Goal: Task Accomplishment & Management: Use online tool/utility

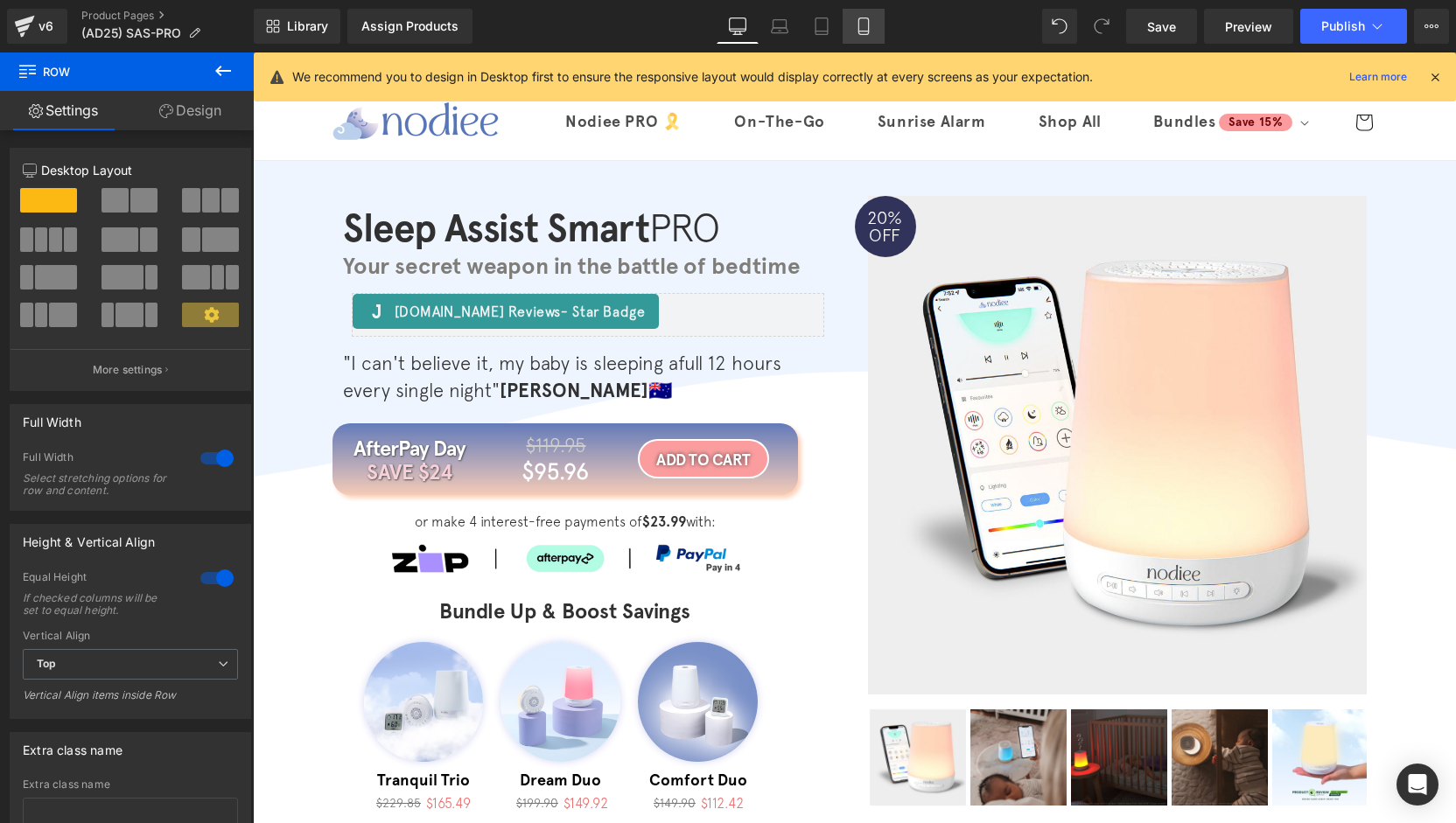
click at [871, 25] on icon at bounding box center [864, 26] width 17 height 17
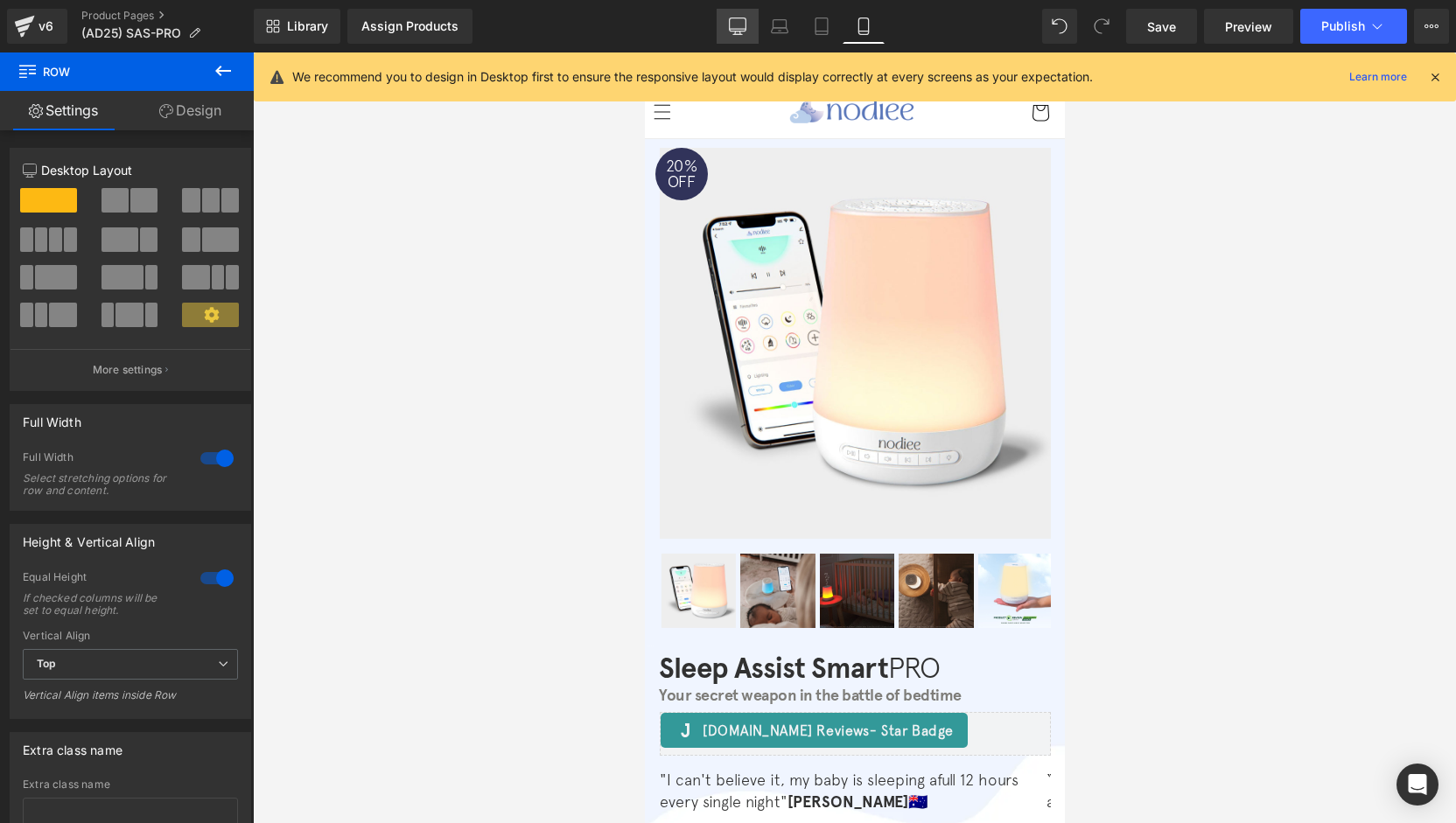
click at [747, 36] on link "Desktop" at bounding box center [737, 26] width 42 height 35
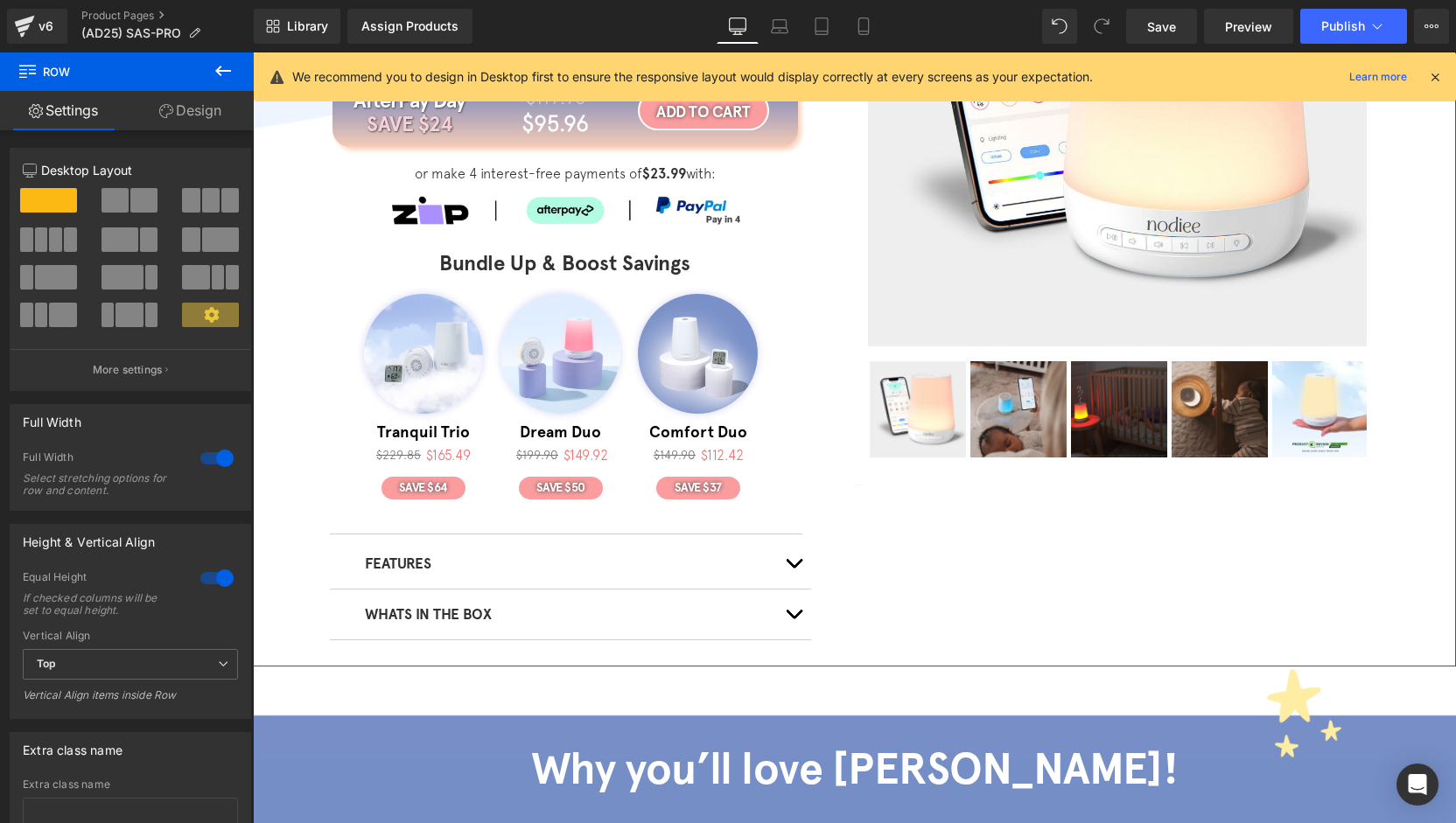
scroll to position [350, 0]
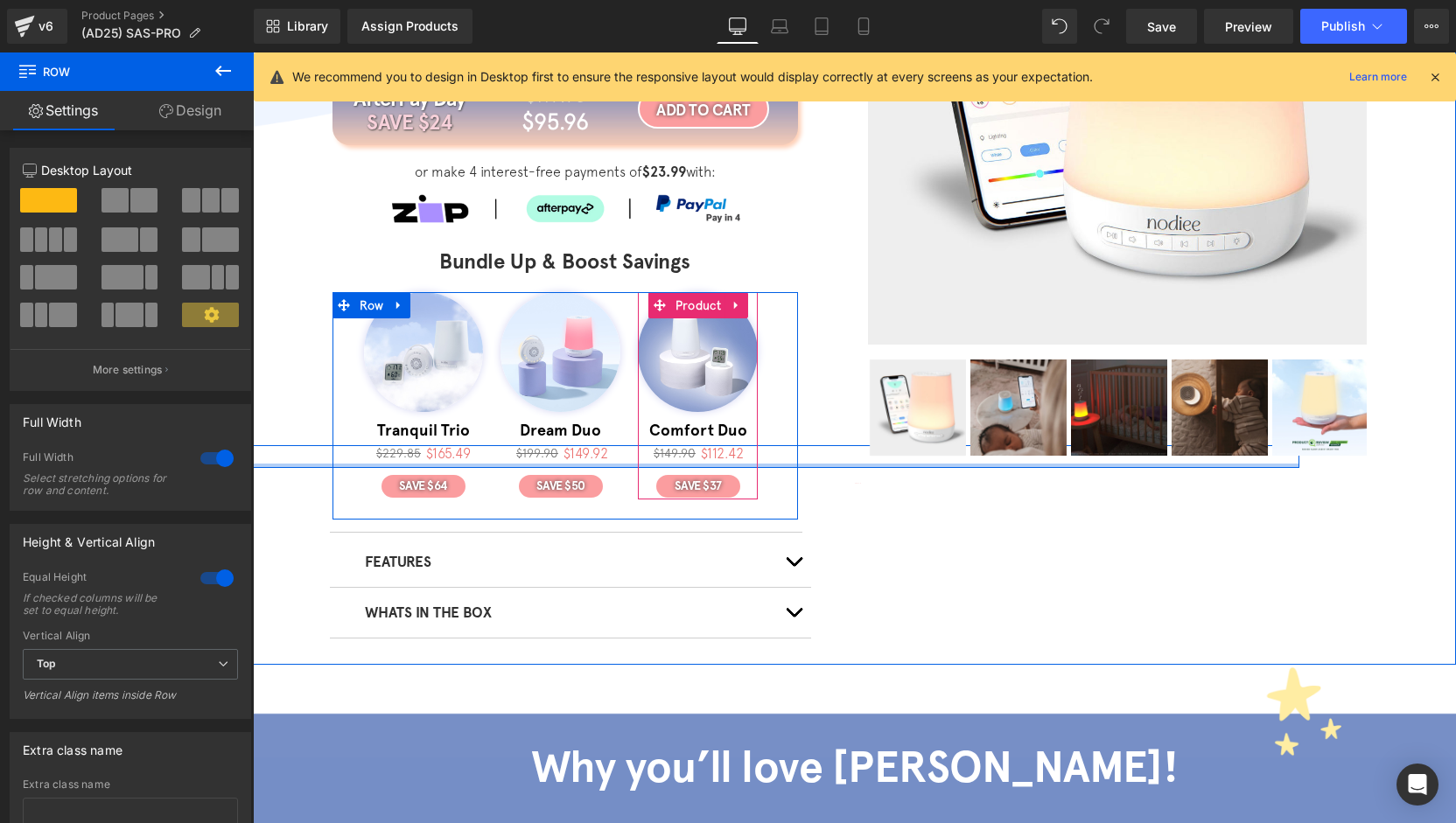
click at [316, 464] on div at bounding box center [698, 465] width 1203 height 5
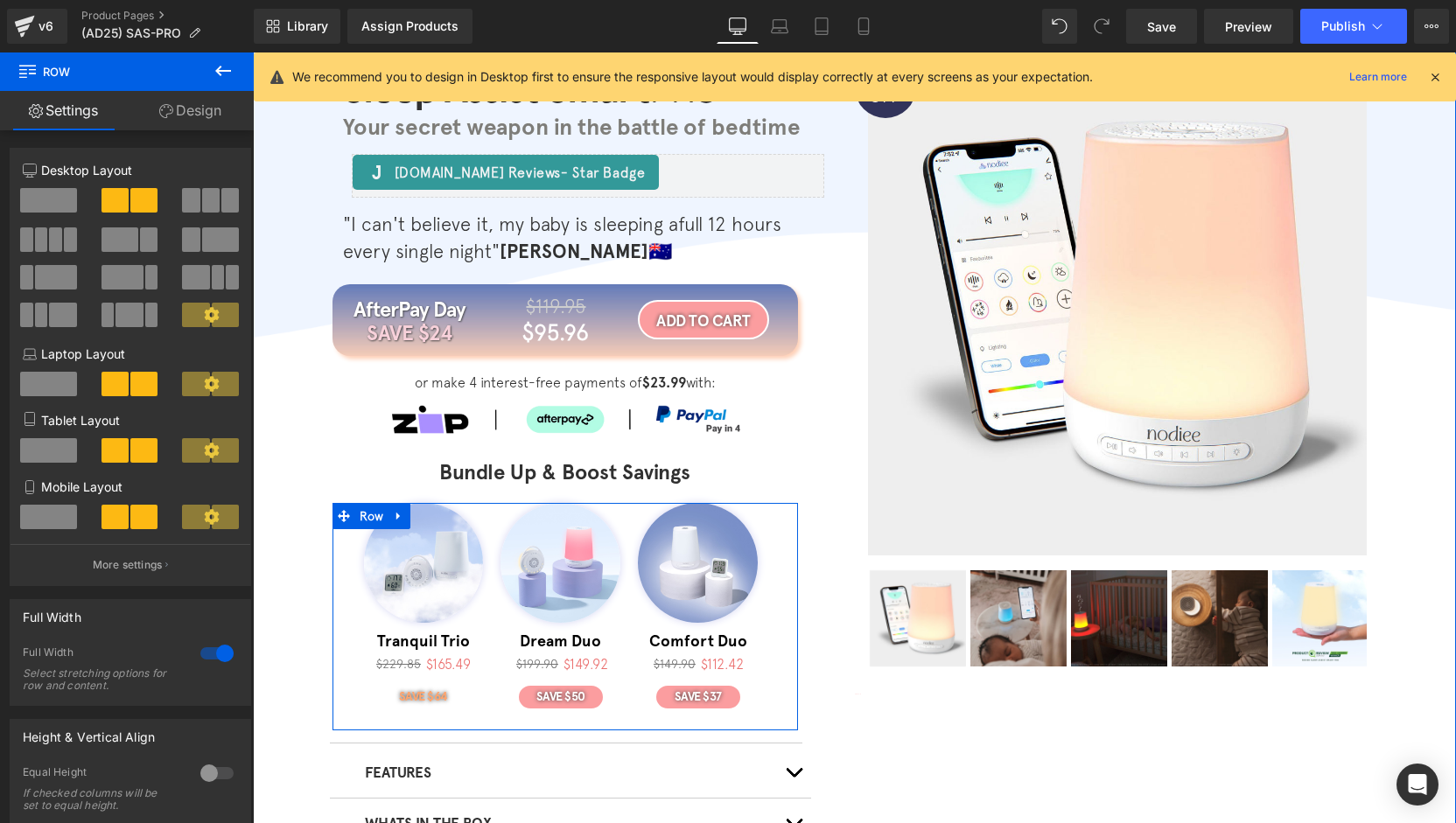
scroll to position [87, 0]
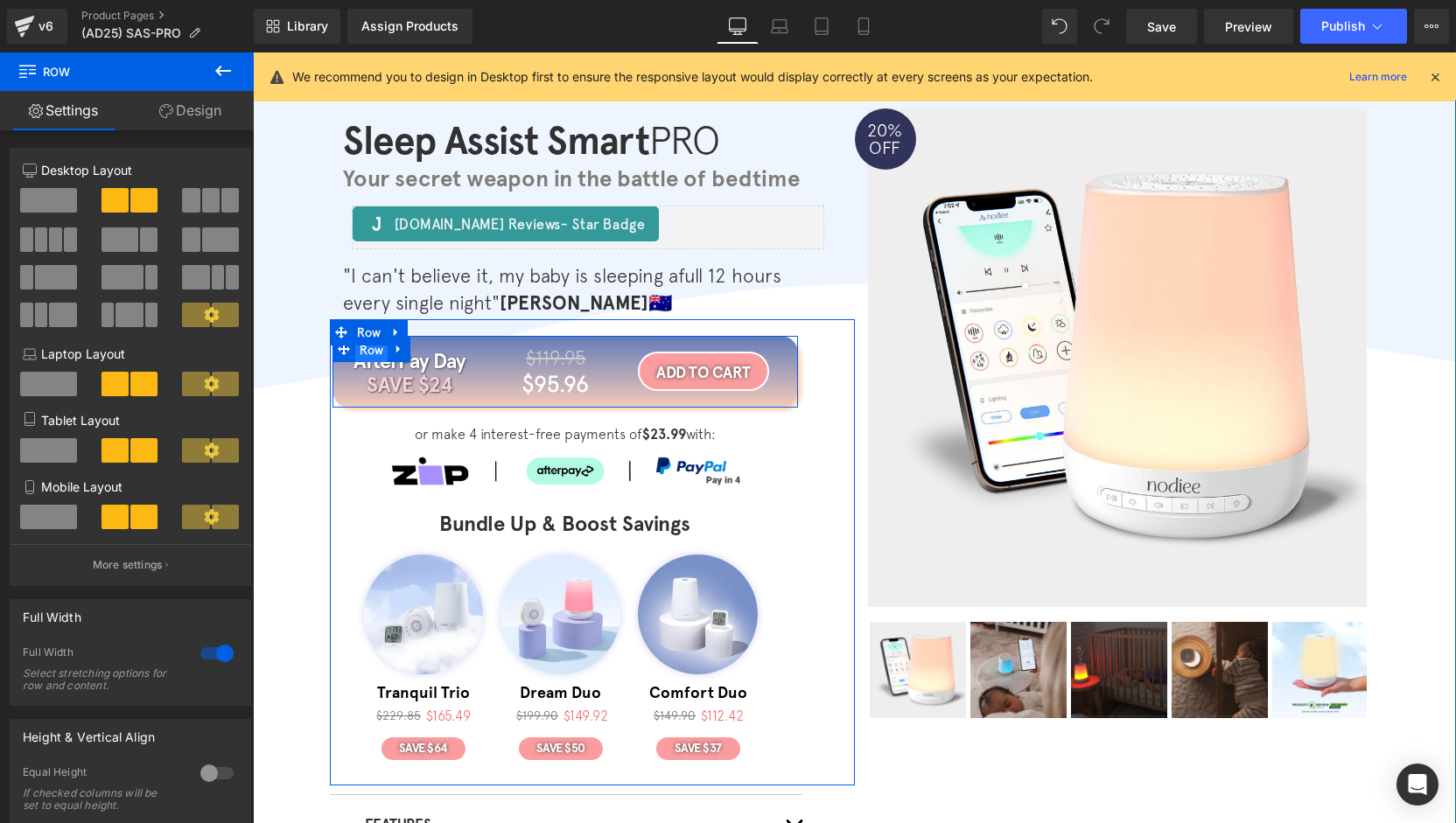
click at [362, 353] on span "Row" at bounding box center [371, 349] width 33 height 26
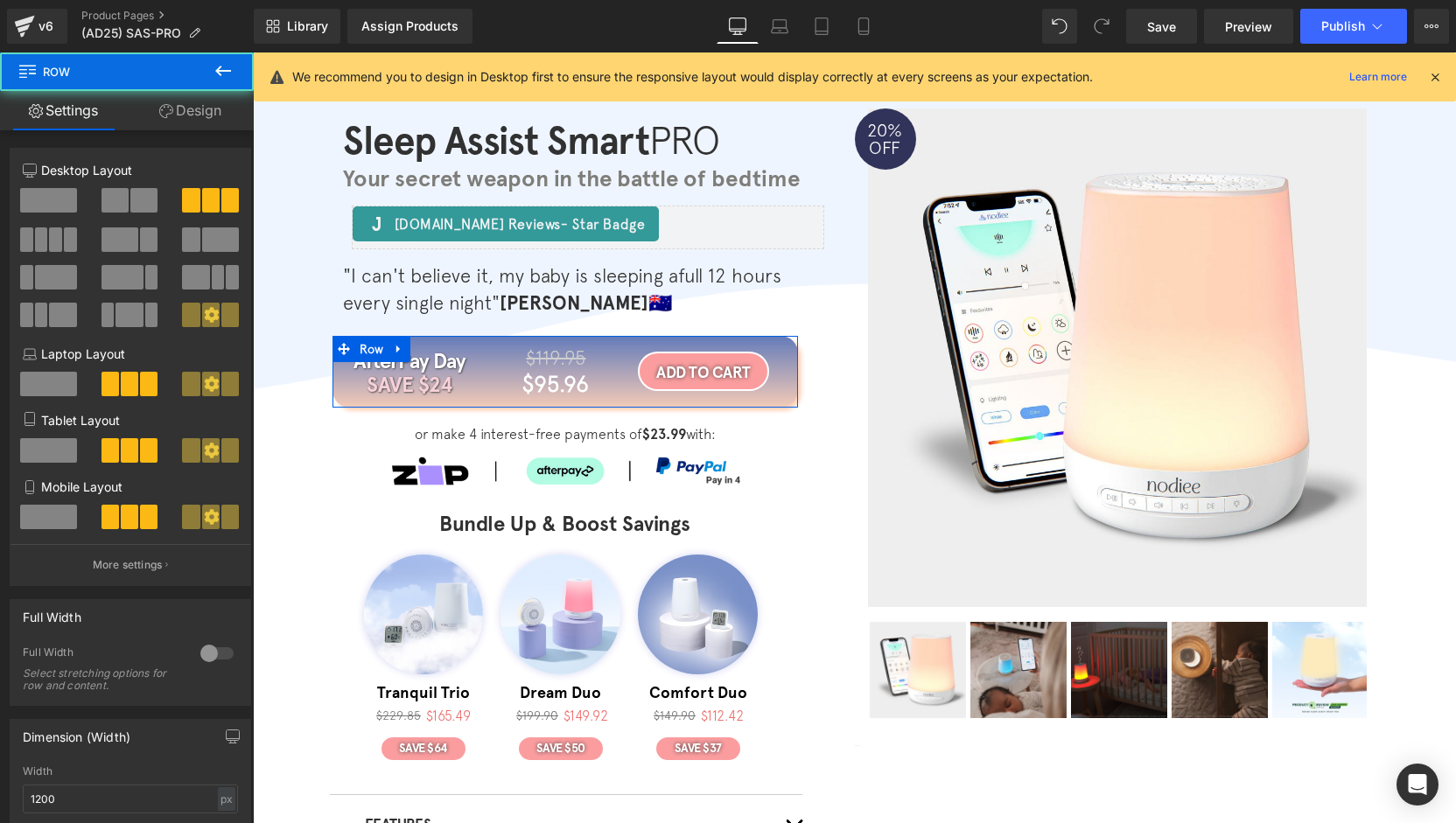
drag, startPoint x: 177, startPoint y: 116, endPoint x: 89, endPoint y: 220, distance: 136.2
click at [177, 115] on link "Design" at bounding box center [190, 110] width 127 height 40
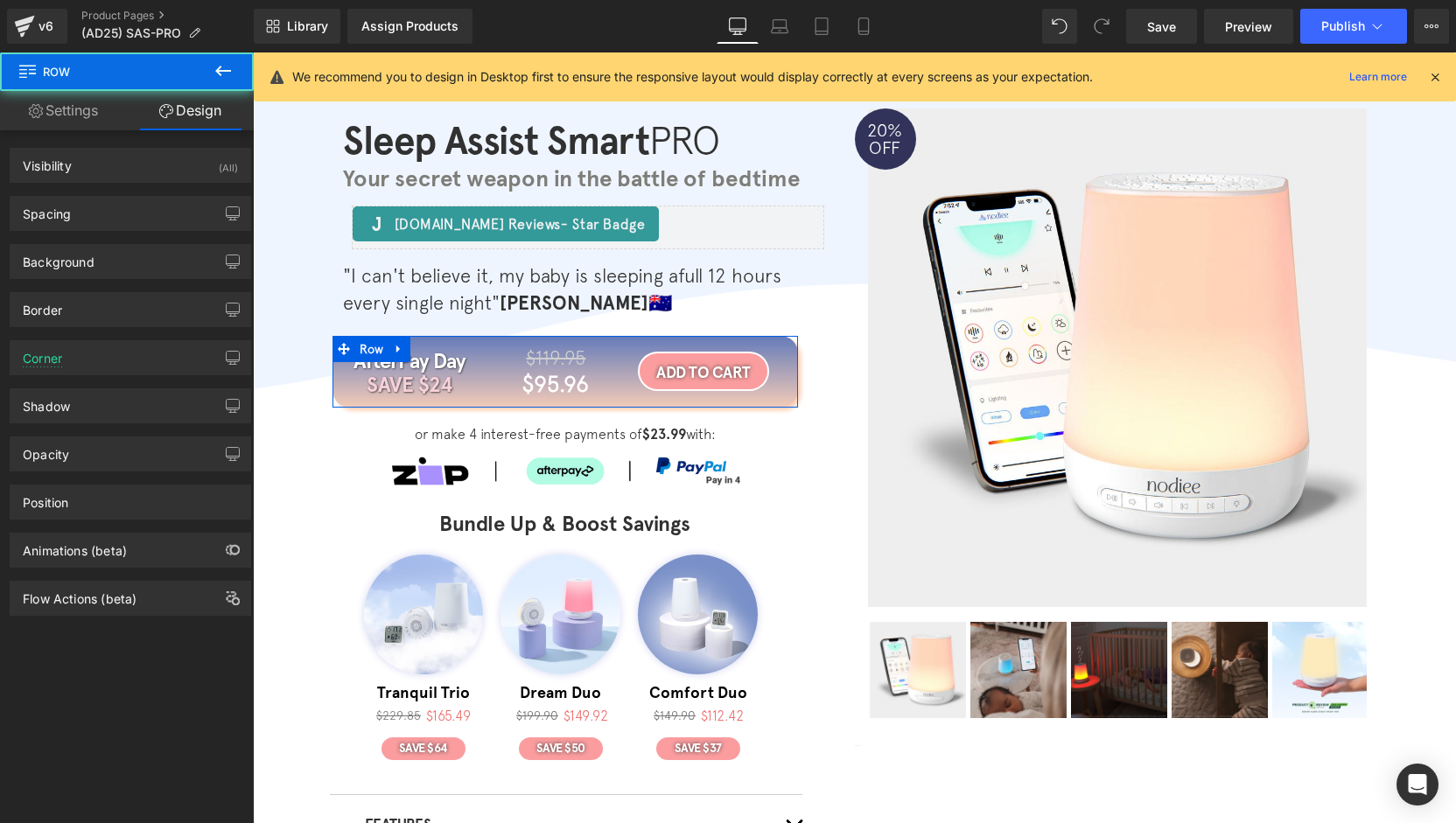
type input "#ffffff"
type input "100"
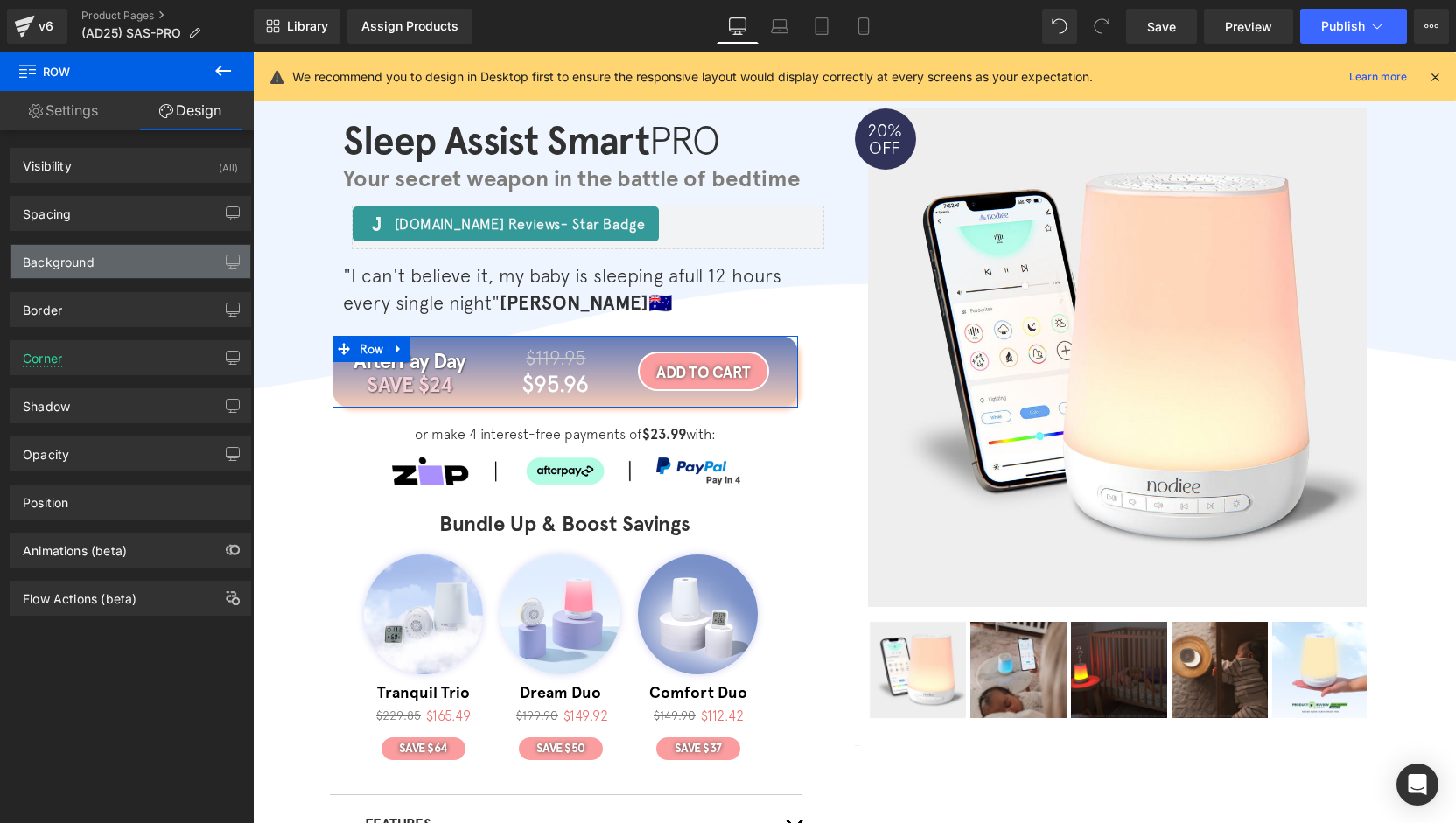
click at [72, 258] on div "Background" at bounding box center [59, 256] width 72 height 24
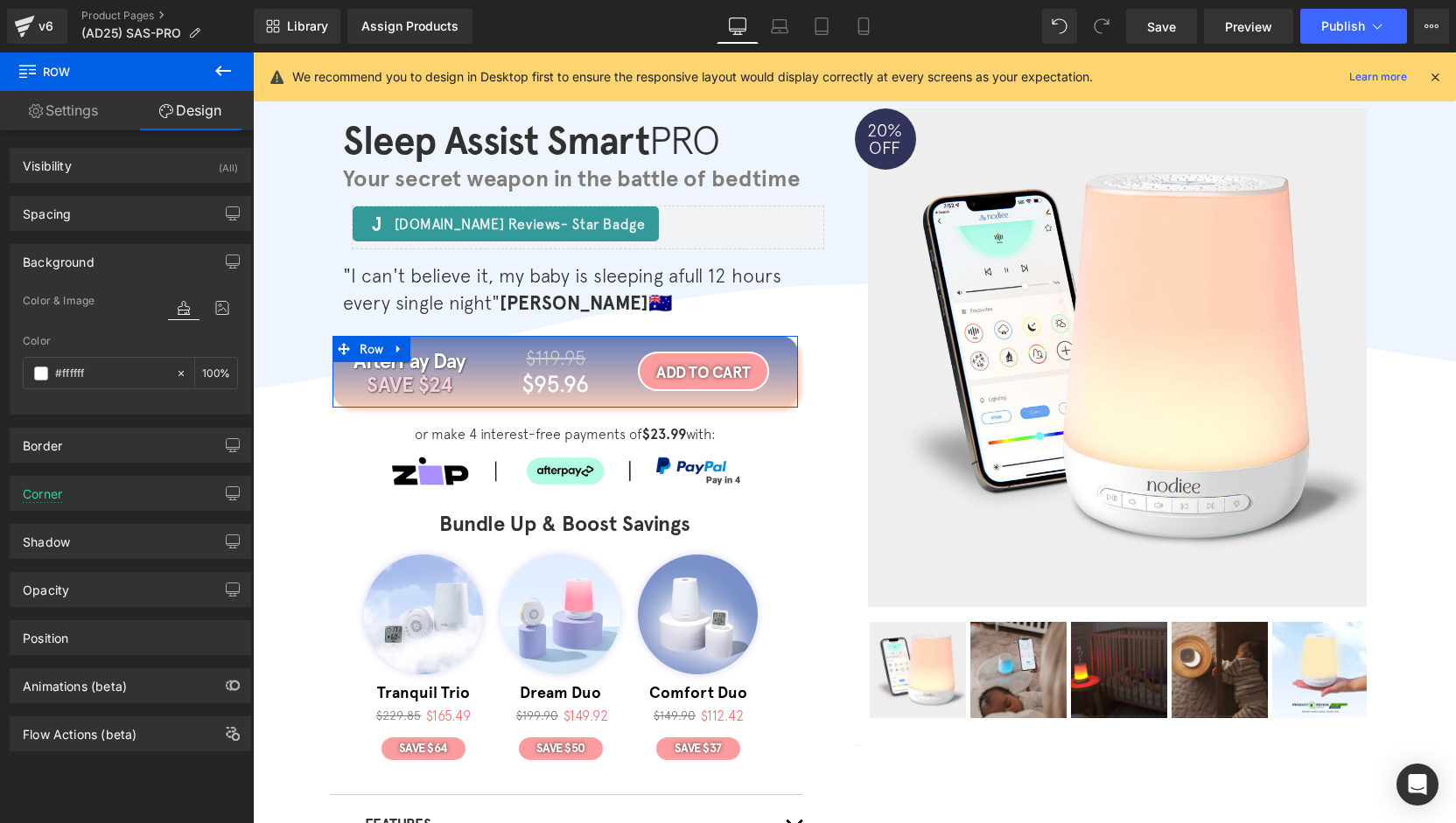
click at [110, 257] on div "Background" at bounding box center [131, 261] width 240 height 33
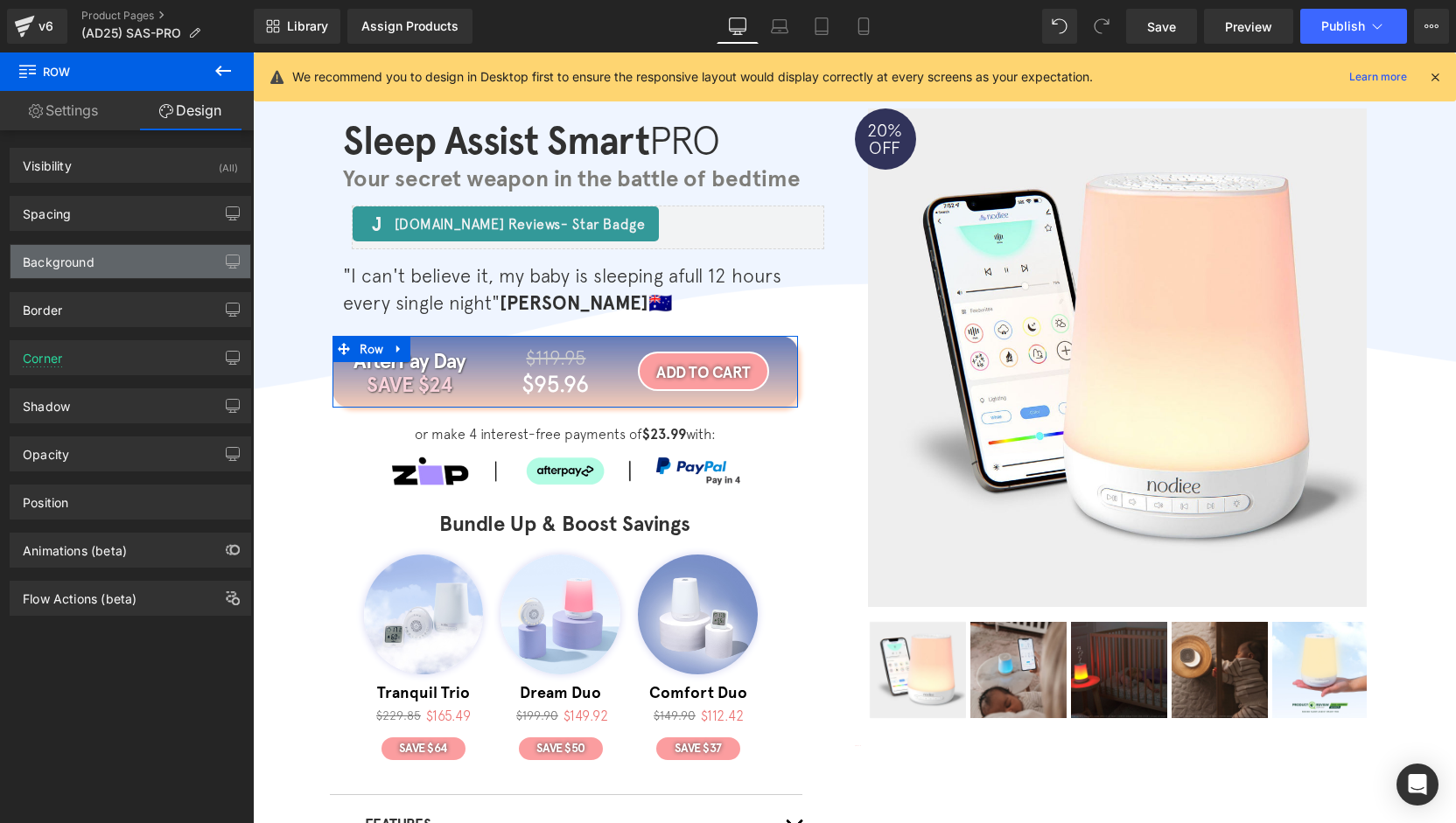
click at [110, 261] on div "Background" at bounding box center [131, 261] width 240 height 33
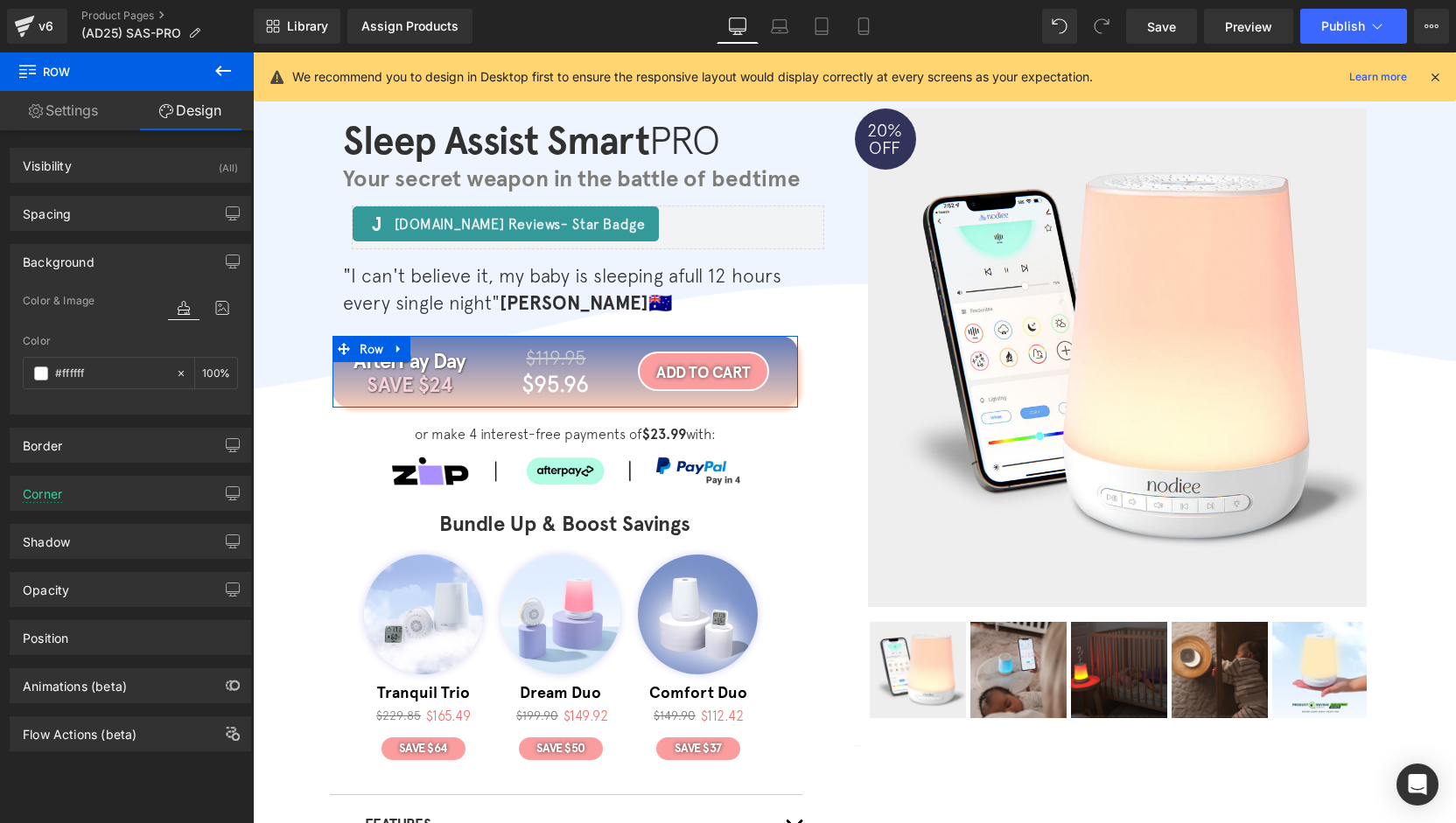
click at [130, 263] on div "Background" at bounding box center [131, 261] width 240 height 33
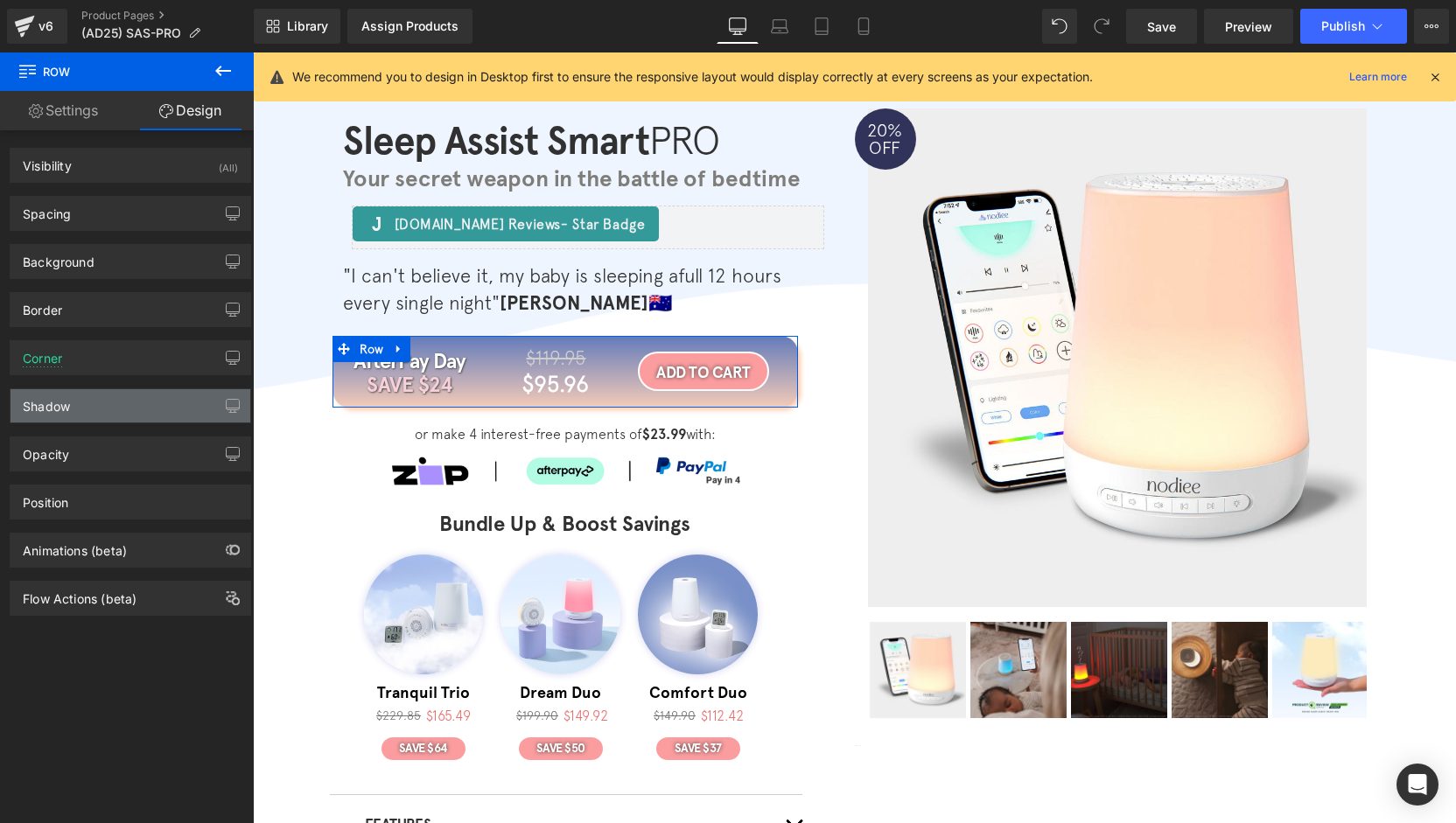
click at [80, 397] on div "Shadow" at bounding box center [131, 406] width 240 height 33
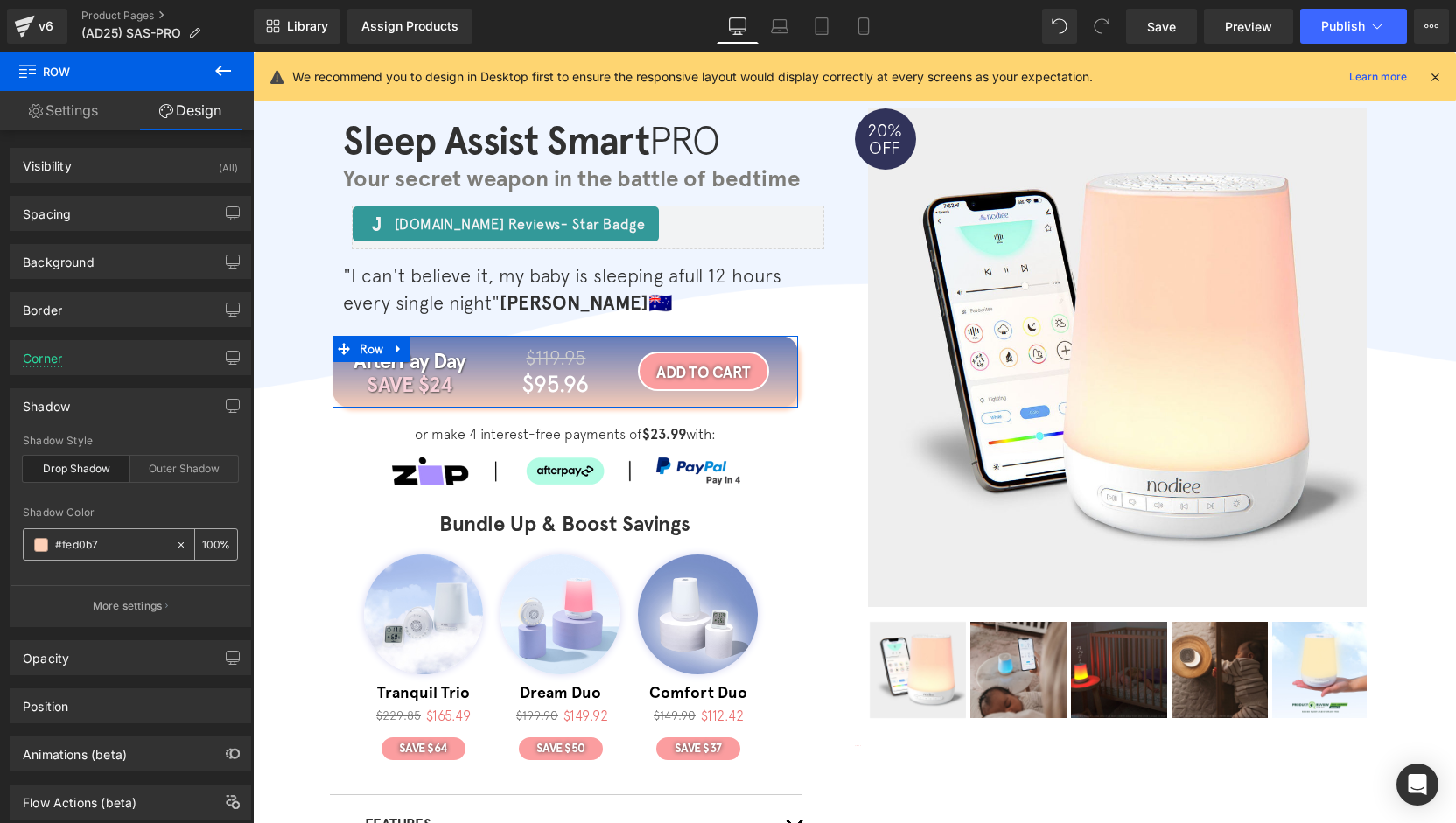
click at [177, 545] on icon at bounding box center [181, 544] width 13 height 13
type input "none"
type input "0"
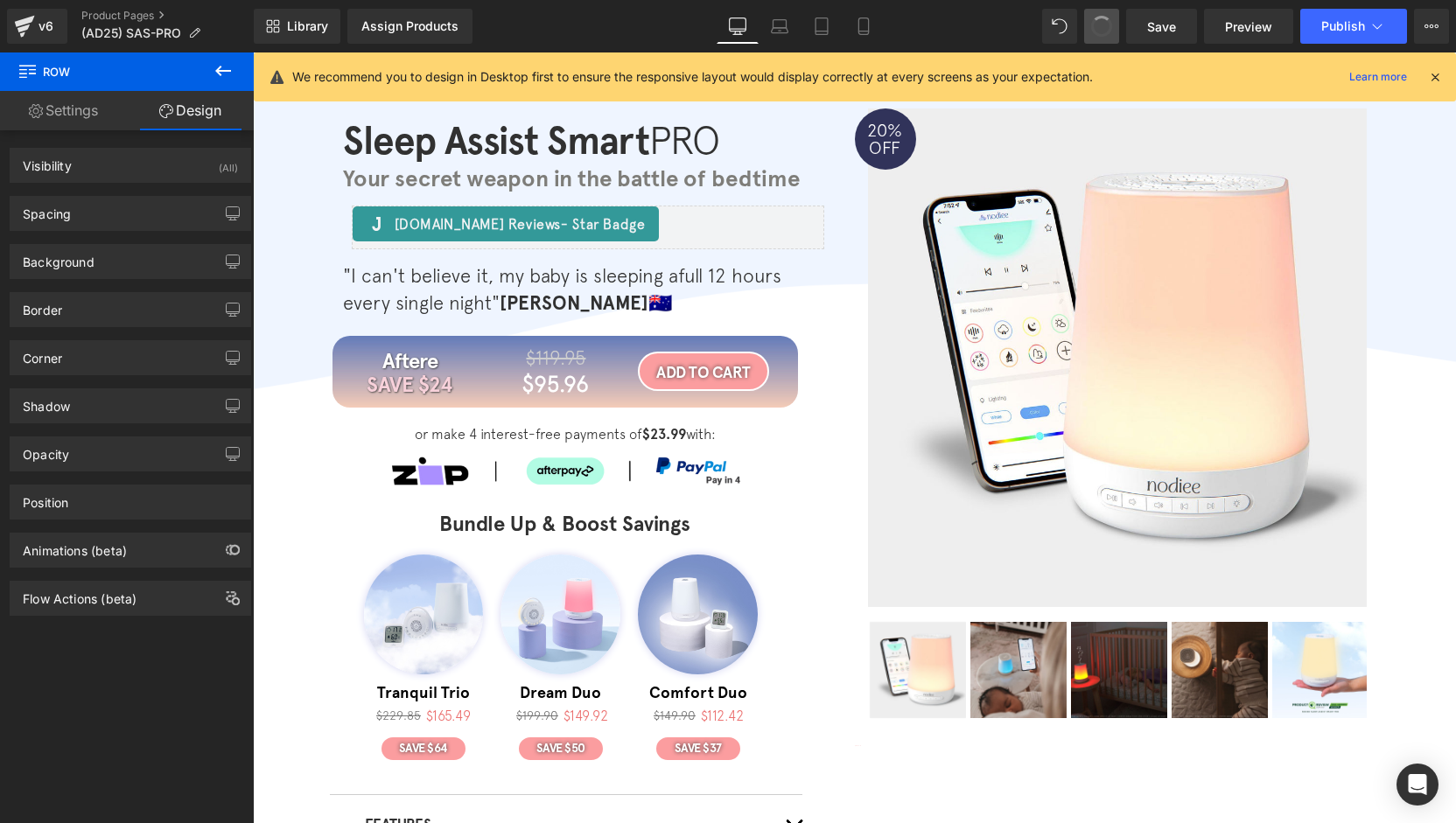
click at [1096, 29] on span at bounding box center [1101, 26] width 26 height 26
click at [1096, 30] on span at bounding box center [1101, 26] width 30 height 30
click at [1099, 30] on span at bounding box center [1101, 26] width 26 height 26
click at [1099, 29] on icon at bounding box center [1102, 26] width 15 height 15
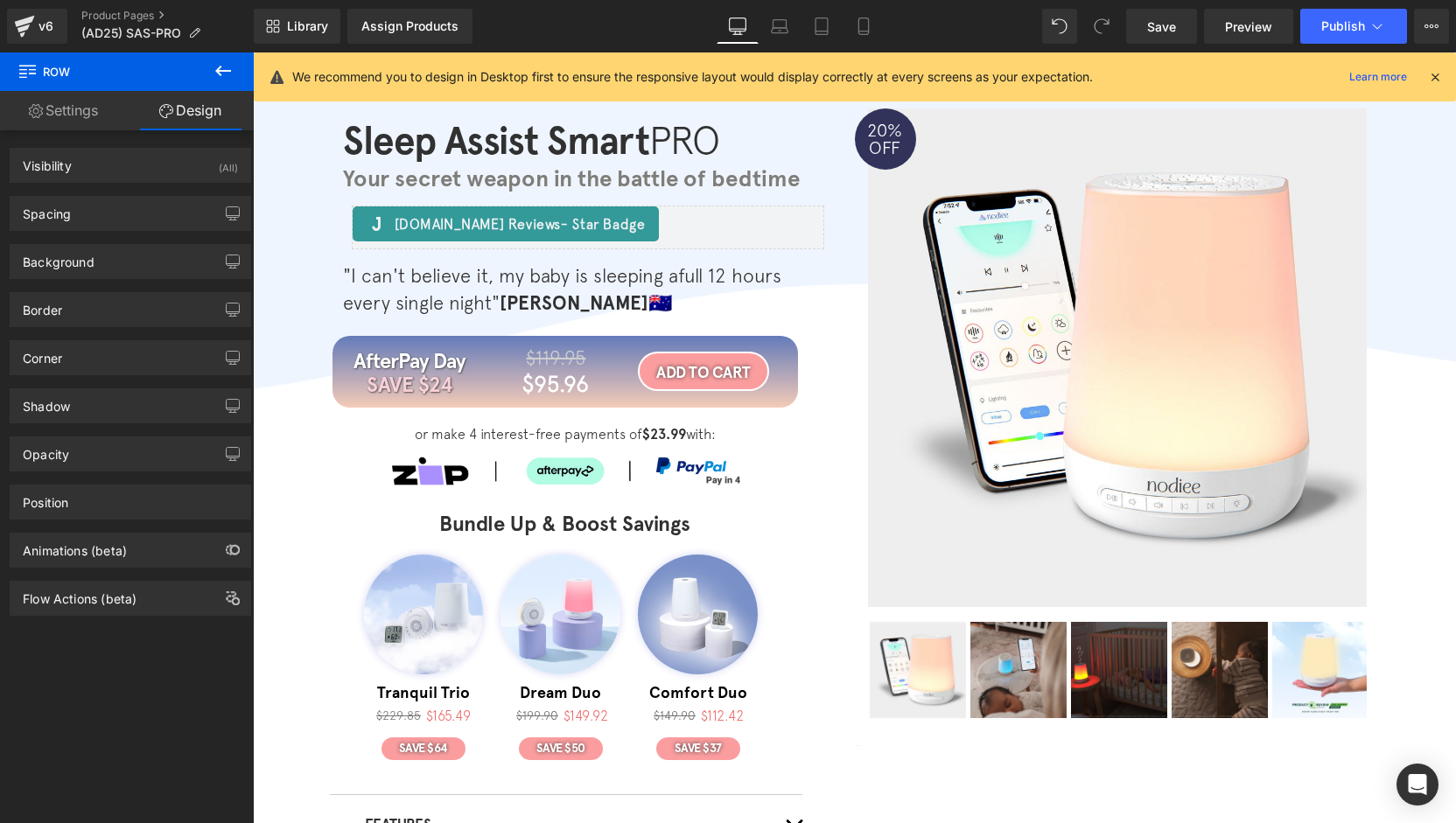
click at [1101, 29] on icon at bounding box center [1102, 26] width 15 height 15
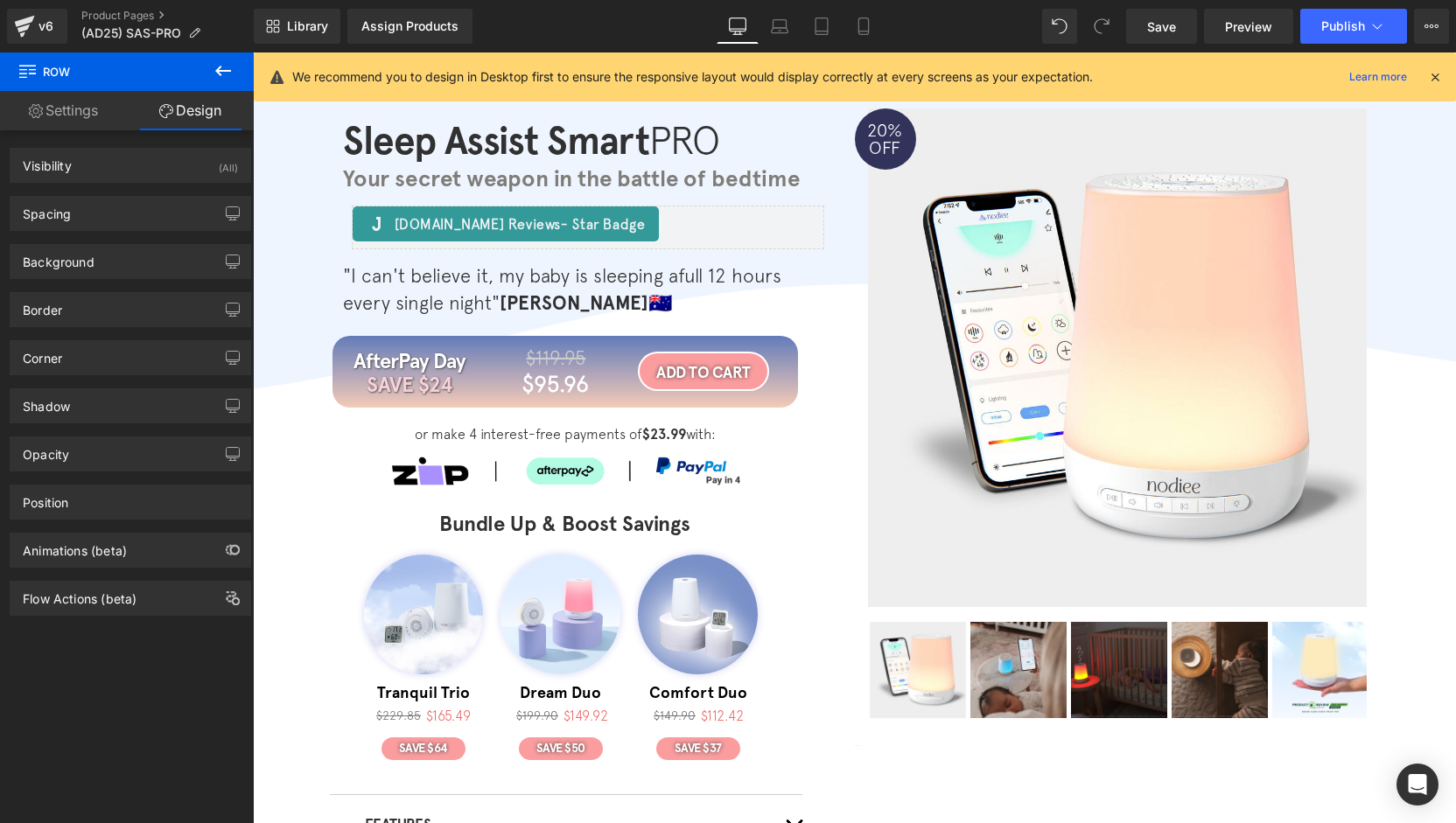
click at [1101, 29] on icon at bounding box center [1102, 26] width 15 height 15
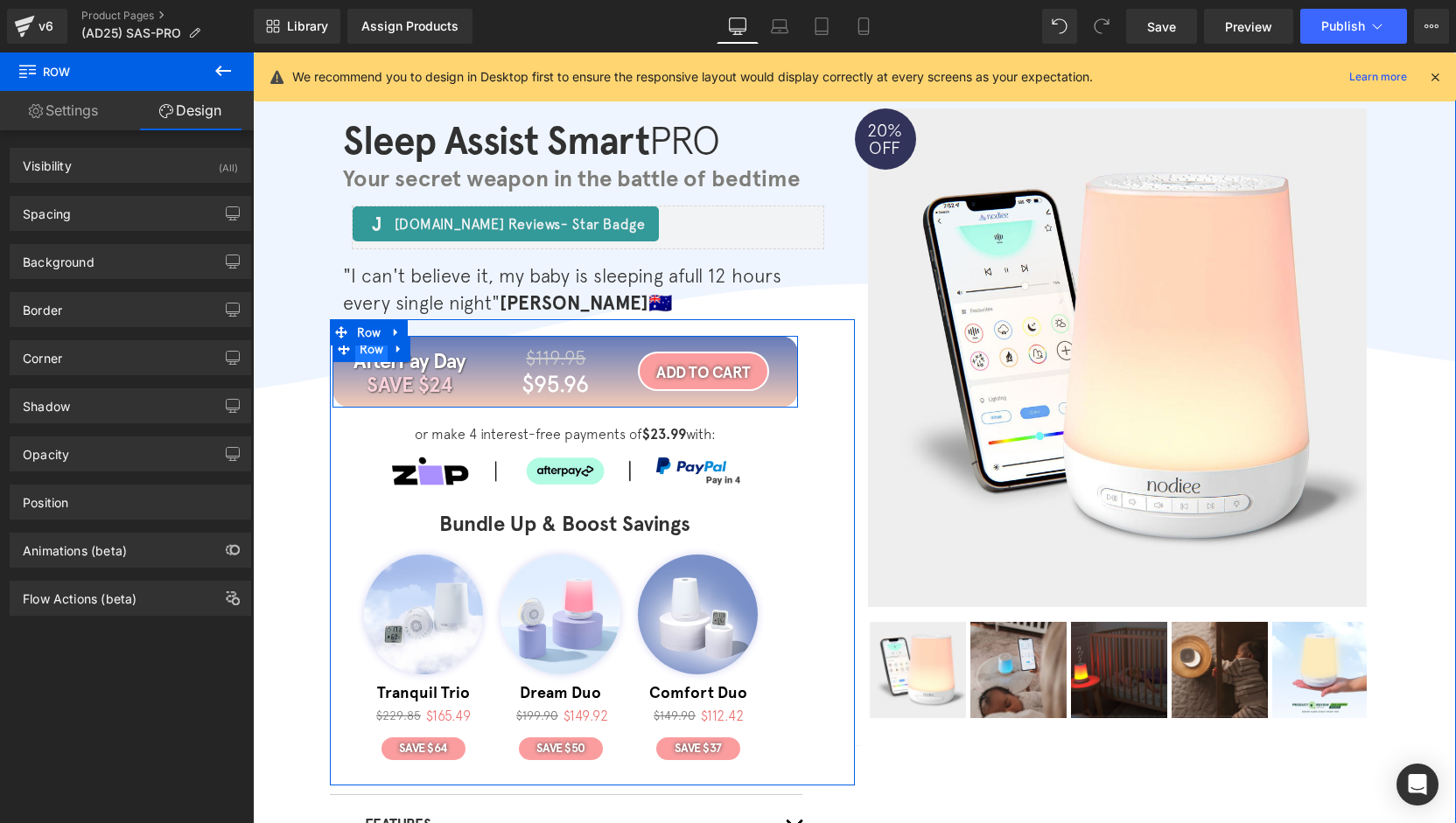
click at [370, 358] on span "Row" at bounding box center [371, 348] width 33 height 26
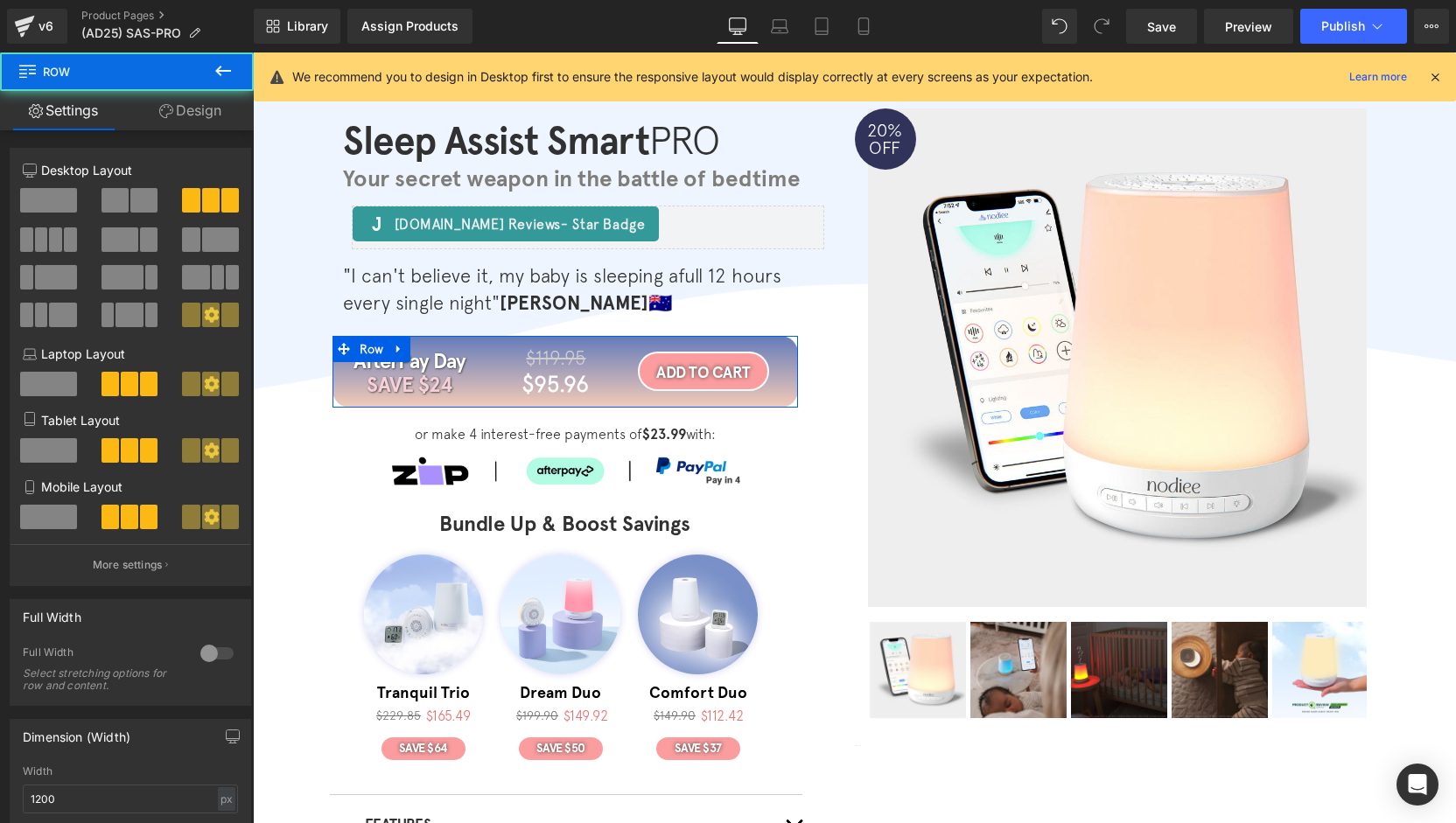
click at [146, 107] on link "Design" at bounding box center [190, 110] width 127 height 40
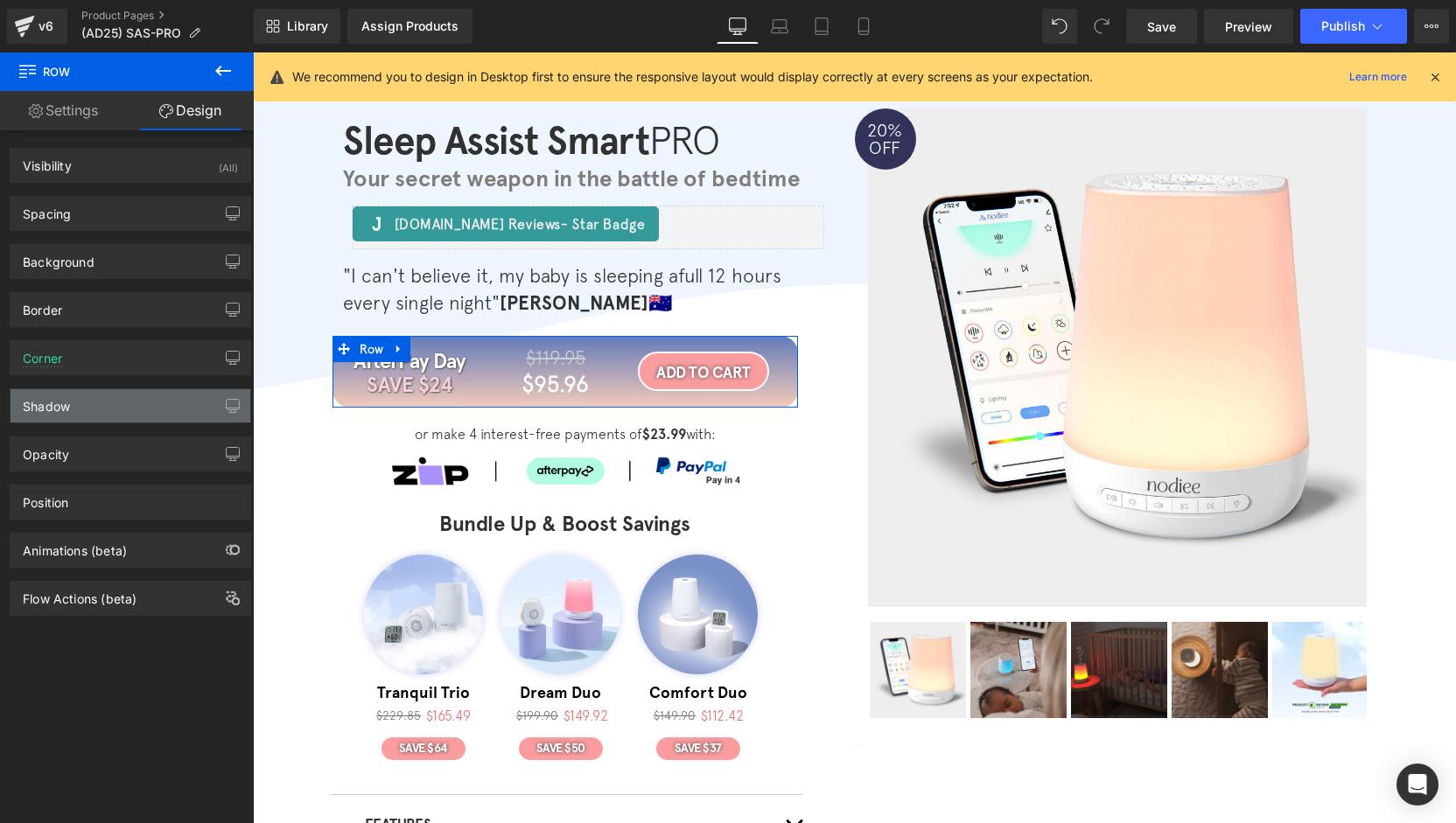
click at [102, 414] on div "Shadow" at bounding box center [131, 406] width 240 height 33
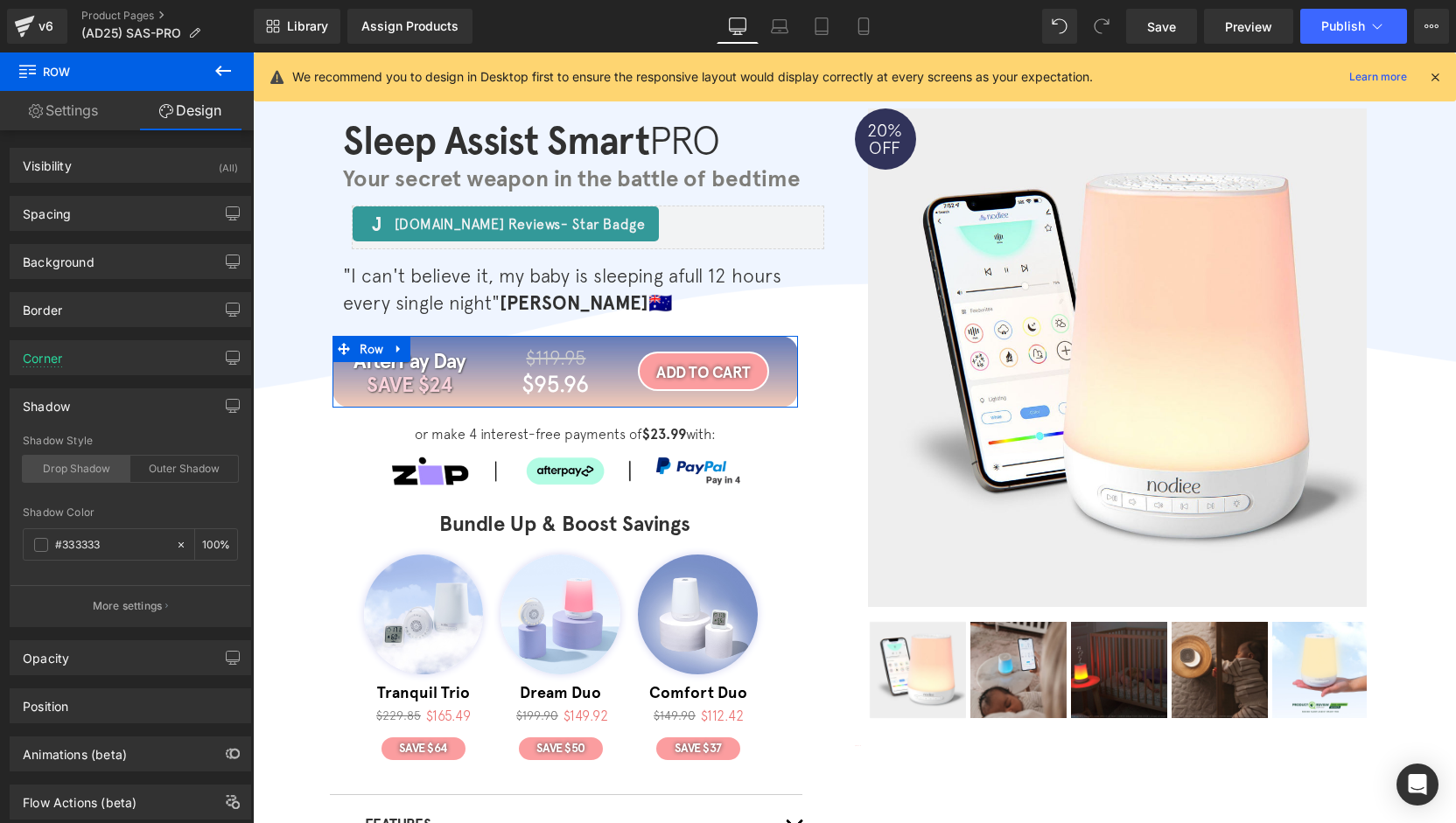
click at [74, 471] on div "Drop Shadow" at bounding box center [76, 468] width 107 height 26
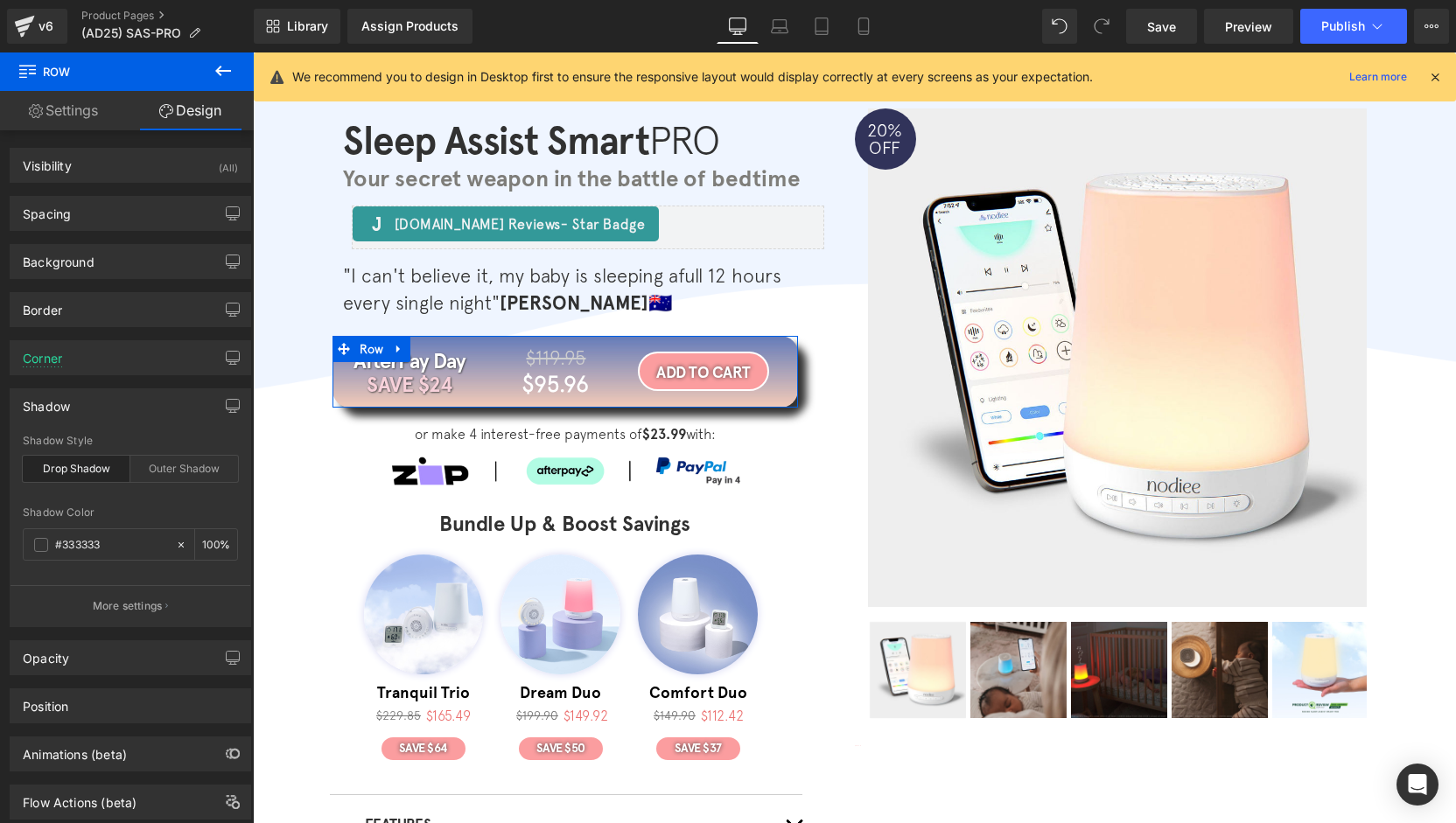
click at [99, 472] on div "Drop Shadow" at bounding box center [76, 468] width 107 height 26
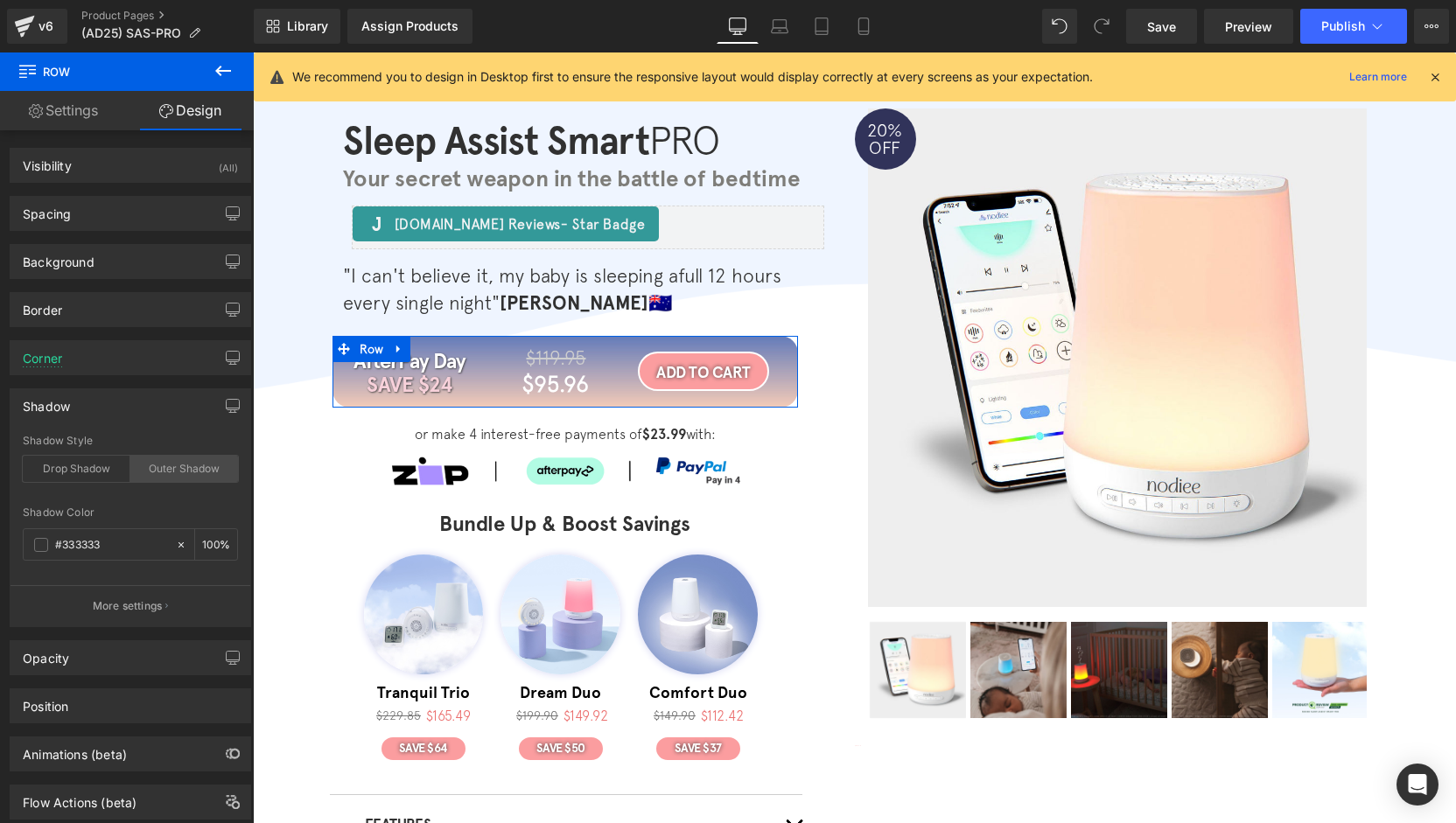
click at [167, 474] on div "Outer Shadow" at bounding box center [184, 468] width 107 height 26
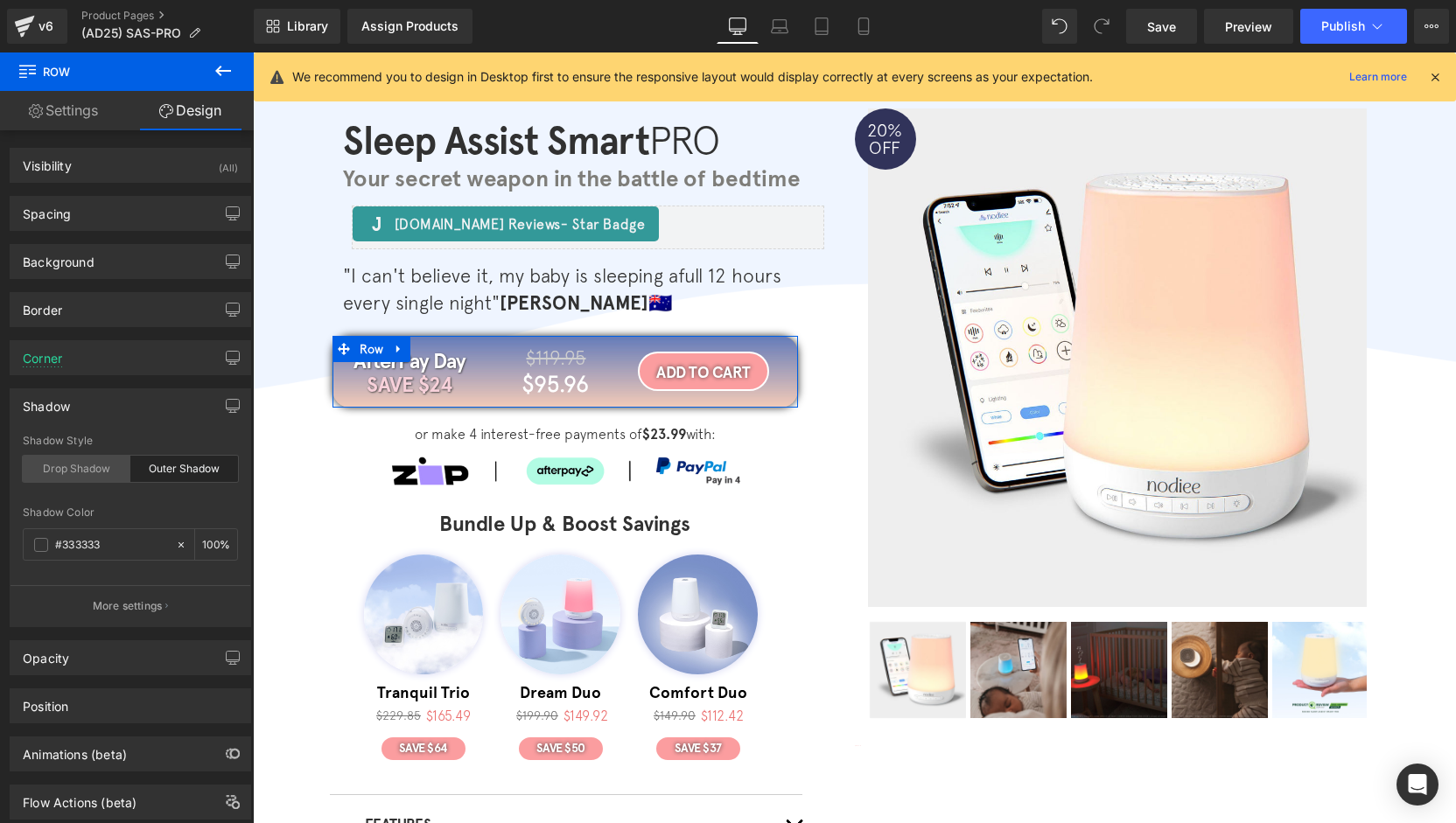
click at [84, 470] on div "Drop Shadow" at bounding box center [76, 468] width 107 height 26
type input "45"
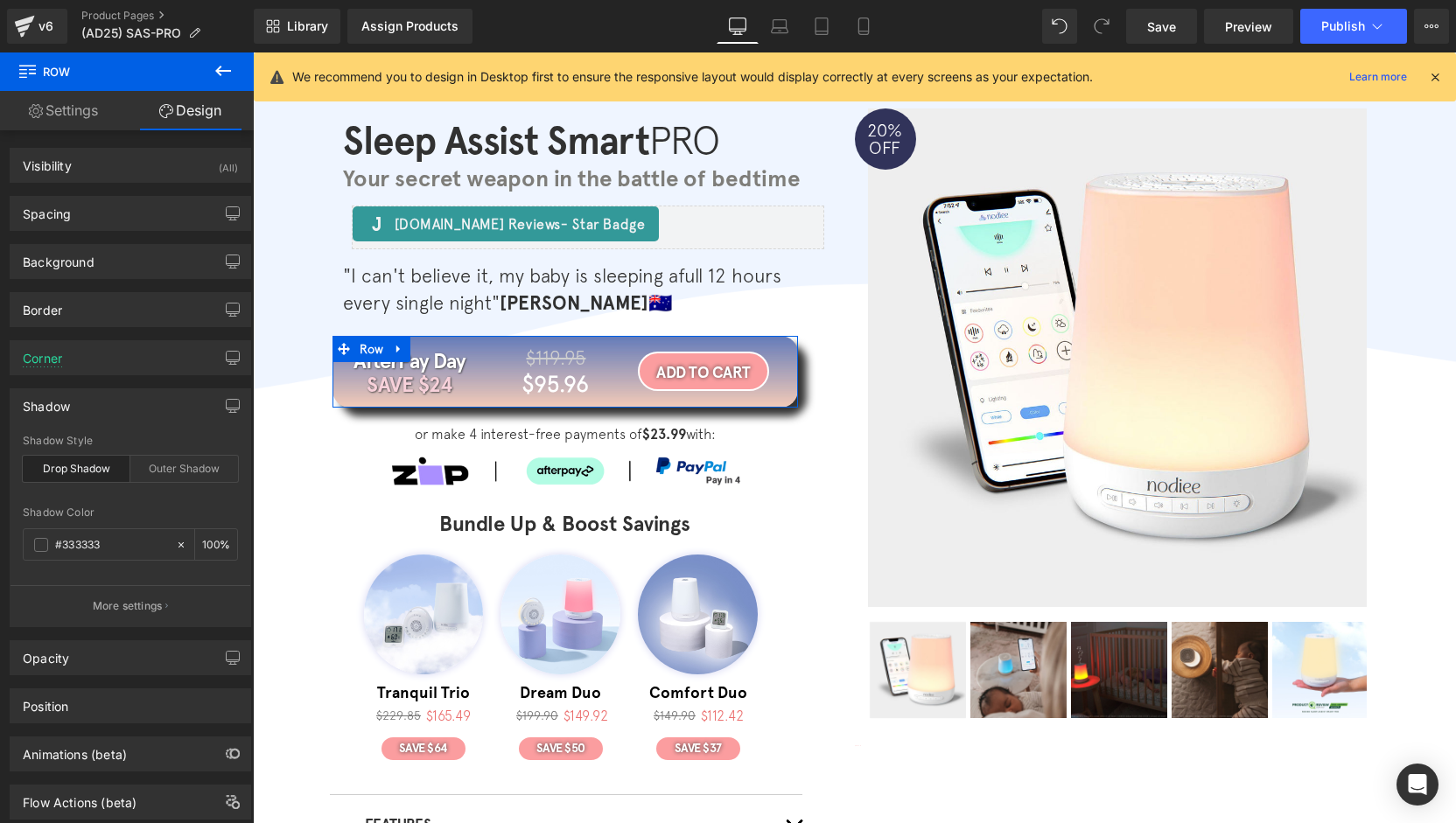
click at [134, 607] on p "More settings" at bounding box center [128, 606] width 70 height 15
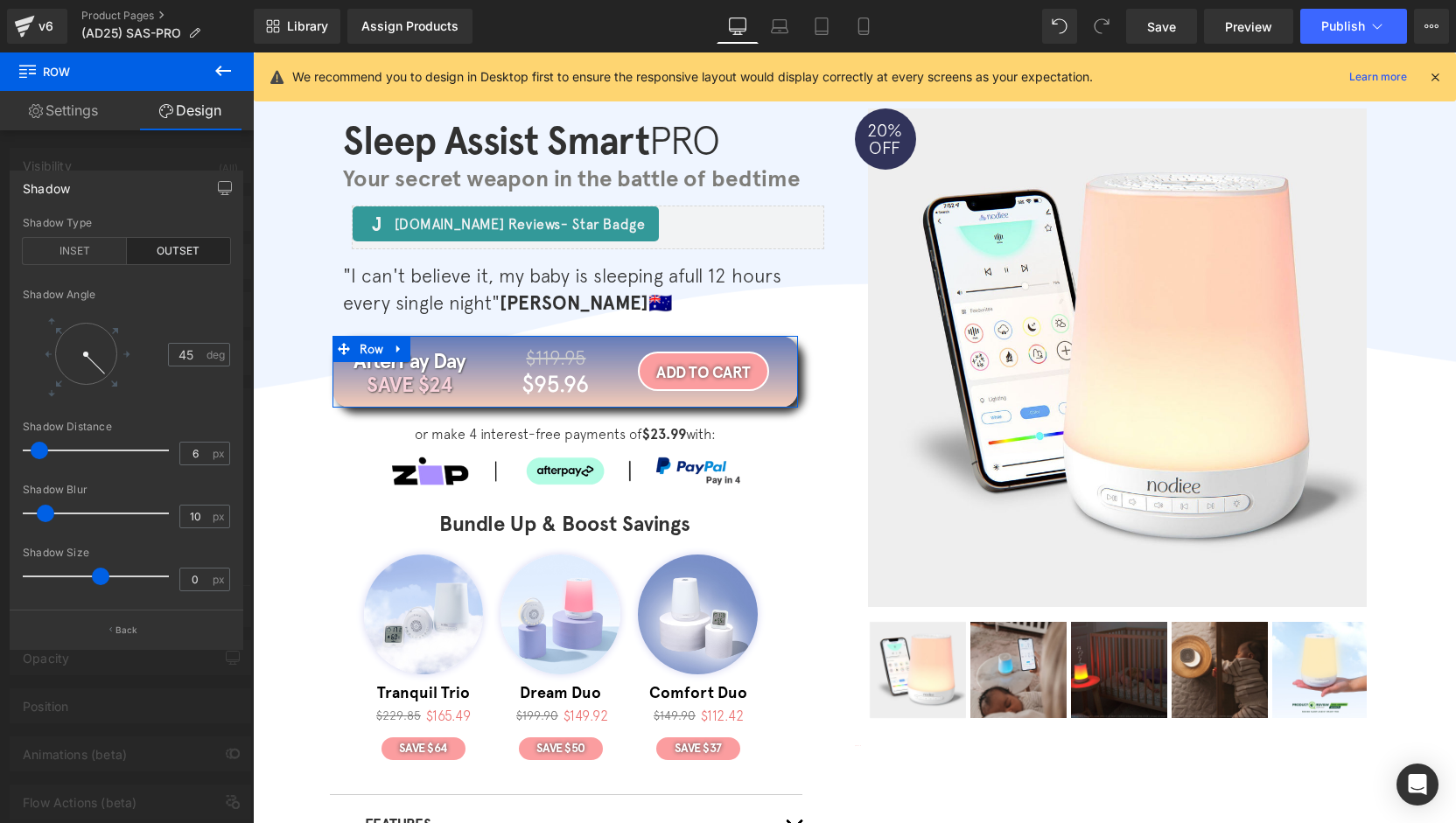
type input "5"
drag, startPoint x: 50, startPoint y: 449, endPoint x: 39, endPoint y: 450, distance: 11.0
click at [39, 450] on span at bounding box center [39, 451] width 17 height 17
type input "5"
click at [34, 512] on span at bounding box center [39, 514] width 17 height 17
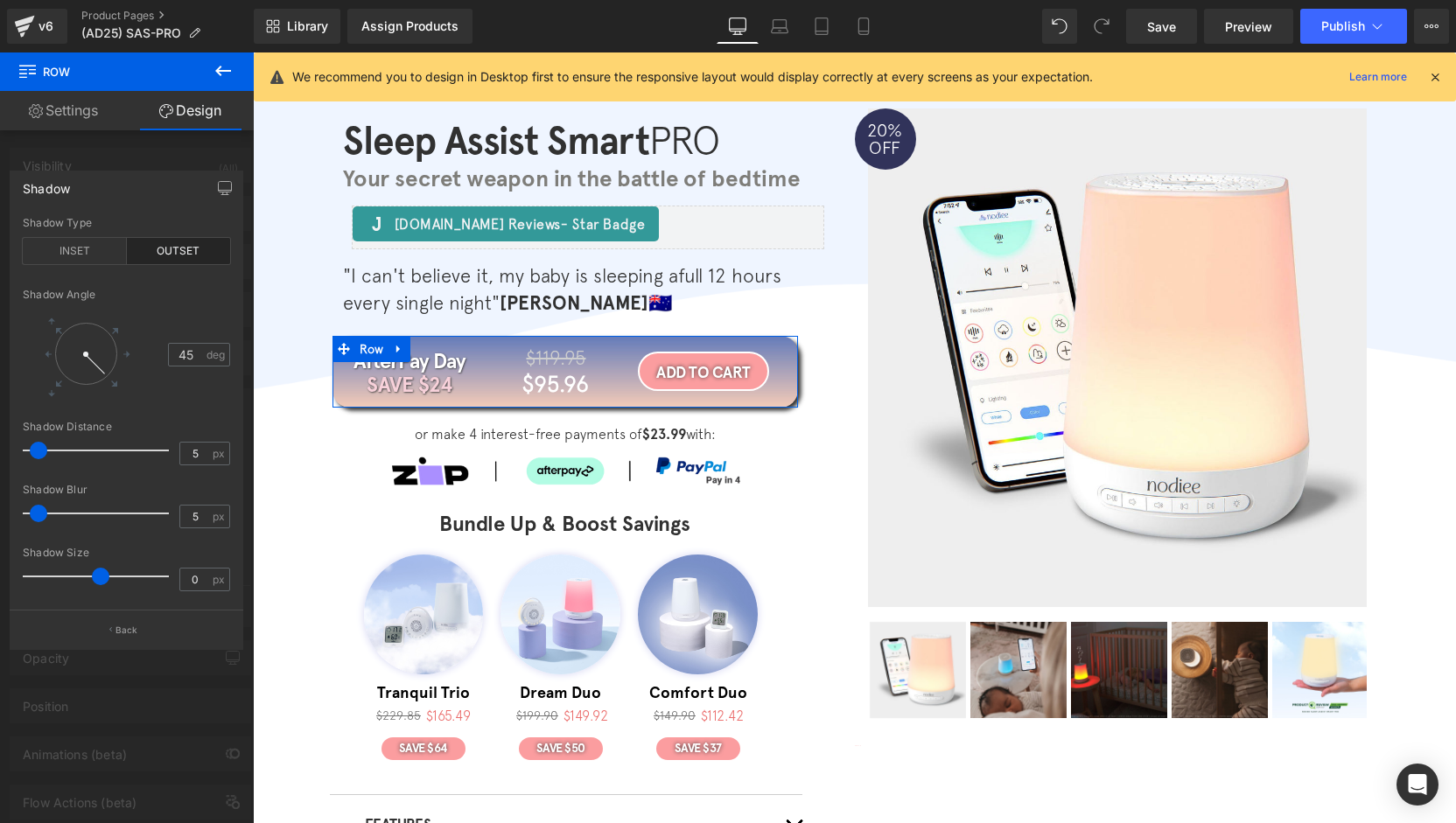
click at [160, 153] on div at bounding box center [127, 442] width 253 height 779
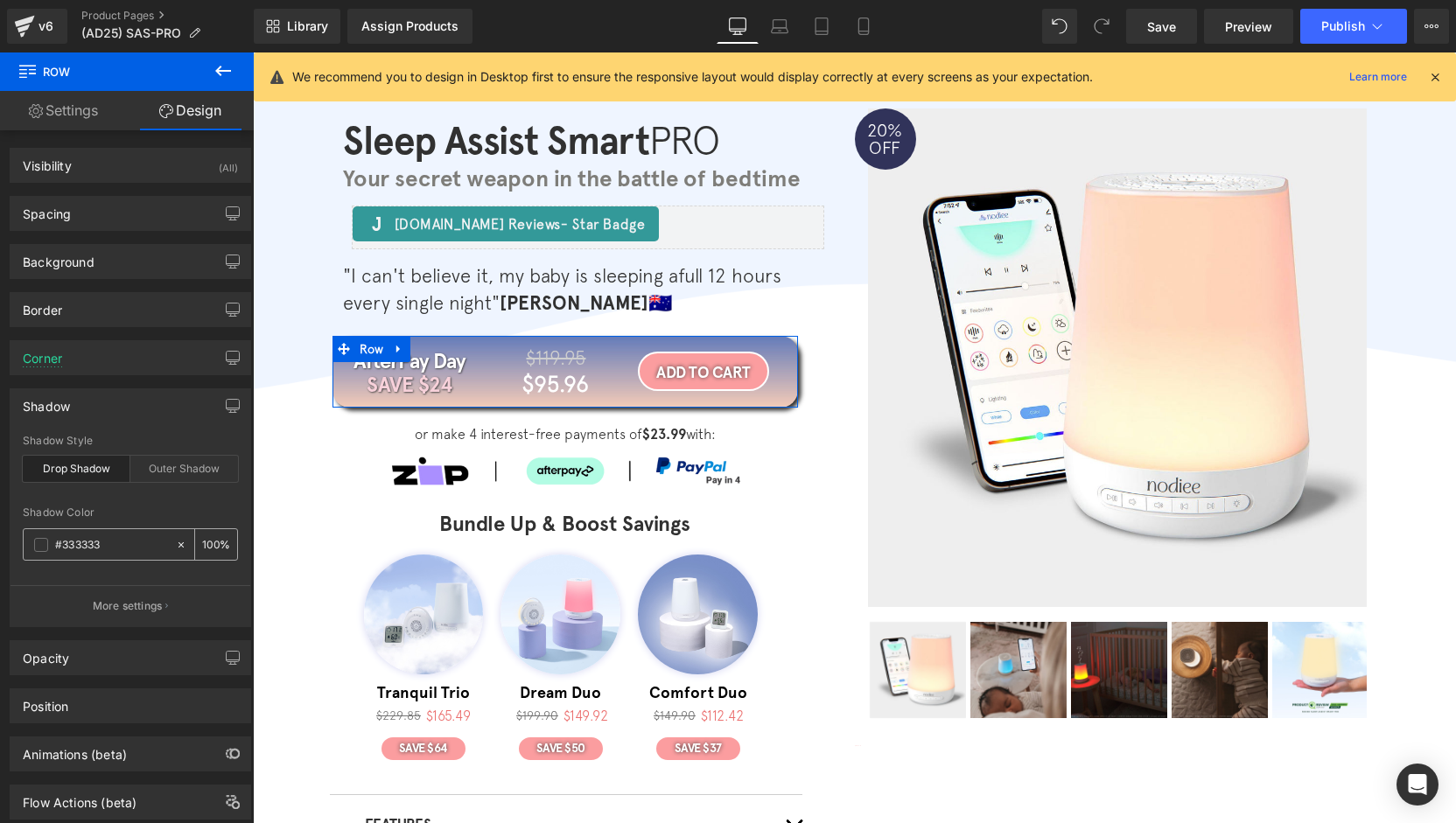
paste input "text"
type input "0"
click at [95, 546] on input "text" at bounding box center [111, 545] width 112 height 19
paste input "text"
click at [88, 544] on input "text" at bounding box center [111, 545] width 112 height 19
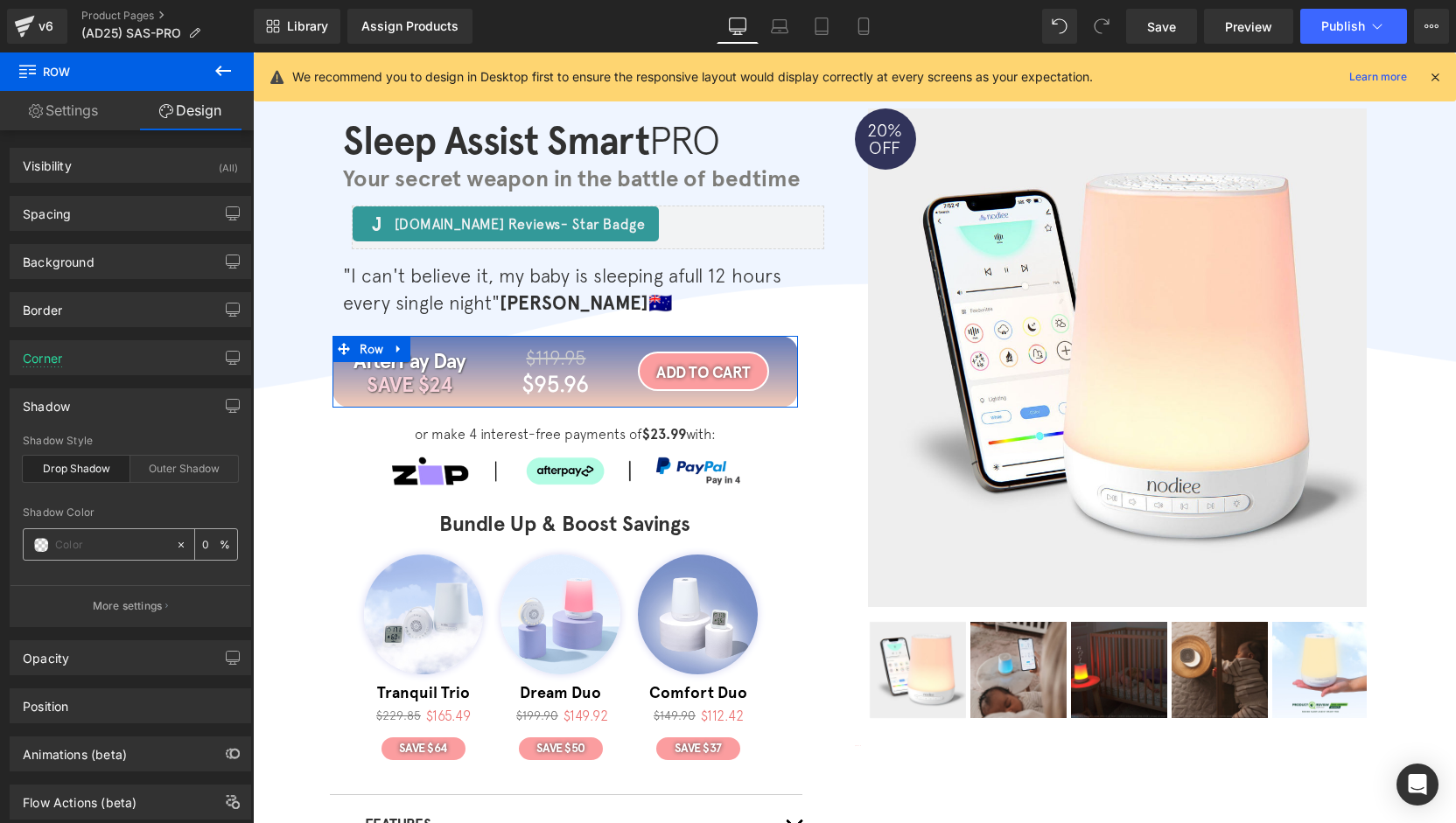
paste input "#ffd1b7"
type input "#ffd1b7"
type input "100"
click at [108, 545] on input "#ffd1b7" at bounding box center [111, 545] width 112 height 19
drag, startPoint x: 74, startPoint y: 547, endPoint x: 32, endPoint y: 552, distance: 42.3
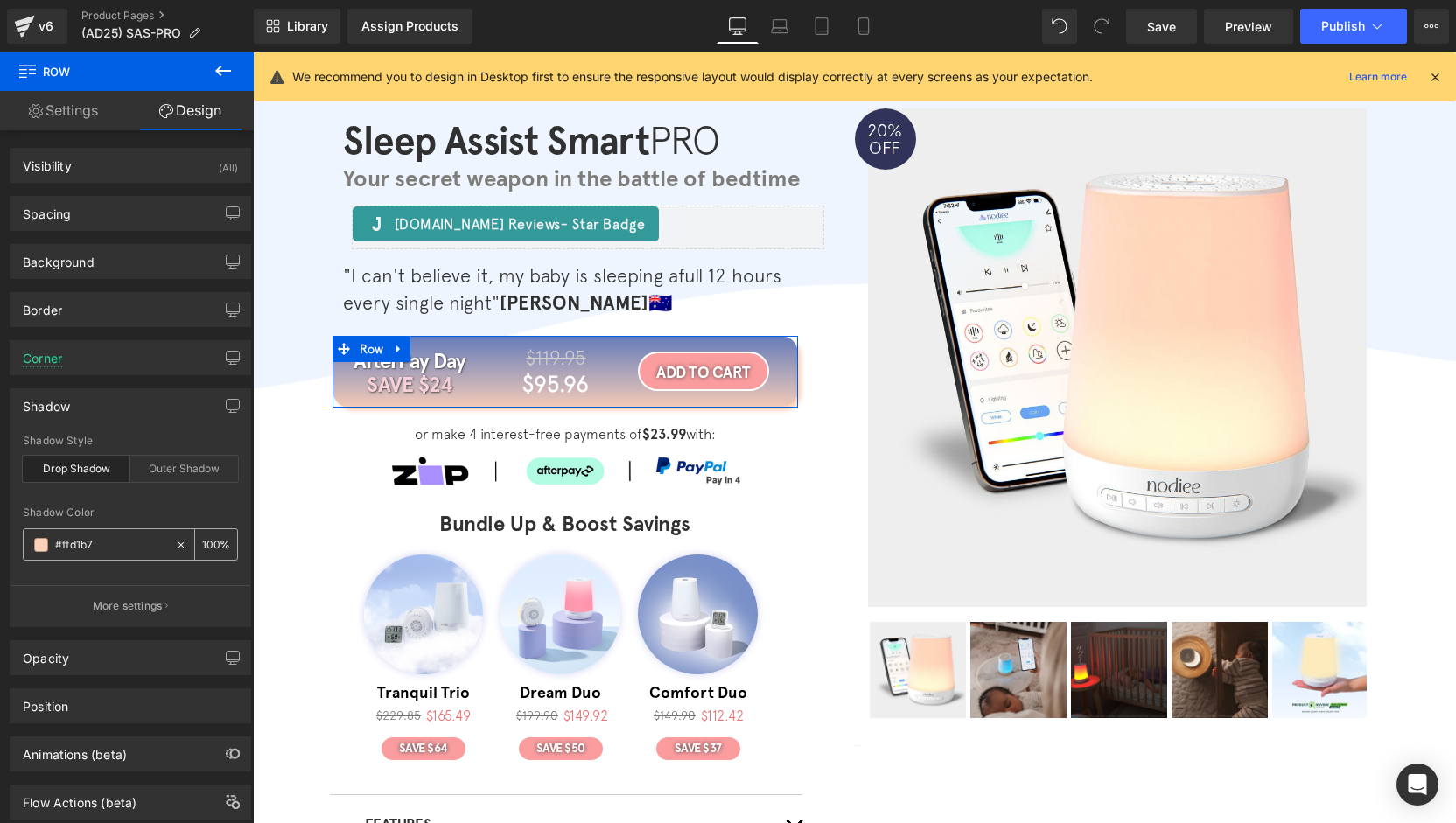
click at [32, 552] on div "#ffd1b7" at bounding box center [99, 544] width 151 height 31
paste input "d3d4ff"
type input "#d3d4ff"
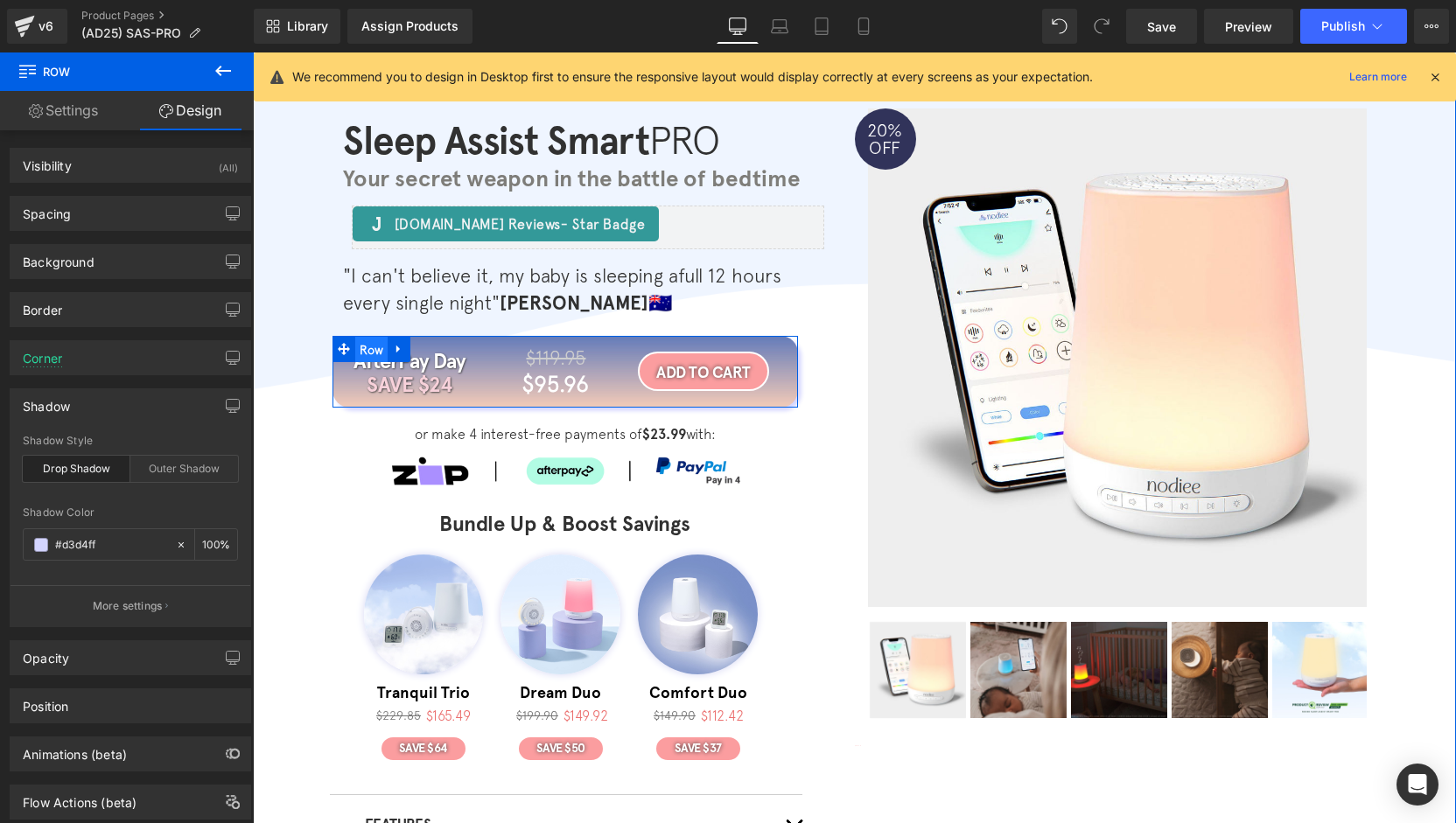
click at [360, 347] on span "Row" at bounding box center [371, 349] width 33 height 26
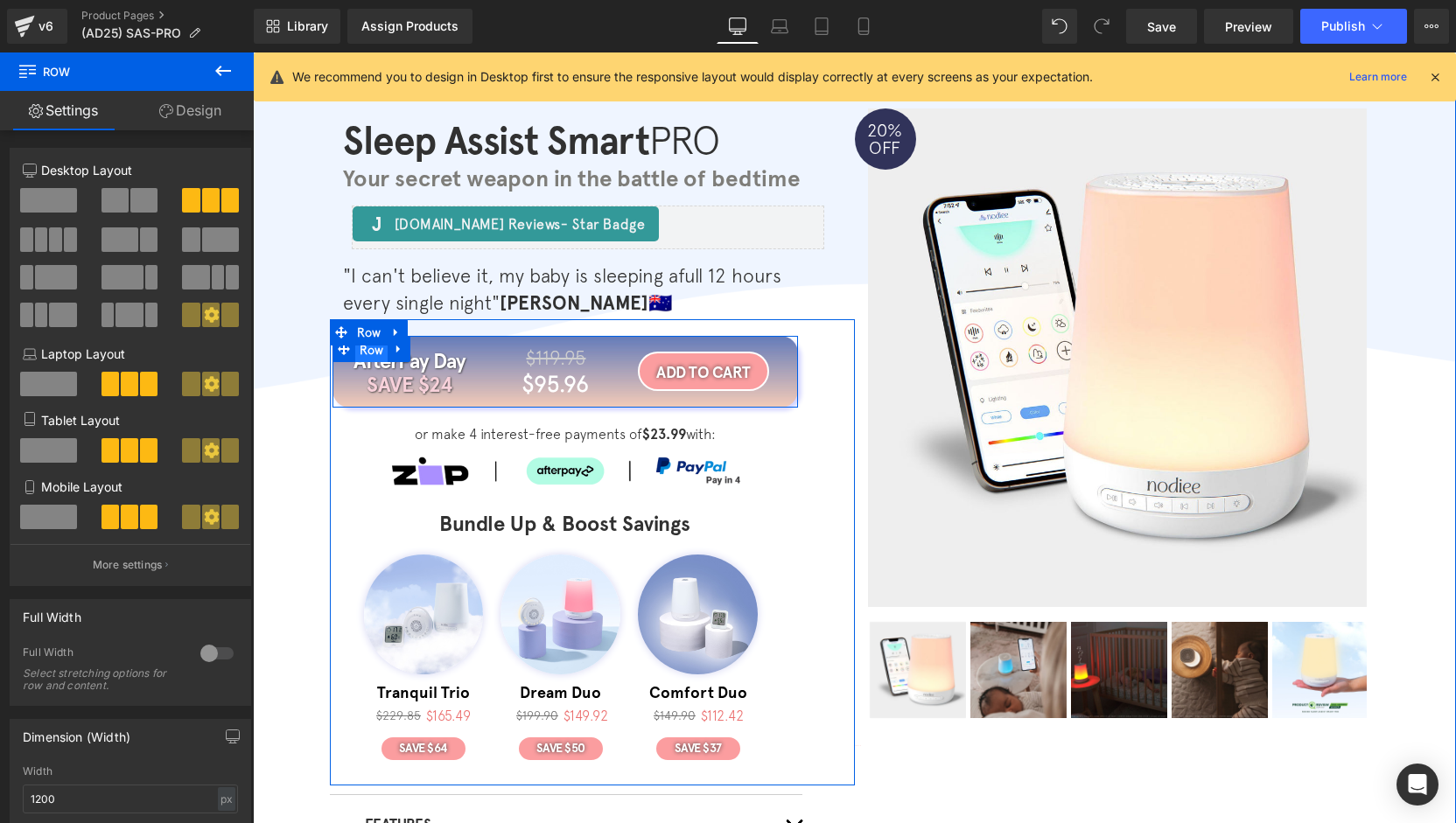
click at [368, 351] on span "Row" at bounding box center [371, 349] width 33 height 26
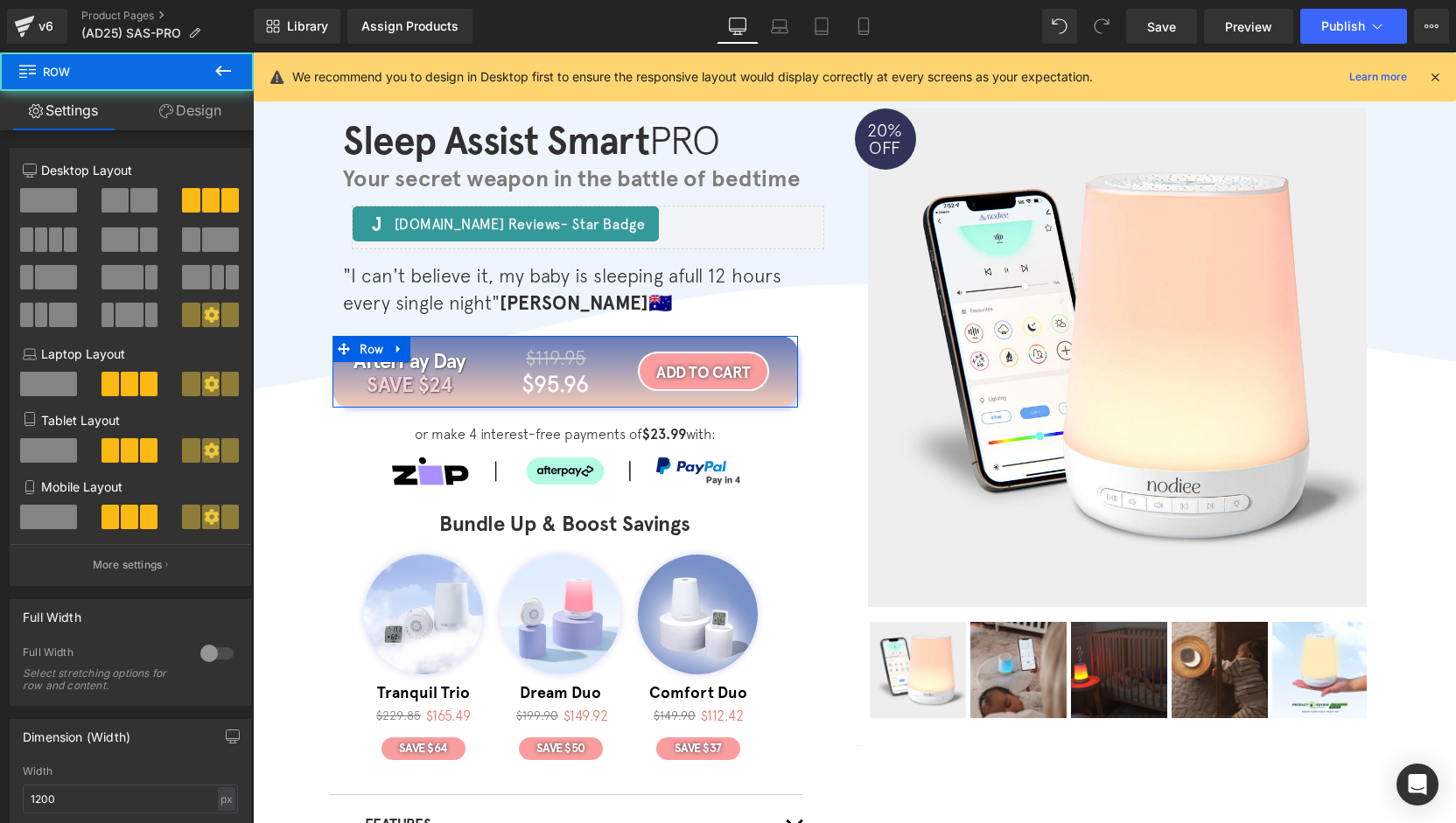
click at [219, 121] on link "Design" at bounding box center [190, 110] width 127 height 40
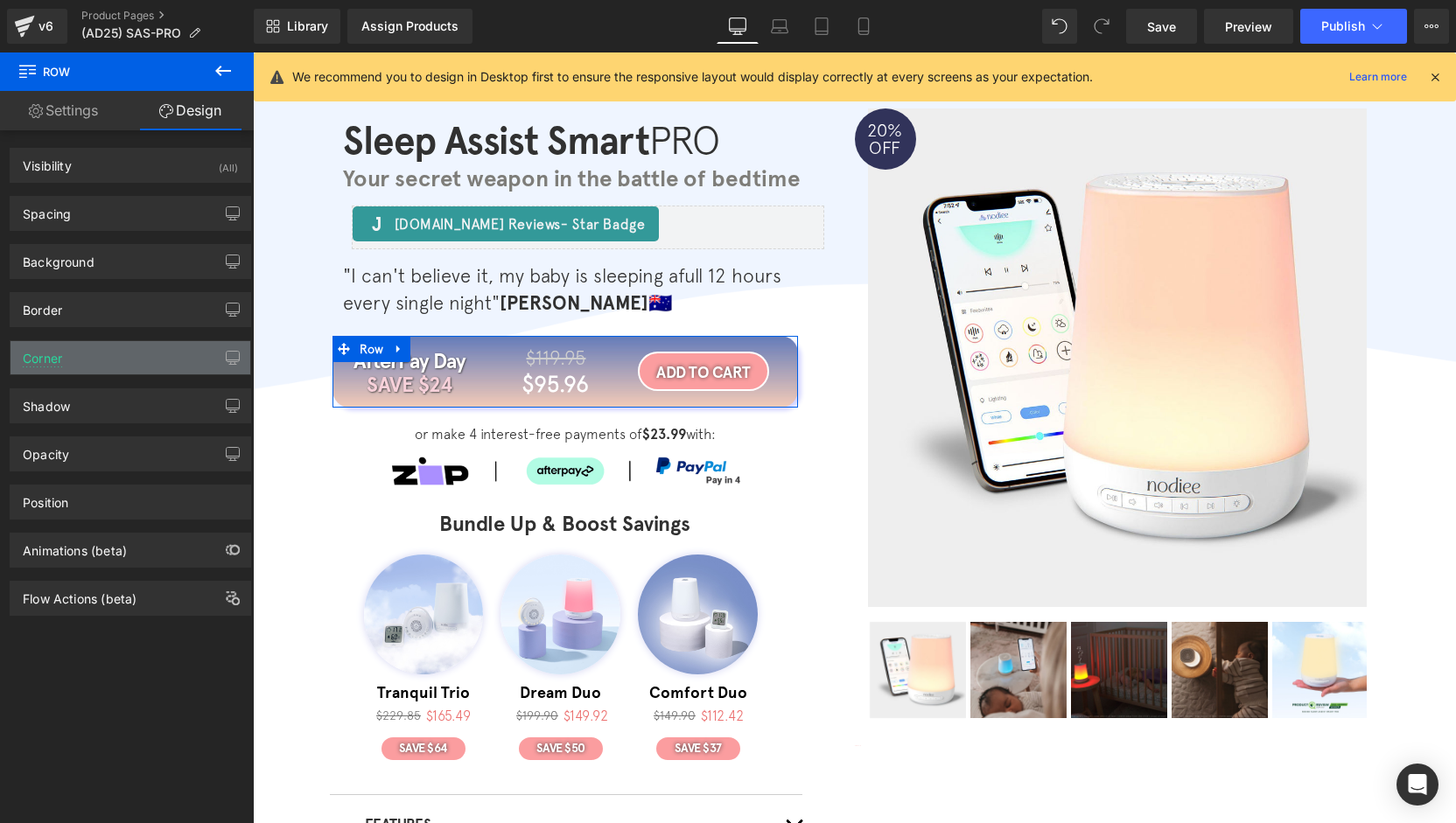
click at [99, 353] on div "Corner" at bounding box center [131, 358] width 240 height 33
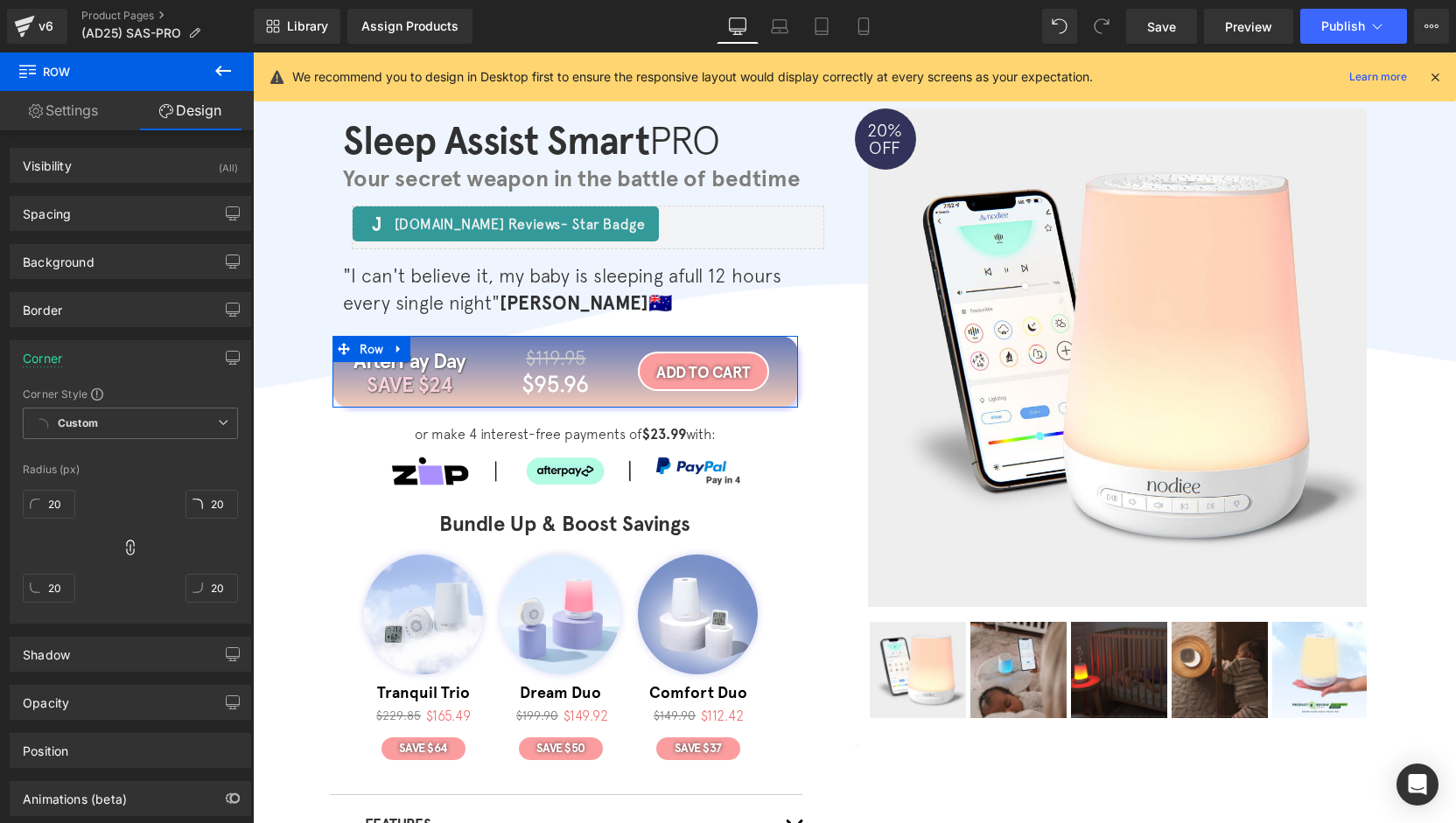
click at [99, 353] on div "Corner" at bounding box center [131, 358] width 240 height 33
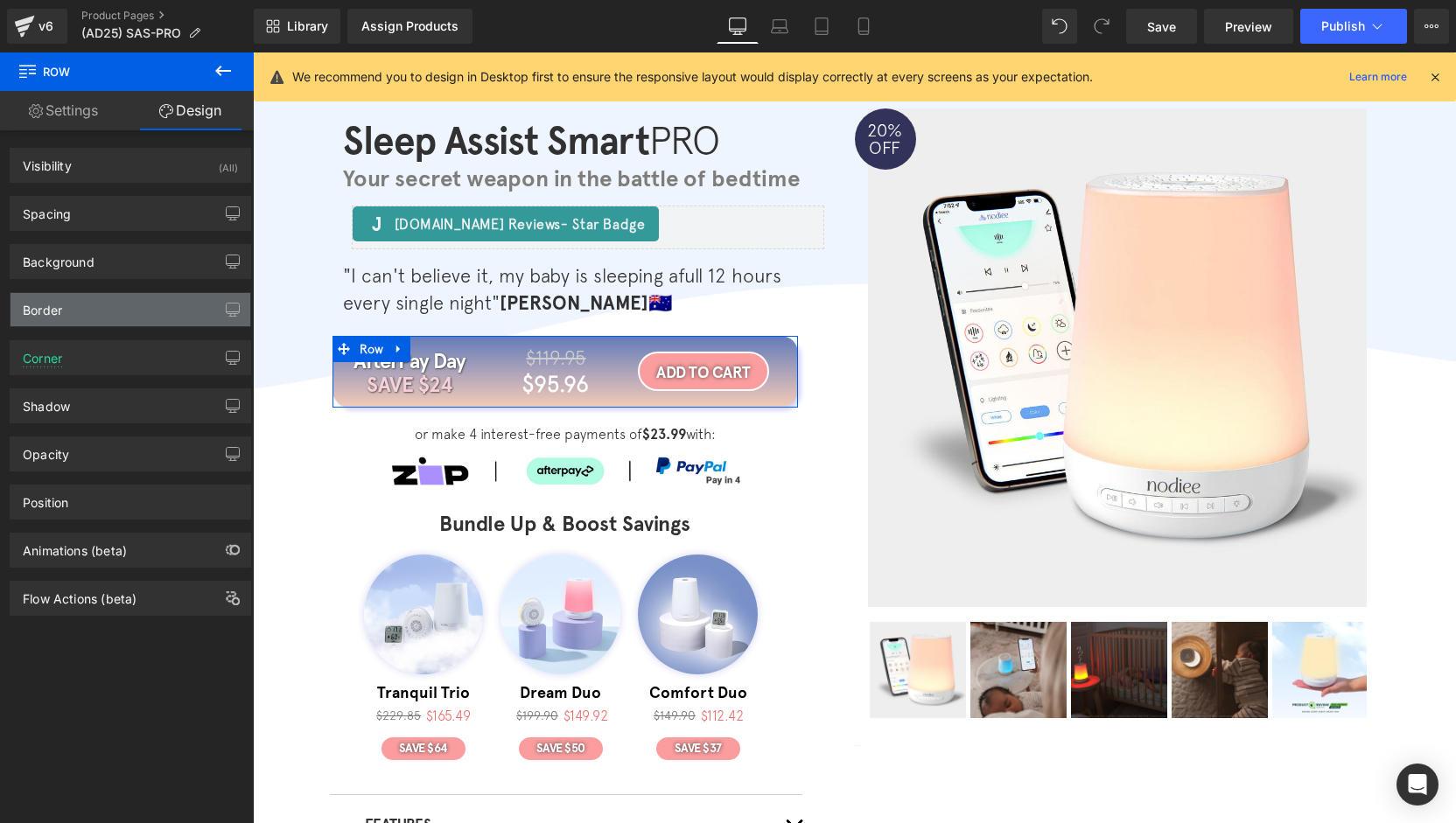
click at [90, 300] on div "Border" at bounding box center [131, 309] width 240 height 33
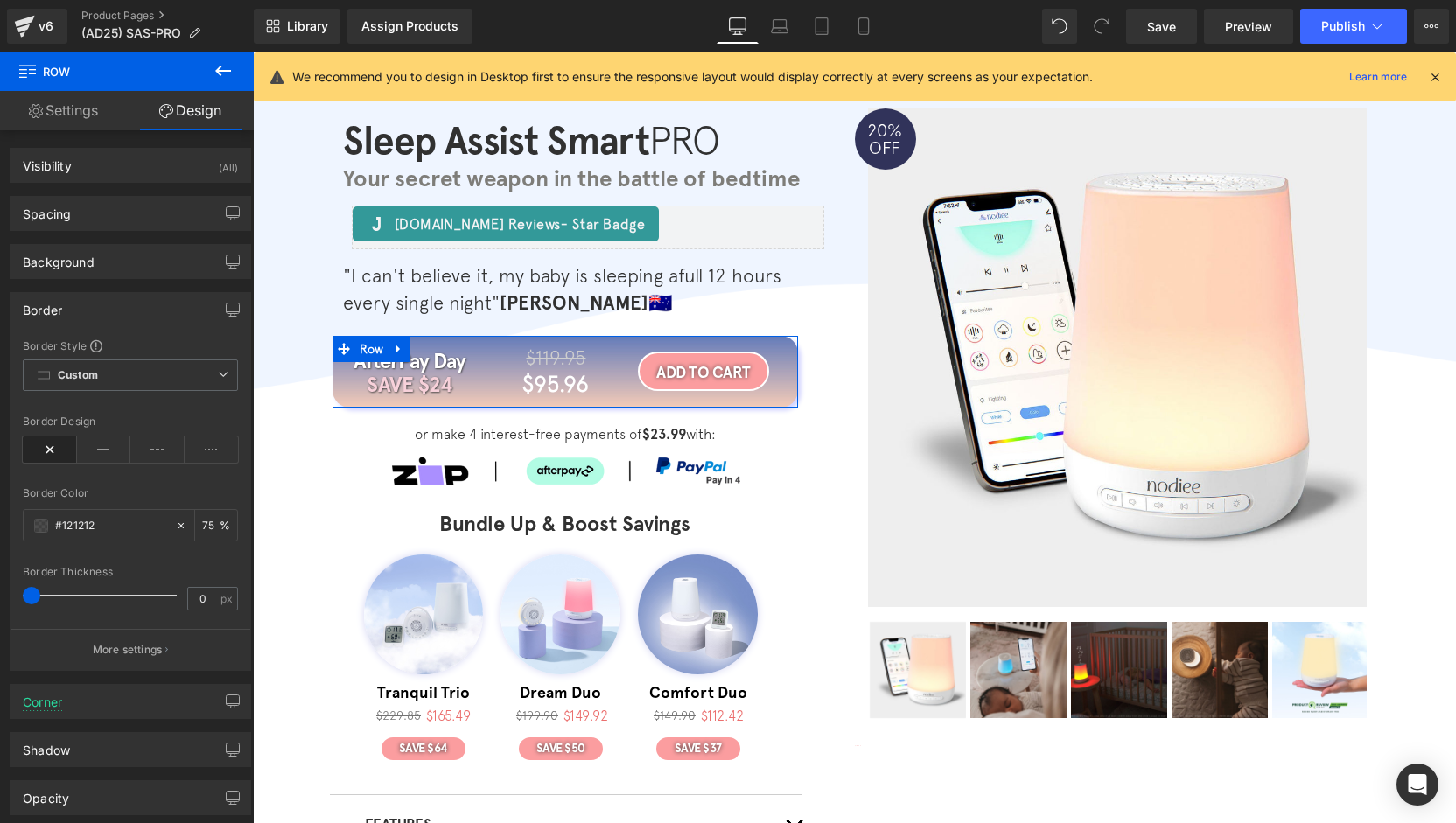
click at [90, 302] on div "Border" at bounding box center [131, 309] width 240 height 33
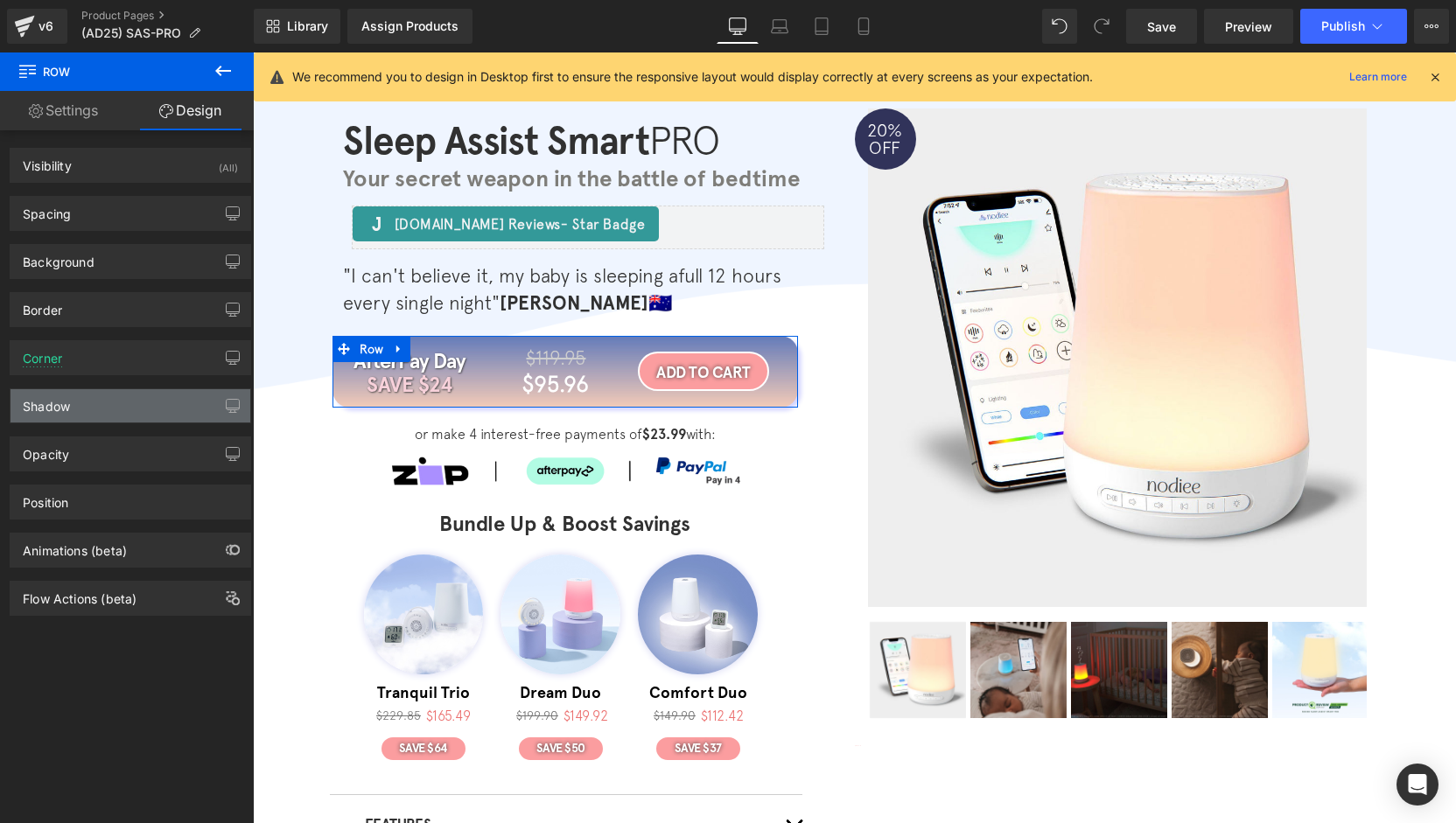
click at [105, 397] on div "Shadow" at bounding box center [131, 406] width 240 height 33
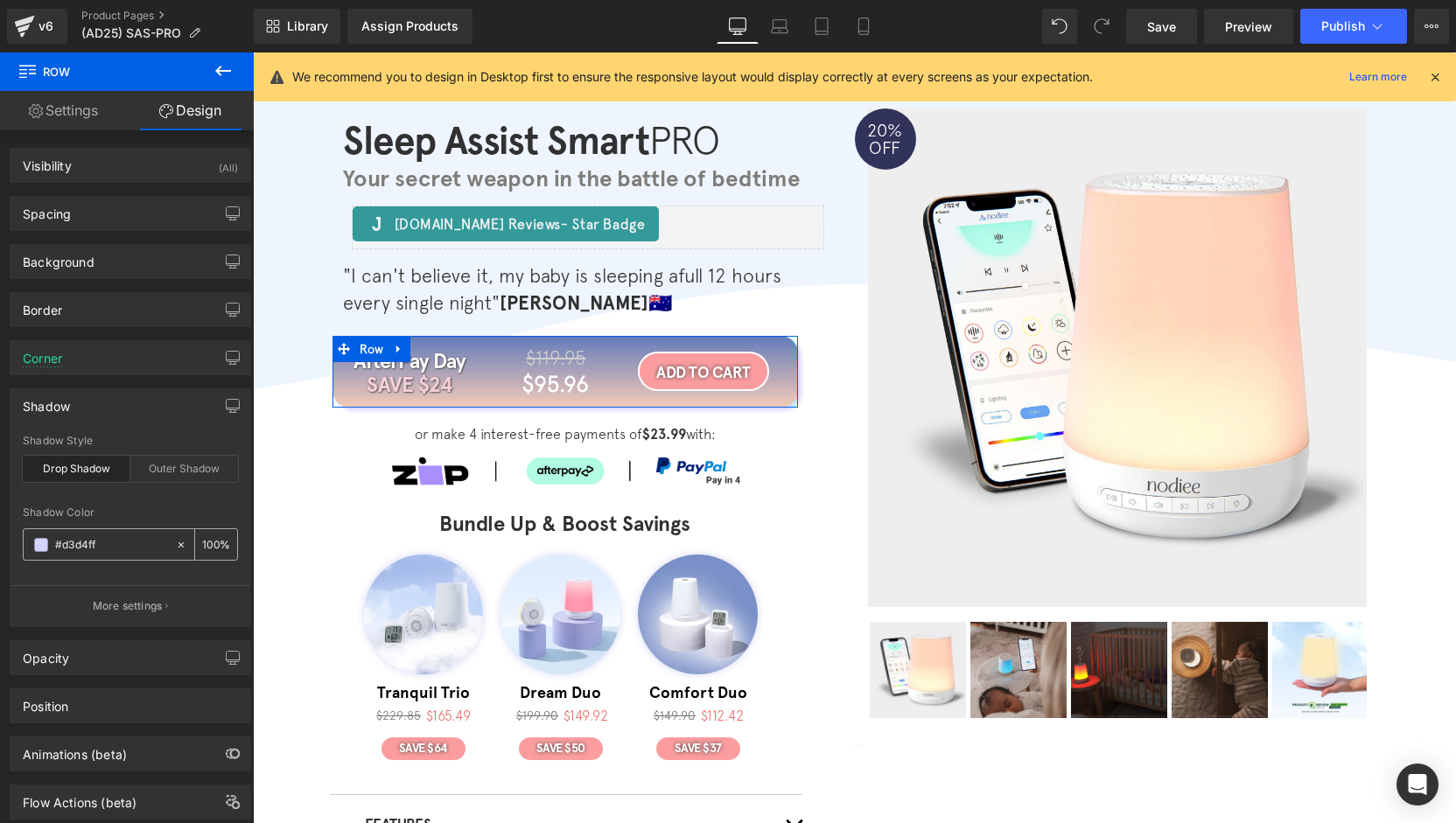
click at [109, 536] on input "#d3d4ff" at bounding box center [111, 545] width 112 height 19
click at [112, 536] on input "#d3d4ff" at bounding box center [111, 545] width 112 height 19
paste input "#aca3b8"
type input "#d3d4ff#aca3b8"
type input "0"
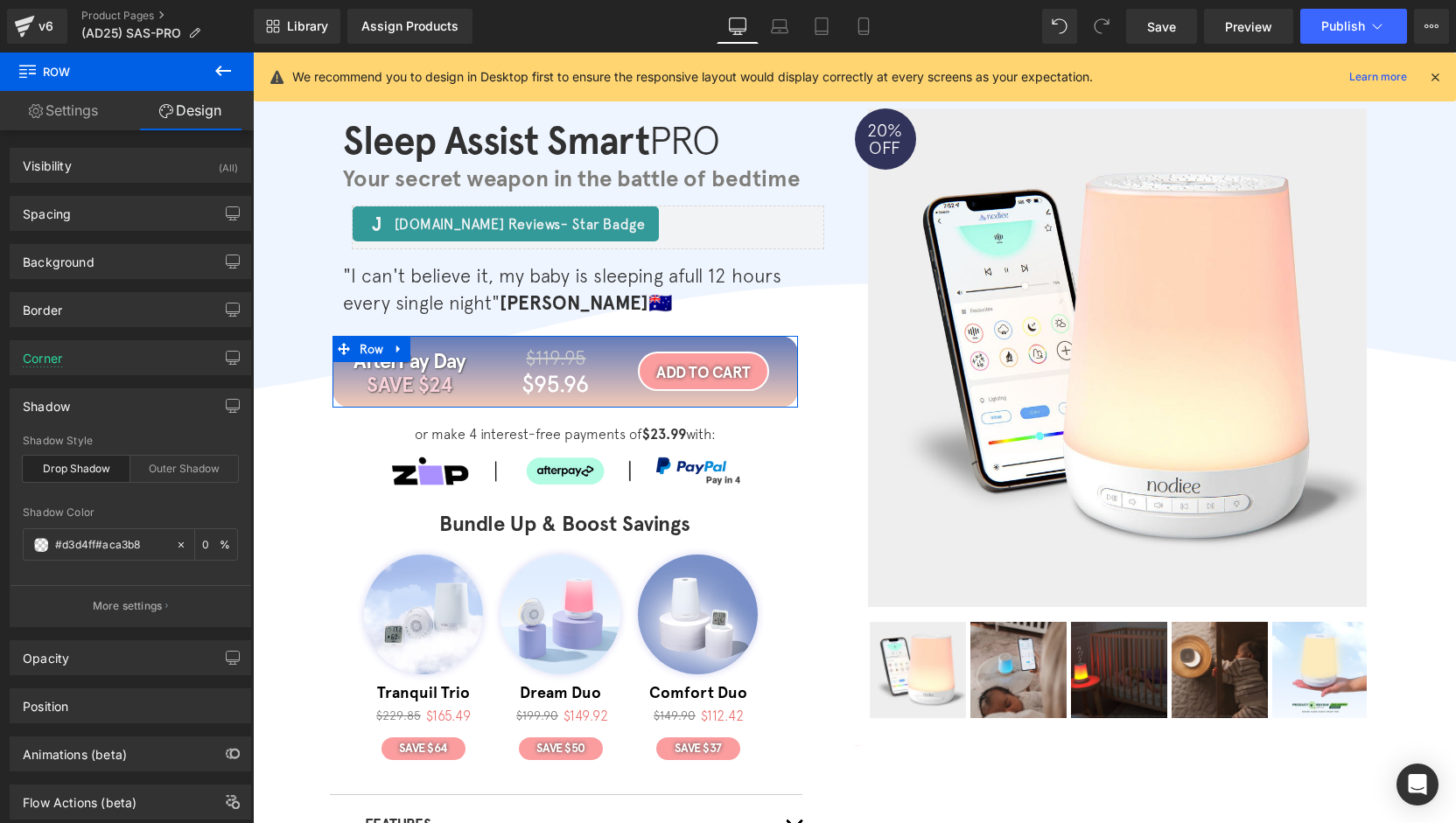
drag, startPoint x: 149, startPoint y: 541, endPoint x: 0, endPoint y: 545, distance: 149.1
click at [0, 545] on div "Shadow drop Shadow Style Drop Shadow Outer Shadow #d3d4ff#aca3b8 Shadow Color #…" at bounding box center [131, 501] width 261 height 252
paste input "text"
type input "#aca3b8"
type input "100"
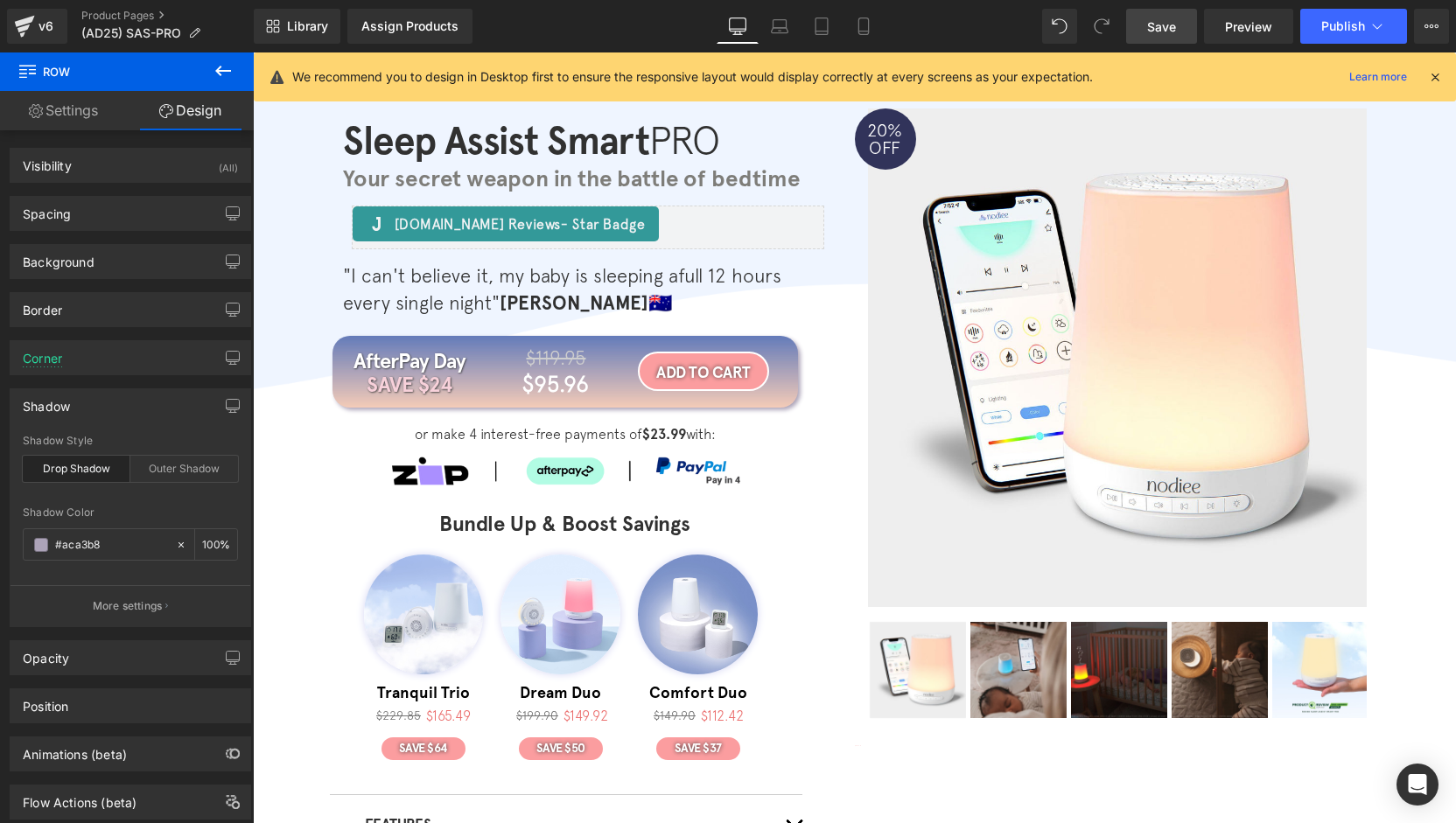
type input "#aca3b8"
click at [1154, 18] on span "Save" at bounding box center [1162, 26] width 29 height 18
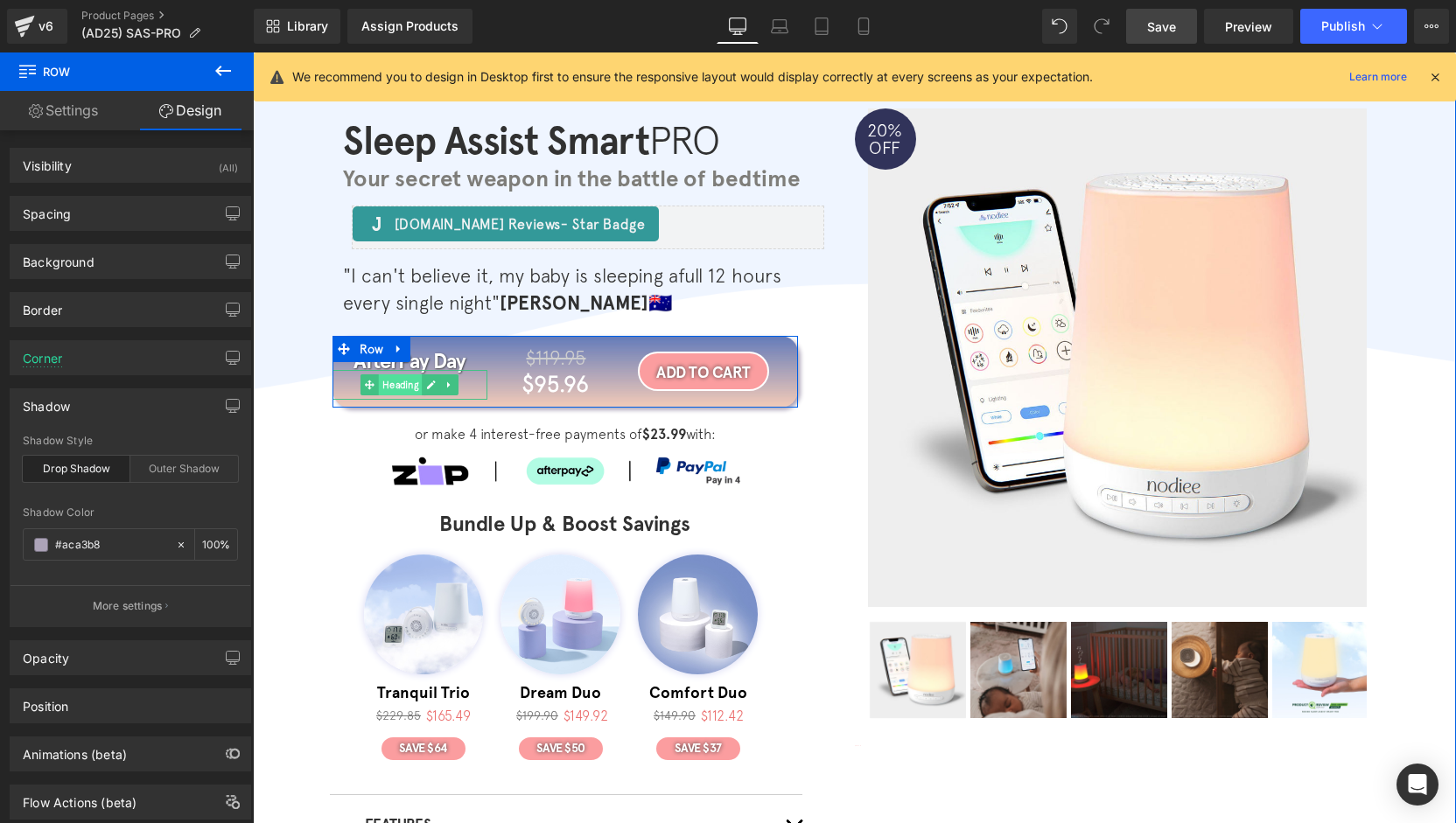
click at [404, 389] on span "Heading" at bounding box center [401, 385] width 44 height 21
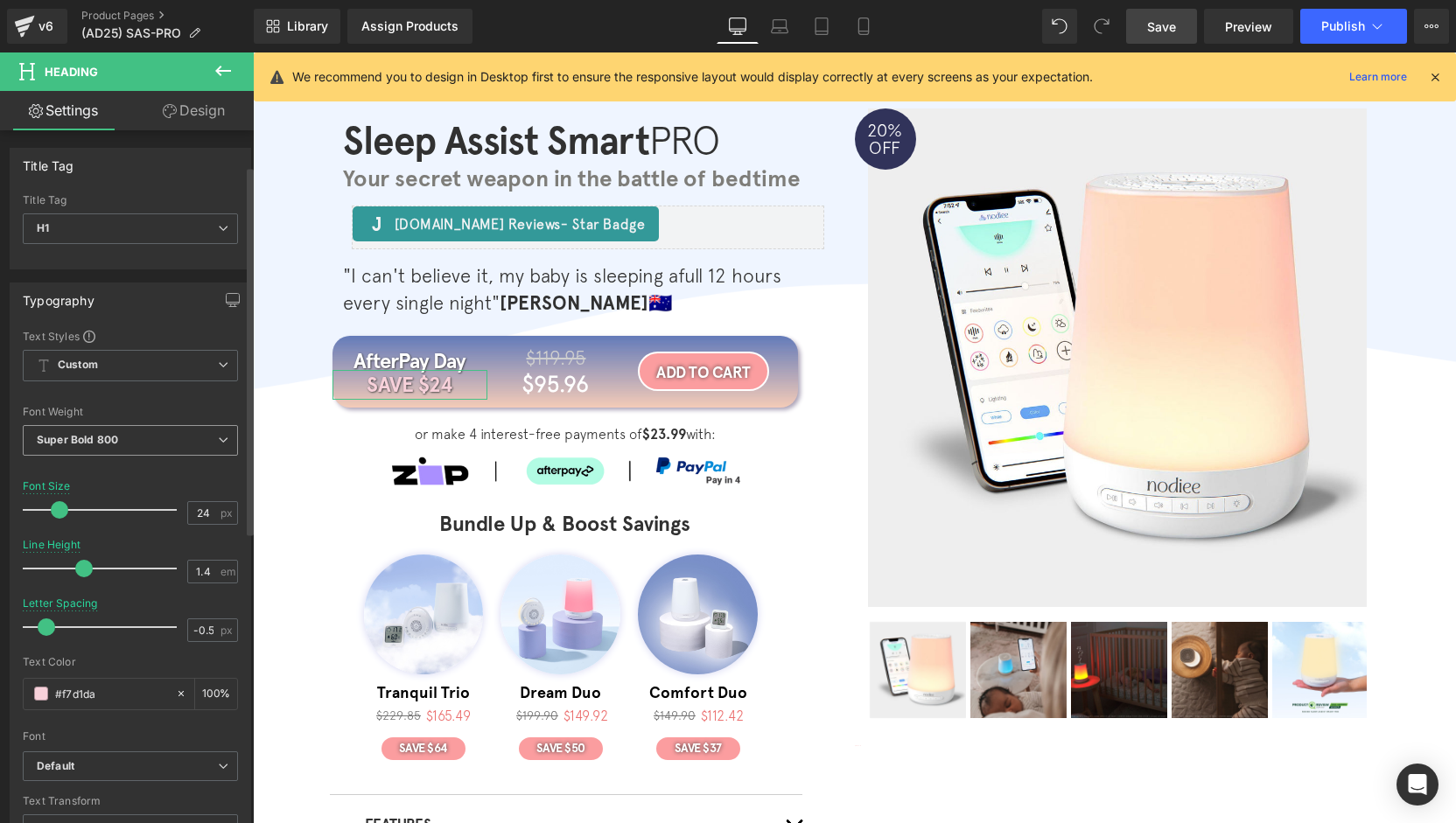
scroll to position [350, 0]
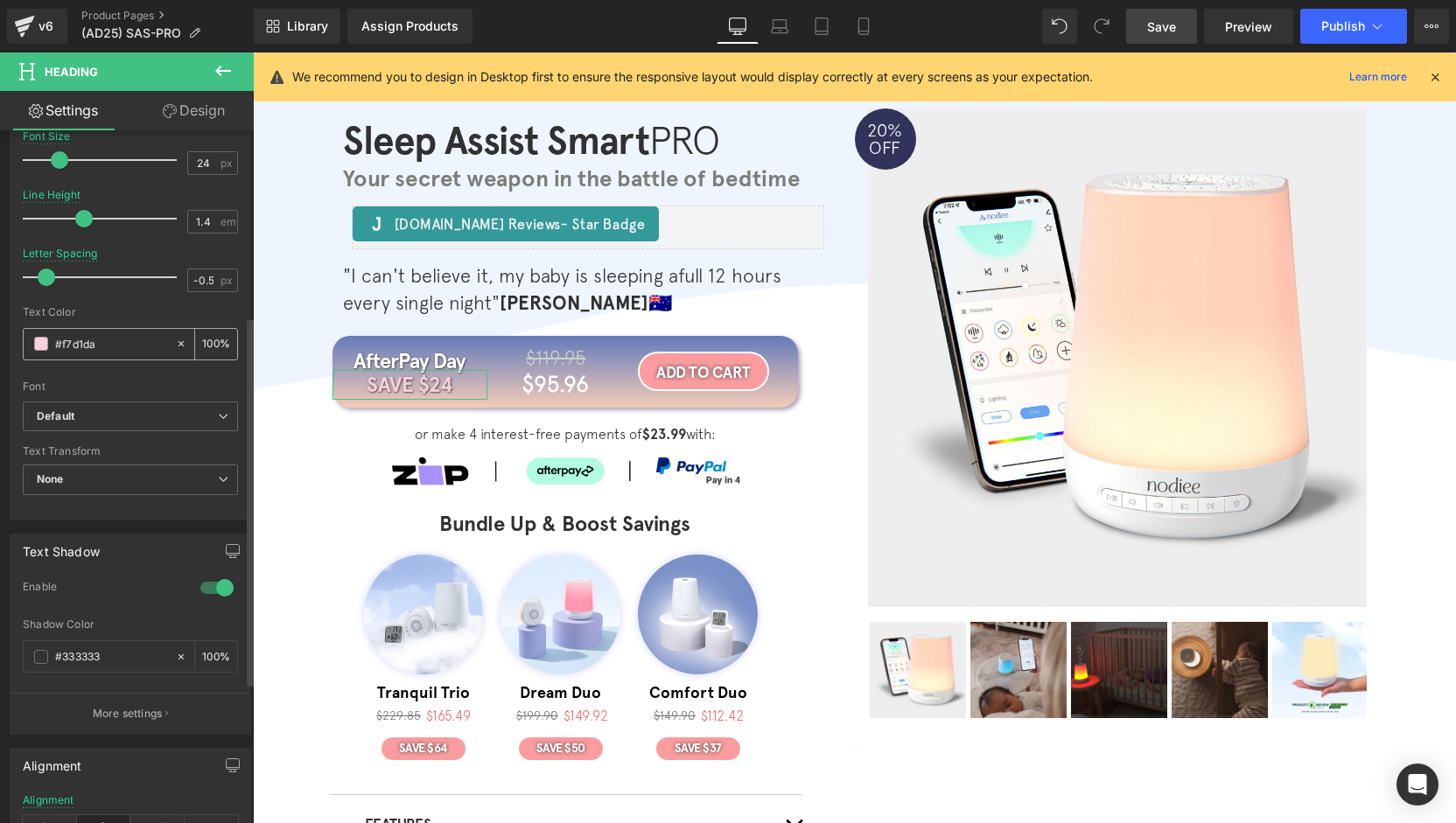
click at [38, 345] on span at bounding box center [41, 343] width 14 height 14
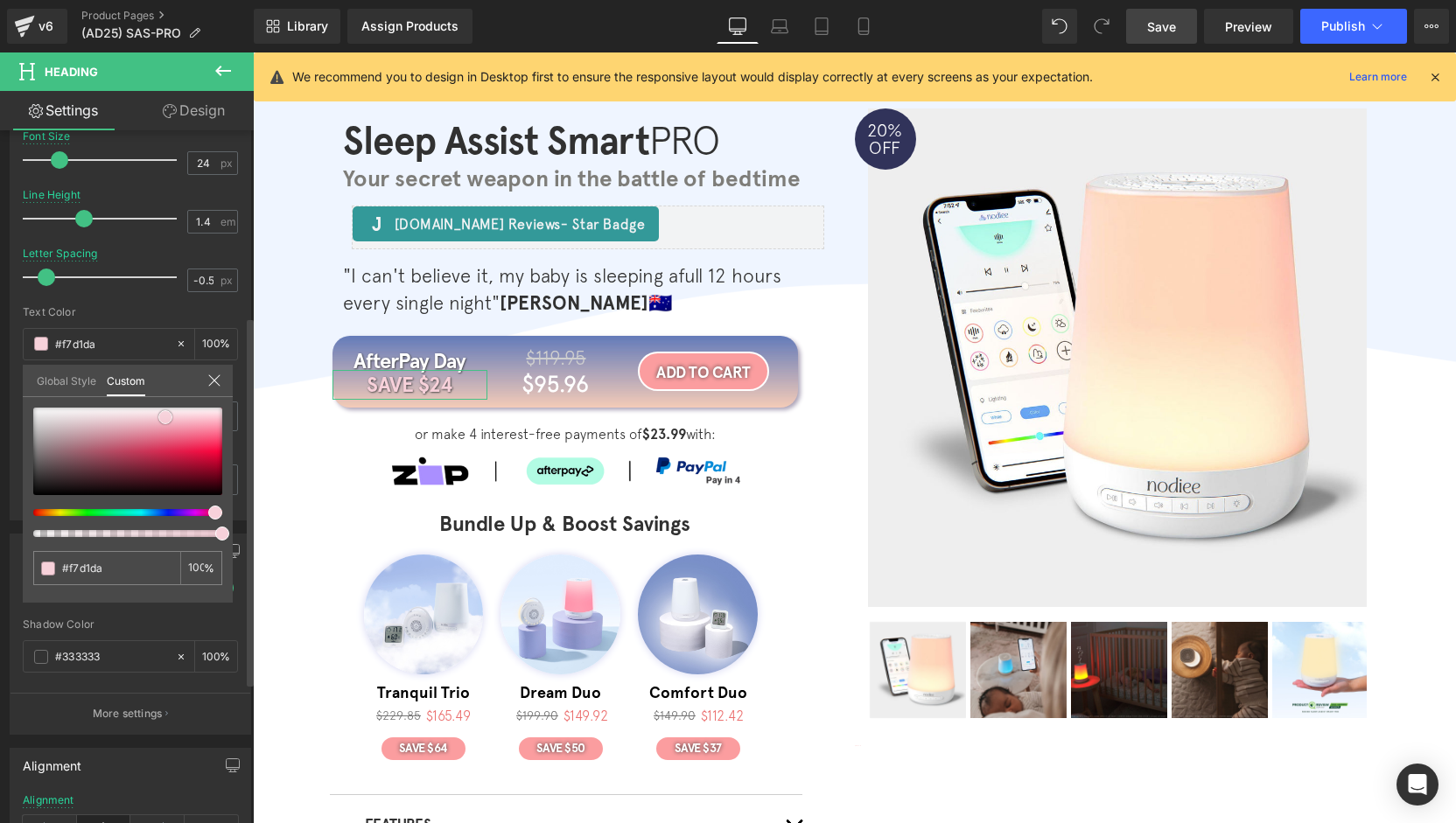
type input "#f6cfd8"
type input "#f4d6de"
type input "#f3d7df"
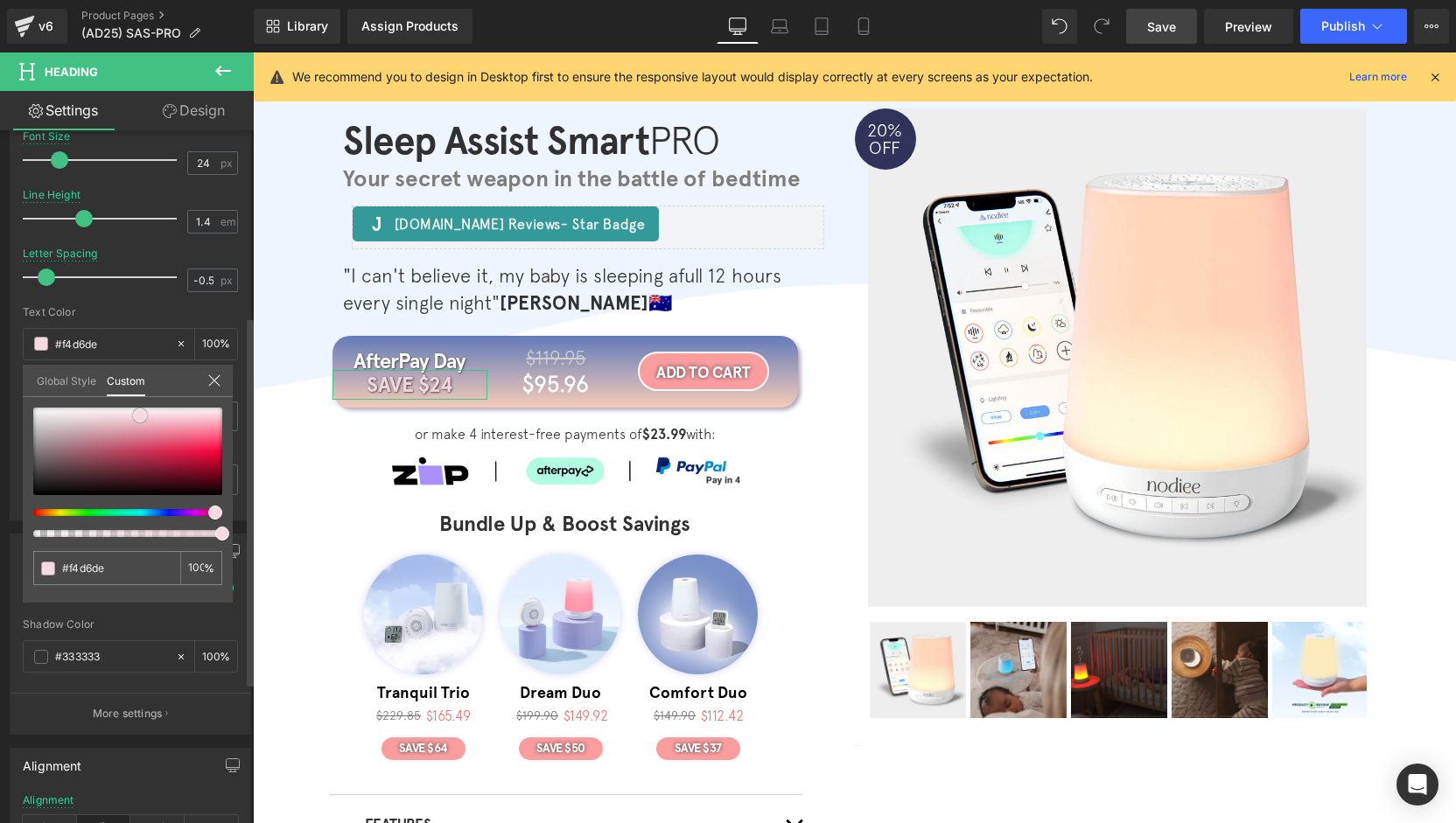
type input "#f3d7df"
type input "#f0d0d9"
type input "#ebc6d0"
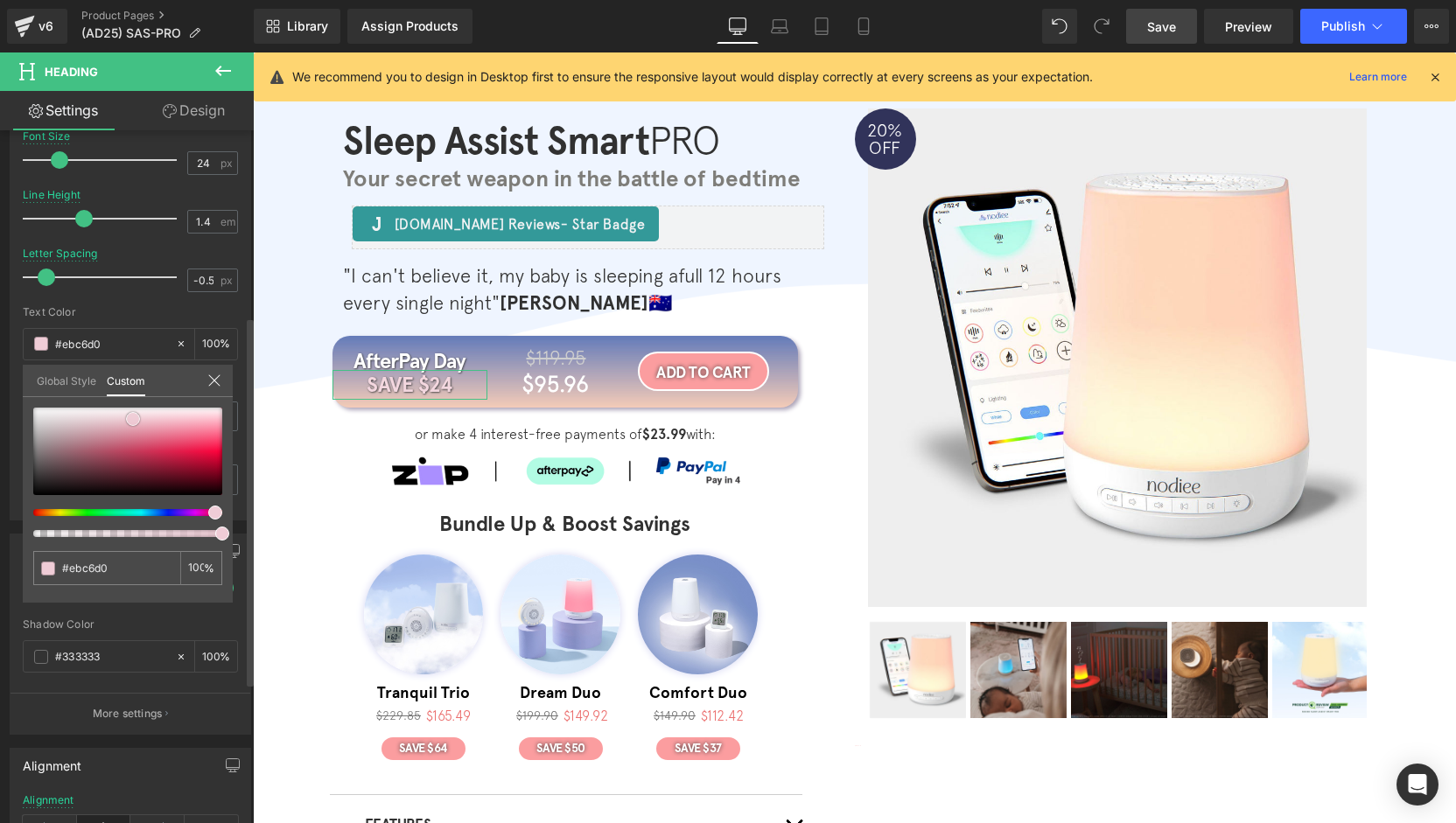
type input "#e2bac5"
type input "#dcb1bc"
type input "#d59fac"
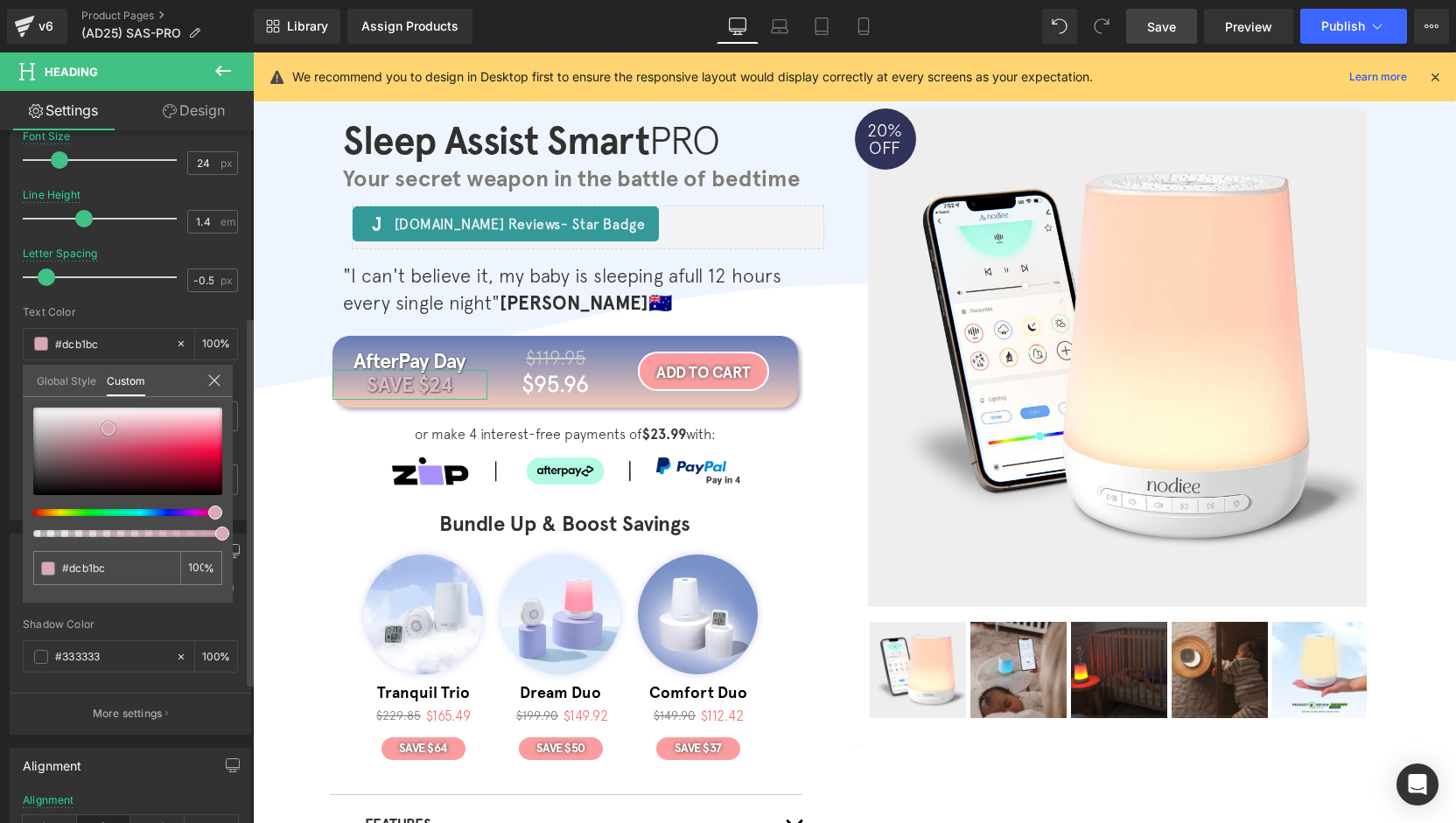
type input "#d59fac"
type input "#d59eab"
type input "#d69dab"
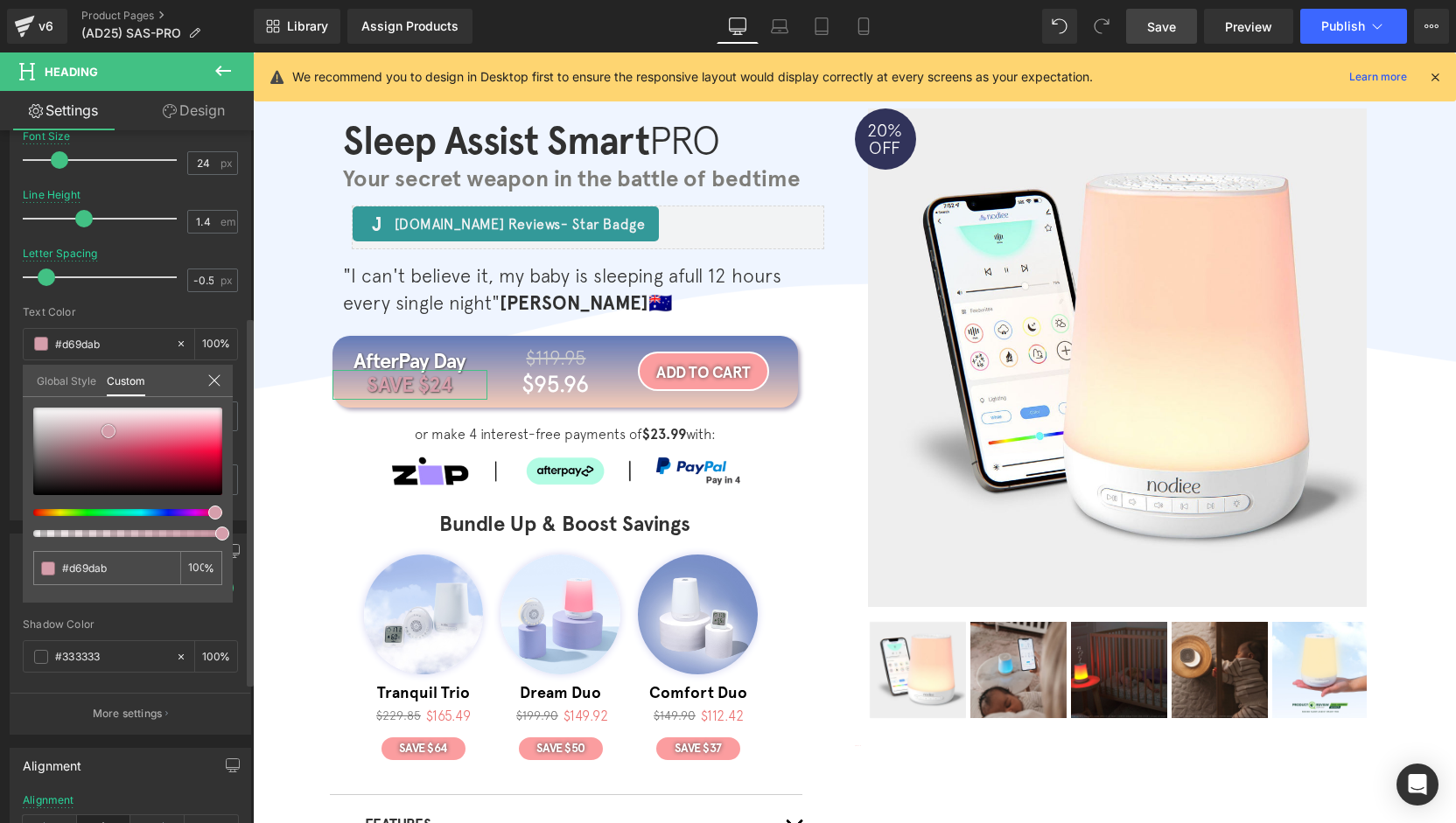
type input "#db99a8"
type input "#e490a2"
type input "#e58ea1"
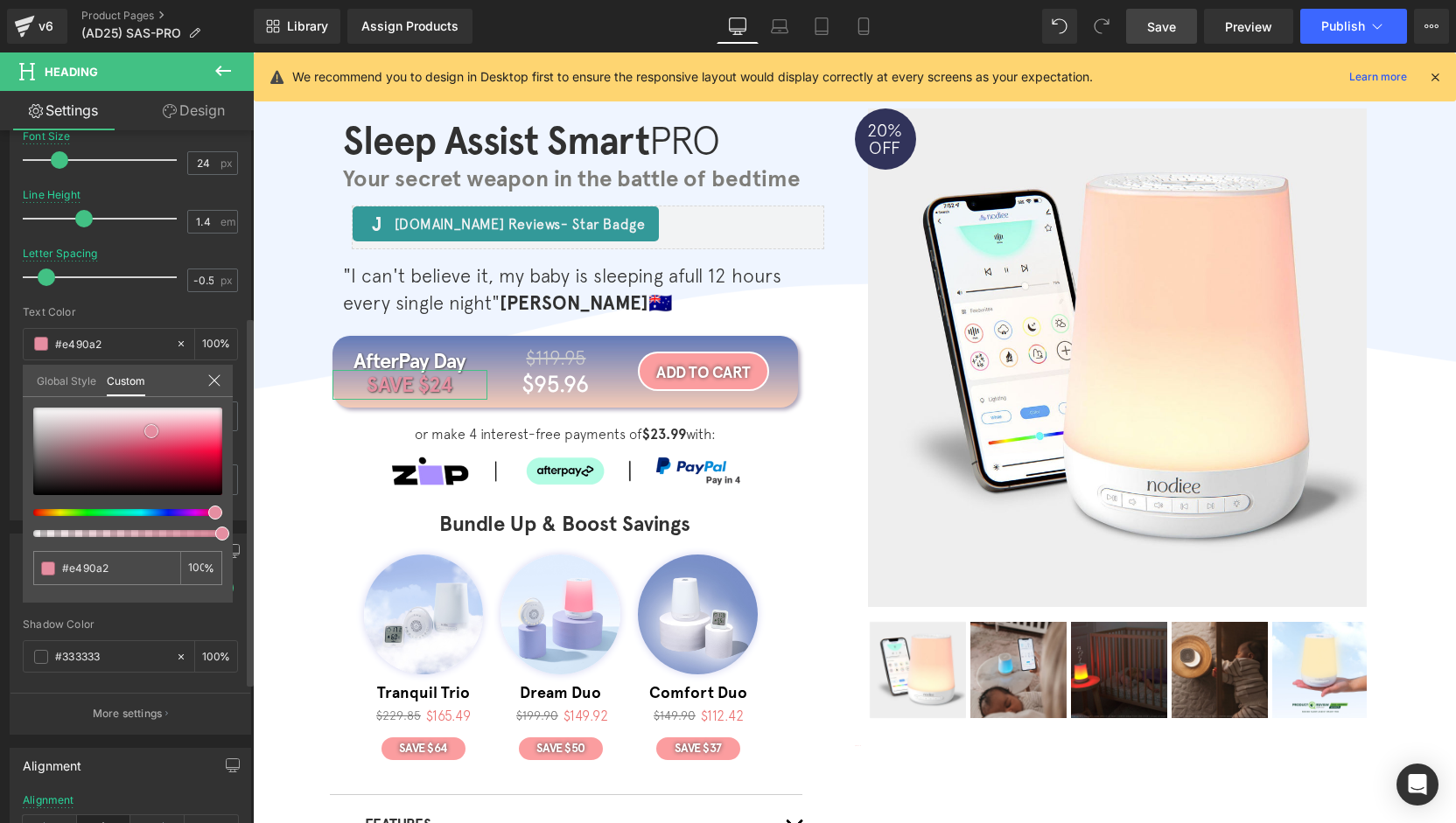
type input "#e58ea1"
type input "#e68ea1"
type input "#e48096"
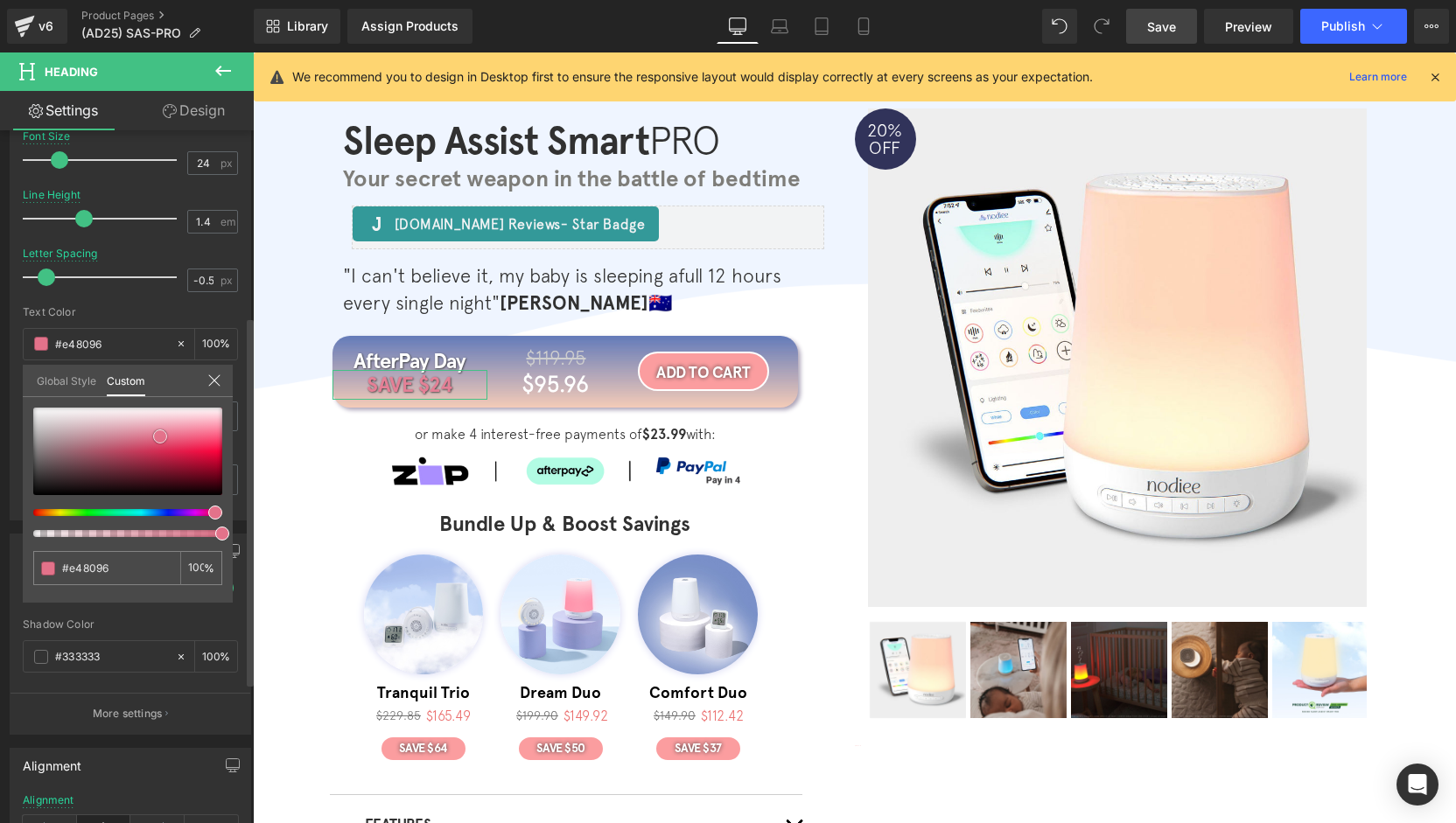
type input "#e47b92"
type input "#e3728a"
type input "#e26e87"
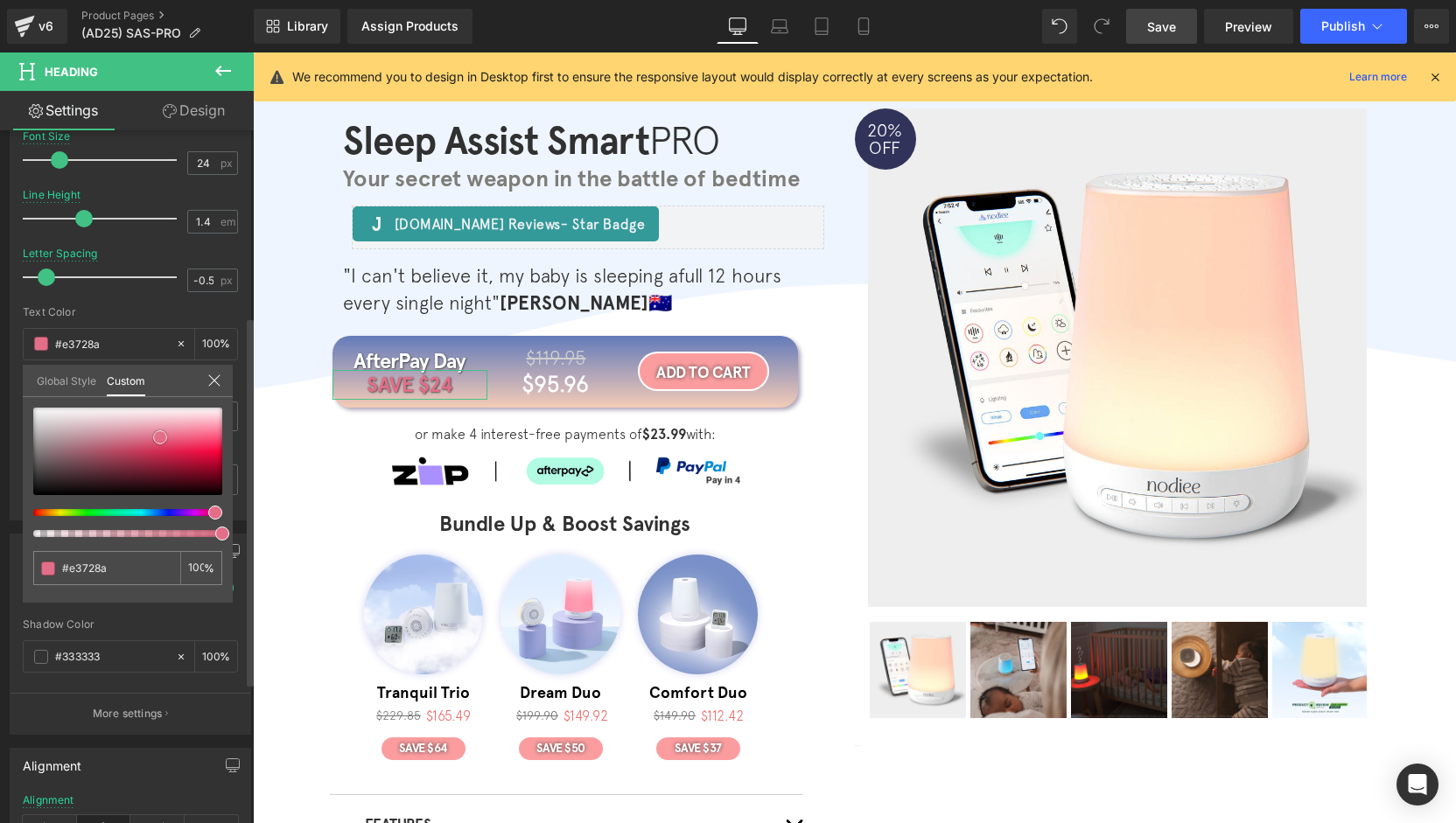
type input "#e26e87"
type input "#e16983"
type input "#df6680"
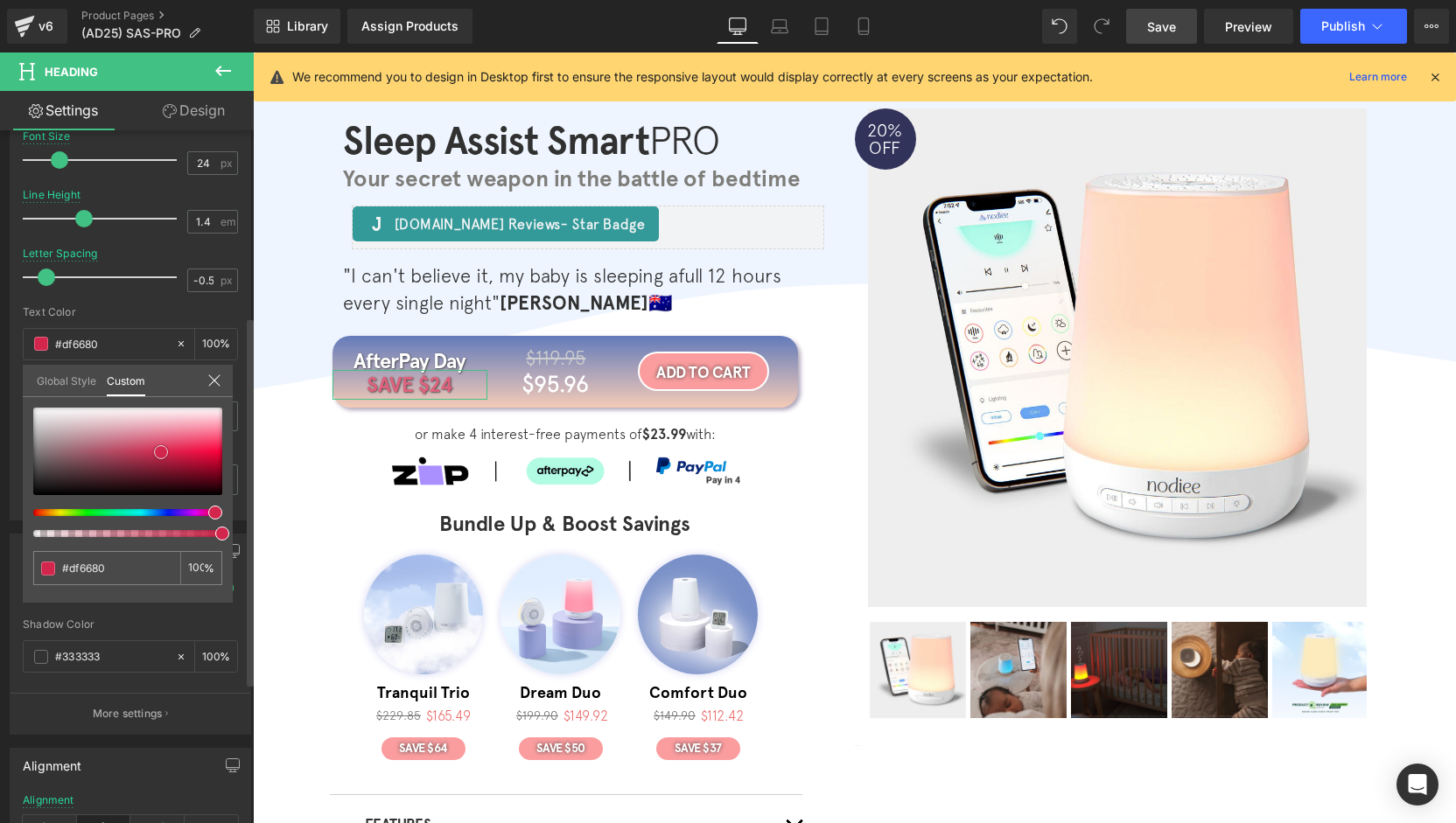
type input "#de627d"
type input "#d93f60"
type input "#a01130"
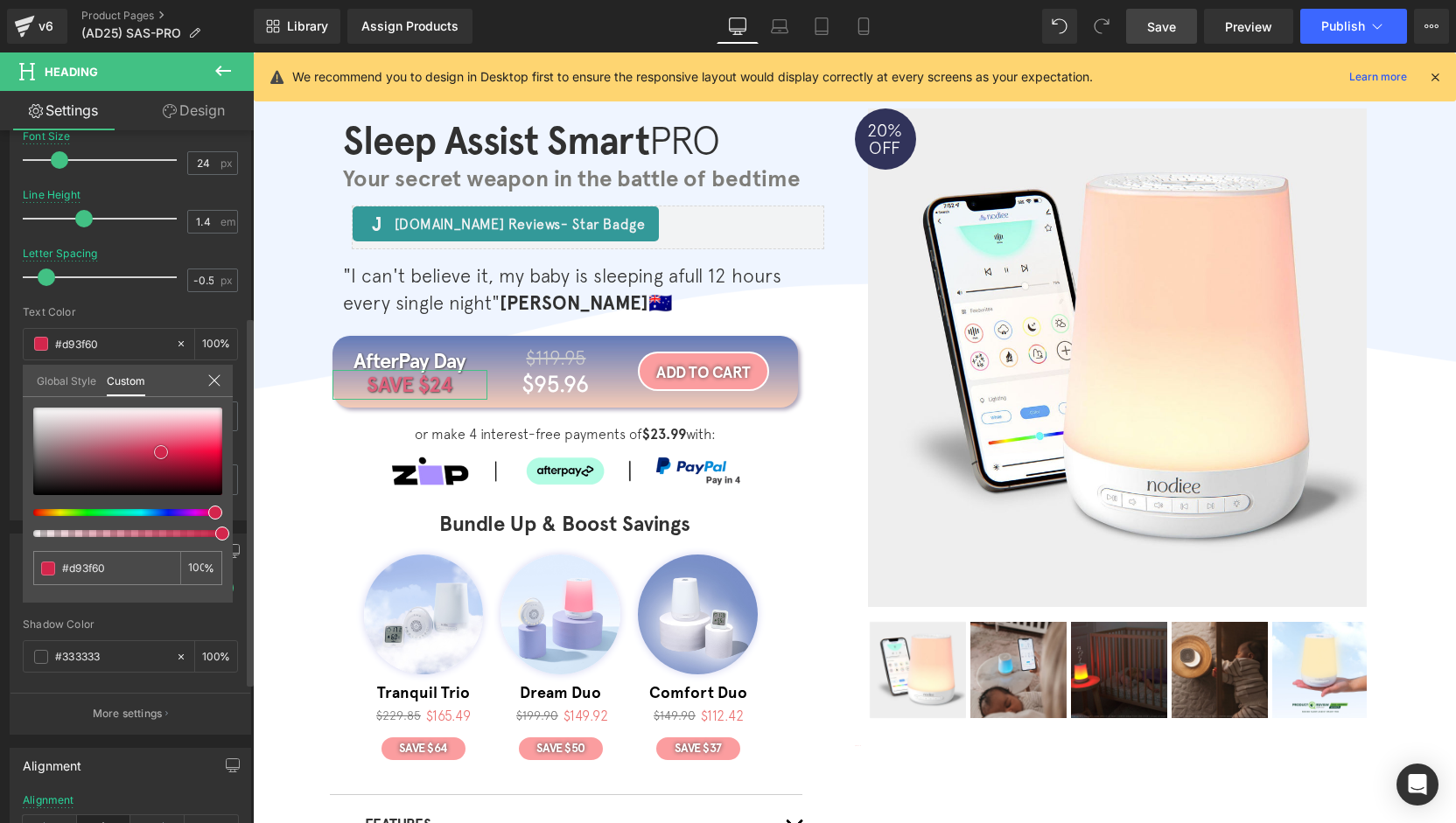
type input "#a01130"
type input "#930b28"
type input "#960726"
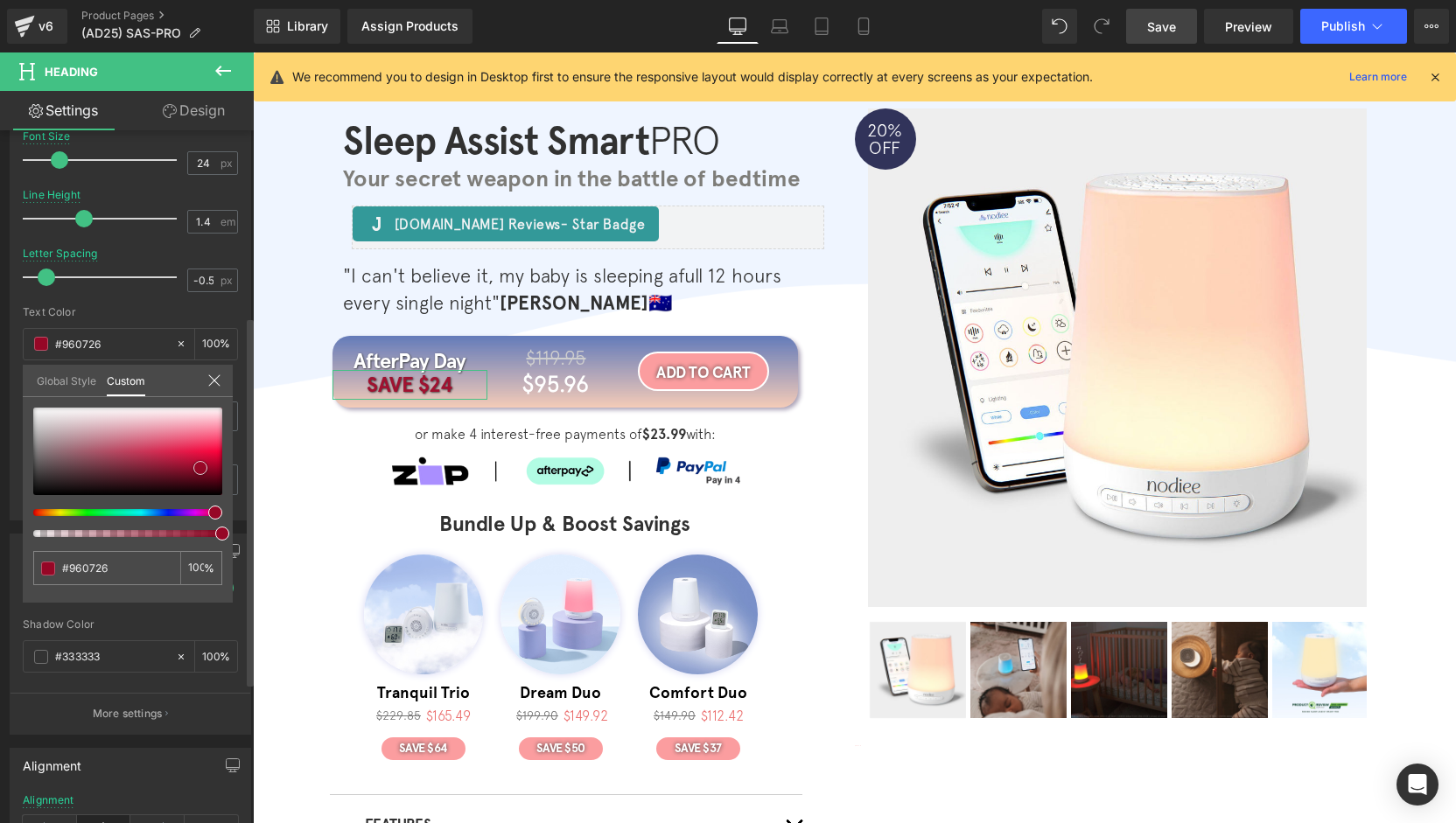
type input "#970625"
type input "#9f0325"
type input "#a80024"
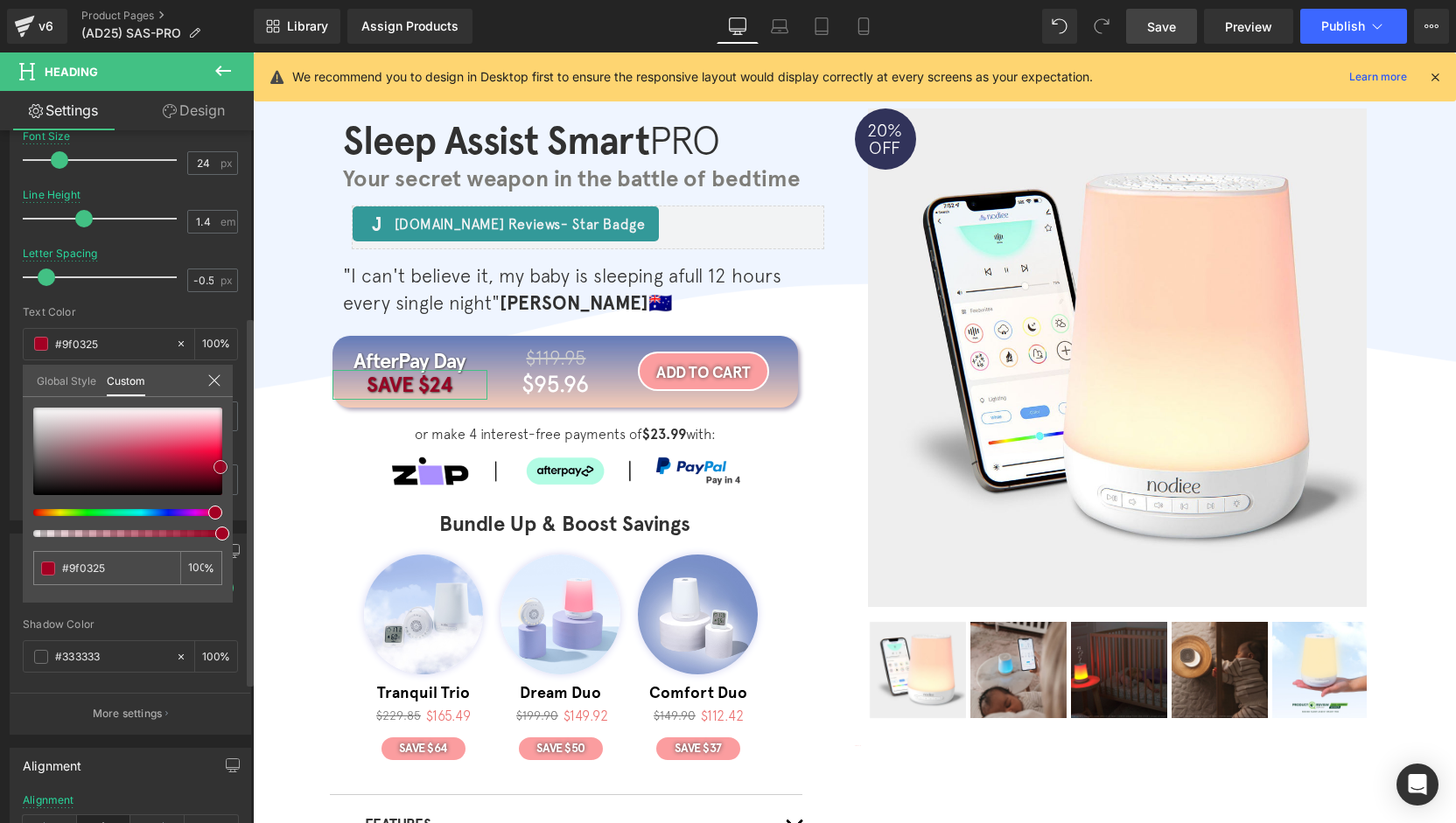
type input "#a80024"
type input "#ad0025"
type input "#b20026"
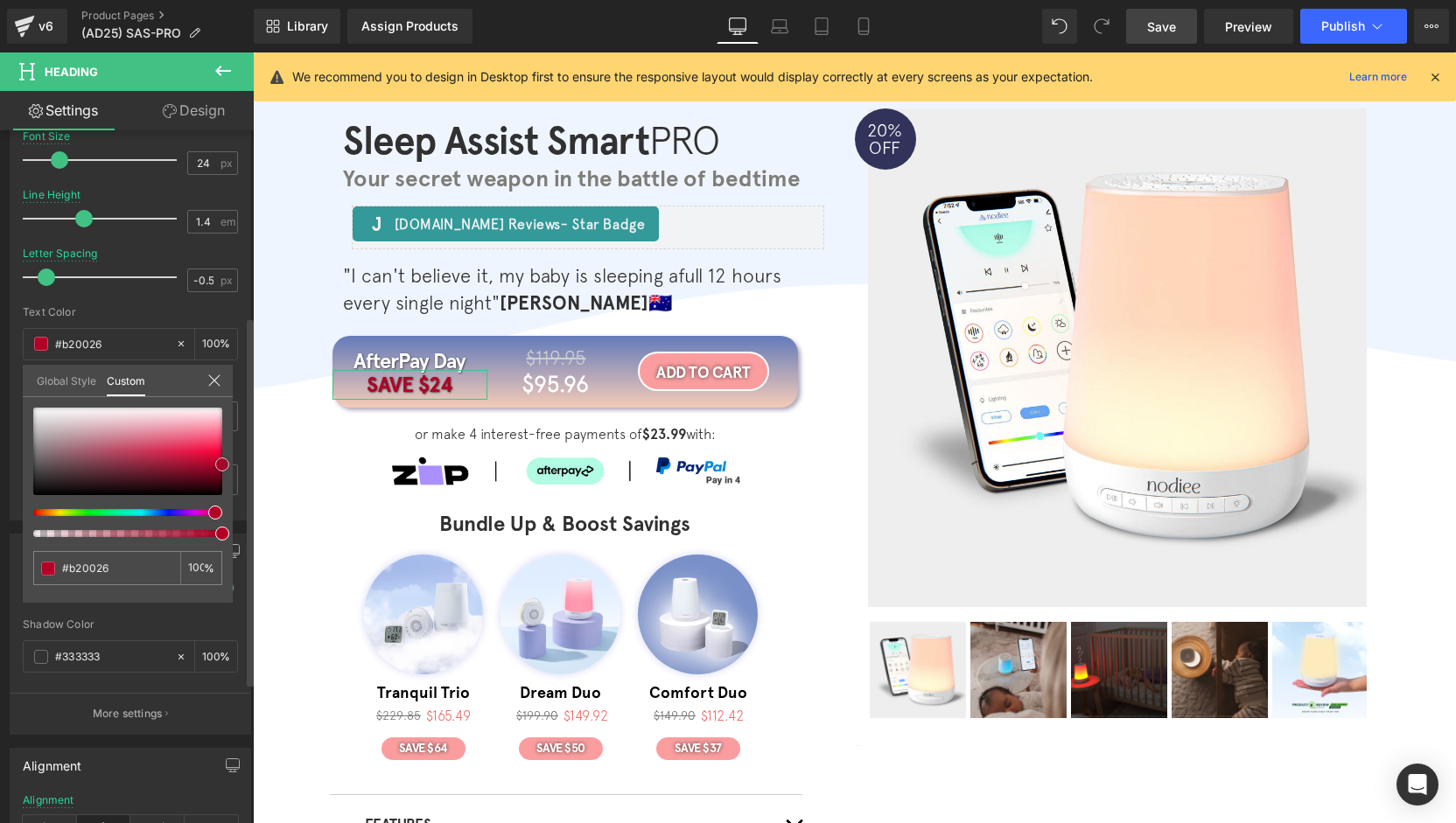
drag, startPoint x: 159, startPoint y: 414, endPoint x: 219, endPoint y: 461, distance: 76.2
click at [219, 461] on span at bounding box center [223, 464] width 14 height 14
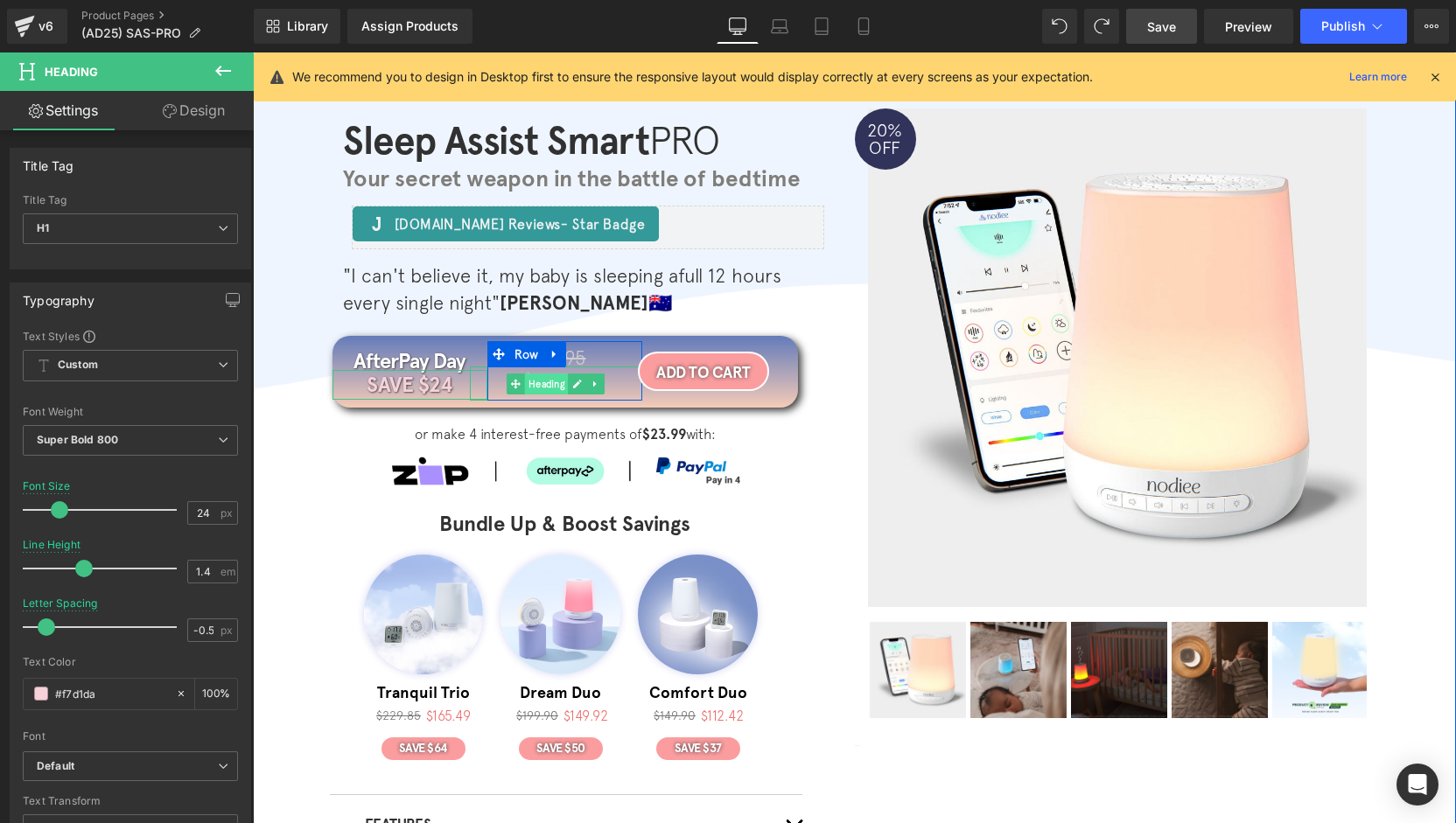
click at [555, 387] on span "Heading" at bounding box center [547, 384] width 44 height 21
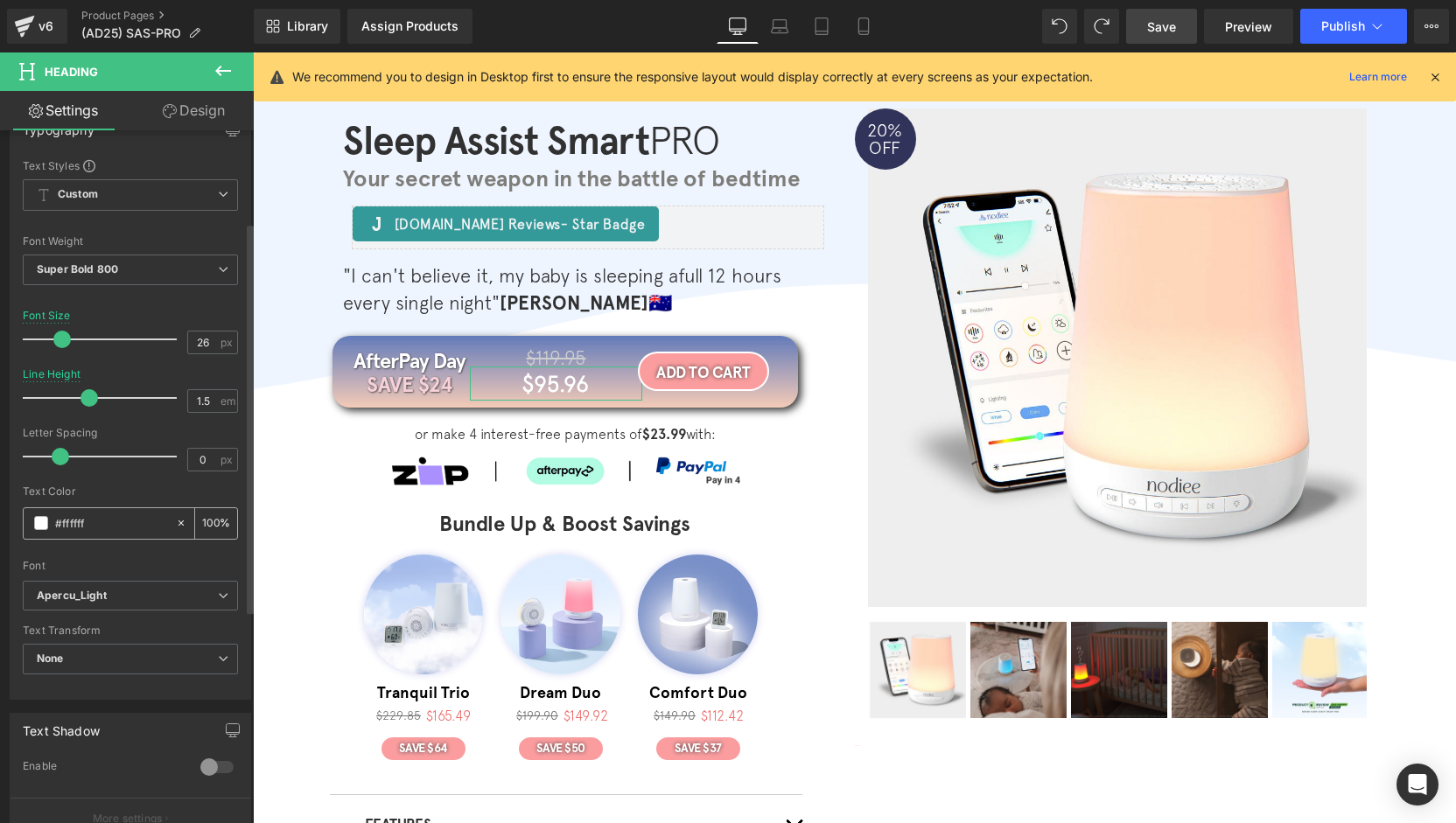
scroll to position [175, 0]
click at [42, 514] on span at bounding box center [41, 518] width 14 height 14
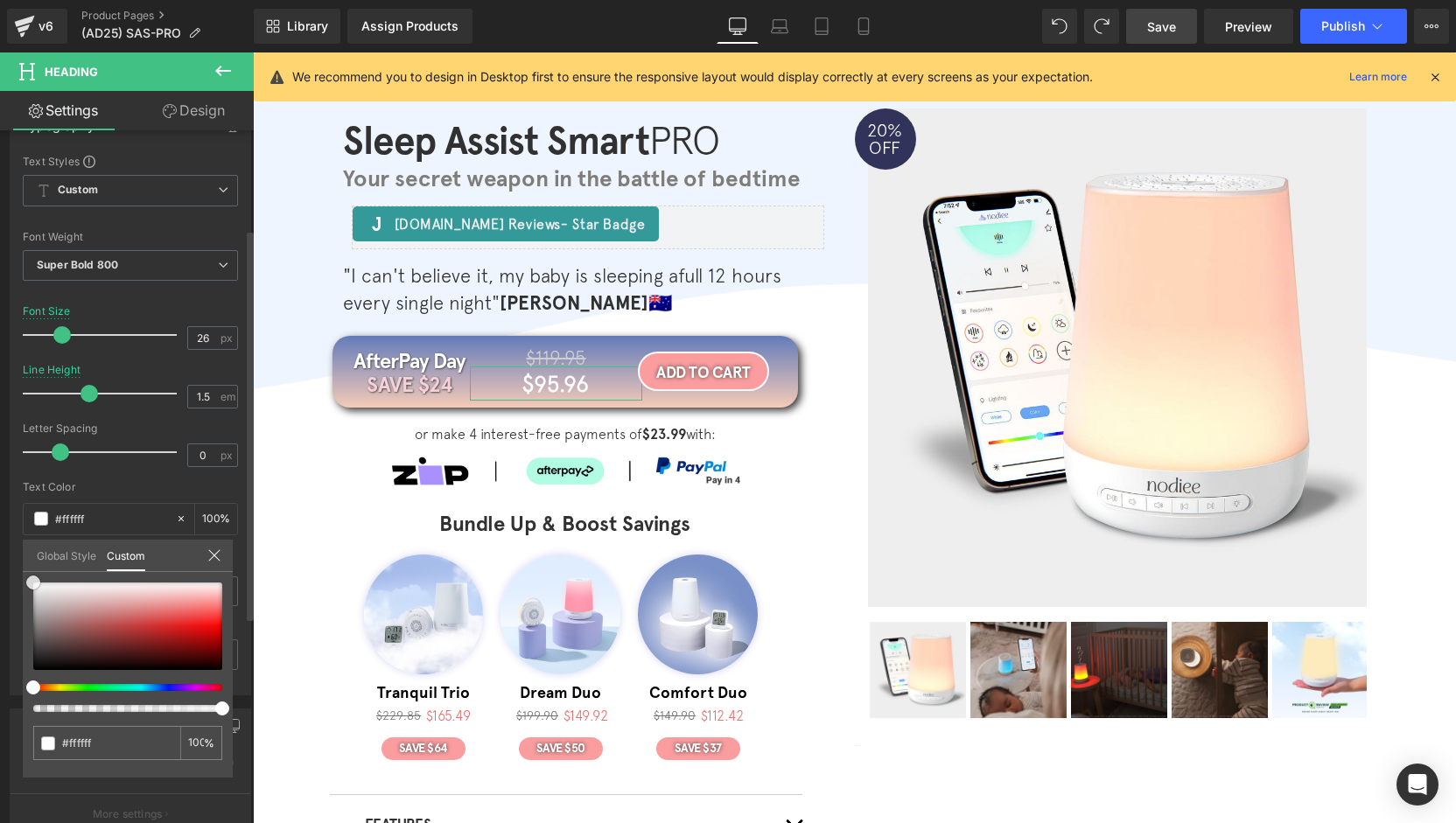
type input "#e9e6e6"
type input "#c48787"
type input "#d03e3e"
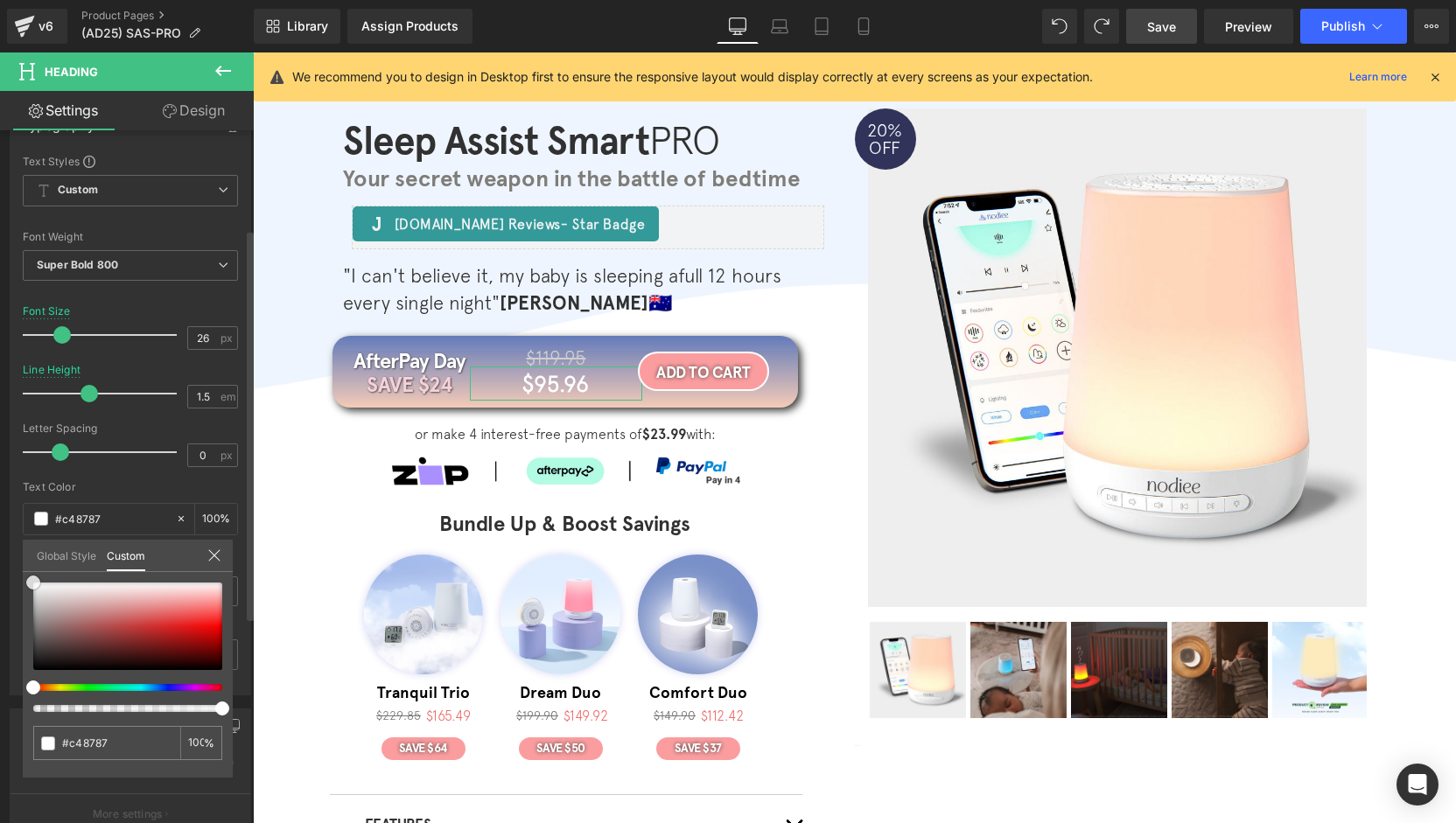
type input "#d03e3e"
type input "#dd1c1c"
type input "#de1616"
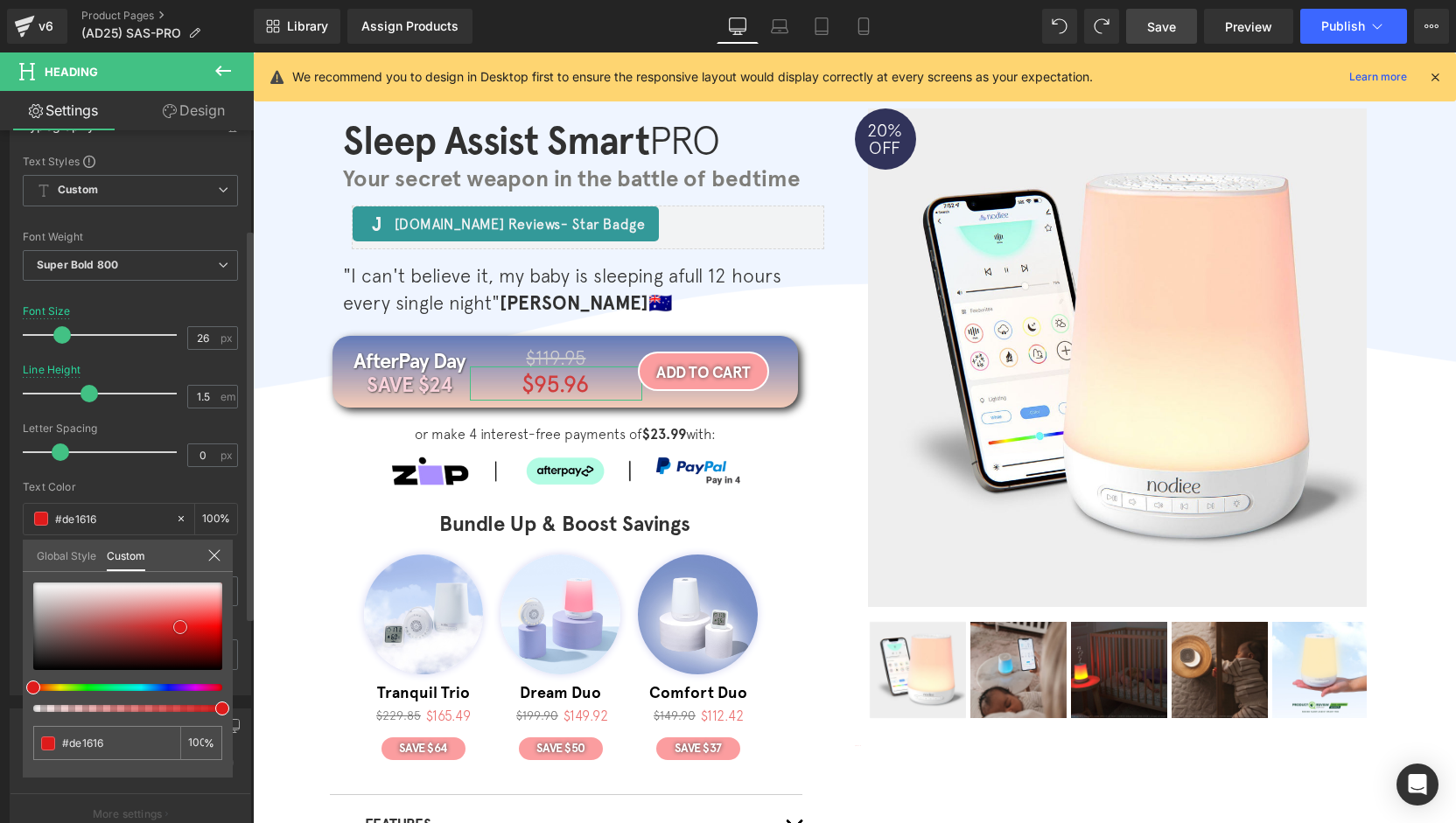
type input "#de1010"
type input "#e00f0f"
type input "#e10e0e"
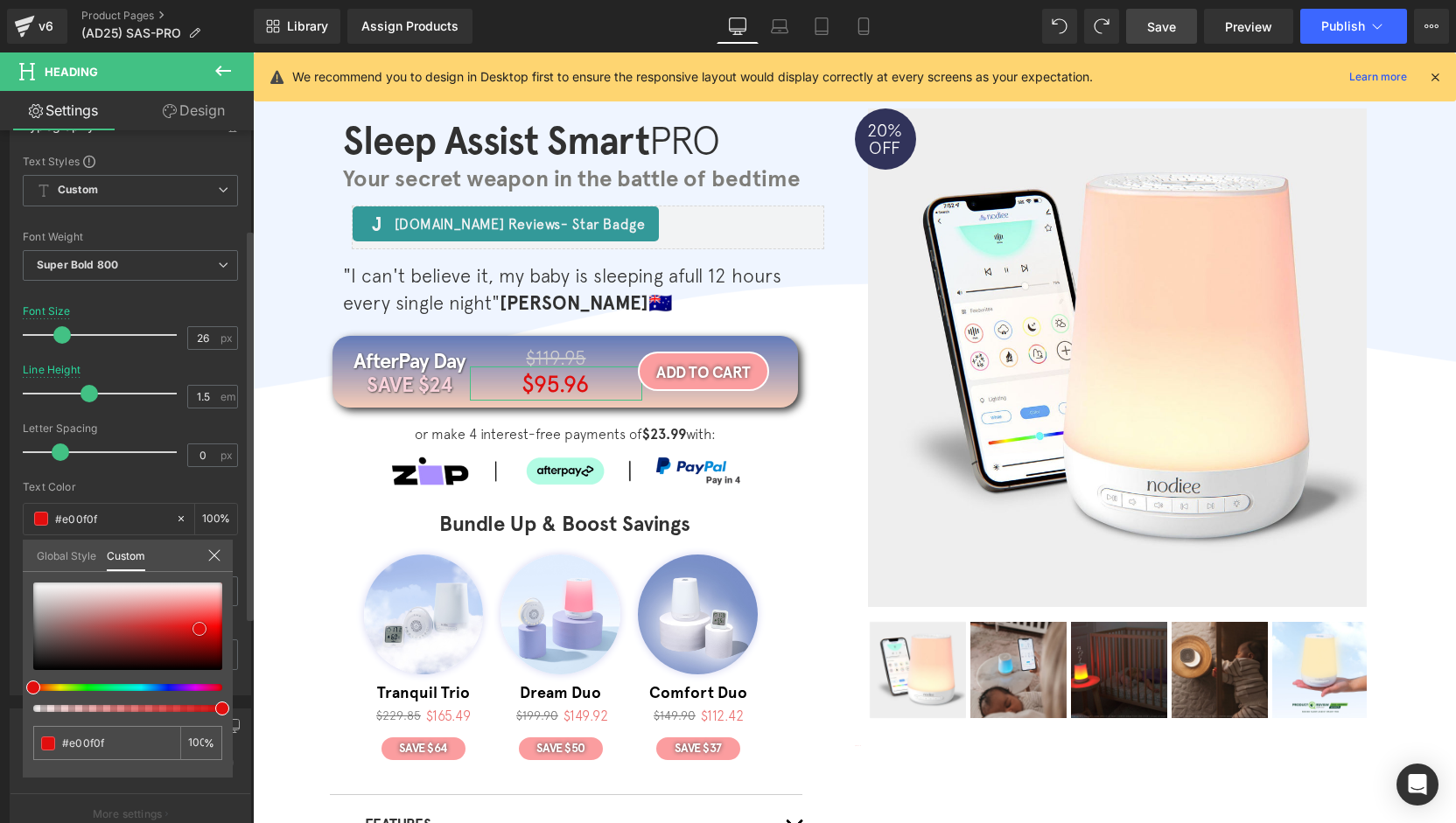
type input "#e10e0e"
type input "#d60a0a"
type input "#ba0707"
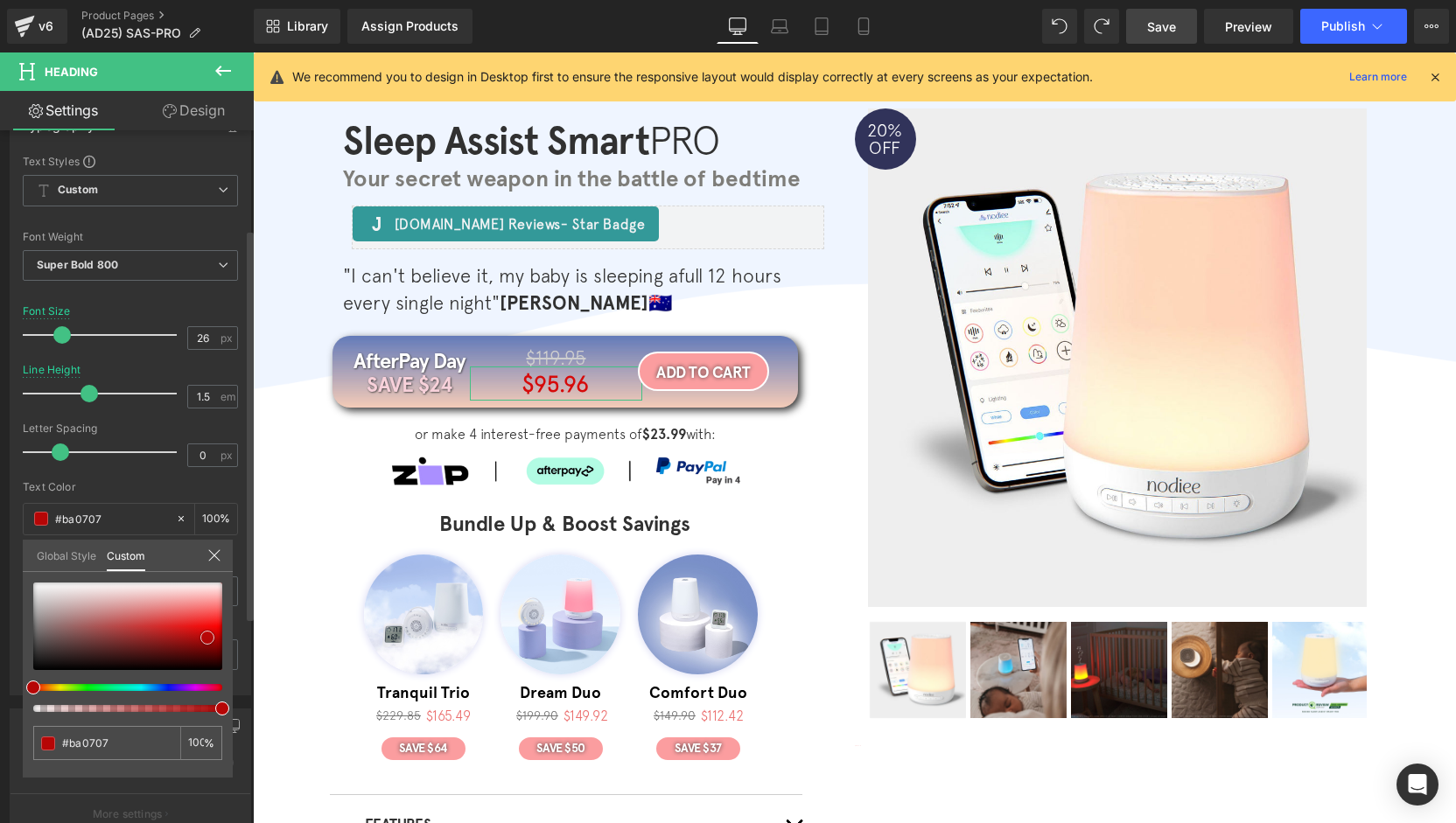
type input "#a30505"
type input "#990404"
type input "#940404"
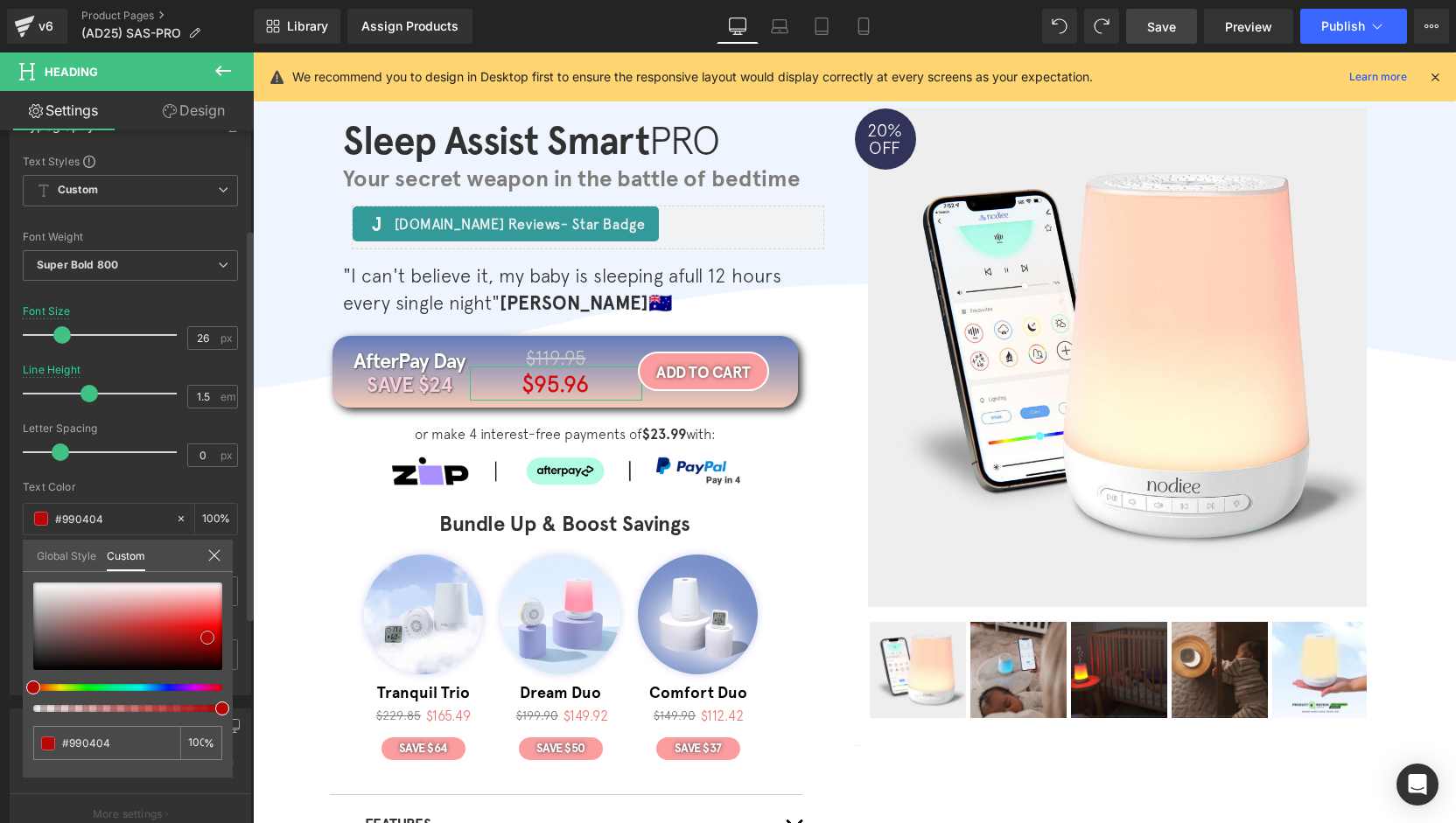
type input "#940404"
type input "#980505"
type input "#9f0404"
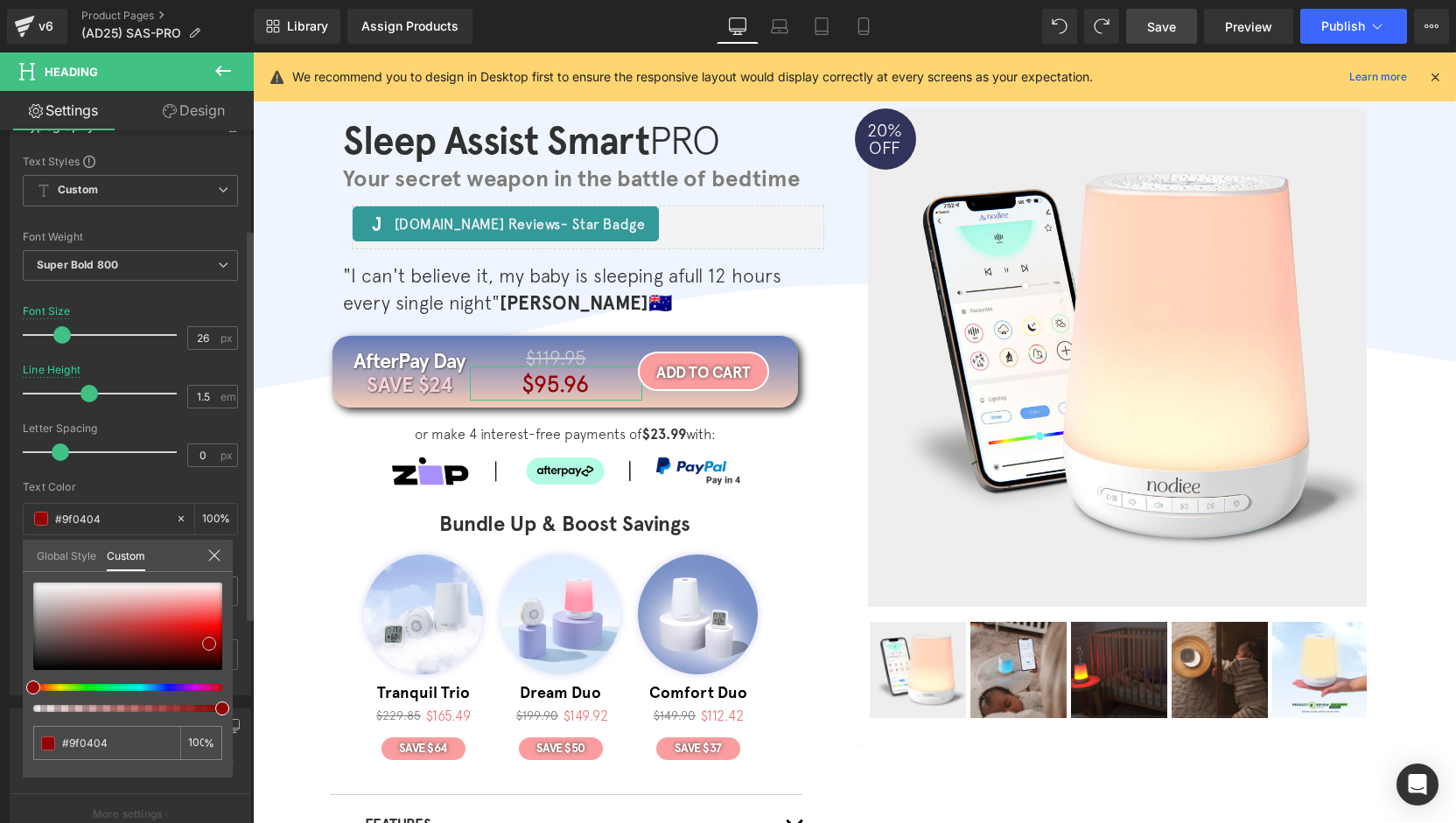
type input "#ae0404"
type input "#e30202"
type input "#f60303"
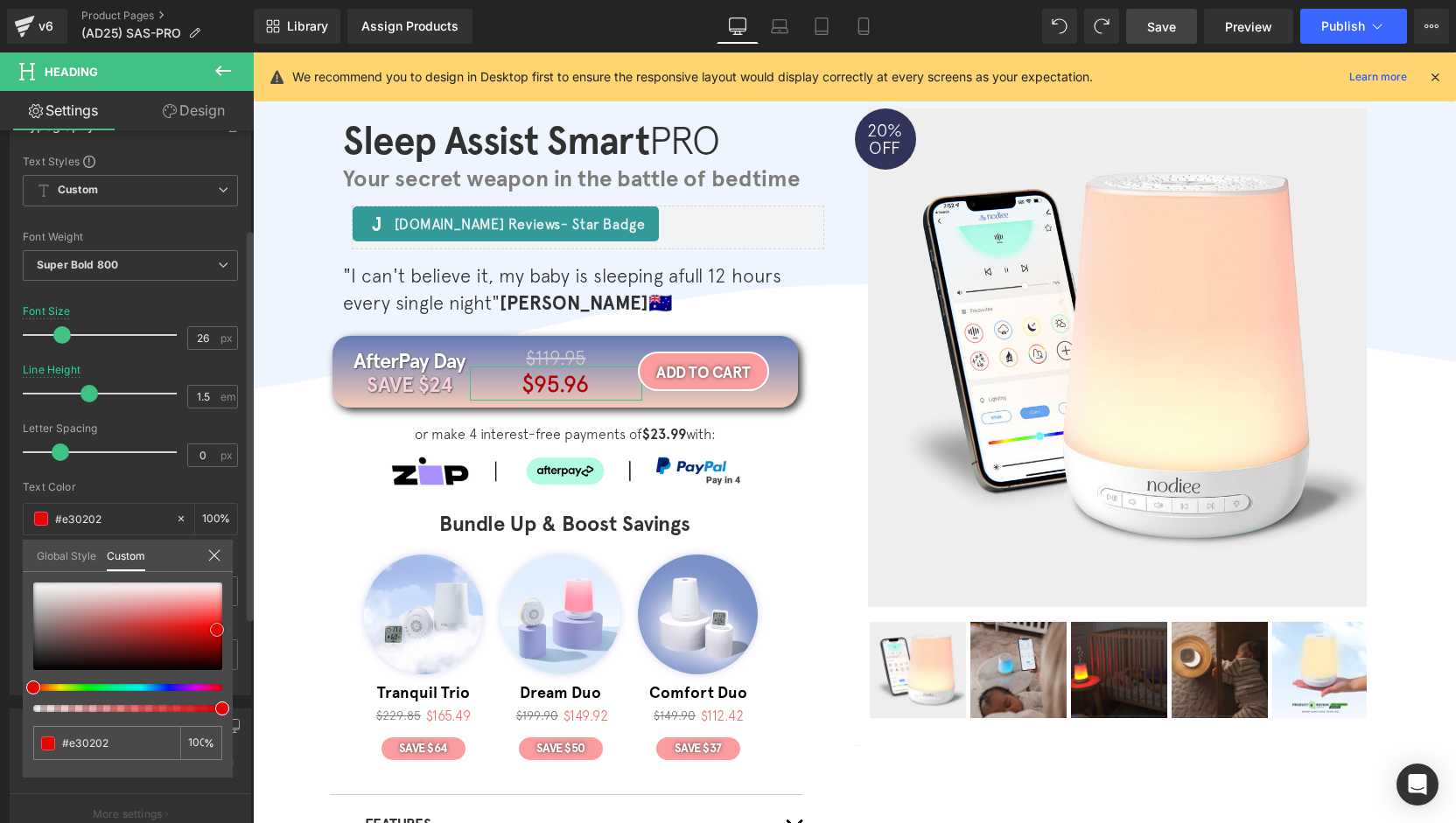
type input "#f60303"
type input "#fc0202"
type input "#fc1b1b"
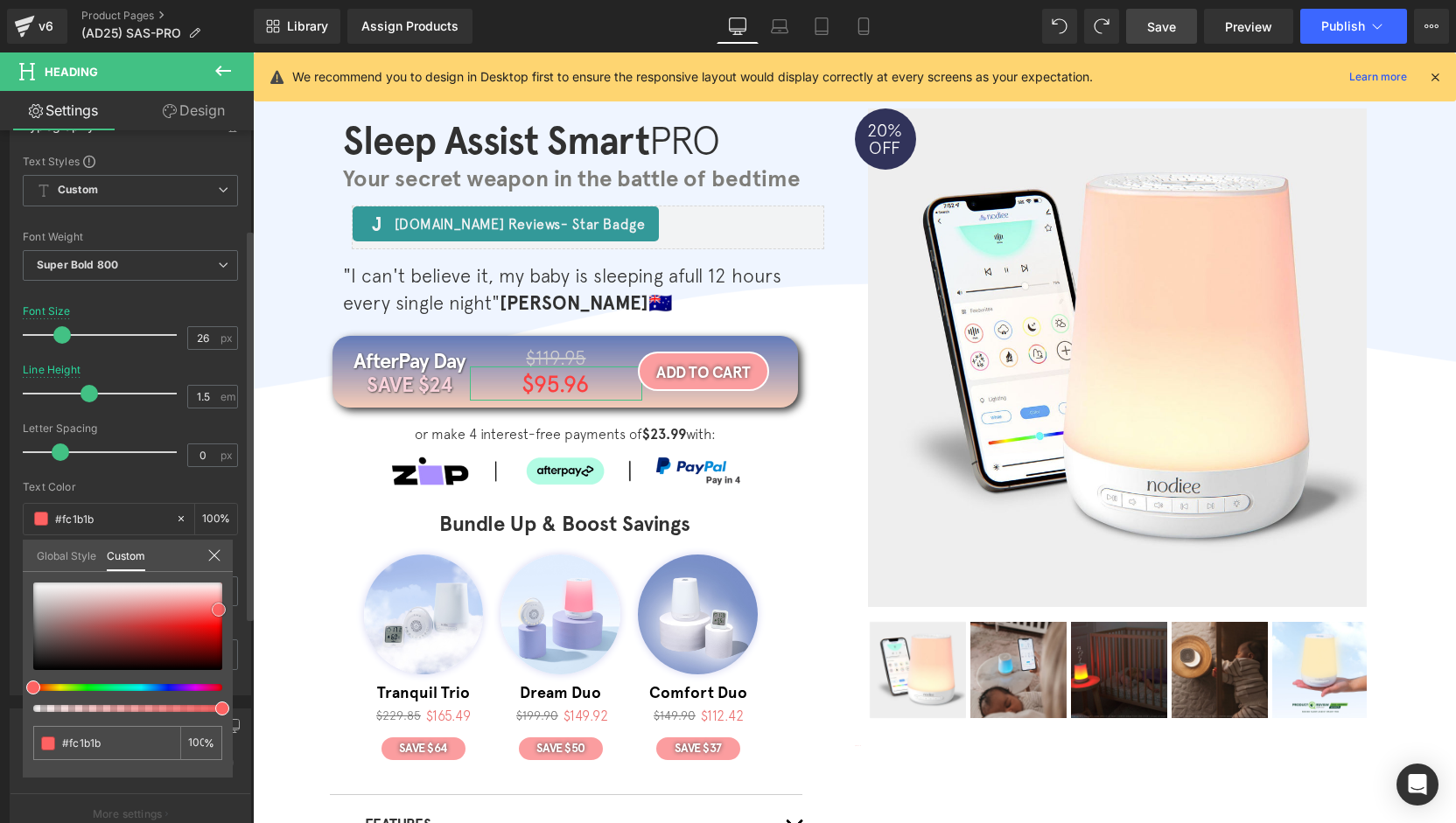
type input "#fc4040"
type input "#fd5d5d"
type input "#fc6363"
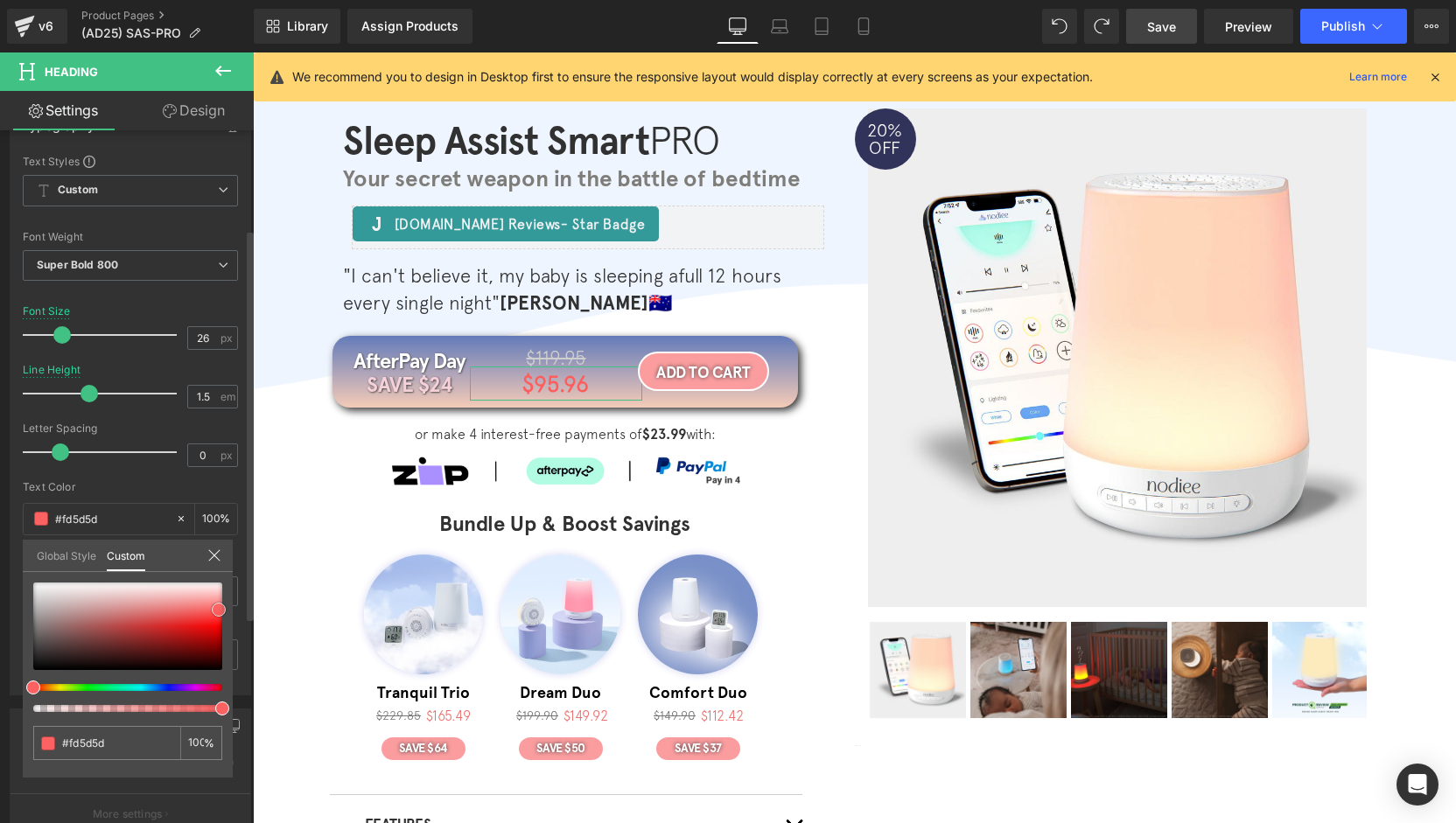
type input "#fc6363"
type input "#fc6868"
type input "#fc6d6d"
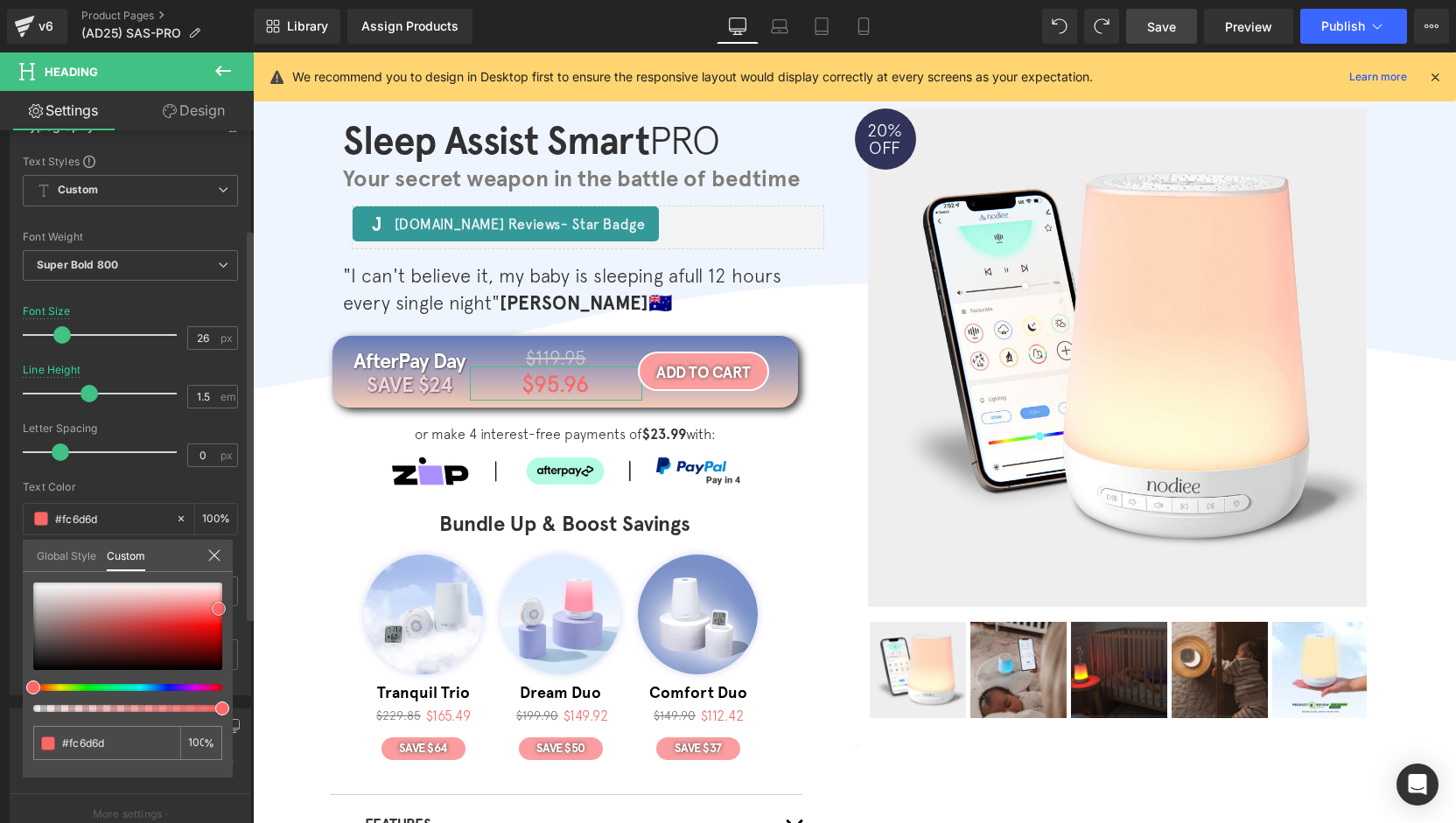
type input "#fe6b6b"
type input "#fe4343"
type input "#fd1a1a"
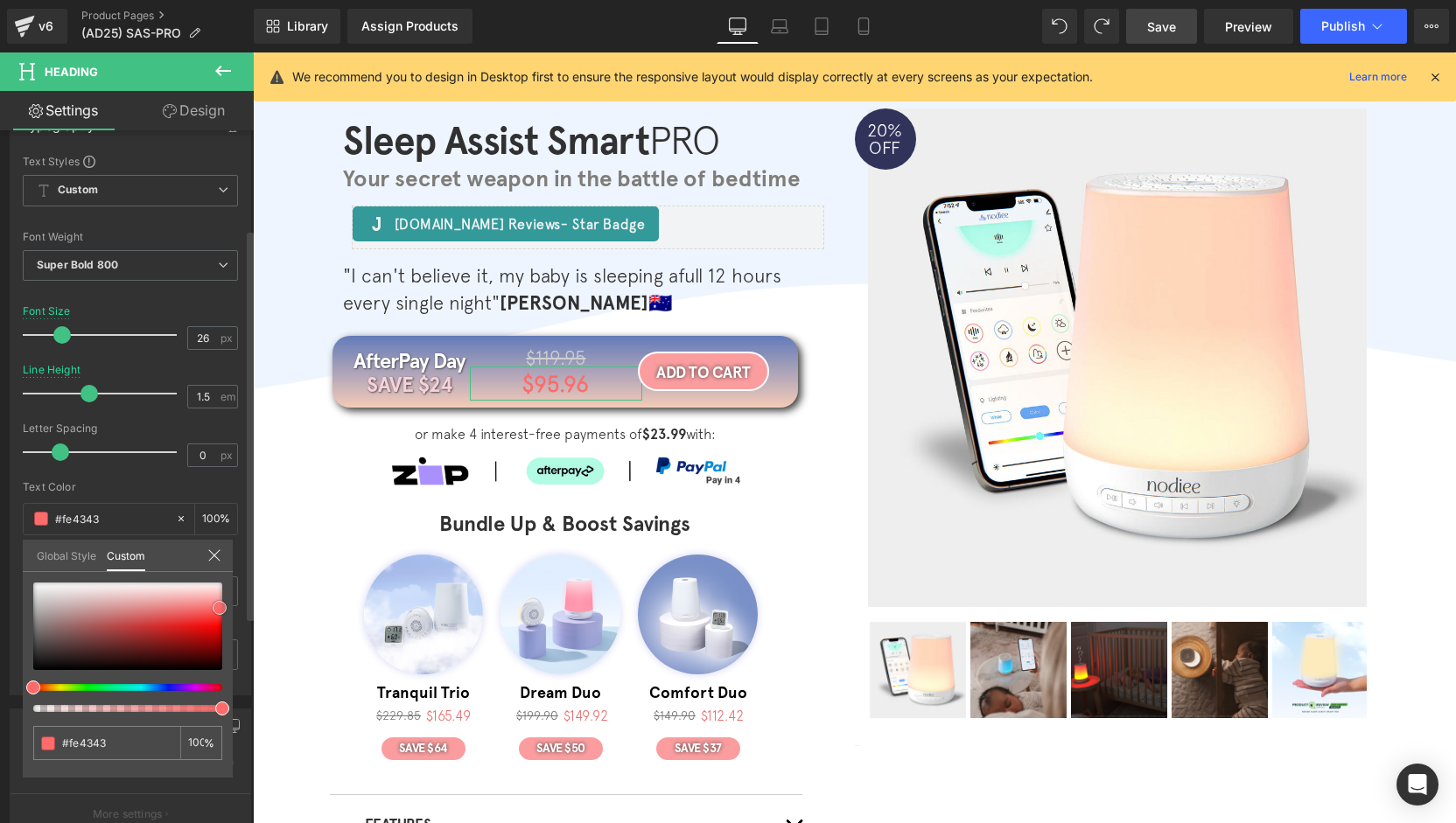
type input "#fd1a1a"
type input "#fc0c0c"
type input "#ff0000"
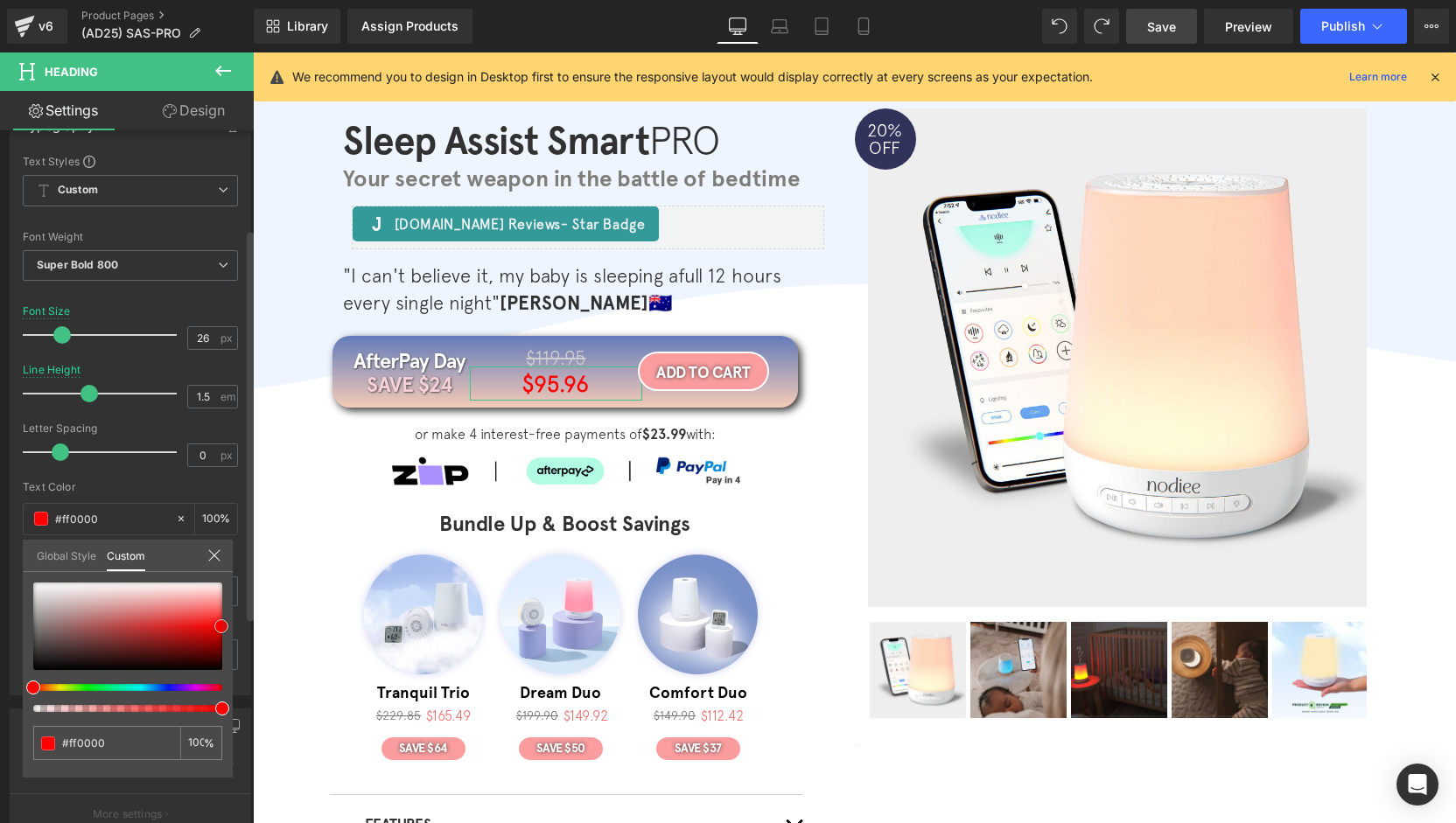
type input "#e50000"
type input "#db0000"
type input "#c60000"
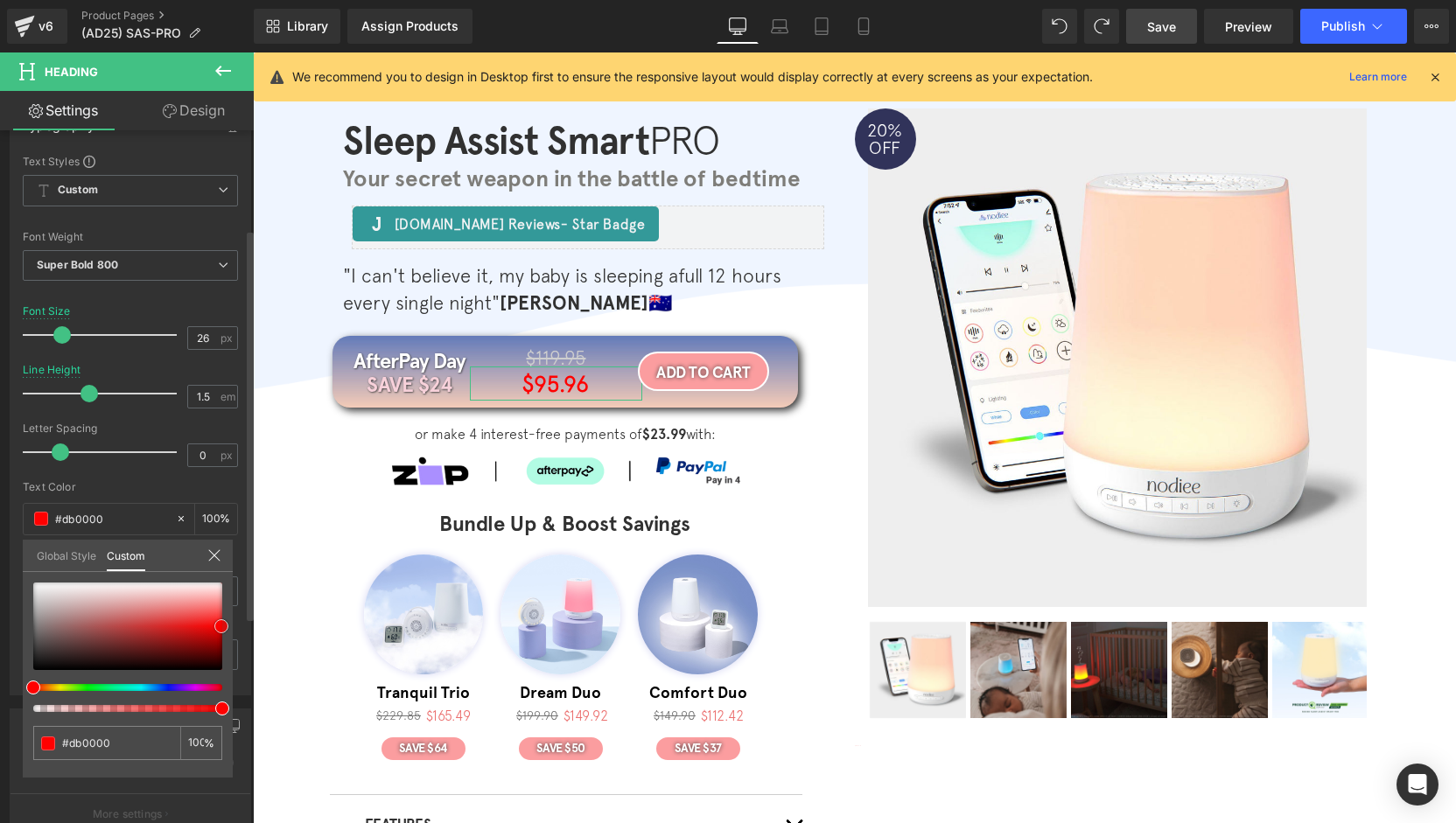
type input "#c60000"
type input "#c10000"
type input "#bf0101"
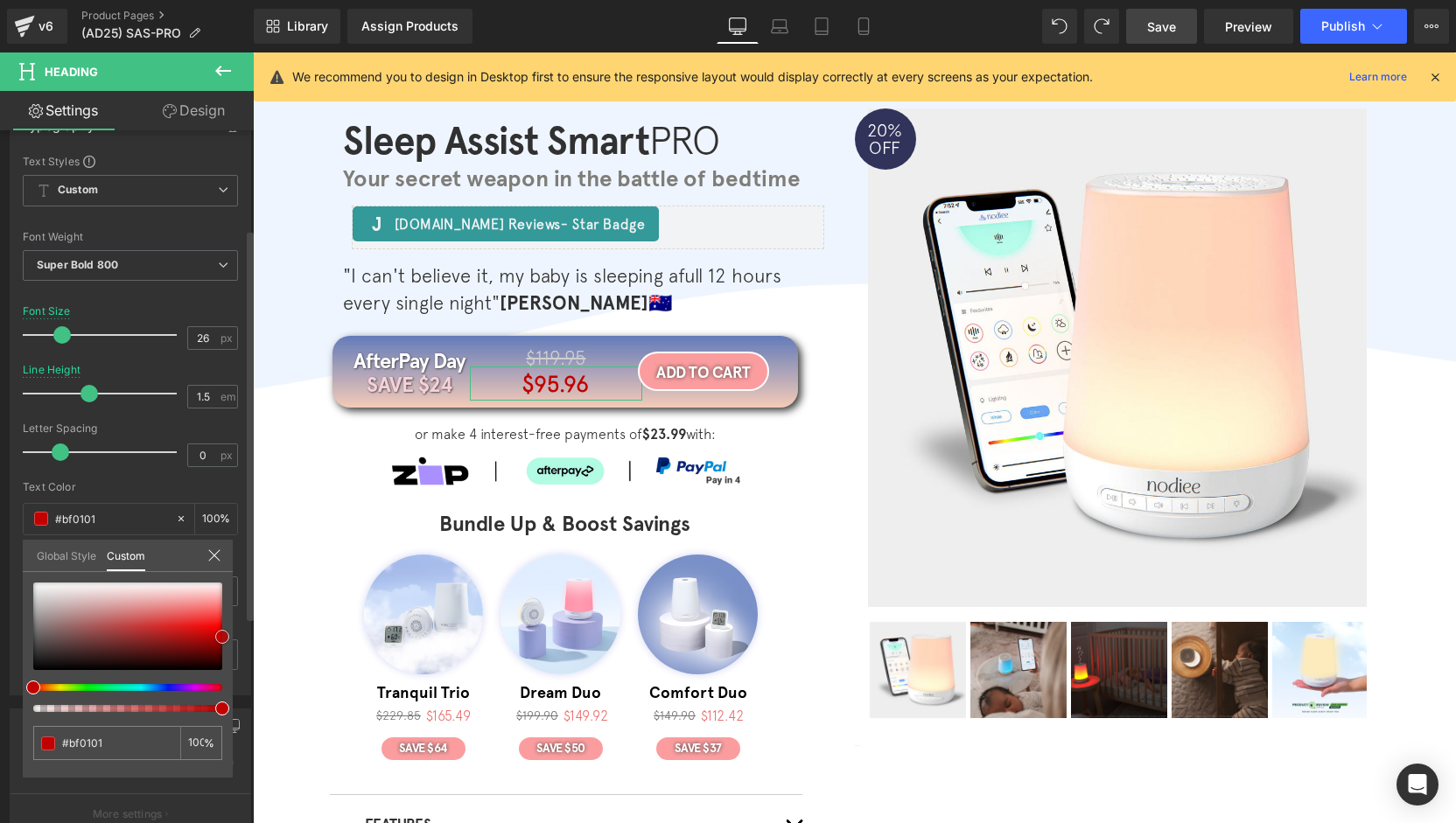
type input "#c10404"
type input "#cd0808"
type input "#e40f0f"
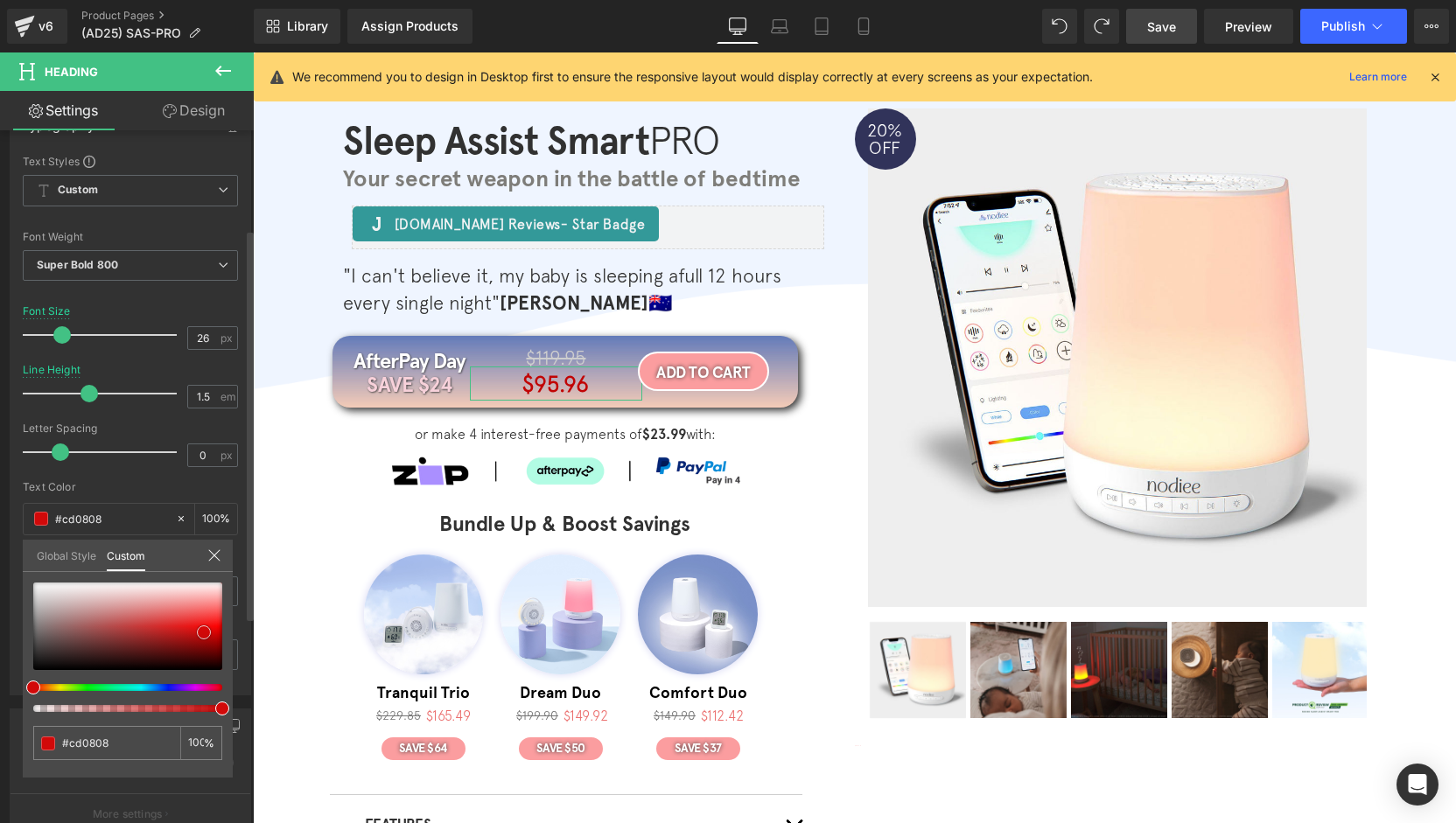
type input "#e40f0f"
type input "#ee2020"
type input "#ed2a2a"
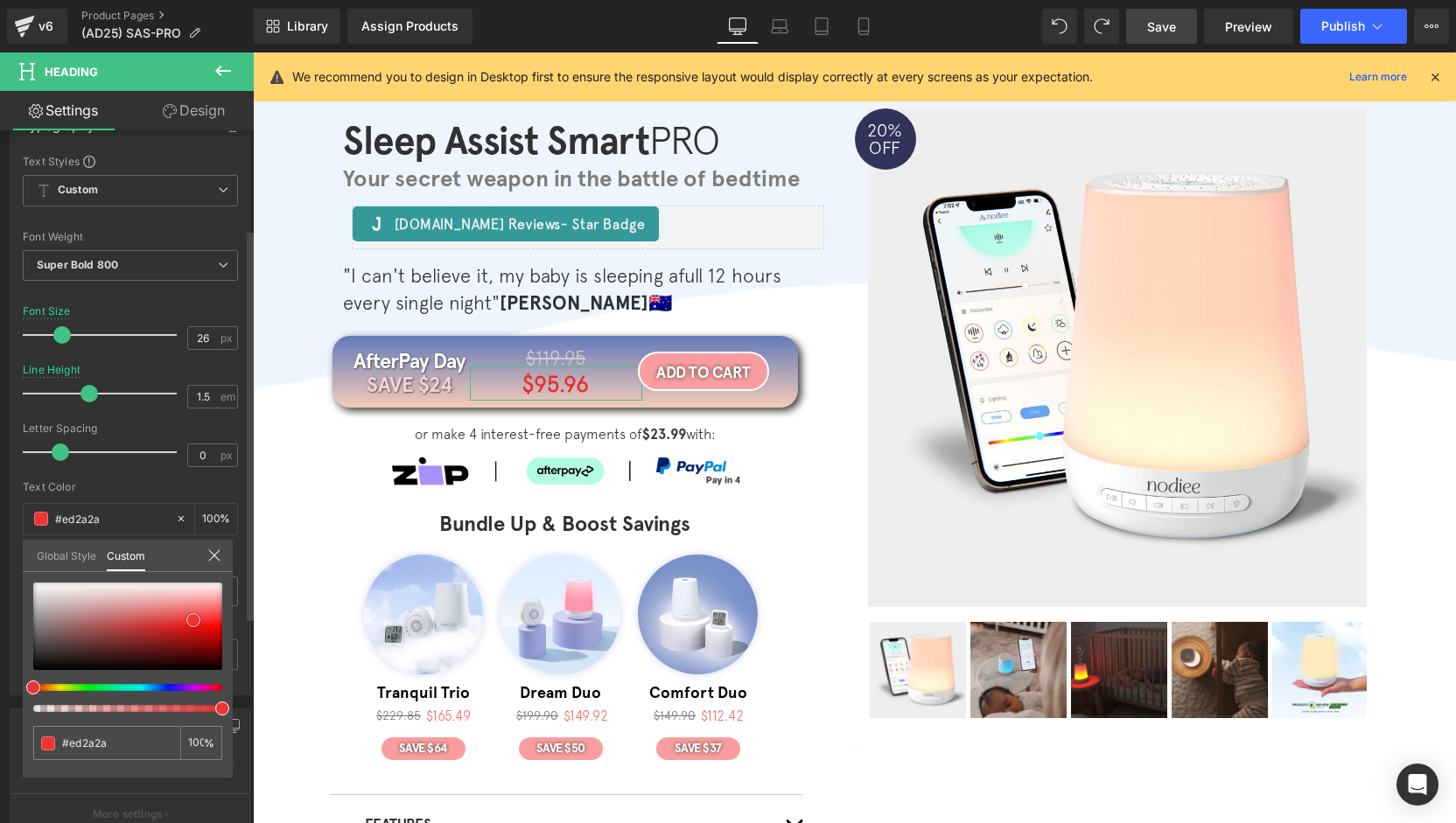
type input "#ed3535"
type input "#ed3030"
type input "#ec2b2b"
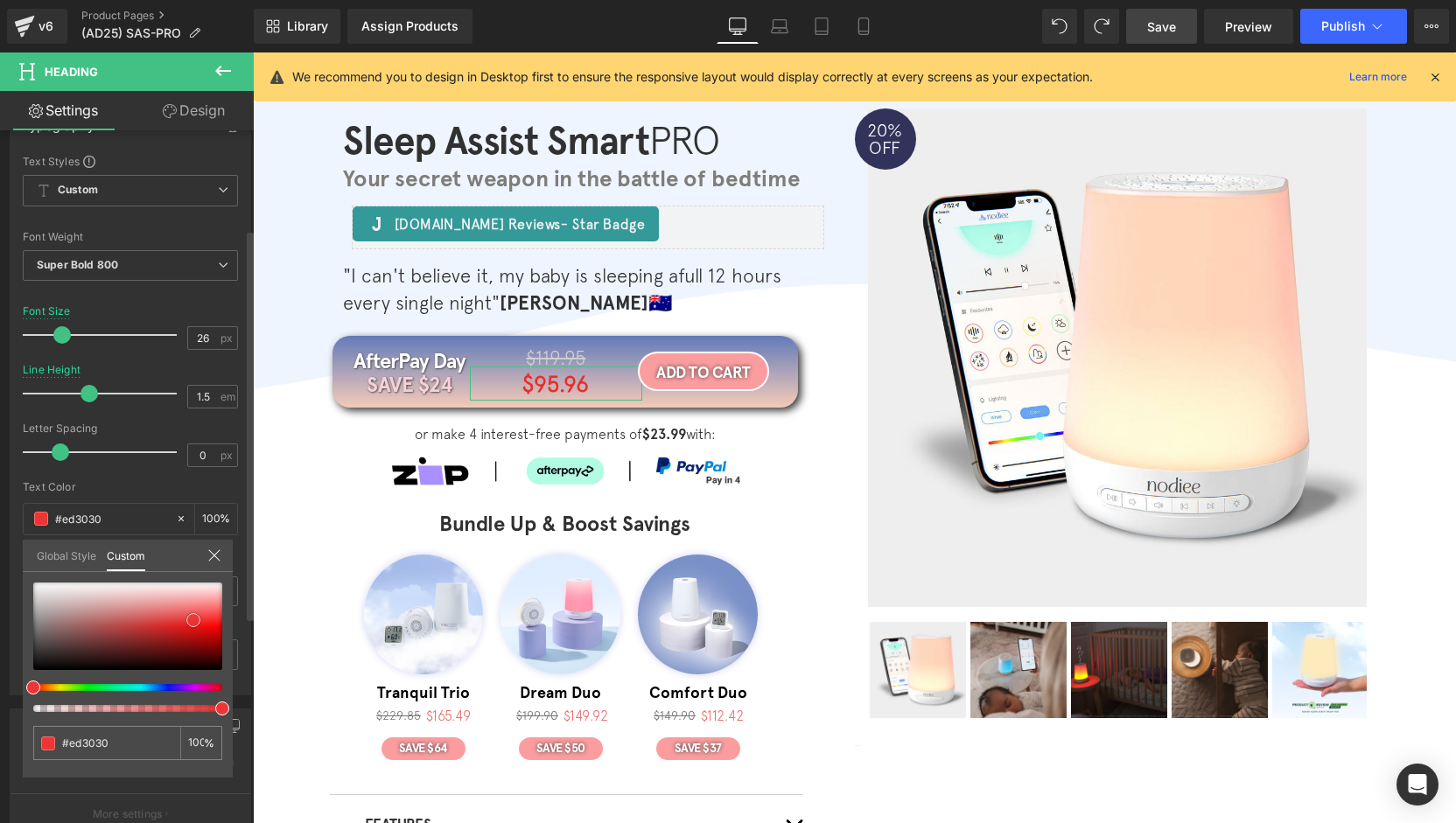
type input "#ec2b2b"
type input "#ec2727"
type input "#eb2828"
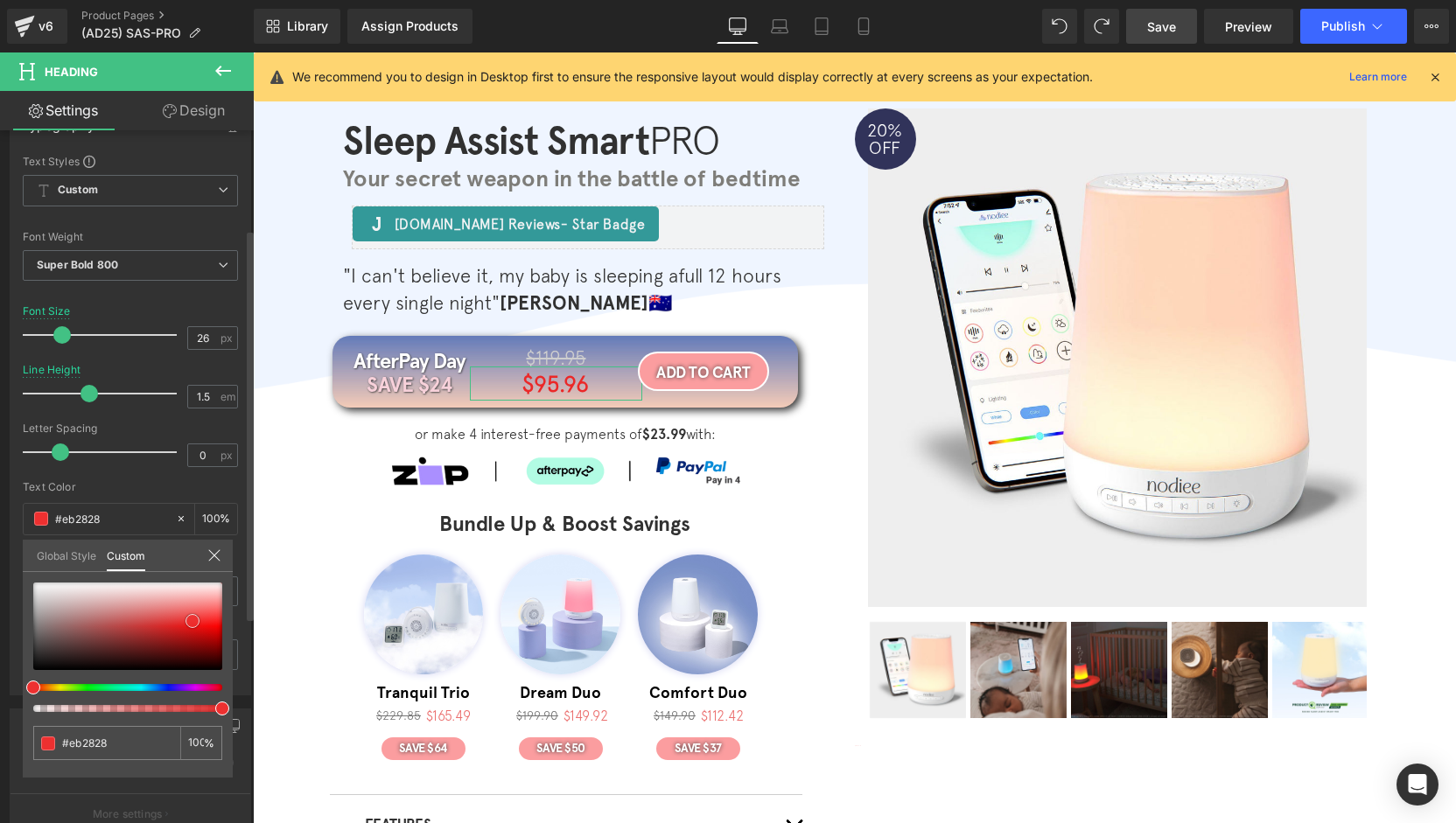
type input "#ed3030"
type input "#ed3535"
type input "#ec3b3b"
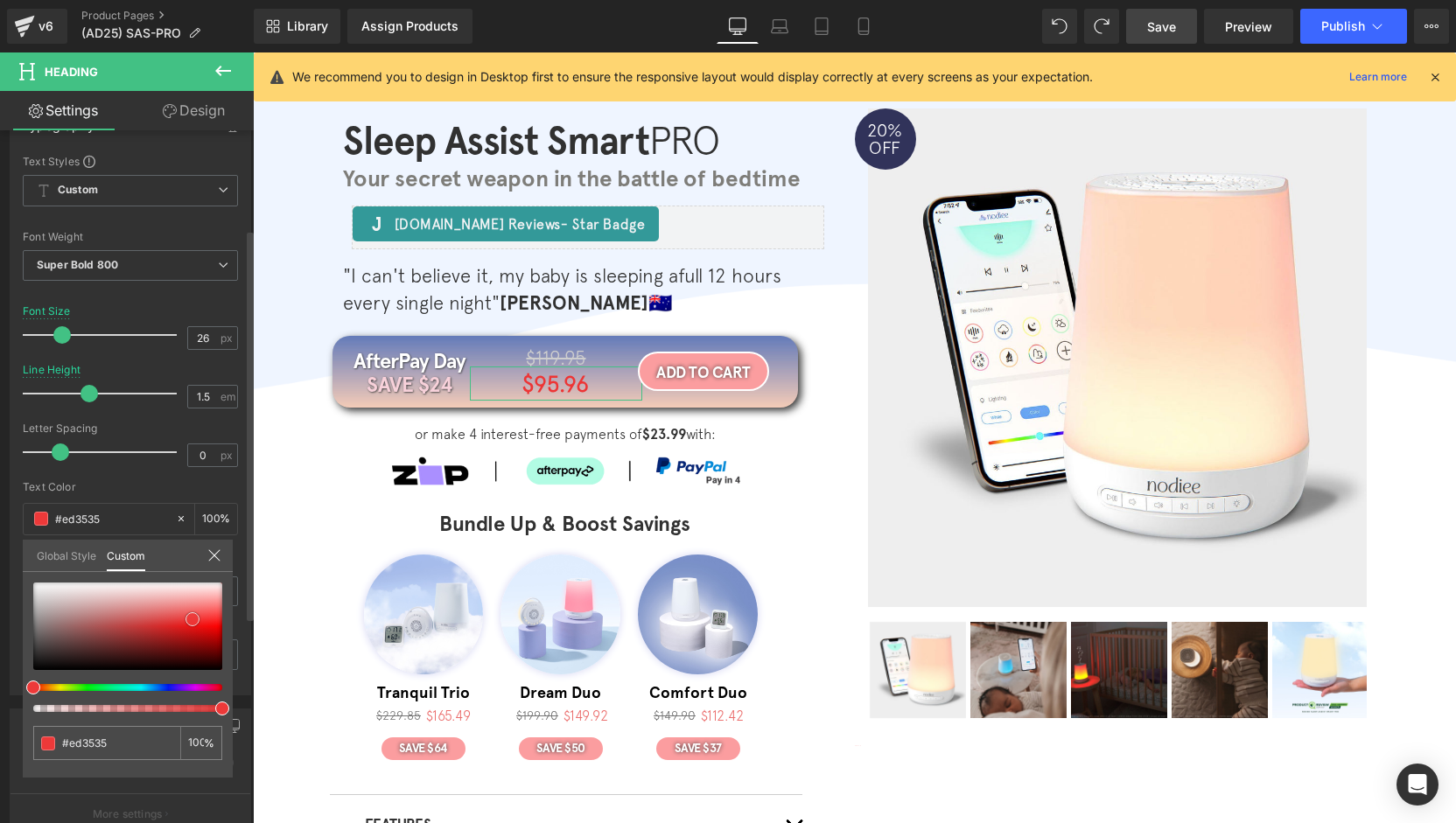
type input "#ec3b3b"
type input "#ed4444"
type input "#f15555"
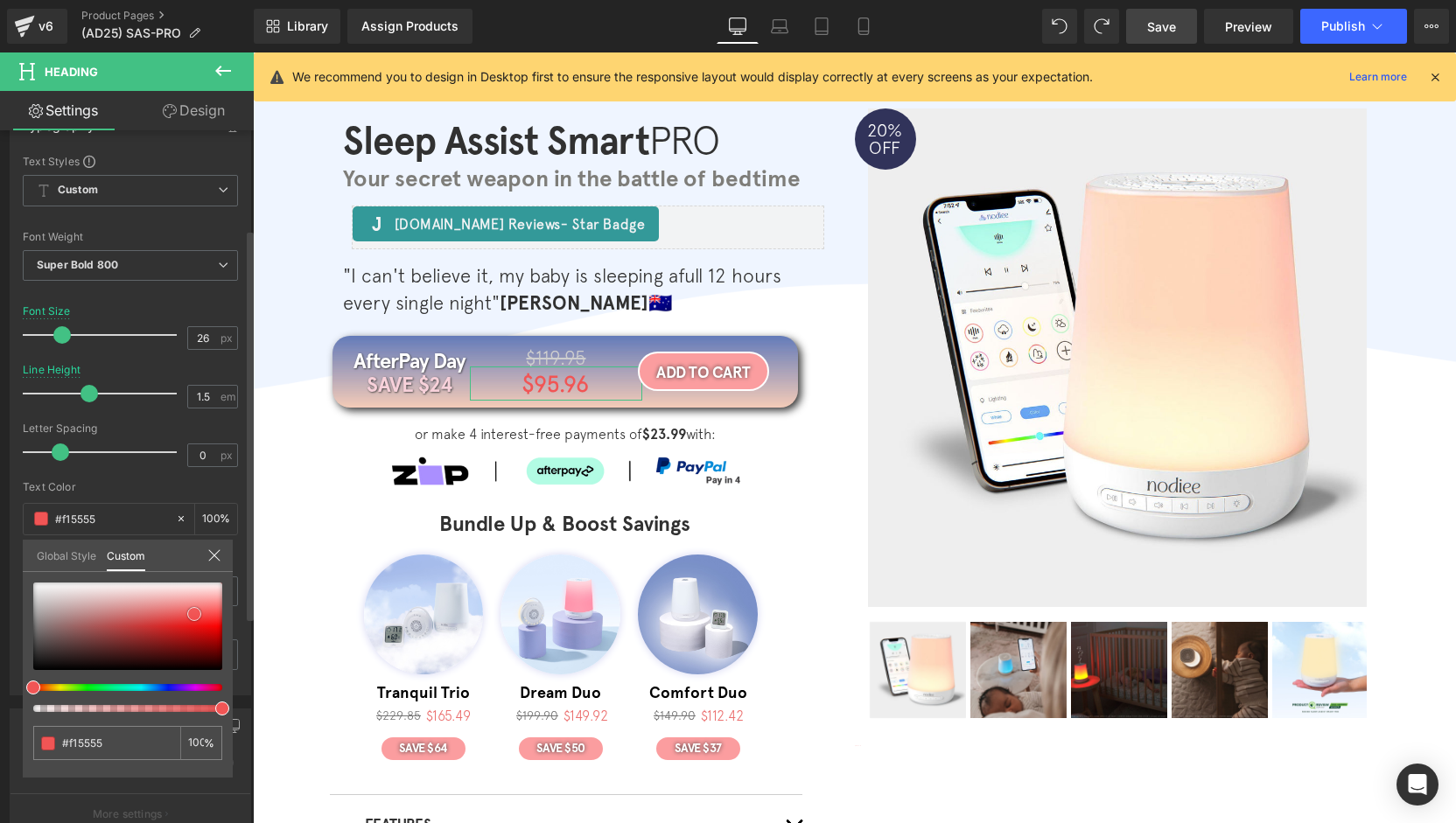
type input "#f25454"
type input "#f35353"
type input "#f44c4c"
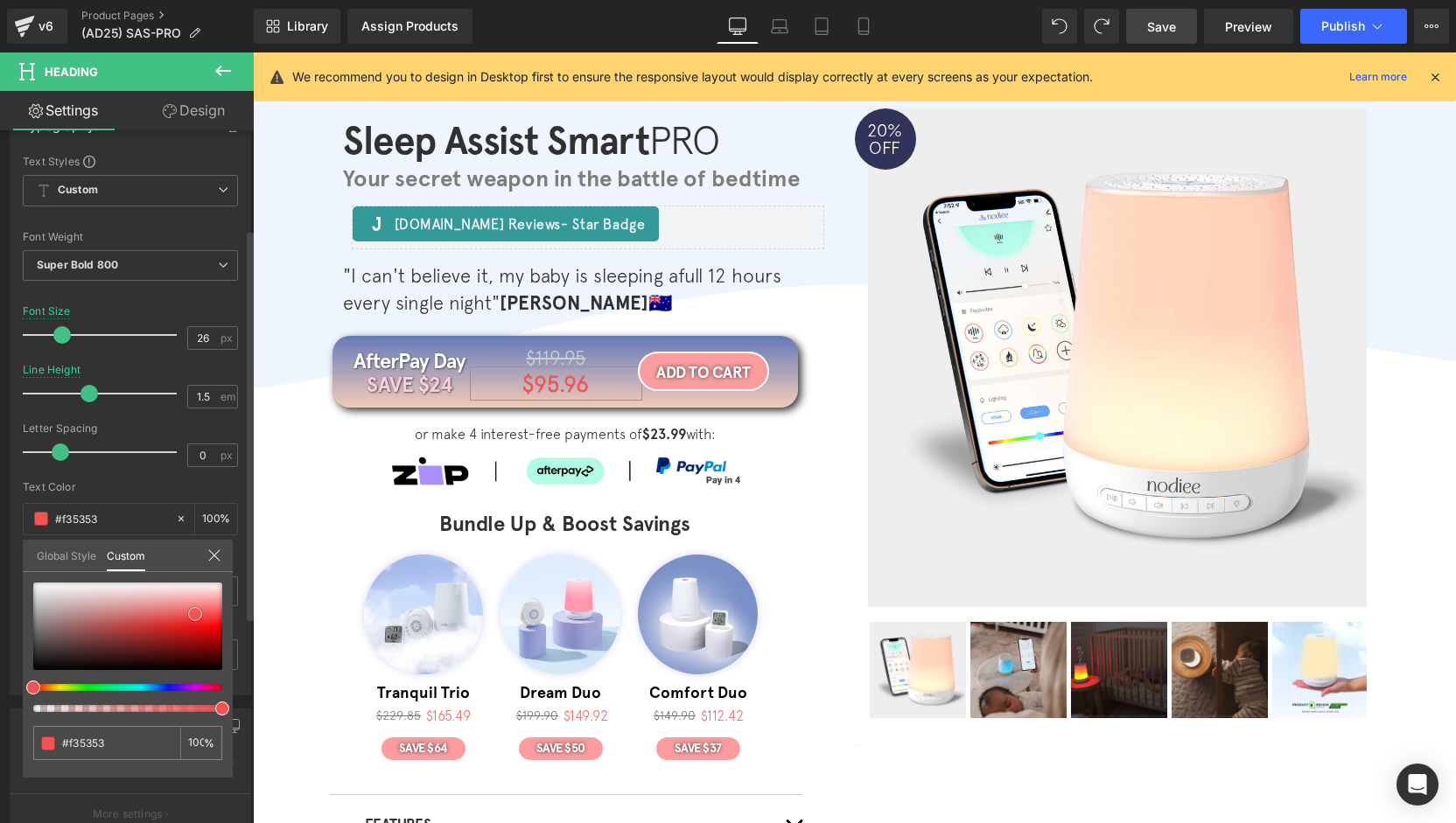
type input "#f44c4c"
type input "#f84848"
drag, startPoint x: 45, startPoint y: 591, endPoint x: 208, endPoint y: 615, distance: 164.8
click at [208, 615] on div at bounding box center [127, 626] width 189 height 87
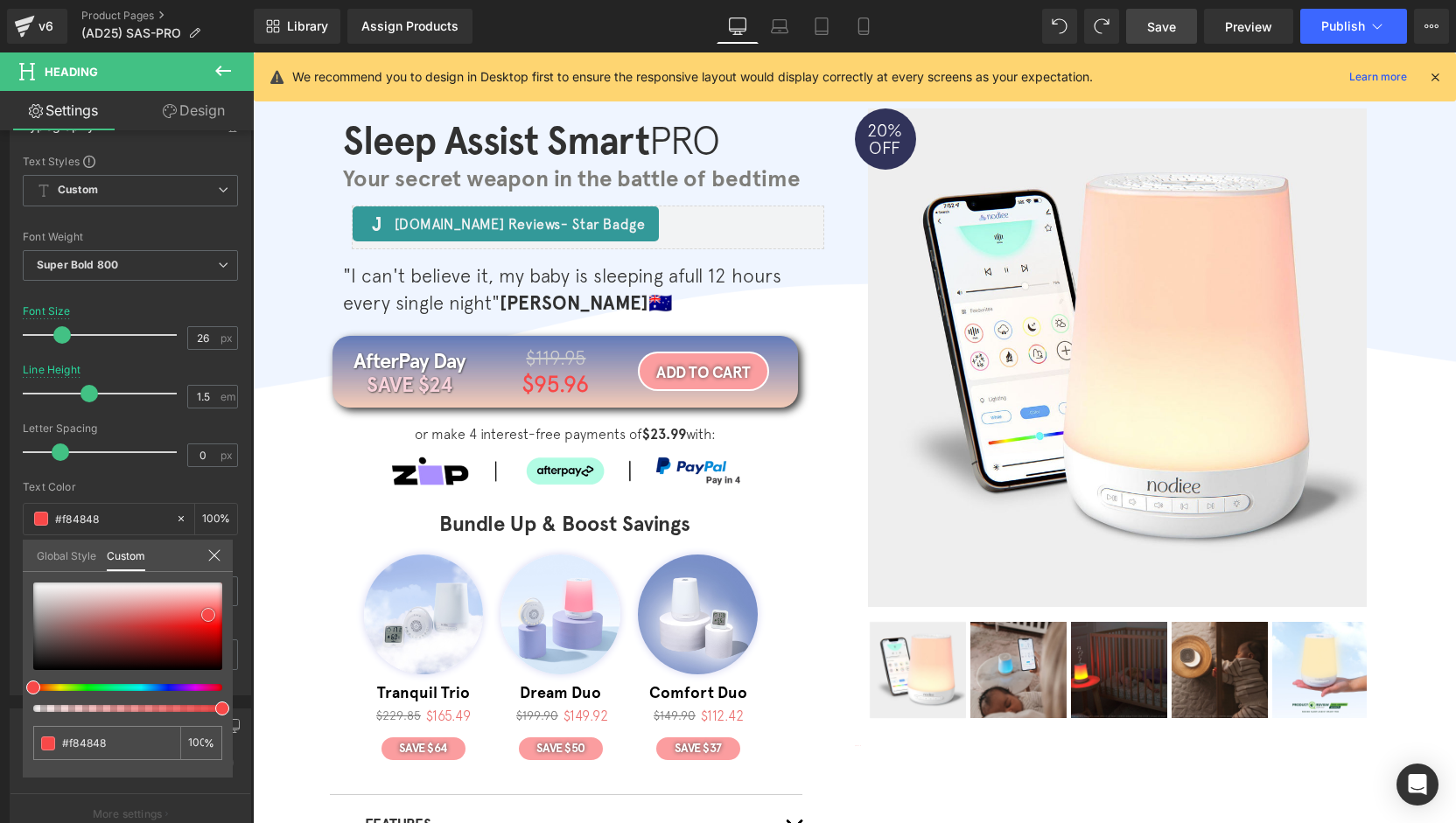
scroll to position [0, 0]
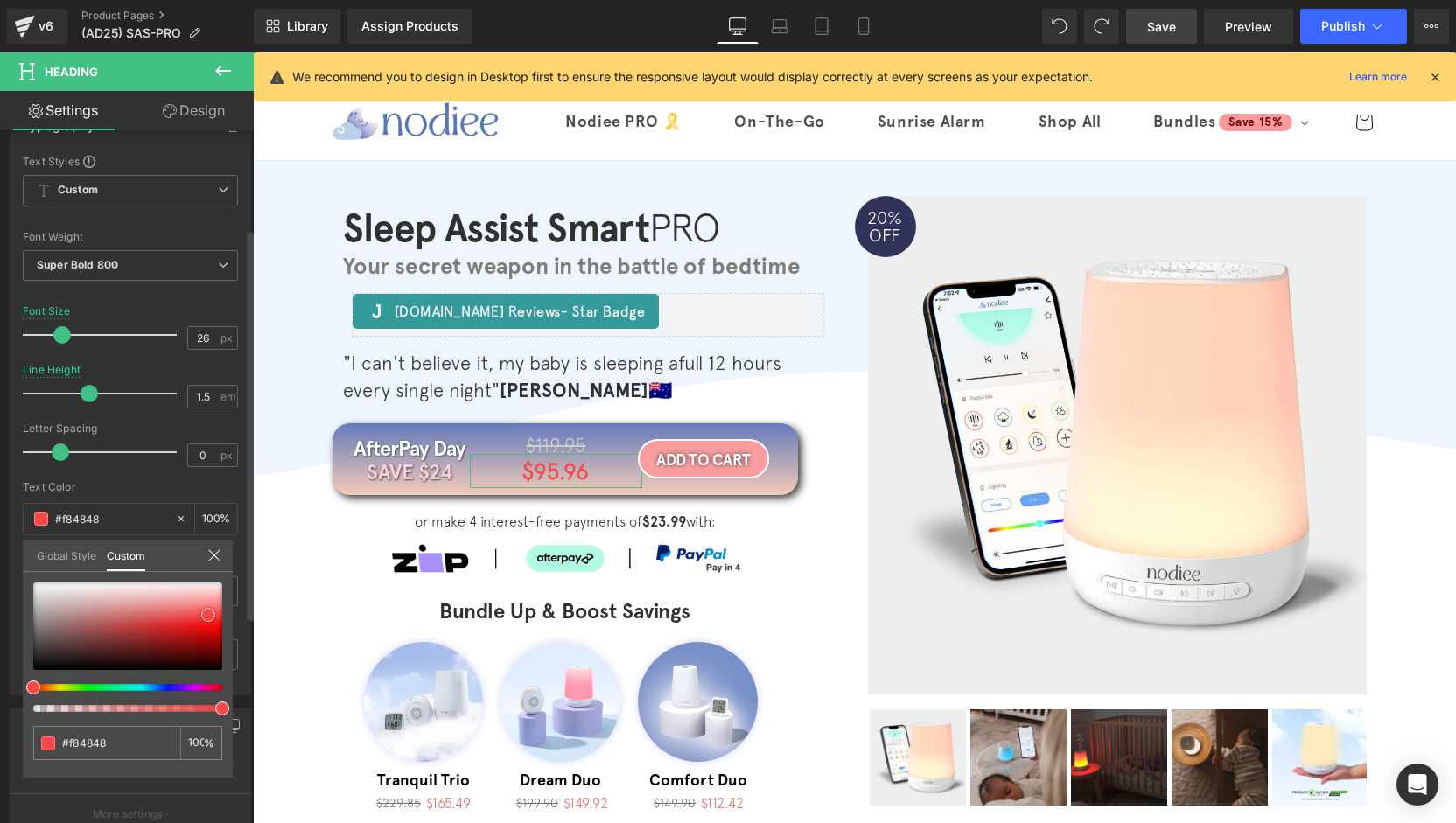
type input "#f14646"
type input "#ffffff"
drag, startPoint x: 197, startPoint y: 617, endPoint x: 0, endPoint y: 451, distance: 257.6
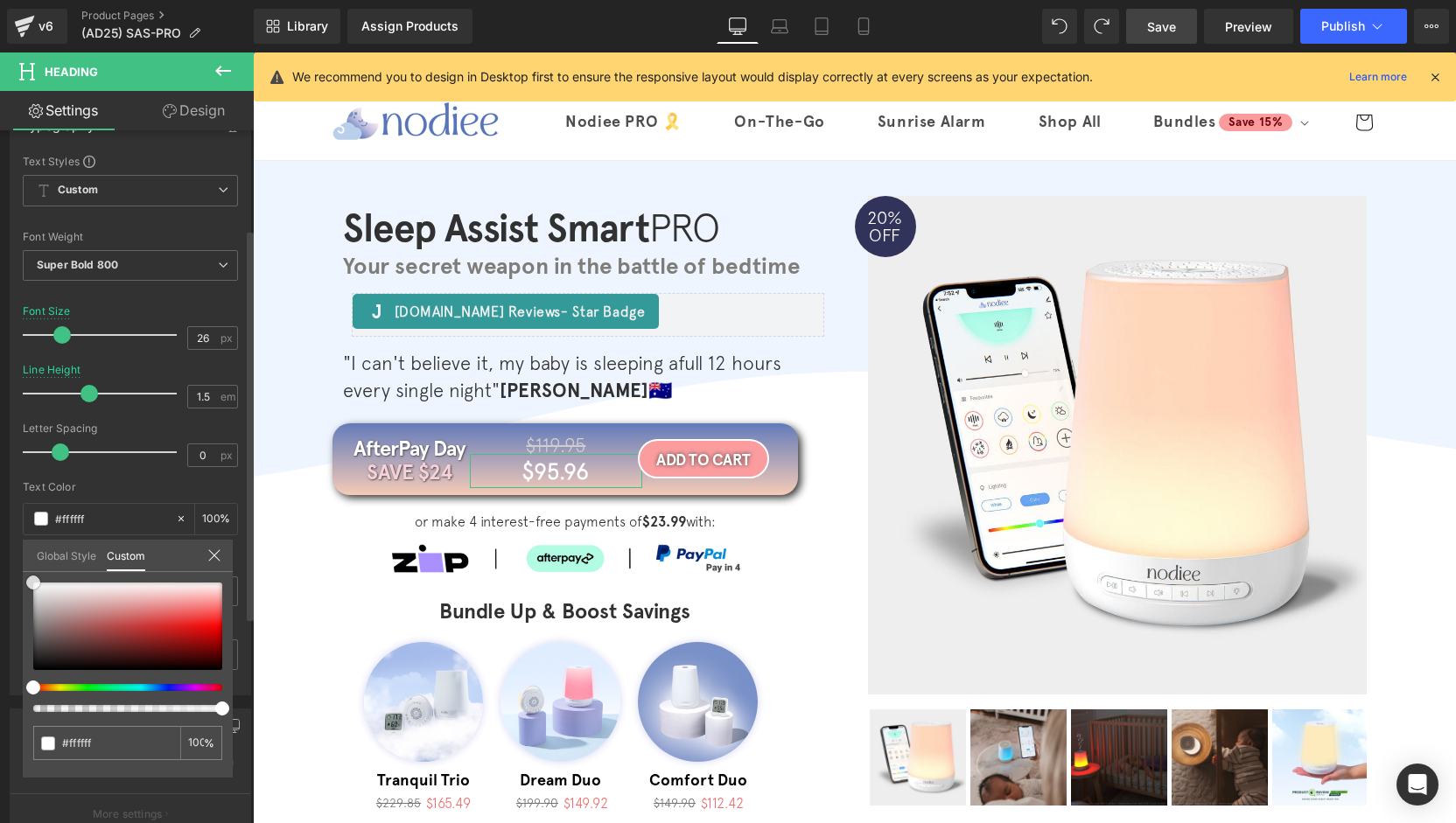
click at [0, 451] on div "Typography Text Styles Custom Custom Setup Global Style Custom Setup Global Sty…" at bounding box center [131, 395] width 261 height 601
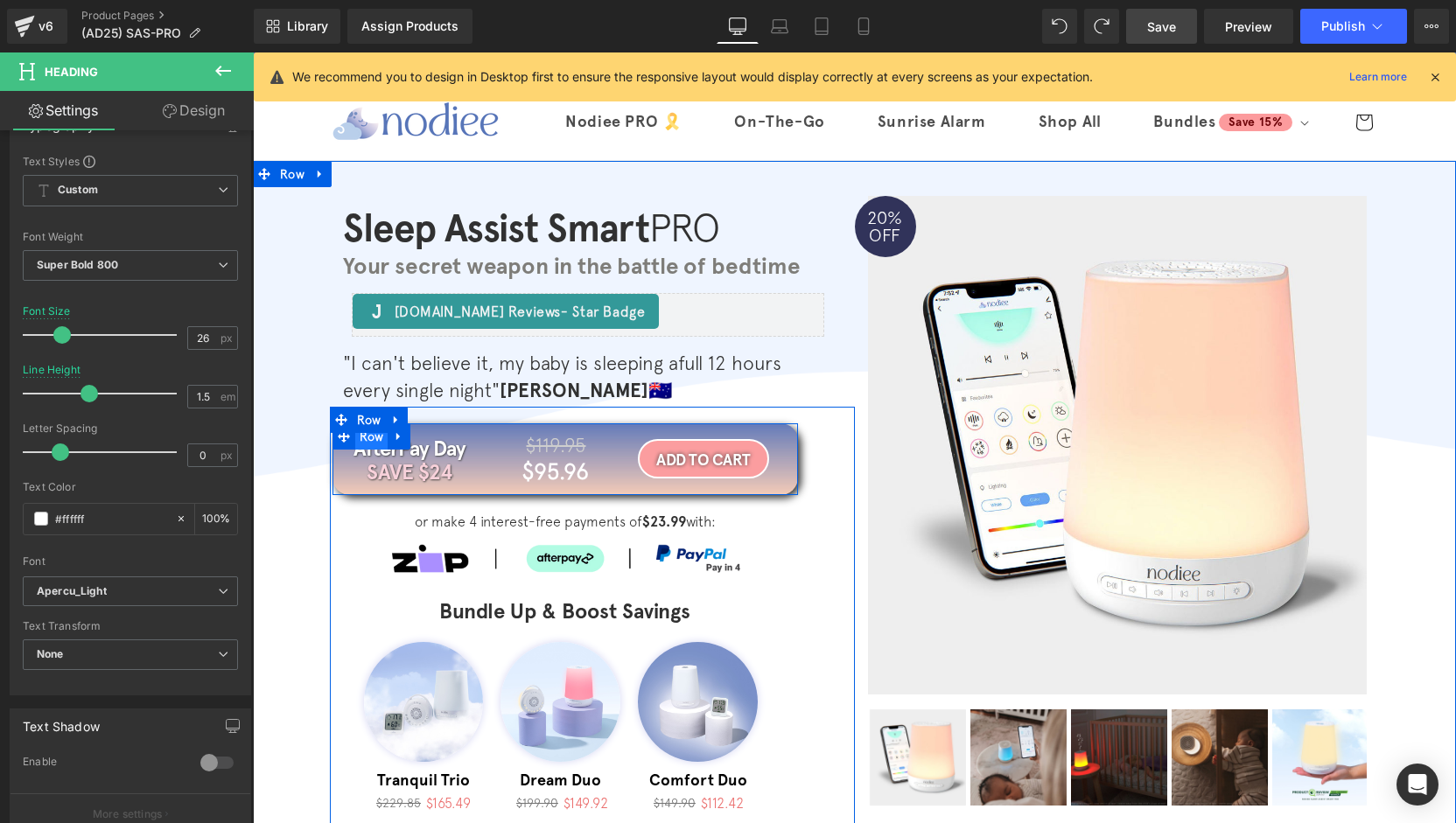
click at [361, 444] on span "Row" at bounding box center [371, 436] width 33 height 26
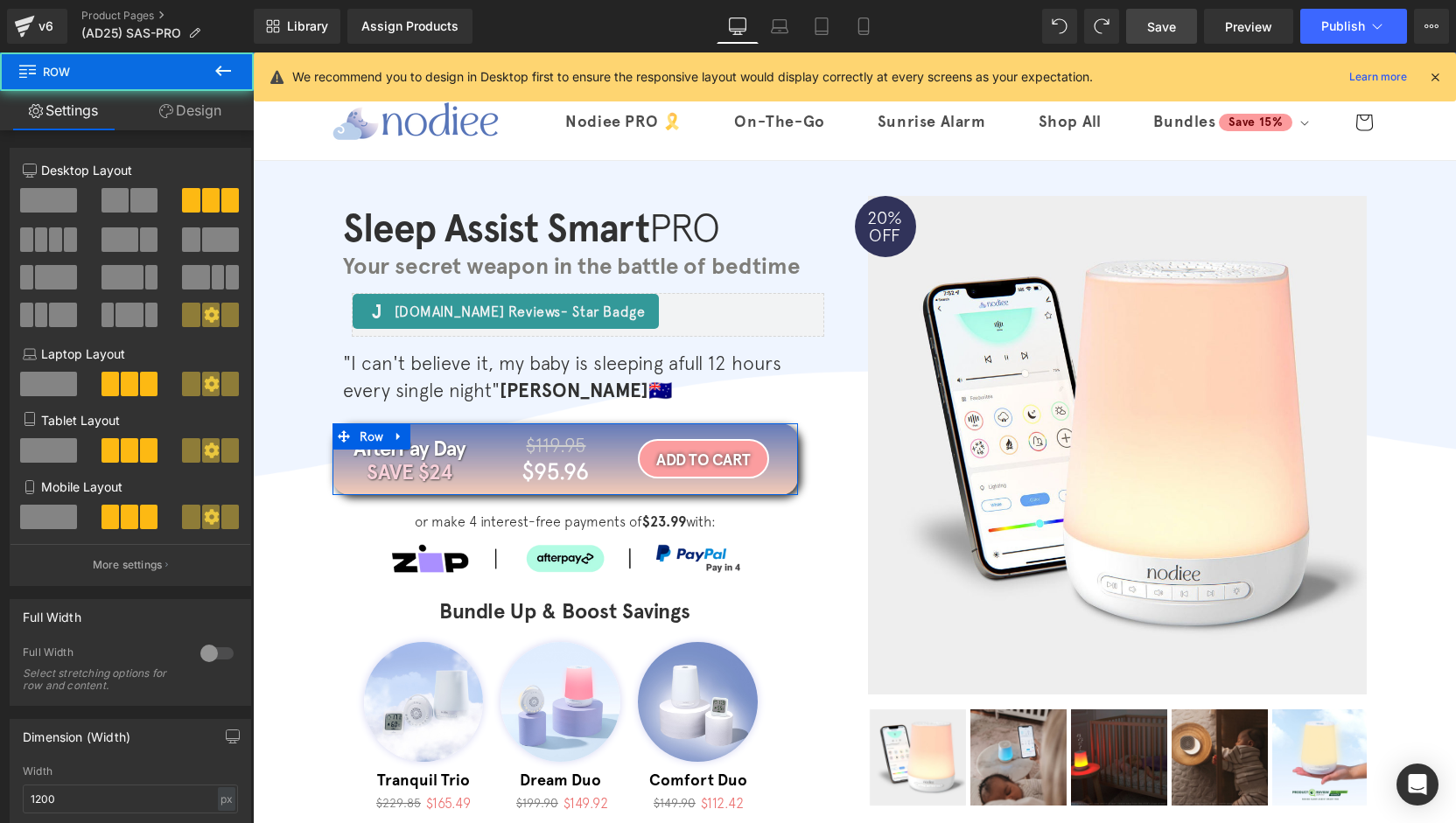
click at [197, 116] on link "Design" at bounding box center [190, 110] width 127 height 40
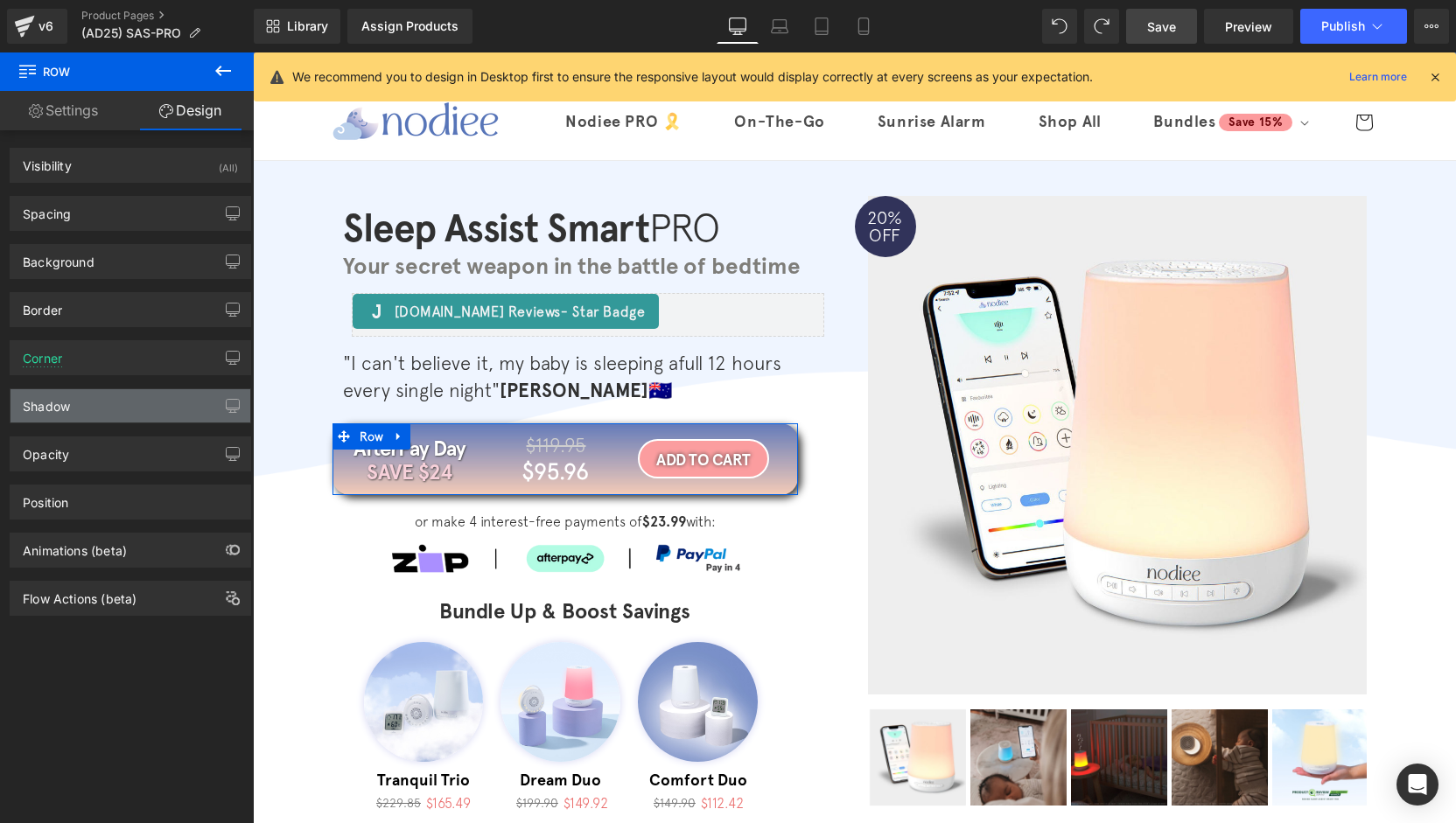
click at [82, 401] on div "Shadow" at bounding box center [131, 406] width 240 height 33
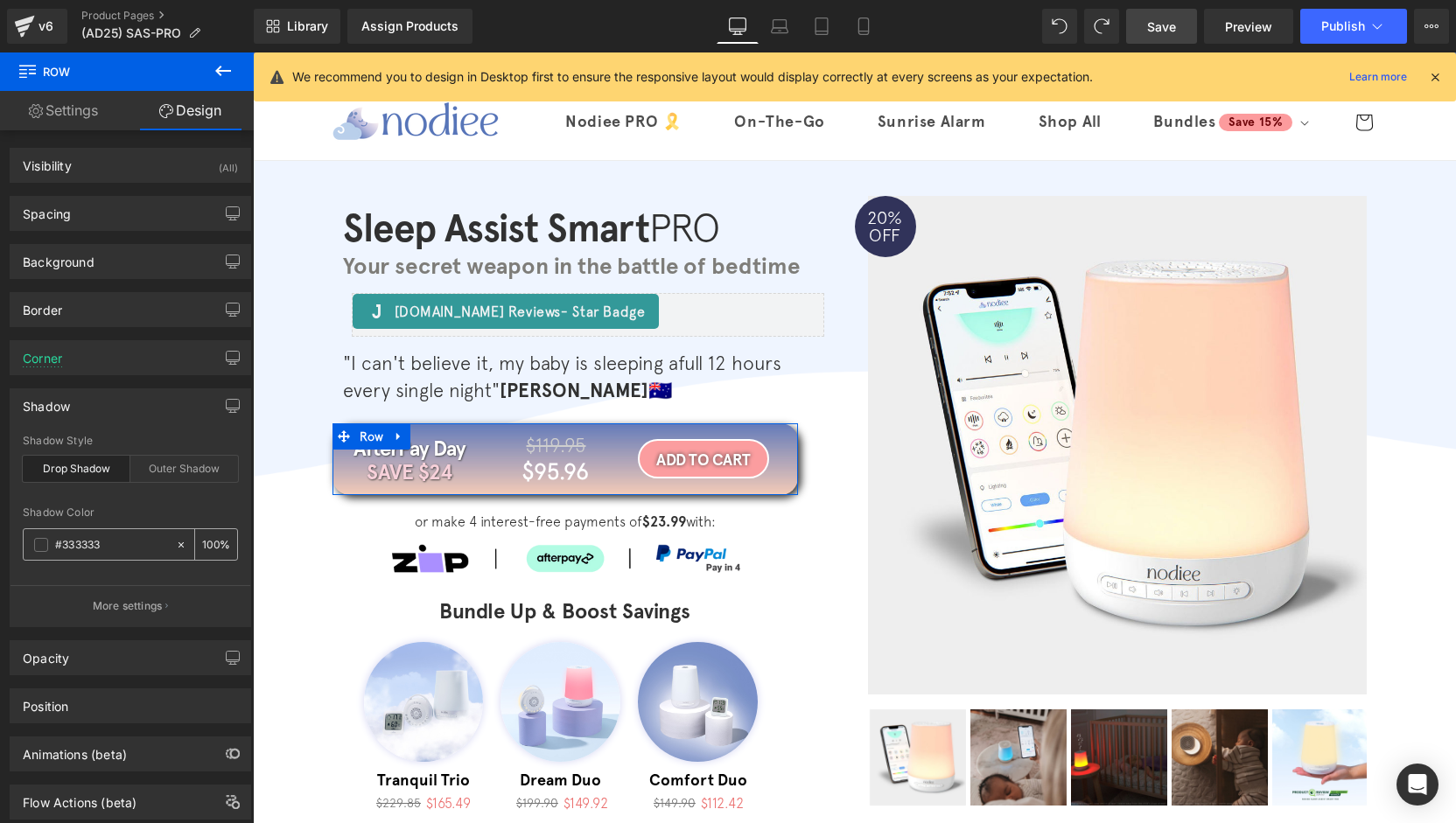
click at [106, 536] on input "#333333" at bounding box center [111, 545] width 112 height 19
click at [140, 599] on p "More settings" at bounding box center [128, 606] width 70 height 15
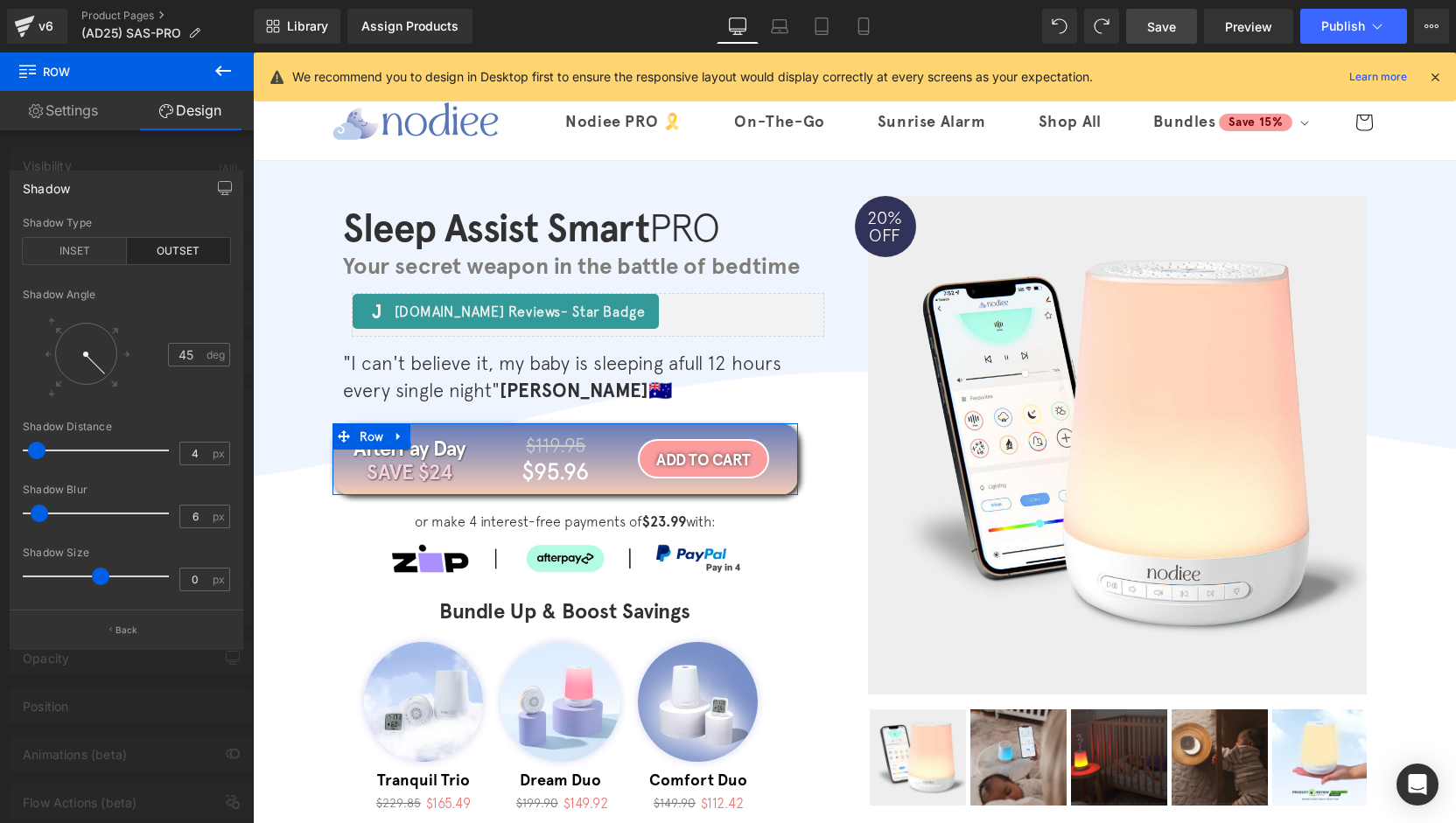
type input "5"
click at [39, 514] on span at bounding box center [39, 514] width 17 height 17
type input "5"
click at [39, 455] on span at bounding box center [39, 451] width 17 height 17
click at [159, 160] on div at bounding box center [127, 442] width 253 height 779
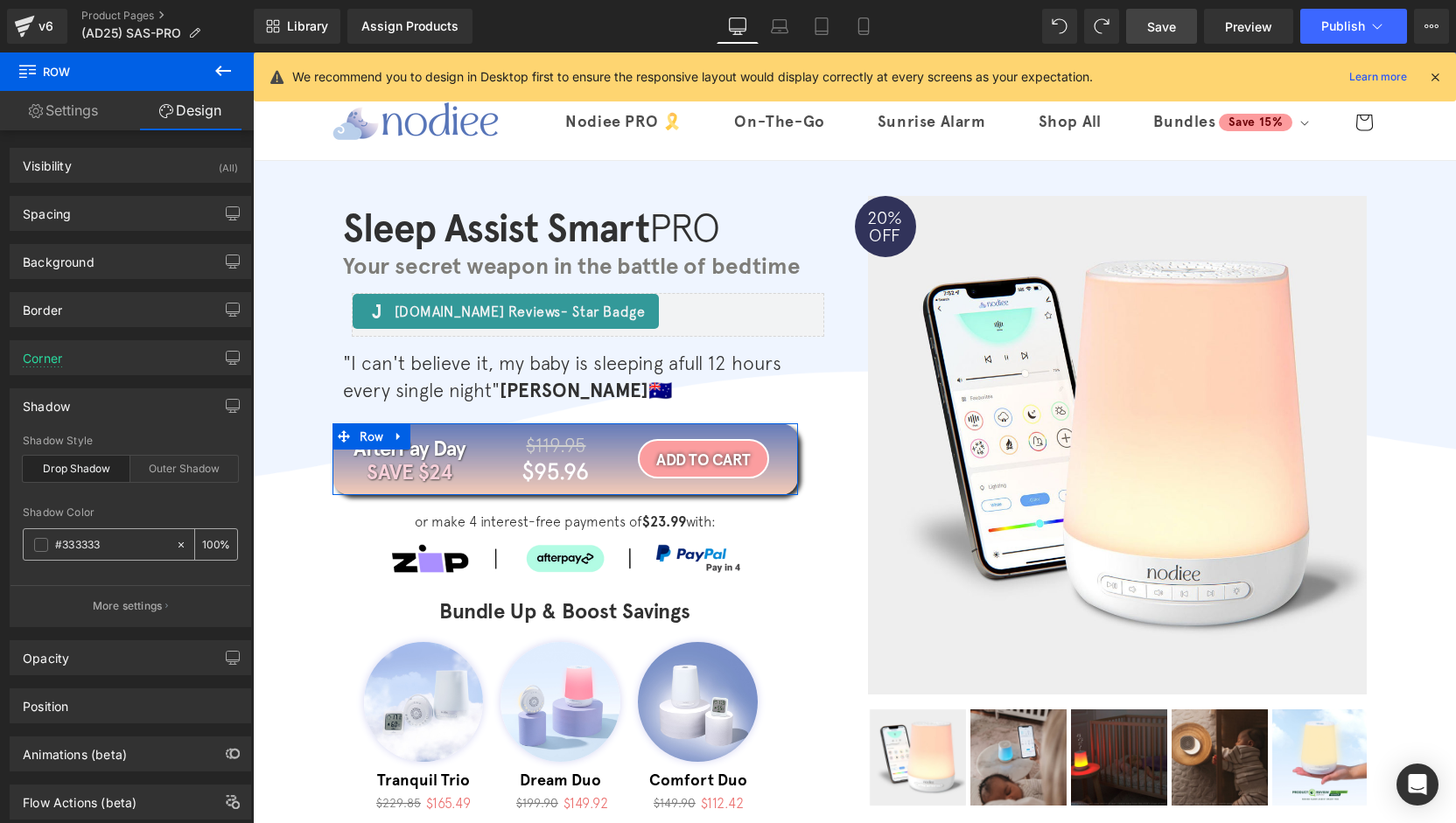
click at [108, 536] on input "#333333" at bounding box center [111, 545] width 112 height 19
paste input "aca3b8"
type input "#aca3b8"
click at [1177, 23] on link "Save" at bounding box center [1161, 26] width 71 height 35
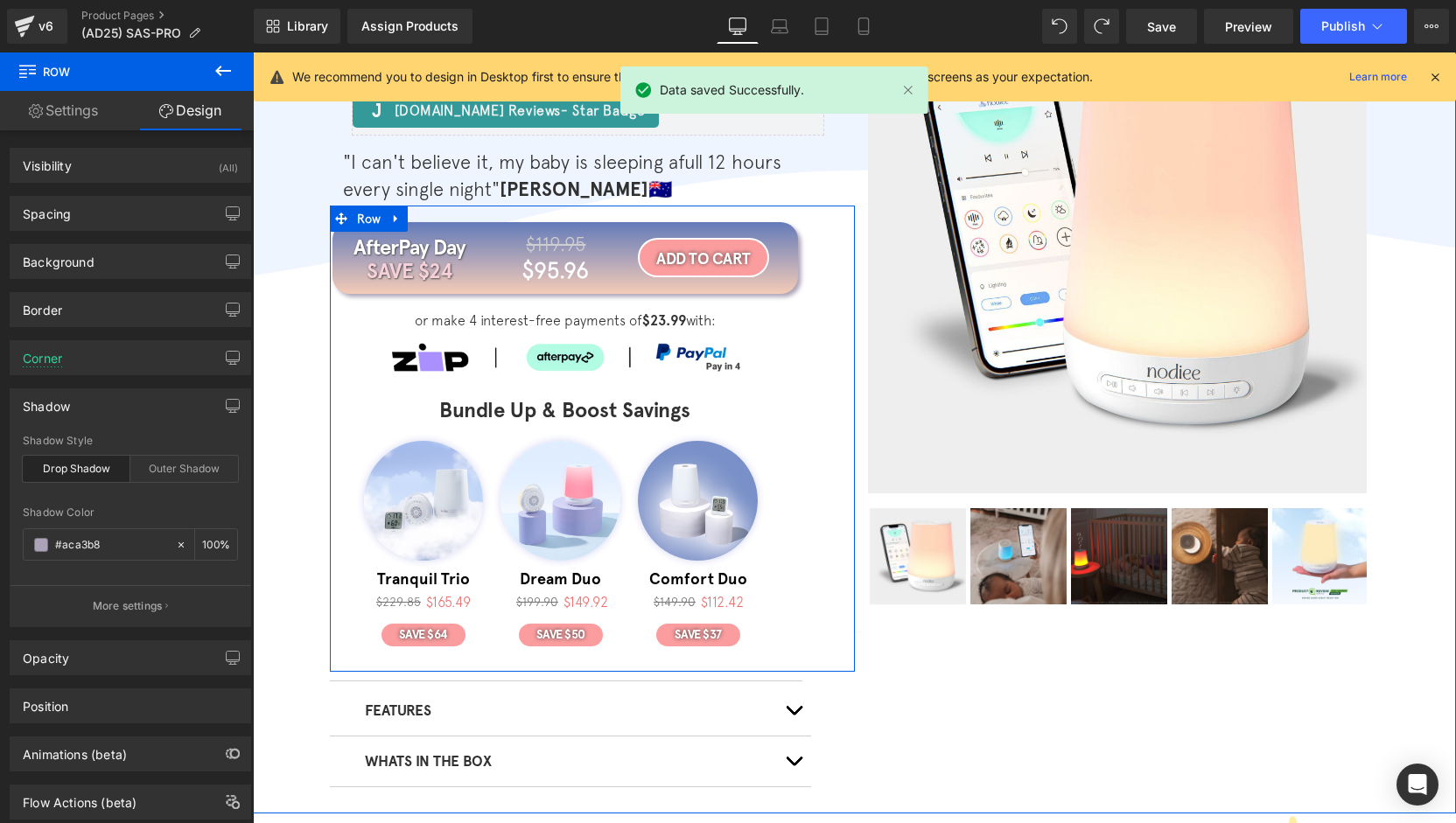
scroll to position [175, 0]
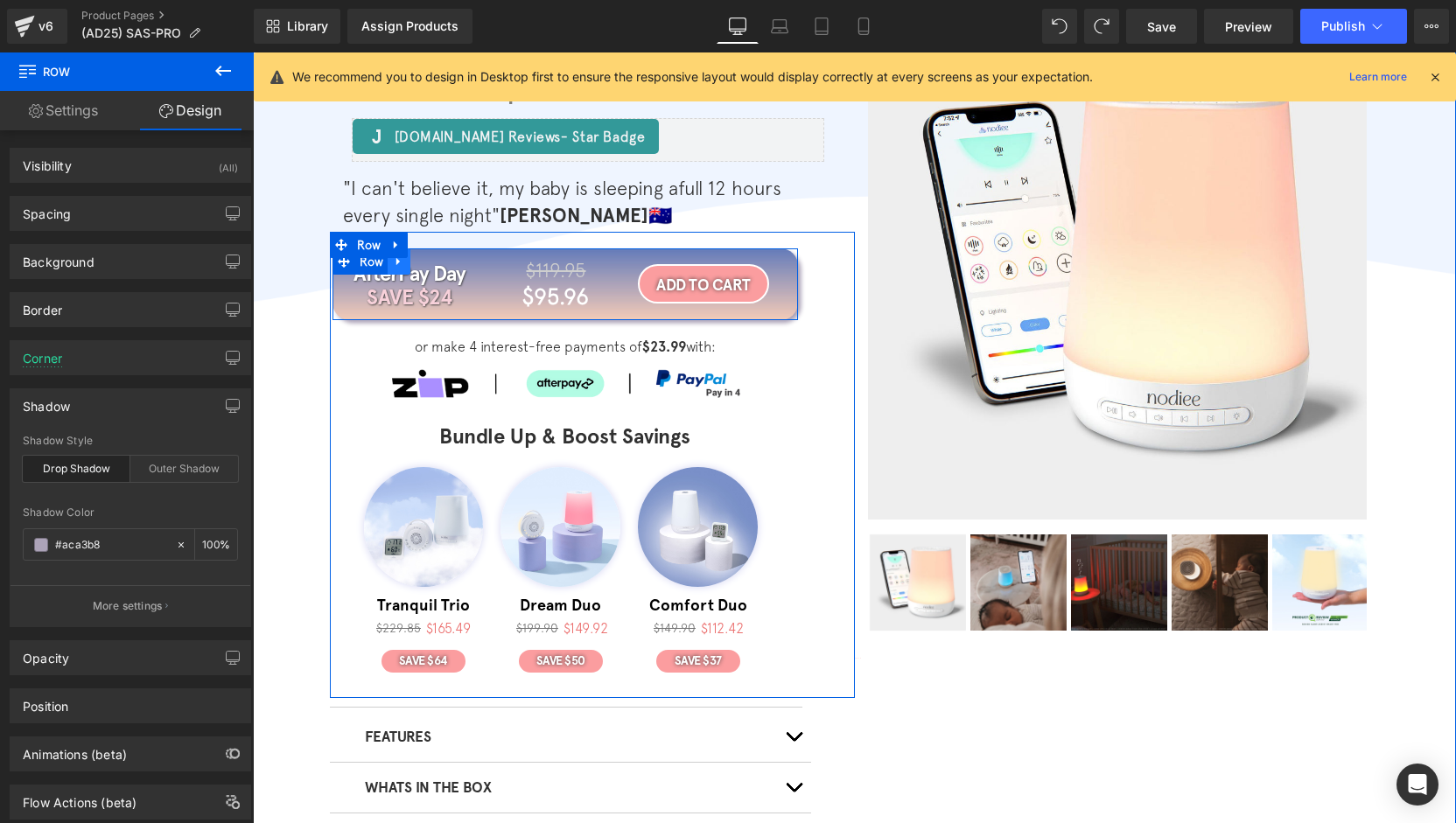
click at [393, 265] on icon at bounding box center [399, 262] width 13 height 14
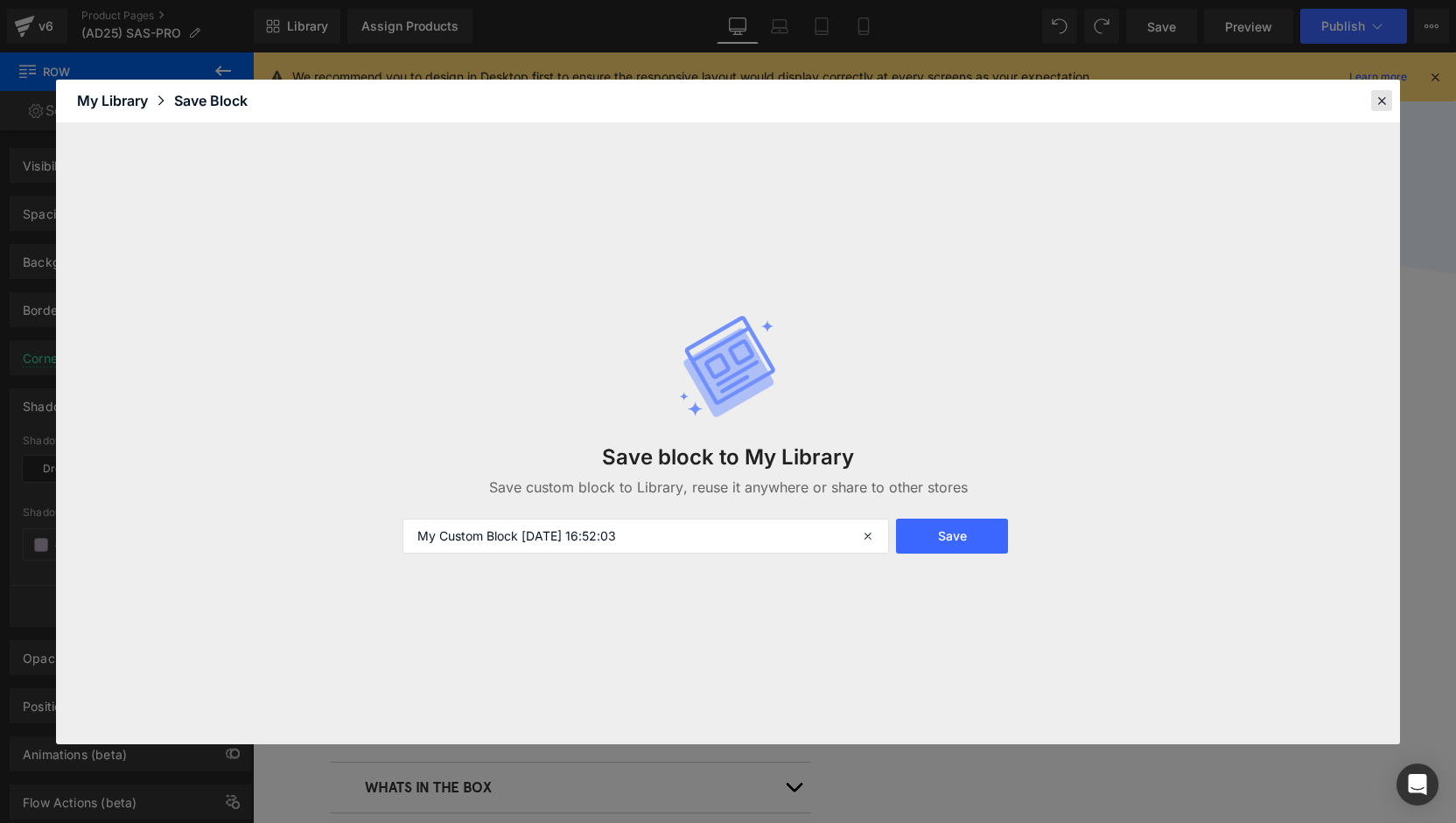
drag, startPoint x: 1380, startPoint y: 96, endPoint x: 1121, endPoint y: 51, distance: 262.9
click at [1380, 96] on icon at bounding box center [1382, 101] width 15 height 15
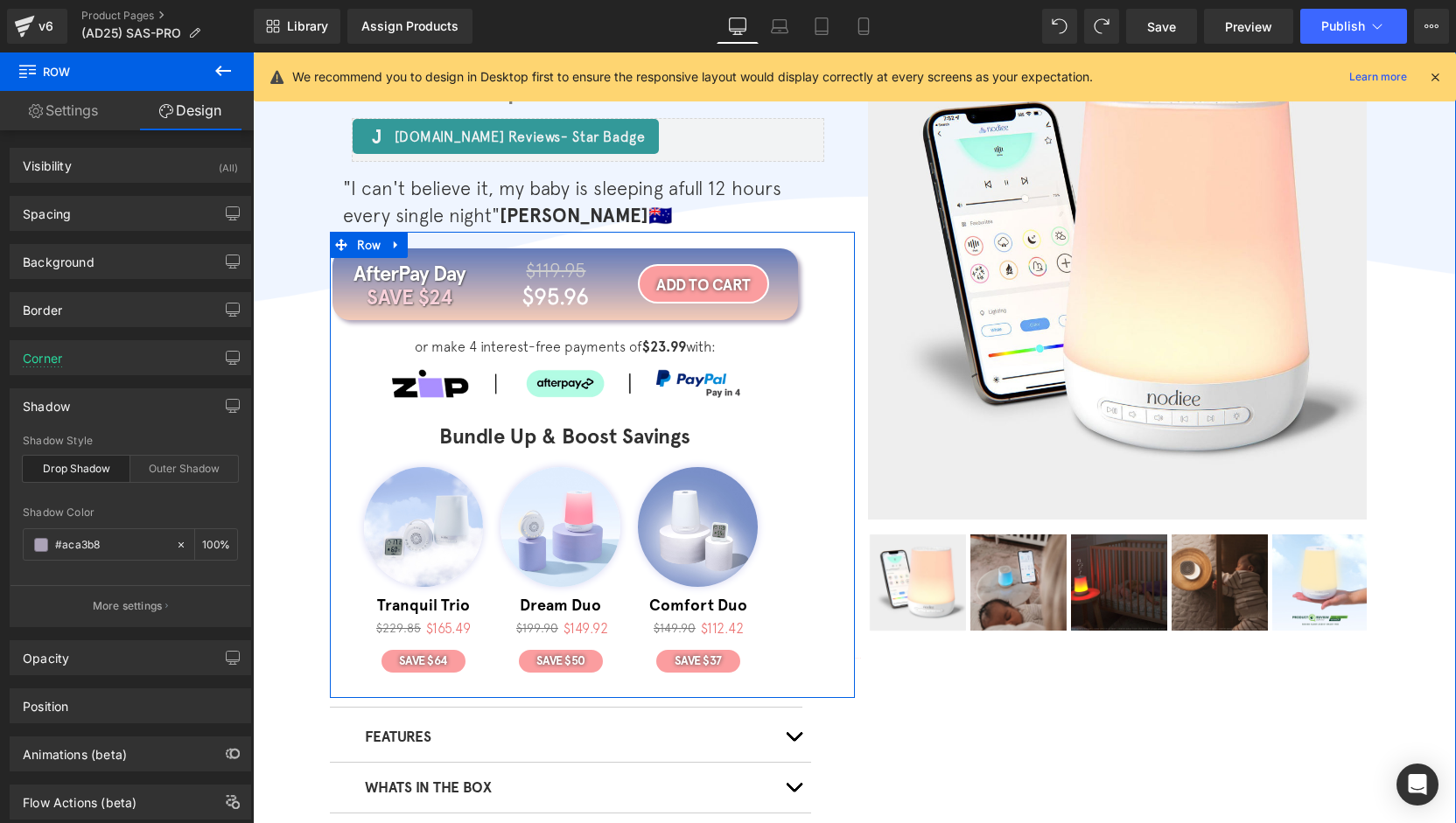
click at [395, 267] on div "AfterPay Day Heading SAVE $24 Heading $119.95 Heading $95.96 Heading Row ADD TO…" at bounding box center [565, 284] width 465 height 72
click at [396, 264] on icon at bounding box center [399, 262] width 13 height 14
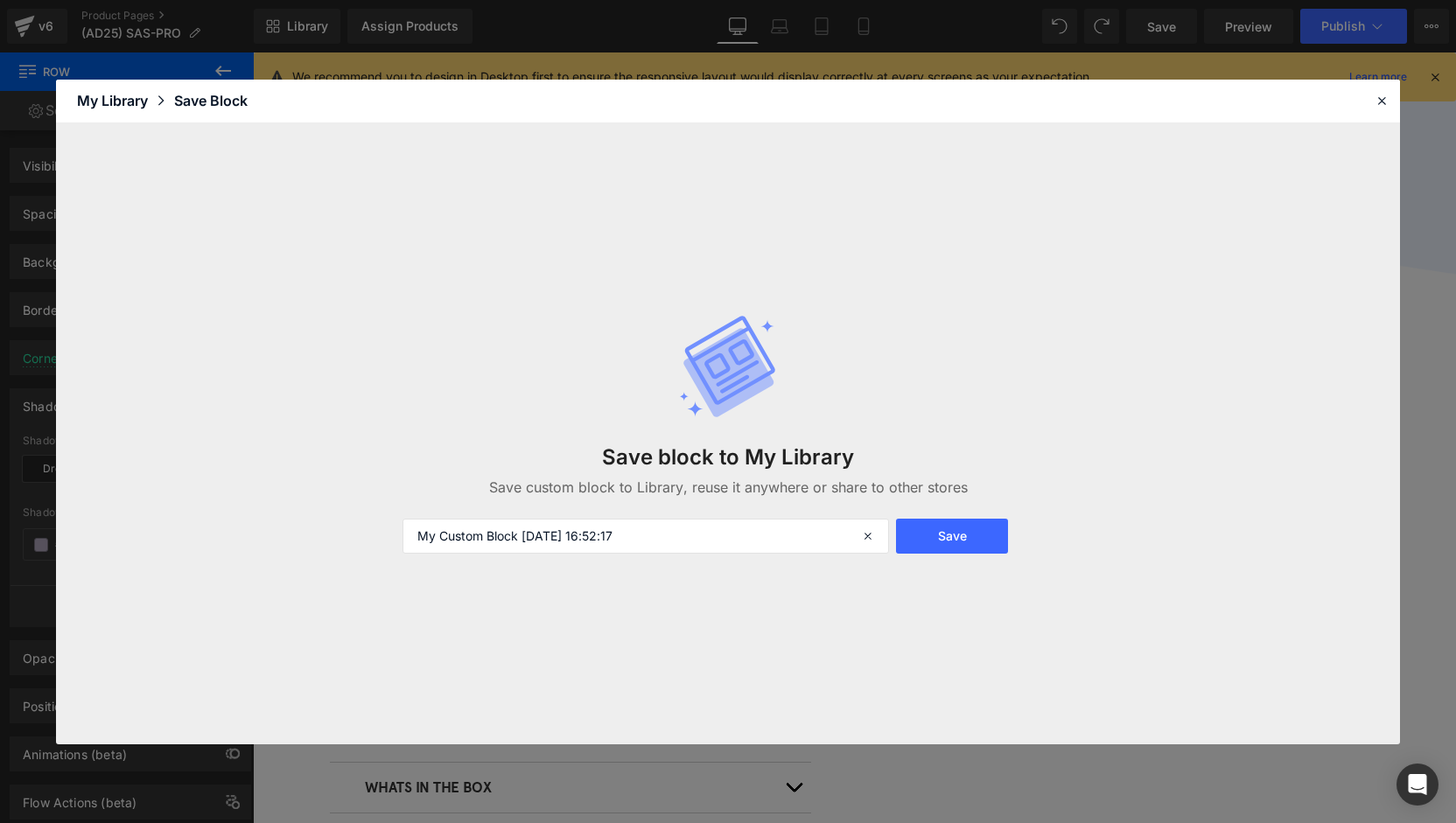
click at [1012, 546] on form "My Custom Block 2025-08-13 16:52:17 Save" at bounding box center [728, 536] width 672 height 35
click at [1003, 545] on button "Save" at bounding box center [952, 536] width 112 height 35
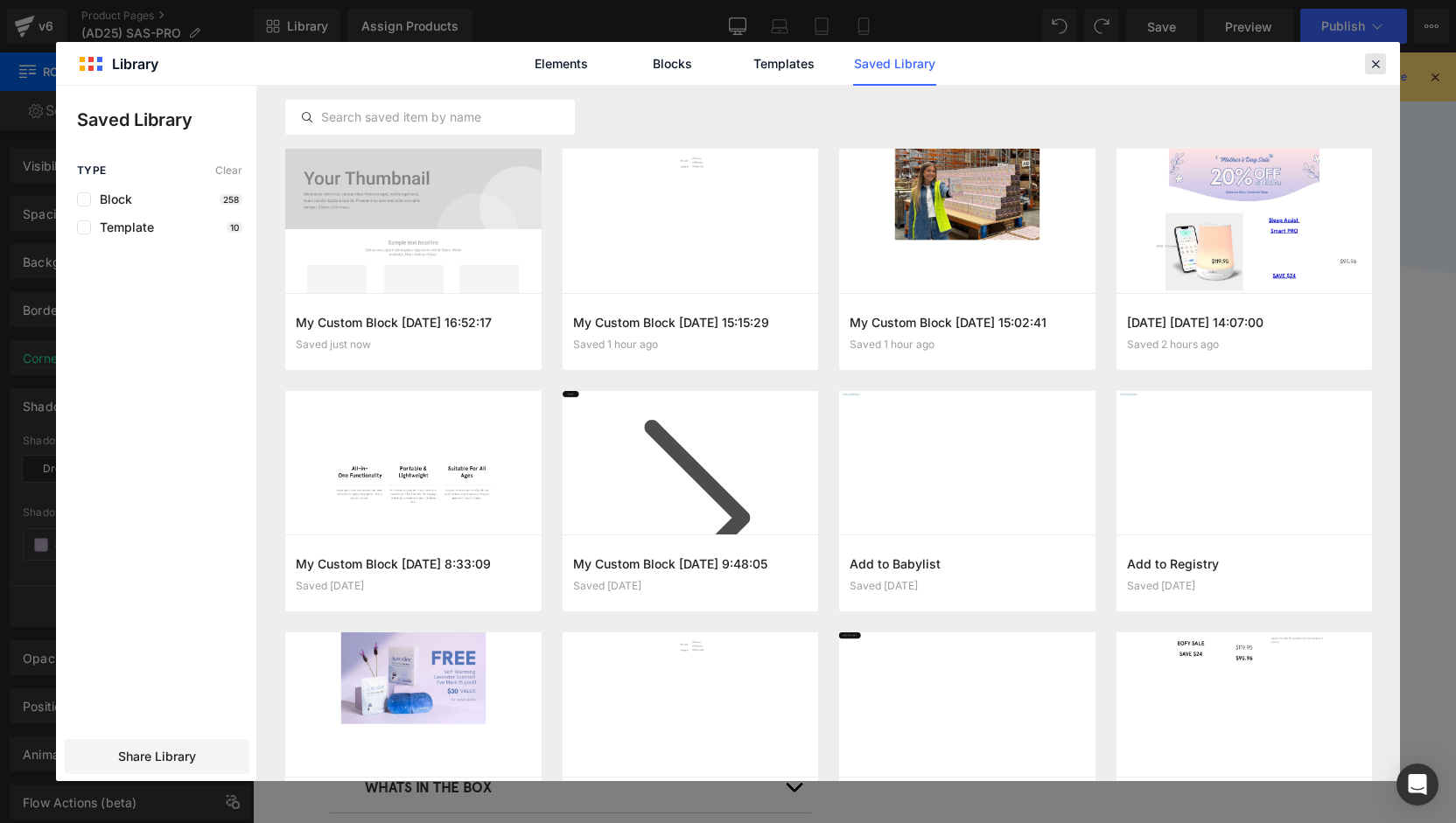
click at [1378, 65] on icon at bounding box center [1376, 64] width 15 height 15
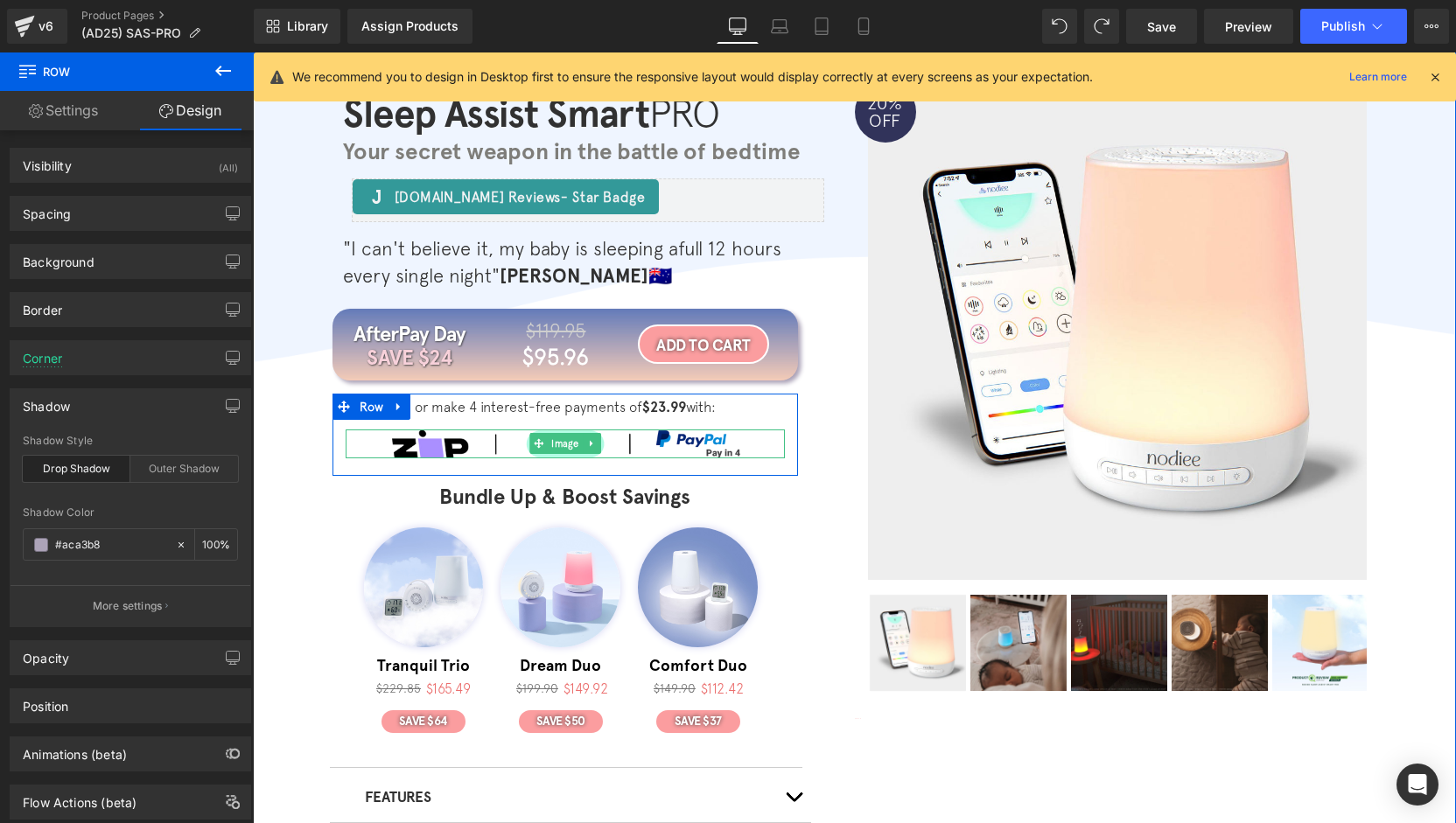
scroll to position [87, 0]
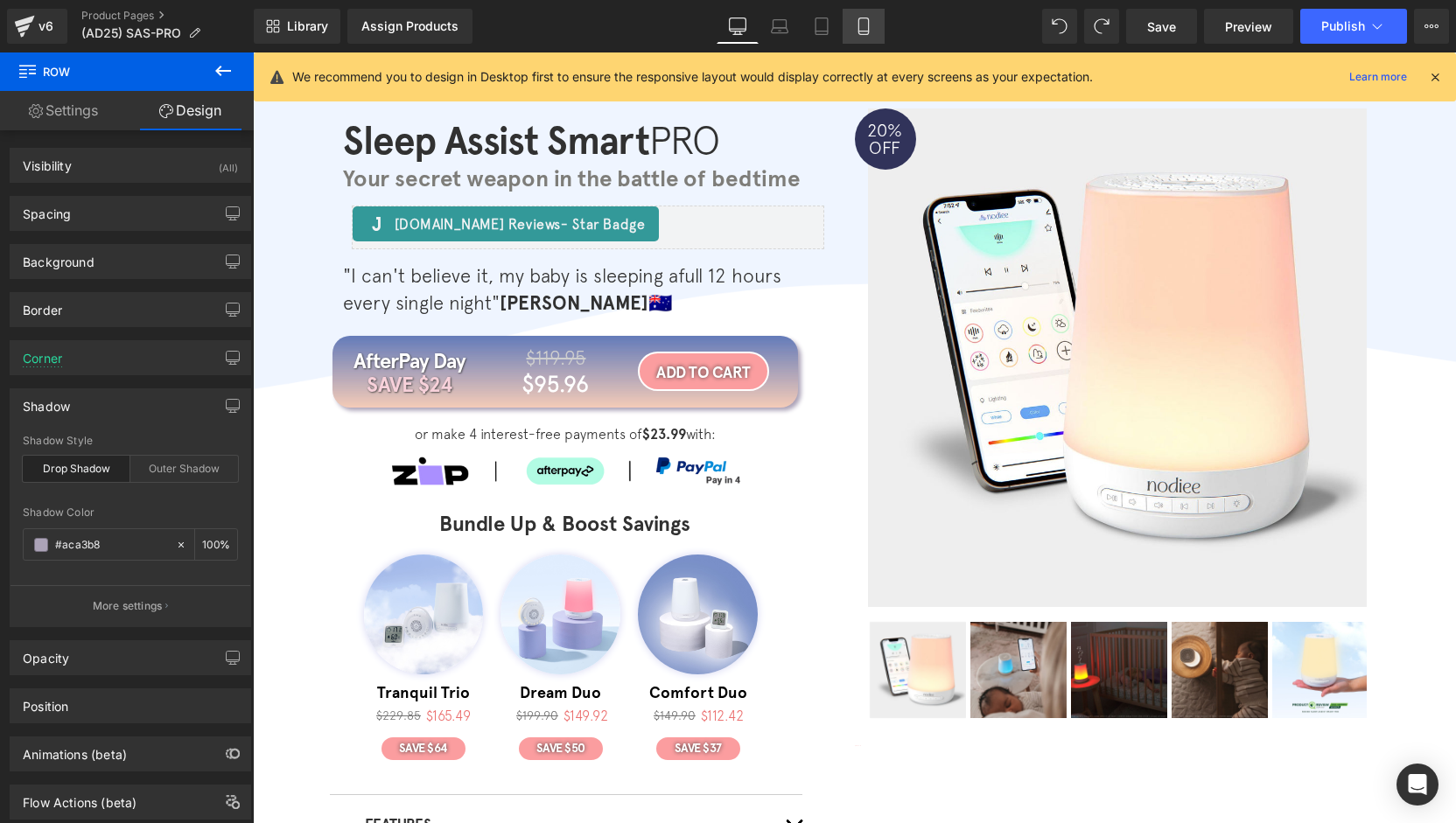
click at [867, 24] on icon at bounding box center [864, 26] width 17 height 17
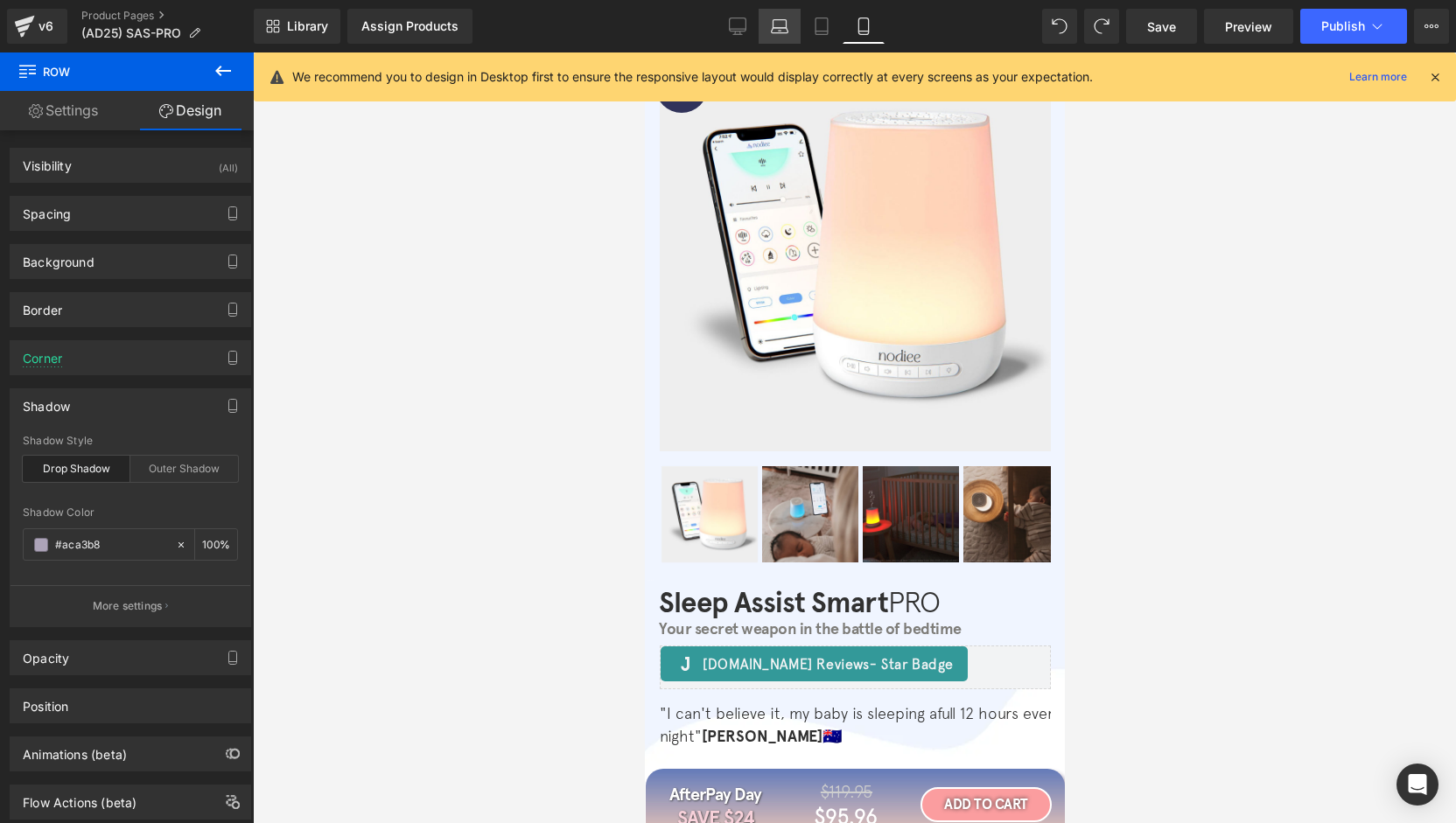
scroll to position [521, 0]
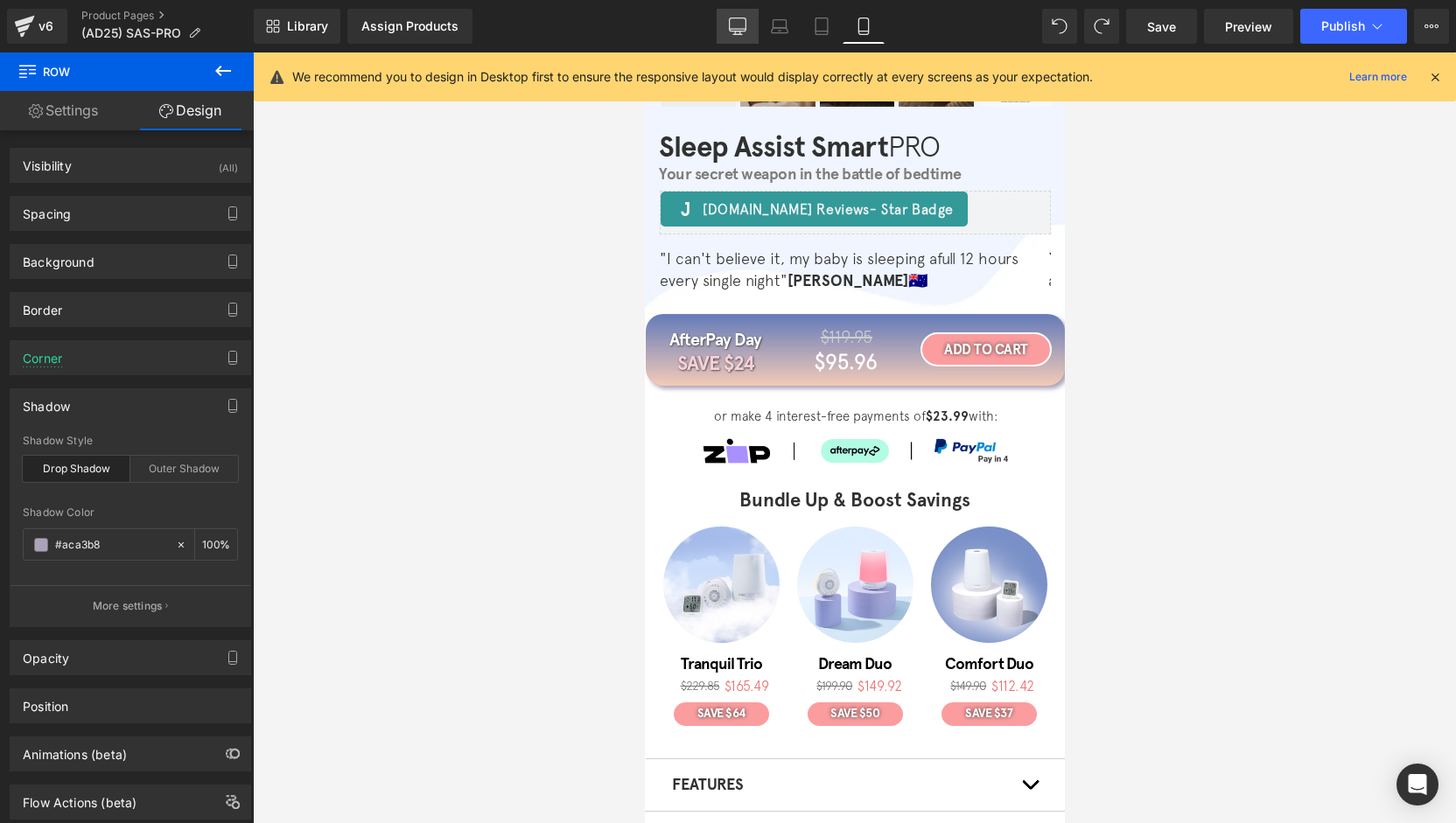
click at [737, 26] on icon at bounding box center [737, 26] width 17 height 17
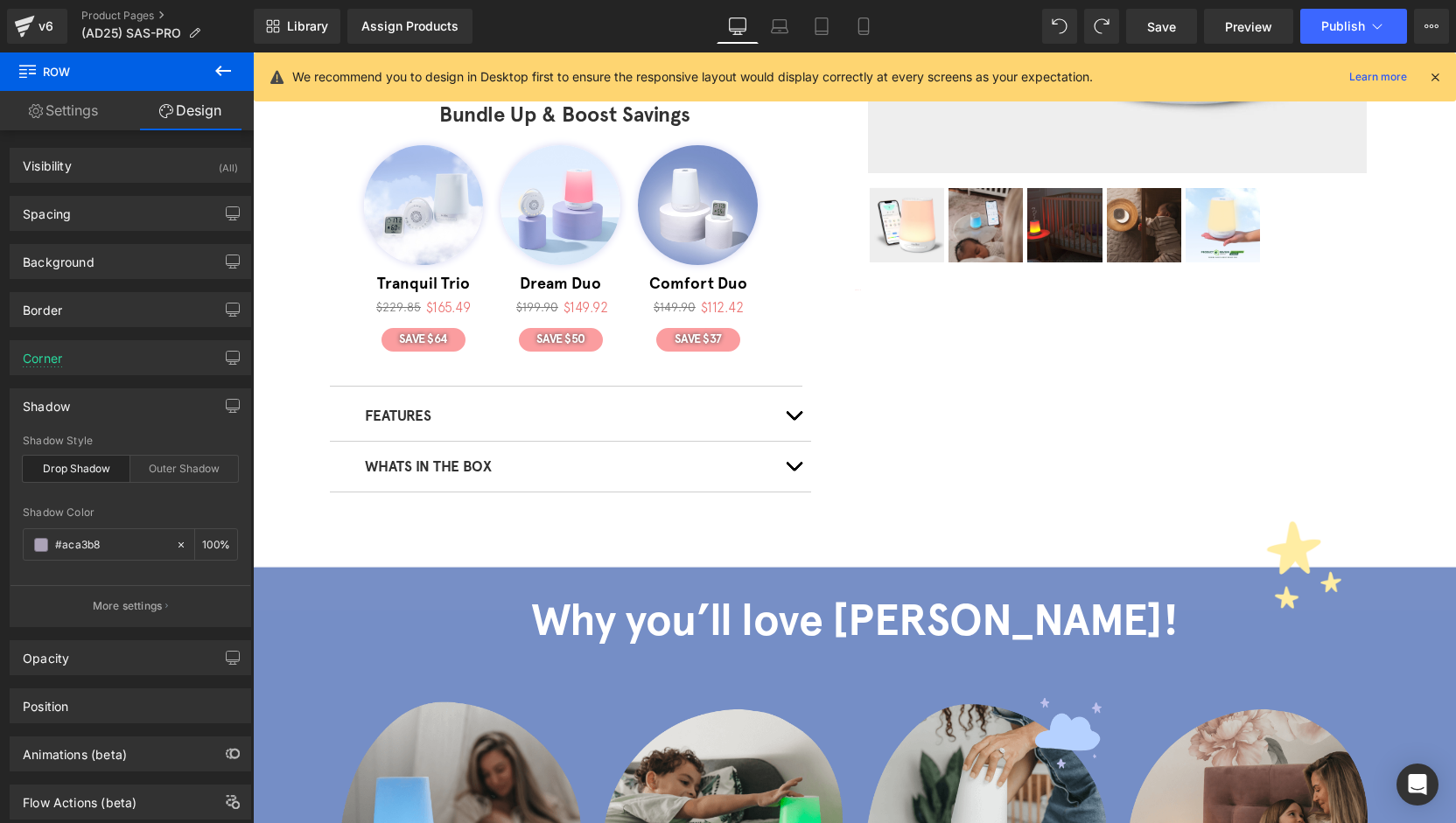
type input "100"
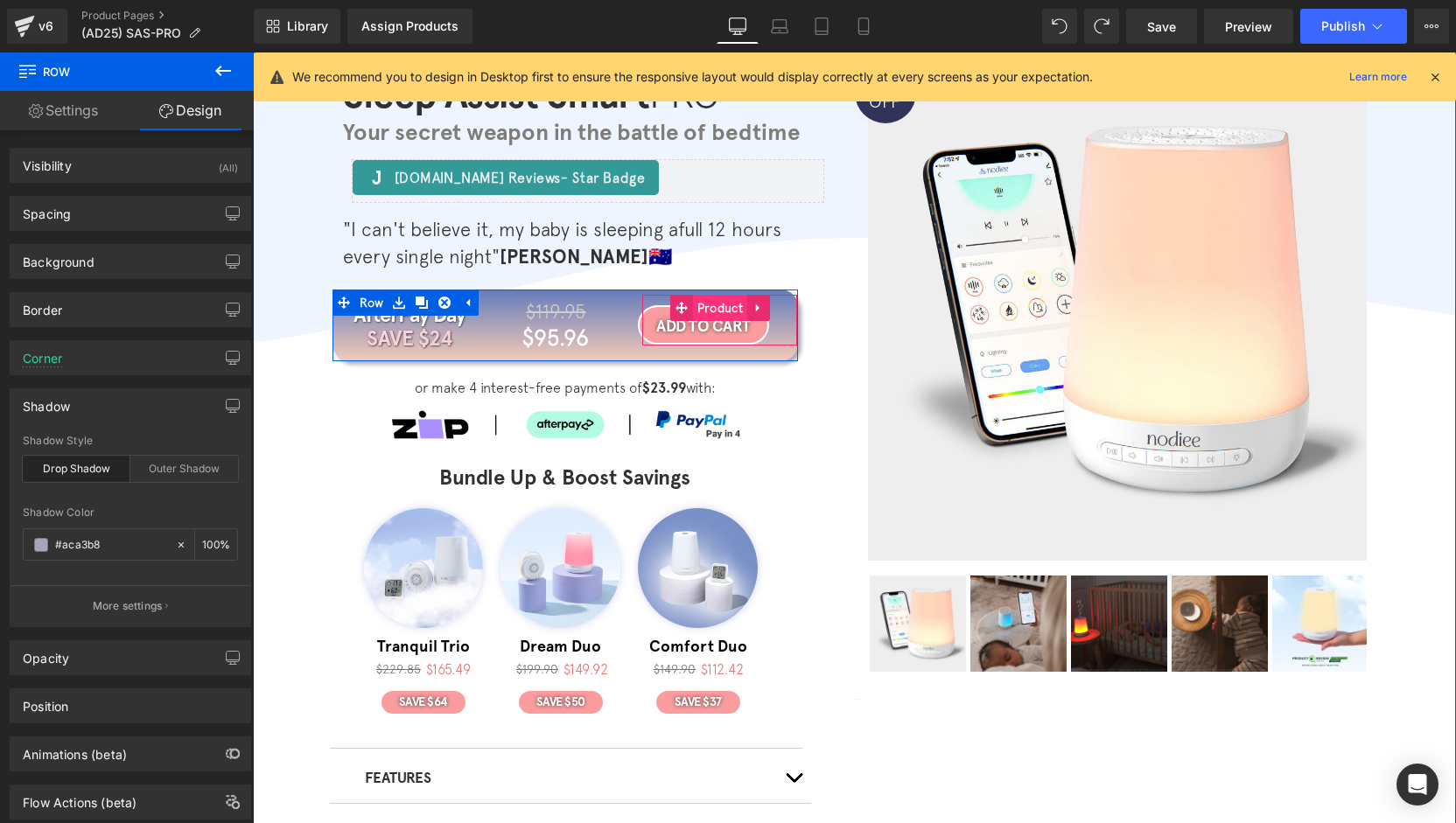
click at [711, 309] on span "Product" at bounding box center [720, 308] width 54 height 26
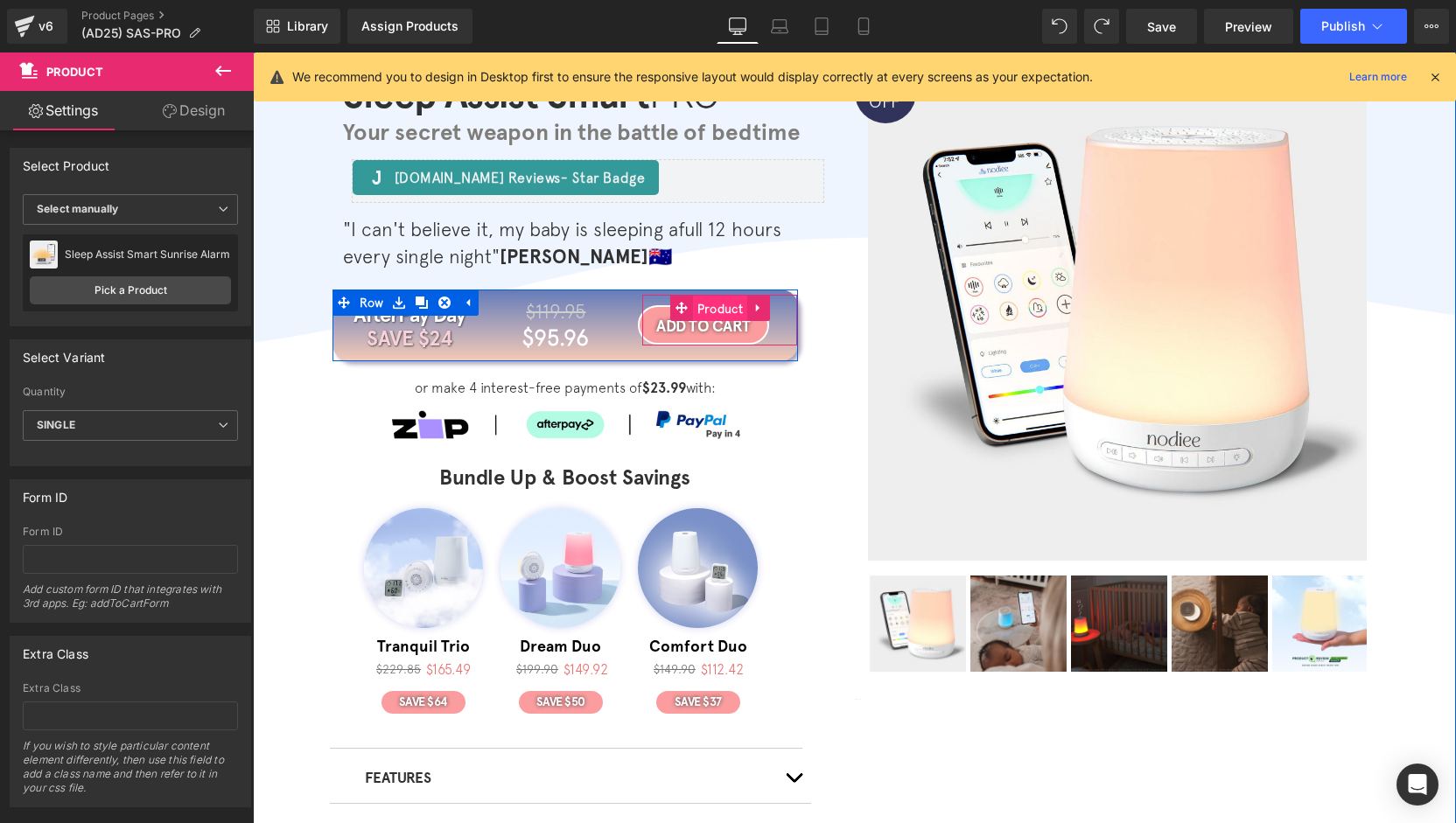
click at [711, 307] on span "Product" at bounding box center [720, 309] width 54 height 26
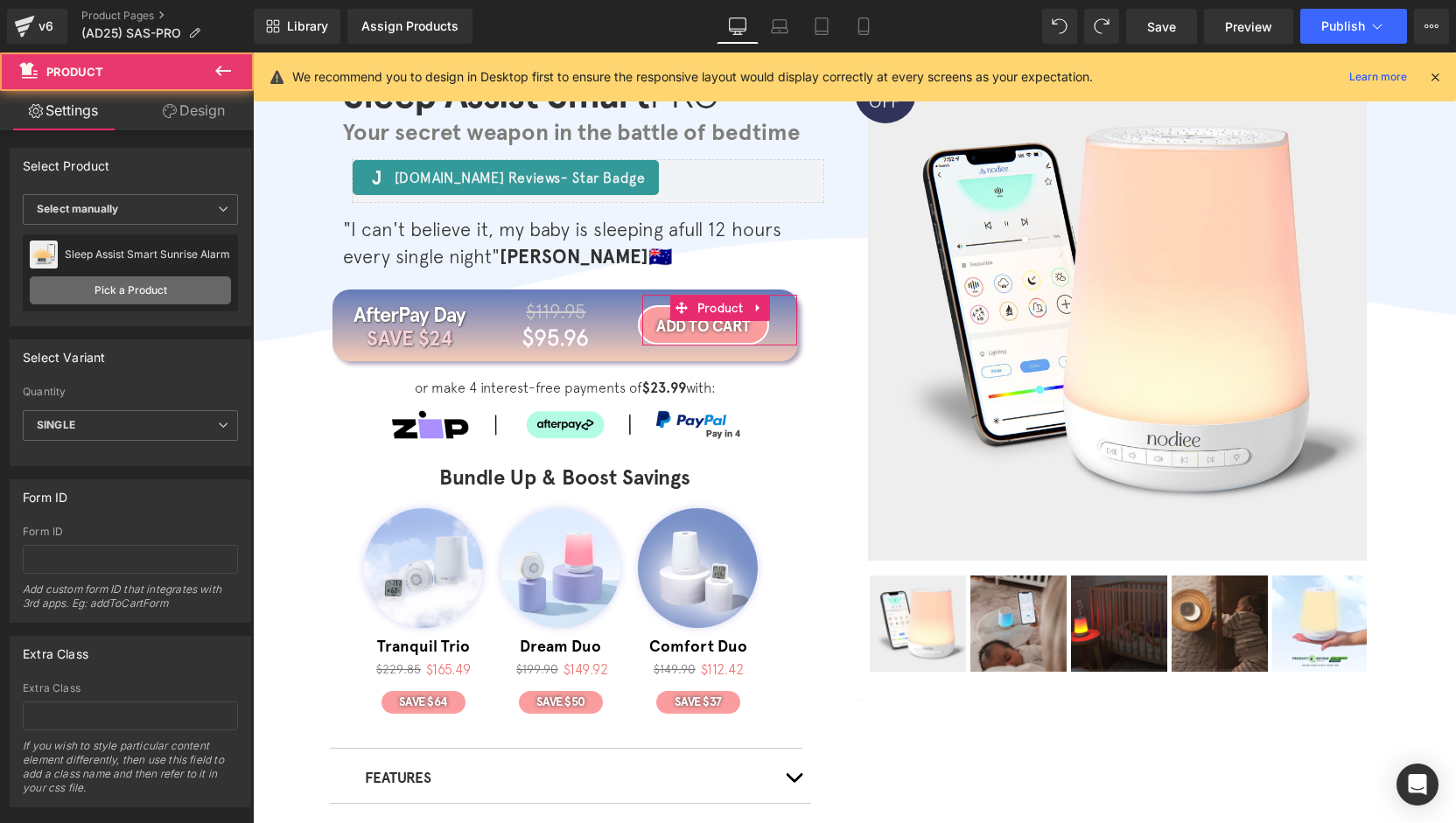
click at [167, 277] on link "Pick a Product" at bounding box center [131, 290] width 201 height 28
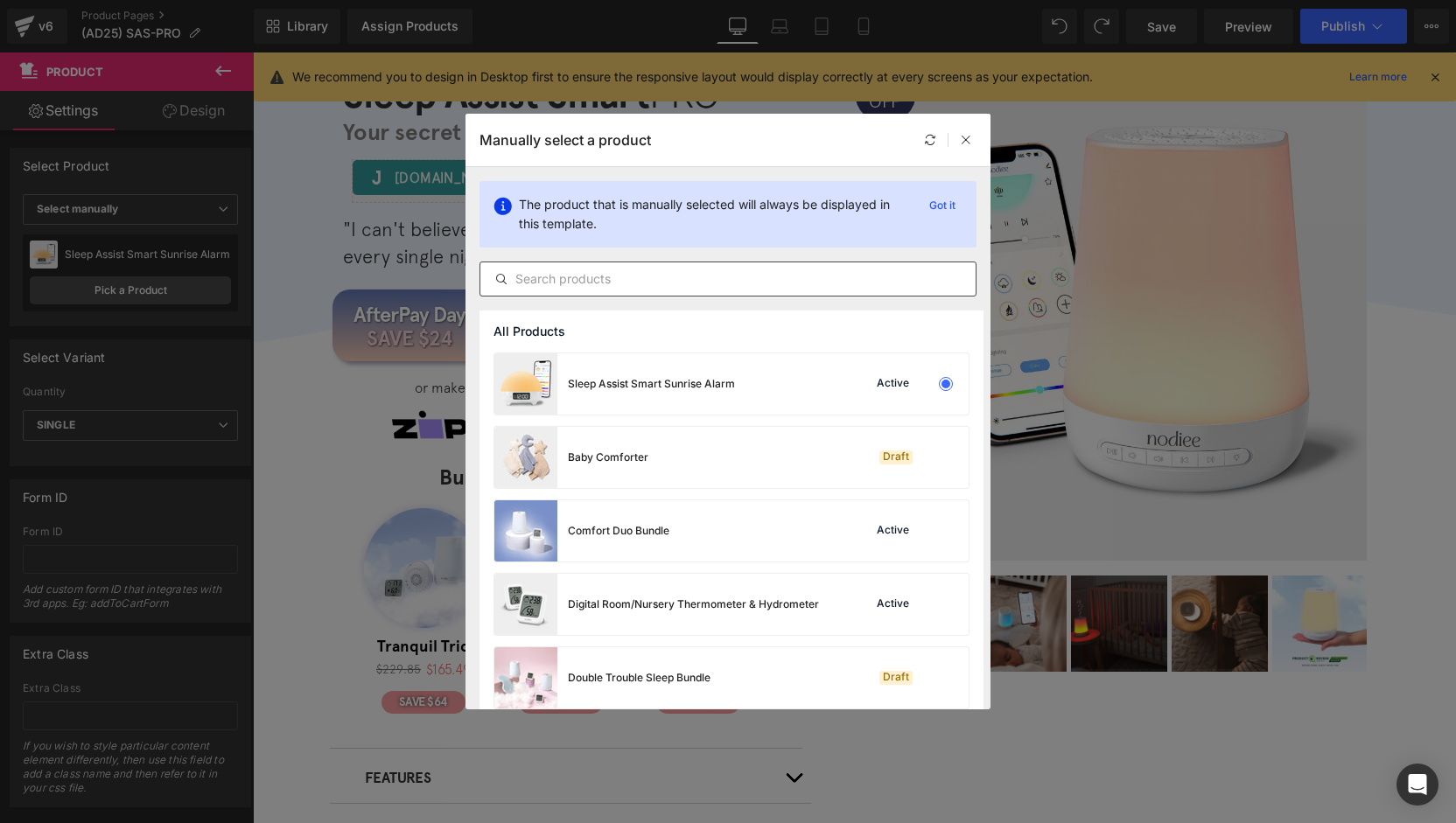
click at [664, 282] on input "text" at bounding box center [728, 279] width 495 height 21
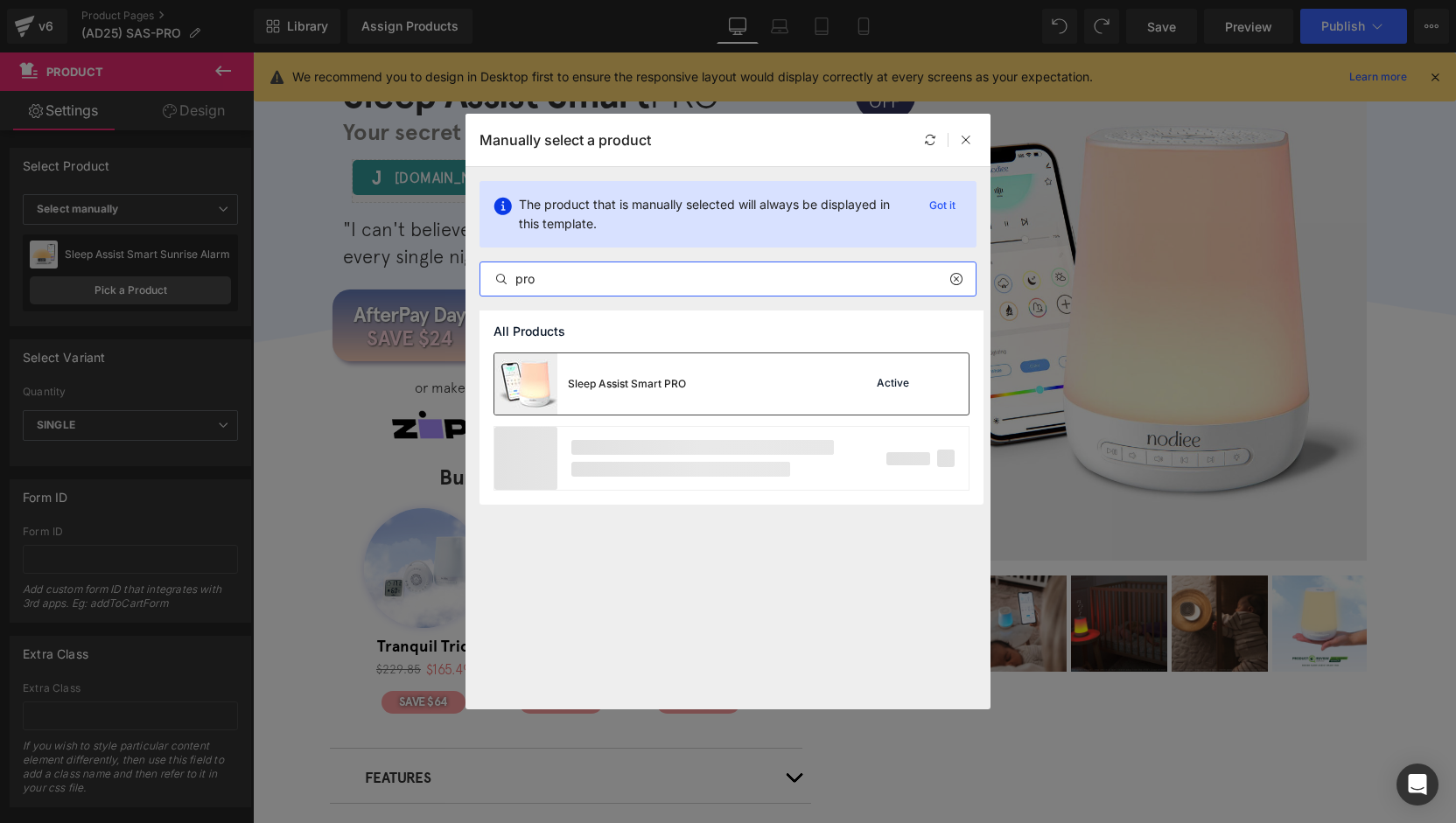
type input "pro"
click at [683, 379] on div "Sleep Assist Smart PRO" at bounding box center [627, 384] width 118 height 15
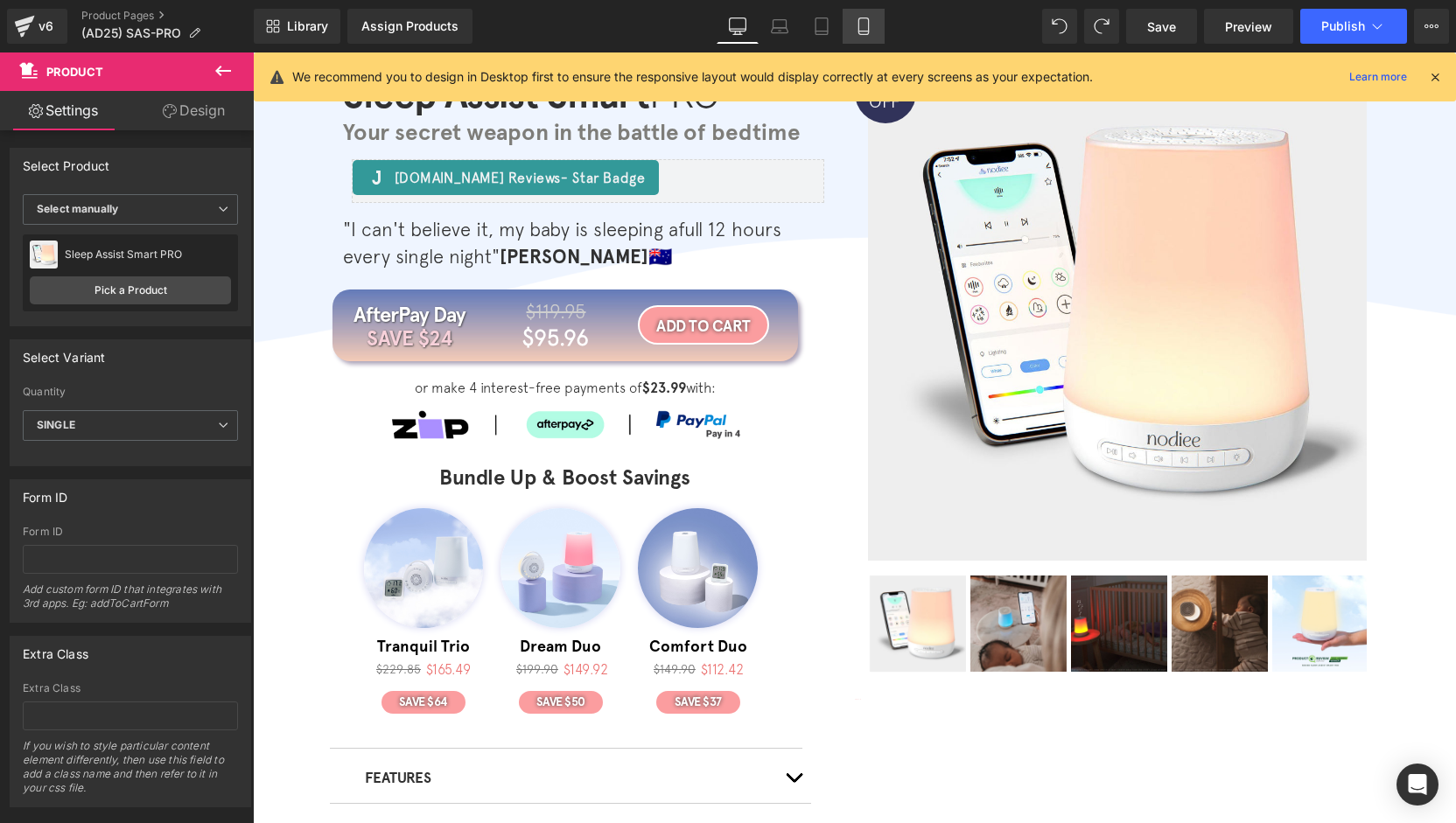
click at [865, 36] on link "Mobile" at bounding box center [863, 26] width 42 height 35
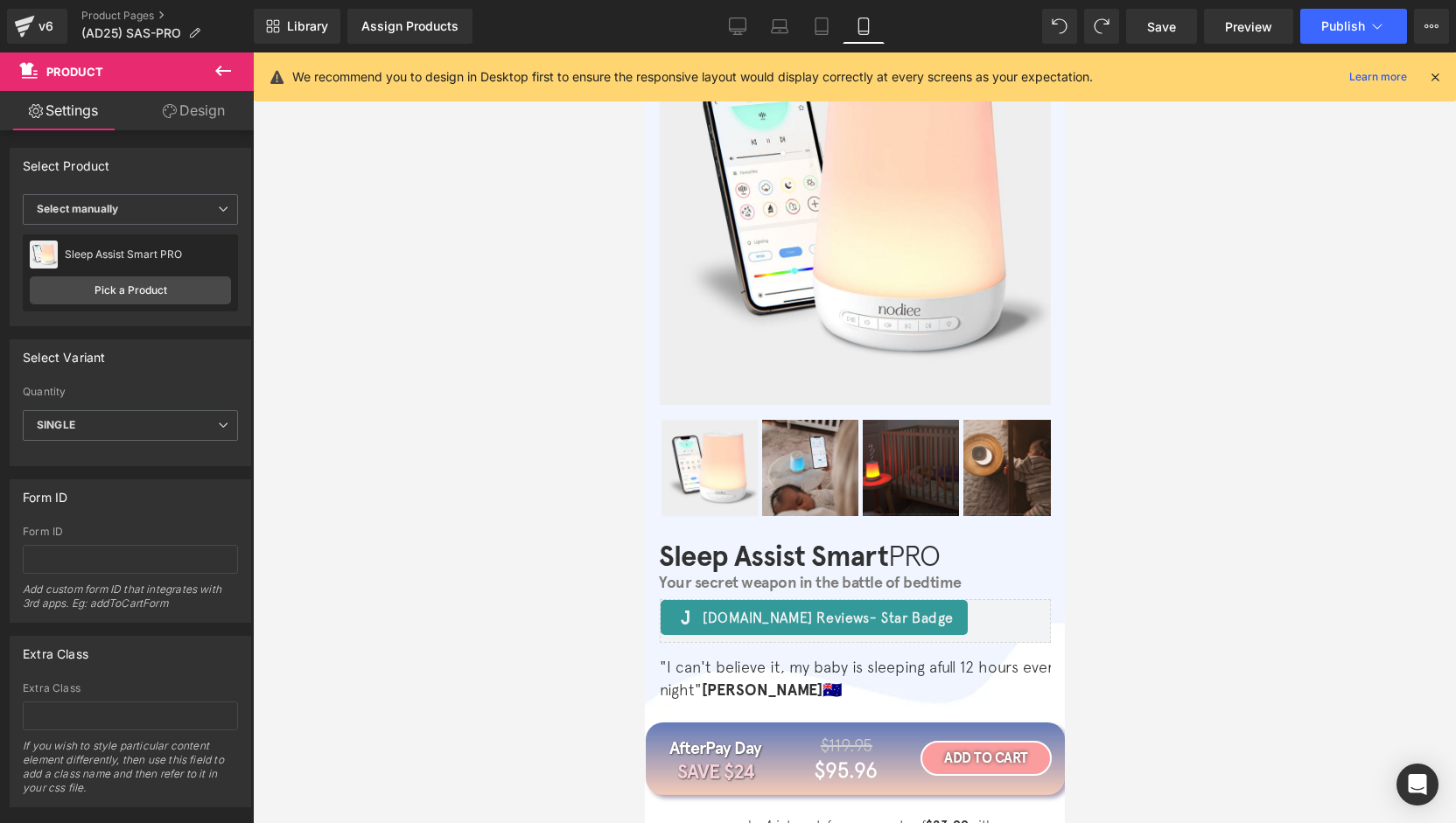
scroll to position [575, 0]
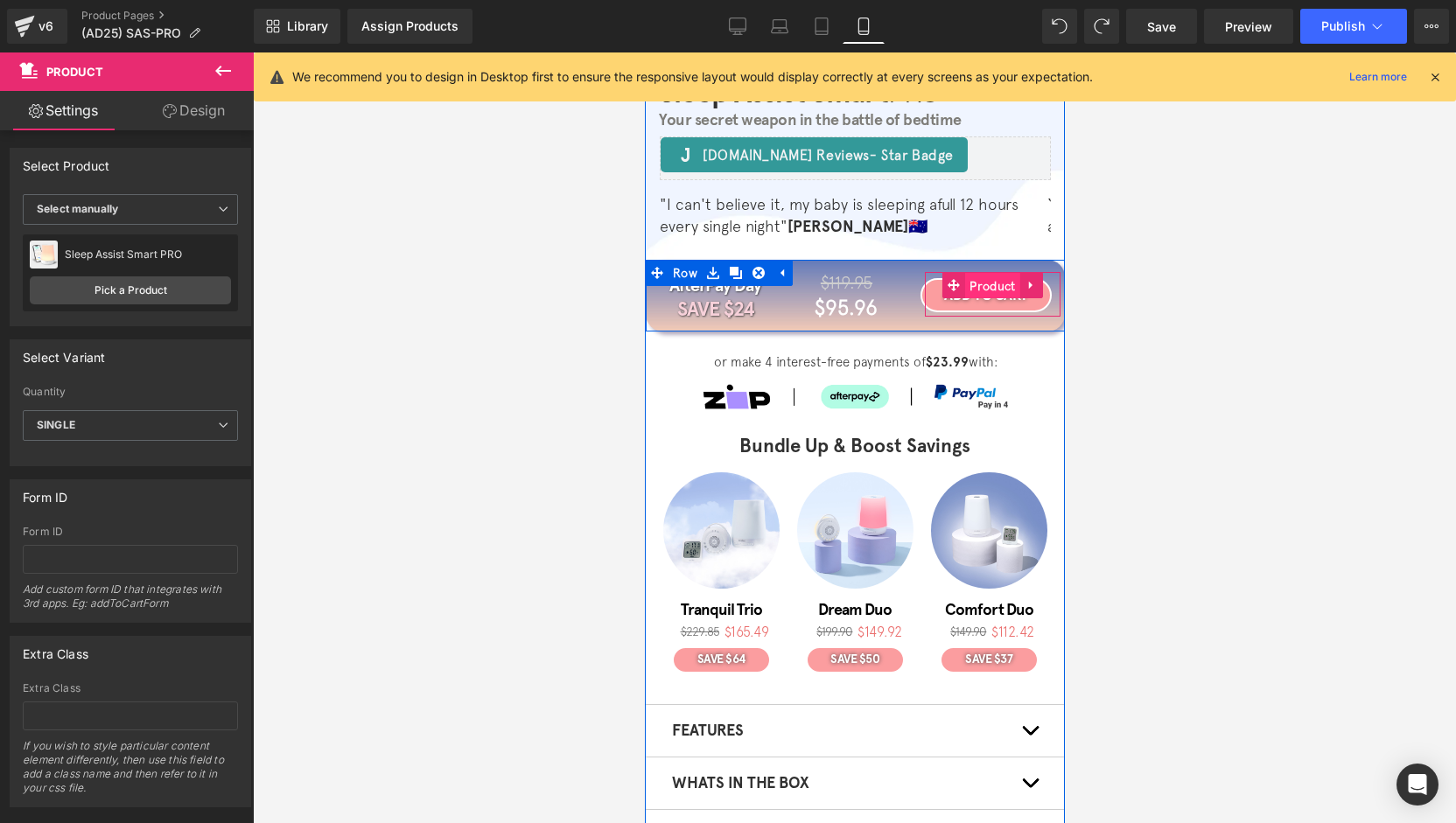
click at [983, 286] on span "Product" at bounding box center [992, 285] width 54 height 26
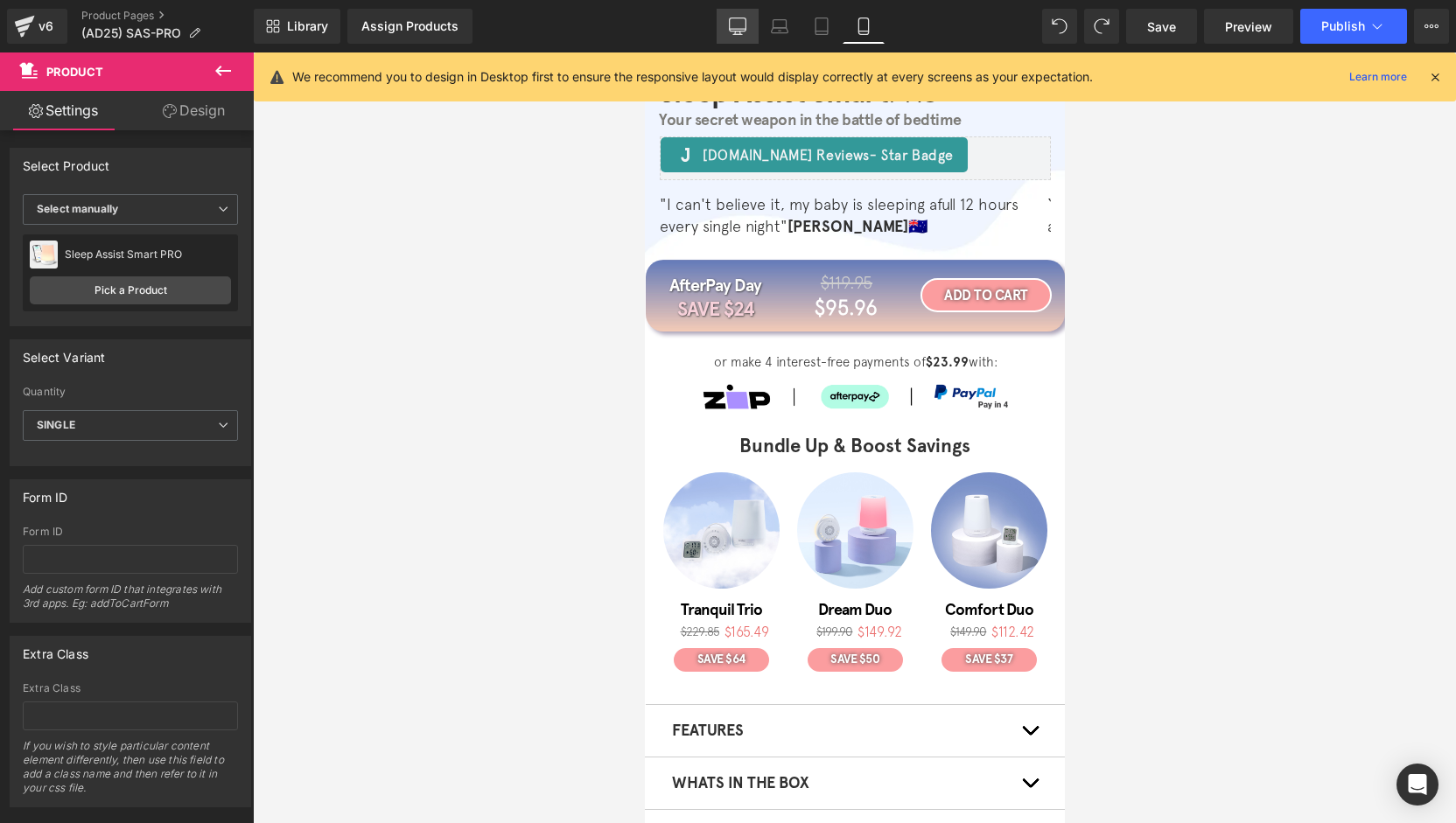
click at [727, 25] on link "Desktop" at bounding box center [737, 26] width 42 height 35
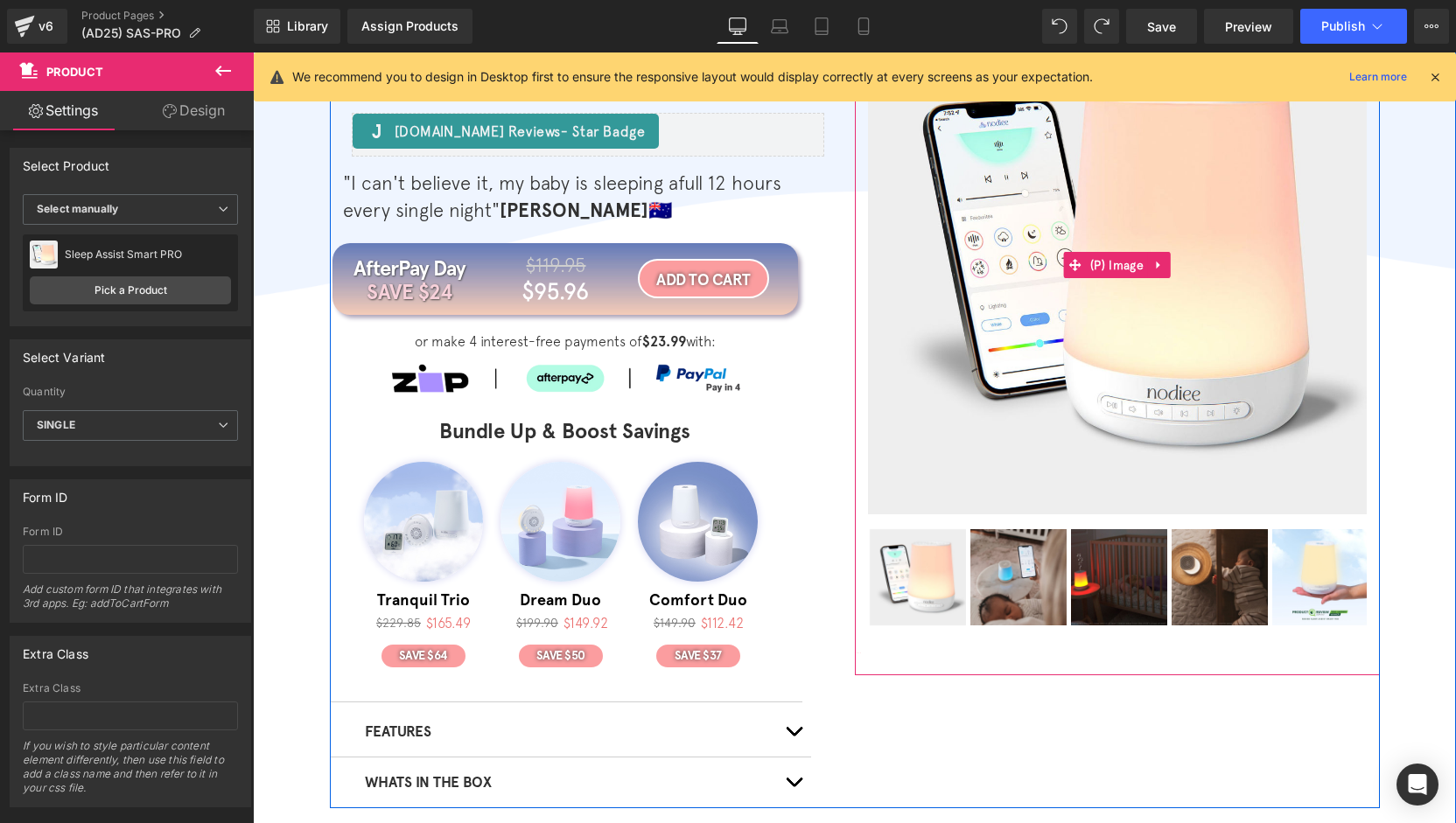
scroll to position [0, 0]
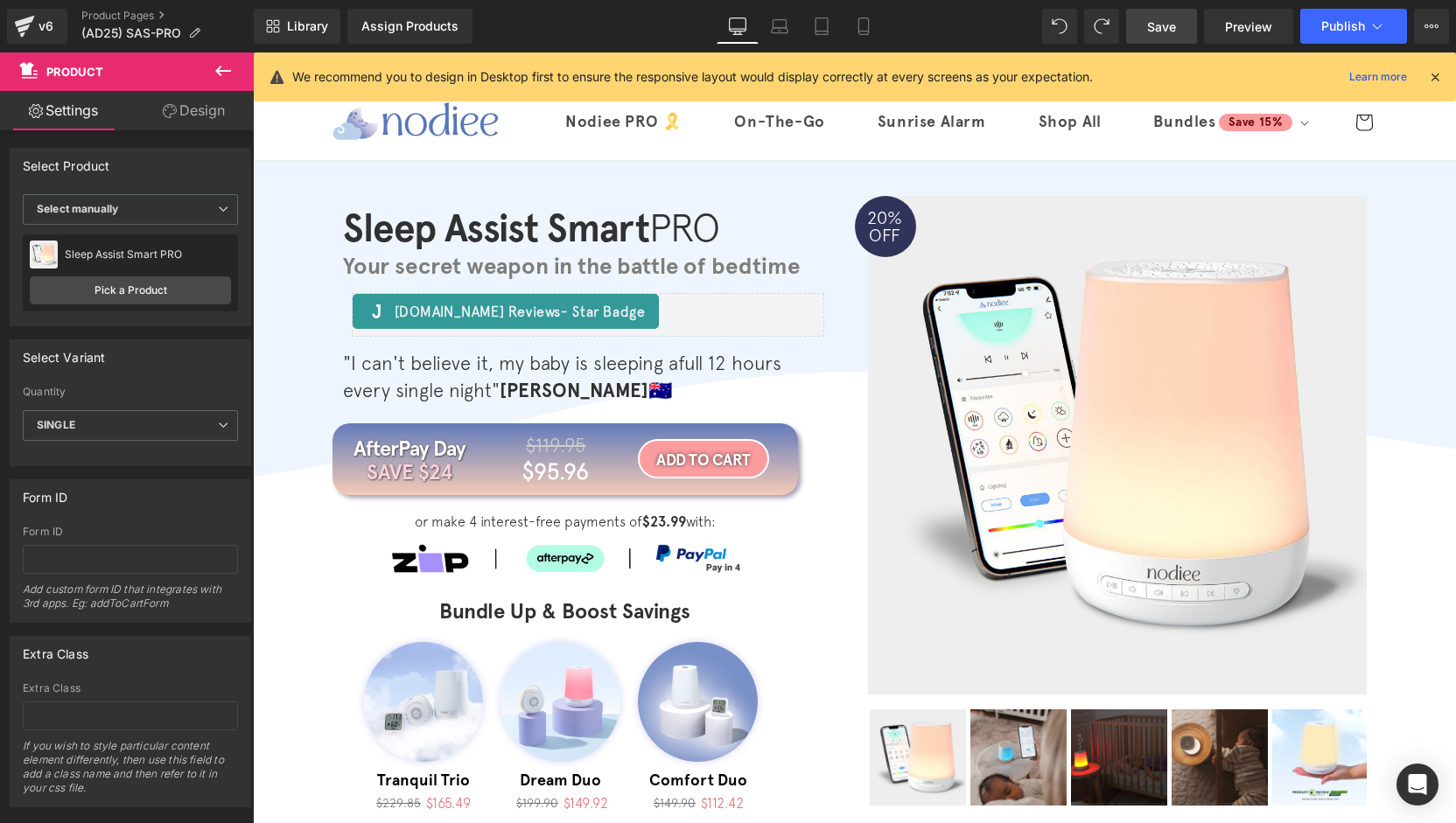
click at [1155, 32] on span "Save" at bounding box center [1162, 26] width 29 height 18
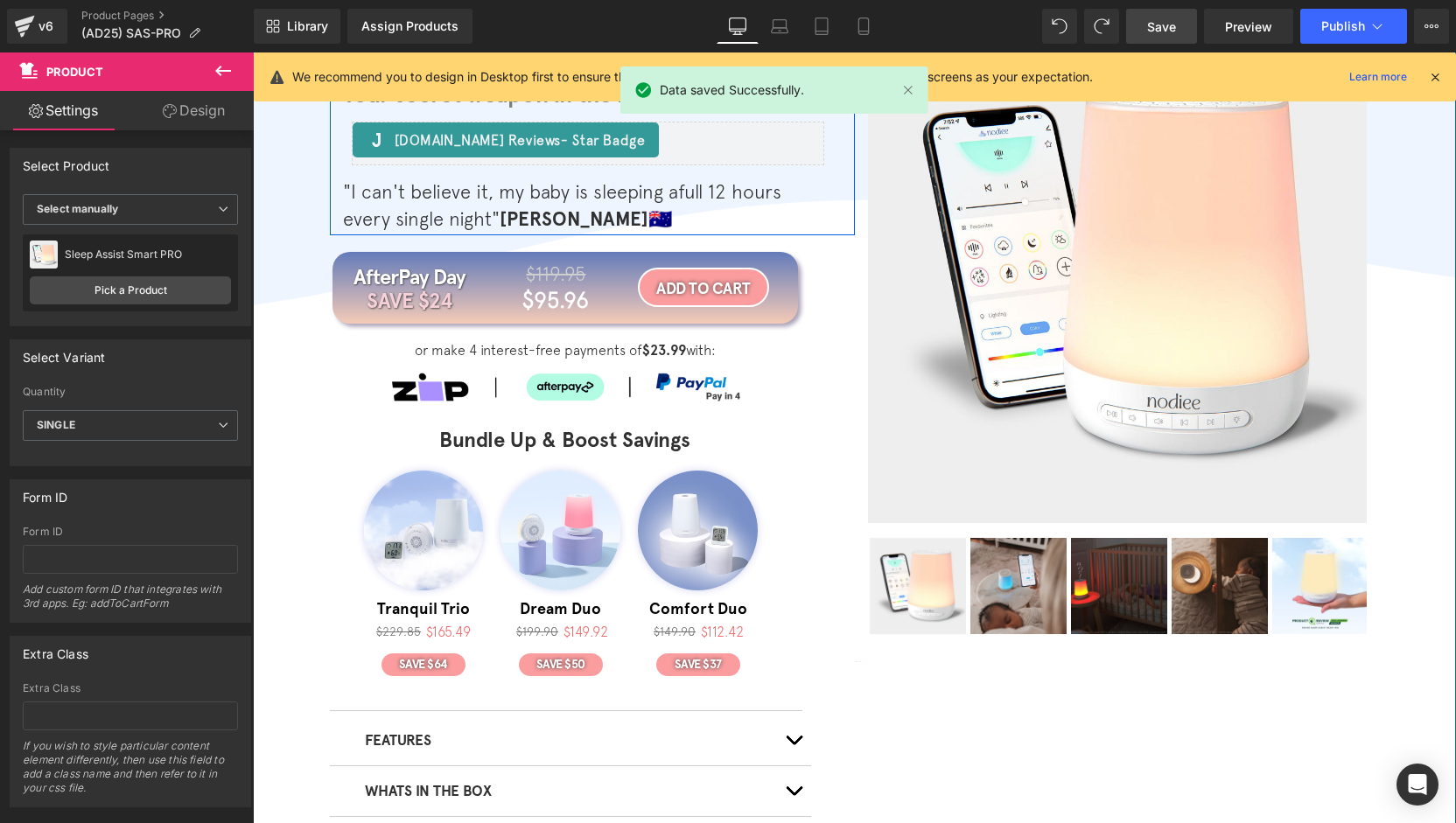
scroll to position [175, 0]
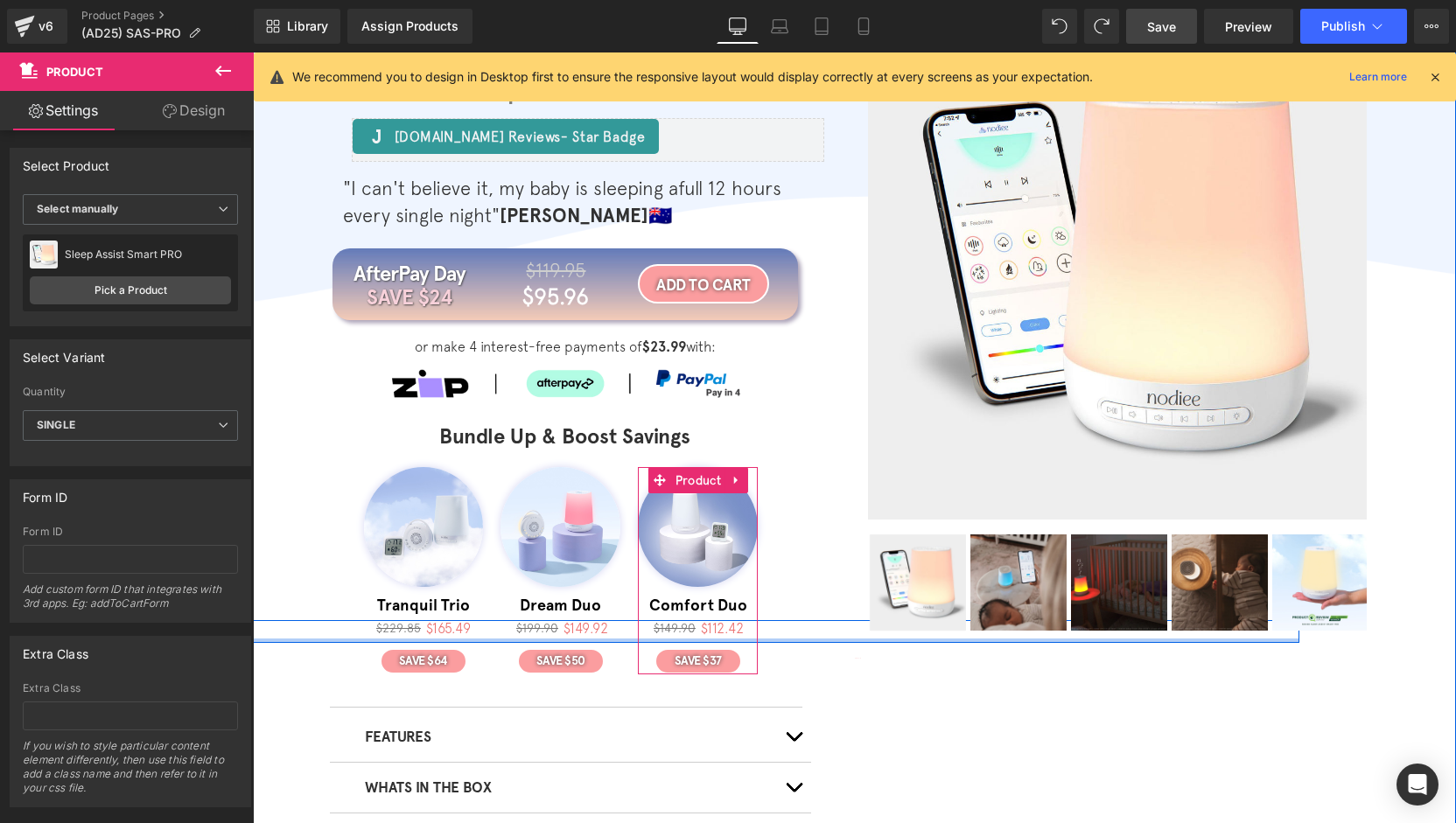
click at [362, 639] on div at bounding box center [698, 640] width 1203 height 5
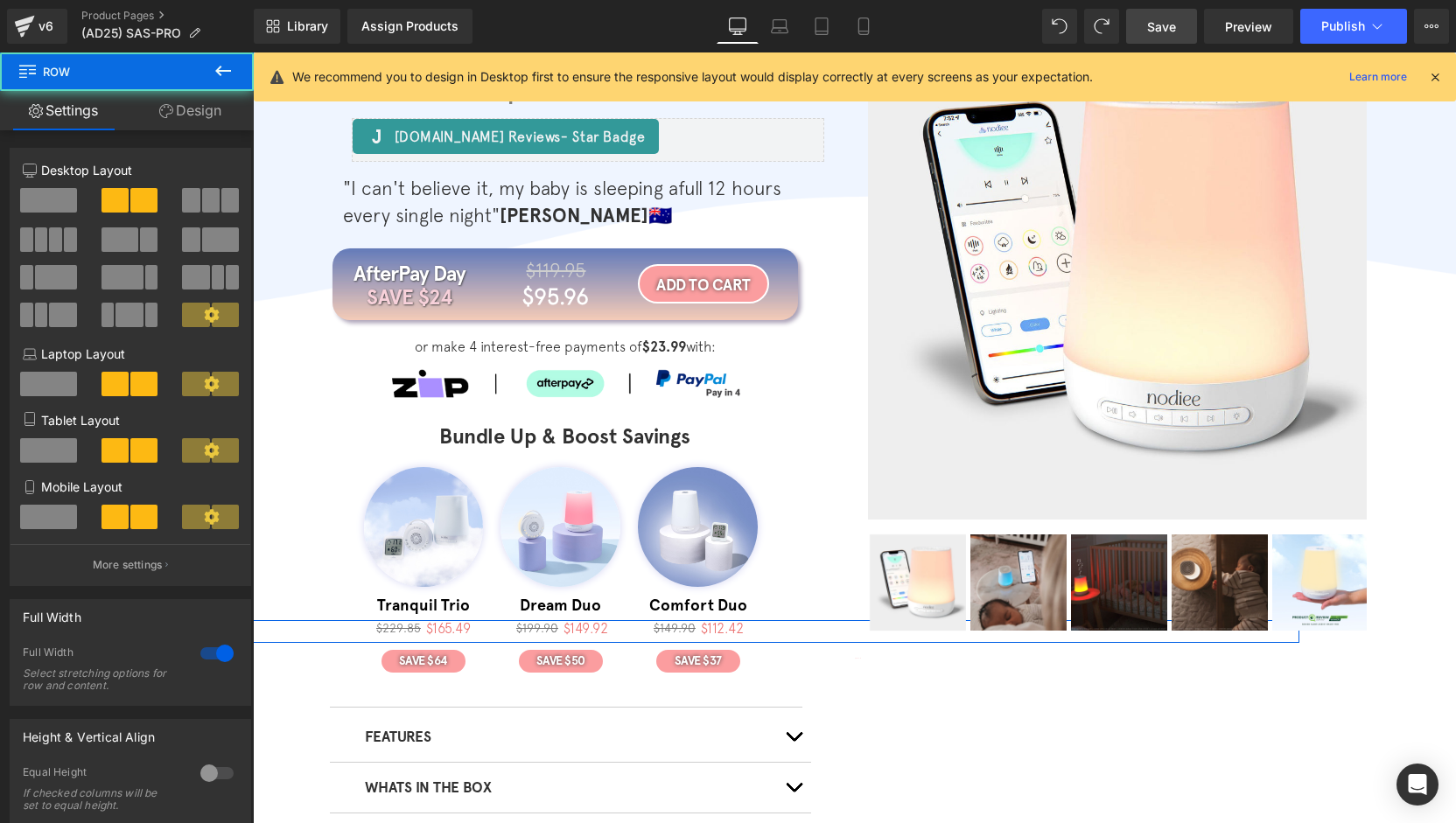
click at [197, 657] on div at bounding box center [217, 653] width 42 height 28
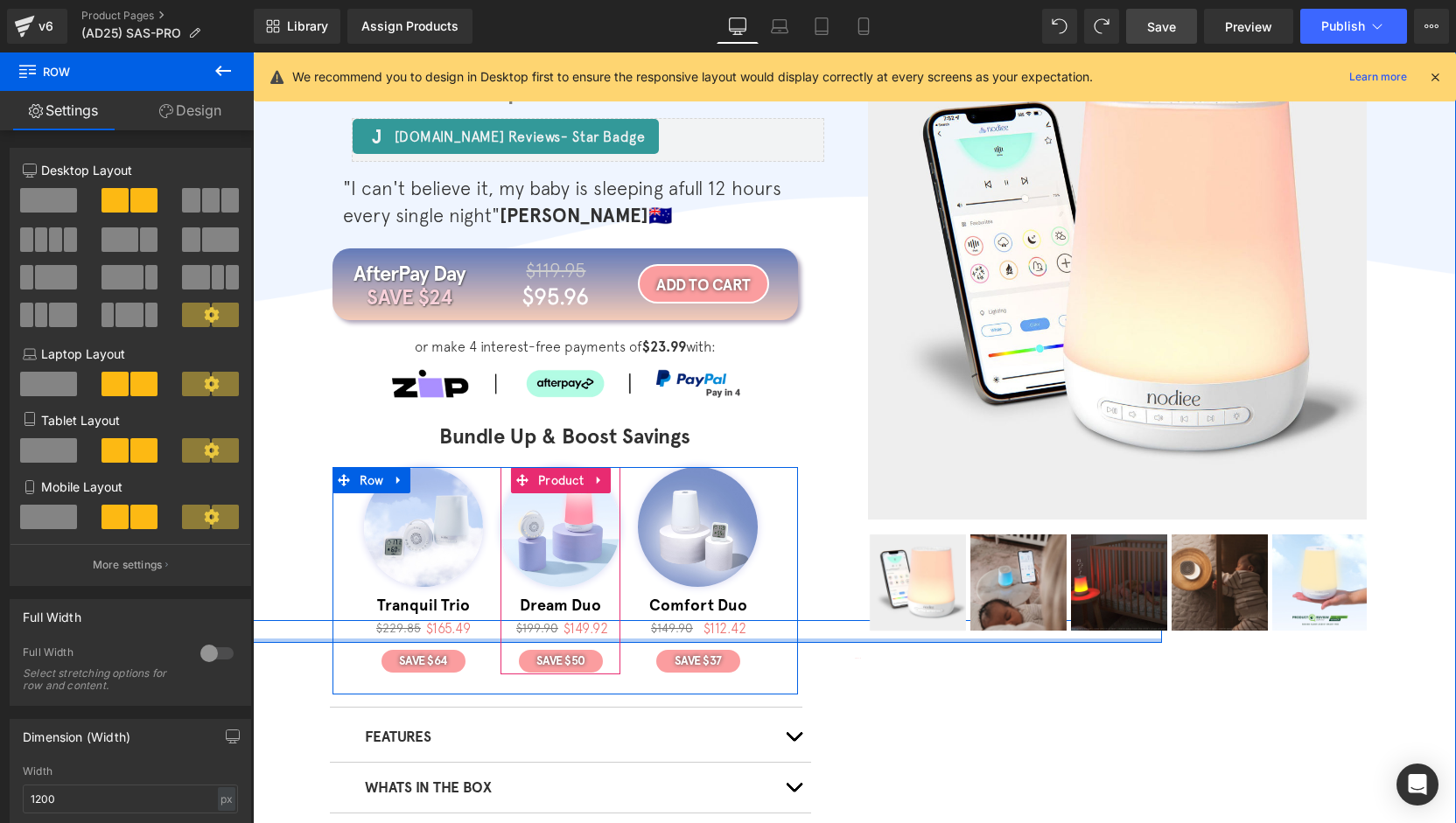
click at [526, 639] on div at bounding box center [560, 640] width 1203 height 5
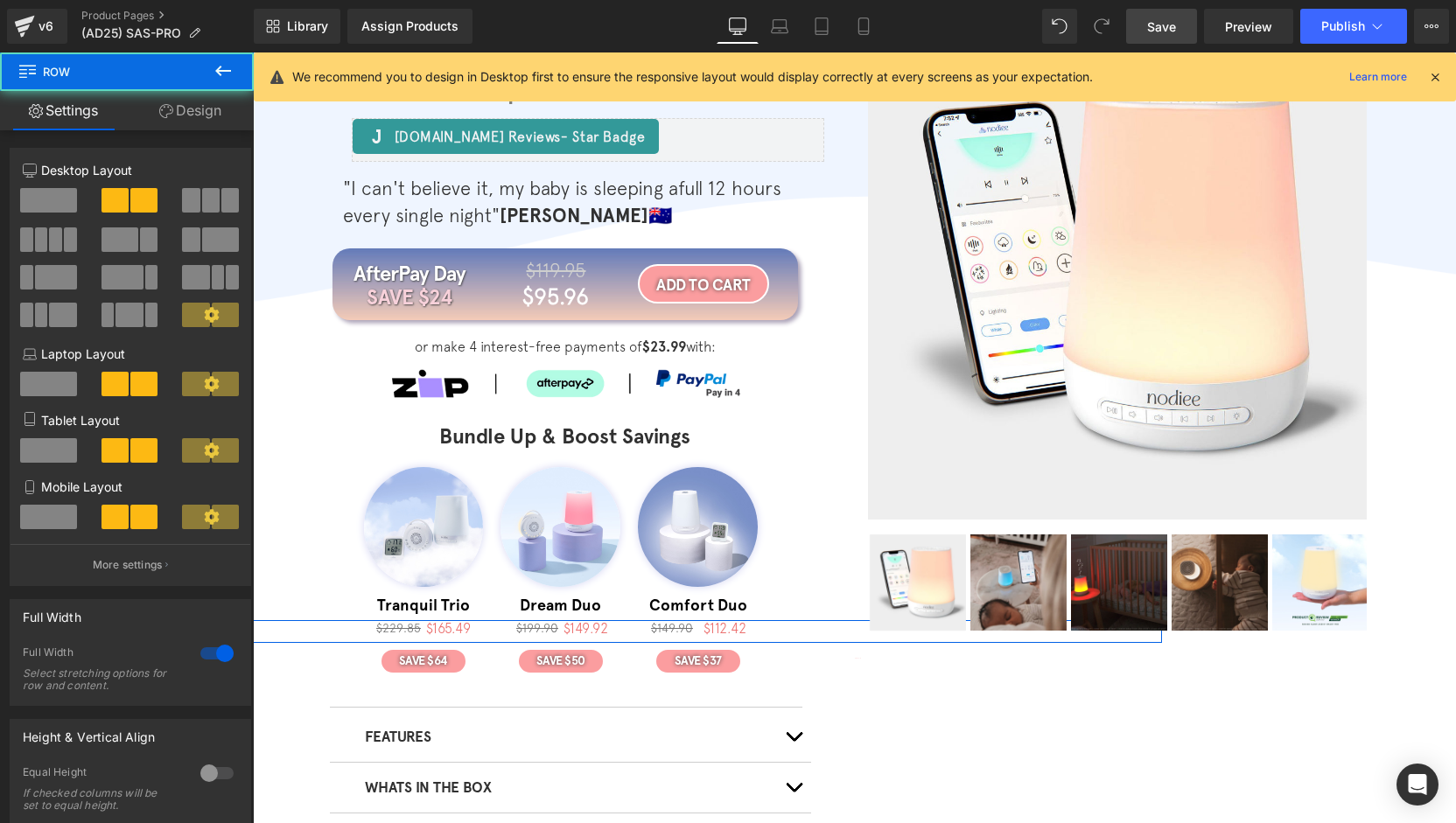
click at [197, 662] on div at bounding box center [217, 653] width 42 height 28
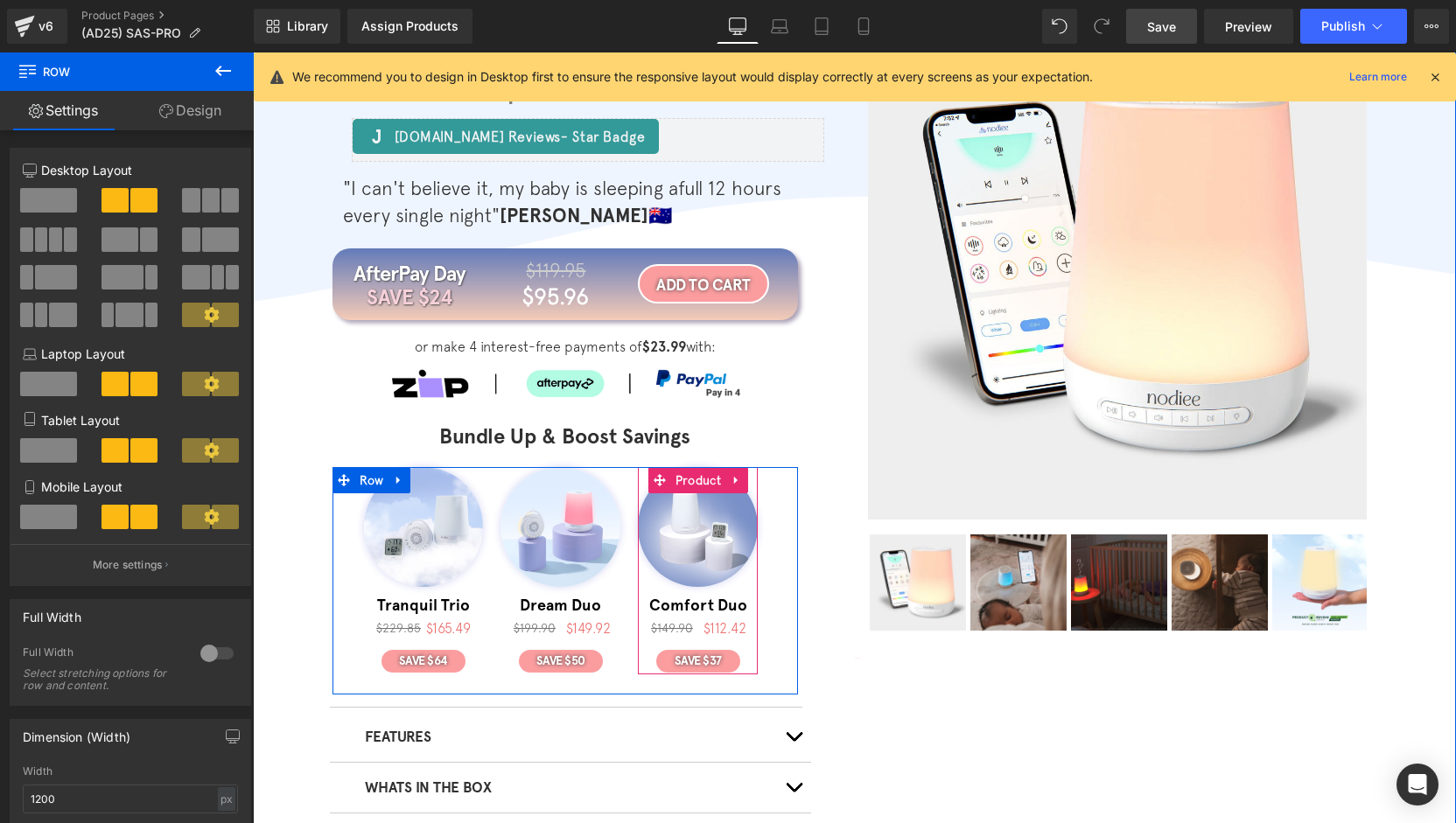
click at [734, 643] on div "29% OFF (P) Image Comfort Duo Heading $149.90 Heading $112.42 Heading Row SAVE …" at bounding box center [698, 571] width 120 height 207
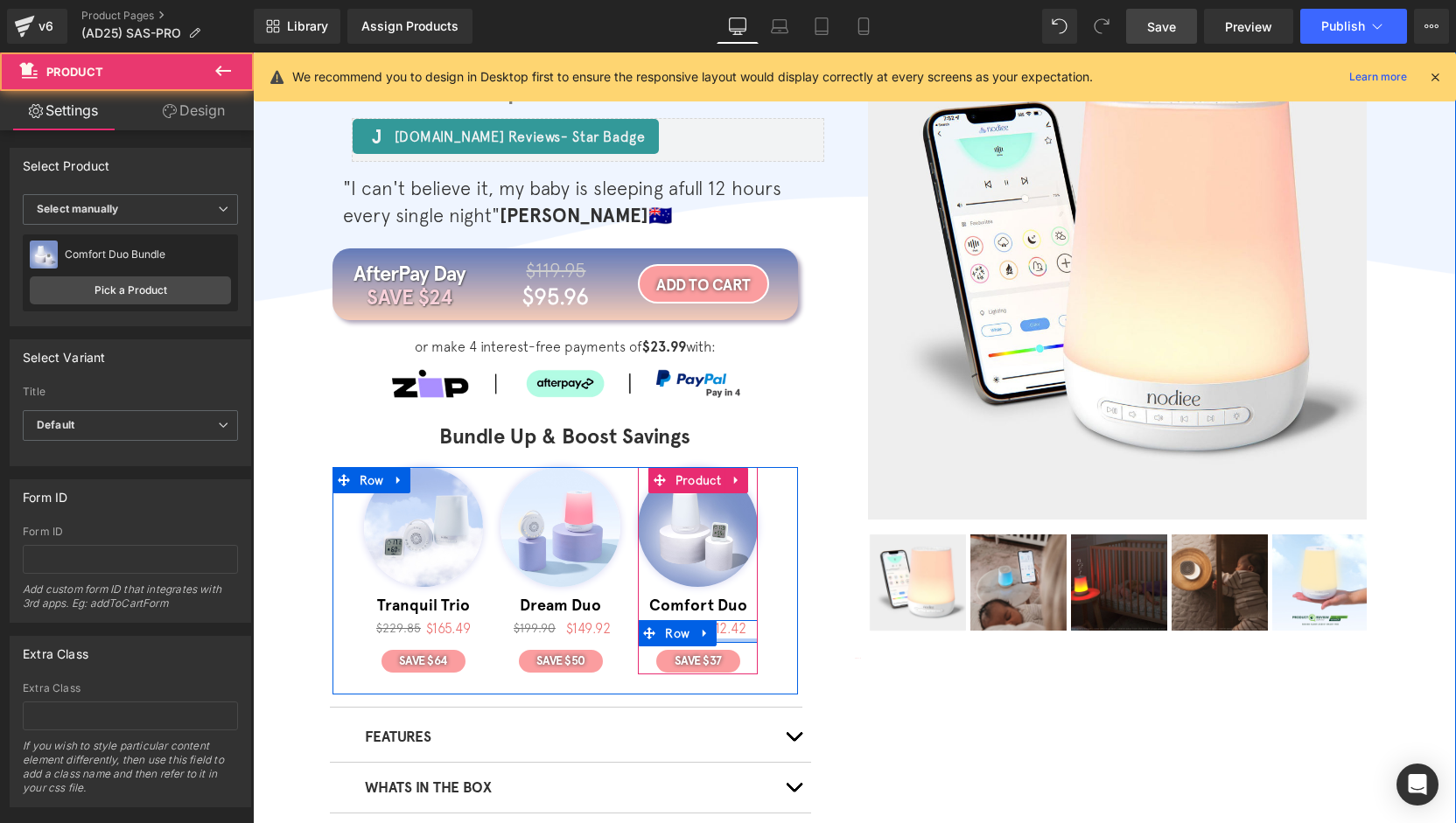
click at [738, 638] on div at bounding box center [698, 640] width 120 height 5
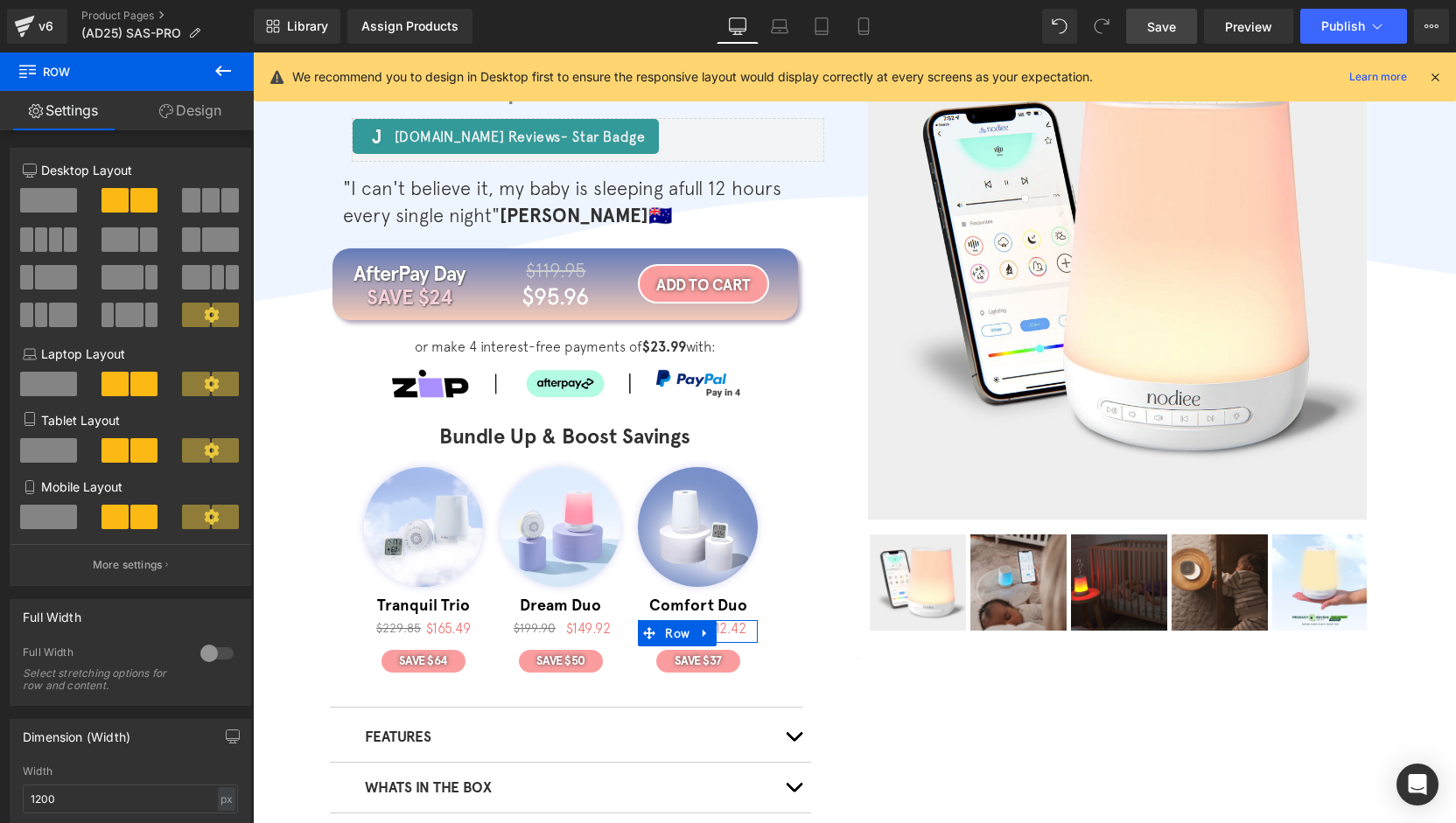
click at [210, 660] on div at bounding box center [217, 653] width 42 height 28
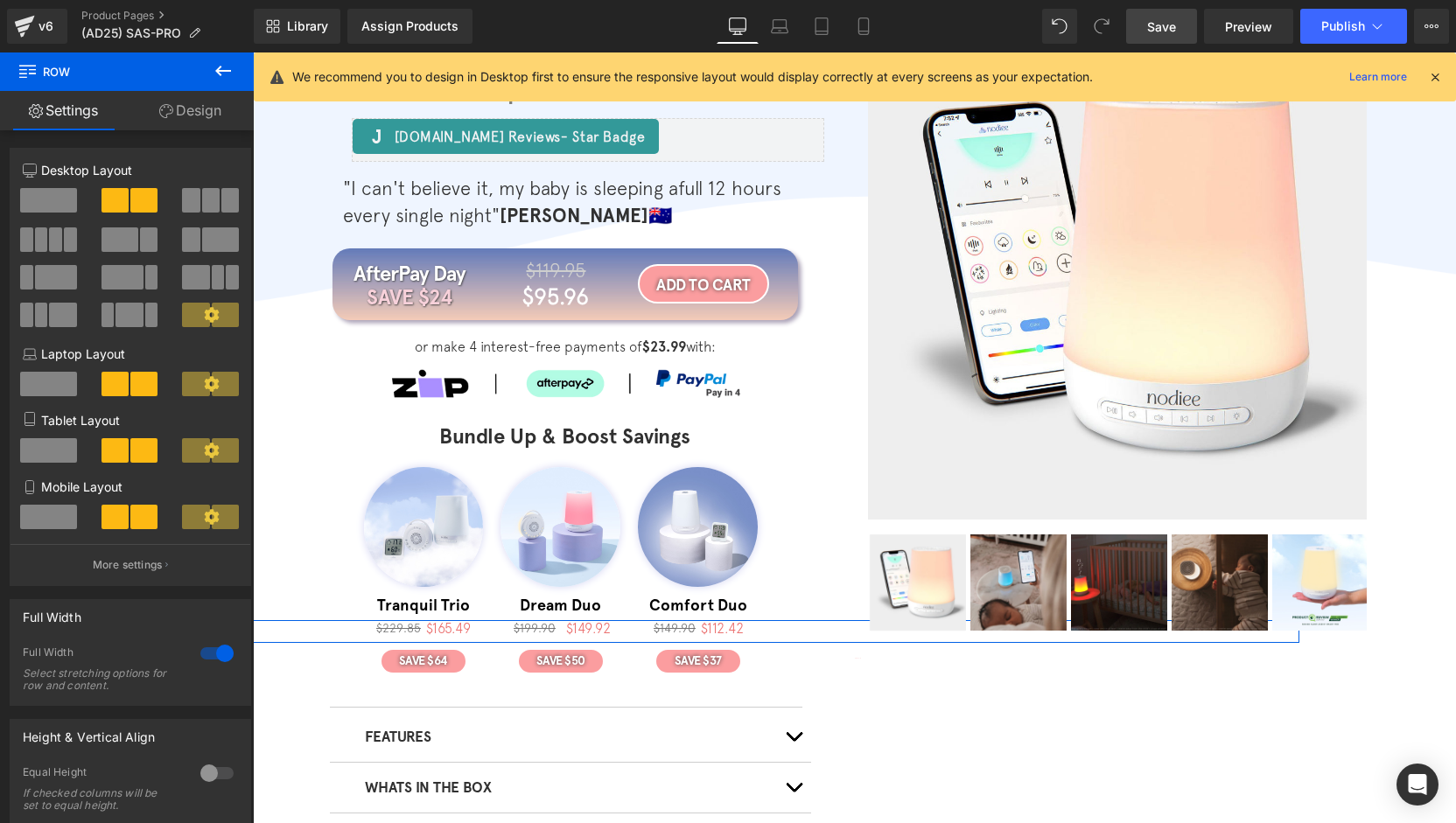
click at [210, 660] on div at bounding box center [217, 653] width 42 height 28
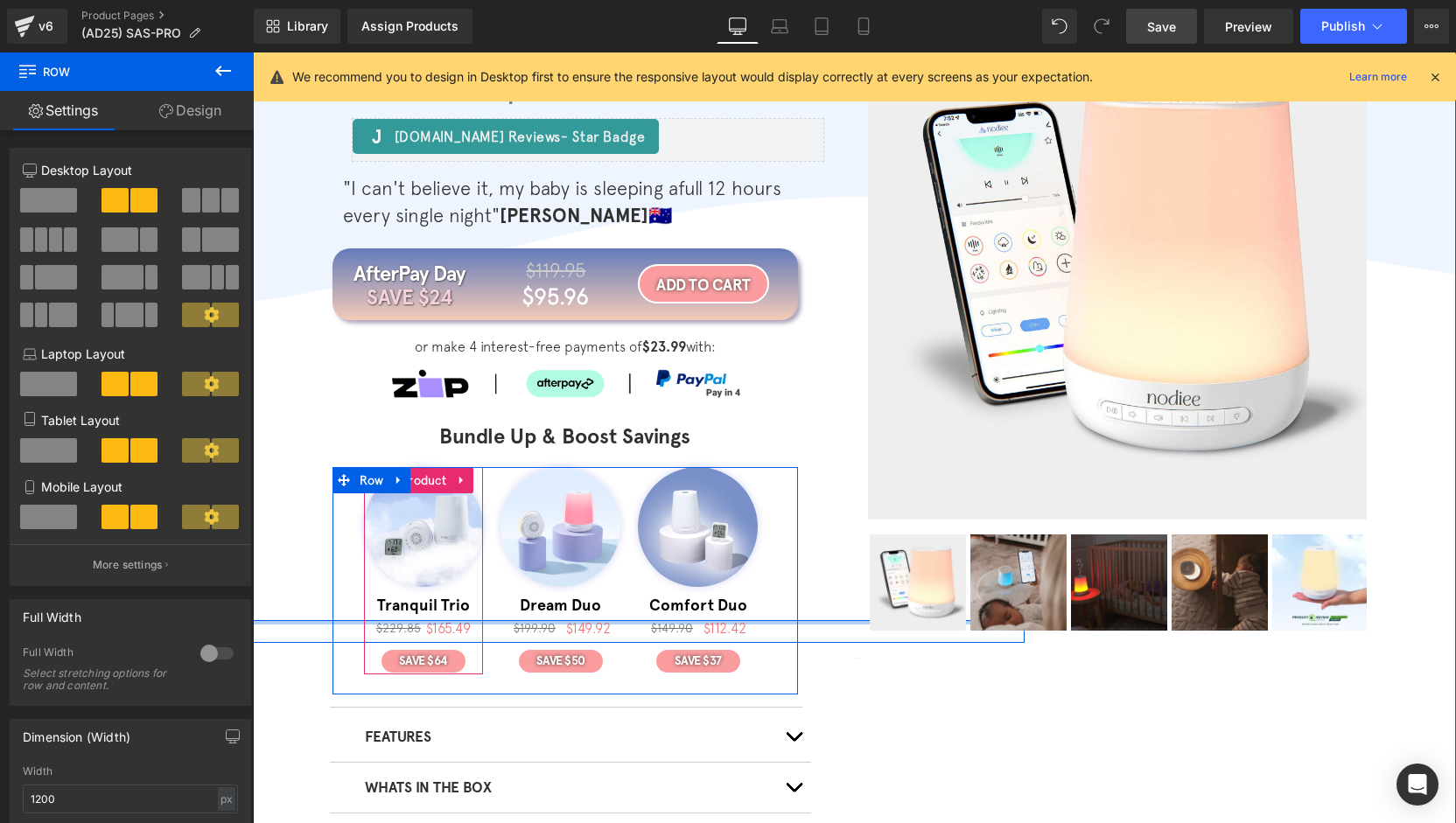
click at [461, 622] on div at bounding box center [423, 622] width 1203 height 5
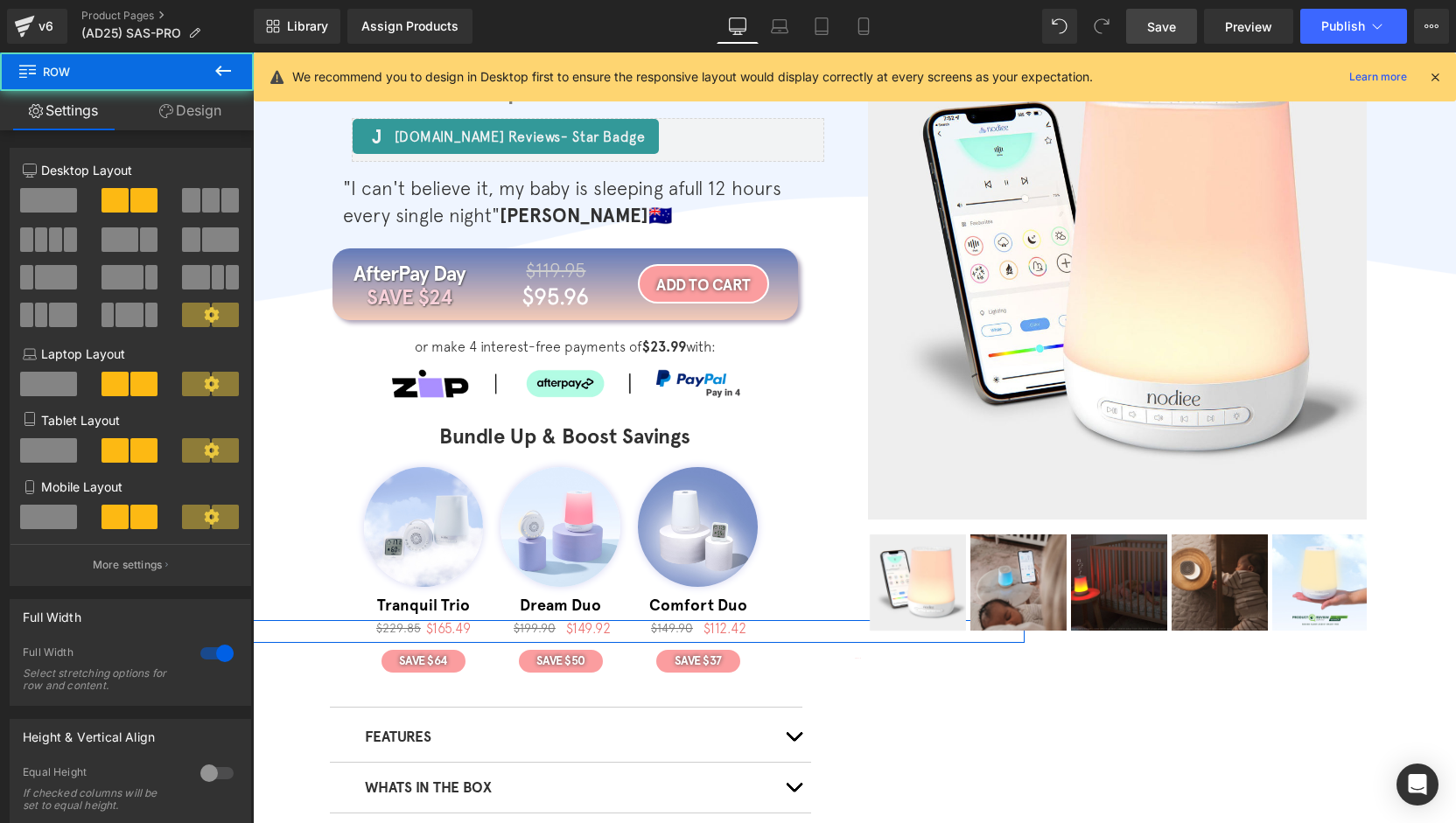
click at [223, 655] on div at bounding box center [217, 653] width 42 height 28
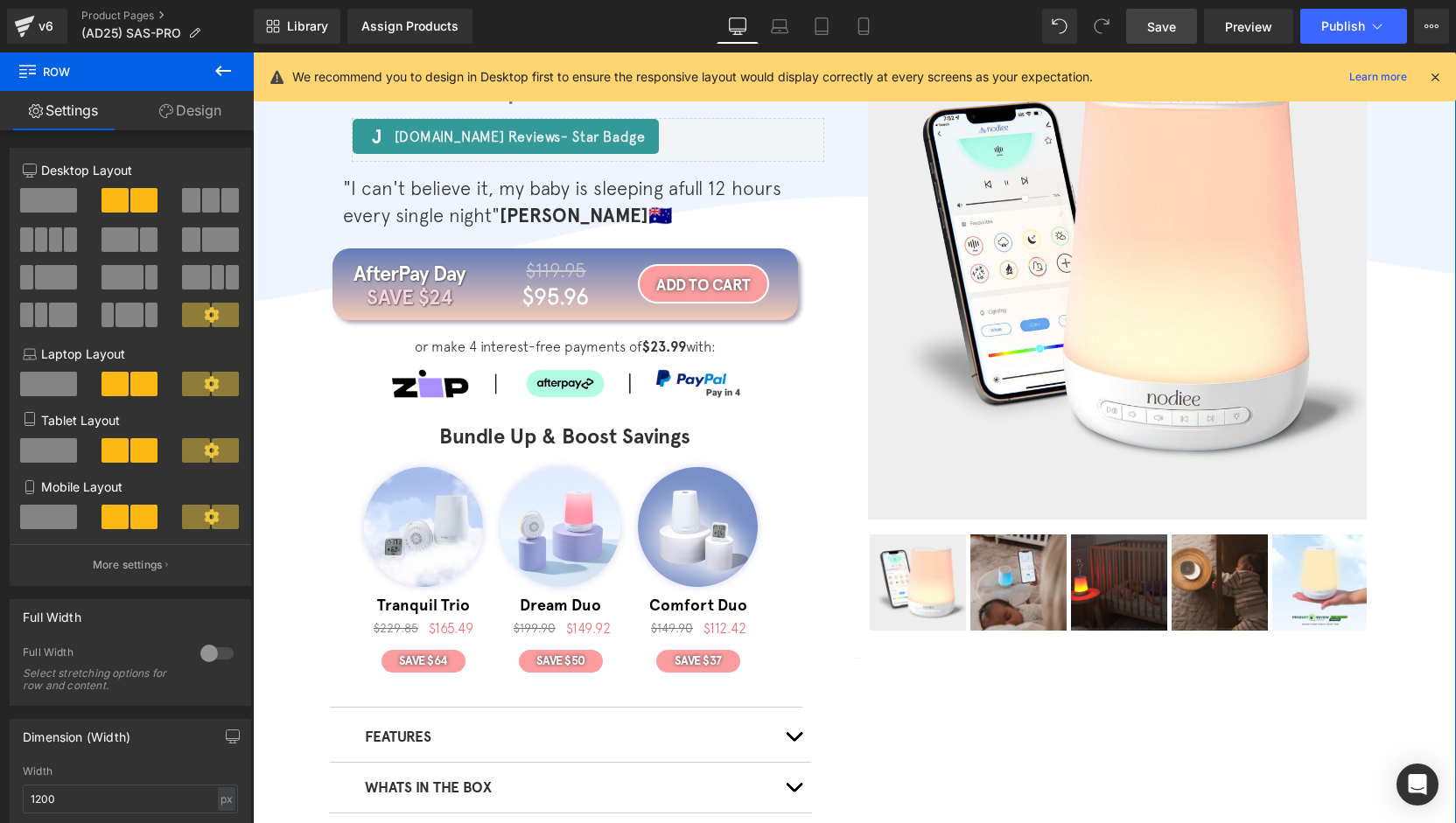
click at [291, 639] on div "Sleep Assist Smart PRO Heading Your secret weapon in the battle of bedtime Head…" at bounding box center [854, 417] width 1203 height 792
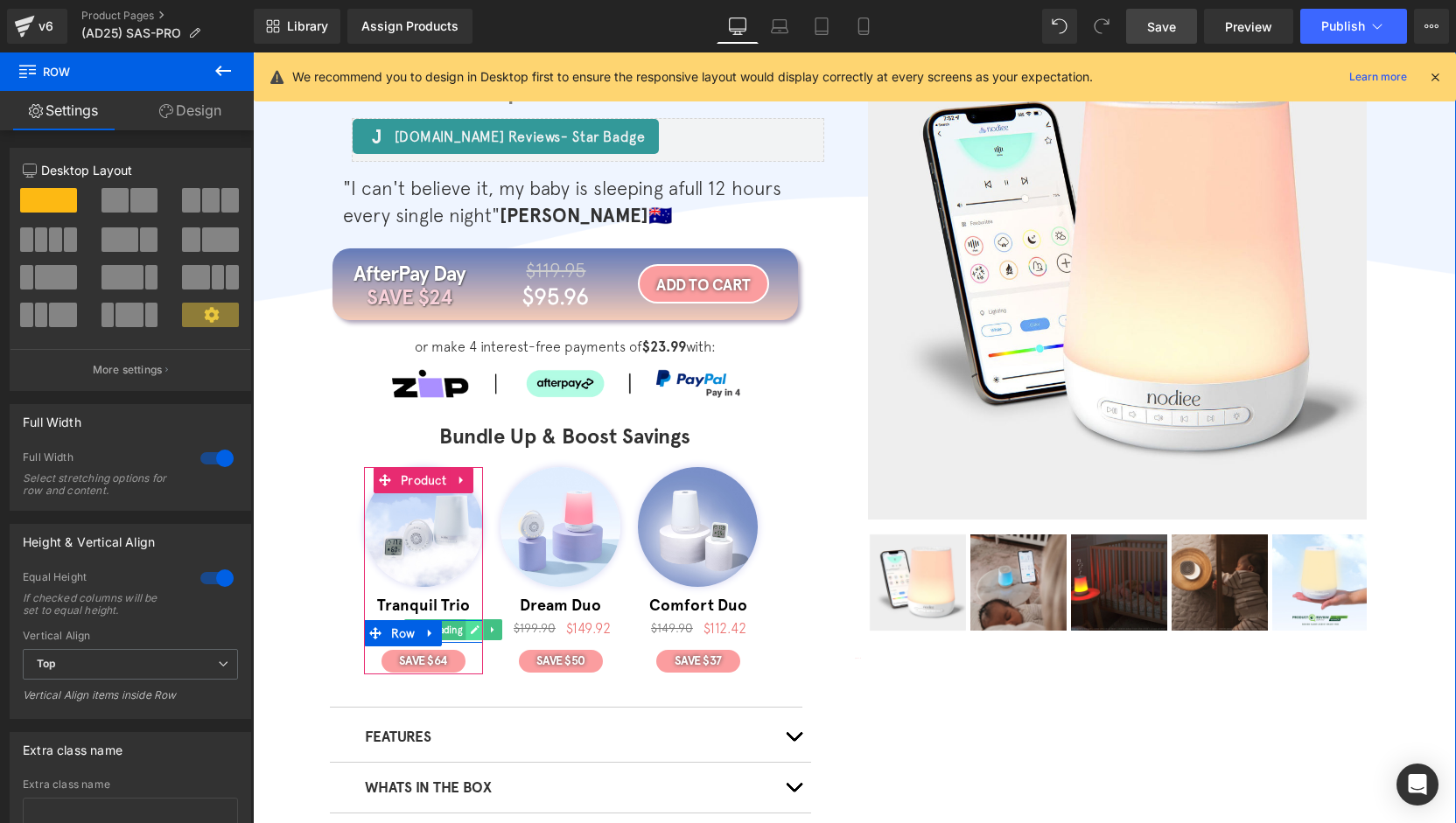
click at [471, 631] on icon at bounding box center [475, 630] width 9 height 9
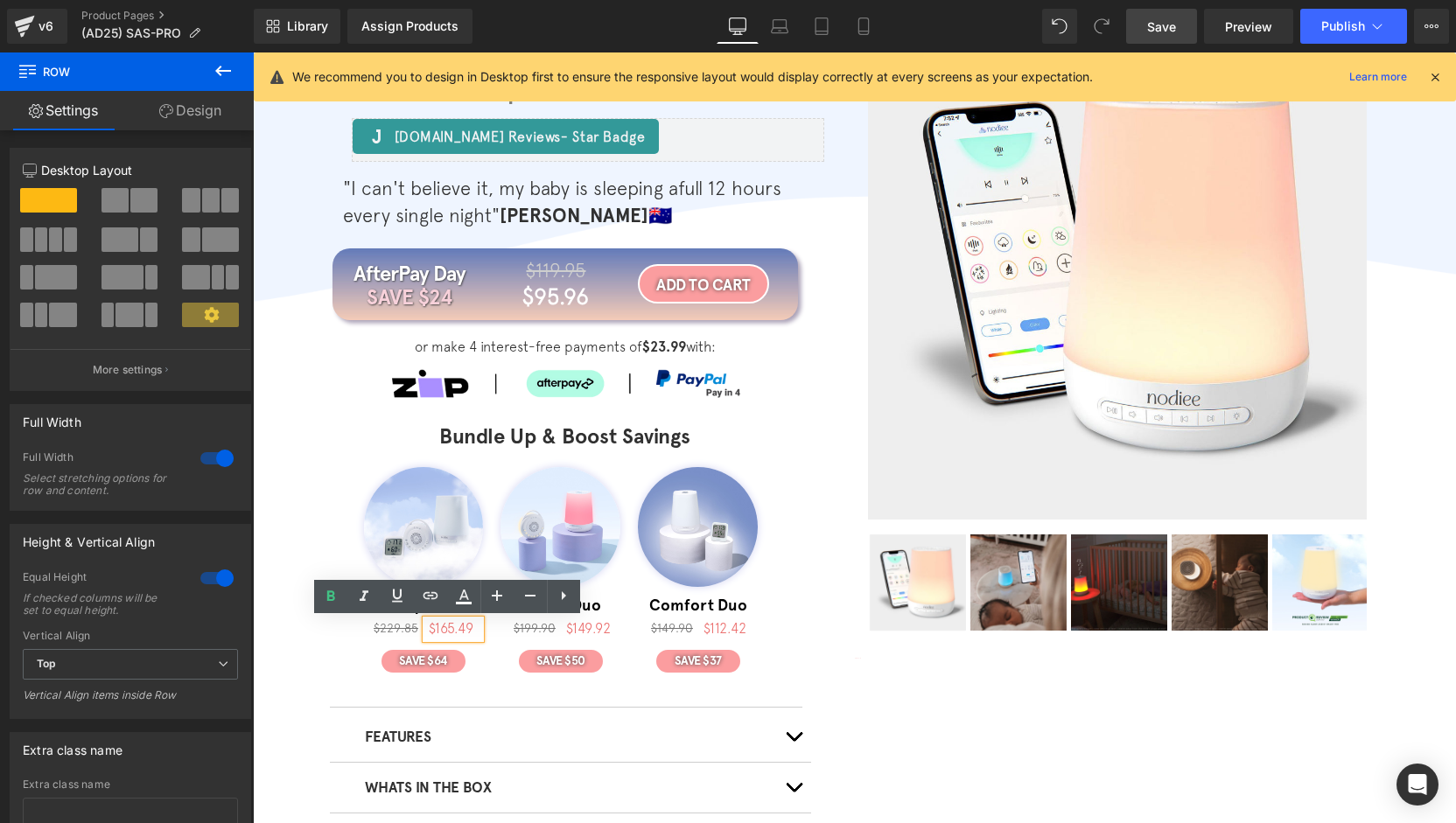
click at [469, 631] on h1 "$165.49" at bounding box center [454, 628] width 51 height 16
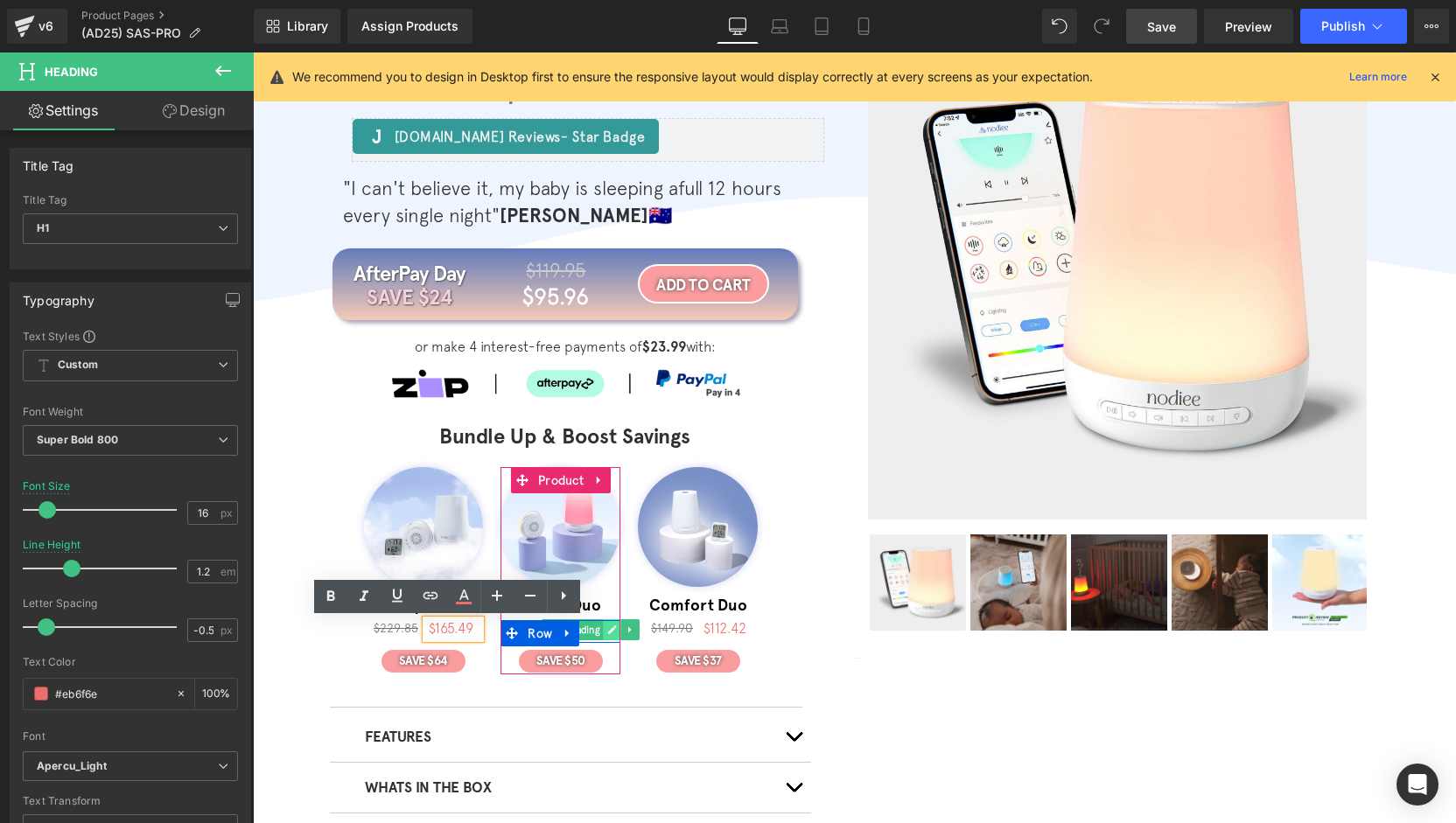
click at [609, 632] on icon at bounding box center [612, 630] width 9 height 9
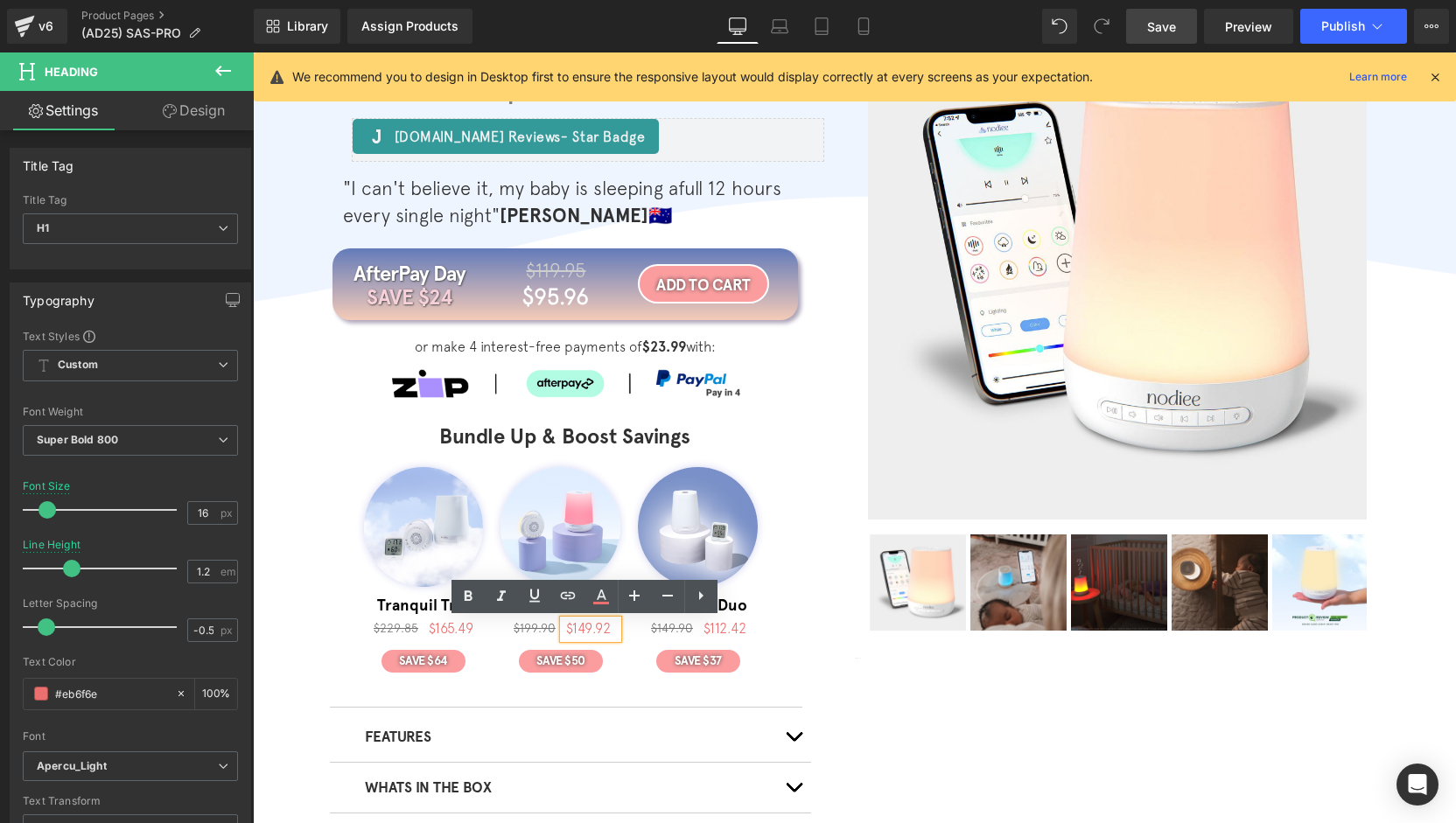
click at [605, 632] on h1 "$149.92" at bounding box center [591, 628] width 51 height 16
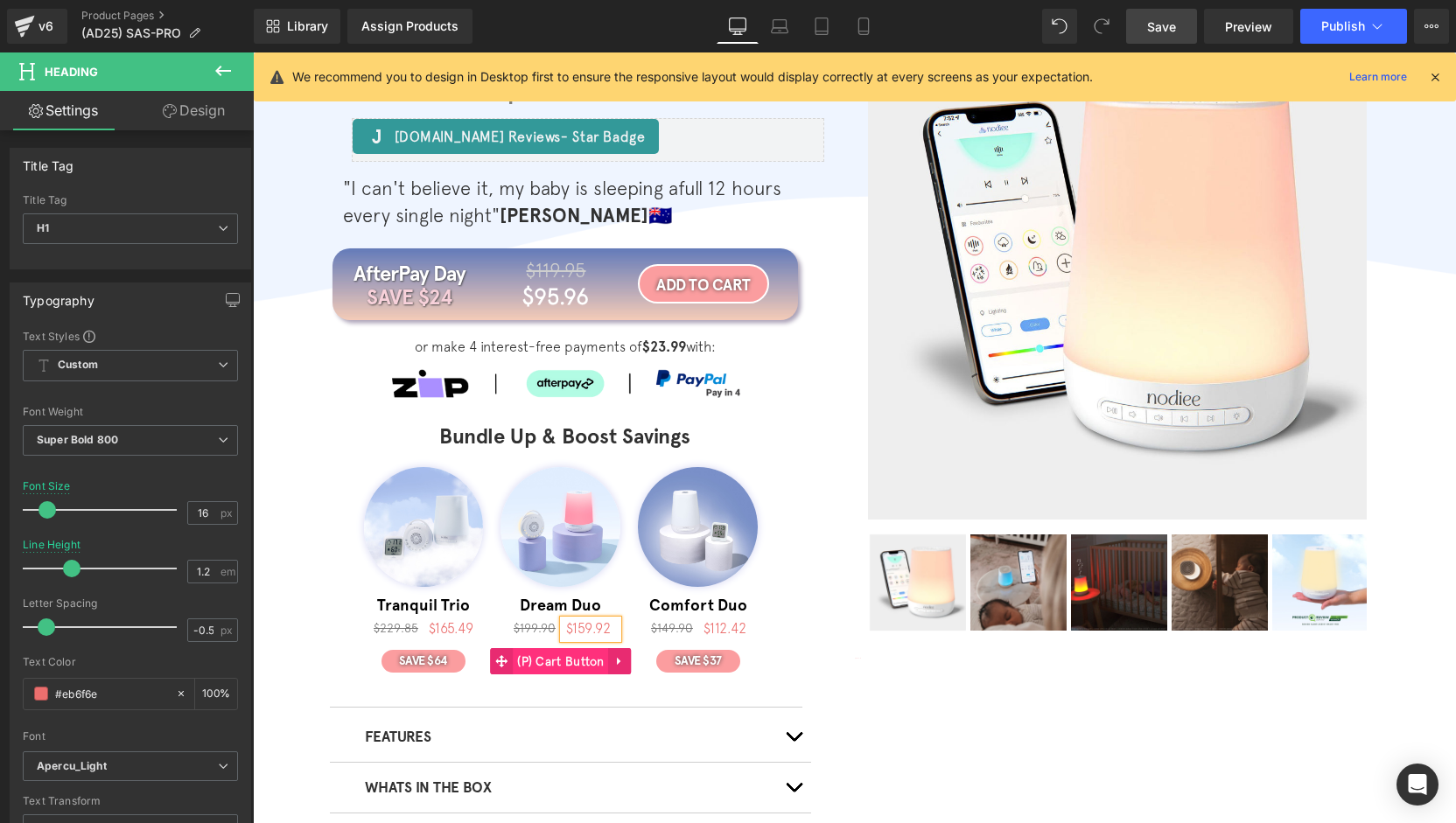
click at [568, 662] on span "(P) Cart Button" at bounding box center [560, 661] width 96 height 26
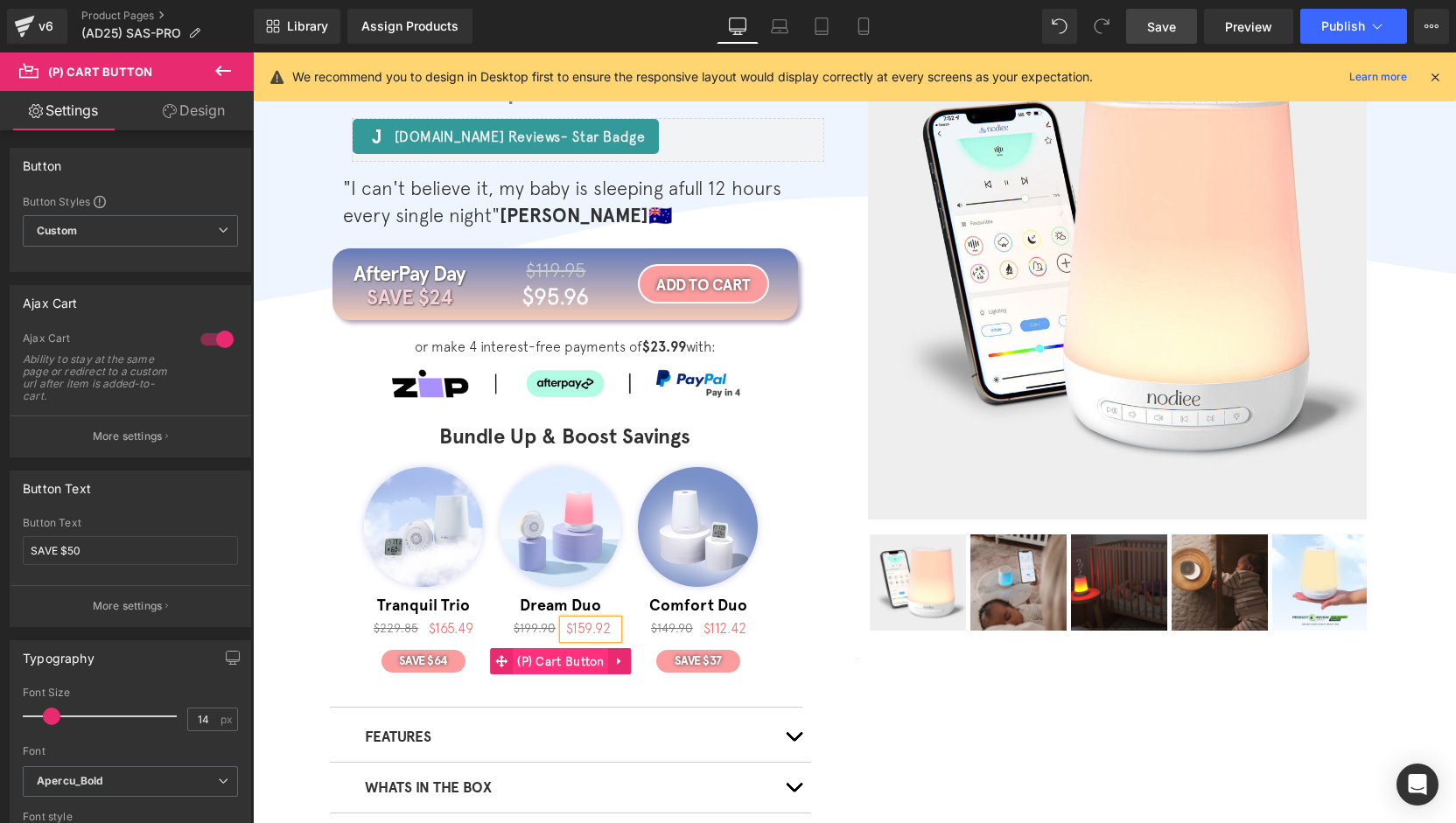
click at [569, 659] on span "(P) Cart Button" at bounding box center [560, 661] width 96 height 26
click at [619, 661] on link at bounding box center [621, 661] width 23 height 26
click at [532, 664] on span "(P) Cart Button" at bounding box center [526, 661] width 96 height 26
click at [122, 442] on p "More settings" at bounding box center [128, 436] width 70 height 15
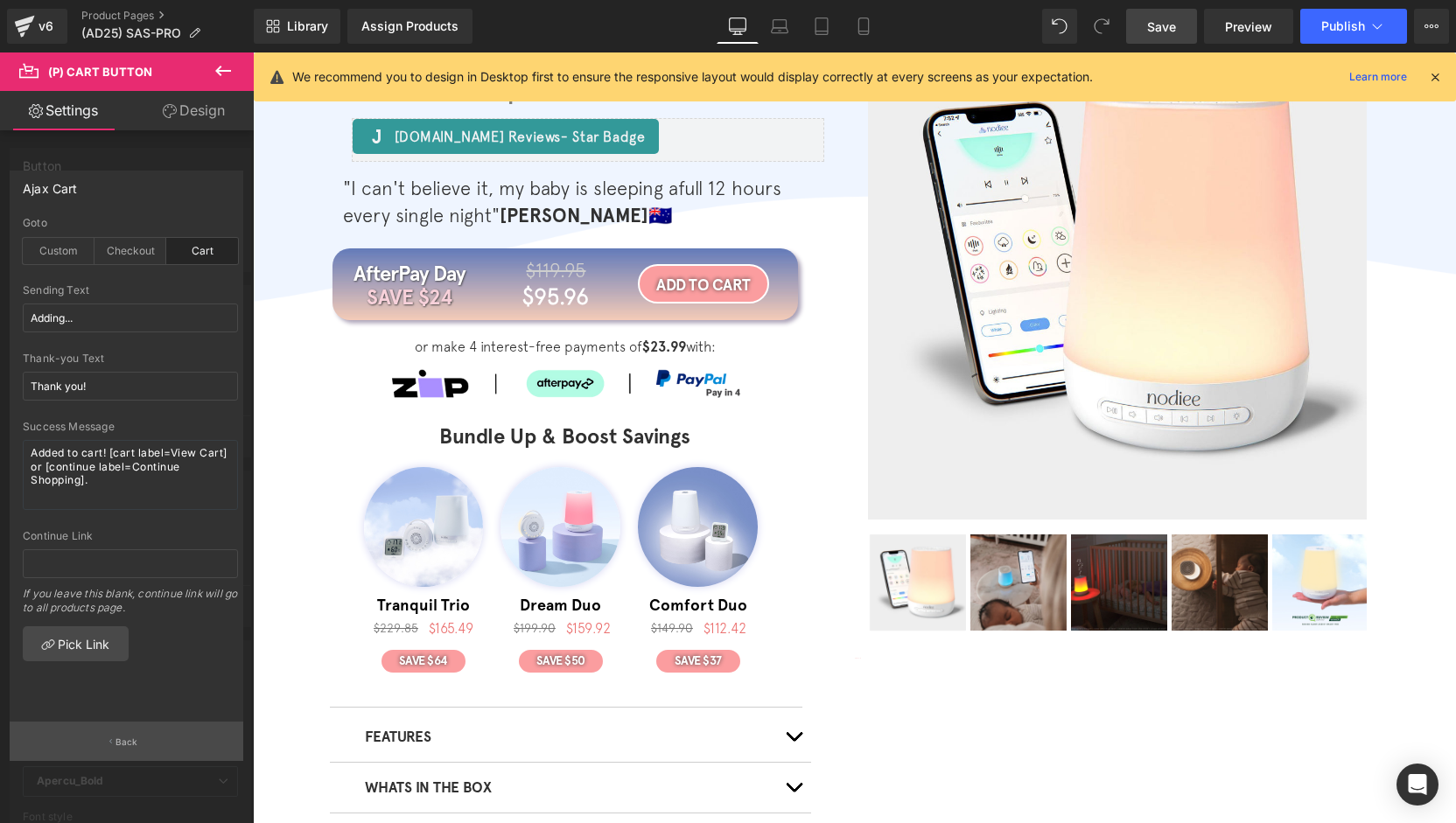
click at [148, 753] on button "Back" at bounding box center [127, 741] width 234 height 40
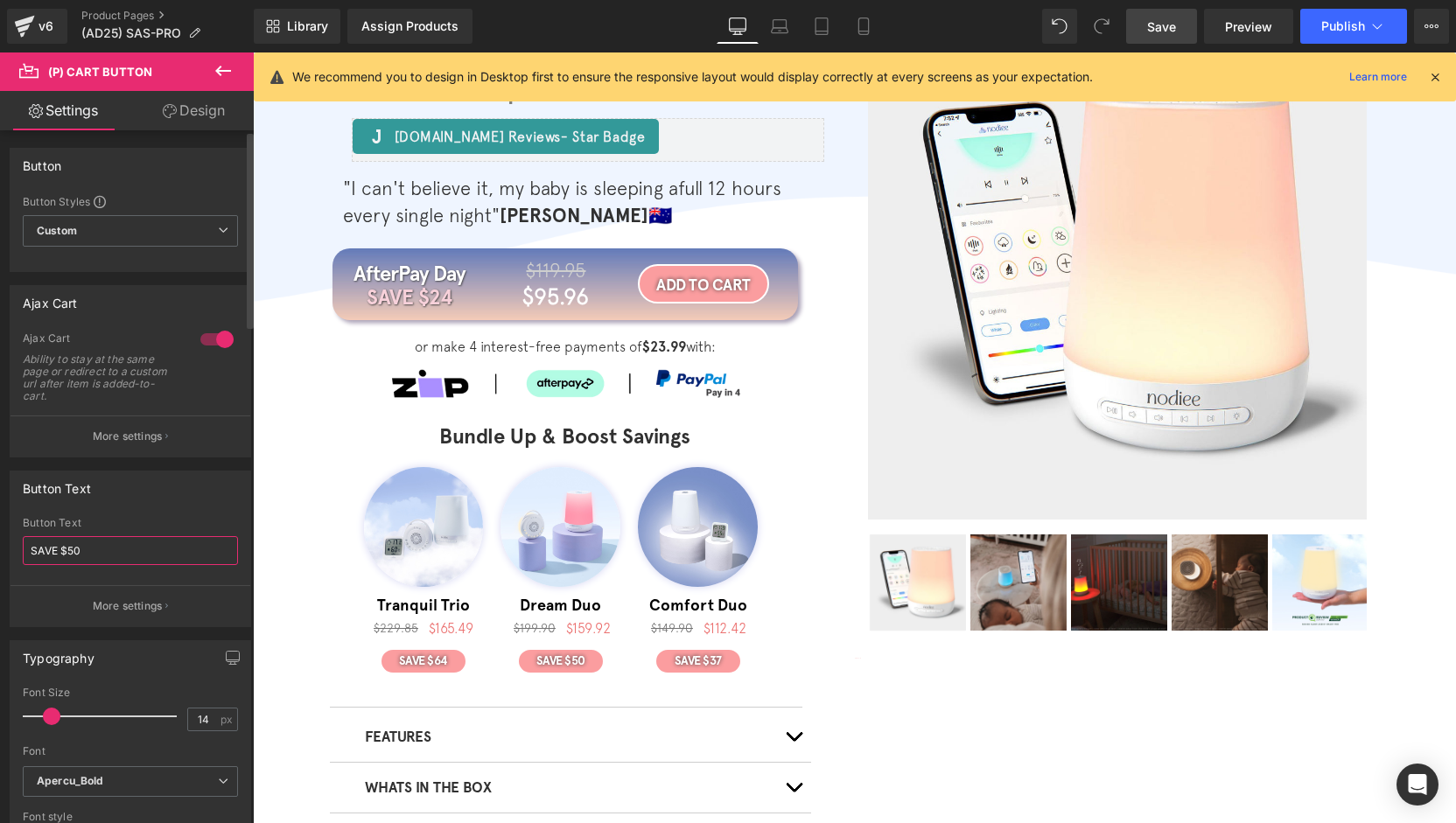
click at [72, 556] on input "SAVE $50" at bounding box center [131, 550] width 216 height 29
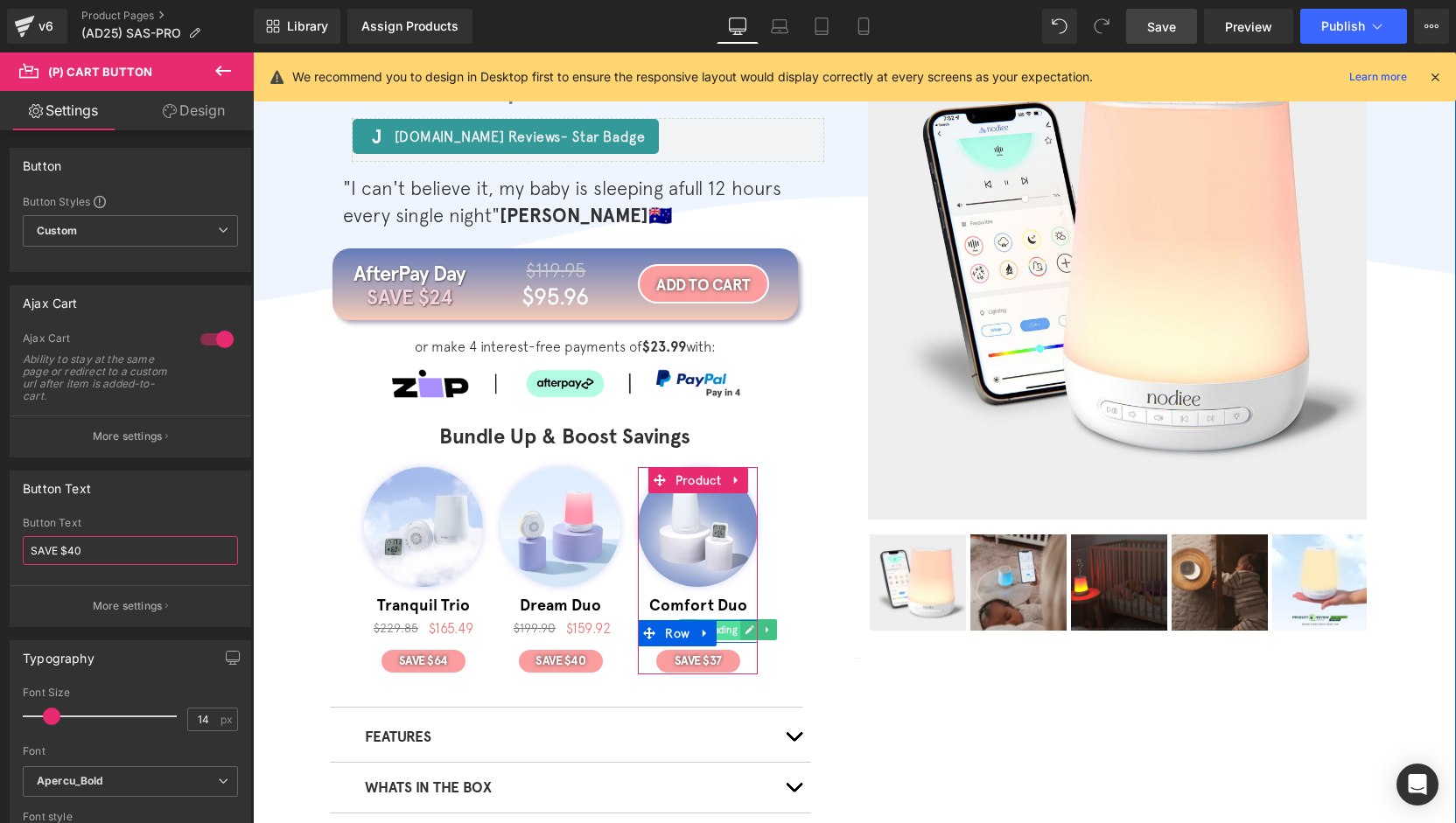
type input "SAVE $40"
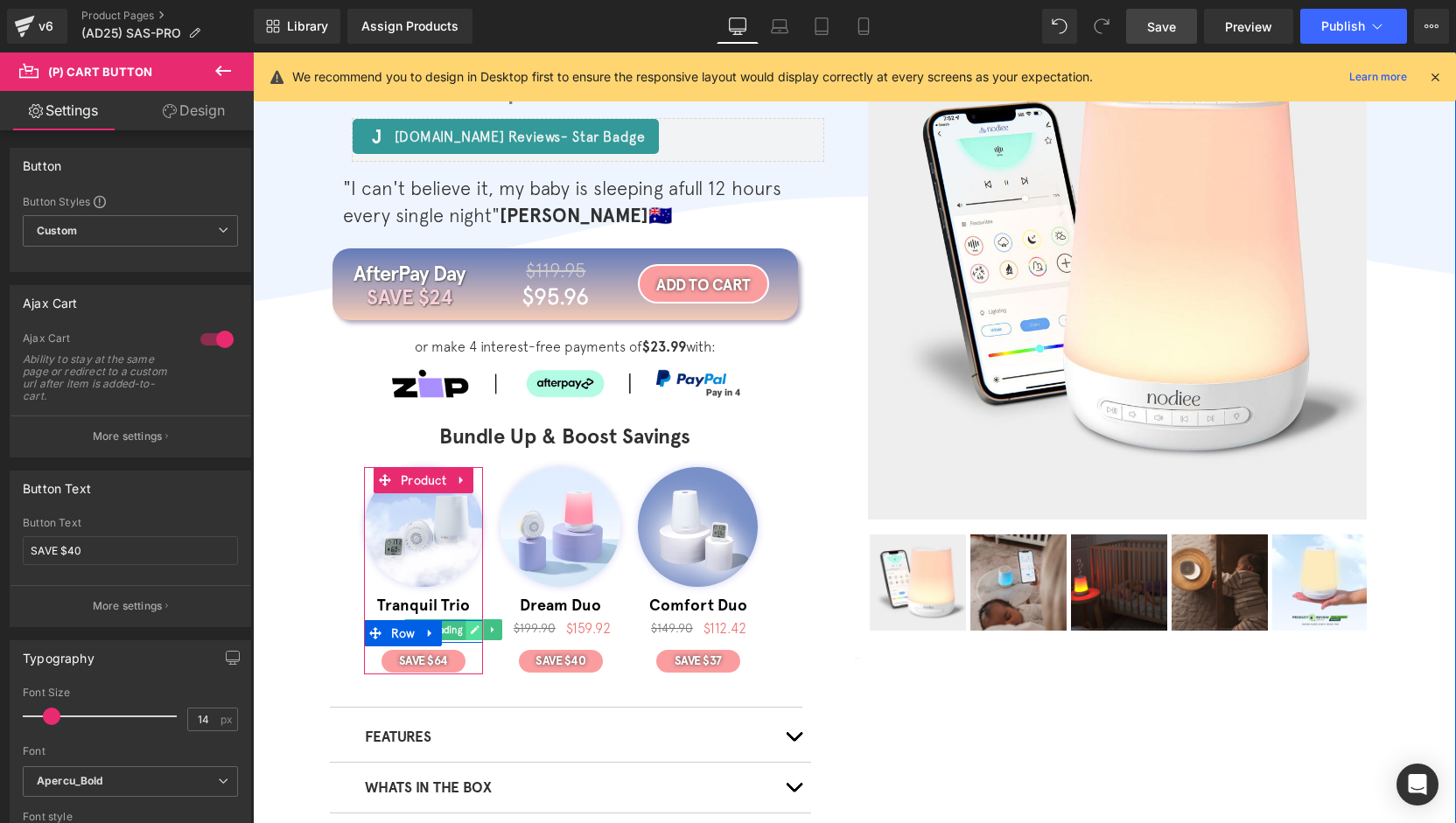
click at [466, 629] on link at bounding box center [475, 630] width 18 height 21
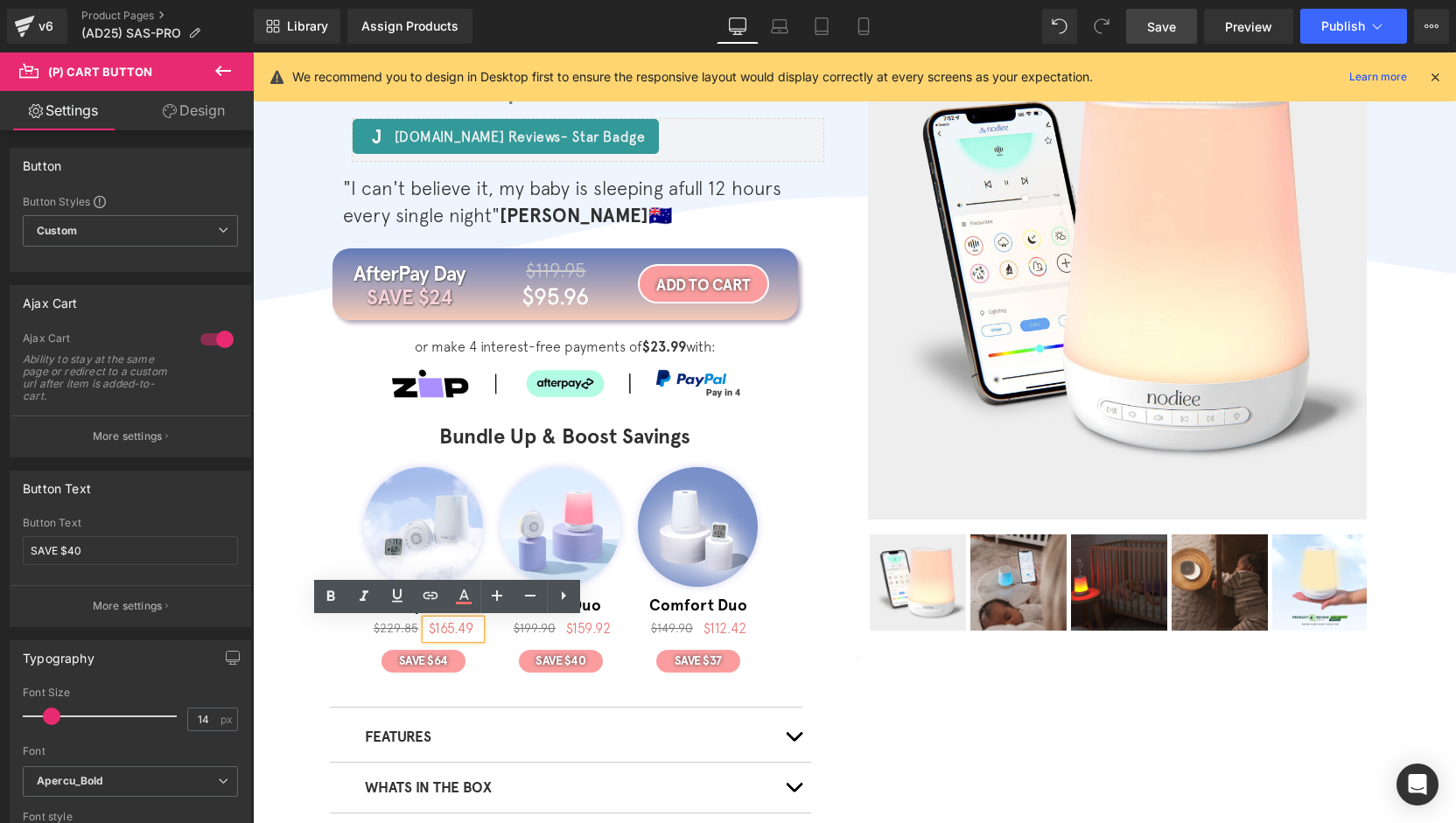
click at [459, 628] on span "$165.49" at bounding box center [451, 628] width 45 height 15
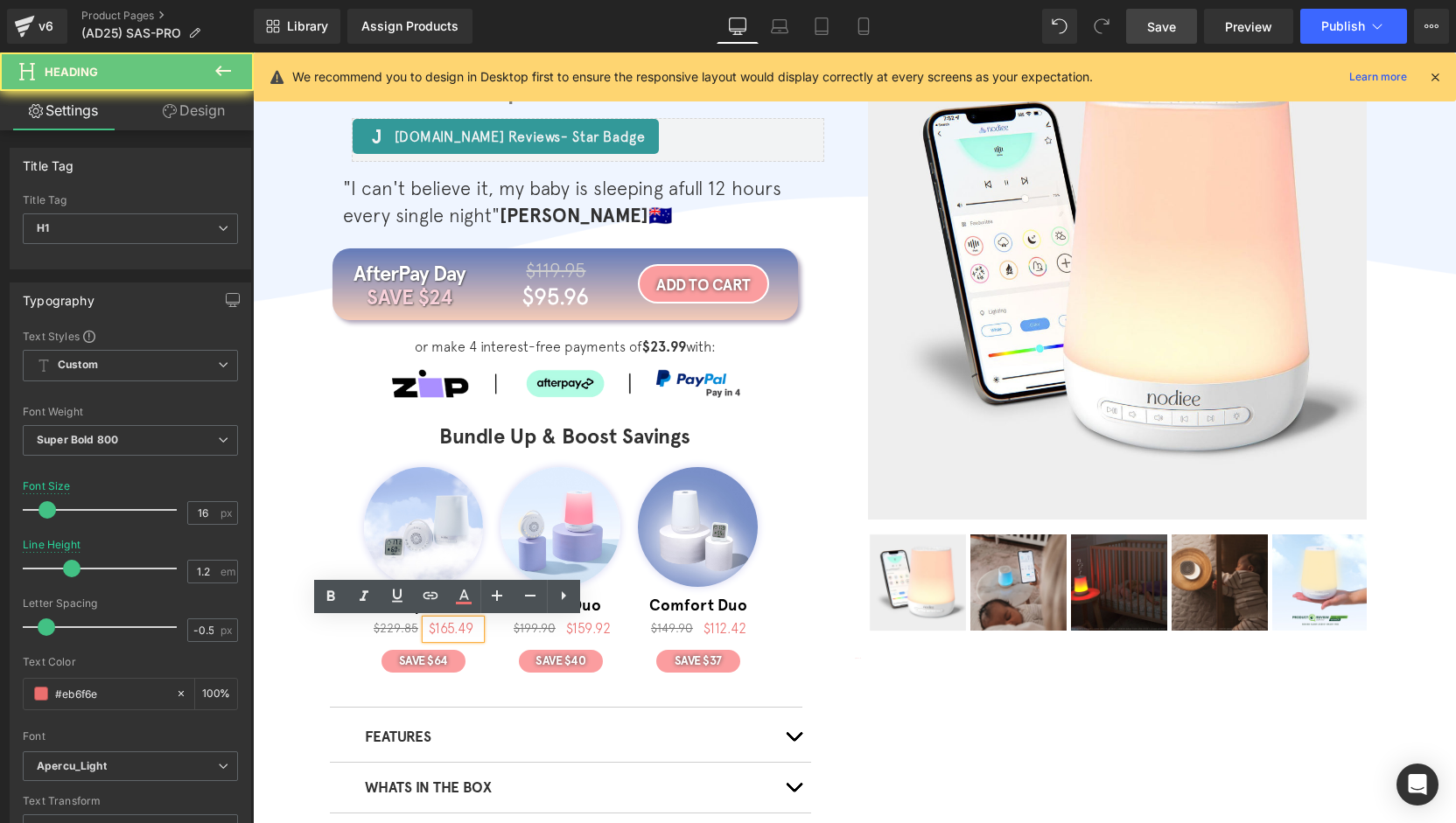
click at [463, 631] on span "$165.49" at bounding box center [451, 628] width 45 height 15
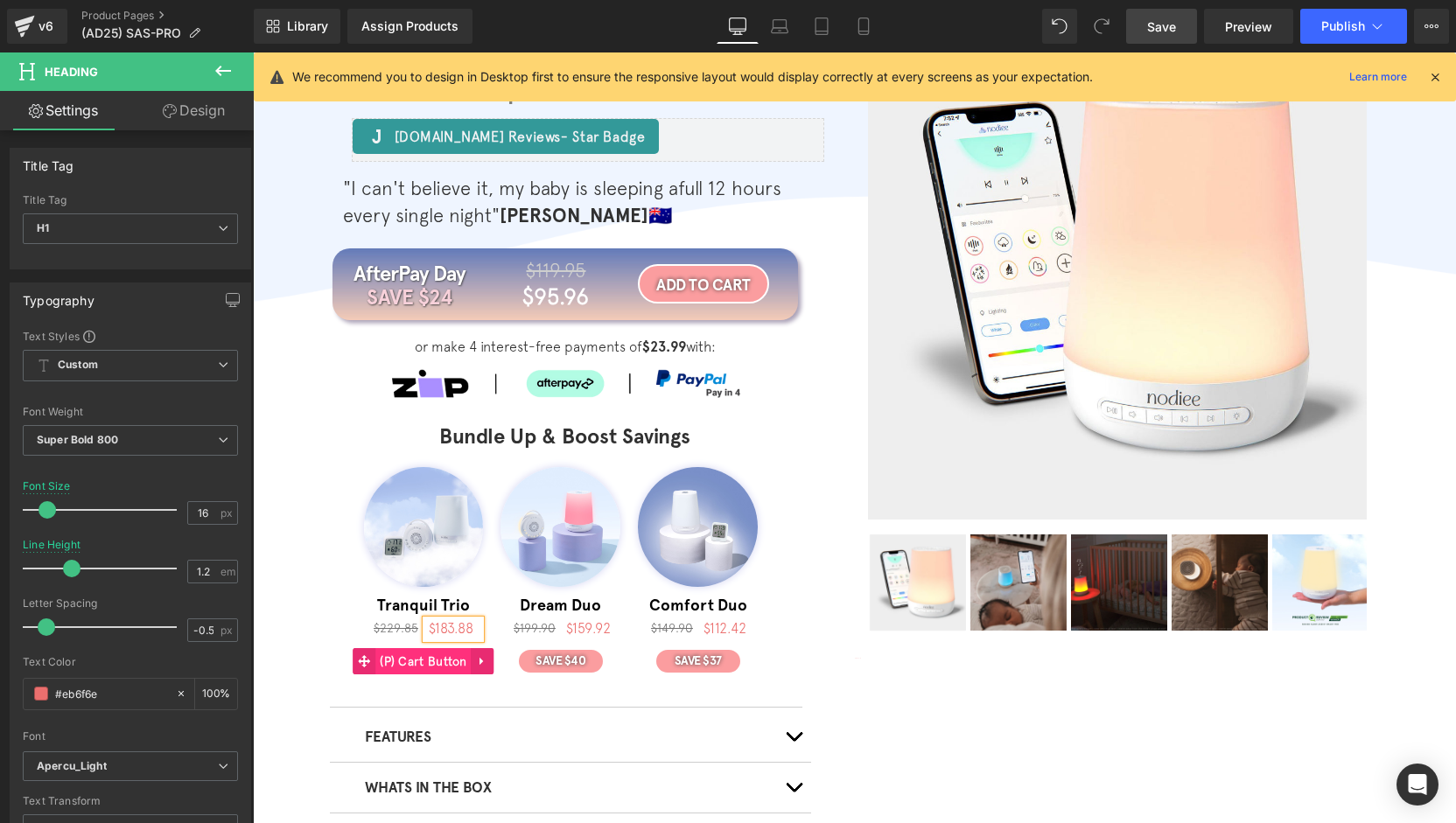
click at [426, 661] on span "(P) Cart Button" at bounding box center [423, 661] width 96 height 26
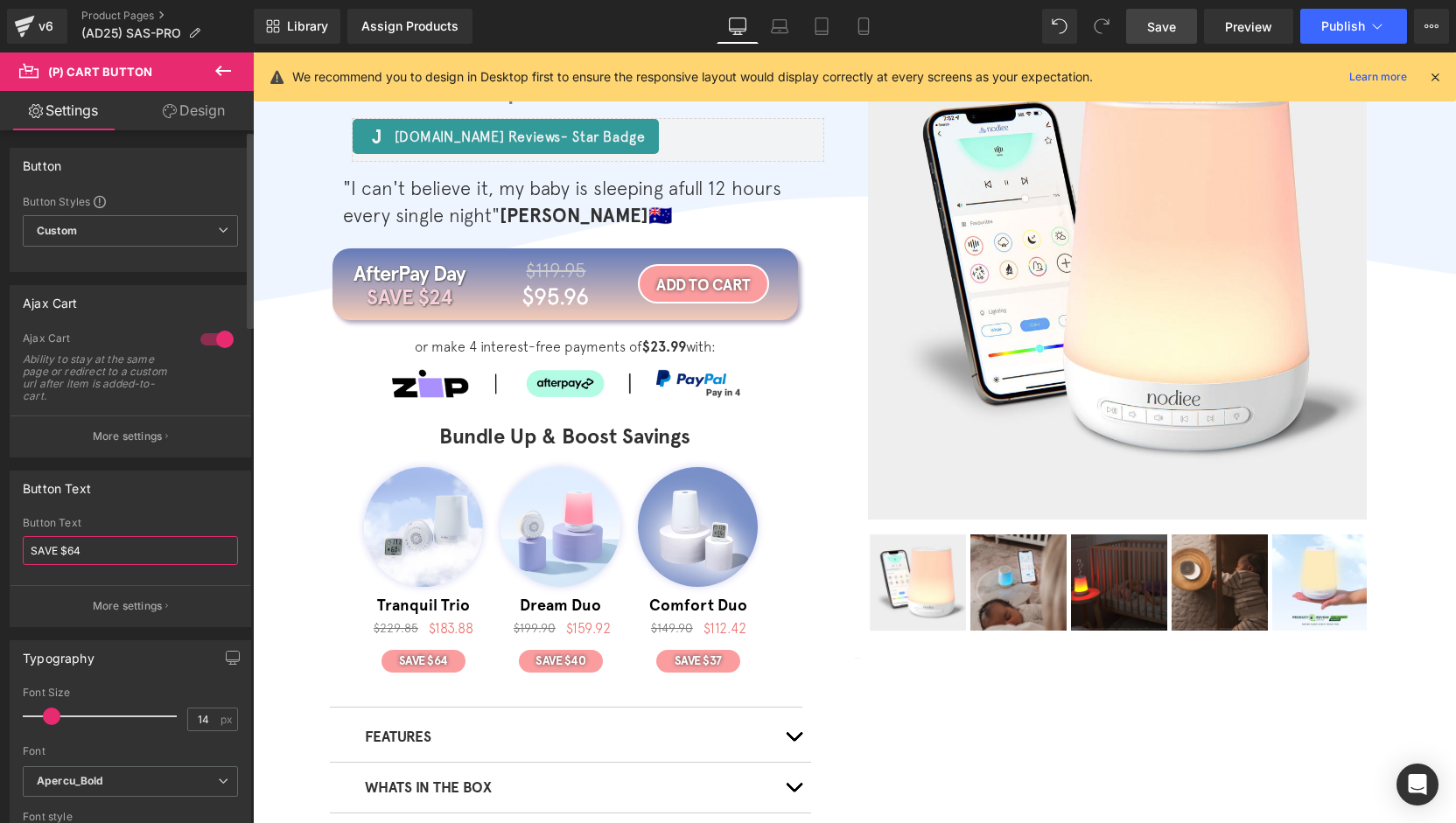
drag, startPoint x: 78, startPoint y: 550, endPoint x: 83, endPoint y: 573, distance: 23.5
click at [80, 550] on input "SAVE $64" at bounding box center [131, 550] width 216 height 29
type input "SAVE $46"
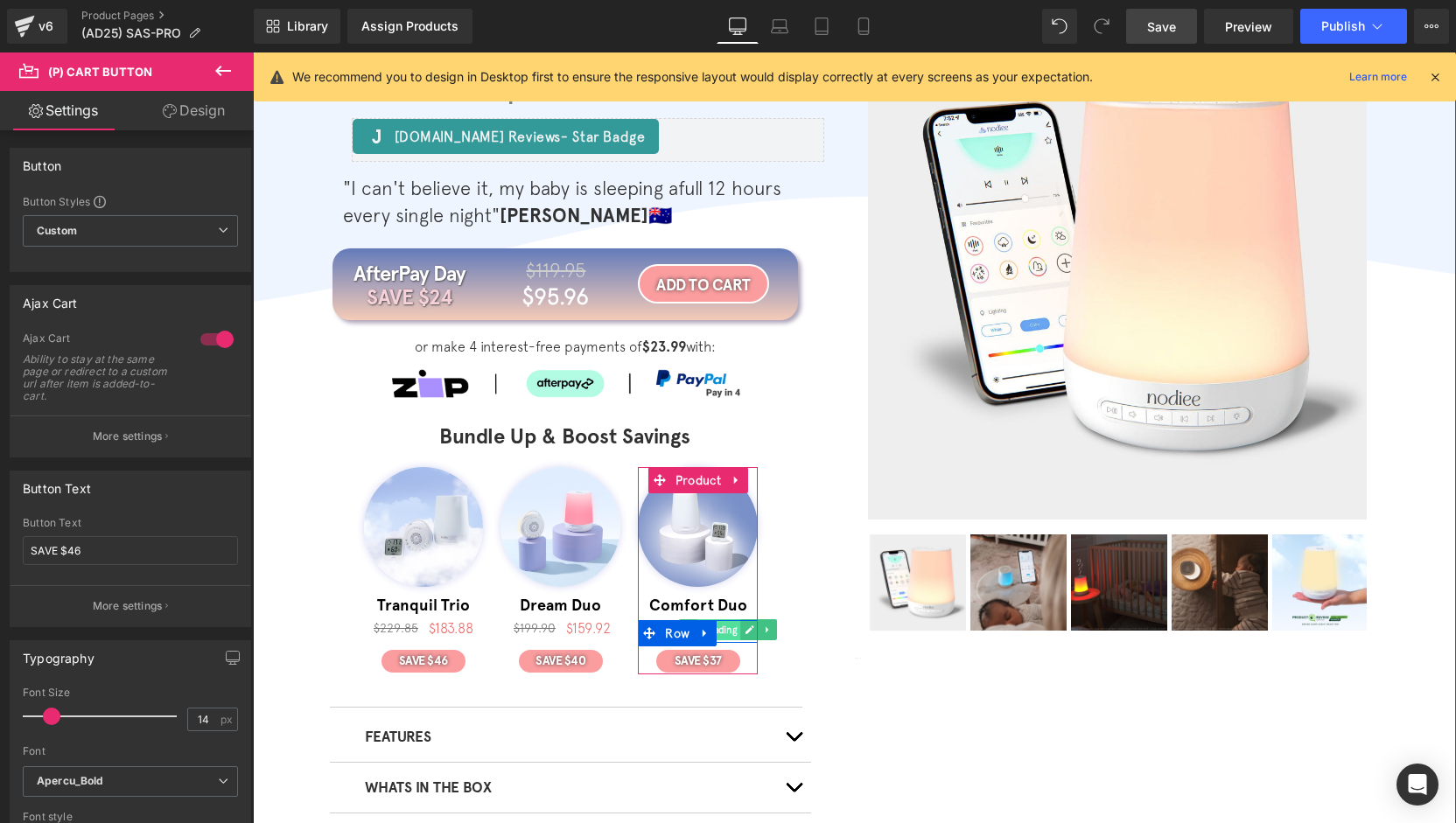
click at [714, 632] on span "Heading" at bounding box center [719, 630] width 44 height 21
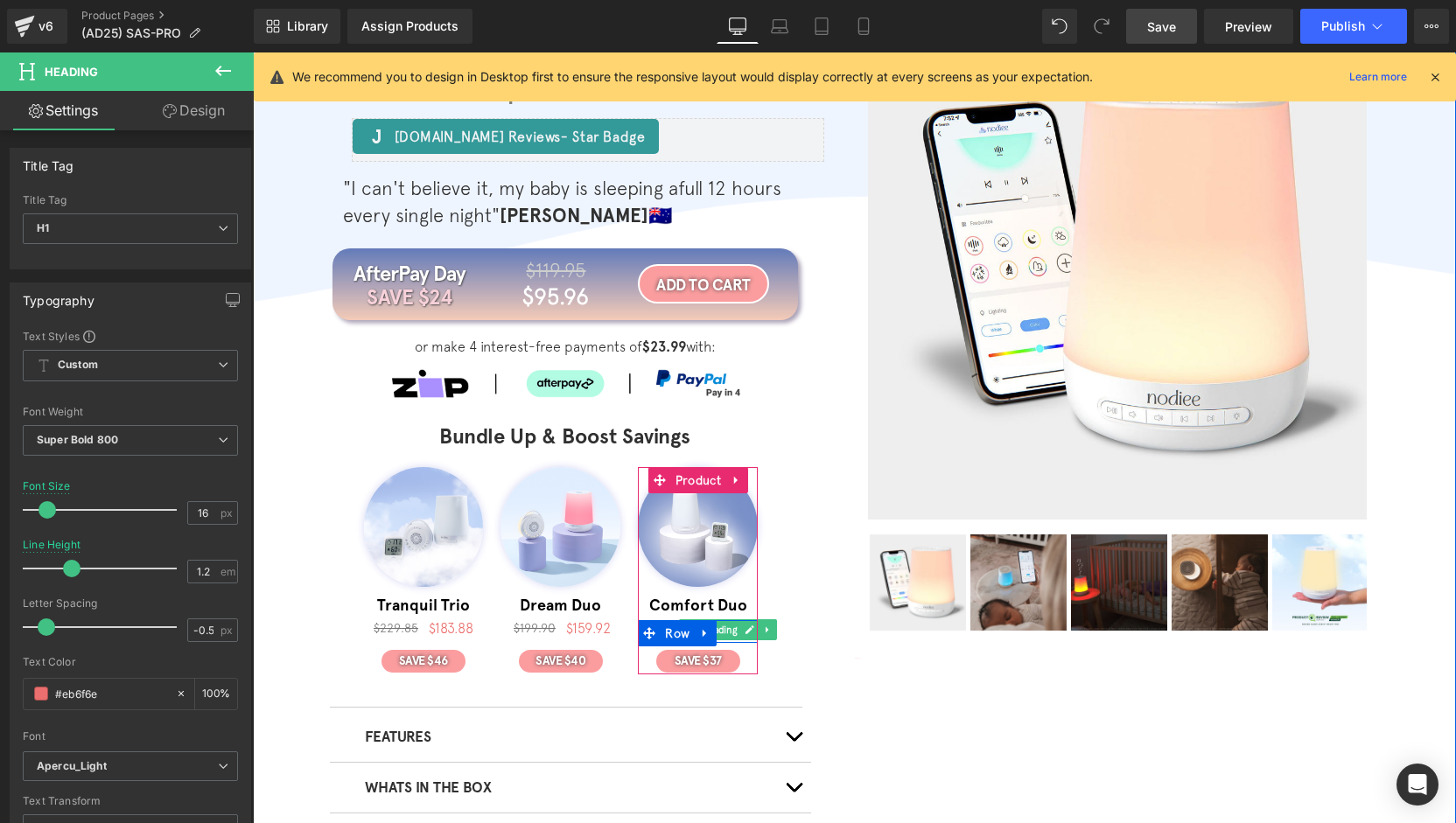
click at [746, 631] on icon at bounding box center [750, 630] width 9 height 9
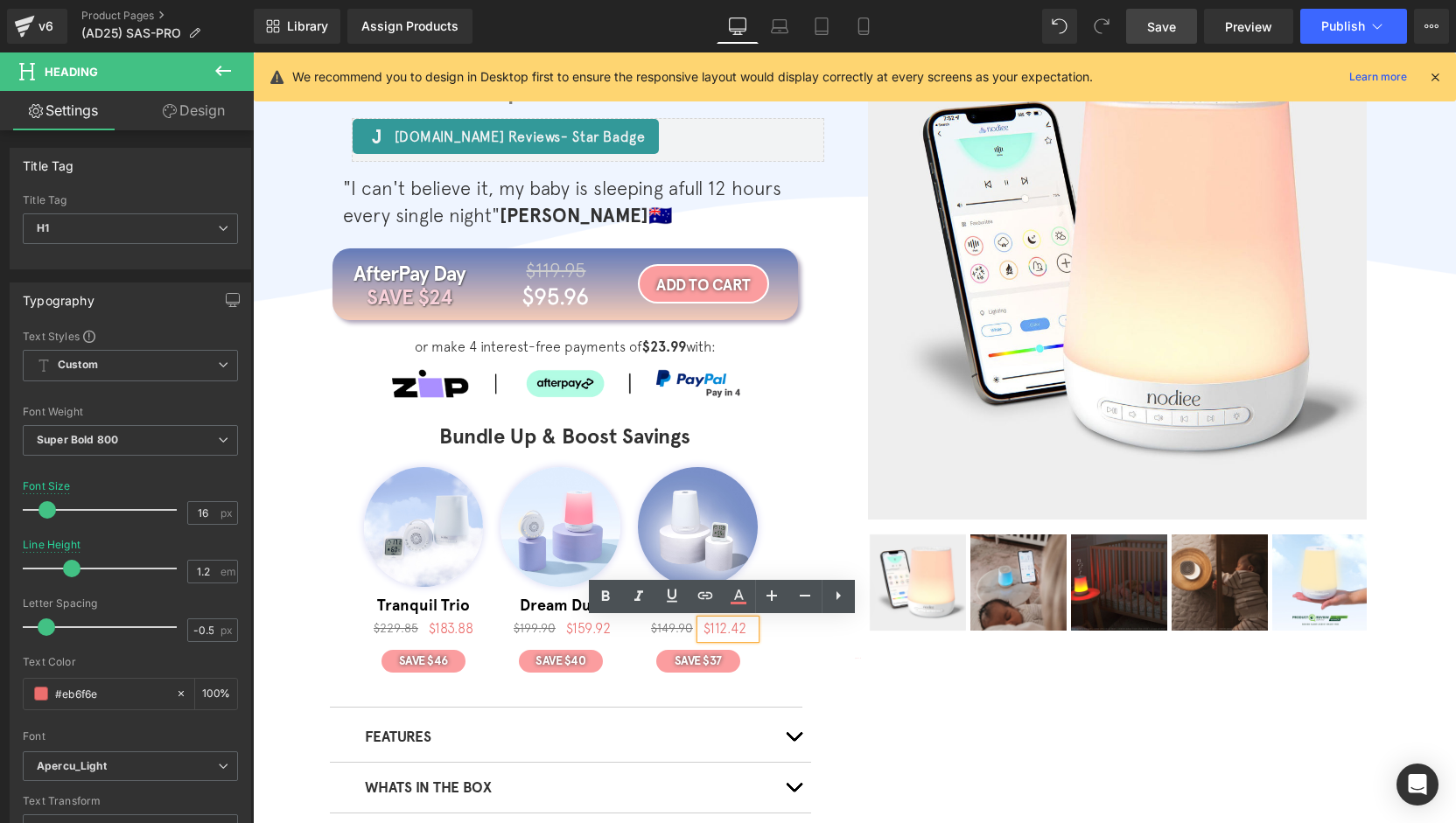
click at [738, 632] on h1 "$112.42" at bounding box center [728, 628] width 51 height 16
click at [693, 527] on span "(P) Image" at bounding box center [698, 528] width 62 height 26
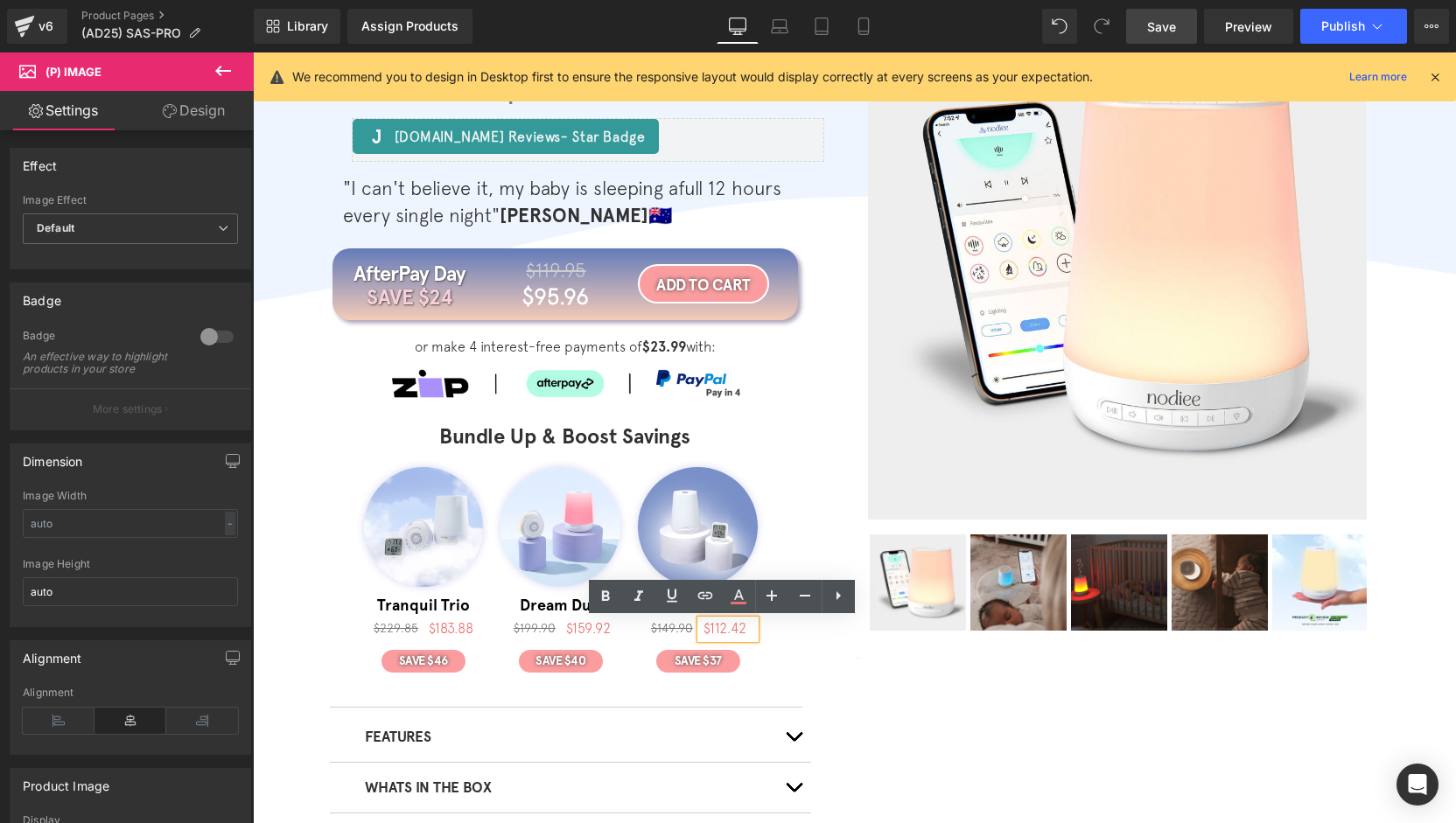
click at [784, 669] on div "29% OFF (P) Image Tranquil Trio Heading $229.85 Heading $183.88 Heading Row SAV…" at bounding box center [565, 580] width 465 height 227
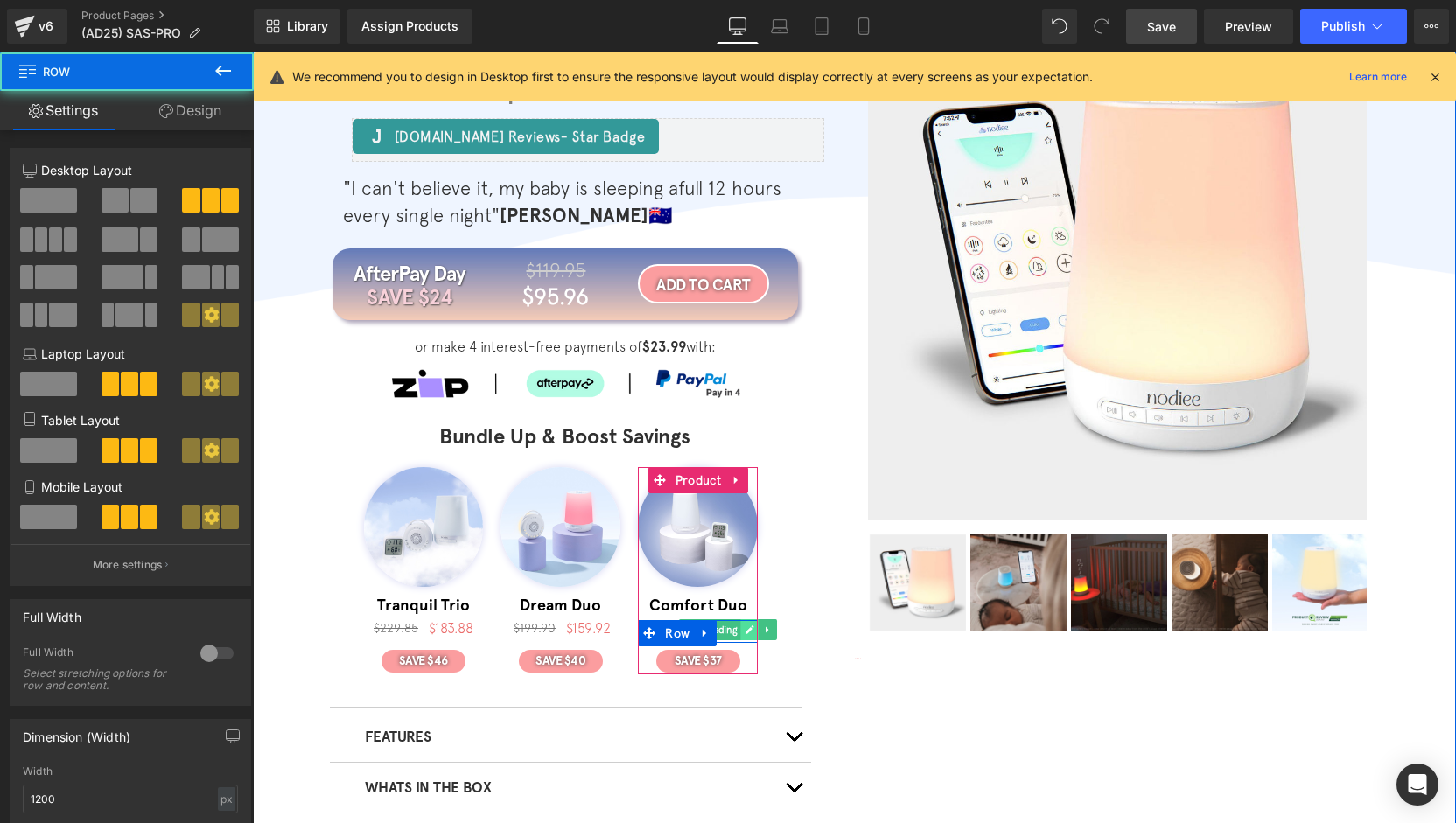
click at [746, 632] on icon at bounding box center [750, 630] width 9 height 9
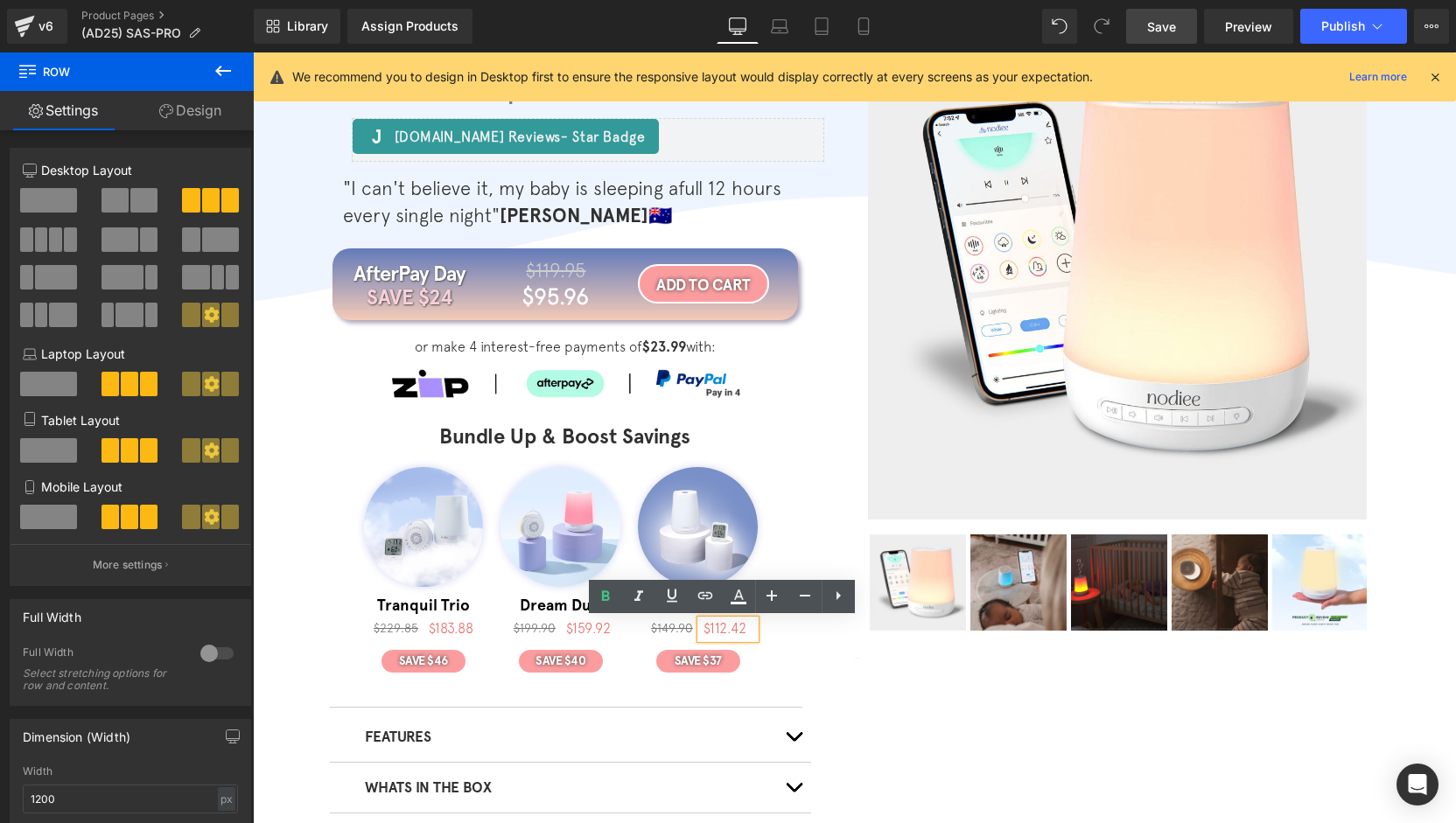
click at [737, 632] on span "$112.42" at bounding box center [725, 628] width 43 height 15
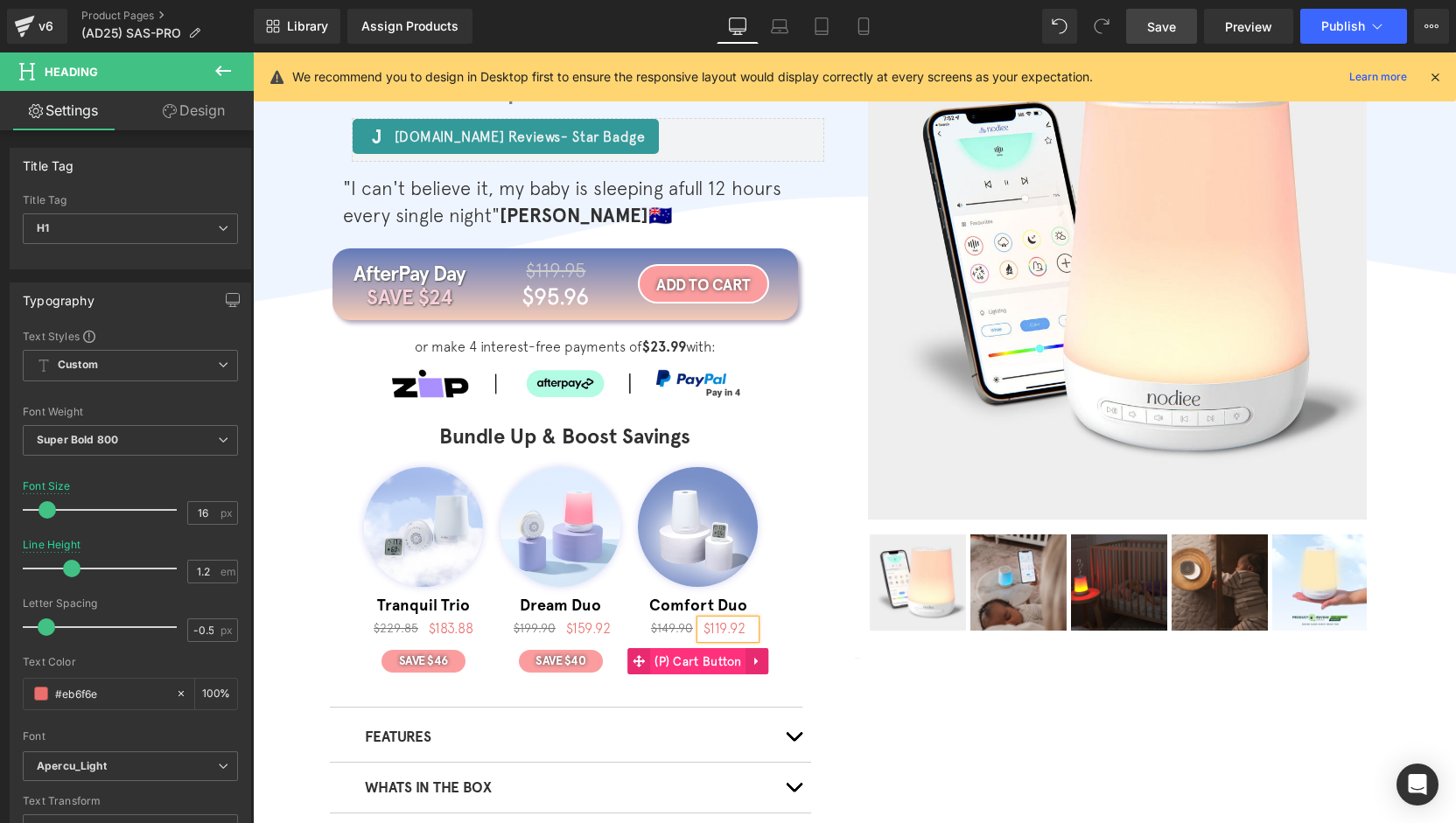
click at [716, 665] on span "(P) Cart Button" at bounding box center [698, 661] width 96 height 26
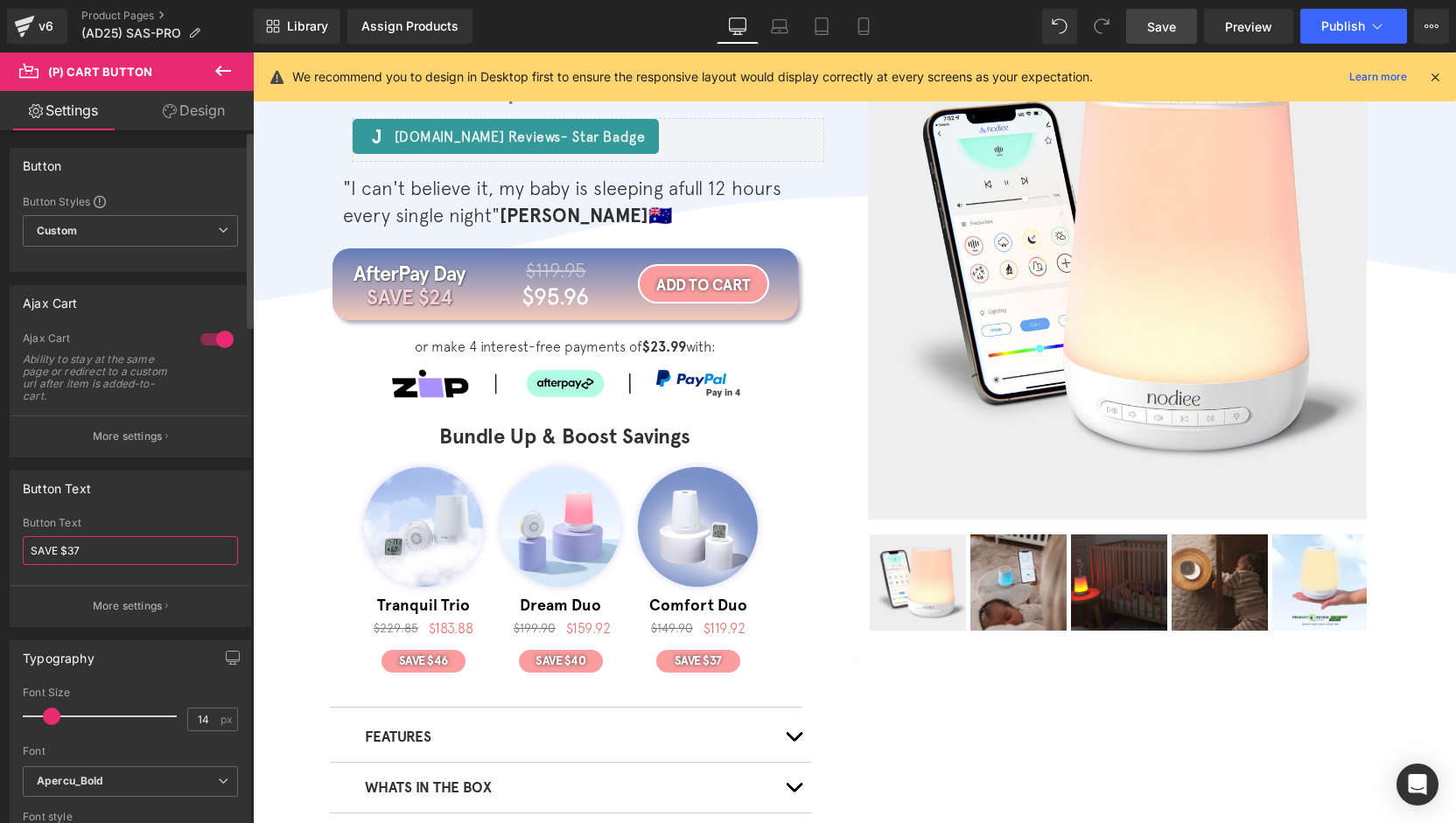
click at [104, 542] on input "SAVE $37" at bounding box center [131, 550] width 216 height 29
type input "SAVE $30"
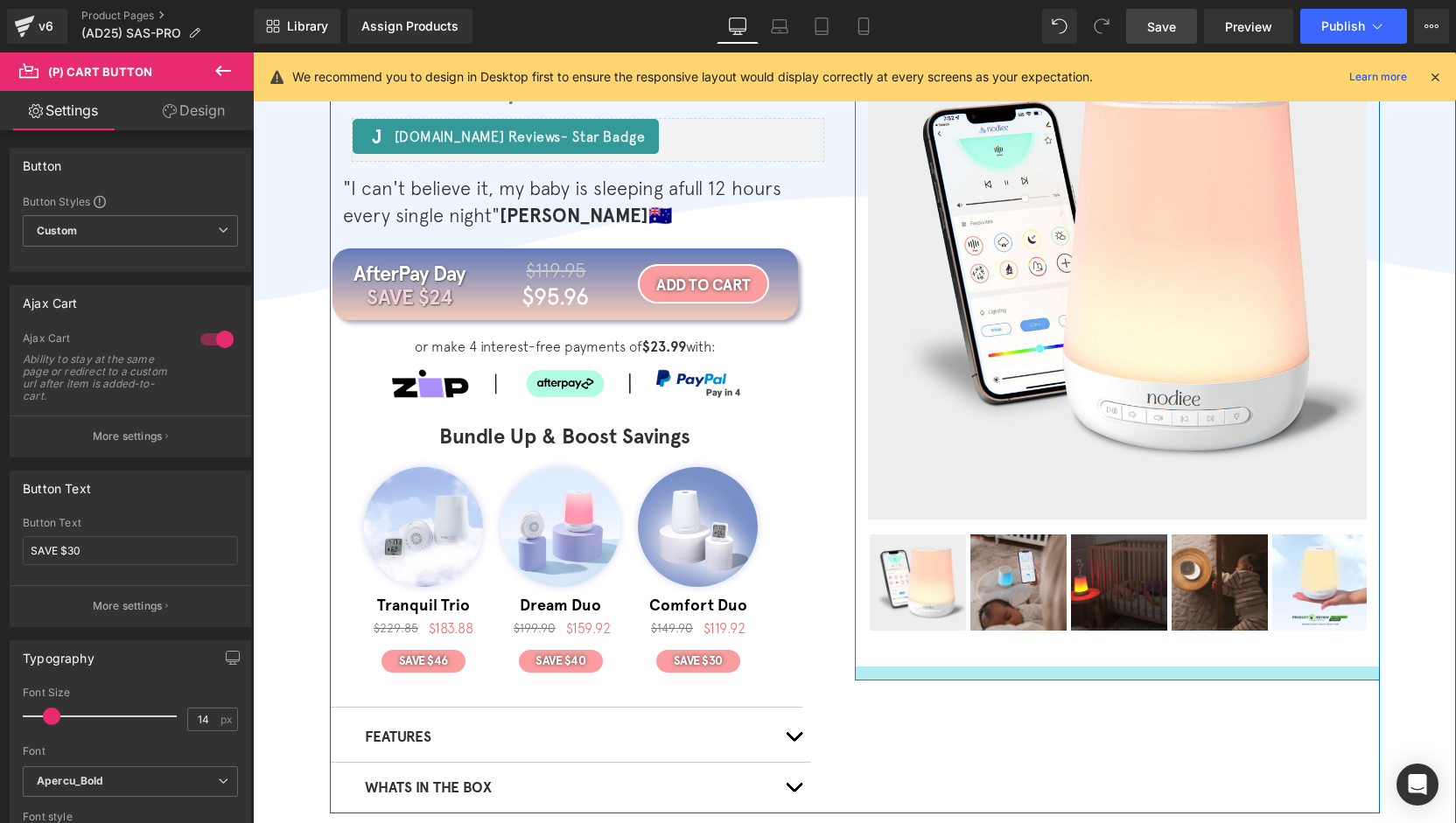
click at [860, 676] on div at bounding box center [1117, 673] width 525 height 14
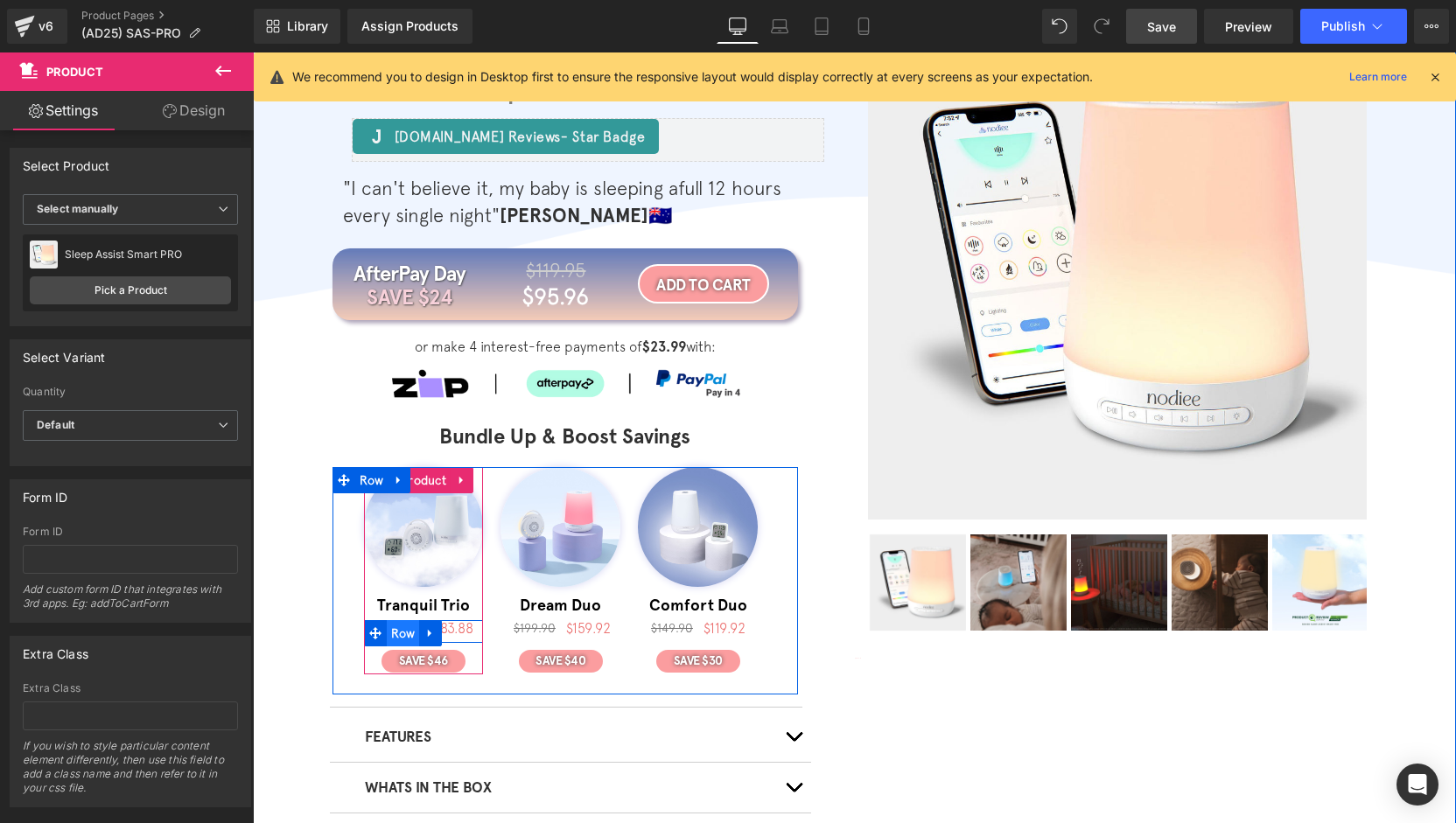
click at [393, 629] on span "Row" at bounding box center [403, 632] width 33 height 26
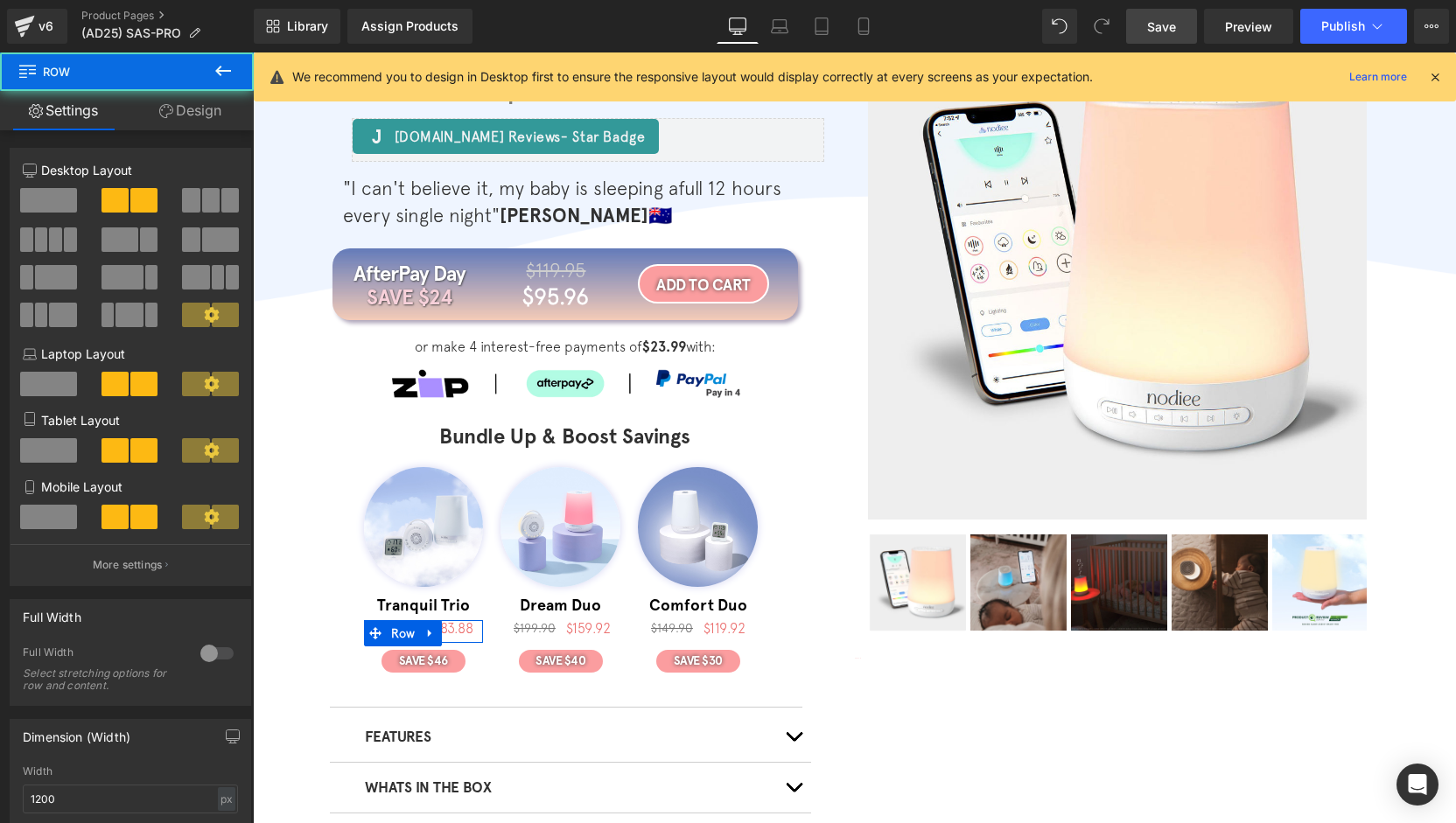
click at [206, 655] on div at bounding box center [217, 653] width 42 height 28
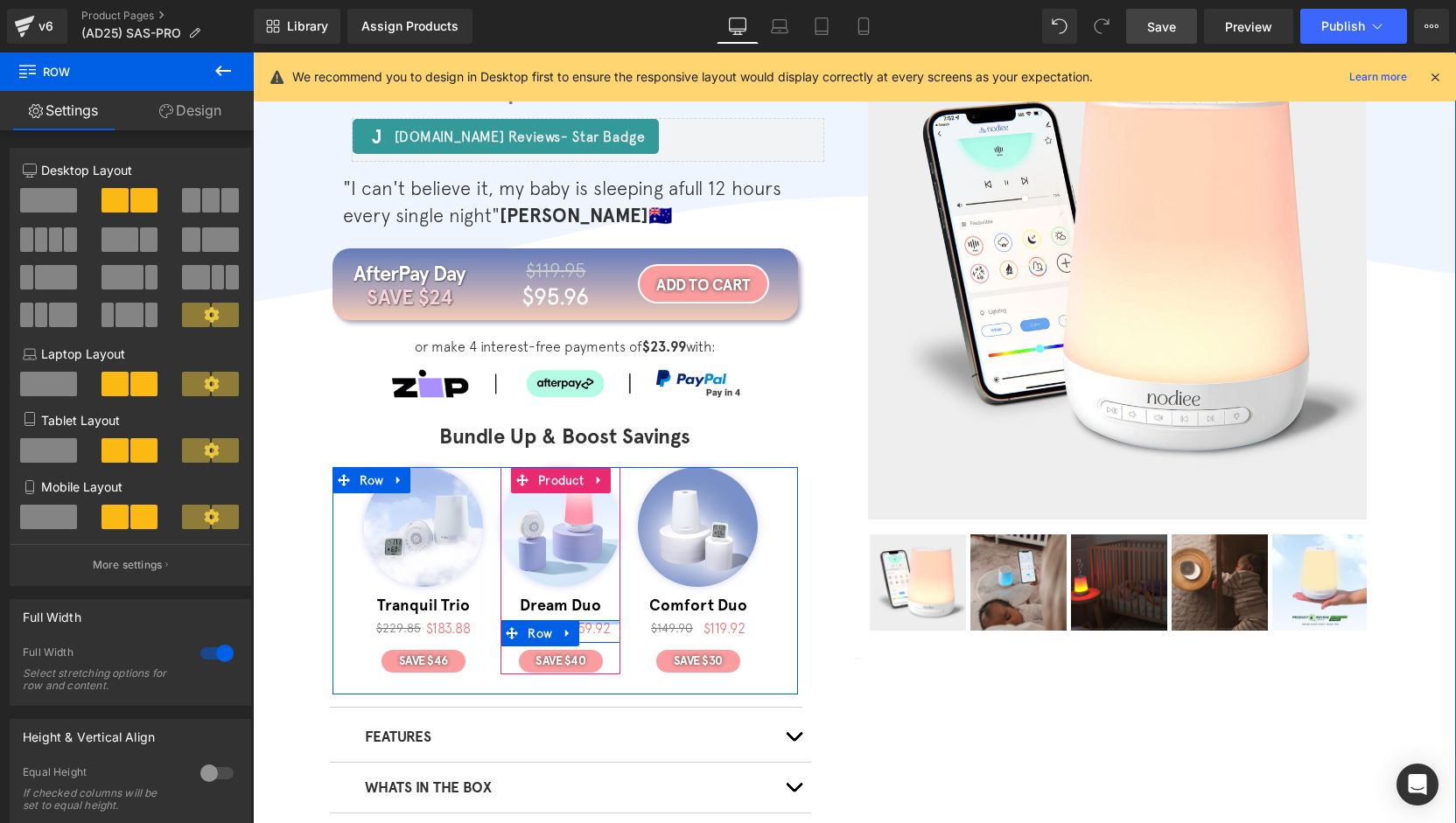
click at [578, 622] on div at bounding box center [560, 622] width 120 height 5
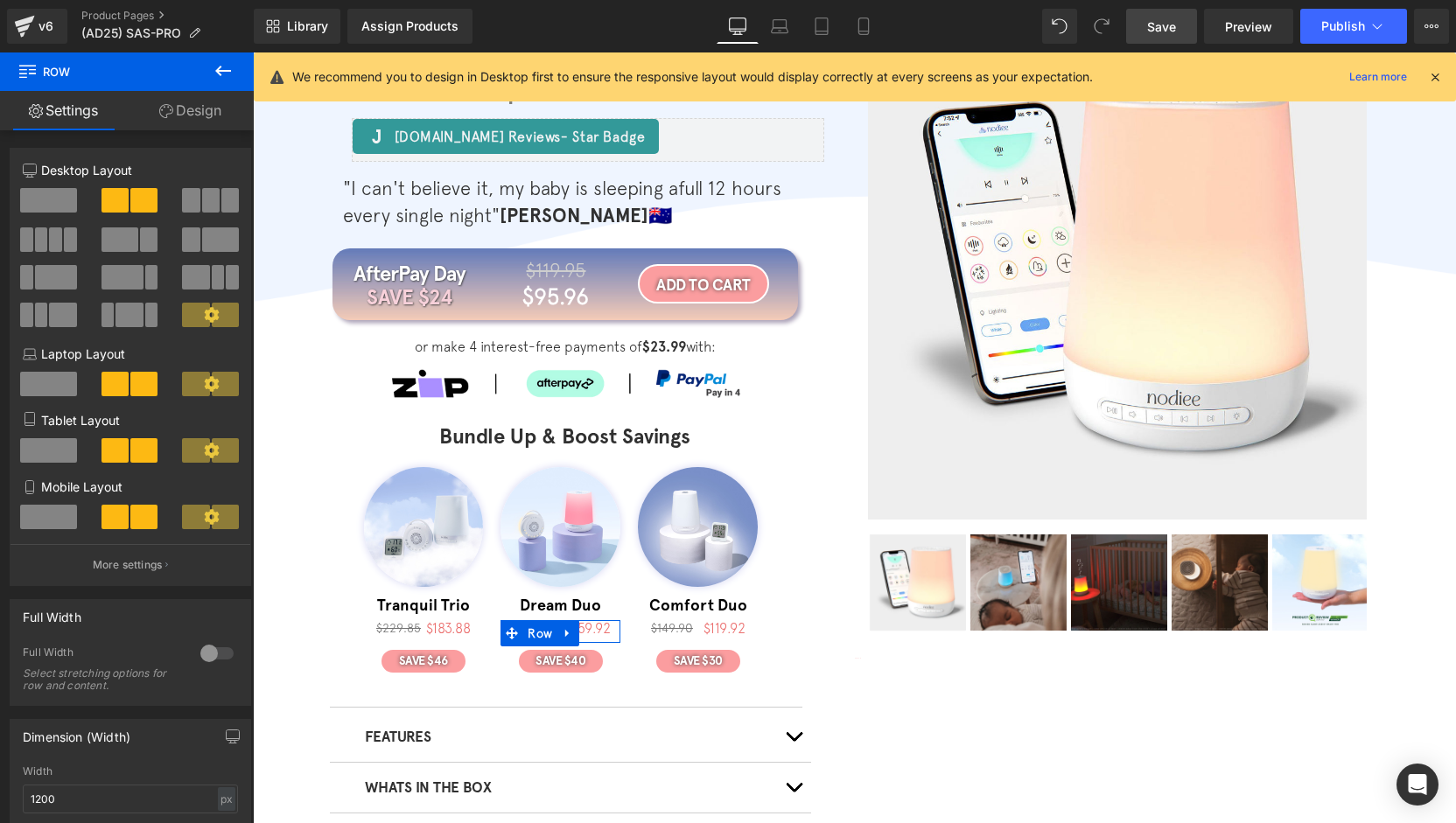
click at [216, 654] on div at bounding box center [217, 653] width 42 height 28
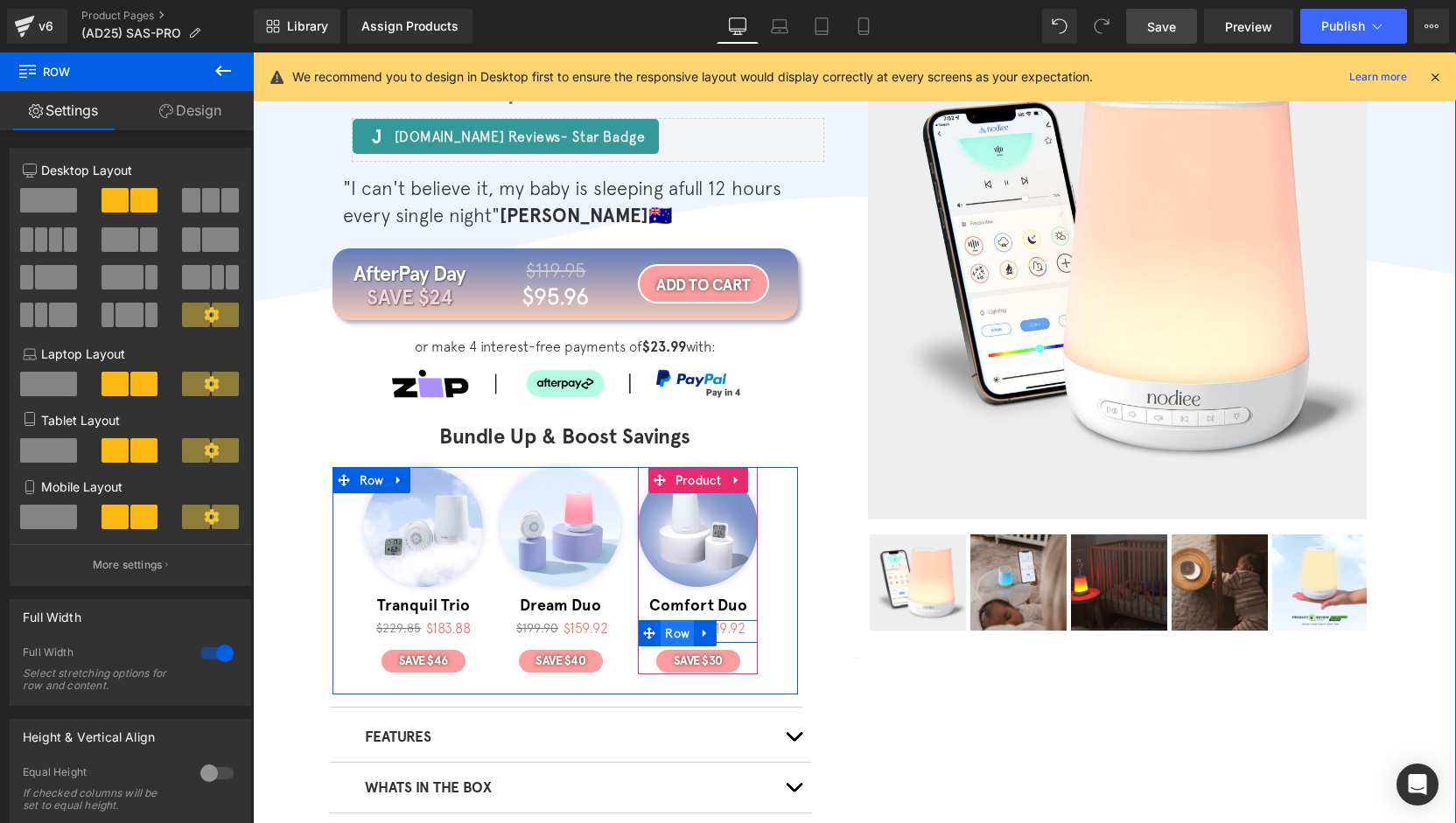
click at [673, 632] on span "Row" at bounding box center [677, 632] width 33 height 26
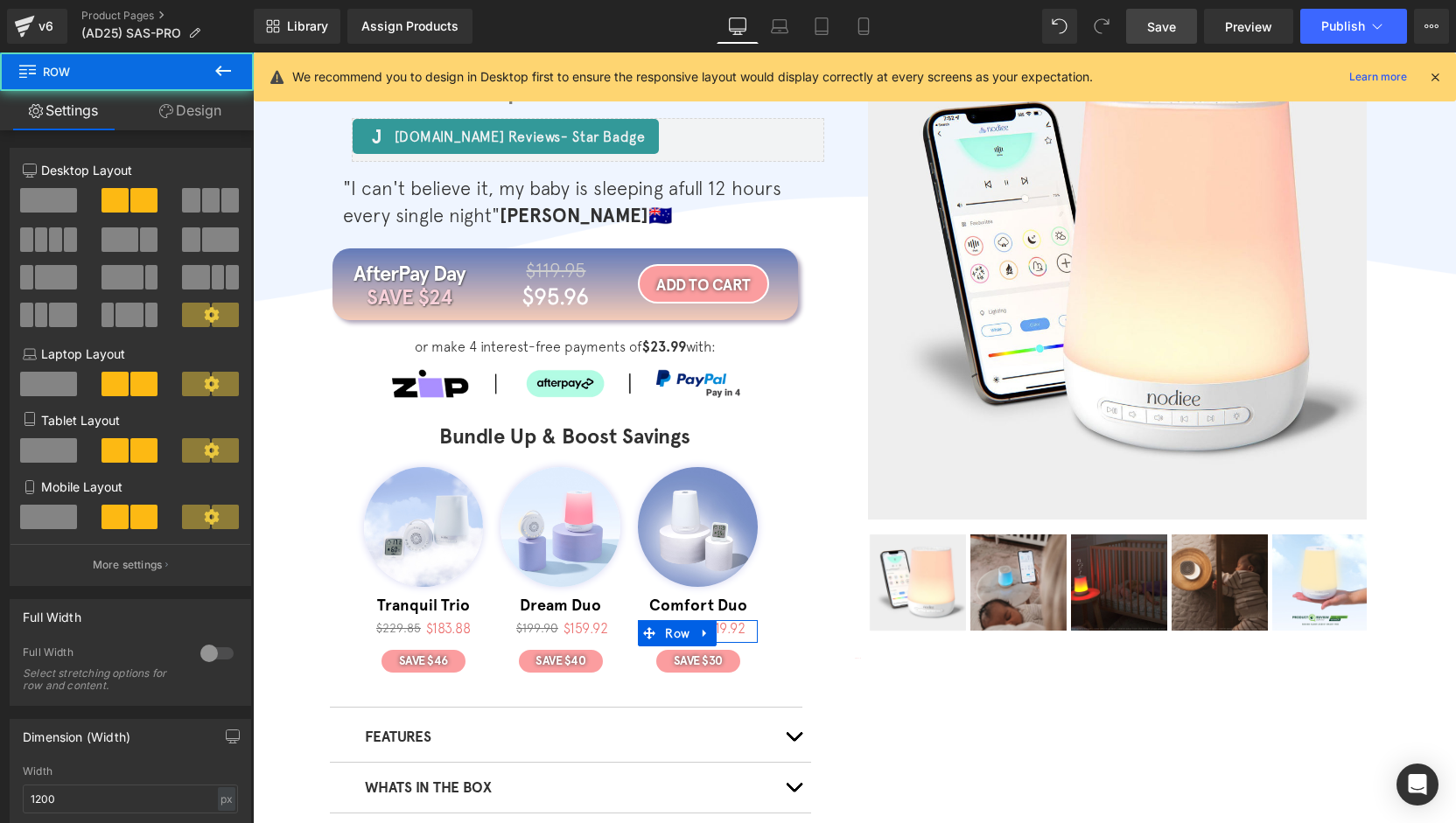
click at [196, 649] on div at bounding box center [217, 653] width 42 height 28
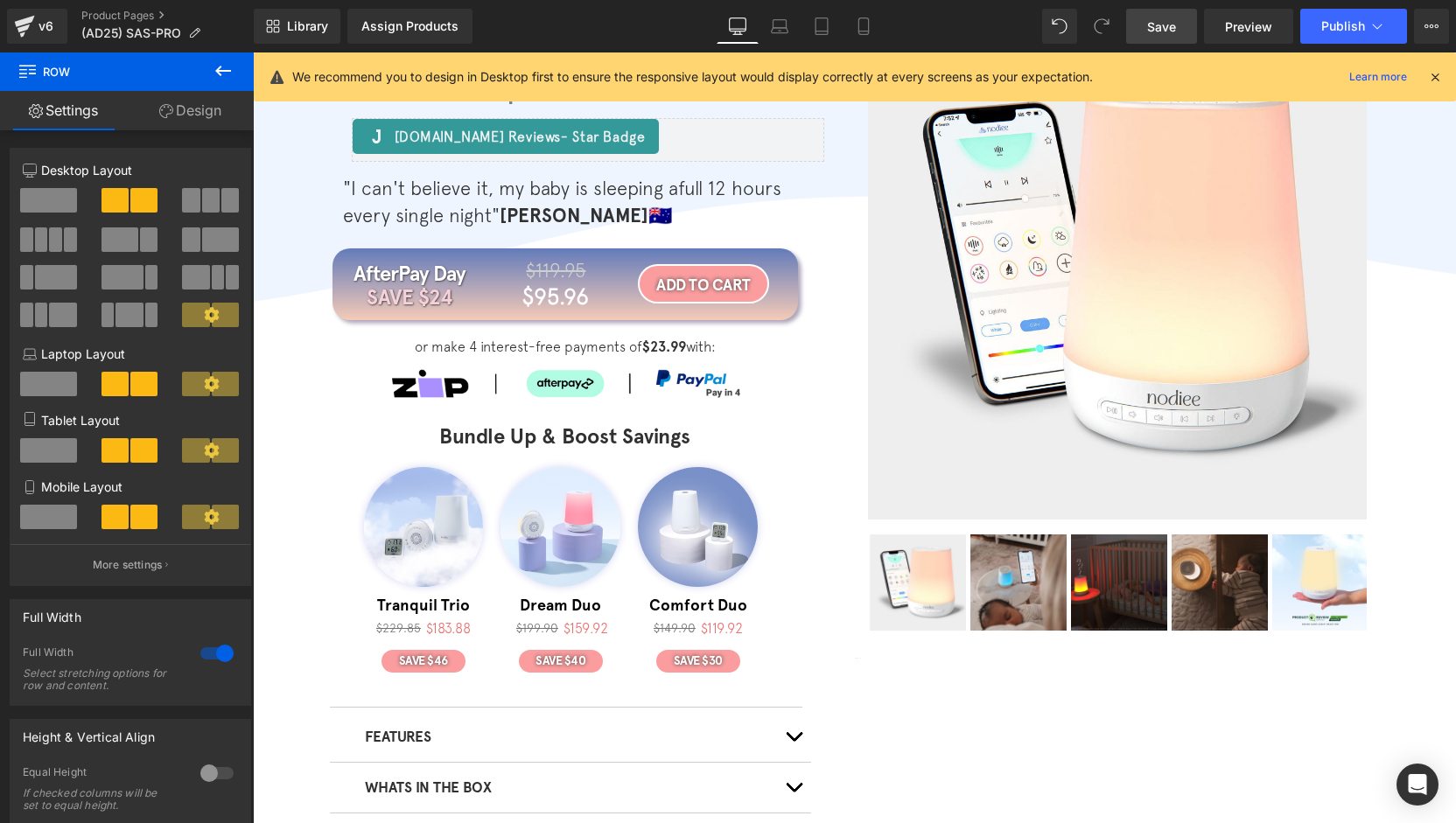
drag, startPoint x: 1160, startPoint y: 29, endPoint x: 1149, endPoint y: 83, distance: 55.1
click at [1160, 29] on span "Save" at bounding box center [1162, 26] width 29 height 18
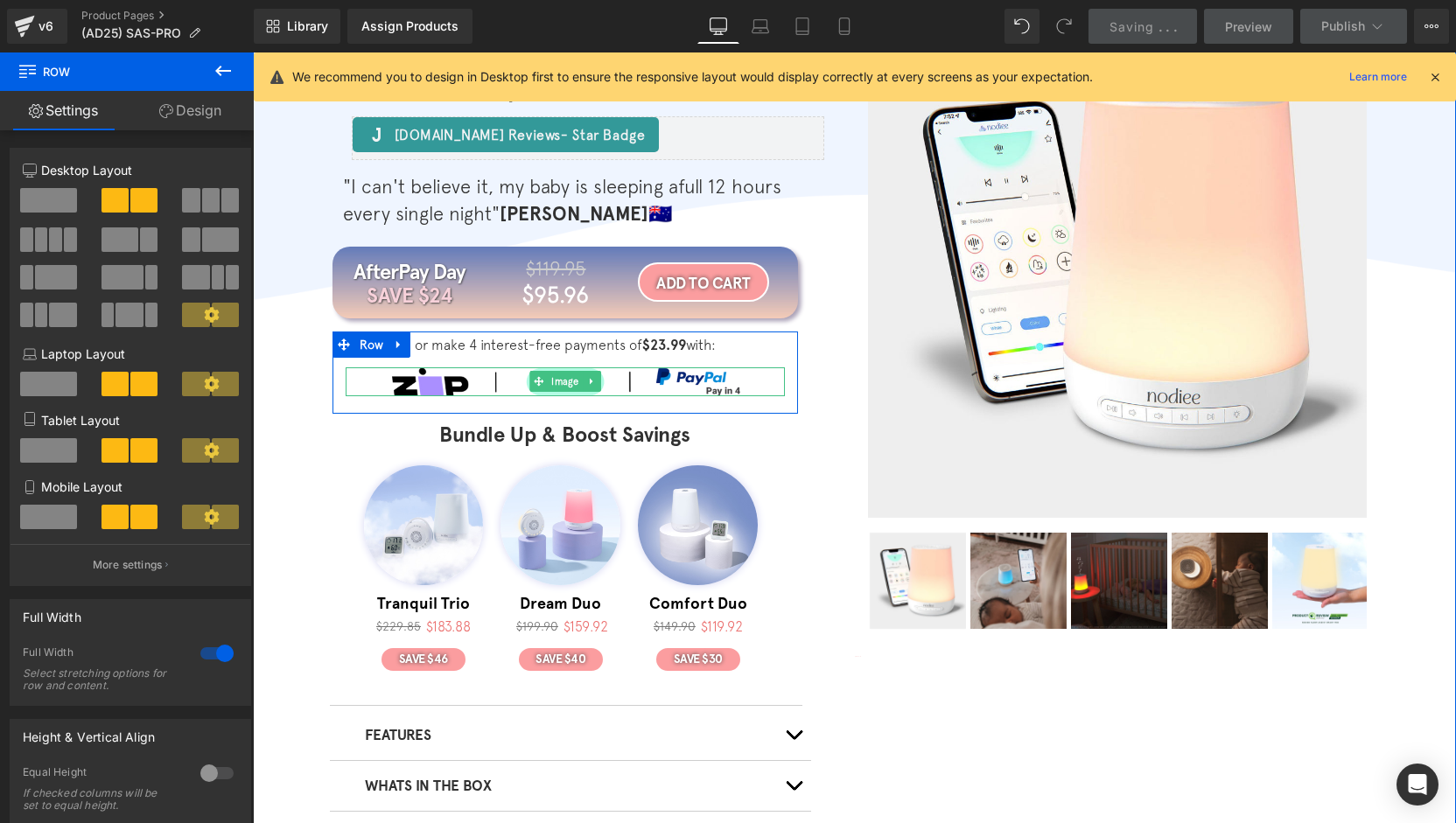
scroll to position [262, 0]
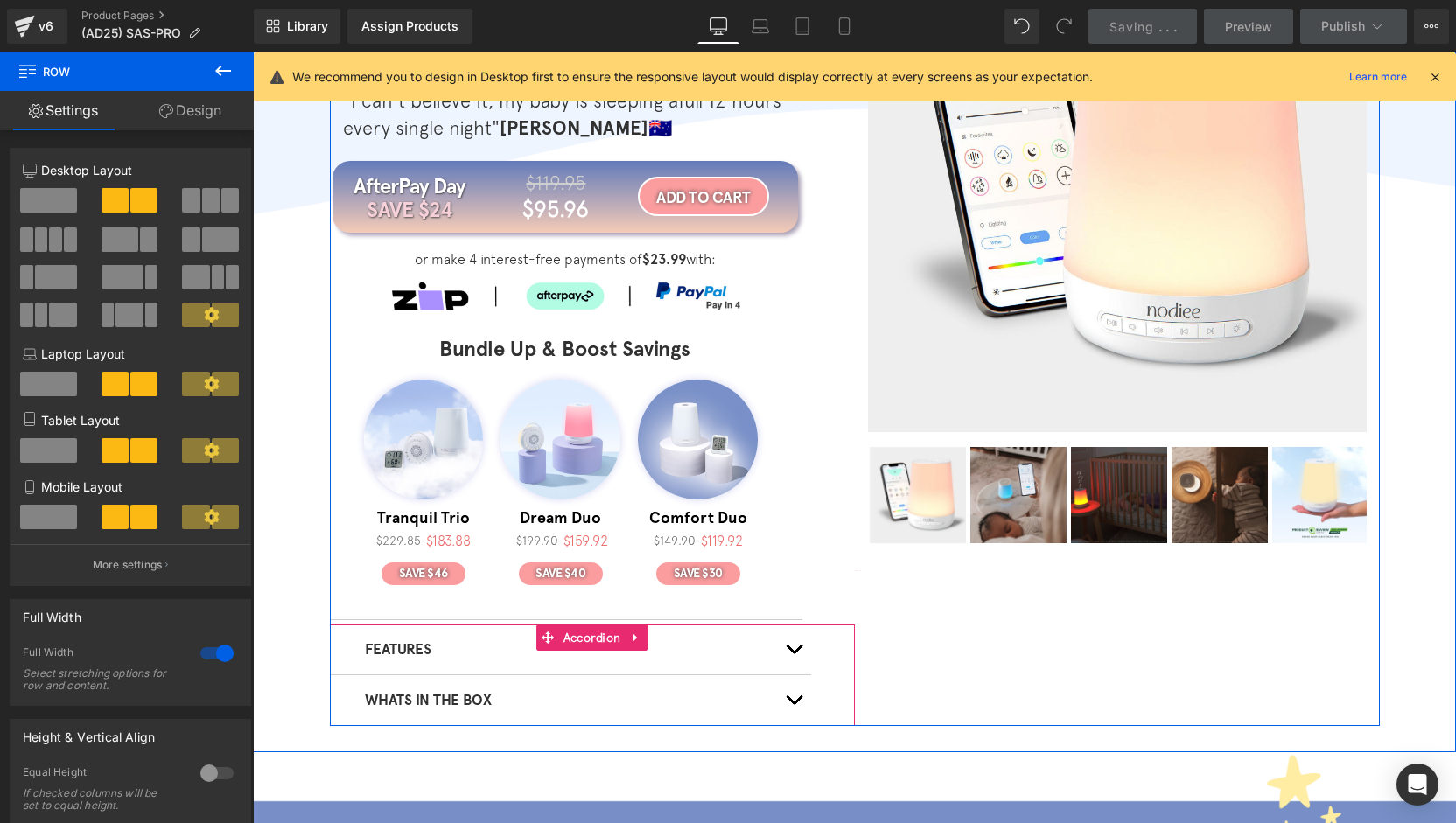
click at [791, 659] on button "button" at bounding box center [793, 650] width 35 height 50
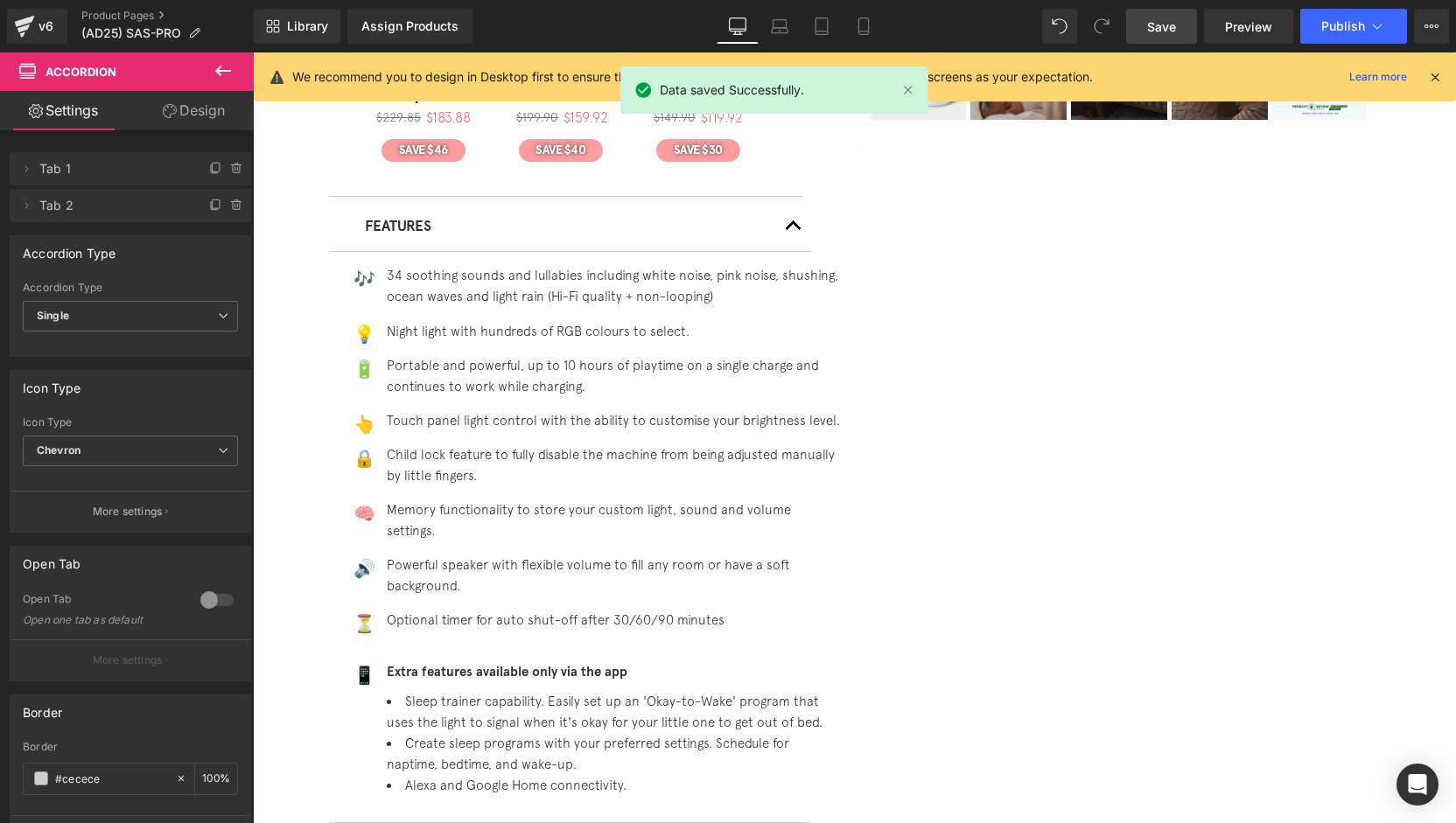
scroll to position [612, 0]
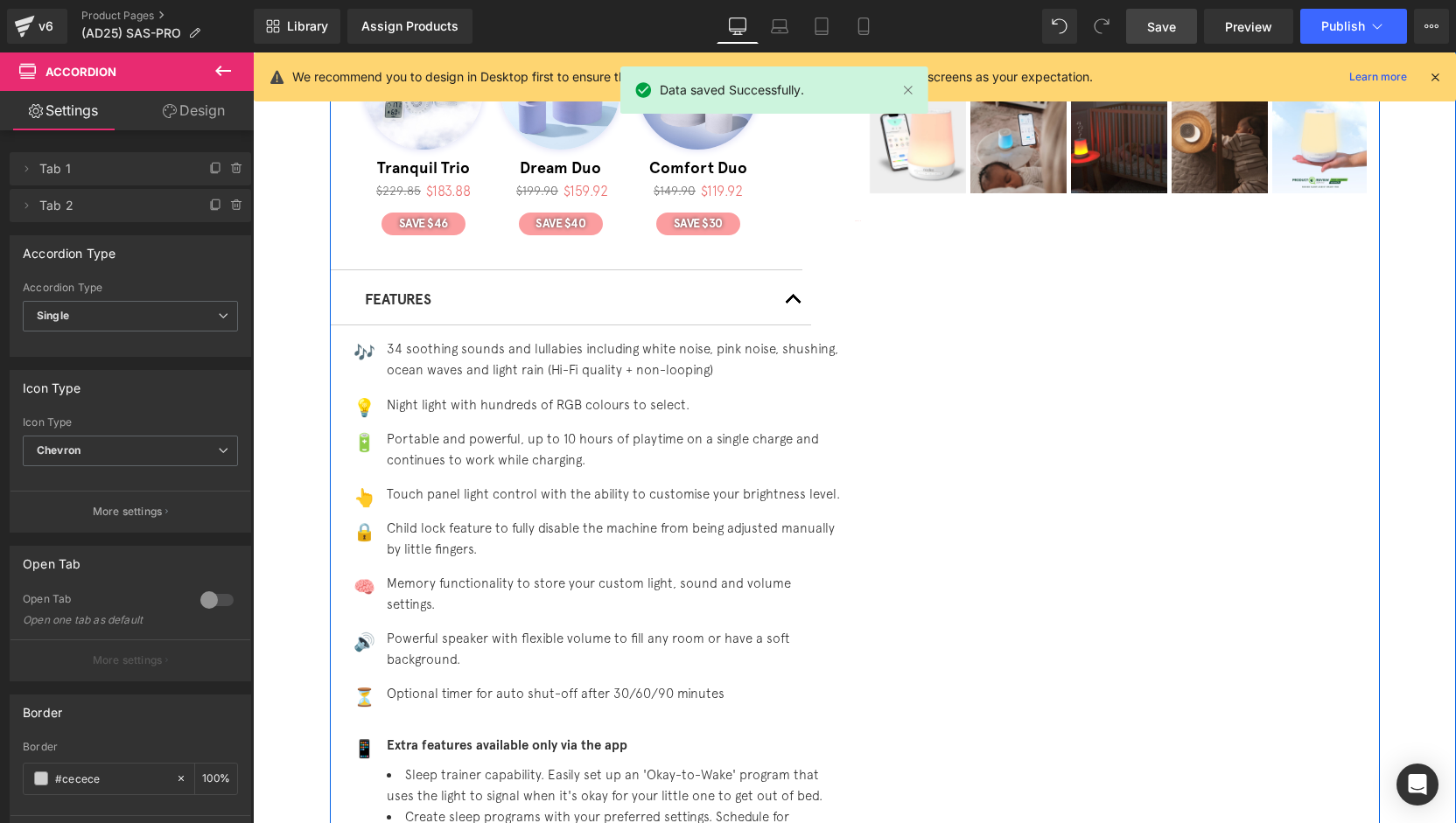
click at [787, 301] on button "button" at bounding box center [793, 300] width 35 height 50
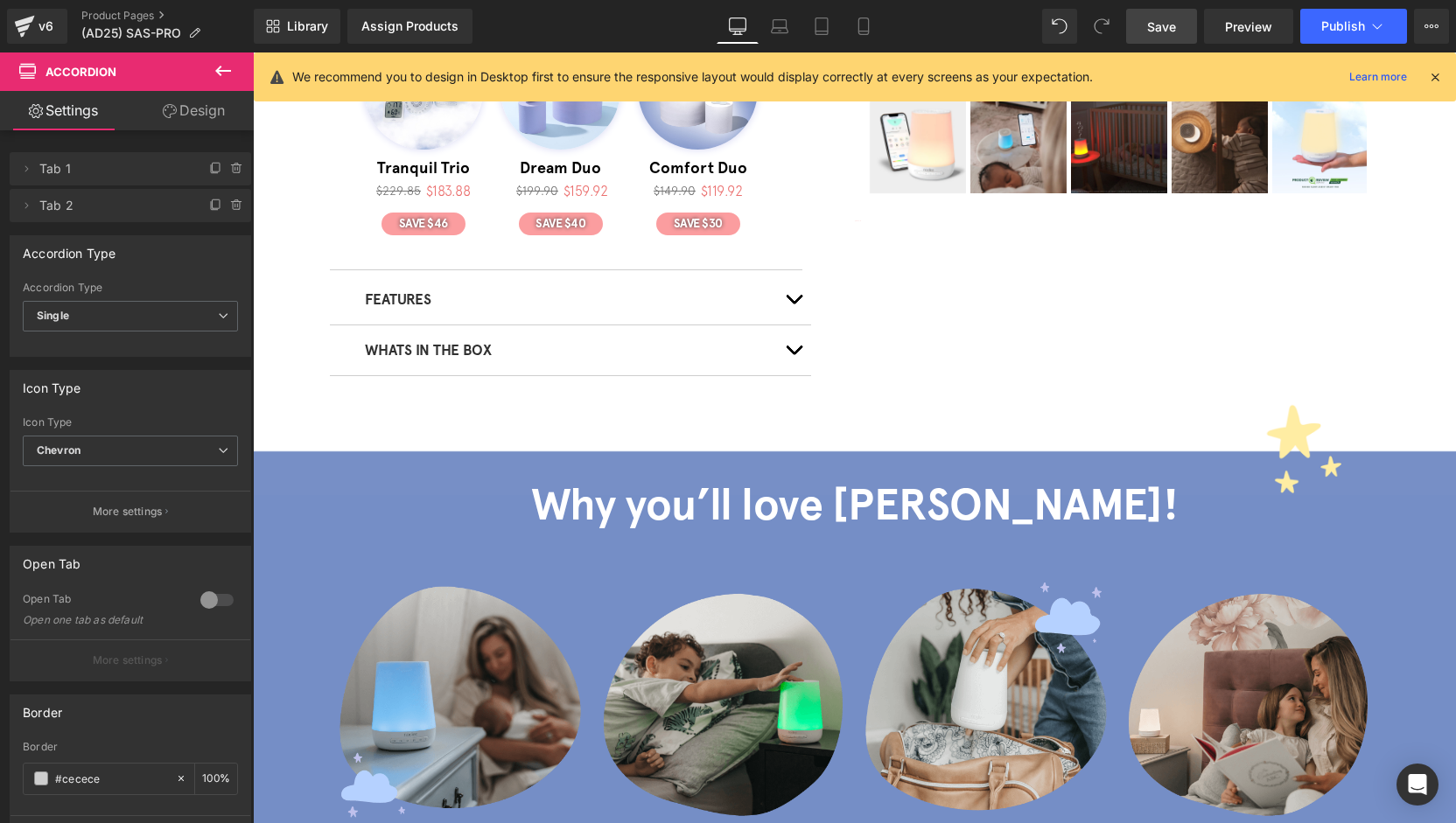
click at [786, 345] on button "button" at bounding box center [793, 350] width 35 height 50
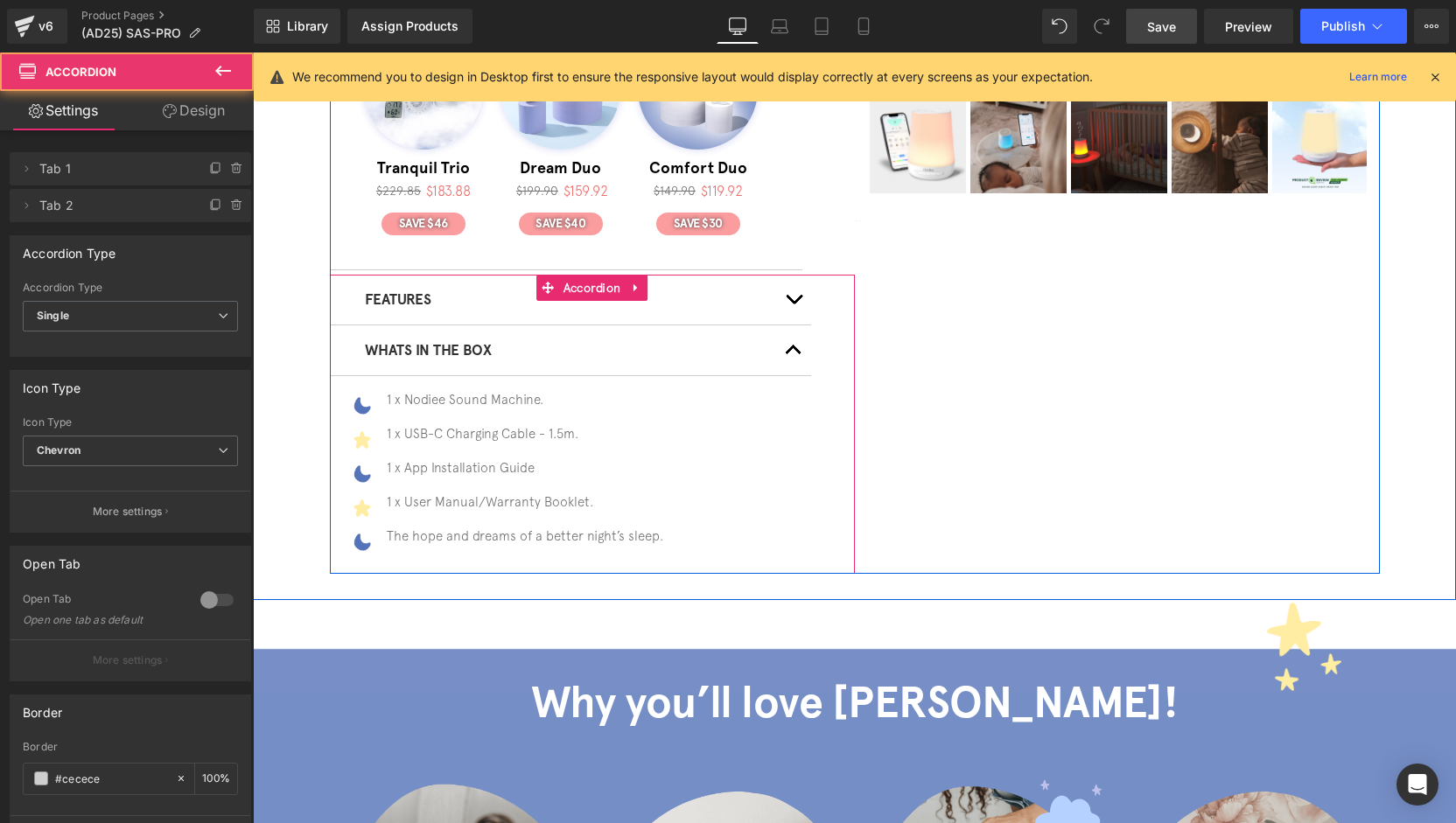
click at [786, 353] on button "button" at bounding box center [793, 350] width 35 height 50
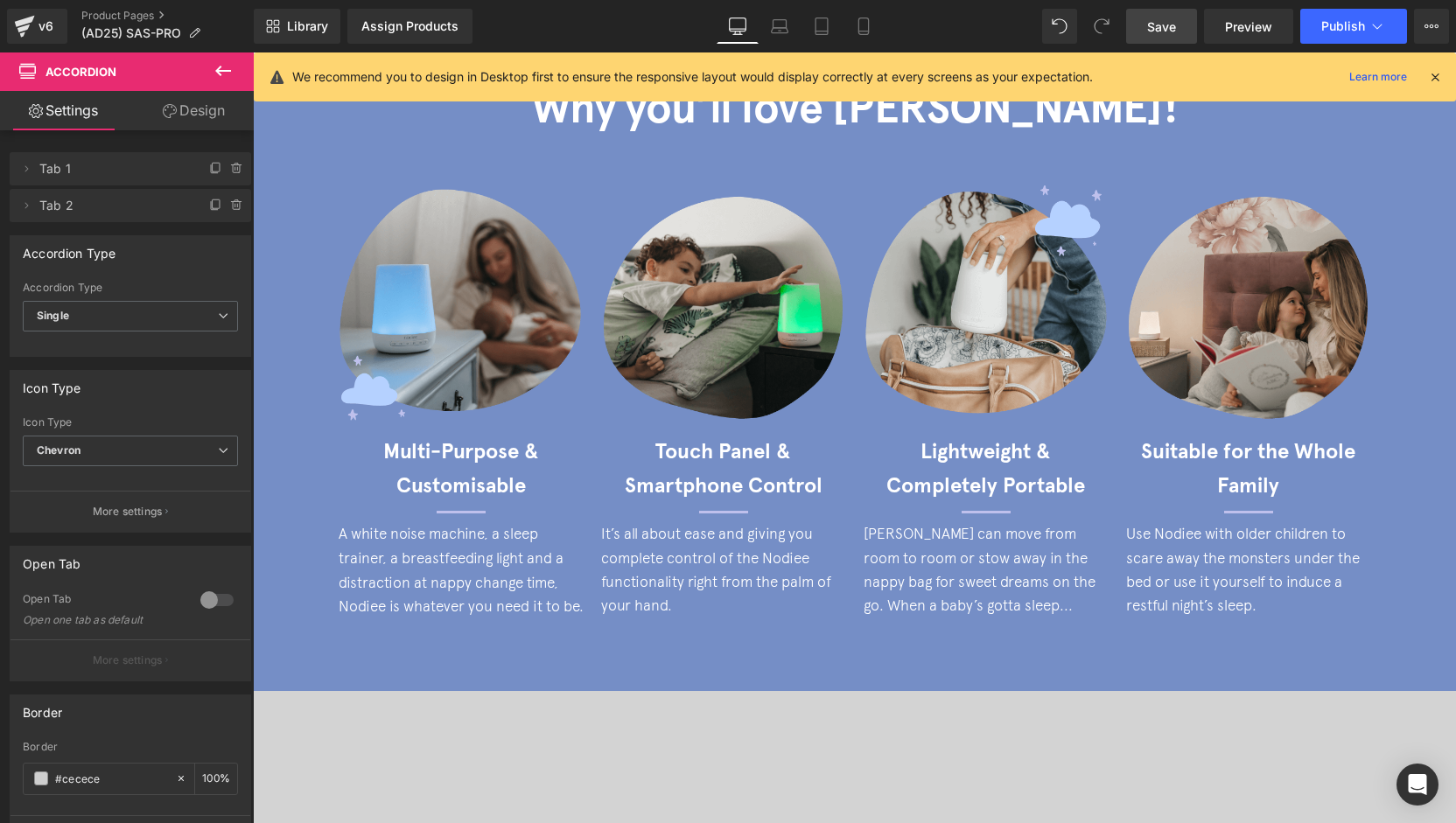
scroll to position [0, 0]
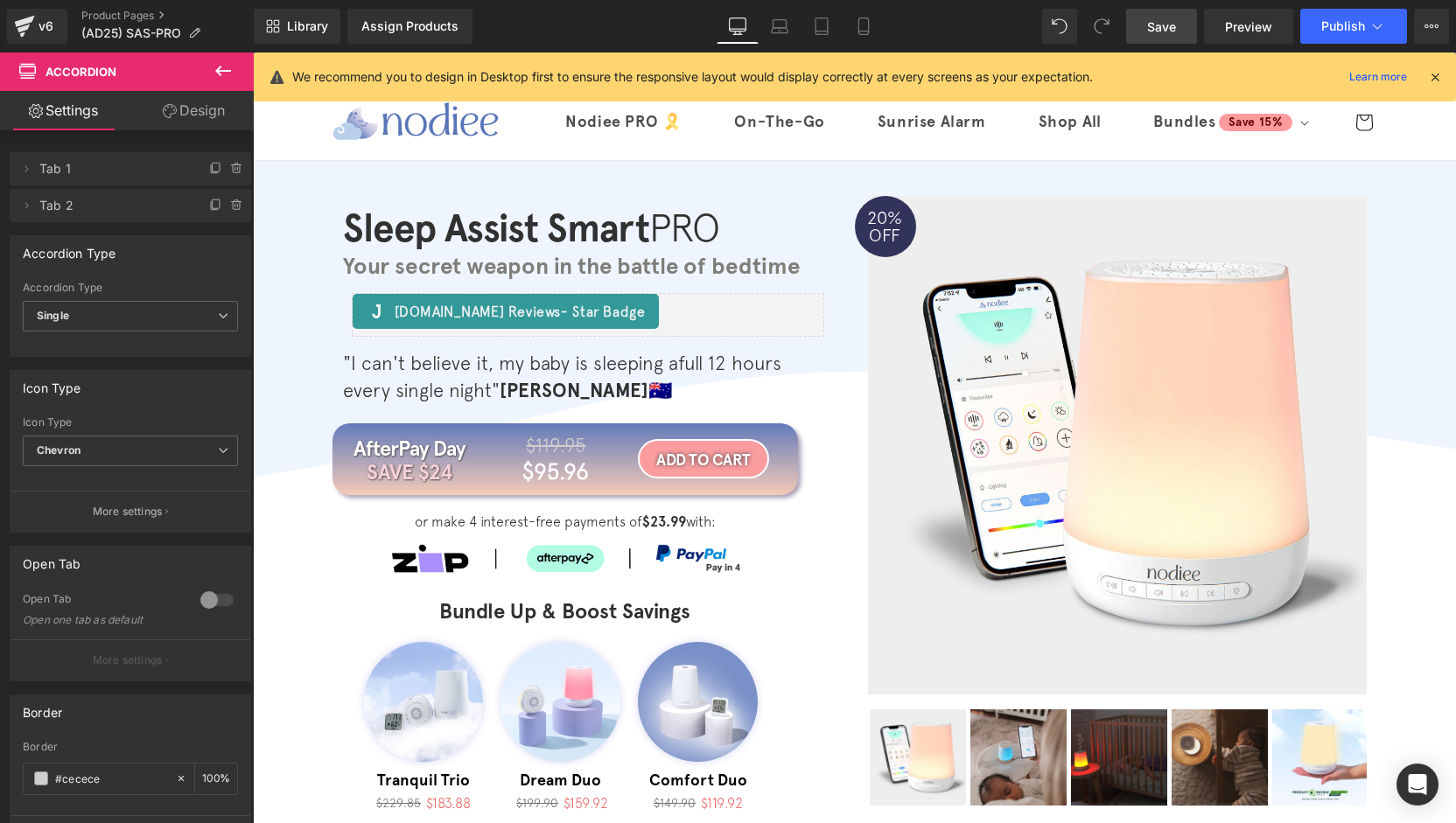
click at [1164, 35] on span "Save" at bounding box center [1162, 26] width 29 height 18
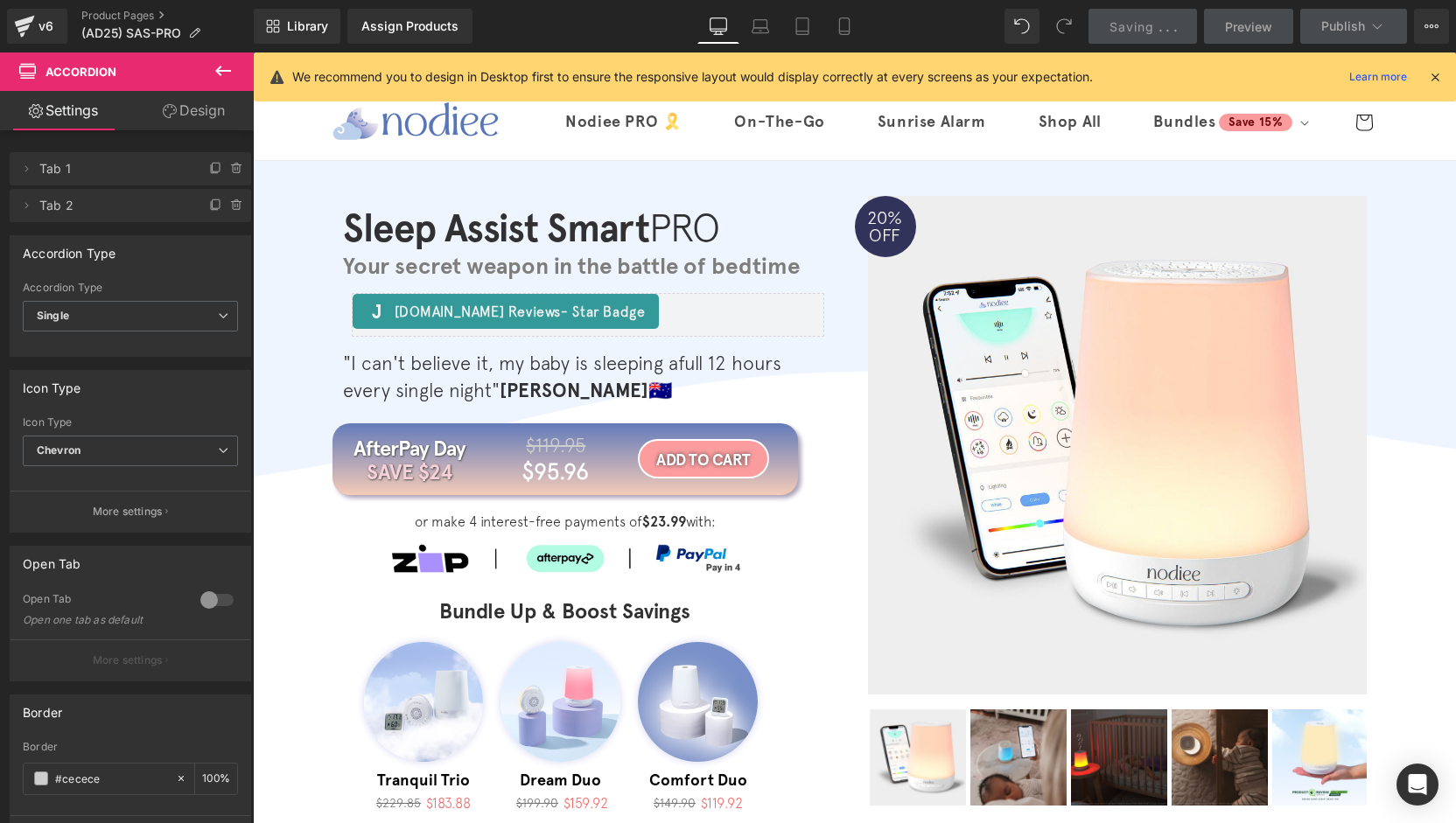
click at [863, 29] on link "Mobile" at bounding box center [844, 26] width 42 height 35
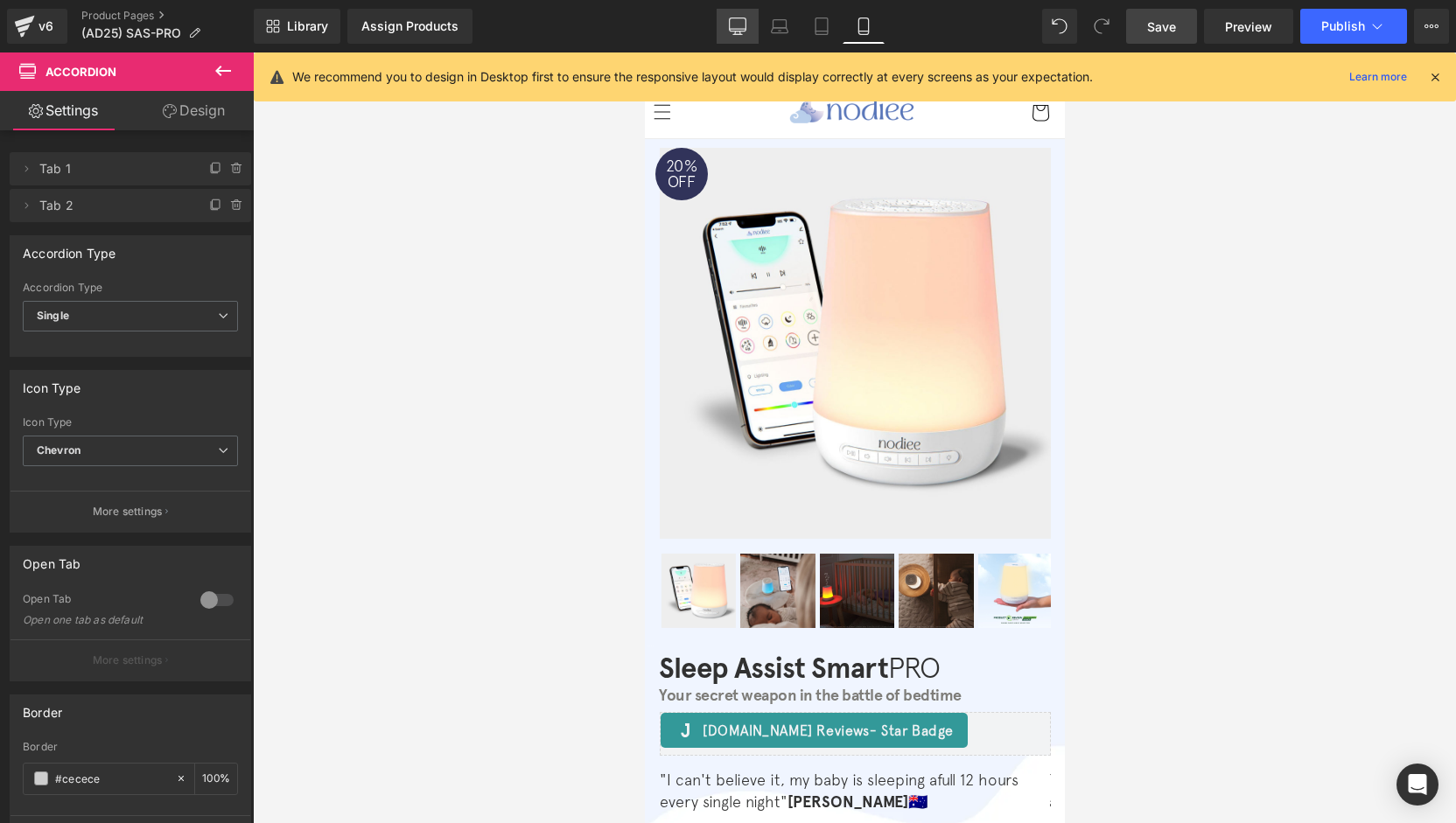
click at [720, 23] on link "Desktop" at bounding box center [737, 26] width 42 height 35
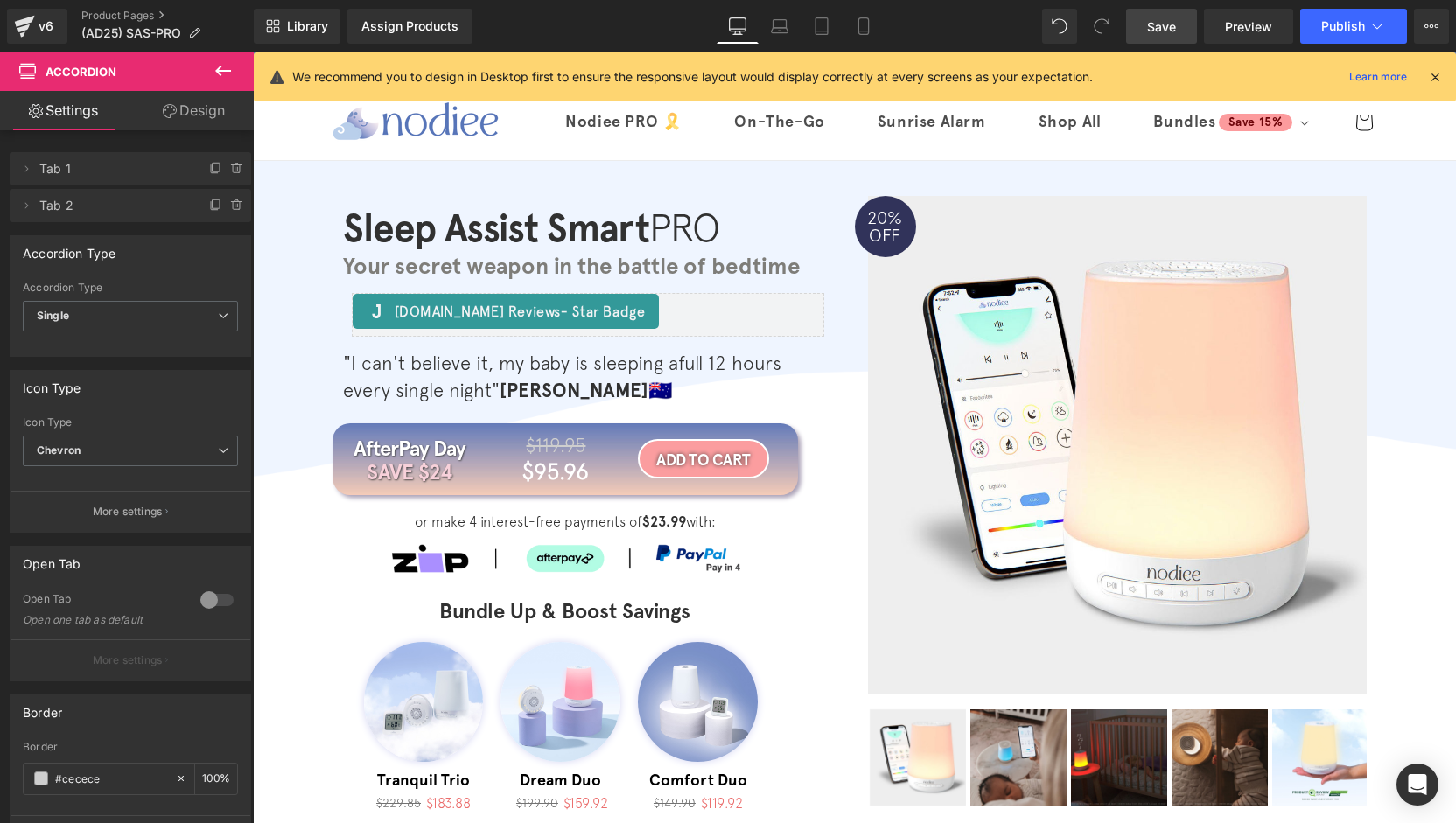
click at [1157, 29] on span "Save" at bounding box center [1162, 26] width 29 height 18
click at [1352, 38] on button "Publish" at bounding box center [1353, 26] width 106 height 35
click at [1335, 34] on button "Publish" at bounding box center [1353, 26] width 106 height 35
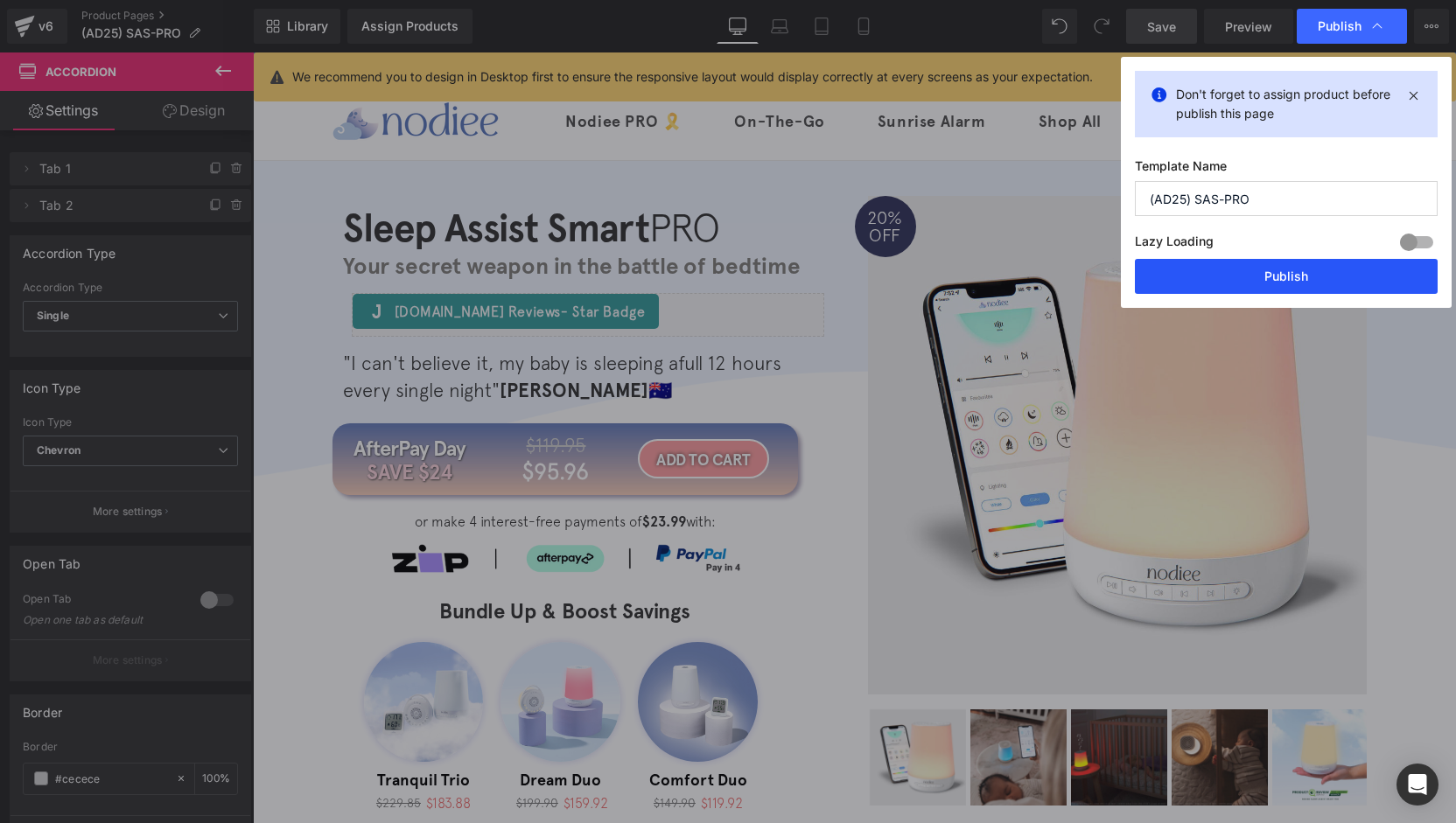
drag, startPoint x: 1269, startPoint y: 279, endPoint x: 1013, endPoint y: 223, distance: 262.1
click at [1269, 279] on button "Publish" at bounding box center [1286, 277] width 303 height 35
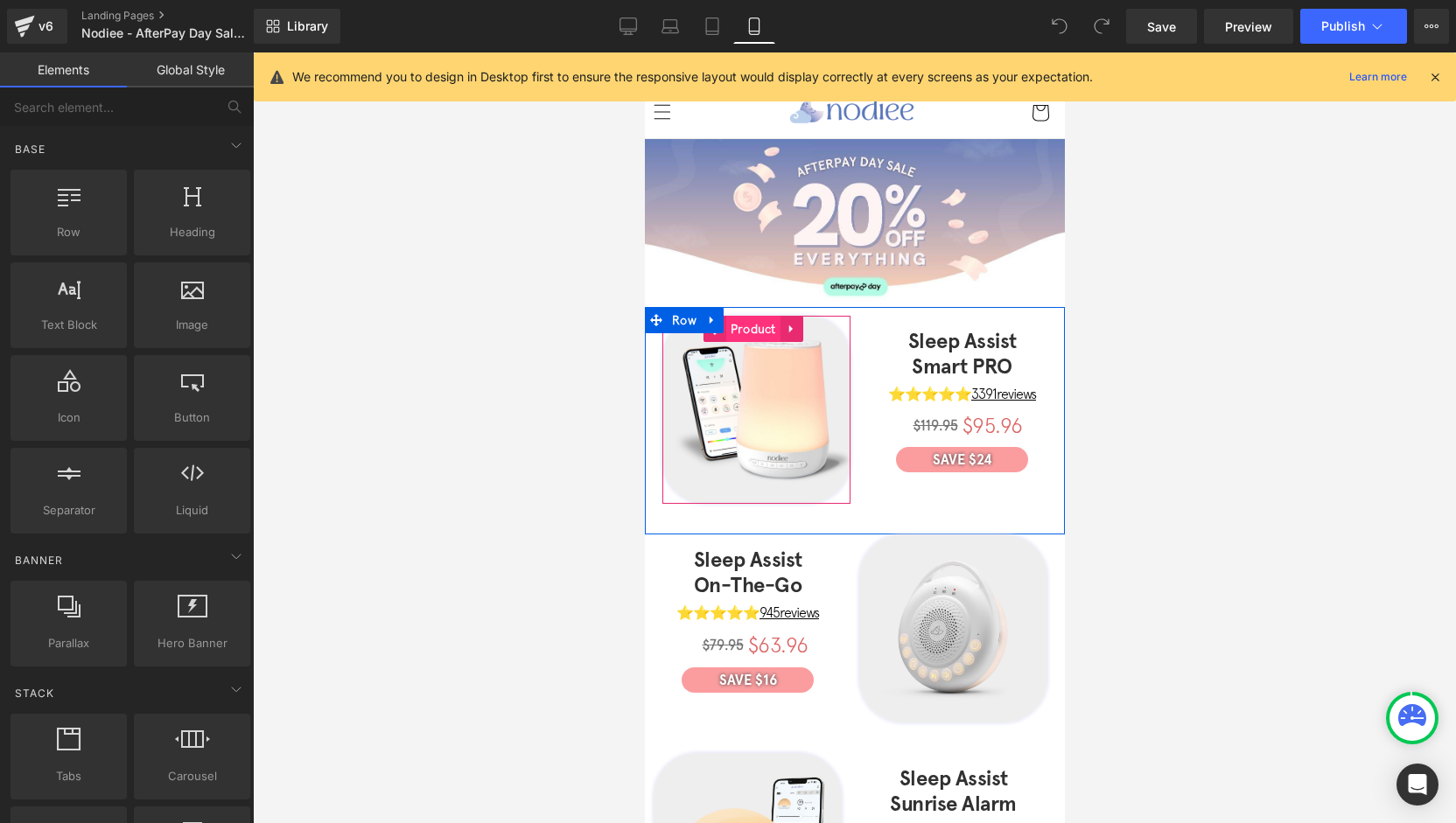
click at [742, 331] on span "Product" at bounding box center [753, 329] width 54 height 26
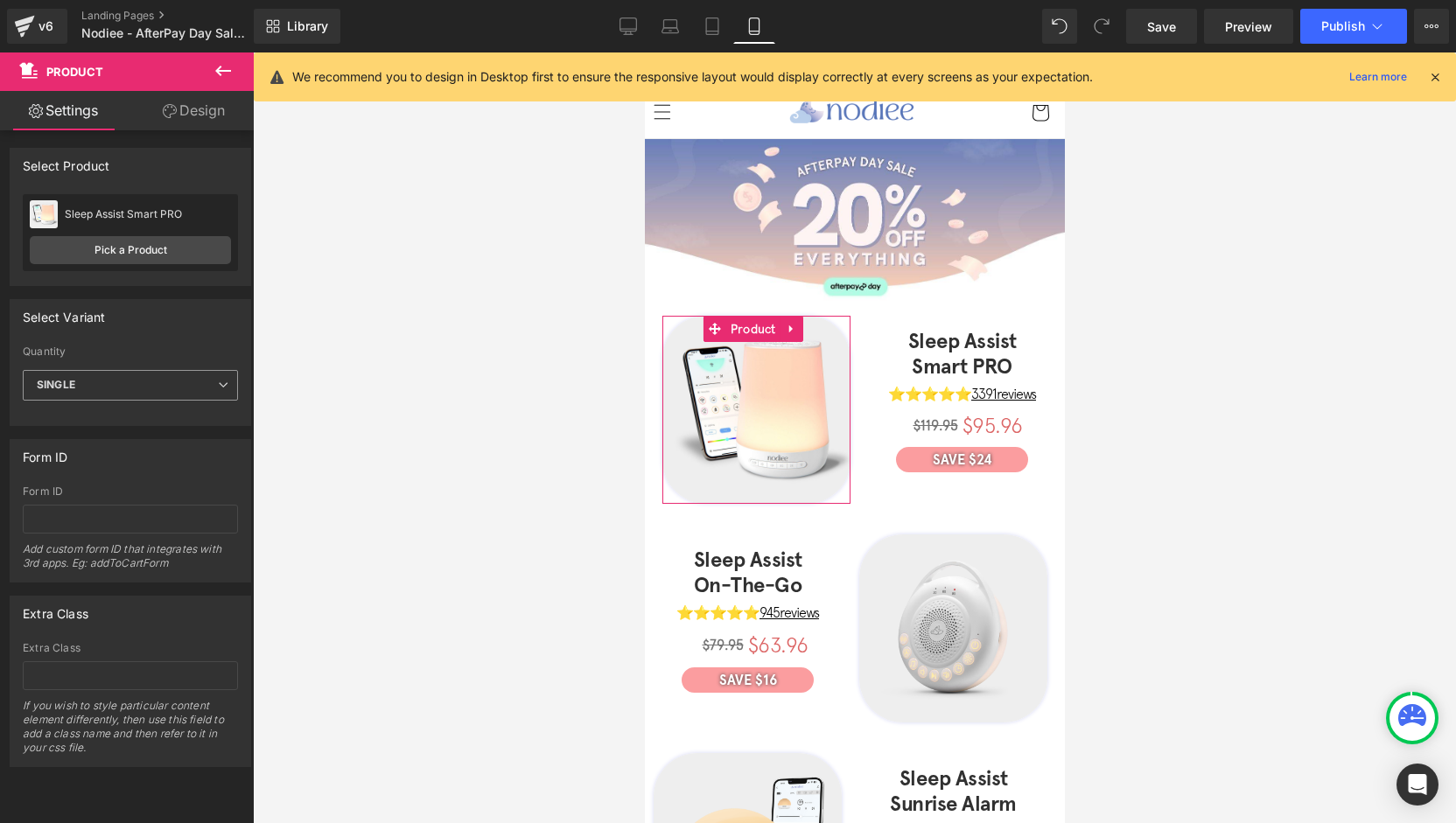
click at [68, 385] on b "SINGLE" at bounding box center [56, 385] width 39 height 14
click at [96, 419] on li "Default" at bounding box center [127, 416] width 208 height 26
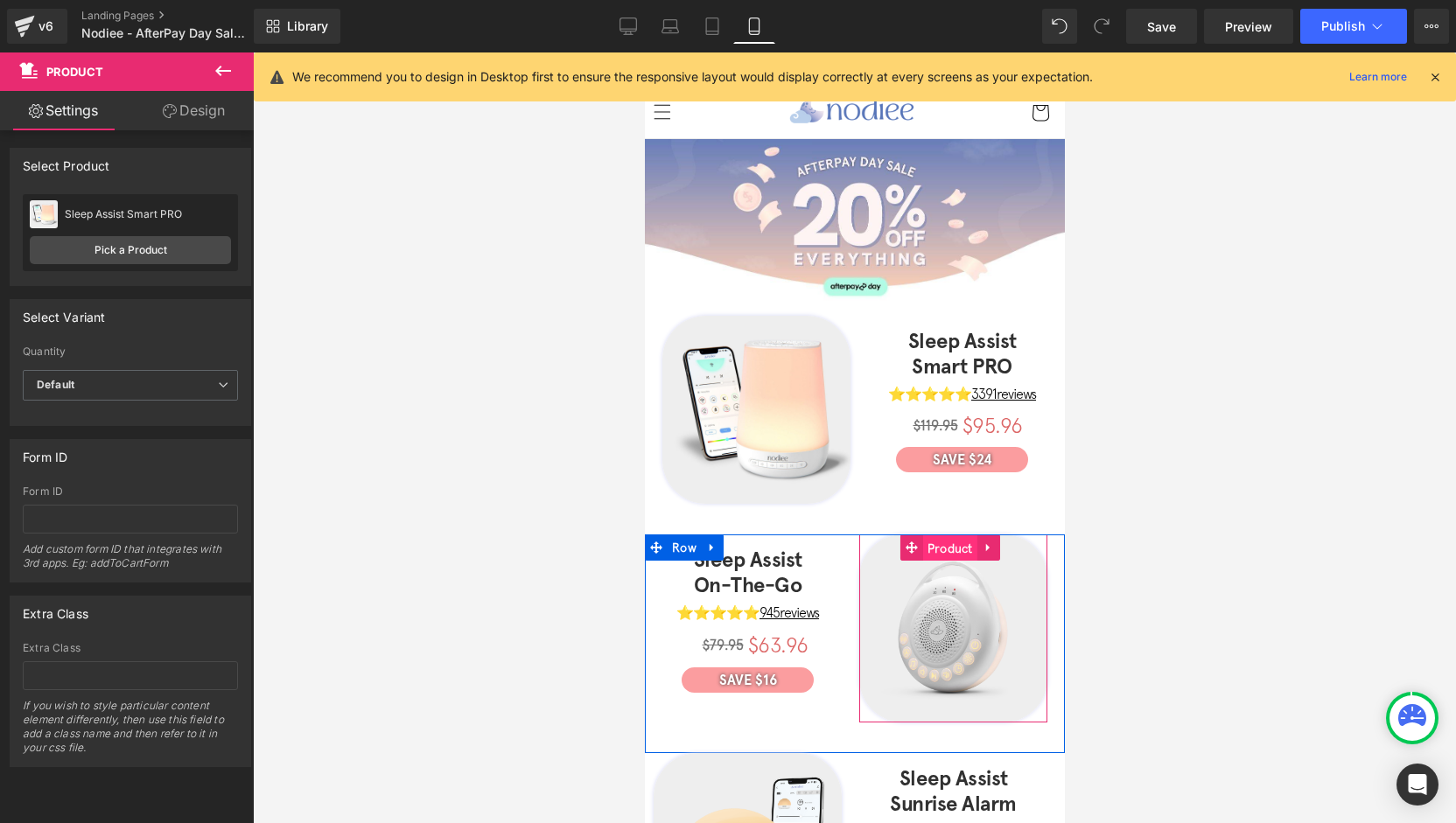
click at [943, 543] on span "Product" at bounding box center [949, 548] width 54 height 26
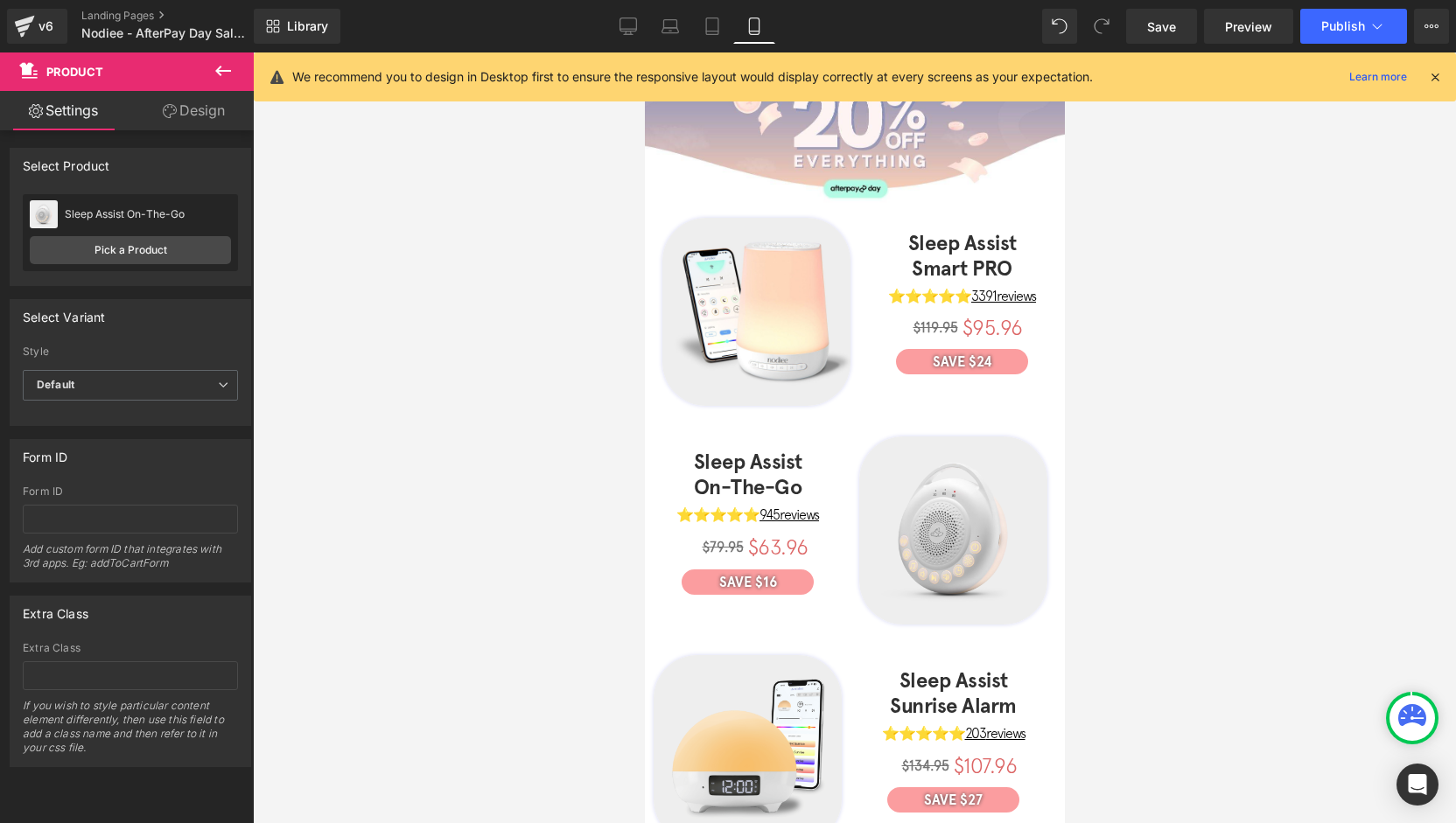
scroll to position [175, 0]
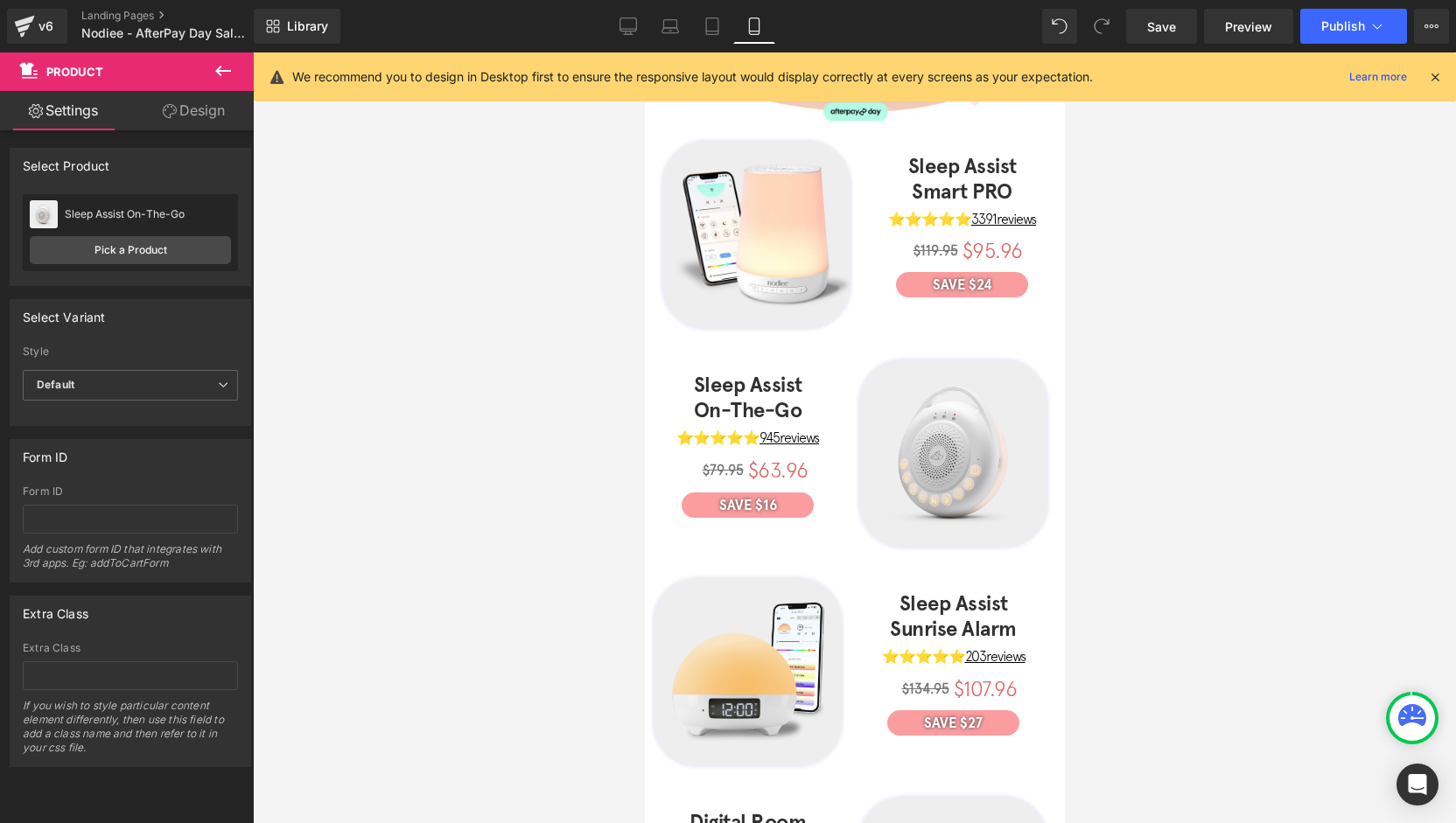
click at [740, 591] on img at bounding box center [747, 672] width 188 height 188
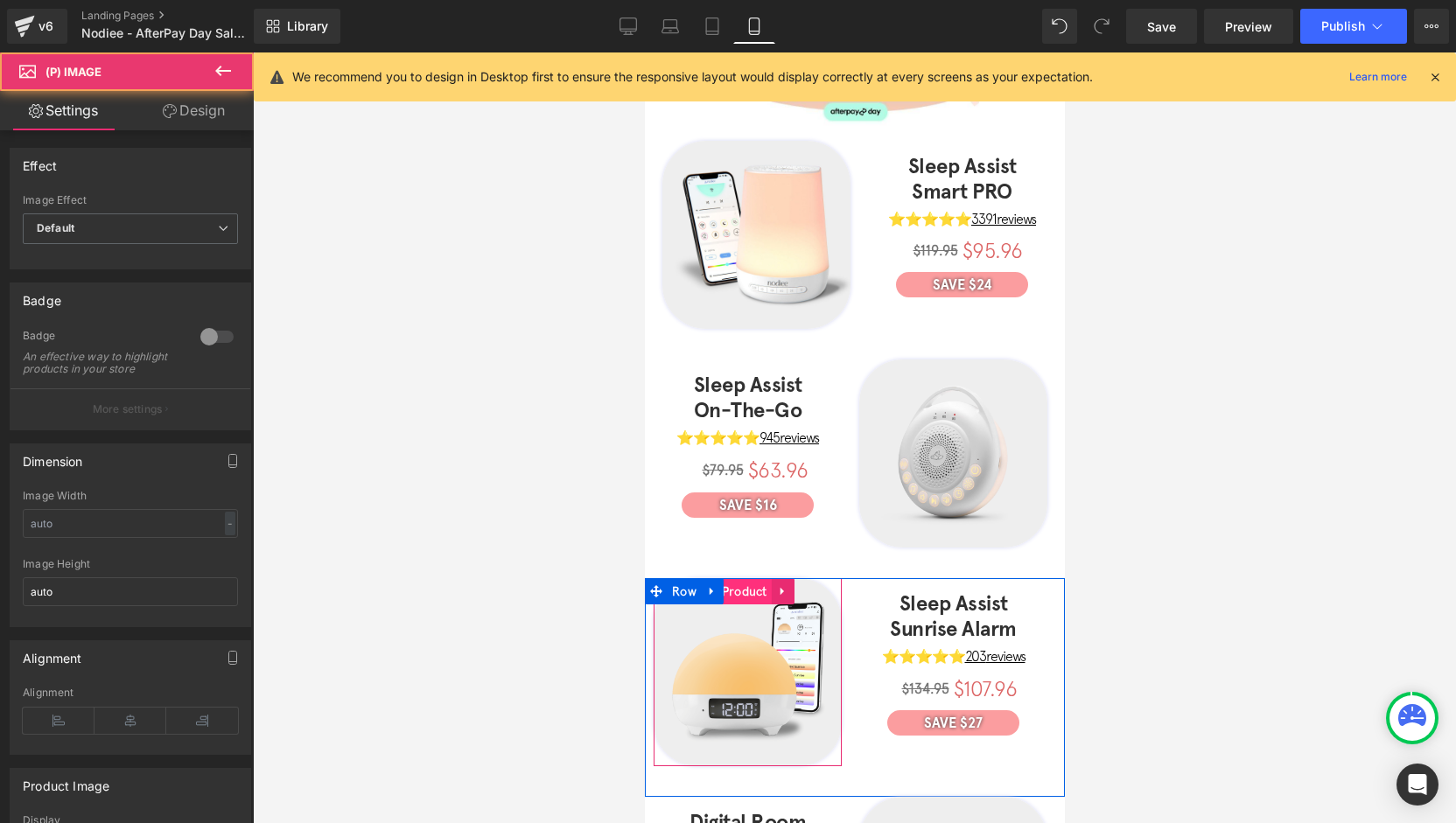
click at [744, 578] on span "Product" at bounding box center [744, 591] width 54 height 26
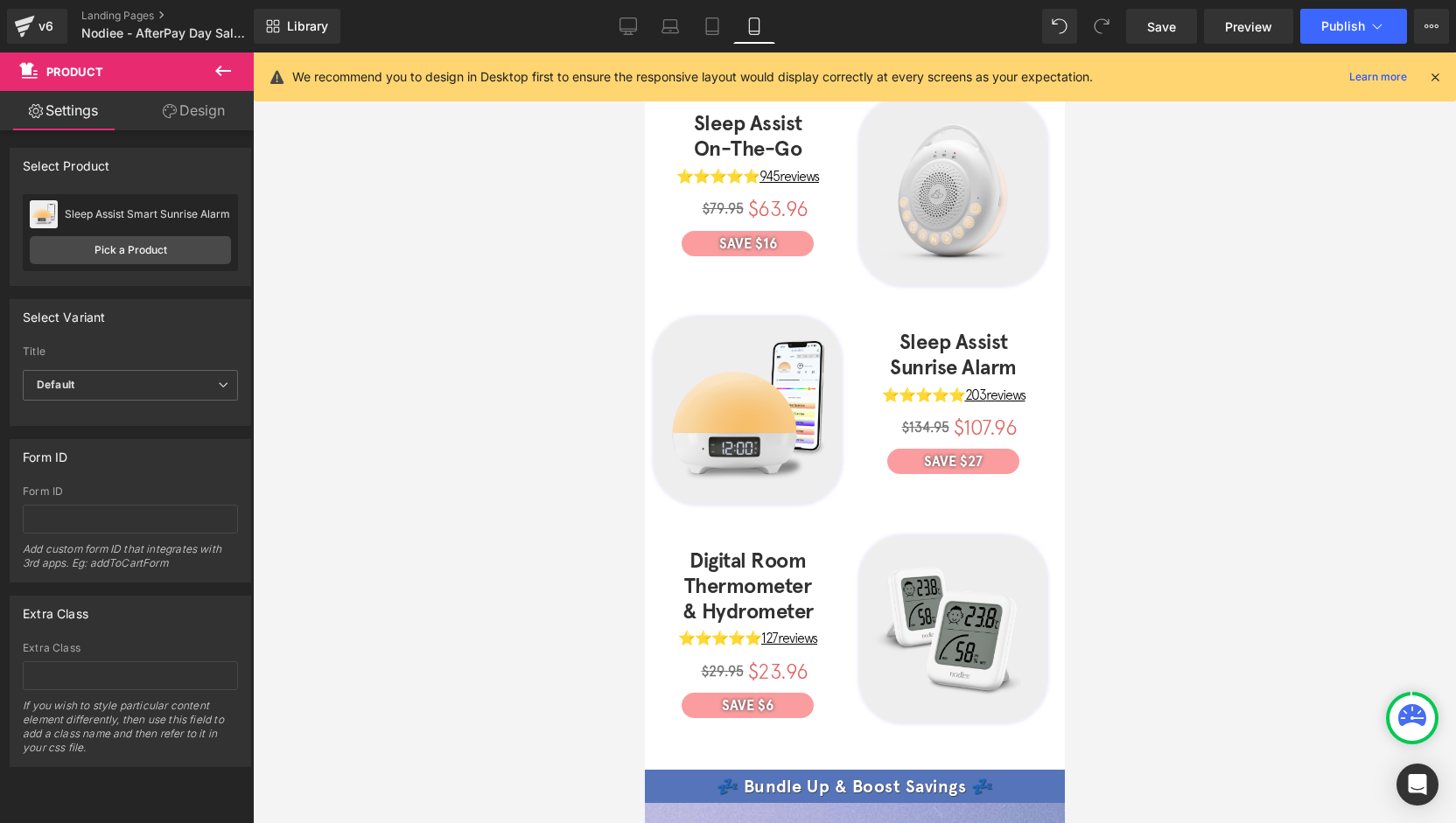
scroll to position [437, 0]
click at [917, 586] on img at bounding box center [952, 629] width 188 height 188
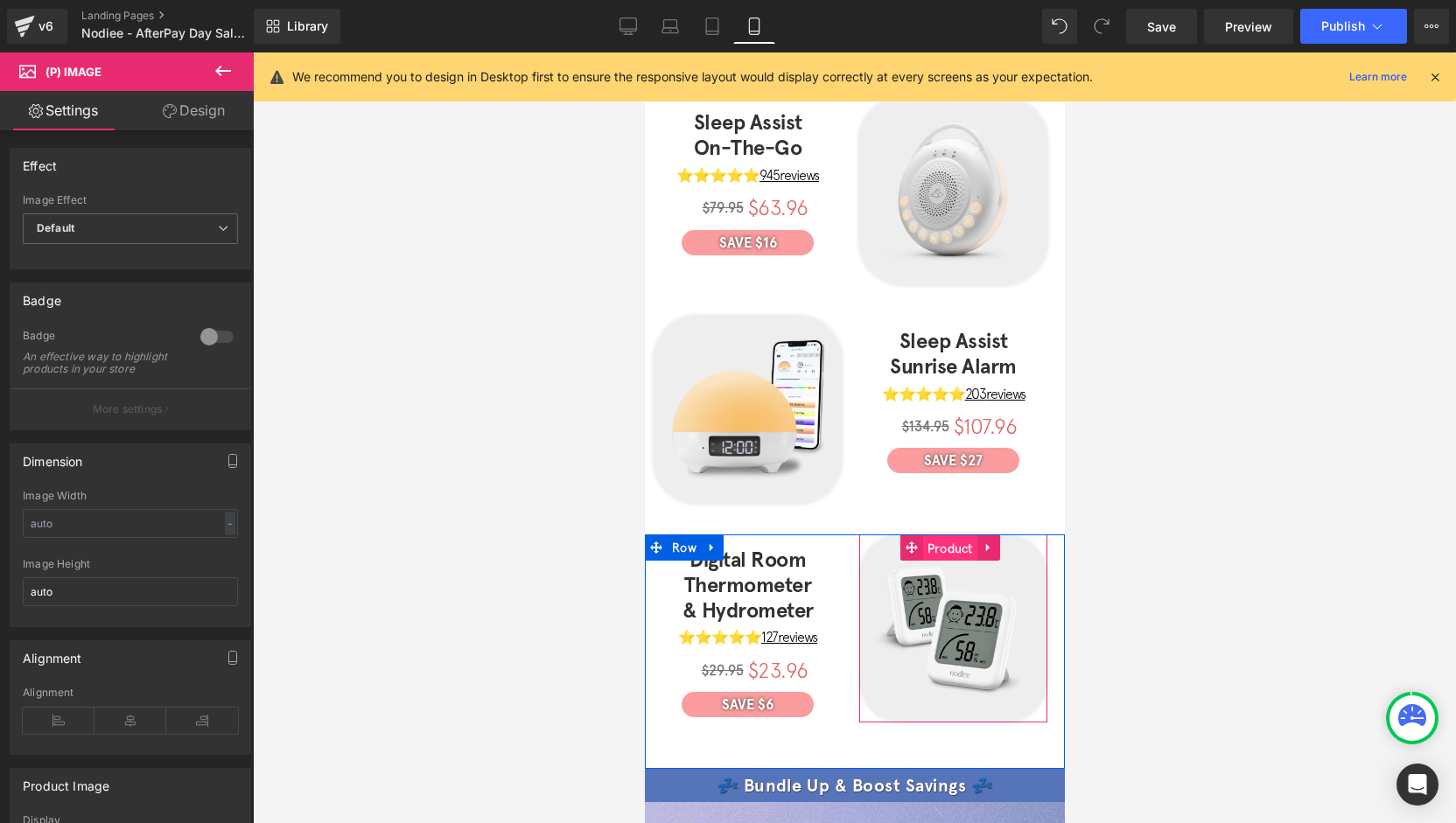
click at [949, 536] on span "Product" at bounding box center [949, 548] width 54 height 26
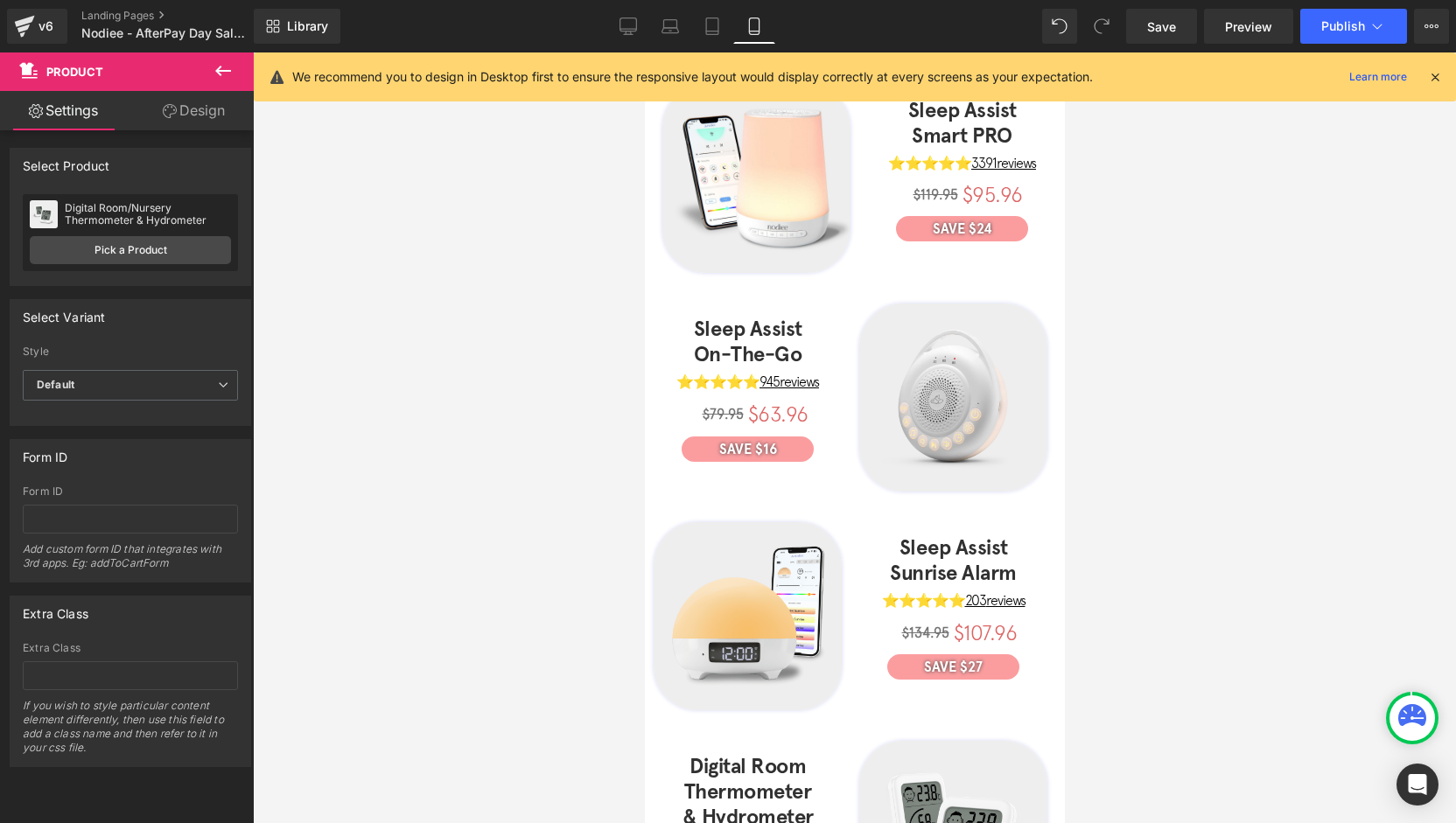
scroll to position [0, 0]
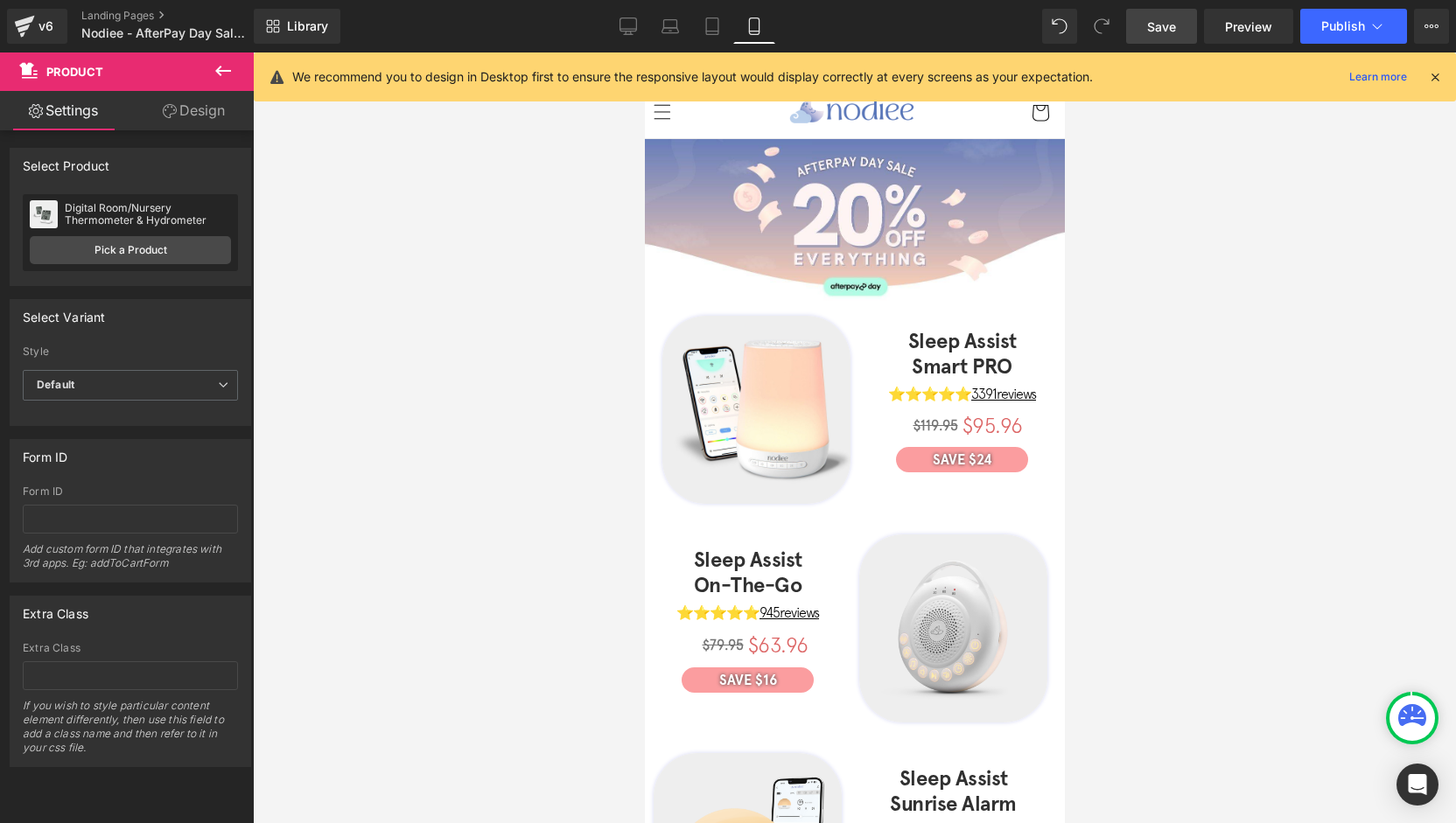
click at [1138, 42] on link "Save" at bounding box center [1161, 26] width 71 height 35
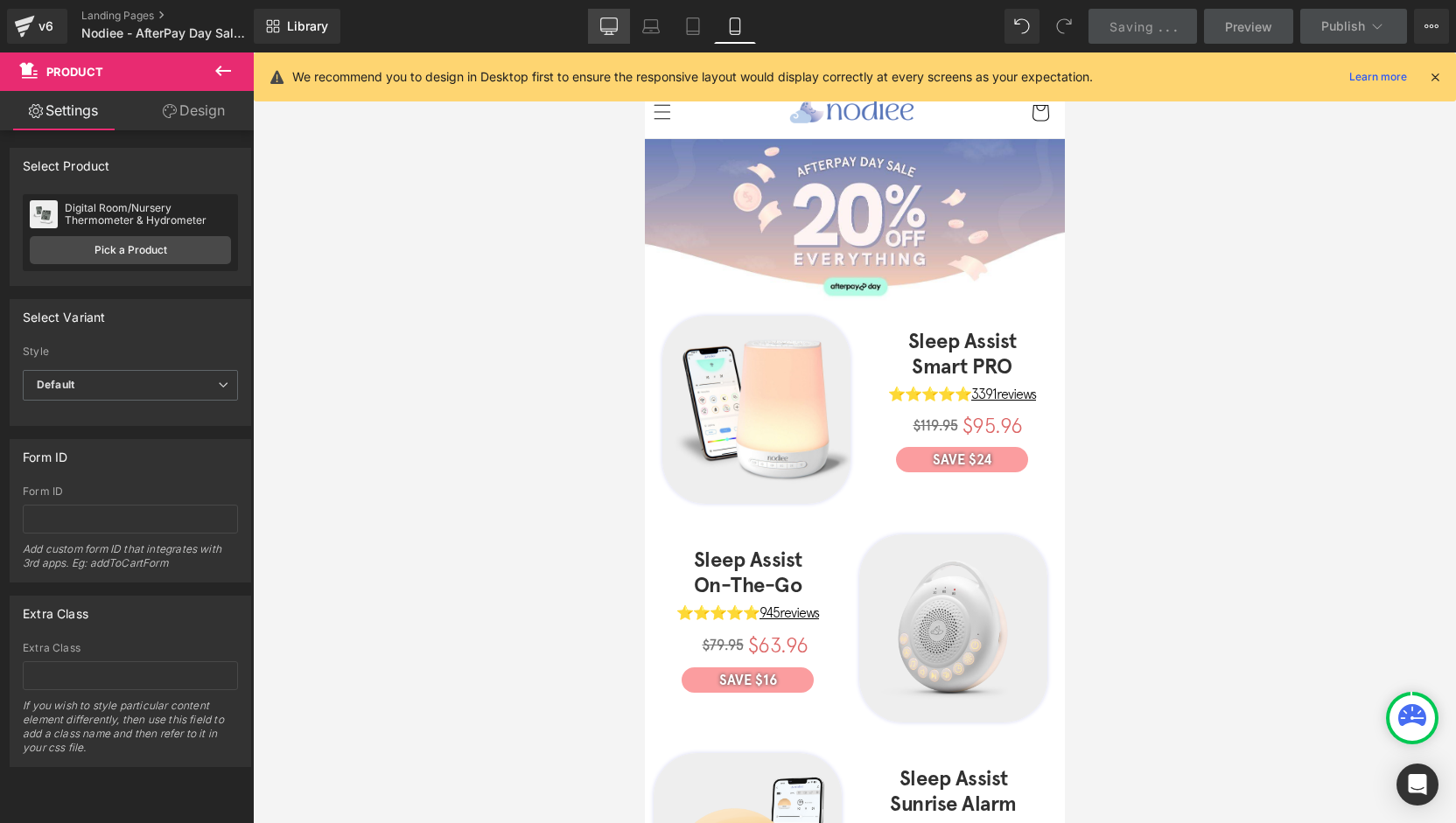
click at [618, 30] on icon at bounding box center [609, 26] width 17 height 17
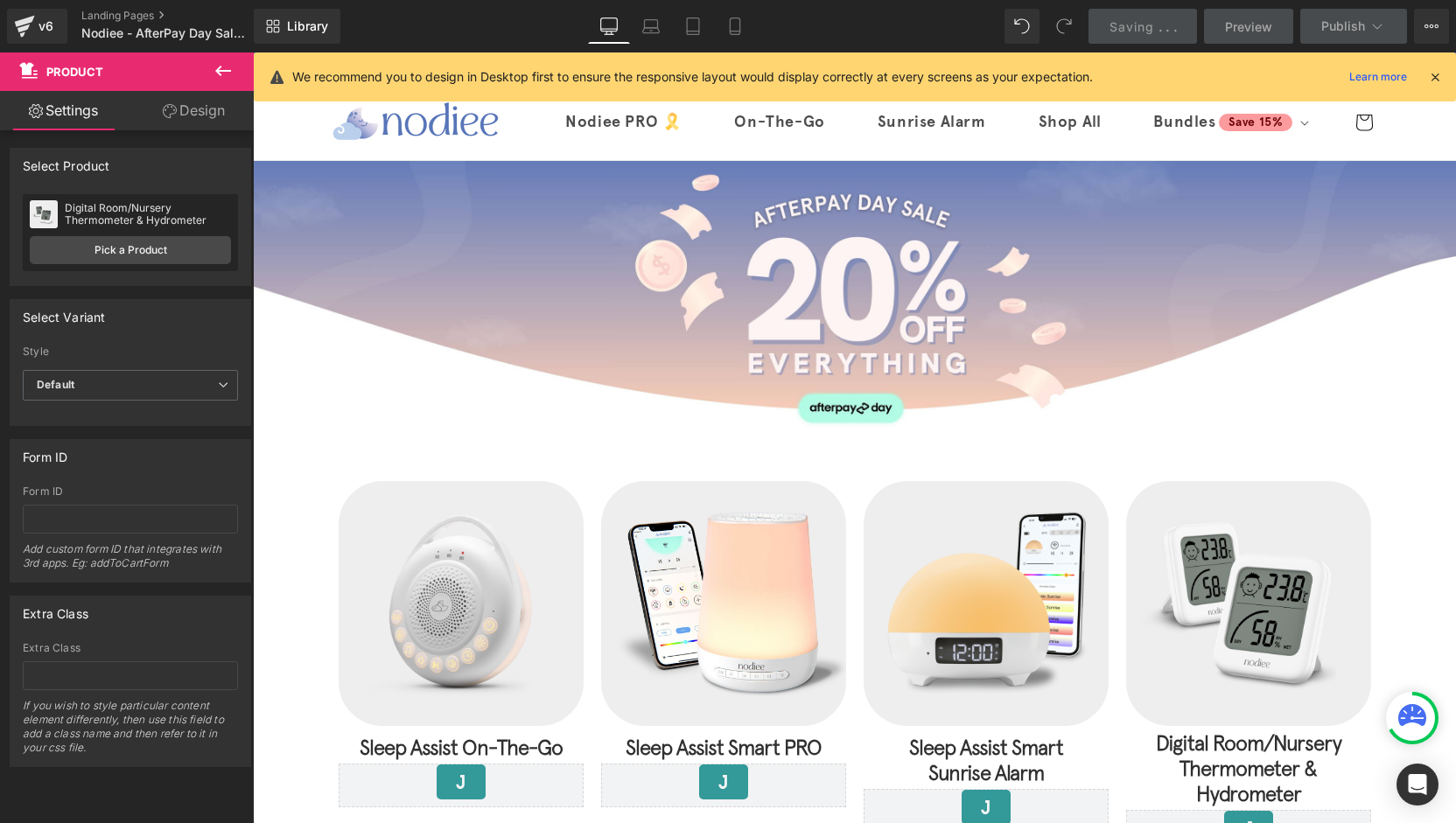
click at [615, 27] on icon at bounding box center [609, 26] width 17 height 17
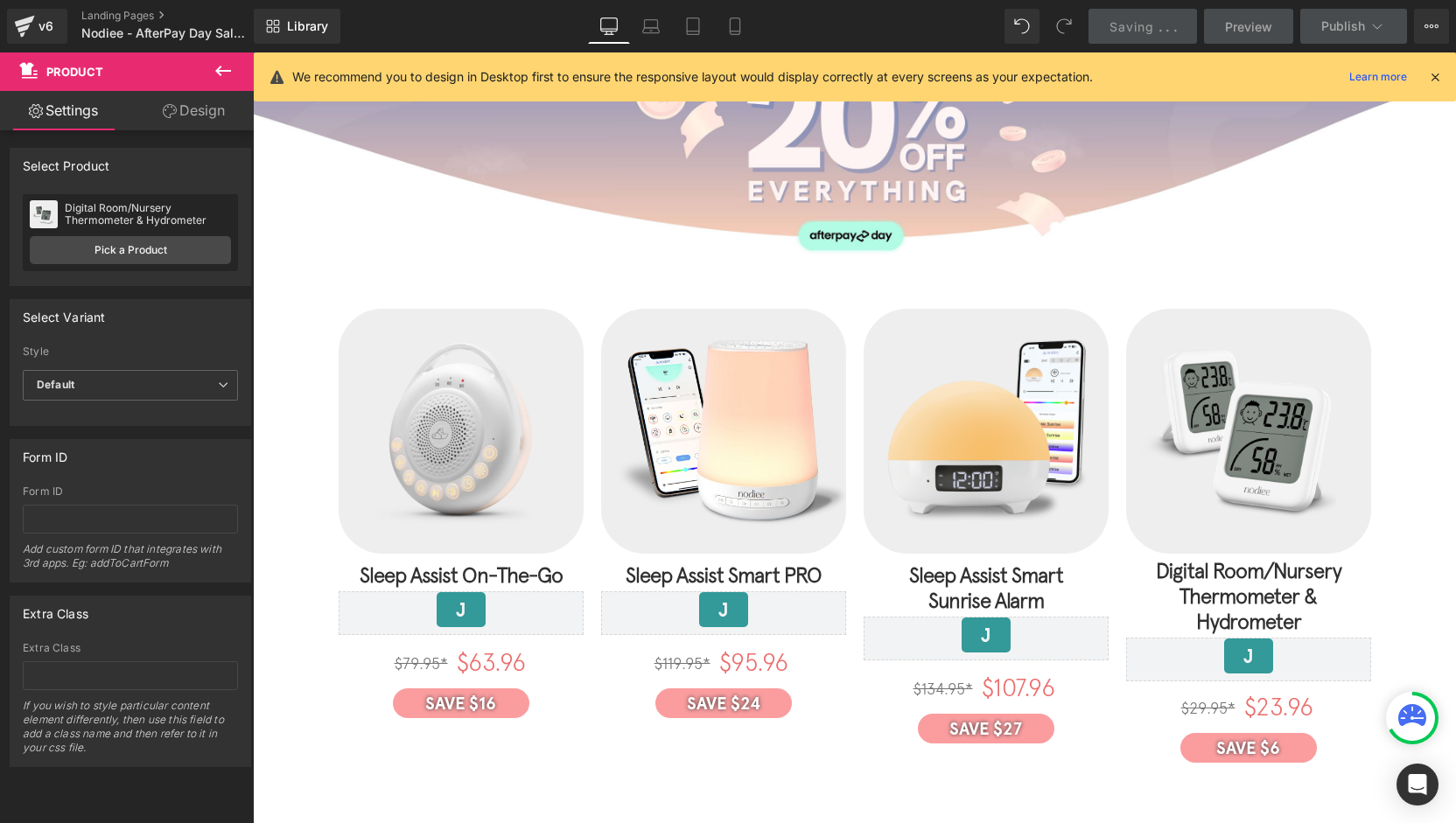
scroll to position [175, 0]
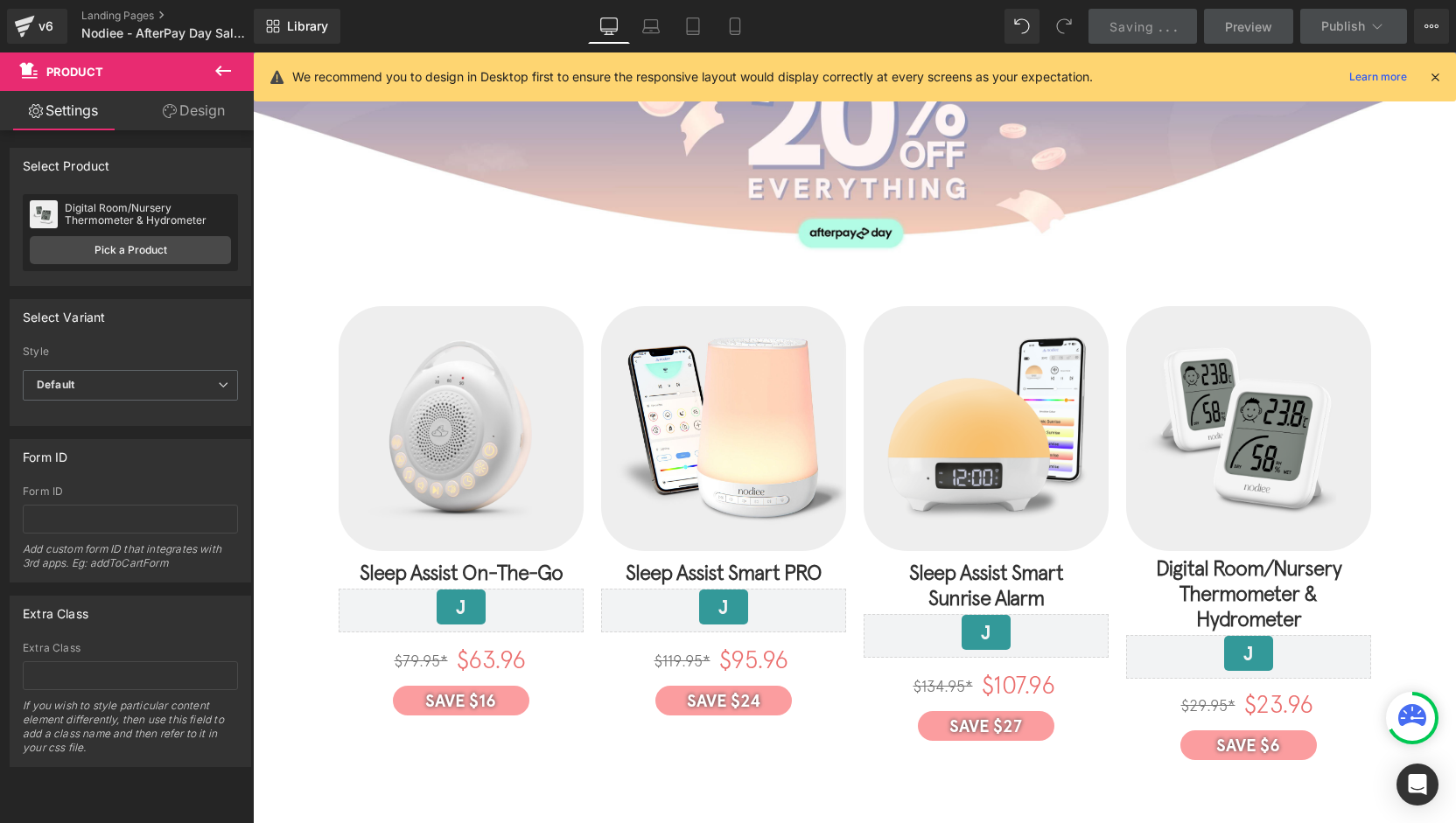
click at [442, 399] on img at bounding box center [461, 428] width 245 height 245
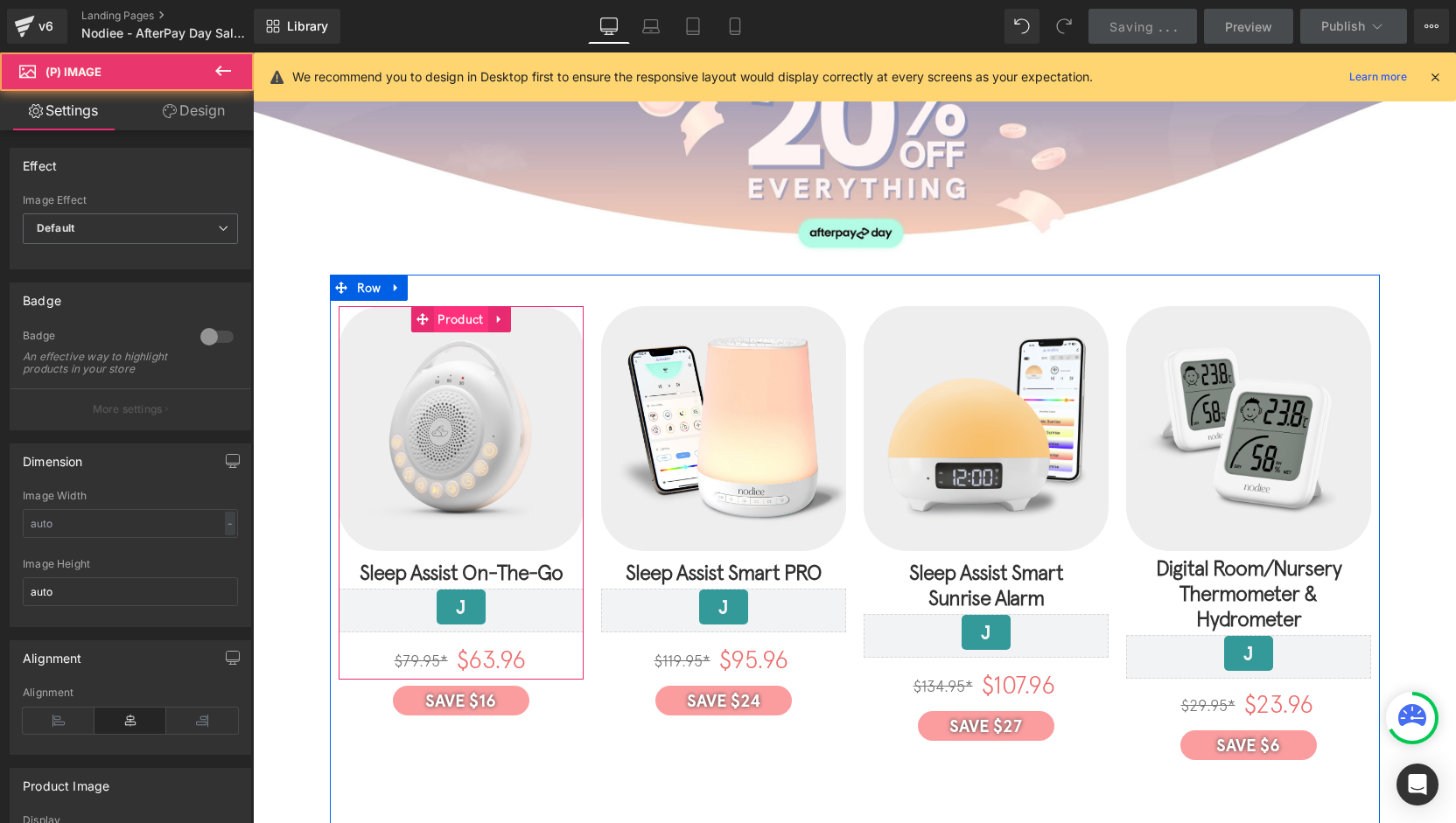
click at [444, 307] on span "Product" at bounding box center [461, 319] width 54 height 26
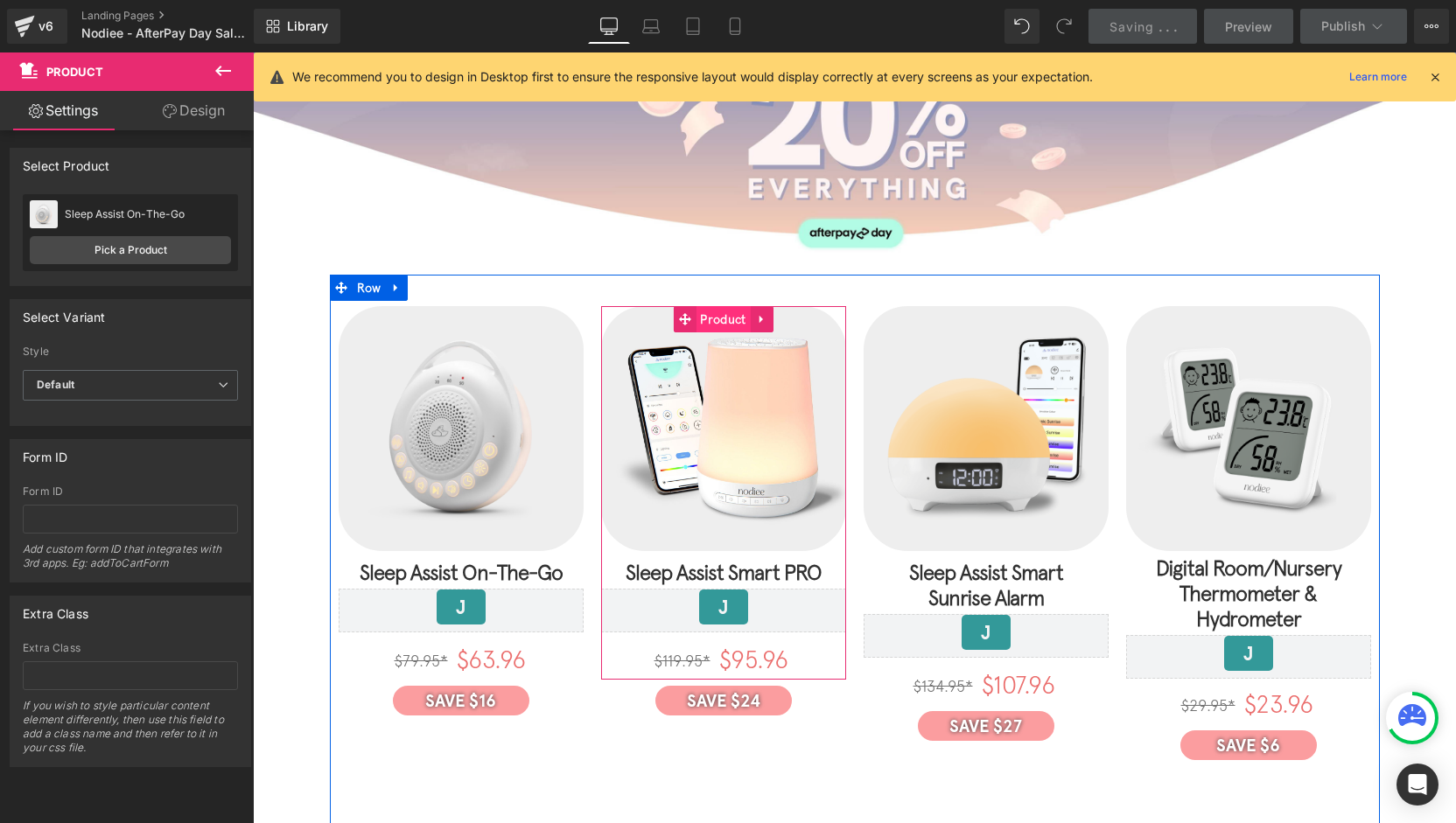
click at [713, 319] on span "Product" at bounding box center [723, 319] width 54 height 26
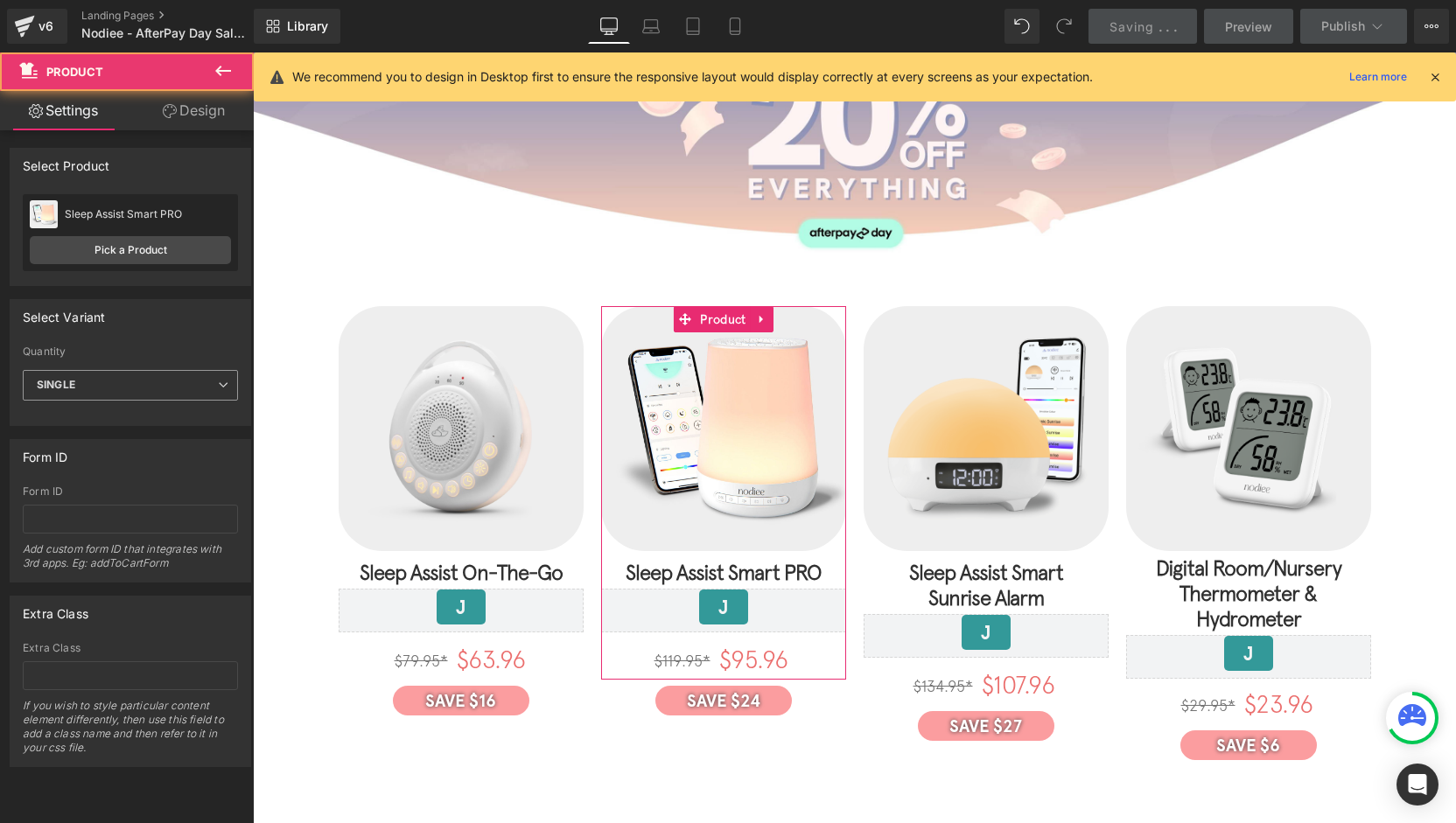
click at [168, 385] on span "SINGLE" at bounding box center [131, 386] width 216 height 31
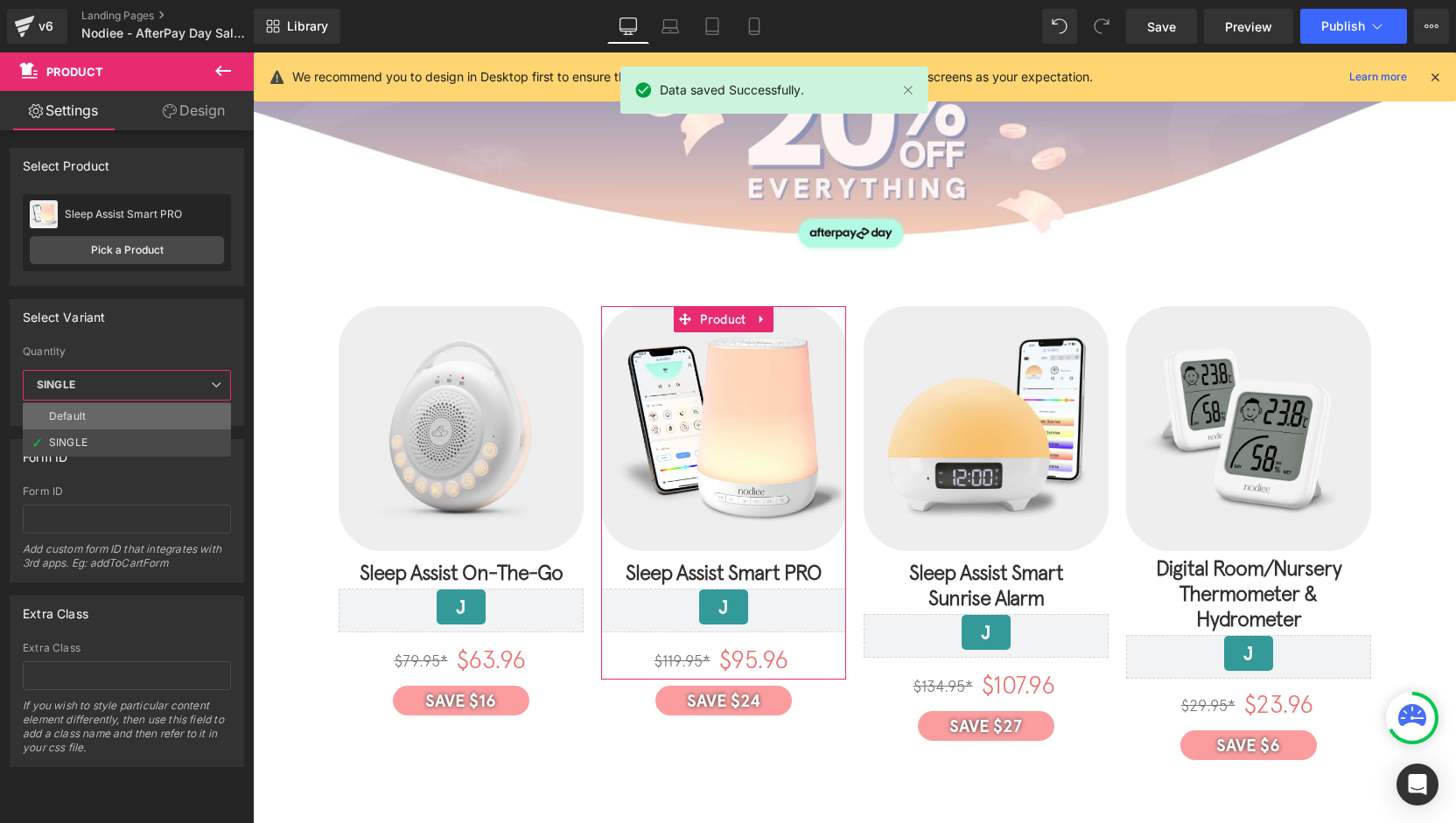
click at [136, 414] on li "Default" at bounding box center [127, 416] width 208 height 26
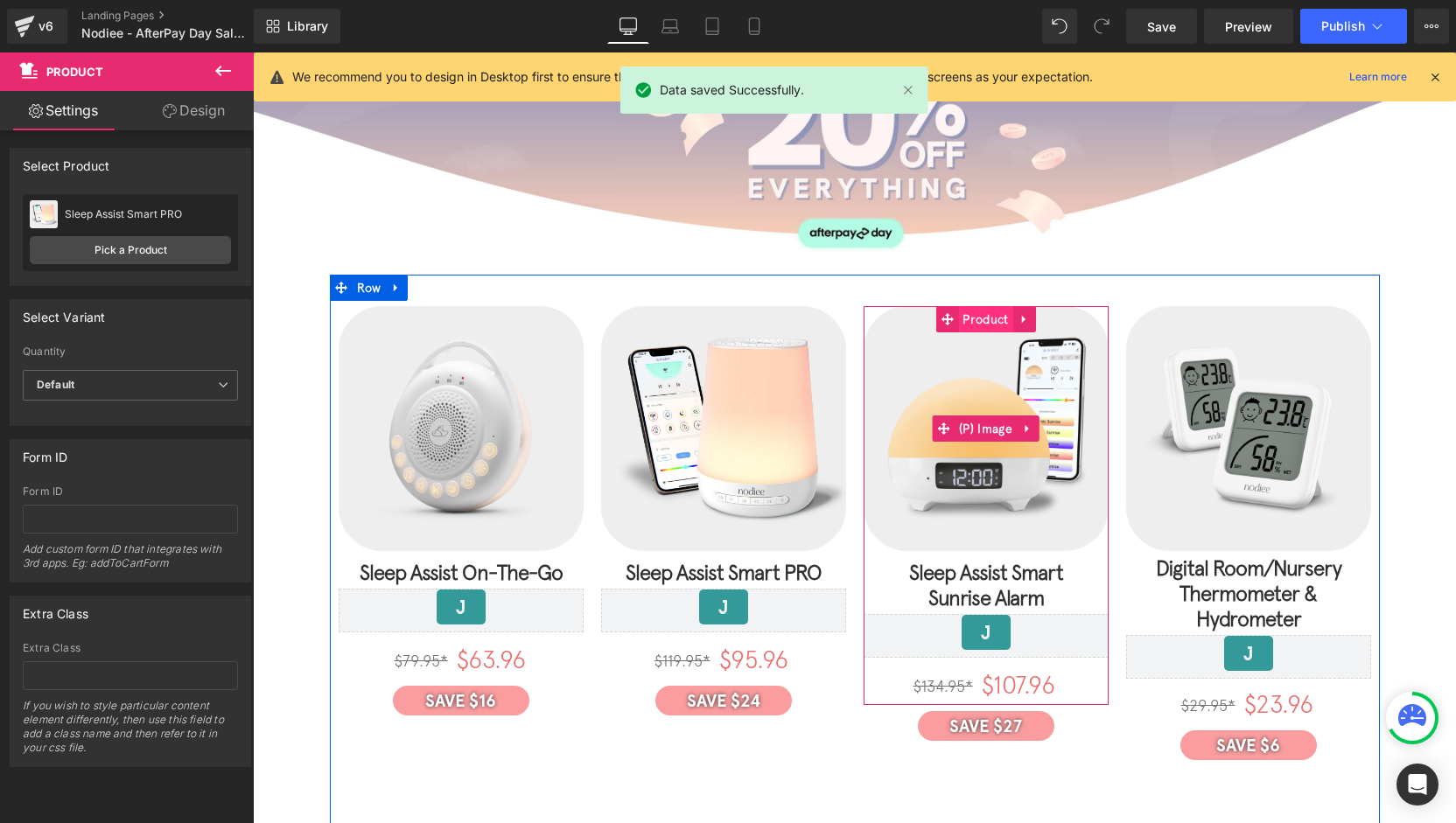
click at [987, 316] on span "Product" at bounding box center [985, 319] width 54 height 26
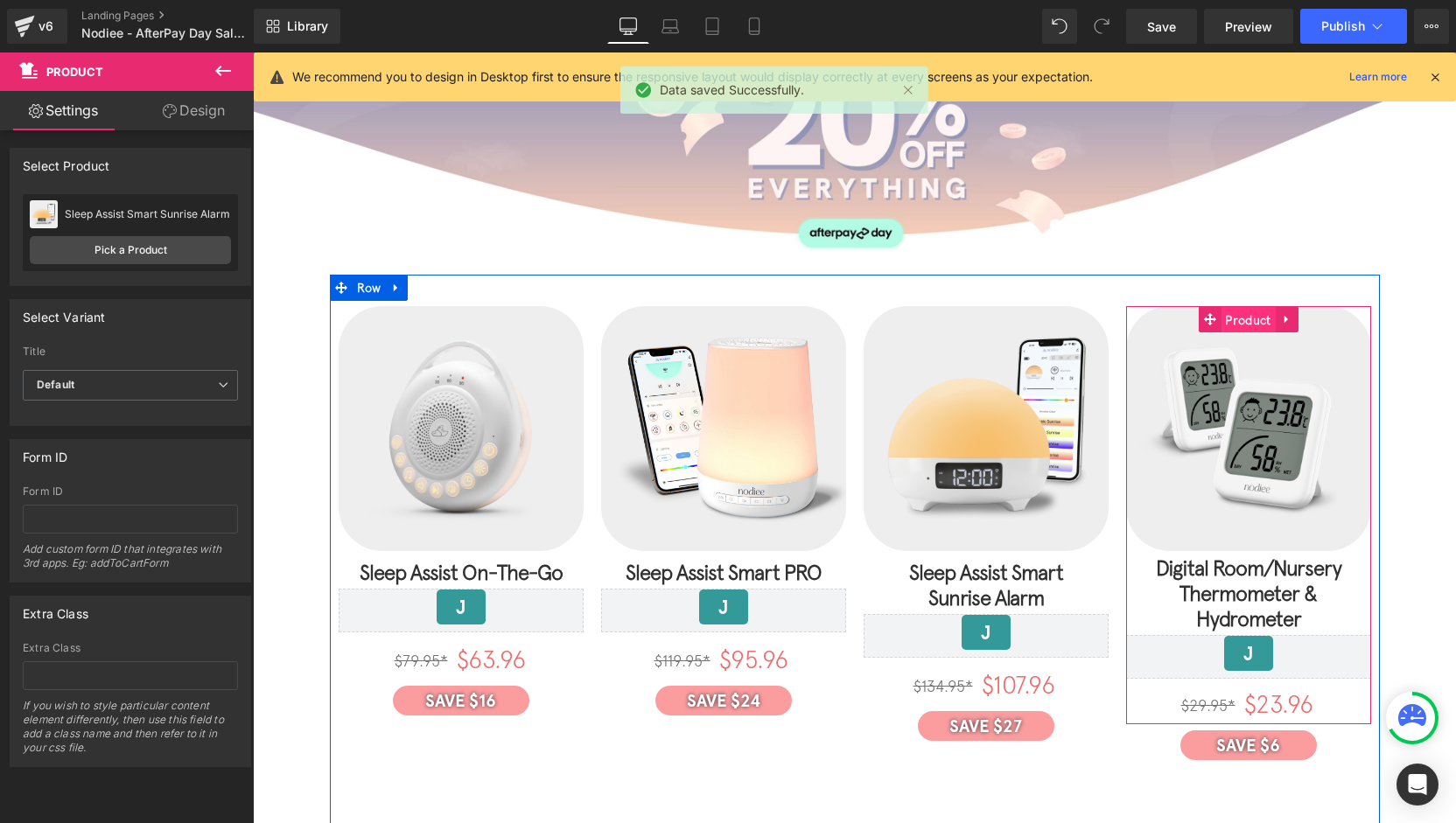
click at [1245, 319] on span "Product" at bounding box center [1248, 319] width 54 height 26
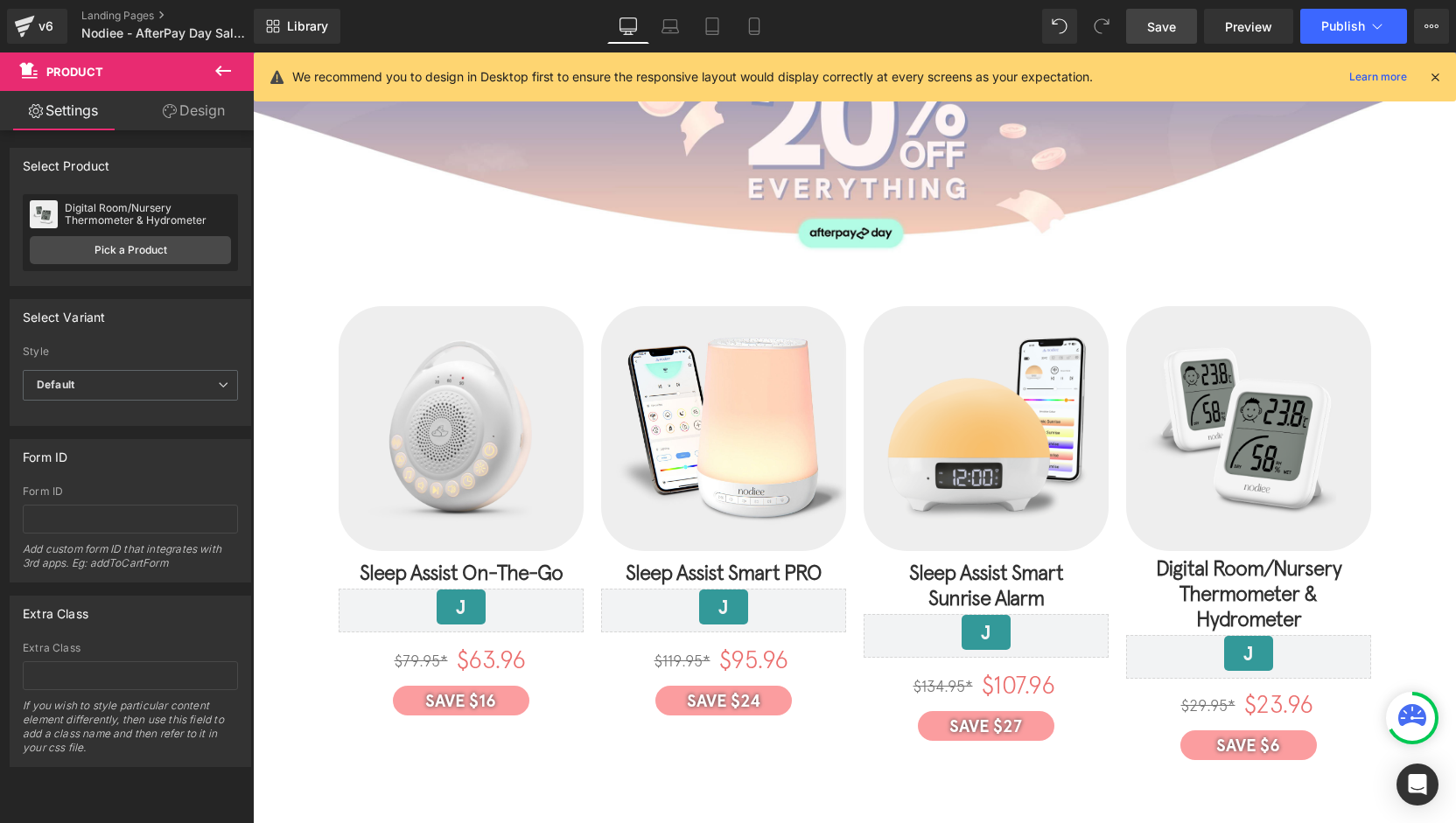
click at [1176, 25] on link "Save" at bounding box center [1161, 26] width 71 height 35
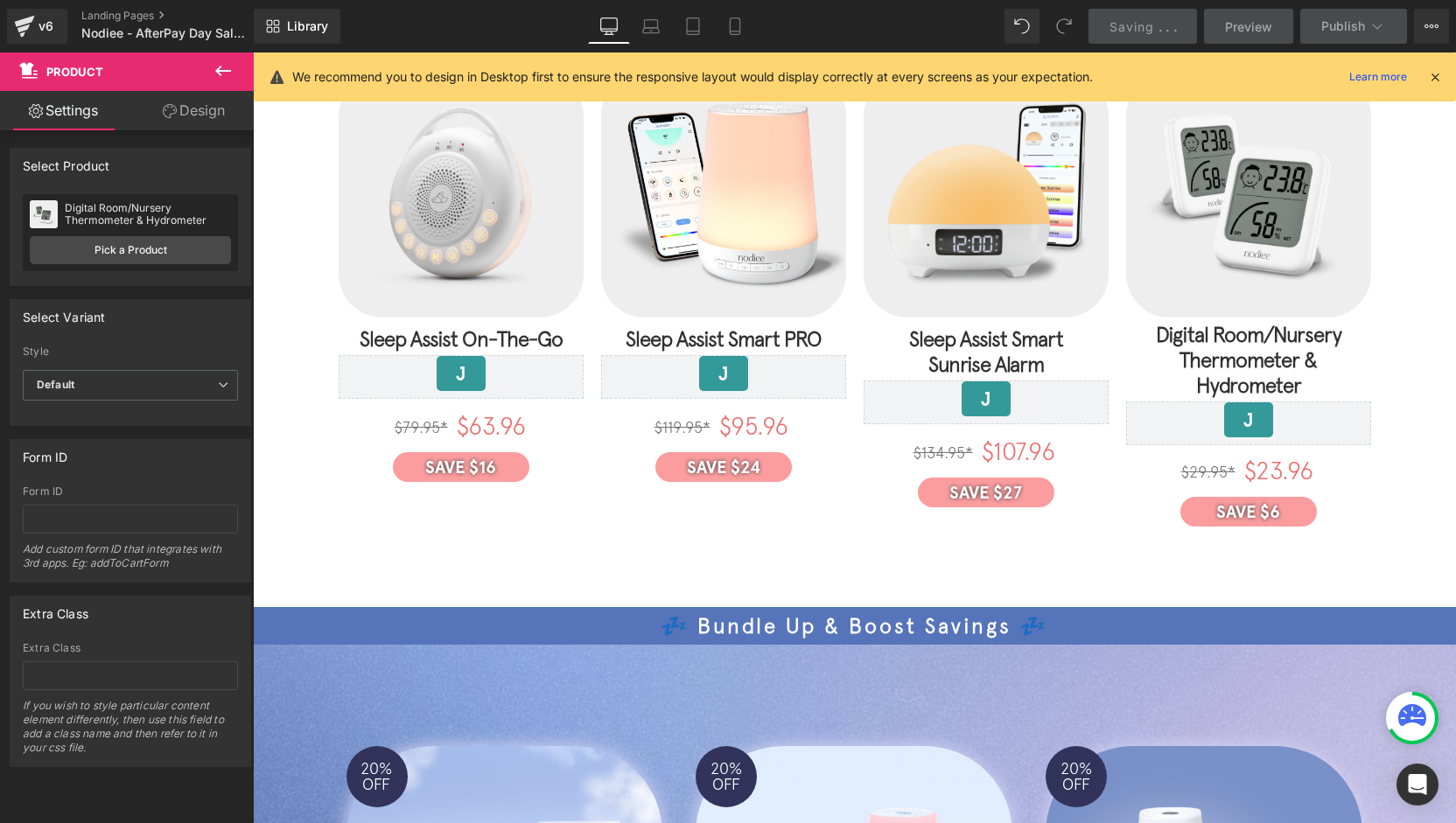
scroll to position [612, 0]
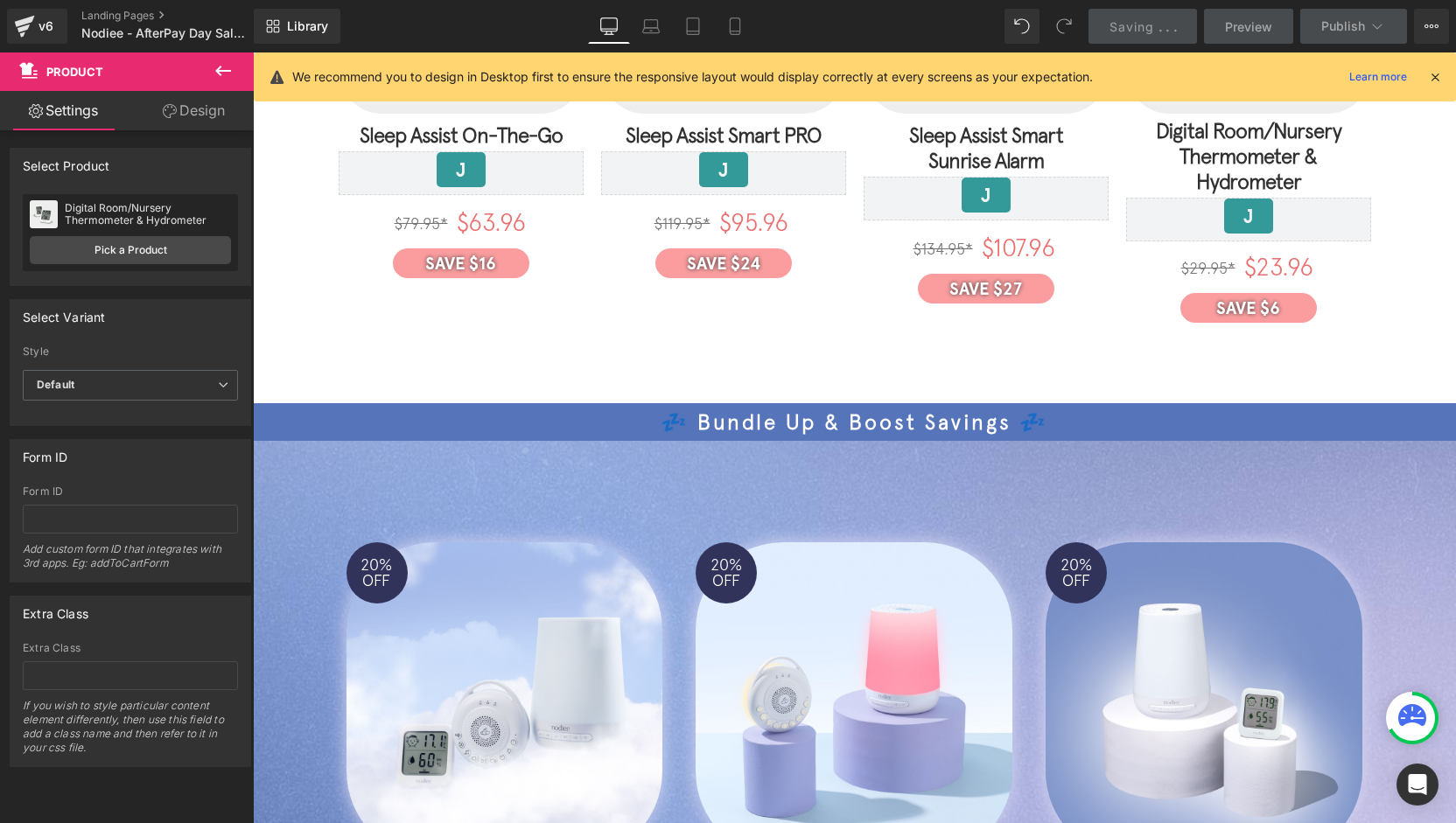
click at [490, 543] on div "20% OFF (P) Image Tranquil Trio Bundle (P) Title Was = Heading $229.85 Heading …" at bounding box center [504, 775] width 316 height 465
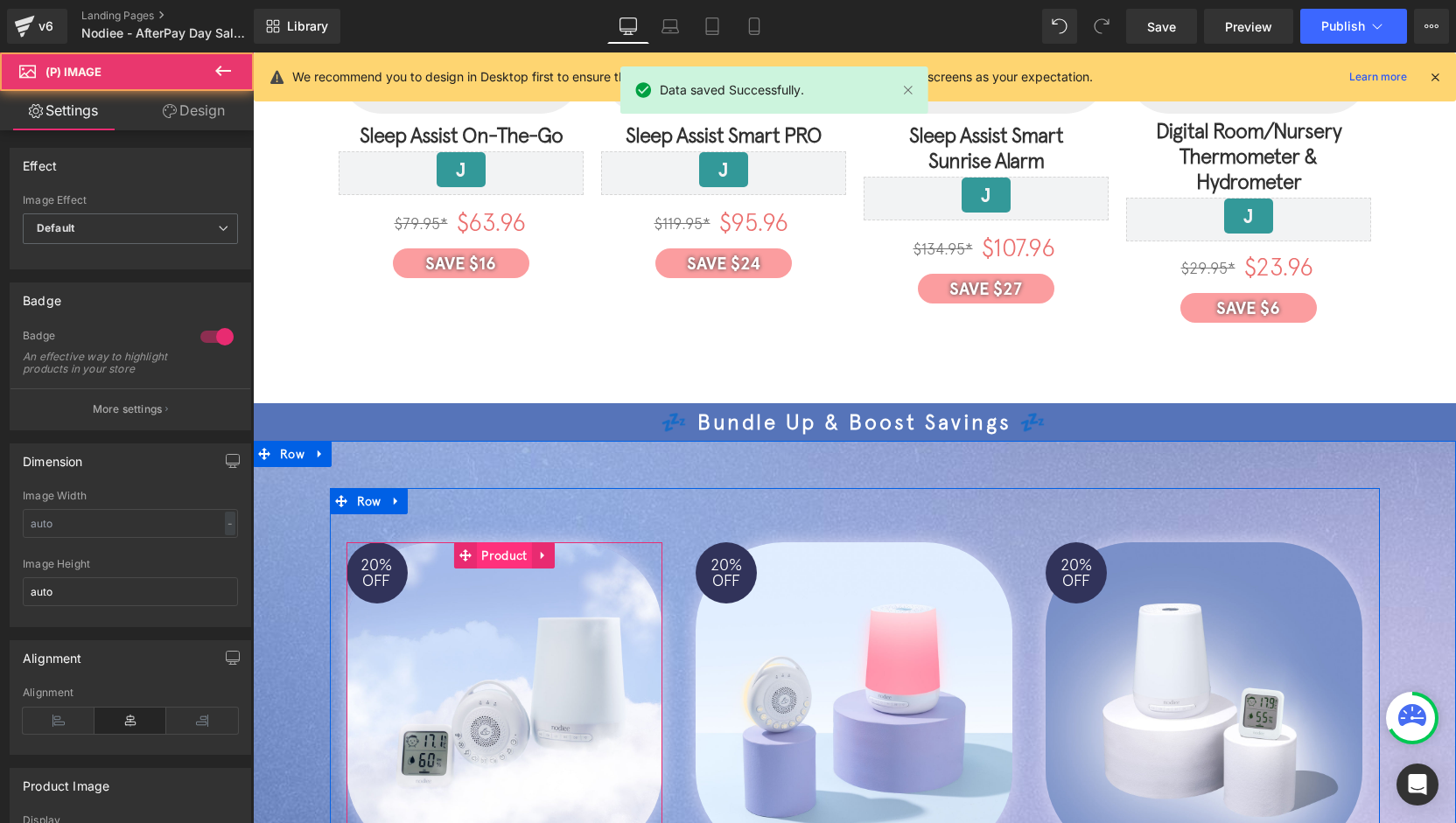
click at [500, 543] on span "Product" at bounding box center [504, 555] width 54 height 26
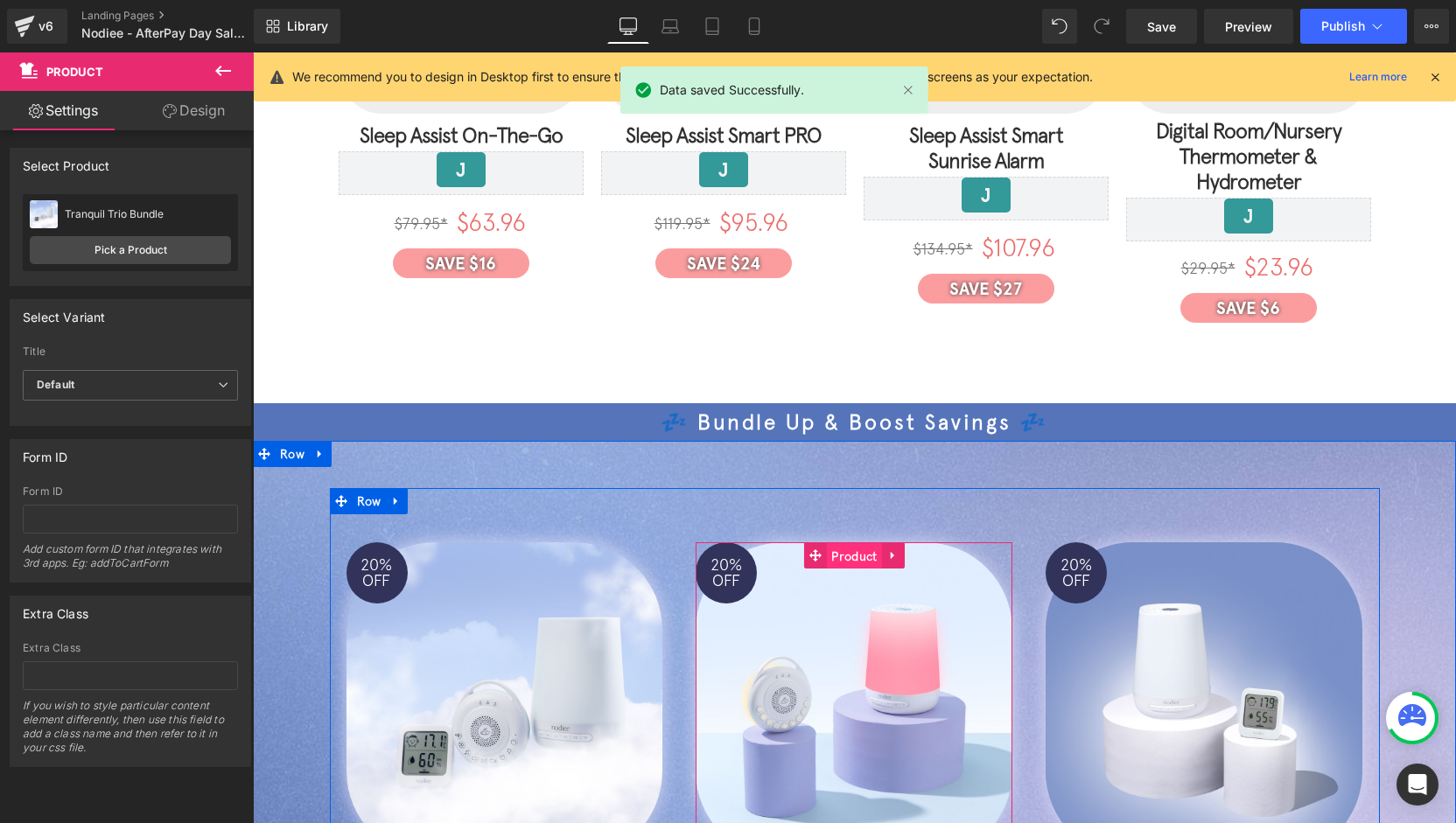
click at [860, 544] on span "Product" at bounding box center [854, 556] width 54 height 26
click at [1201, 544] on span "Product" at bounding box center [1204, 556] width 54 height 26
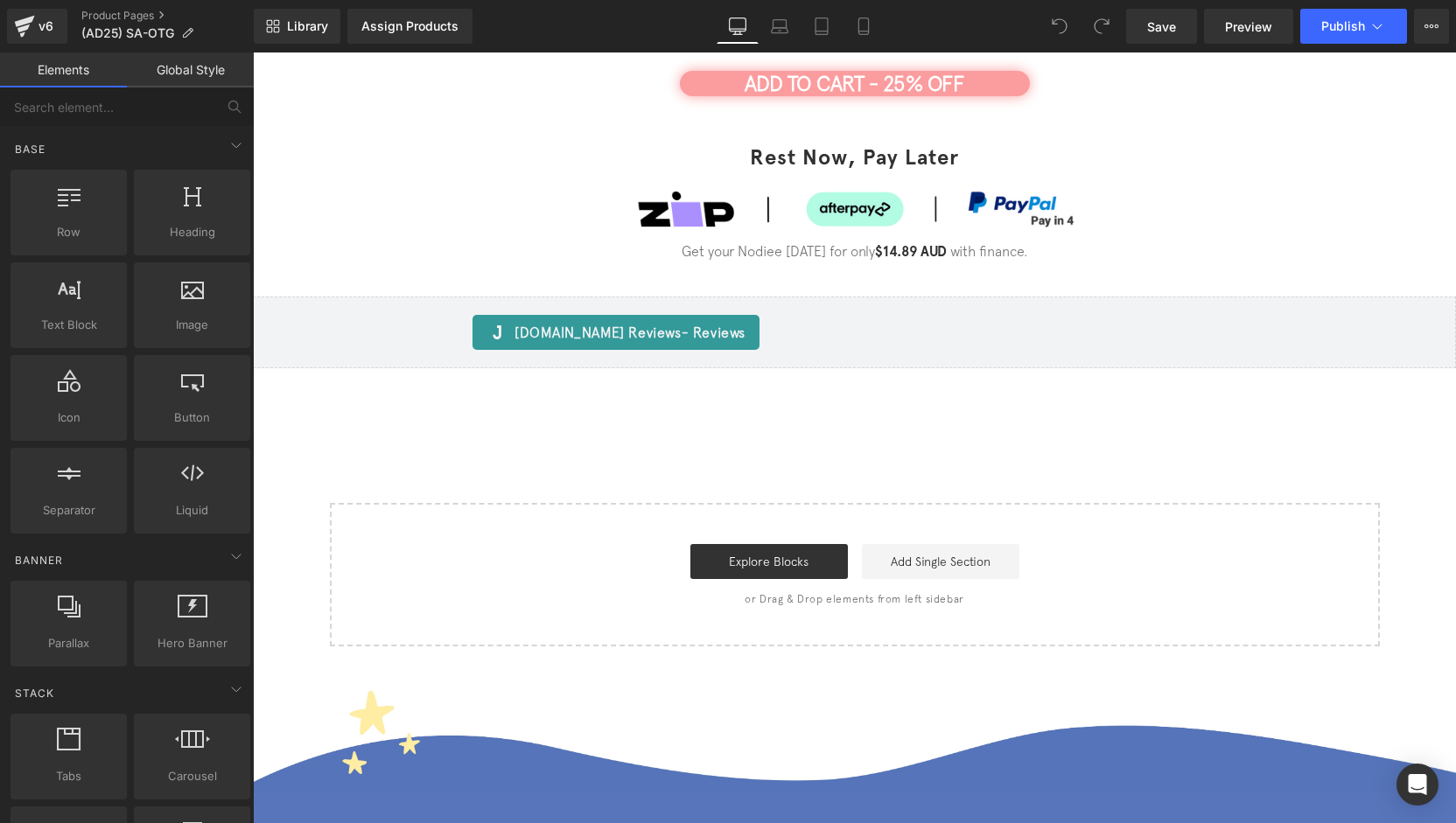
scroll to position [4247, 0]
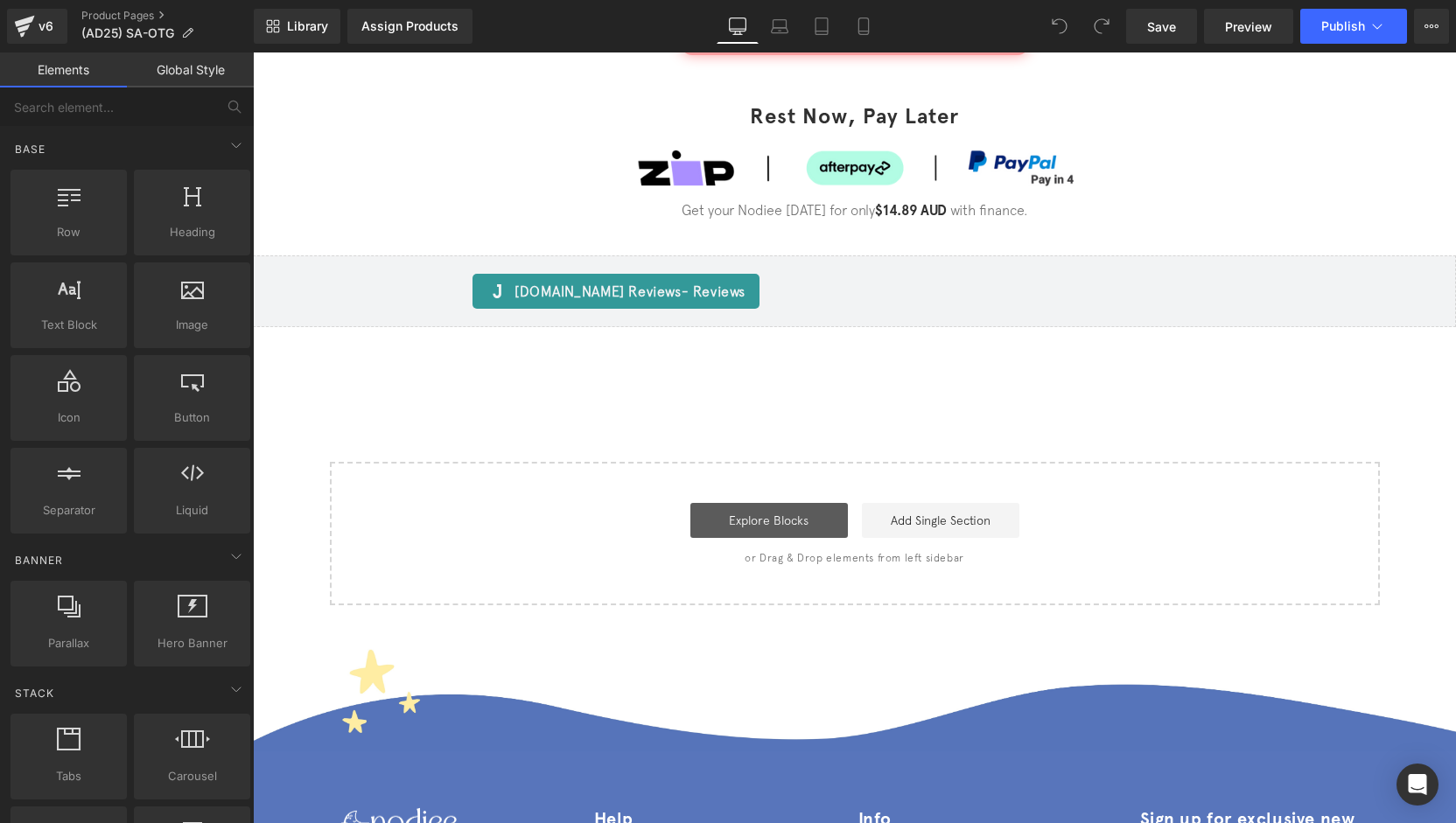
click at [775, 503] on link "Explore Blocks" at bounding box center [769, 520] width 158 height 35
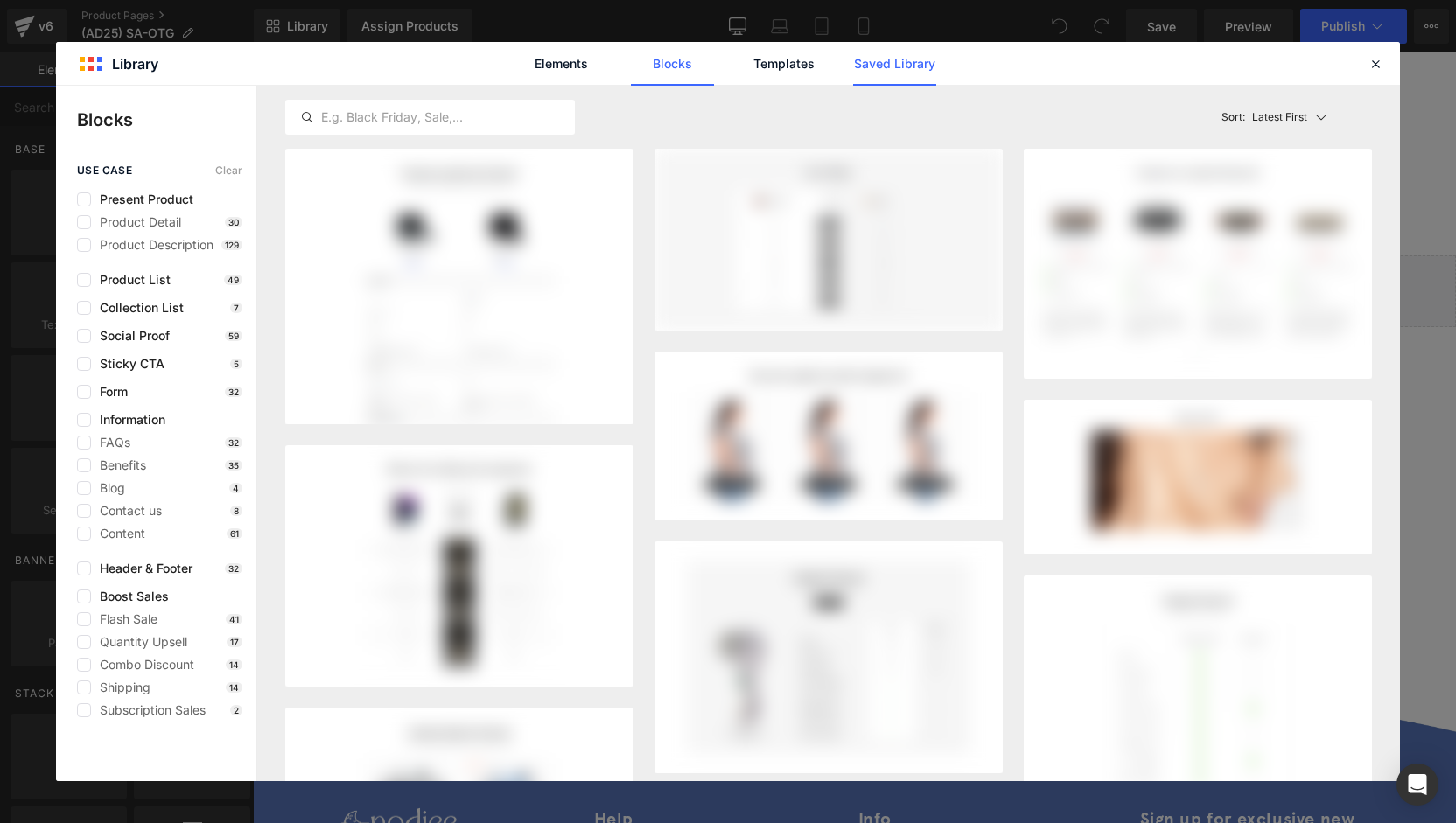
click at [915, 71] on link "Saved Library" at bounding box center [895, 63] width 83 height 44
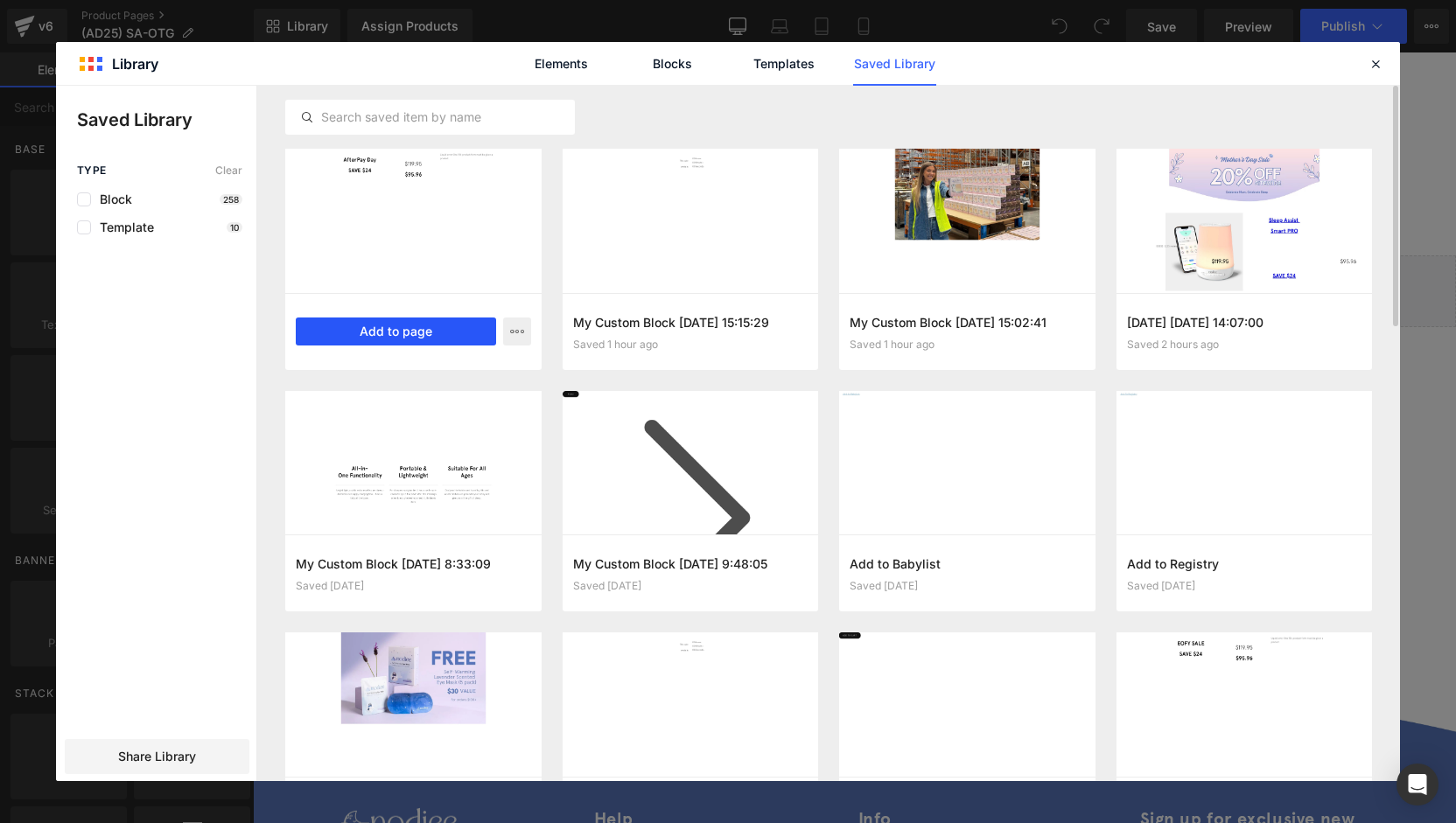
click at [422, 329] on button "Add to page" at bounding box center [396, 331] width 200 height 28
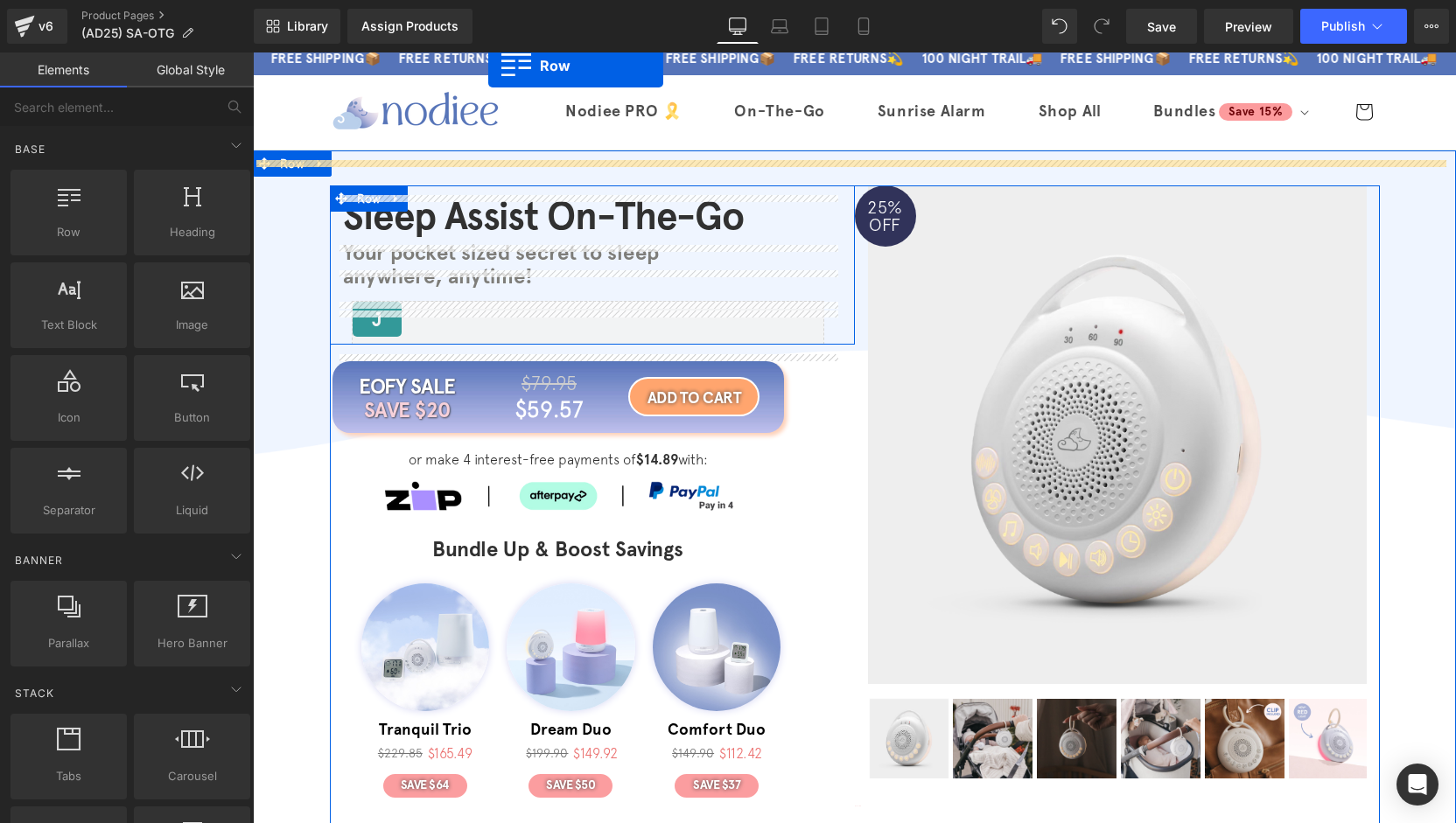
scroll to position [0, 0]
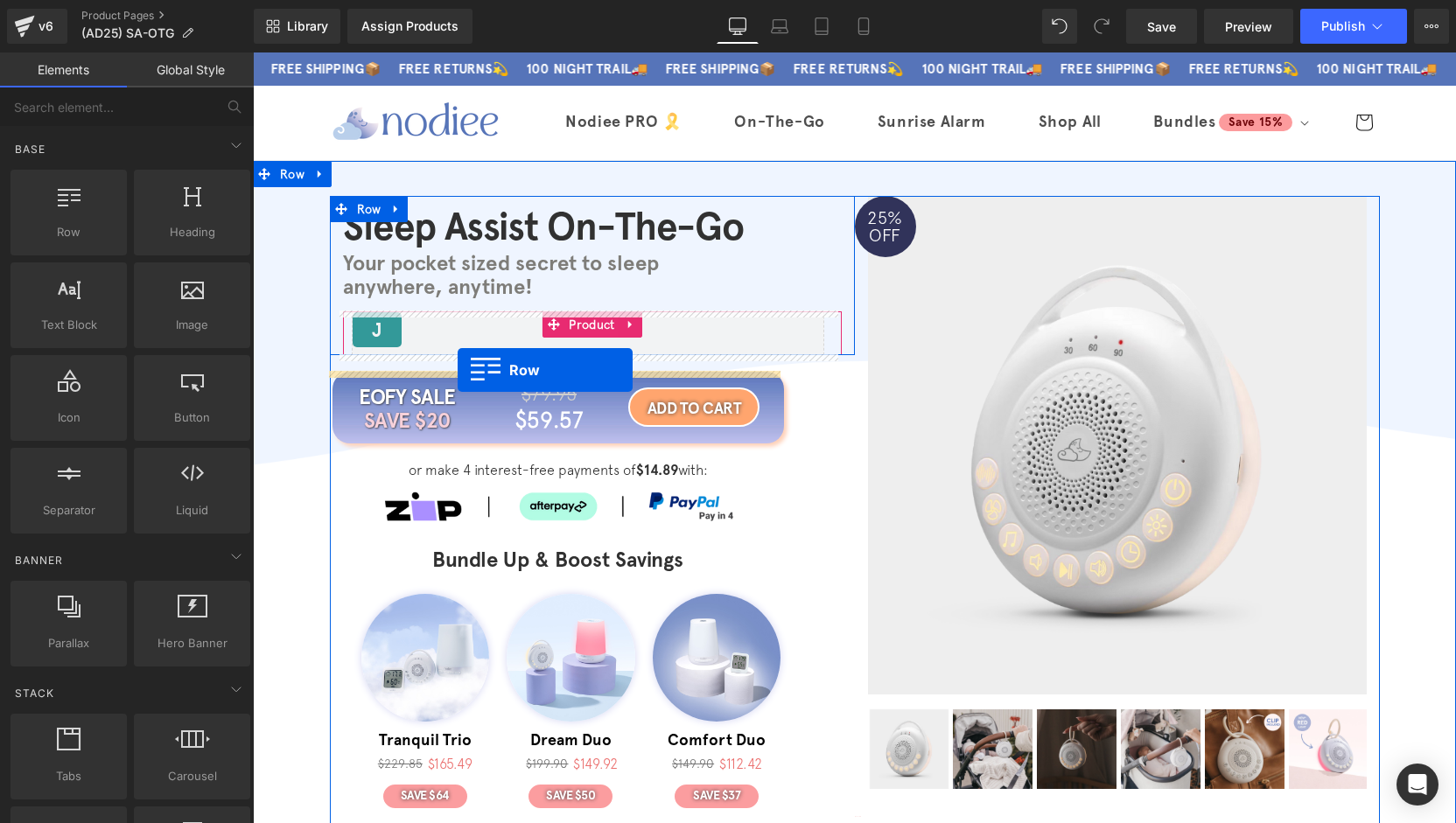
drag, startPoint x: 350, startPoint y: 244, endPoint x: 458, endPoint y: 370, distance: 166.0
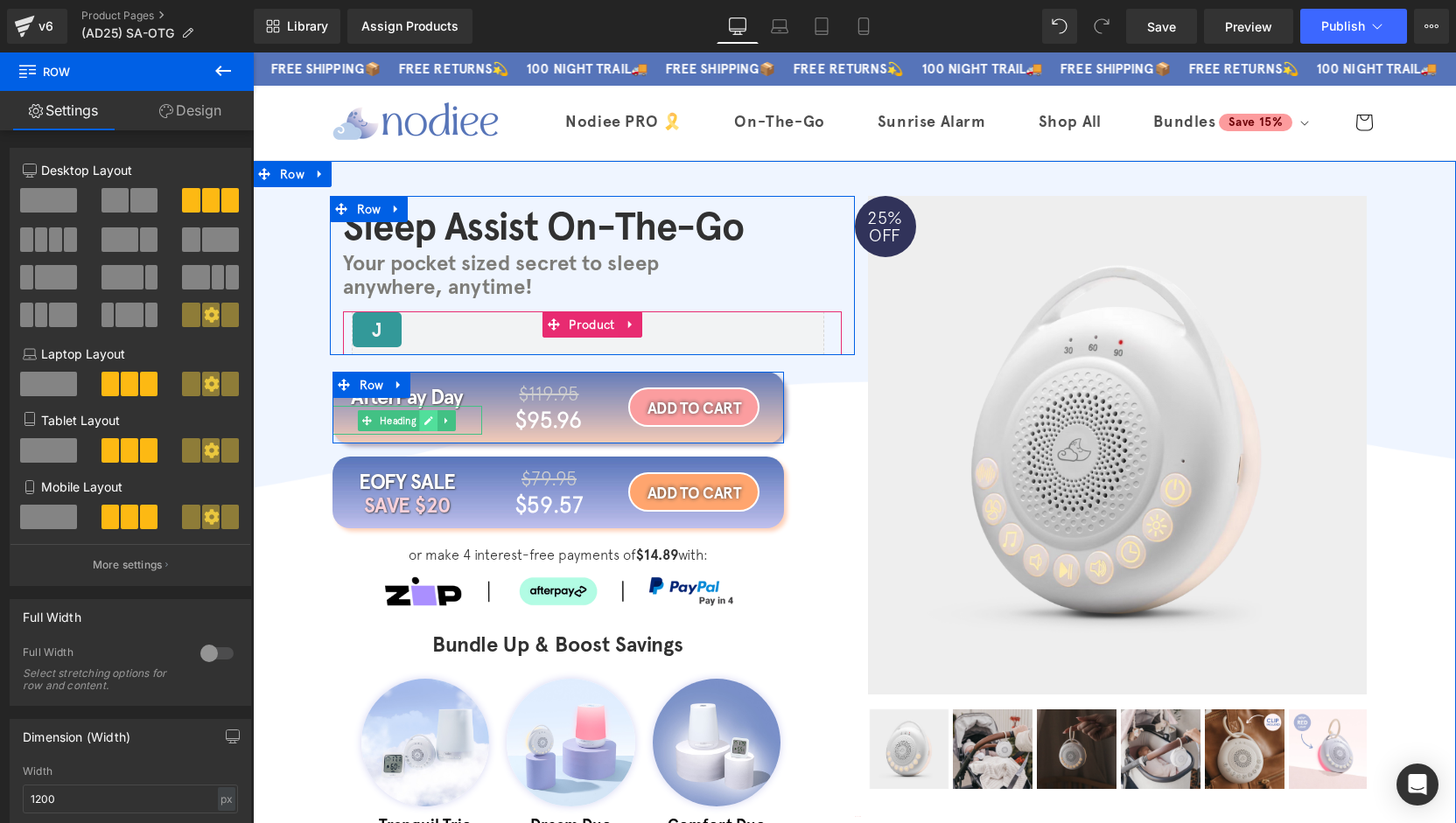
click at [426, 425] on icon at bounding box center [430, 421] width 10 height 11
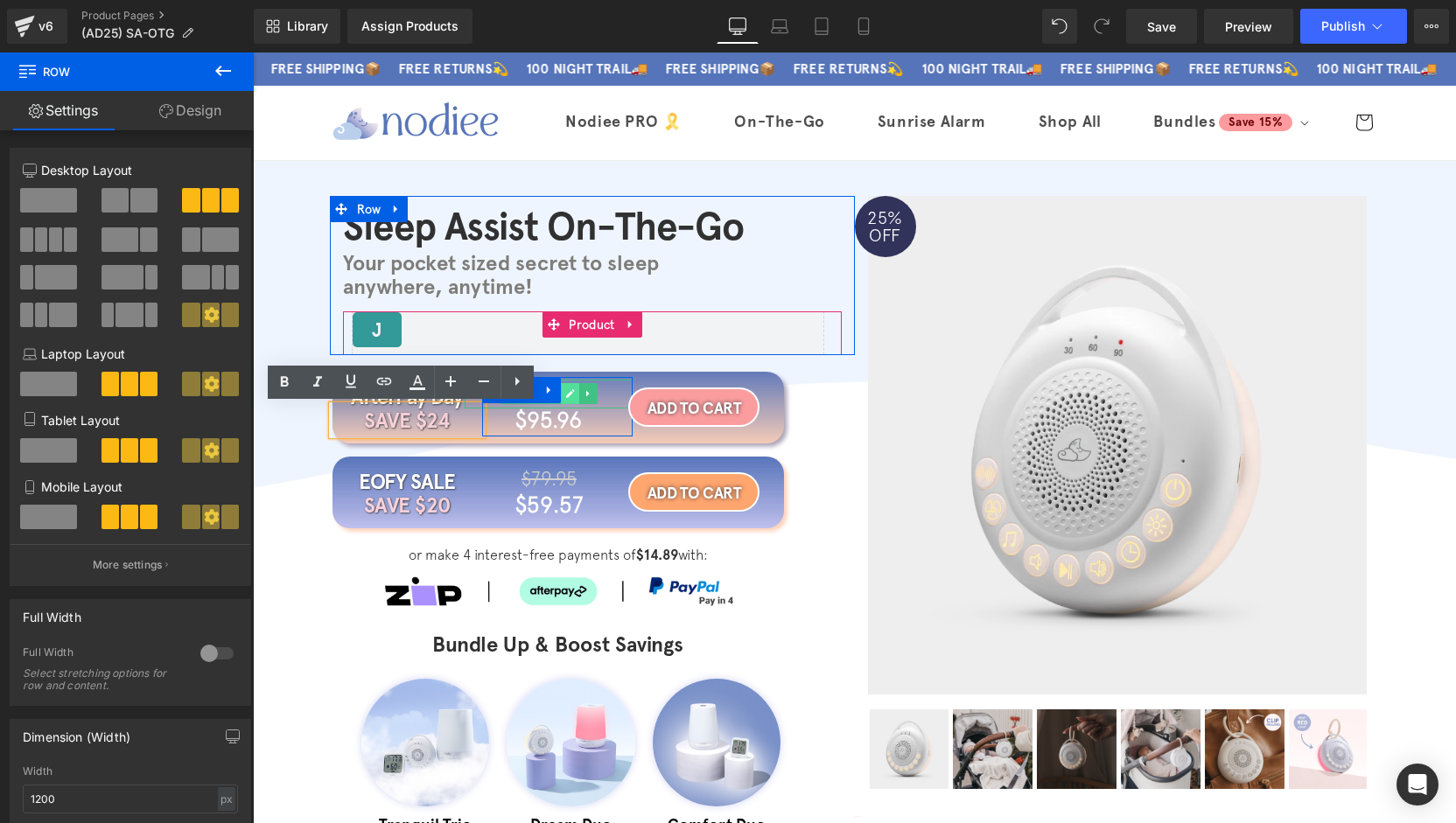
click at [573, 397] on ul "Heading" at bounding box center [548, 394] width 98 height 21
click at [567, 393] on icon at bounding box center [571, 394] width 10 height 11
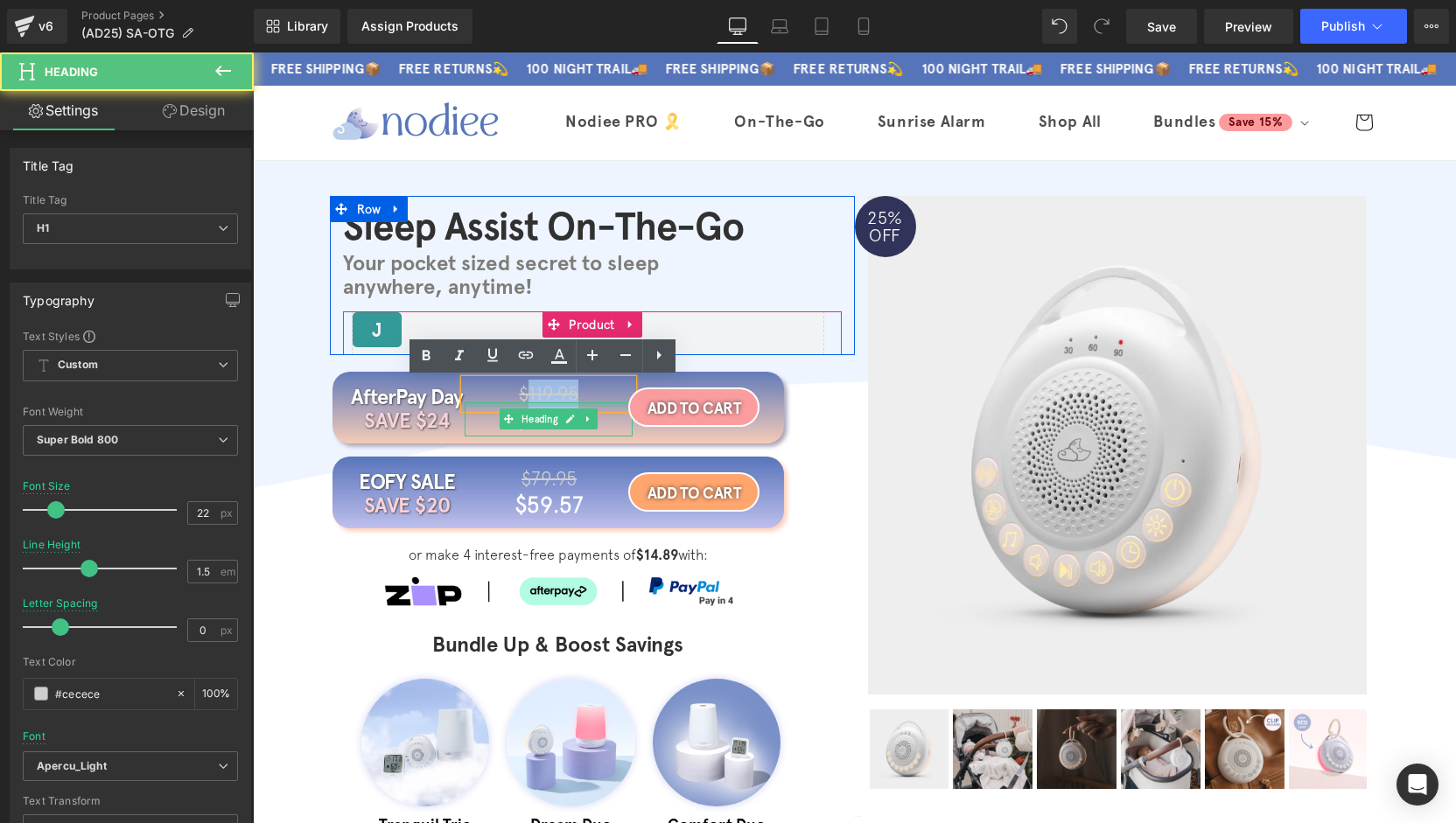
drag, startPoint x: 573, startPoint y: 398, endPoint x: 521, endPoint y: 403, distance: 52.2
click at [521, 403] on div "$119.95 Heading $95.96 Heading" at bounding box center [557, 408] width 151 height 57
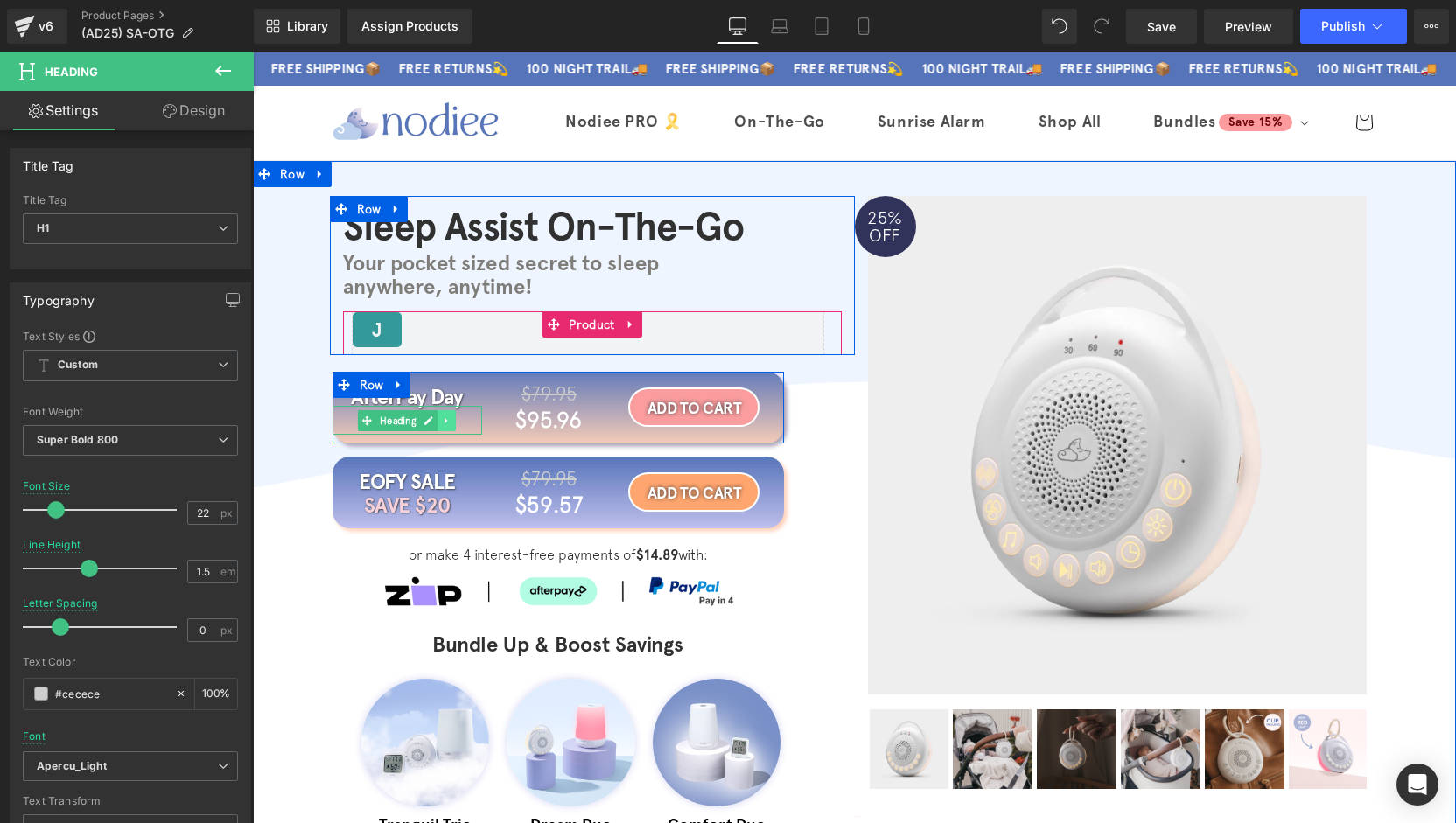
click at [438, 419] on link at bounding box center [447, 421] width 18 height 21
click at [398, 421] on icon at bounding box center [401, 421] width 9 height 9
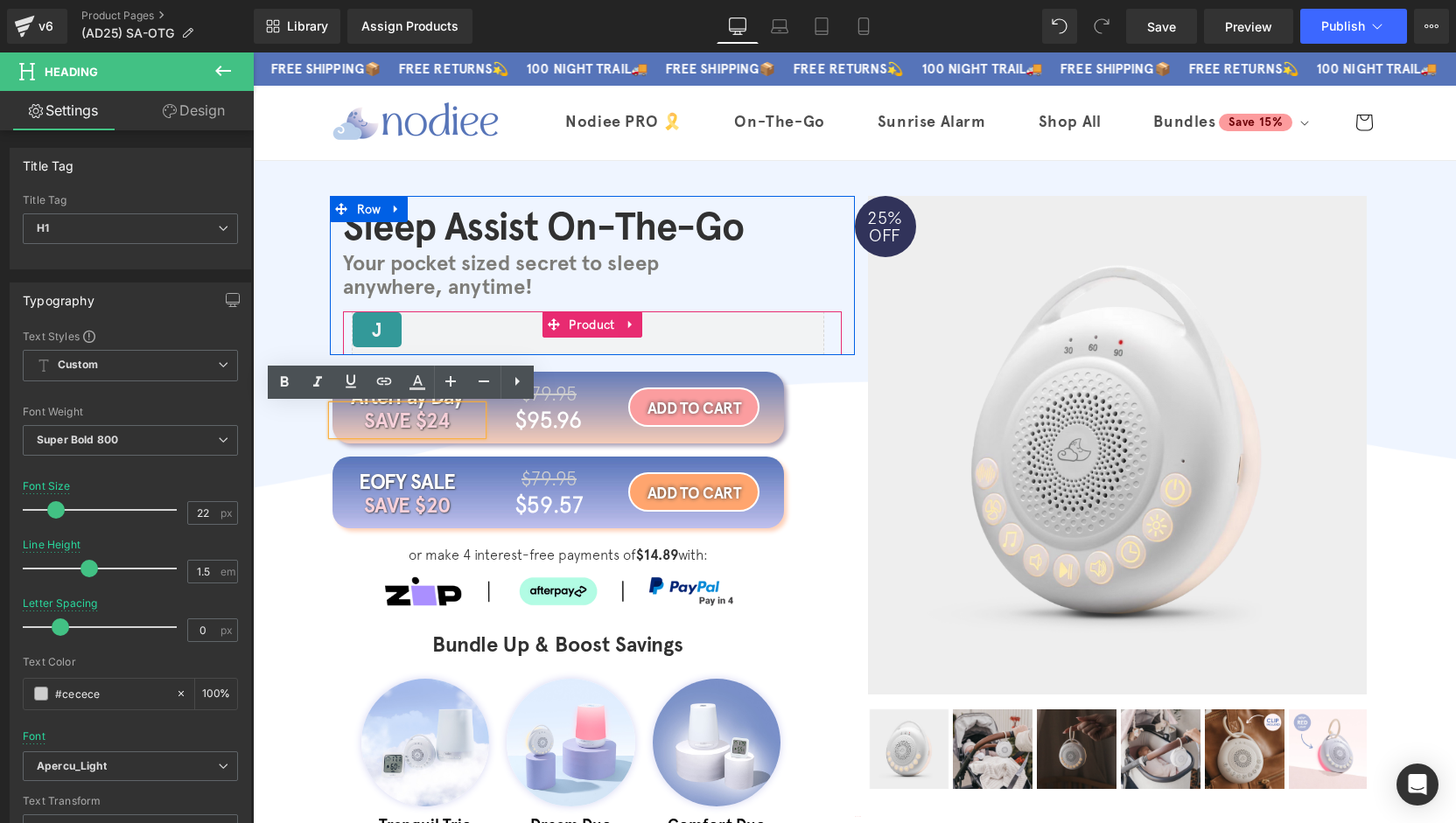
click at [439, 421] on h1 "SAVE $24" at bounding box center [408, 421] width 151 height 30
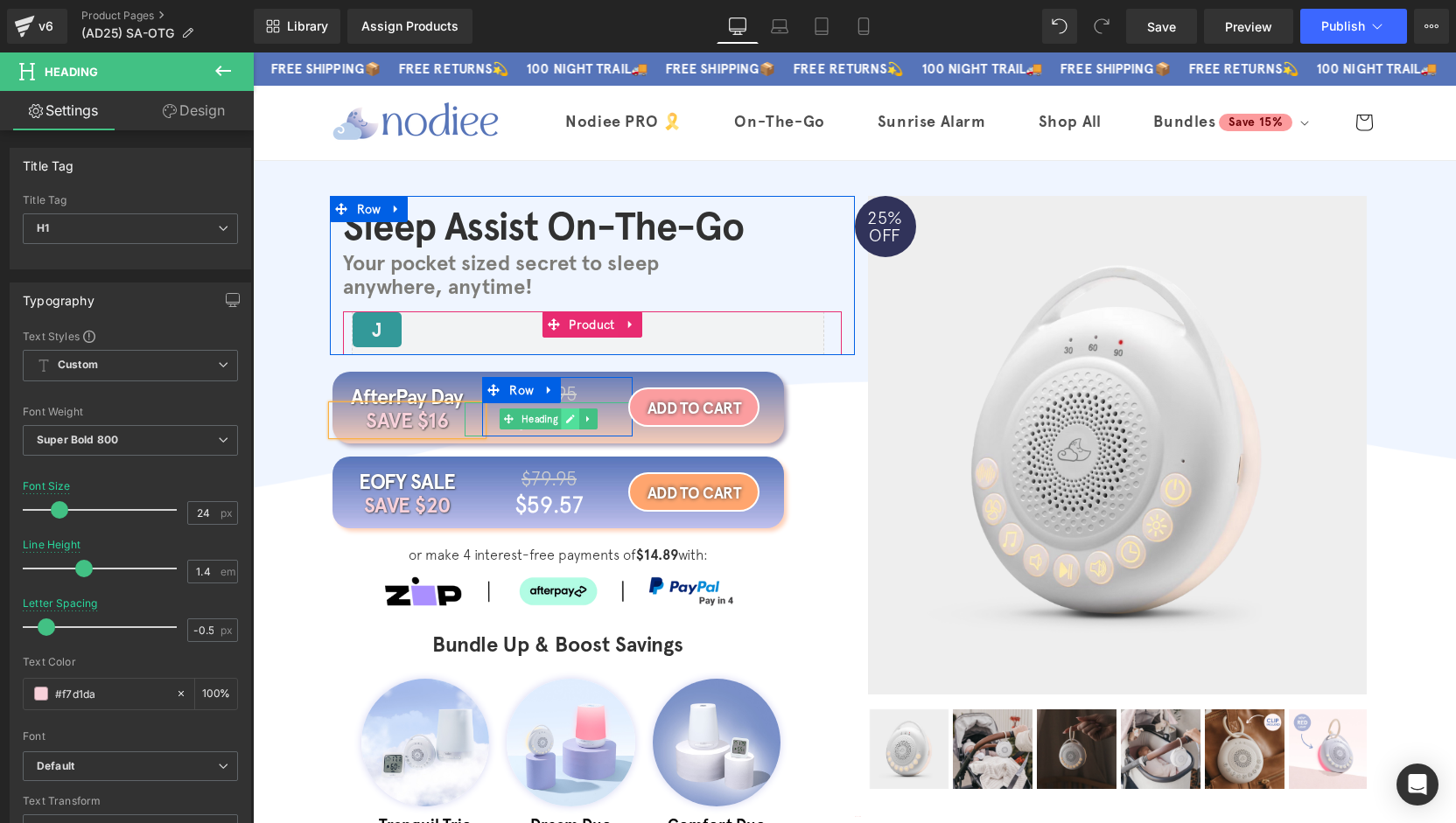
click at [566, 422] on icon at bounding box center [571, 419] width 10 height 11
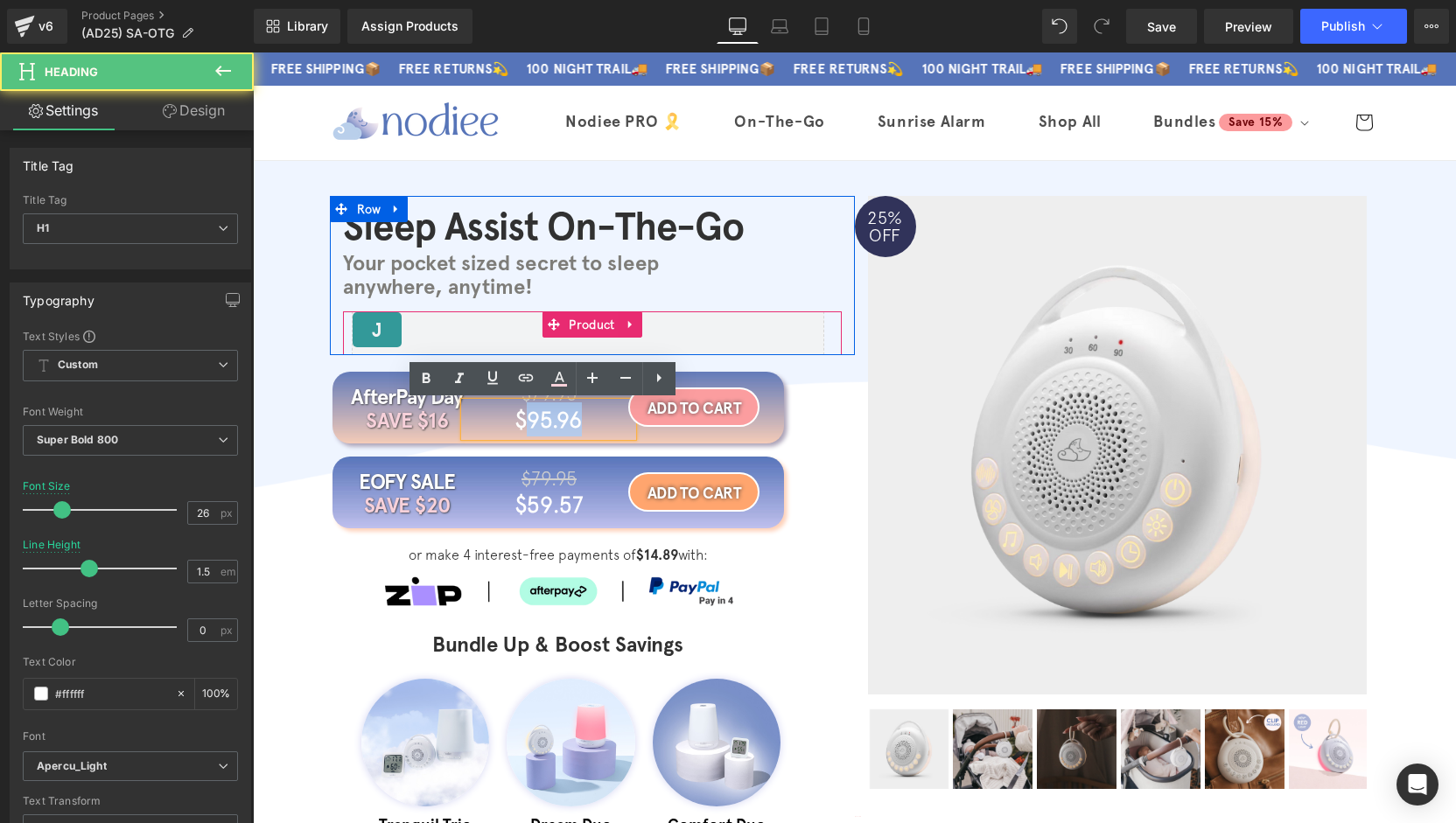
drag, startPoint x: 577, startPoint y: 420, endPoint x: 518, endPoint y: 425, distance: 59.2
click at [518, 425] on h1 "$95.96" at bounding box center [549, 419] width 168 height 34
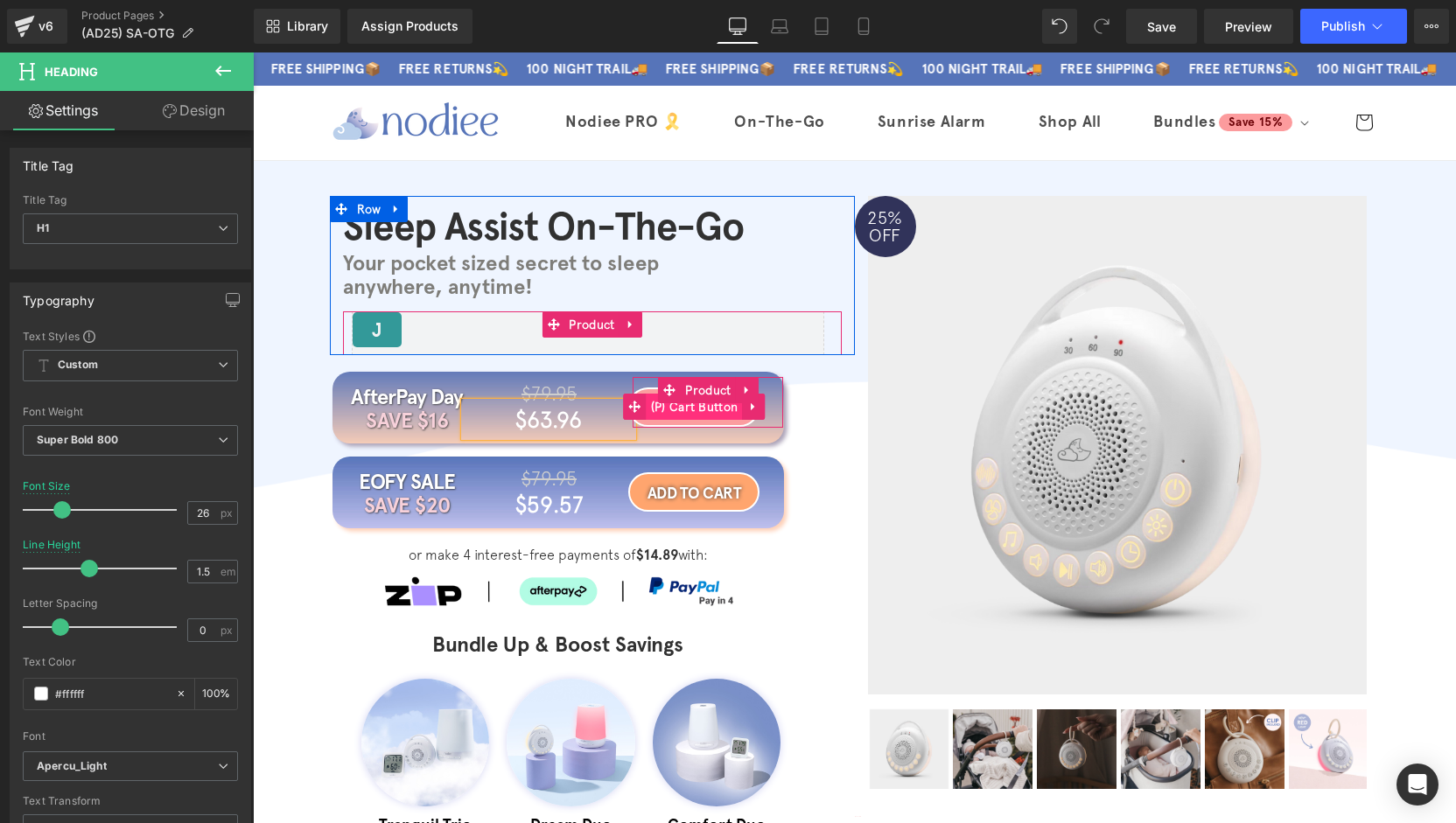
click at [697, 403] on span "(P) Cart Button" at bounding box center [694, 406] width 96 height 26
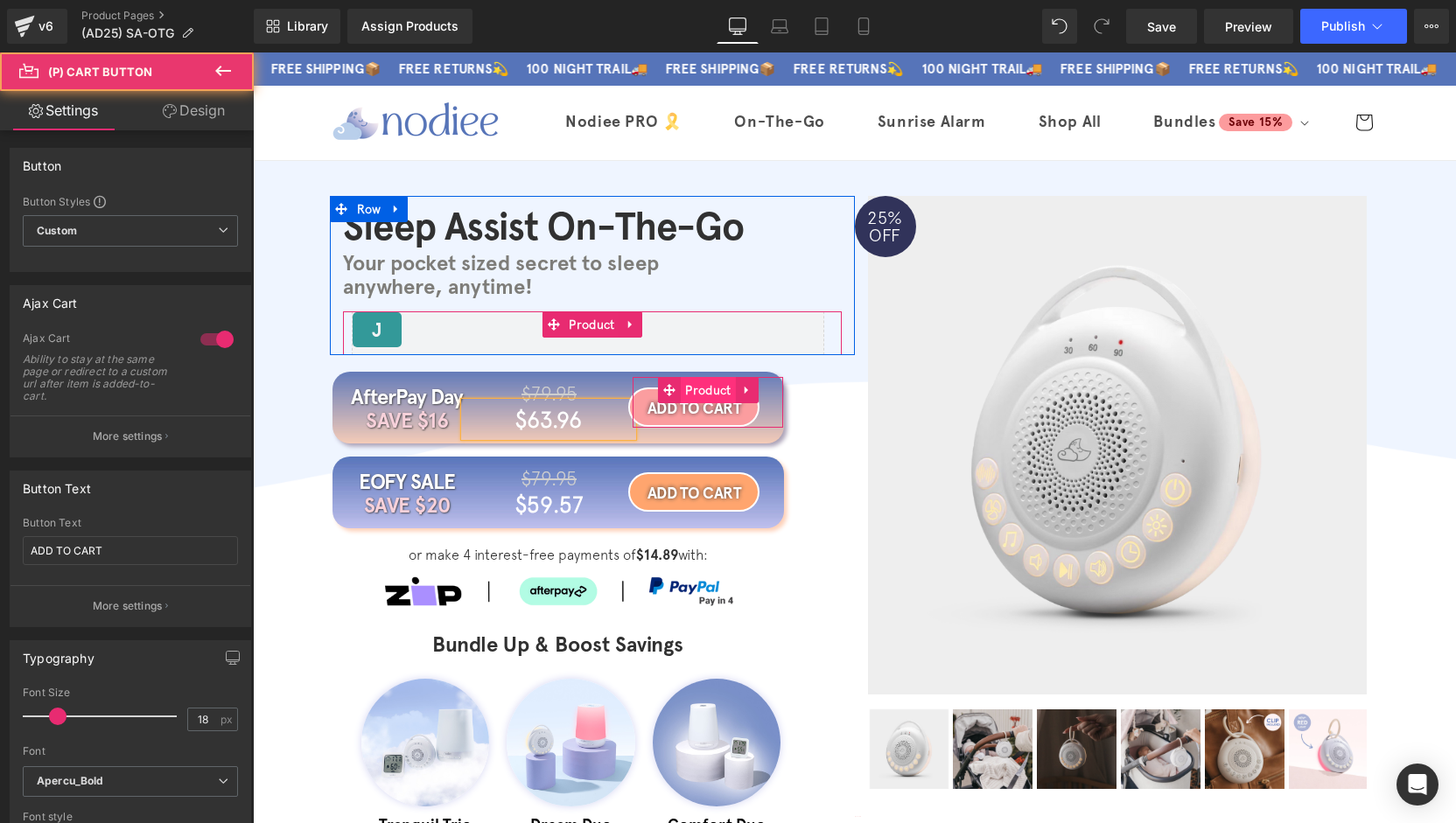
click at [698, 396] on span "Product" at bounding box center [708, 390] width 54 height 26
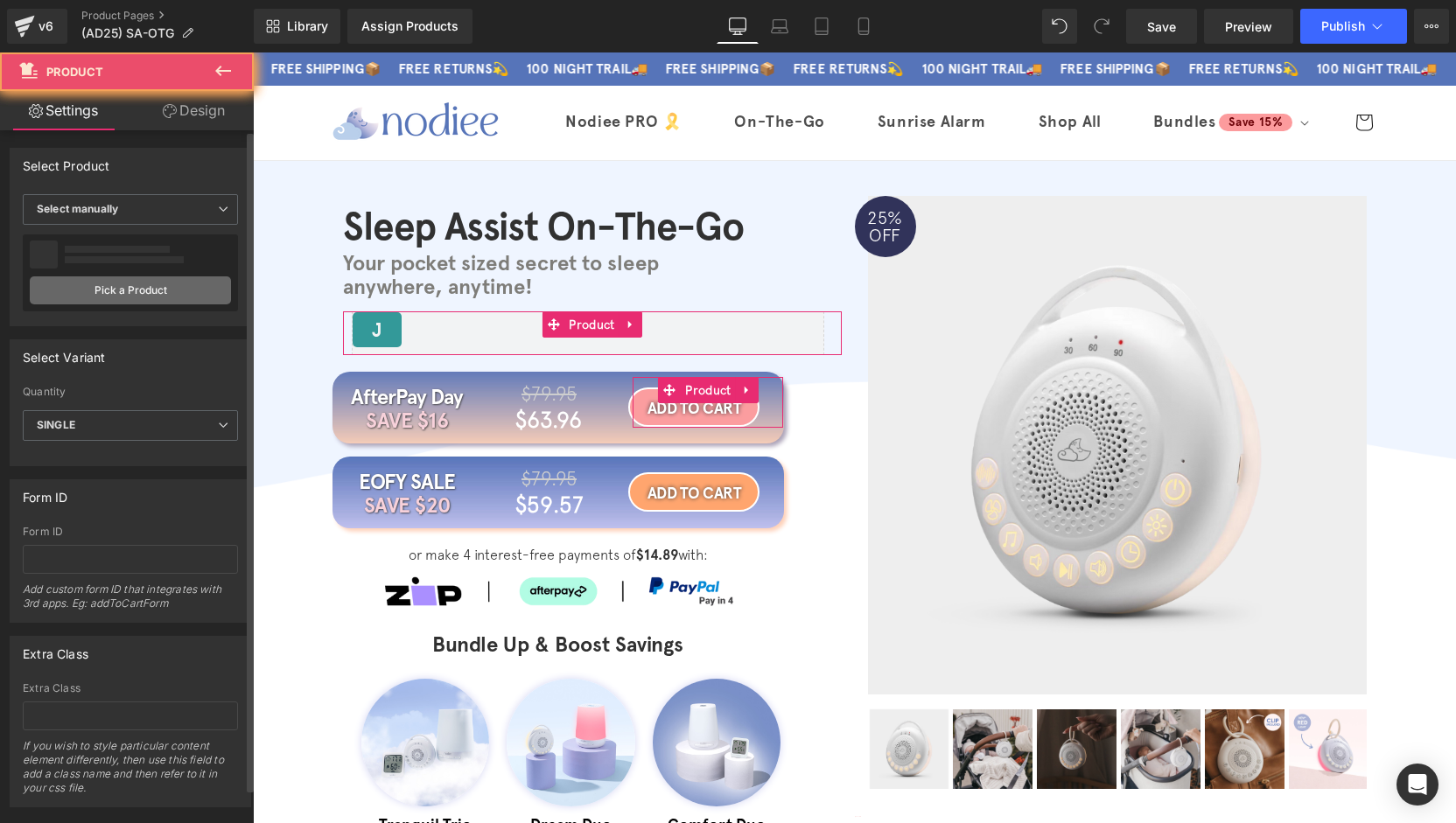
click at [130, 298] on link "Pick a Product" at bounding box center [131, 290] width 201 height 28
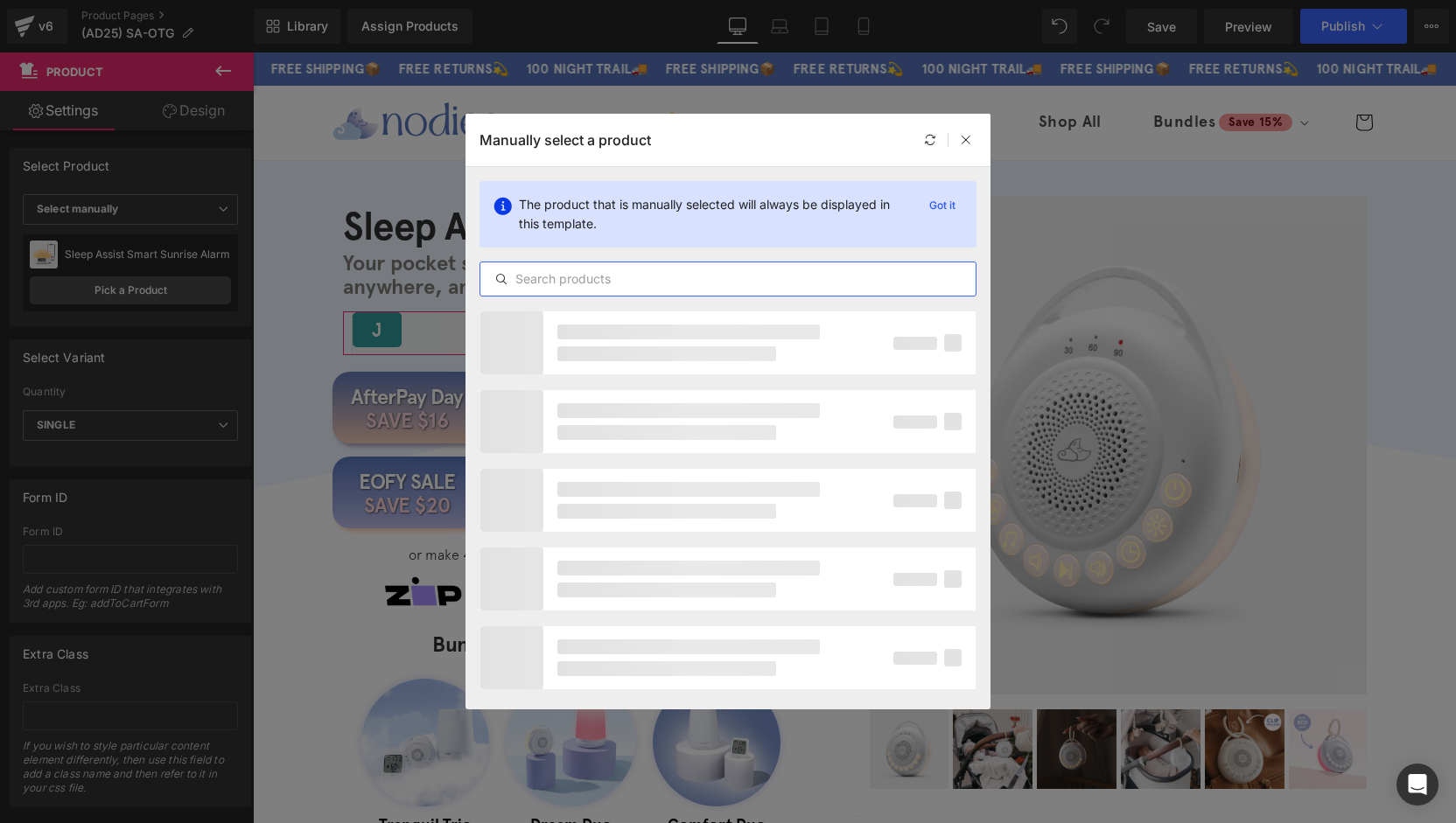
click at [636, 286] on input "text" at bounding box center [728, 279] width 495 height 21
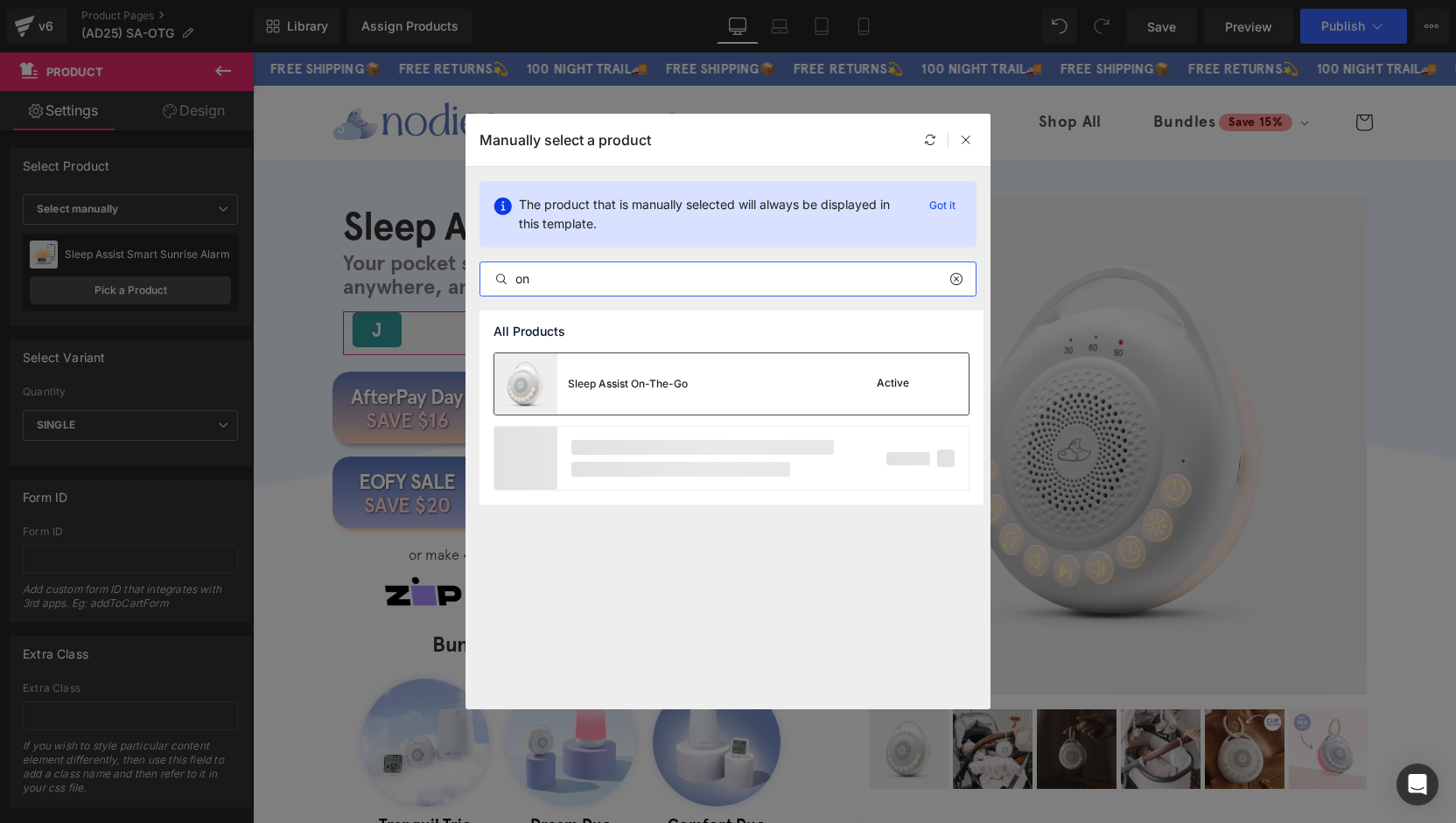
type input "on"
click at [616, 374] on div "Sleep Assist On-The-Go" at bounding box center [591, 383] width 193 height 61
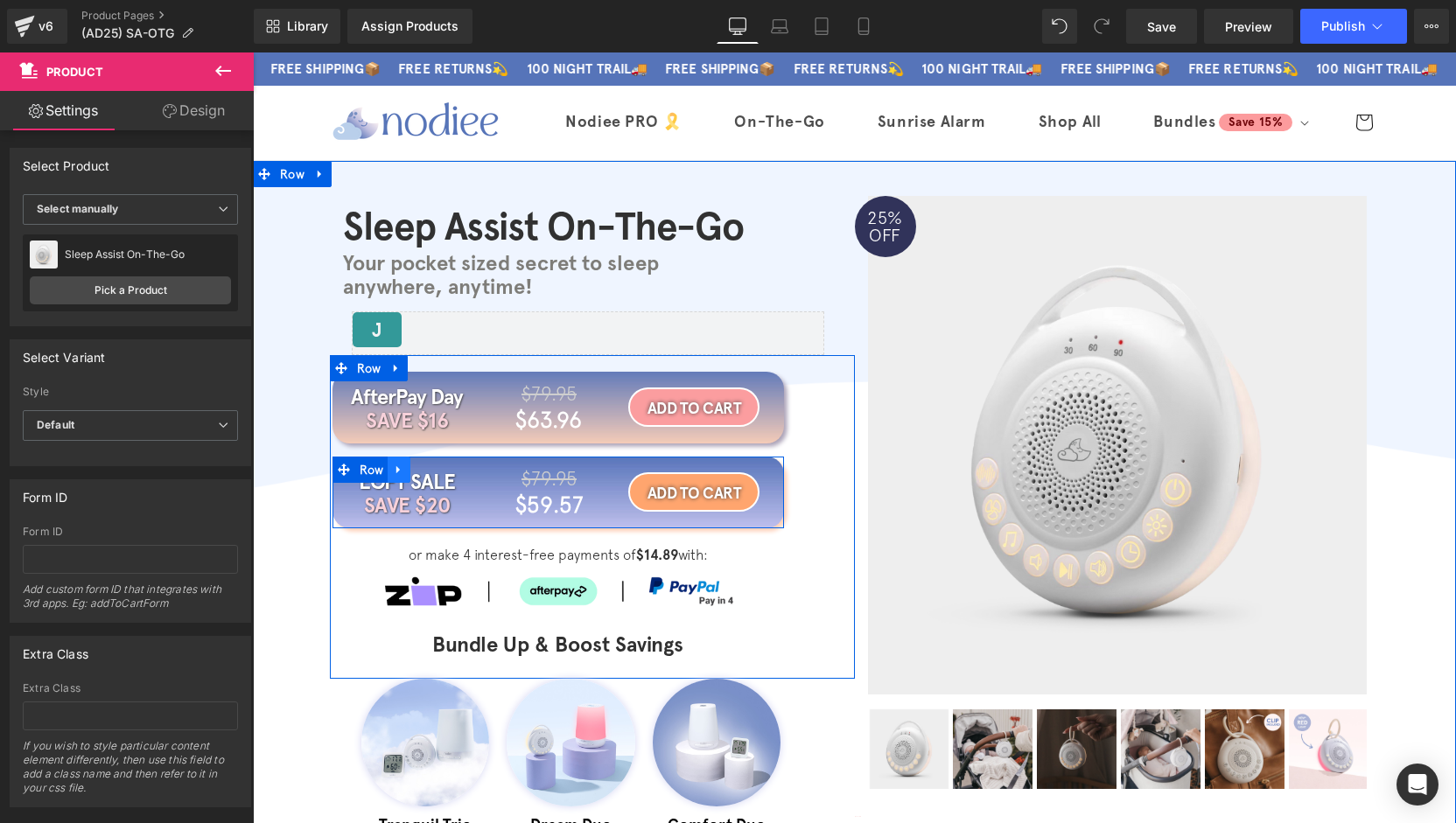
click at [393, 473] on icon at bounding box center [399, 469] width 13 height 14
click at [438, 470] on icon at bounding box center [444, 469] width 13 height 13
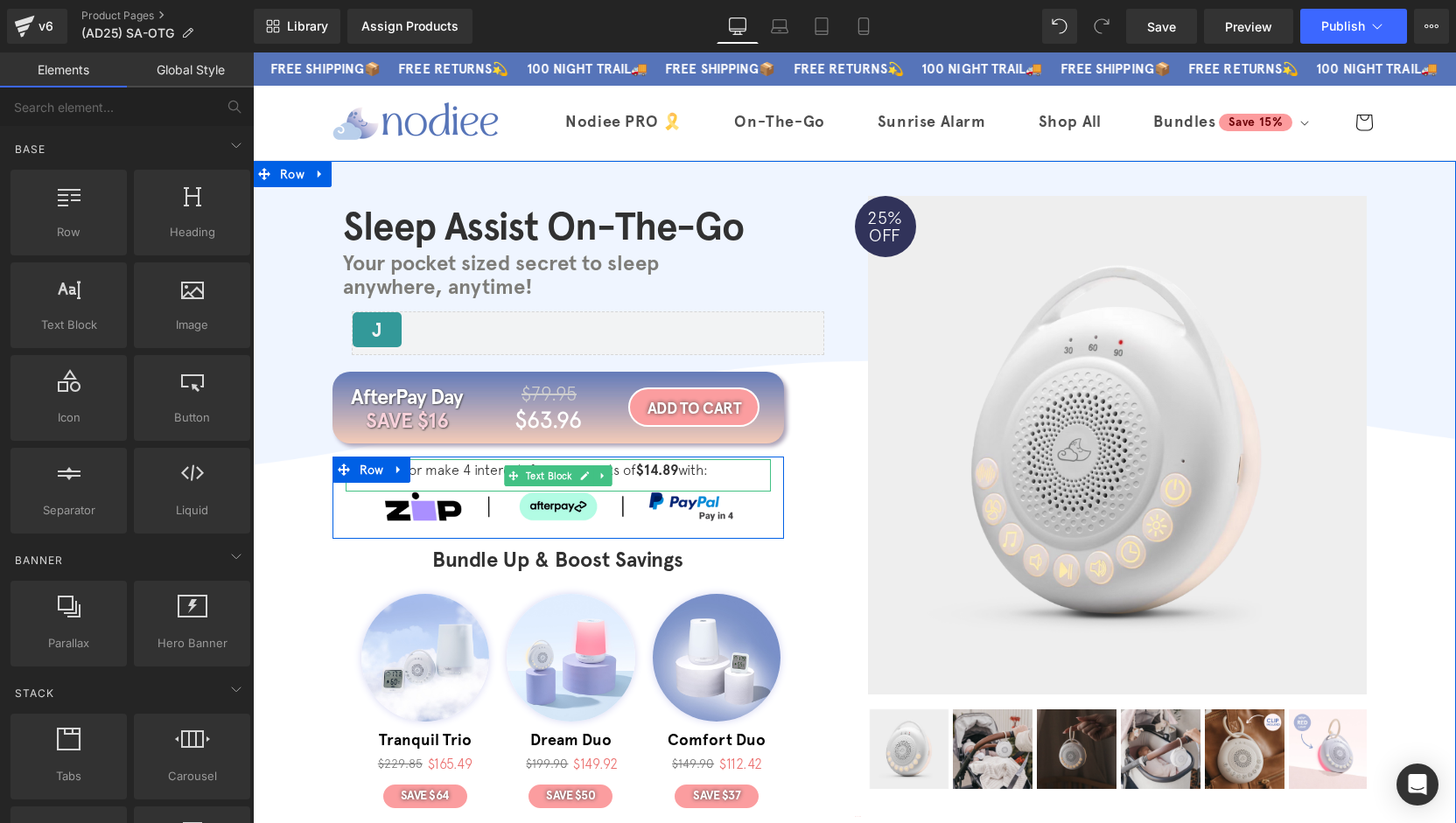
drag, startPoint x: 644, startPoint y: 472, endPoint x: 655, endPoint y: 473, distance: 11.0
click at [644, 472] on strong "$14.89" at bounding box center [657, 470] width 42 height 16
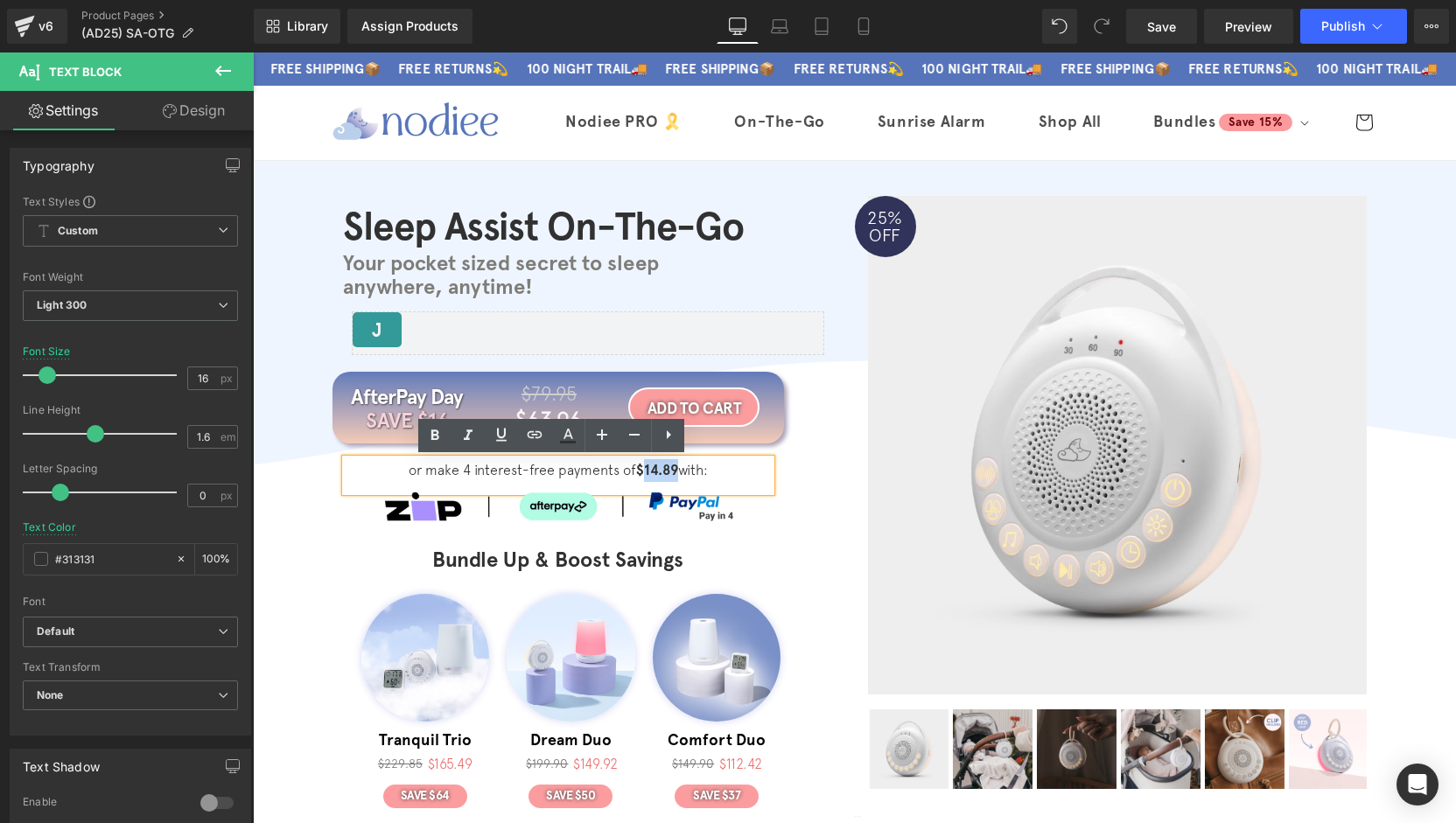
drag, startPoint x: 662, startPoint y: 472, endPoint x: 637, endPoint y: 474, distance: 25.1
click at [637, 474] on strong "$14.89" at bounding box center [657, 470] width 42 height 16
click at [785, 492] on div "AfterPay Day Heading SAVE $16 Heading $79.95 Heading $63.96 Heading Row ADD TO …" at bounding box center [592, 474] width 525 height 239
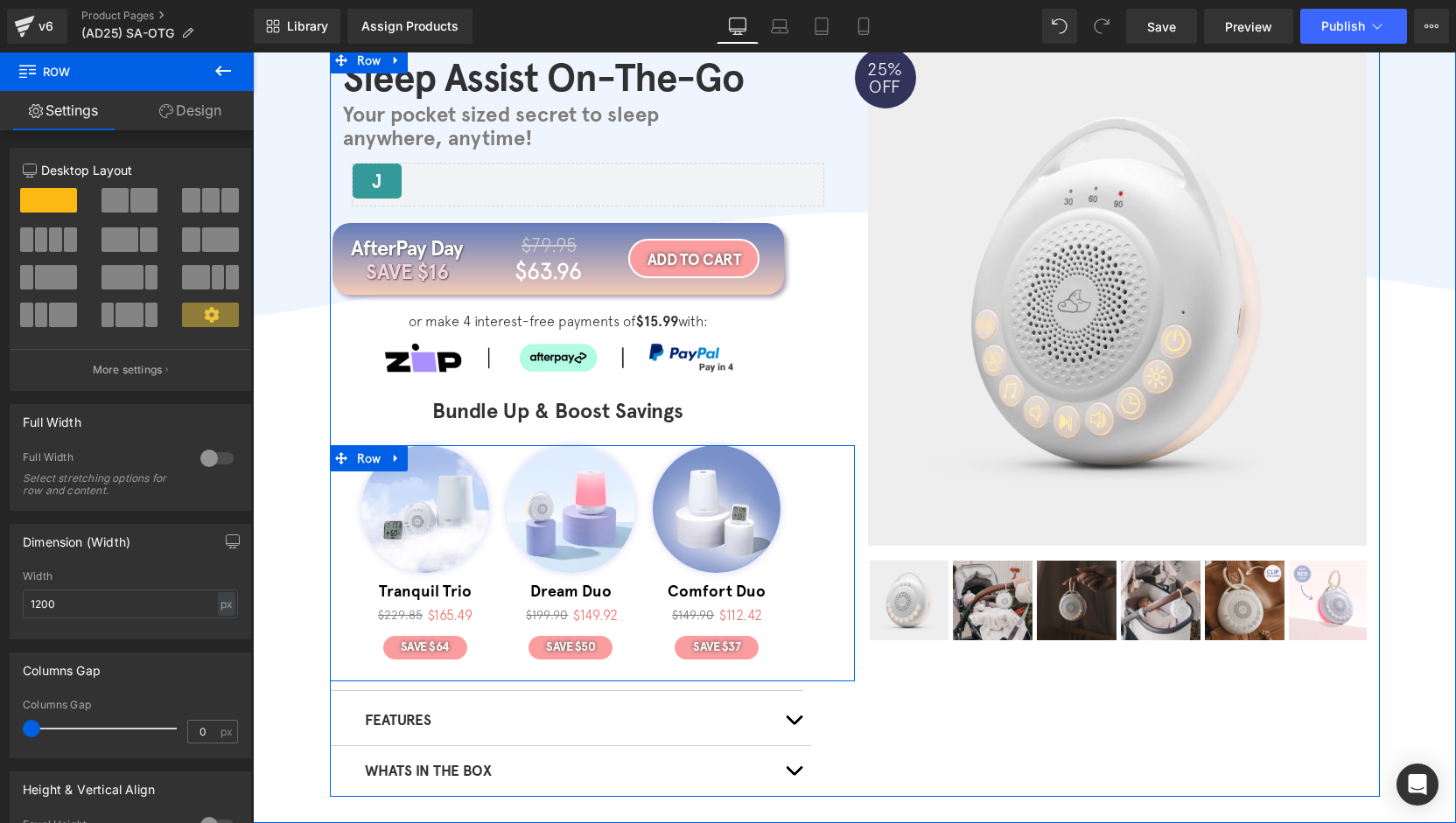
scroll to position [175, 0]
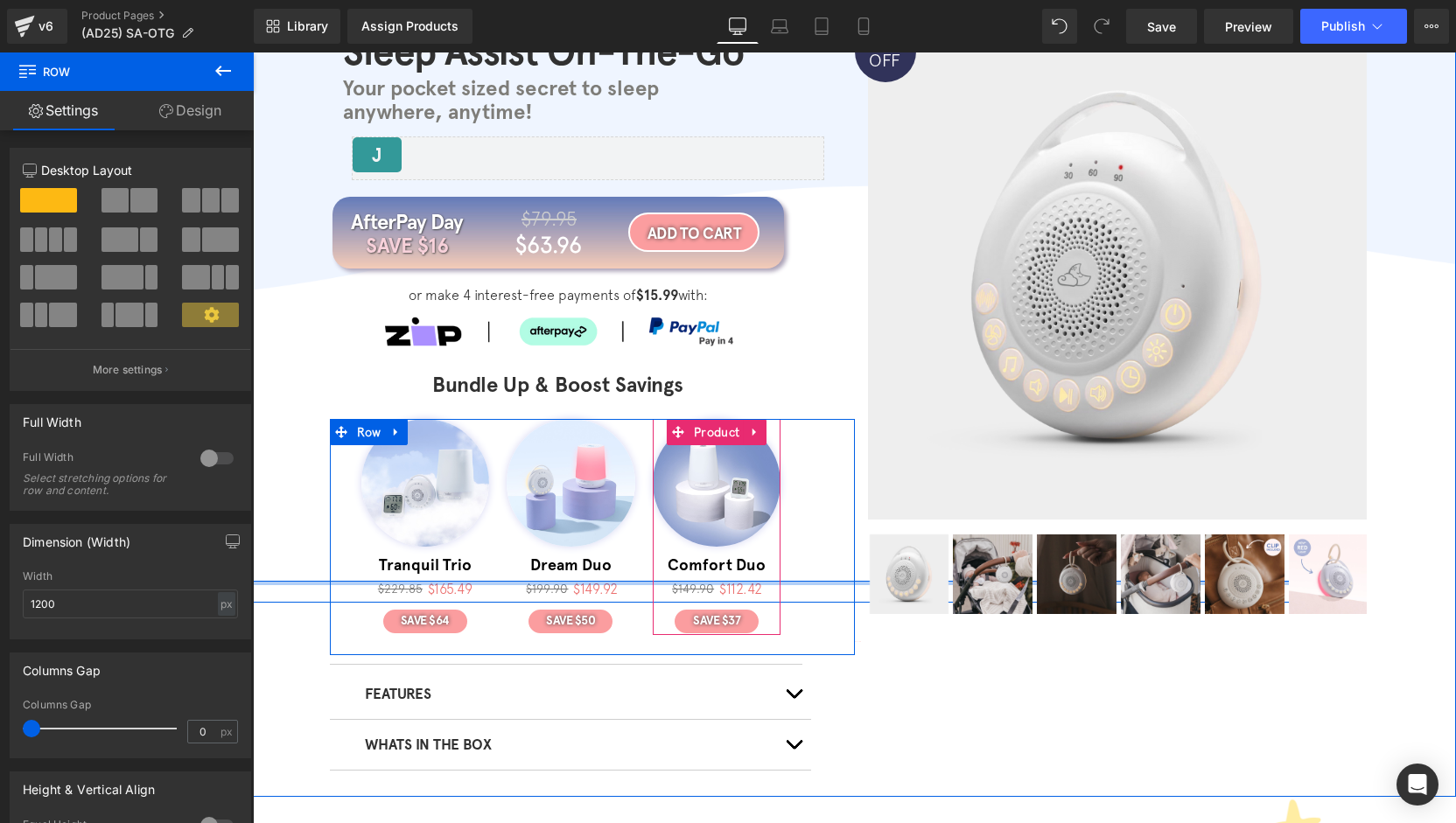
click at [330, 582] on div at bounding box center [717, 583] width 1203 height 5
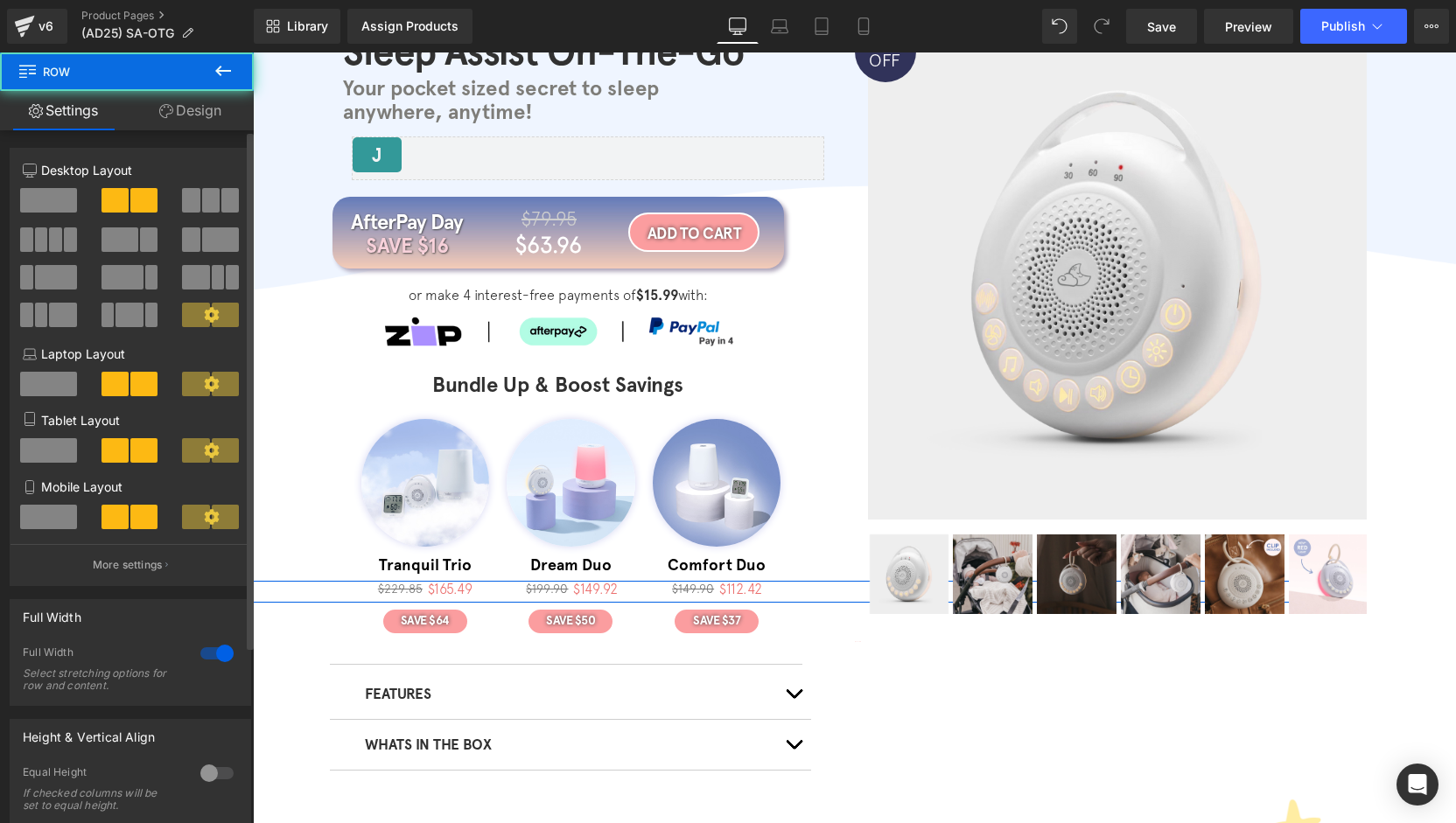
click at [206, 649] on div at bounding box center [217, 653] width 42 height 28
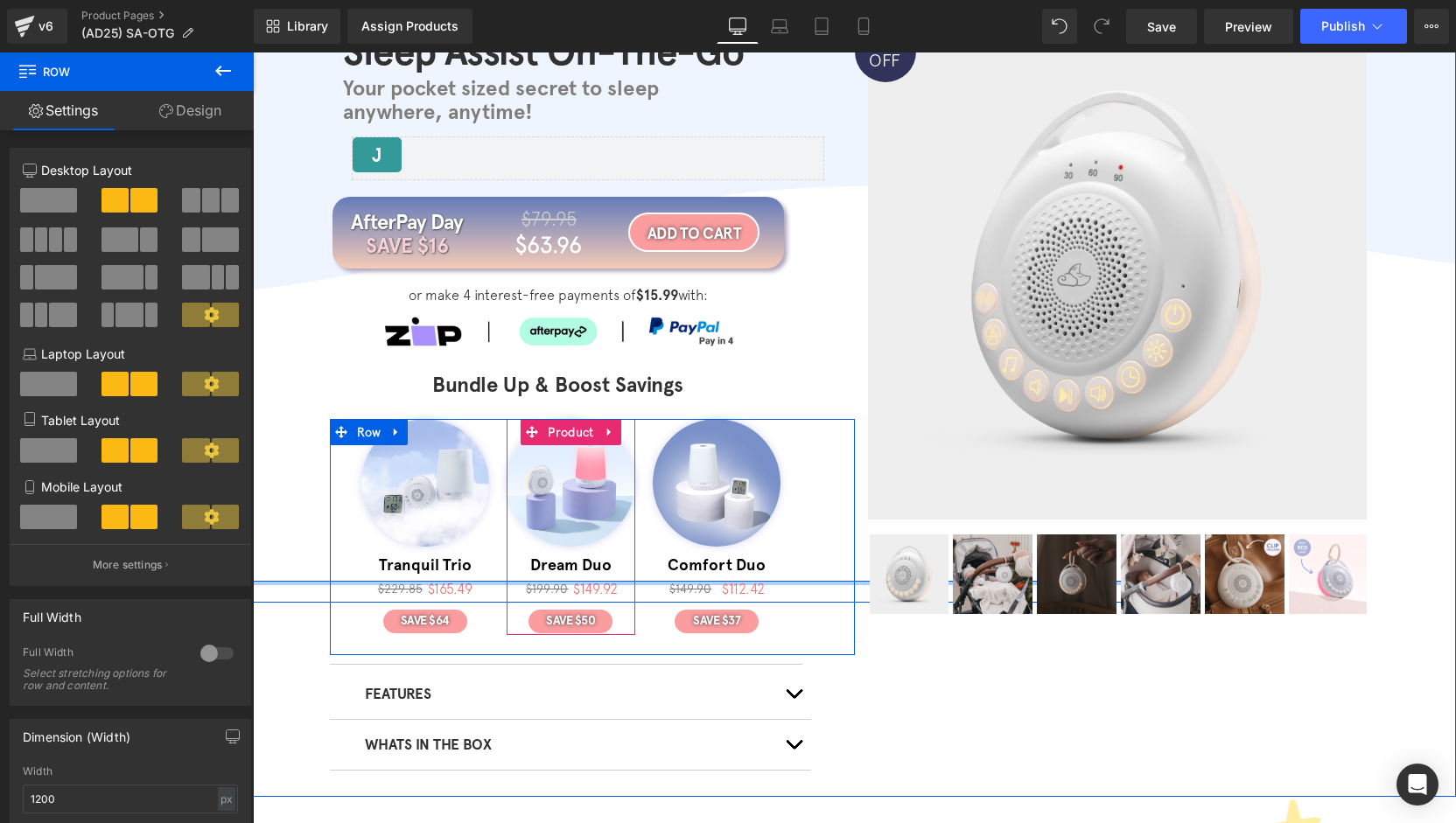
click at [536, 582] on div "$199.90 Heading $149.92 Heading Row" at bounding box center [571, 592] width 1203 height 22
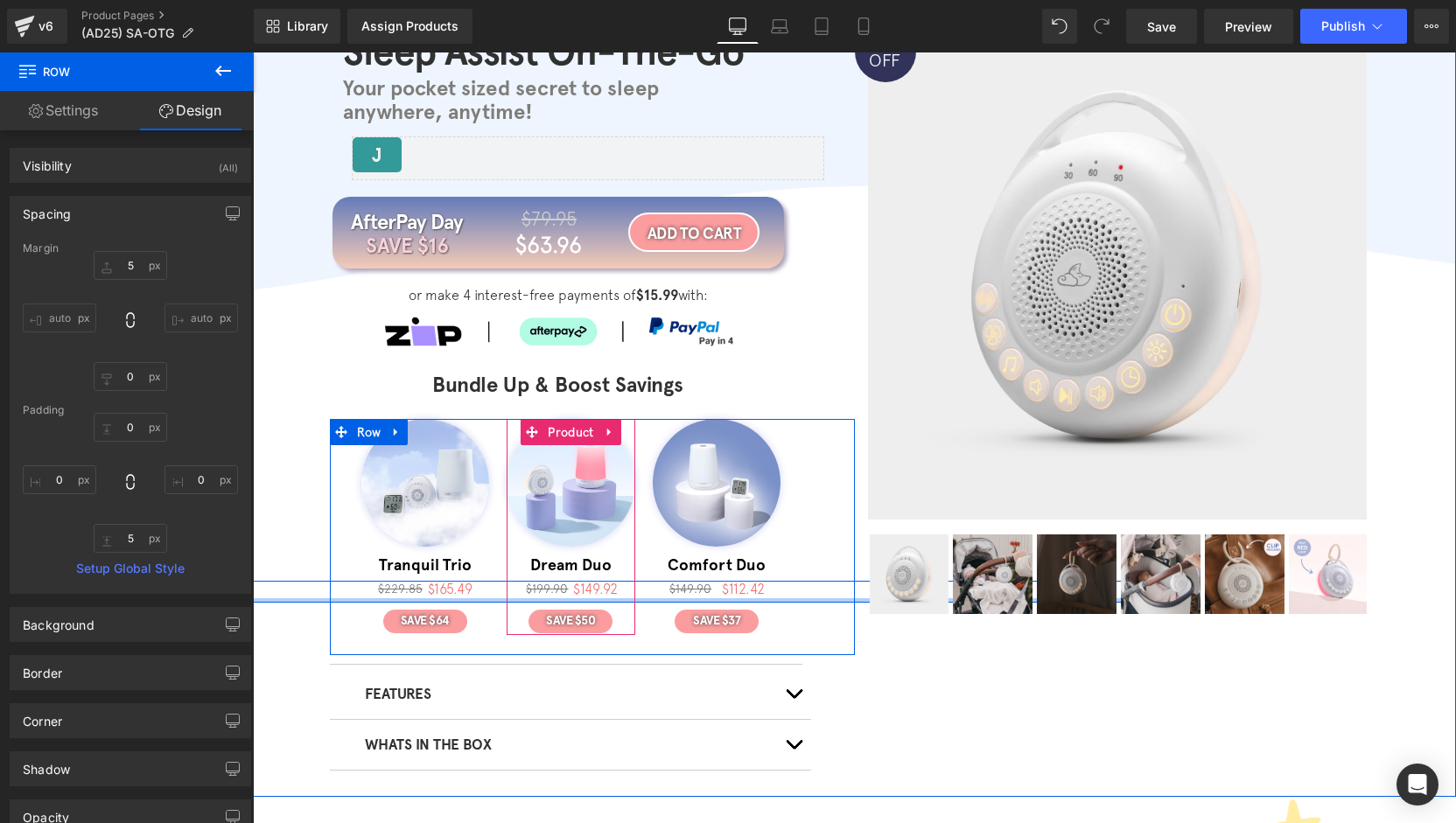
click at [517, 601] on div at bounding box center [571, 601] width 1203 height 5
click at [606, 601] on div at bounding box center [571, 601] width 1203 height 5
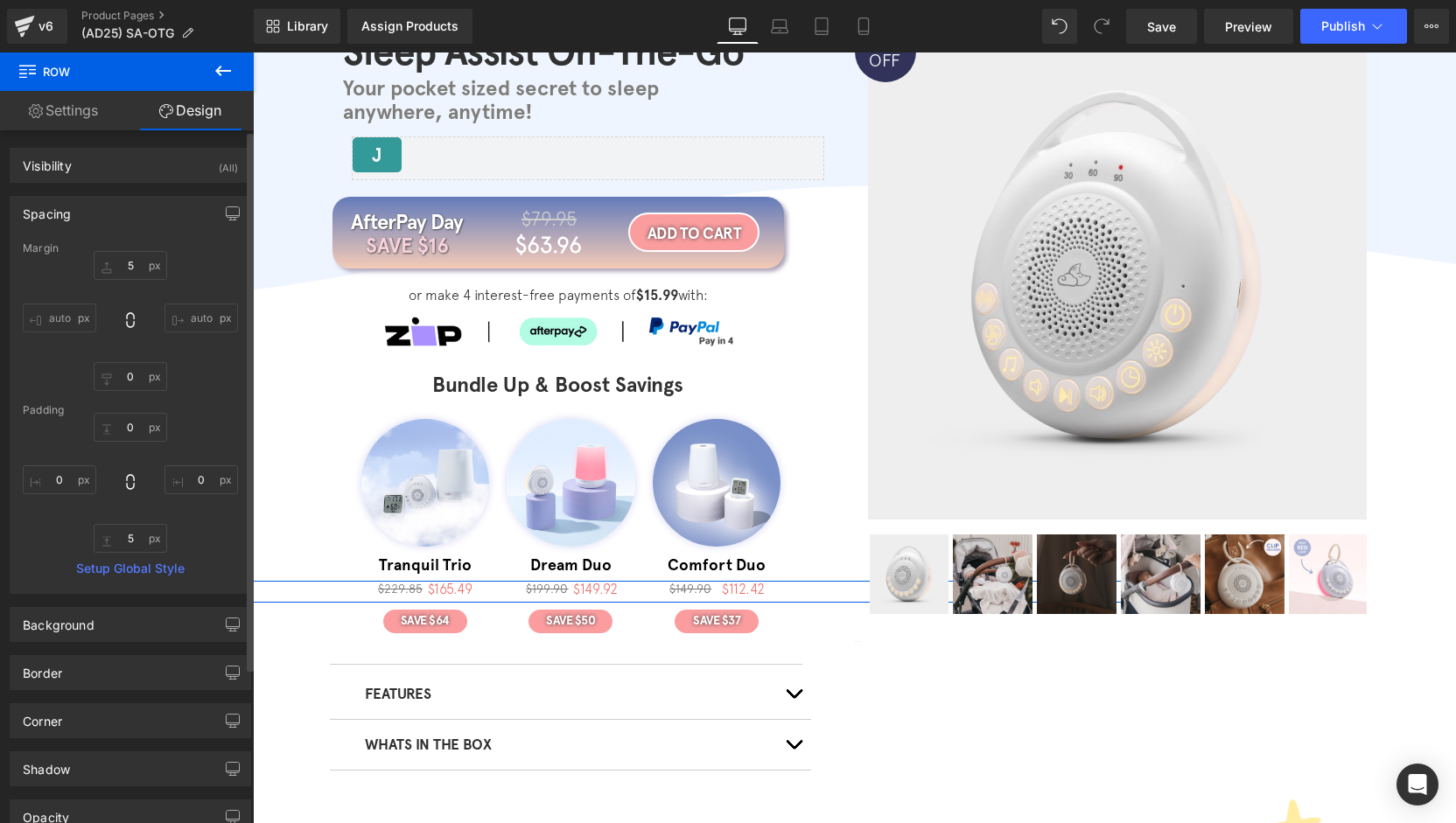
click at [109, 216] on div "Spacing" at bounding box center [131, 214] width 240 height 33
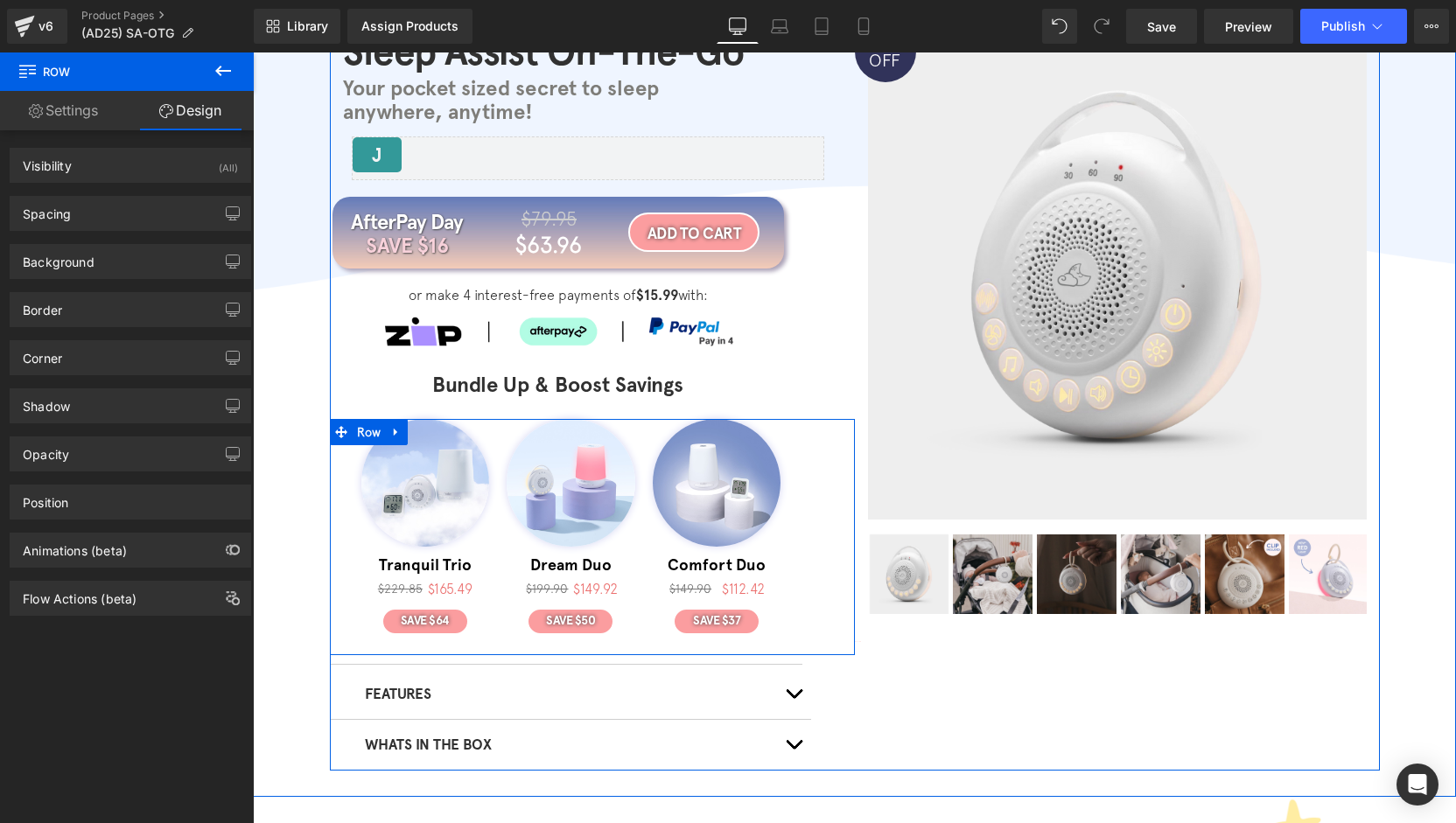
click at [979, 659] on div "25% OFF (P) Image ‹ ›" at bounding box center [1117, 342] width 525 height 643
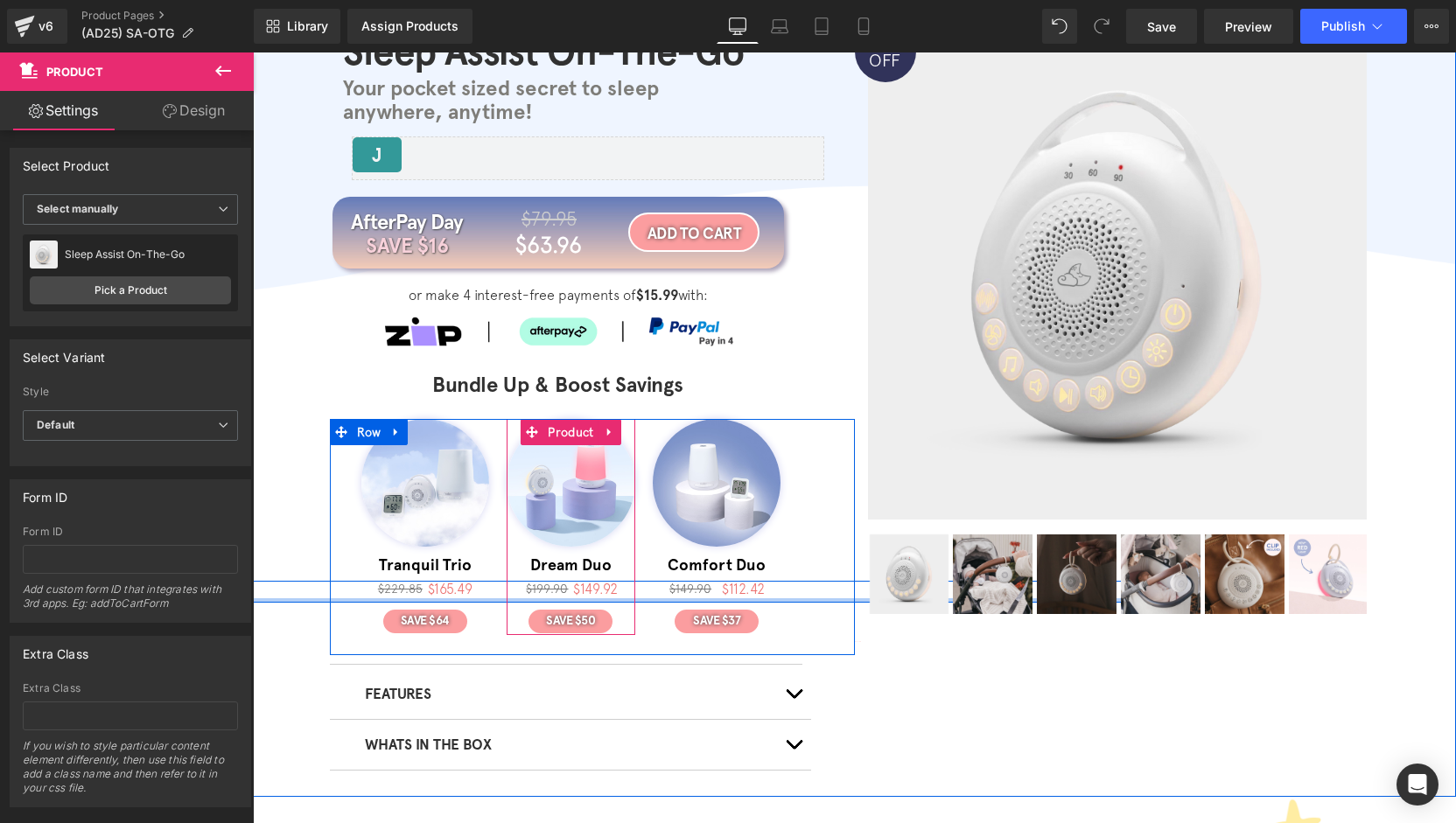
click at [632, 601] on div at bounding box center [571, 601] width 1203 height 5
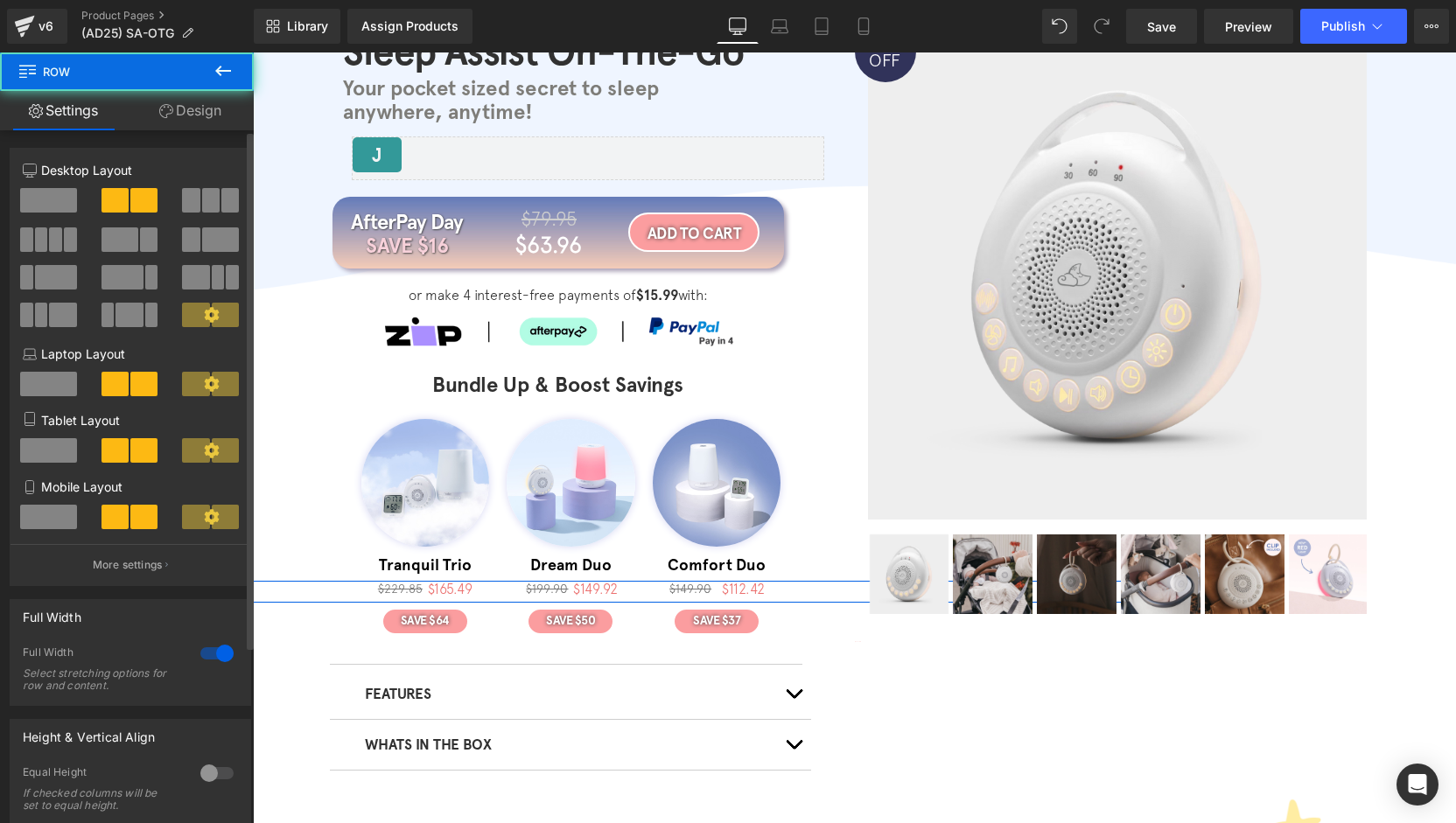
click at [214, 658] on div at bounding box center [217, 653] width 42 height 28
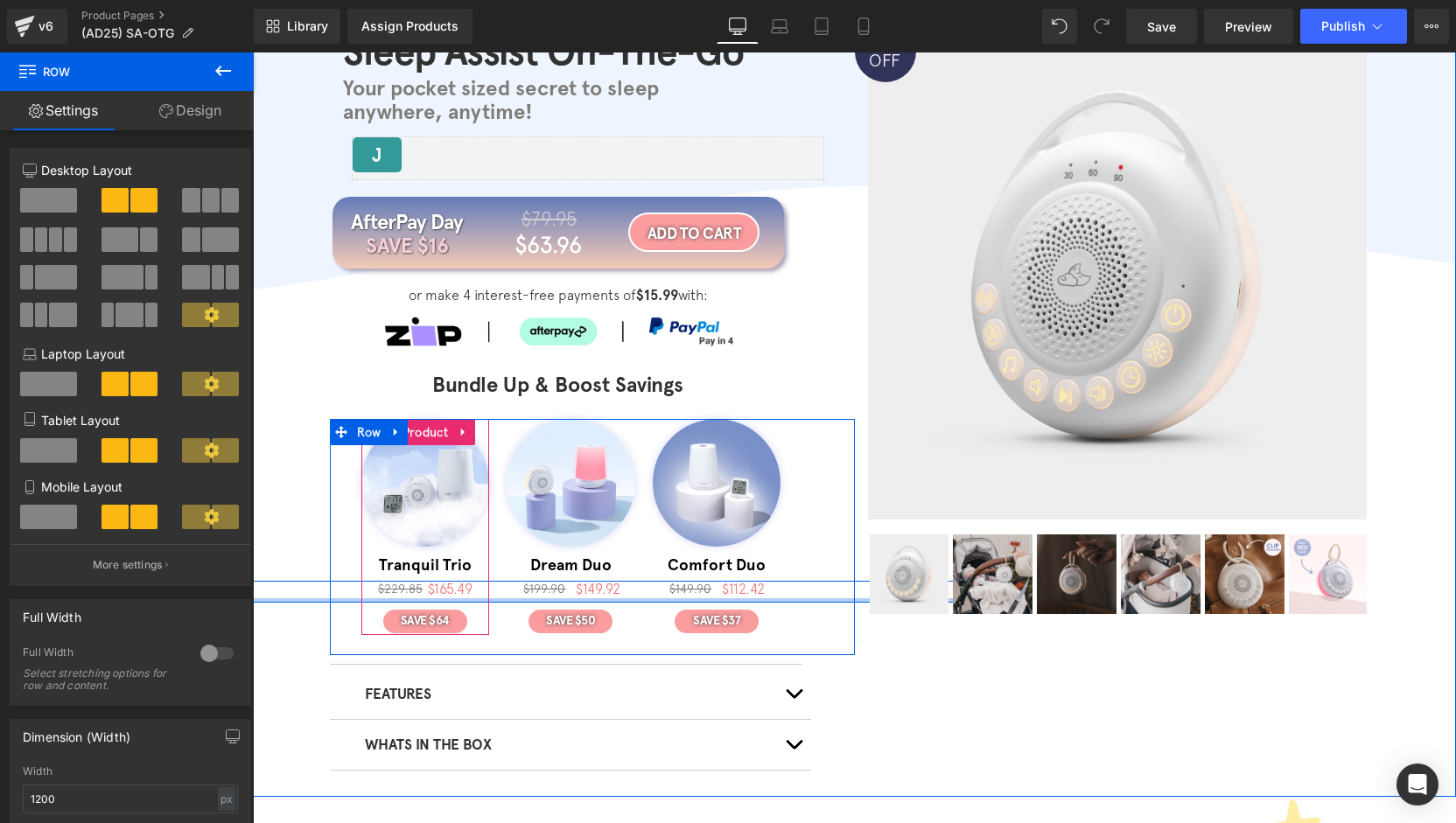
click at [445, 601] on div at bounding box center [425, 601] width 1203 height 5
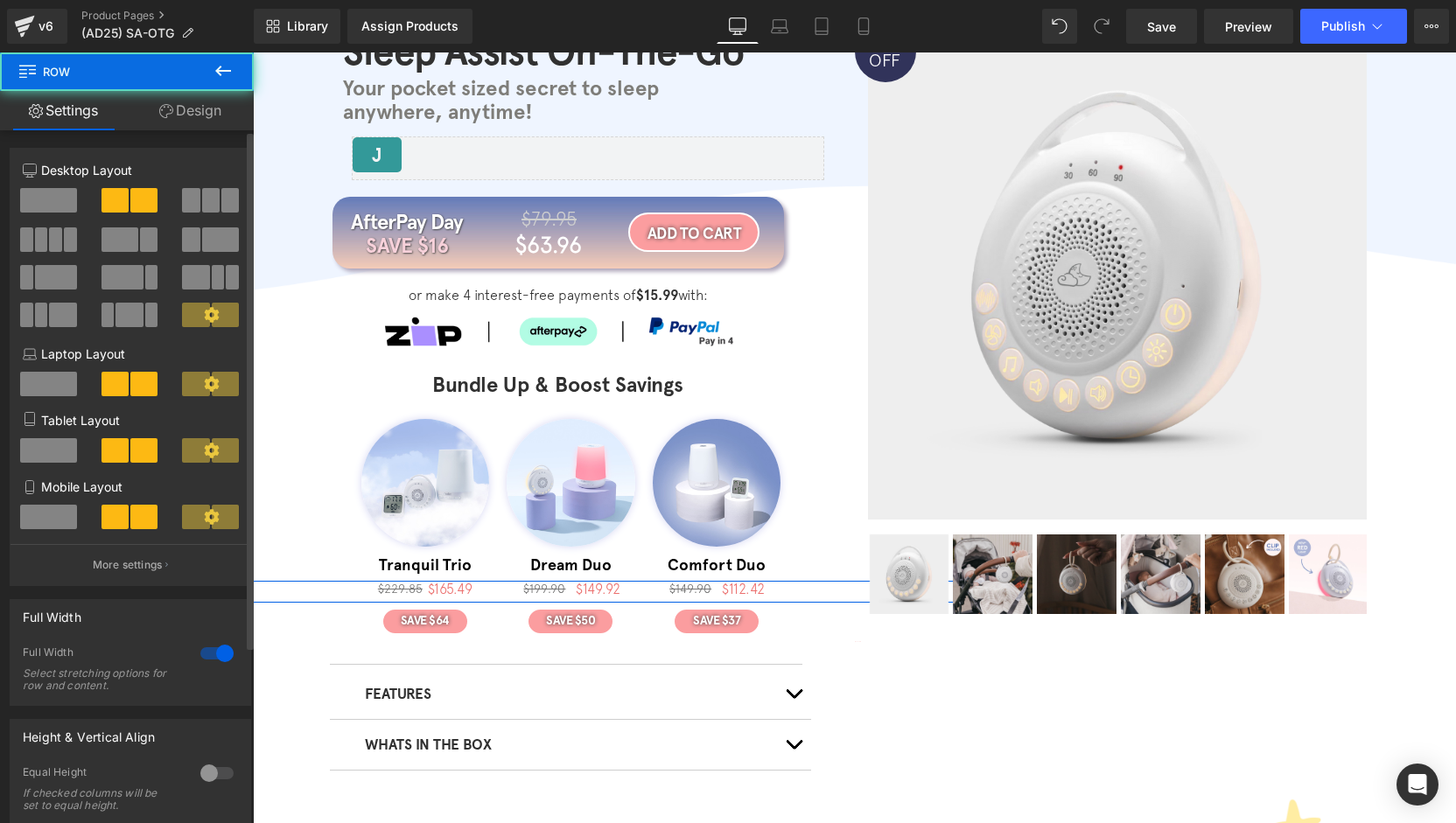
click at [230, 645] on div at bounding box center [217, 653] width 42 height 28
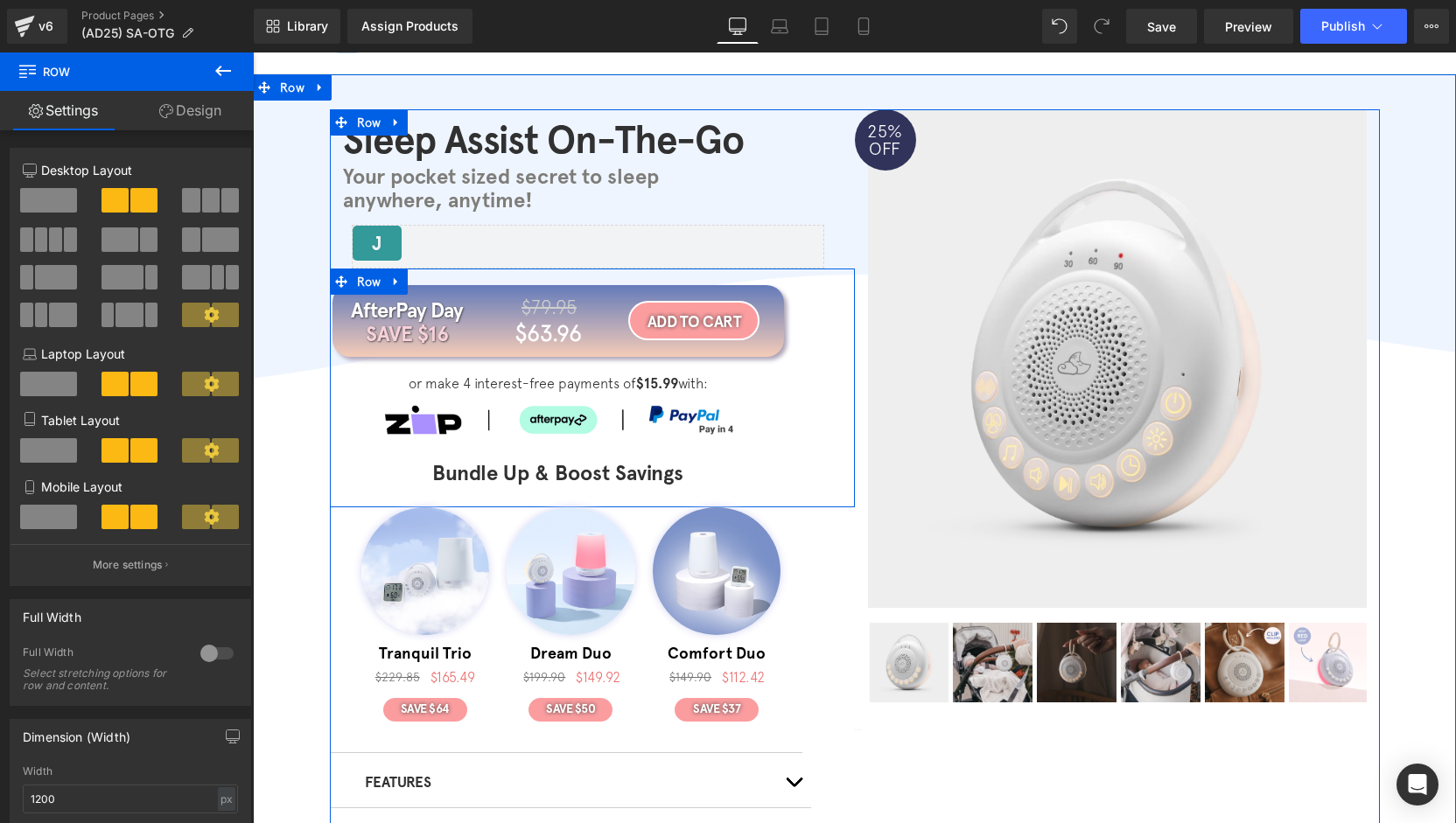
scroll to position [0, 0]
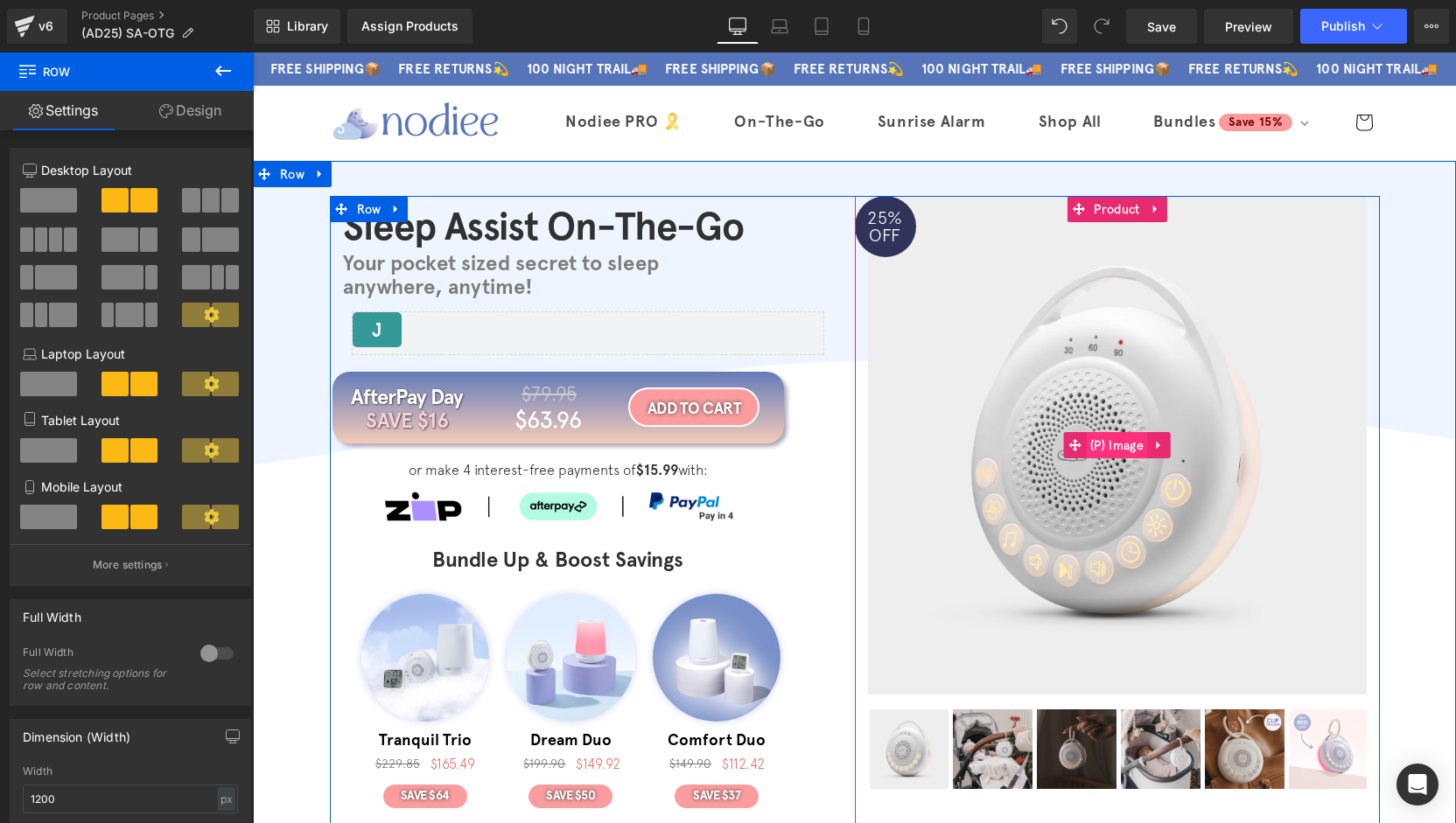
click at [1110, 443] on span "(P) Image" at bounding box center [1117, 445] width 62 height 26
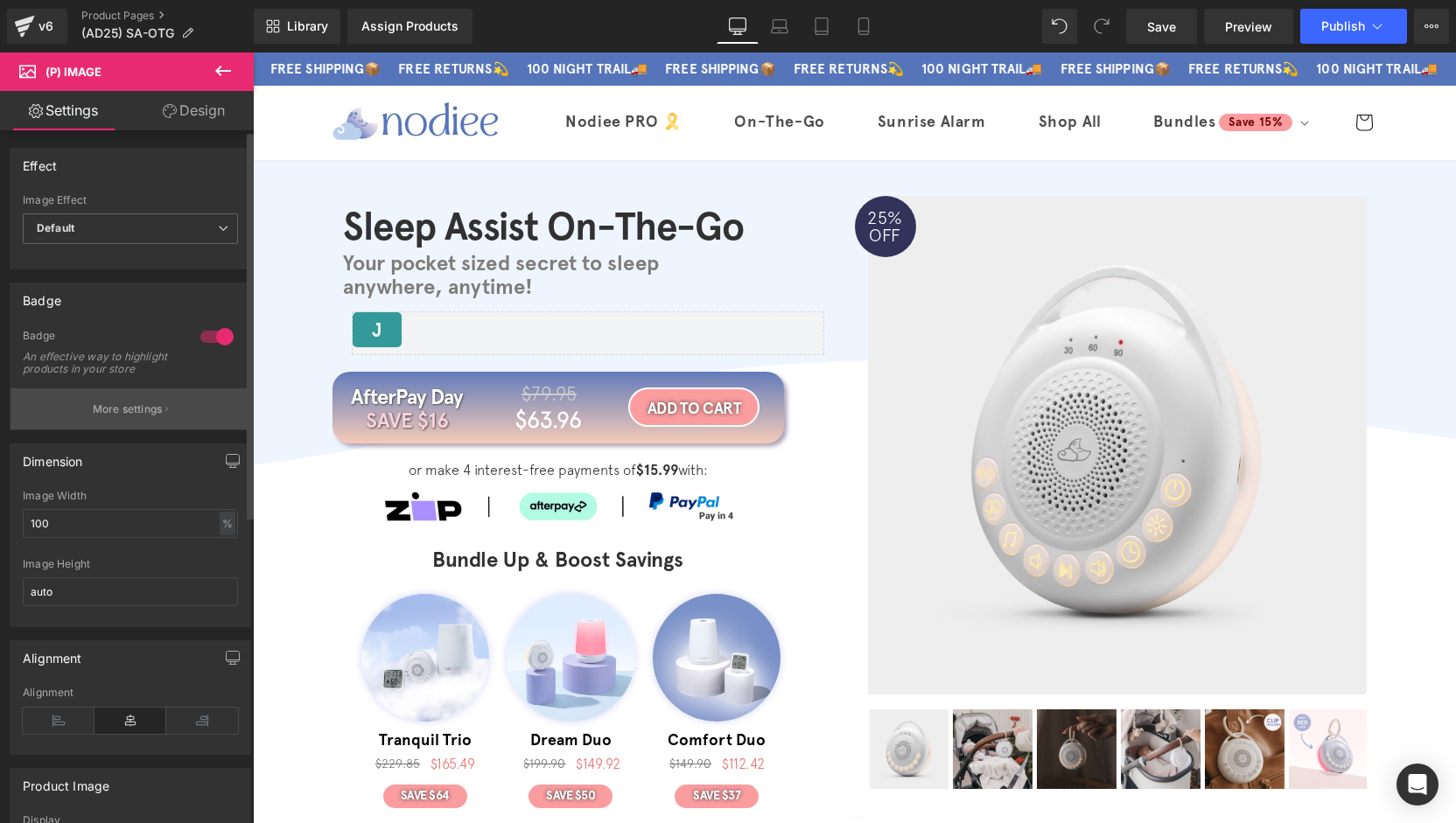
click at [126, 405] on button "More settings" at bounding box center [131, 409] width 240 height 42
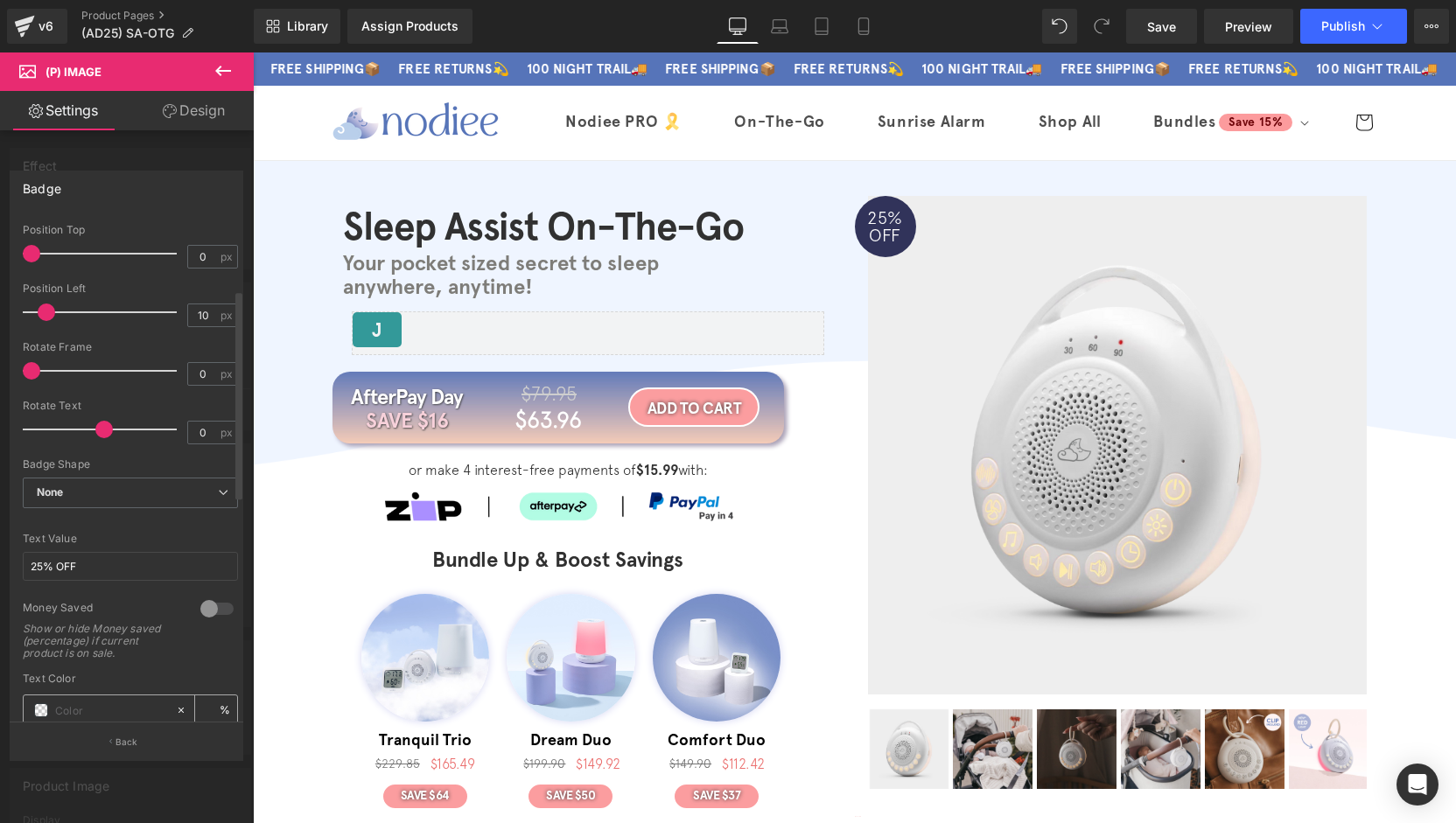
scroll to position [175, 0]
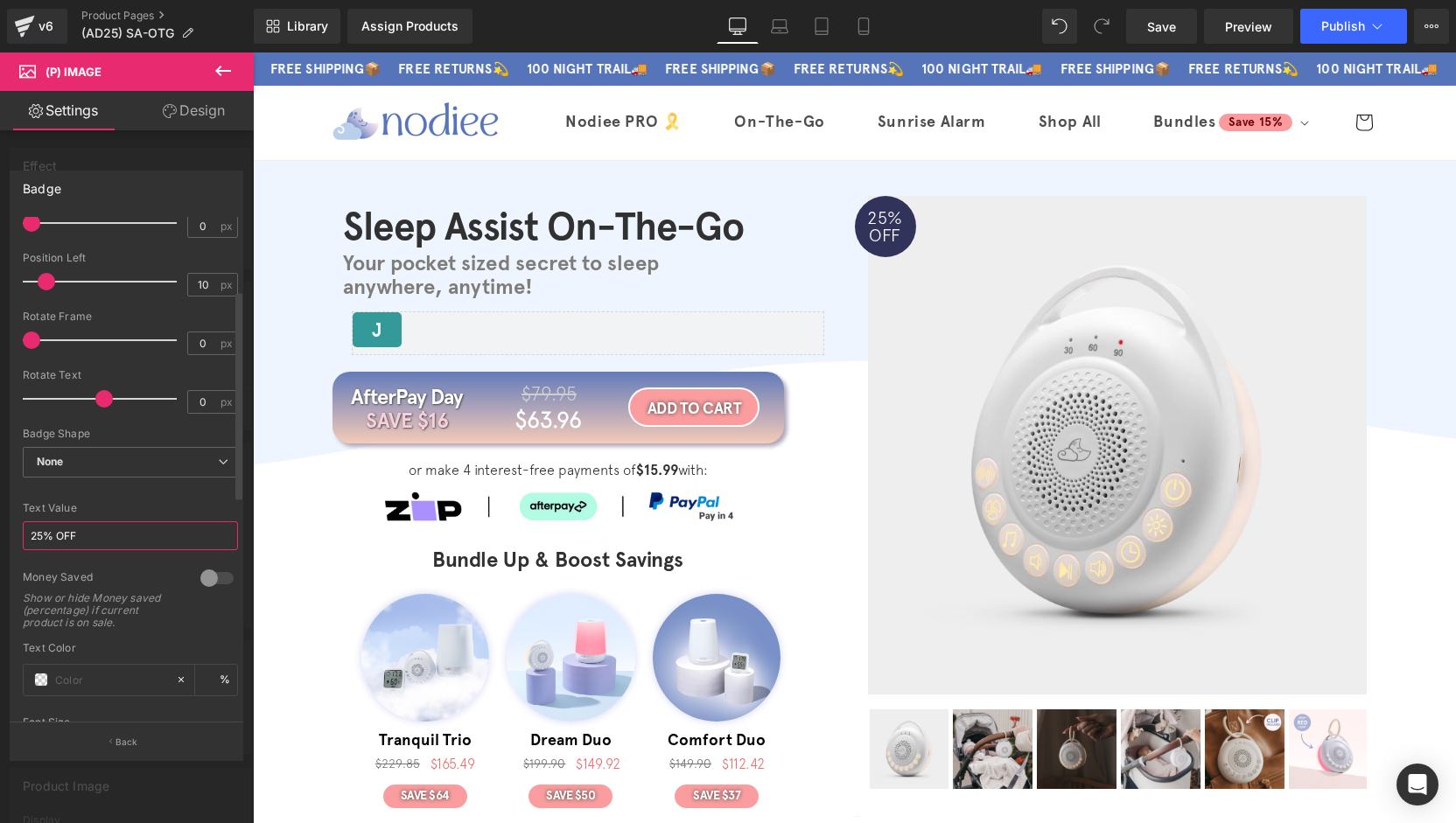
click at [43, 529] on input "25% OFF" at bounding box center [131, 536] width 216 height 29
type input "20% OFF"
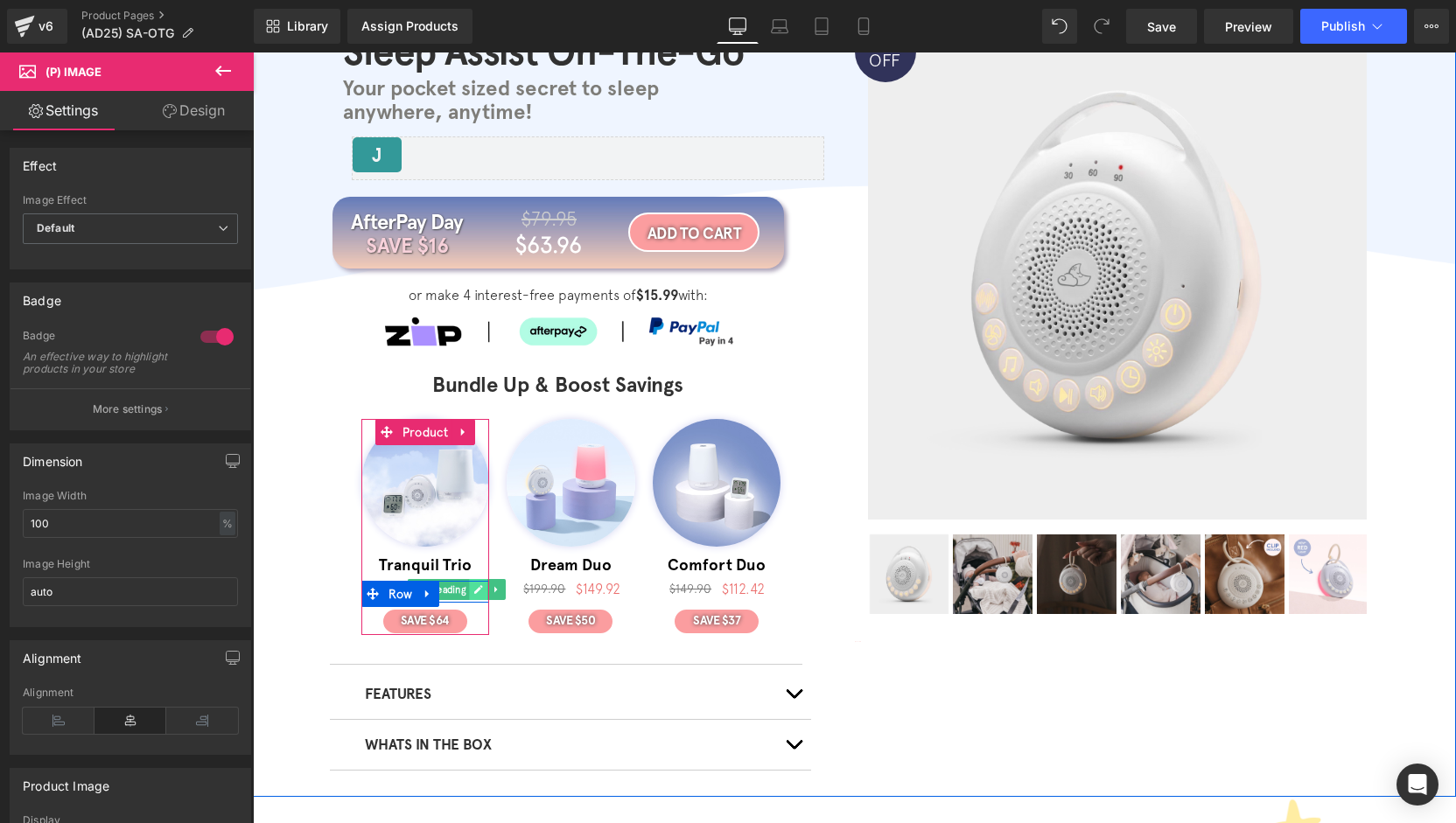
click at [470, 595] on link at bounding box center [479, 590] width 18 height 21
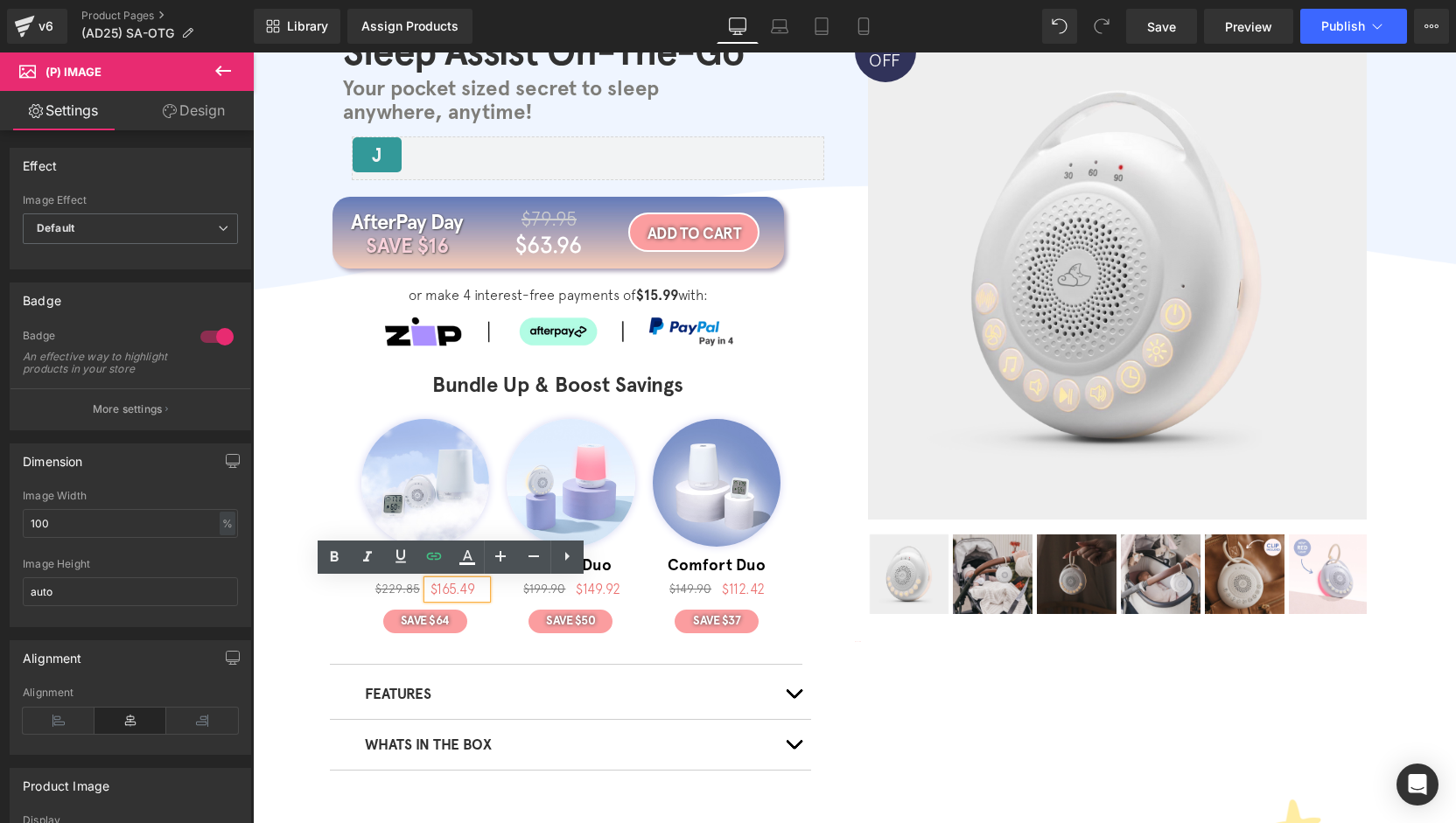
click at [469, 592] on h1 "$165.49" at bounding box center [459, 589] width 56 height 16
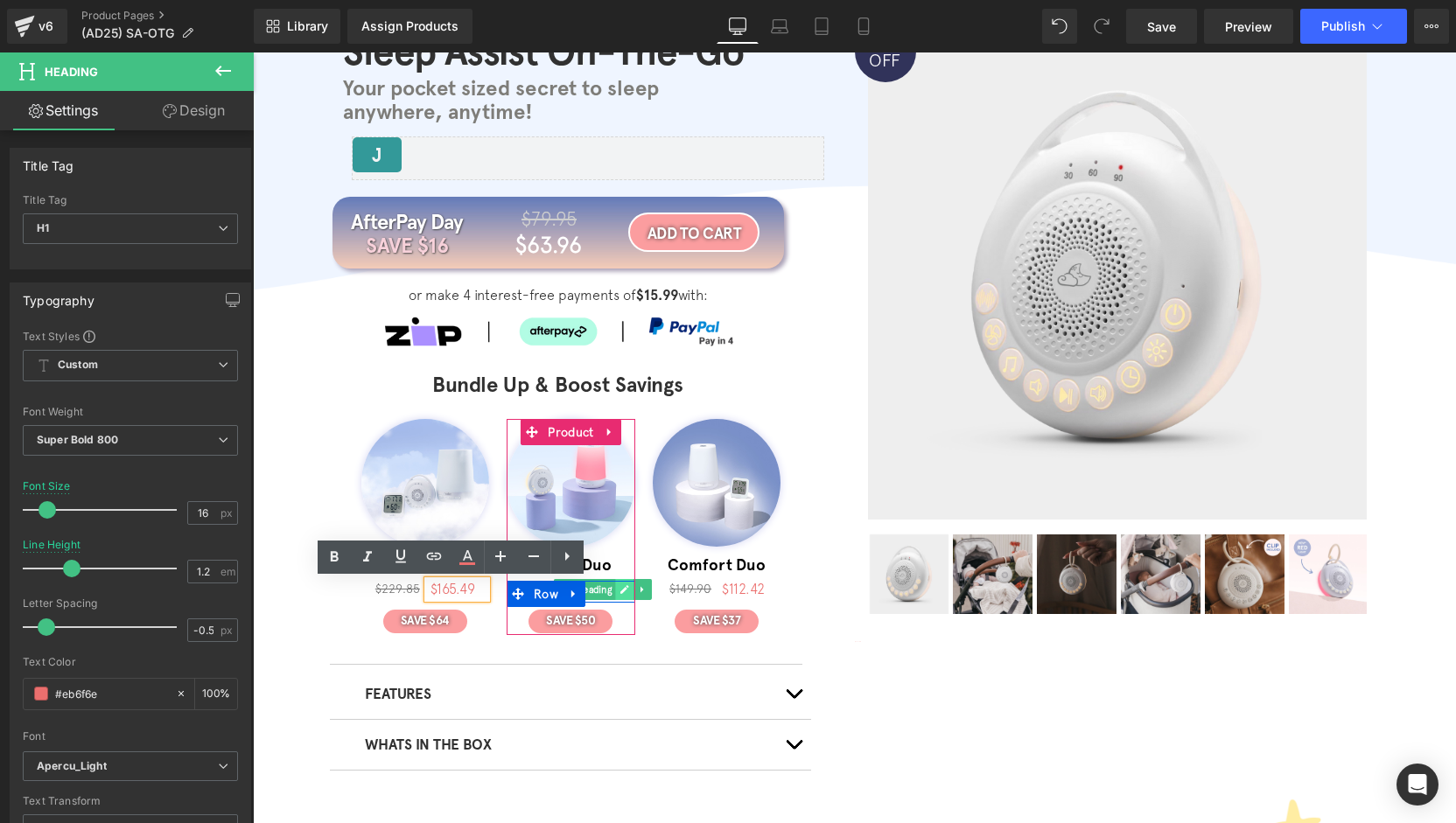
click at [620, 592] on icon at bounding box center [624, 589] width 9 height 9
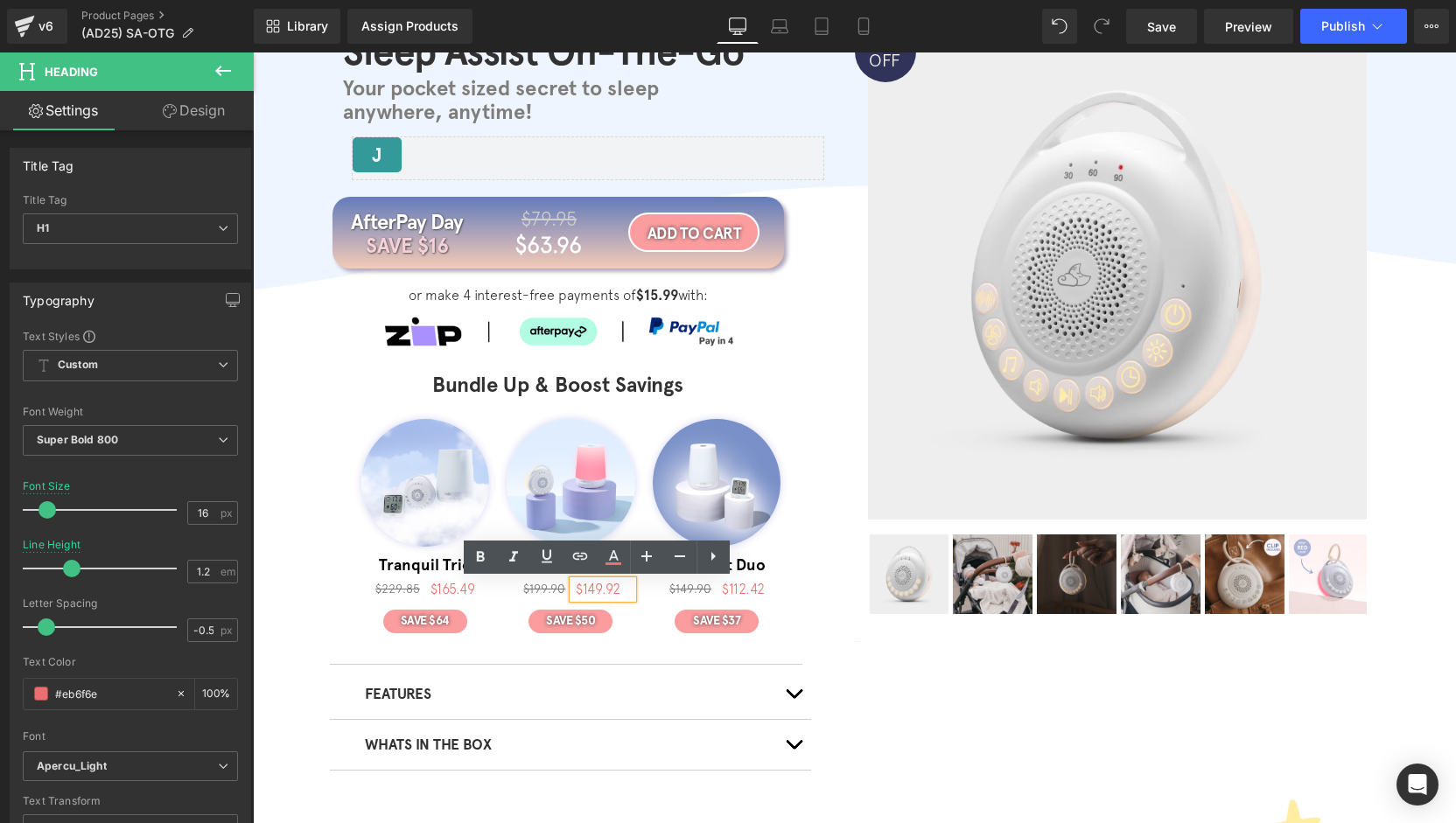
click at [588, 592] on span "$149.92" at bounding box center [598, 589] width 45 height 15
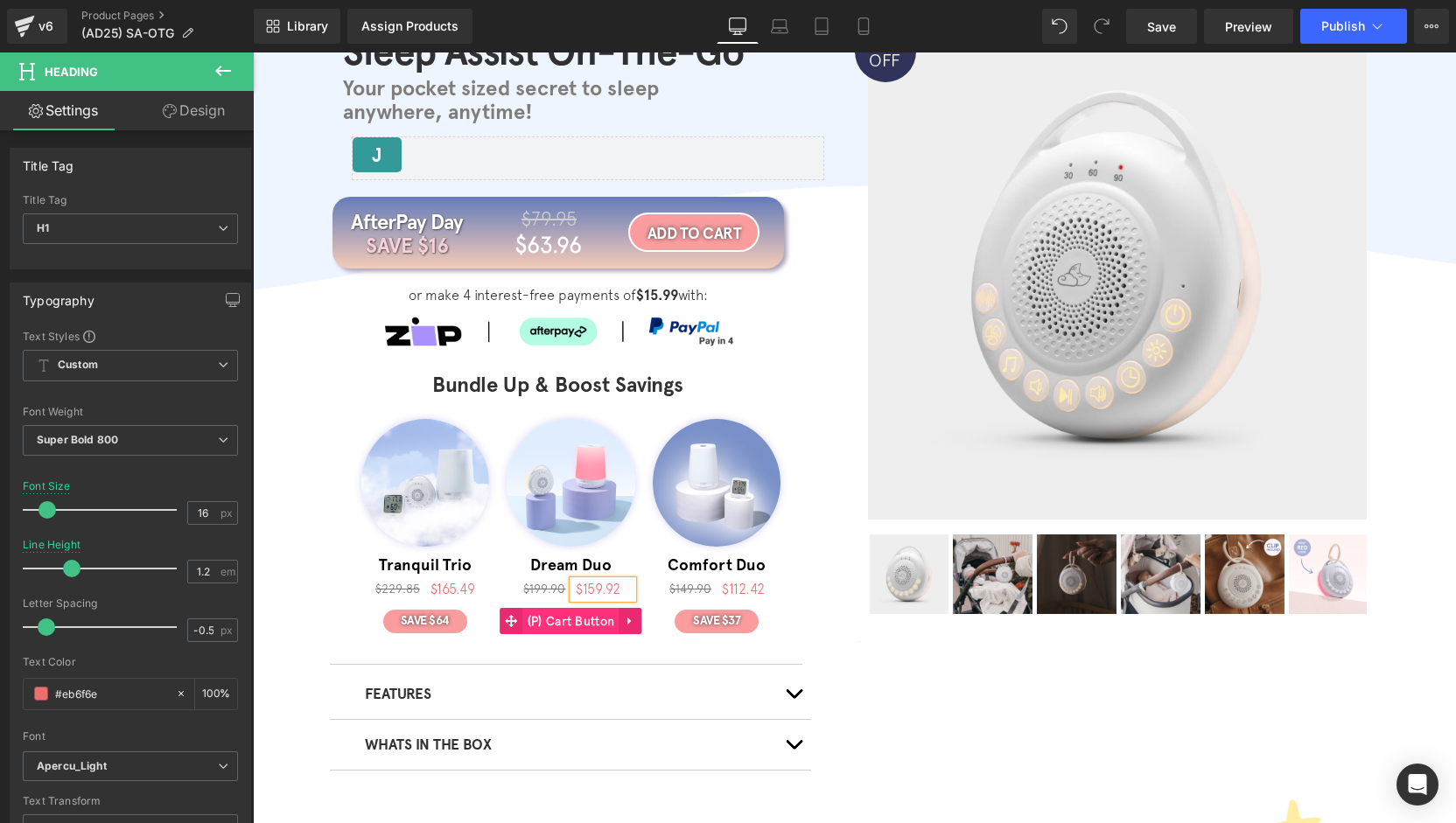
click at [590, 627] on span "(P) Cart Button" at bounding box center [571, 621] width 96 height 26
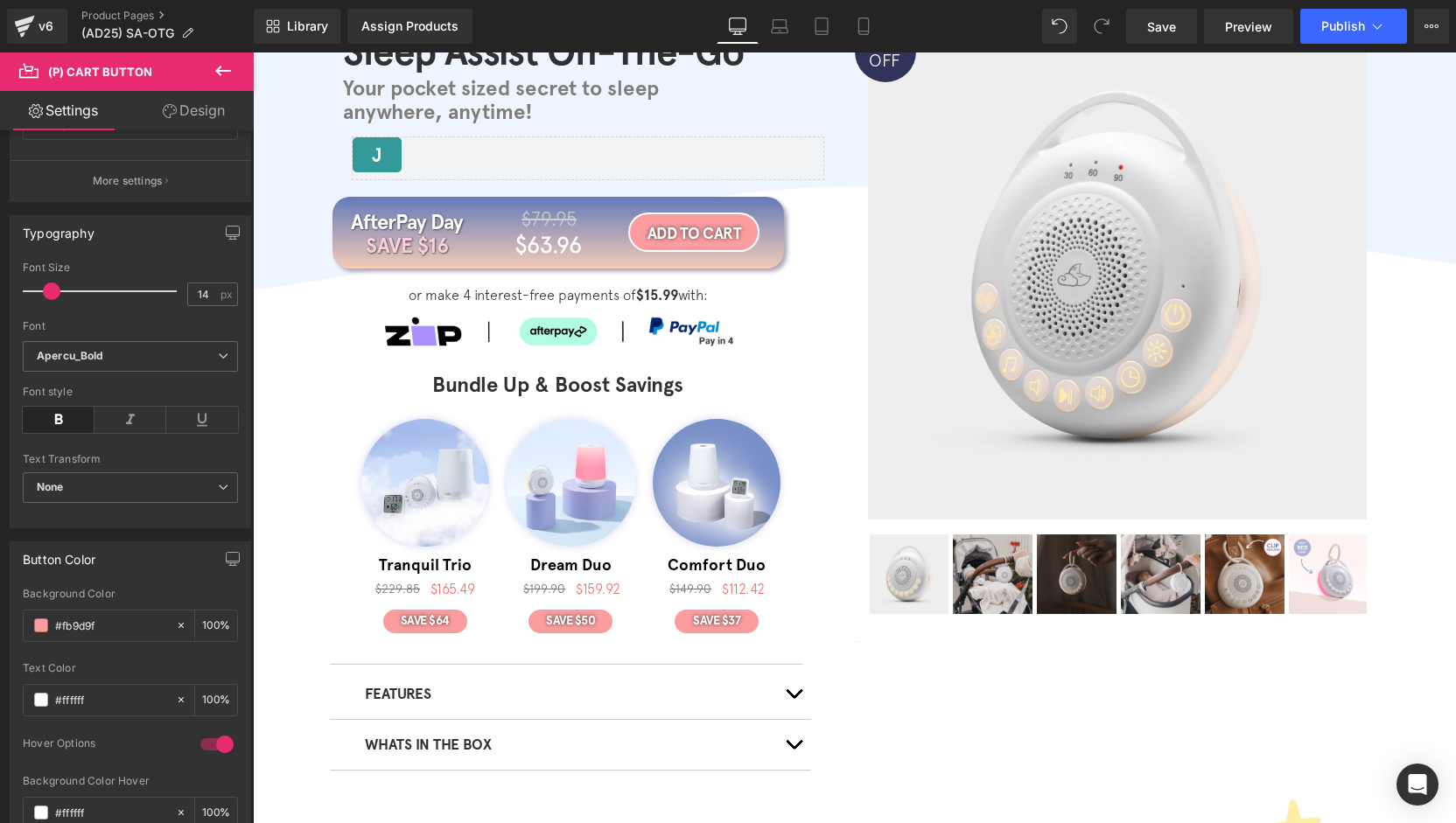
scroll to position [350, 0]
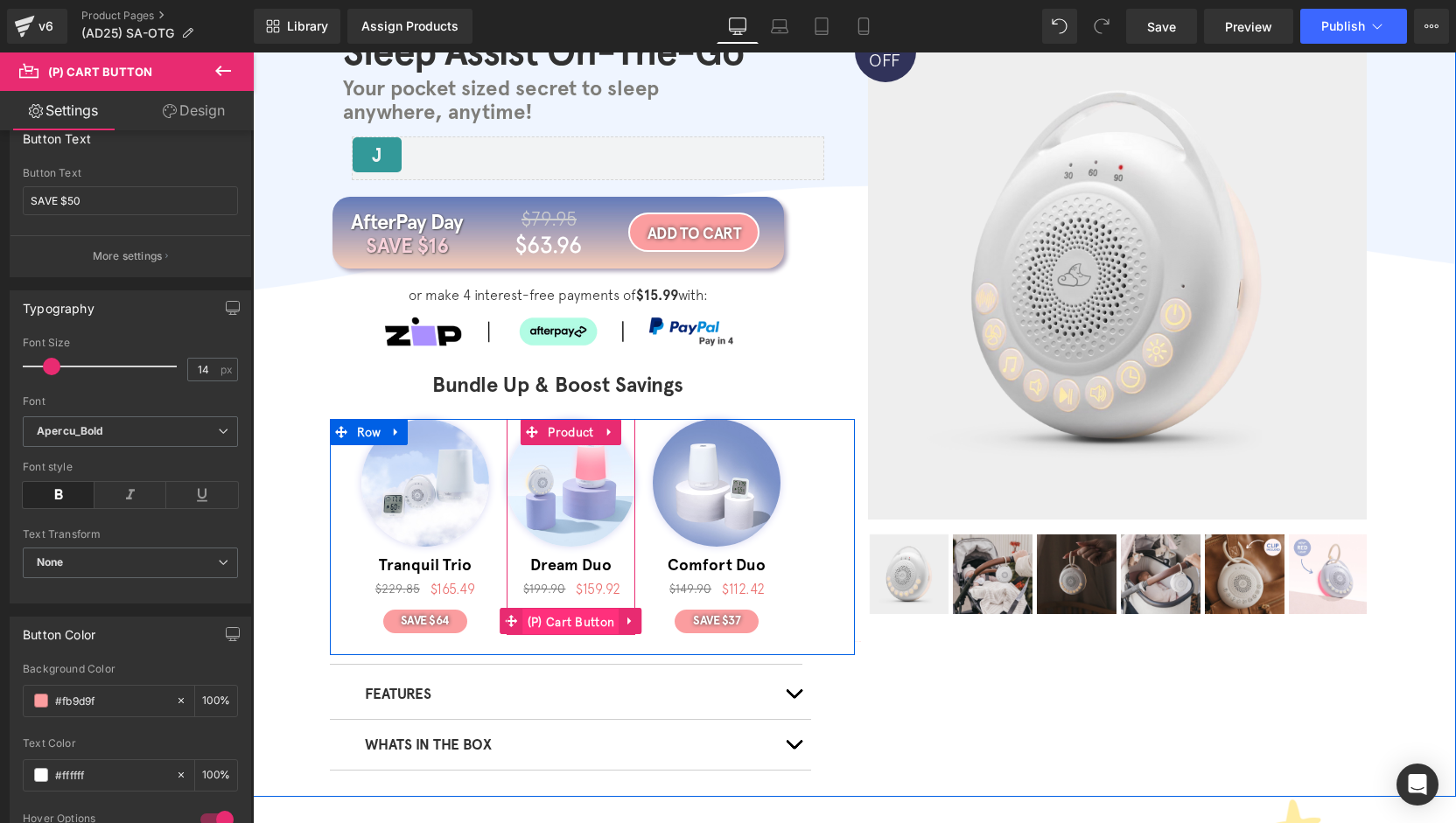
click at [559, 624] on span "(P) Cart Button" at bounding box center [571, 622] width 96 height 26
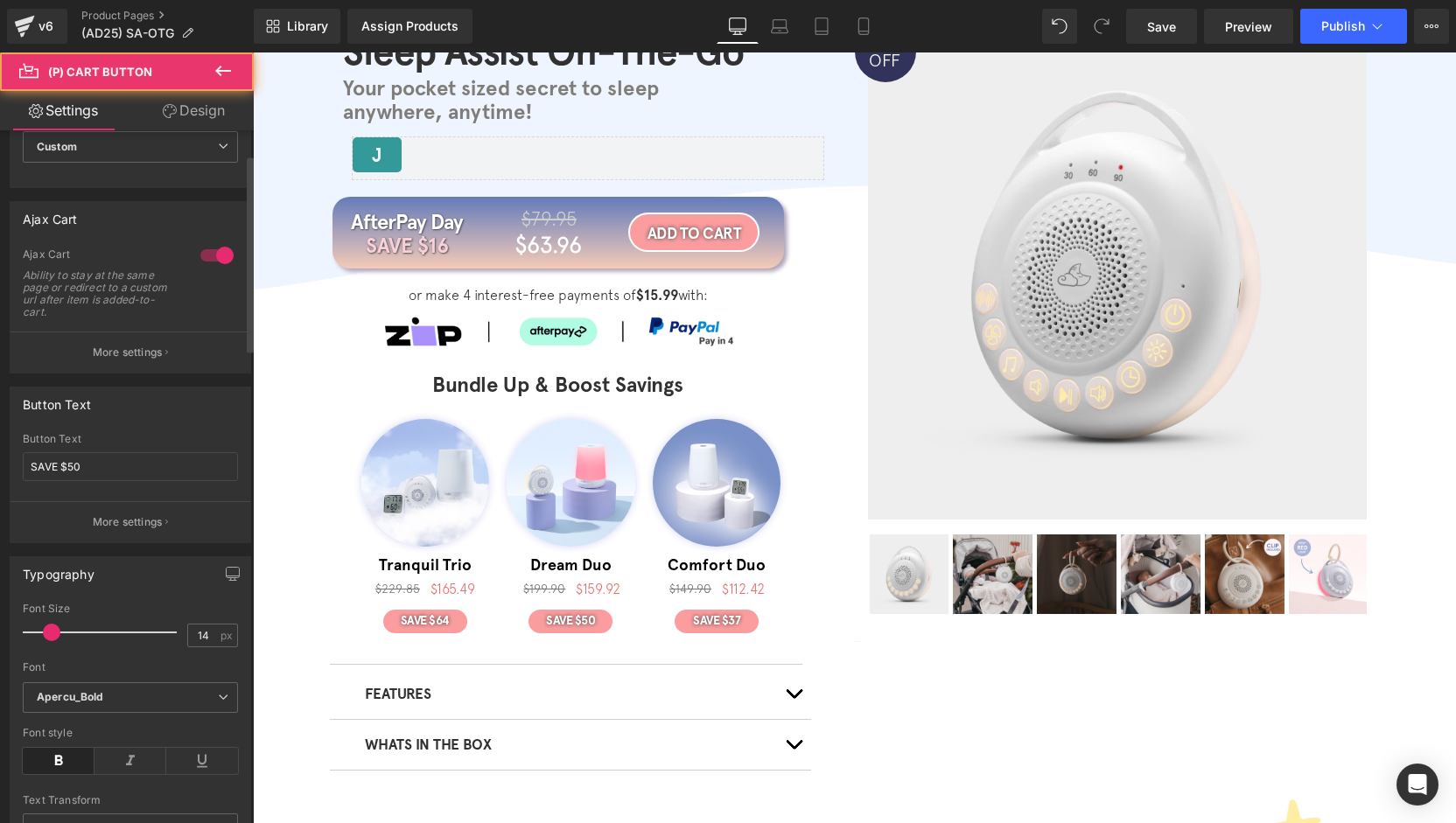
scroll to position [0, 0]
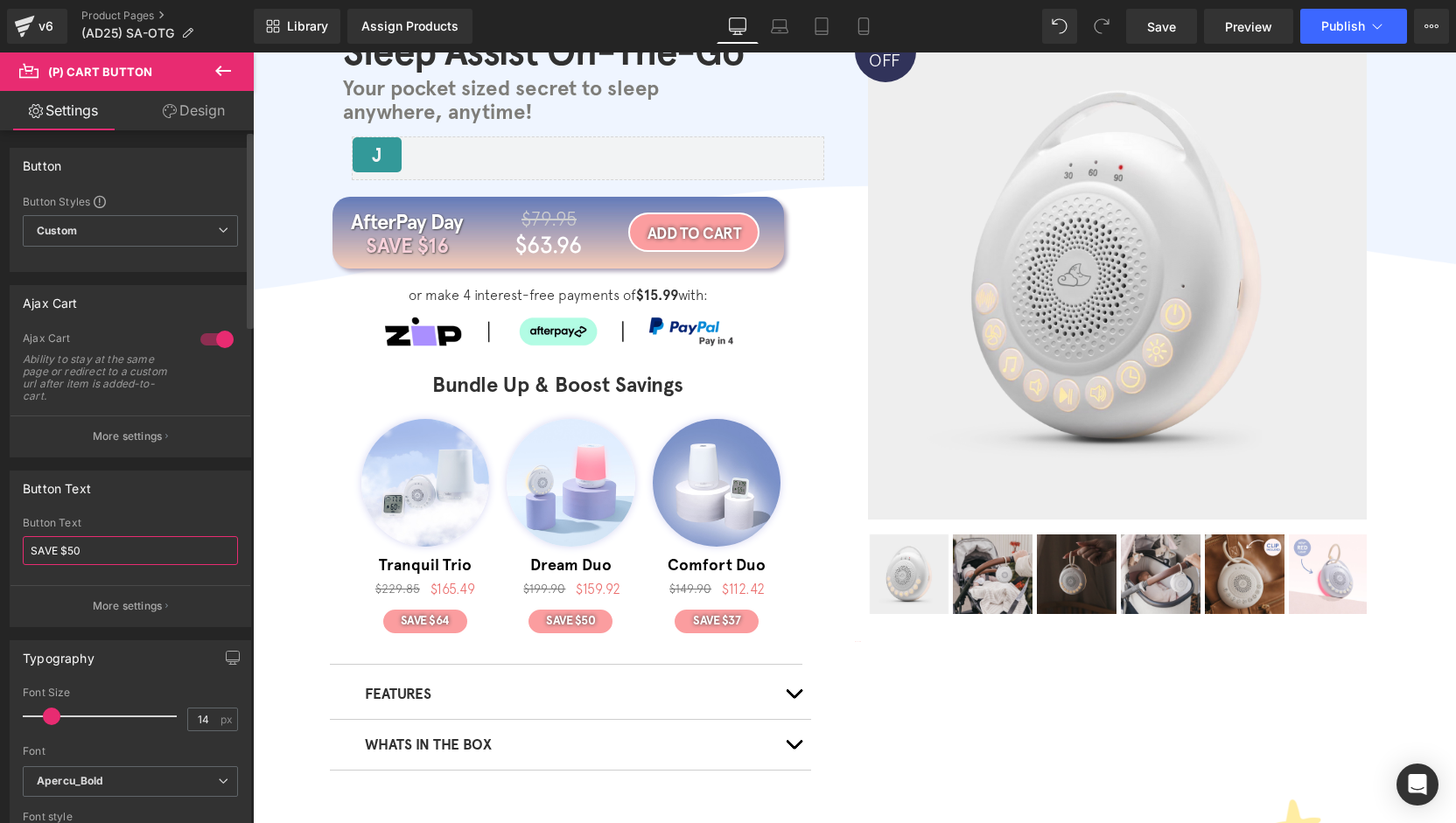
click at [69, 545] on input "SAVE $50" at bounding box center [131, 550] width 216 height 29
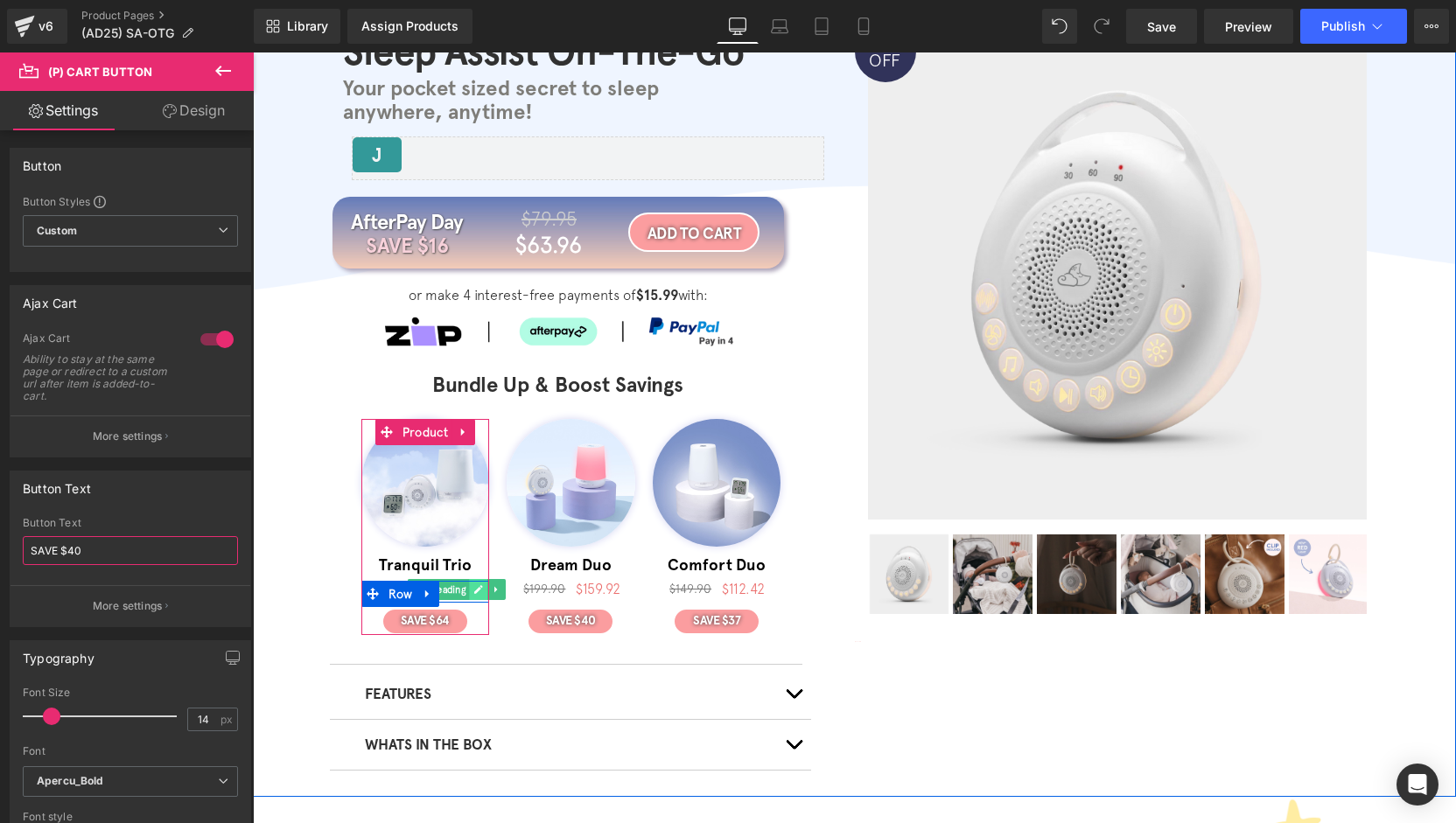
type input "SAVE $40"
click at [474, 590] on icon at bounding box center [479, 589] width 10 height 11
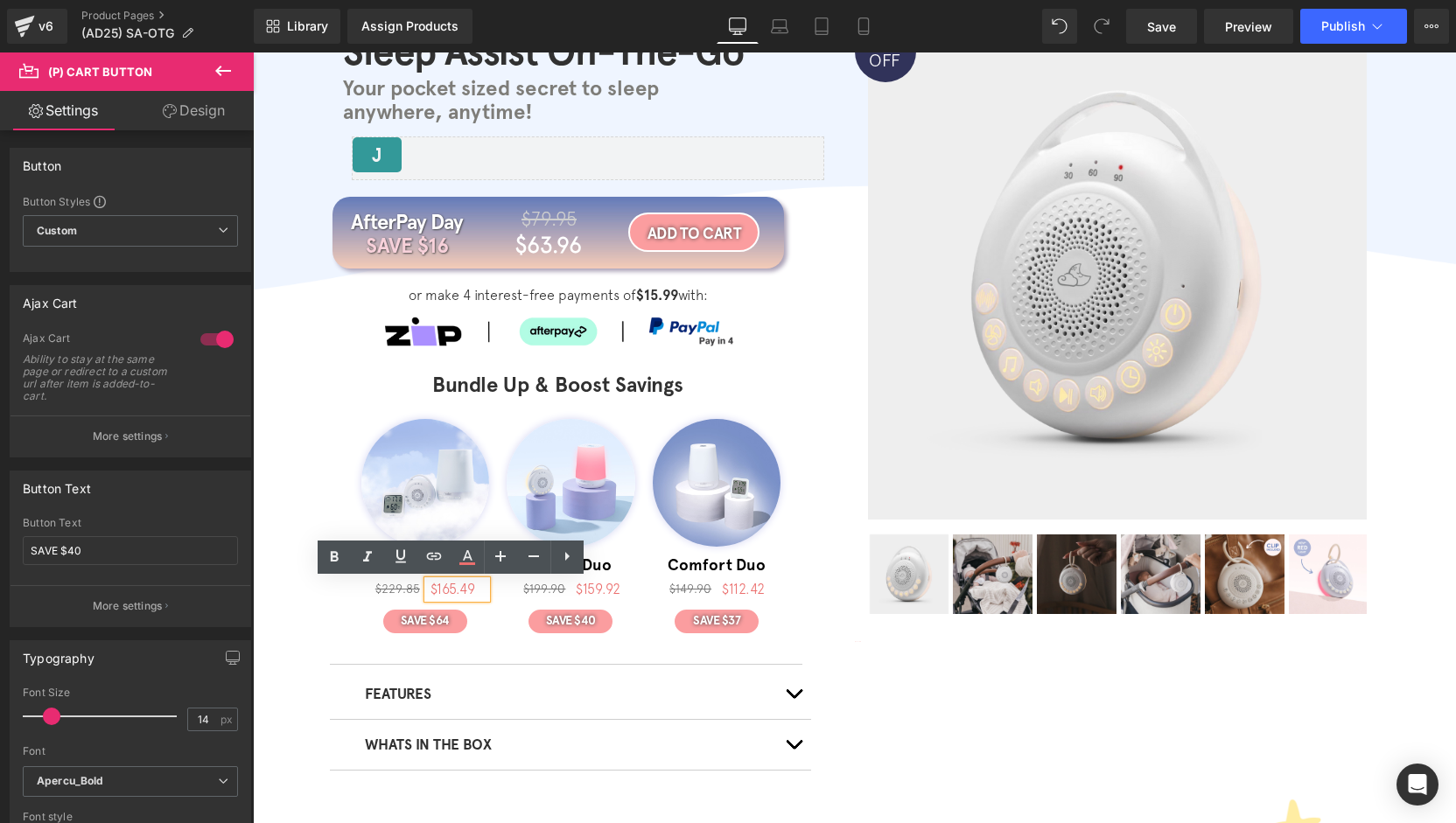
click at [451, 589] on span "$165.49" at bounding box center [453, 589] width 45 height 15
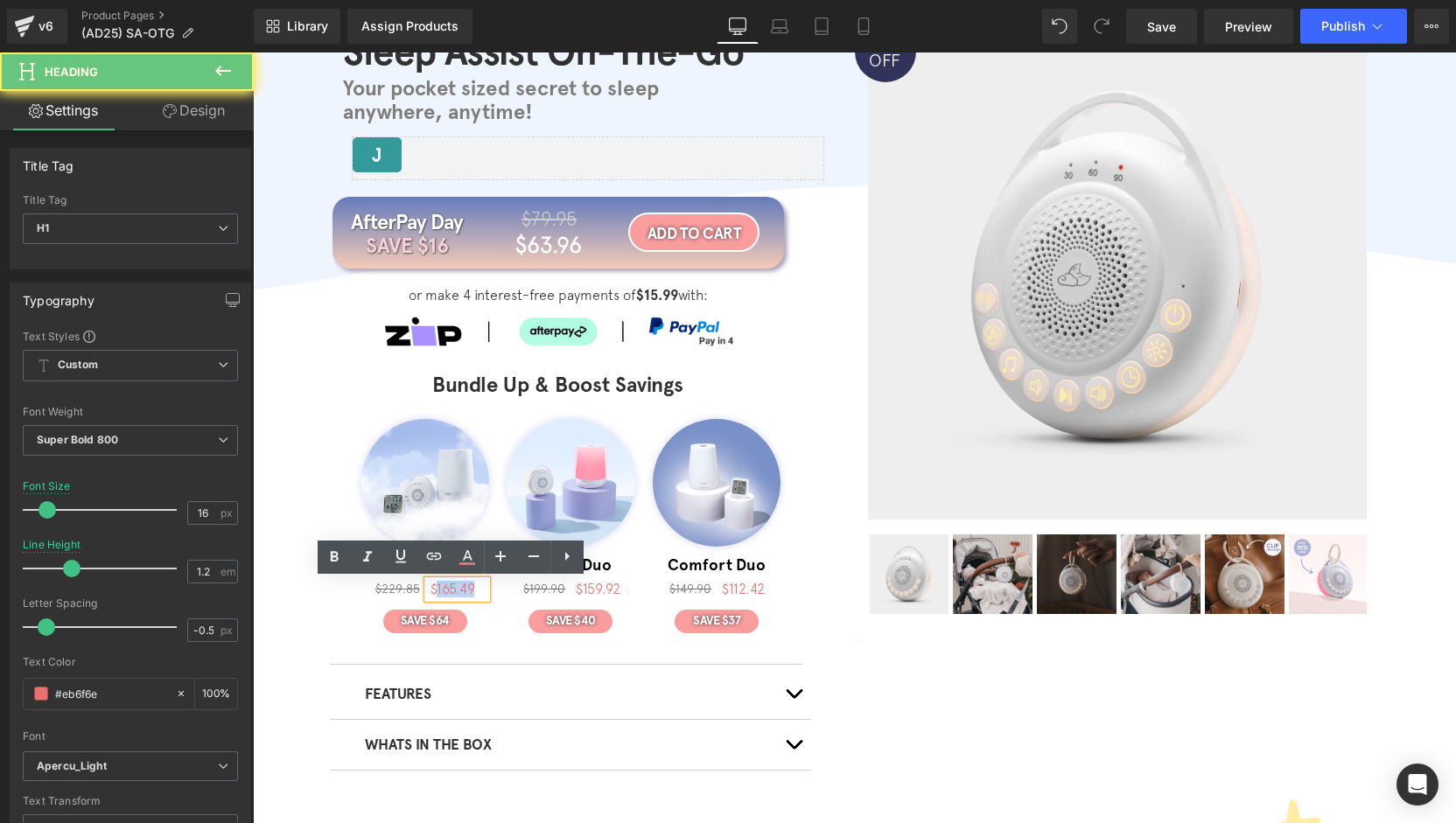
click at [451, 589] on span "$165.49" at bounding box center [453, 589] width 45 height 15
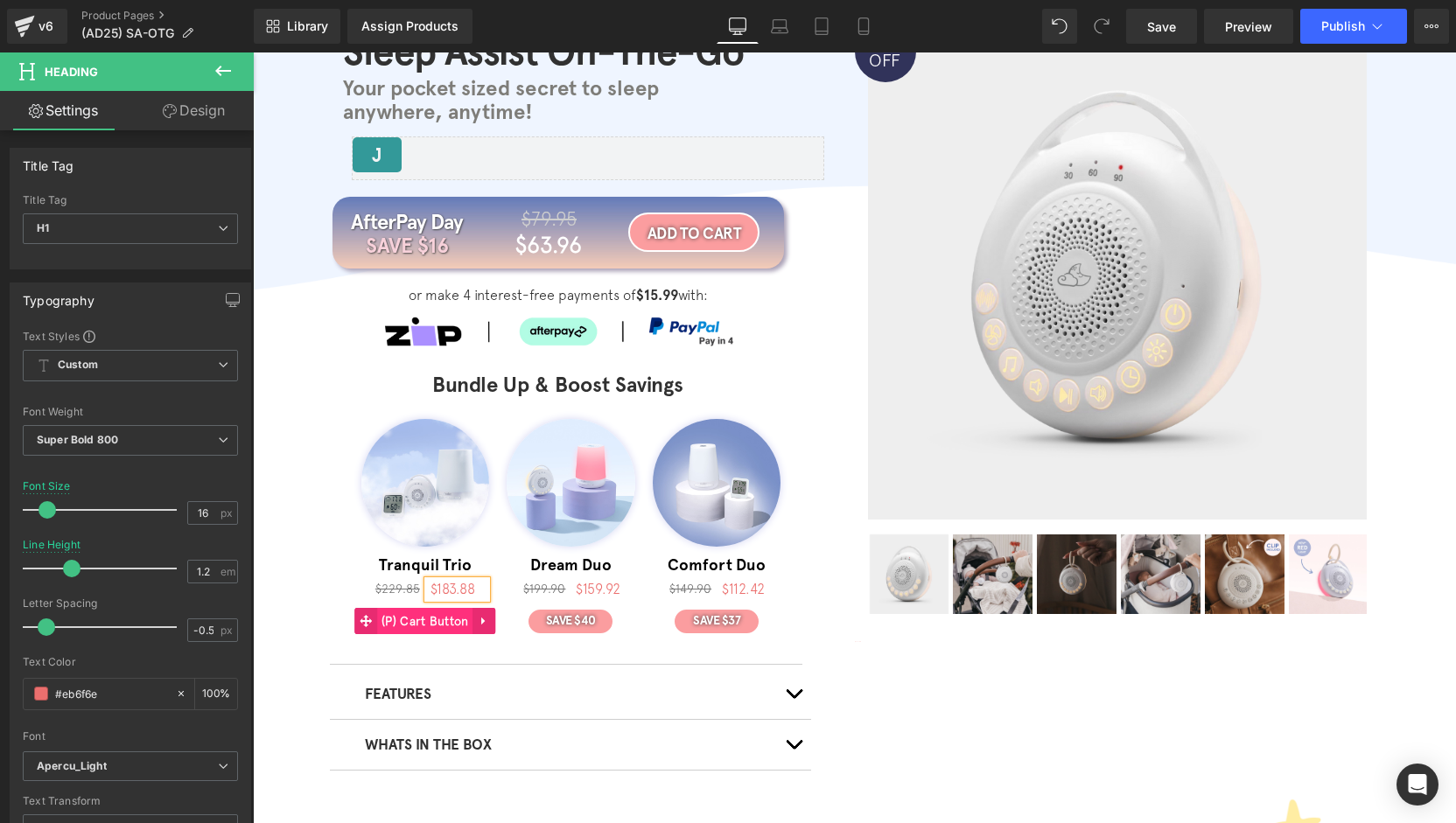
click at [439, 624] on span "(P) Cart Button" at bounding box center [425, 621] width 96 height 26
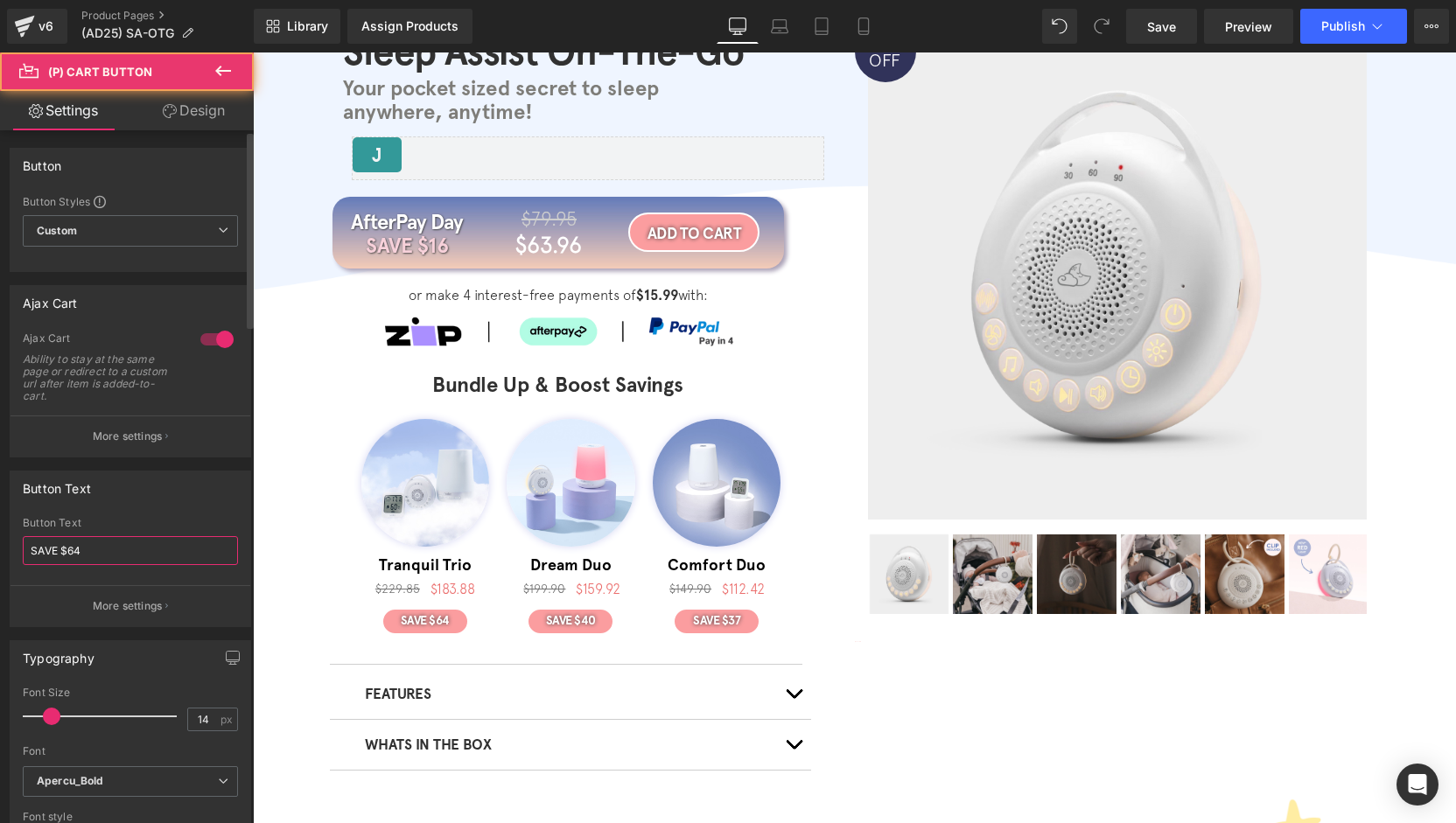
click at [95, 552] on input "SAVE $64" at bounding box center [131, 550] width 216 height 29
type input "SAVE $46"
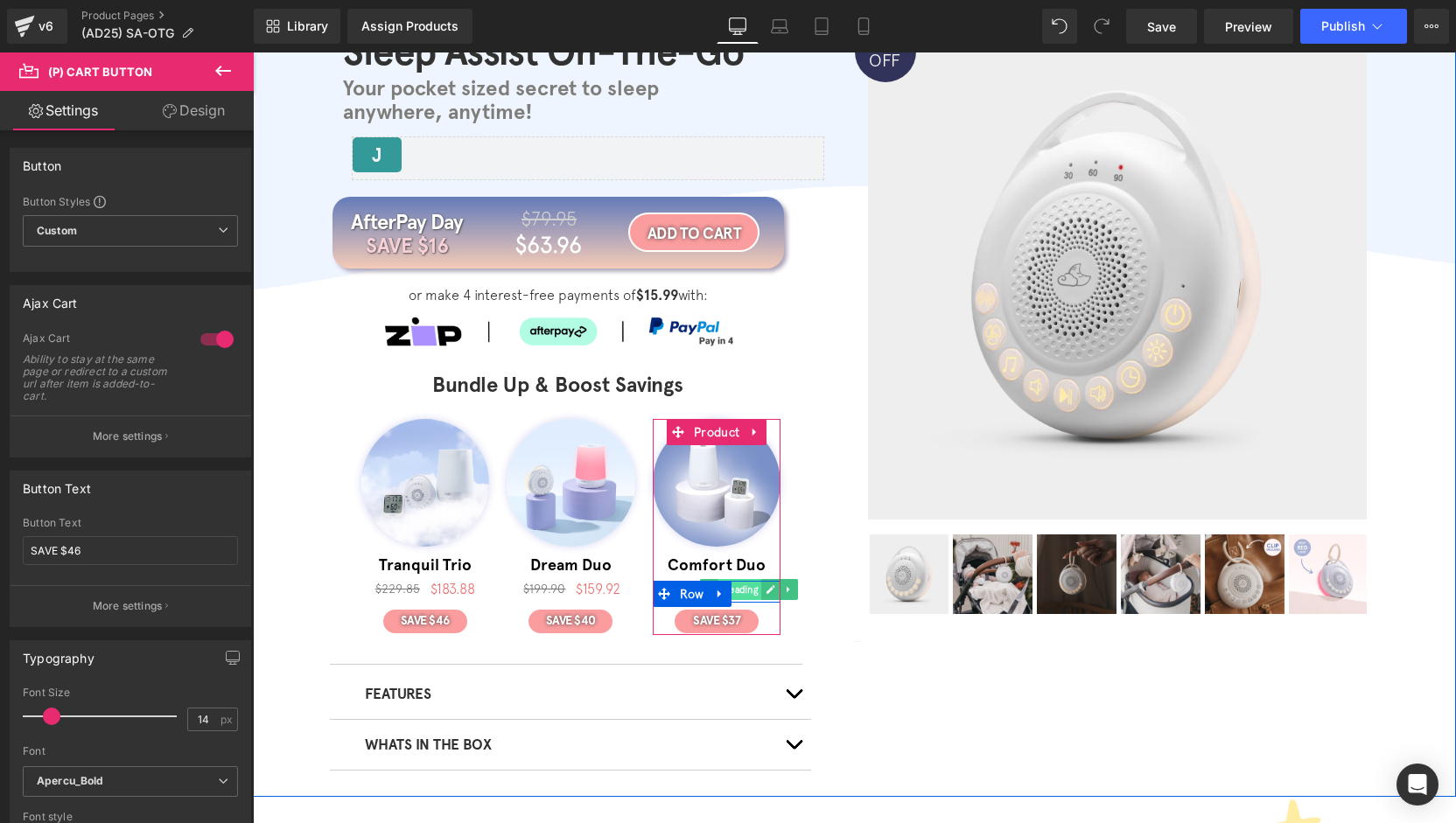
click at [743, 591] on span "Heading" at bounding box center [740, 590] width 44 height 21
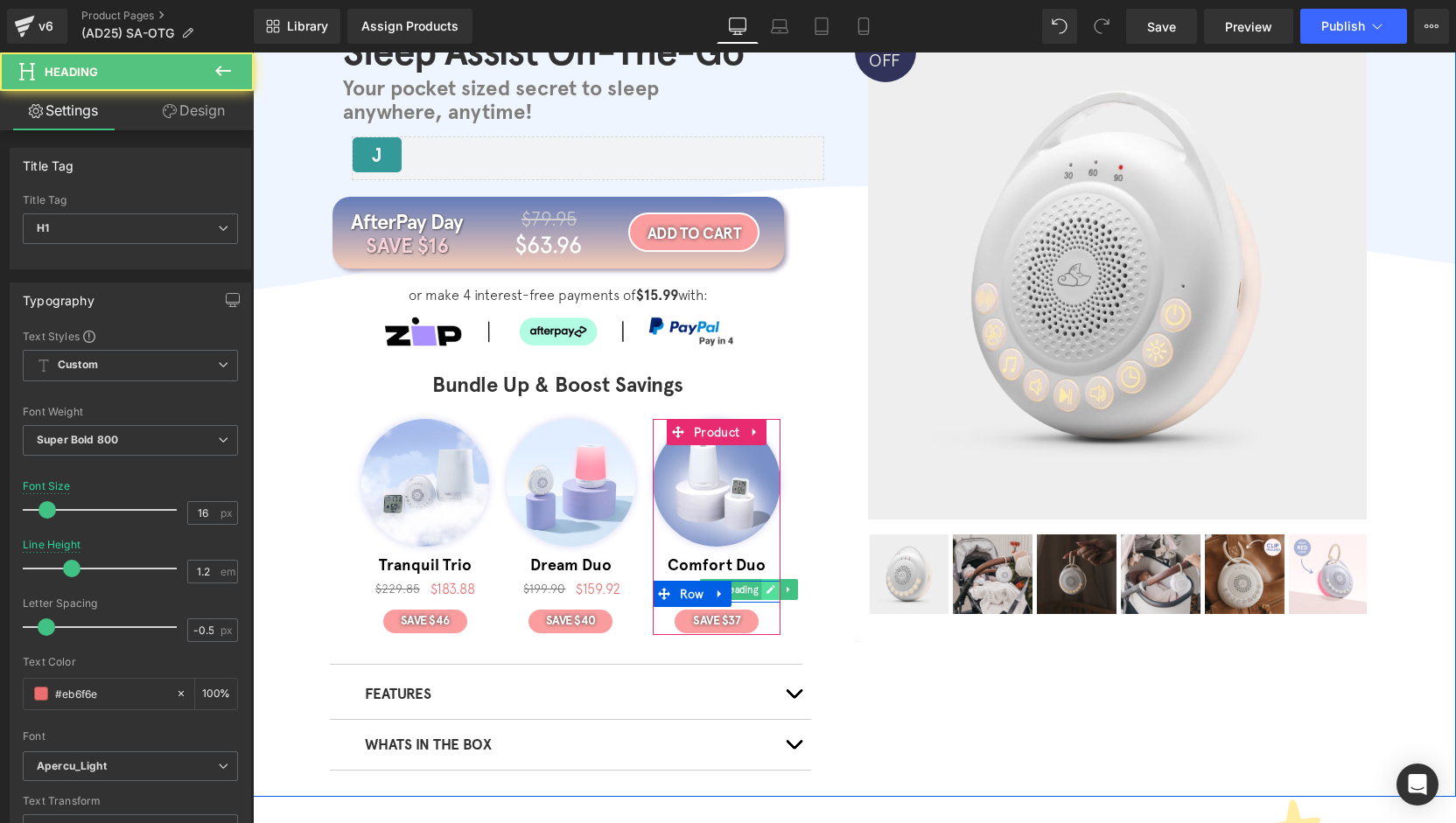
click at [766, 591] on icon at bounding box center [770, 589] width 9 height 9
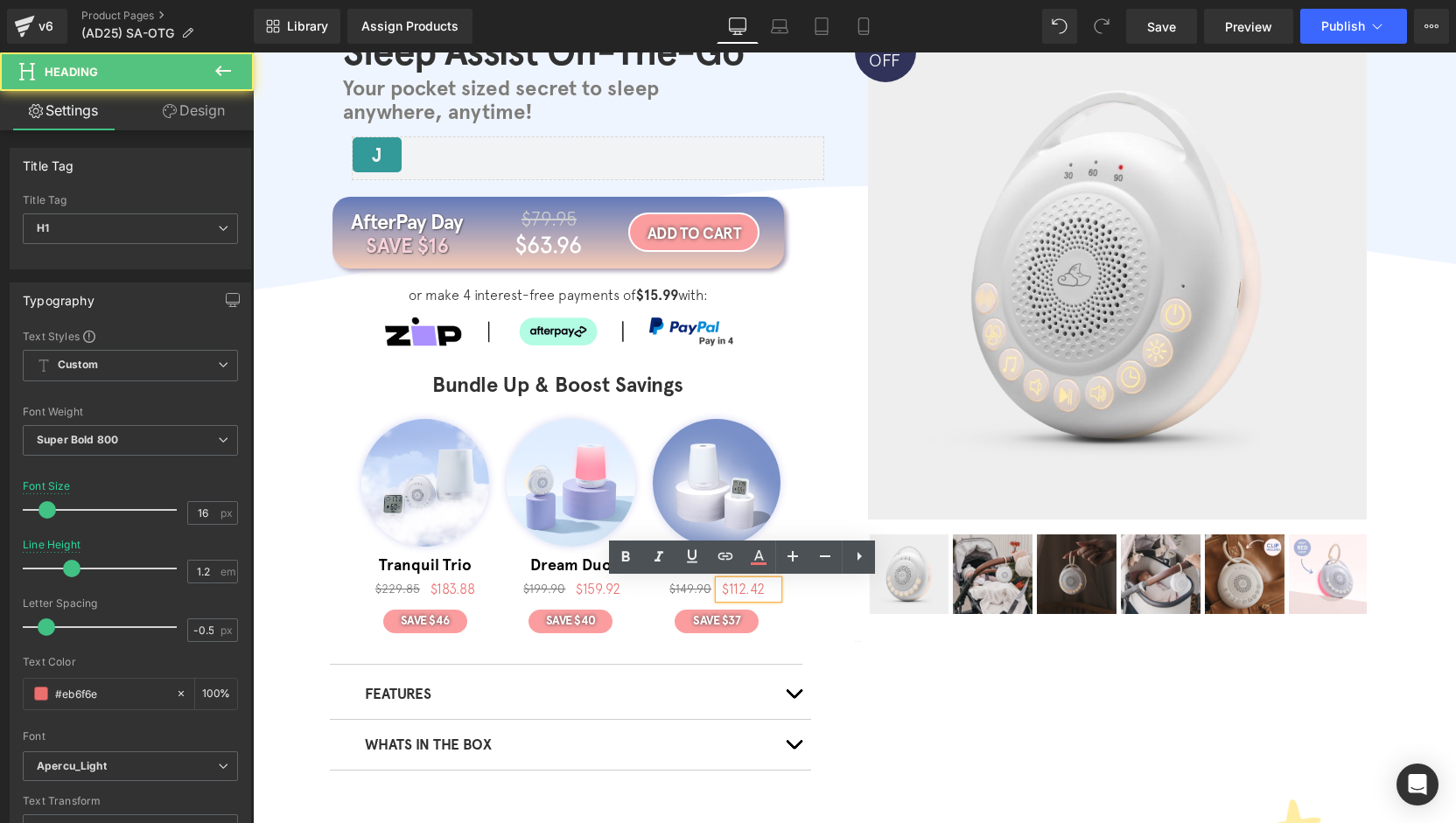
click at [758, 591] on h1 "$112.42" at bounding box center [750, 589] width 56 height 16
click at [758, 590] on h1 "$112.42" at bounding box center [750, 589] width 56 height 16
click at [746, 591] on span "$112.42" at bounding box center [743, 589] width 43 height 15
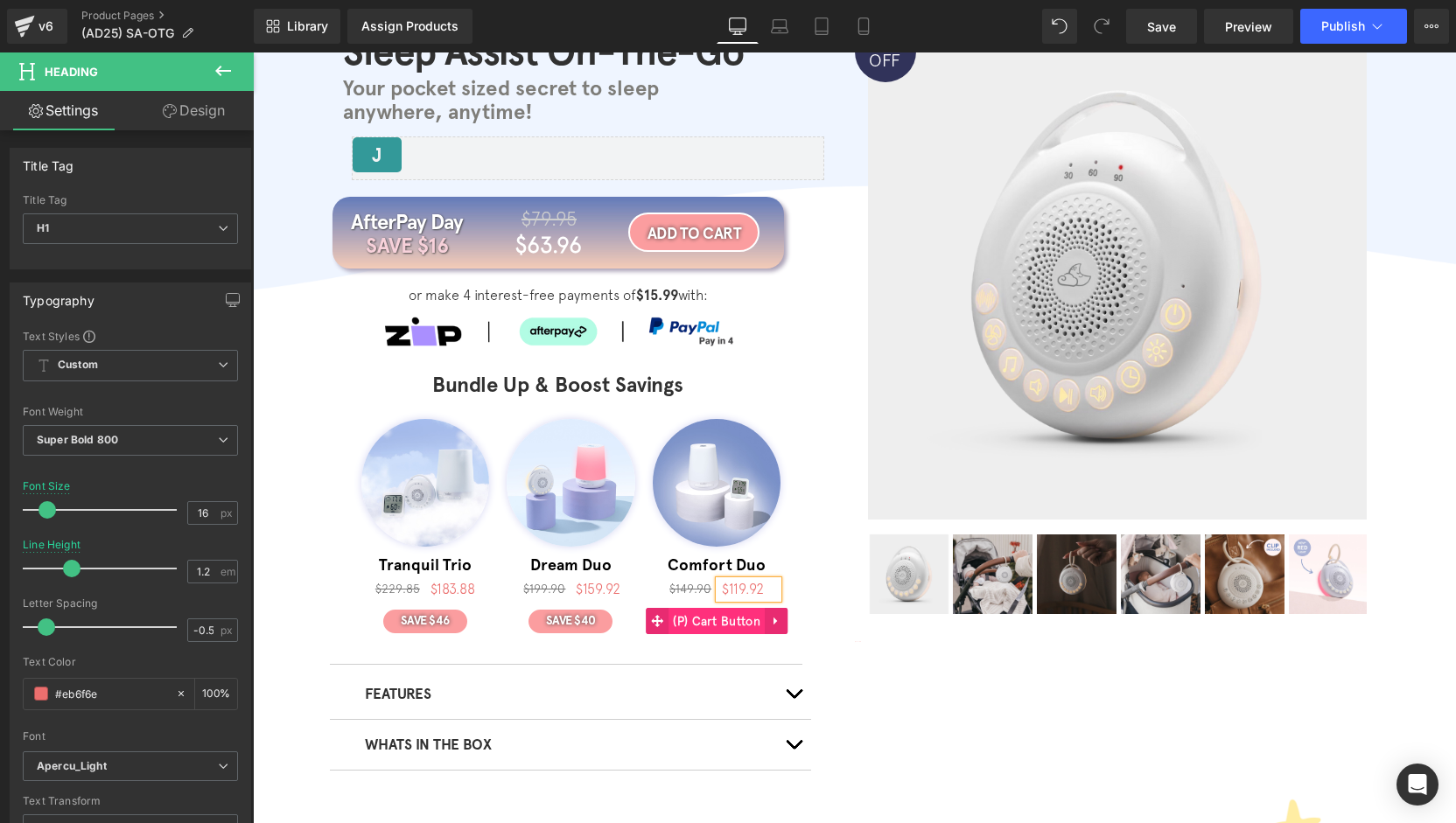
click at [718, 618] on span "(P) Cart Button" at bounding box center [716, 621] width 96 height 26
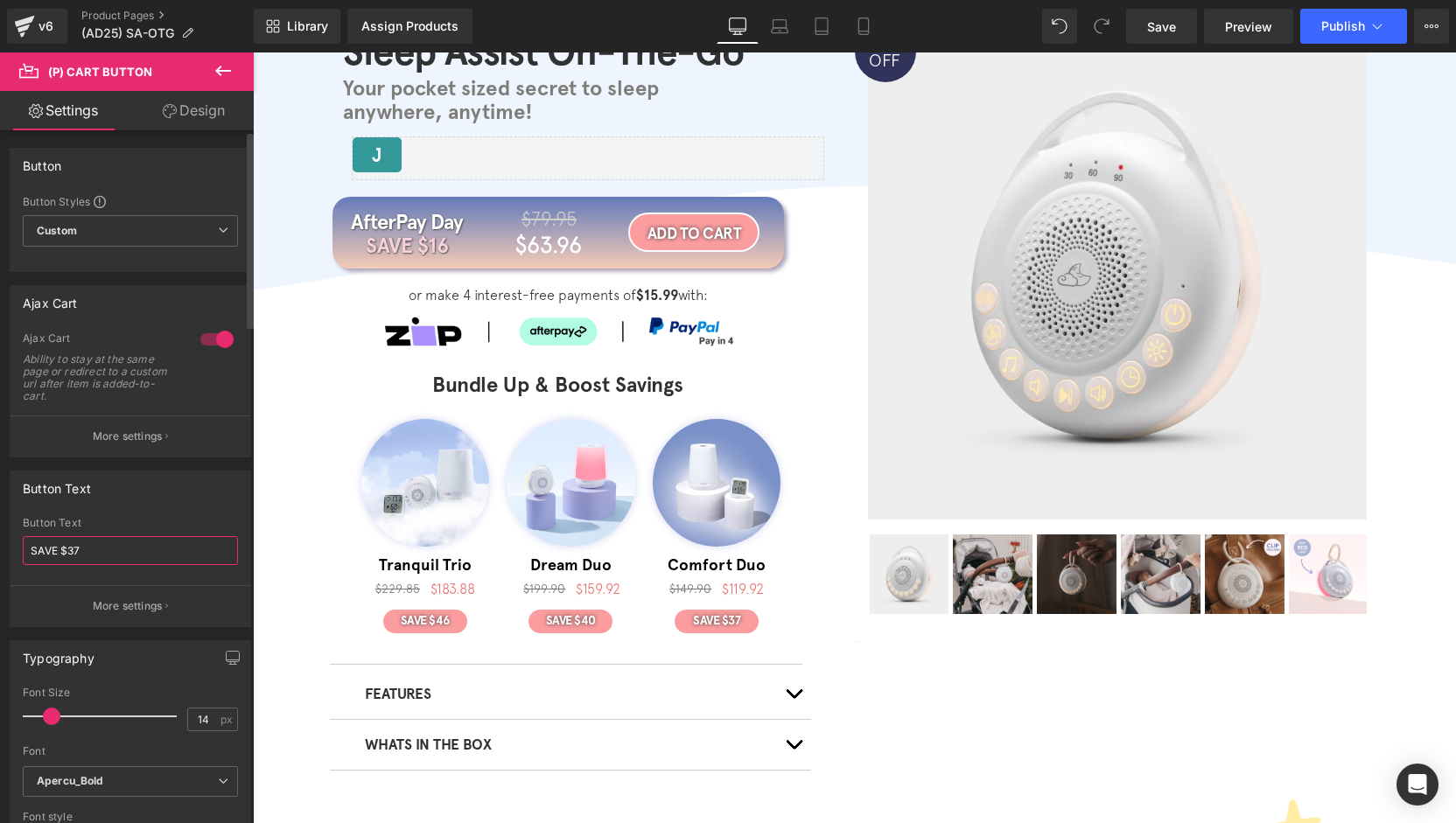
click at [106, 556] on input "SAVE $37" at bounding box center [131, 550] width 216 height 29
type input "SAVE $30"
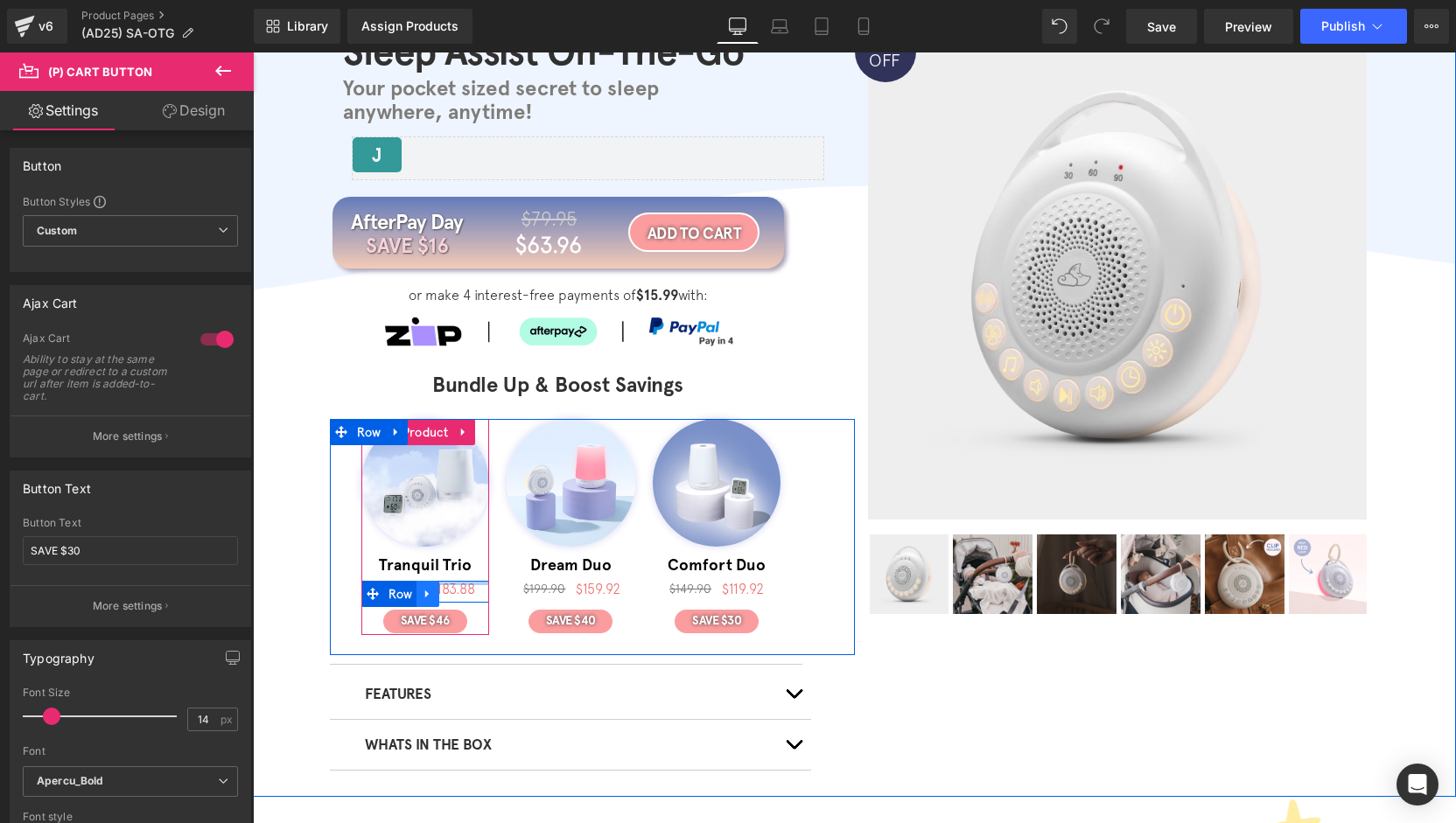
drag, startPoint x: 441, startPoint y: 582, endPoint x: 422, endPoint y: 584, distance: 19.1
click at [441, 582] on div "$229.85 Heading $183.88 Heading Row" at bounding box center [426, 592] width 129 height 22
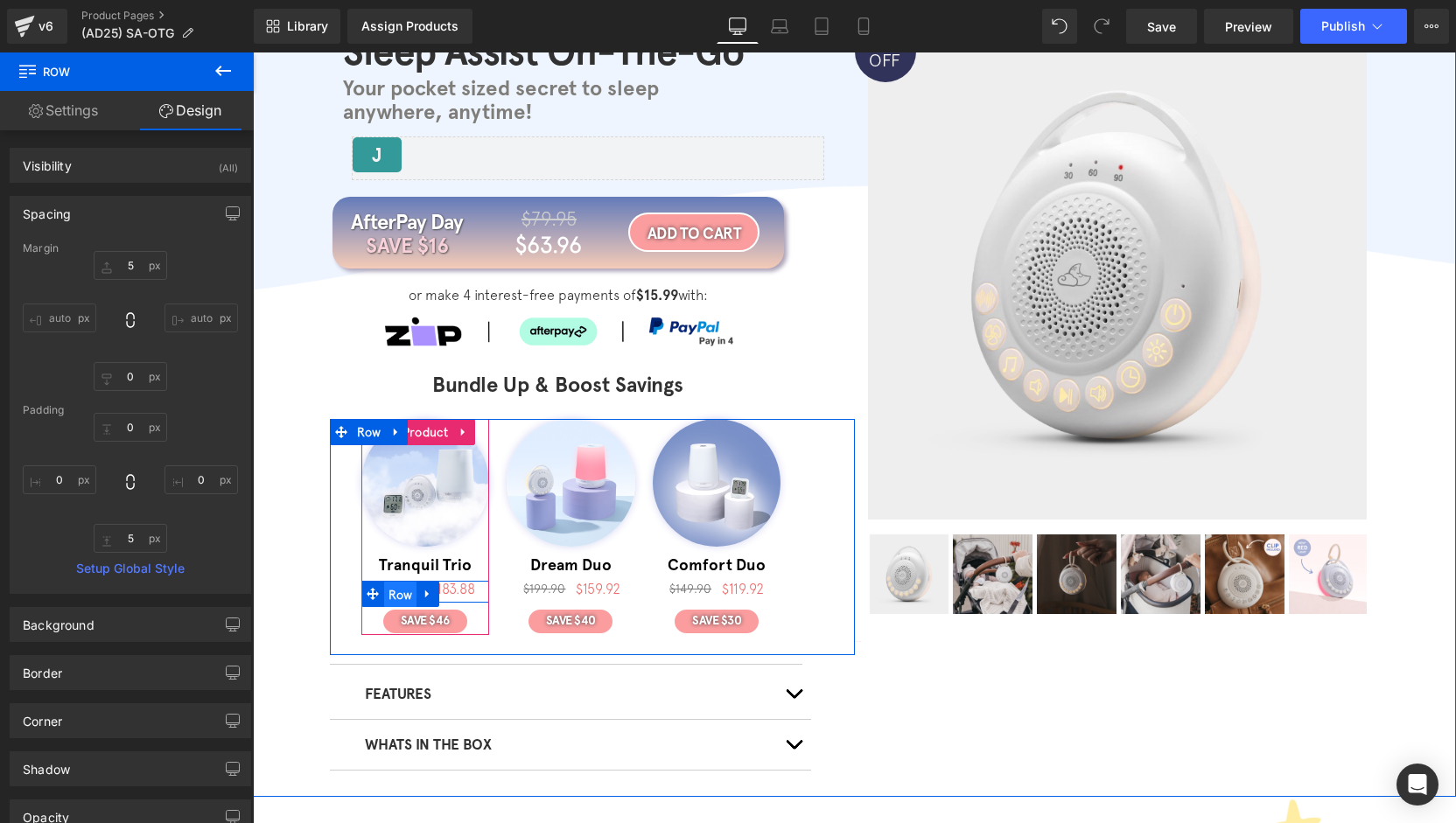
click at [389, 600] on span "Row" at bounding box center [401, 595] width 33 height 26
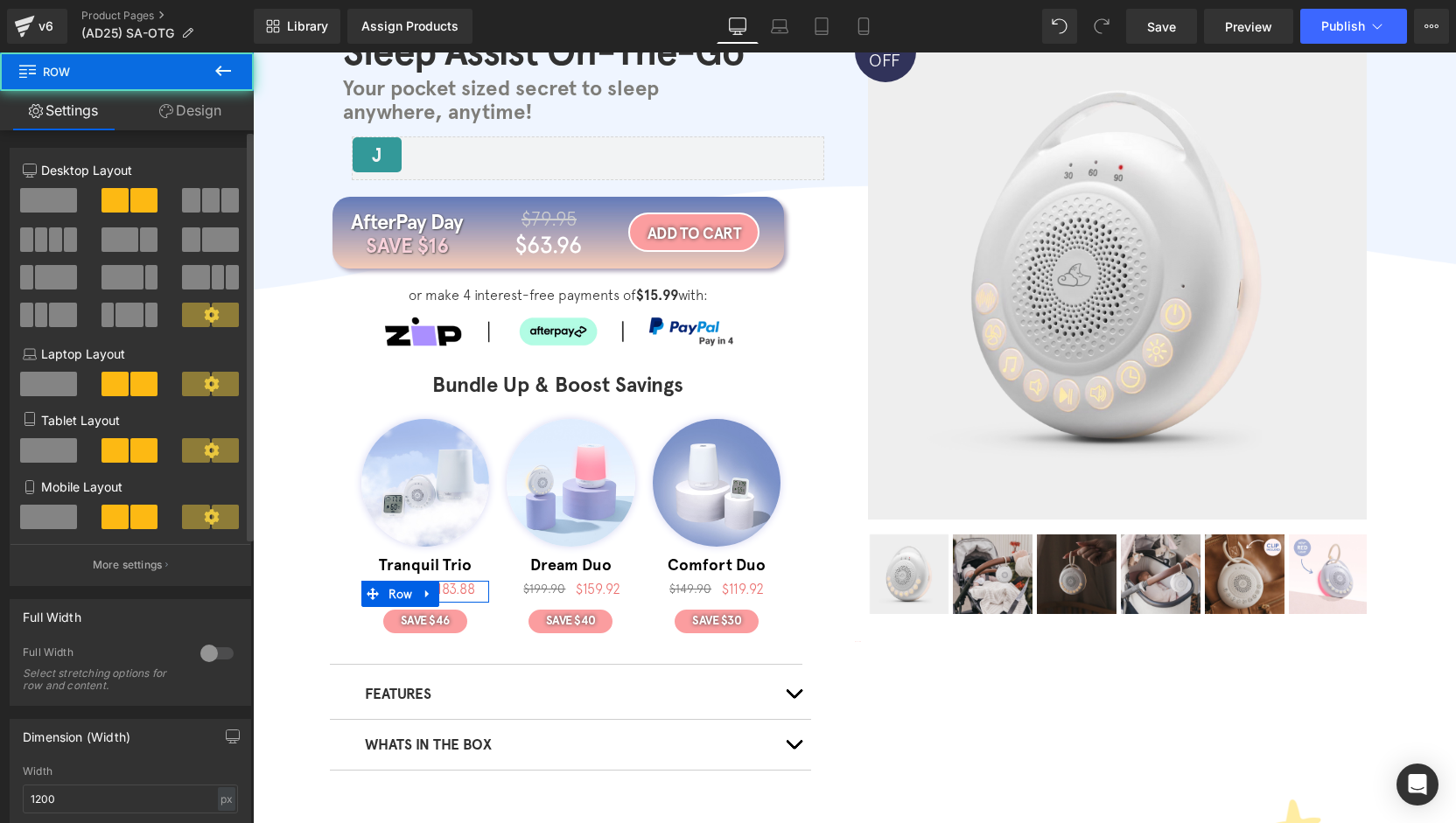
click at [208, 654] on div at bounding box center [217, 653] width 42 height 28
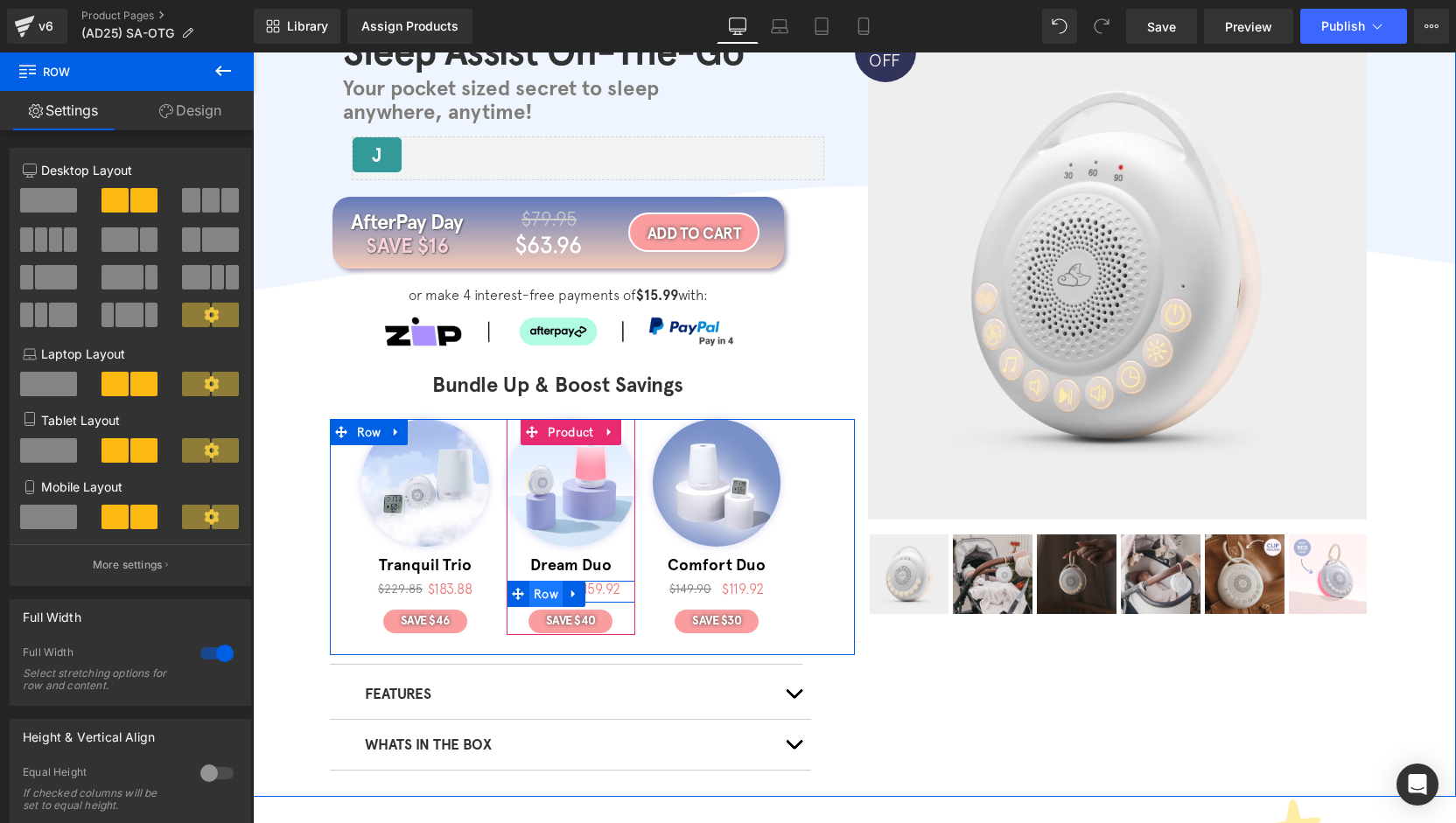
click at [539, 594] on span "Row" at bounding box center [546, 594] width 33 height 26
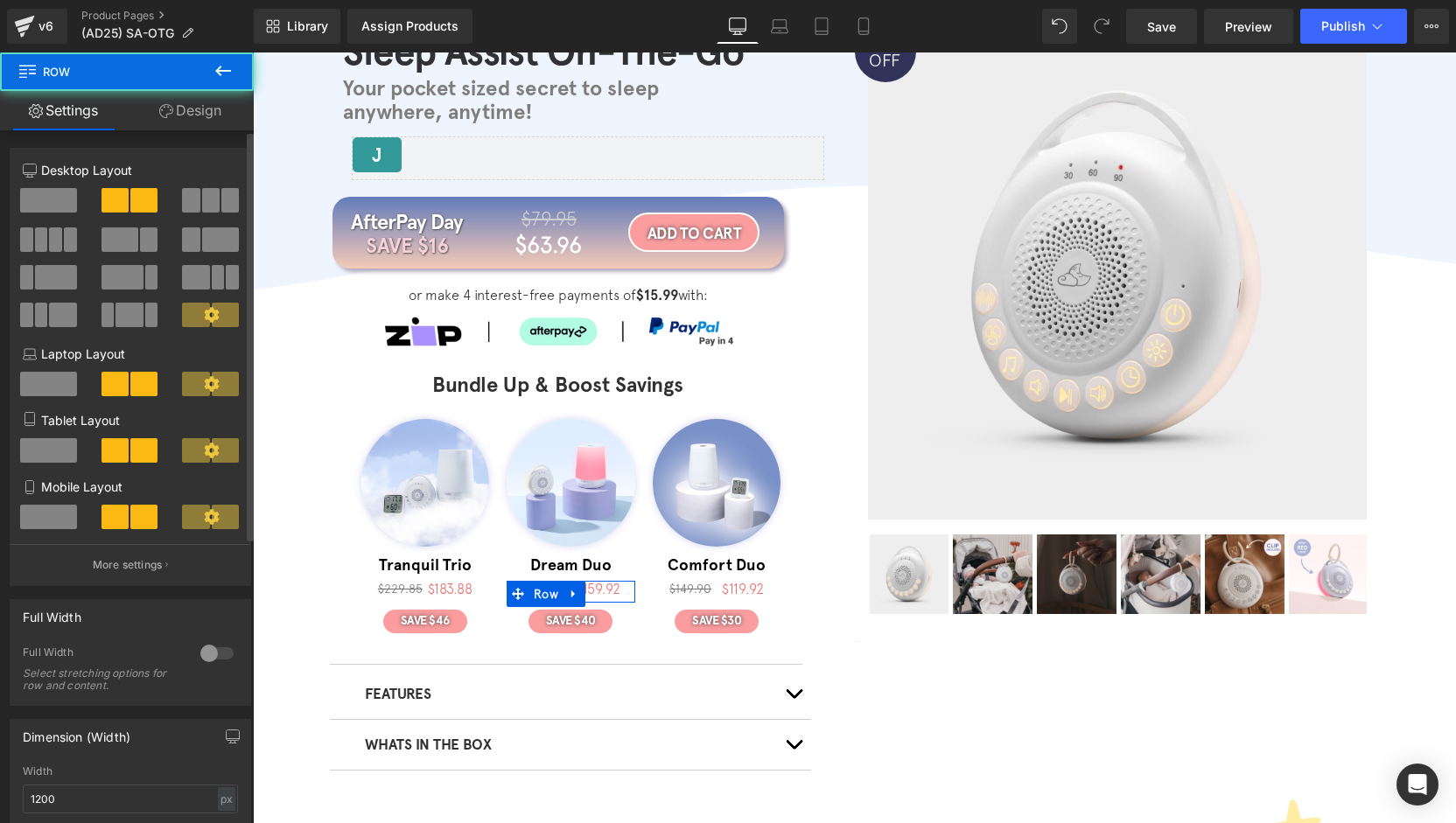
click at [216, 657] on div at bounding box center [217, 653] width 42 height 28
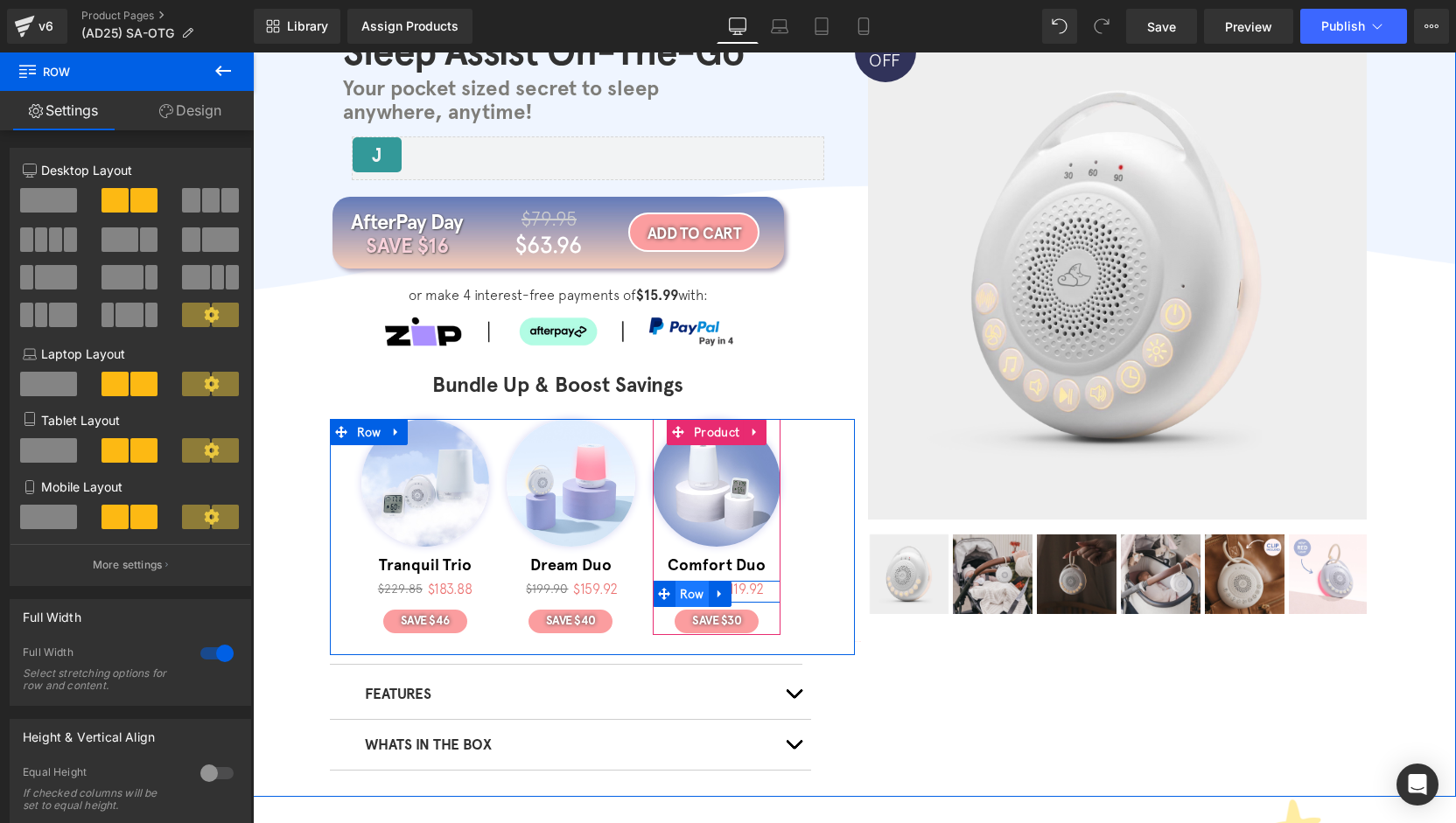
click at [683, 592] on span "Row" at bounding box center [692, 594] width 33 height 26
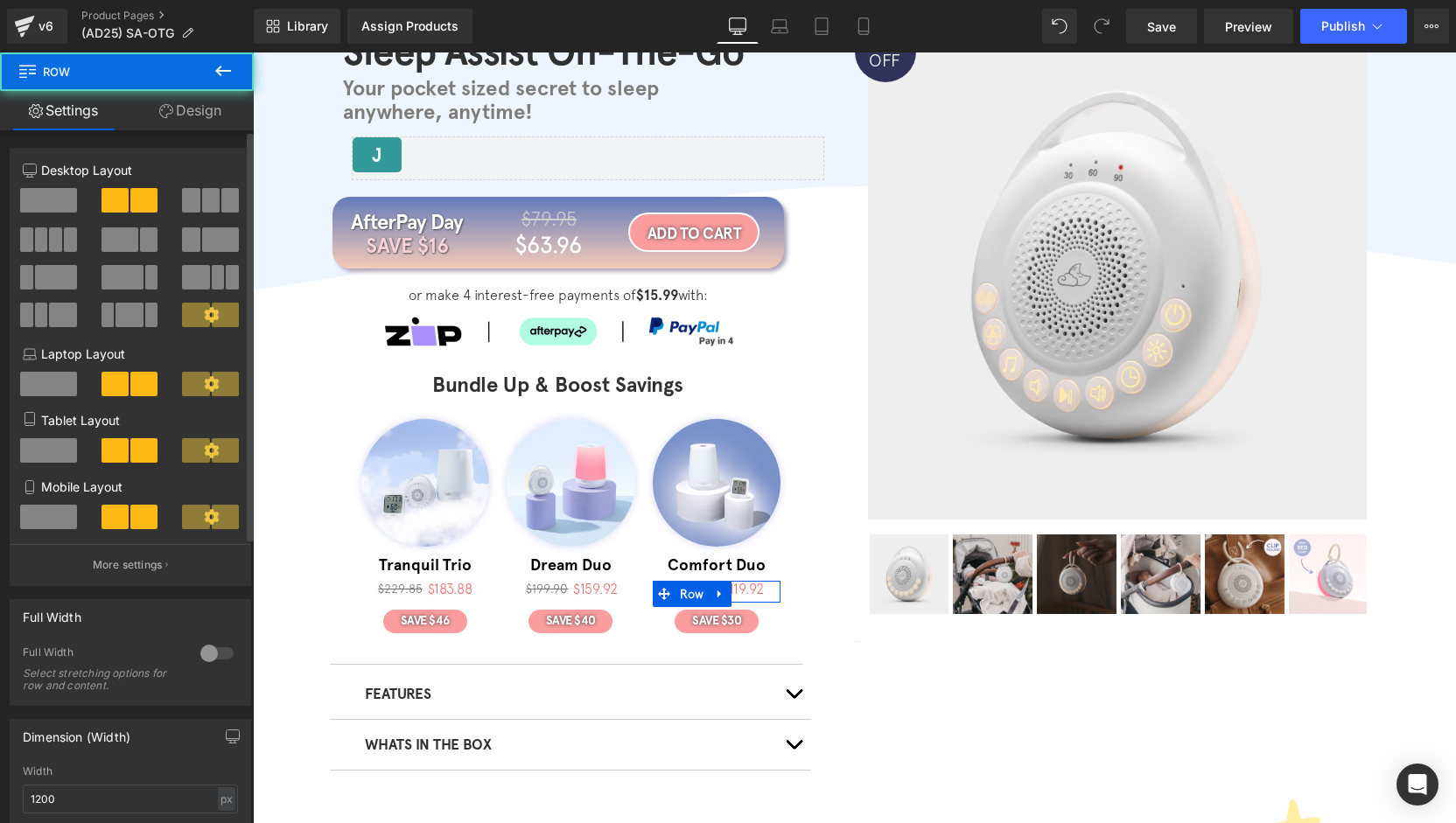
click at [214, 654] on div at bounding box center [217, 653] width 42 height 28
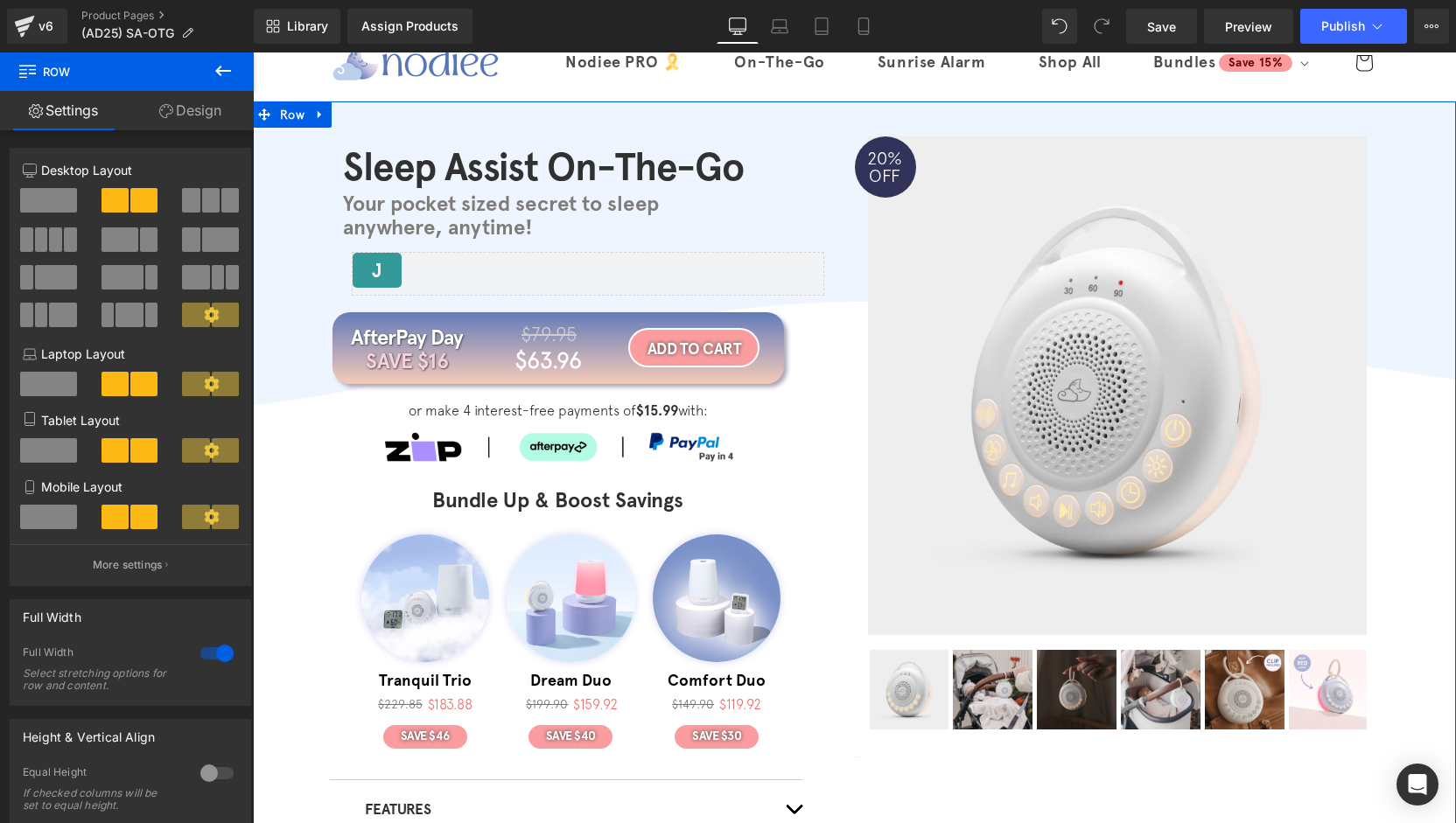
scroll to position [87, 0]
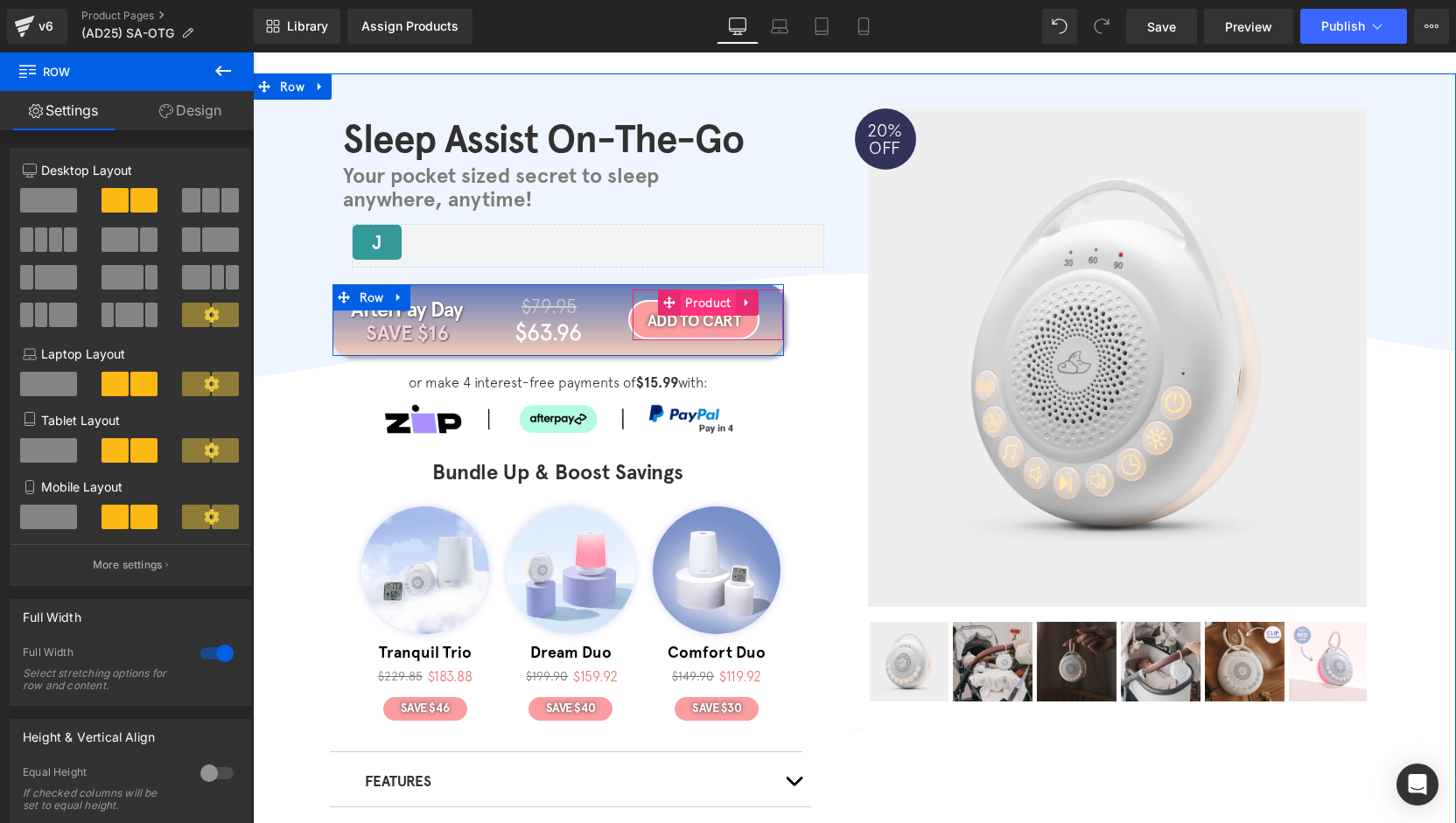
click at [699, 304] on span "Product" at bounding box center [708, 302] width 54 height 26
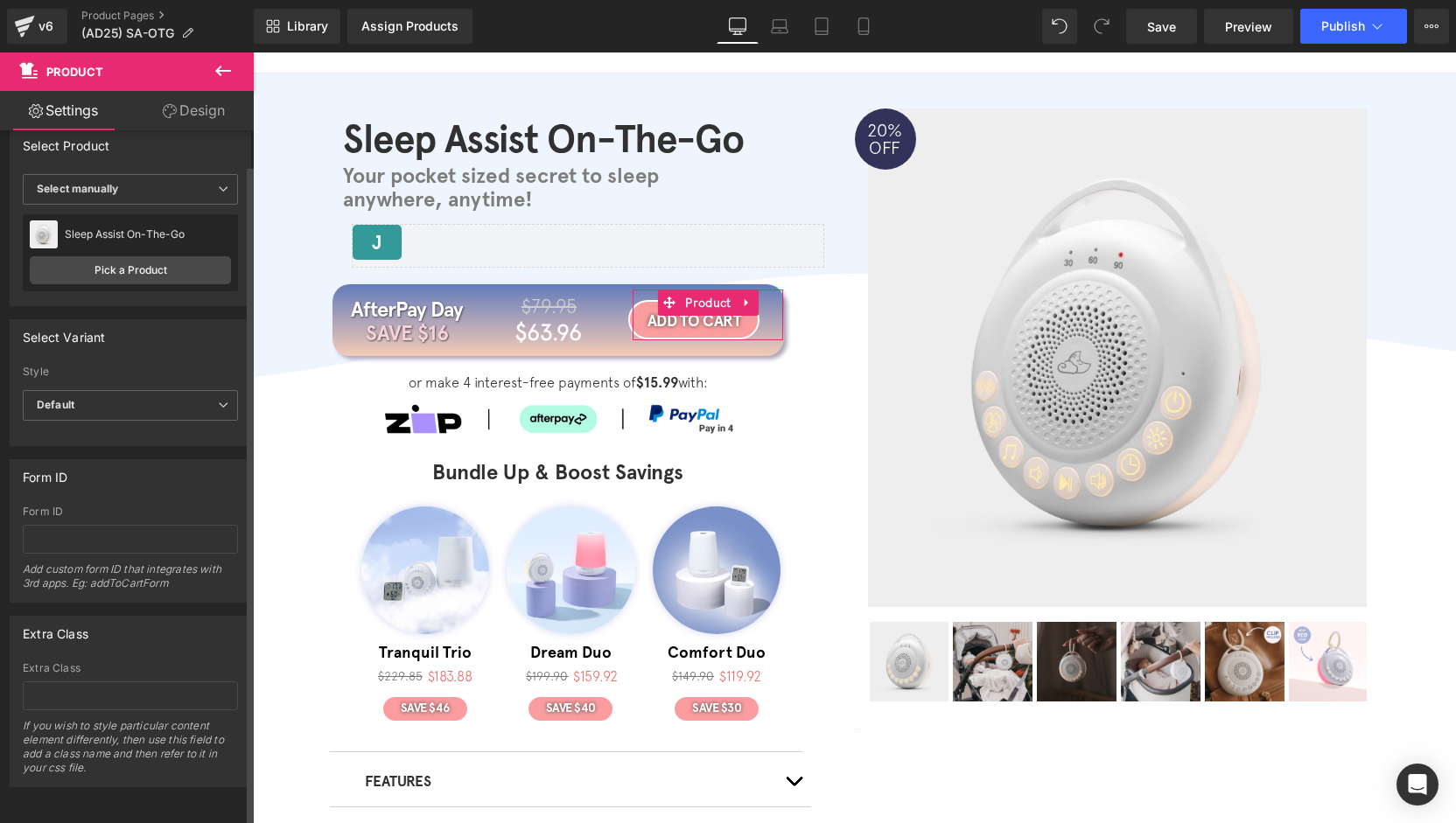
scroll to position [0, 0]
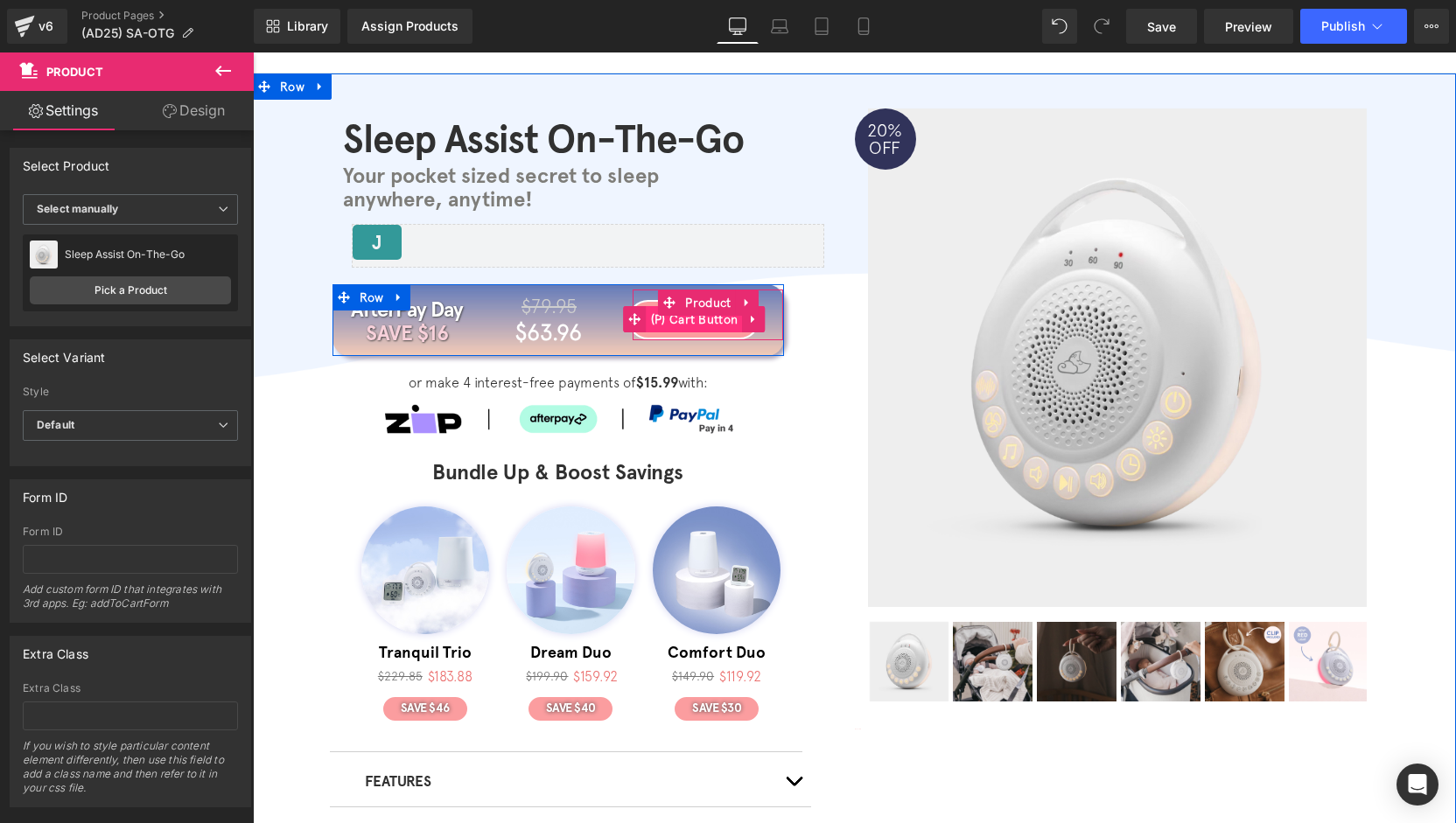
click at [698, 323] on span "(P) Cart Button" at bounding box center [694, 319] width 96 height 26
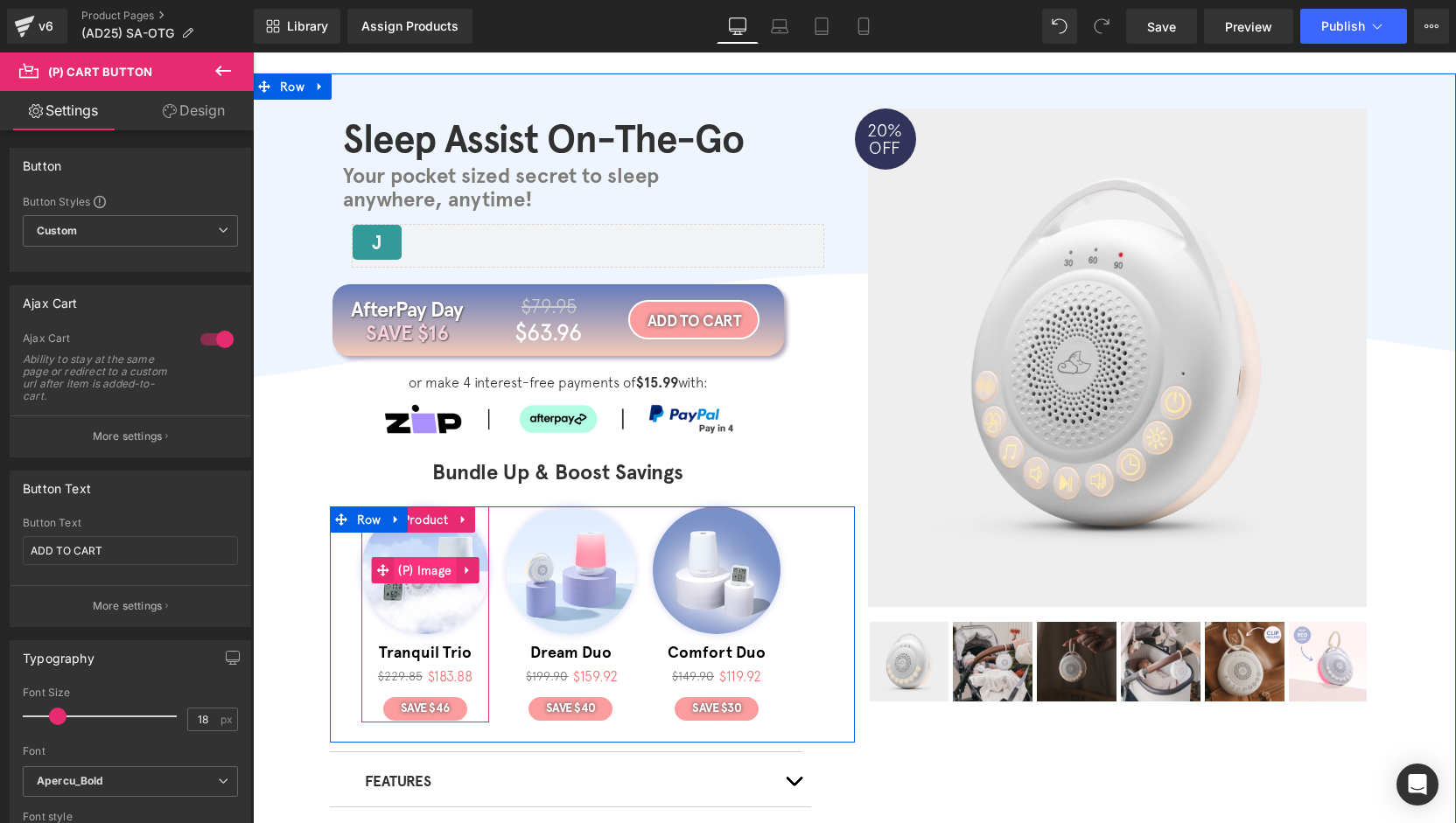
click at [420, 581] on span "(P) Image" at bounding box center [425, 570] width 62 height 26
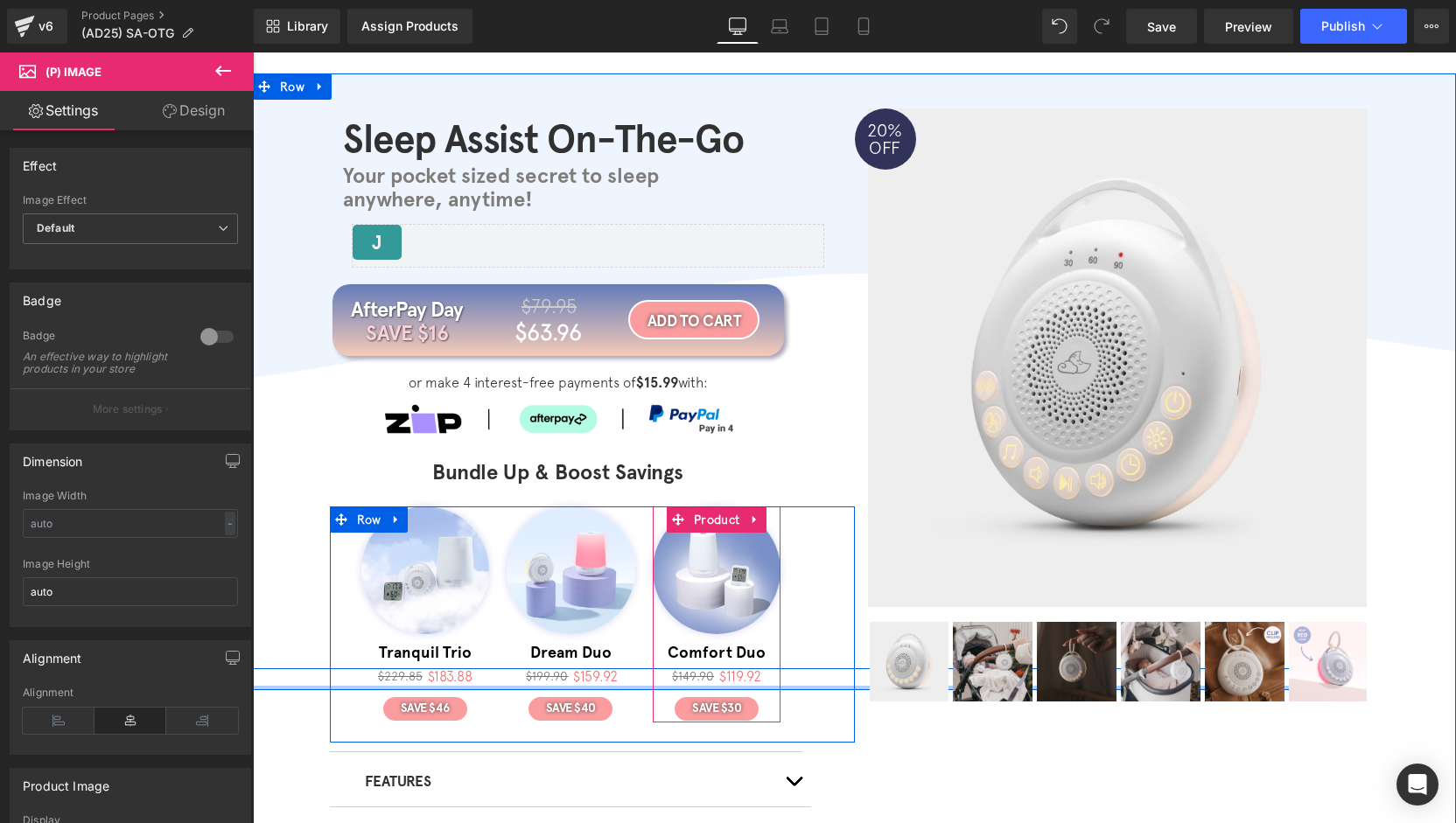
click at [752, 687] on div at bounding box center [717, 688] width 1203 height 5
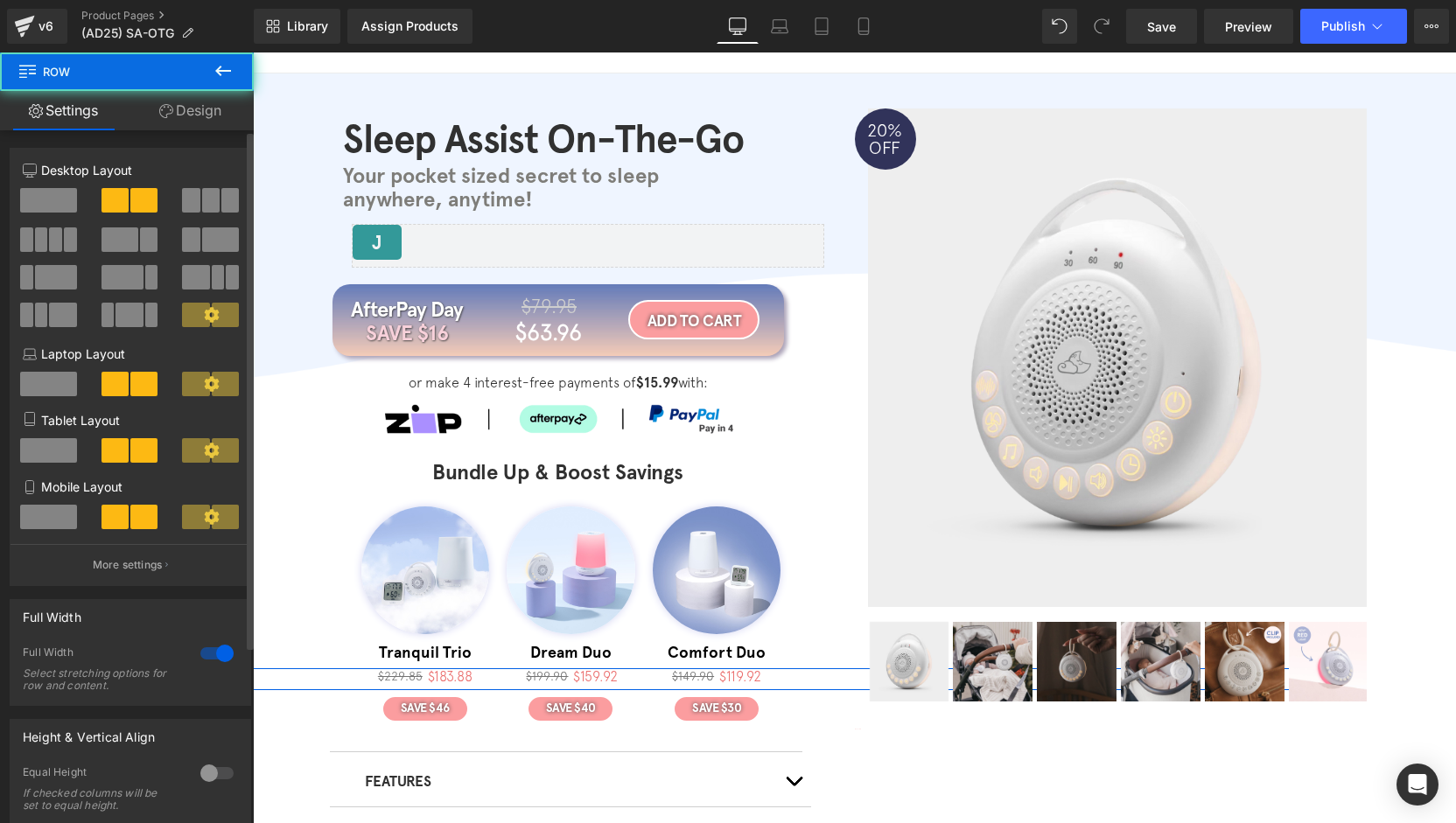
click at [208, 663] on div at bounding box center [217, 653] width 42 height 28
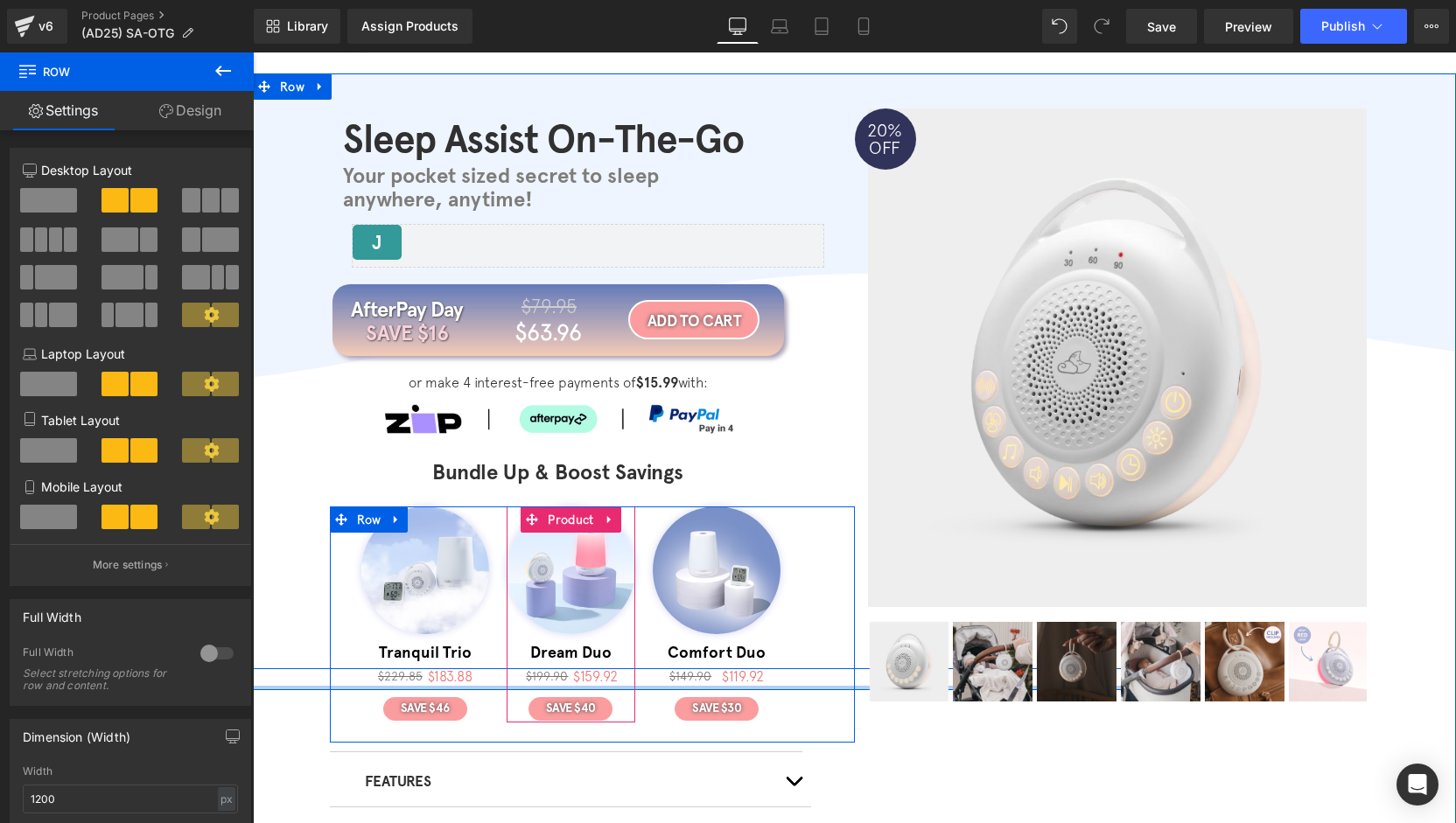
click at [601, 686] on div at bounding box center [571, 688] width 1203 height 5
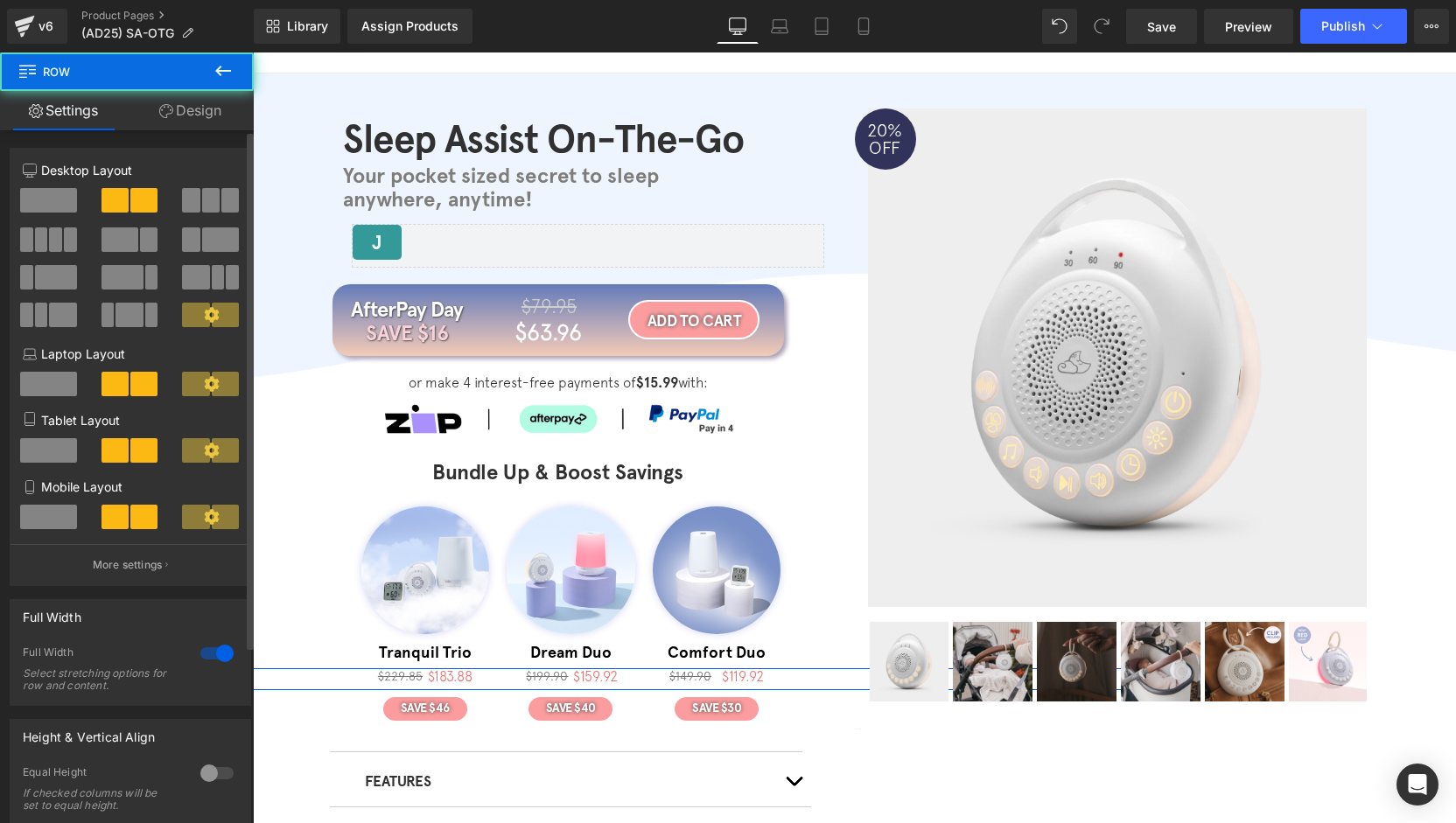
click at [203, 658] on div at bounding box center [217, 653] width 42 height 28
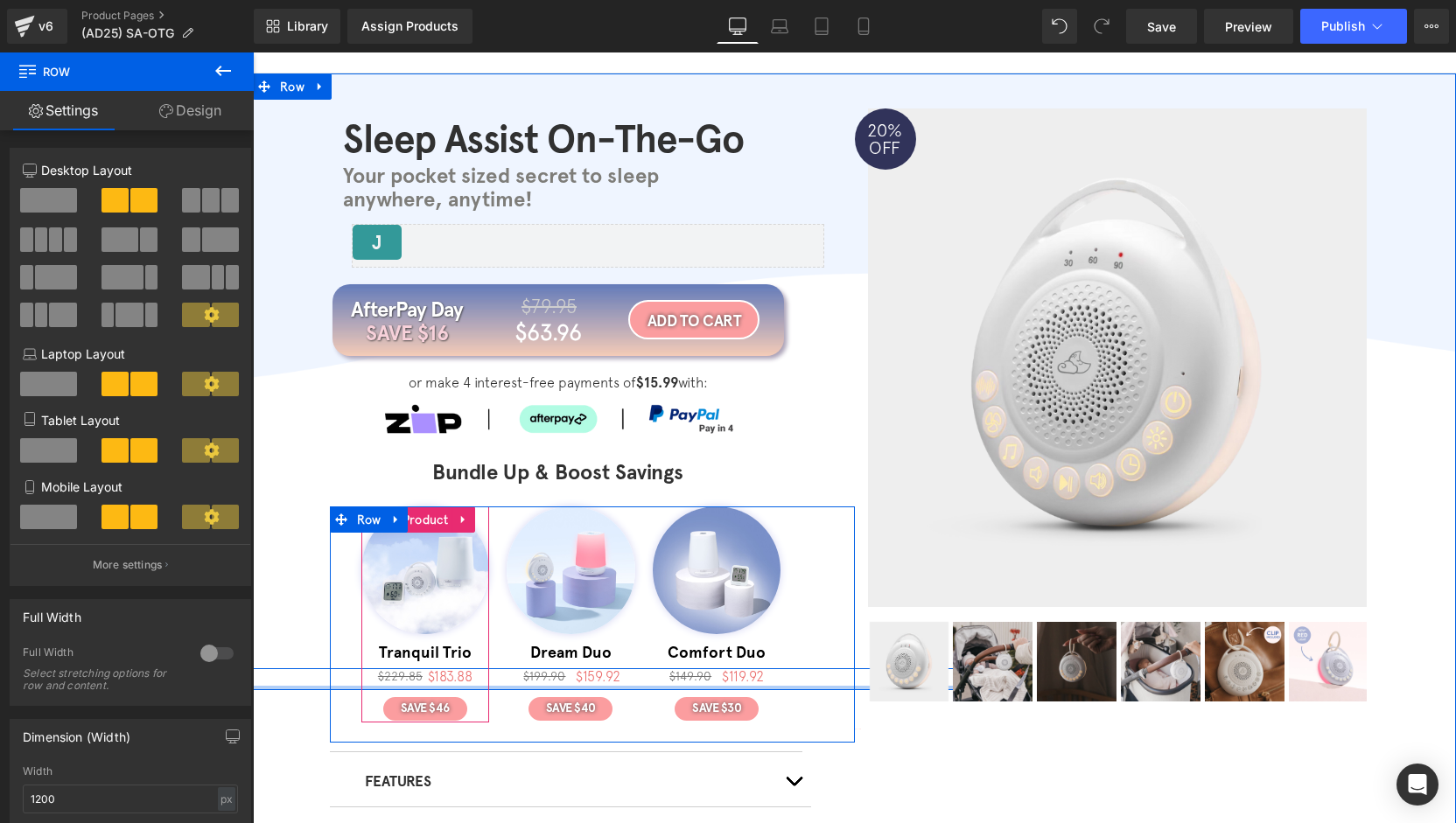
click at [443, 688] on div at bounding box center [425, 688] width 1203 height 5
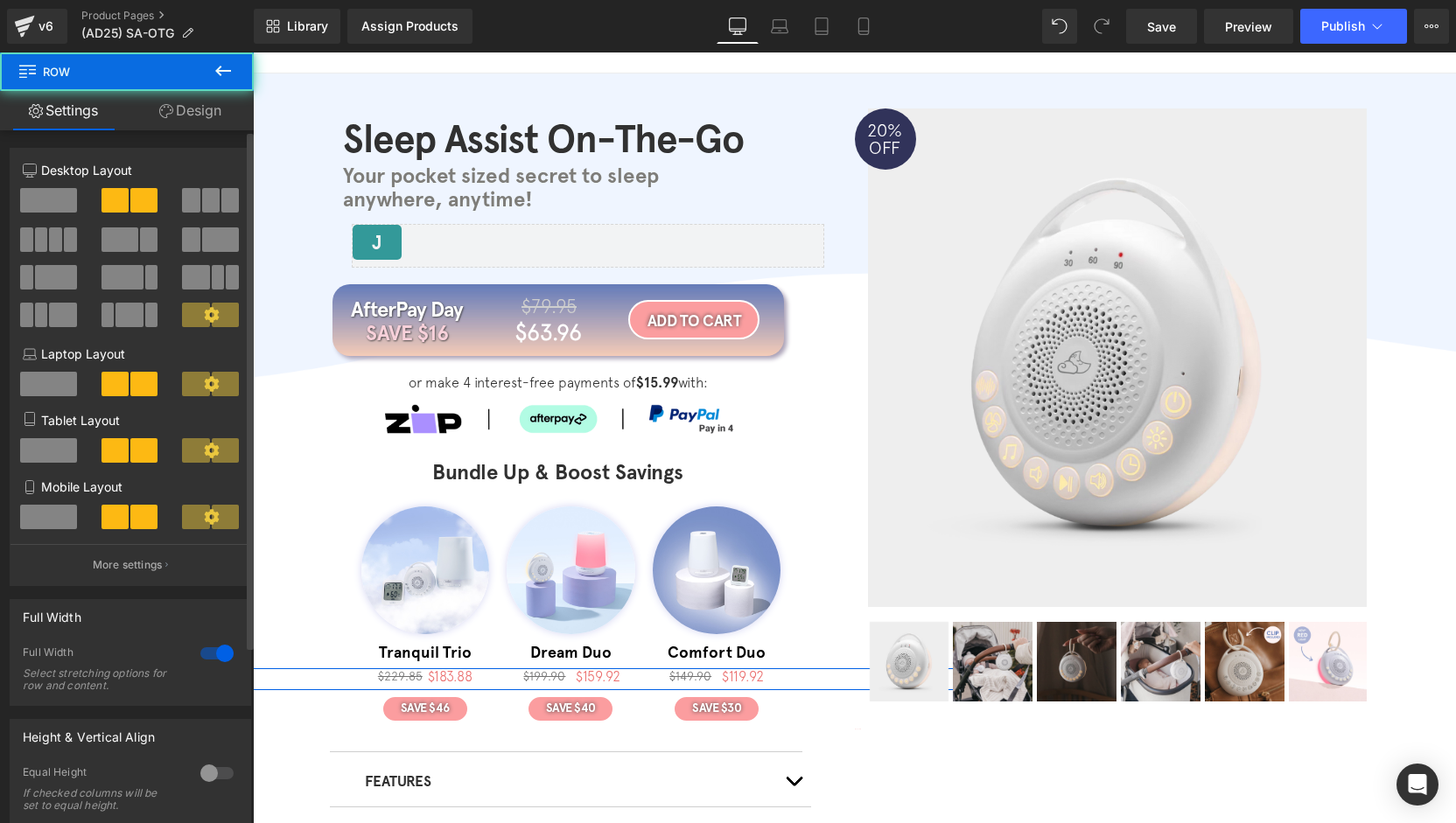
click at [221, 661] on div at bounding box center [217, 653] width 42 height 28
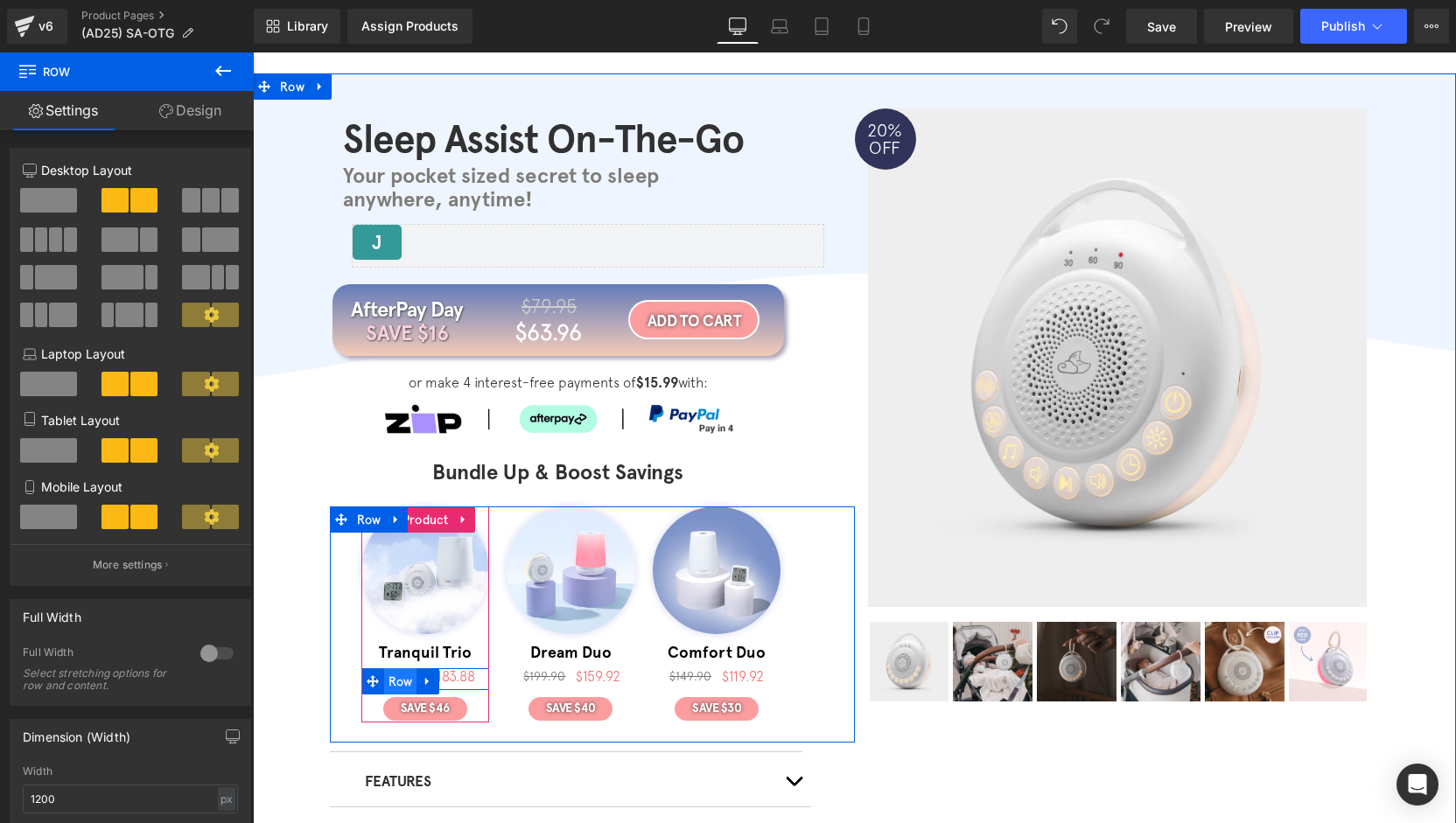
click at [389, 683] on span "Row" at bounding box center [401, 681] width 33 height 26
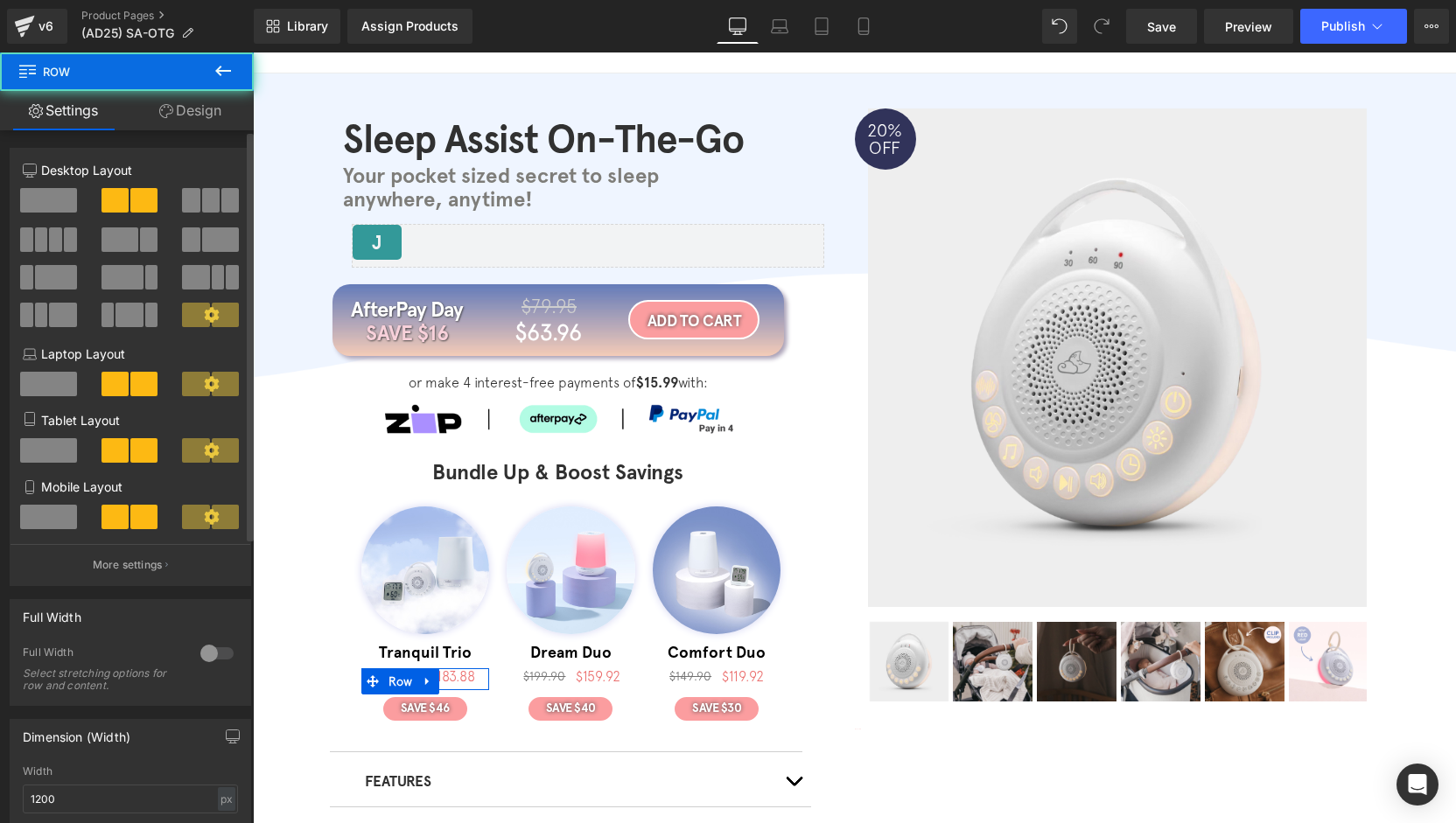
click at [211, 663] on div at bounding box center [217, 653] width 42 height 28
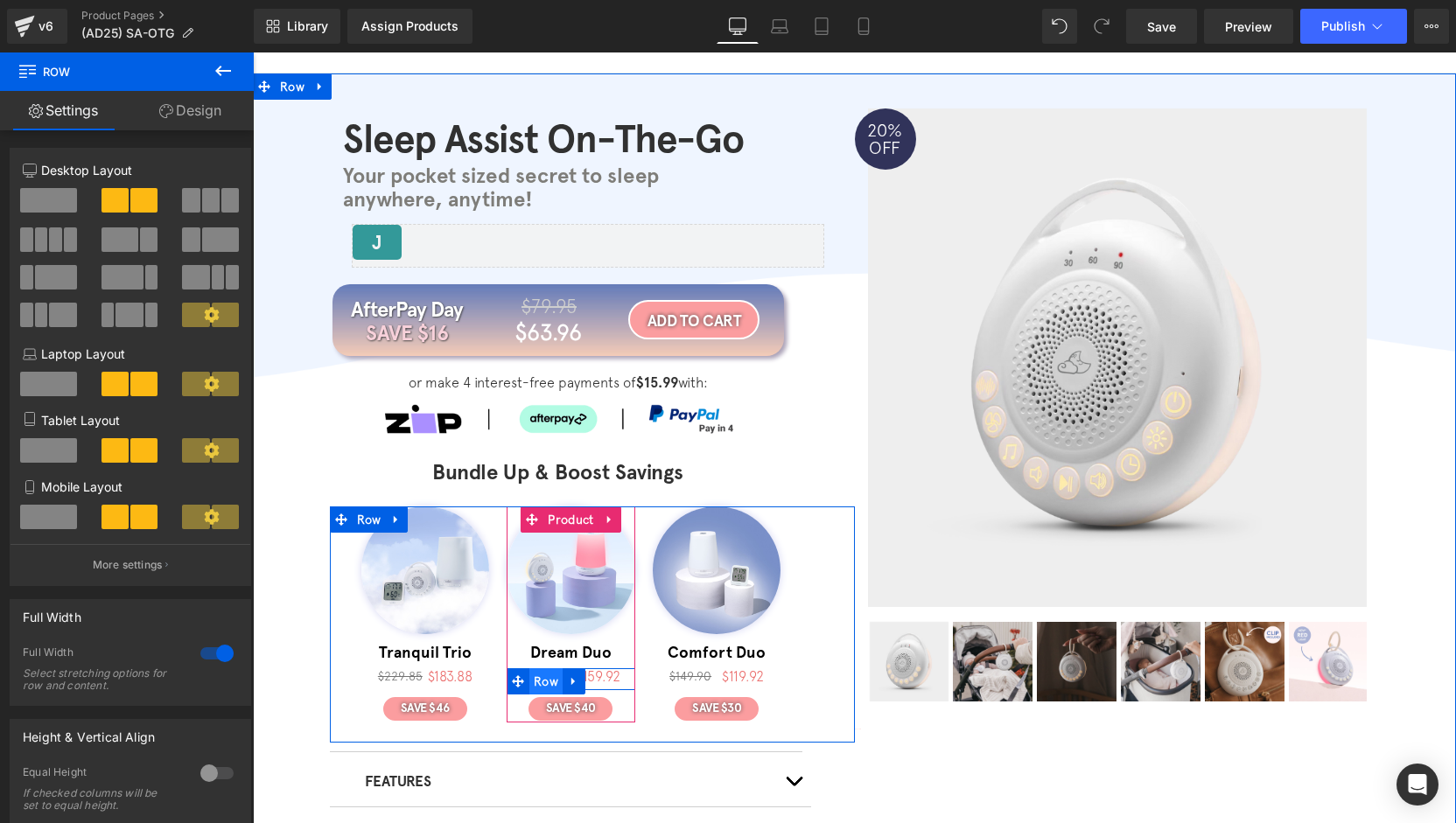
click at [538, 684] on span "Row" at bounding box center [546, 681] width 33 height 26
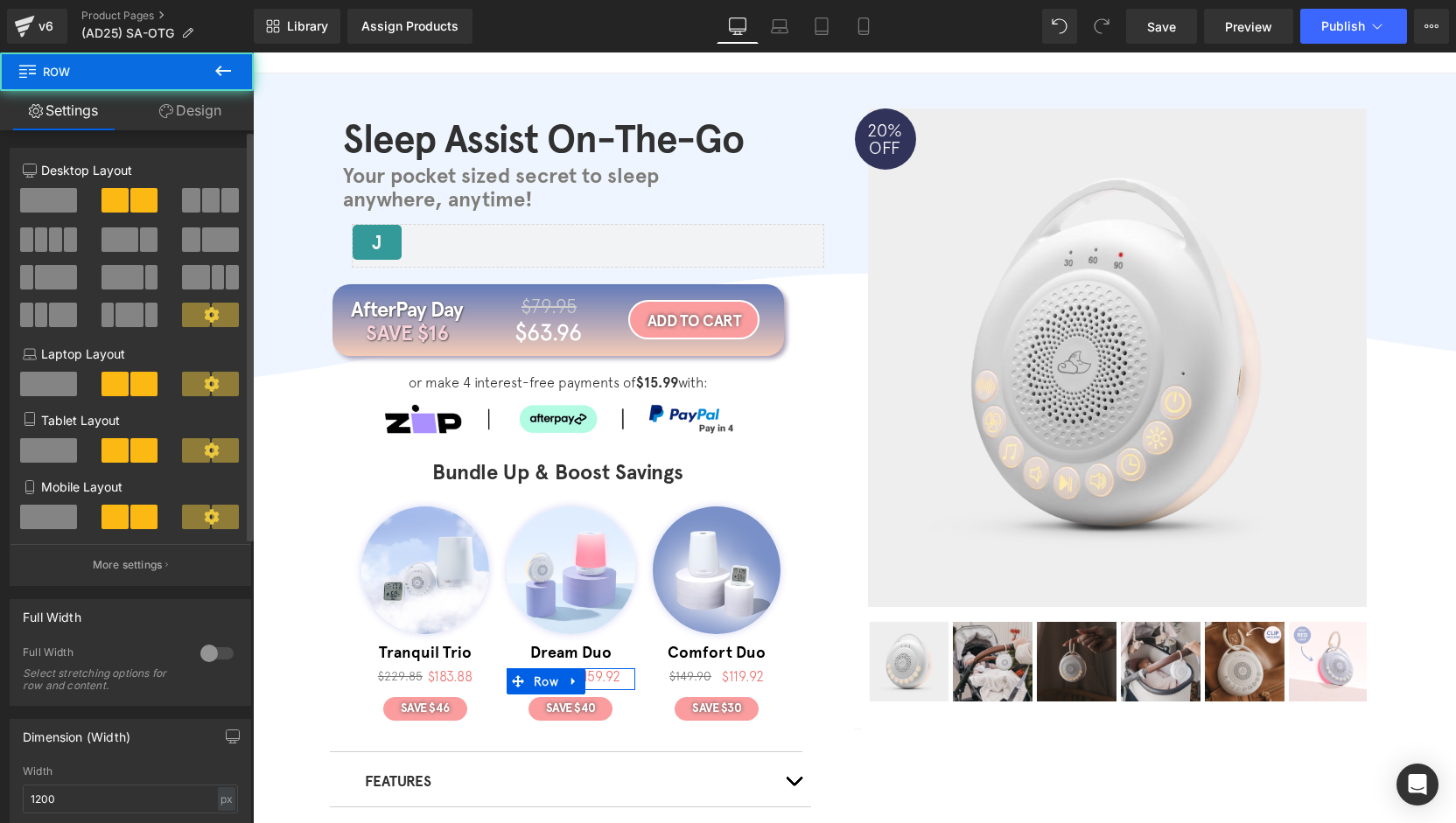
click at [203, 655] on div at bounding box center [217, 653] width 42 height 28
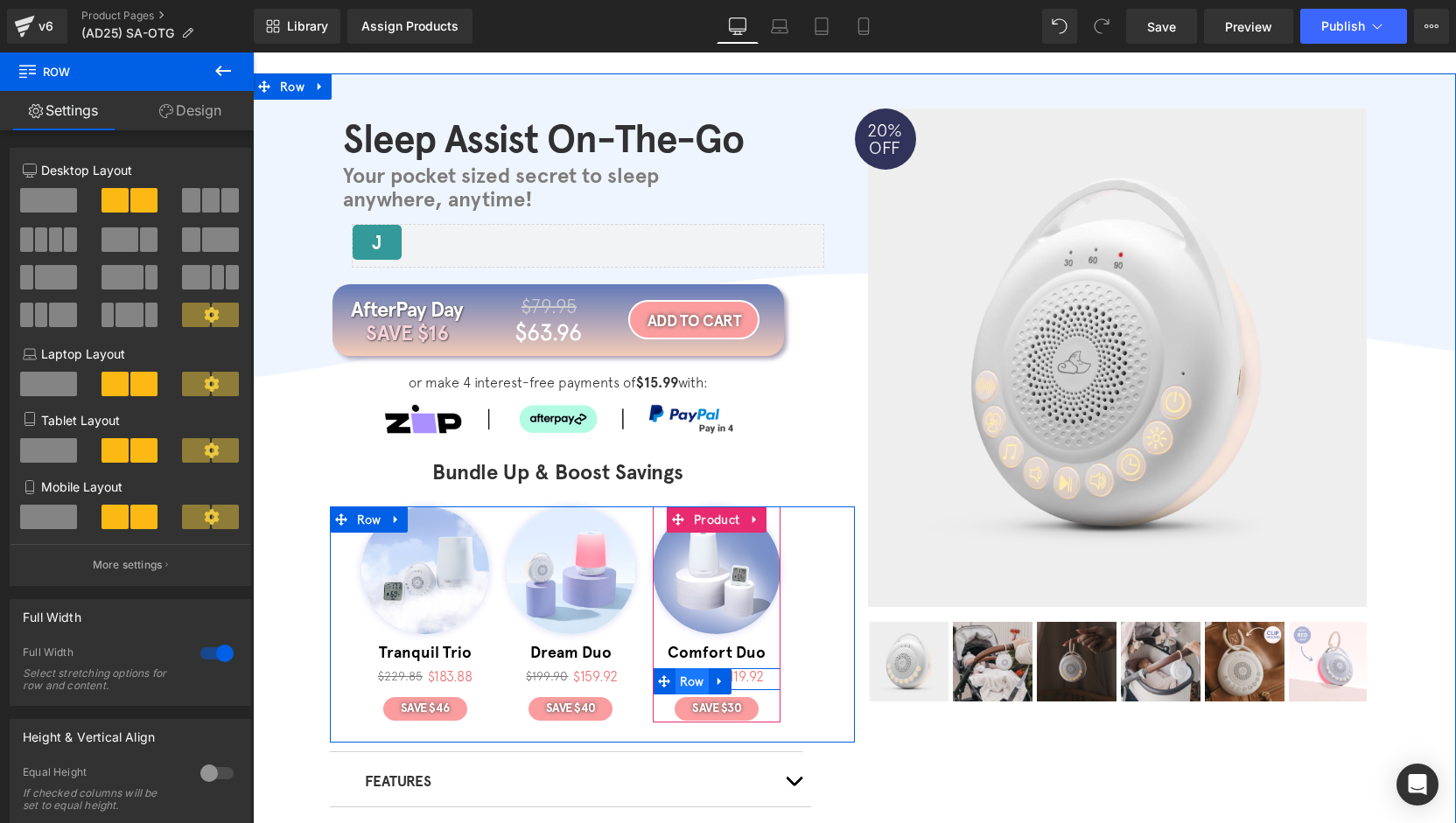
click at [693, 681] on span "Row" at bounding box center [692, 681] width 33 height 26
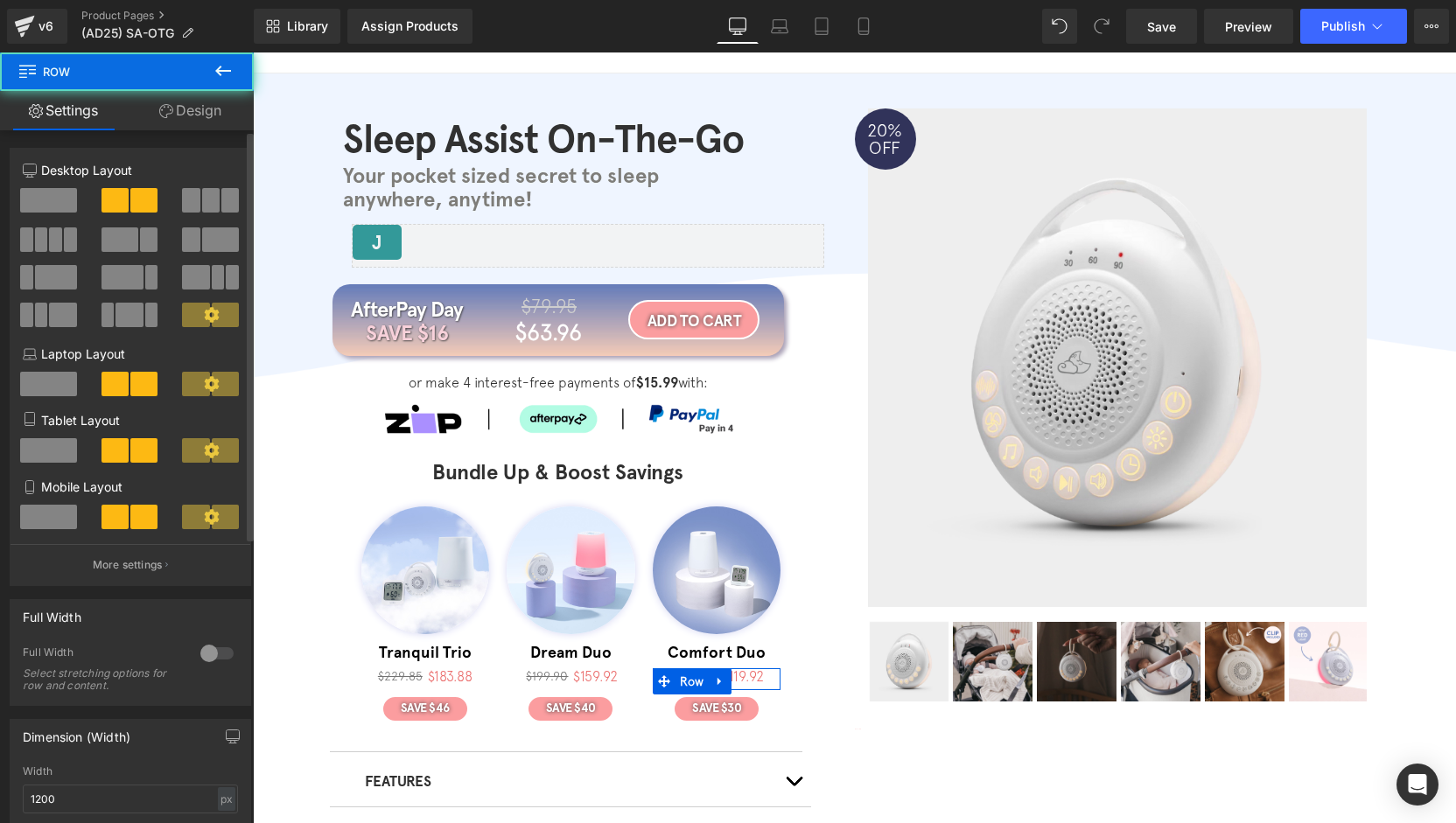
click at [222, 662] on div at bounding box center [217, 653] width 42 height 28
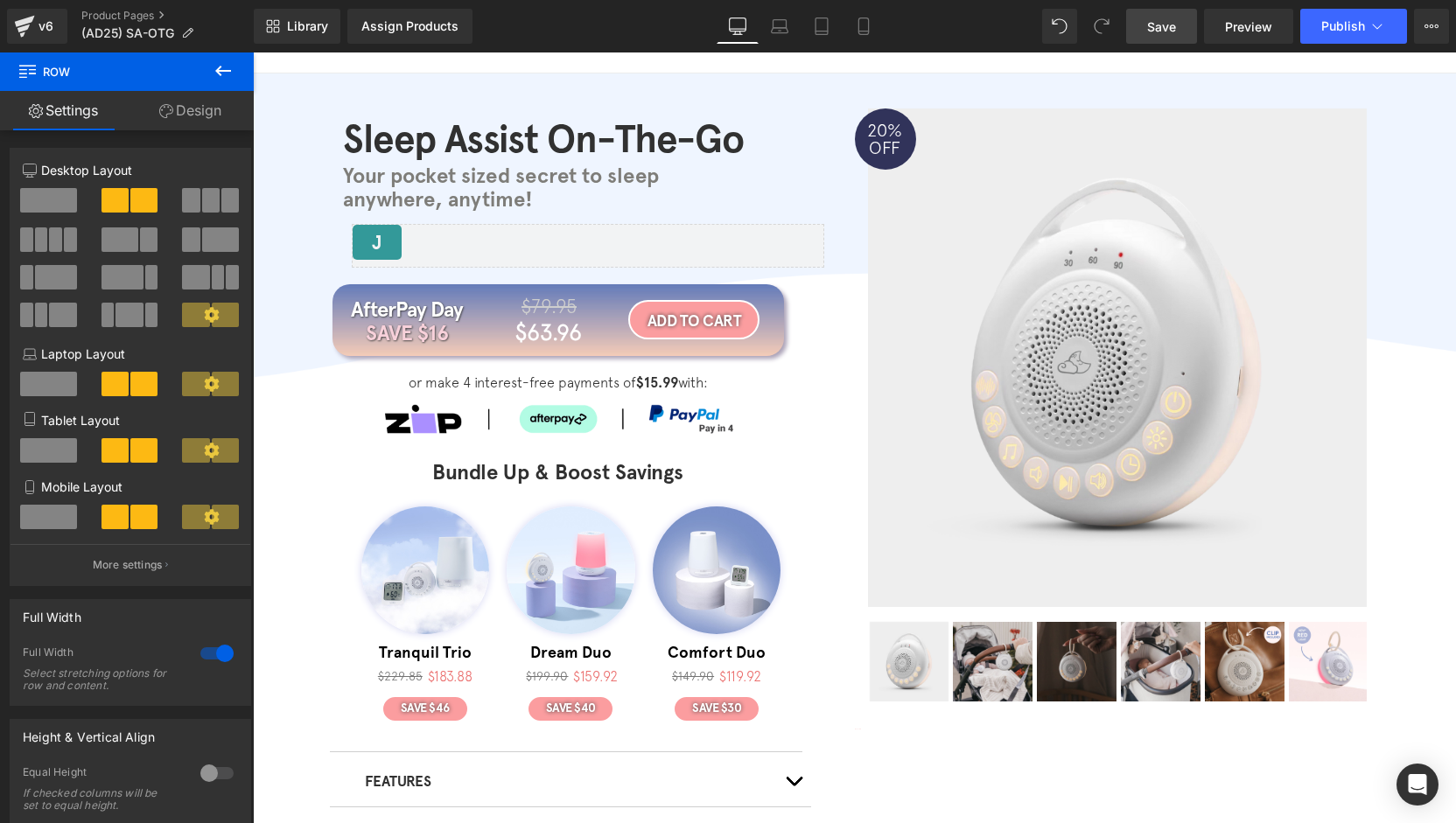
drag, startPoint x: 1172, startPoint y: 20, endPoint x: 1159, endPoint y: 46, distance: 29.1
click at [1172, 19] on span "Save" at bounding box center [1162, 26] width 29 height 18
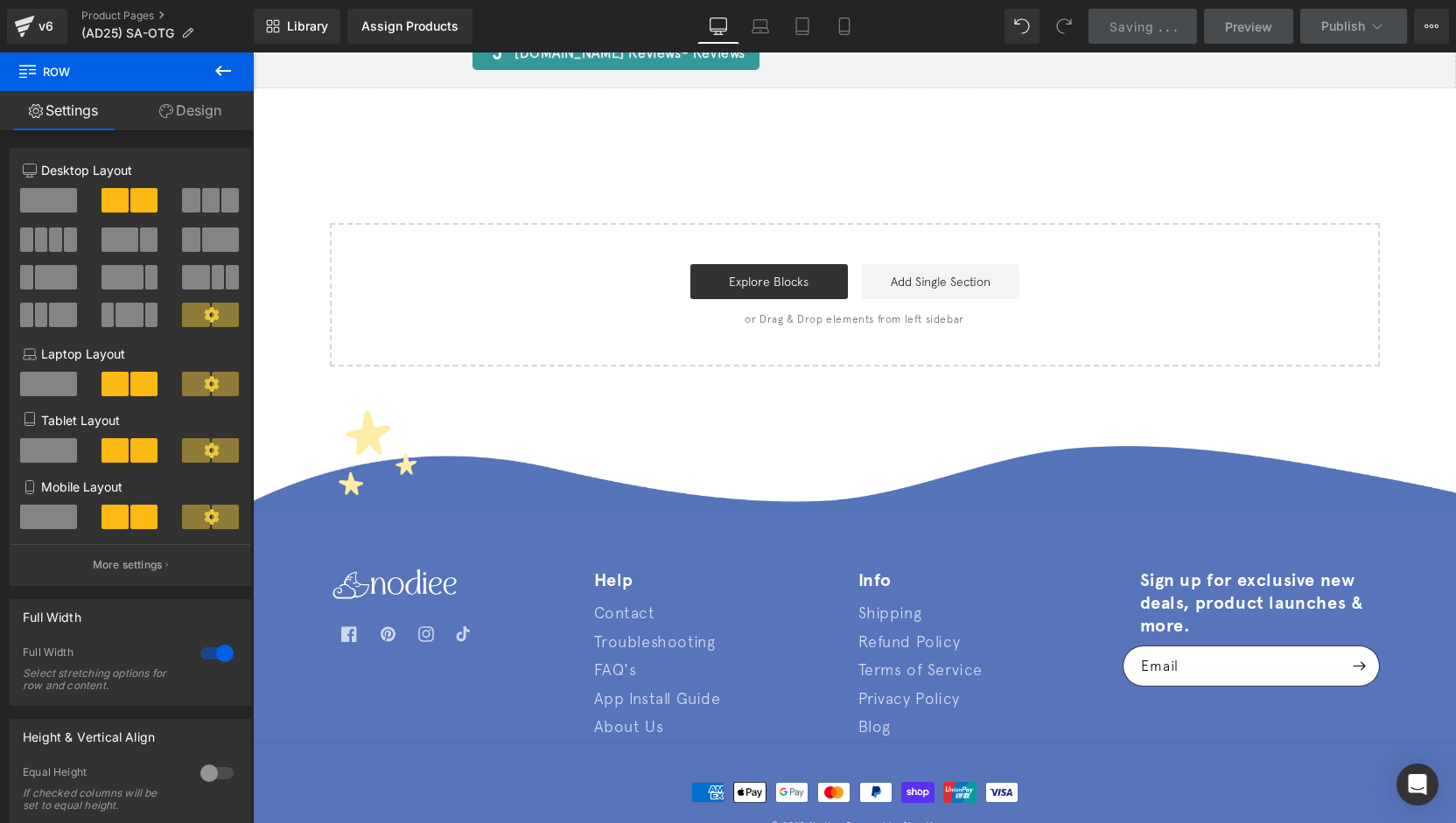
drag, startPoint x: 1443, startPoint y: 144, endPoint x: 1654, endPoint y: 843, distance: 730.2
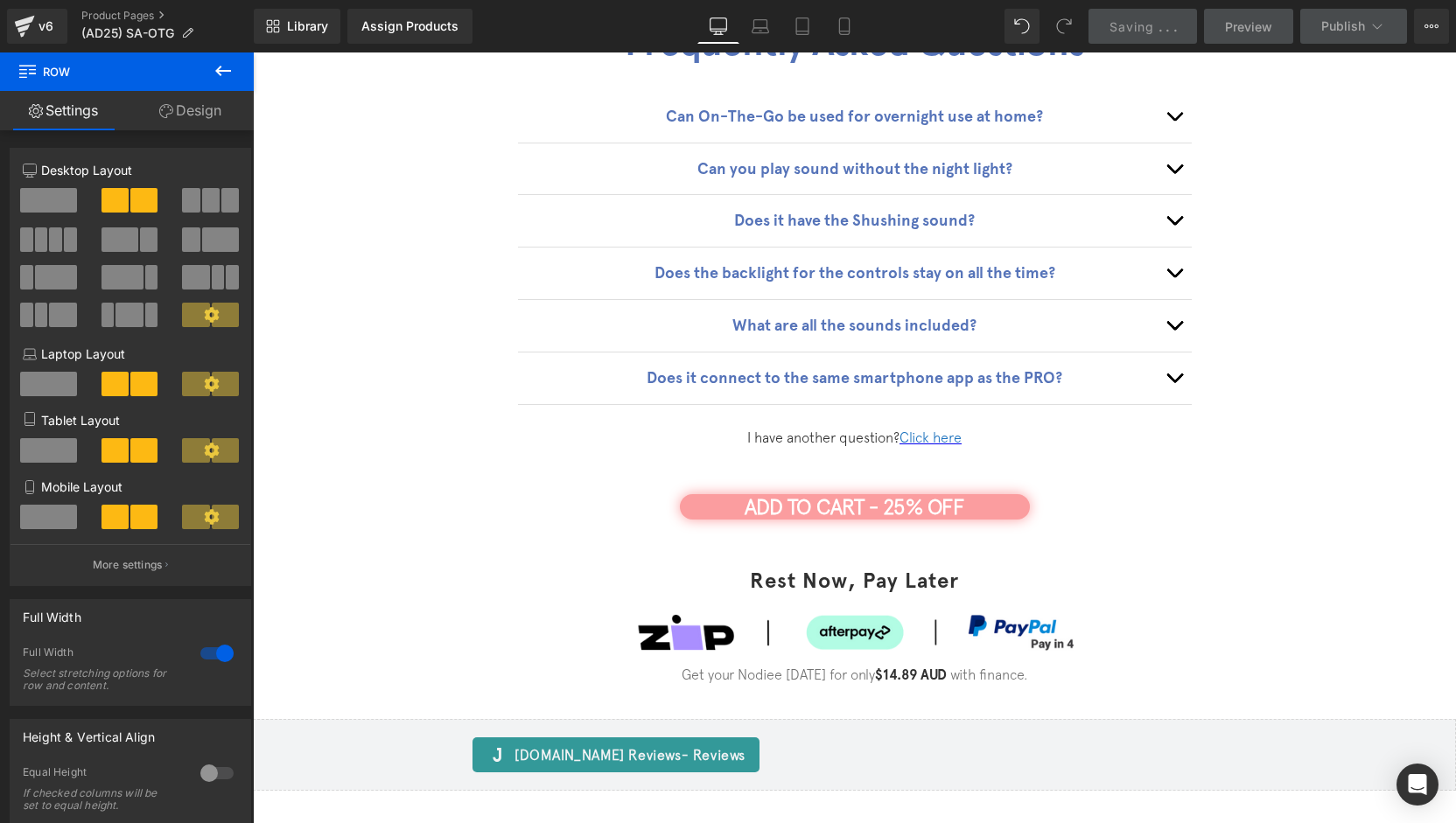
scroll to position [3704, 0]
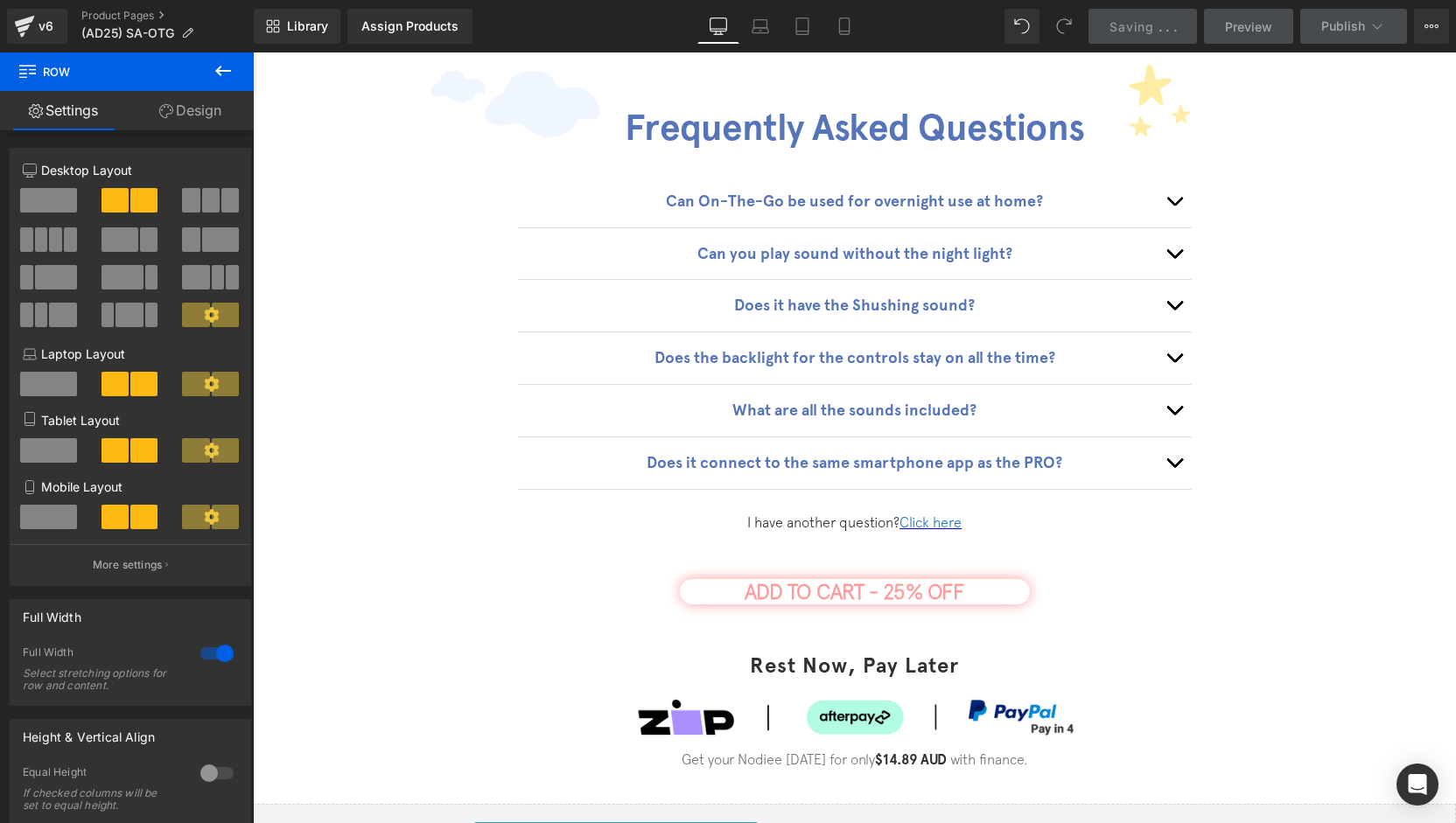
click at [880, 579] on div "ADD TO CART - 25% OFF (P) Cart Button" at bounding box center [854, 593] width 1186 height 28
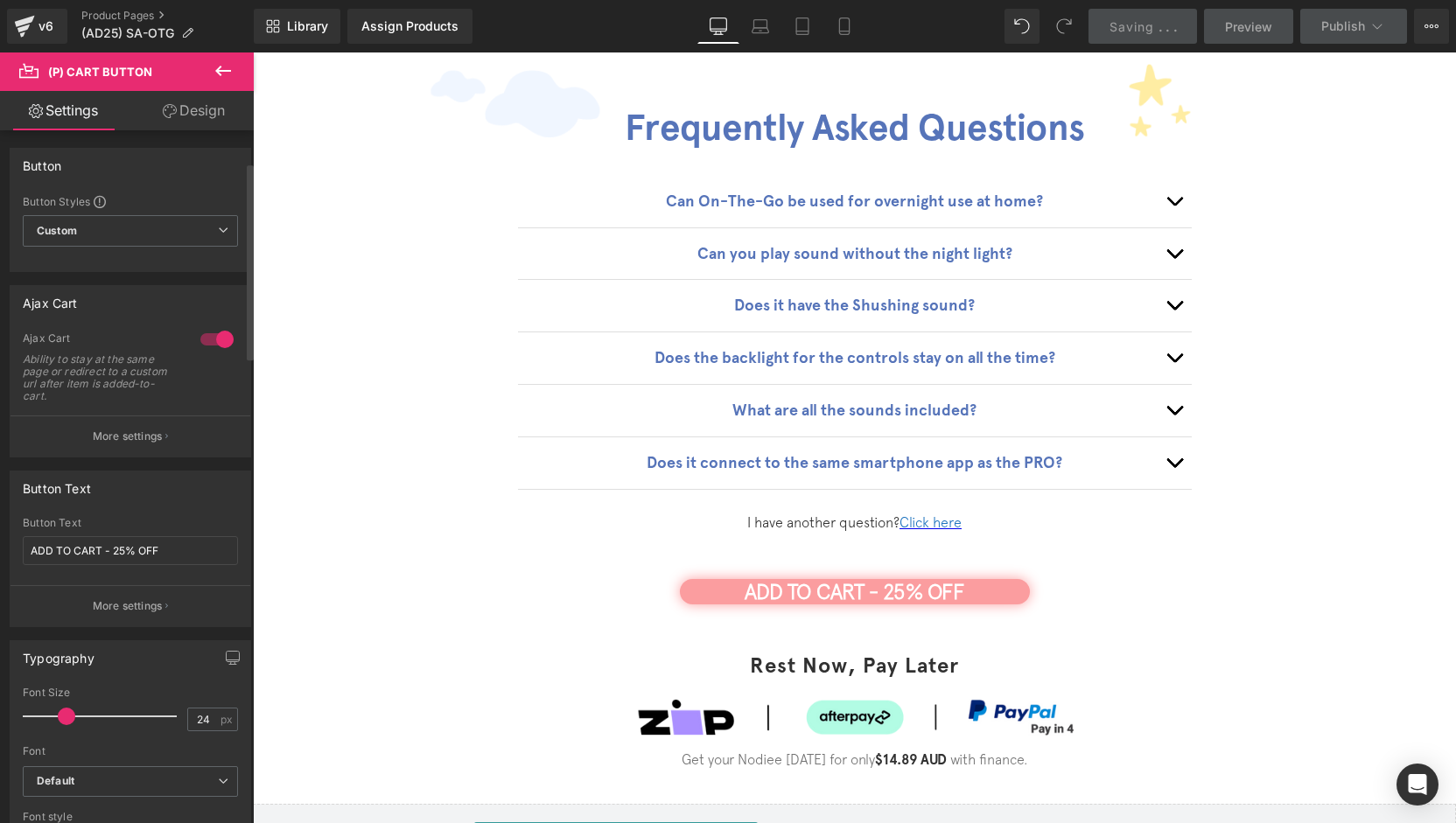
scroll to position [175, 0]
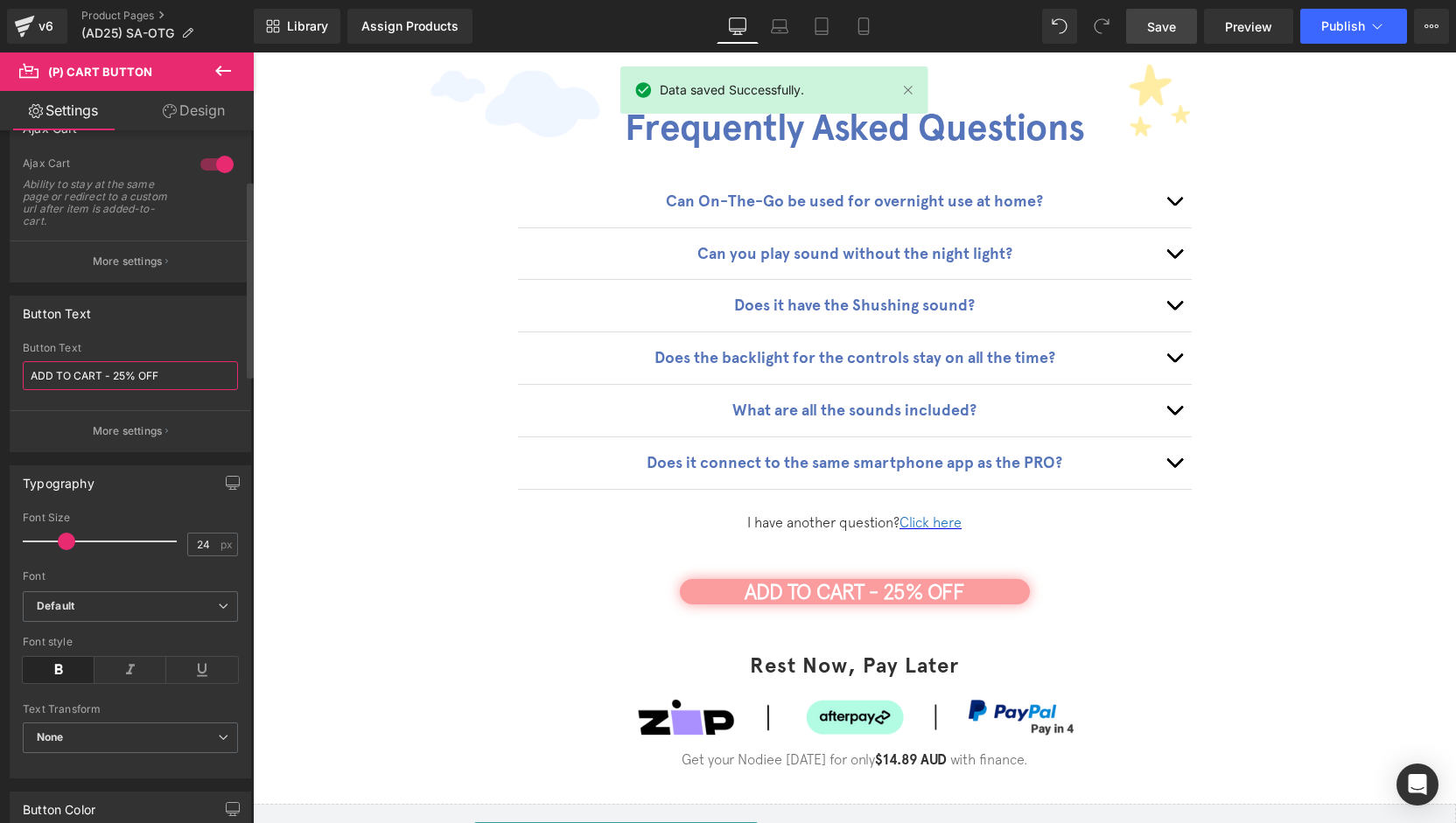
click at [124, 374] on input "ADD TO CART - 25% OFF" at bounding box center [131, 376] width 216 height 29
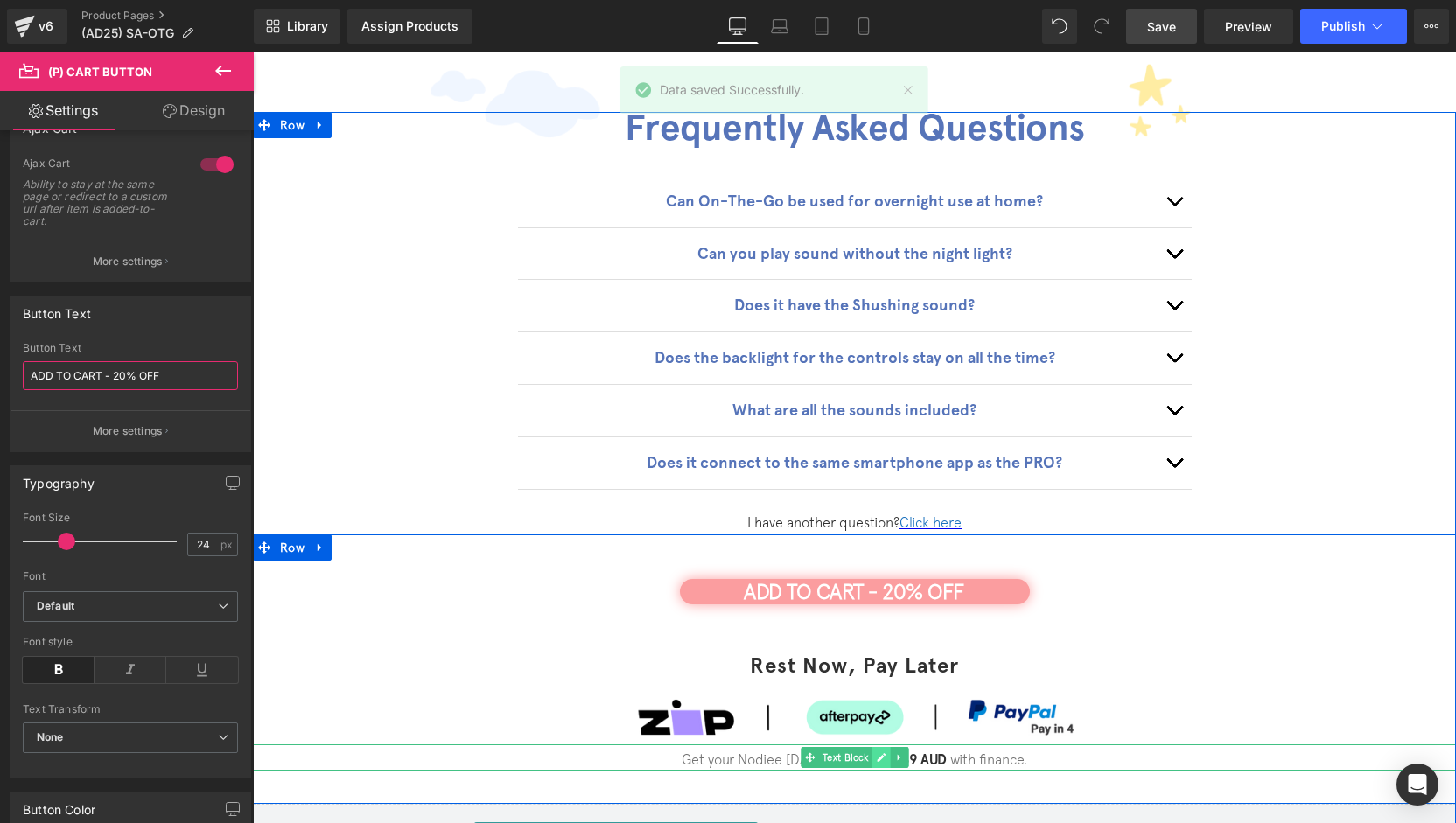
type input "ADD TO CART - 20% OFF"
click at [881, 747] on link at bounding box center [881, 757] width 18 height 21
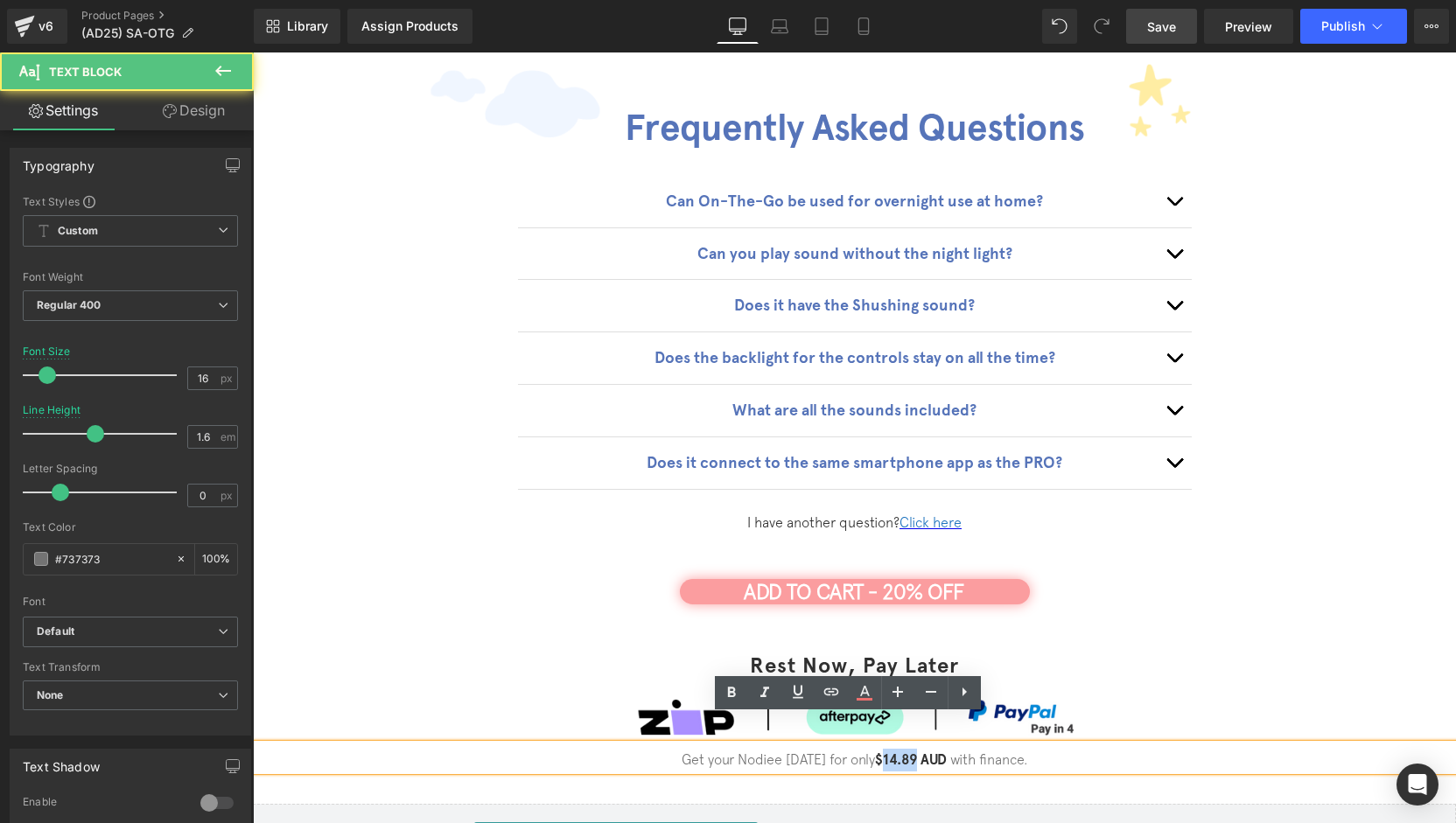
drag, startPoint x: 910, startPoint y: 732, endPoint x: 909, endPoint y: 777, distance: 45.0
click at [877, 749] on p "Get your Nodiee today for only $14.89 AUD with finance." at bounding box center [854, 760] width 1203 height 23
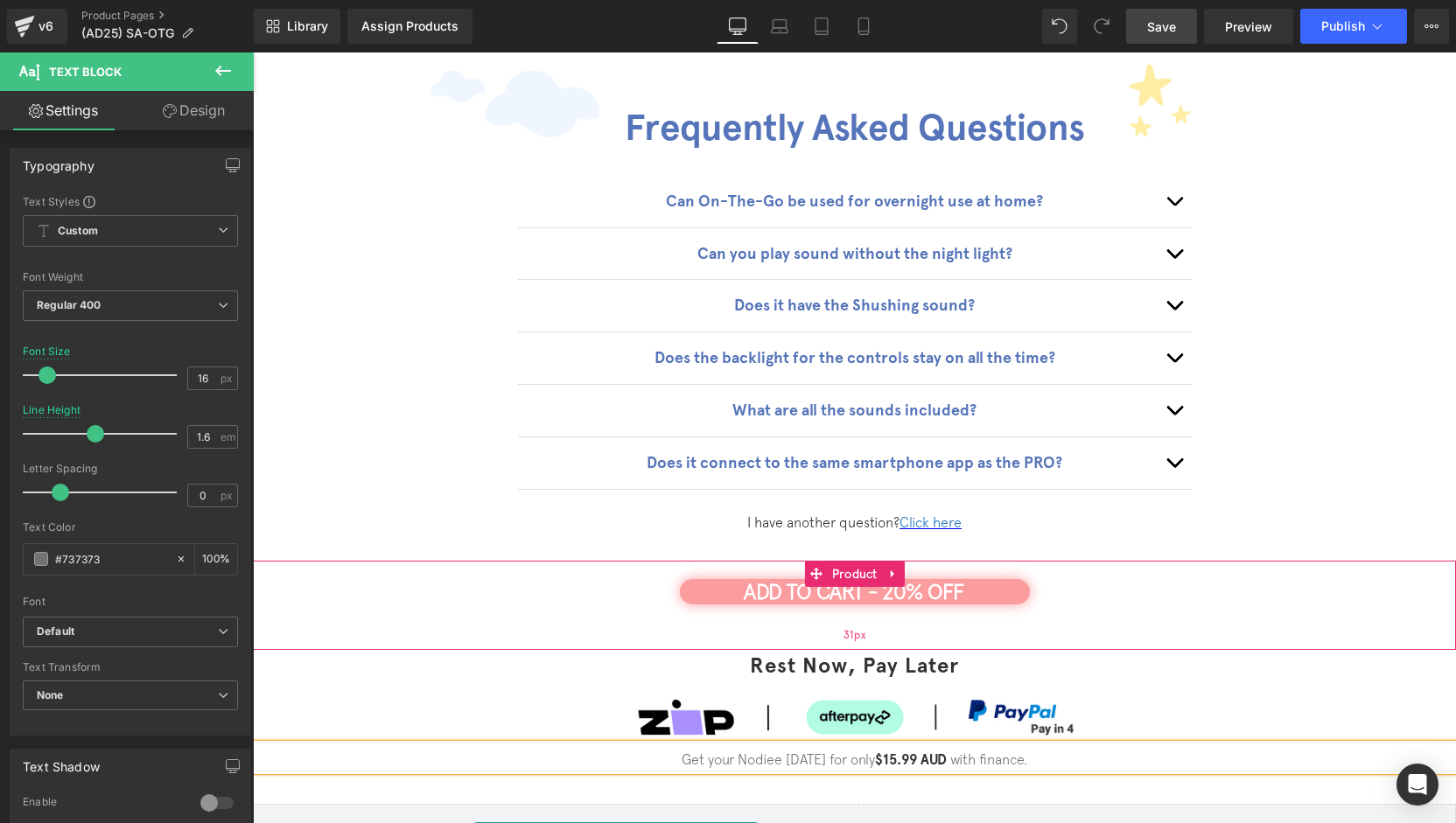
click at [1215, 623] on div "31px" at bounding box center [854, 636] width 1203 height 27
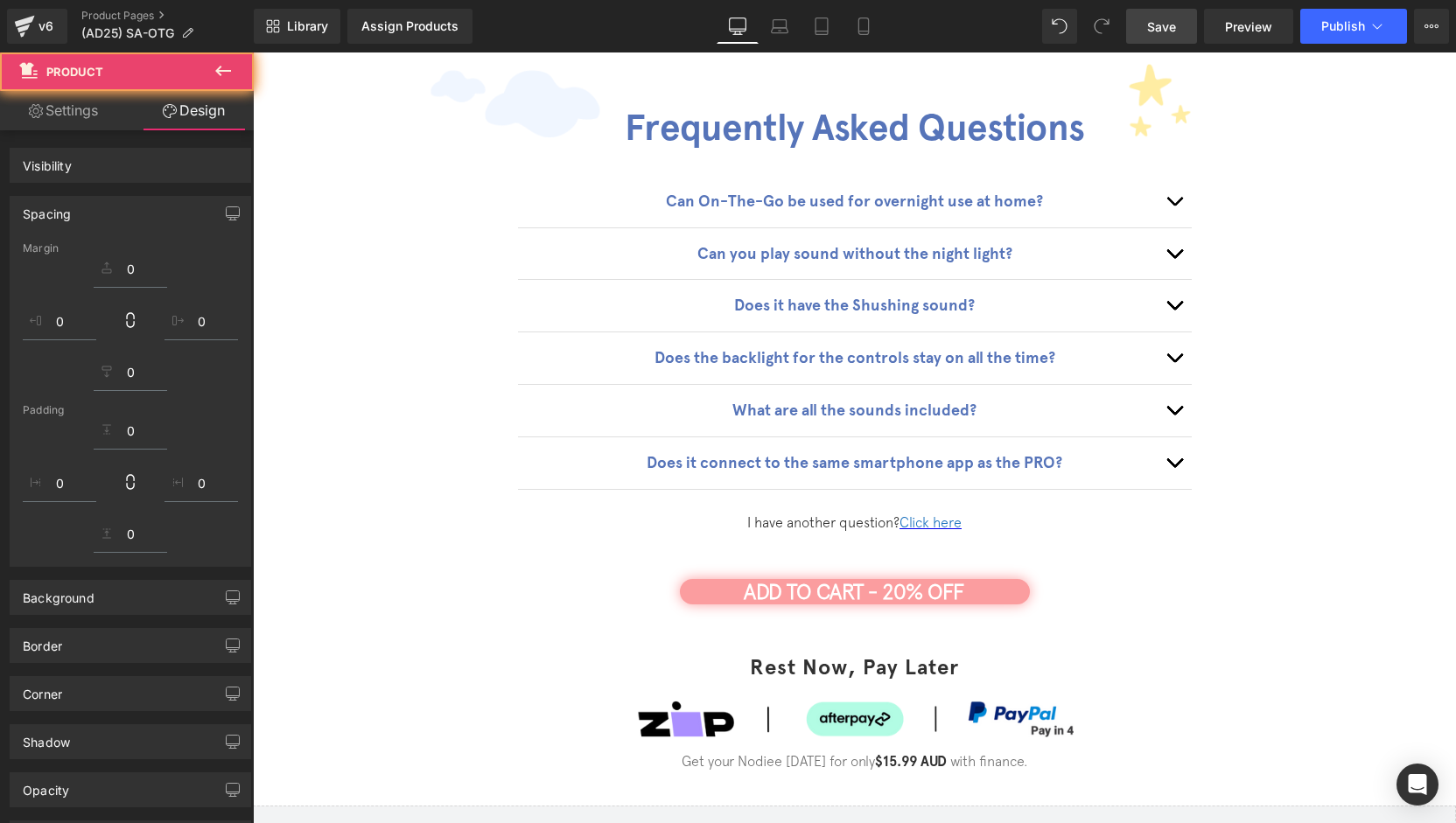
scroll to position [3706, 0]
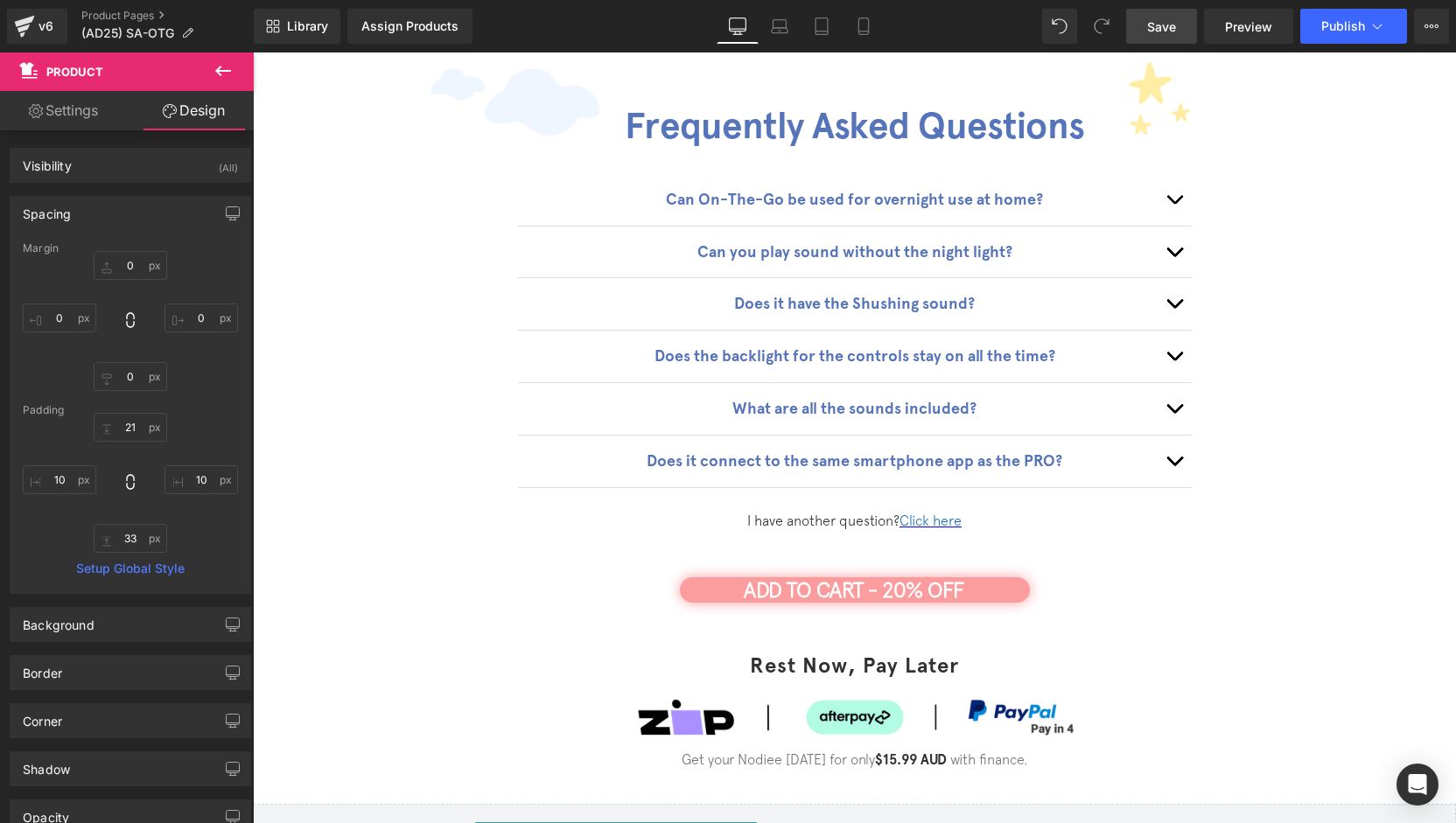
click at [1153, 758] on div "ADD TO CART - 20% OFF (P) Cart Button Product 33px Rest Now, Pay Later Heading …" at bounding box center [854, 668] width 1203 height 271
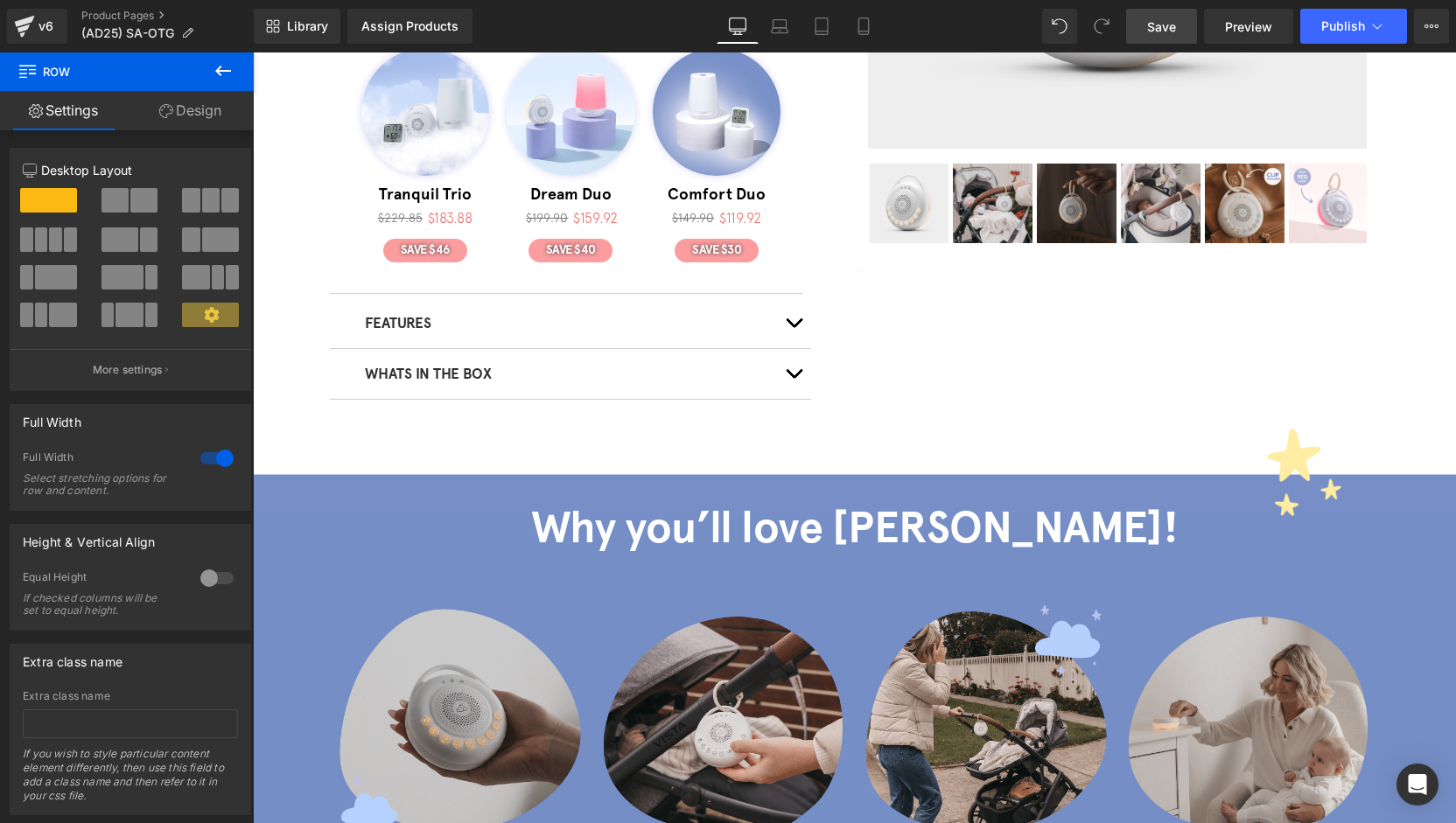
scroll to position [0, 0]
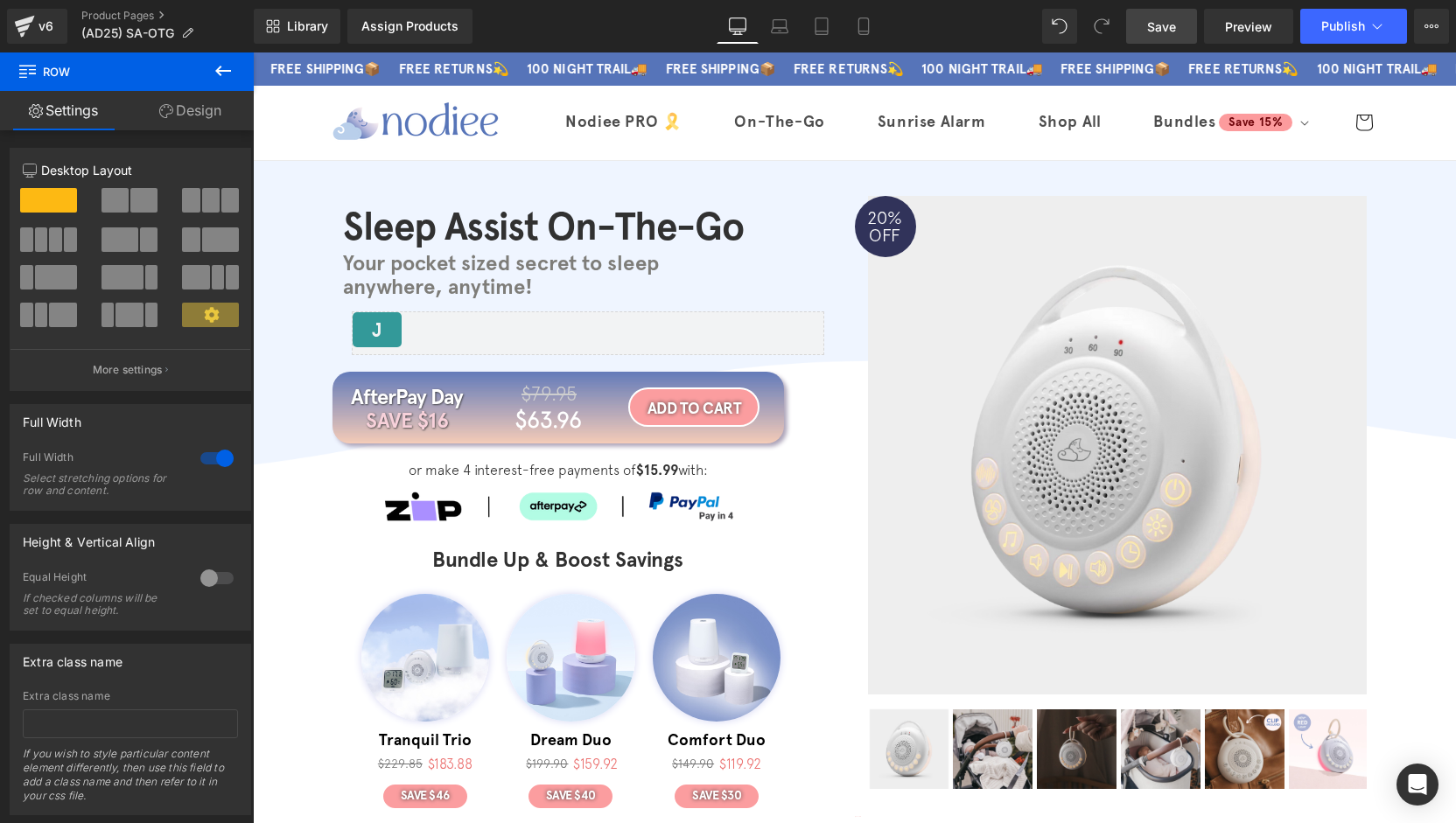
click at [1146, 31] on link "Save" at bounding box center [1161, 26] width 71 height 35
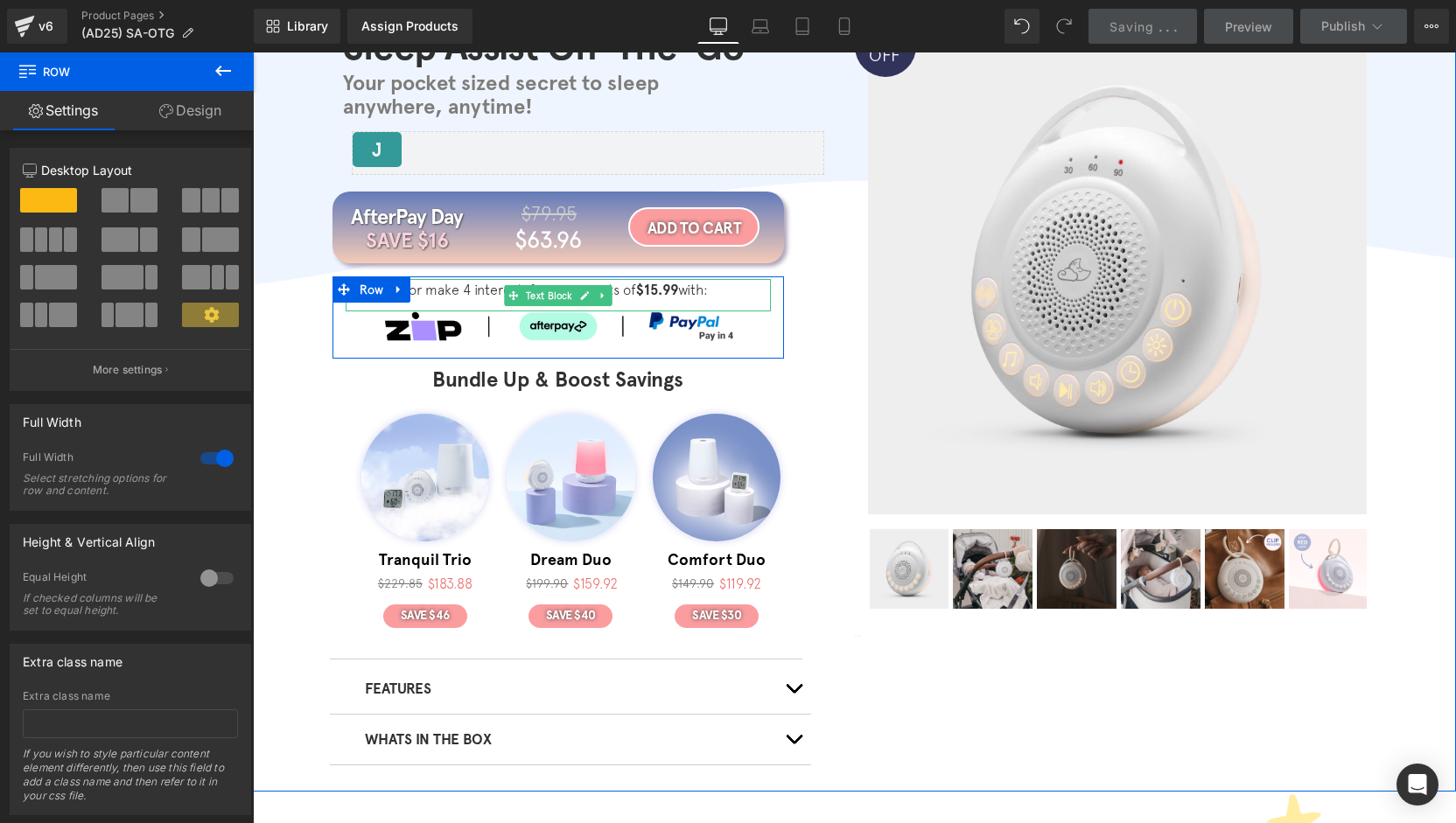
scroll to position [350, 0]
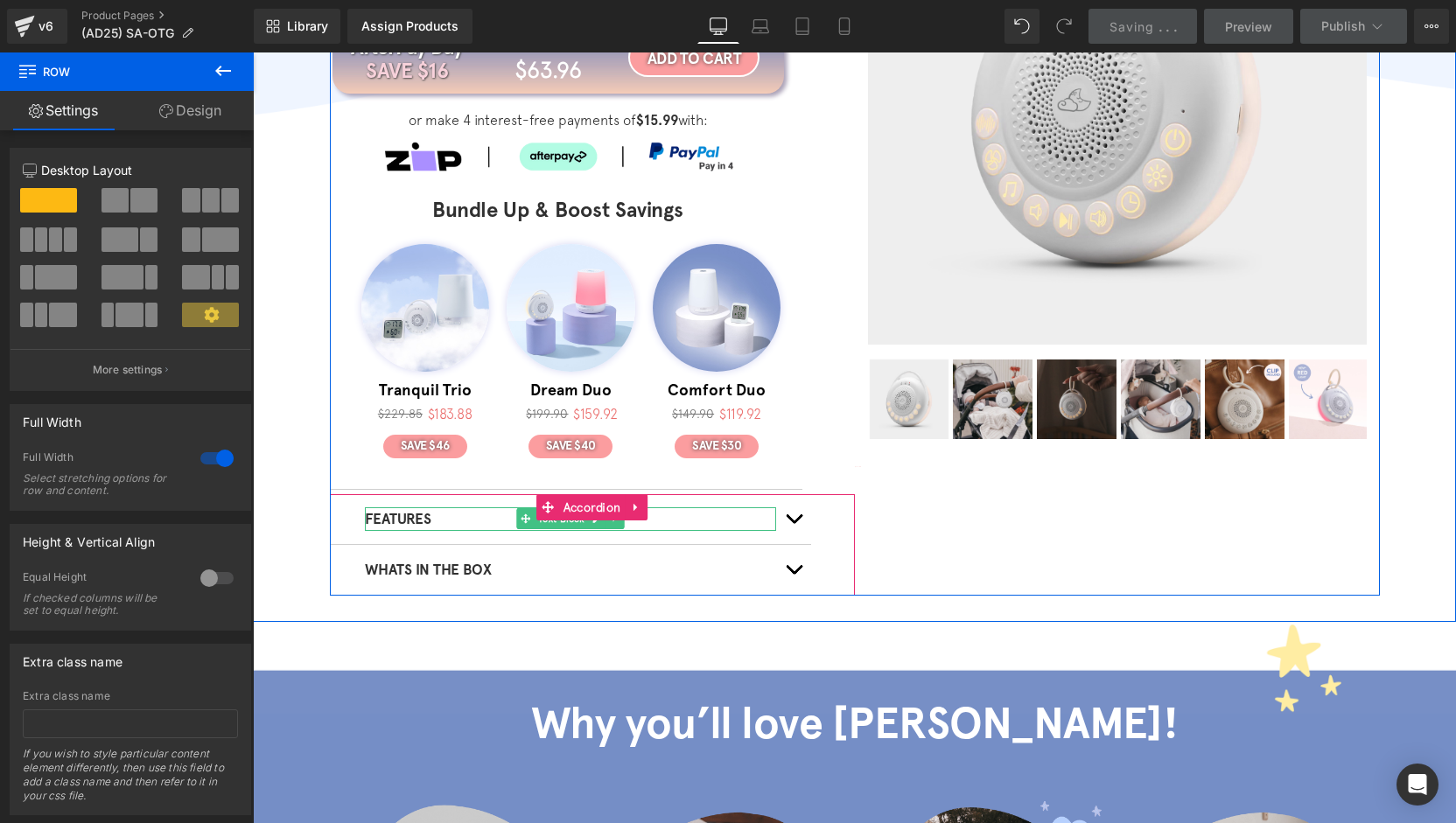
click at [780, 515] on button "button" at bounding box center [793, 519] width 35 height 50
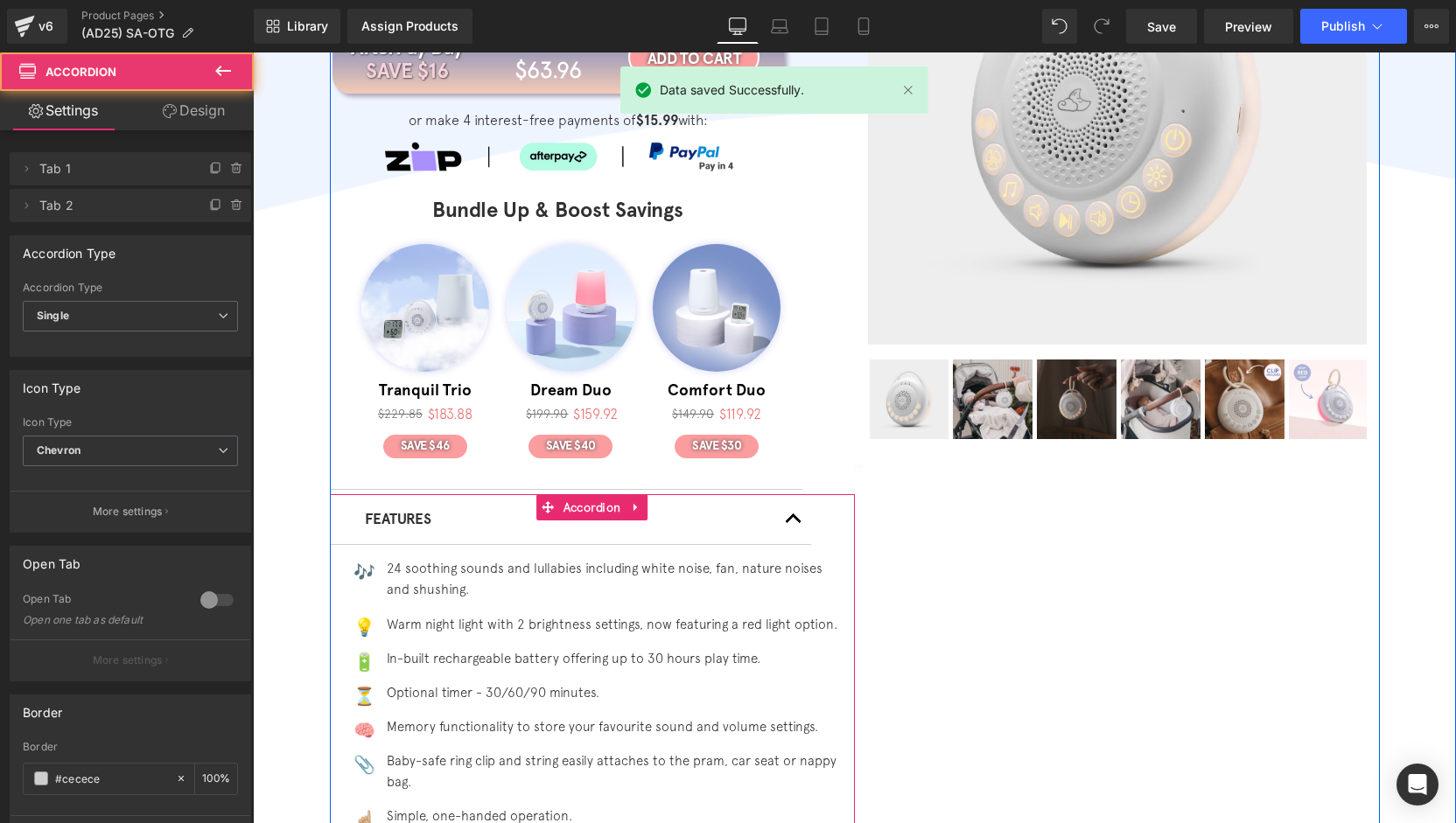
scroll to position [525, 0]
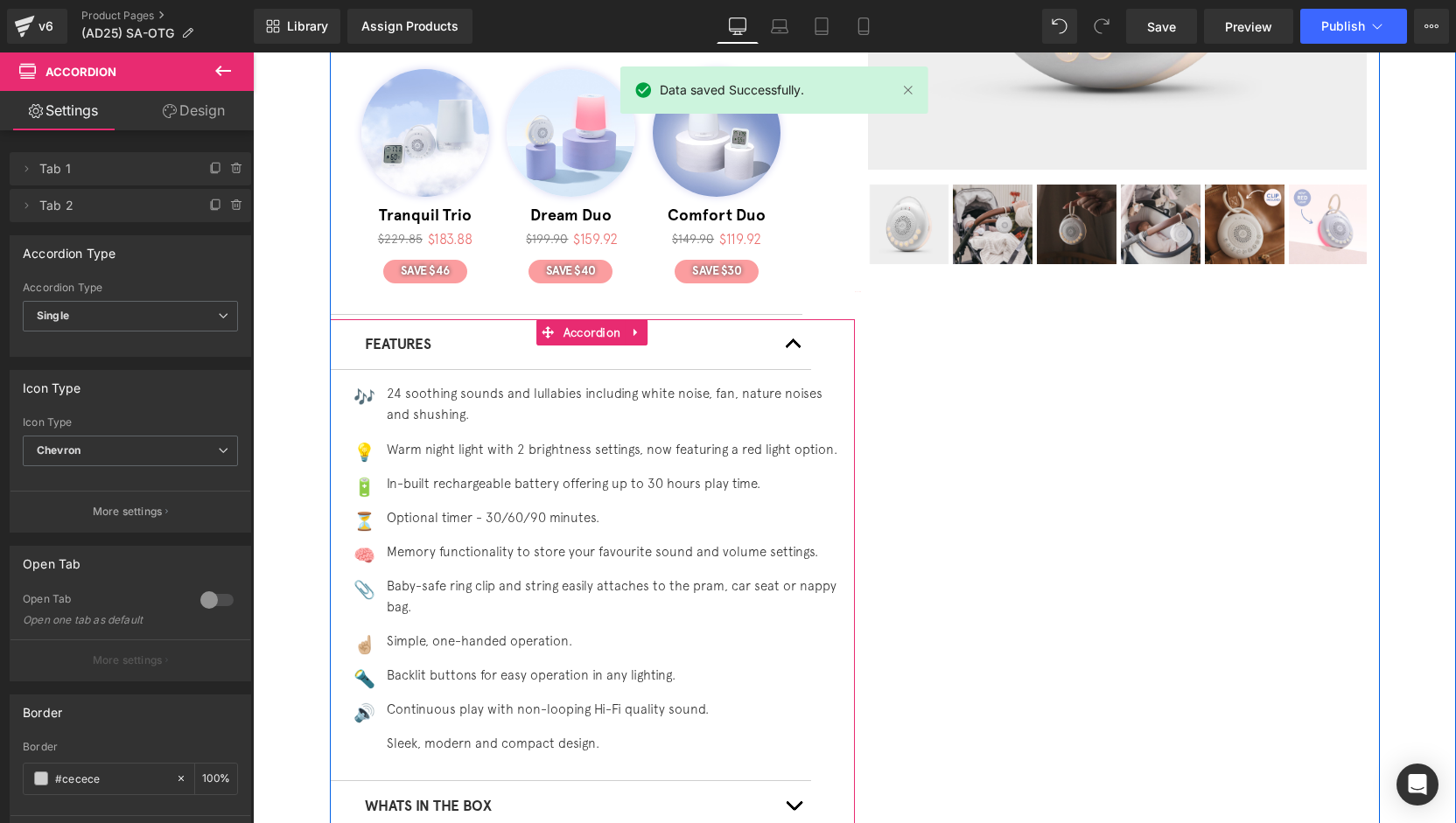
click at [780, 340] on button "button" at bounding box center [793, 344] width 35 height 50
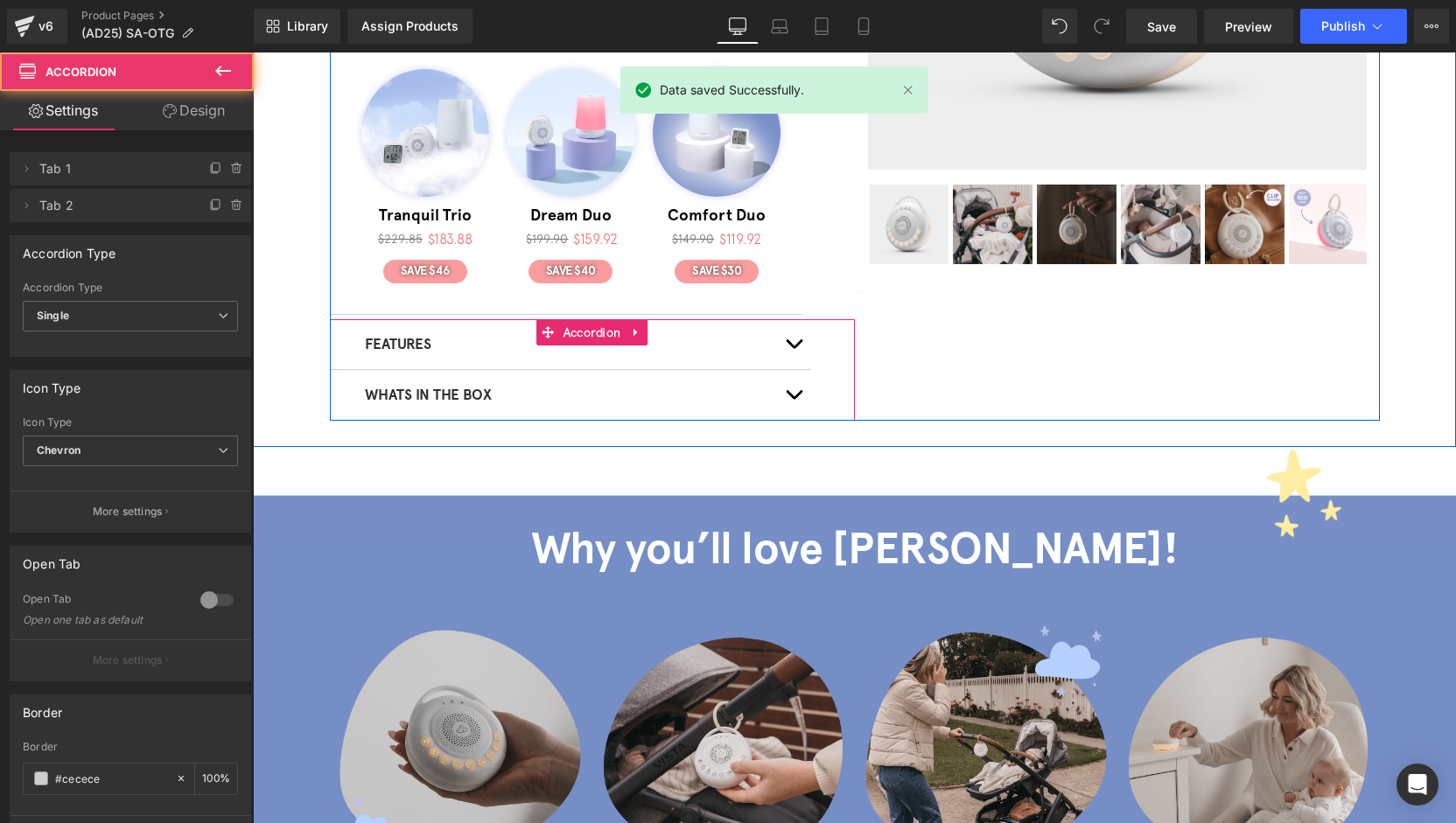
click at [784, 391] on button "button" at bounding box center [793, 396] width 35 height 50
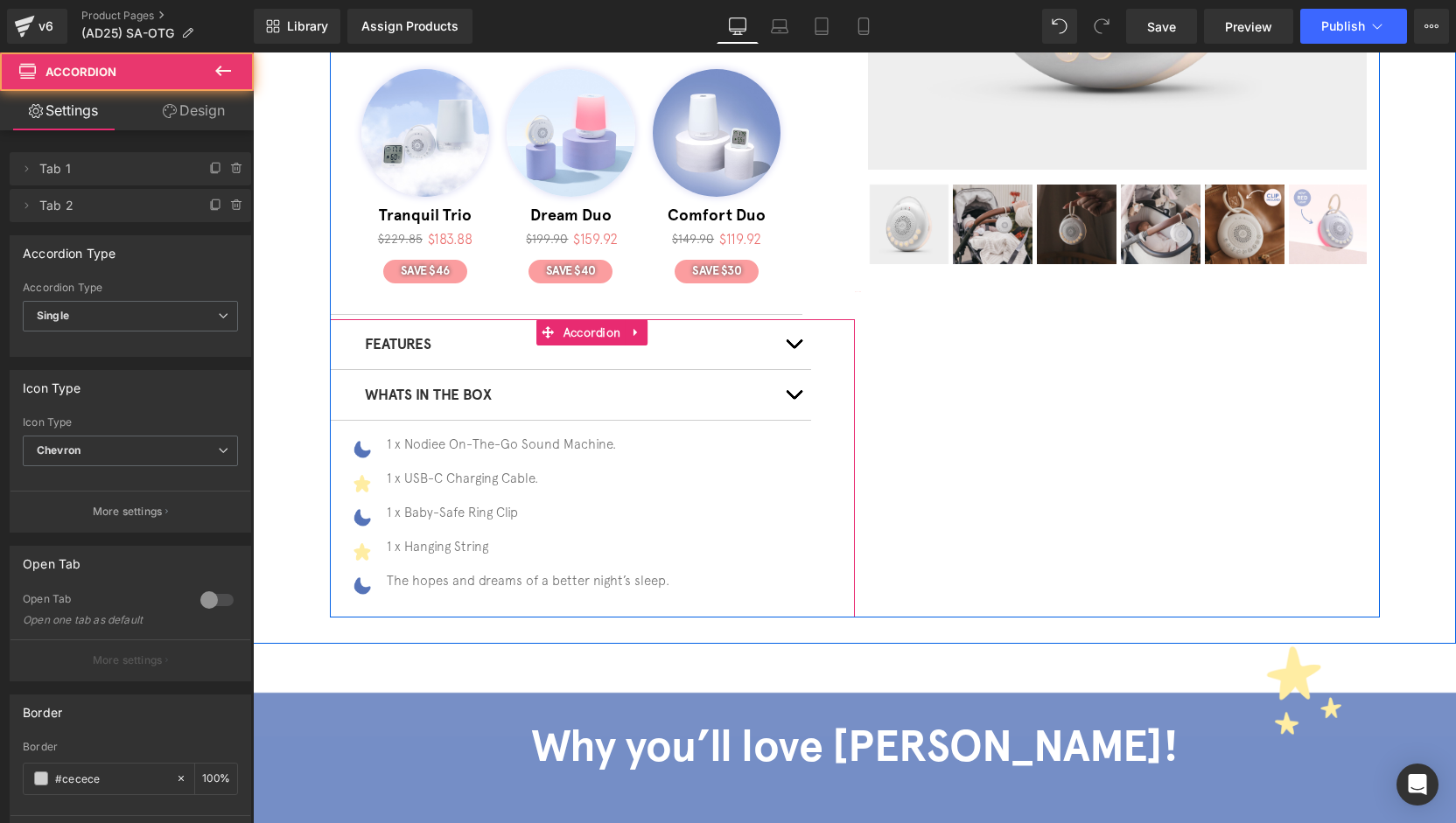
click at [793, 398] on span "button" at bounding box center [793, 398] width 0 height 0
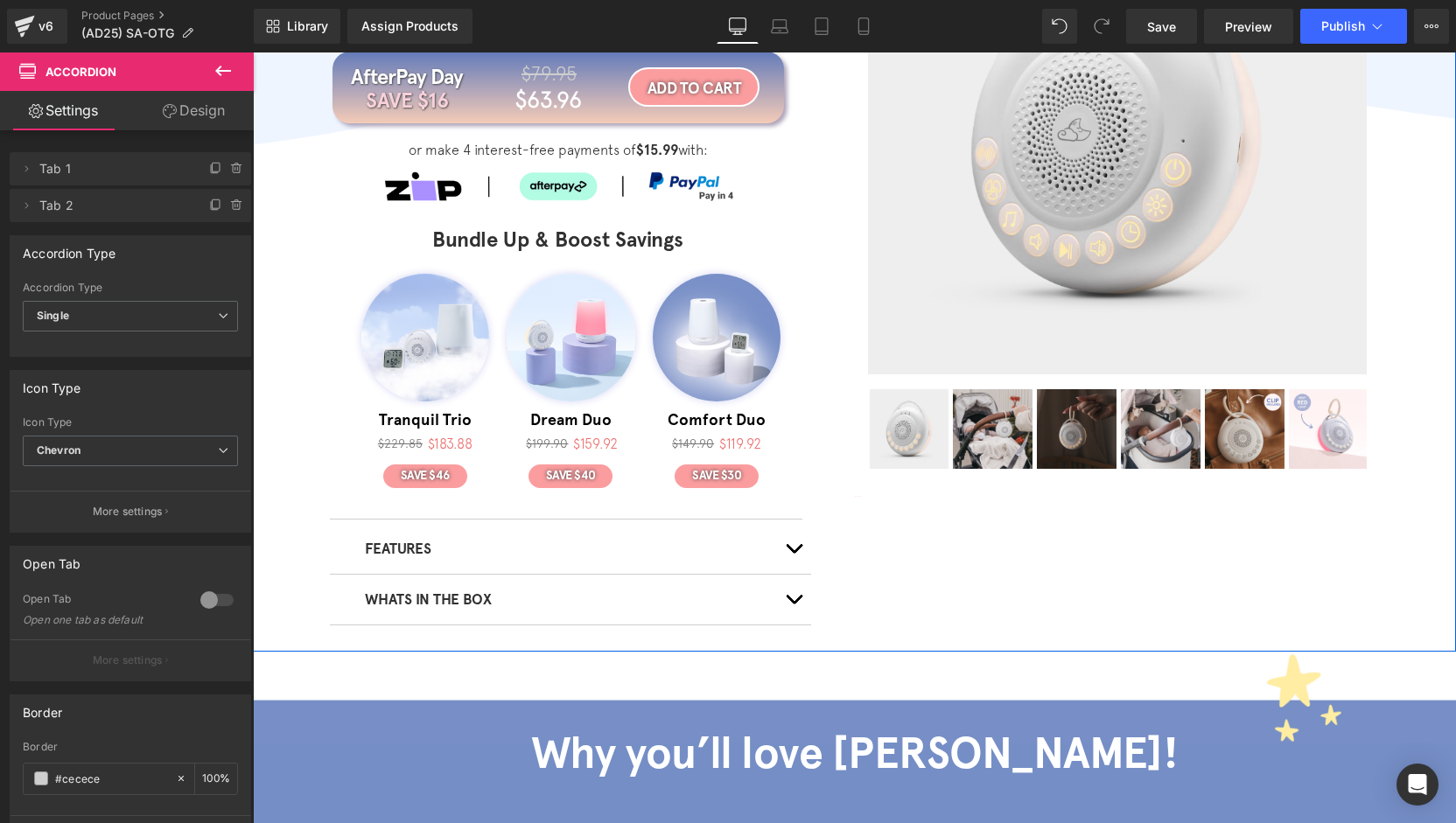
scroll to position [175, 0]
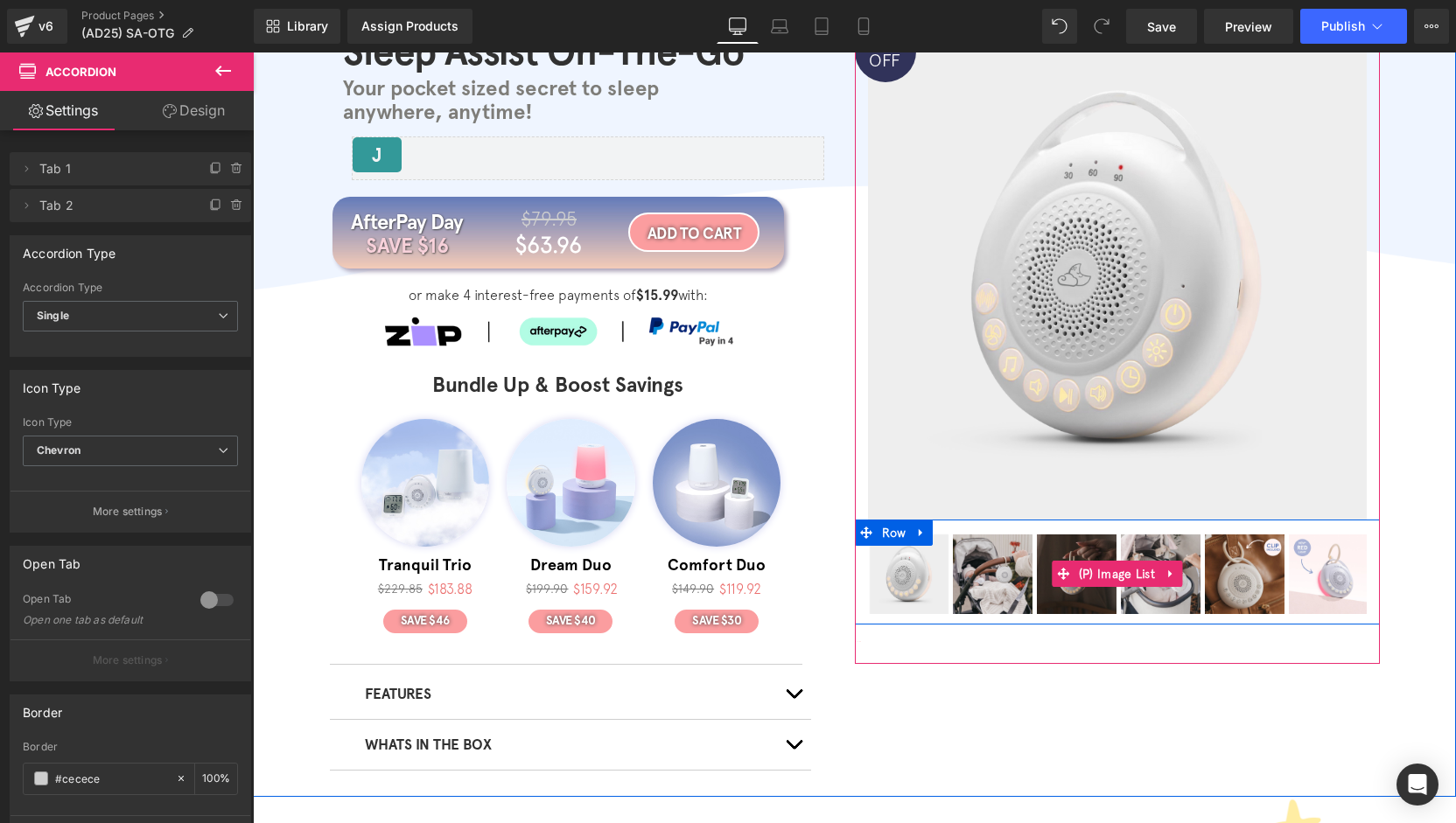
click at [1333, 554] on img at bounding box center [1328, 574] width 79 height 79
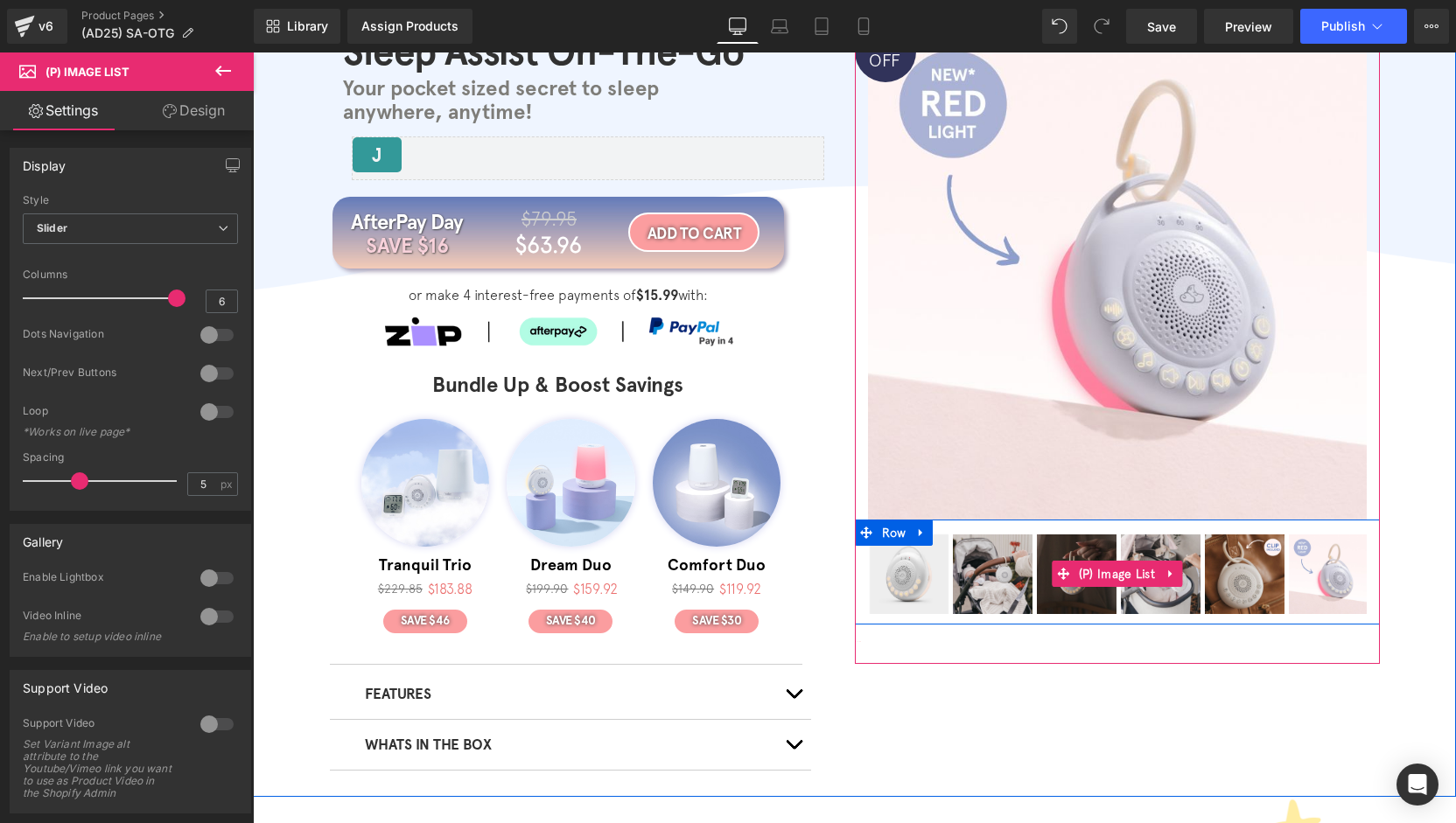
scroll to position [87, 0]
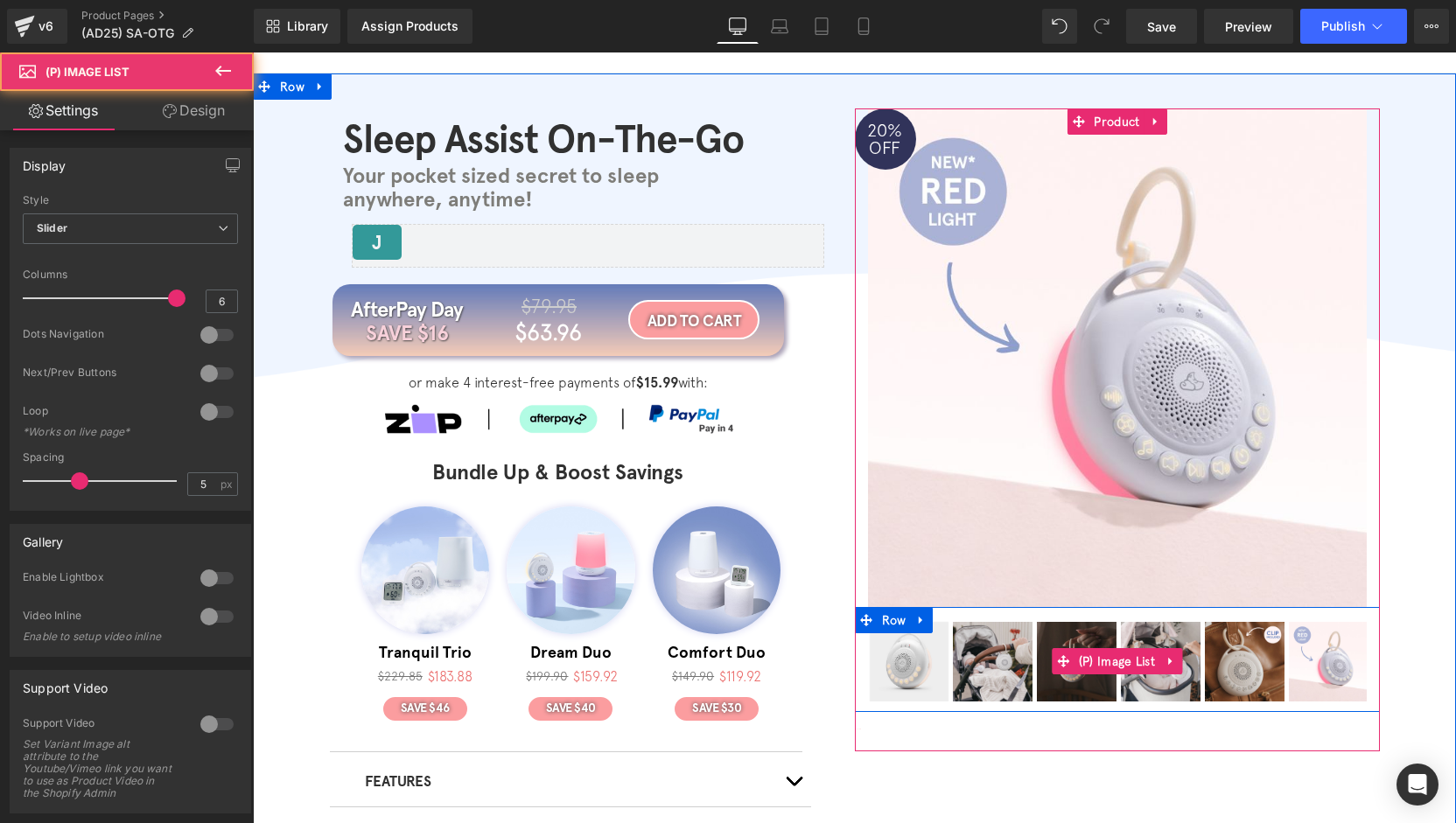
click at [934, 656] on img at bounding box center [909, 661] width 79 height 79
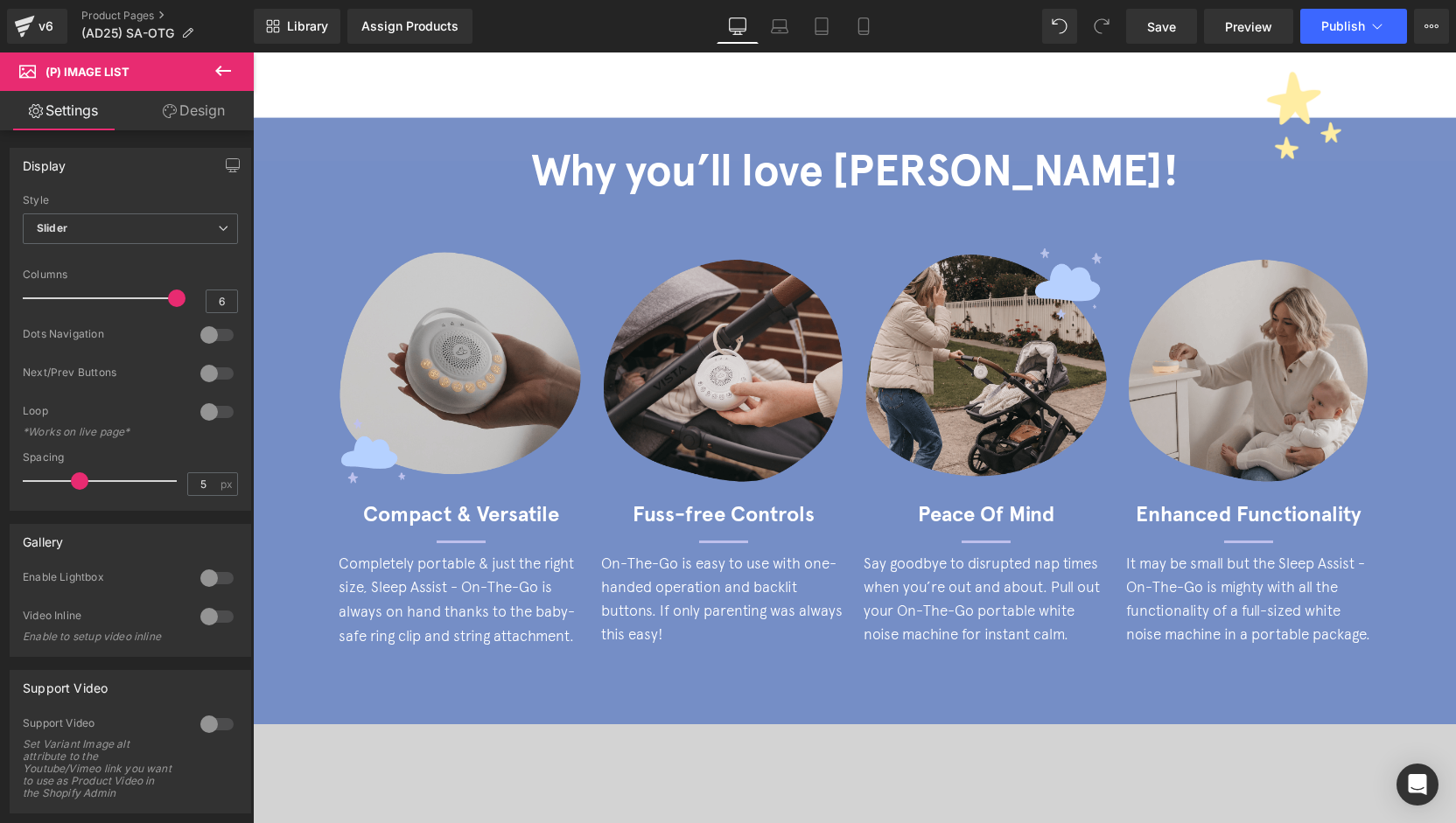
scroll to position [0, 0]
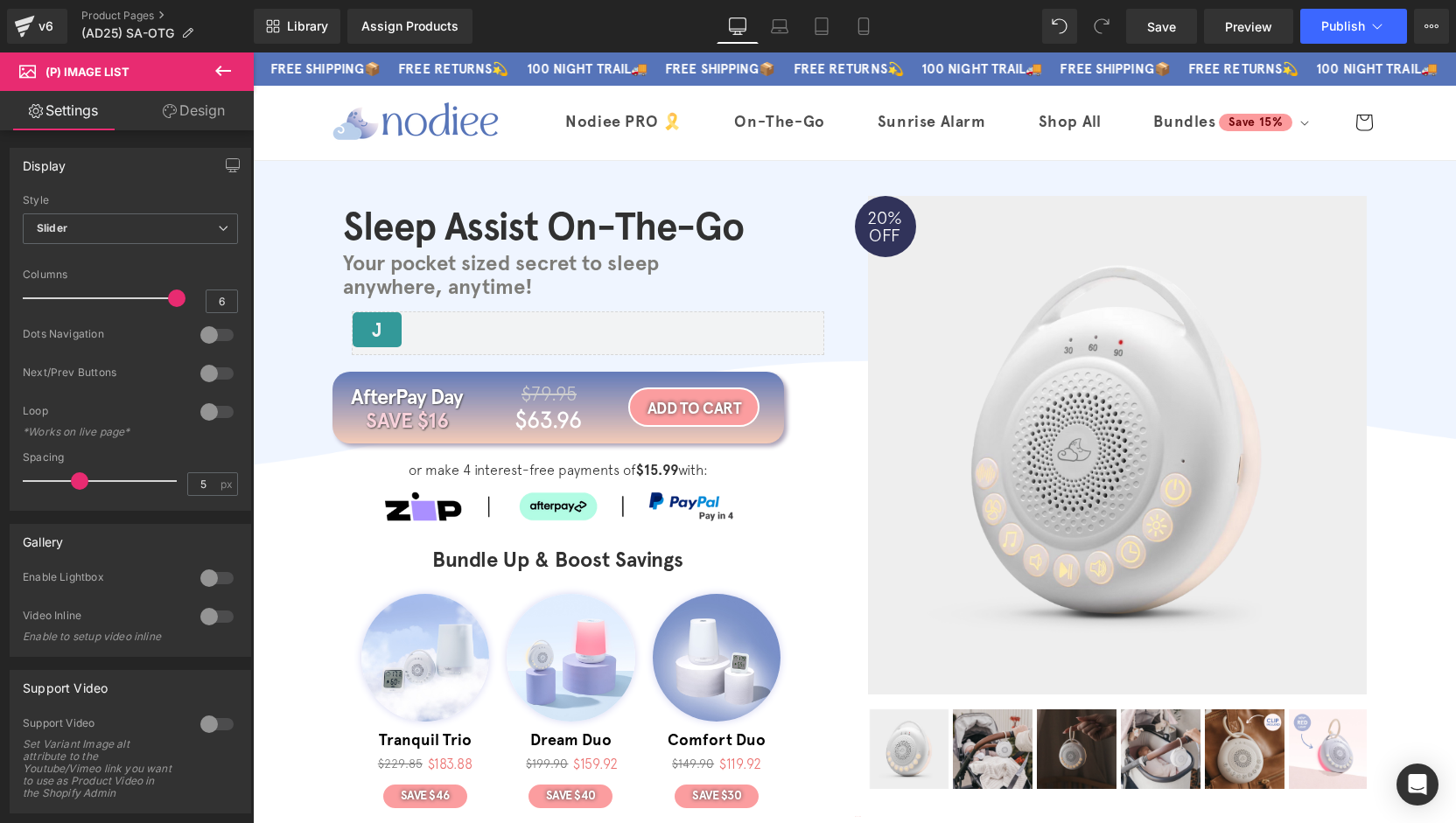
click at [1168, 5] on div "Library Assign Products Product Preview No product match your search. Please tr…" at bounding box center [854, 26] width 1203 height 52
click at [1169, 19] on span "Save" at bounding box center [1162, 26] width 29 height 18
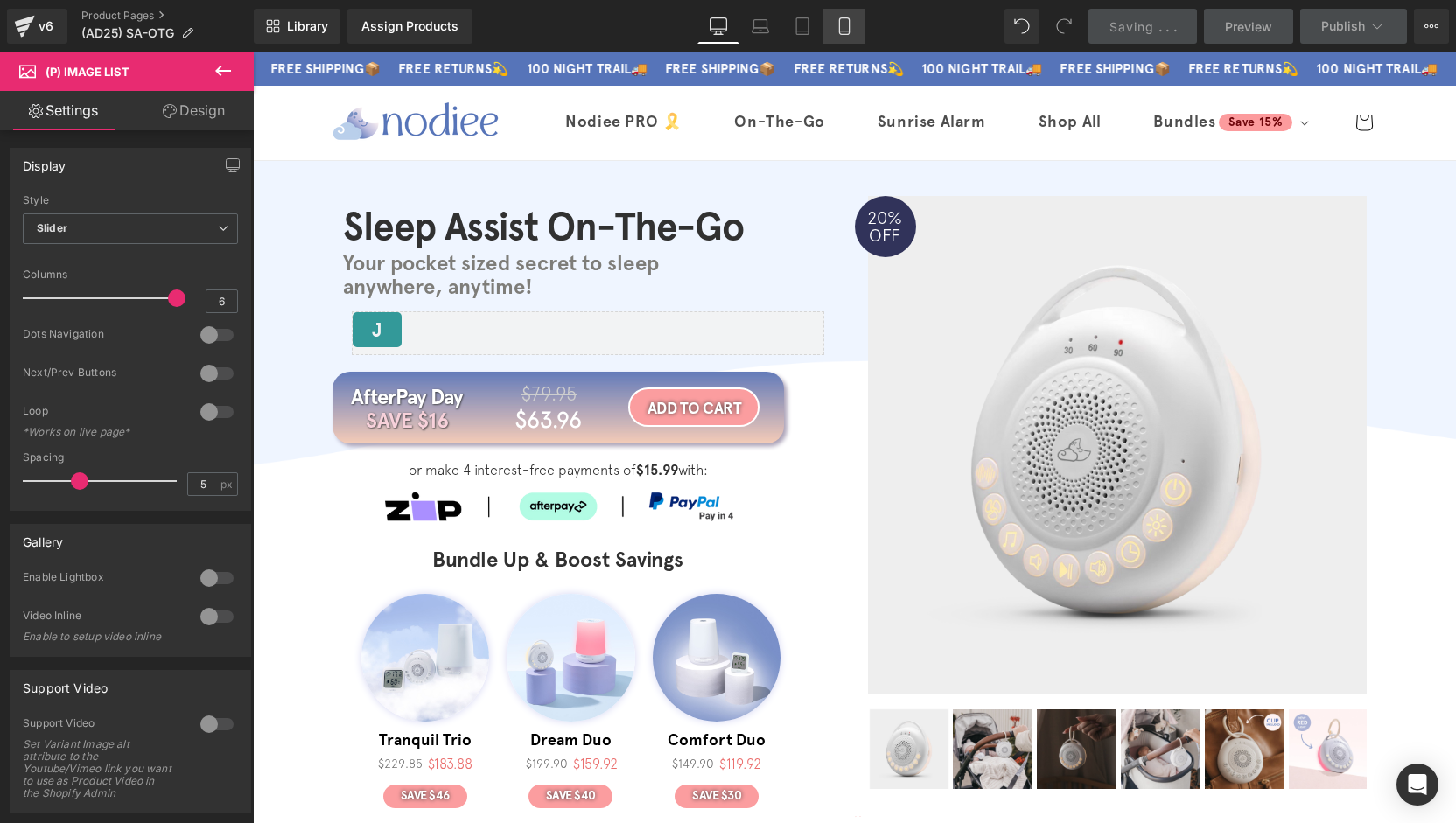
click at [842, 23] on icon at bounding box center [845, 26] width 17 height 17
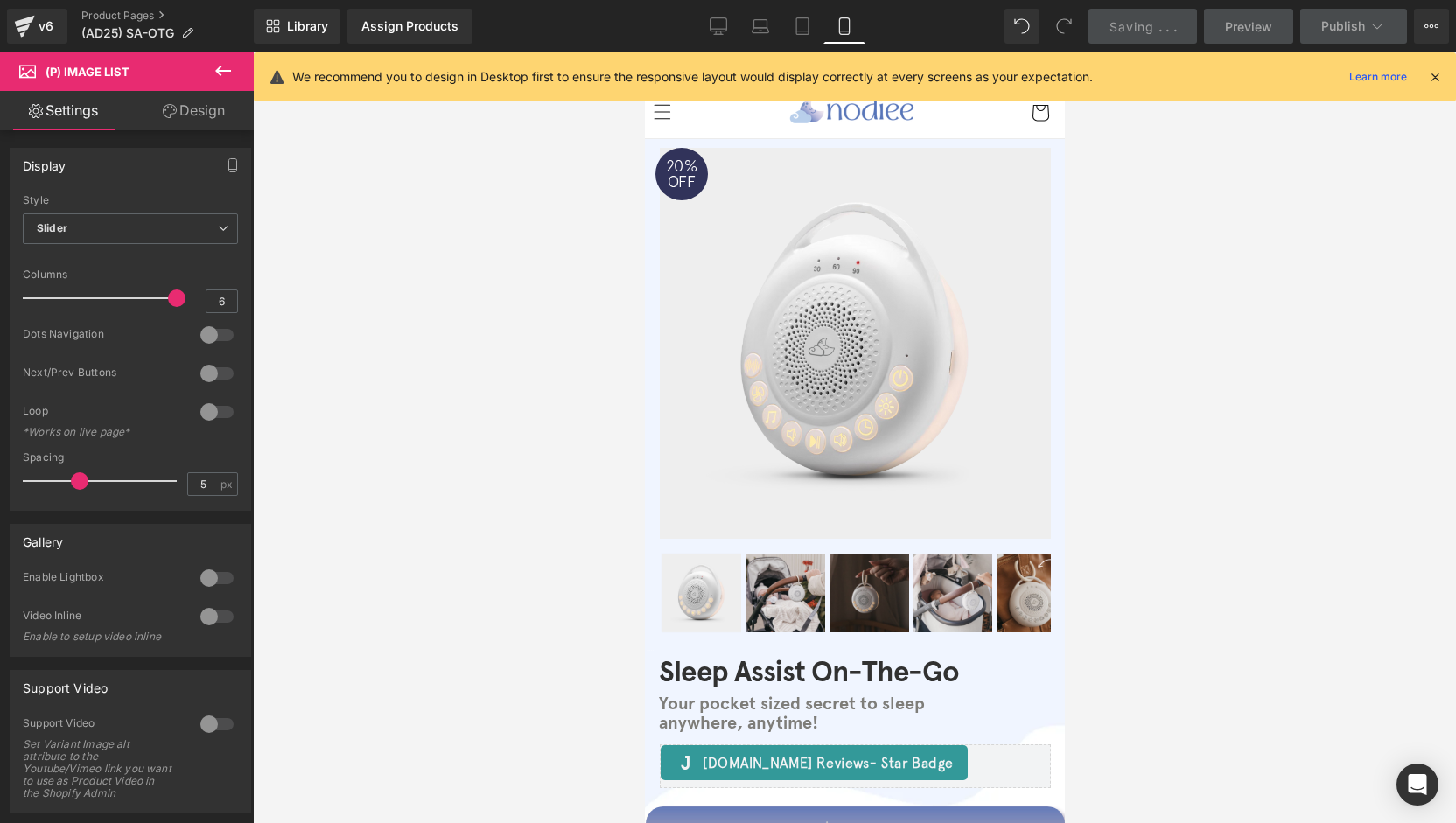
scroll to position [240, 0]
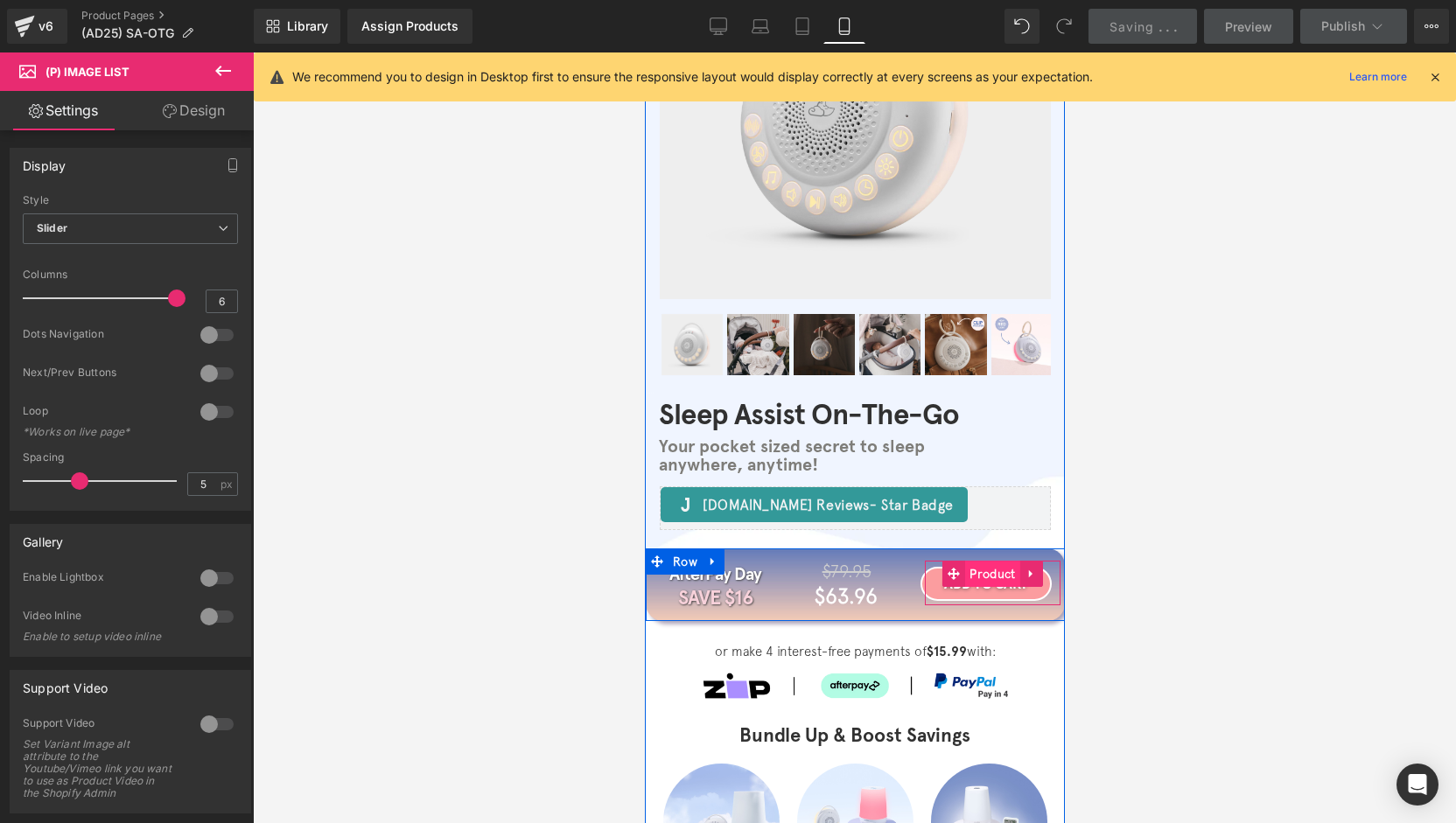
click at [988, 580] on span "Product" at bounding box center [992, 573] width 54 height 26
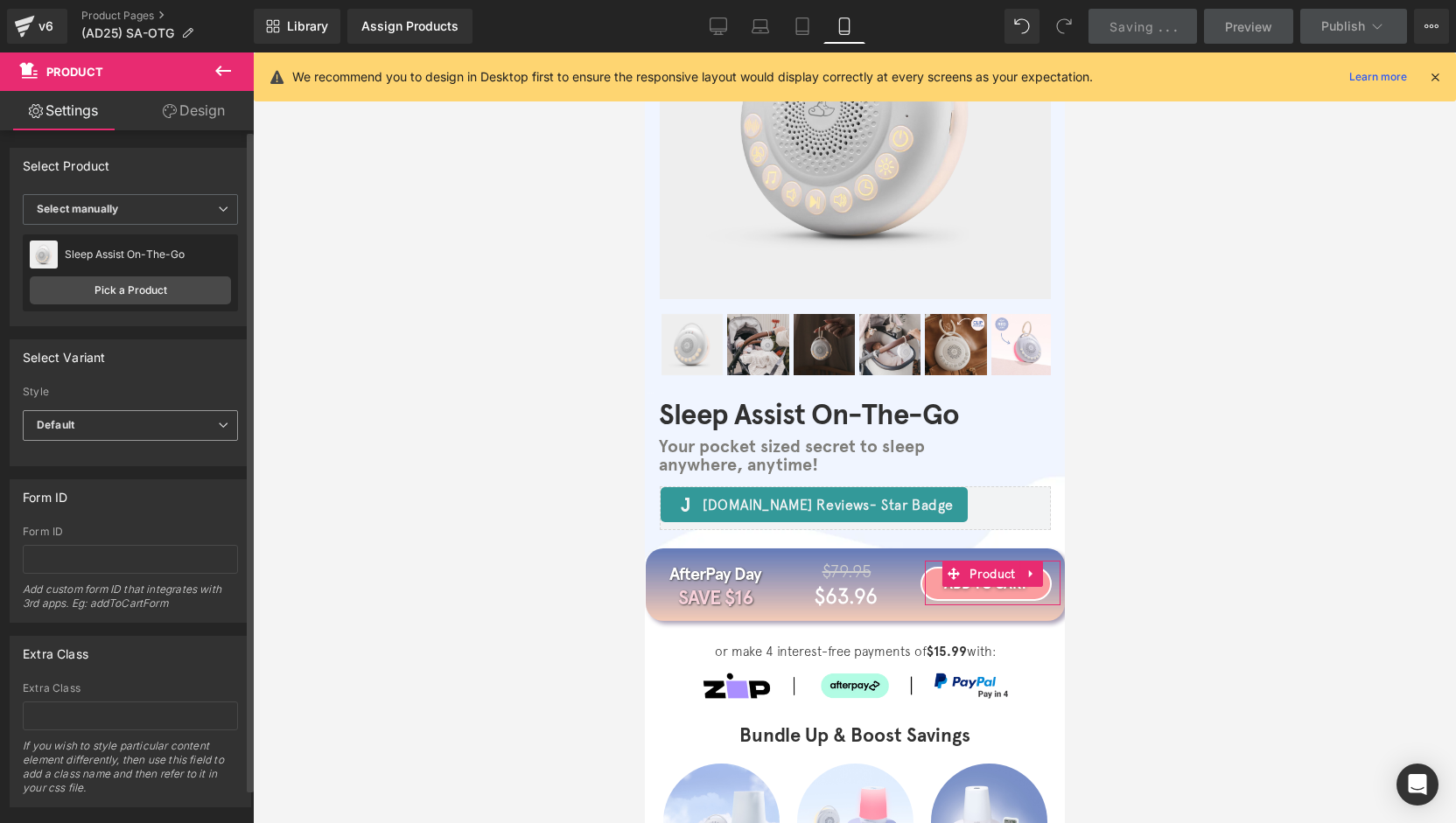
click at [103, 418] on span "Default" at bounding box center [131, 426] width 216 height 31
click at [105, 421] on span "Default" at bounding box center [127, 426] width 208 height 31
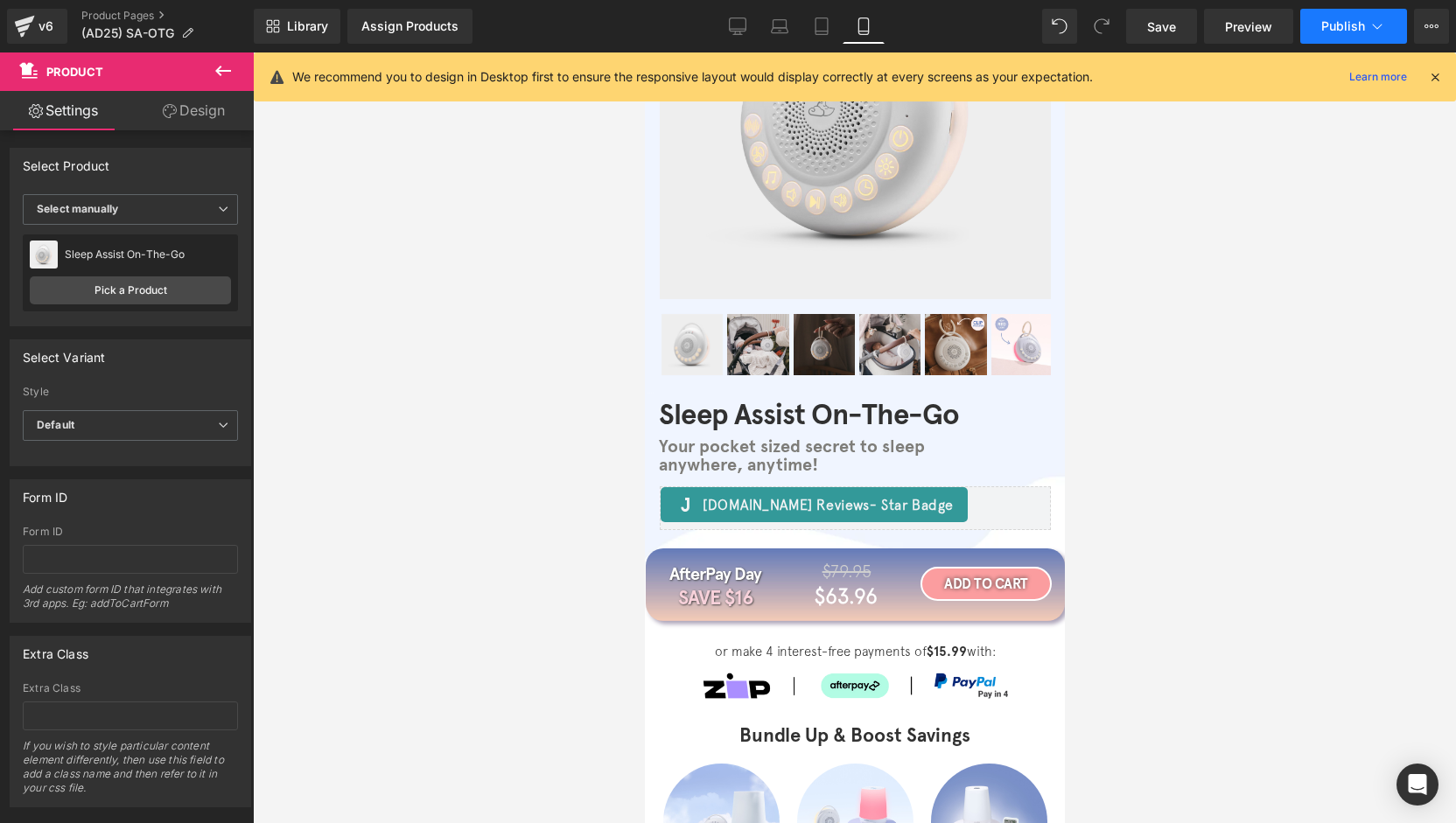
click at [1332, 30] on span "Publish" at bounding box center [1343, 26] width 44 height 14
drag, startPoint x: 740, startPoint y: 34, endPoint x: 856, endPoint y: 41, distance: 116.2
click at [740, 34] on icon at bounding box center [737, 34] width 9 height 0
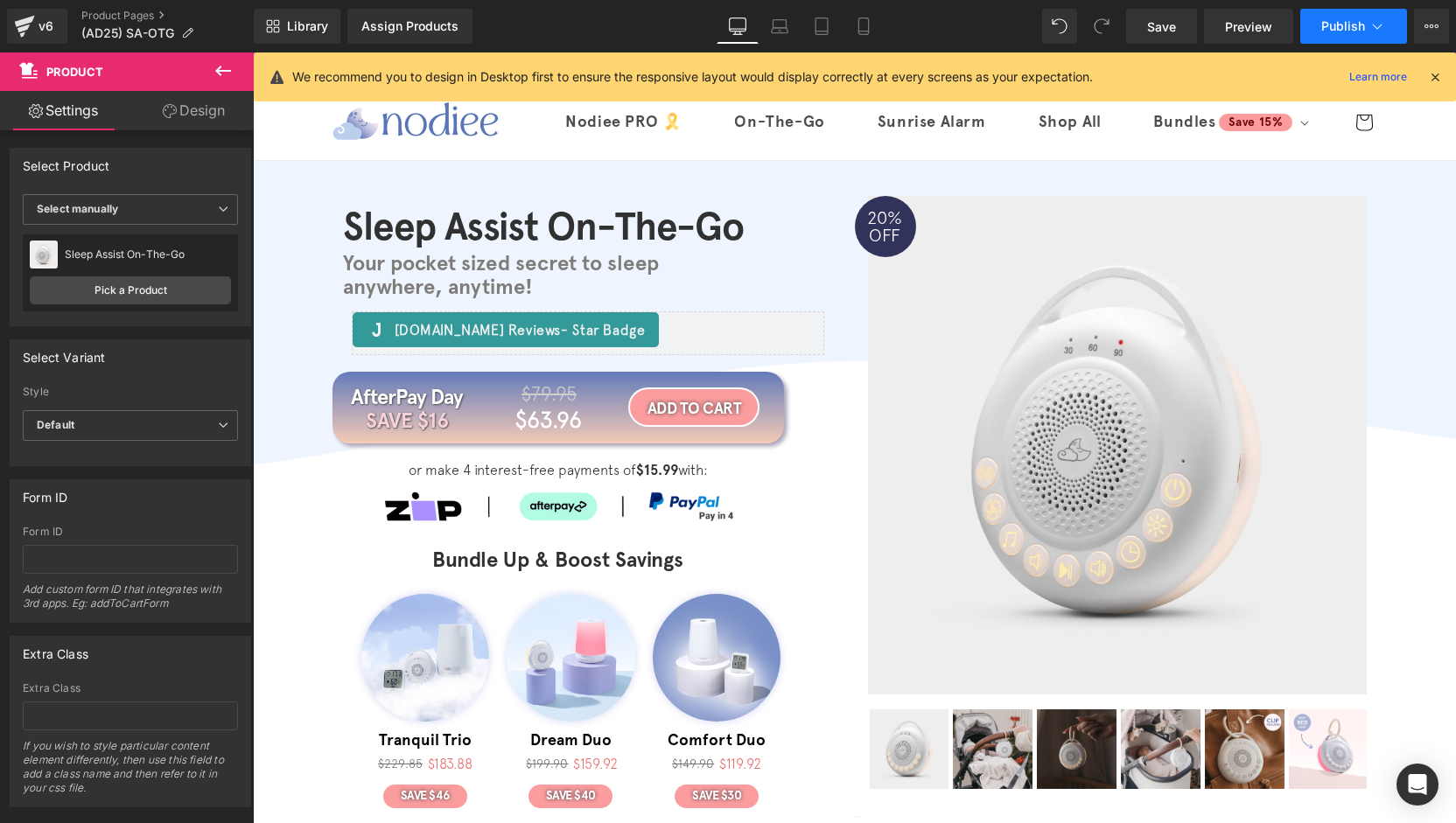
click at [1336, 33] on button "Publish" at bounding box center [1353, 26] width 106 height 35
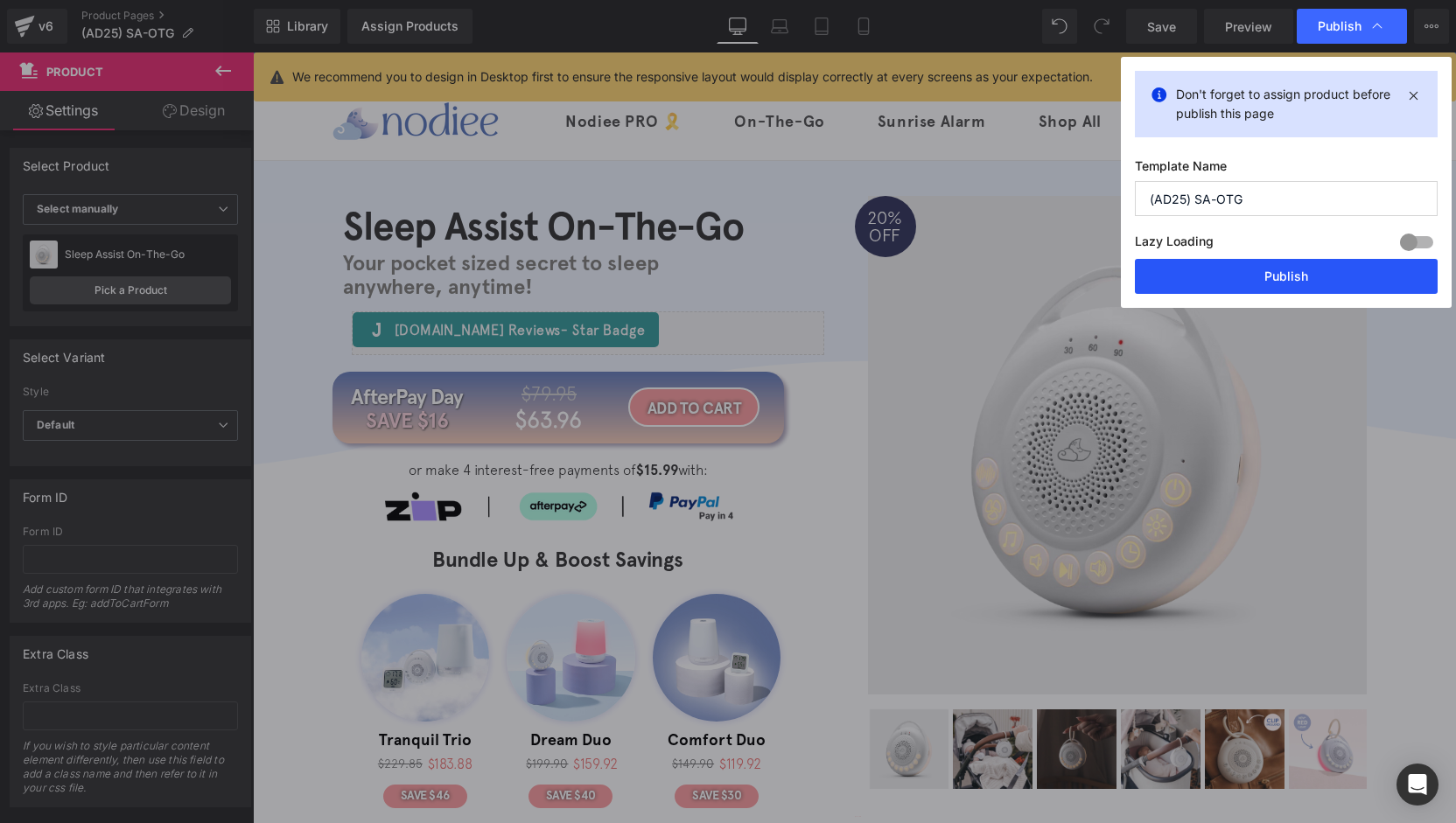
click at [1298, 276] on button "Publish" at bounding box center [1286, 277] width 303 height 35
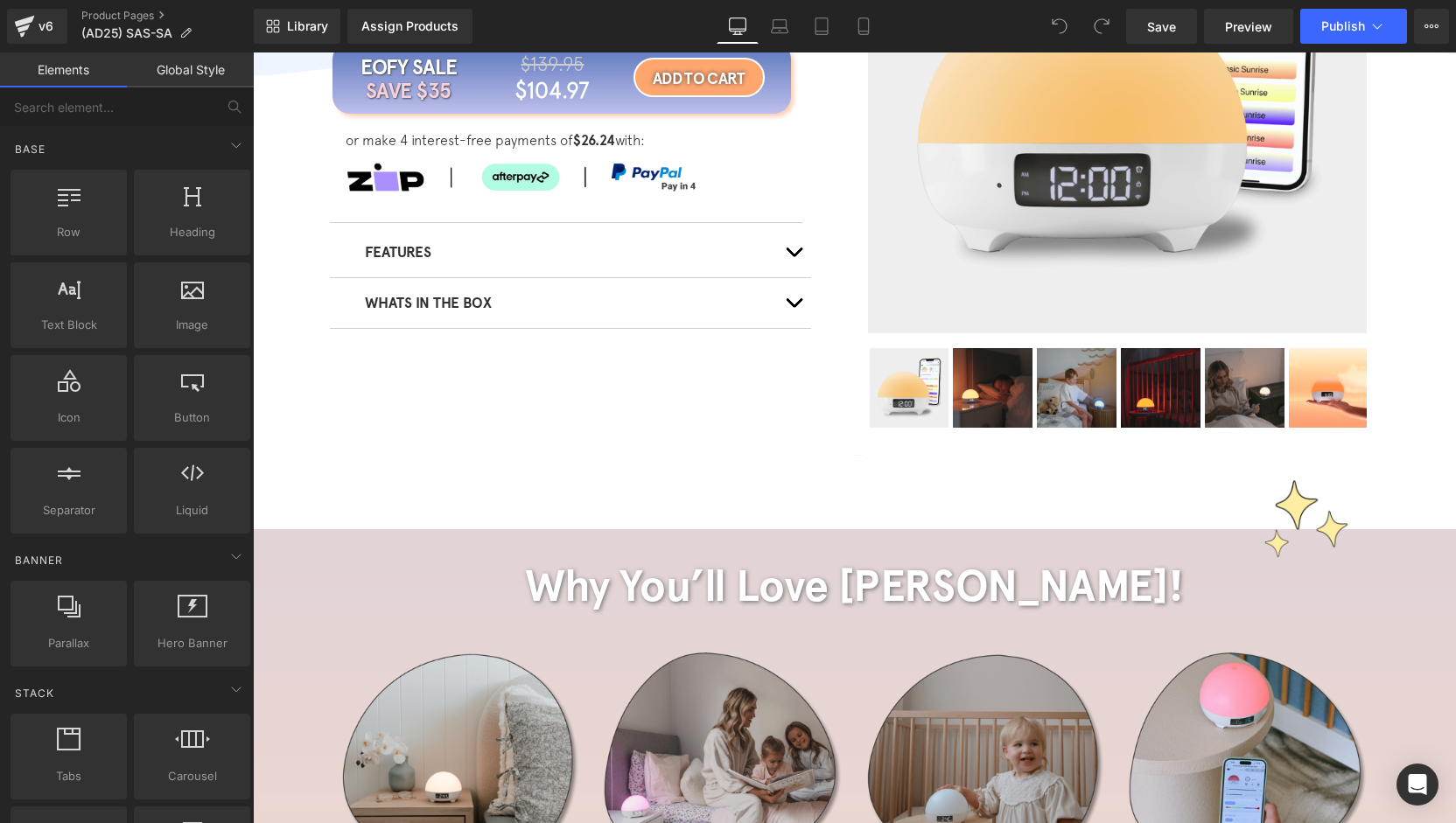
scroll to position [87, 0]
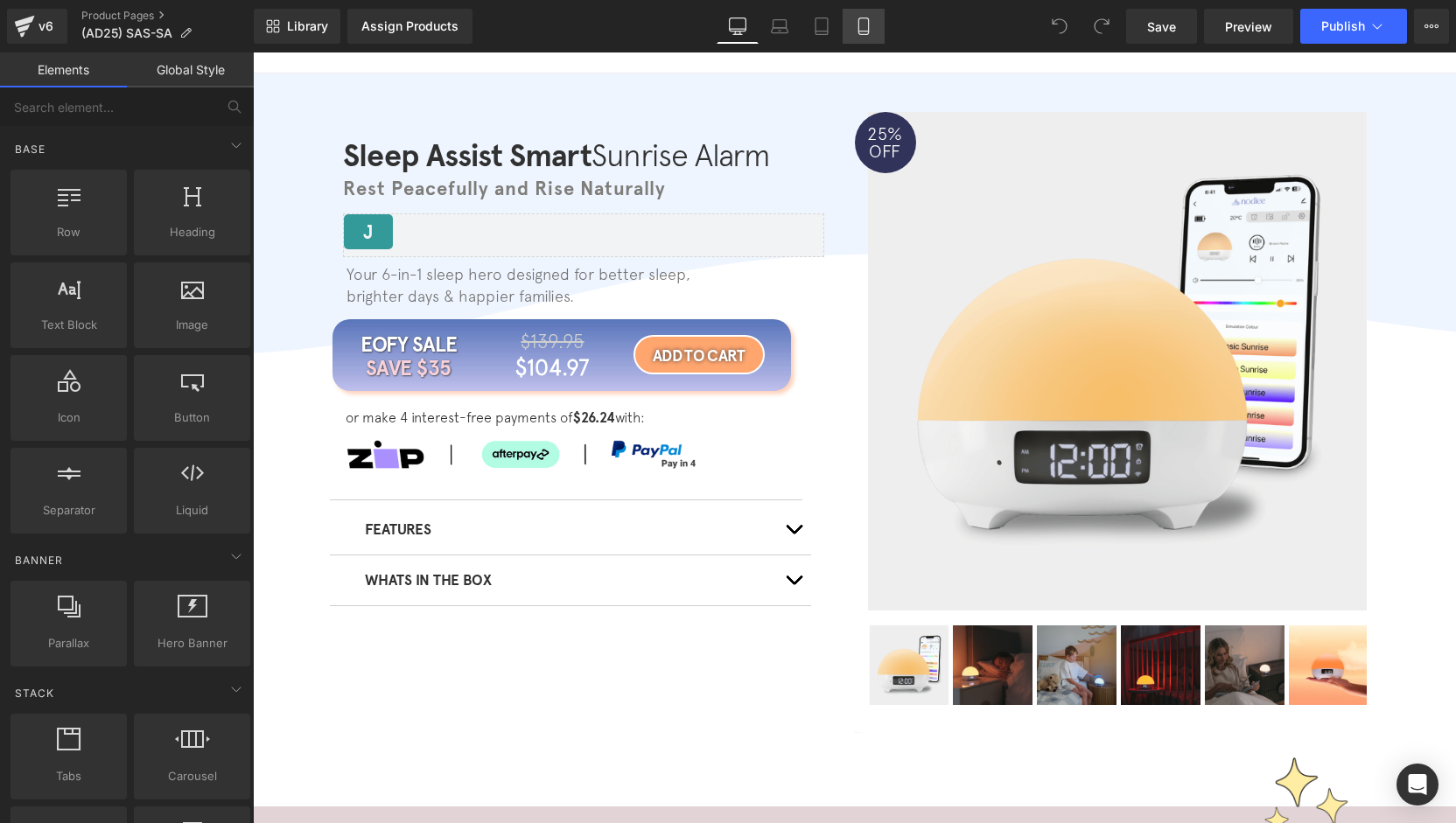
click at [857, 32] on icon at bounding box center [864, 26] width 17 height 17
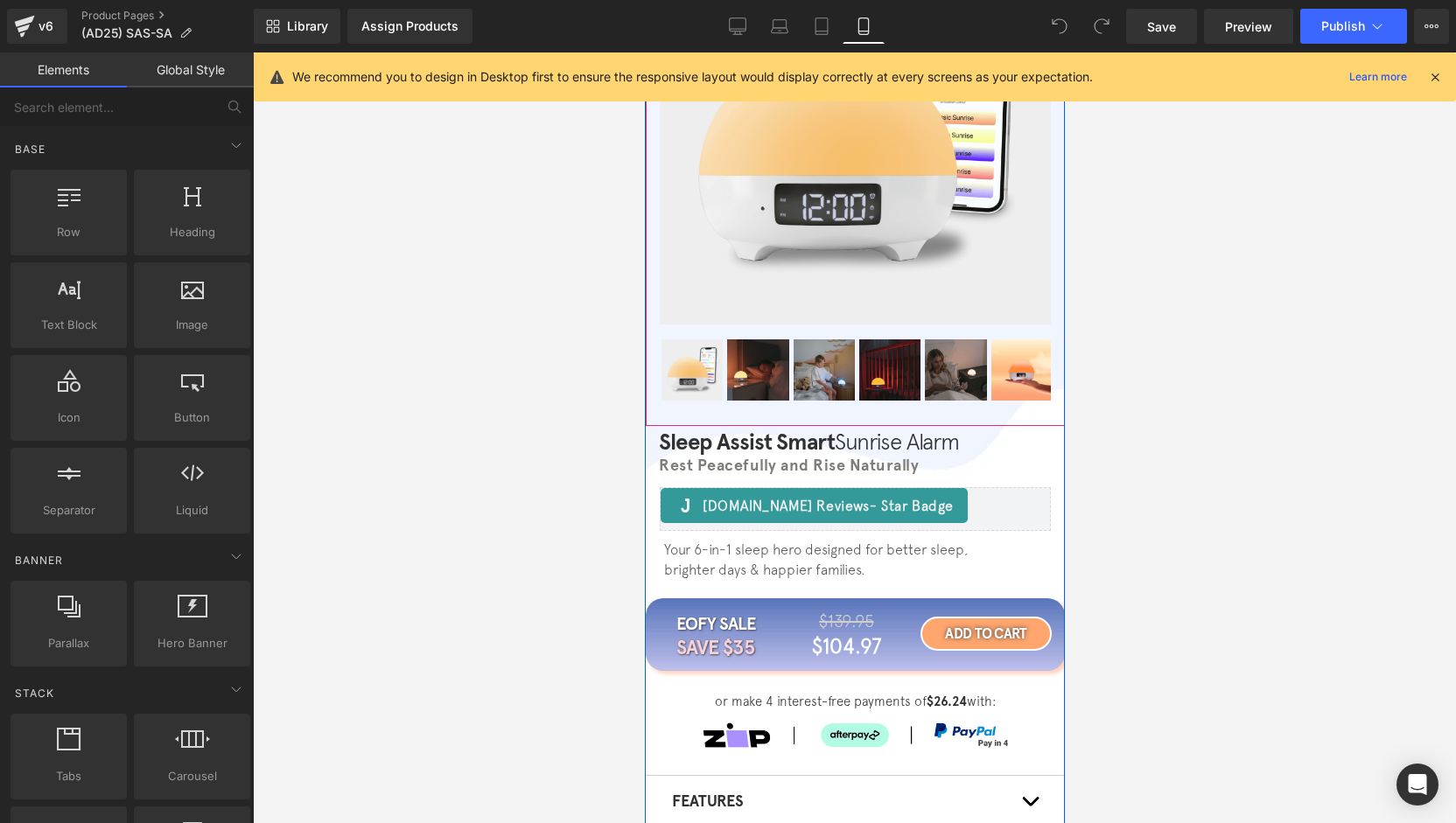
scroll to position [0, 0]
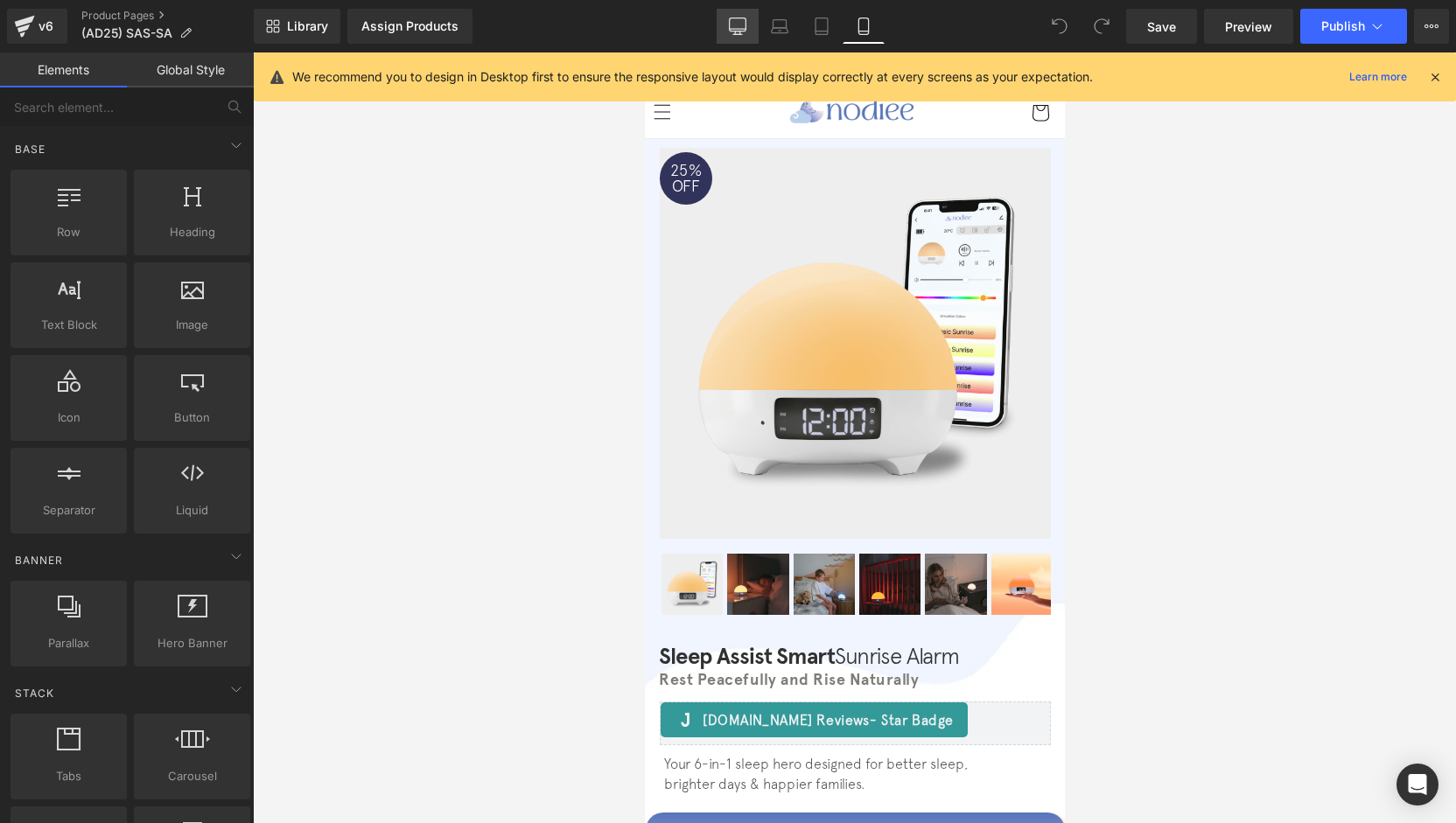
click at [746, 29] on icon at bounding box center [737, 26] width 17 height 17
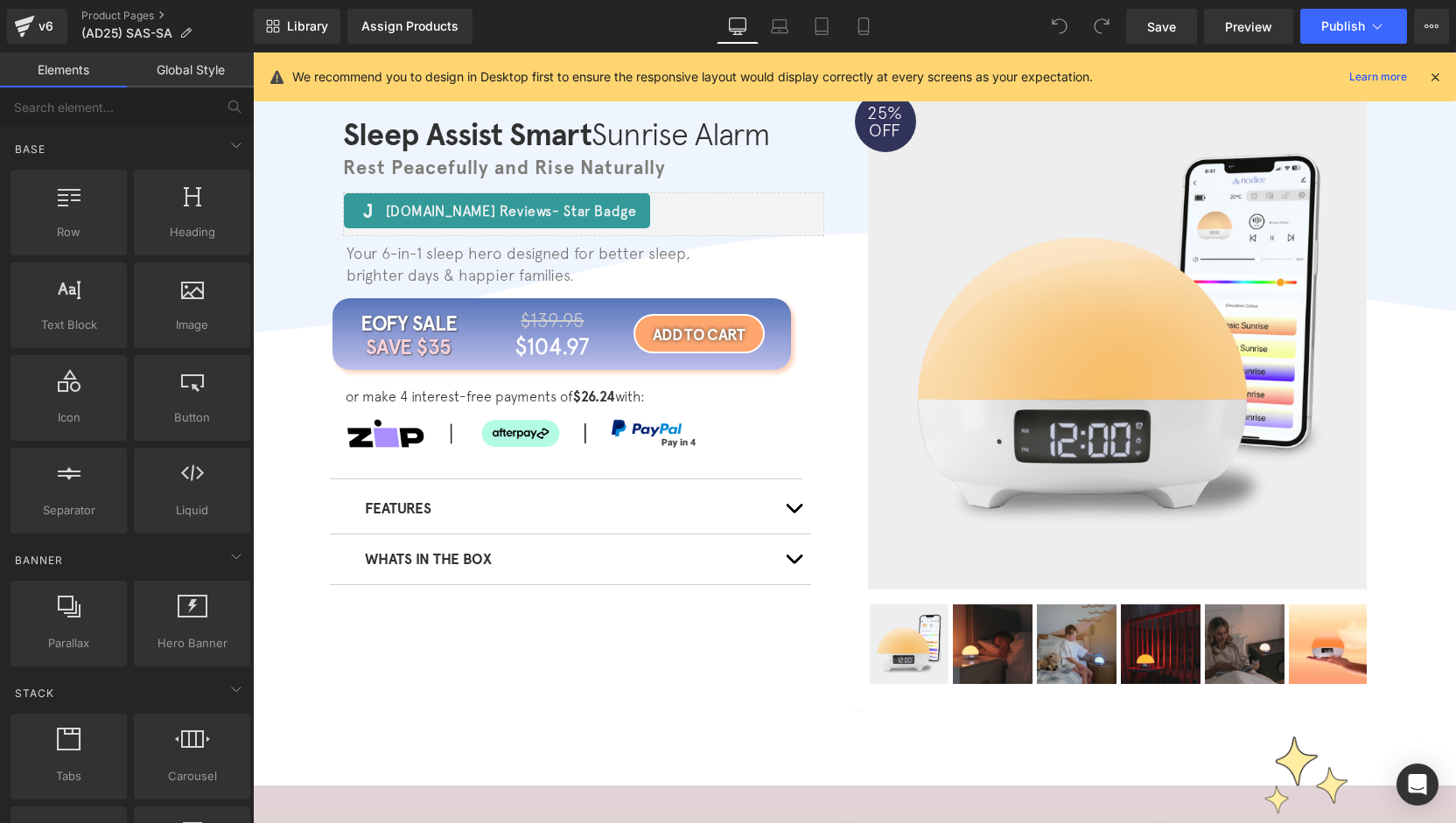
scroll to position [46, 0]
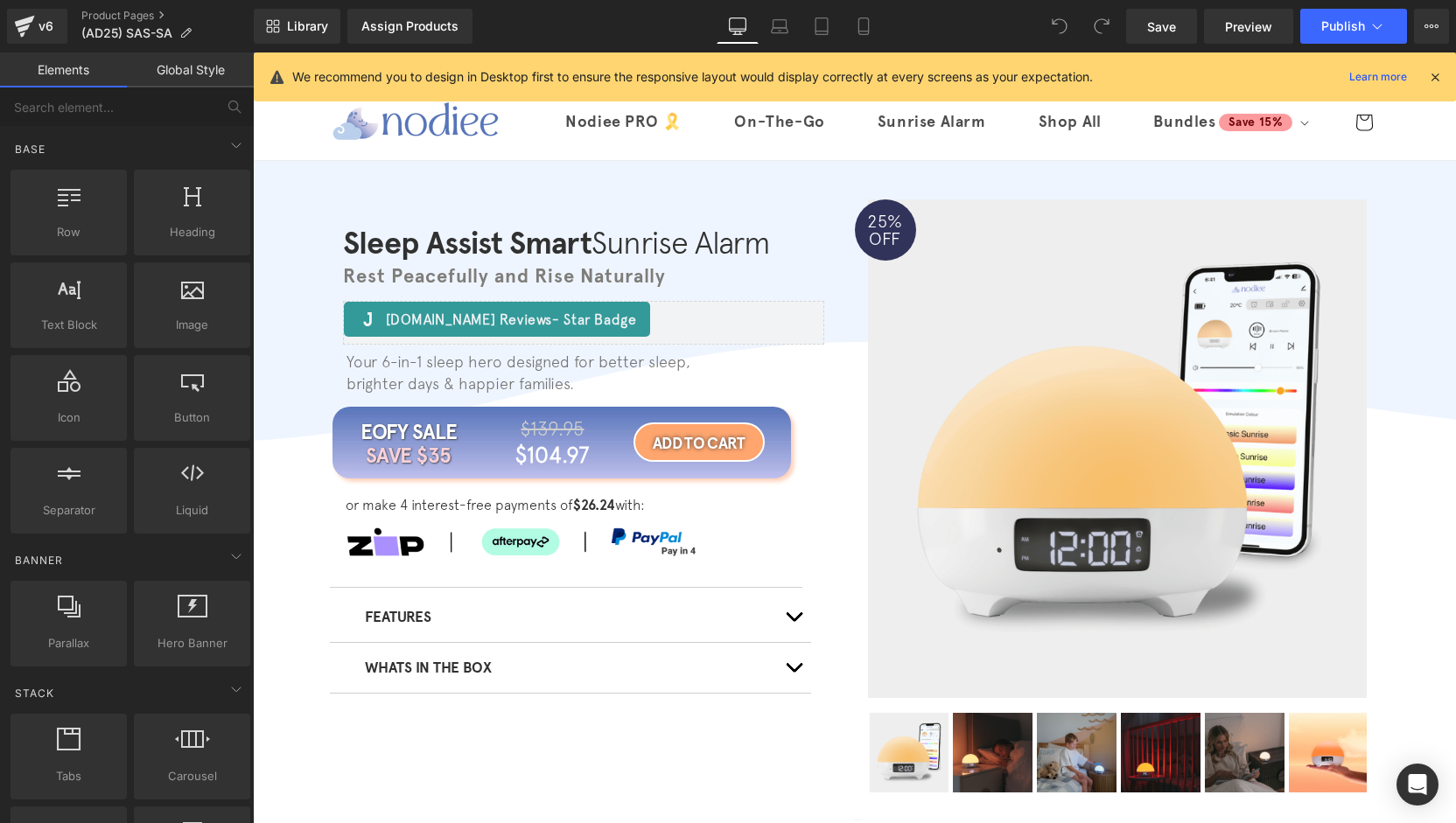
click at [1110, 391] on img at bounding box center [1117, 449] width 525 height 499
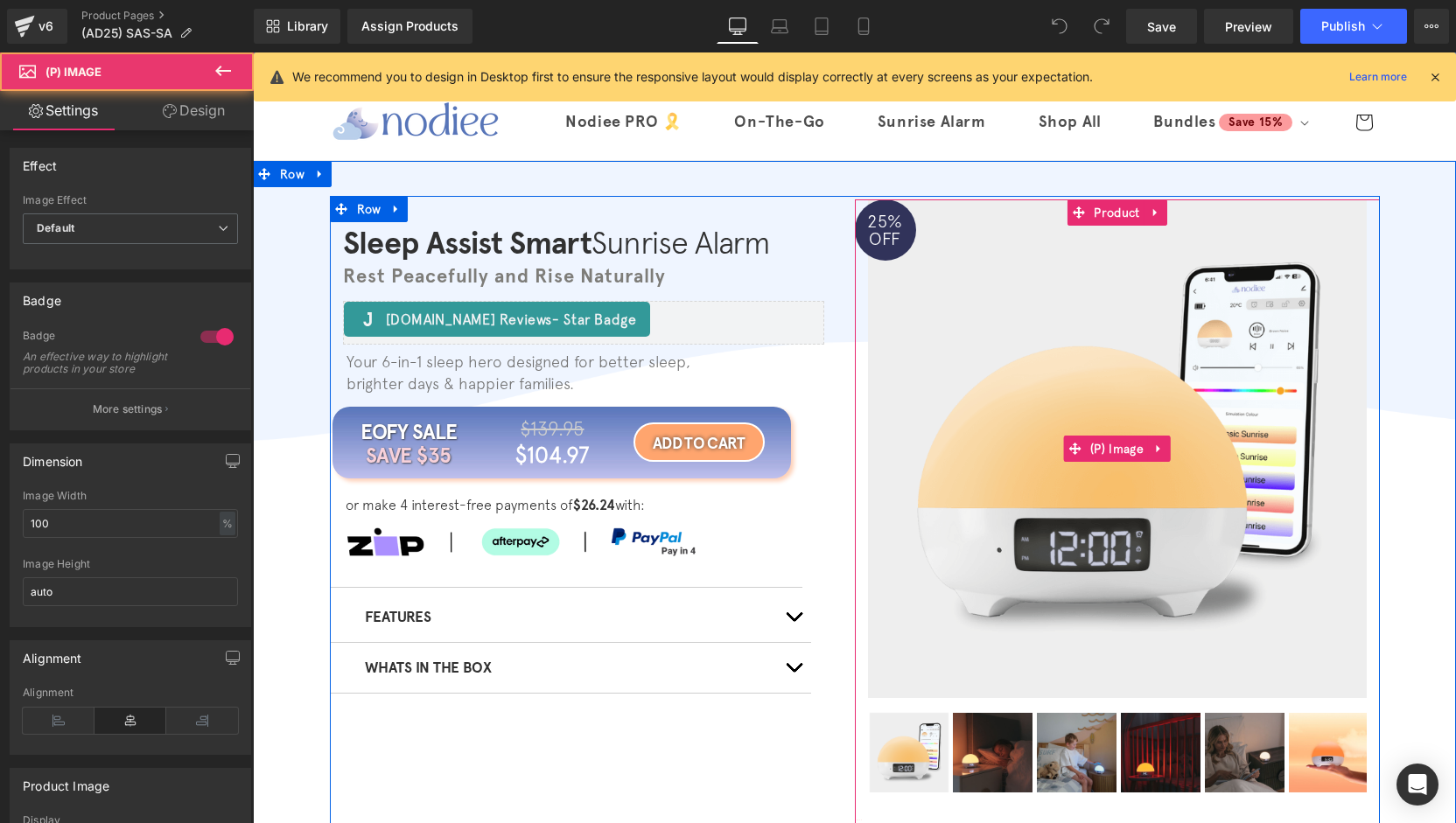
scroll to position [0, 0]
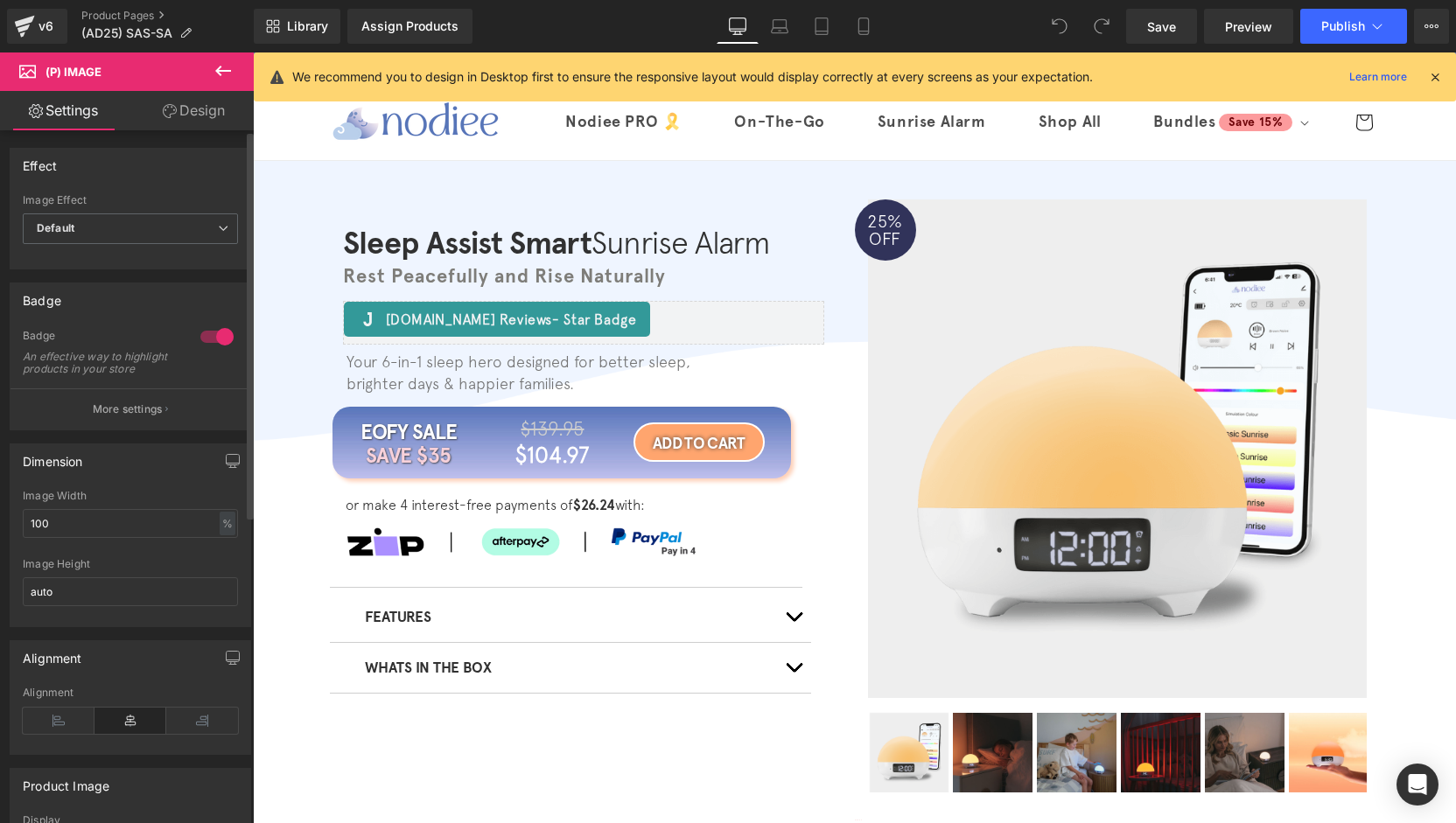
click at [166, 448] on div "Dimension 100% Image Width 100 % % px auto Image Height auto" at bounding box center [131, 529] width 261 height 197
click at [169, 429] on button "More settings" at bounding box center [131, 409] width 240 height 42
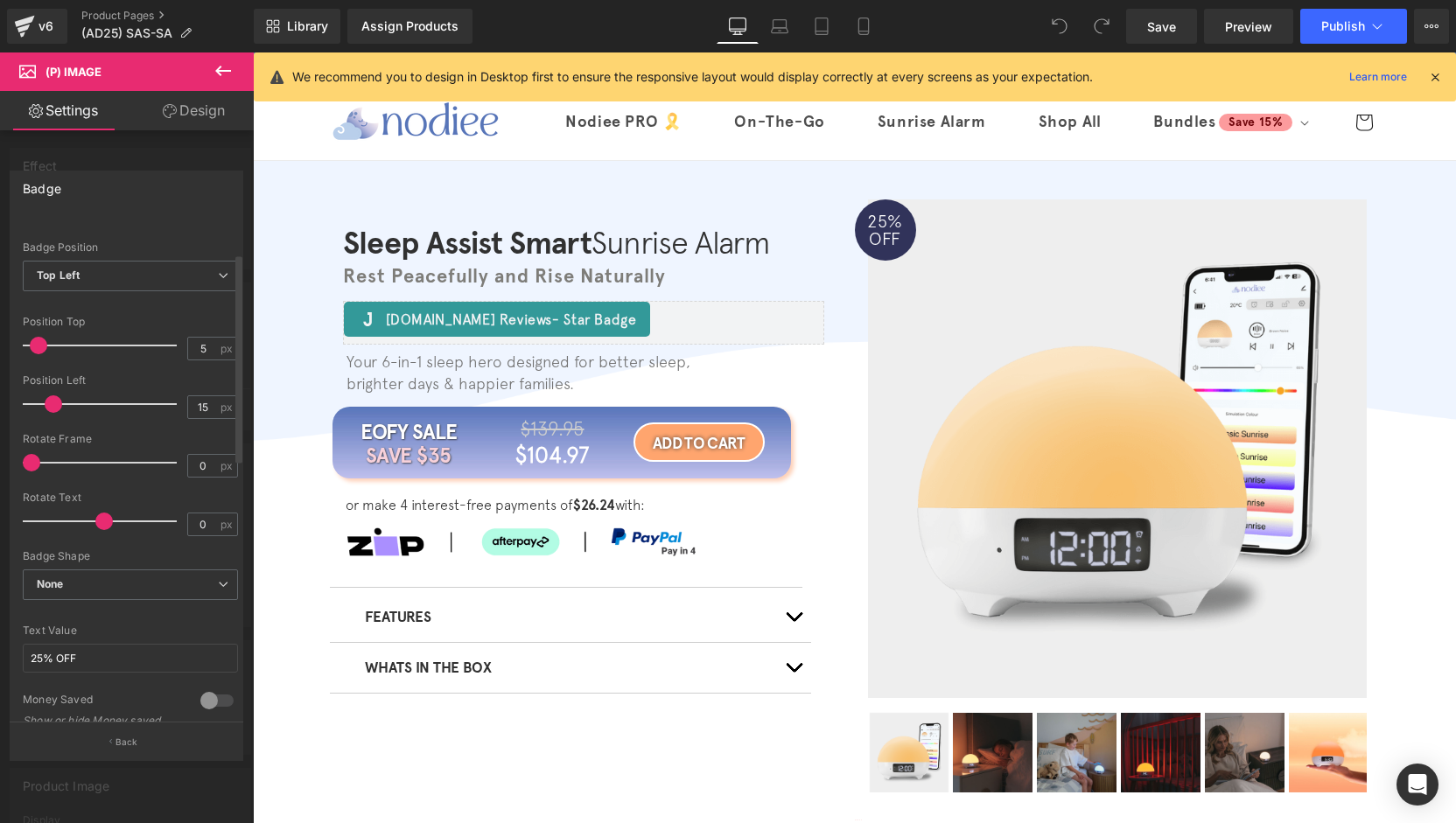
scroll to position [87, 0]
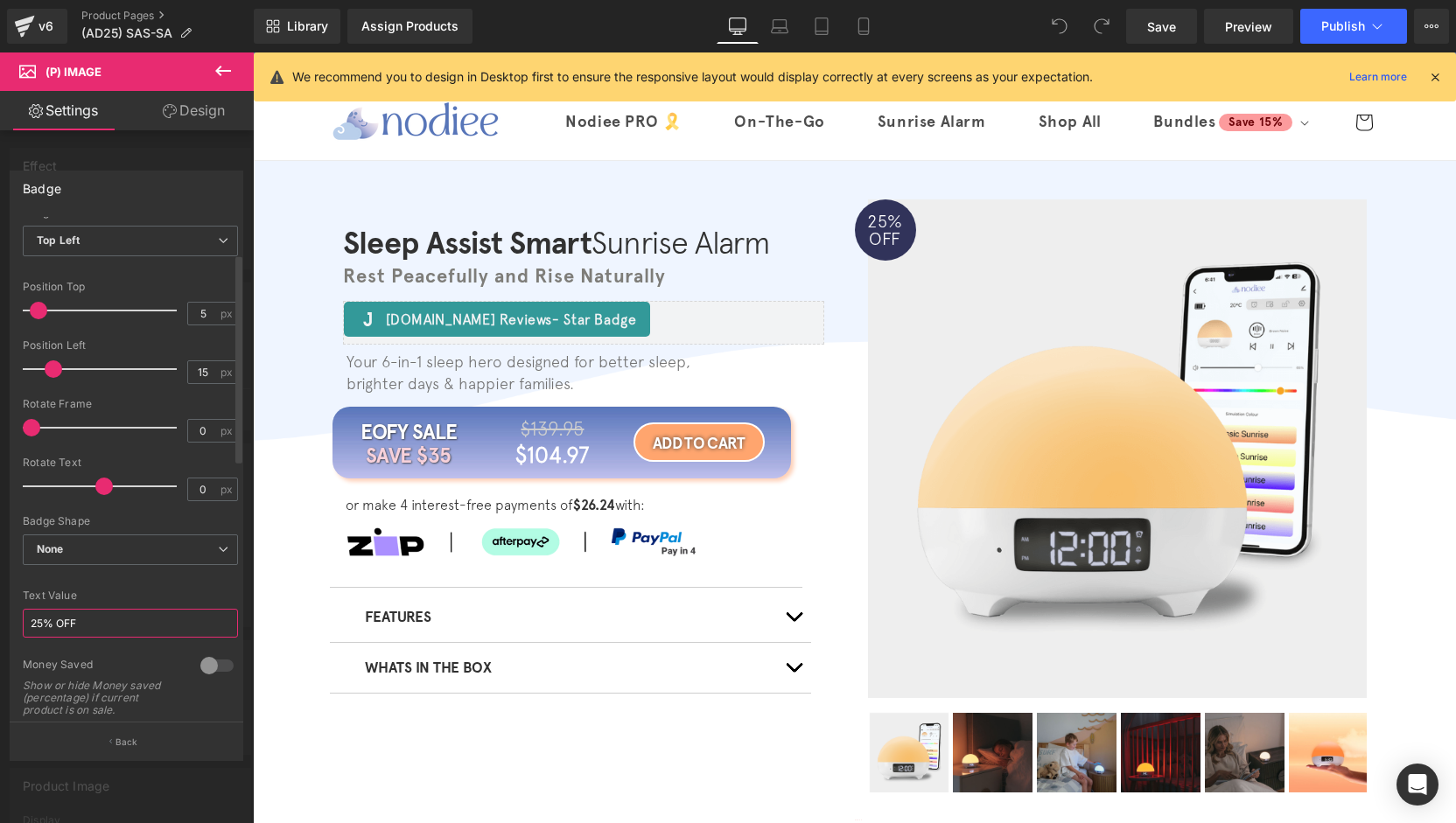
click at [42, 631] on input "25% OFF" at bounding box center [131, 624] width 216 height 29
type input "20% OFF"
click at [126, 741] on p "Back" at bounding box center [127, 743] width 23 height 14
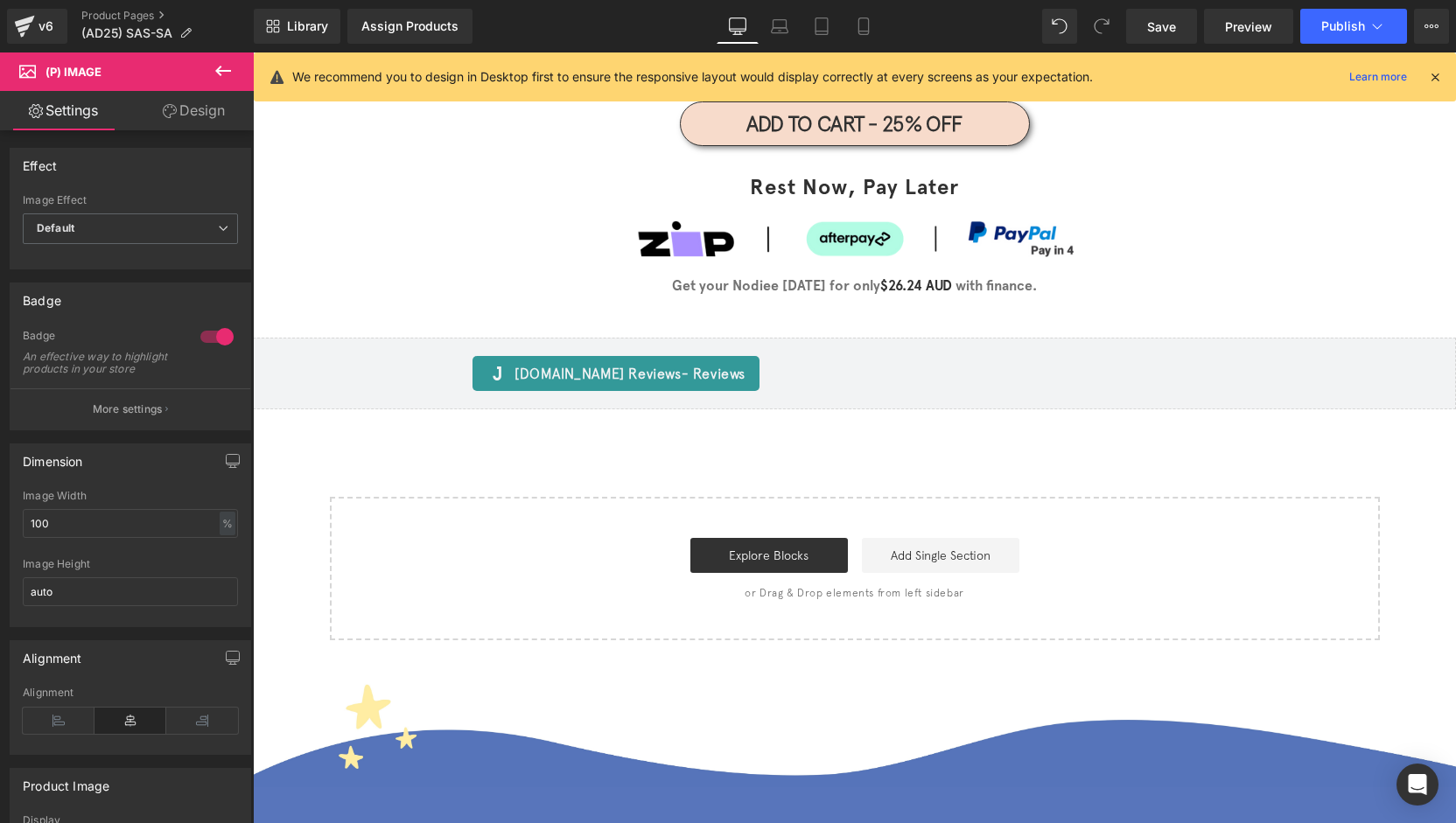
scroll to position [5649, 0]
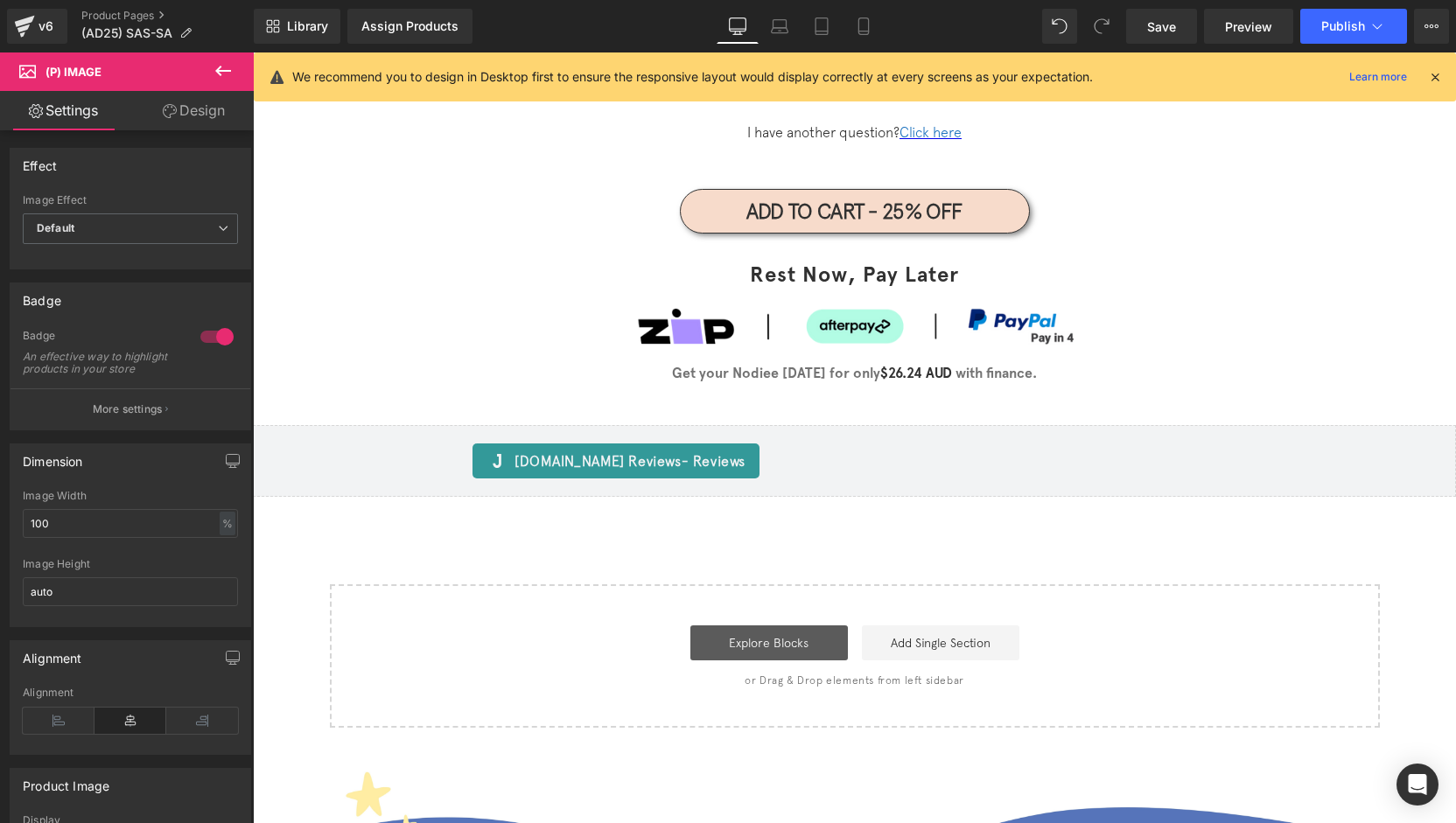
click at [801, 626] on link "Explore Blocks" at bounding box center [769, 643] width 158 height 35
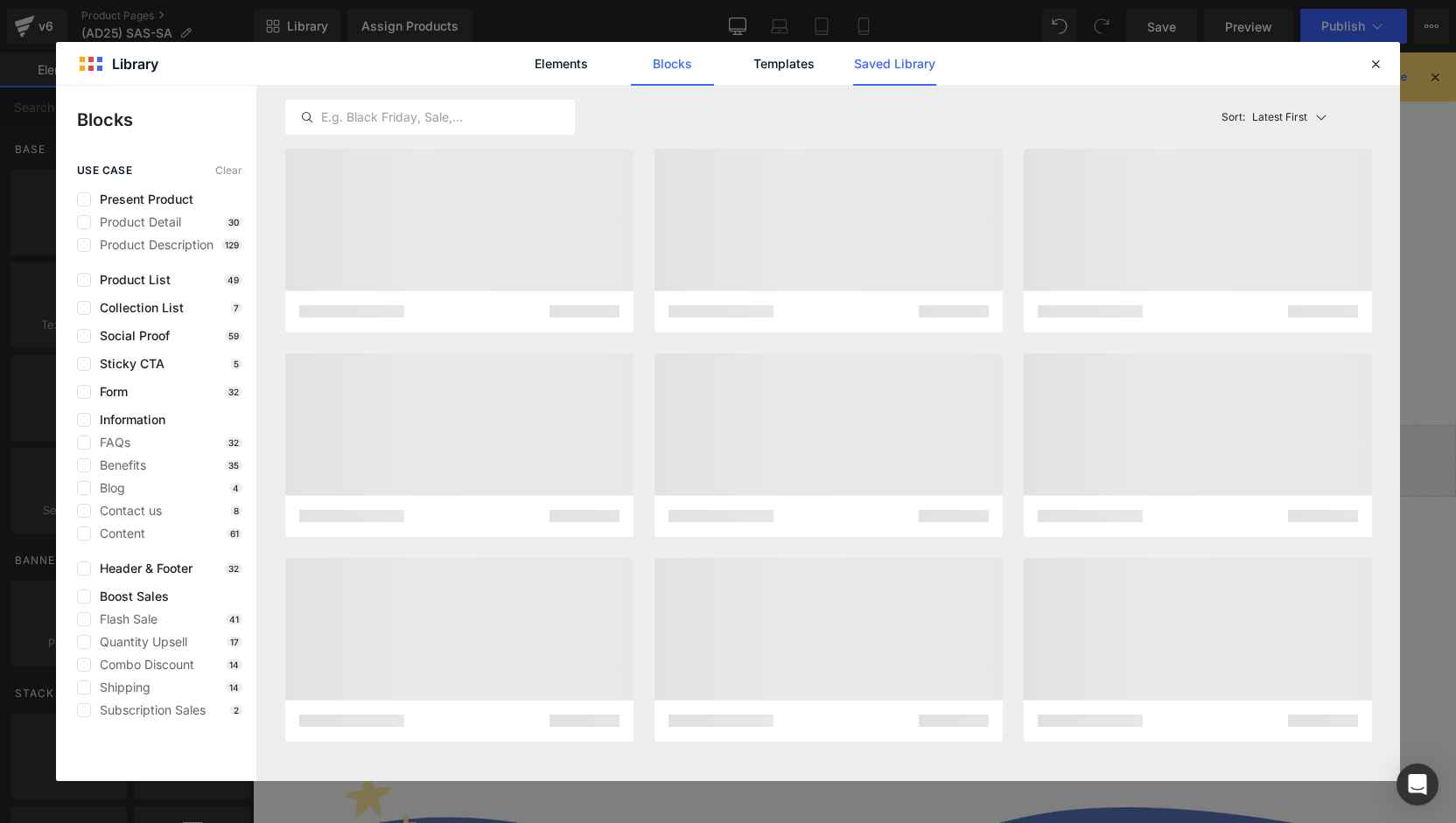
click at [868, 79] on link "Saved Library" at bounding box center [895, 63] width 83 height 44
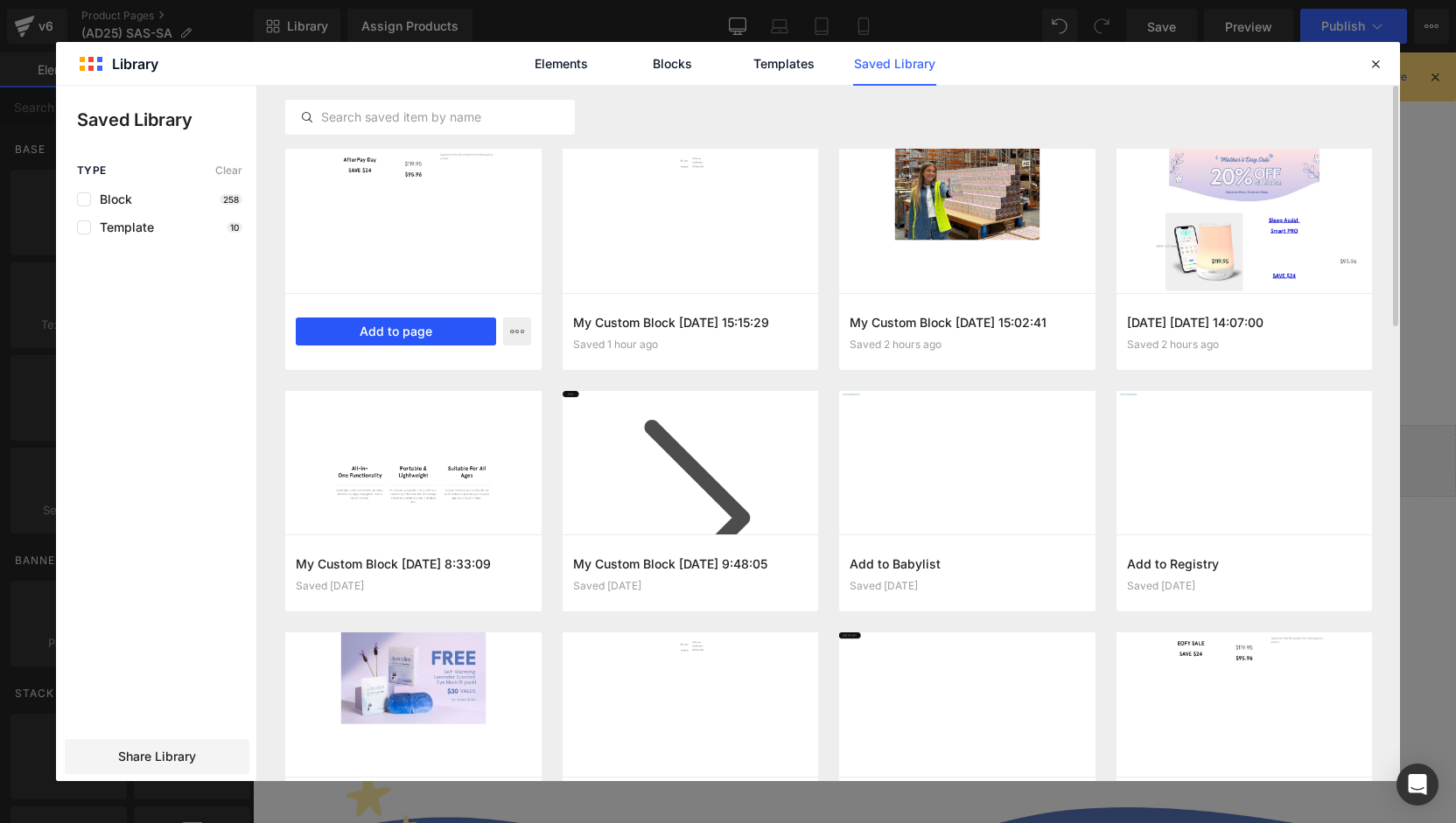
click at [408, 334] on button "Add to page" at bounding box center [396, 331] width 200 height 28
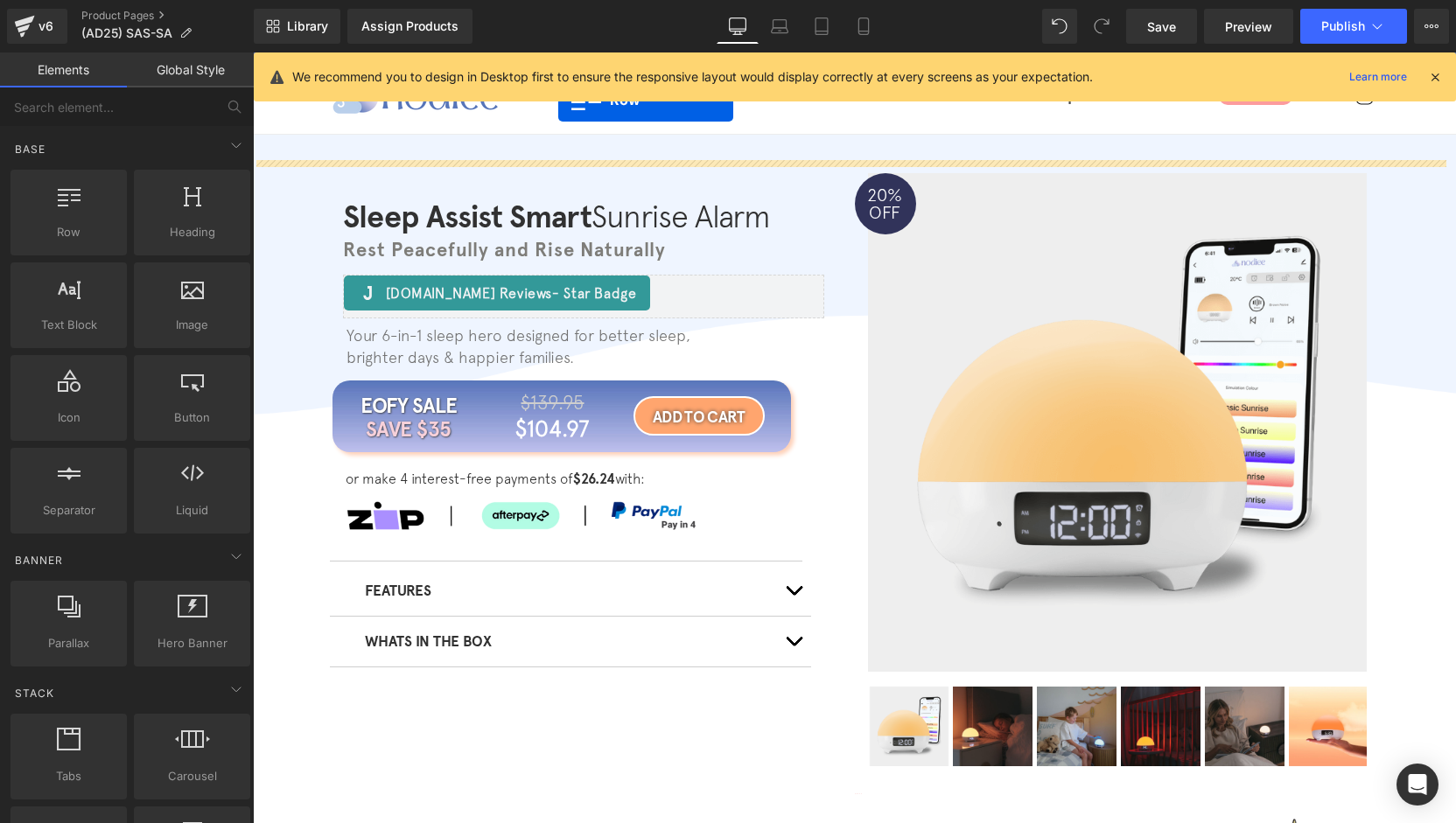
scroll to position [0, 0]
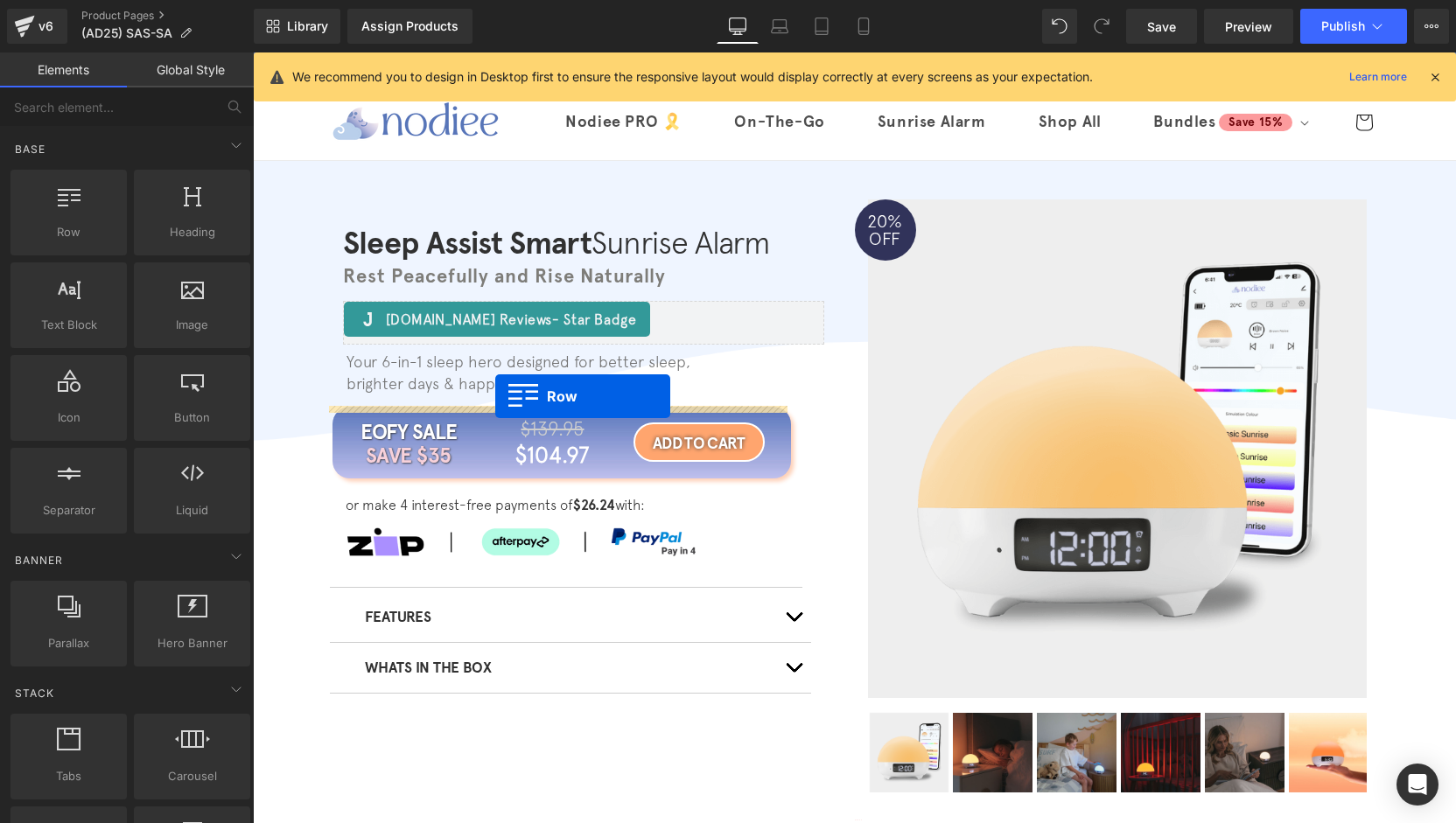
drag, startPoint x: 355, startPoint y: 418, endPoint x: 495, endPoint y: 397, distance: 141.6
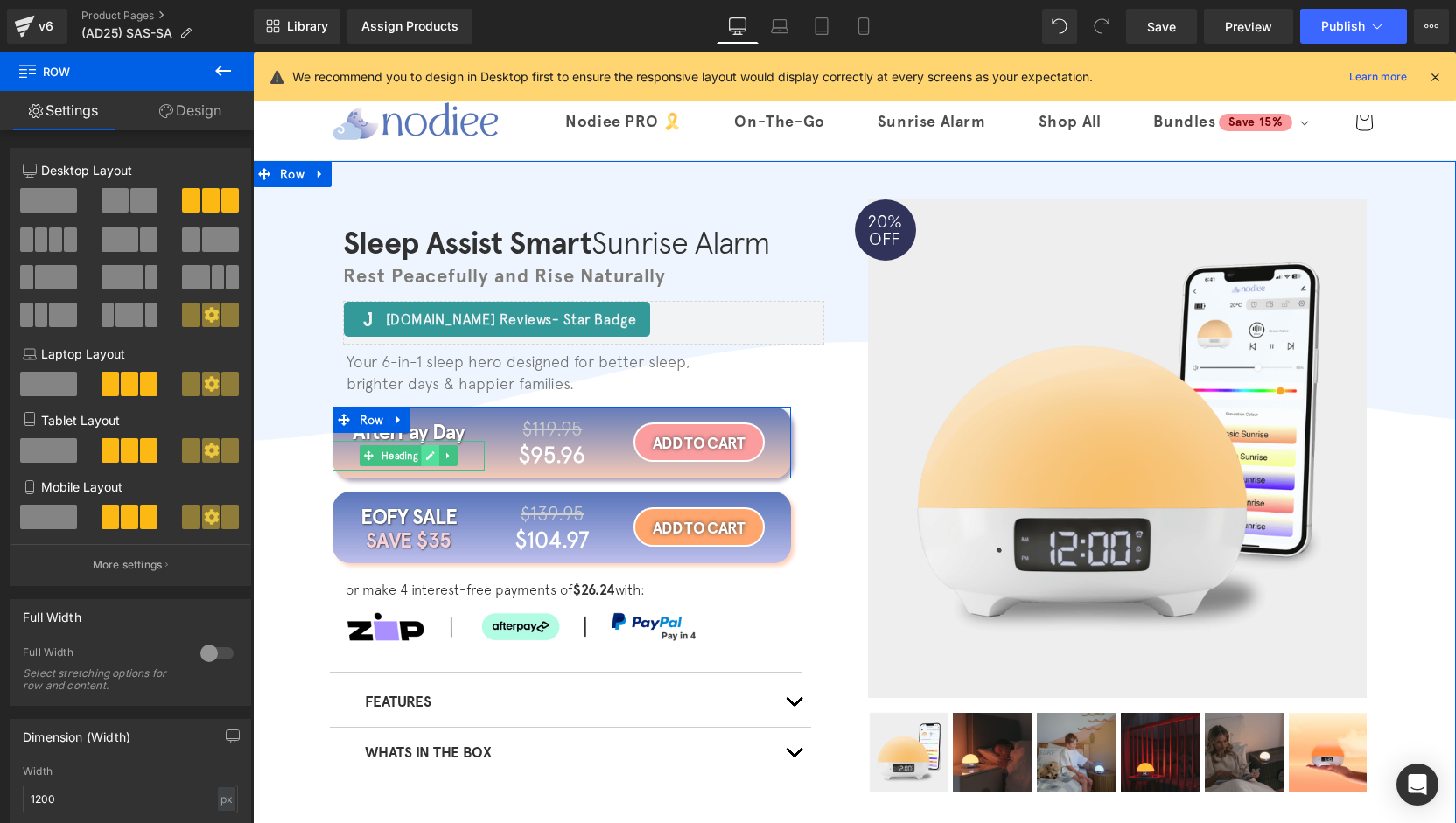
click at [428, 461] on link at bounding box center [430, 456] width 18 height 21
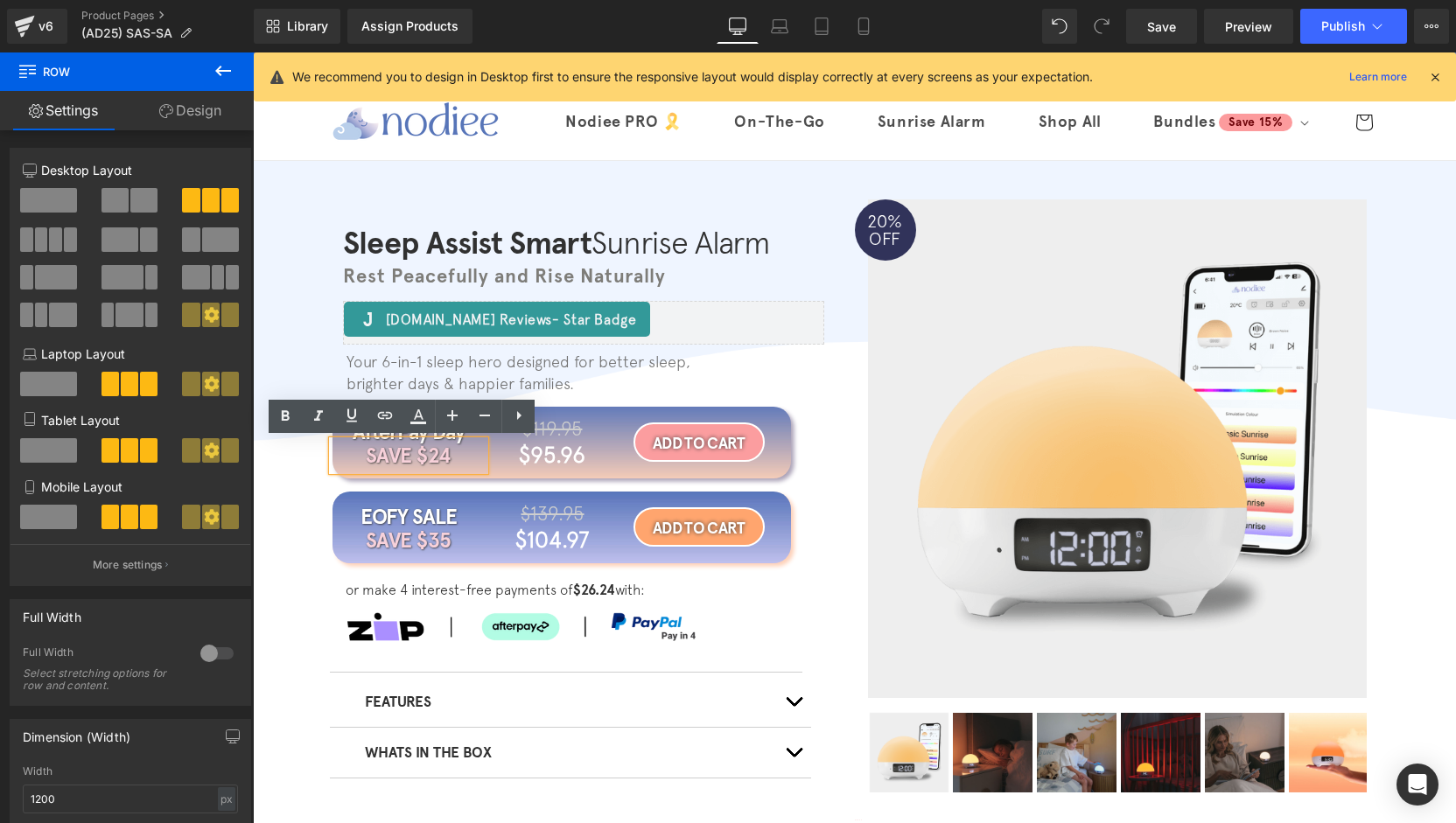
click at [446, 459] on h1 "SAVE $24" at bounding box center [409, 456] width 153 height 30
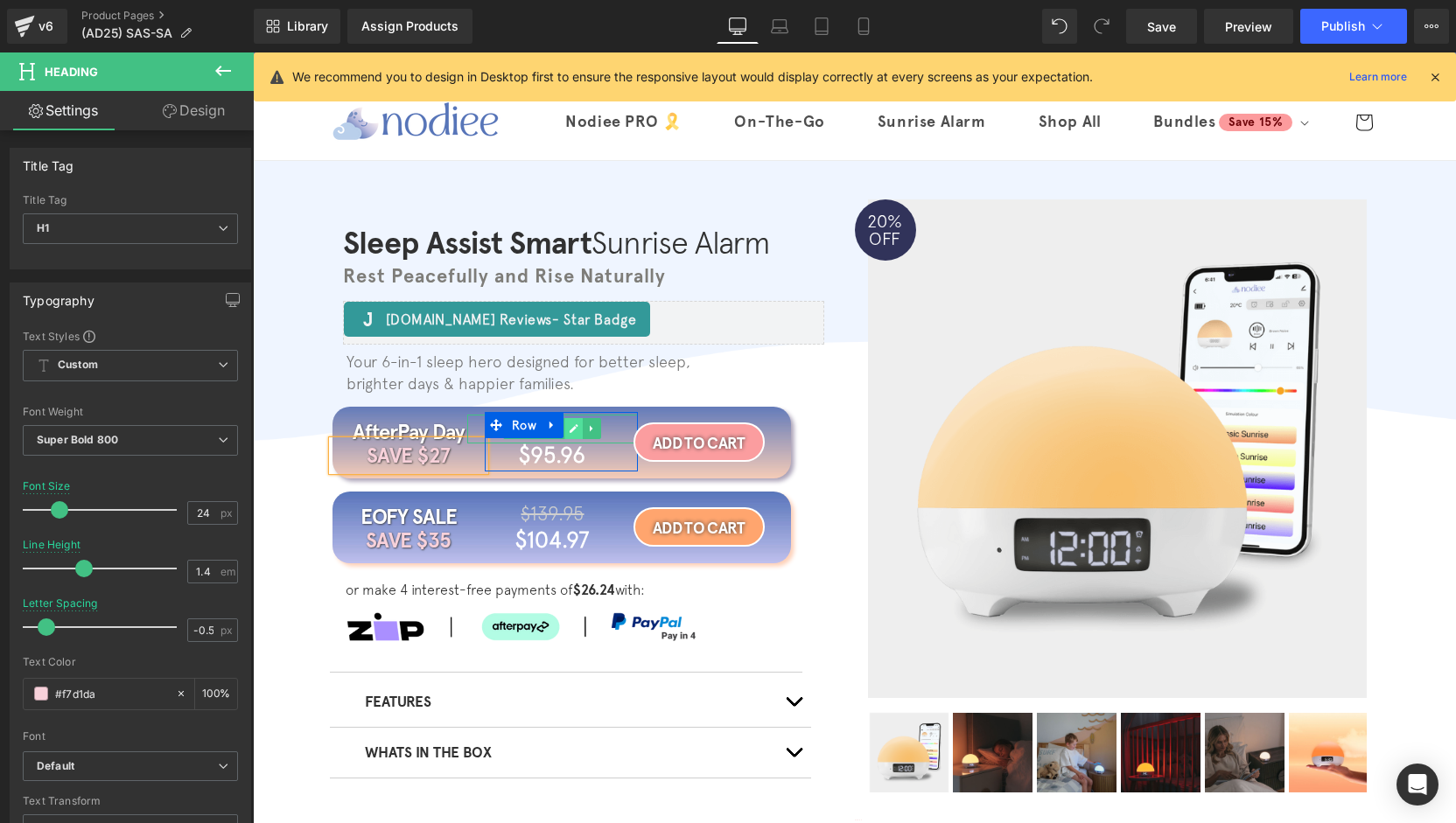
click at [572, 430] on icon at bounding box center [575, 428] width 10 height 11
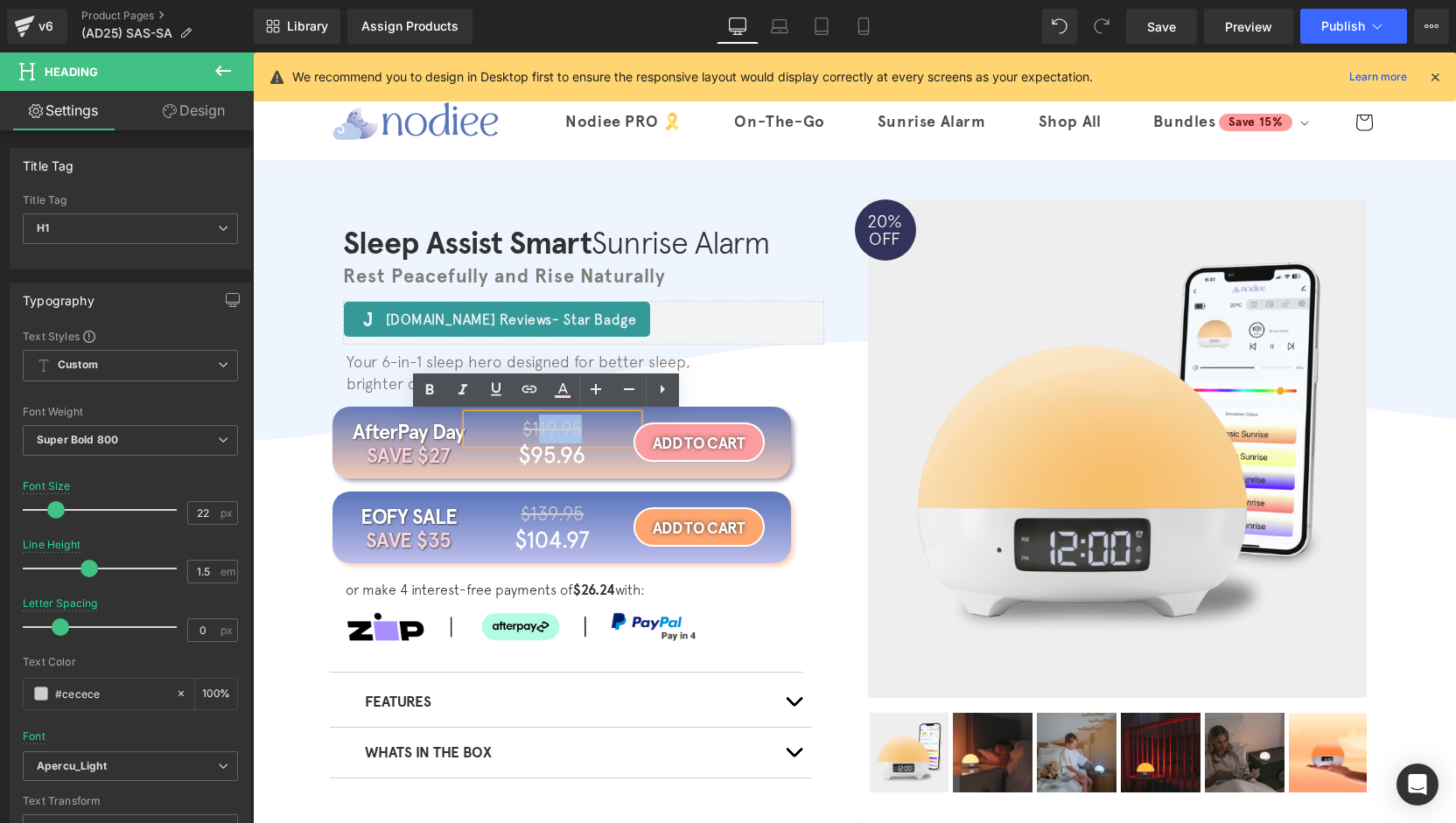
drag, startPoint x: 578, startPoint y: 430, endPoint x: 533, endPoint y: 433, distance: 45.1
click at [533, 433] on h1 "$119.95" at bounding box center [552, 429] width 170 height 29
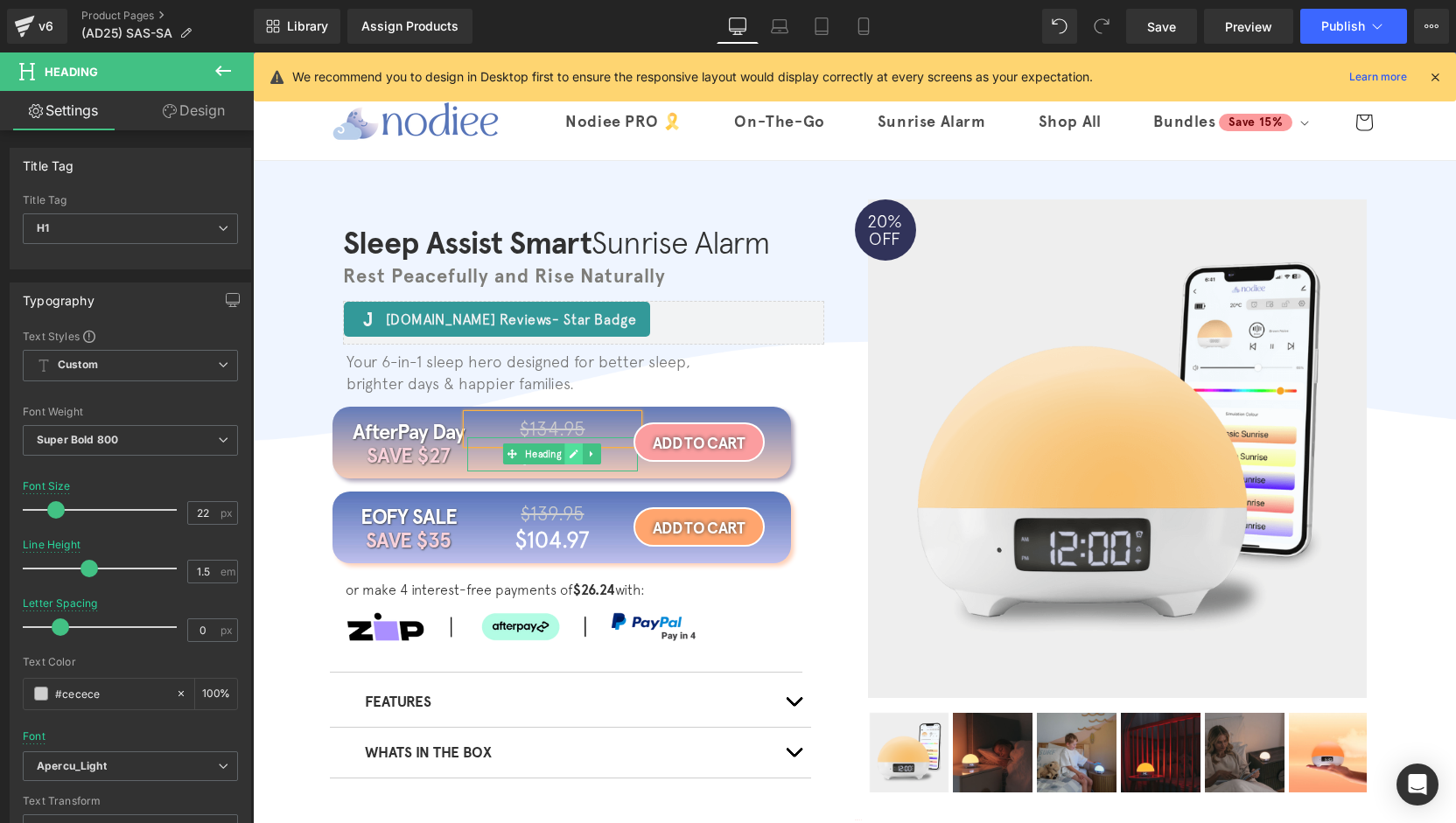
click at [571, 456] on icon at bounding box center [575, 455] width 9 height 9
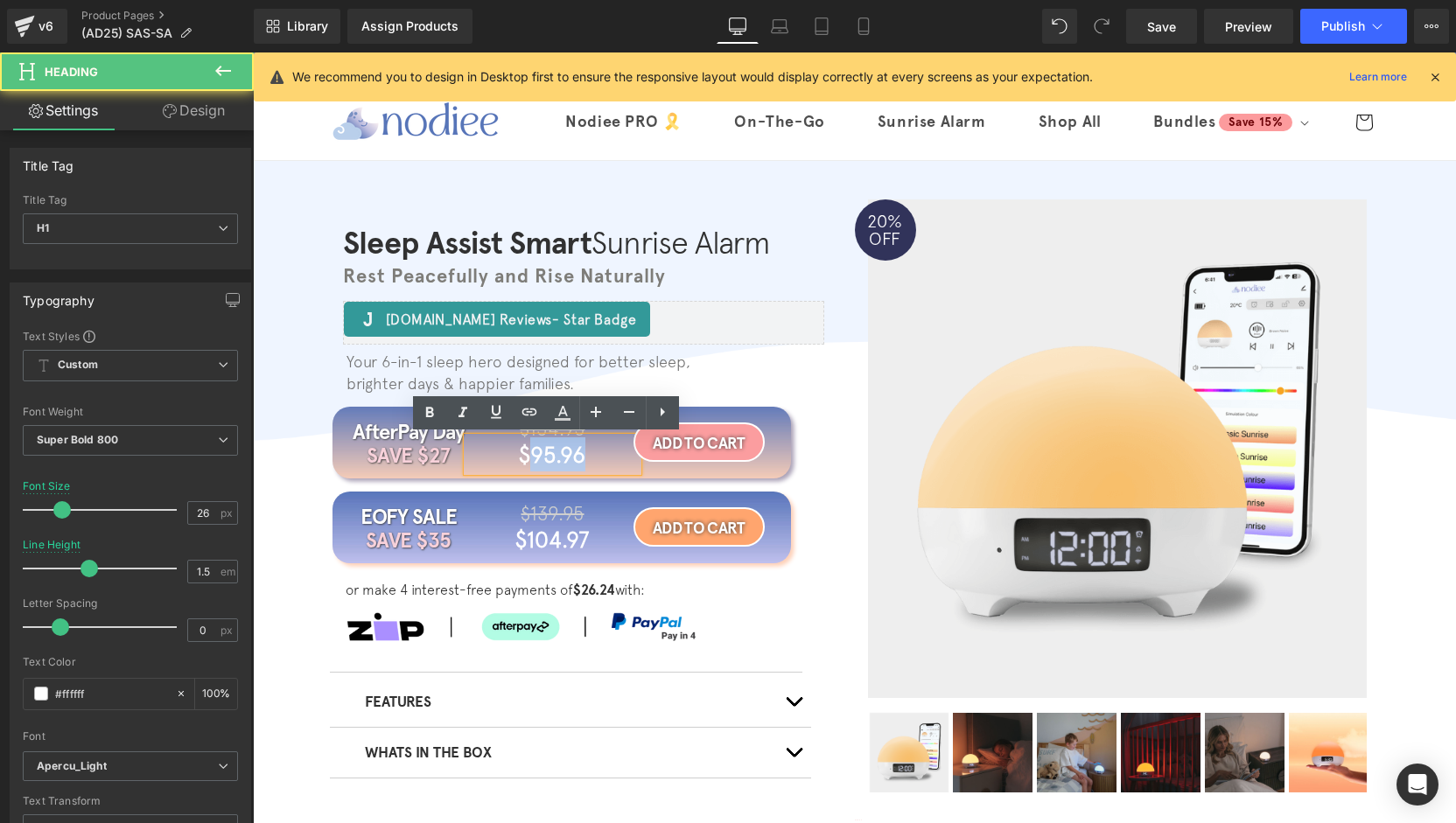
click at [527, 458] on h1 "$95.96" at bounding box center [552, 454] width 170 height 34
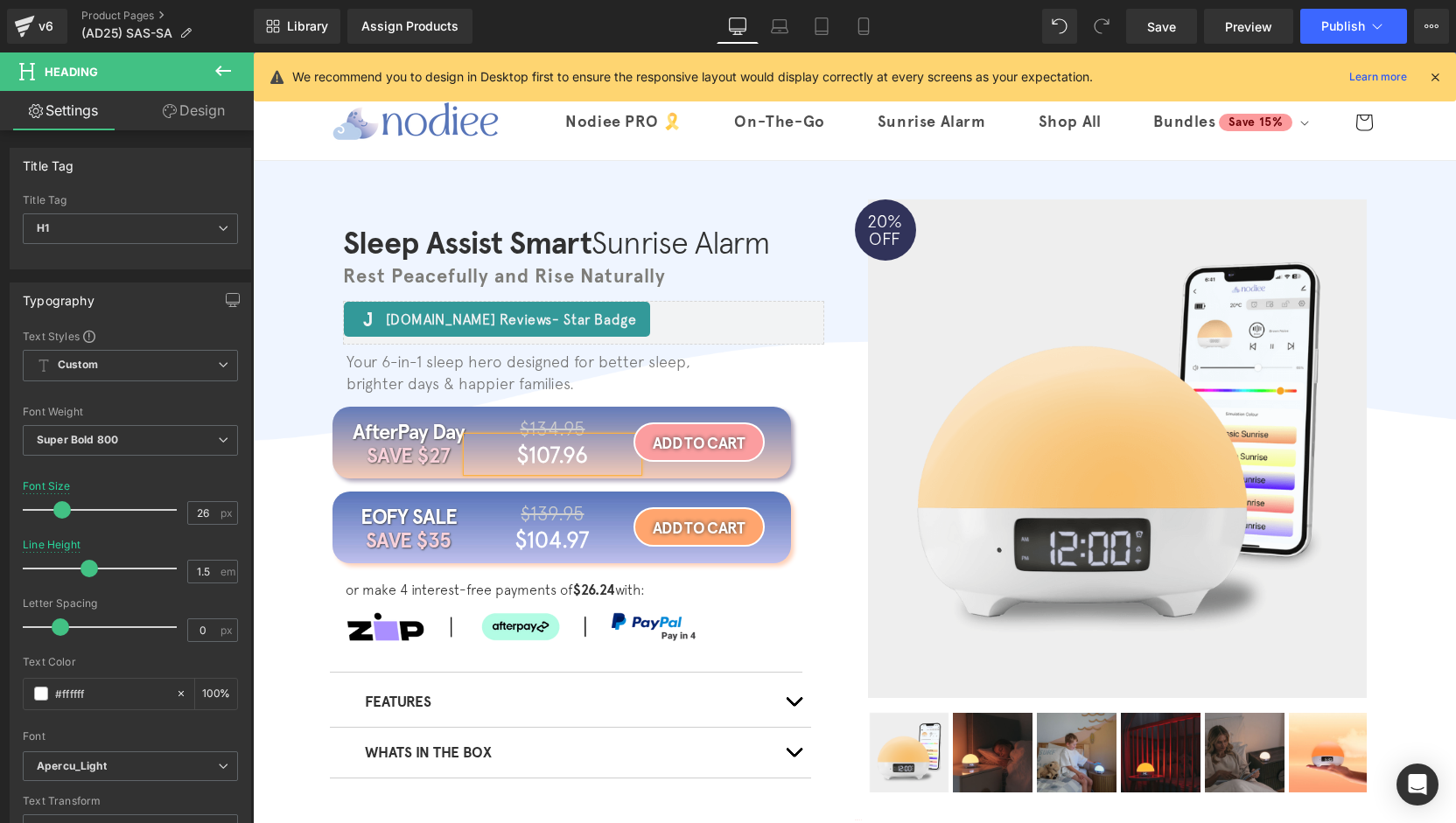
click at [834, 433] on div "Your 6-in-1 sleep hero designed for better sleep, brighter days & happier famil…" at bounding box center [592, 503] width 525 height 318
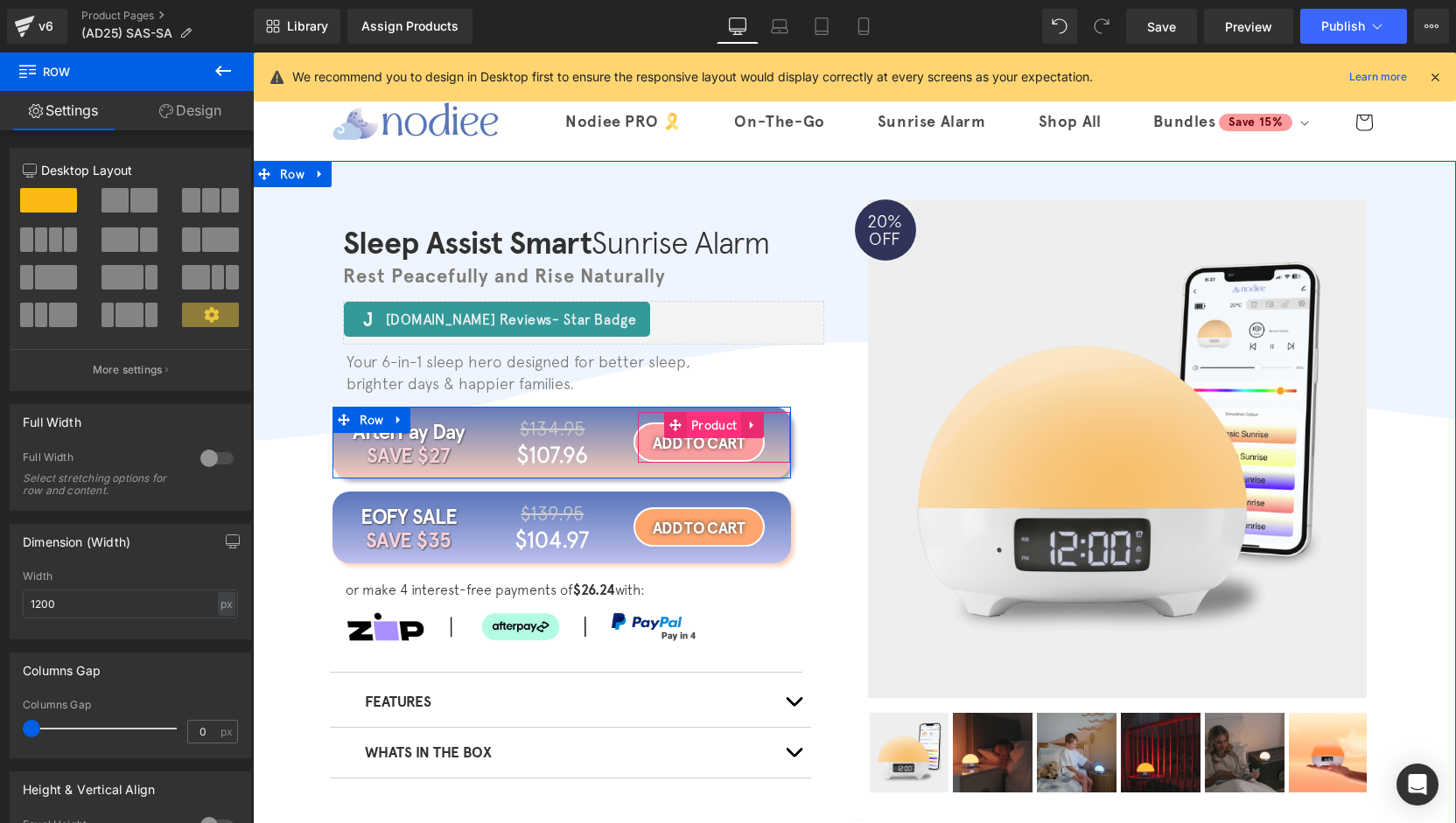
click at [700, 426] on span "Product" at bounding box center [714, 425] width 54 height 26
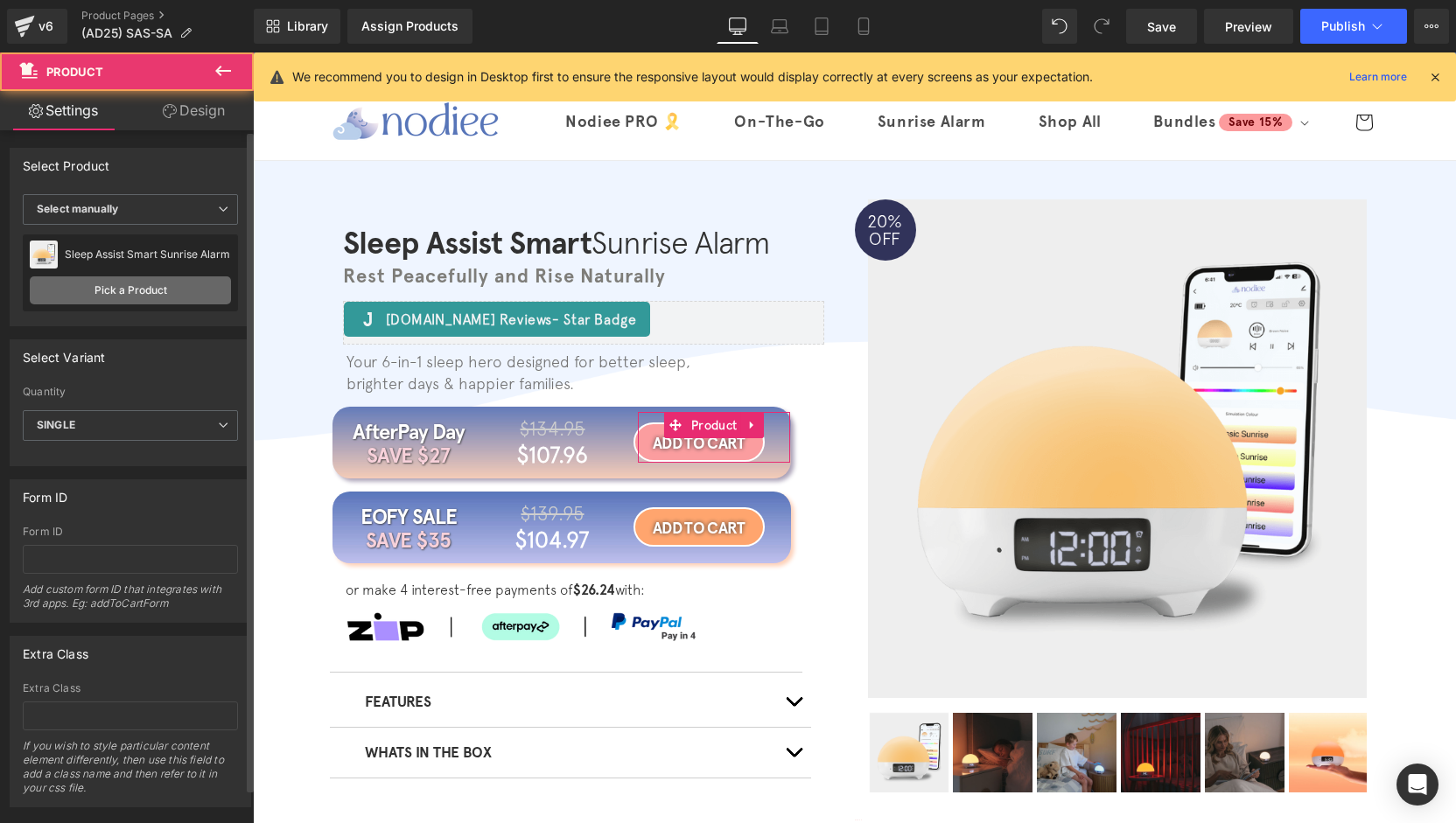
click at [160, 286] on link "Pick a Product" at bounding box center [131, 290] width 201 height 28
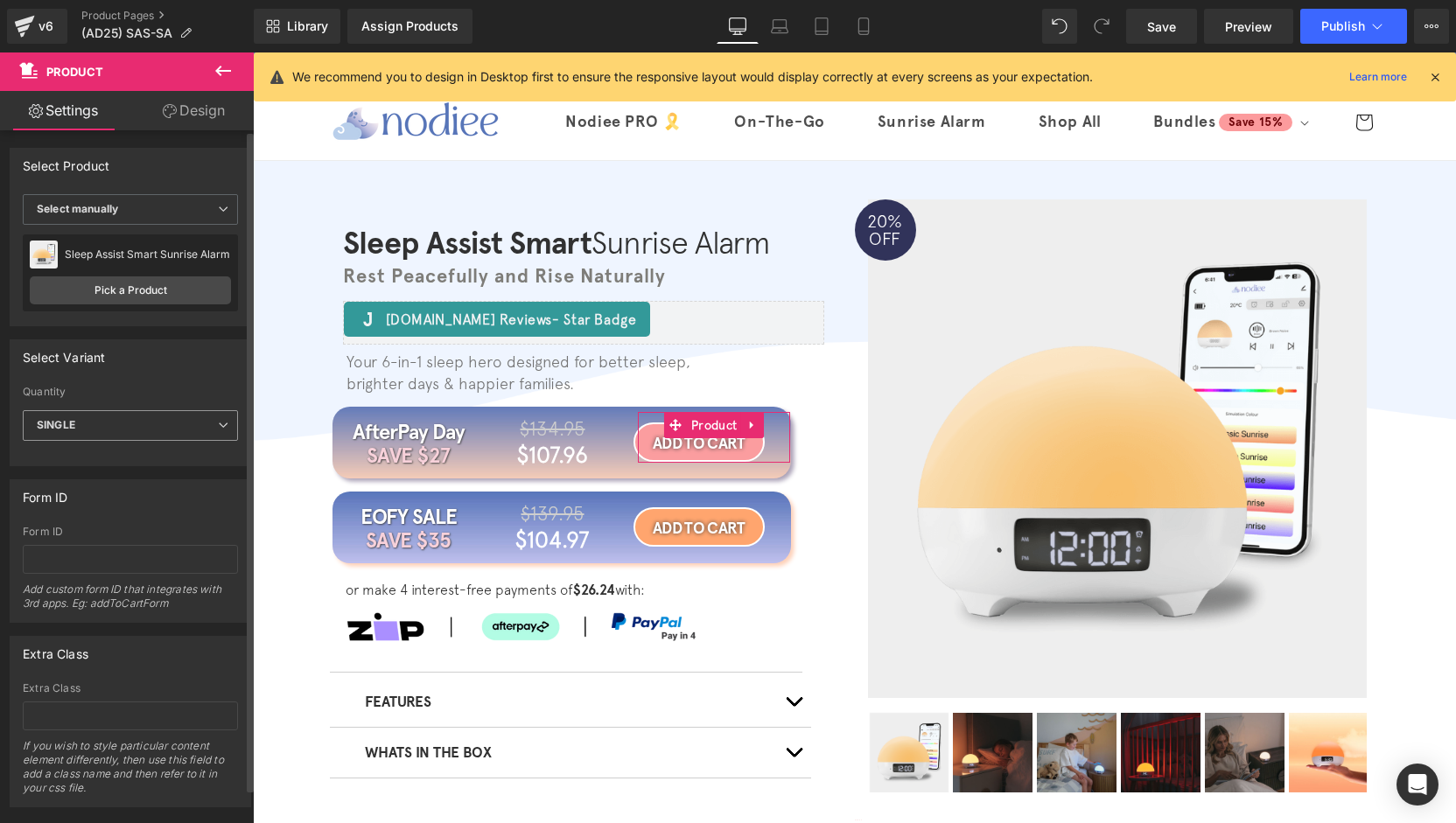
click at [112, 431] on span "SINGLE" at bounding box center [131, 426] width 216 height 31
click at [105, 461] on li "Default" at bounding box center [127, 456] width 208 height 26
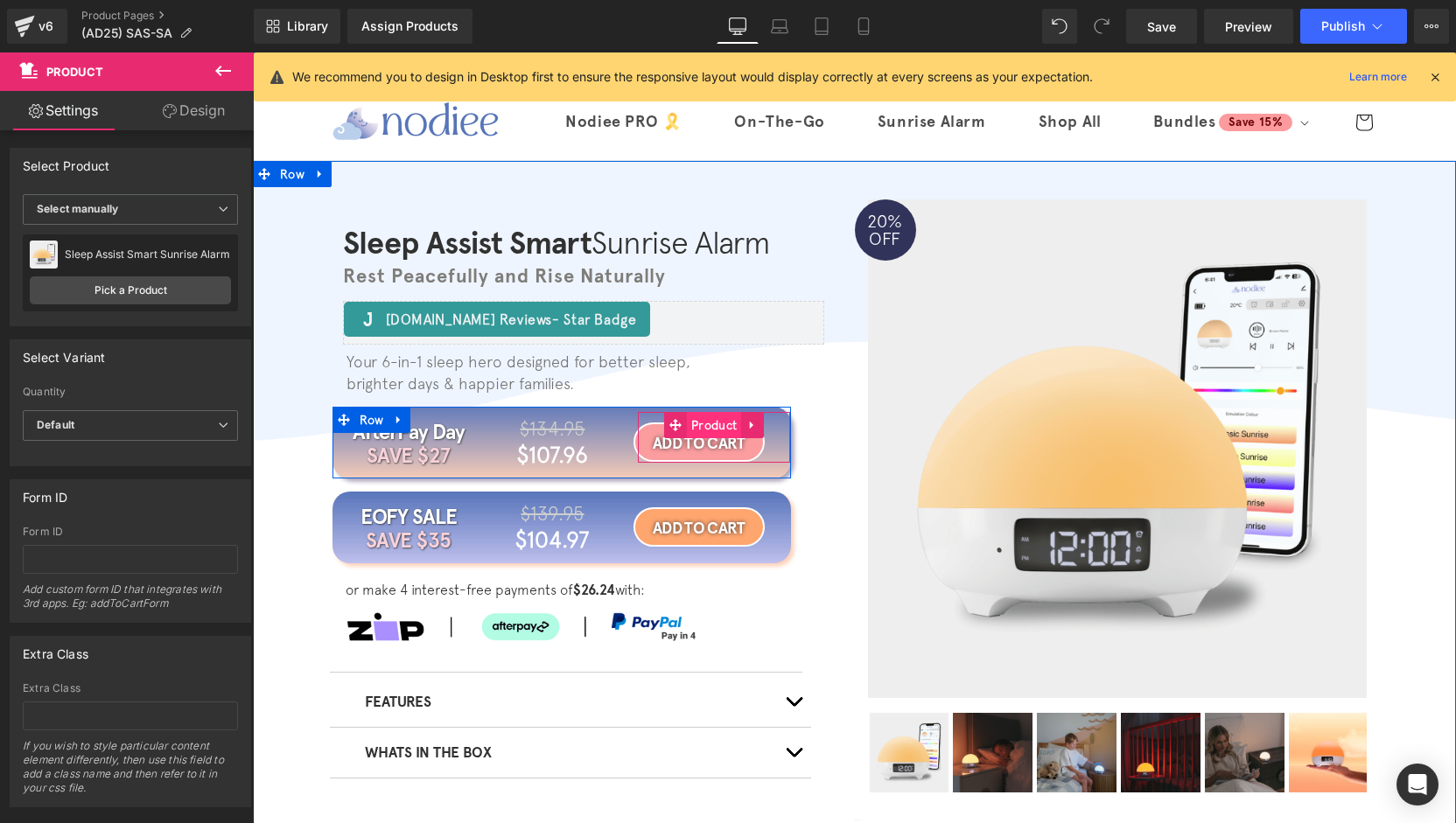
click at [697, 426] on span "Product" at bounding box center [714, 425] width 54 height 26
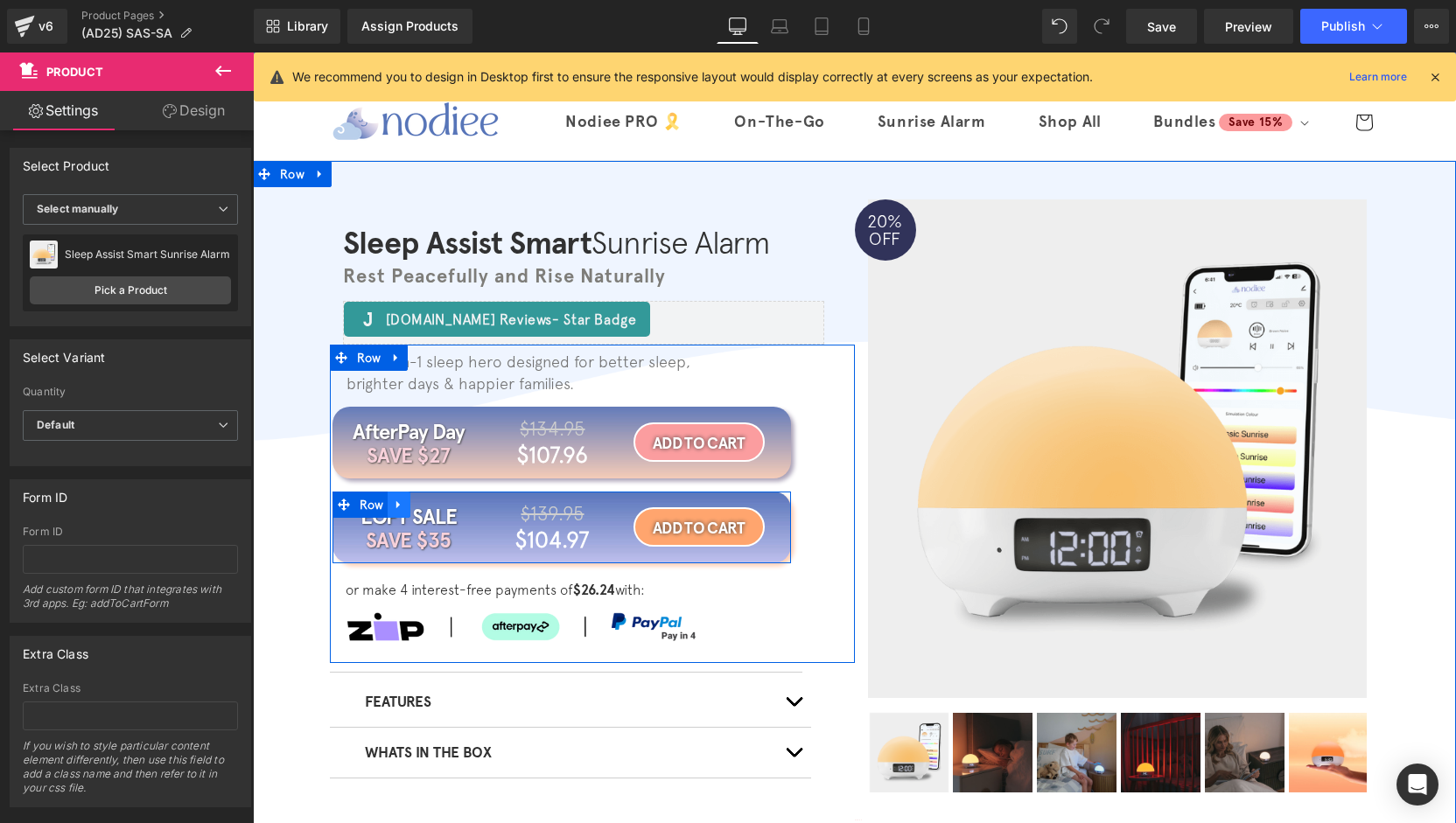
click at [394, 503] on icon at bounding box center [399, 505] width 13 height 14
click at [438, 505] on icon at bounding box center [444, 505] width 13 height 13
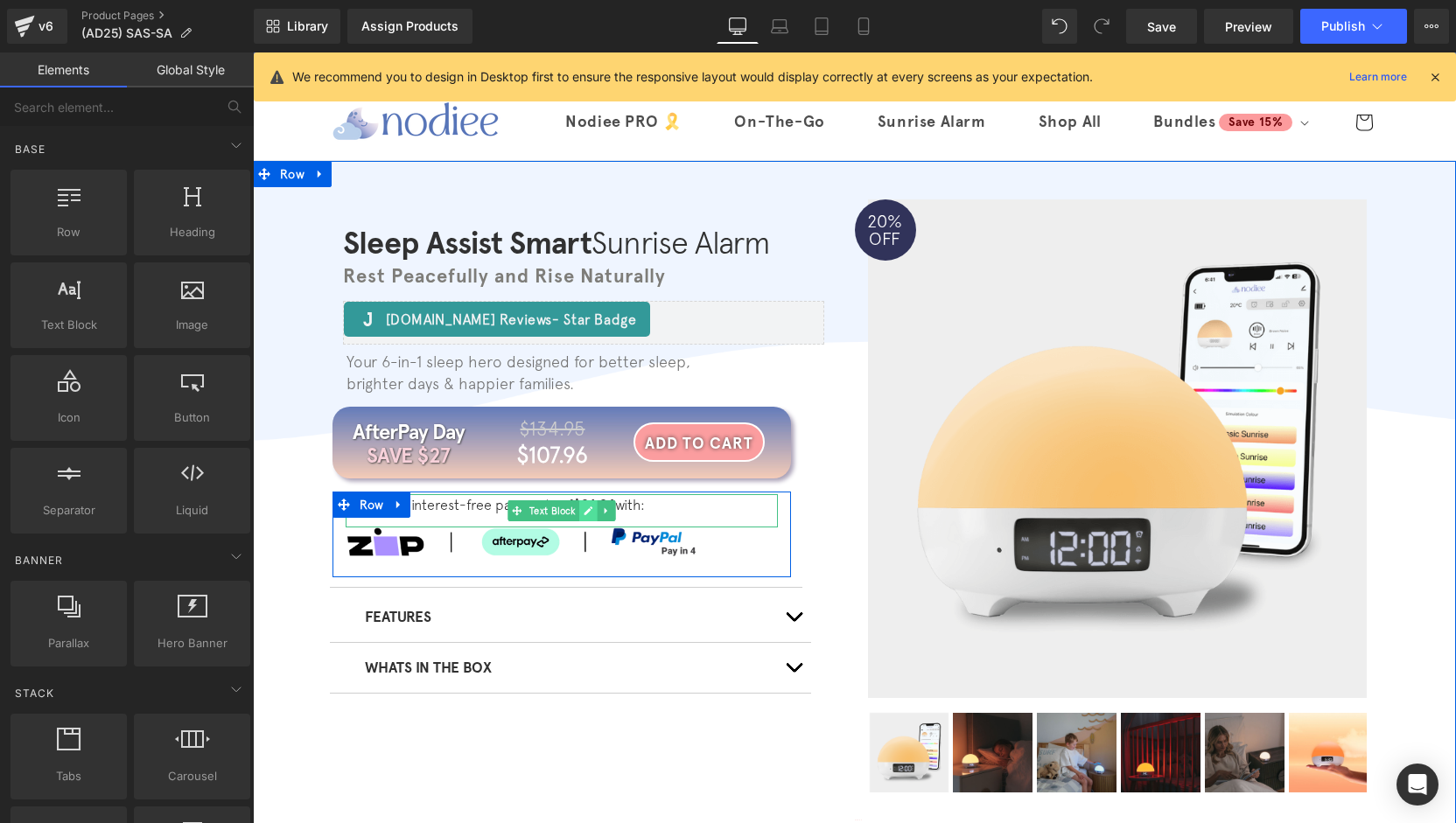
click at [582, 515] on icon at bounding box center [587, 511] width 10 height 11
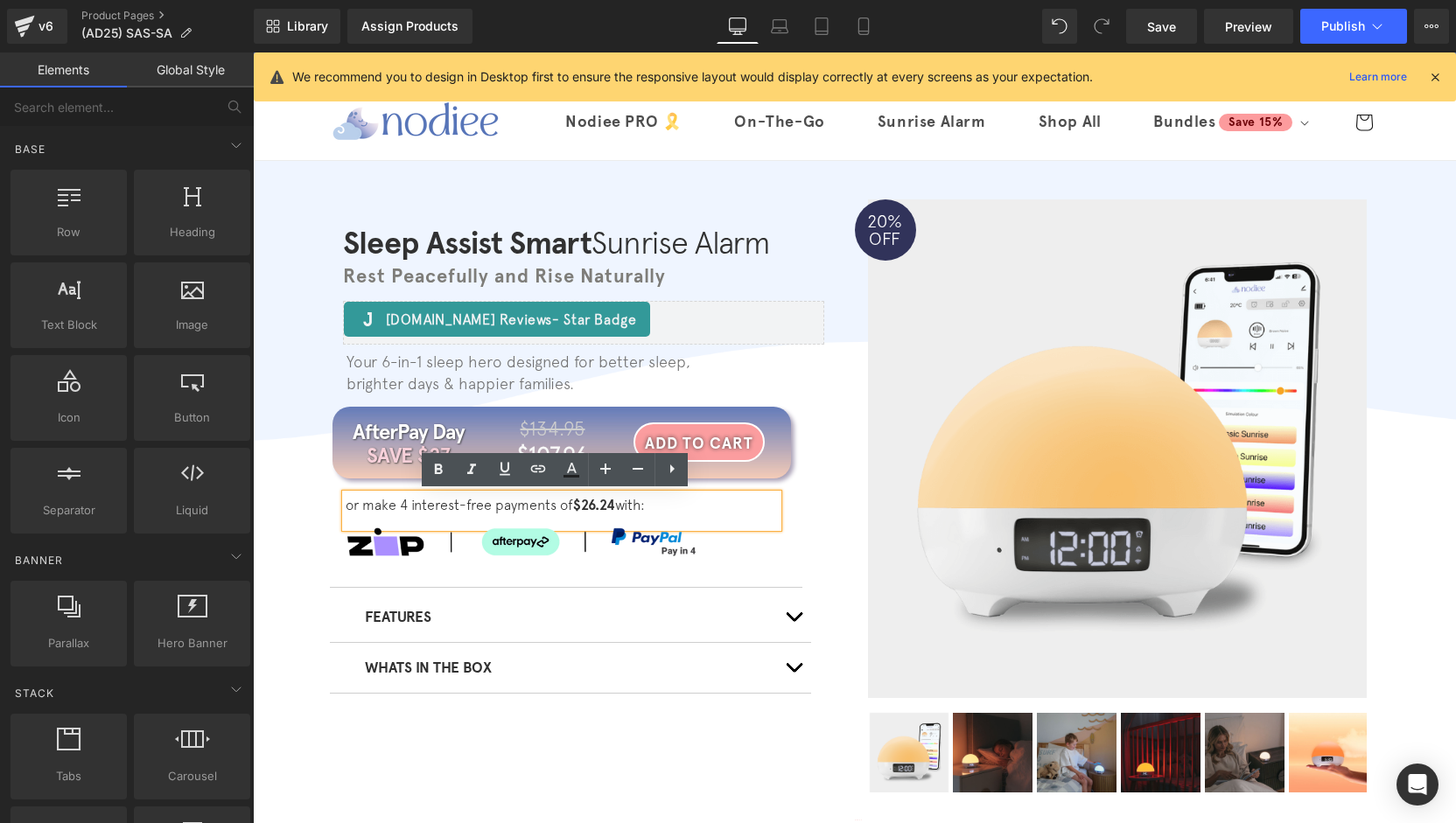
click at [613, 509] on p "or make 4 interest-free payments of $26.24 with:" at bounding box center [561, 506] width 432 height 23
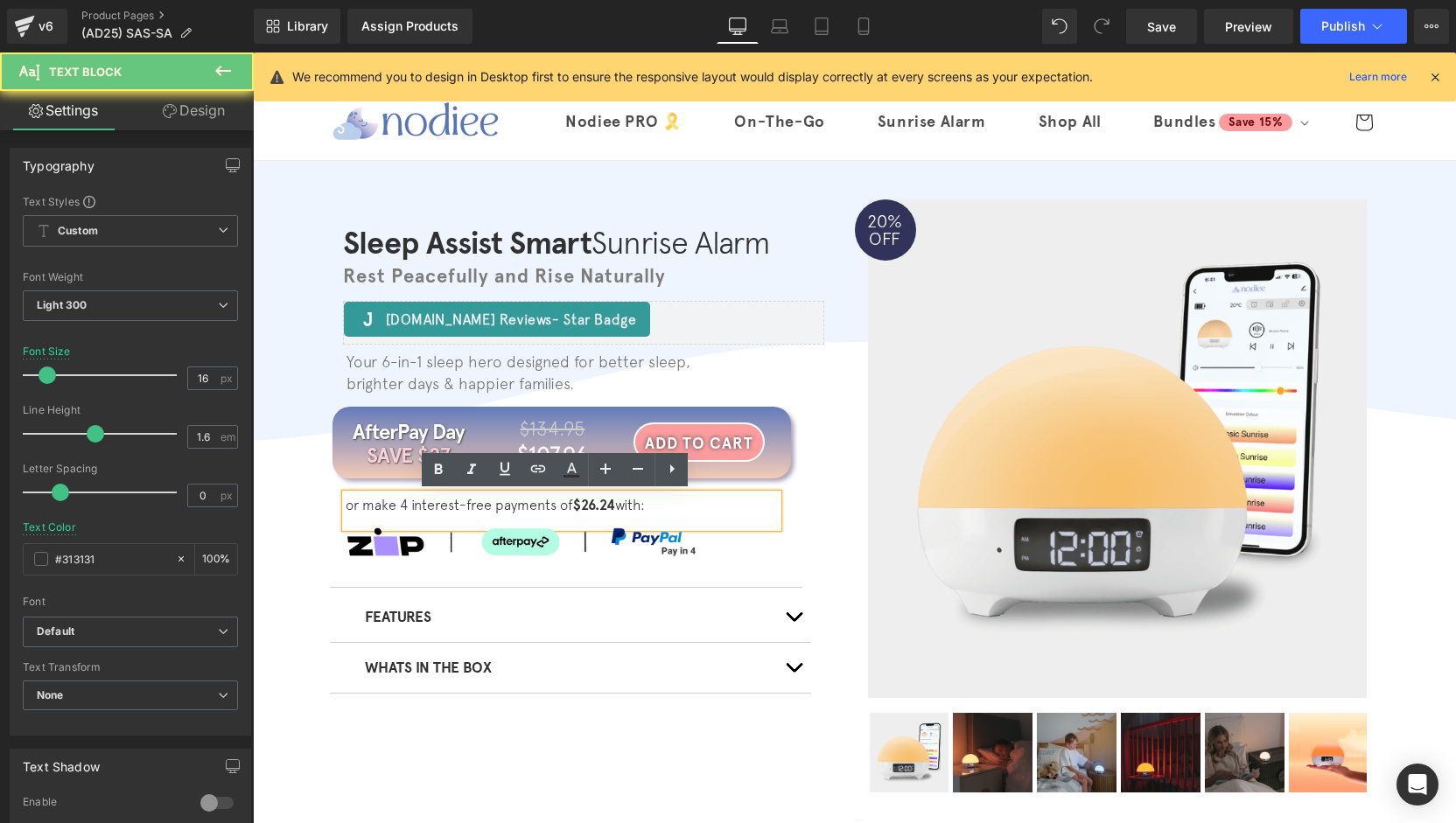
click at [609, 504] on strong "$26.24" at bounding box center [593, 505] width 42 height 16
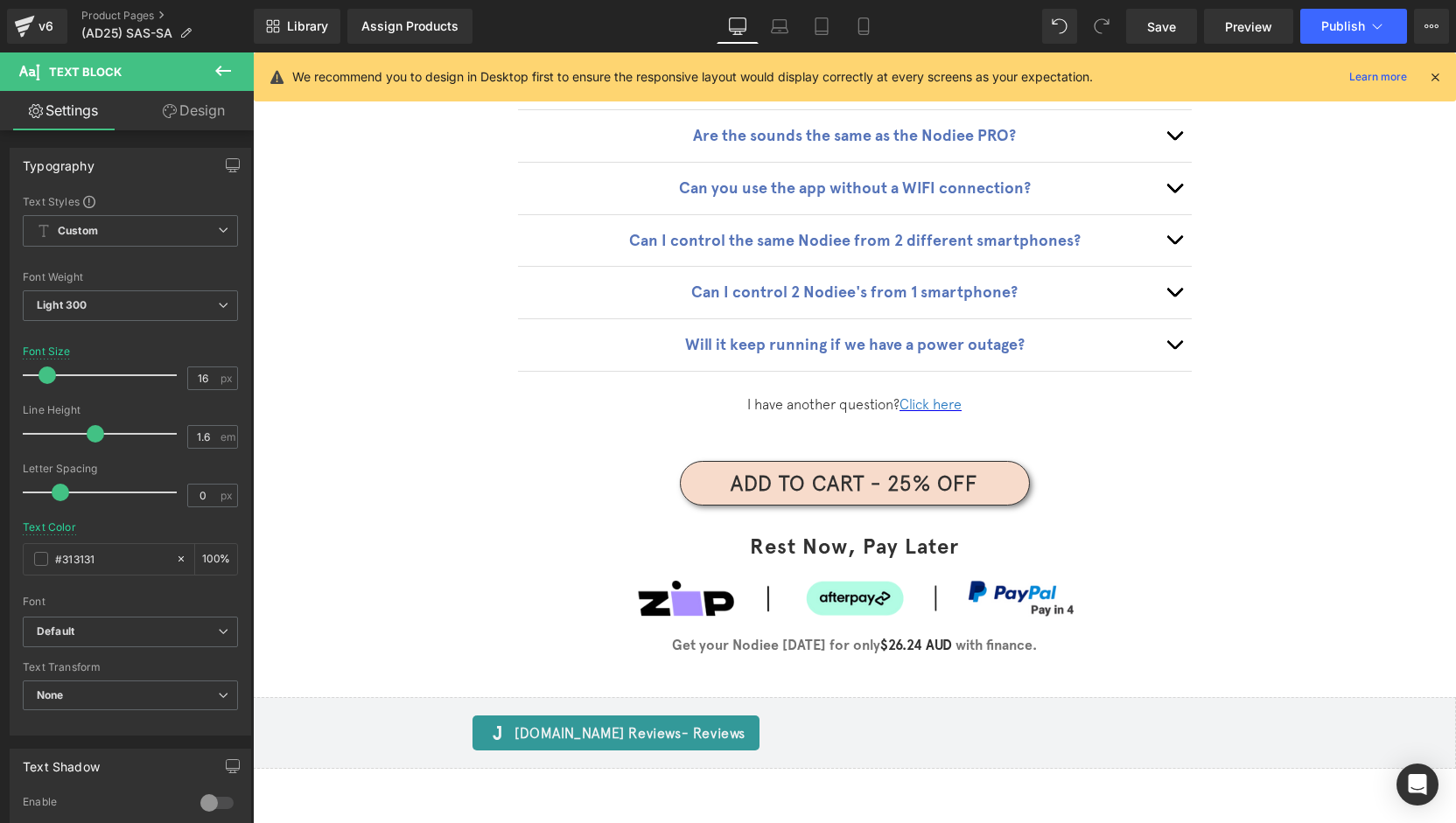
scroll to position [5523, 0]
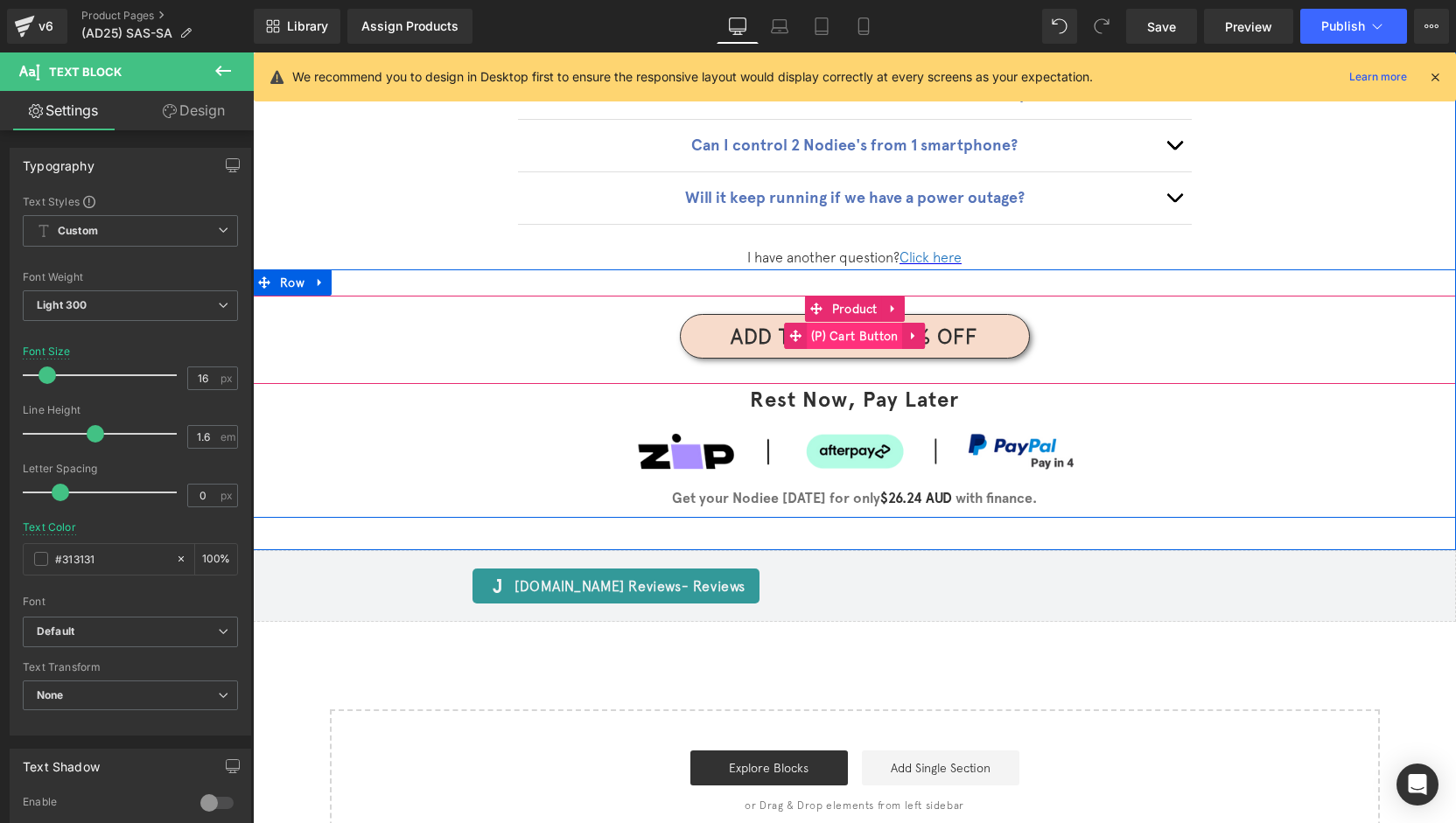
click at [839, 323] on span "(P) Cart Button" at bounding box center [854, 336] width 96 height 26
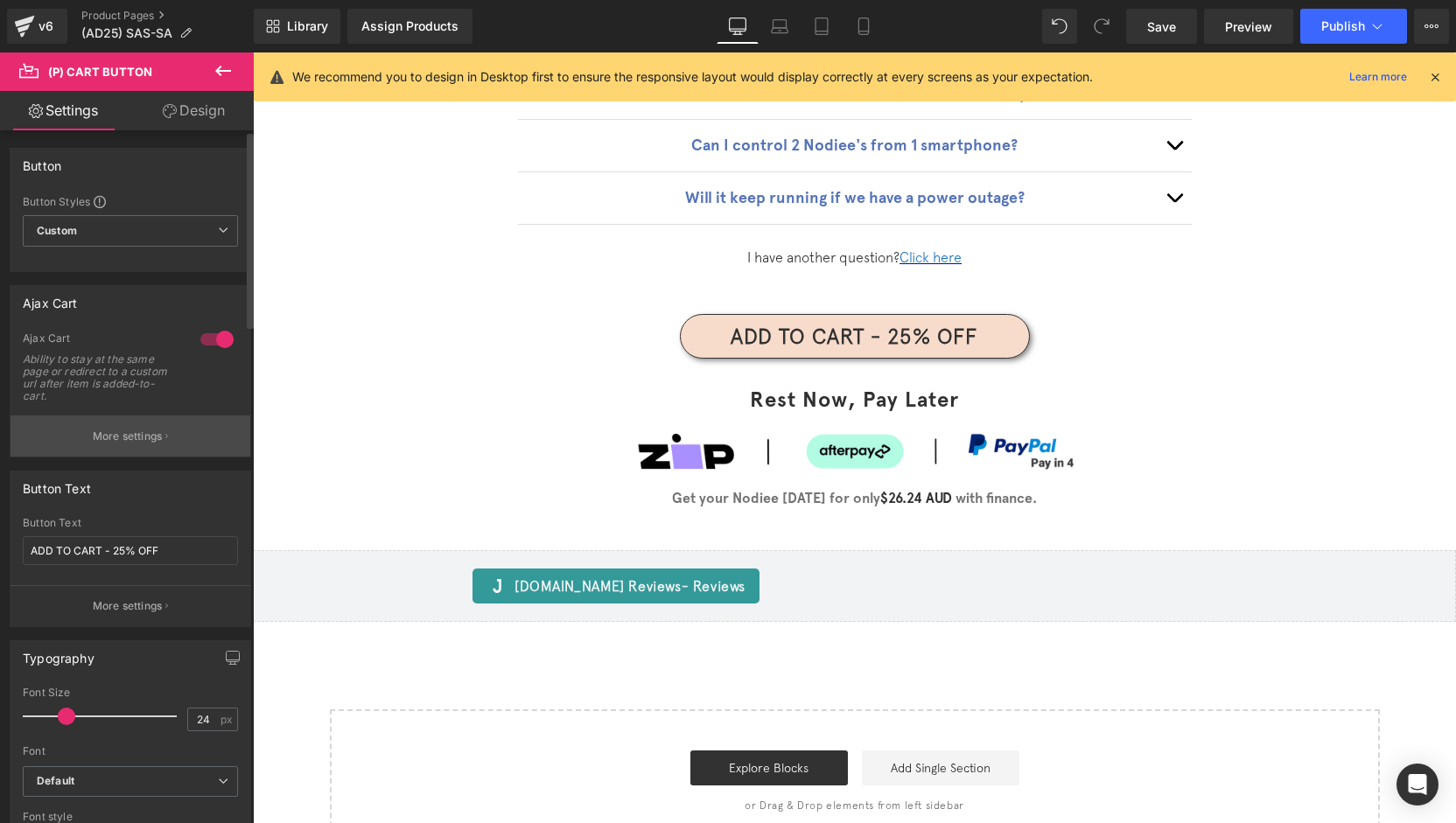
click at [138, 441] on p "More settings" at bounding box center [128, 436] width 70 height 15
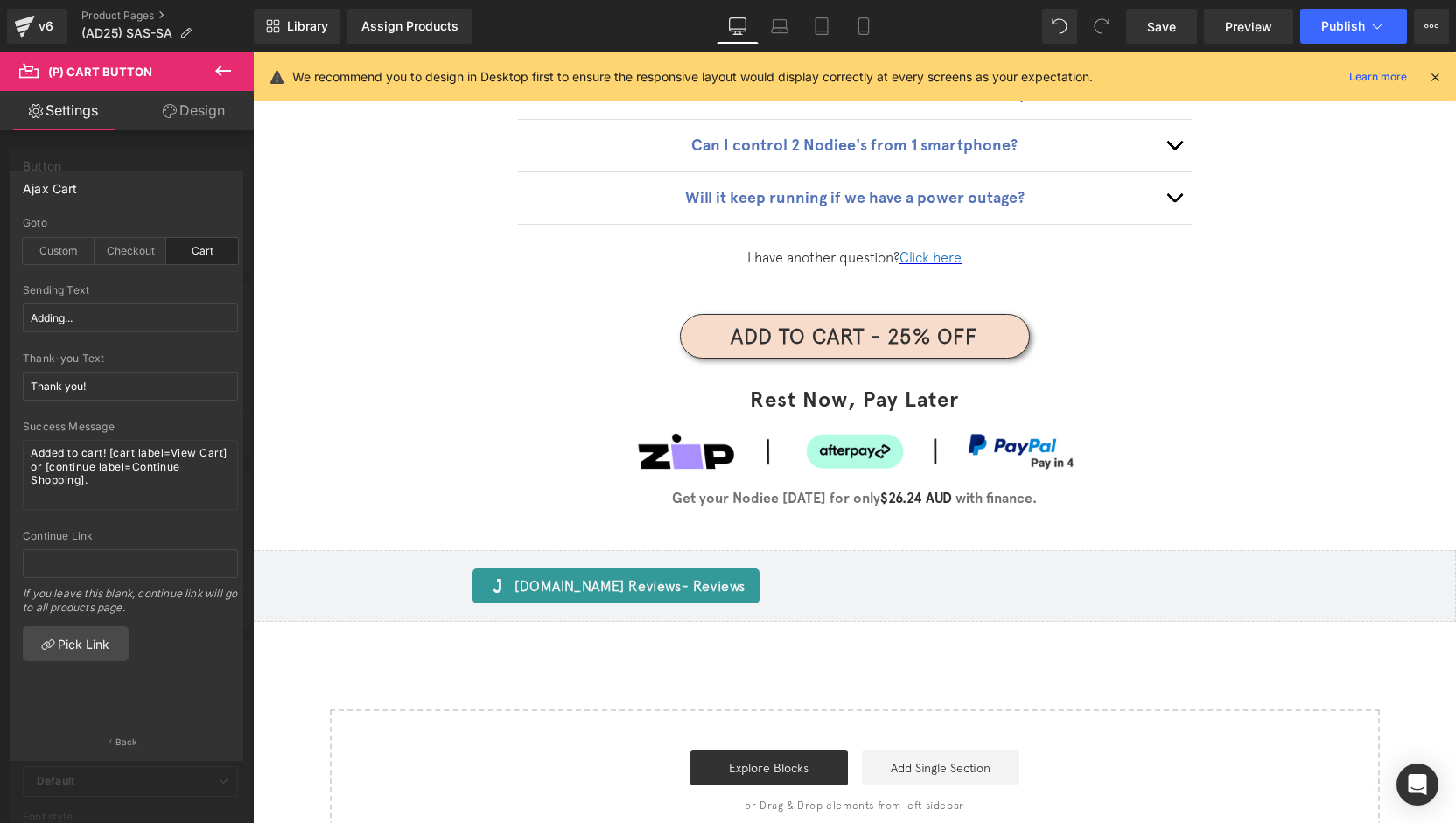
click at [154, 147] on div at bounding box center [127, 442] width 253 height 779
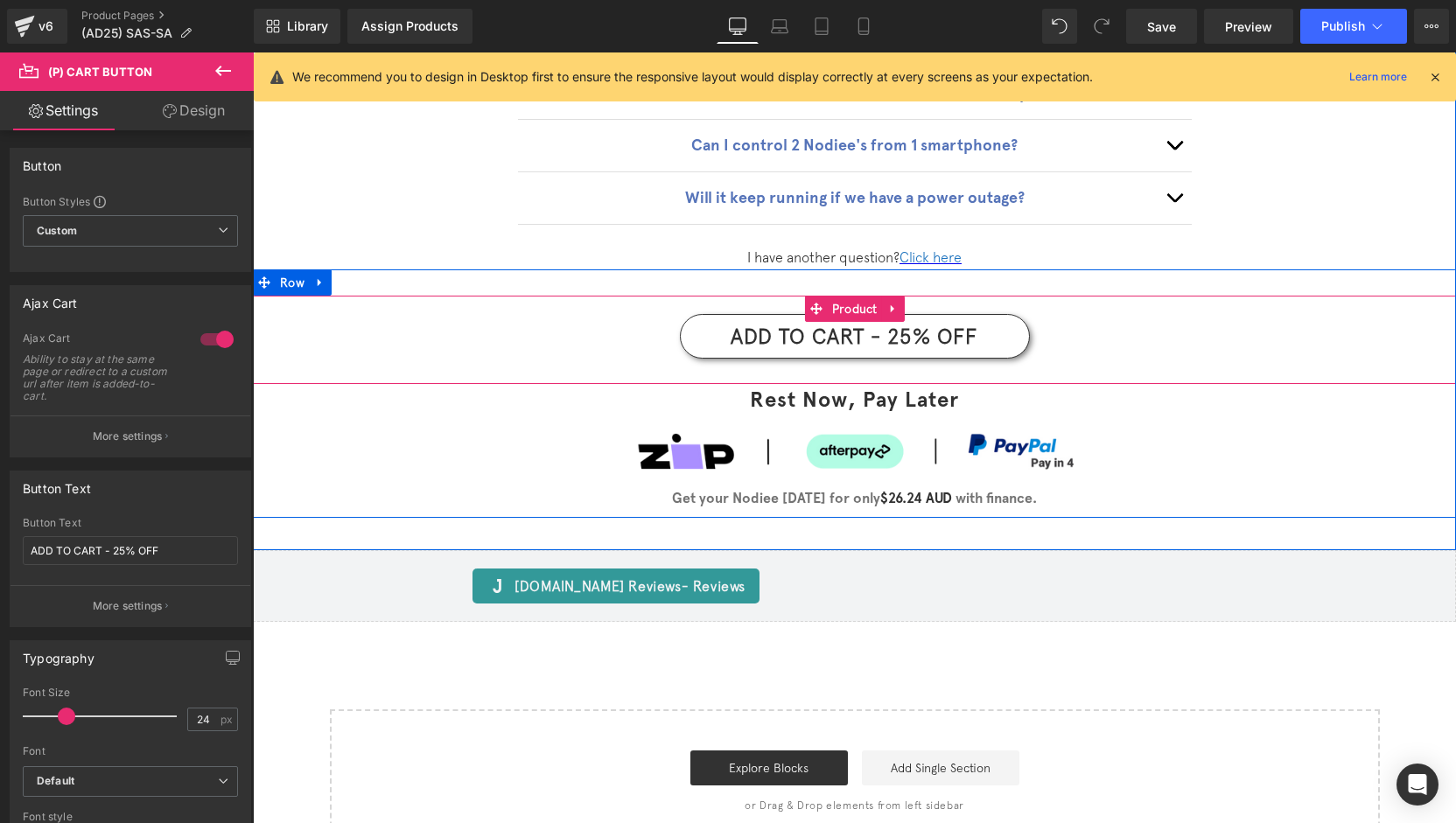
click at [857, 314] on div "ADD TO CART - 25% OFF (P) Cart Button" at bounding box center [854, 337] width 1186 height 44
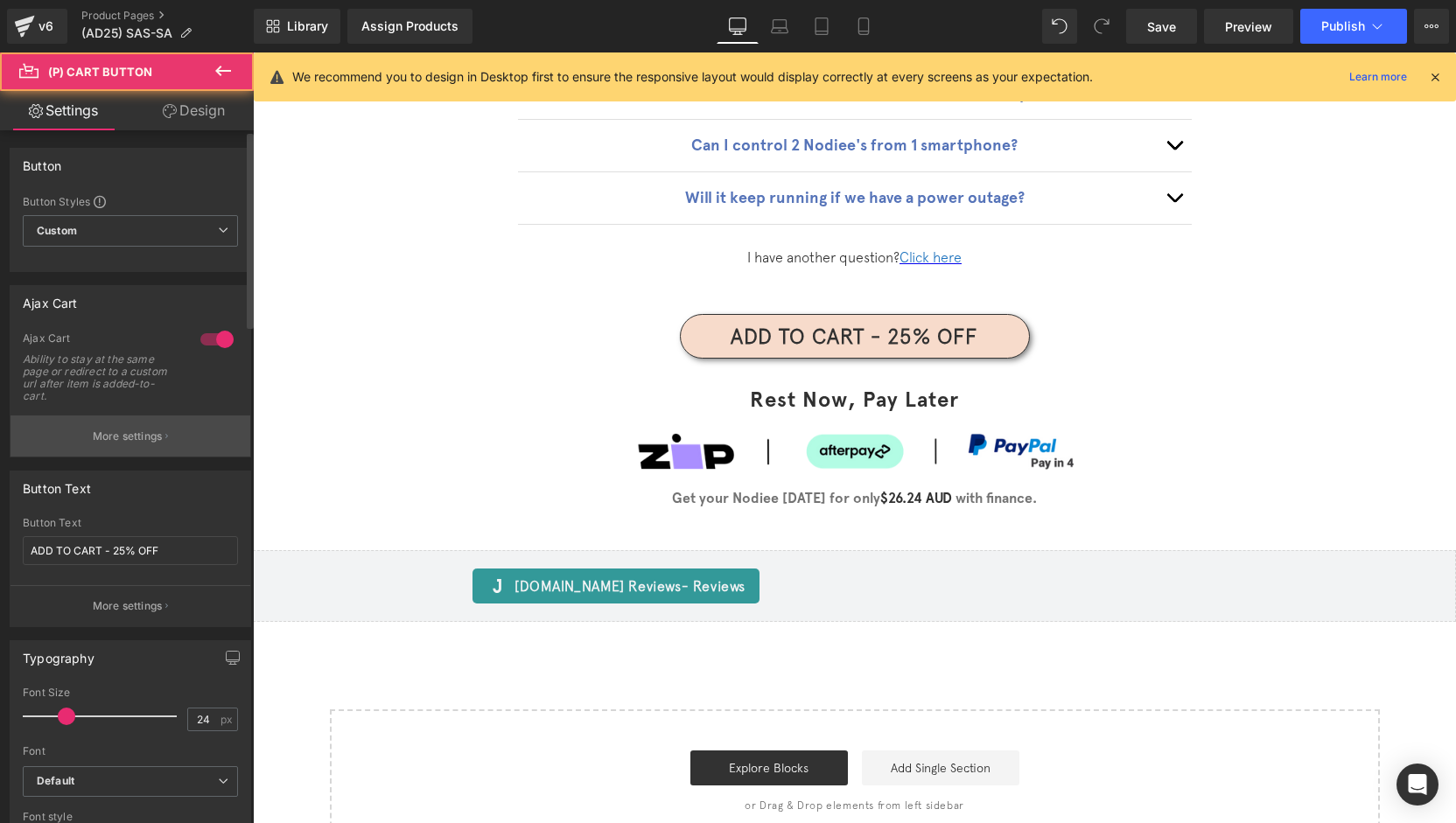
click at [124, 438] on p "More settings" at bounding box center [128, 436] width 70 height 15
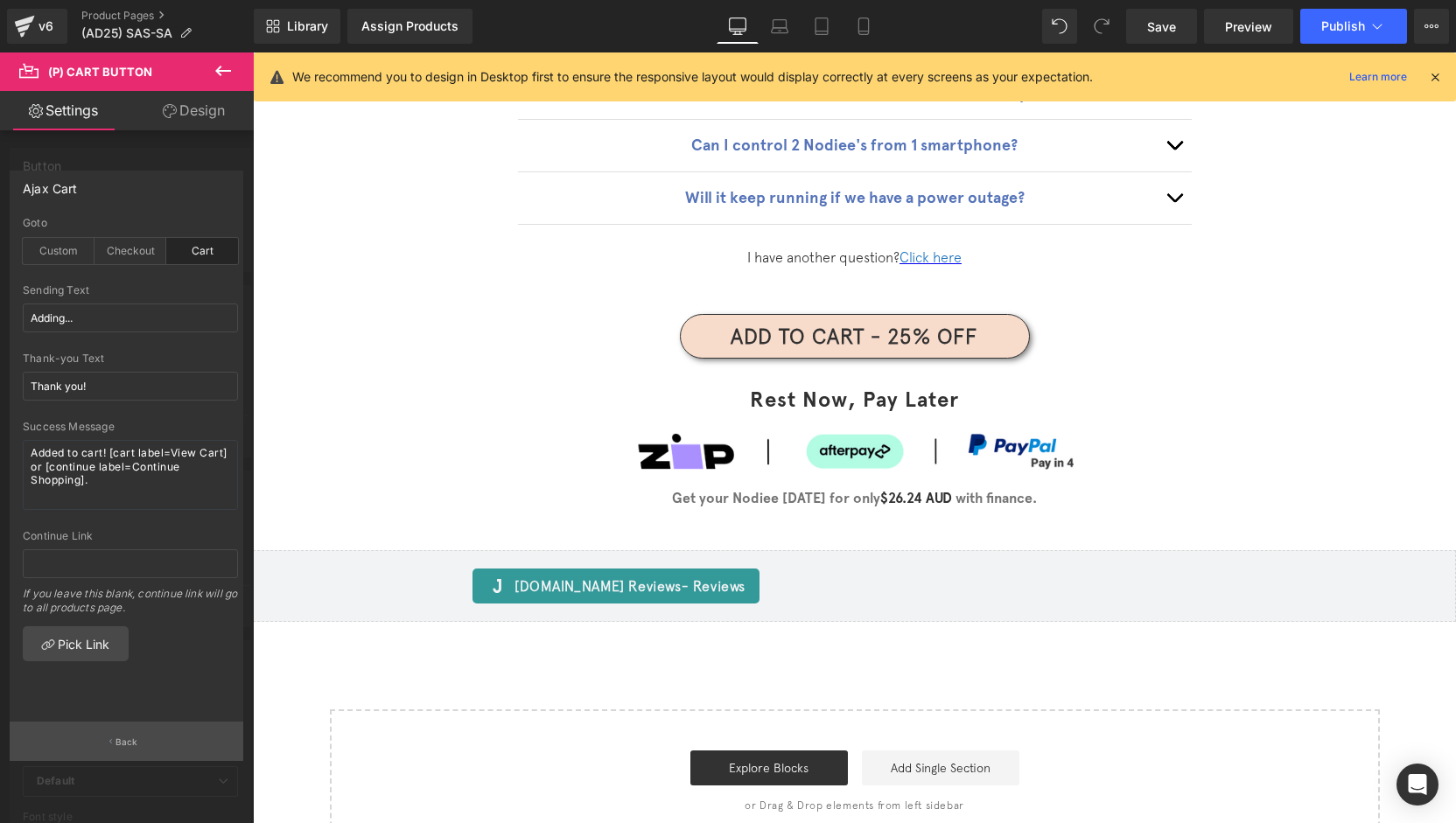
click at [136, 749] on p "Back" at bounding box center [127, 743] width 23 height 14
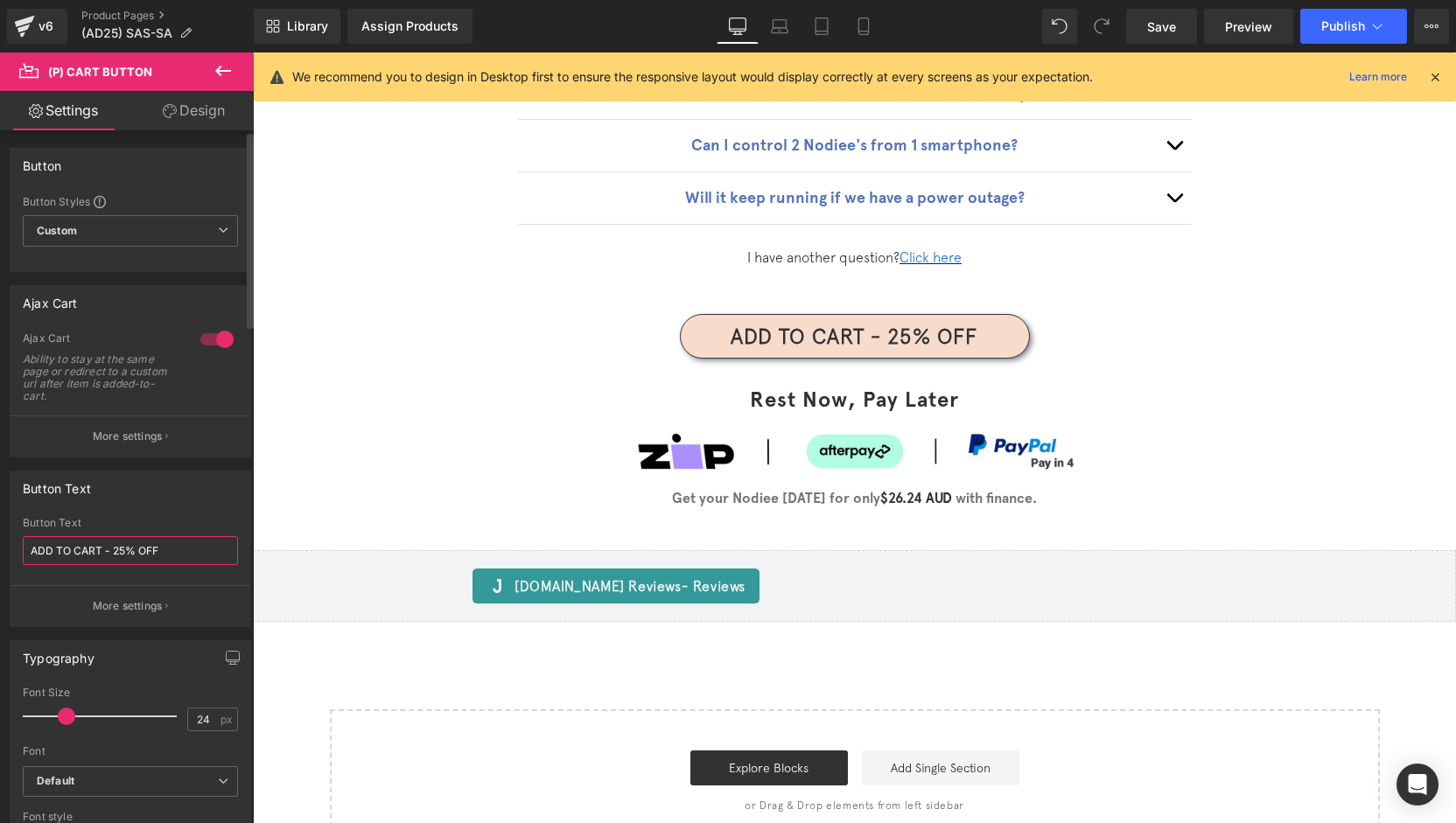
click at [124, 554] on input "ADD TO CART - 25% OFF" at bounding box center [131, 550] width 216 height 29
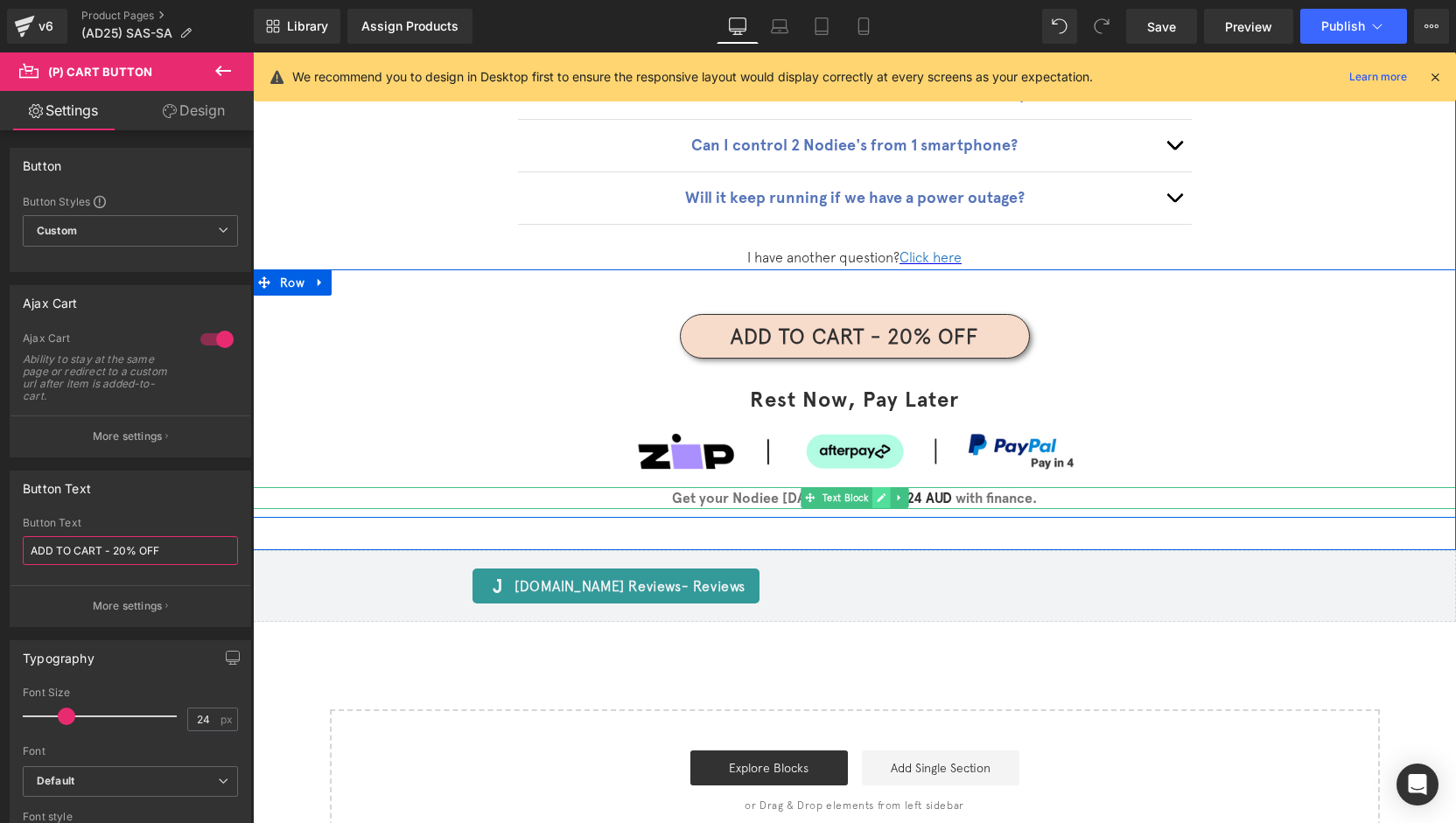
type input "ADD TO CART - 20% OFF"
click at [873, 487] on link at bounding box center [881, 498] width 18 height 21
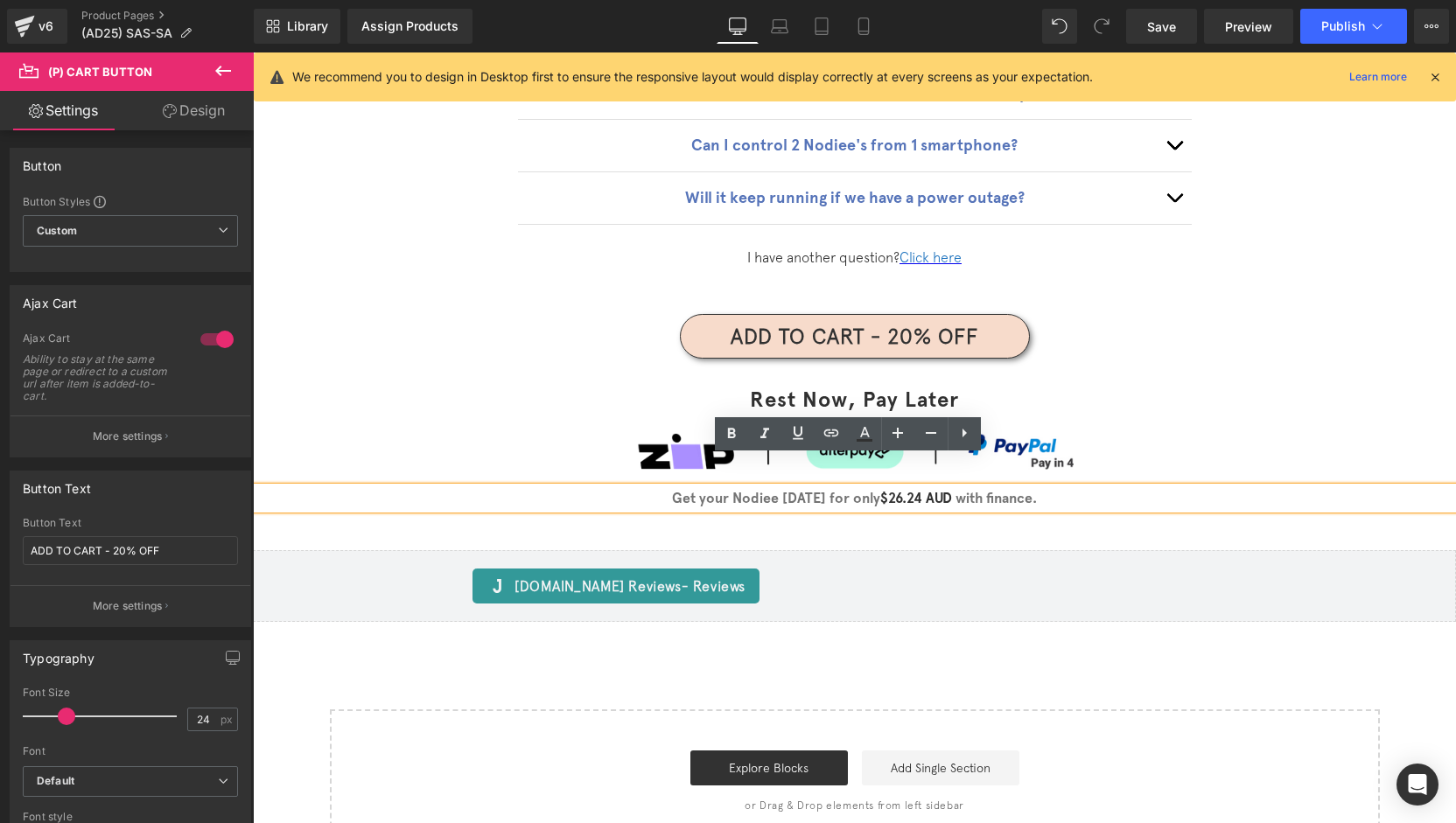
click at [906, 490] on strong "$26.24 AUD" at bounding box center [916, 498] width 72 height 16
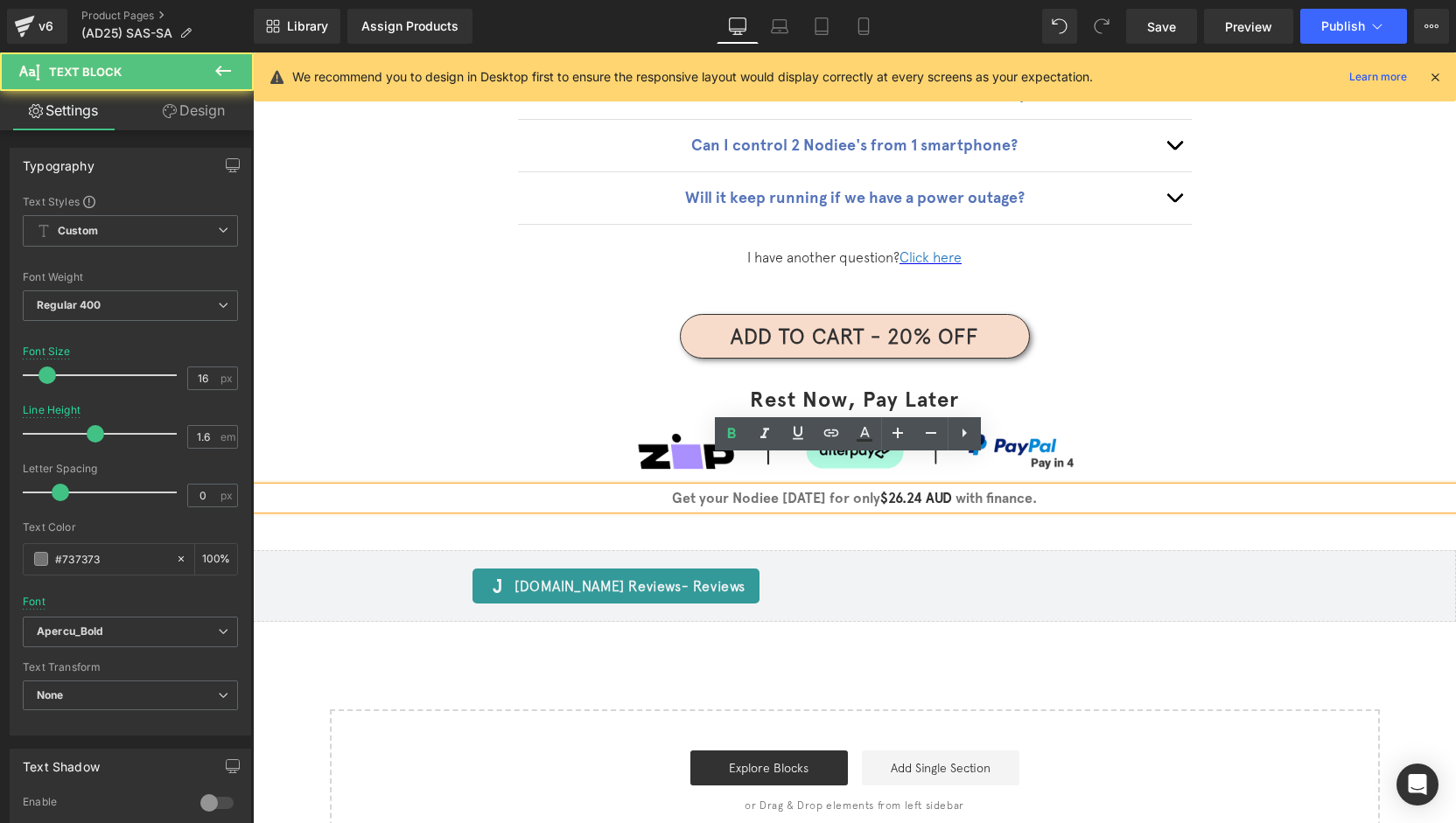
click at [909, 490] on strong "$26.24 AUD" at bounding box center [916, 498] width 72 height 16
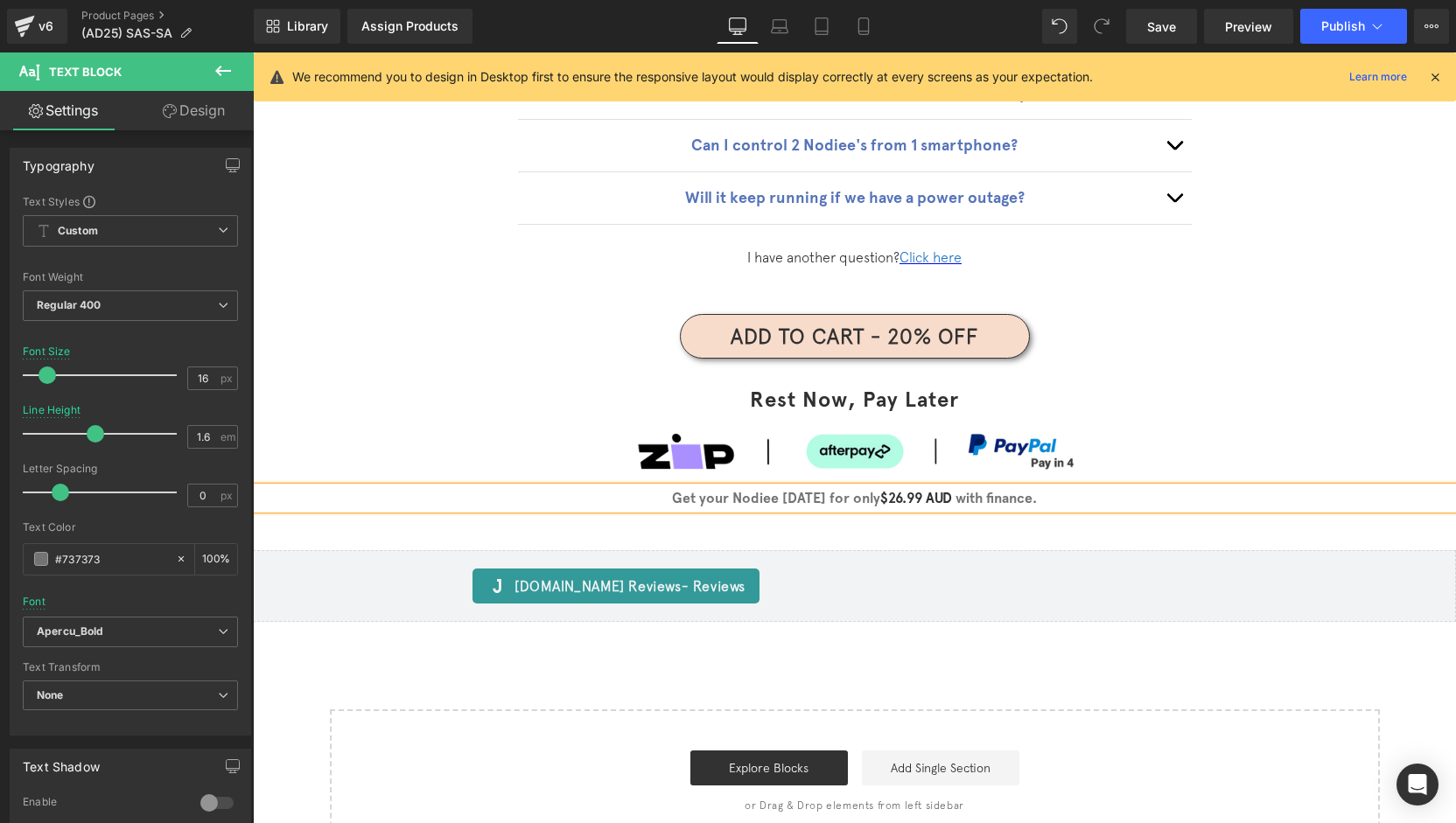
click at [1134, 509] on div "Frequently Asked Questions Heading Image Frequently Asked Questions Heading Can…" at bounding box center [854, 67] width 1203 height 966
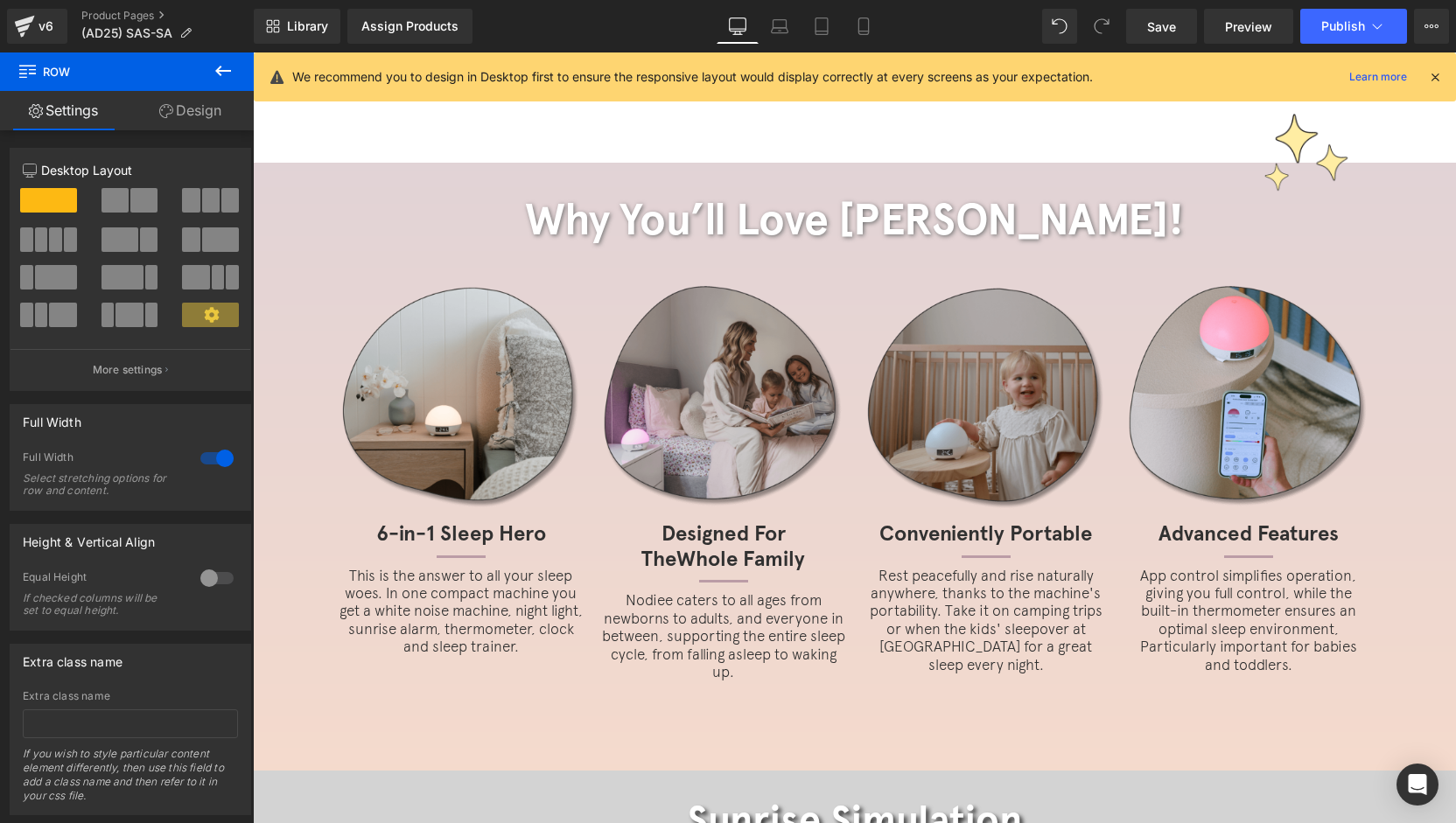
scroll to position [0, 0]
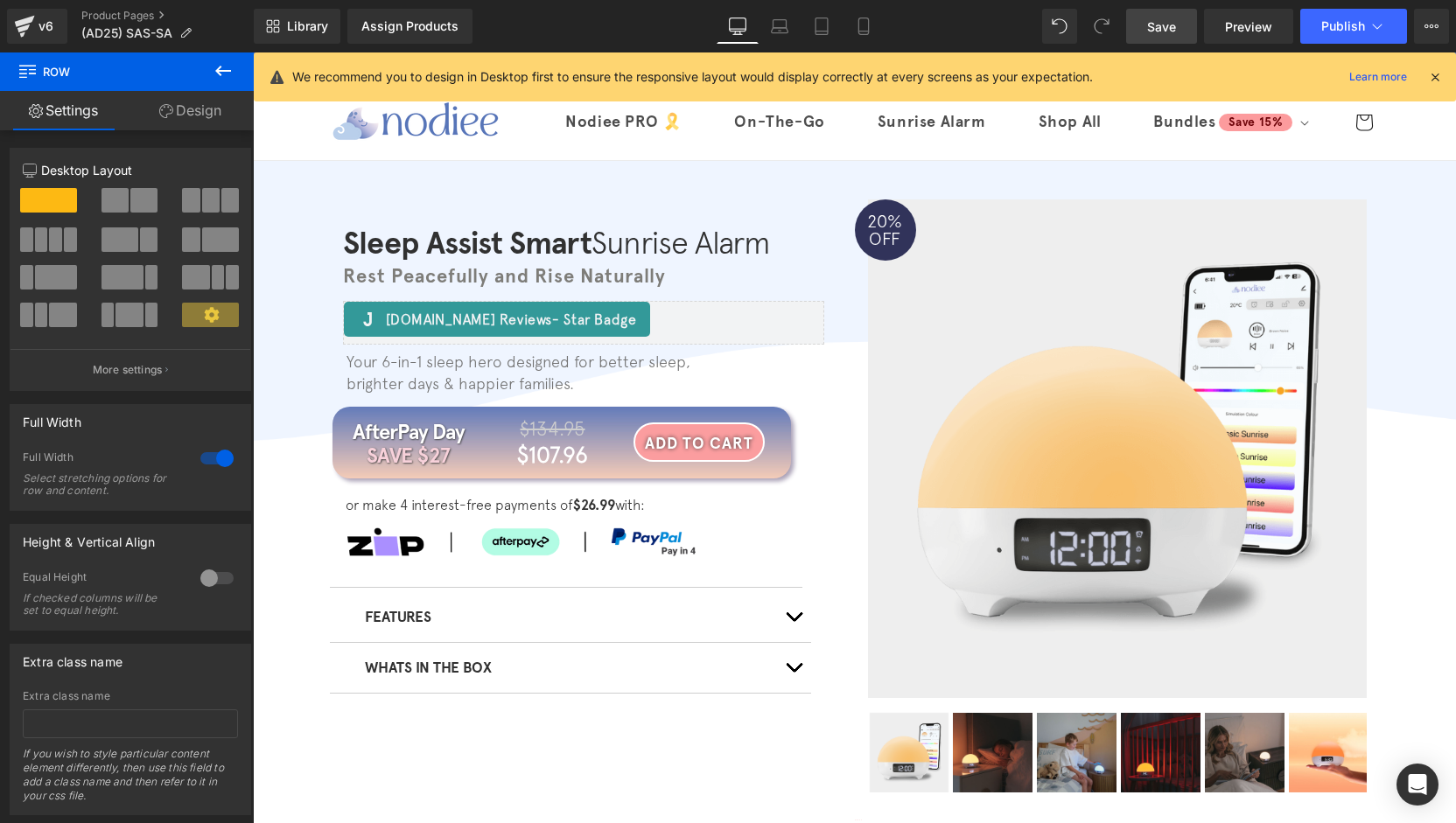
click at [1170, 32] on span "Save" at bounding box center [1162, 26] width 29 height 18
click at [1439, 78] on icon at bounding box center [1435, 76] width 15 height 15
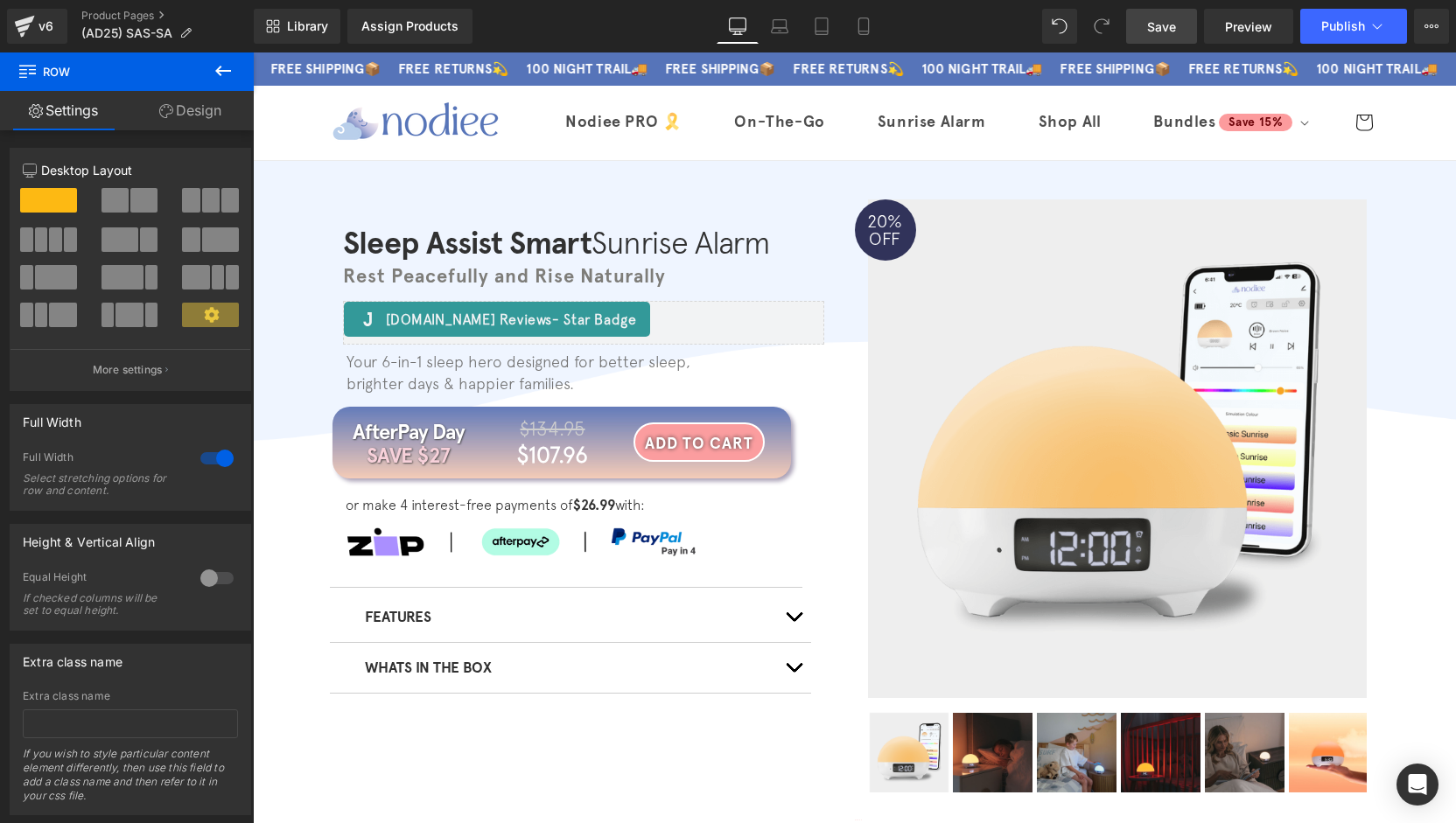
drag, startPoint x: 1144, startPoint y: 32, endPoint x: 1146, endPoint y: 42, distance: 10.2
click at [1144, 32] on link "Save" at bounding box center [1161, 26] width 71 height 35
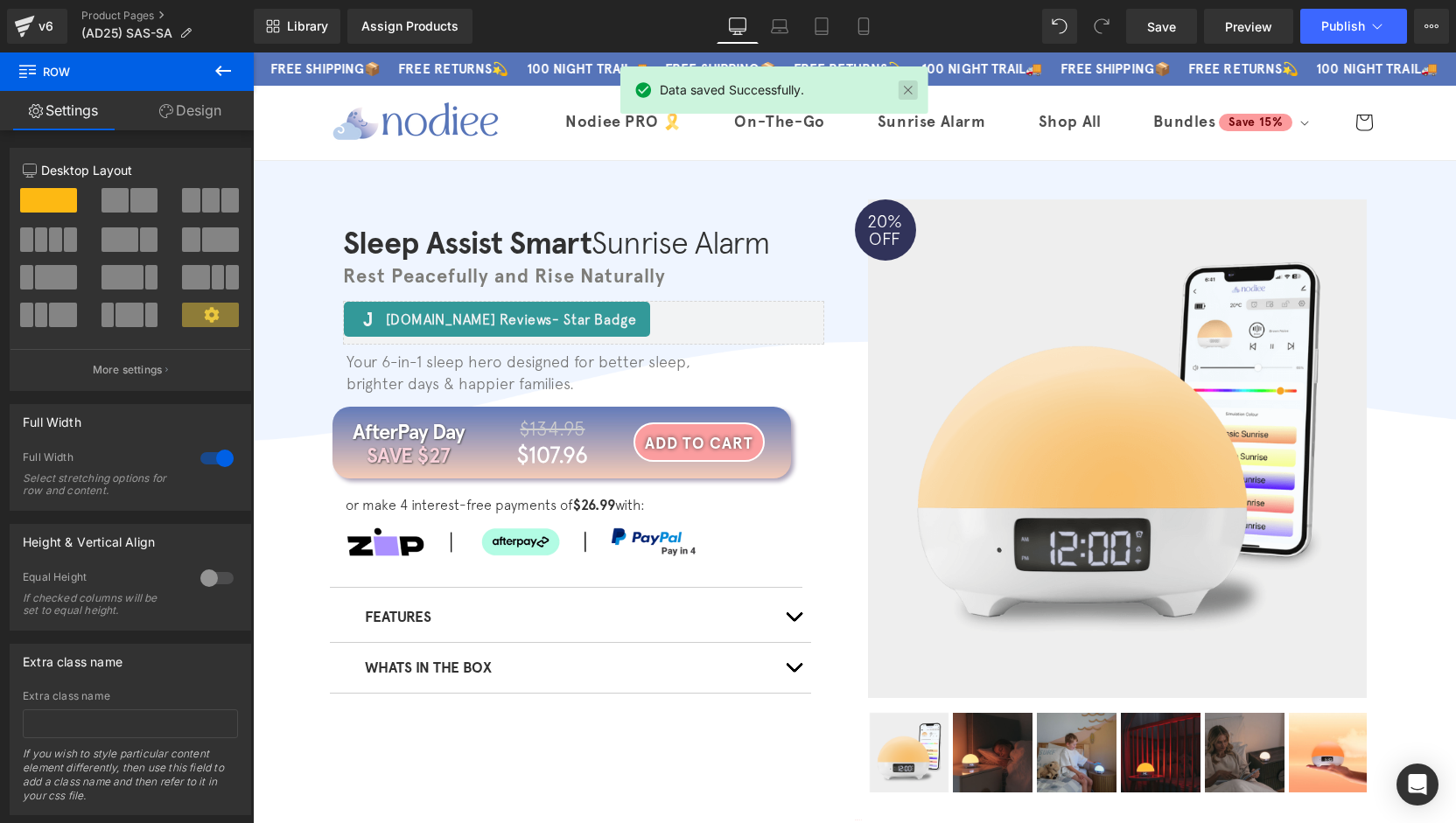
click at [908, 88] on link at bounding box center [908, 90] width 19 height 19
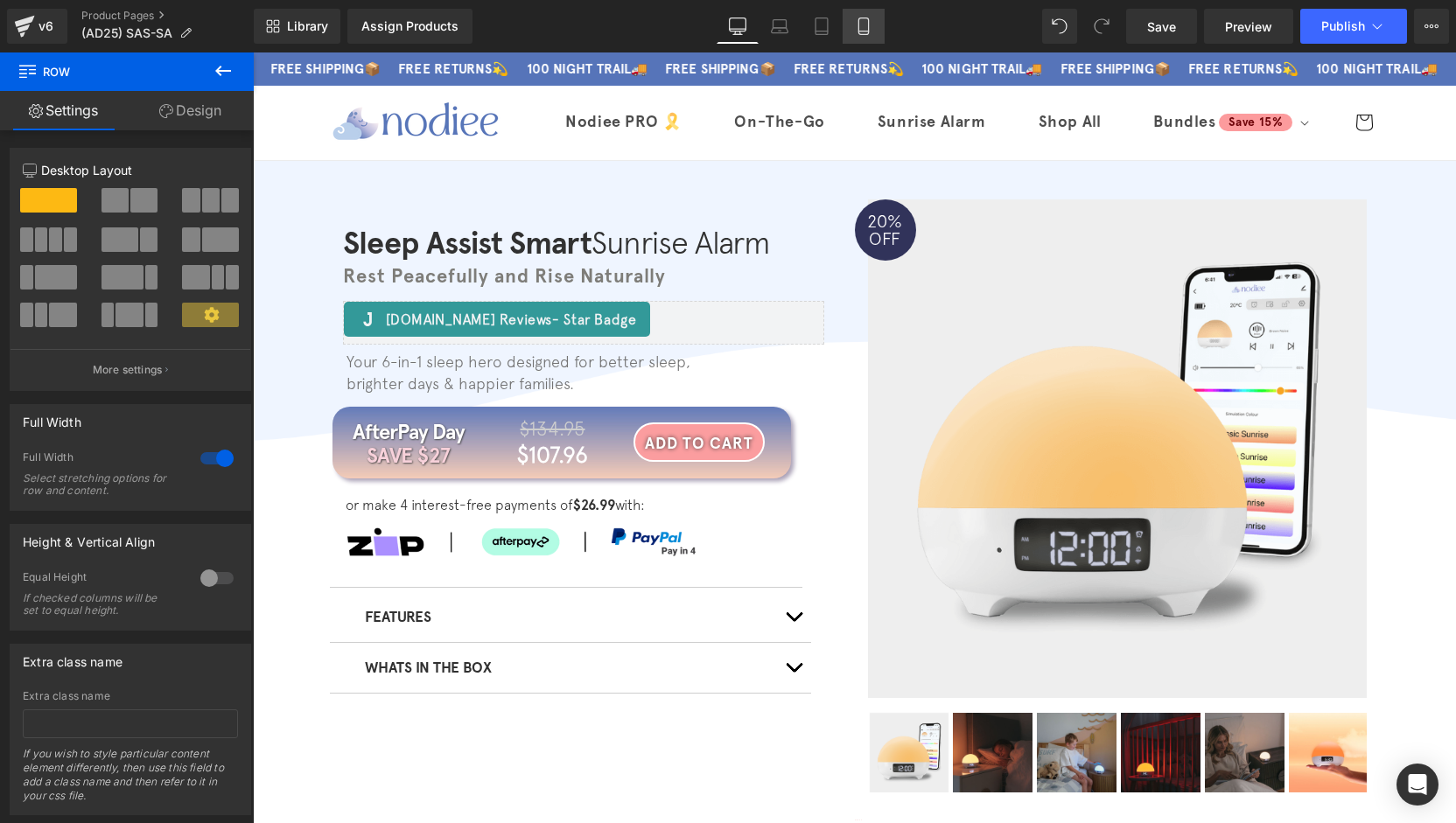
click at [857, 41] on link "Mobile" at bounding box center [863, 26] width 42 height 35
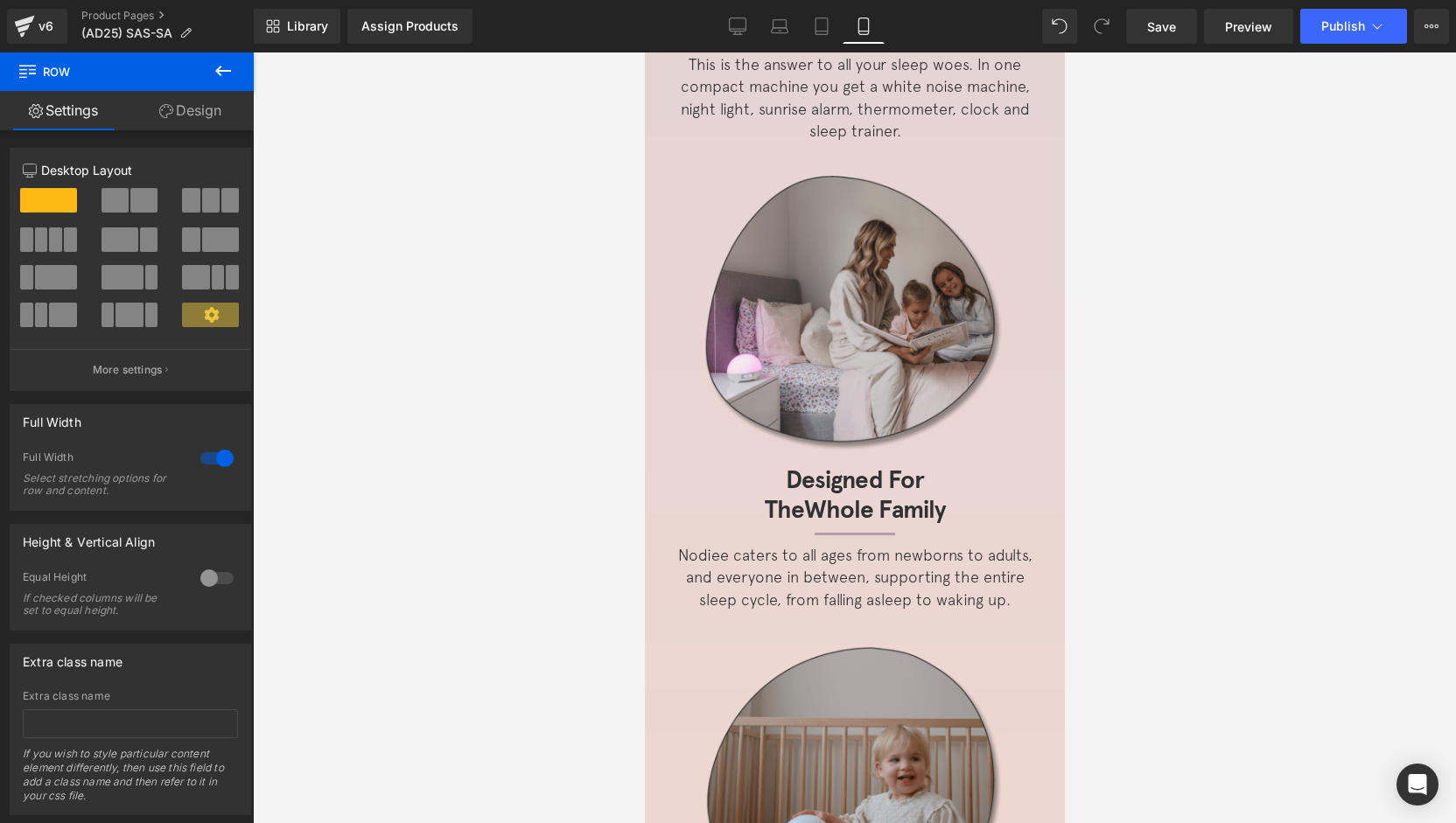
scroll to position [1602, 0]
click at [728, 32] on link "Desktop" at bounding box center [737, 26] width 42 height 35
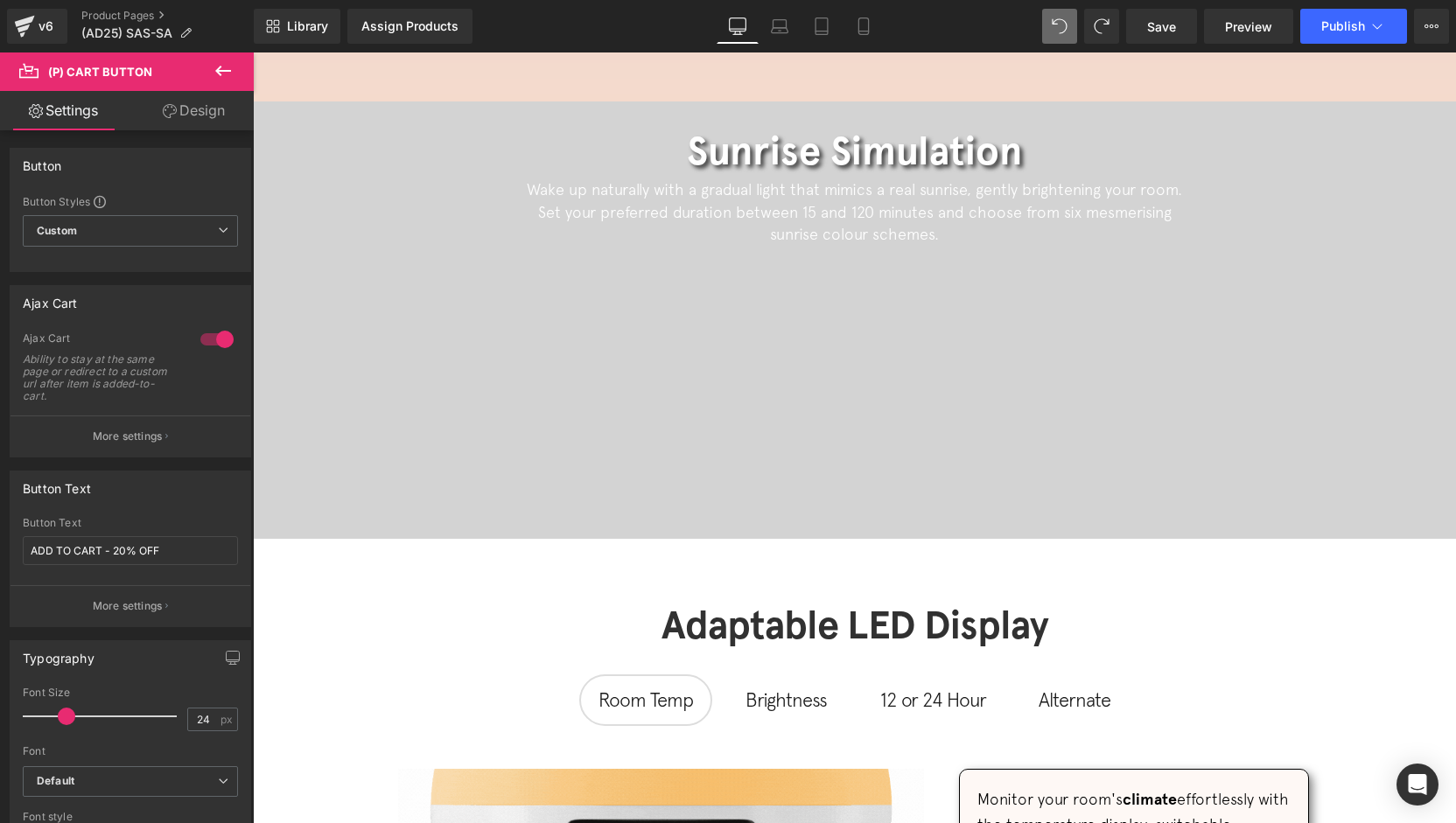
scroll to position [181, 0]
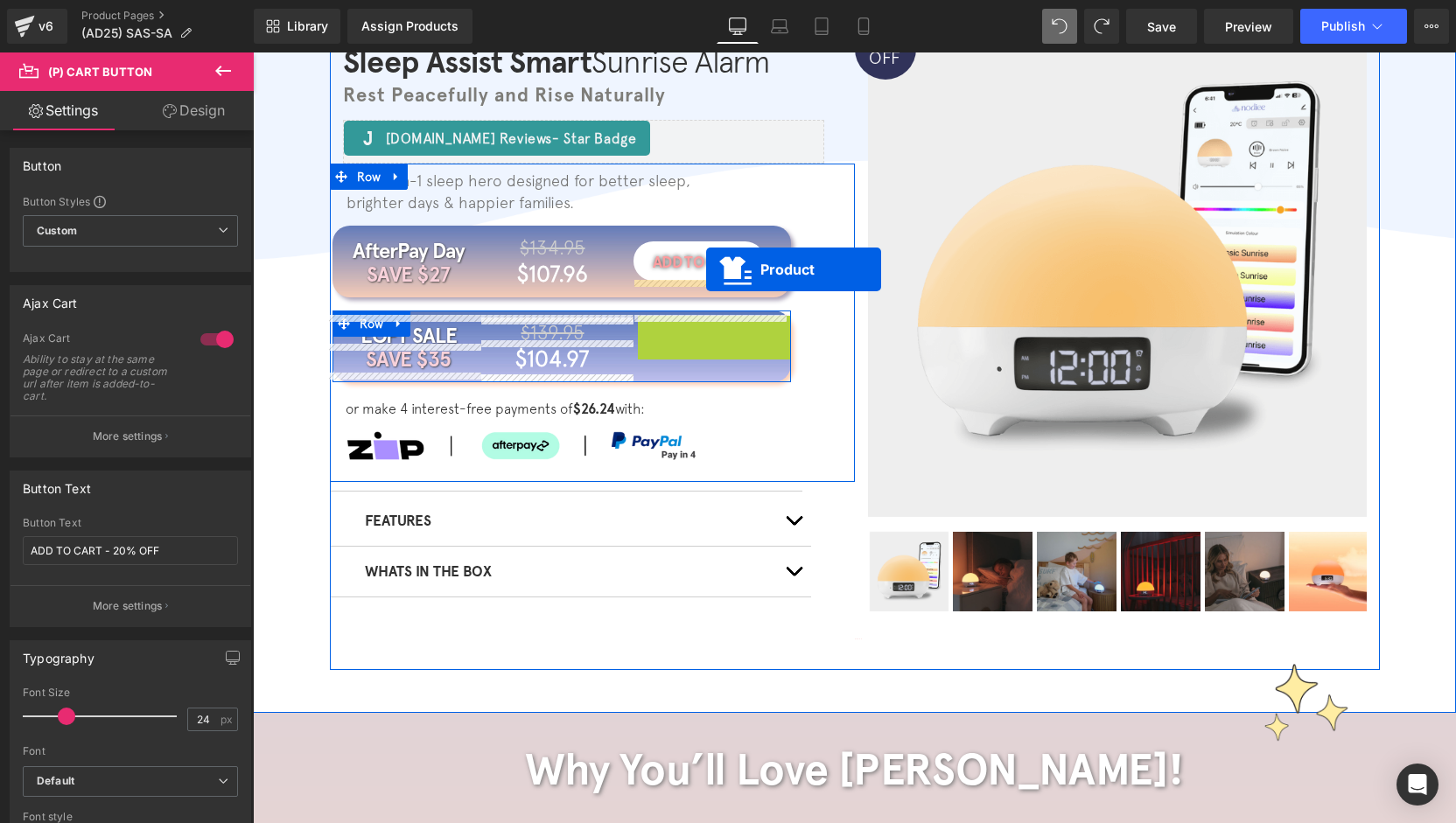
drag, startPoint x: 454, startPoint y: 276, endPoint x: 454, endPoint y: 216, distance: 60.0
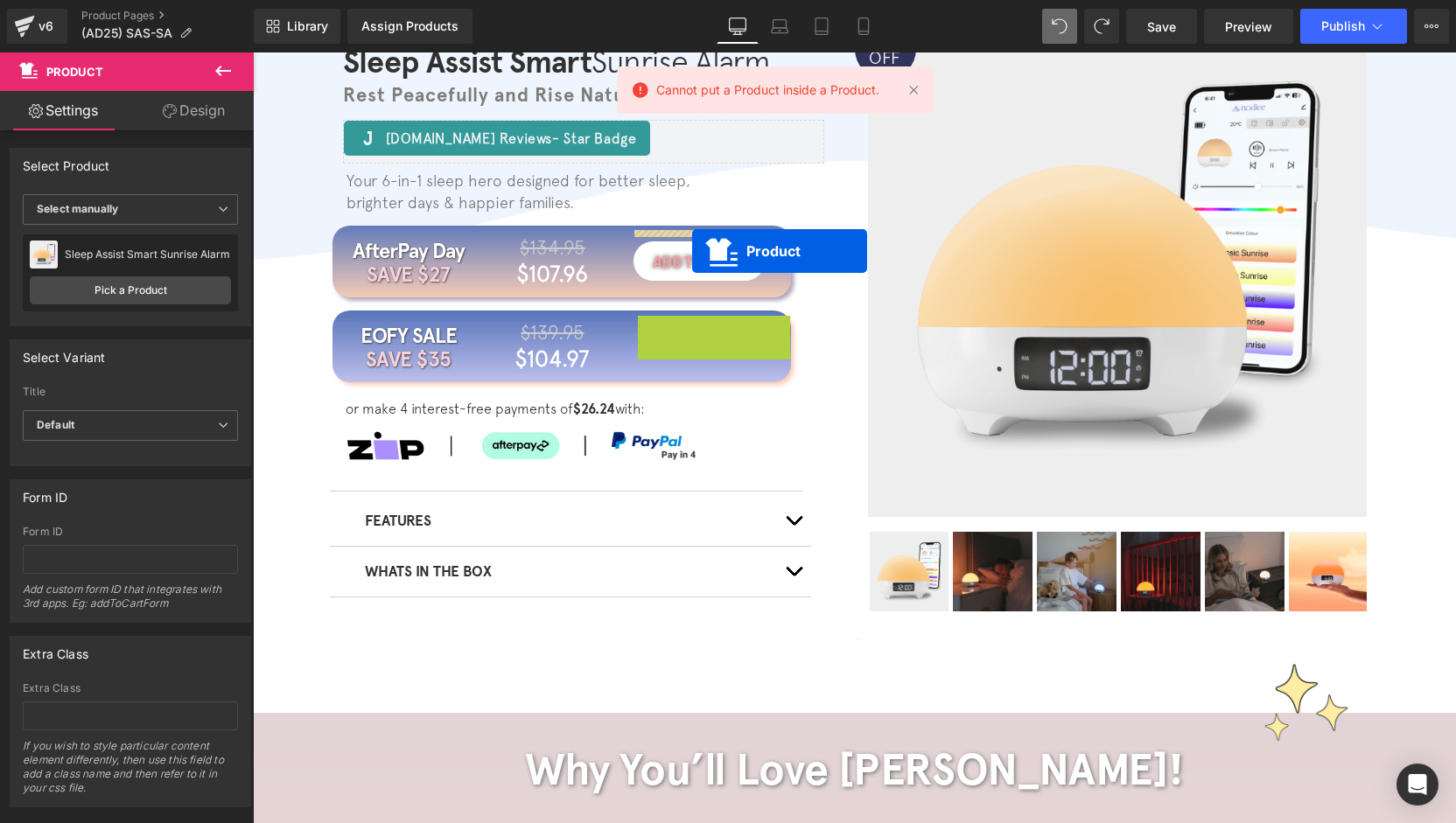
drag, startPoint x: 457, startPoint y: 267, endPoint x: 439, endPoint y: 198, distance: 71.3
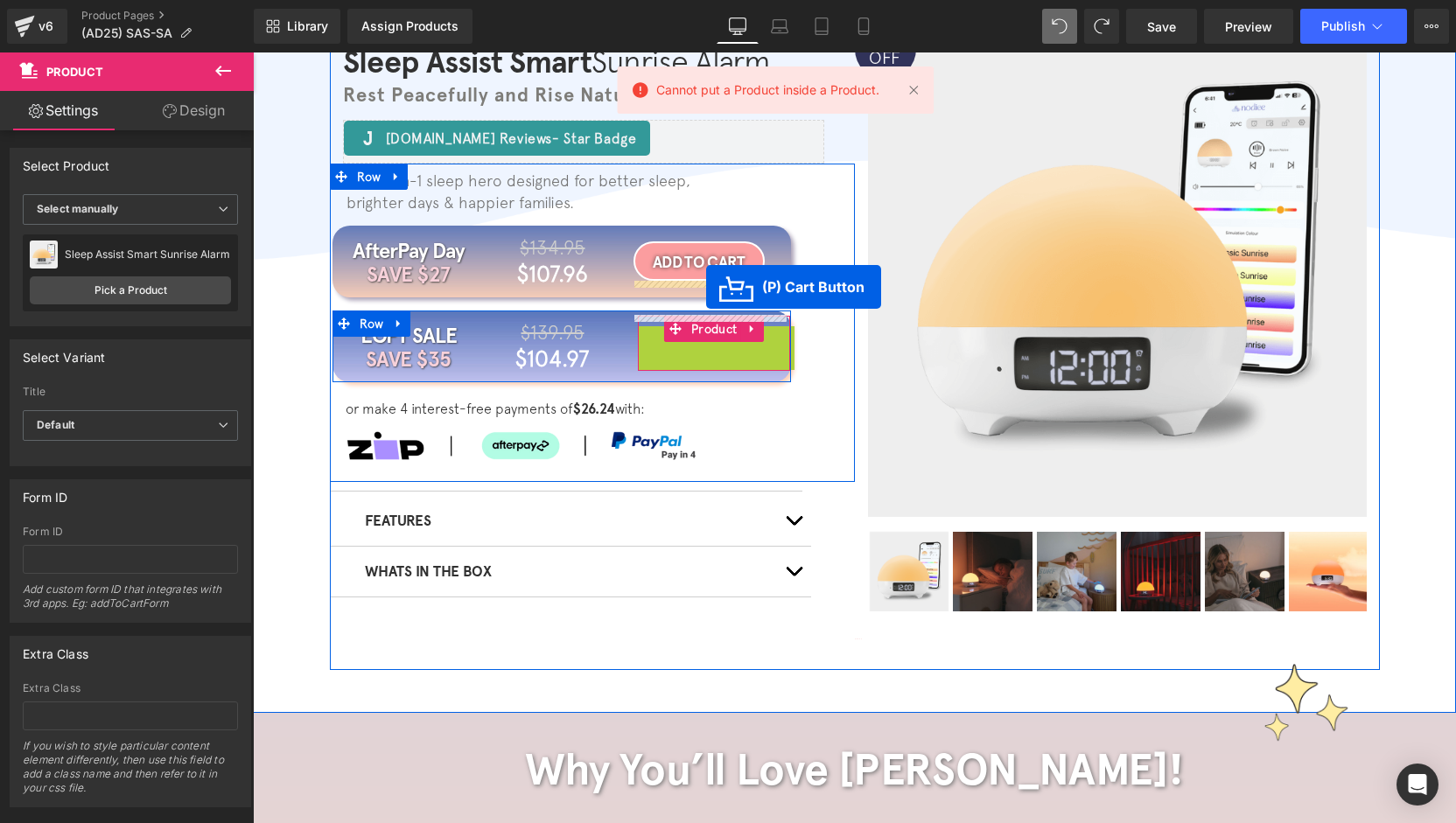
drag, startPoint x: 440, startPoint y: 301, endPoint x: 453, endPoint y: 234, distance: 68.2
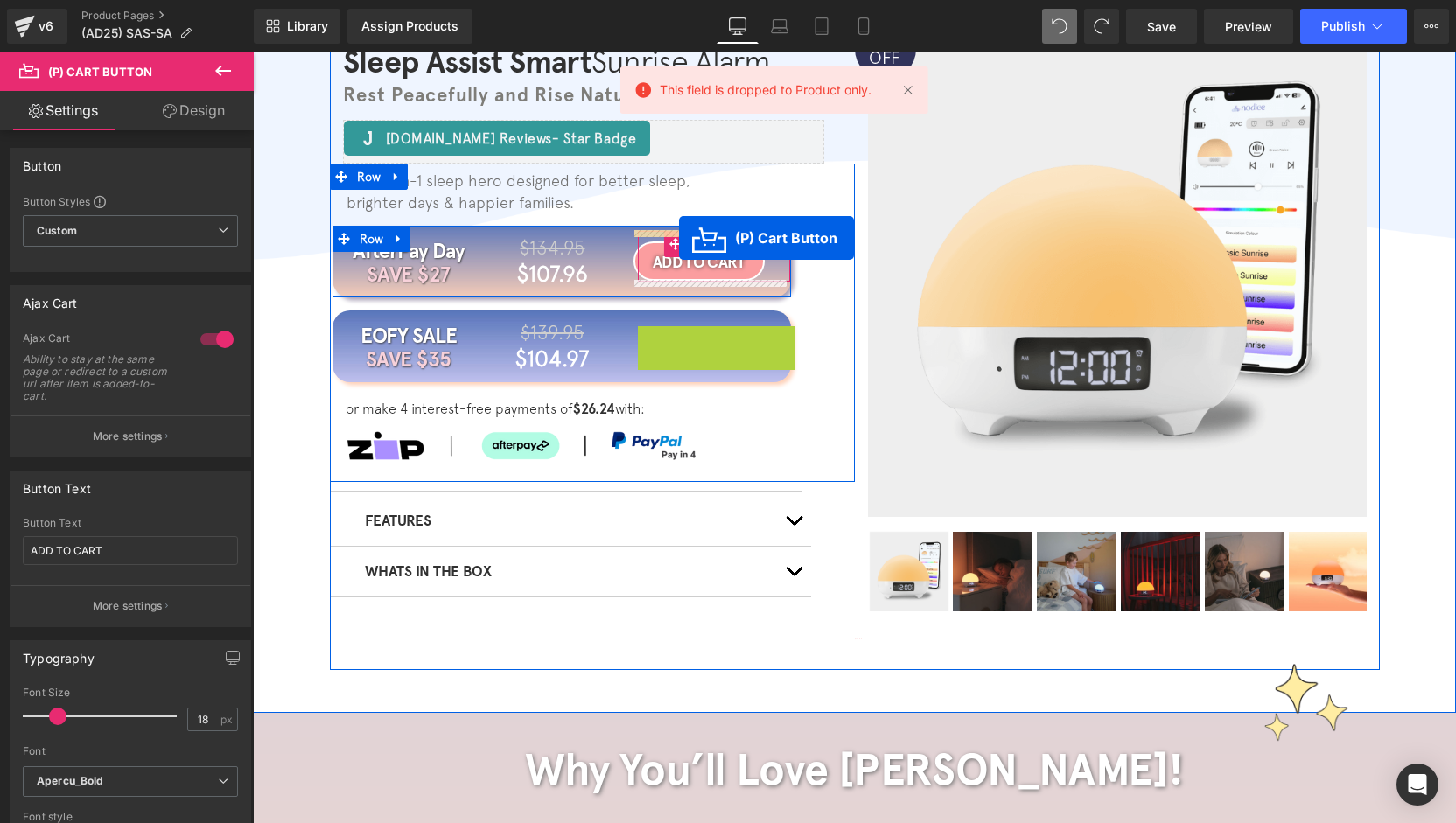
drag, startPoint x: 438, startPoint y: 298, endPoint x: 427, endPoint y: 186, distance: 112.5
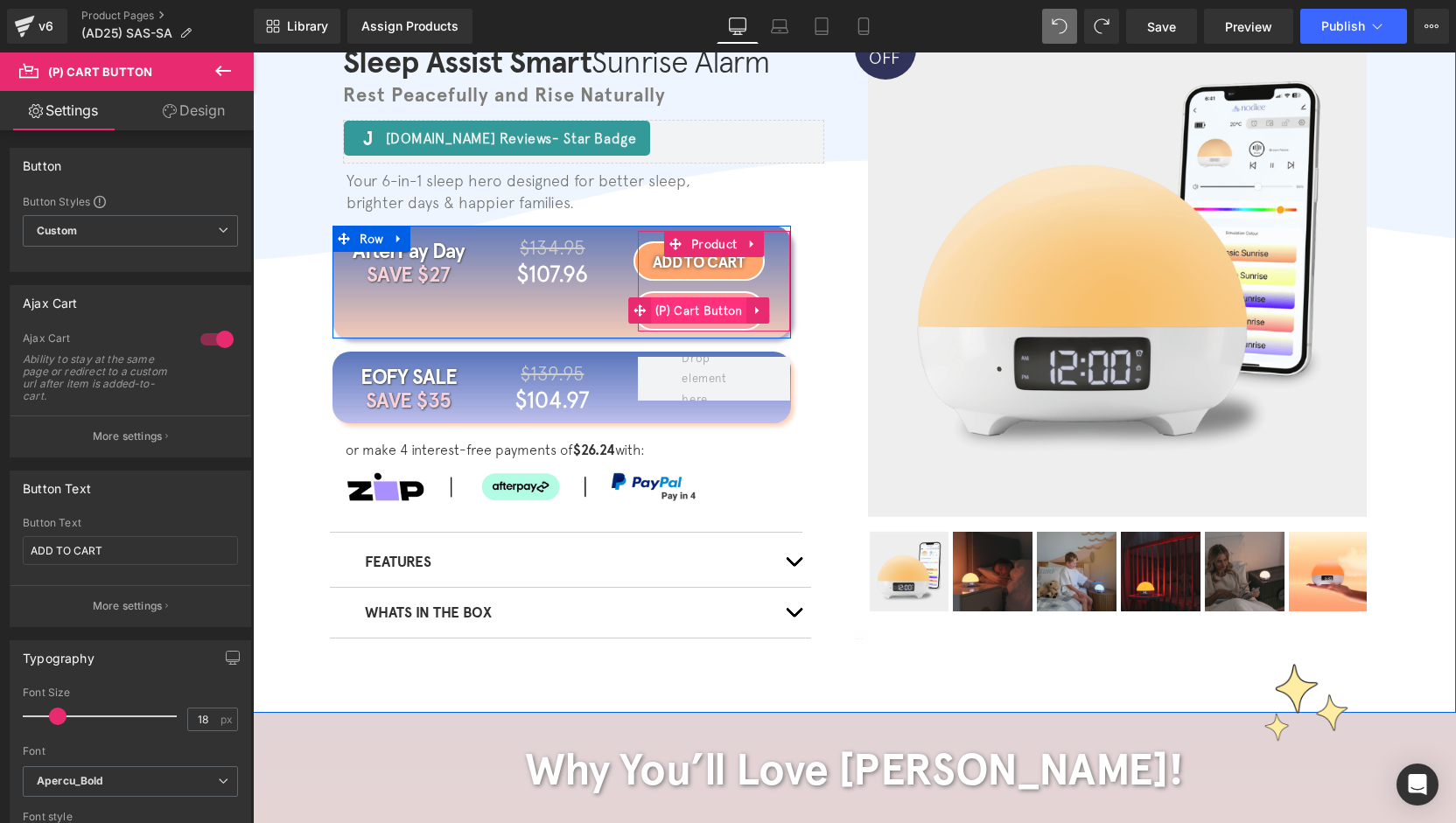
click span "(P) Cart Button"
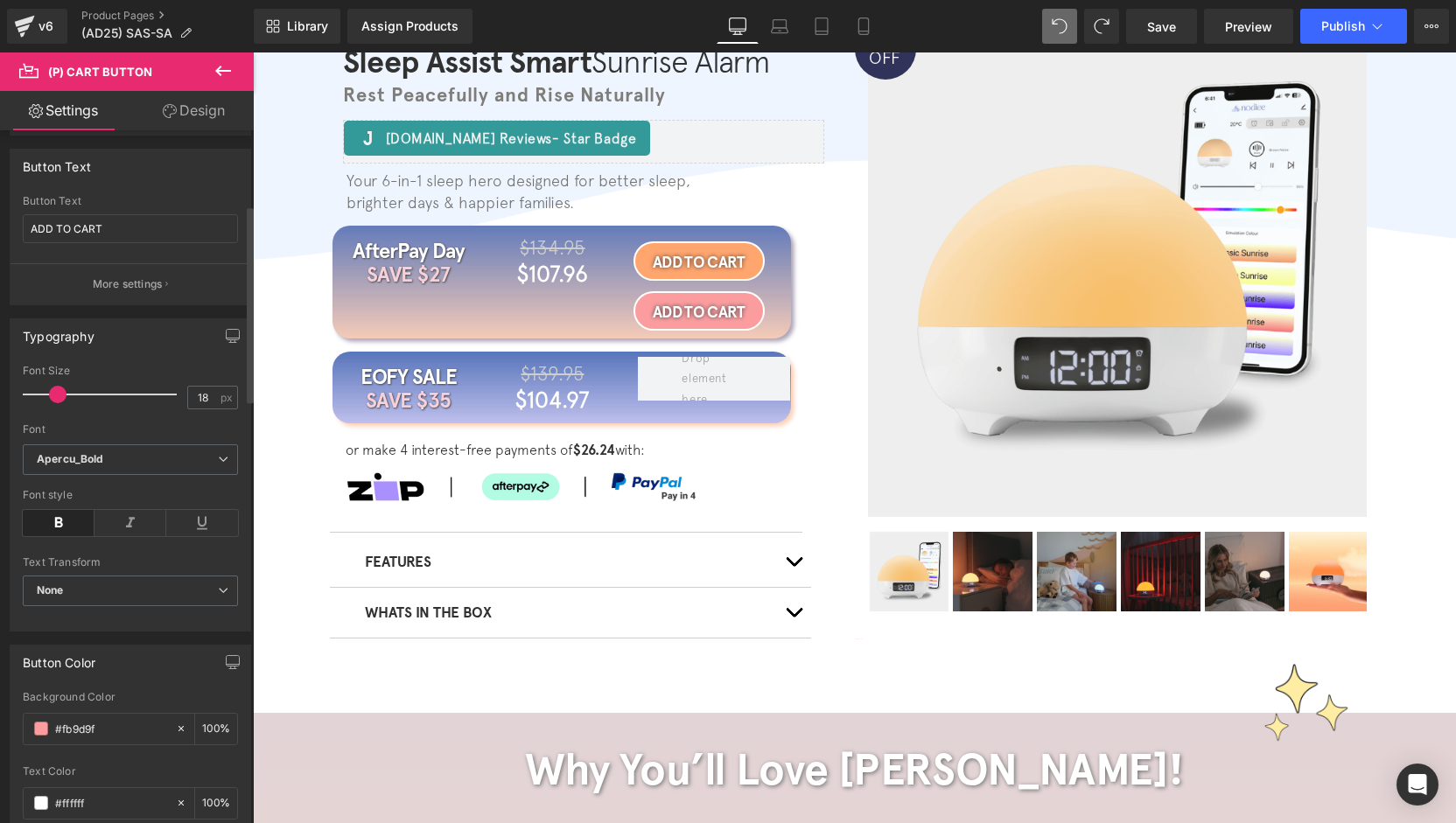
scroll to position [350, 0]
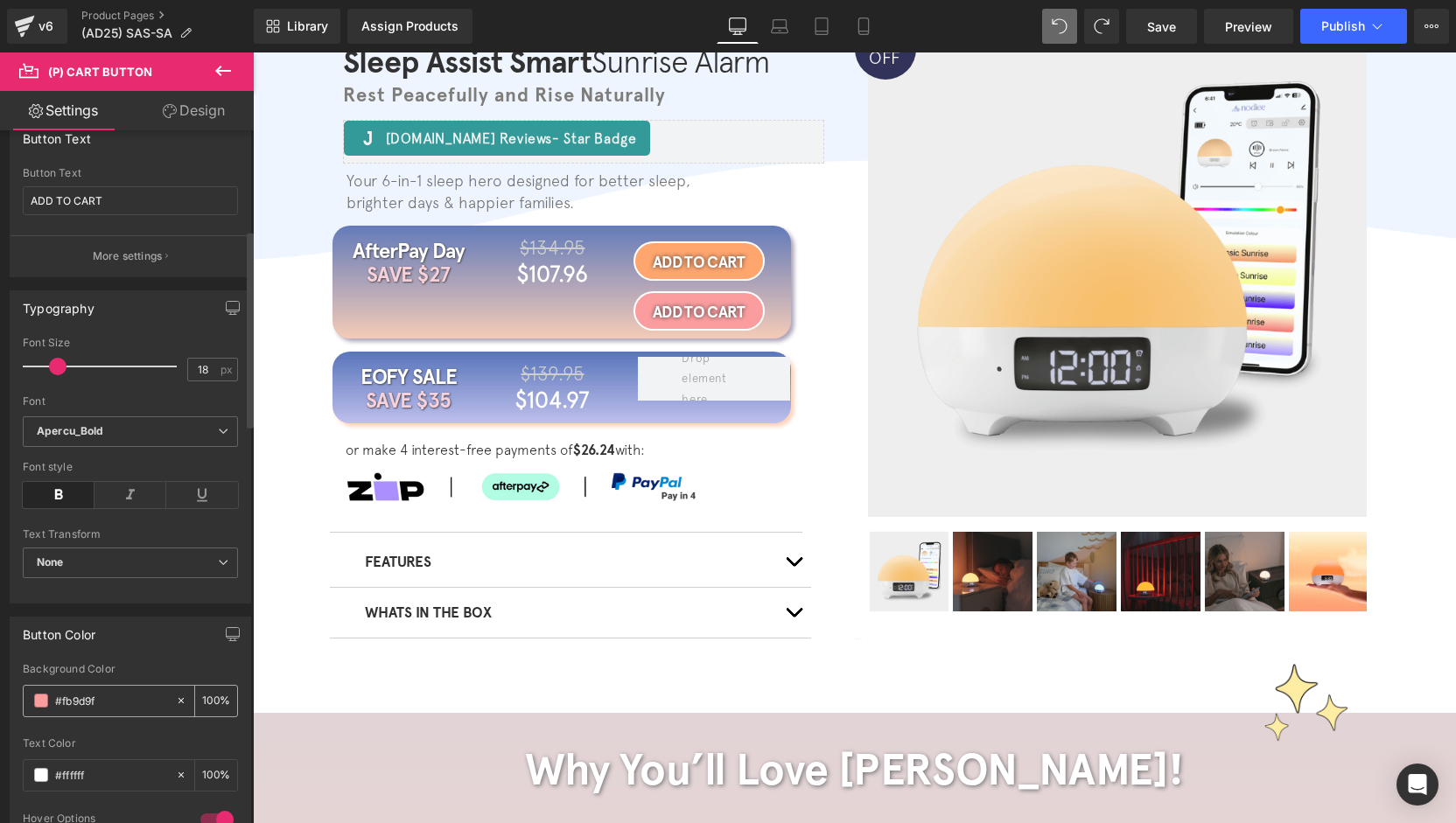
drag, startPoint x: 109, startPoint y: 697, endPoint x: 41, endPoint y: 697, distance: 68.0
click div "#fb9d9f"
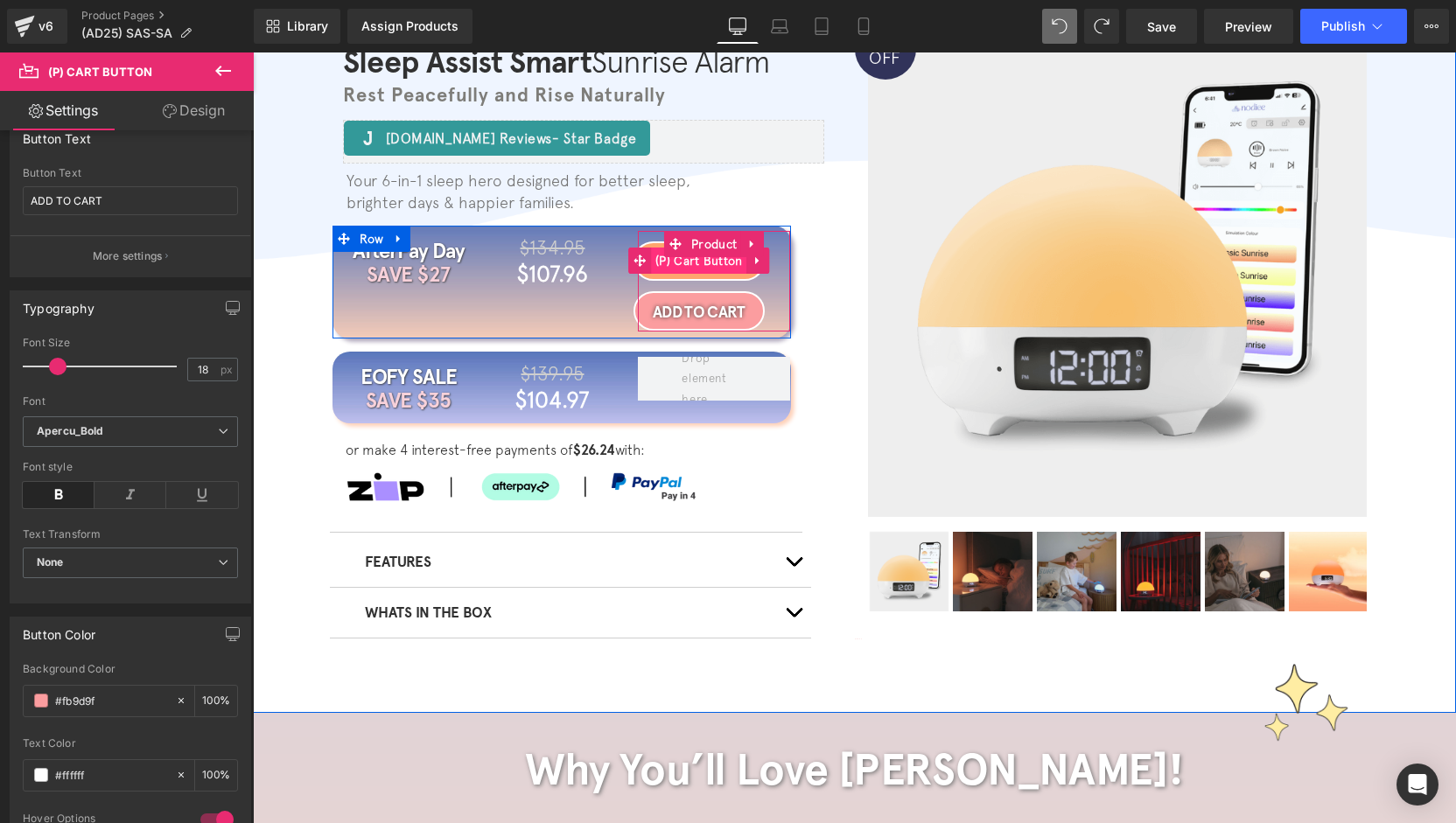
click span "(P) Cart Button"
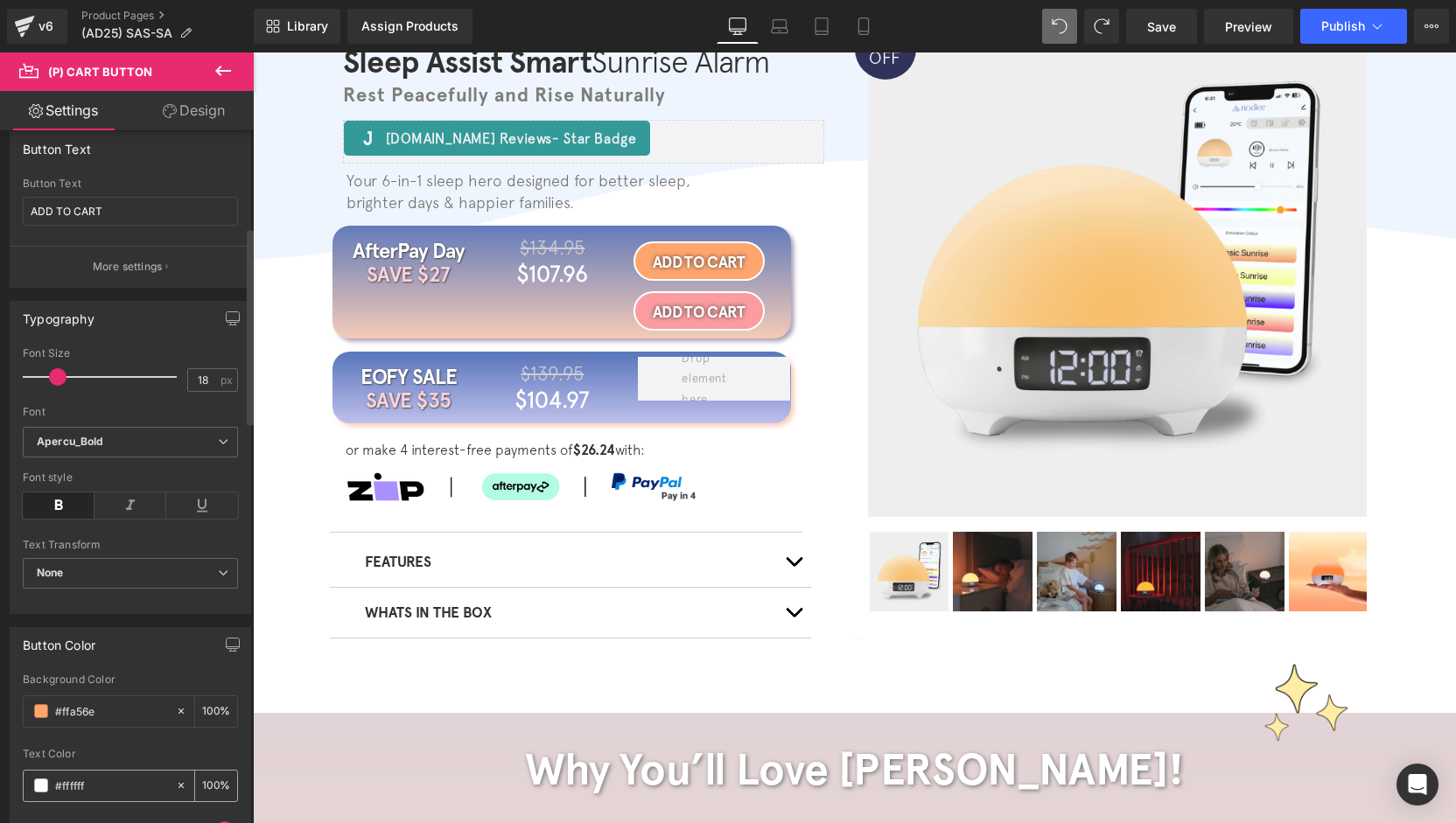
scroll to position [525, 0]
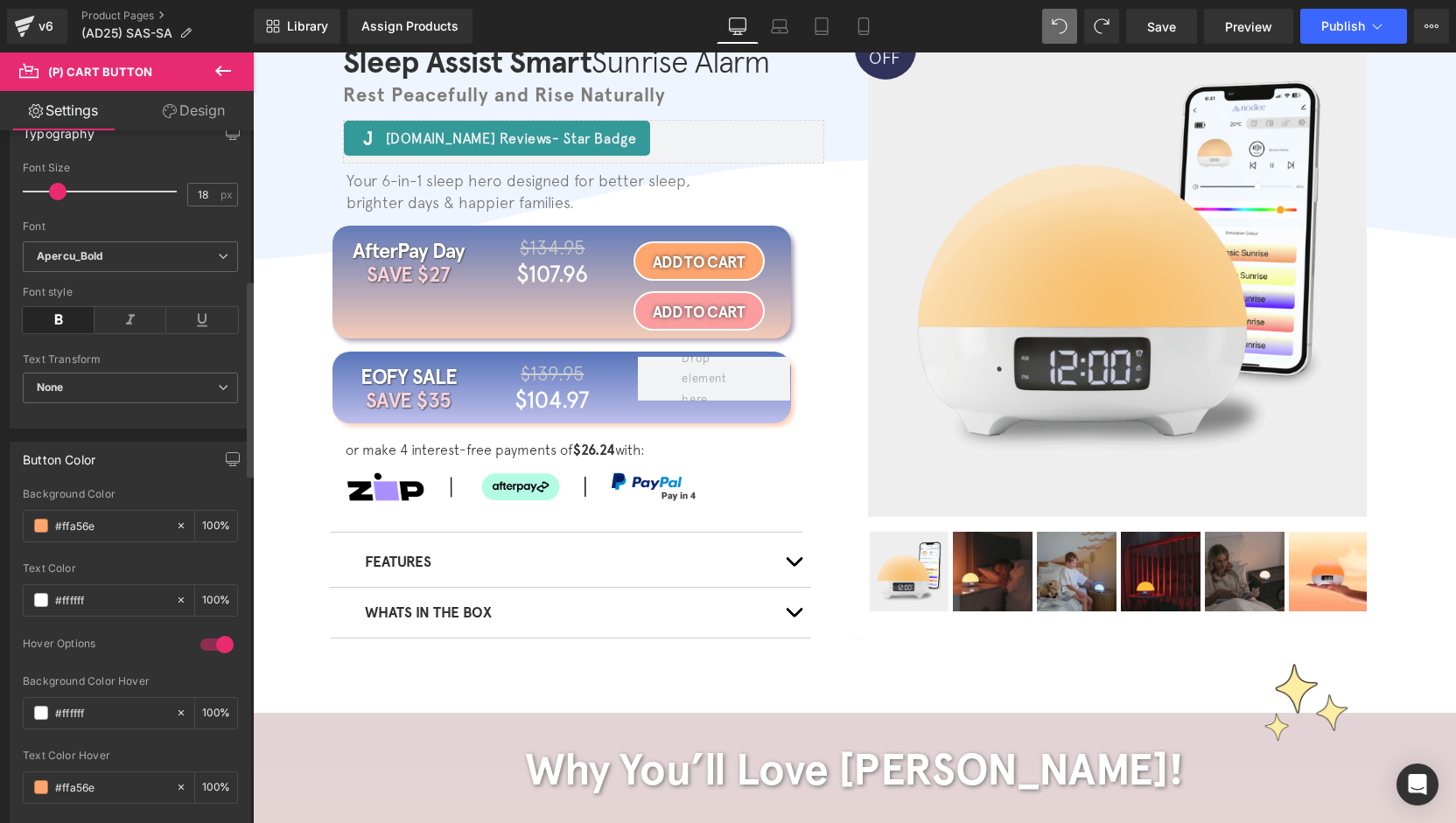
drag, startPoint x: 110, startPoint y: 518, endPoint x: 2, endPoint y: 534, distance: 109.2
click div "Button Color rgb(255, 165, 110) Background Color #ffa56e 100 % rgba(255, 255, 2…"
paste input "b9d9f"
type input "#fb9d9f"
drag, startPoint x: 91, startPoint y: 790, endPoint x: 41, endPoint y: 789, distance: 50.0
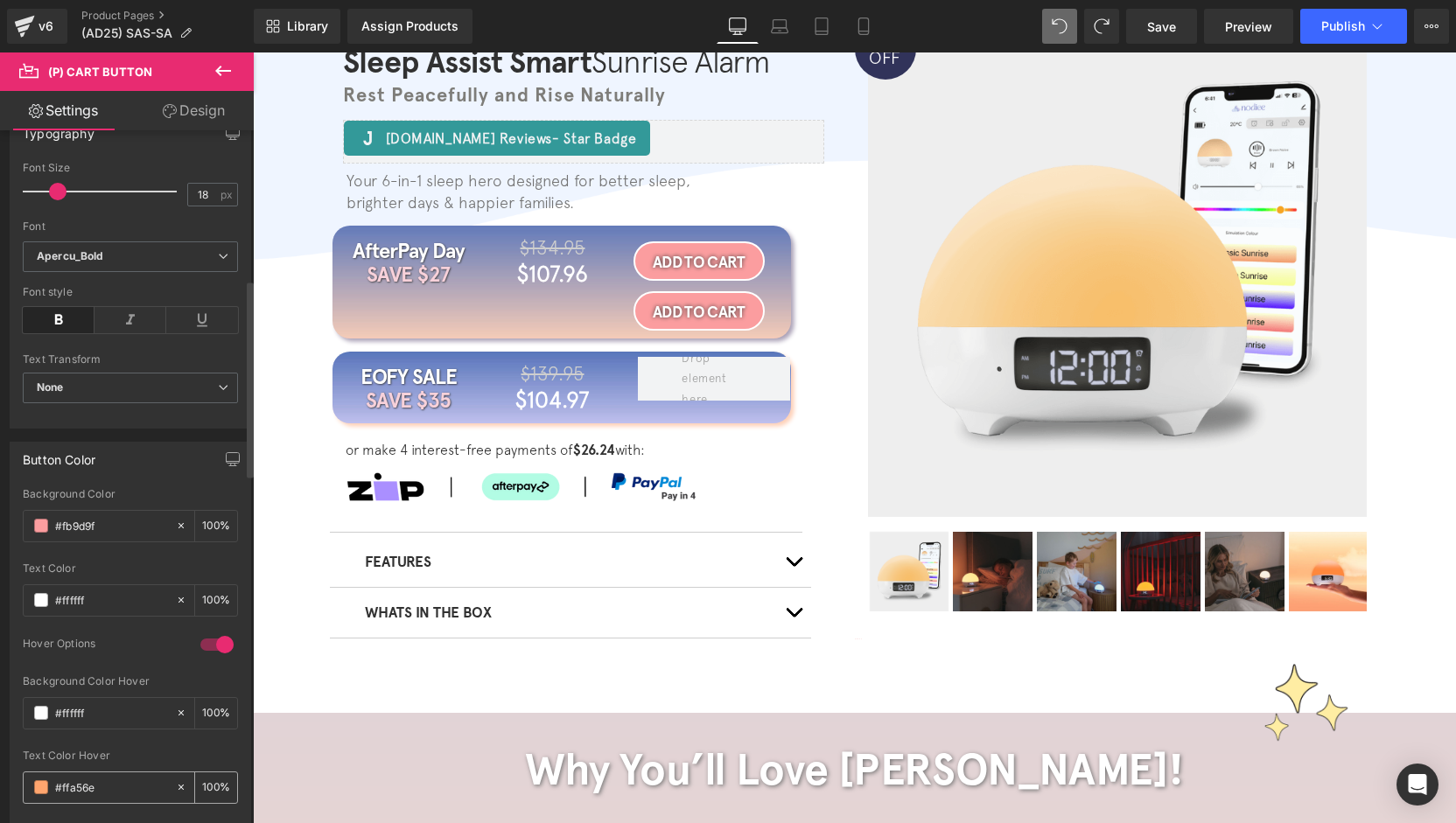
click div "#ffa56e"
drag, startPoint x: 64, startPoint y: 781, endPoint x: 50, endPoint y: 778, distance: 14.3
click div "#ffa56e"
paste input "b9d9f"
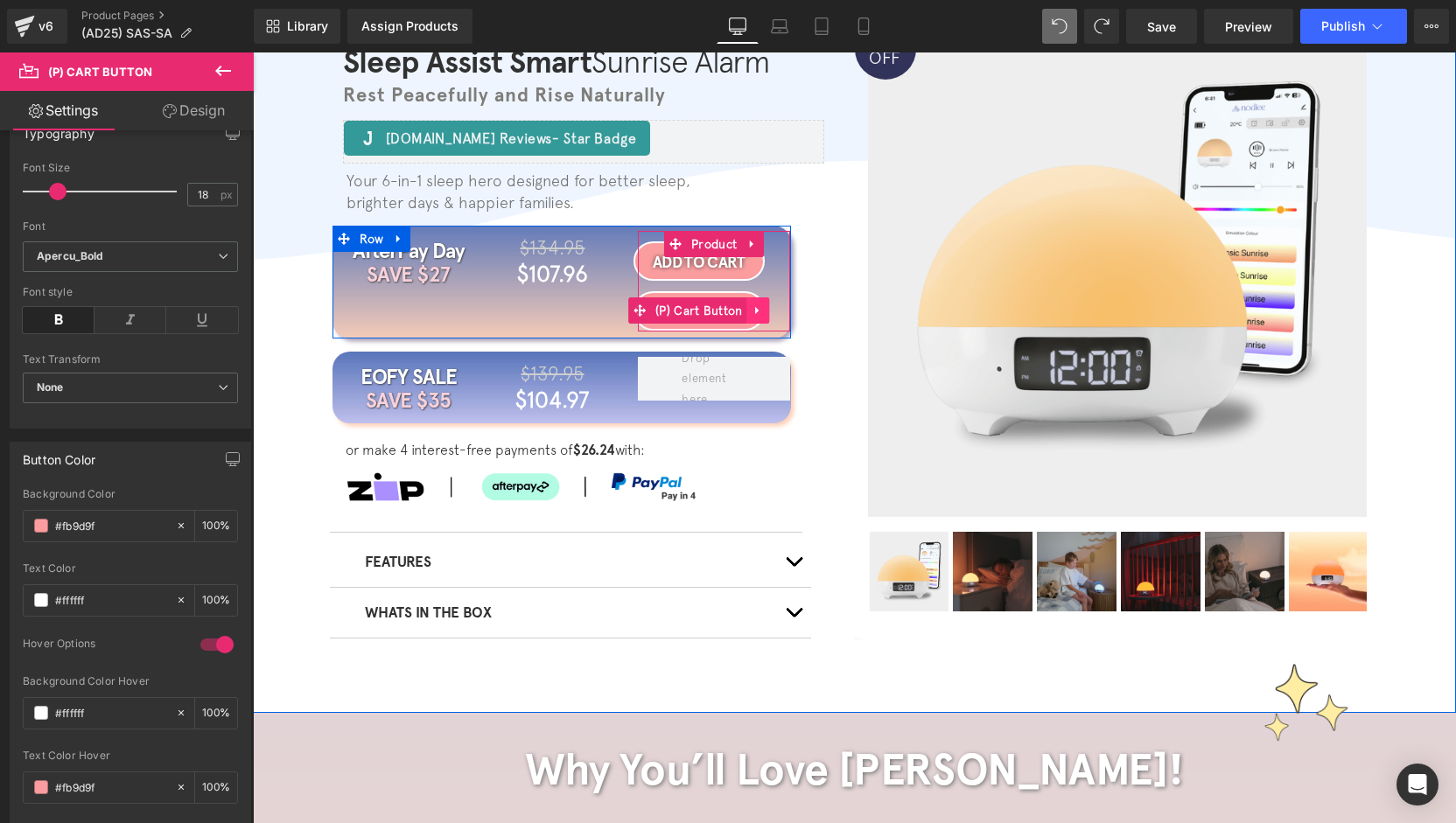
type input "#fb9d9f"
click icon
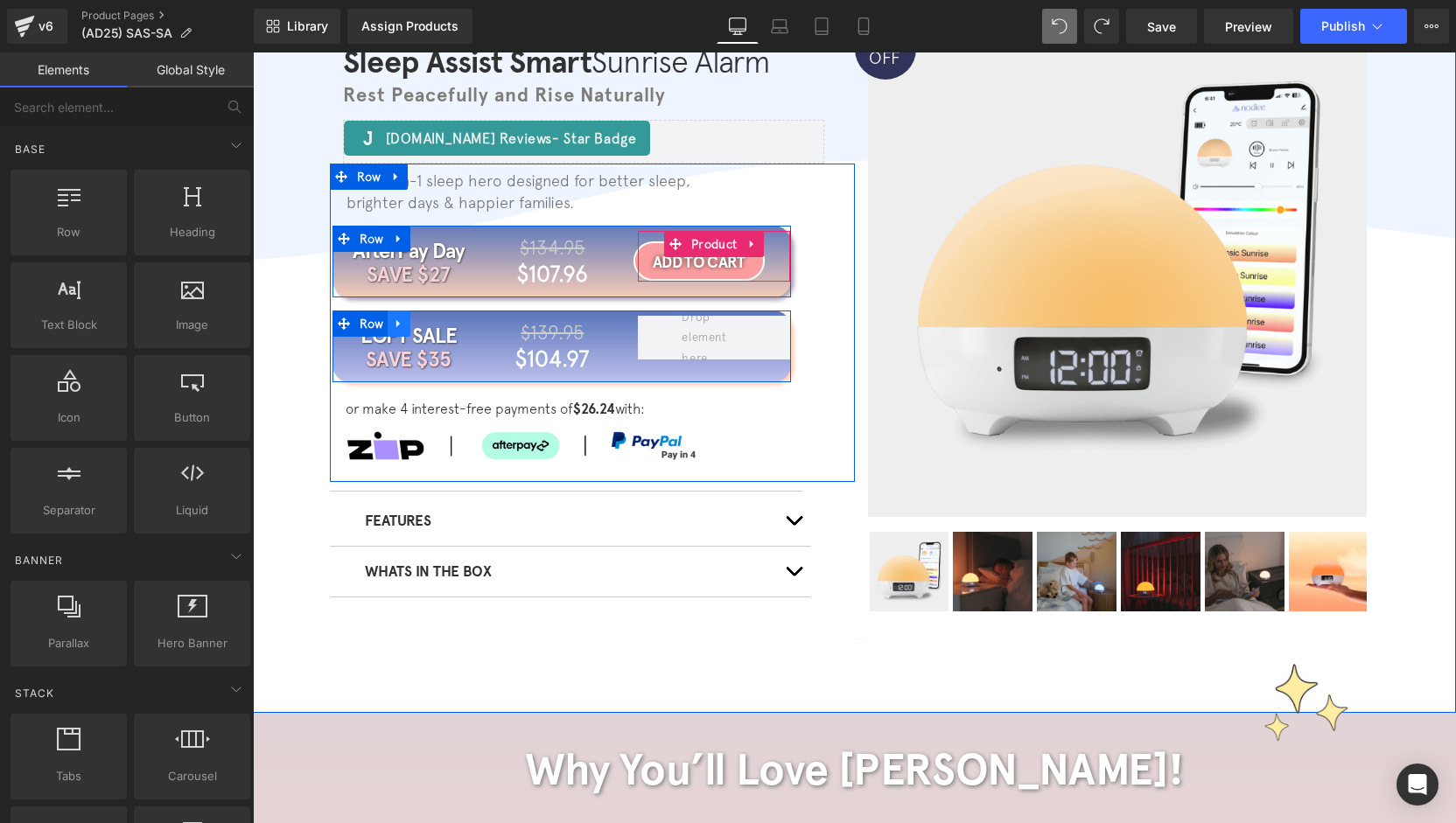
click icon
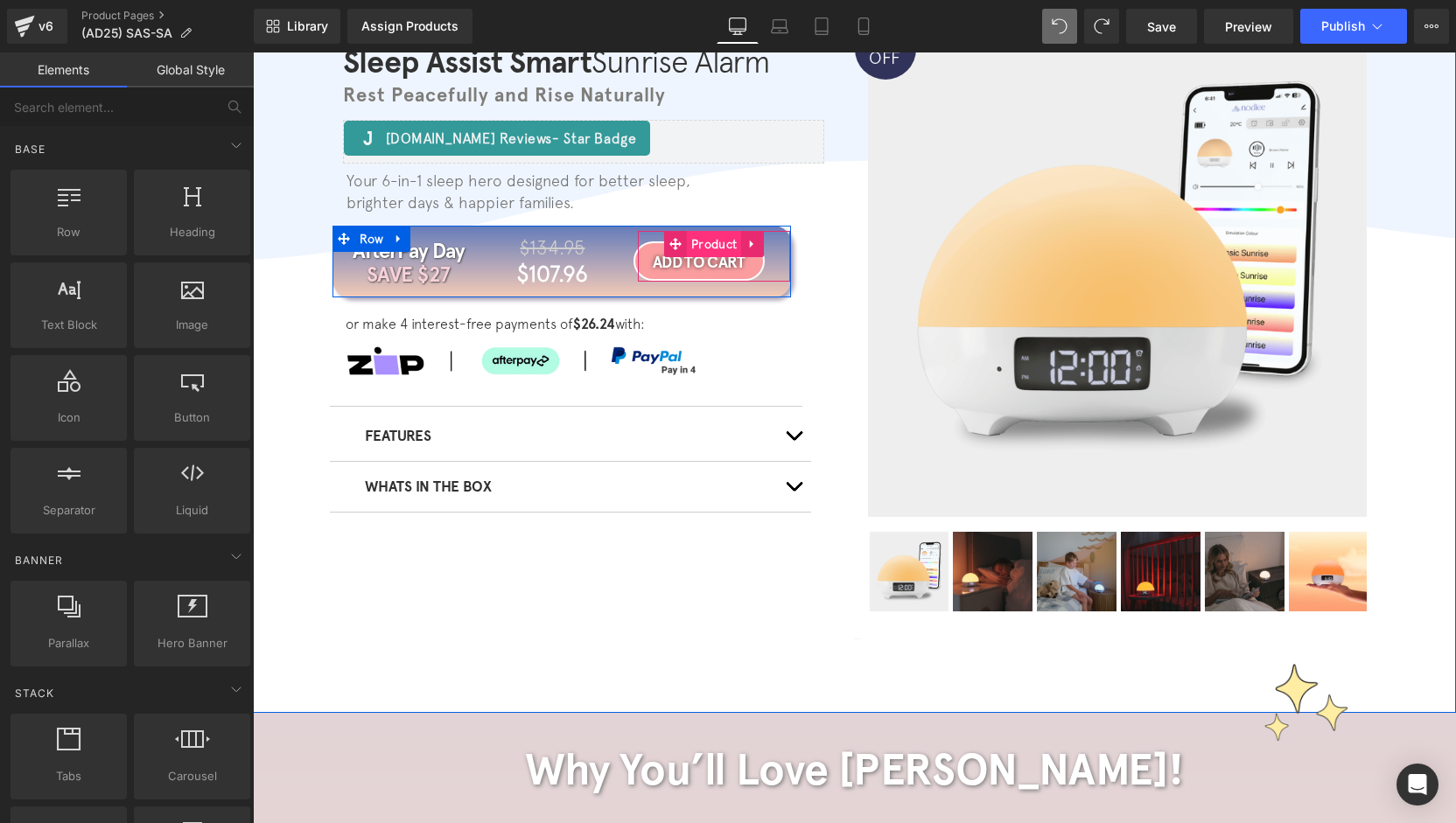
click span "Product"
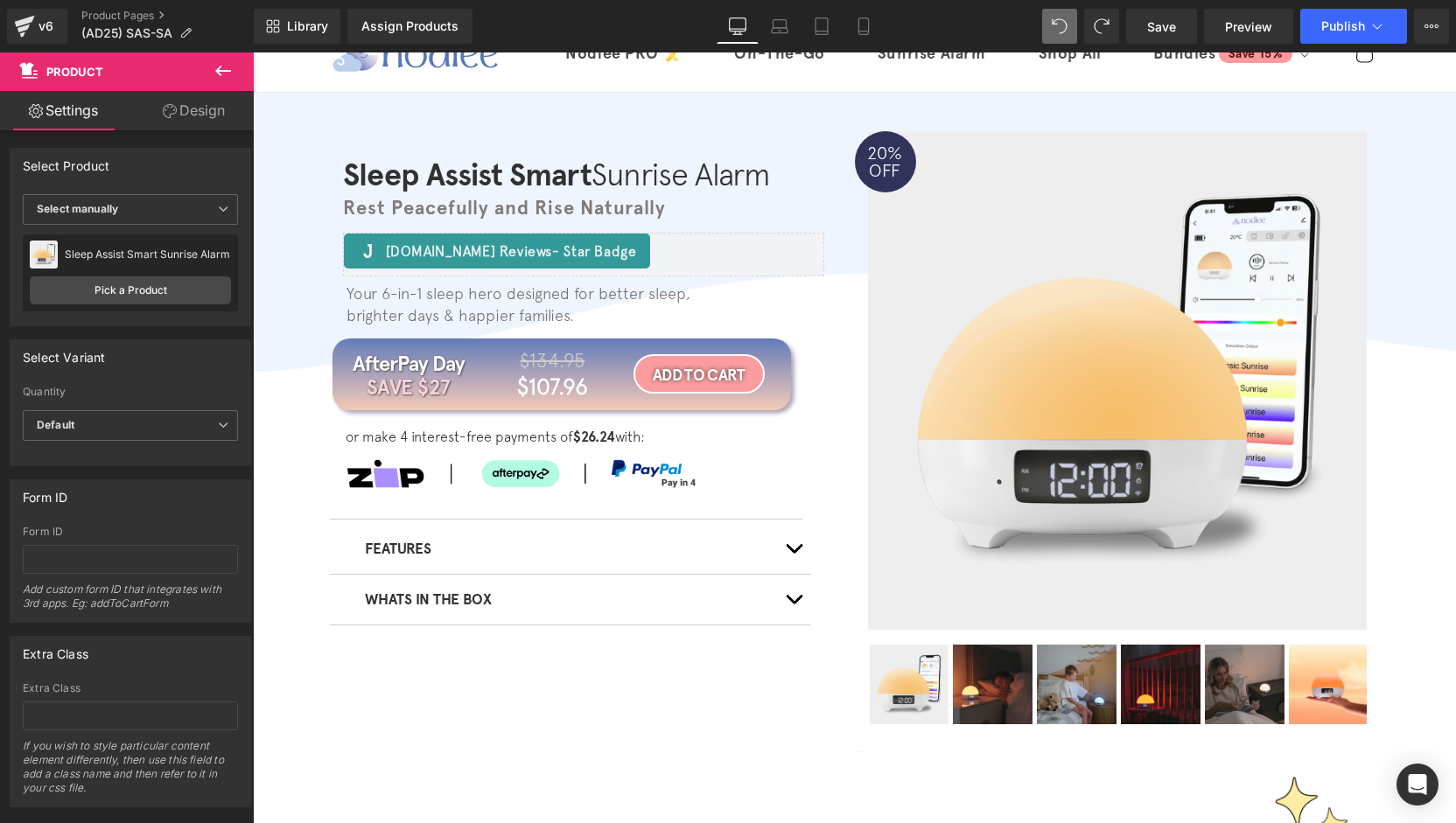
scroll to position [0, 0]
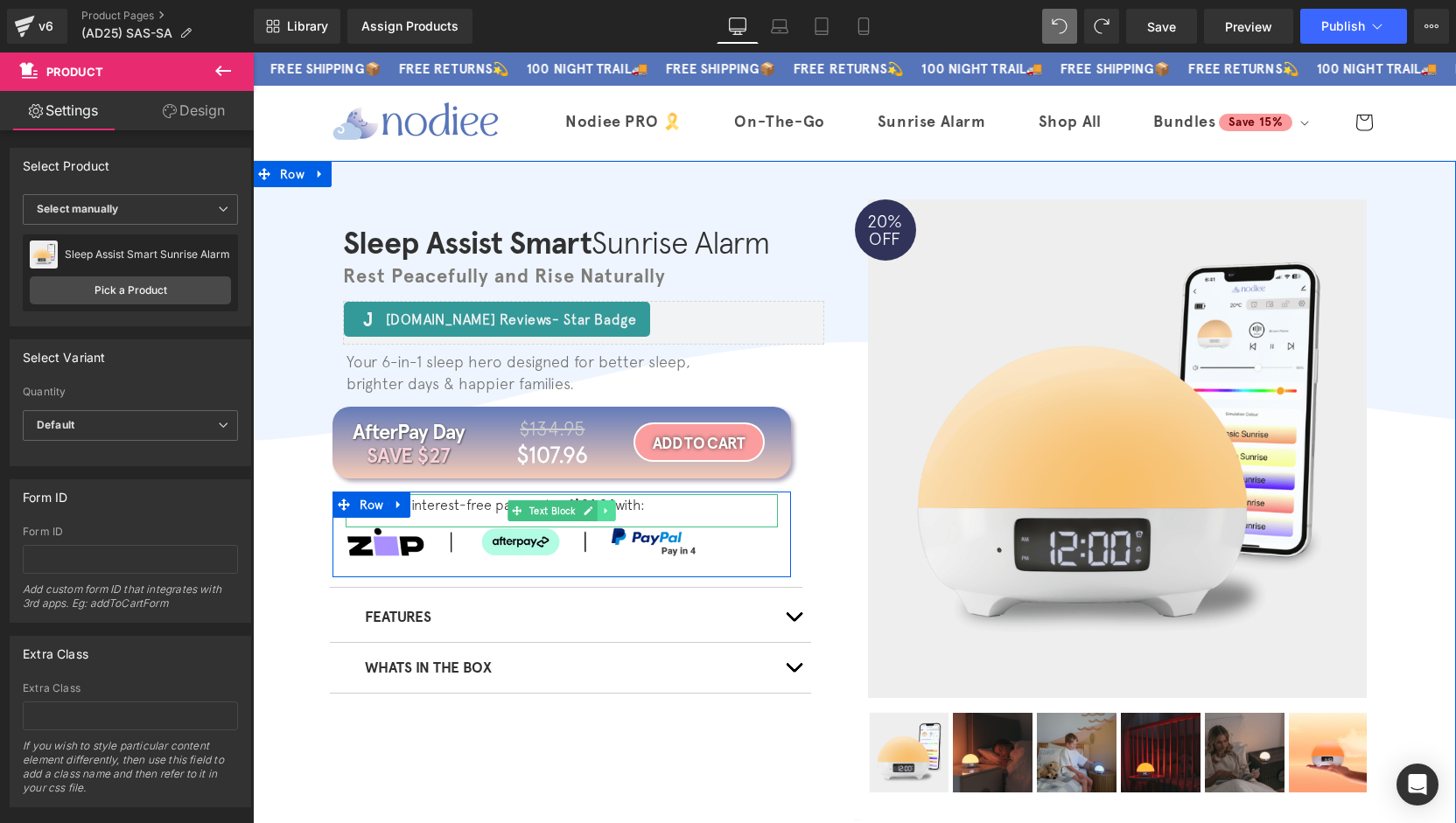
click icon
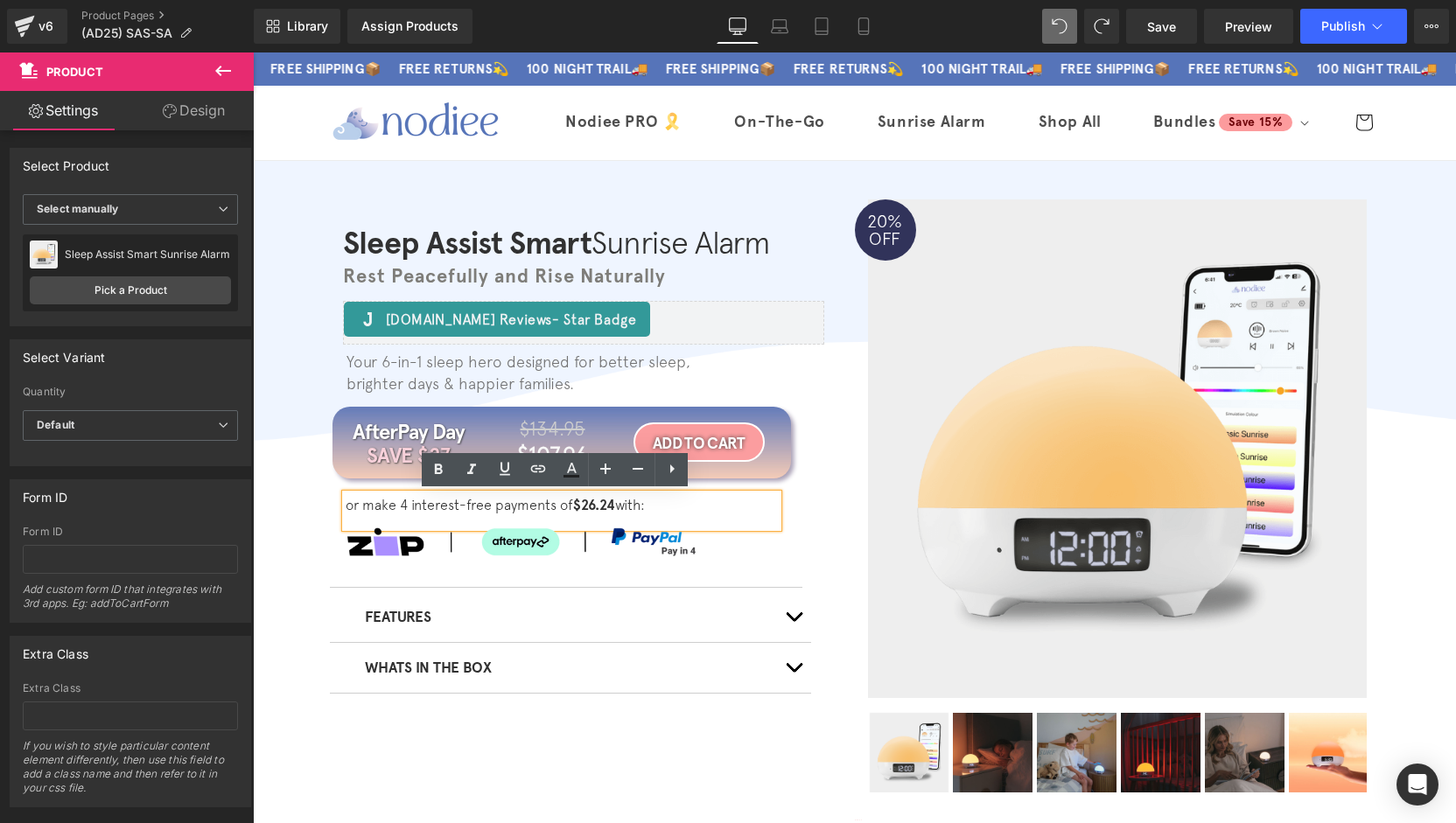
click strong "$26.24"
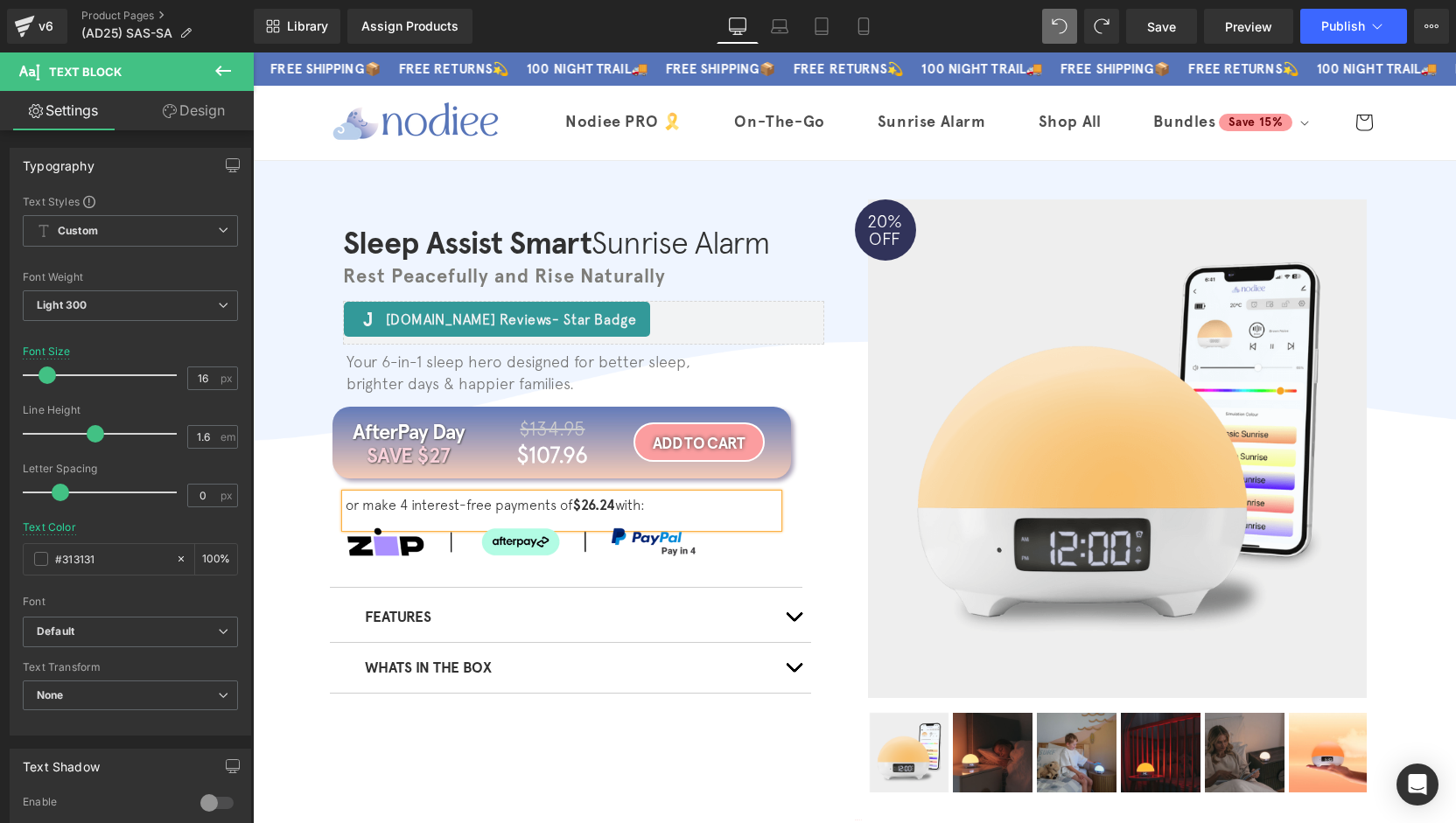
click strong "$26.24"
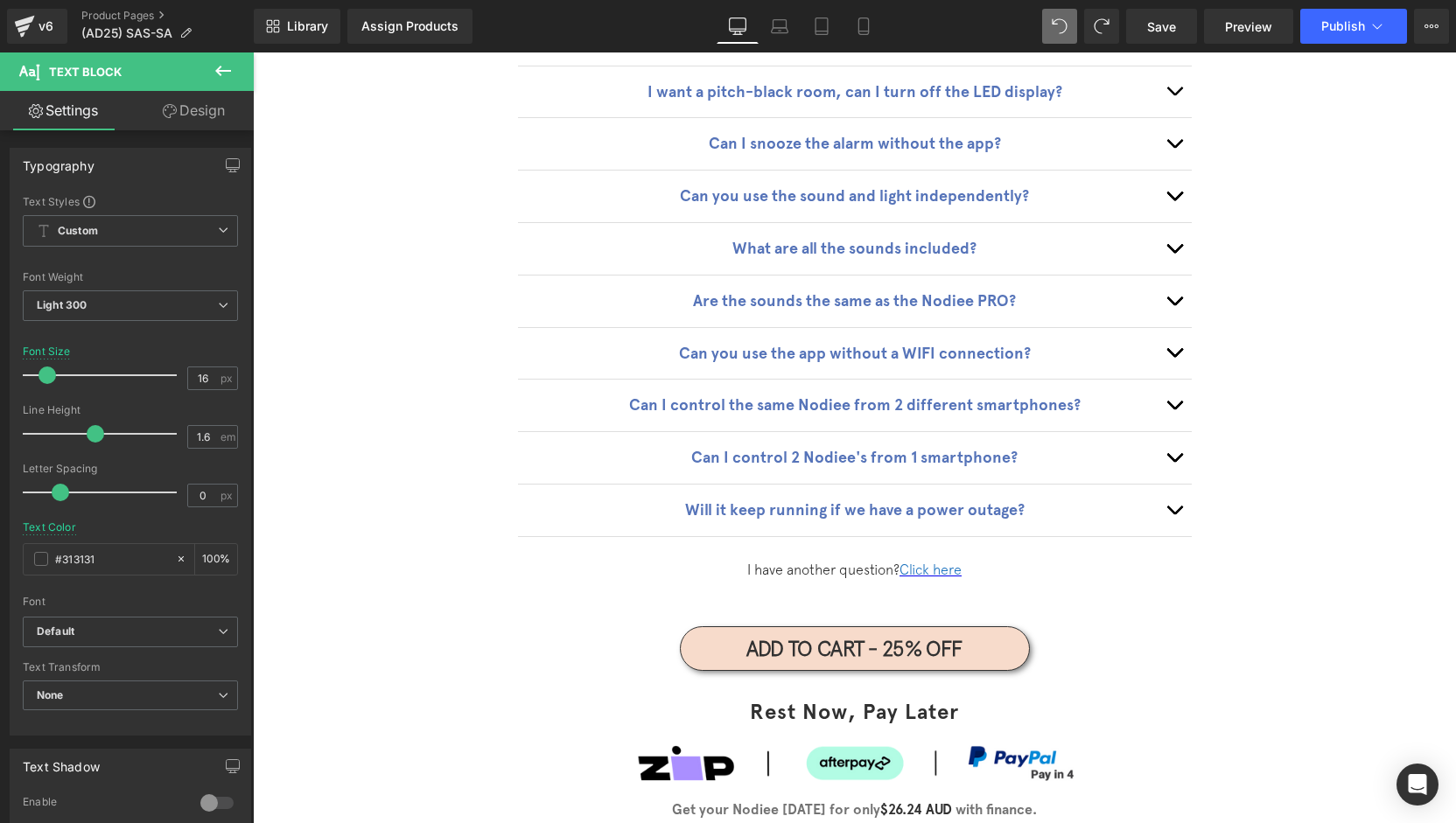
scroll to position [5523, 0]
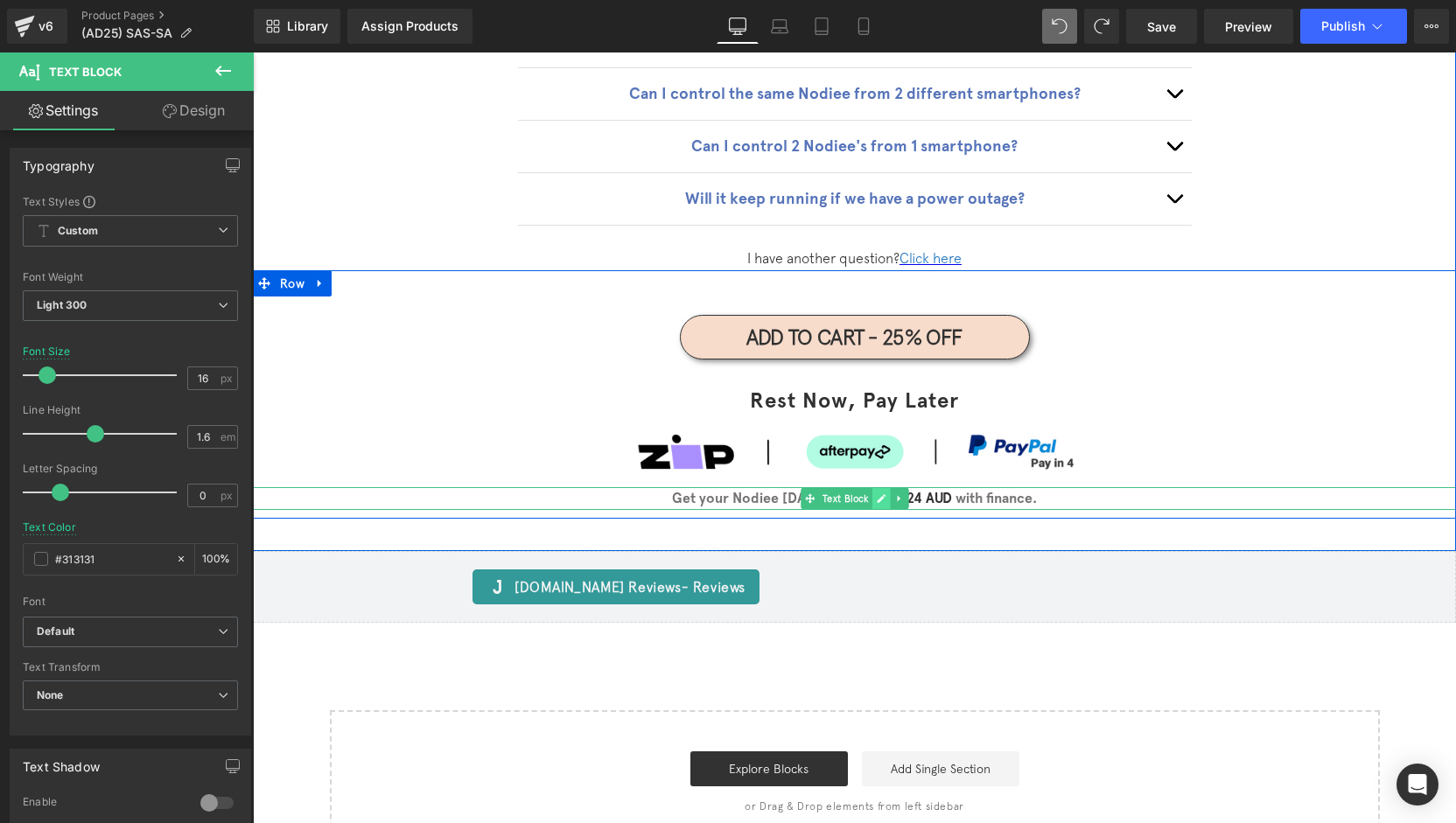
click link
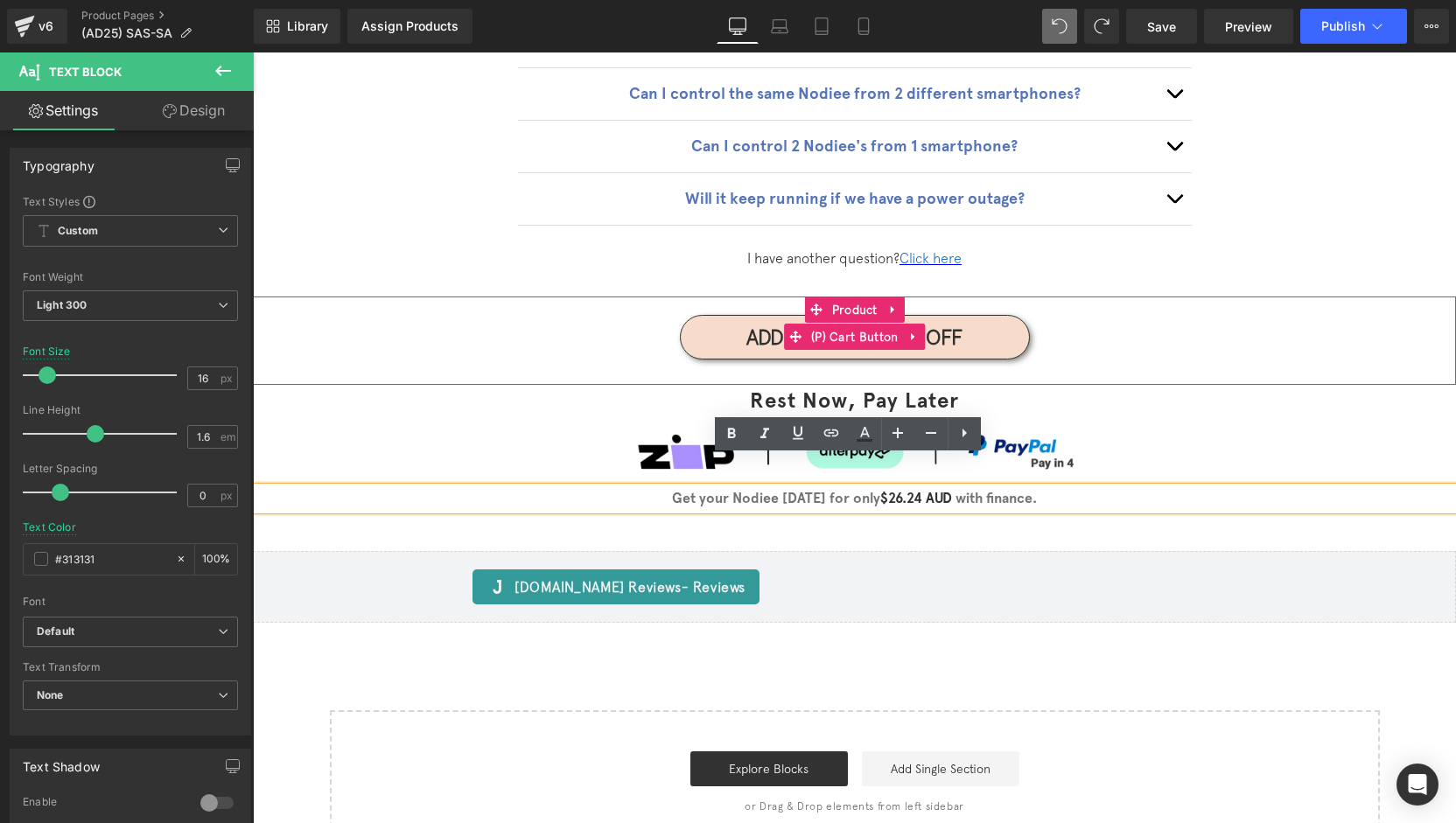
drag, startPoint x: 632, startPoint y: 261, endPoint x: 500, endPoint y: 318, distance: 143.8
click span "(P) Cart Button"
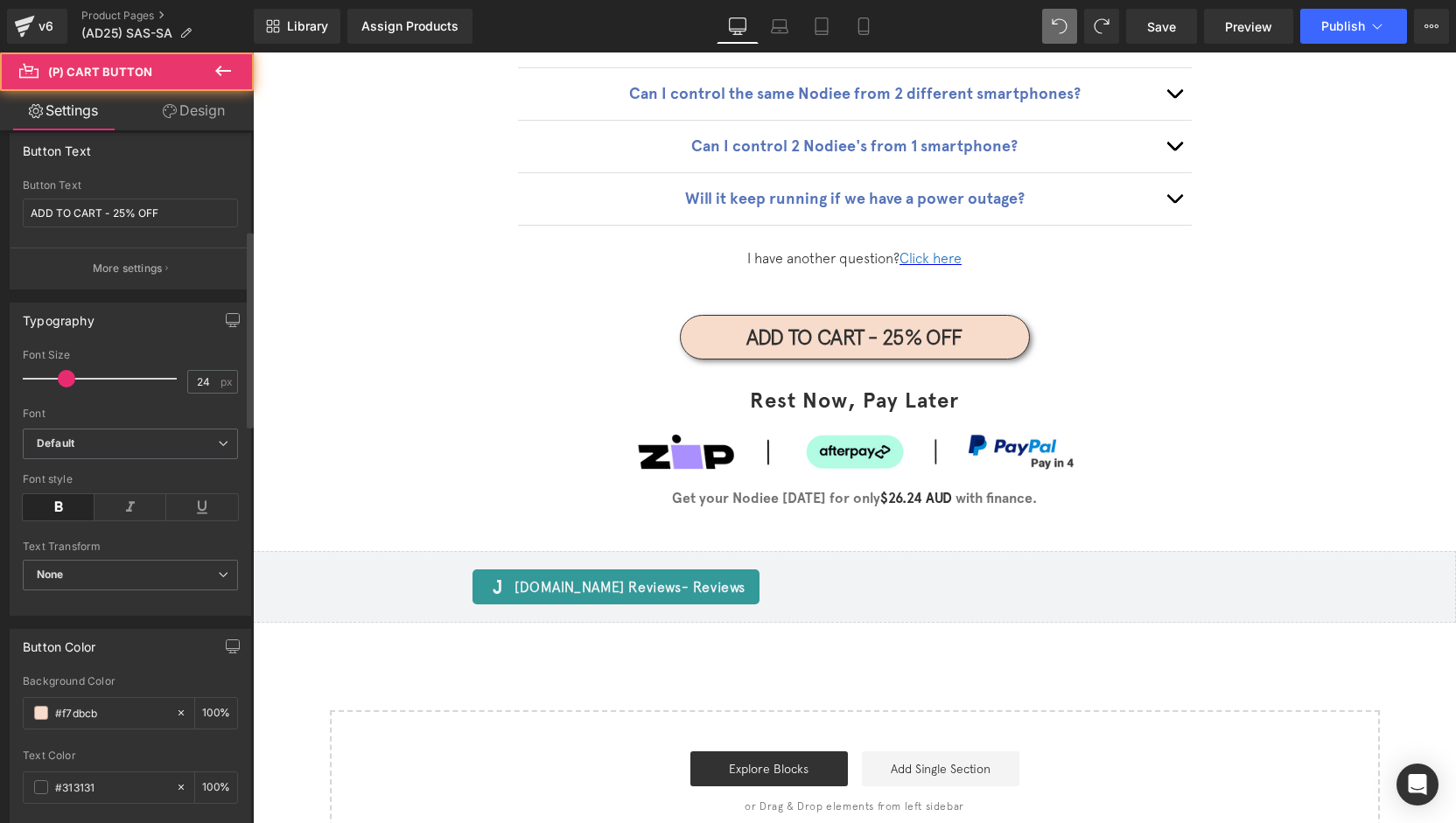
scroll to position [350, 0]
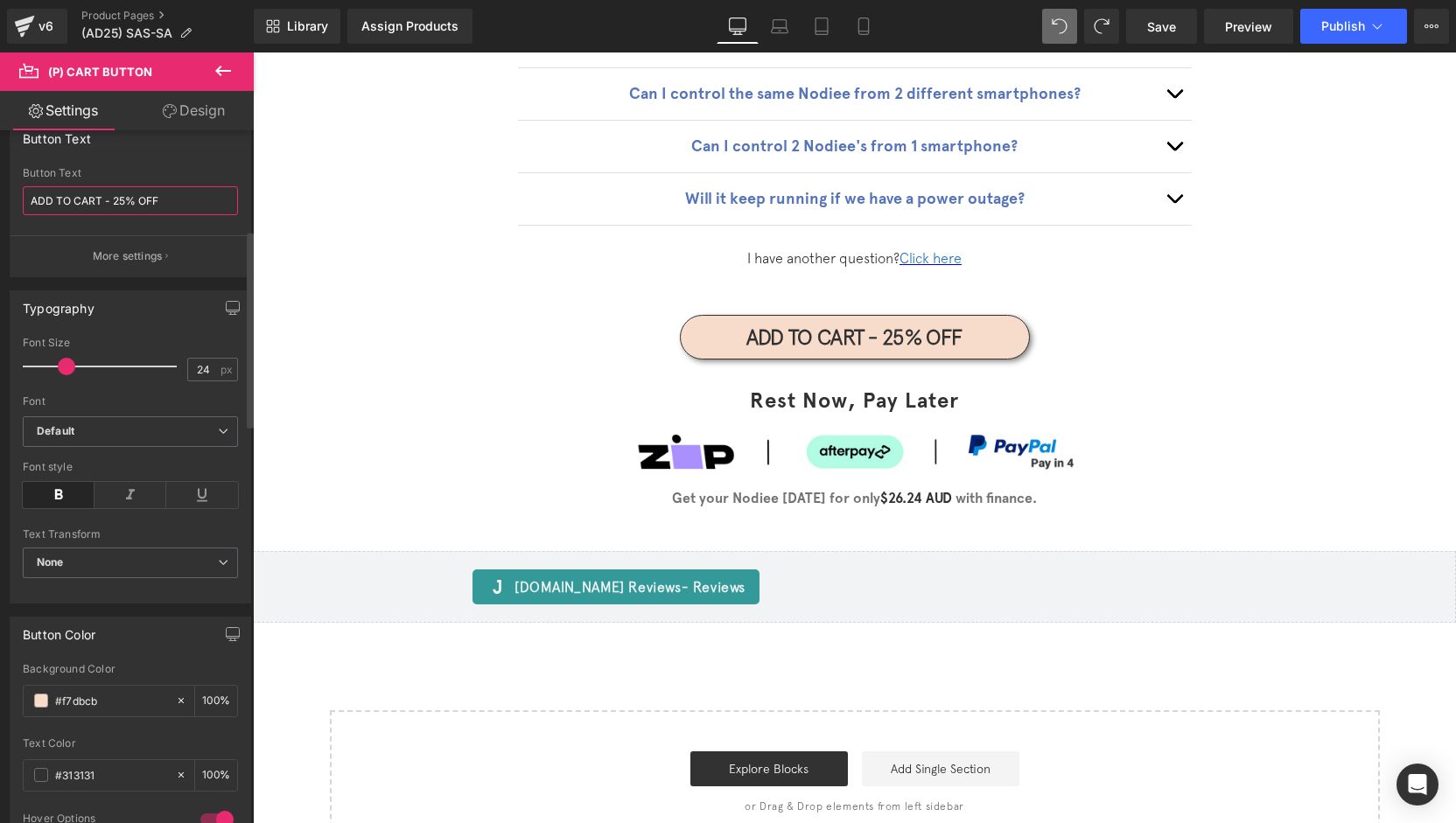
click input "ADD TO CART - 25% OFF"
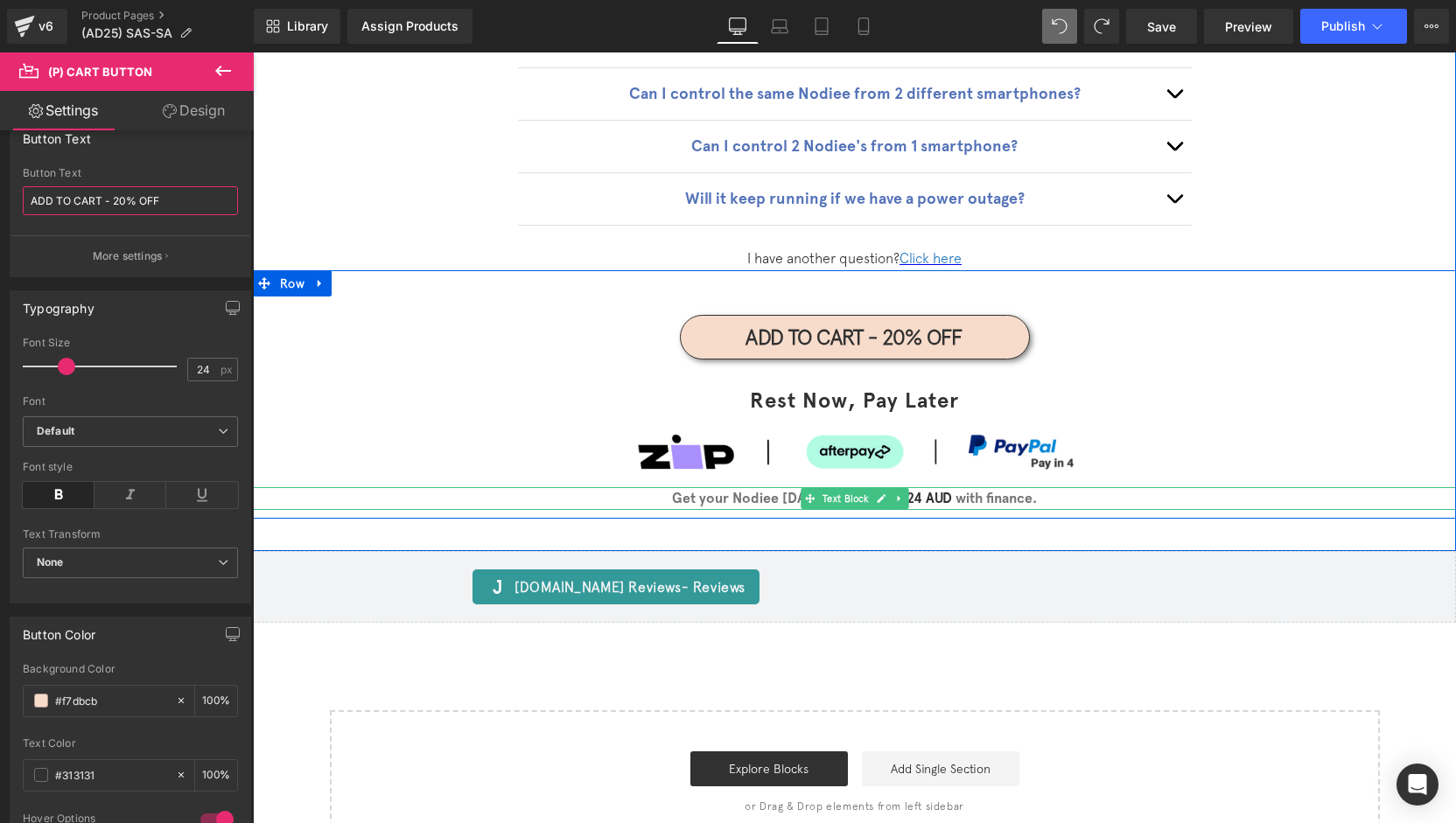
type input "ADD TO CART - 20% OFF"
click icon
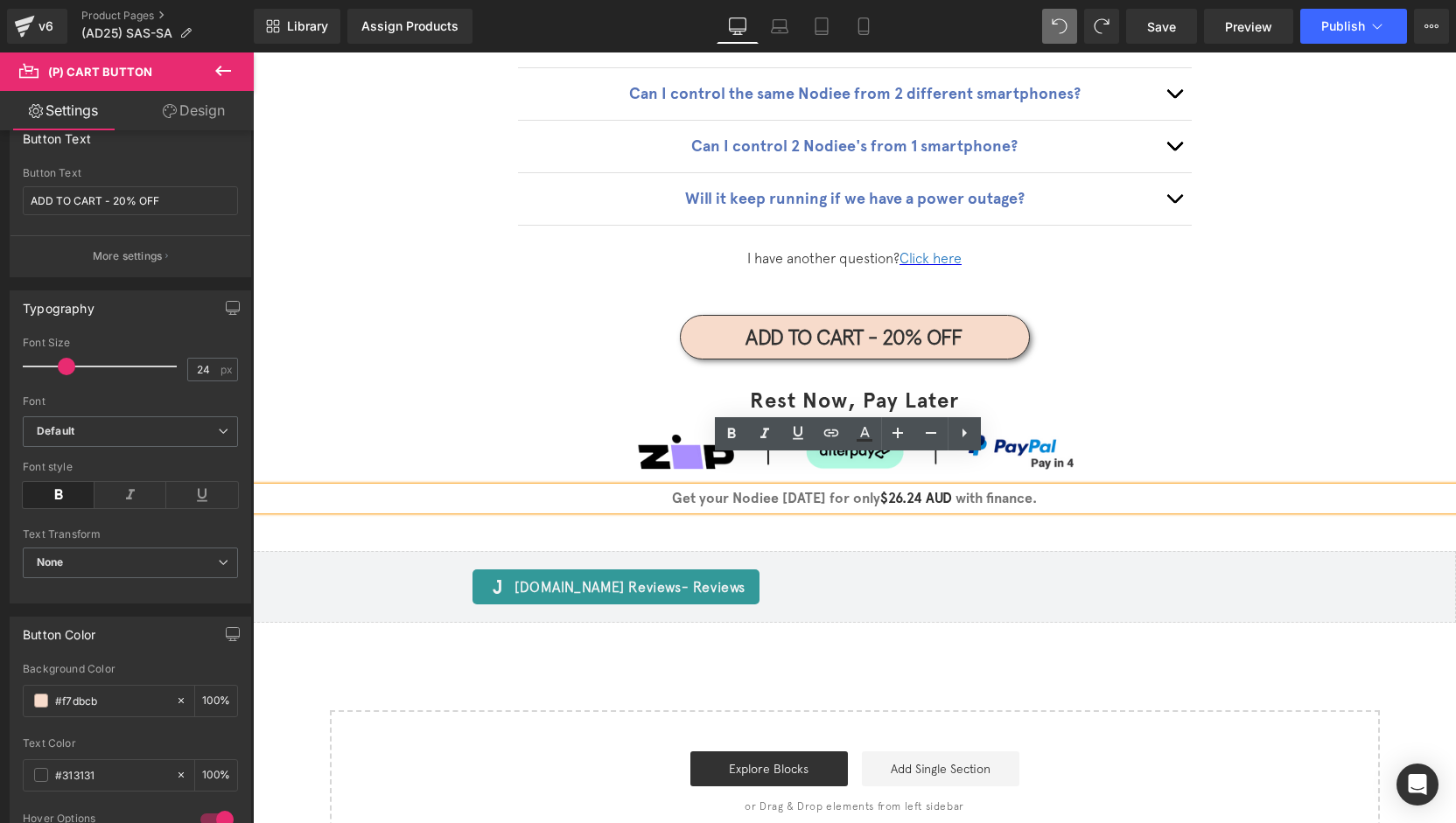
click strong "$26.24 AUD"
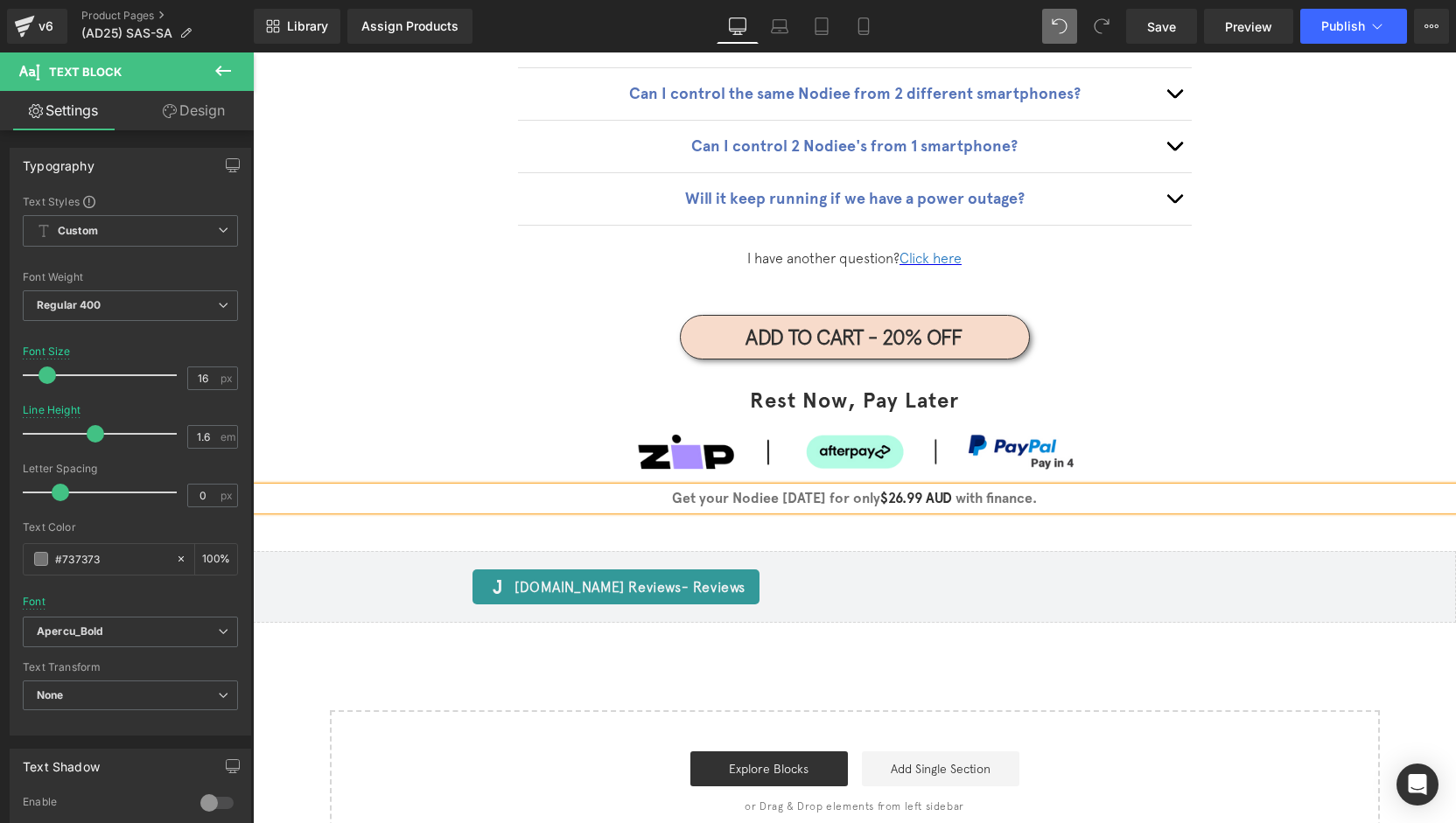
click div "Frequently Asked Questions Heading Image Frequently Asked Questions Heading Can…"
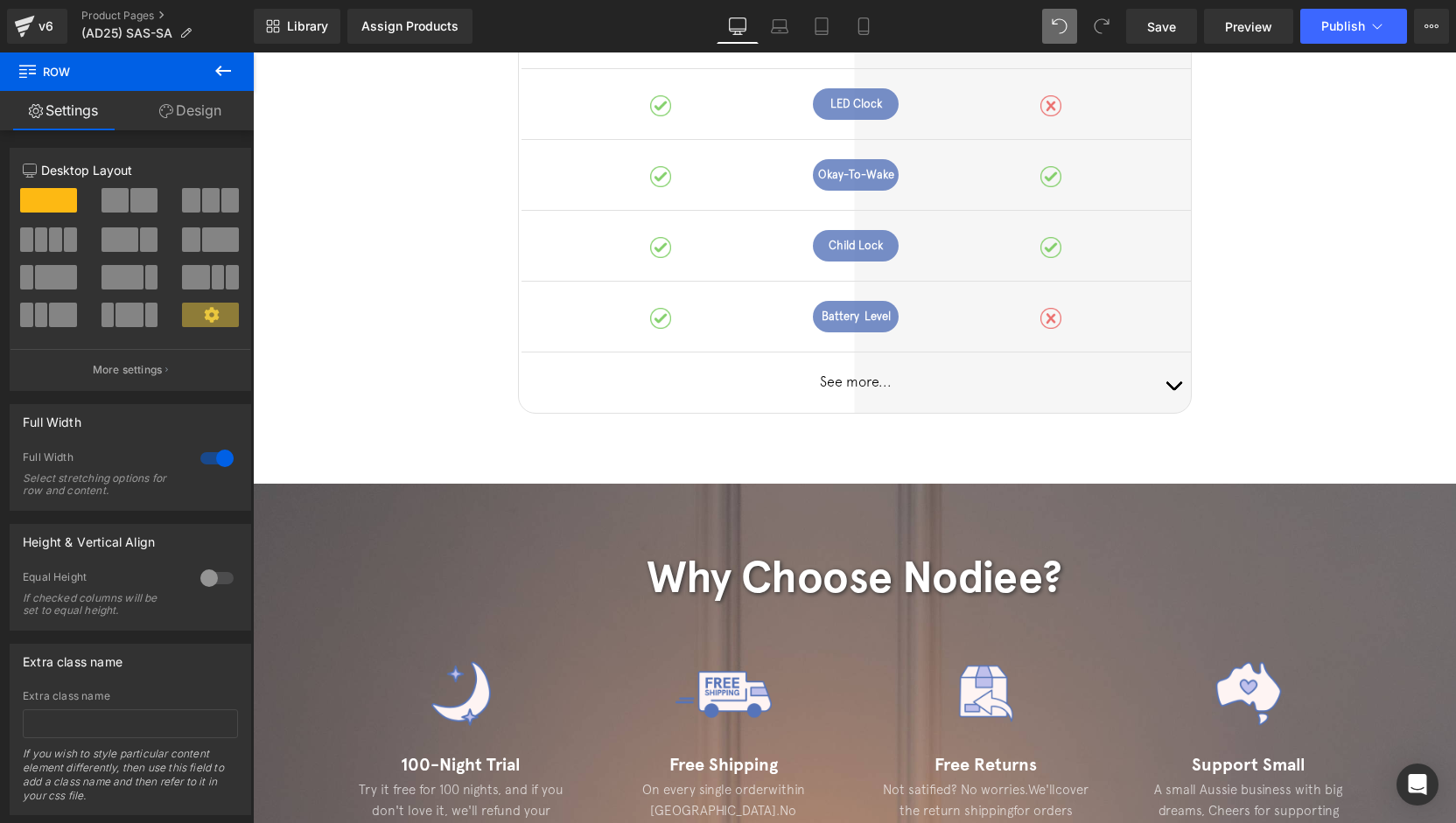
scroll to position [0, 0]
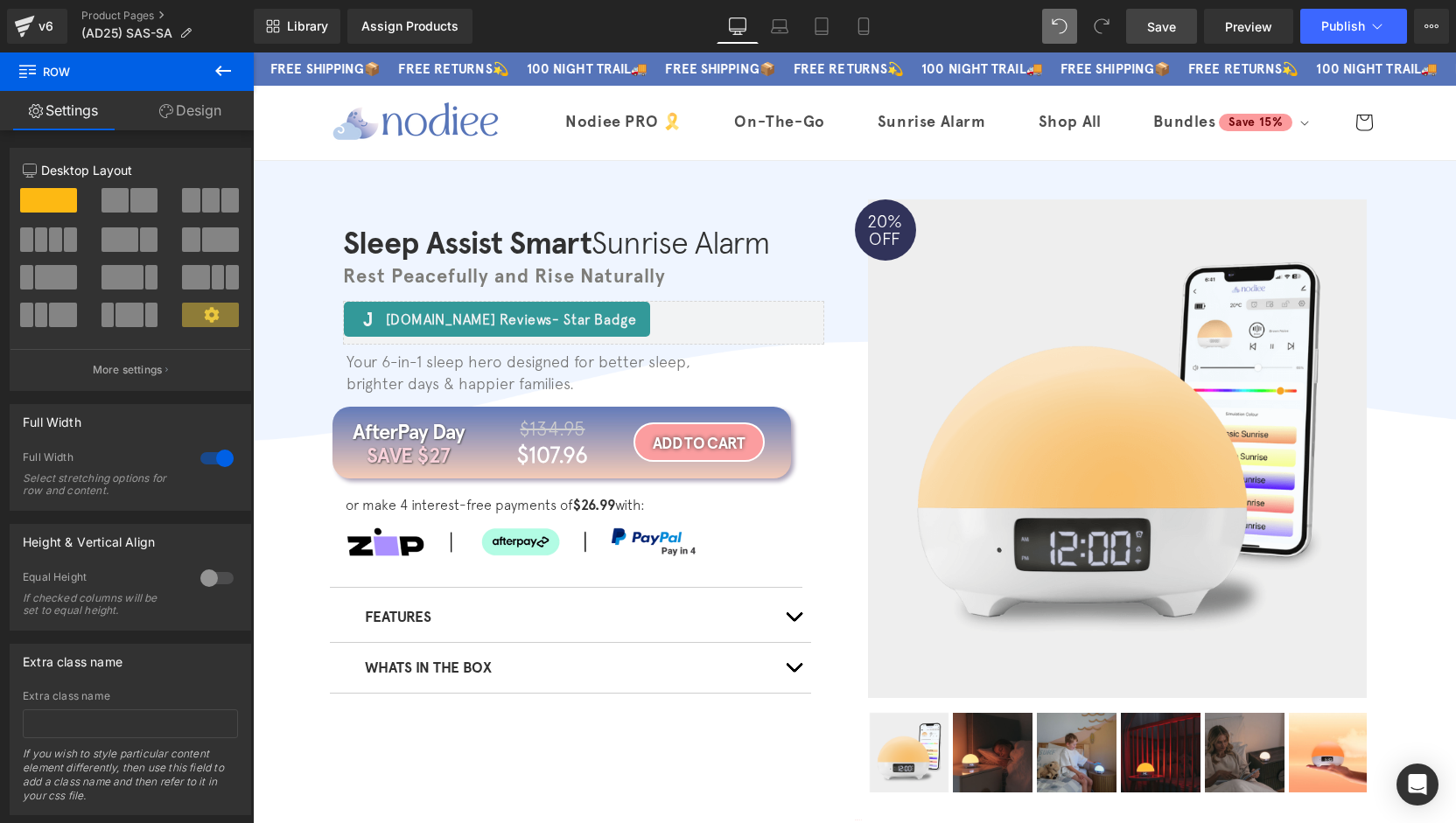
click span "Save"
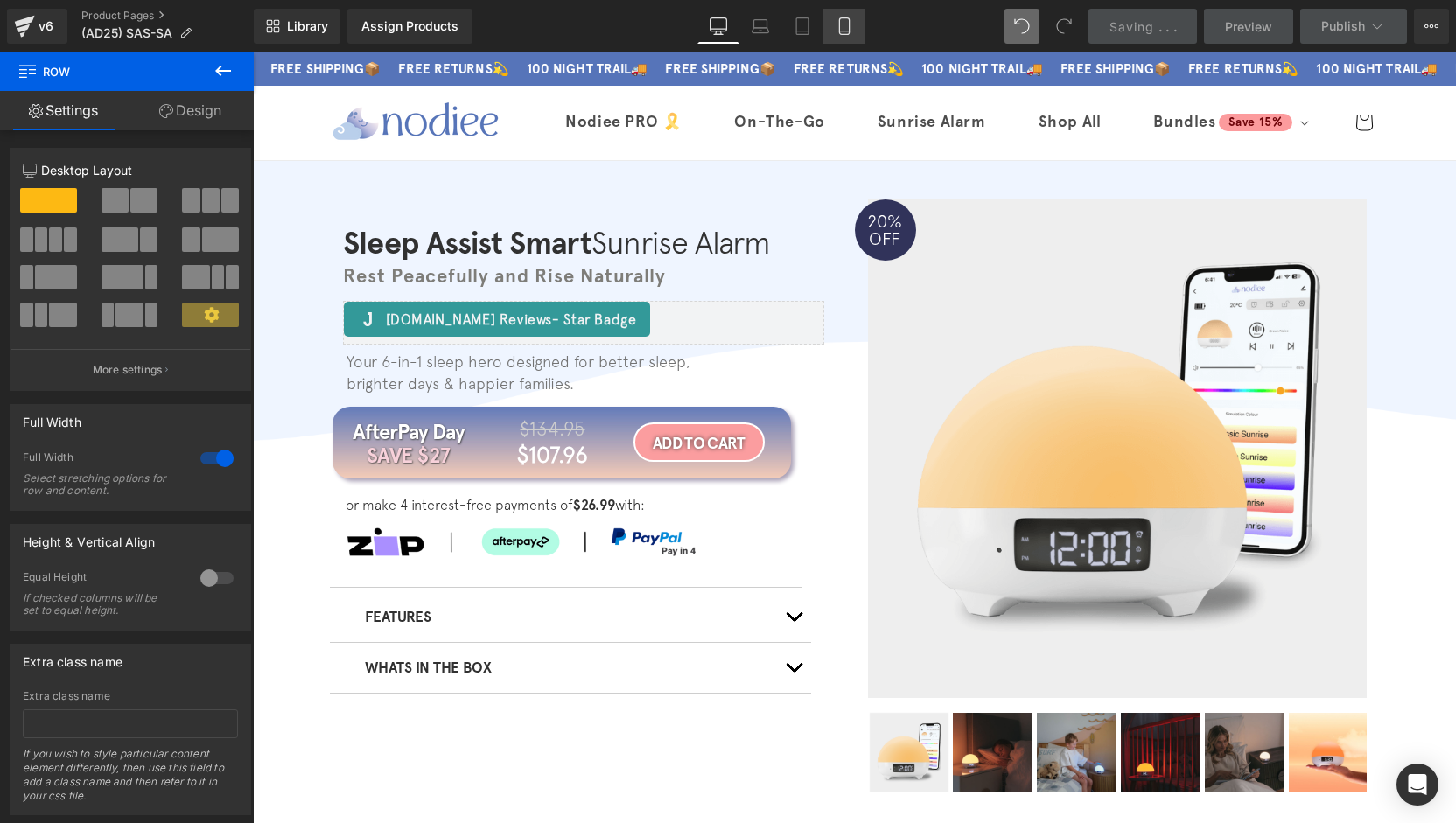
click icon
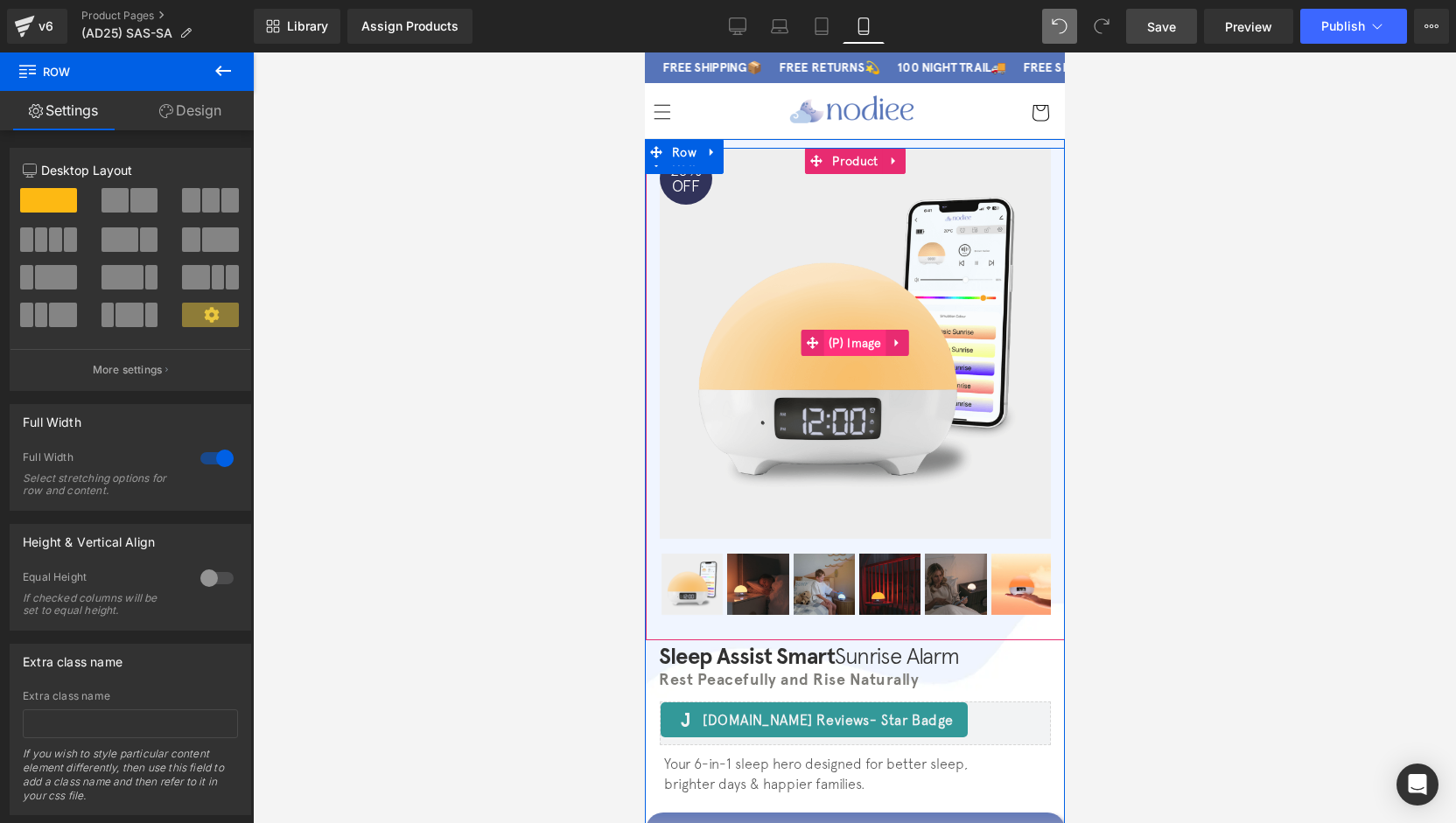
click span "(P) Image"
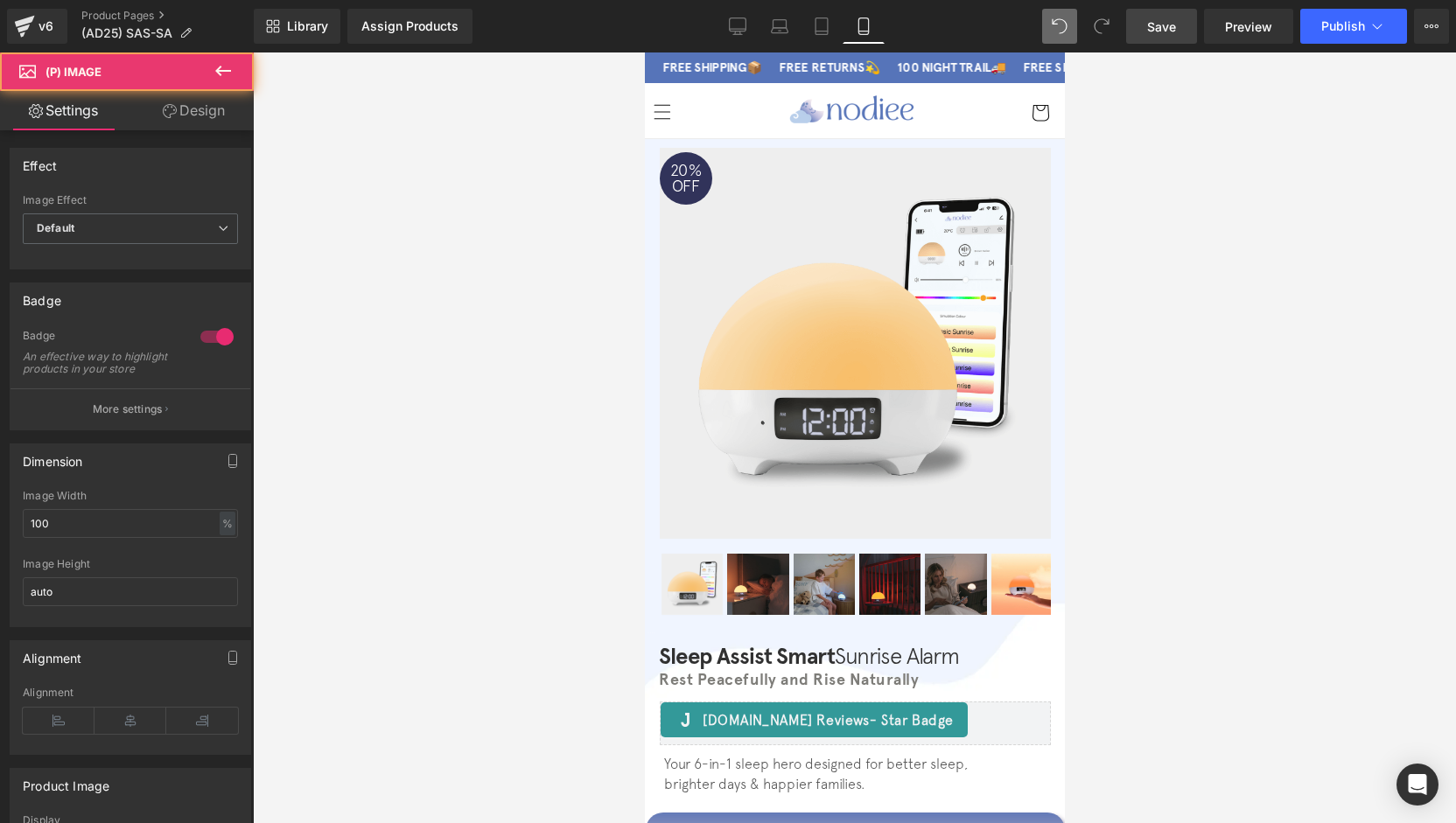
click link "Design"
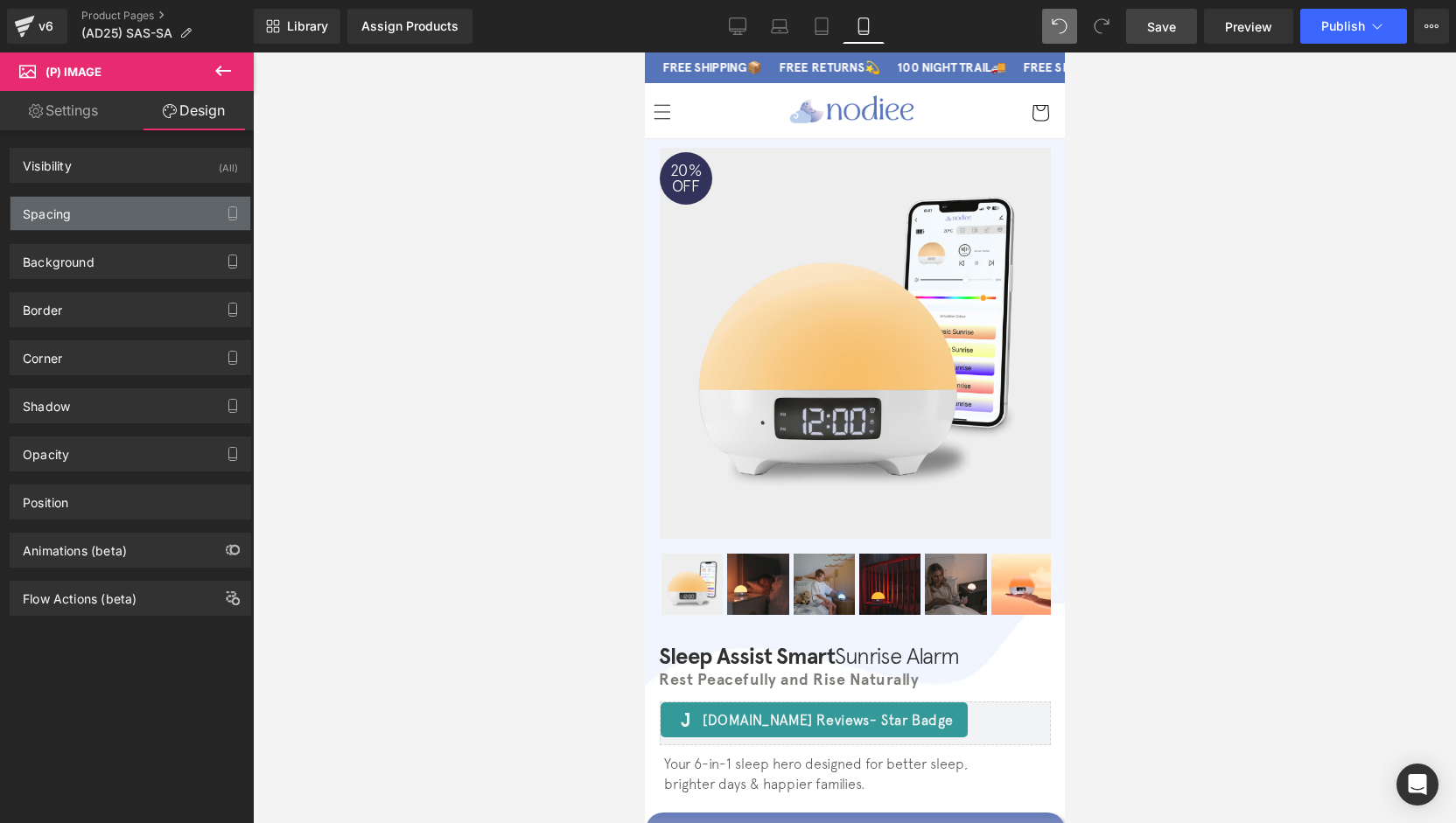
click div "Spacing"
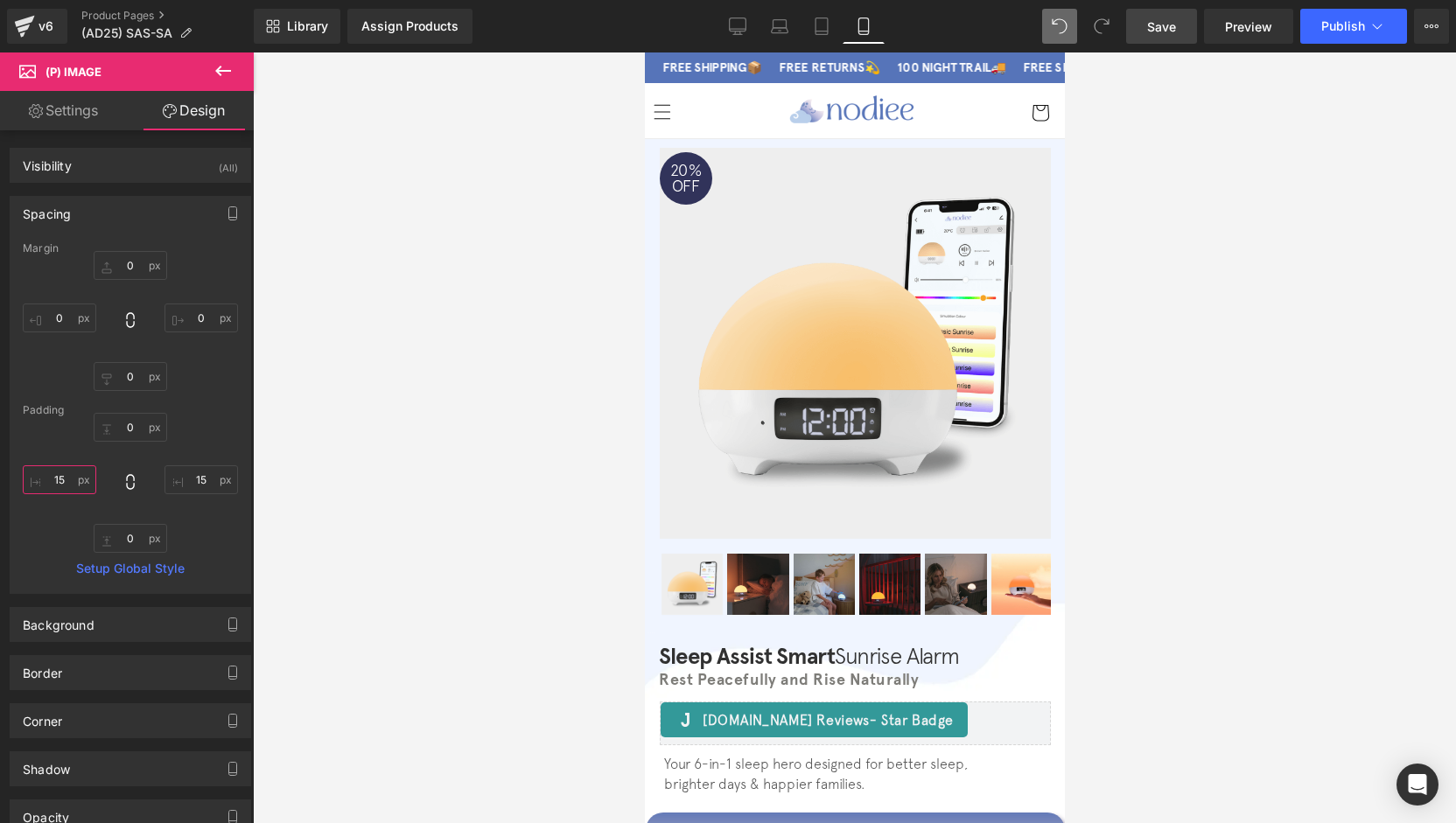
click input "text"
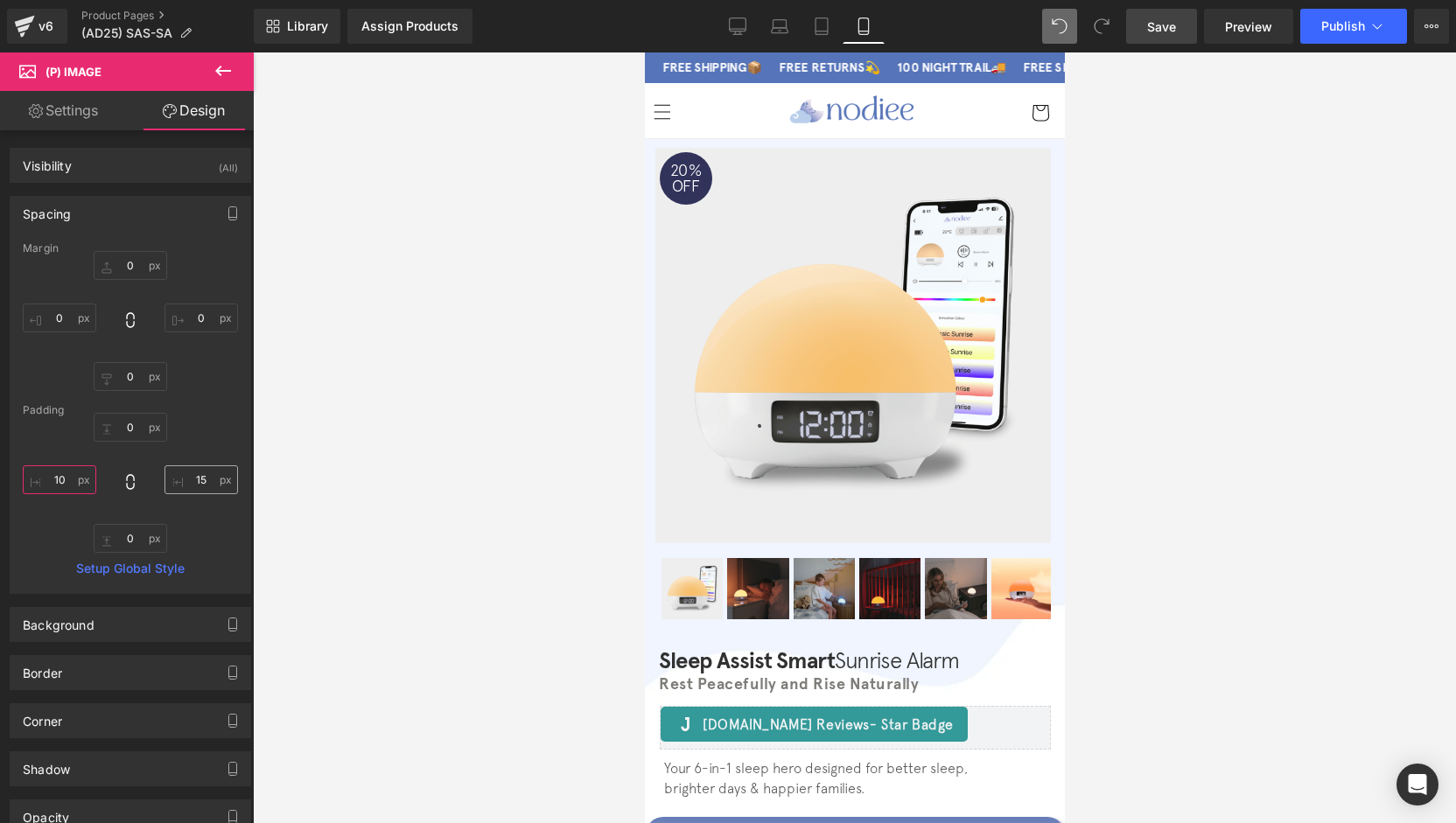
type input "10"
click input "text"
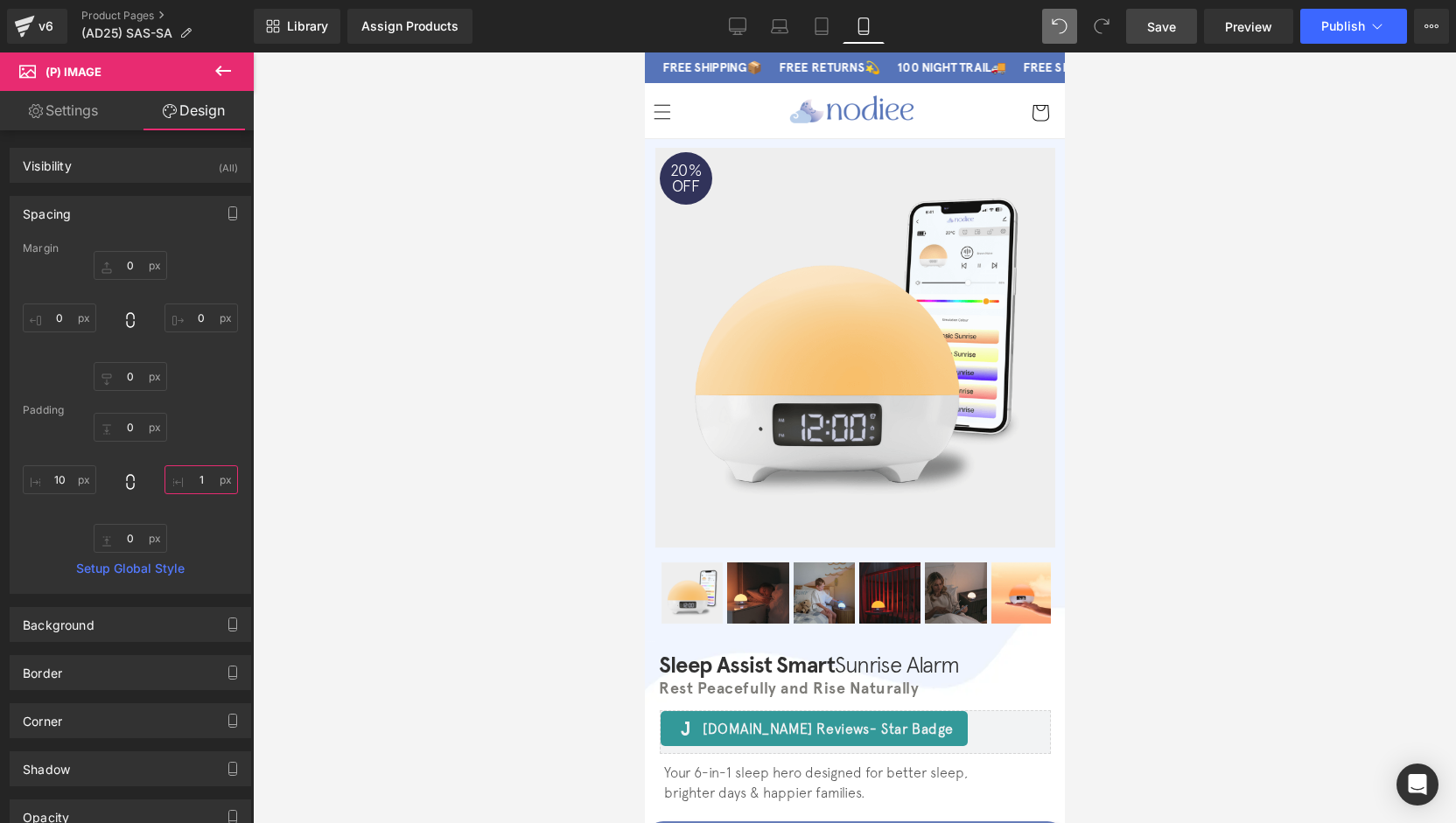
type input "15"
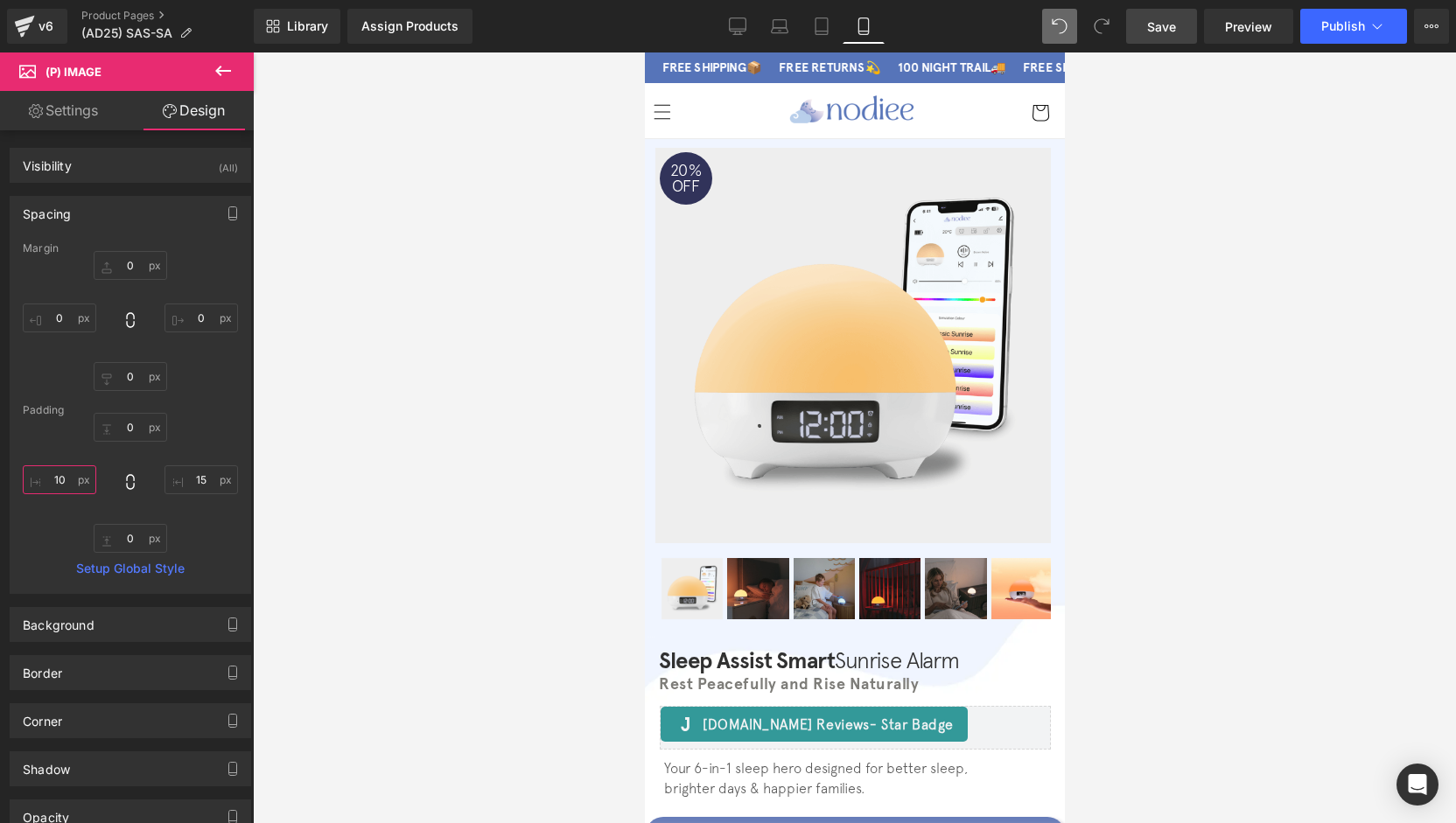
click input "10"
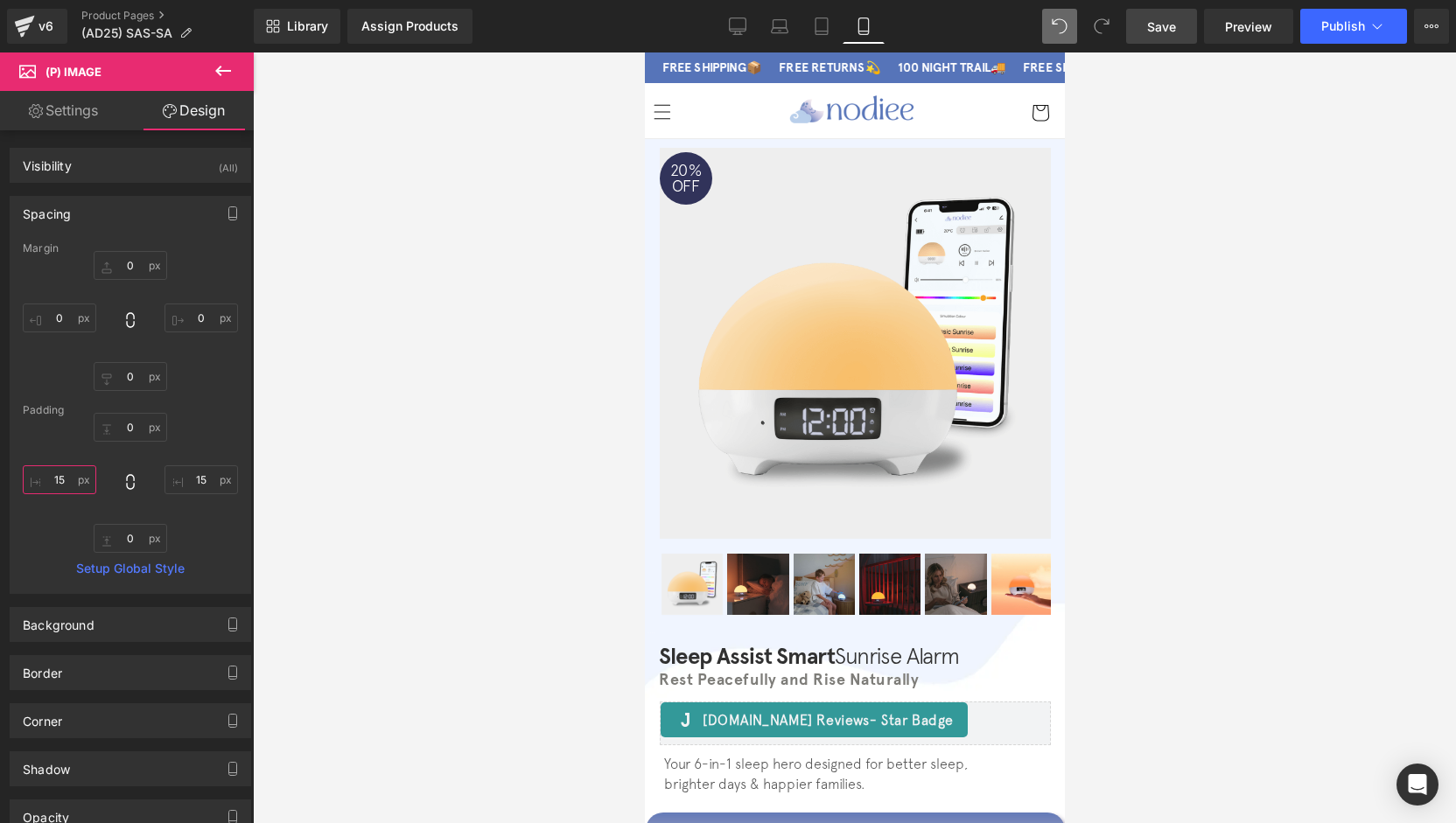
type input "15"
click div "Padding"
click span "Save"
click icon
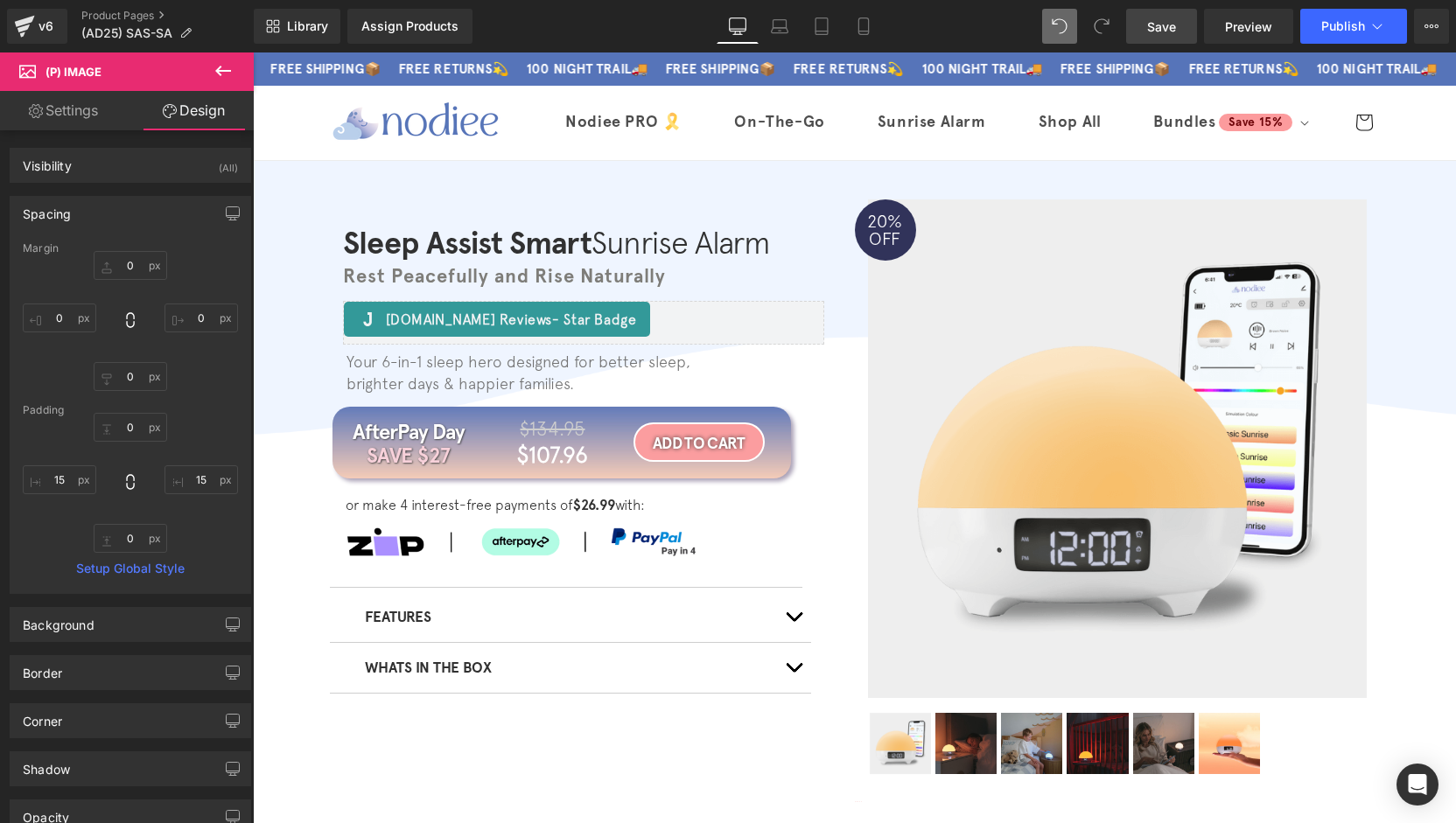
scroll to position [50, 0]
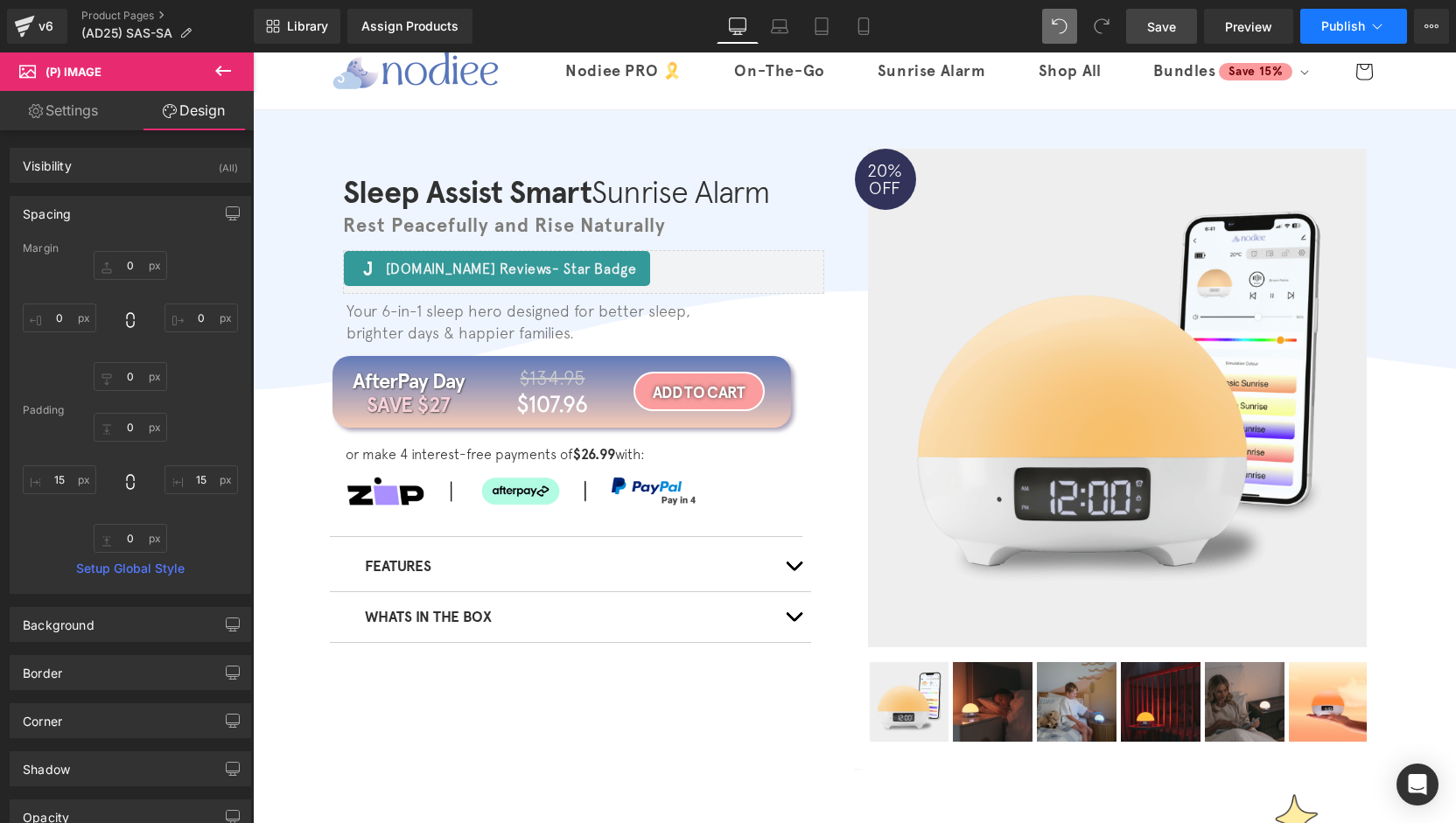
click button "Publish"
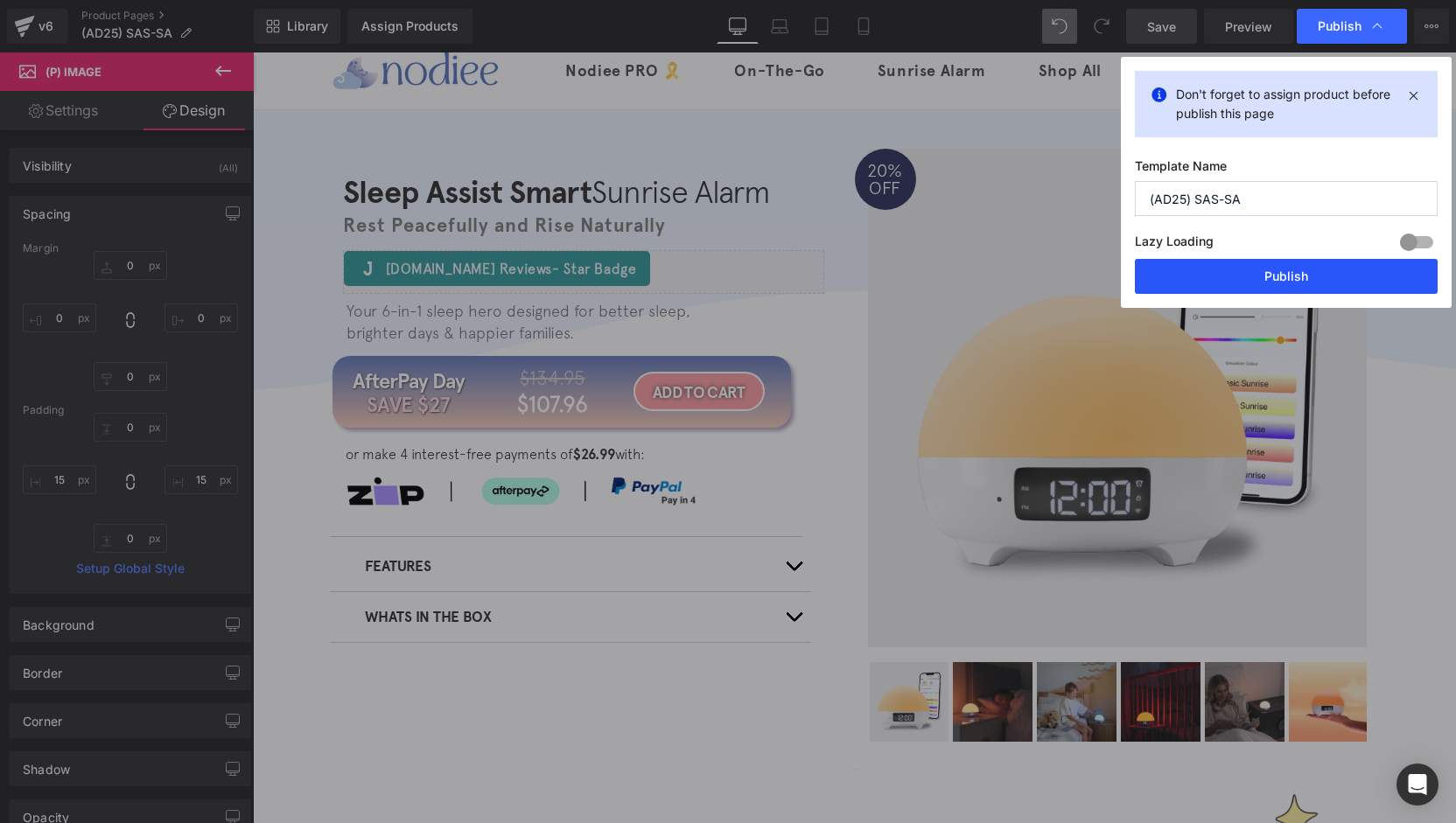
click button "Publish"
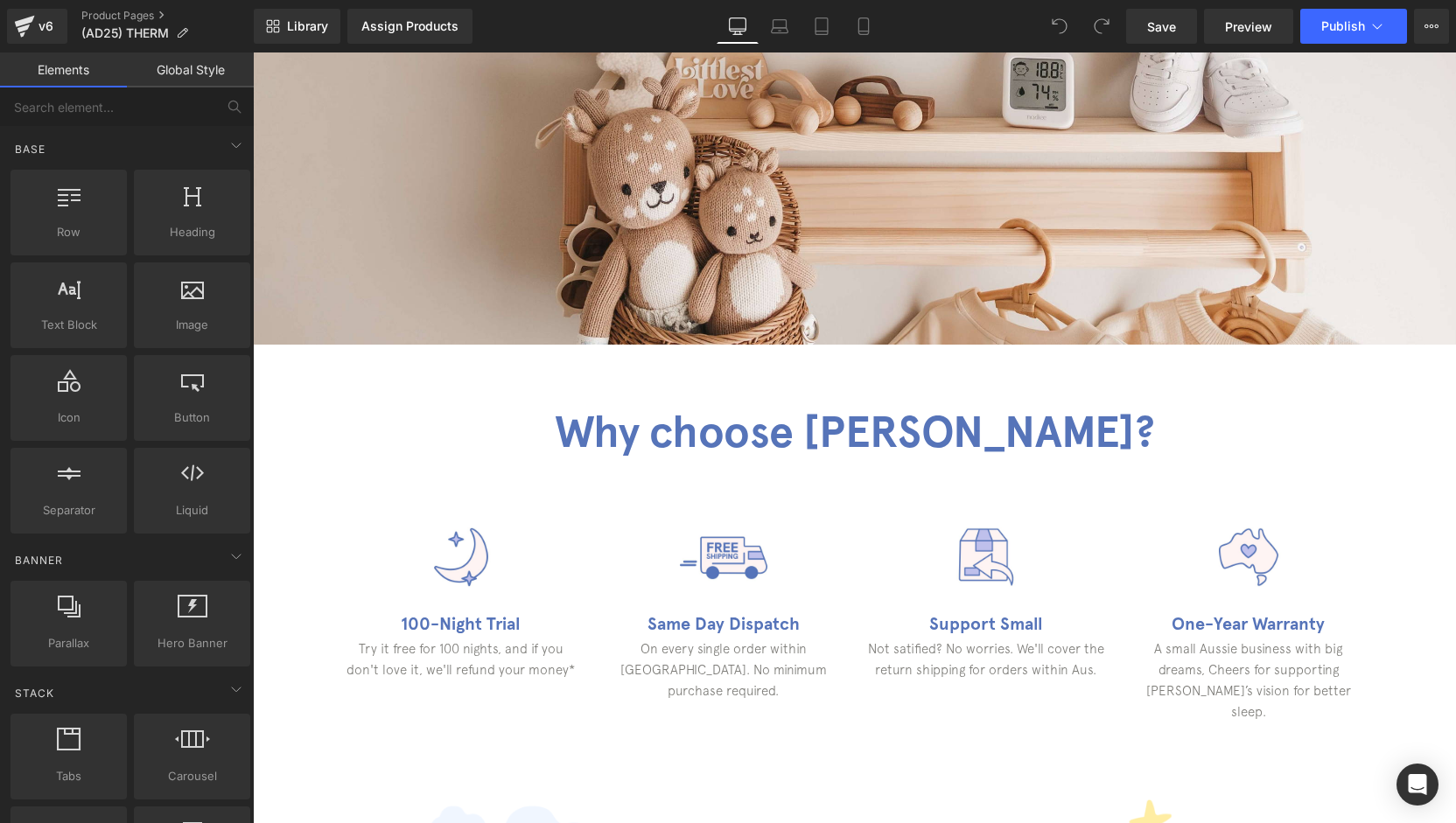
scroll to position [3581, 0]
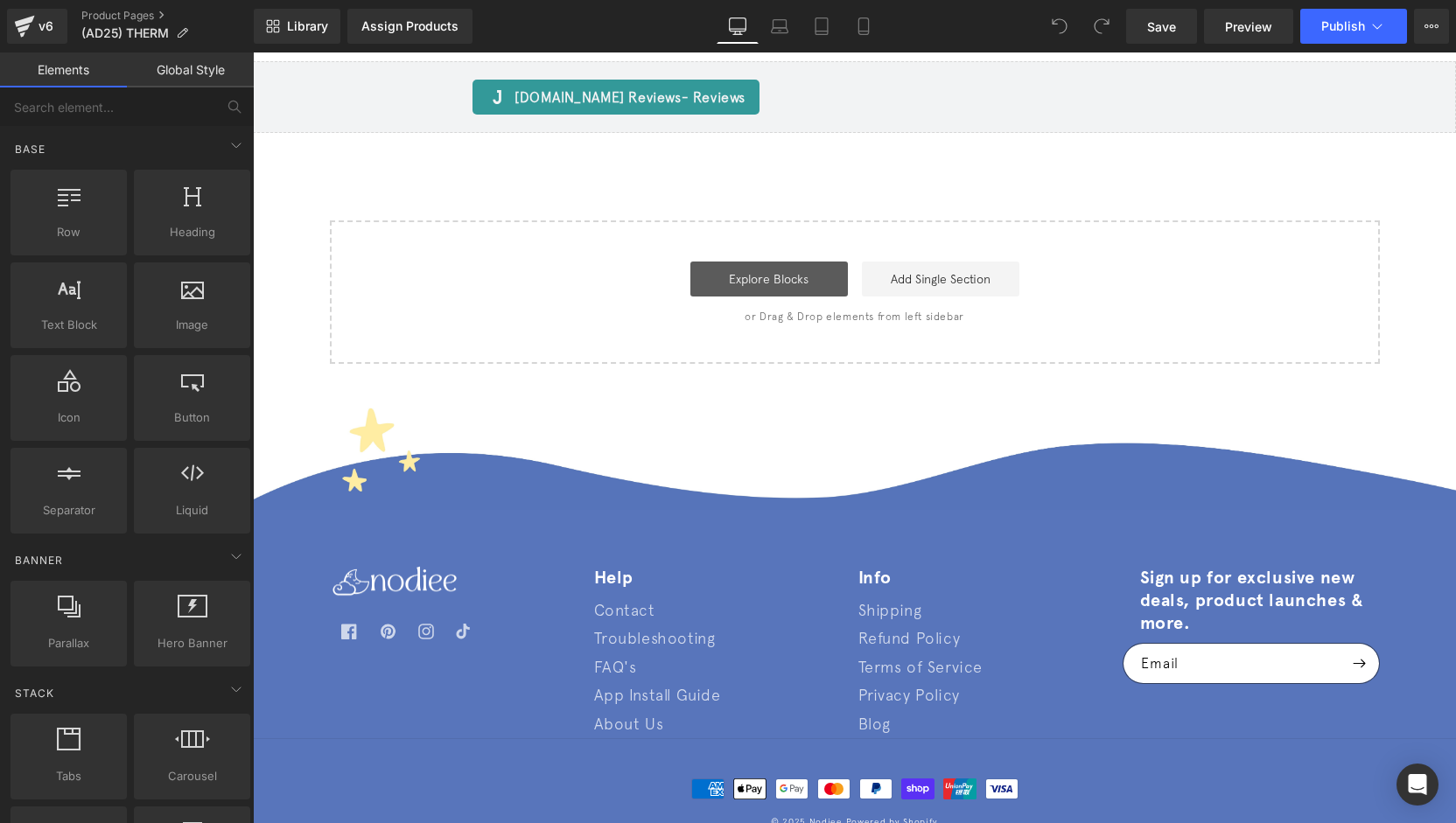
click at [800, 265] on link "Explore Blocks" at bounding box center [769, 279] width 158 height 35
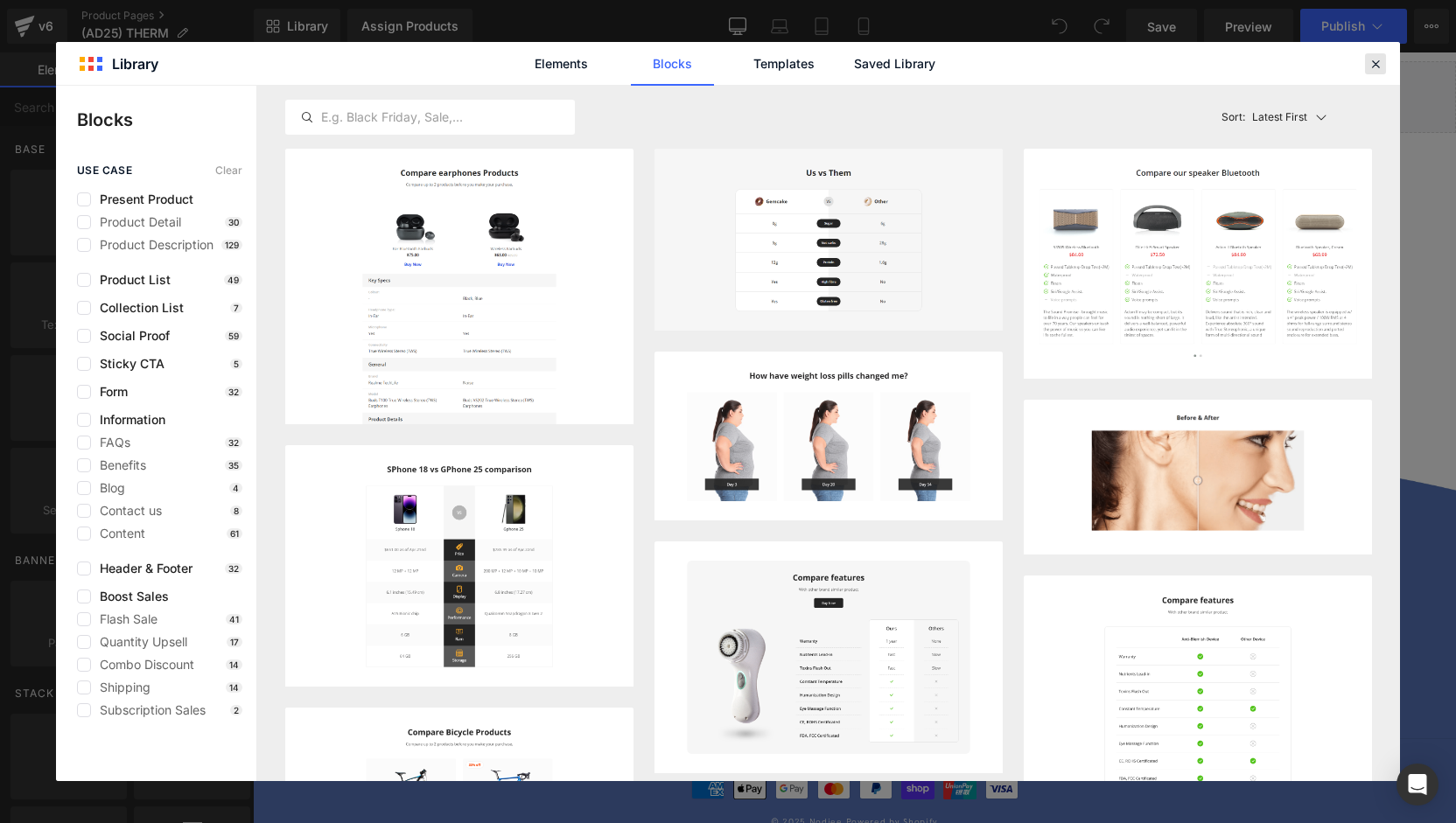
click at [1370, 69] on icon at bounding box center [1376, 64] width 15 height 15
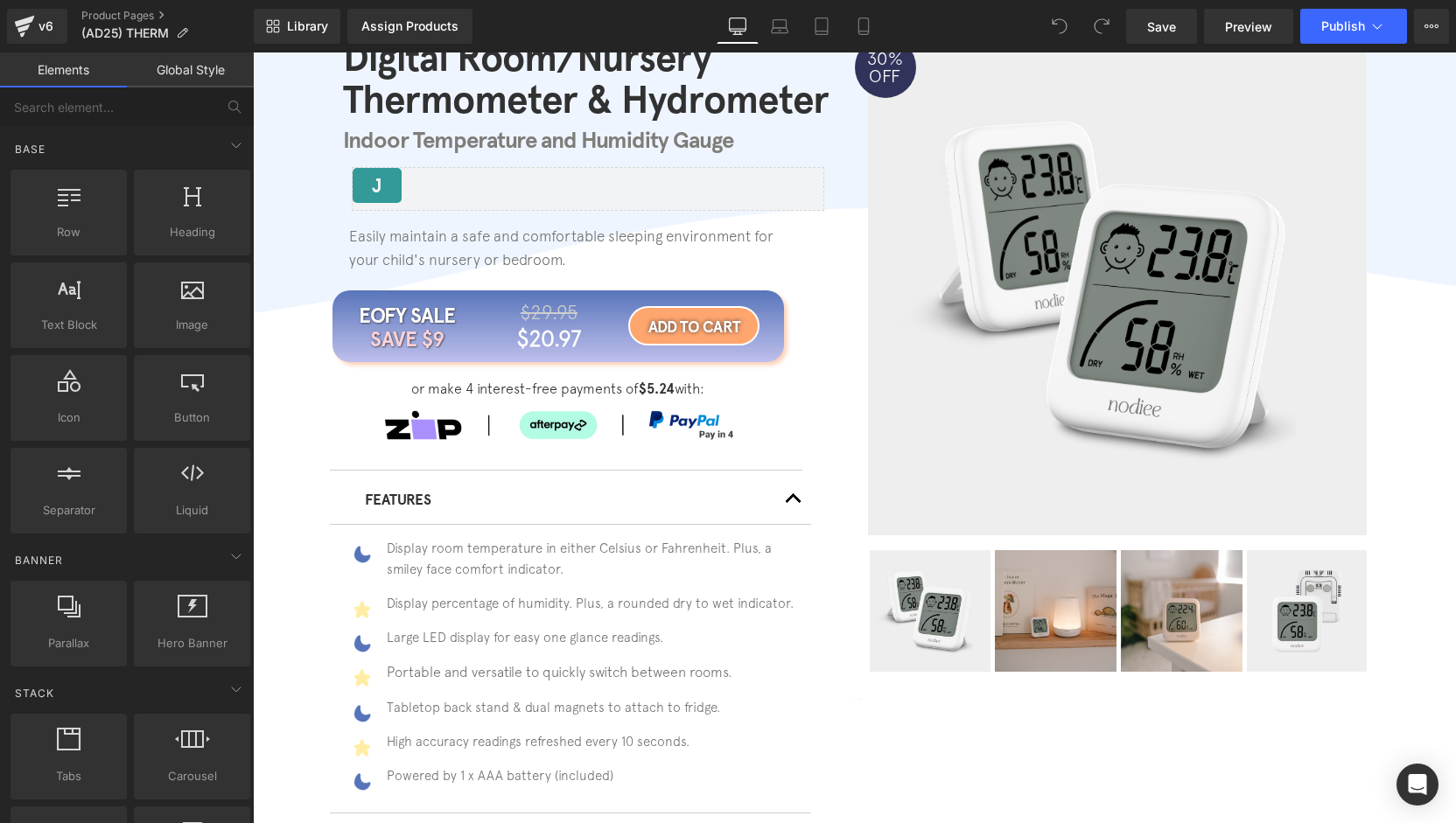
scroll to position [0, 0]
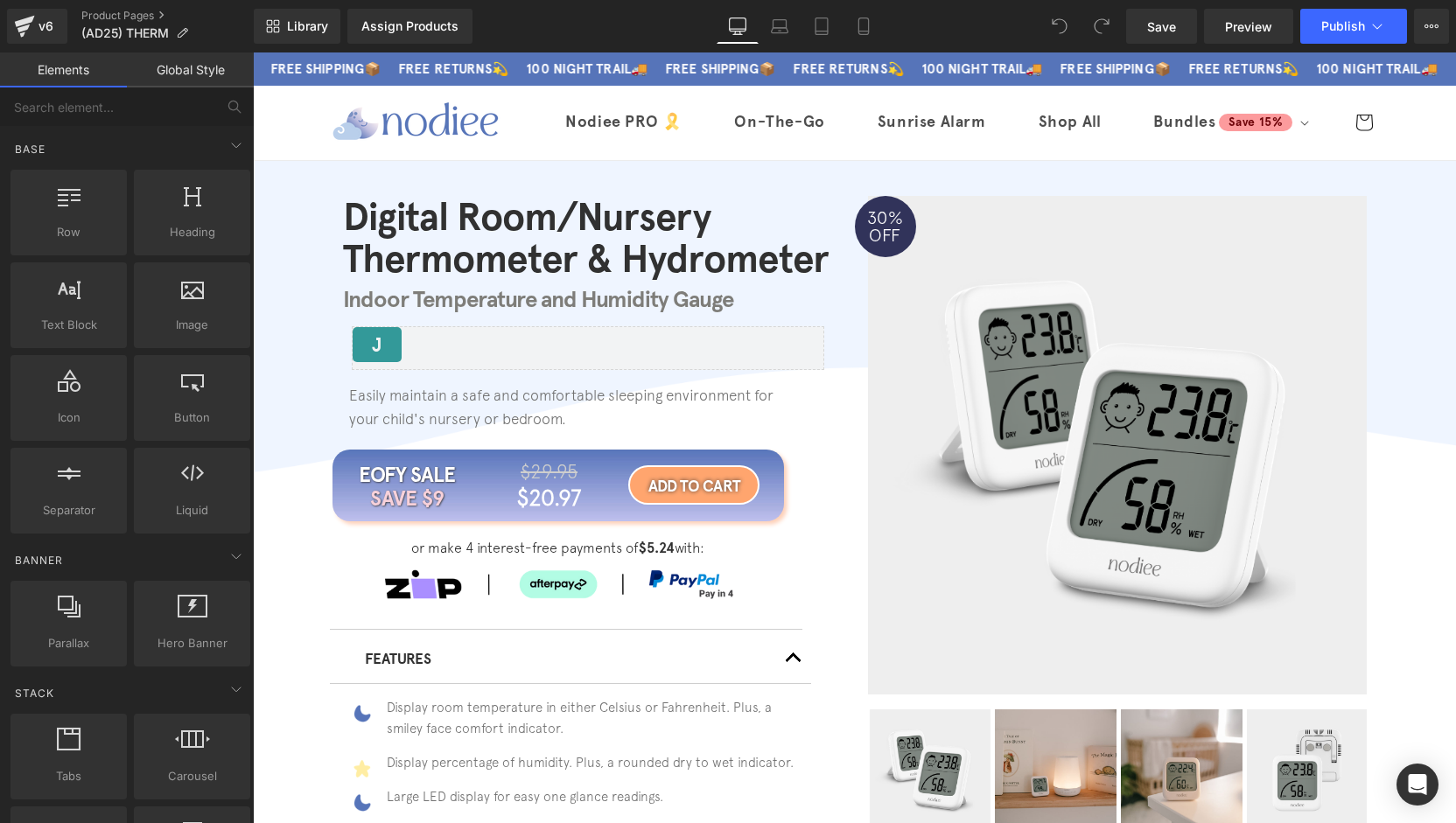
click at [1127, 325] on img at bounding box center [1117, 446] width 525 height 499
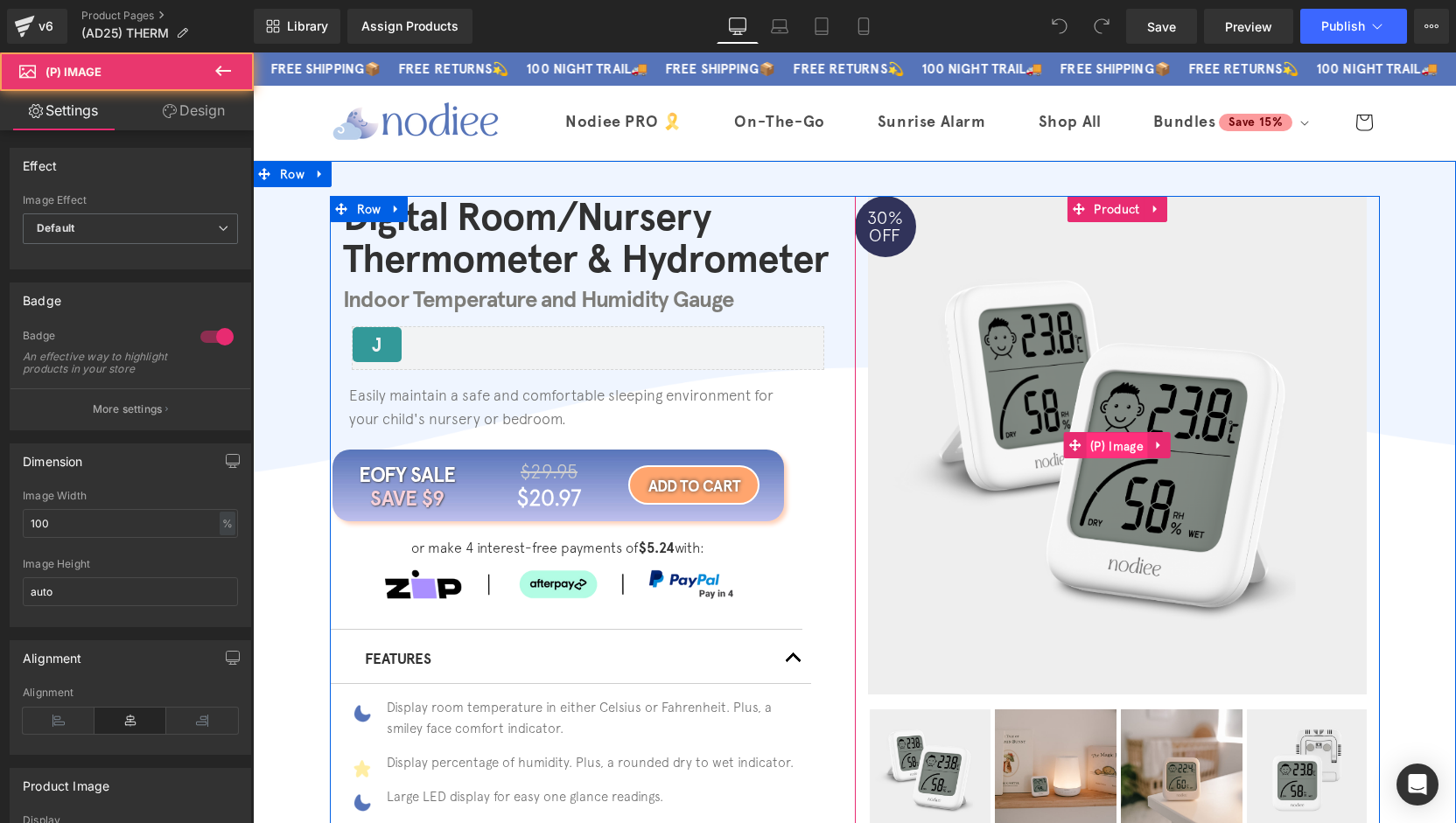
click at [1115, 445] on span "(P) Image" at bounding box center [1117, 446] width 62 height 26
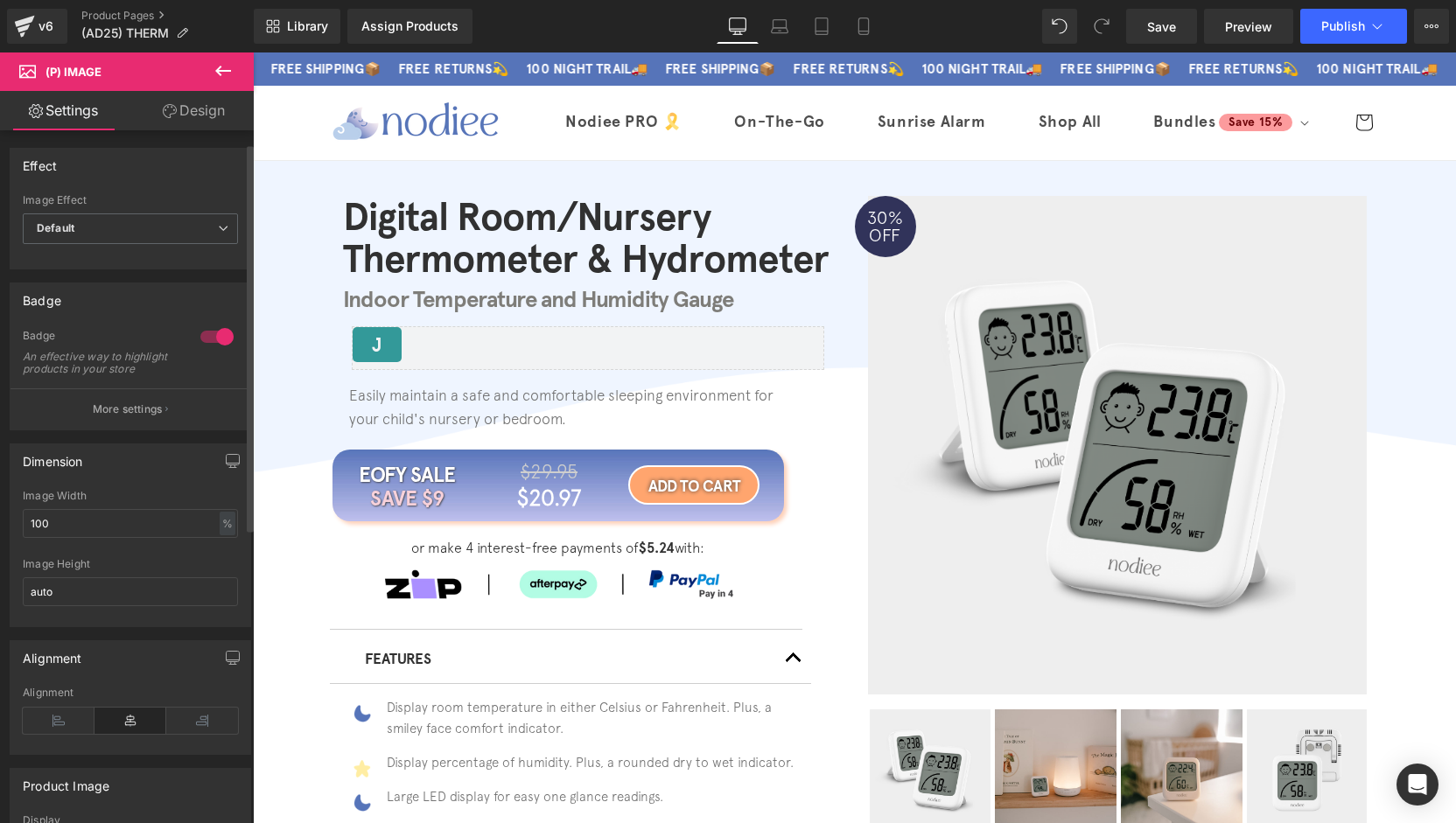
scroll to position [87, 0]
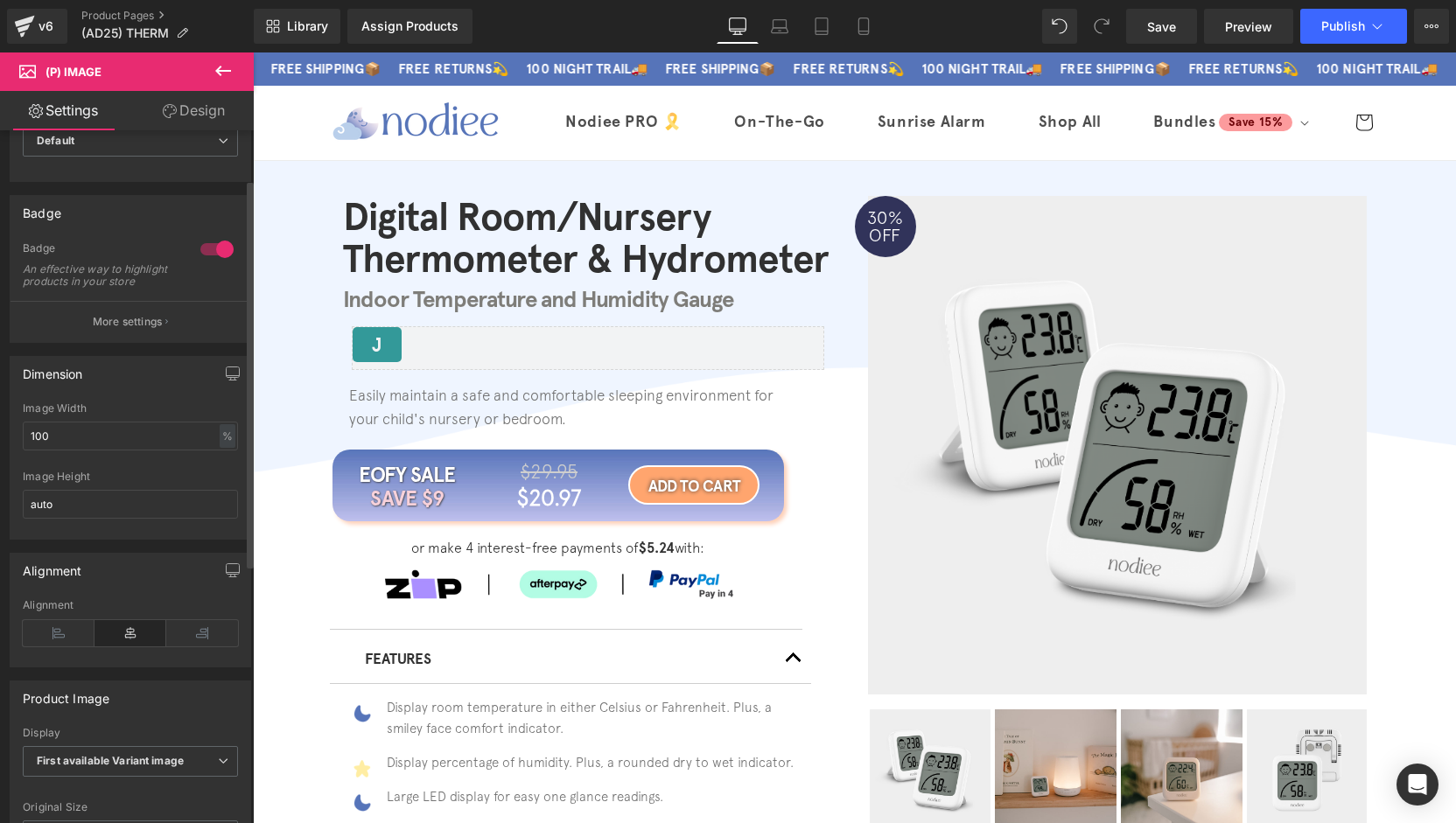
click at [114, 342] on button "More settings" at bounding box center [131, 321] width 240 height 42
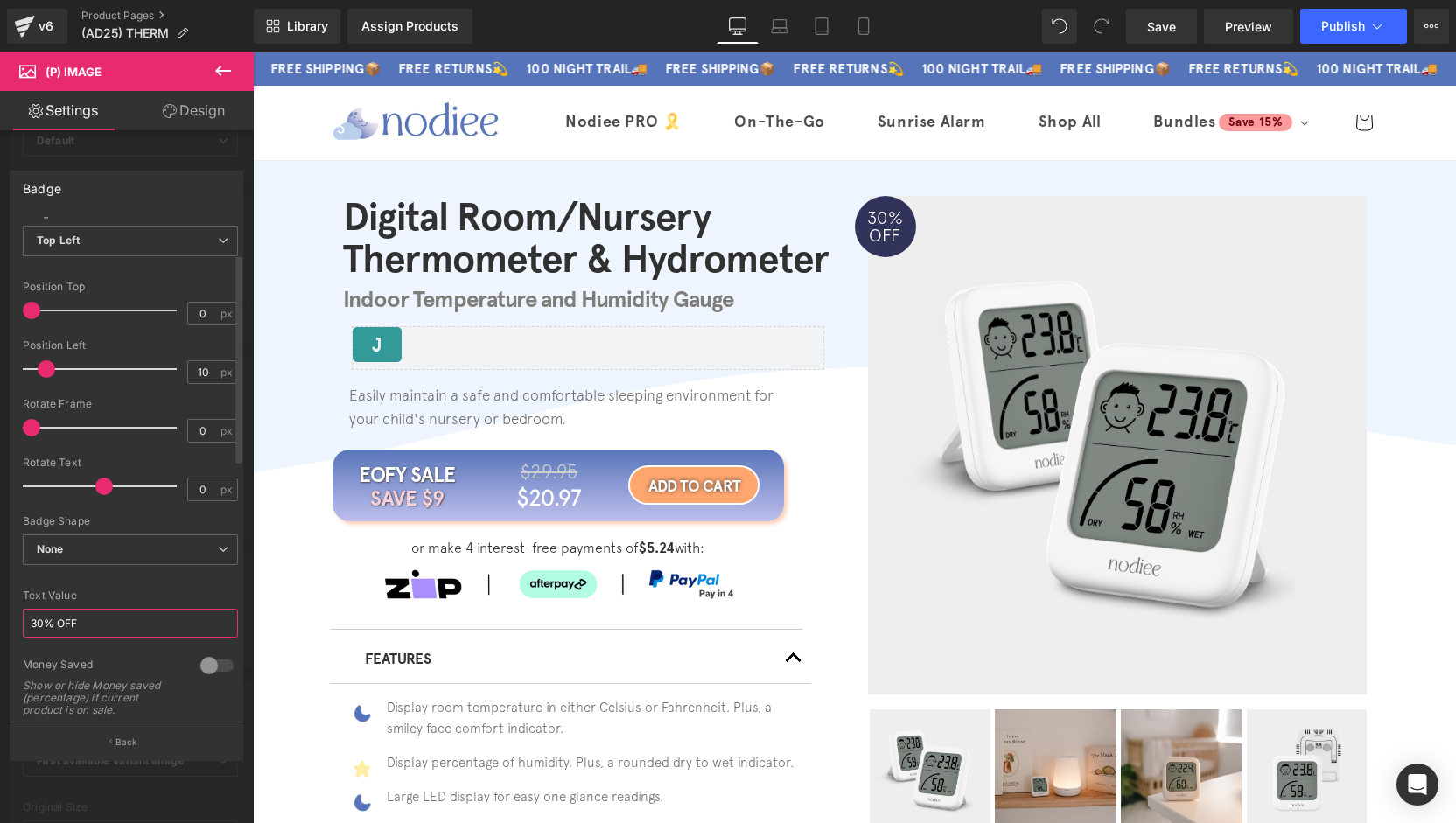
click at [45, 628] on input "30% OFF" at bounding box center [131, 624] width 216 height 29
type input "20% OFF"
click at [125, 735] on button "Back" at bounding box center [127, 741] width 234 height 40
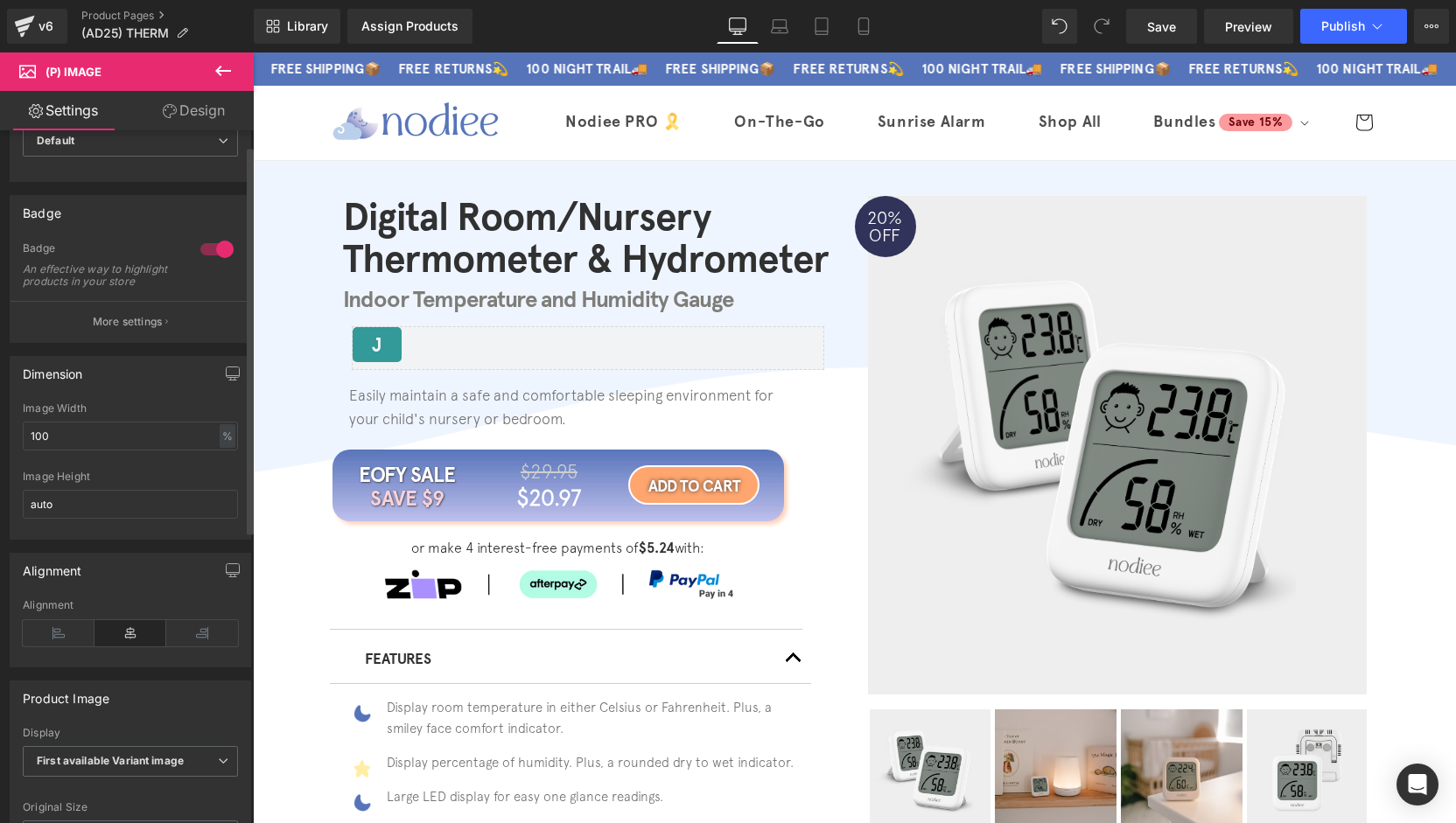
scroll to position [0, 0]
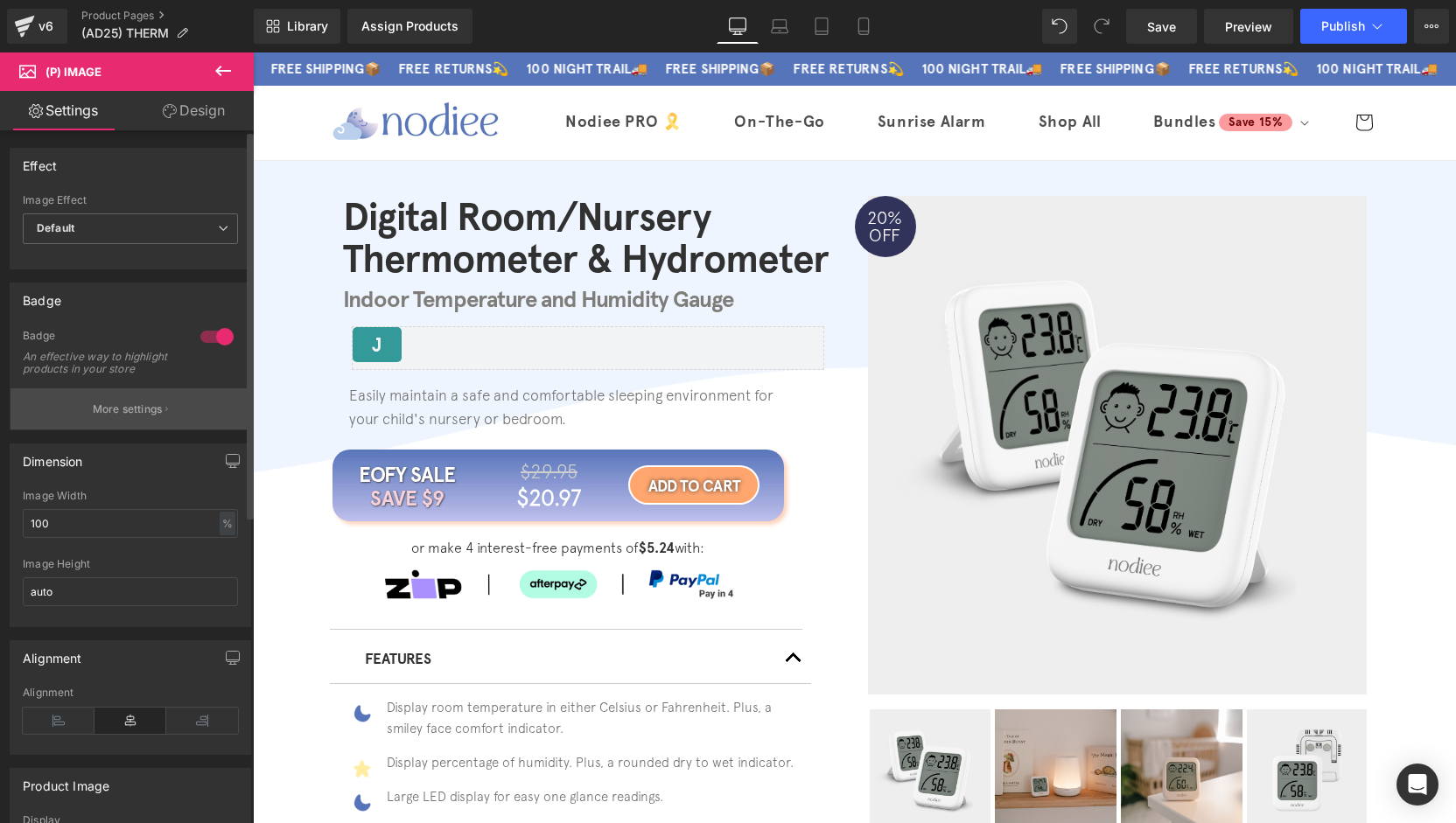
click at [134, 413] on p "More settings" at bounding box center [128, 409] width 70 height 15
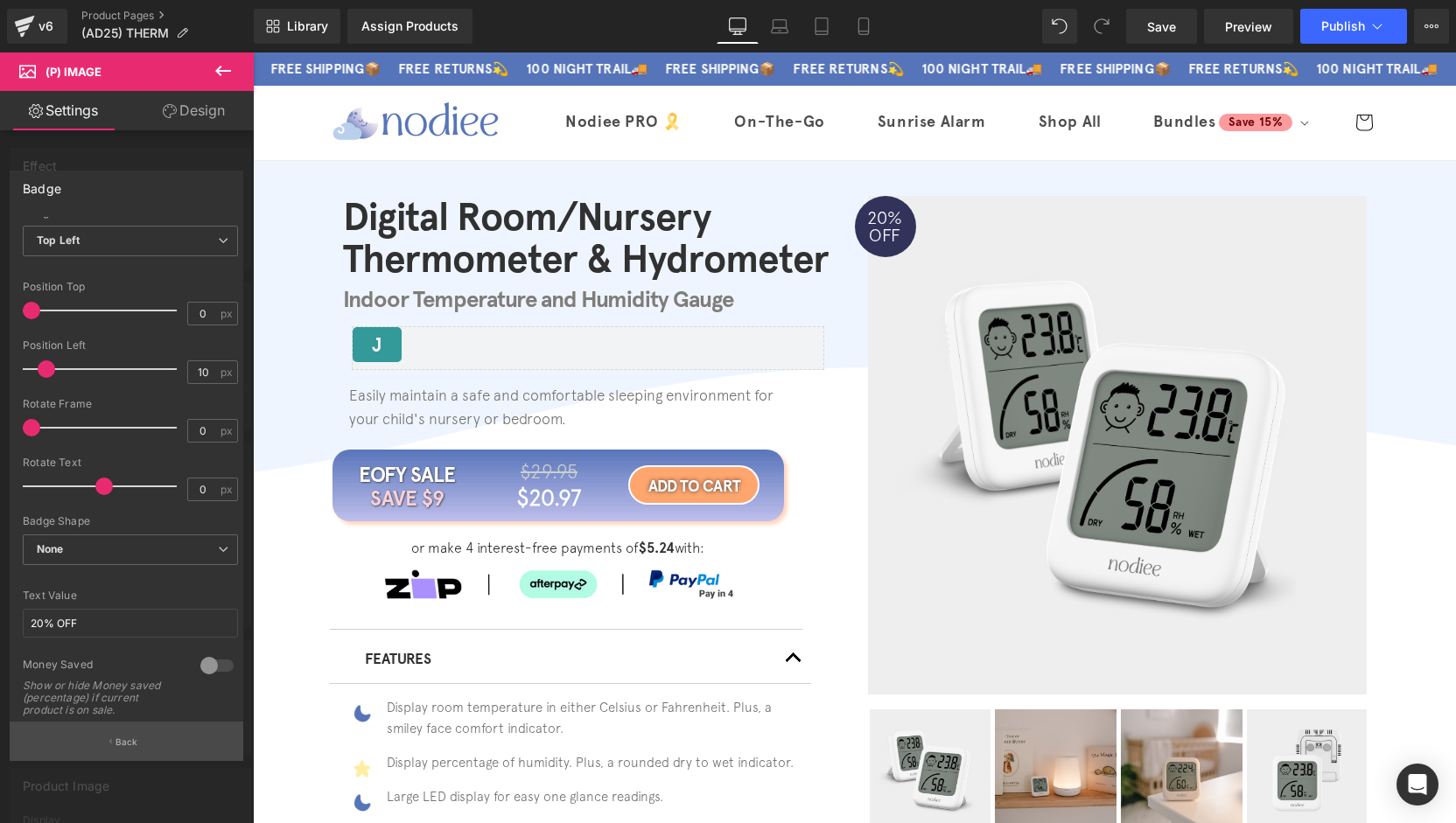
click at [112, 745] on button "Back" at bounding box center [127, 741] width 234 height 40
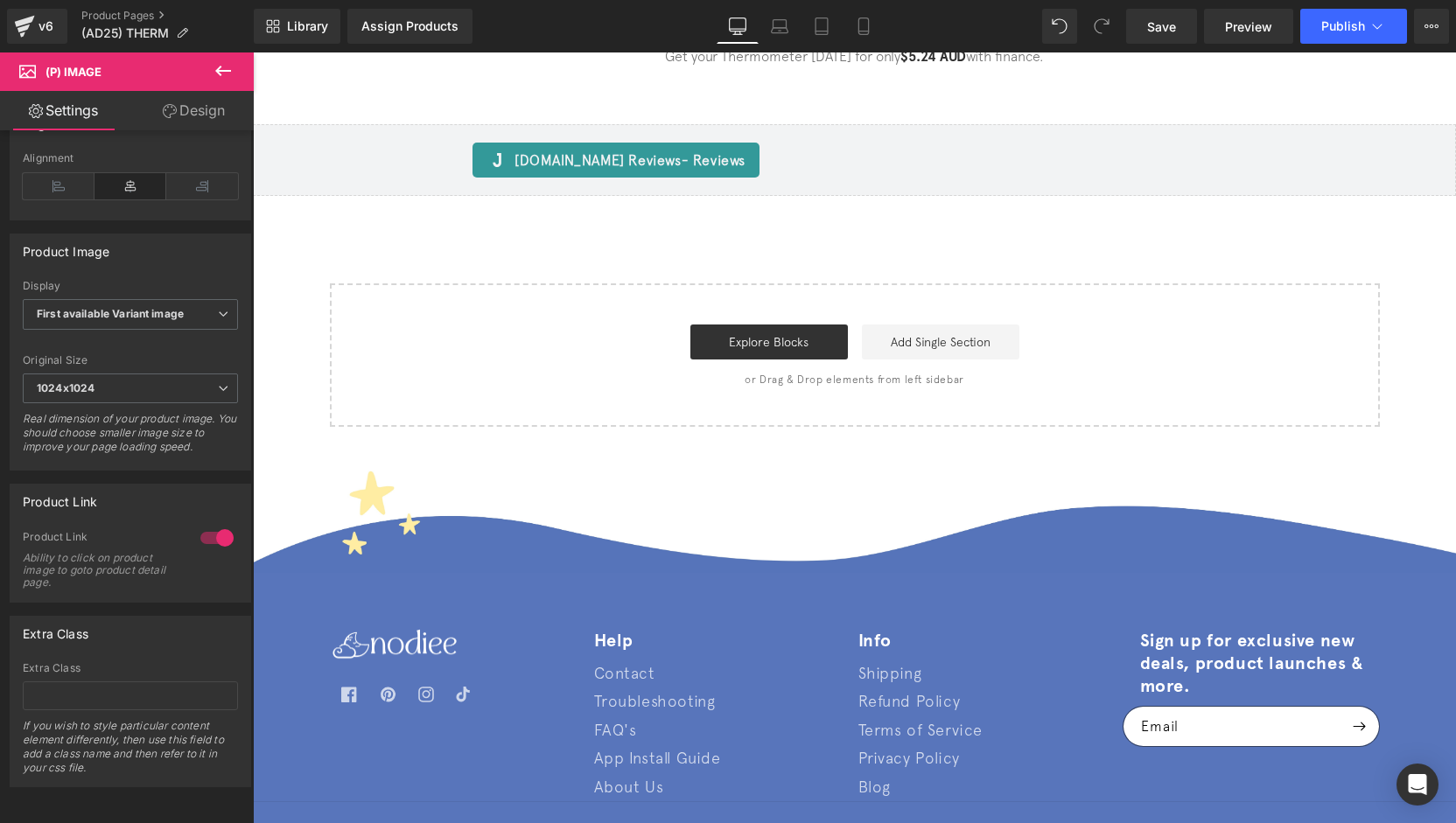
scroll to position [3581, 0]
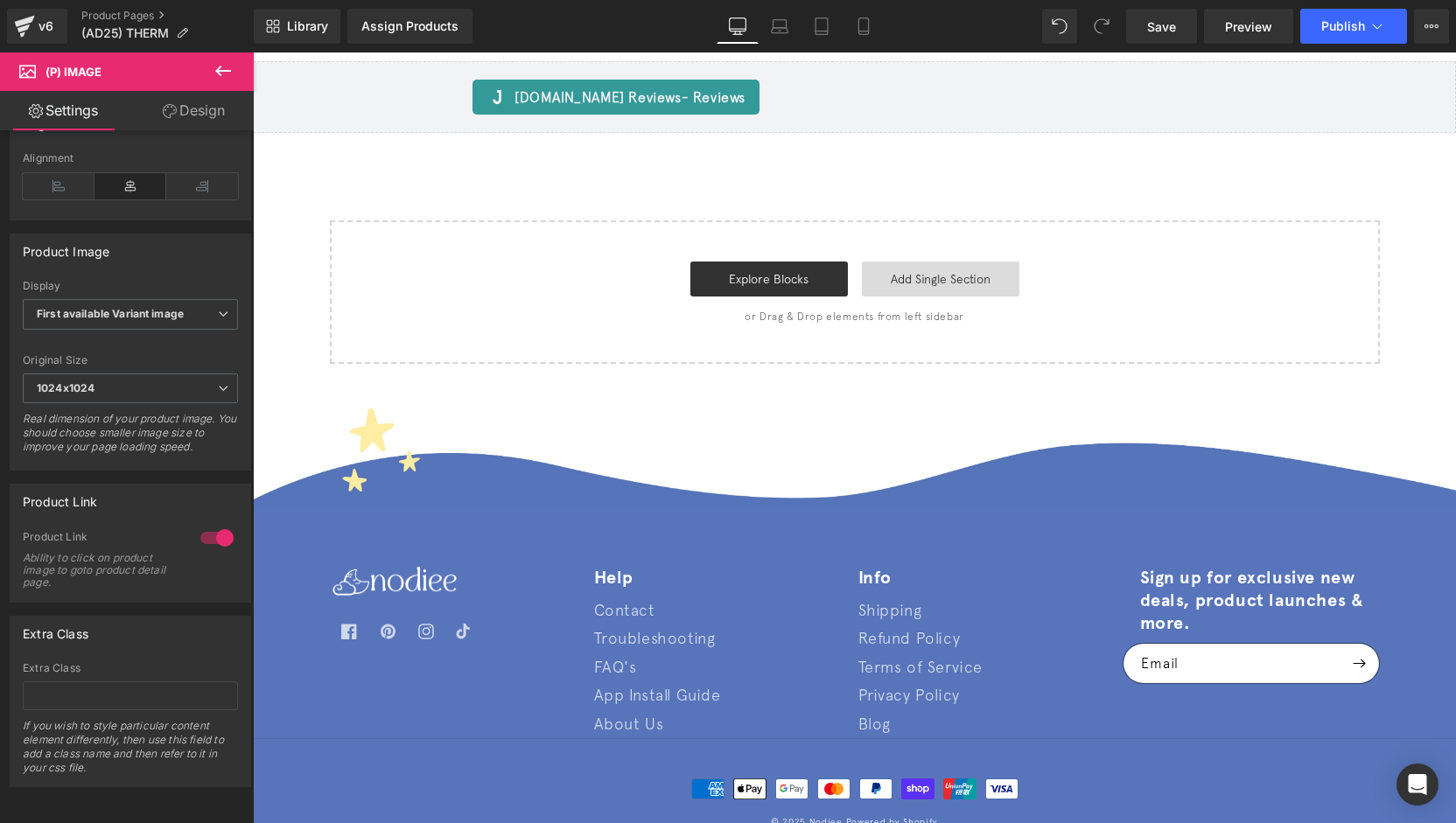
click at [926, 263] on link "Add Single Section" at bounding box center [940, 279] width 158 height 35
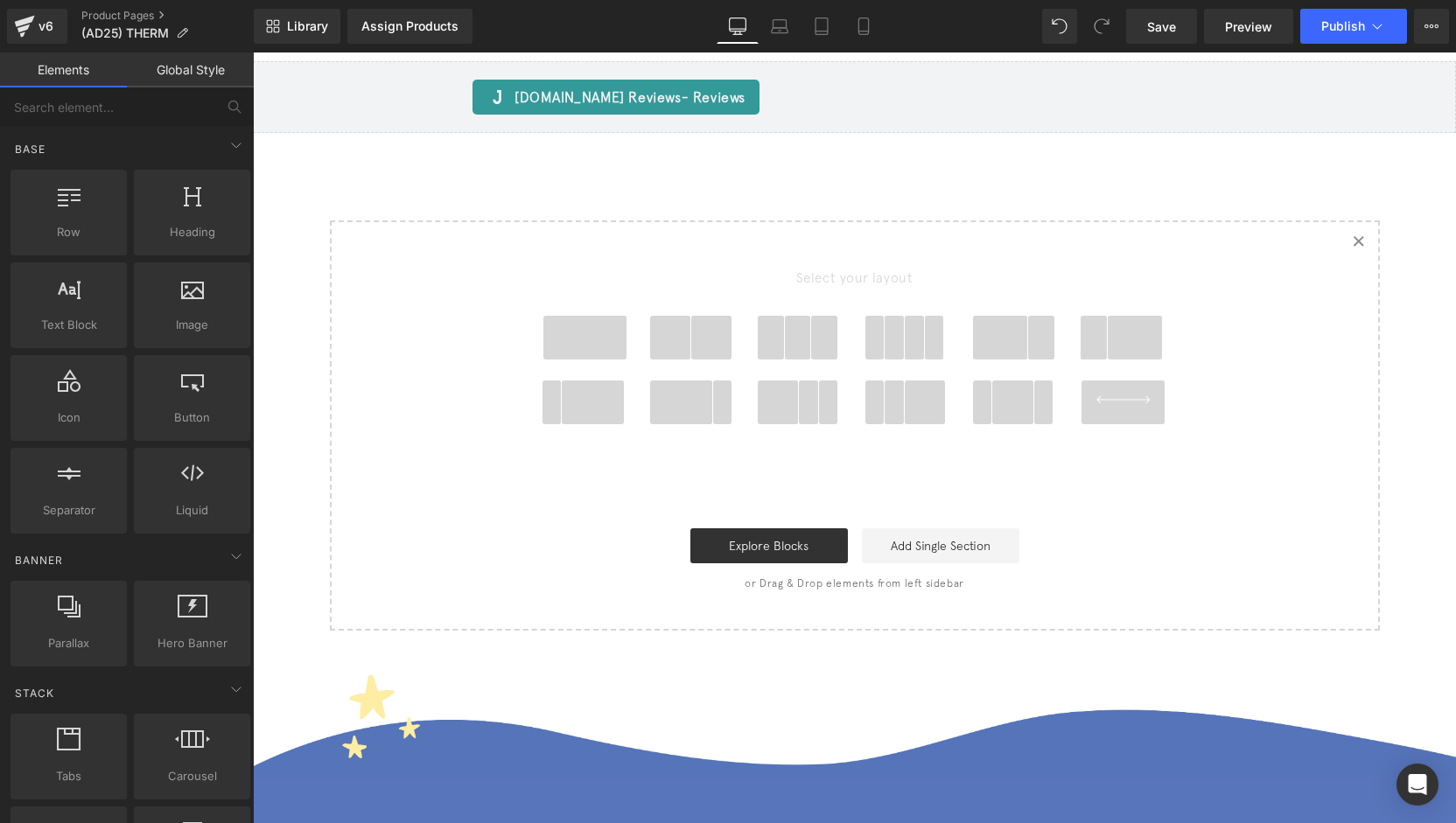
click at [1352, 235] on icon "Created with Sketch." at bounding box center [1358, 241] width 12 height 12
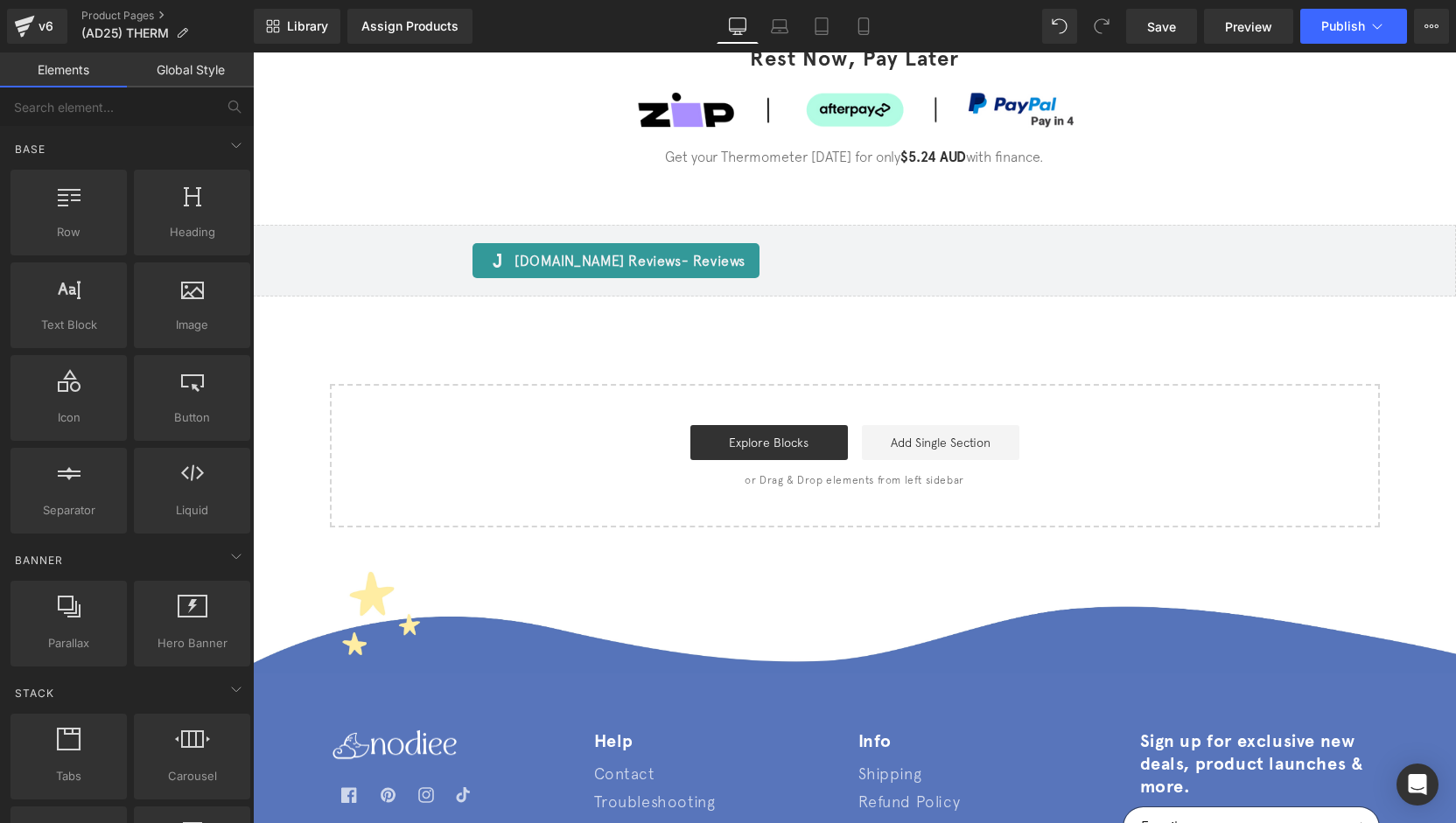
scroll to position [3231, 0]
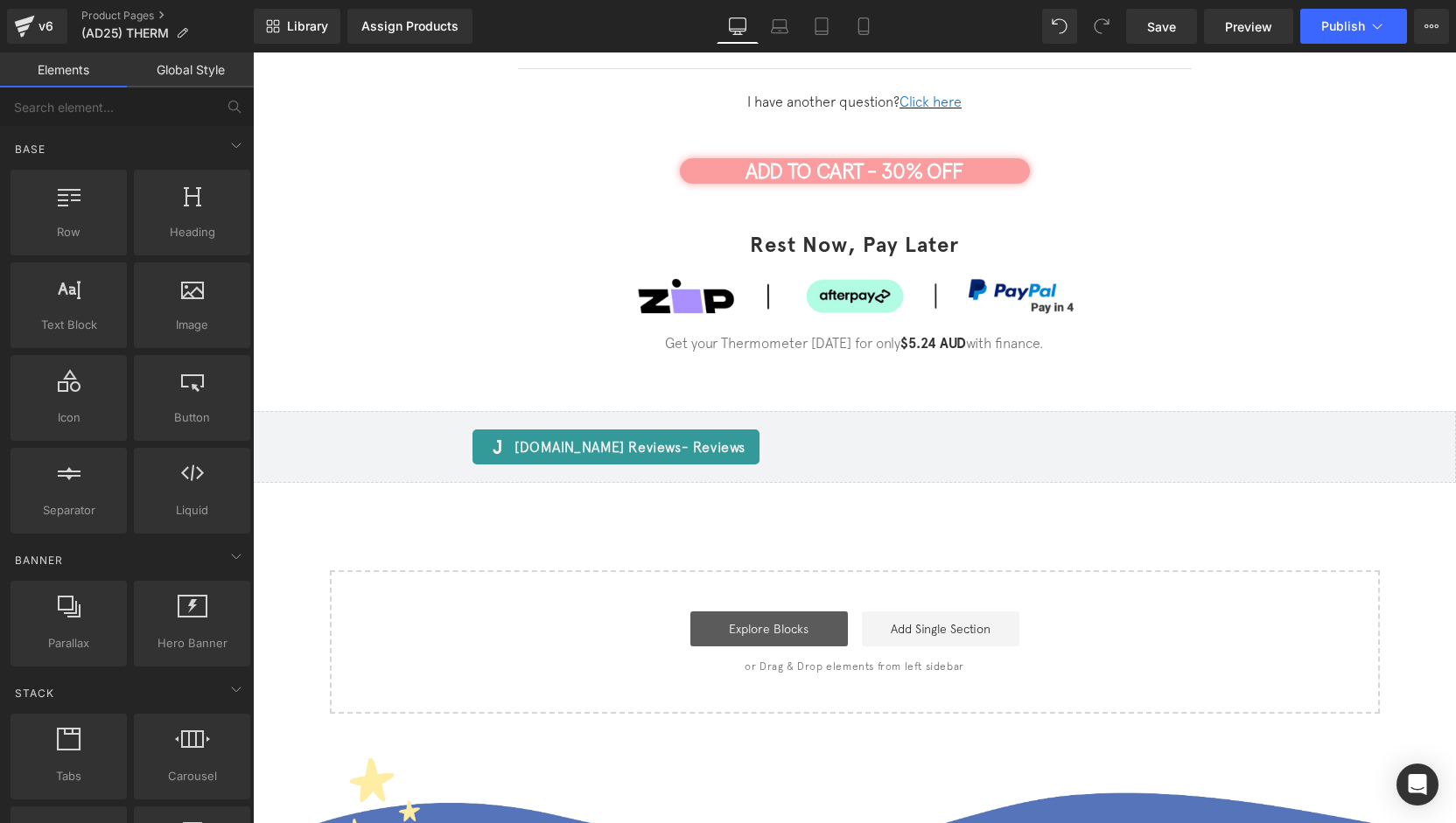
click at [797, 611] on link "Explore Blocks" at bounding box center [769, 629] width 158 height 35
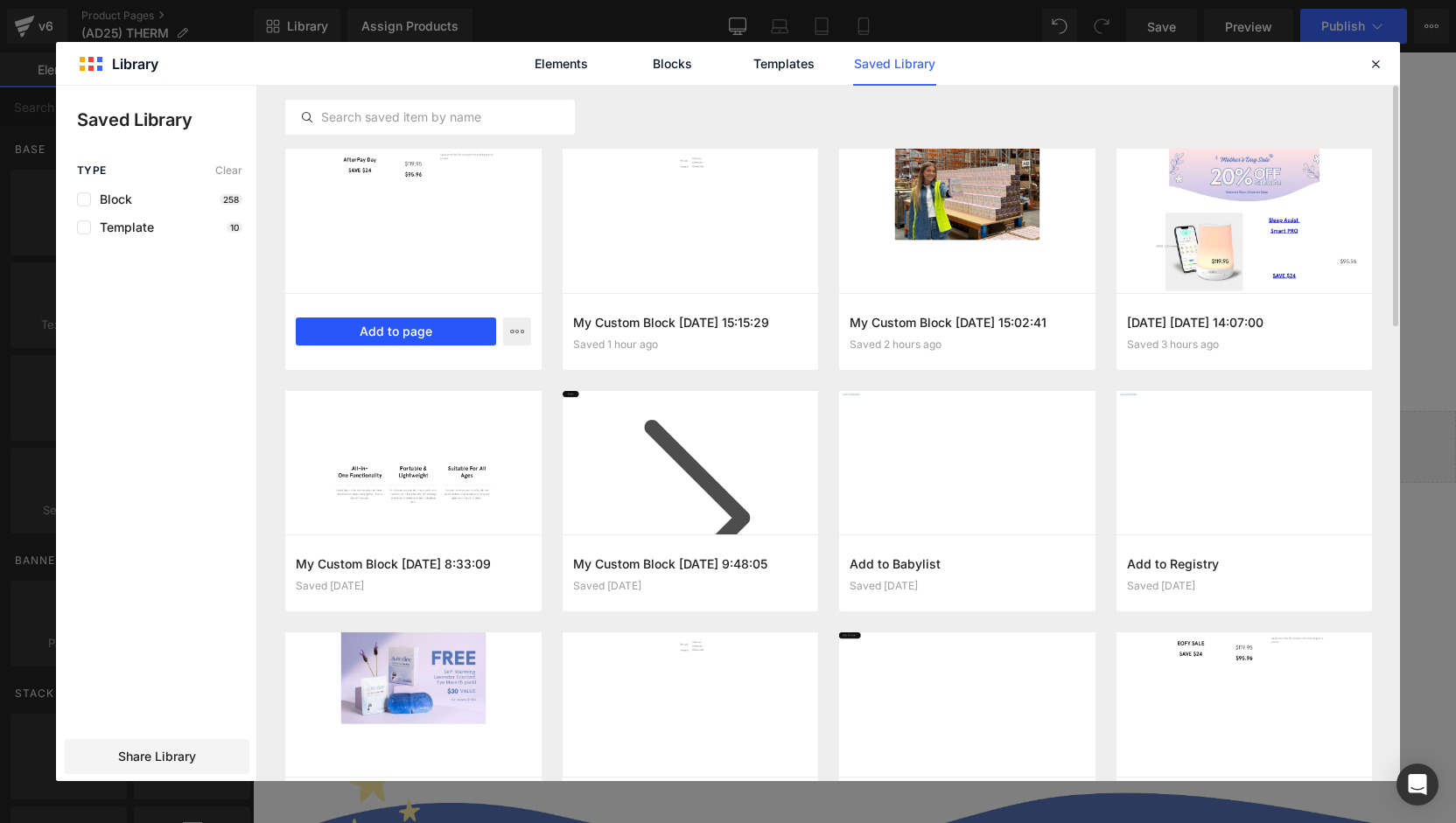
click at [413, 330] on button "Add to page" at bounding box center [396, 331] width 200 height 28
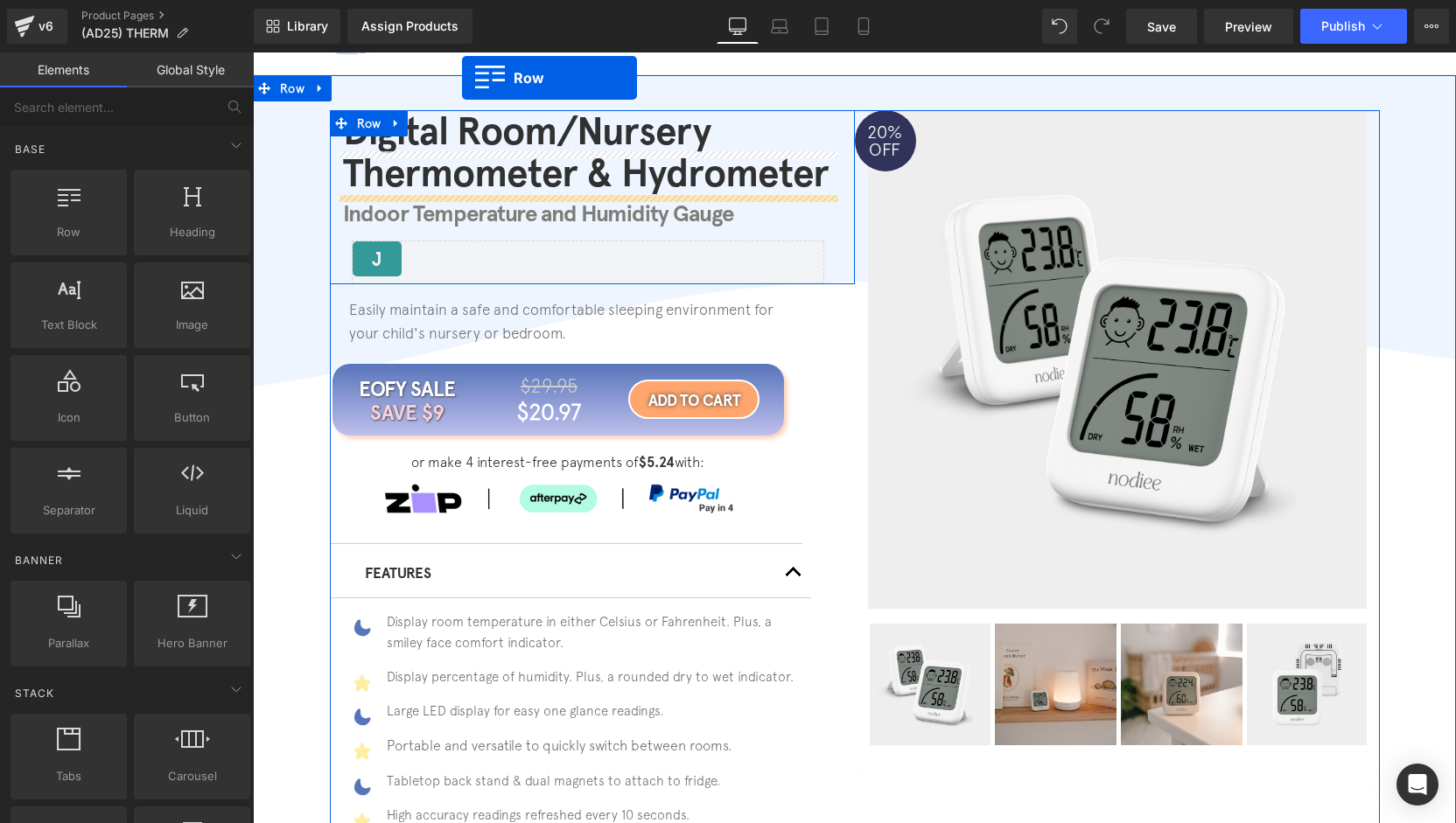
scroll to position [0, 0]
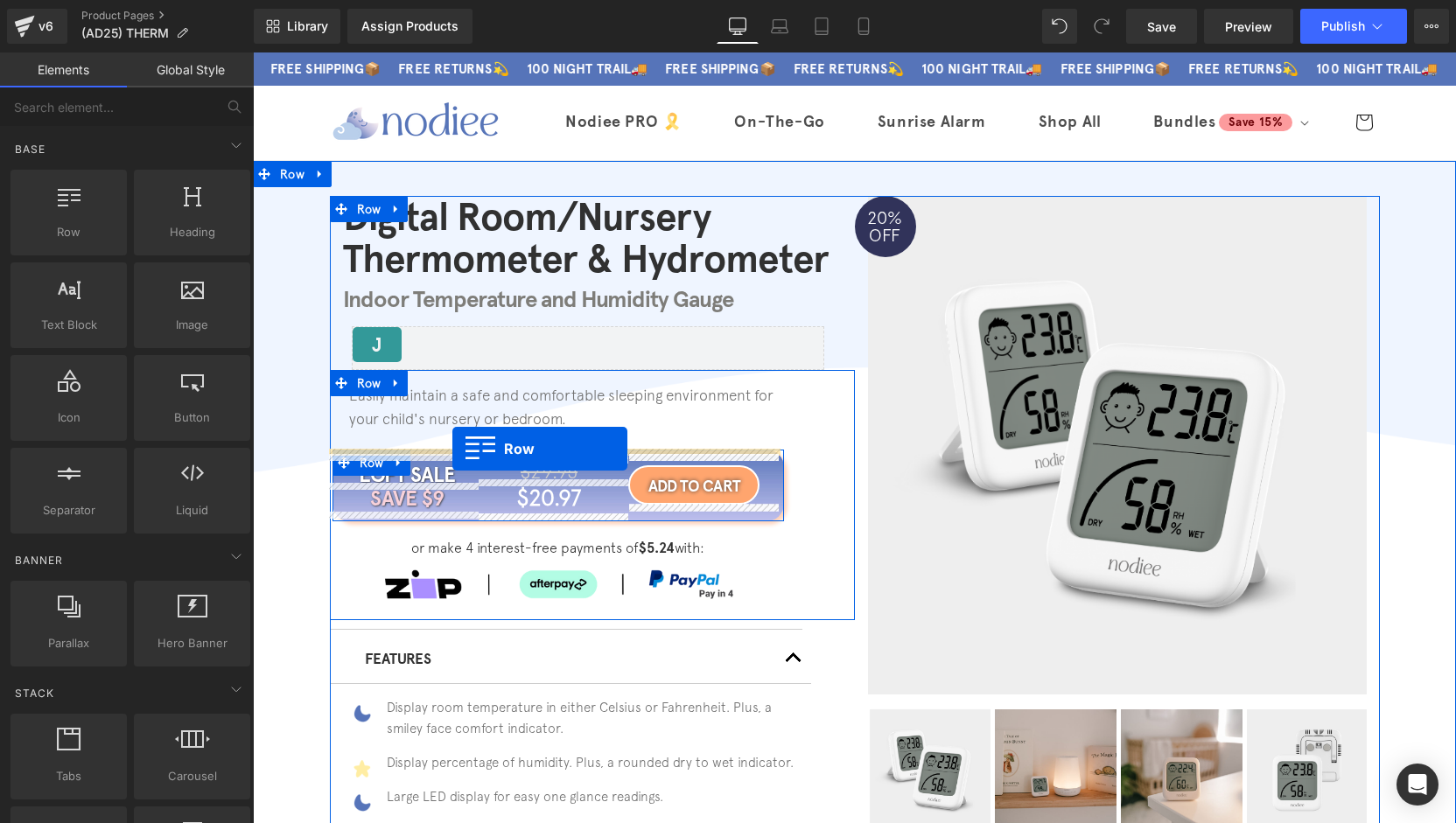
drag, startPoint x: 355, startPoint y: 160, endPoint x: 453, endPoint y: 449, distance: 305.2
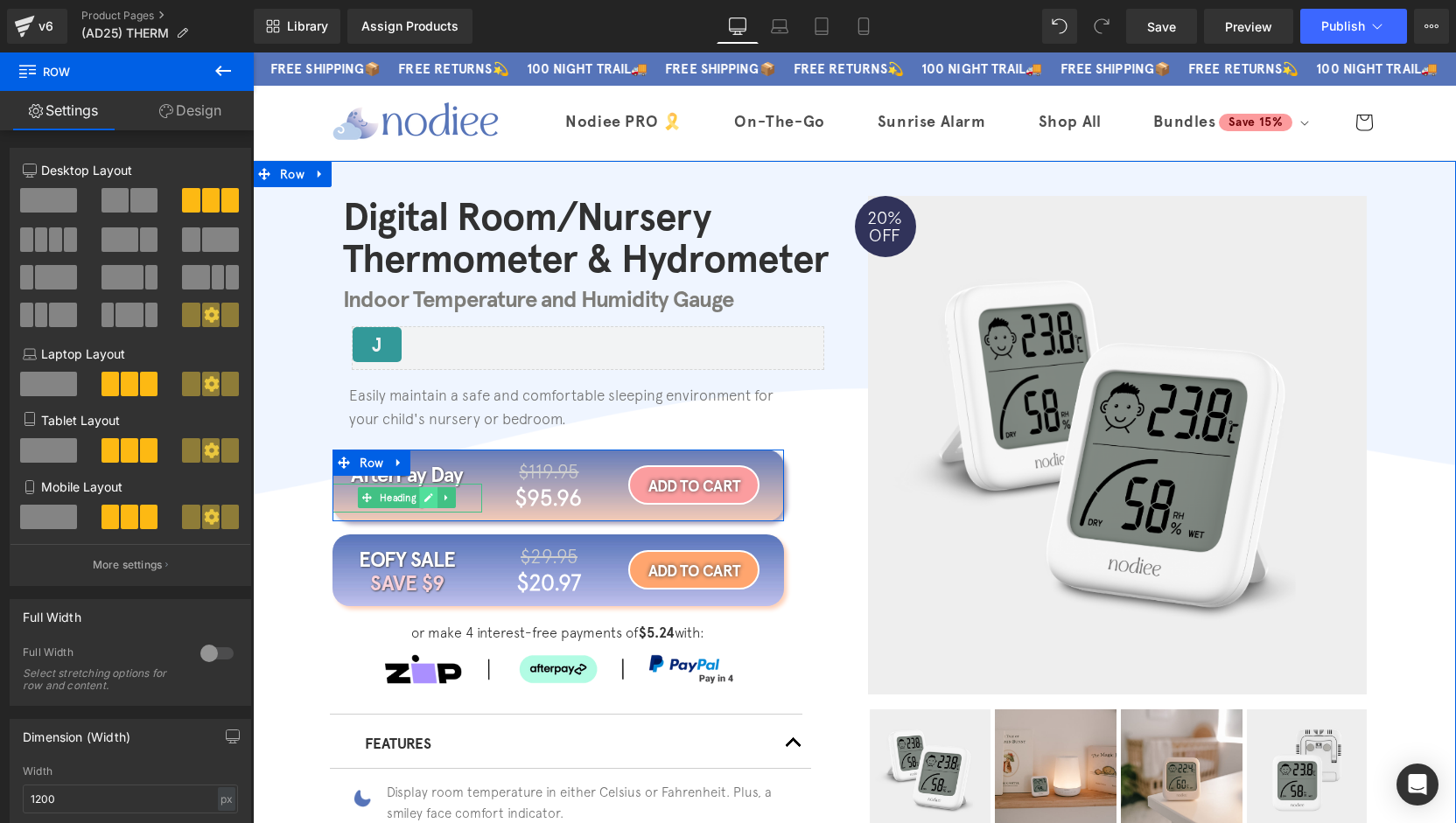
click at [428, 501] on link at bounding box center [429, 498] width 18 height 21
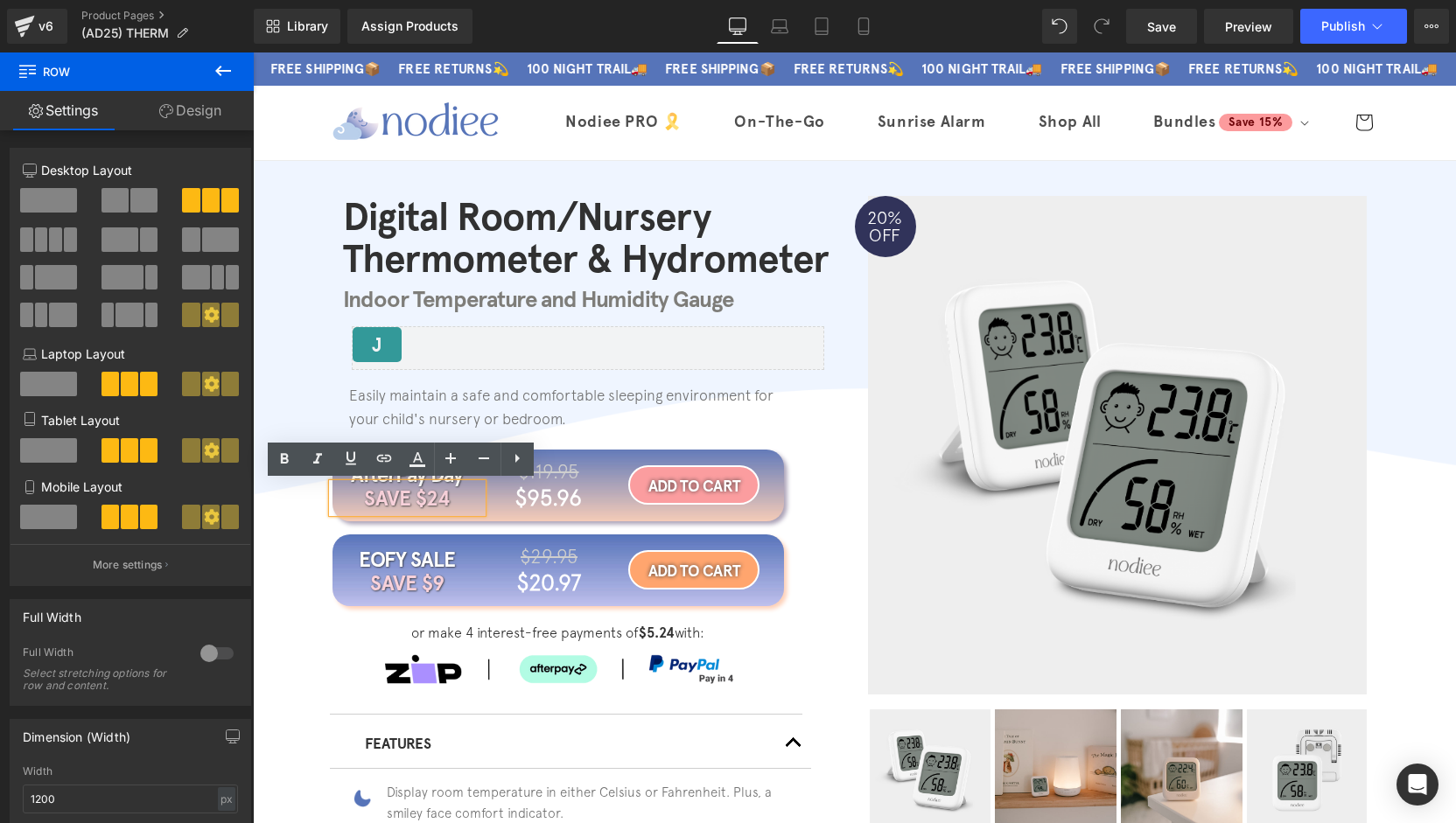
click at [440, 500] on h1 "SAVE $24" at bounding box center [408, 498] width 151 height 30
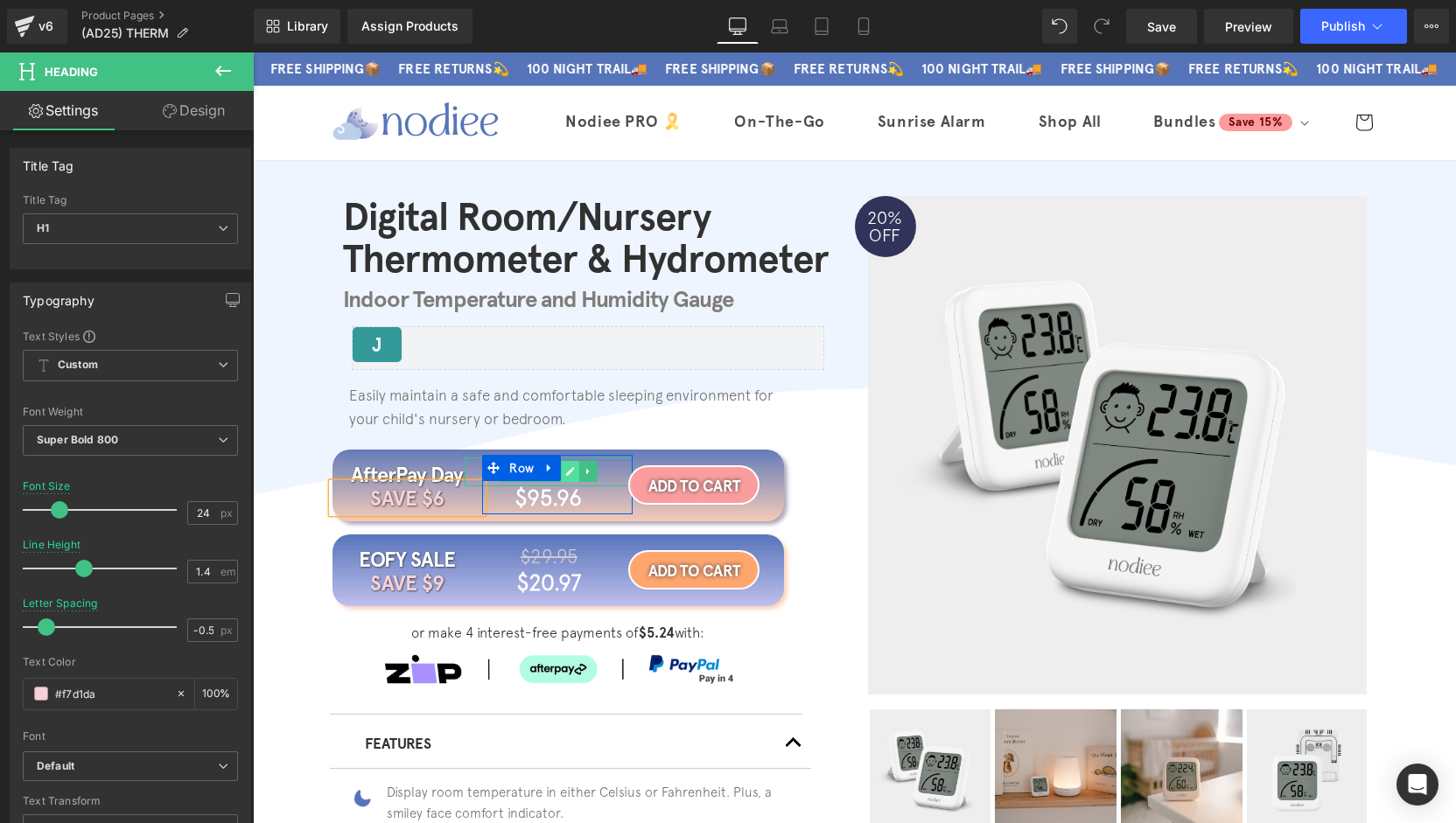
click at [567, 472] on icon at bounding box center [571, 471] width 9 height 9
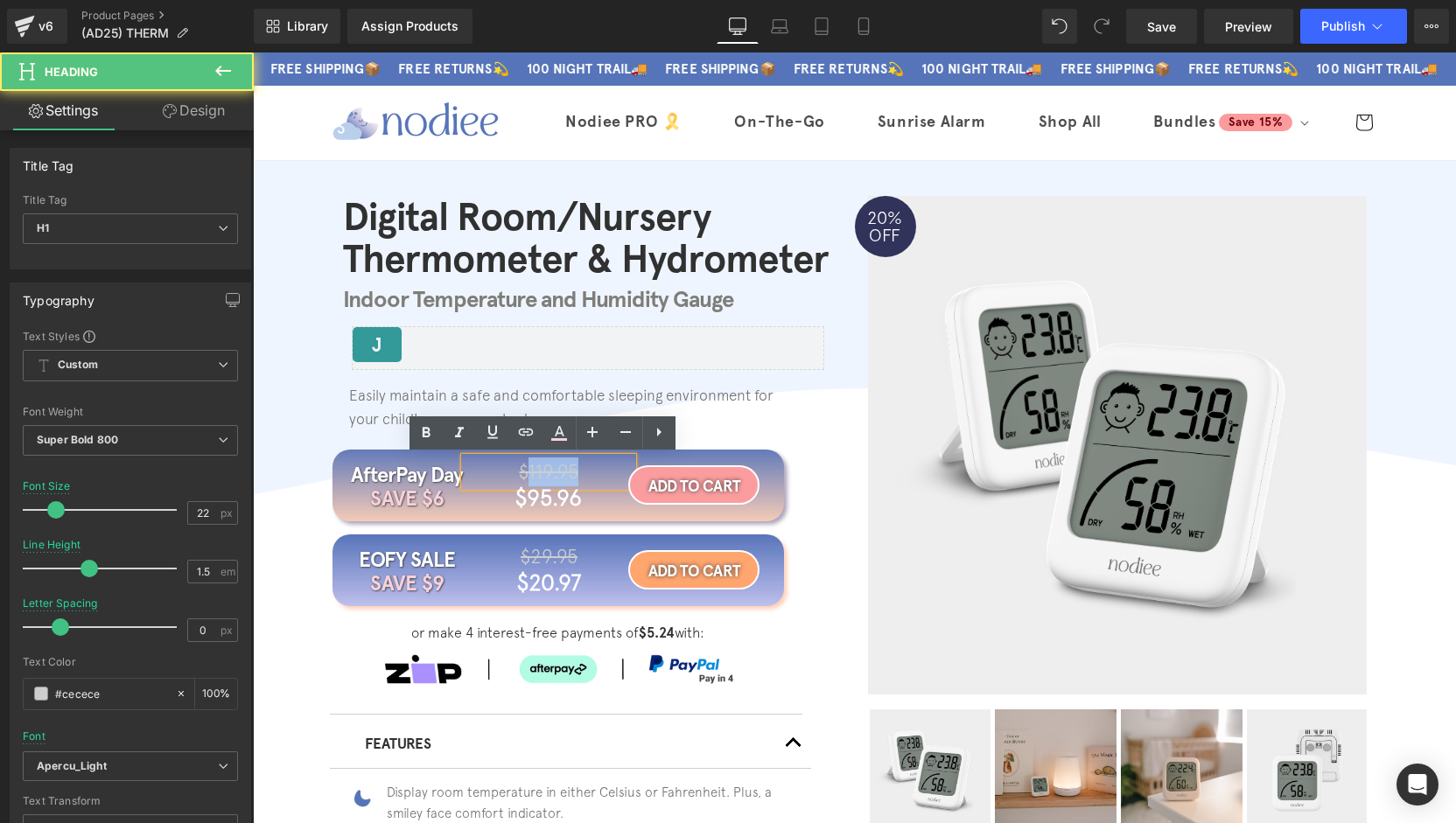
drag, startPoint x: 581, startPoint y: 472, endPoint x: 525, endPoint y: 474, distance: 56.0
click at [525, 474] on h1 "$119.95" at bounding box center [549, 472] width 168 height 29
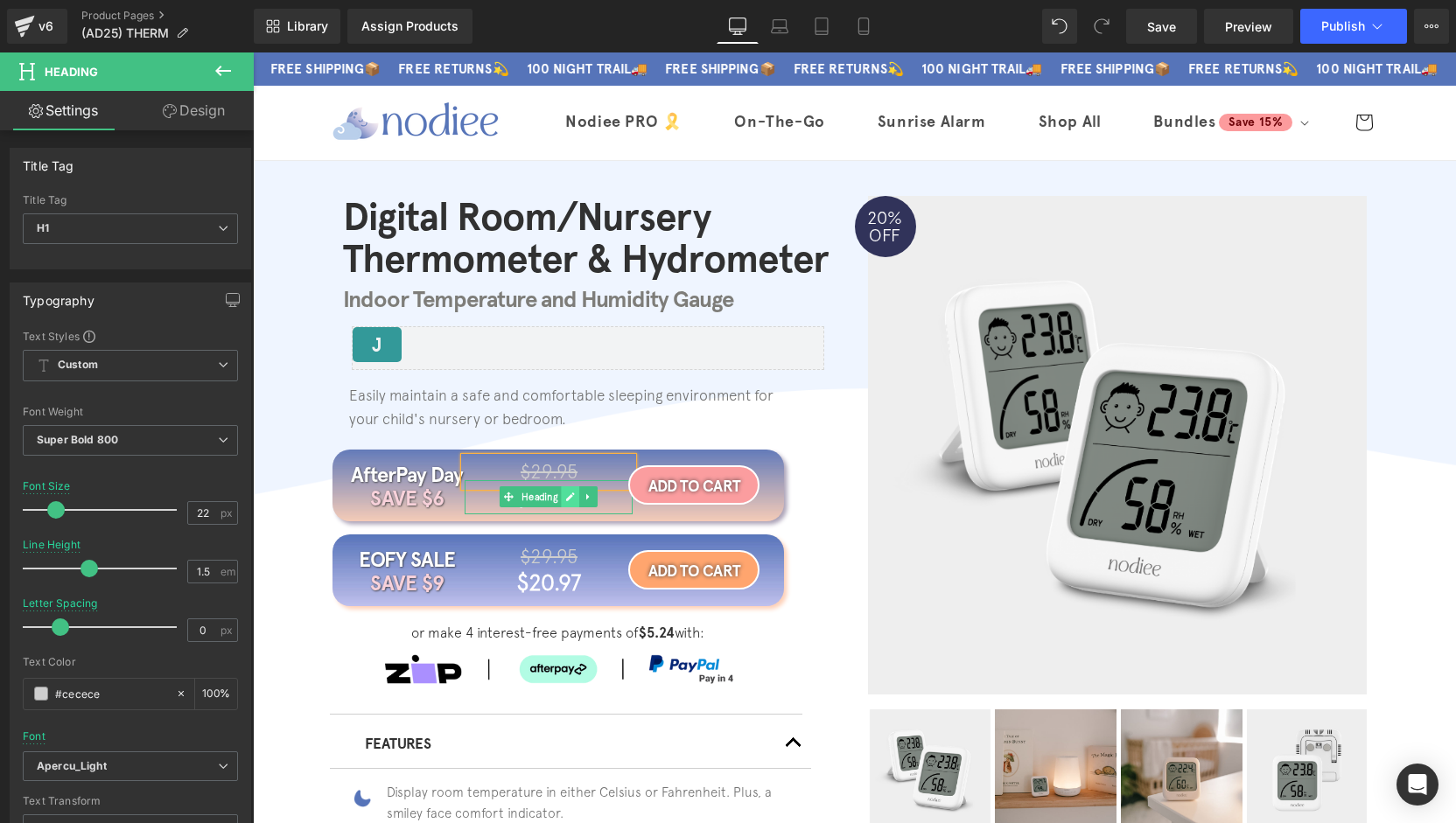
click at [566, 498] on icon at bounding box center [571, 496] width 10 height 11
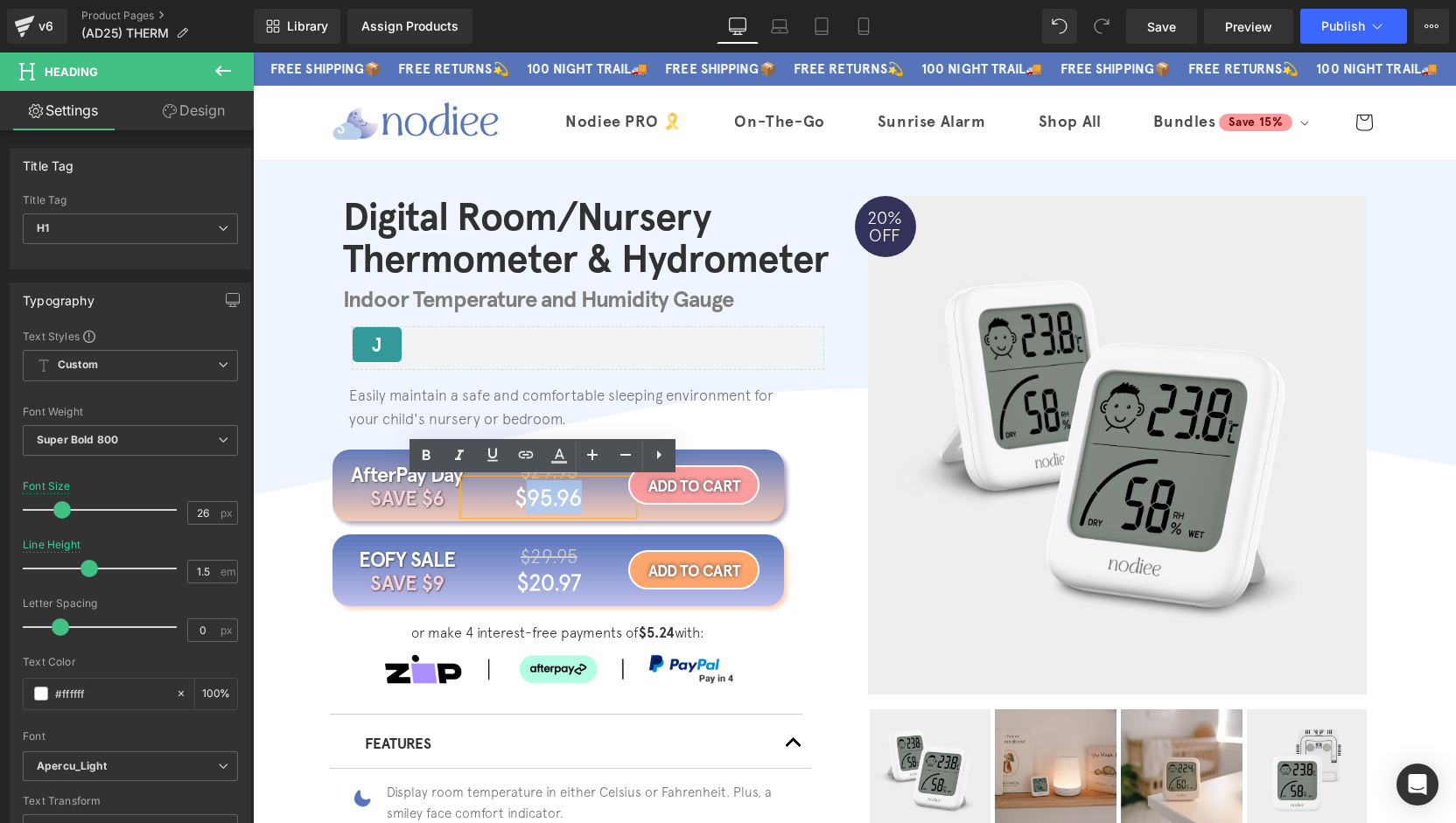
drag, startPoint x: 538, startPoint y: 502, endPoint x: 526, endPoint y: 501, distance: 12.0
click at [526, 501] on h1 "$95.96" at bounding box center [549, 497] width 168 height 34
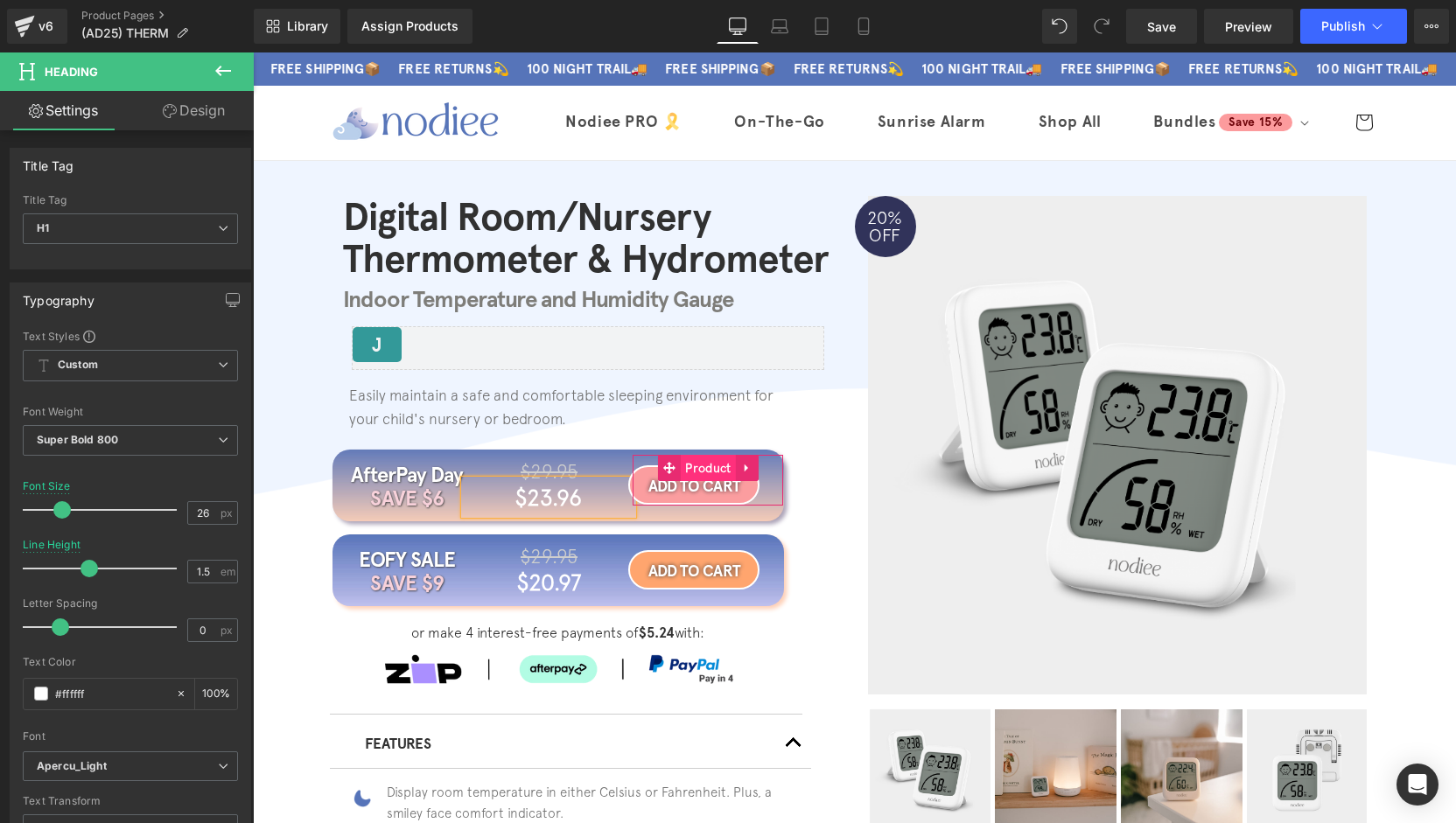
click at [701, 480] on span "Product" at bounding box center [708, 467] width 54 height 26
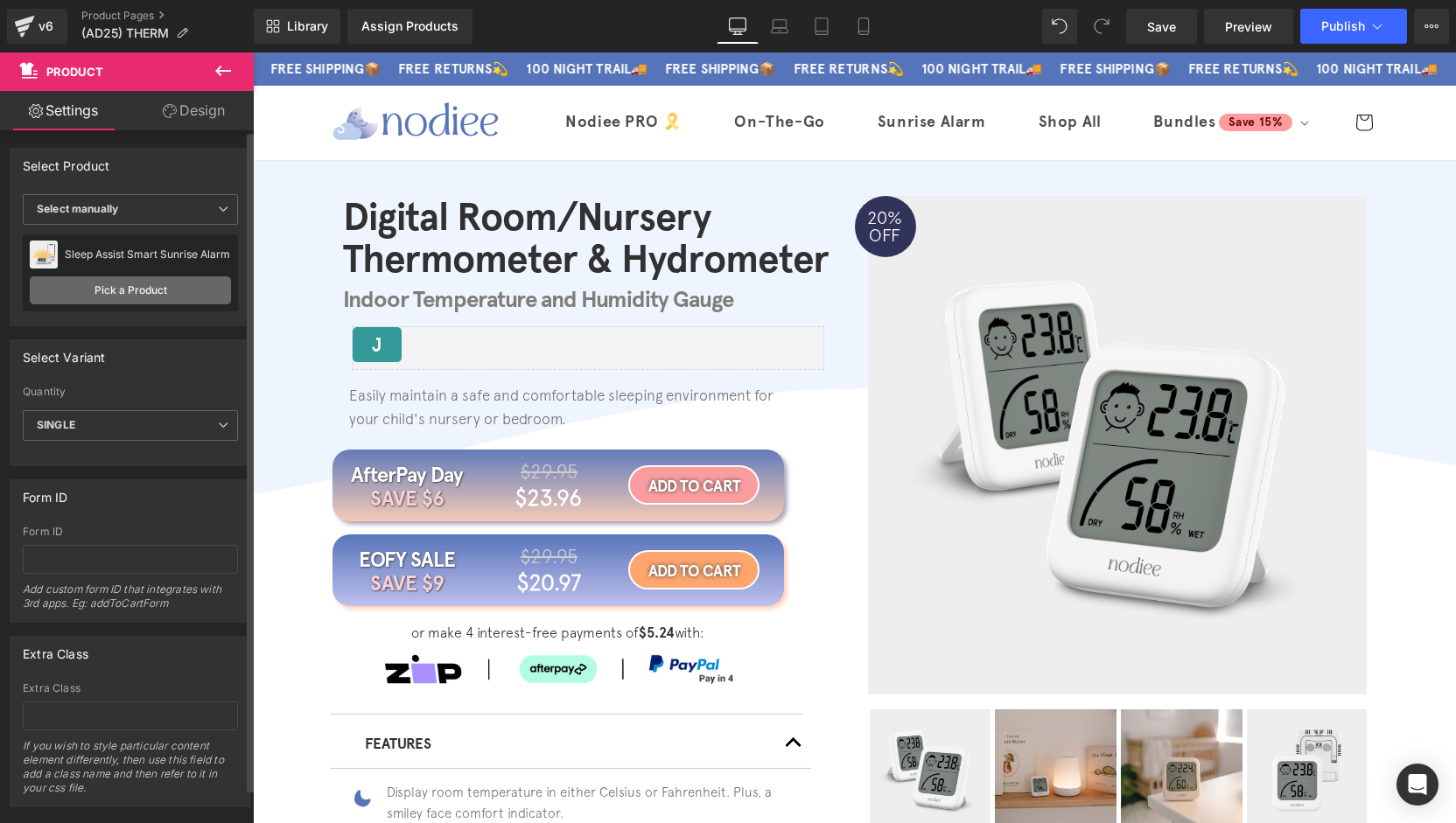
click at [156, 288] on link "Pick a Product" at bounding box center [131, 290] width 201 height 28
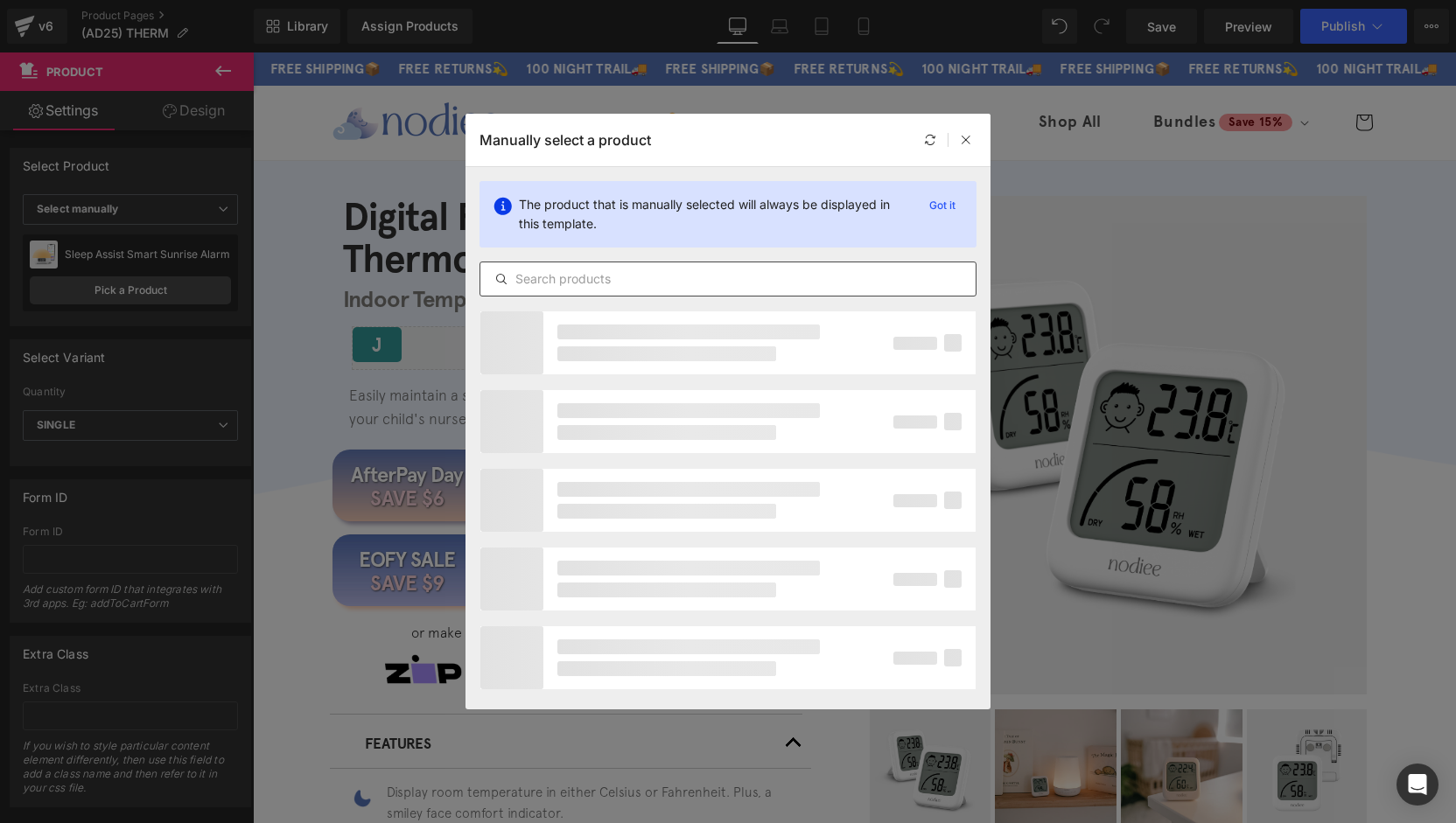
click at [591, 274] on input "text" at bounding box center [728, 279] width 495 height 21
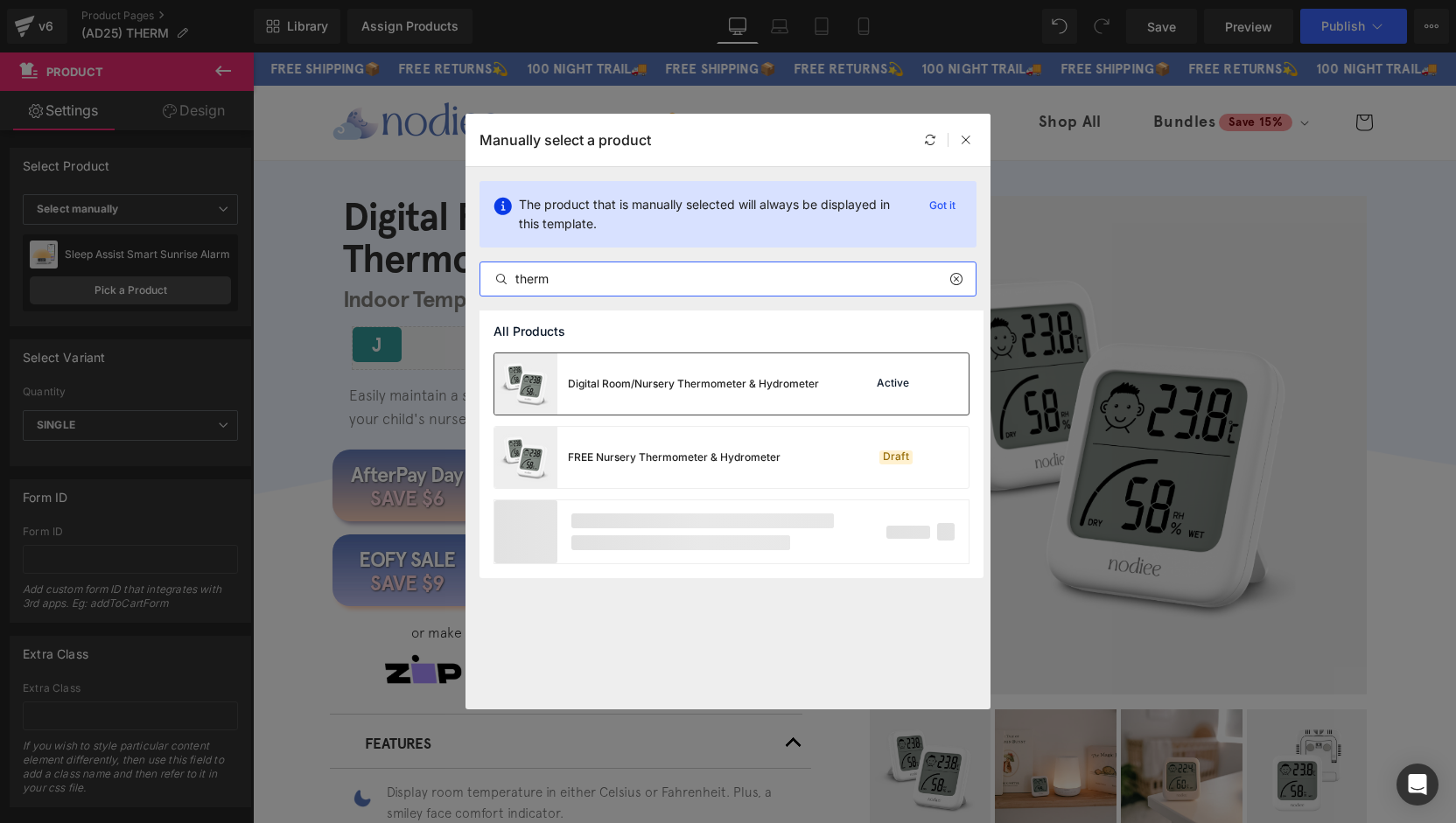
type input "therm"
click at [630, 384] on div "Digital Room/Nursery Thermometer & Hydrometer" at bounding box center [694, 384] width 252 height 15
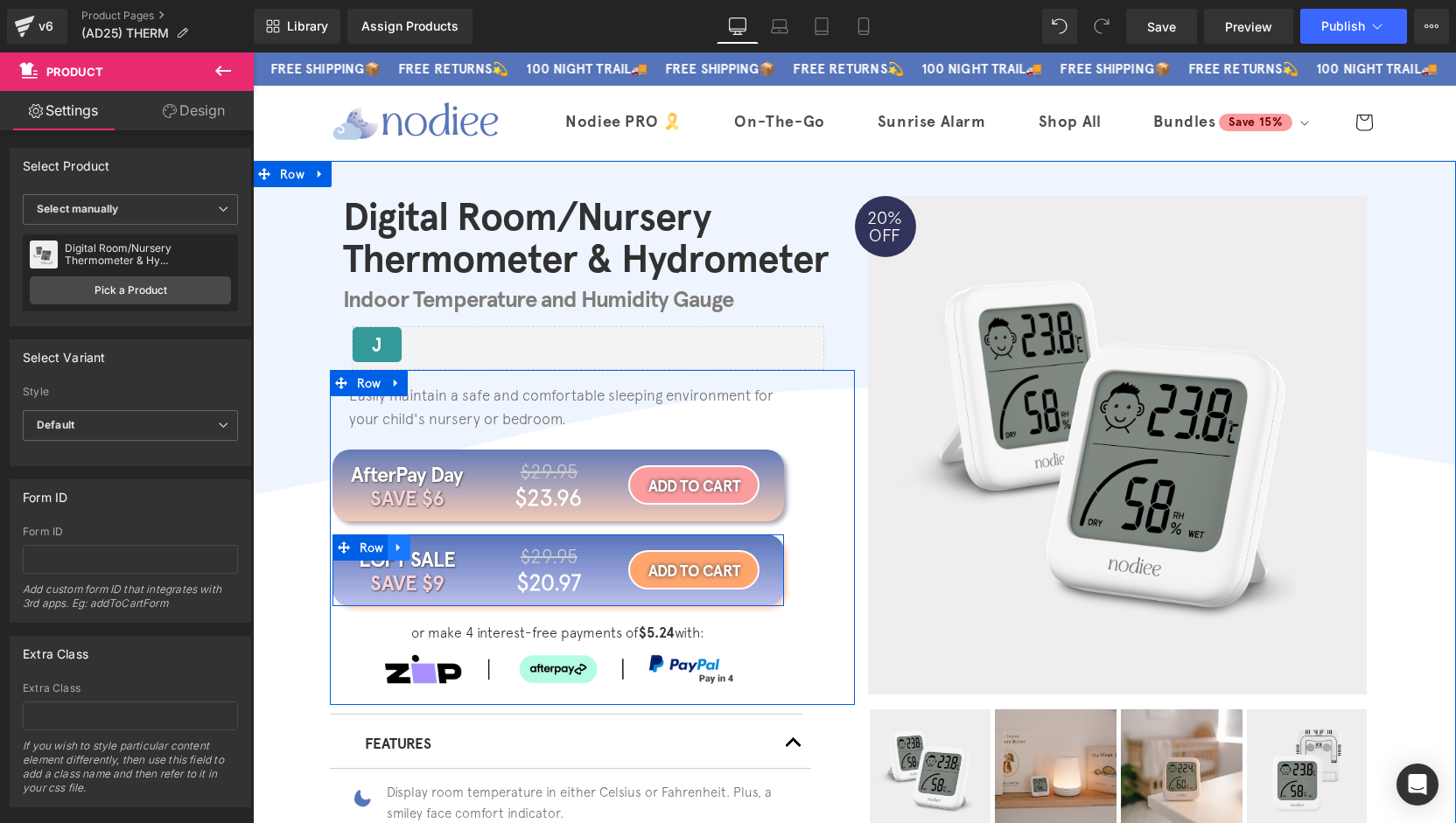
click at [393, 546] on icon at bounding box center [399, 547] width 13 height 14
click at [439, 551] on icon at bounding box center [444, 547] width 13 height 13
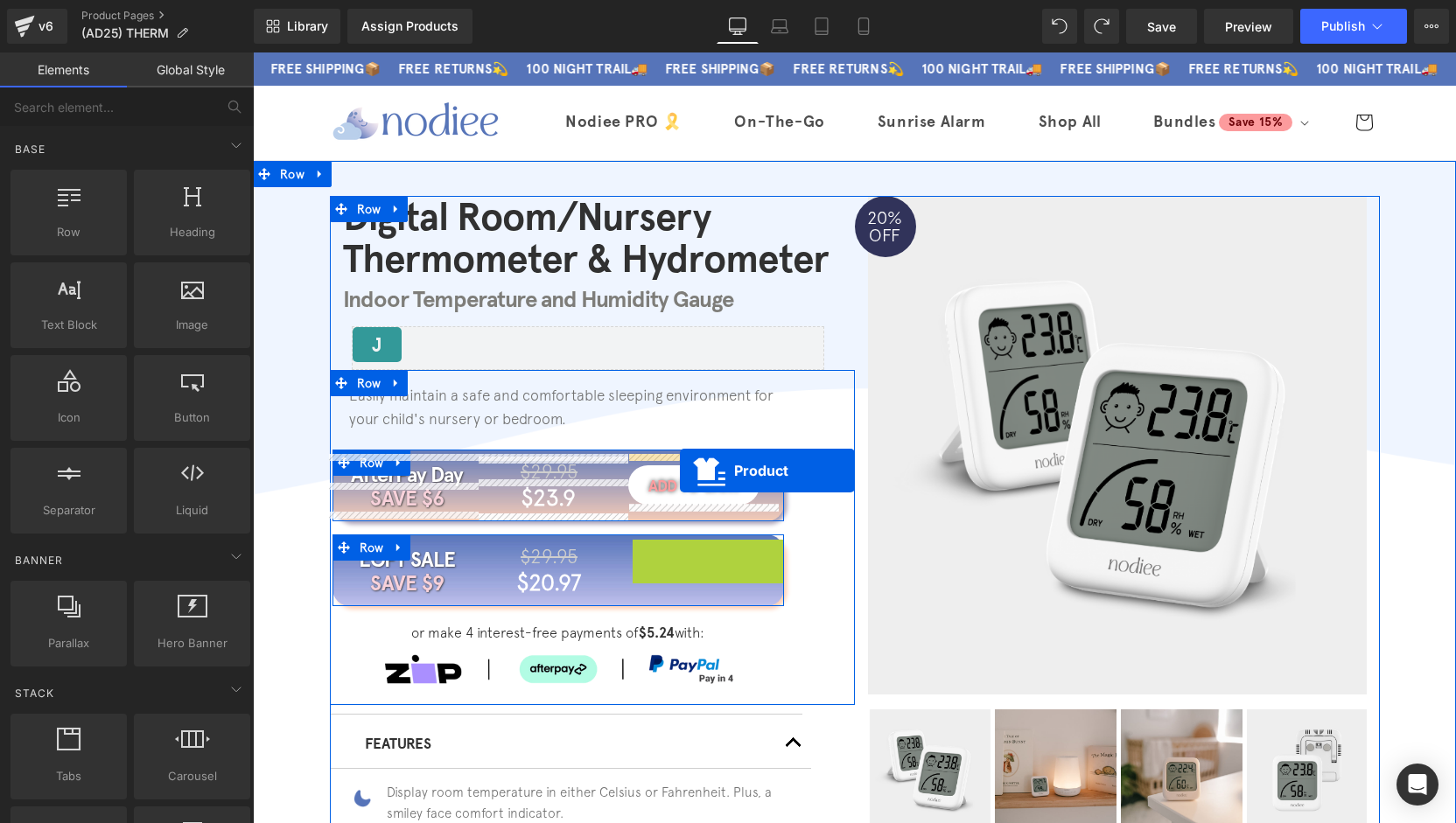
drag, startPoint x: 689, startPoint y: 558, endPoint x: 680, endPoint y: 471, distance: 87.5
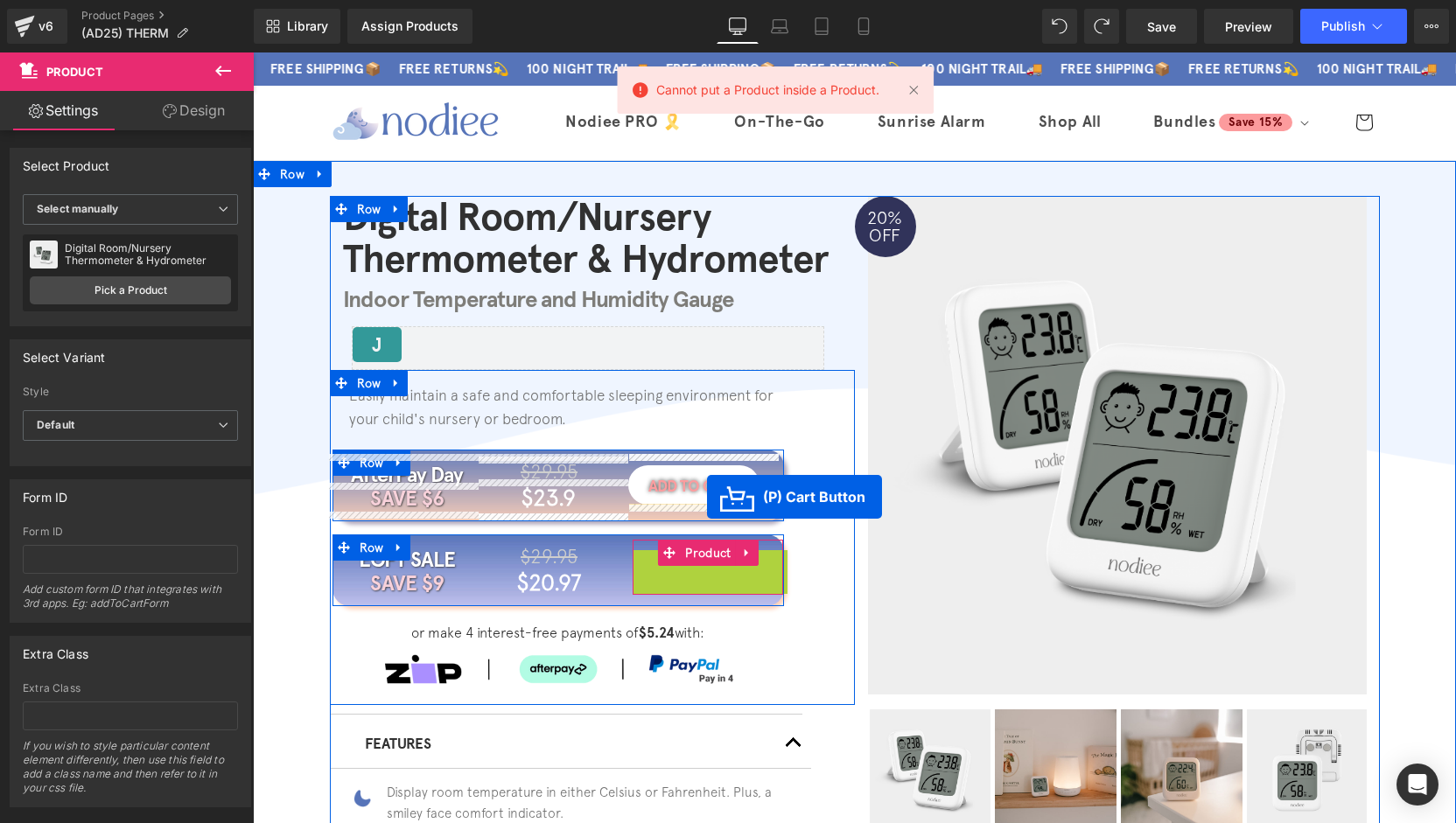
drag, startPoint x: 698, startPoint y: 576, endPoint x: 707, endPoint y: 497, distance: 79.5
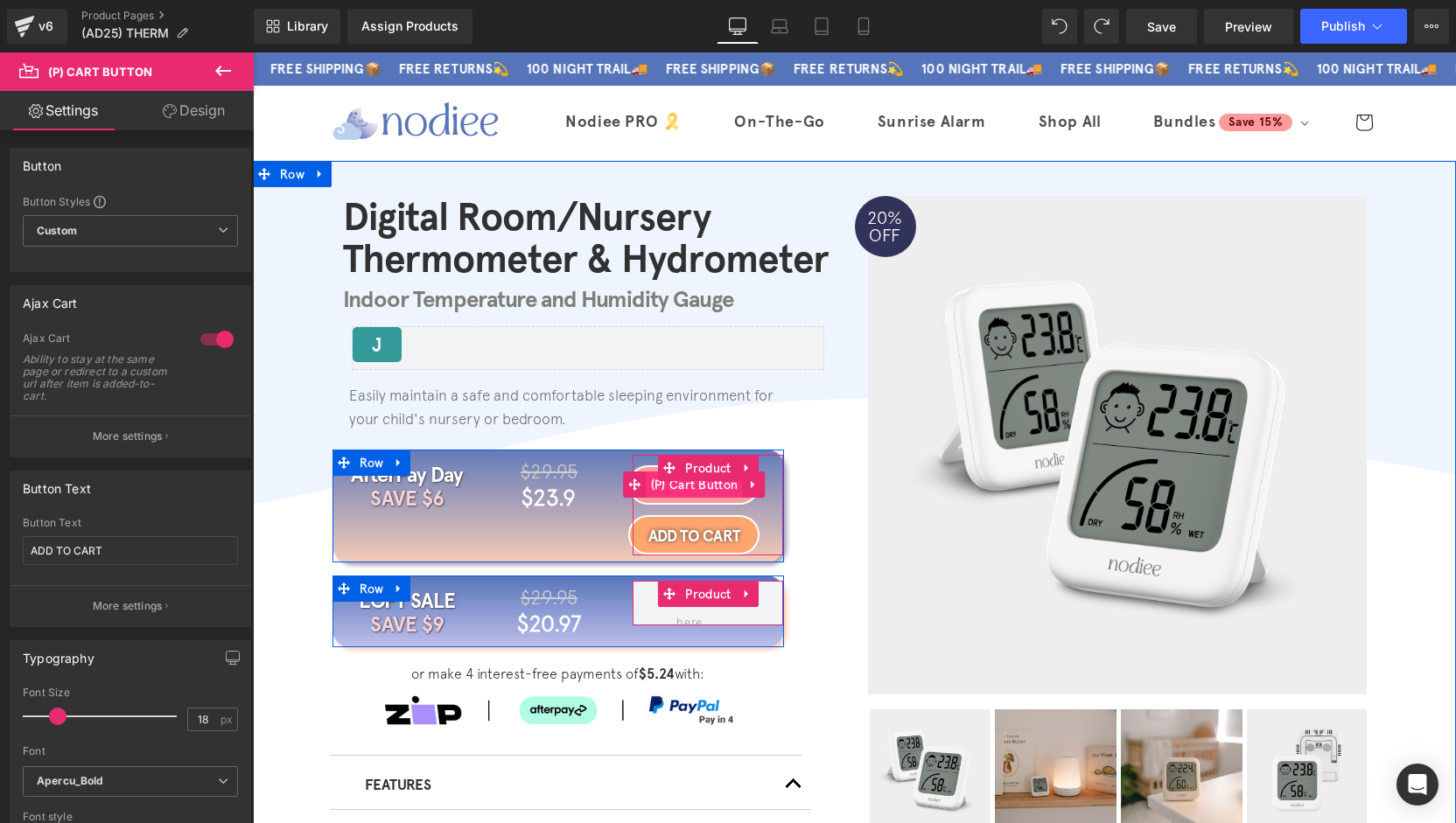
click at [688, 487] on span "(P) Cart Button" at bounding box center [694, 485] width 96 height 26
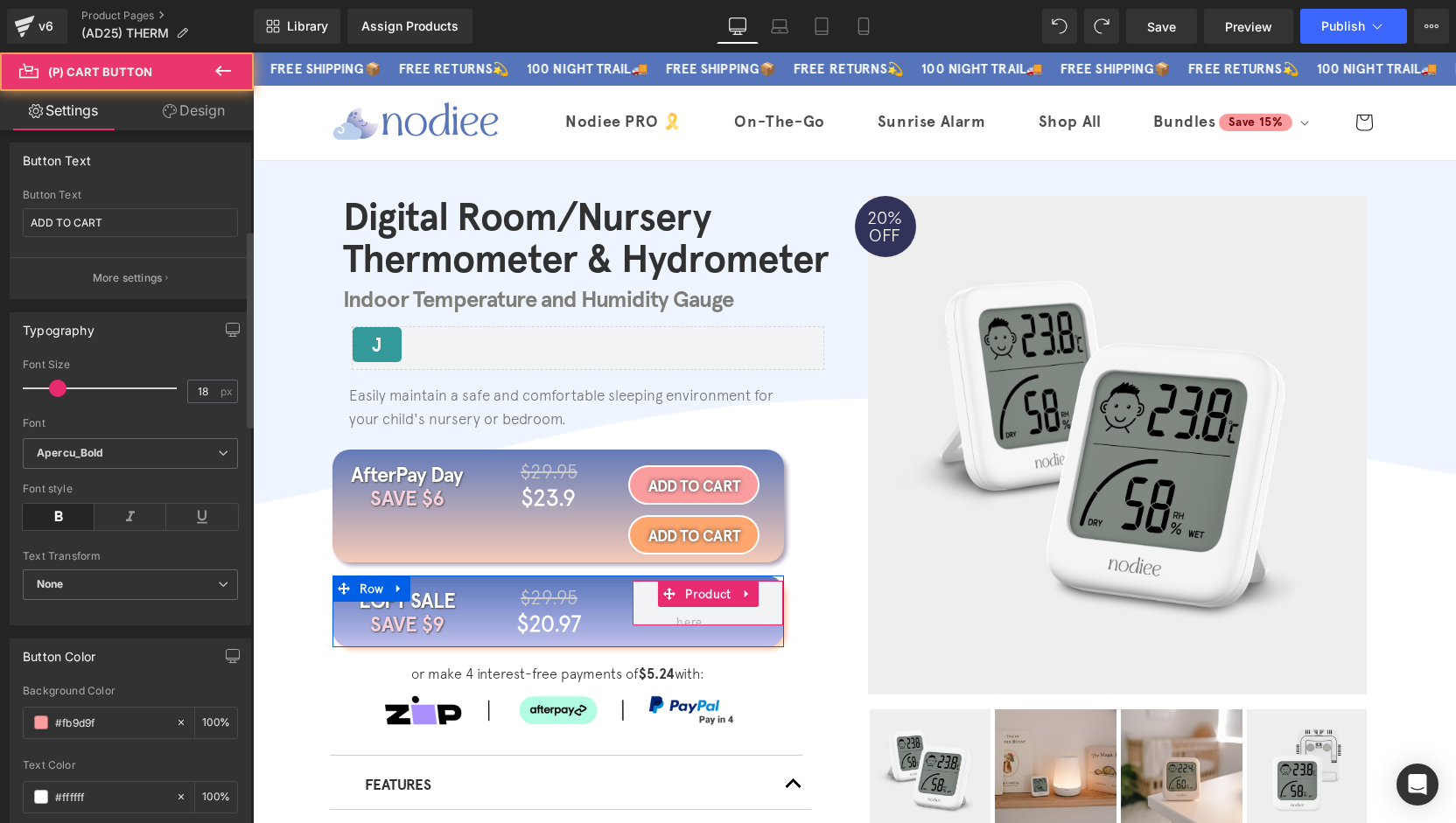
scroll to position [350, 0]
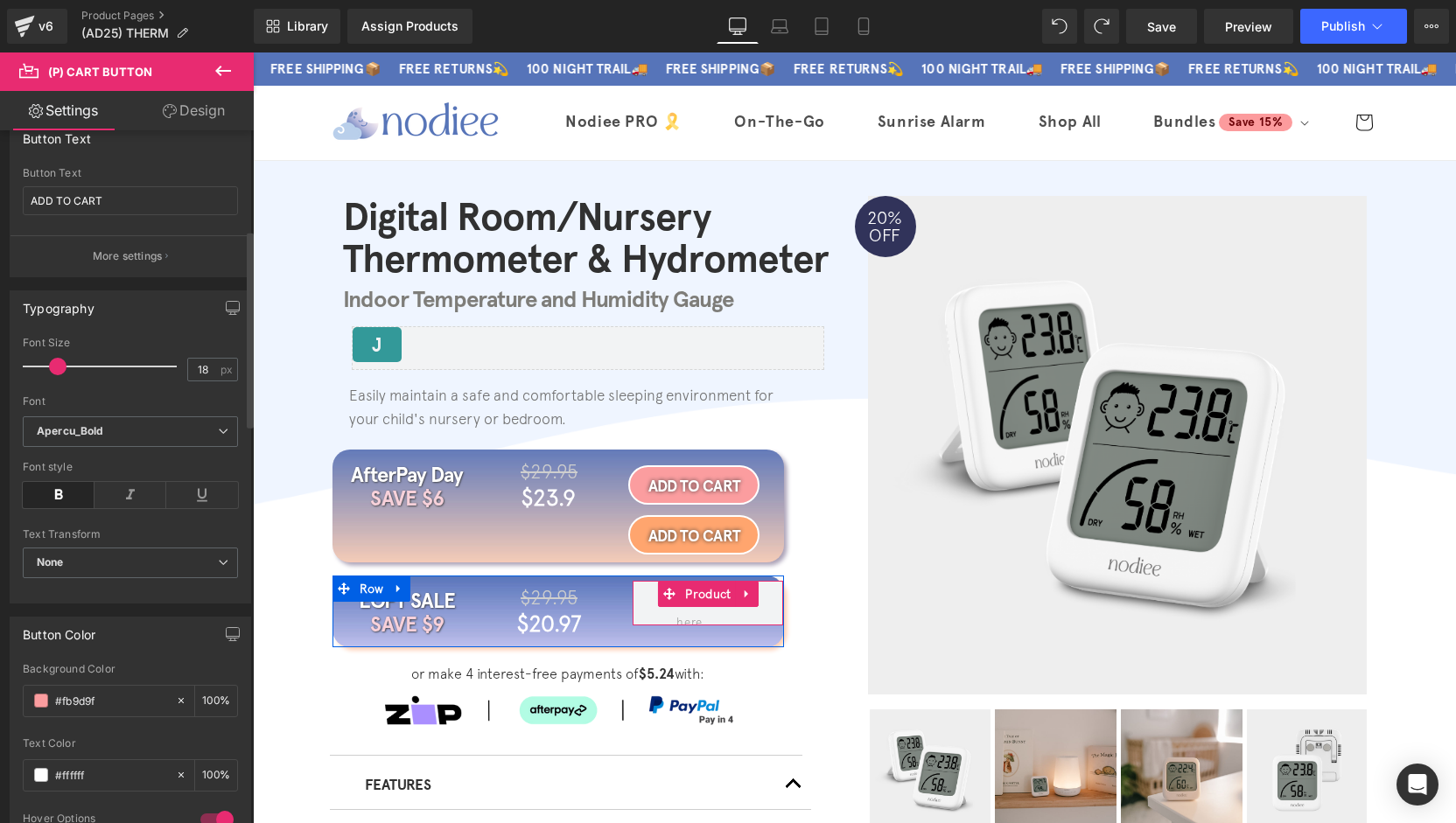
drag, startPoint x: 70, startPoint y: 696, endPoint x: 15, endPoint y: 701, distance: 55.2
click at [17, 701] on div "rgb(251, 157, 159) Background Color #fb9d9f 100 % rgba(255, 255, 255, 1) Text C…" at bounding box center [131, 831] width 240 height 336
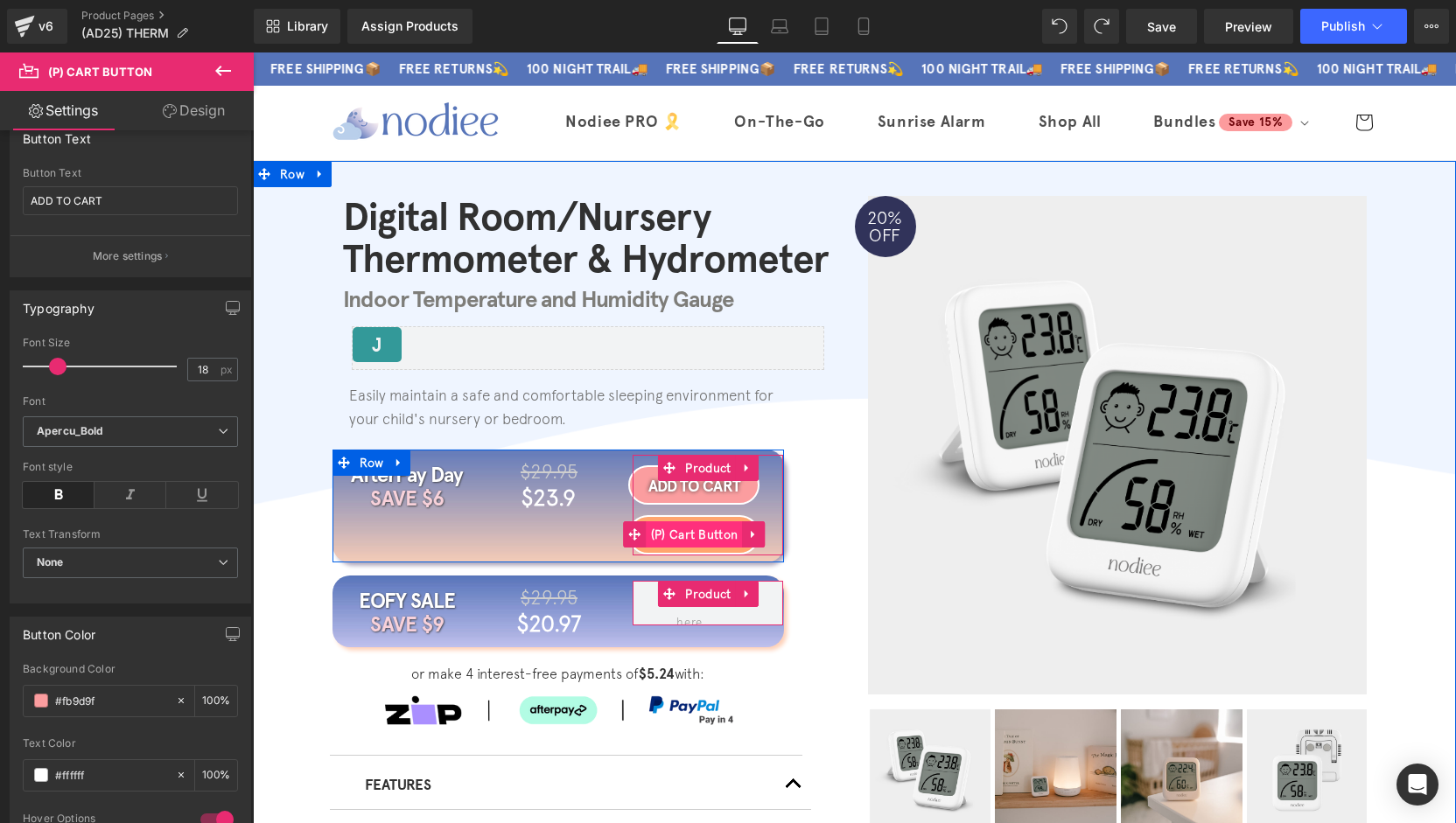
click at [703, 538] on span "(P) Cart Button" at bounding box center [694, 534] width 96 height 26
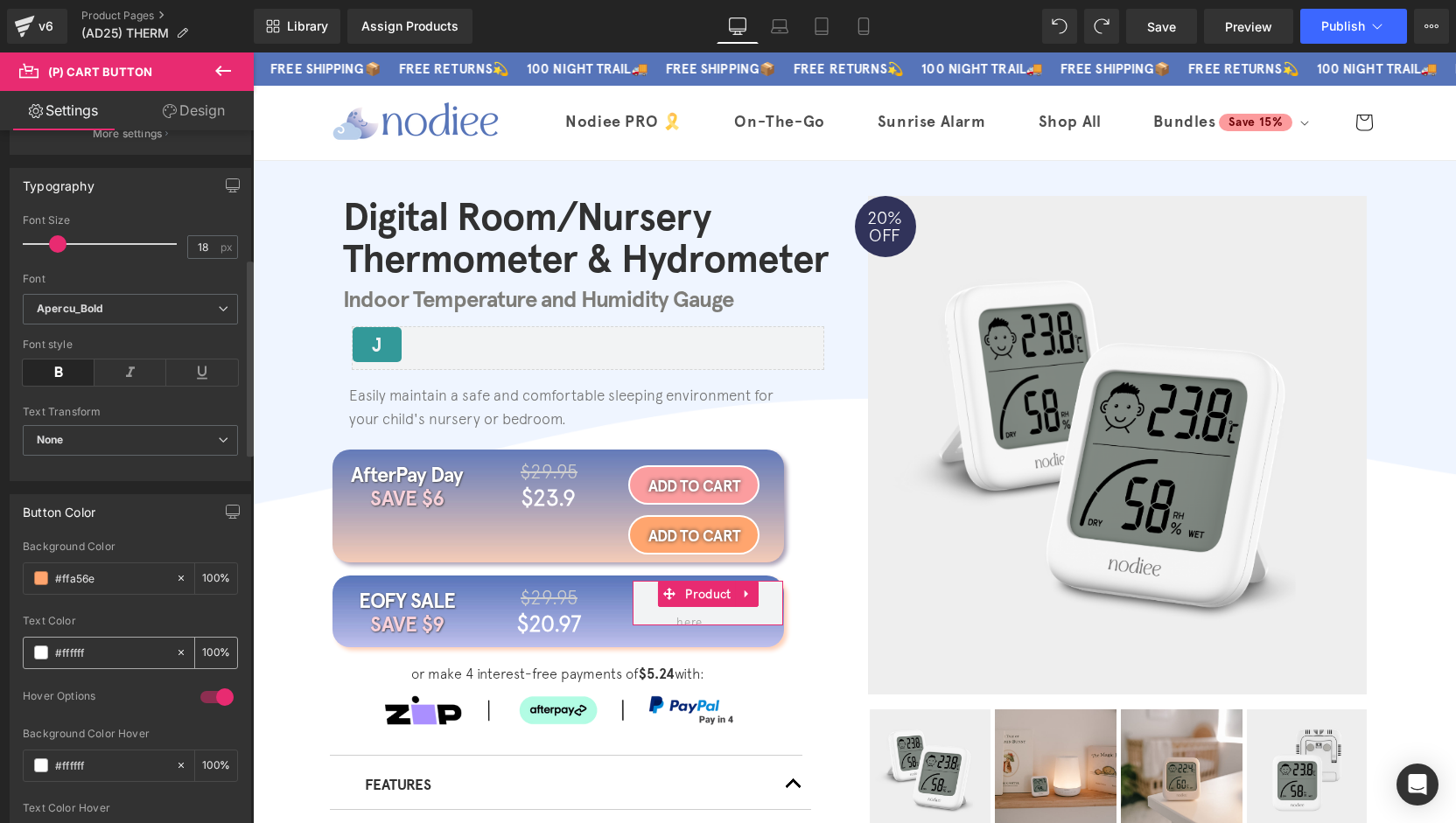
scroll to position [525, 0]
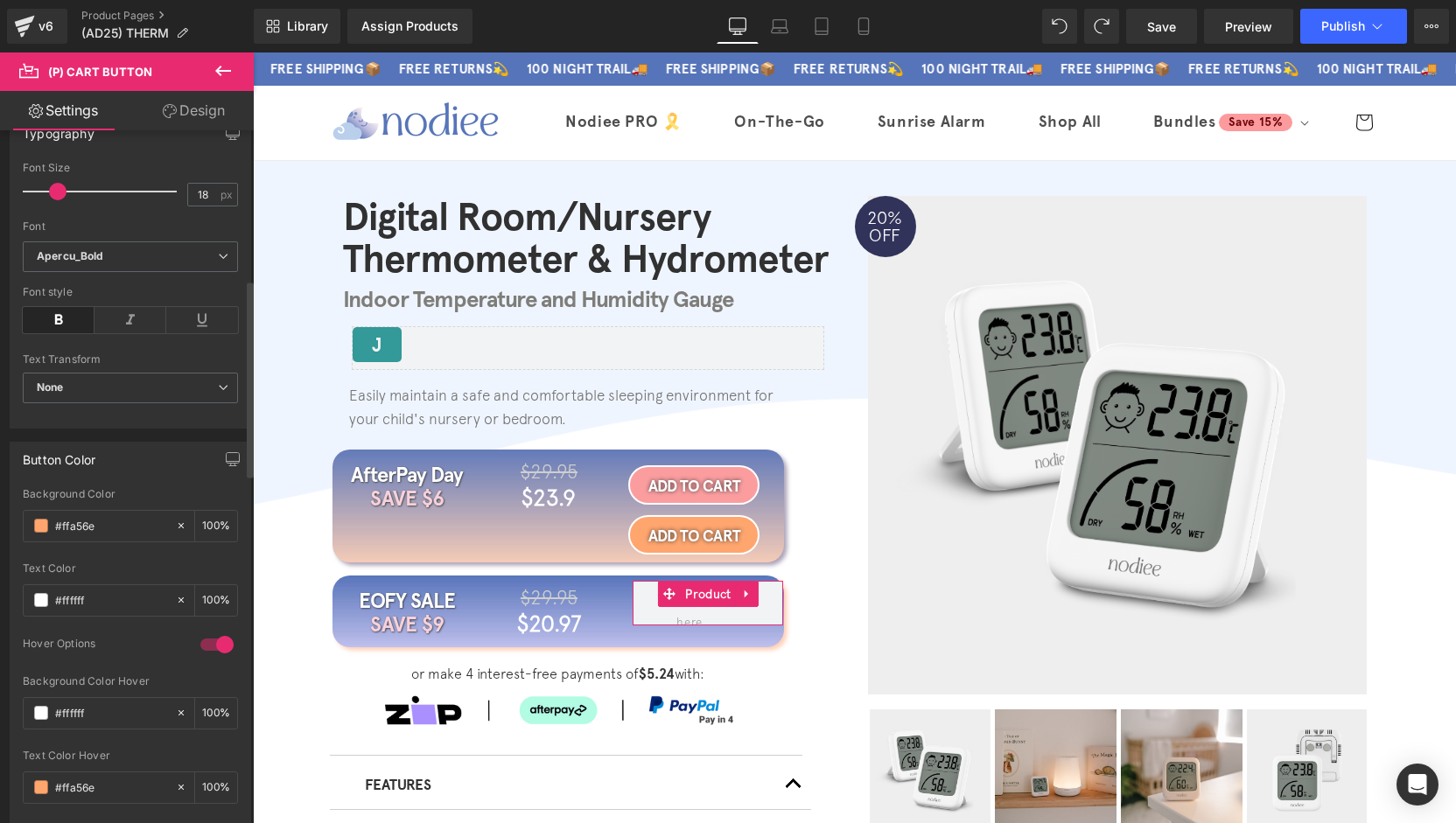
click at [0, 537] on div "Button Color rgb(255, 165, 110) Background Color #ffa56e 100 % rgba(255, 255, 2…" at bounding box center [131, 627] width 261 height 397
paste input "b9d9f"
type input "#fb9d9f"
drag, startPoint x: 101, startPoint y: 778, endPoint x: 37, endPoint y: 779, distance: 64.0
click at [35, 779] on div "#ffa56e" at bounding box center [99, 788] width 151 height 31
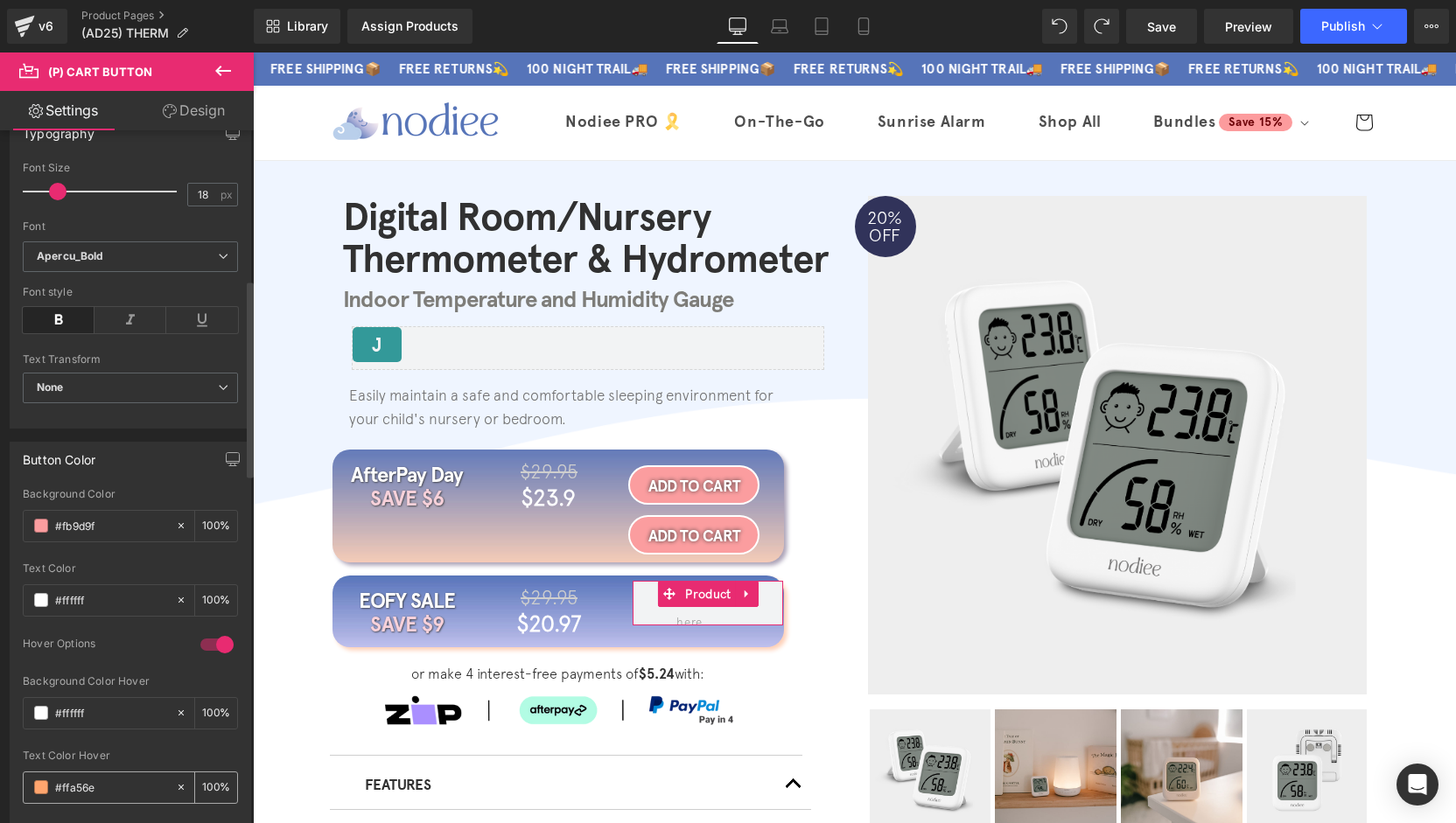
paste input "b9d9f"
type input "#fb9d9f"
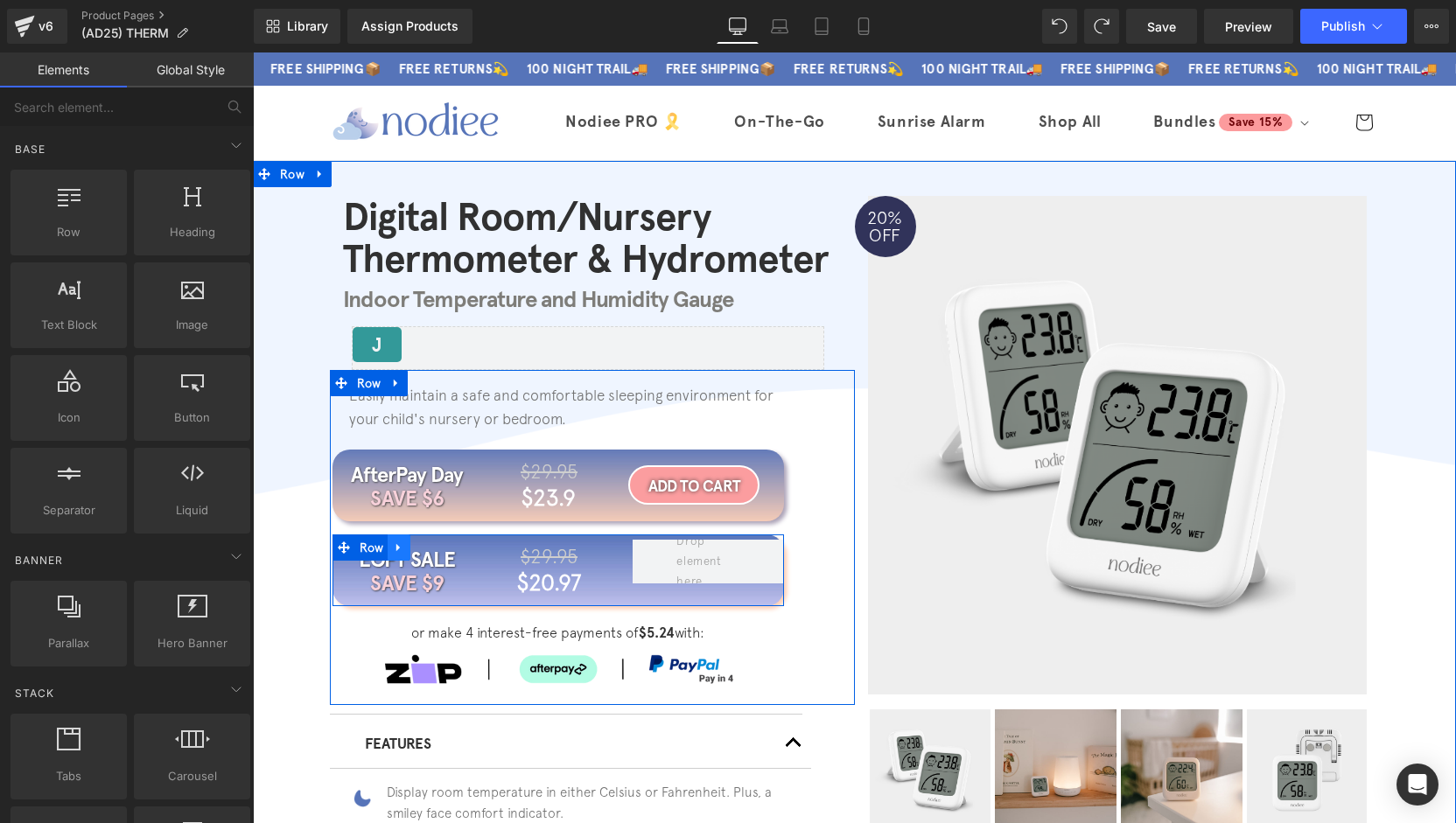
click at [396, 546] on icon at bounding box center [399, 547] width 13 height 14
click at [438, 551] on icon at bounding box center [444, 547] width 13 height 13
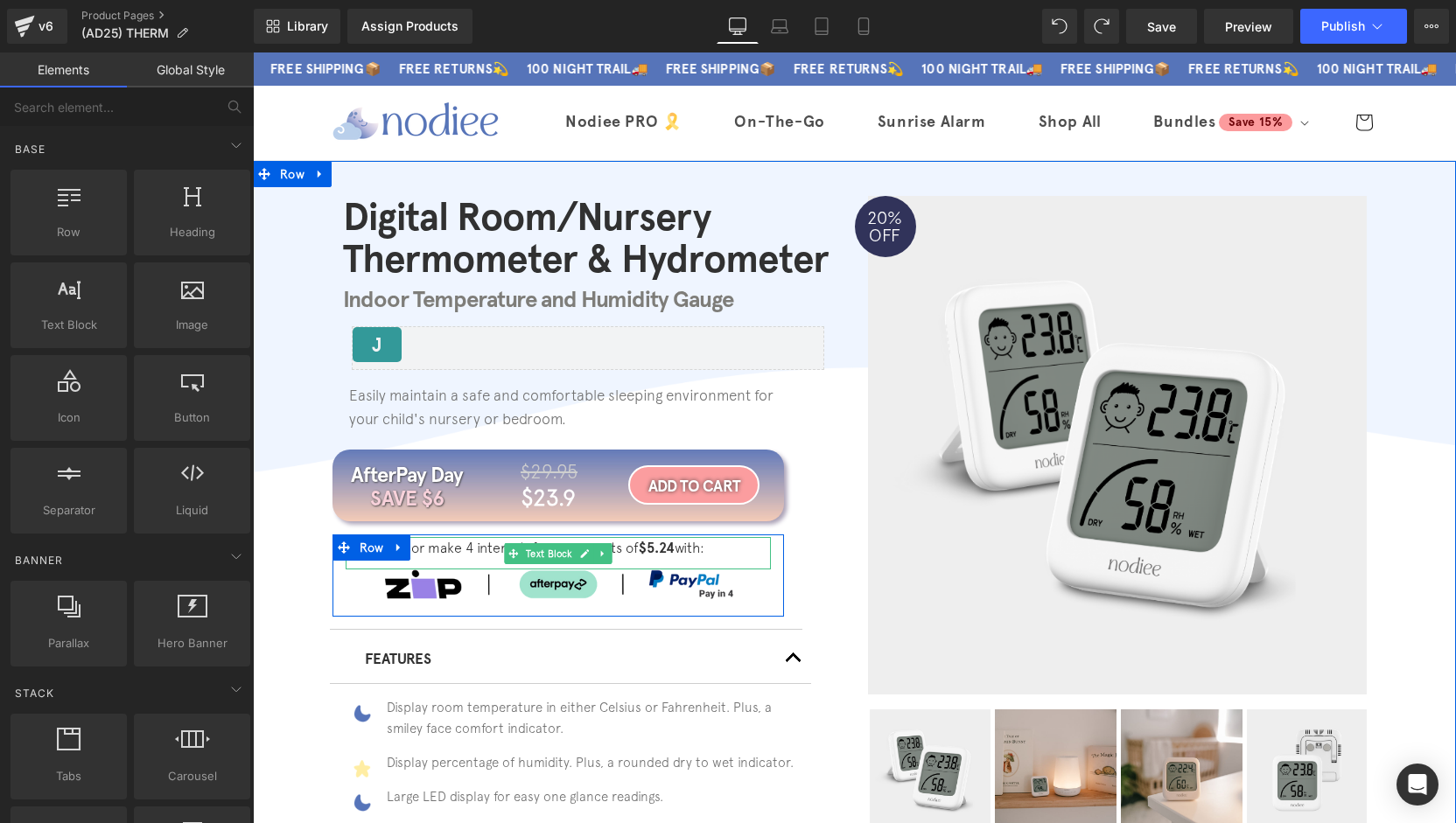
drag, startPoint x: 664, startPoint y: 550, endPoint x: 665, endPoint y: 570, distance: 20.0
click at [664, 550] on strong "$5.24" at bounding box center [656, 547] width 36 height 16
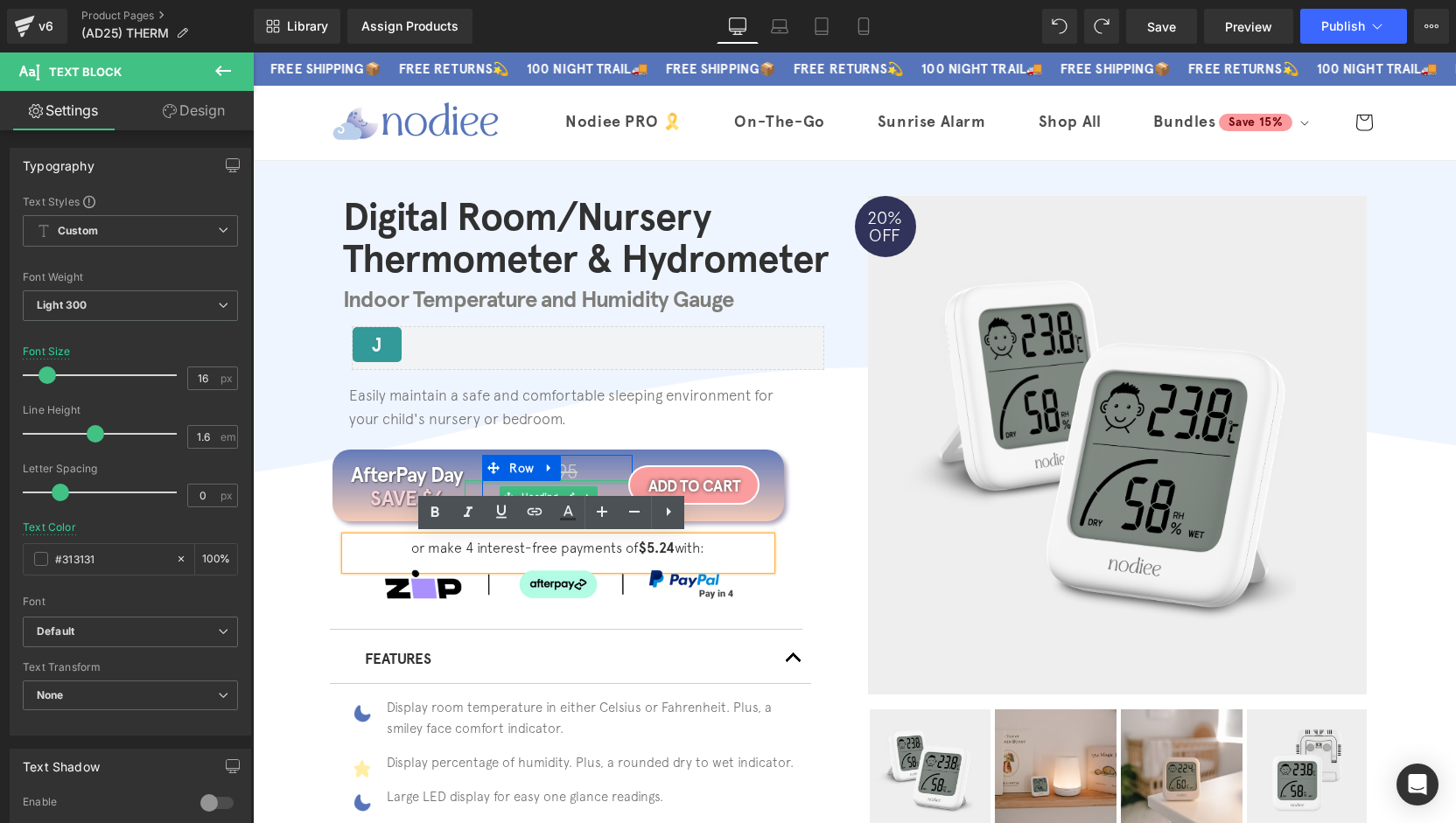
drag, startPoint x: 556, startPoint y: 483, endPoint x: 569, endPoint y: 485, distance: 13.2
click at [556, 483] on div "$23.9 Heading" at bounding box center [549, 497] width 168 height 34
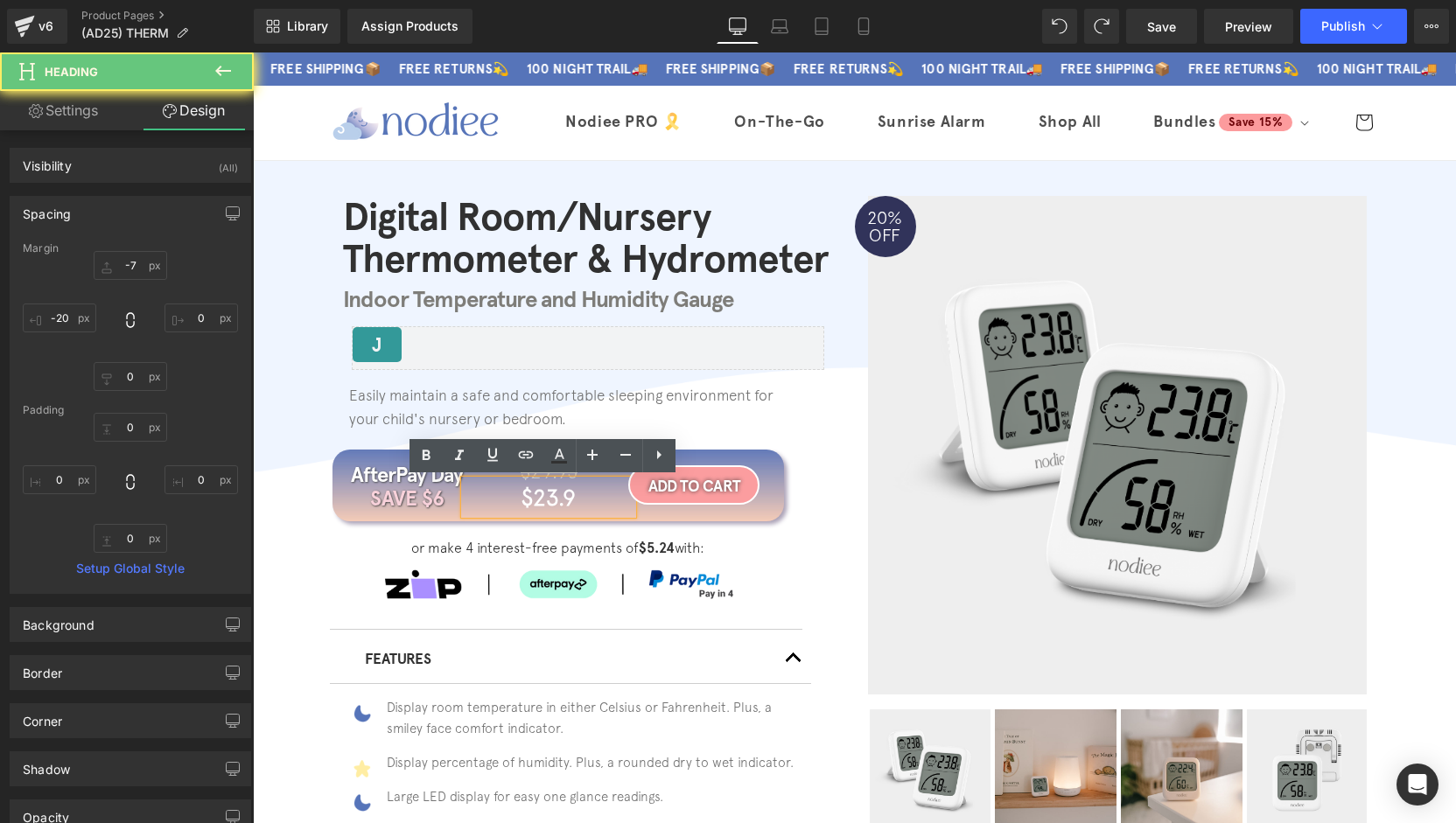
click at [569, 496] on h1 "$23.9" at bounding box center [549, 497] width 168 height 34
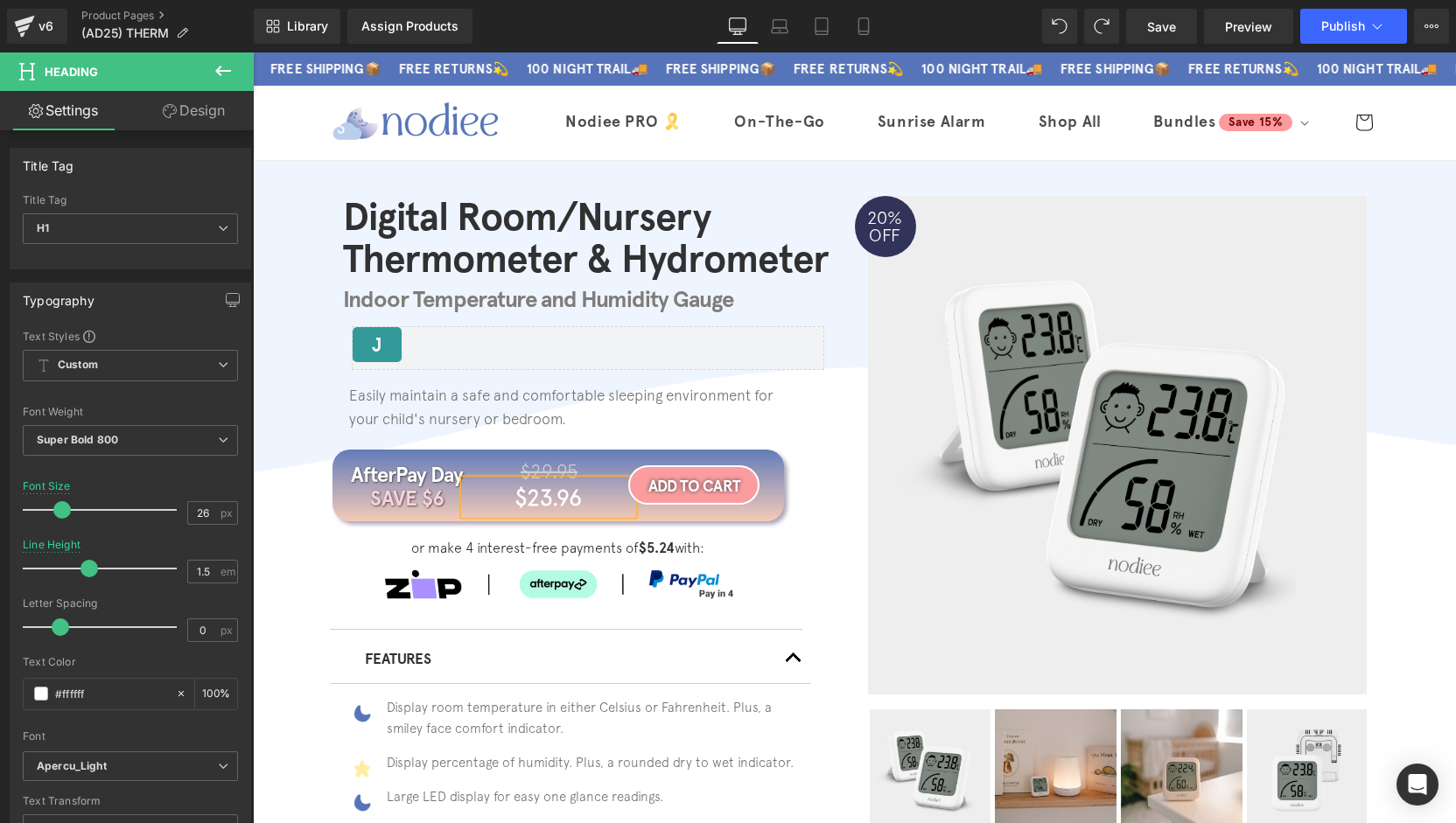
click at [796, 574] on div "Easily maintain a safe and comfortable sleeping environment for your child's nu…" at bounding box center [592, 495] width 525 height 250
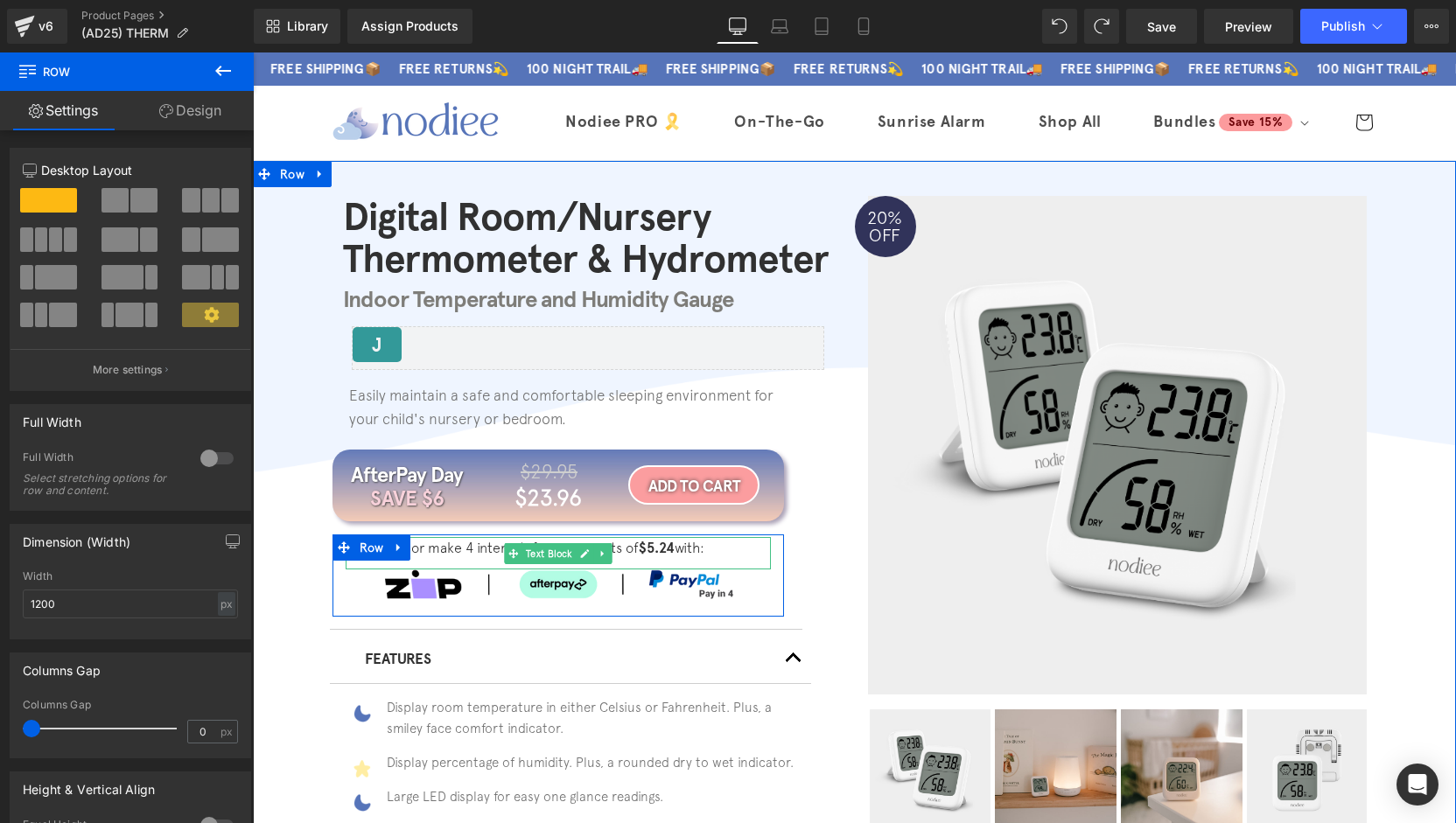
click at [660, 551] on strong "$5.24" at bounding box center [656, 547] width 36 height 16
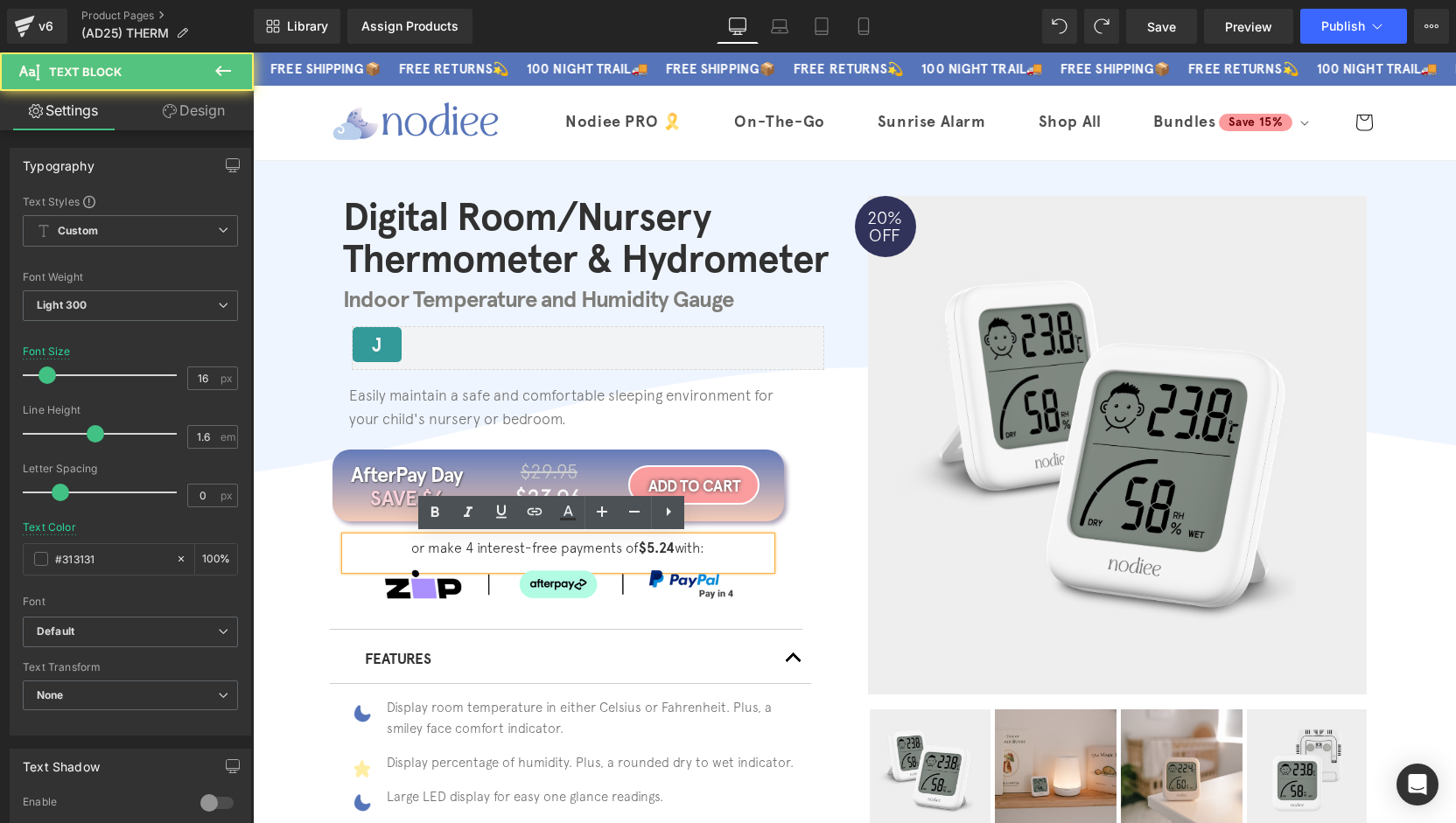
click at [665, 548] on strong "$5.24" at bounding box center [656, 547] width 36 height 16
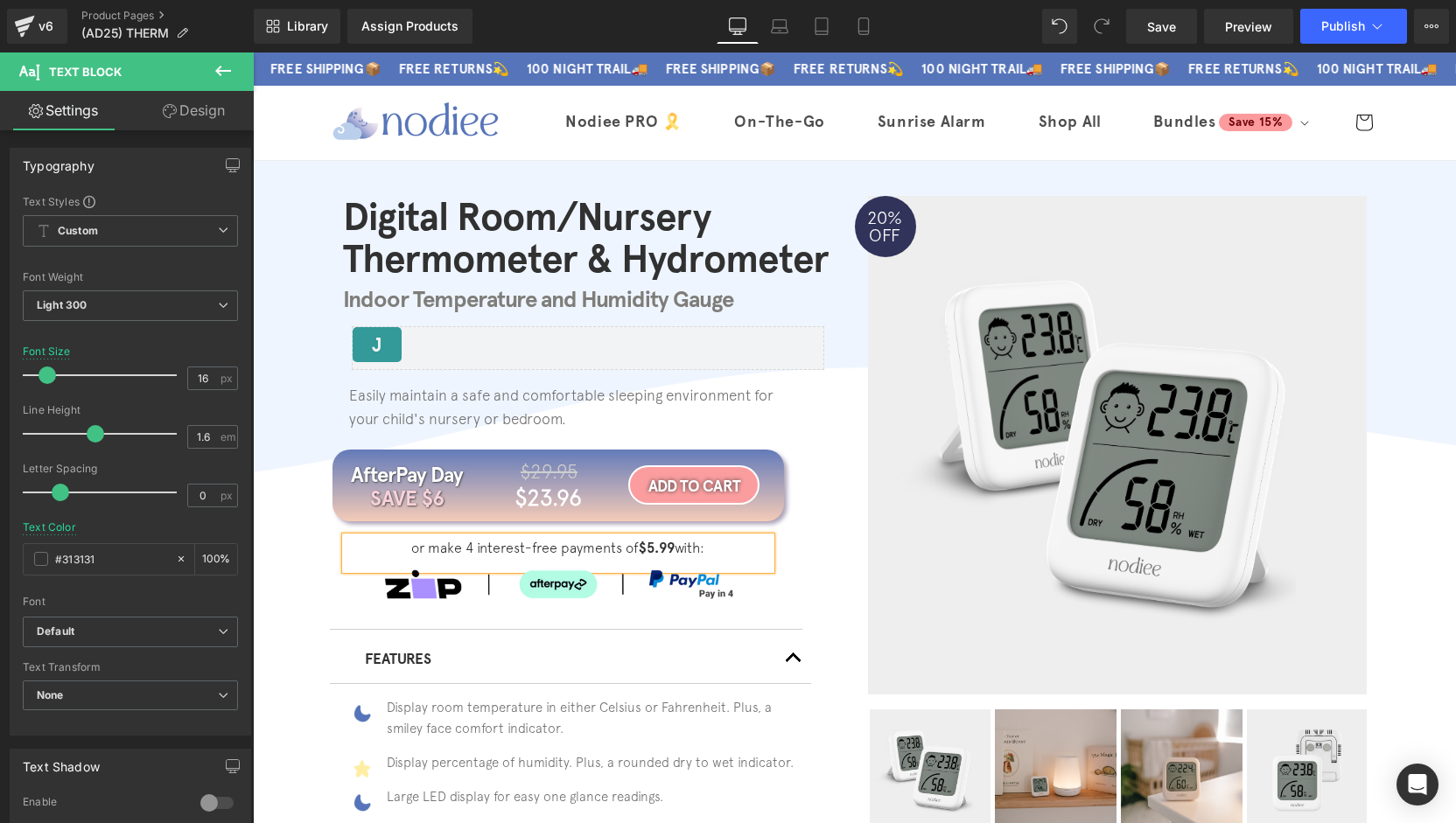
click at [307, 589] on div "Digital Room/Nursery Thermometer & Hydrometer Heading Indoor Temperature and Hu…" at bounding box center [854, 584] width 1203 height 777
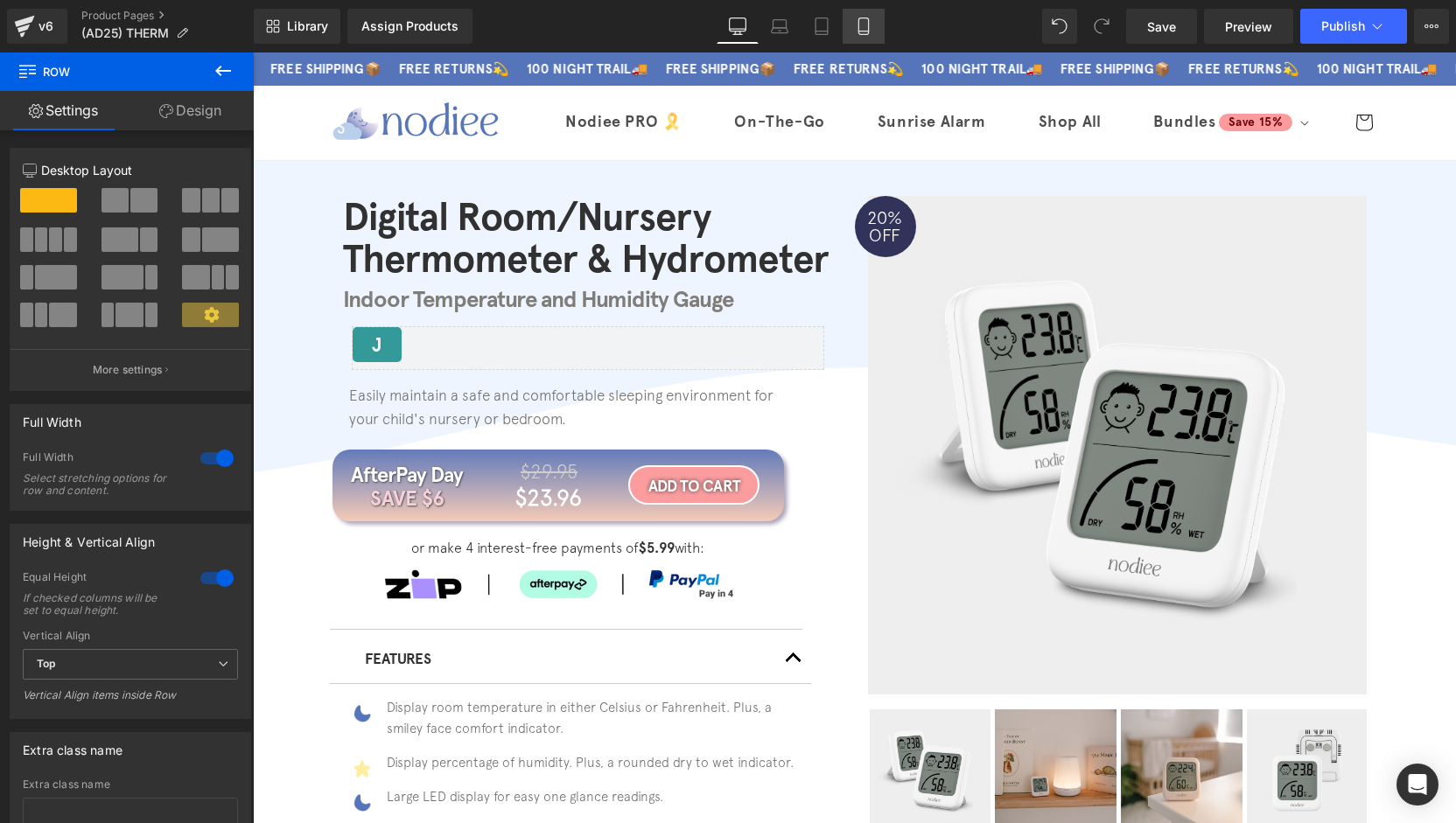
click at [866, 25] on icon at bounding box center [864, 26] width 17 height 17
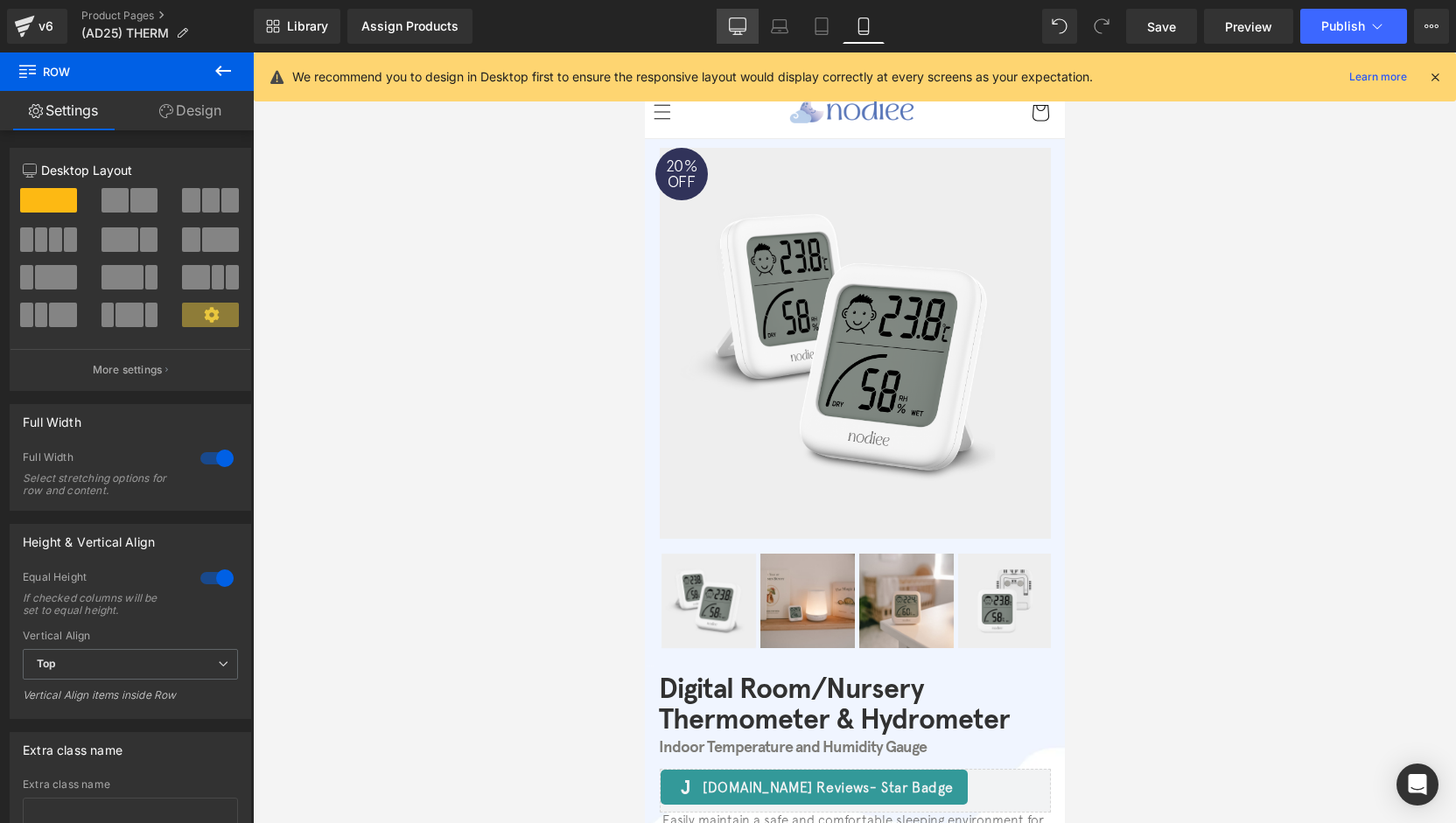
click at [728, 30] on link "Desktop" at bounding box center [737, 26] width 42 height 35
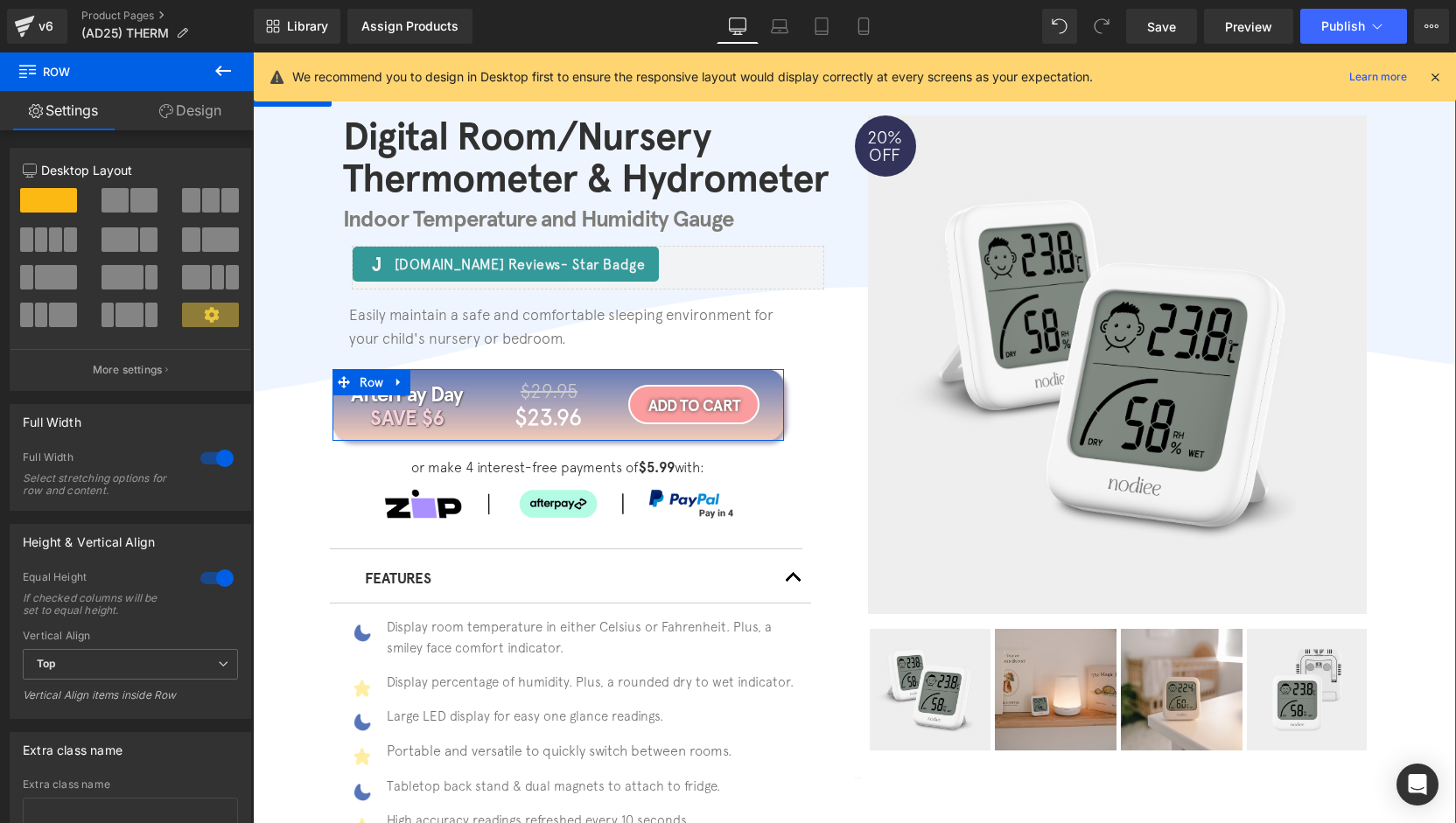
scroll to position [108, 0]
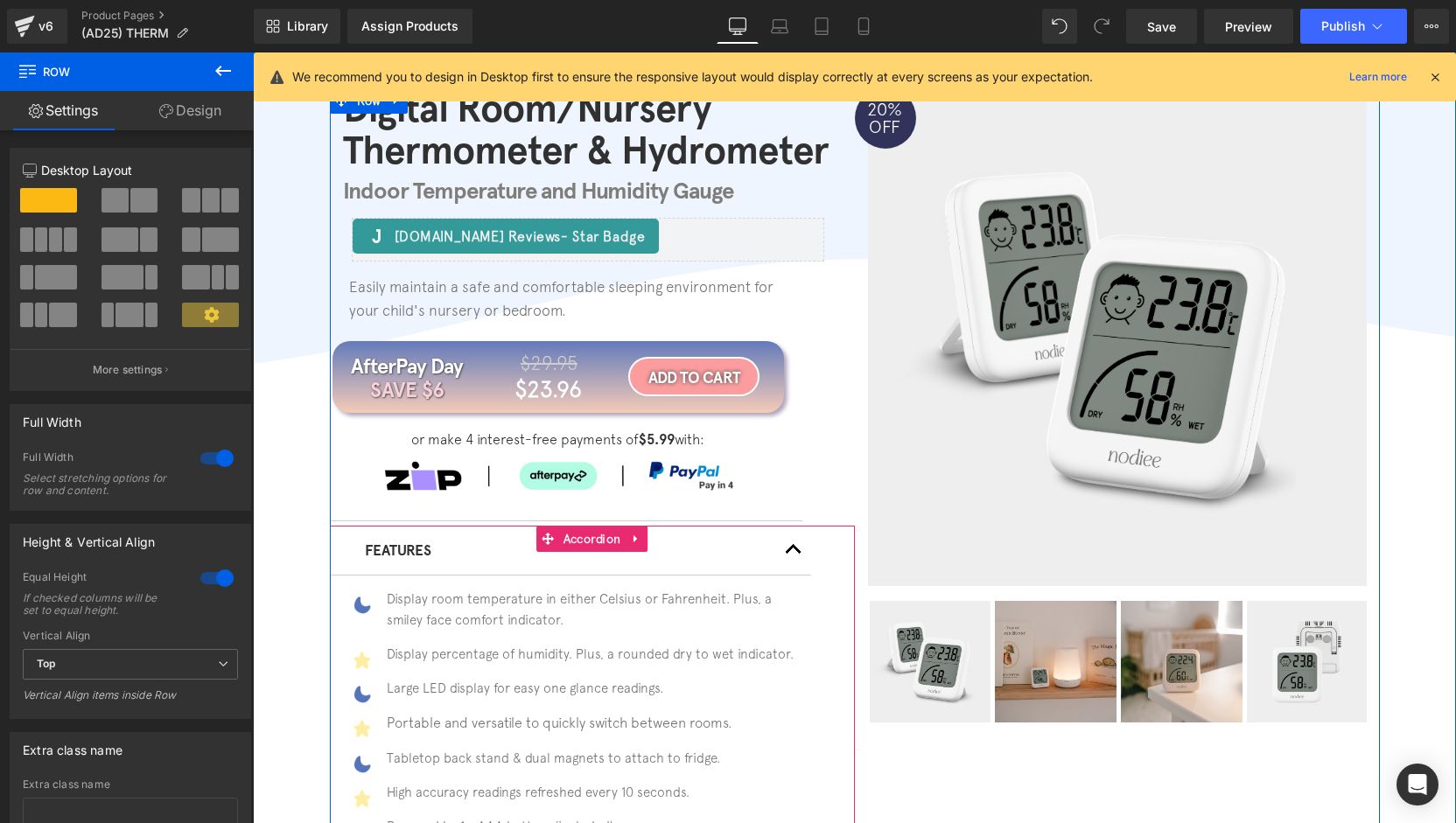
click at [784, 555] on button "button" at bounding box center [793, 551] width 35 height 50
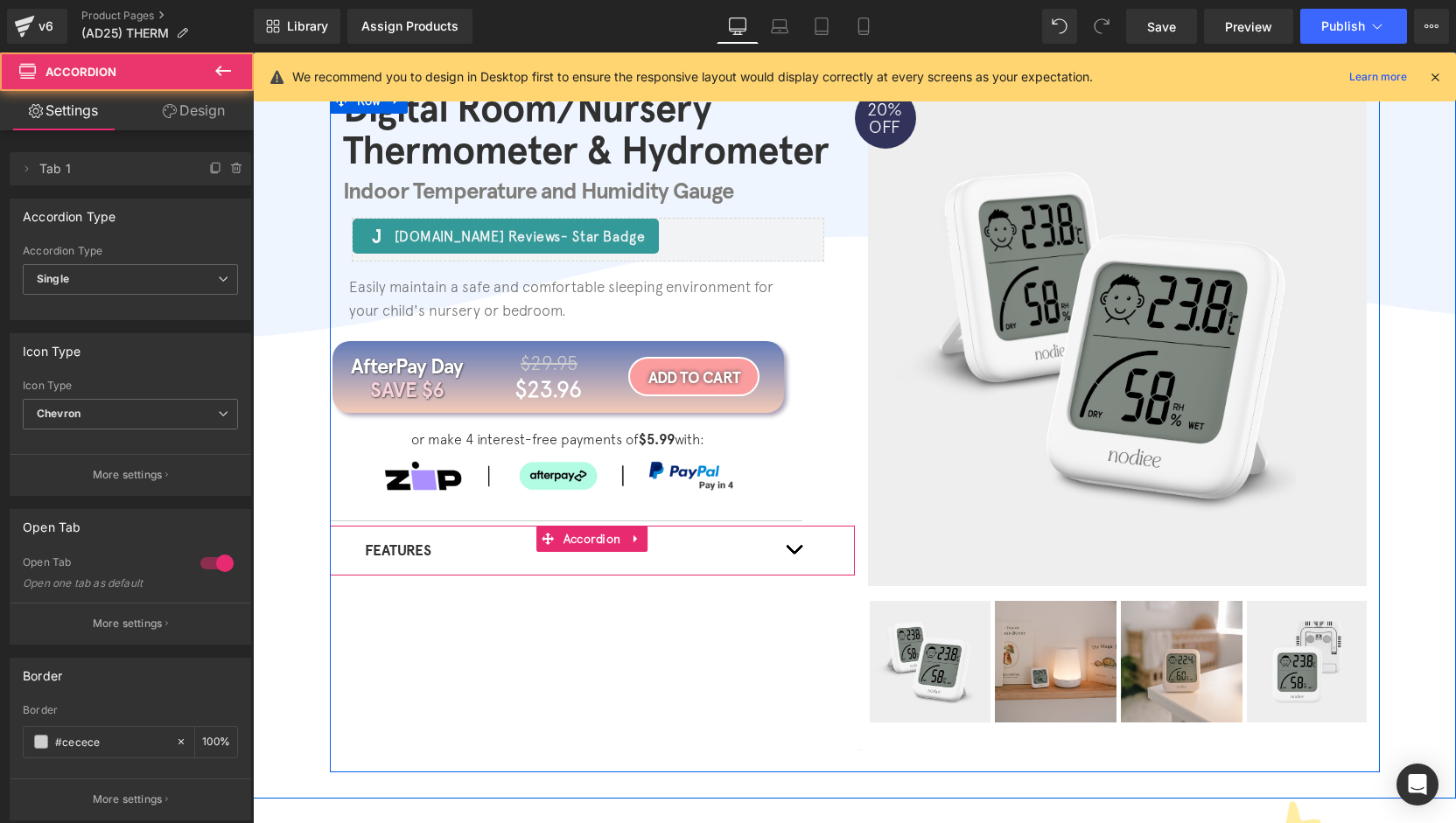
click at [776, 557] on button "button" at bounding box center [793, 551] width 35 height 50
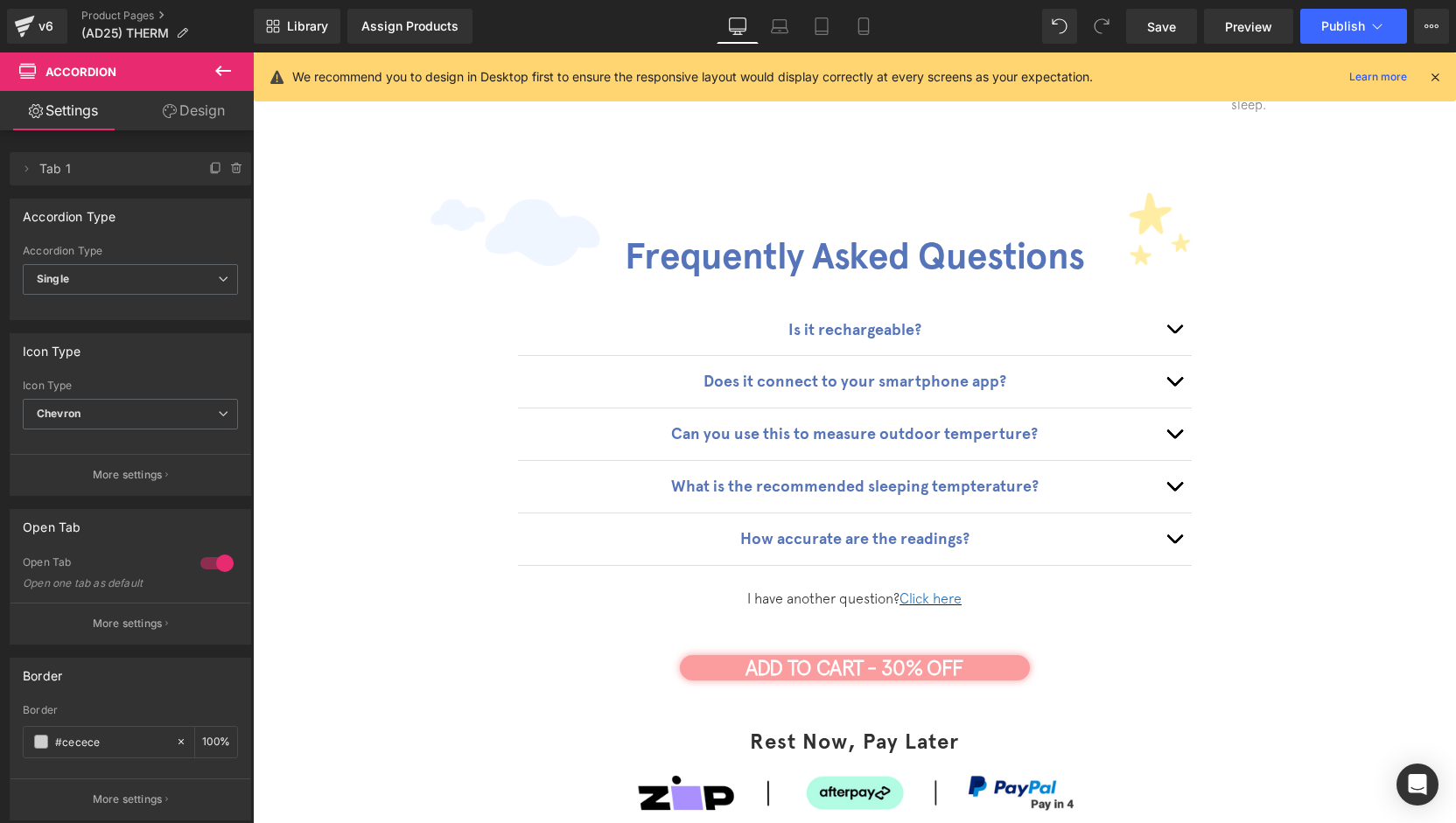
scroll to position [2997, 0]
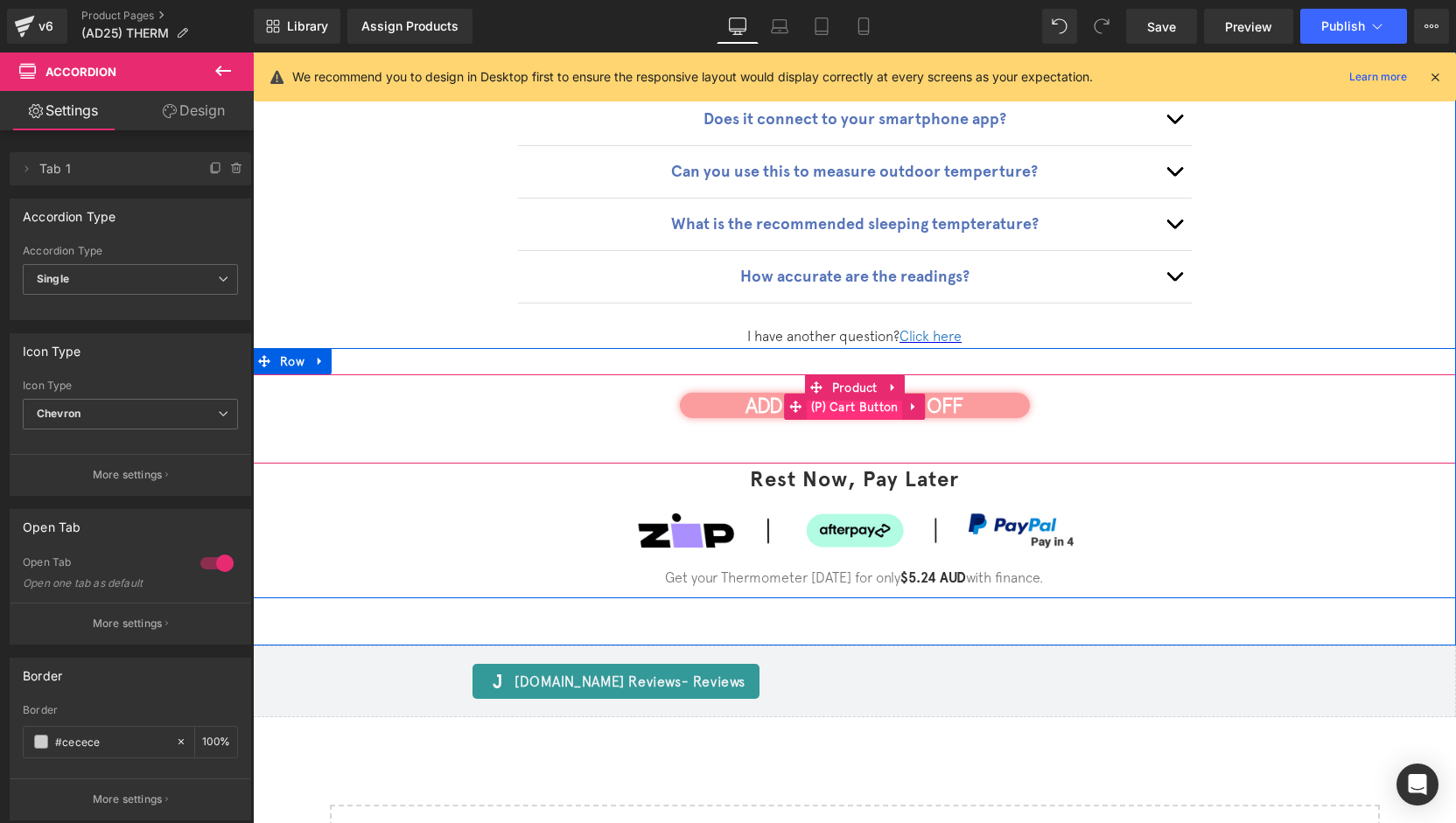
click at [846, 394] on span "(P) Cart Button" at bounding box center [854, 406] width 96 height 26
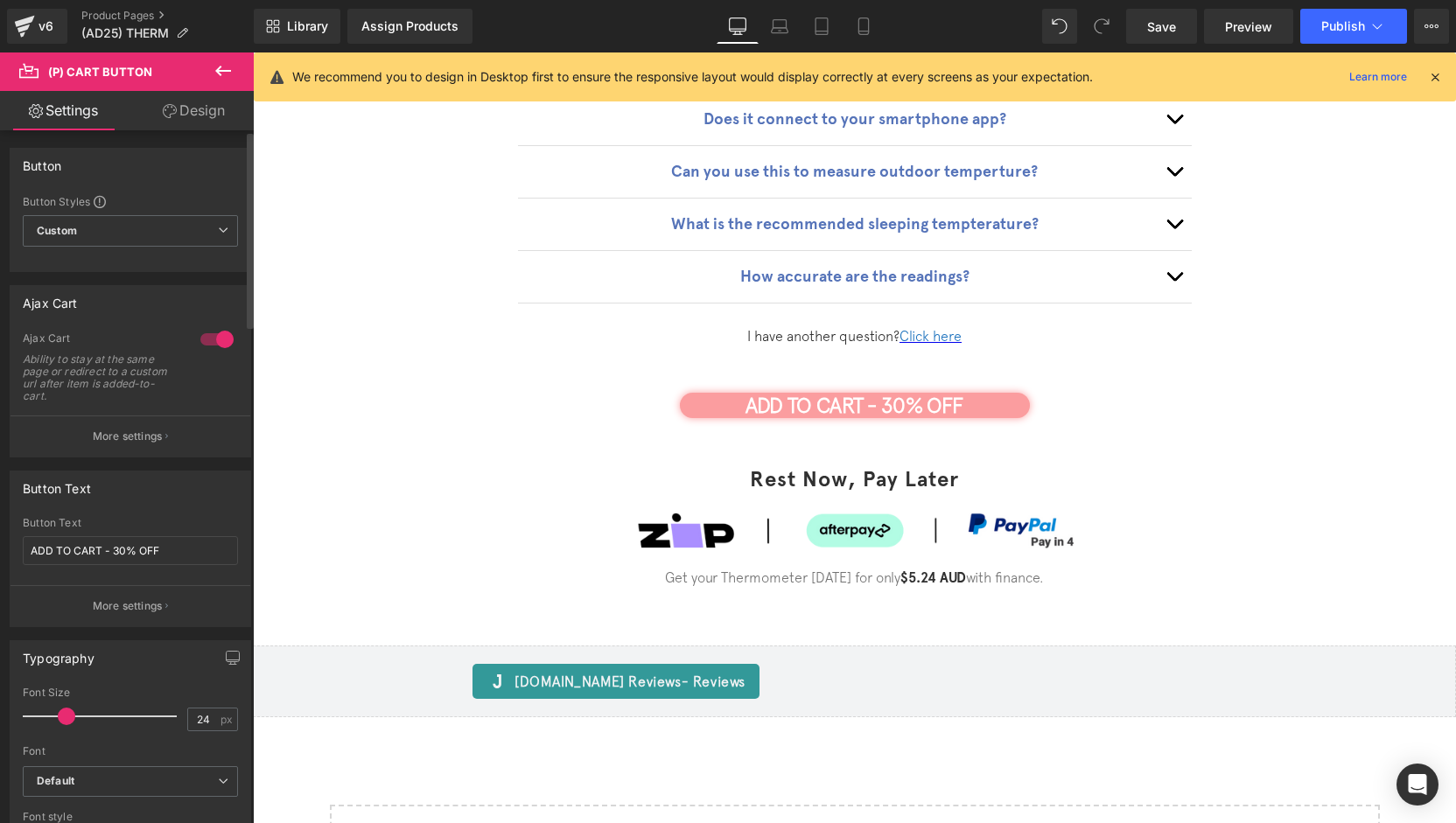
click at [151, 409] on div "Ajax Cart Ability to stay at the same page or redirect to a custom url after it…" at bounding box center [131, 373] width 216 height 84
click at [156, 428] on p "More settings" at bounding box center [128, 436] width 70 height 15
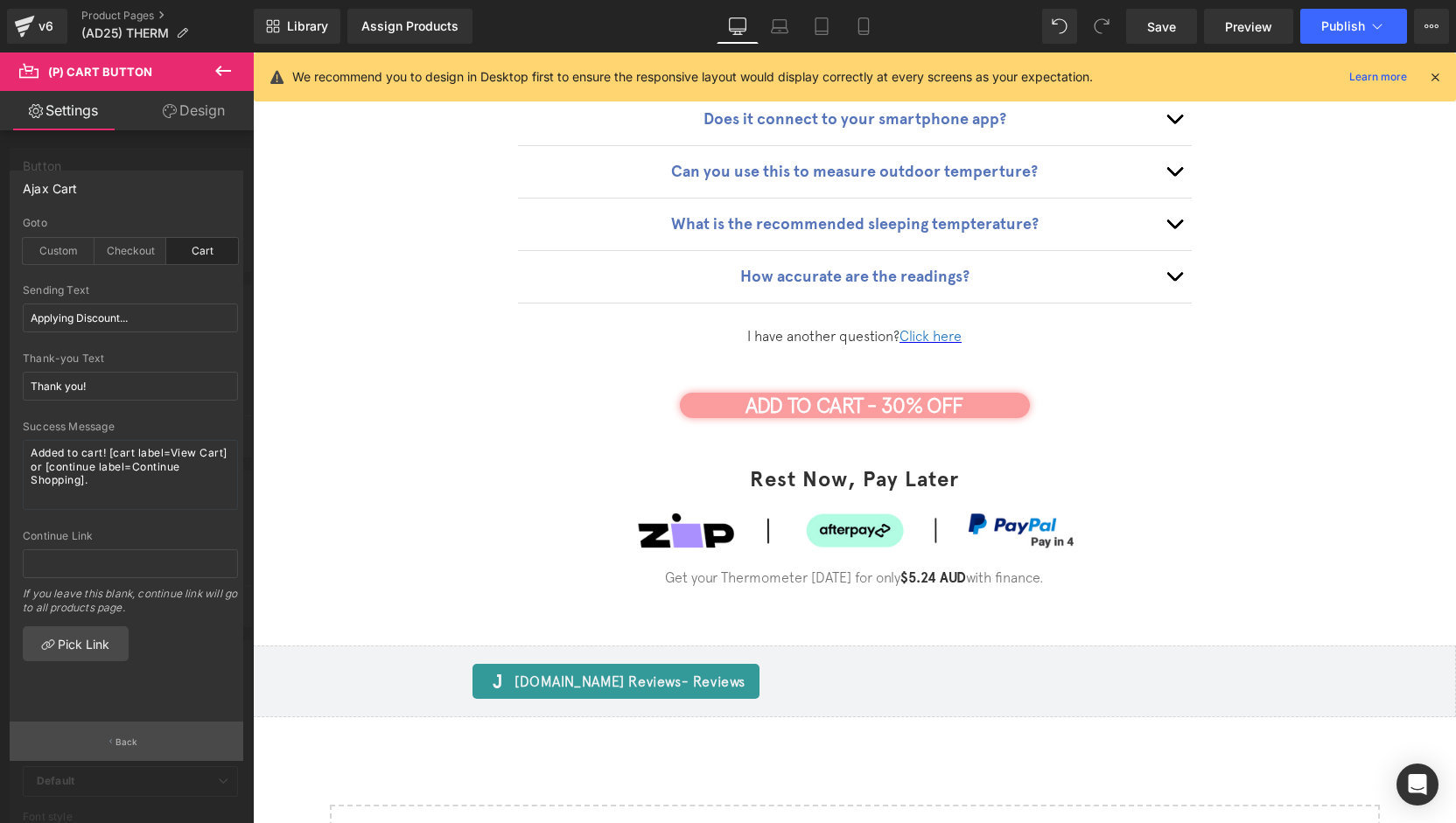
click at [140, 742] on button "Back" at bounding box center [127, 741] width 234 height 40
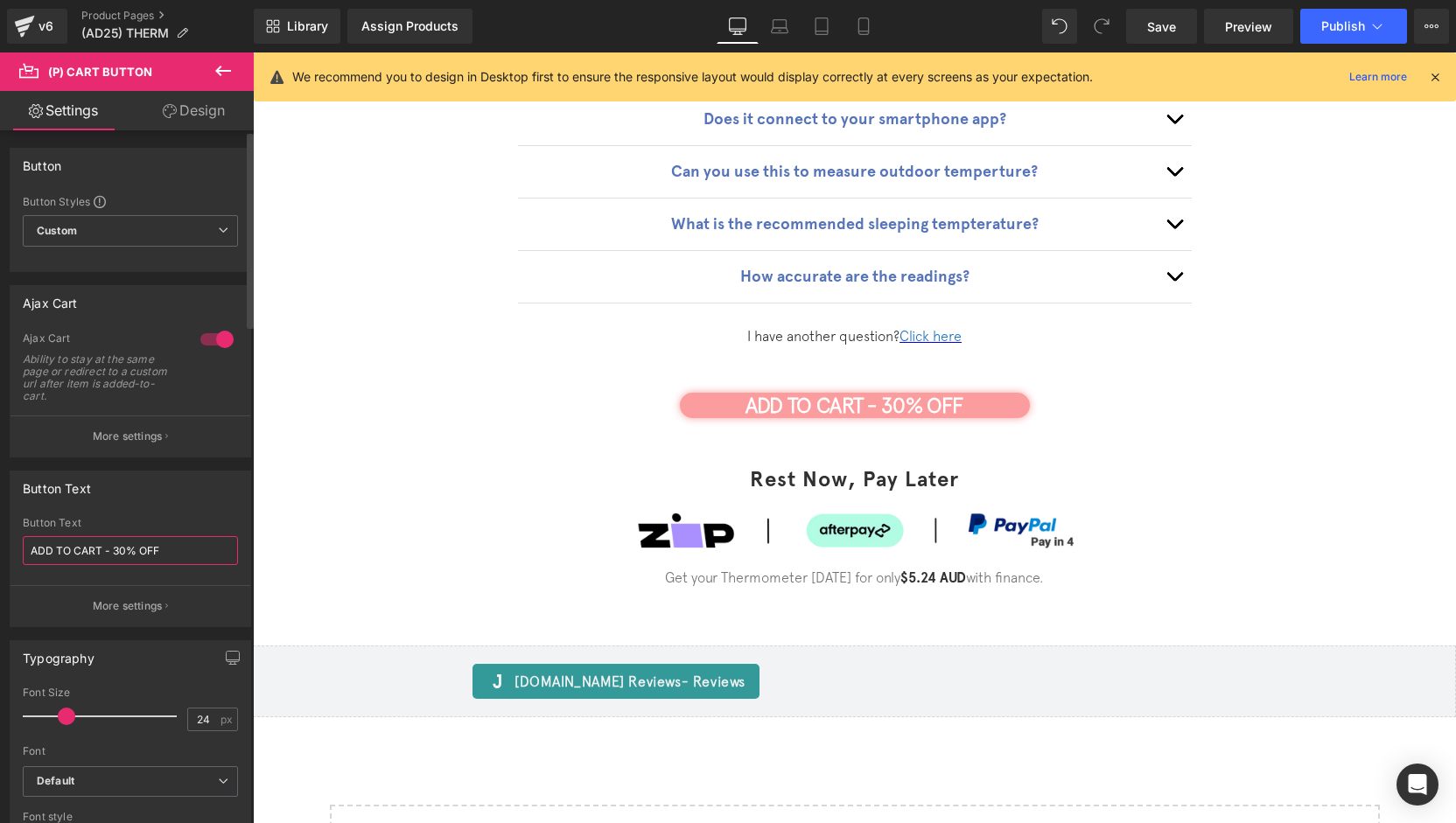
click at [117, 547] on input "ADD TO CART - 30% OFF" at bounding box center [131, 550] width 216 height 29
type input "ADD TO CART - 20% OFF"
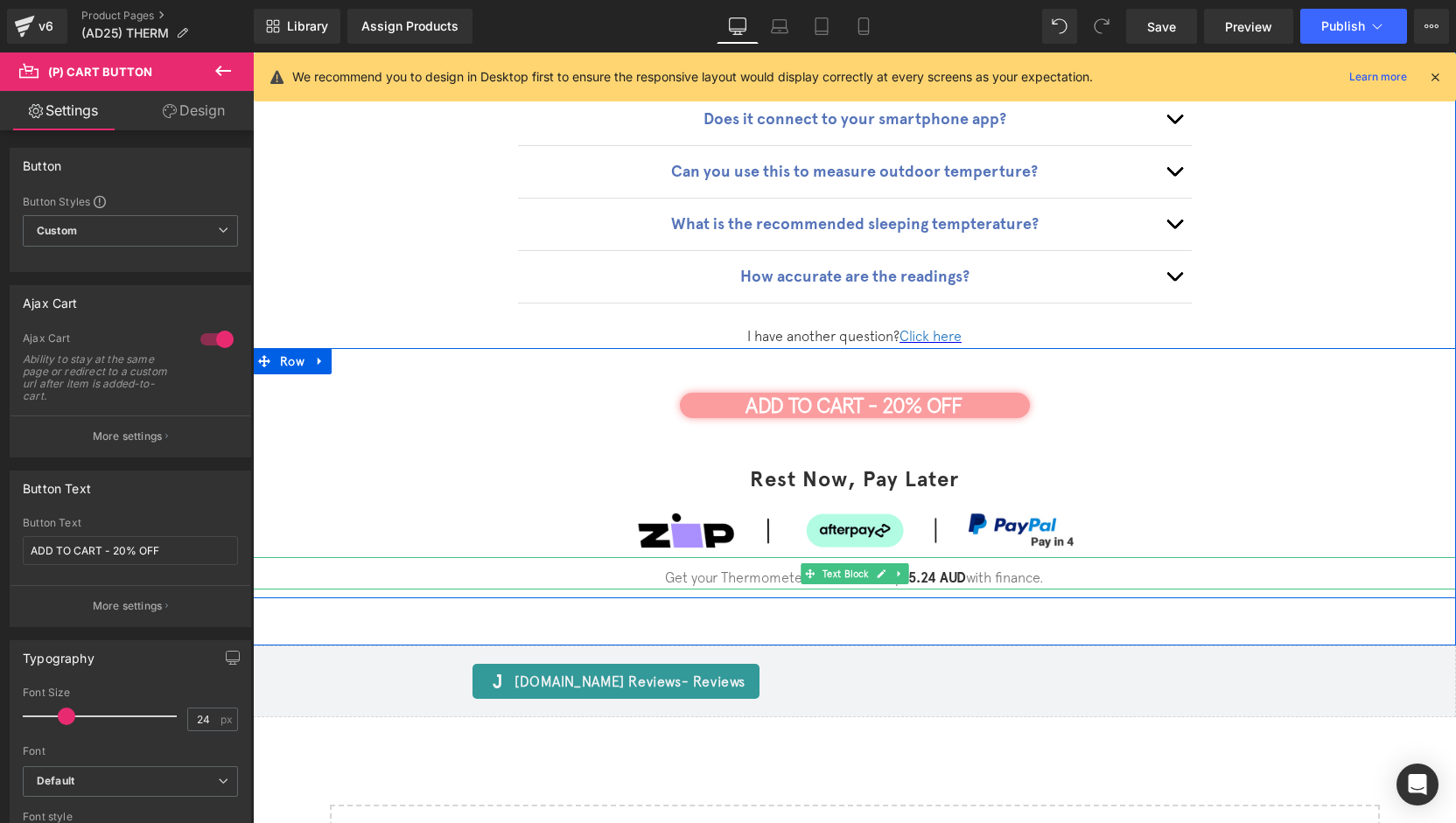
click at [905, 570] on span "$5.24 AUD" at bounding box center [934, 577] width 66 height 16
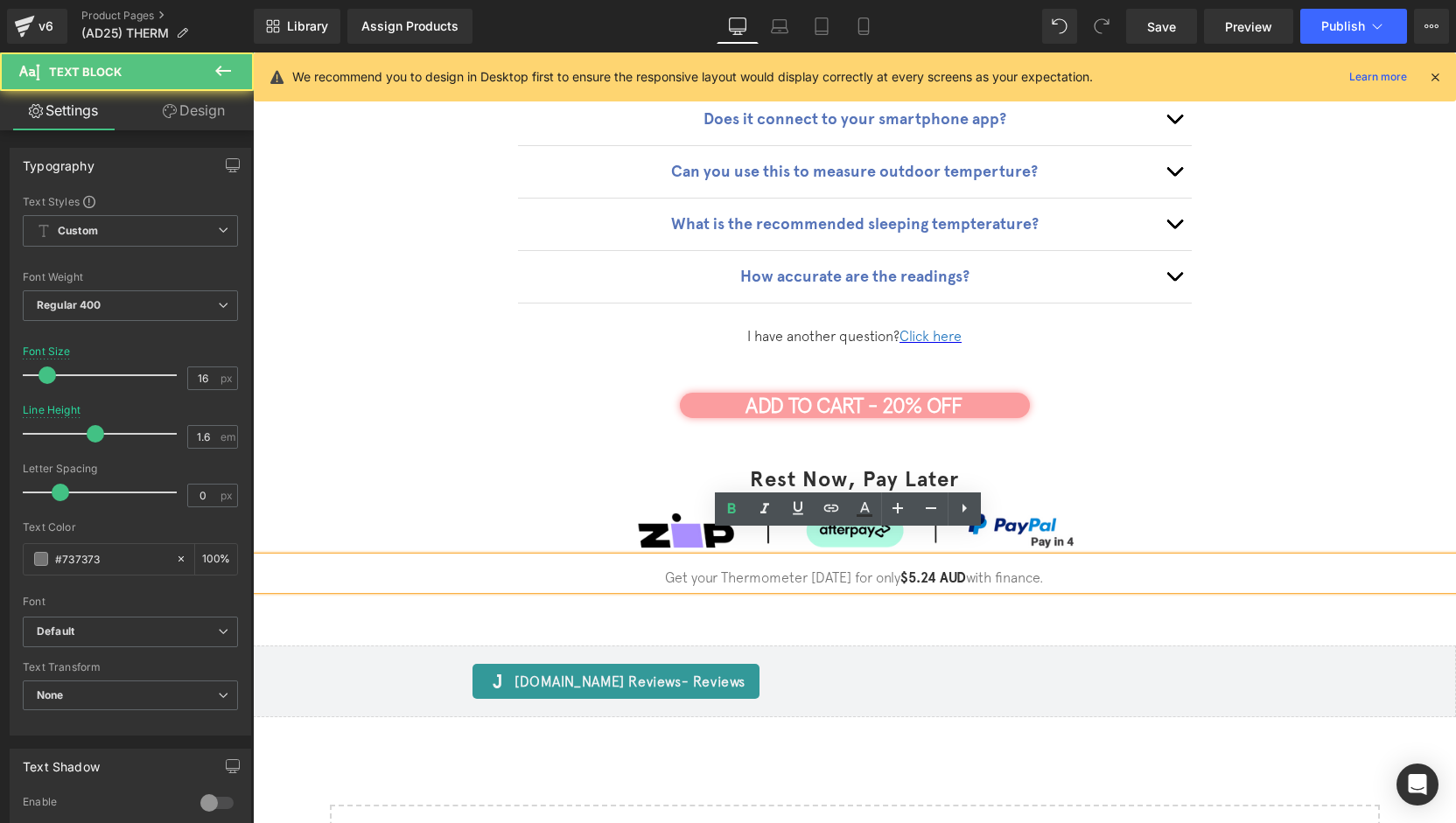
click at [923, 570] on span "$5.24 AUD" at bounding box center [934, 577] width 66 height 16
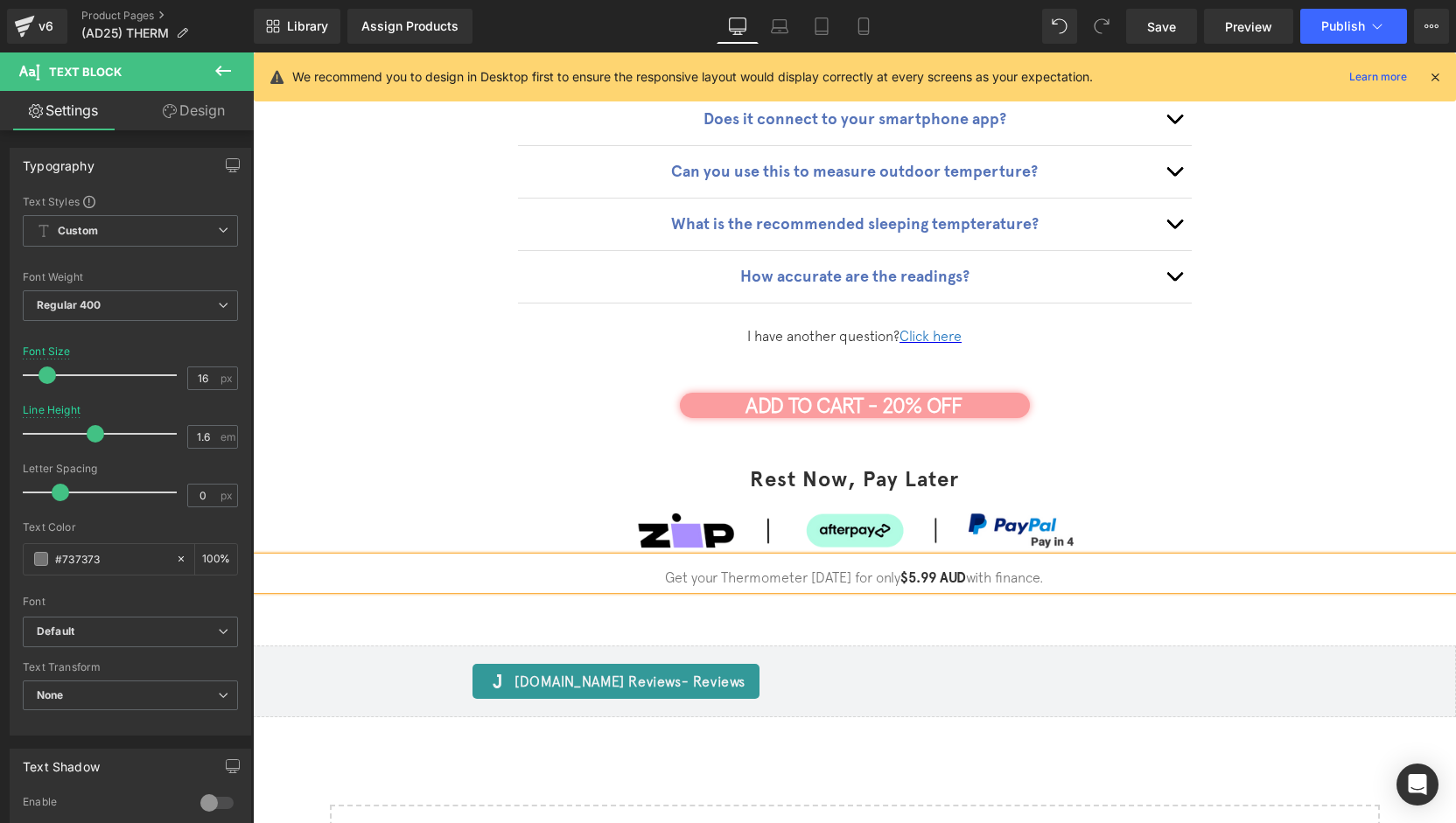
click at [1001, 599] on div "Frequently Asked Questions Heading Frequently Asked Questions Heading Is it rec…" at bounding box center [854, 311] width 1203 height 667
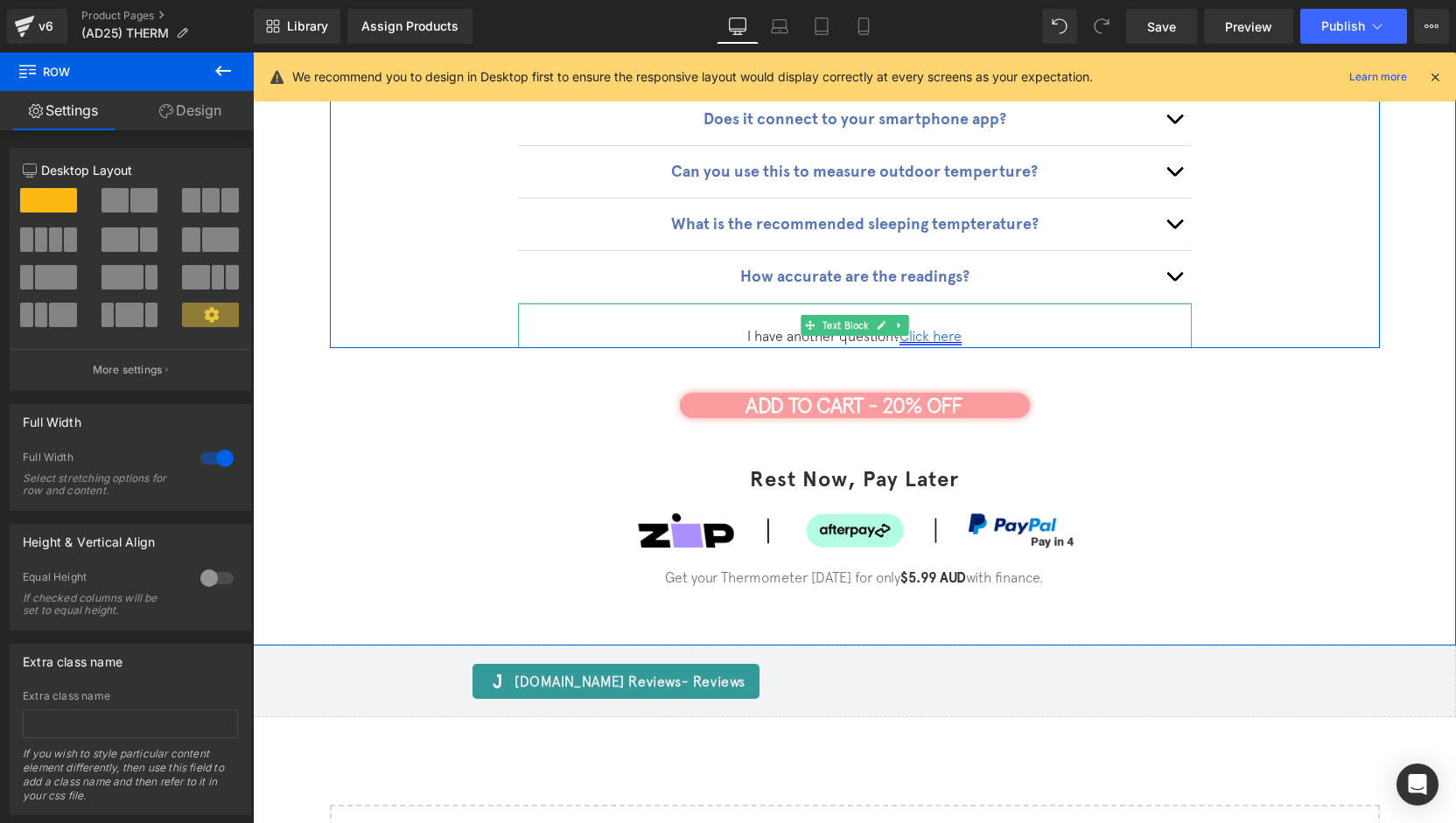
click at [923, 328] on font "Click here" at bounding box center [931, 336] width 62 height 15
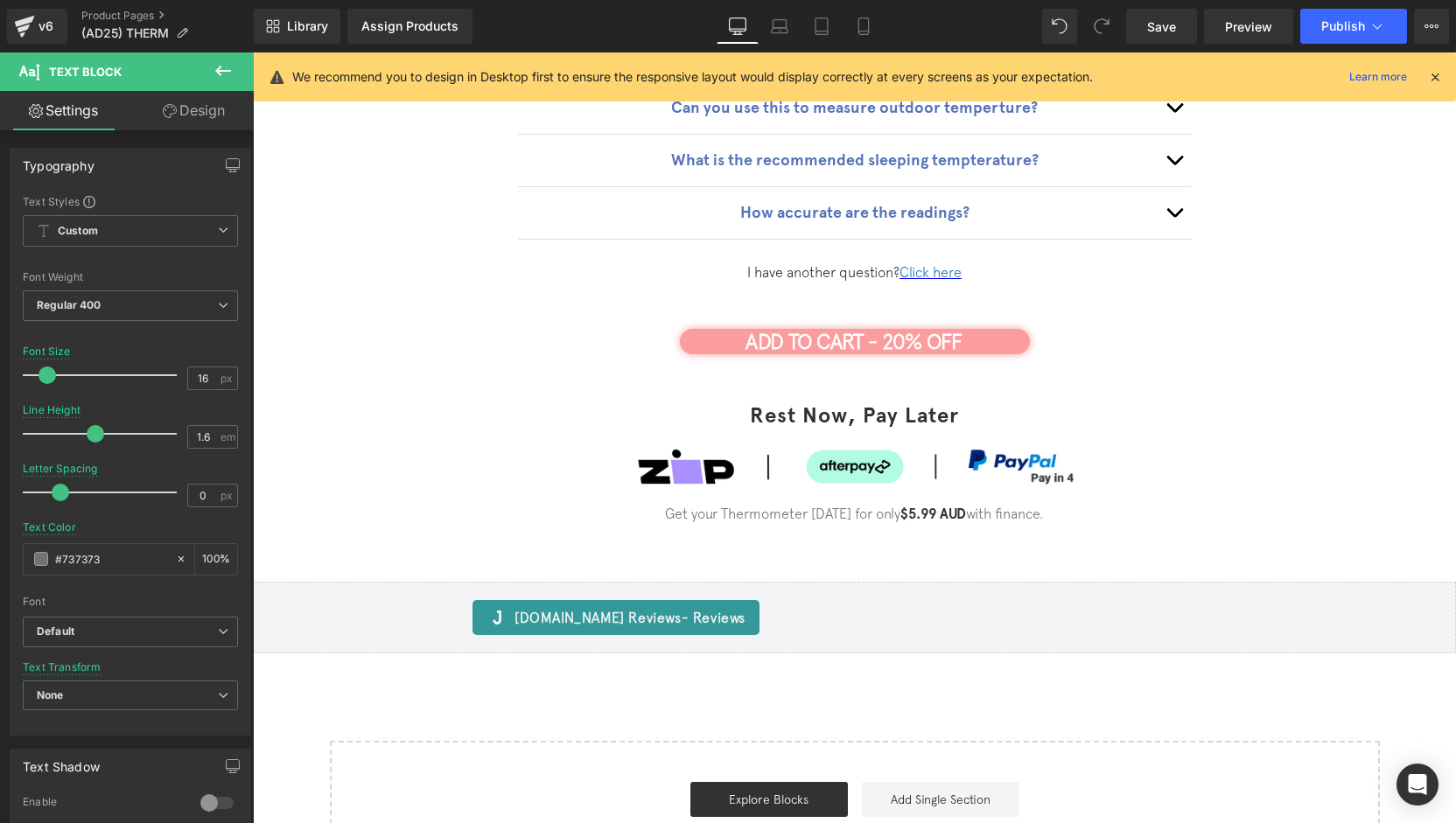
scroll to position [2924, 0]
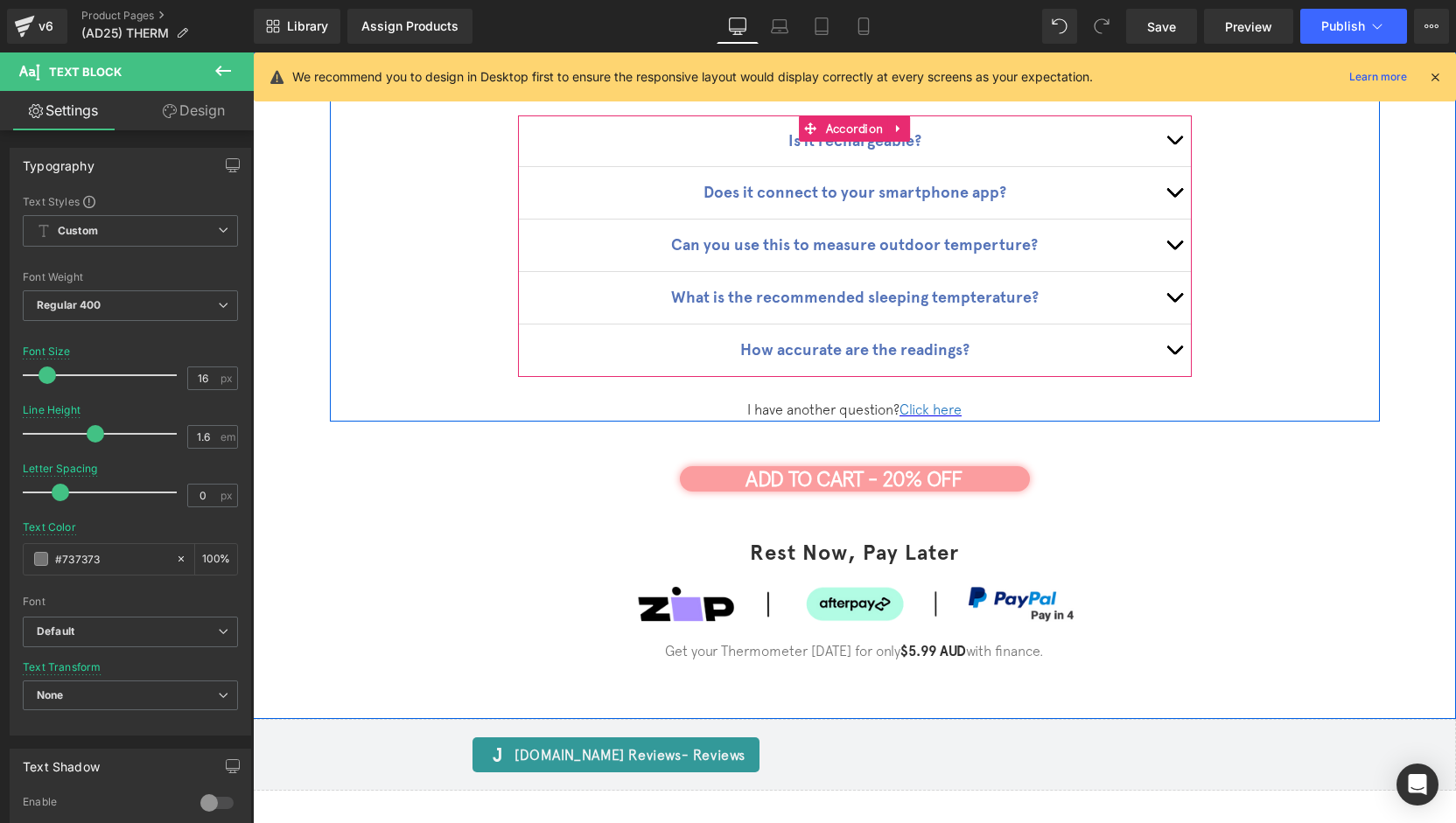
click at [1172, 120] on button "button" at bounding box center [1174, 140] width 35 height 51
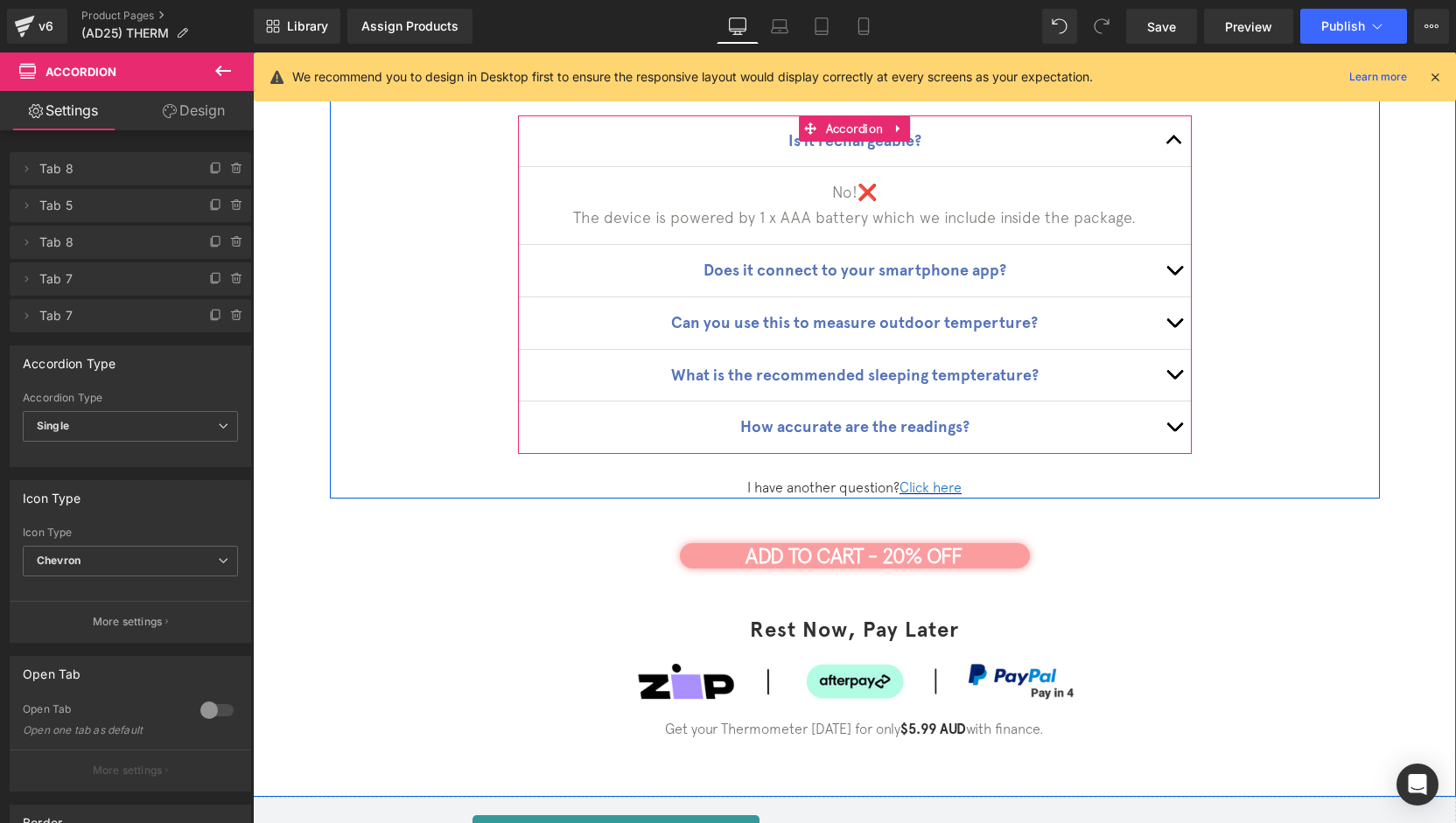
click at [1174, 144] on span "button" at bounding box center [1174, 144] width 0 height 0
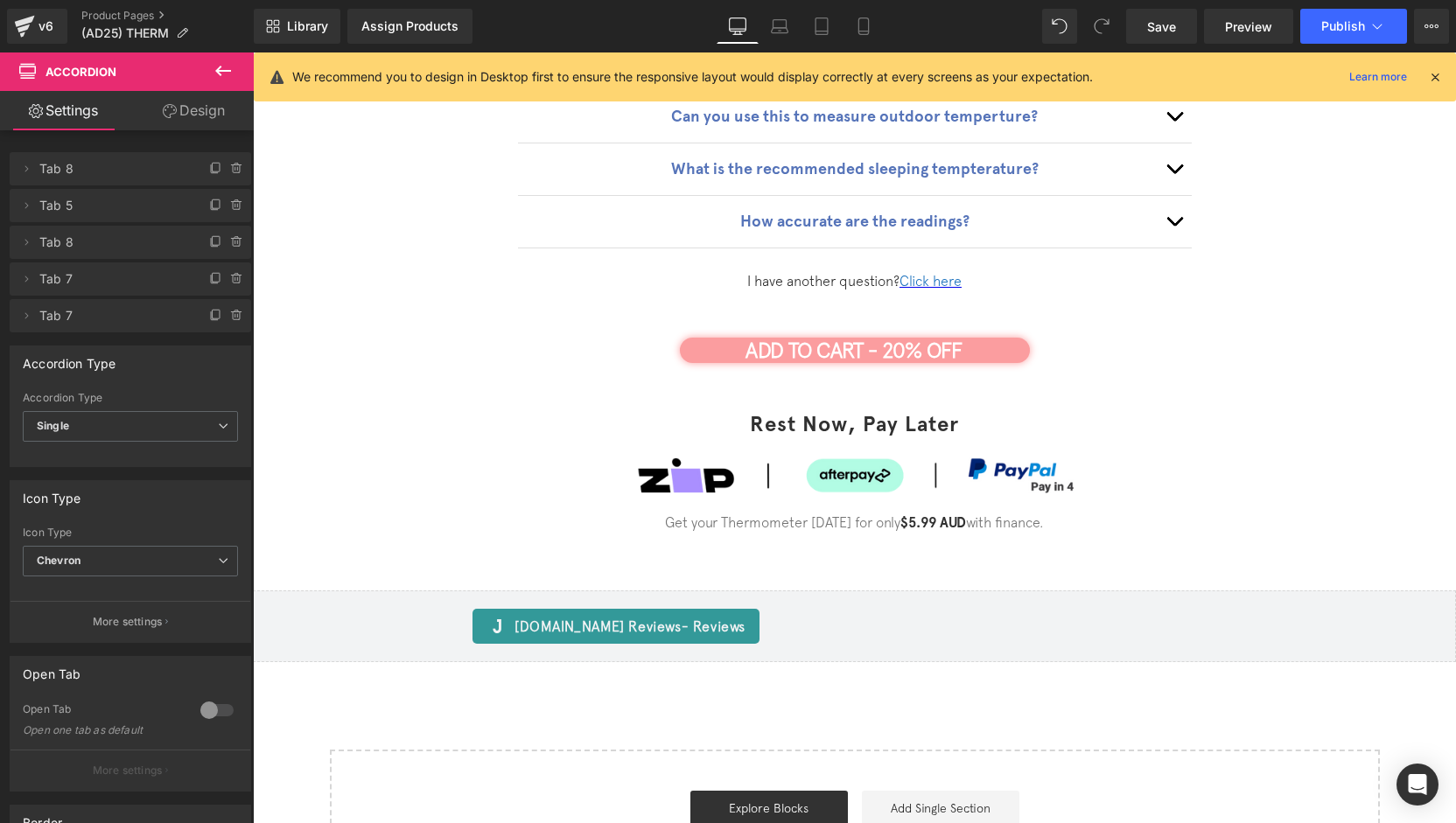
scroll to position [3069, 0]
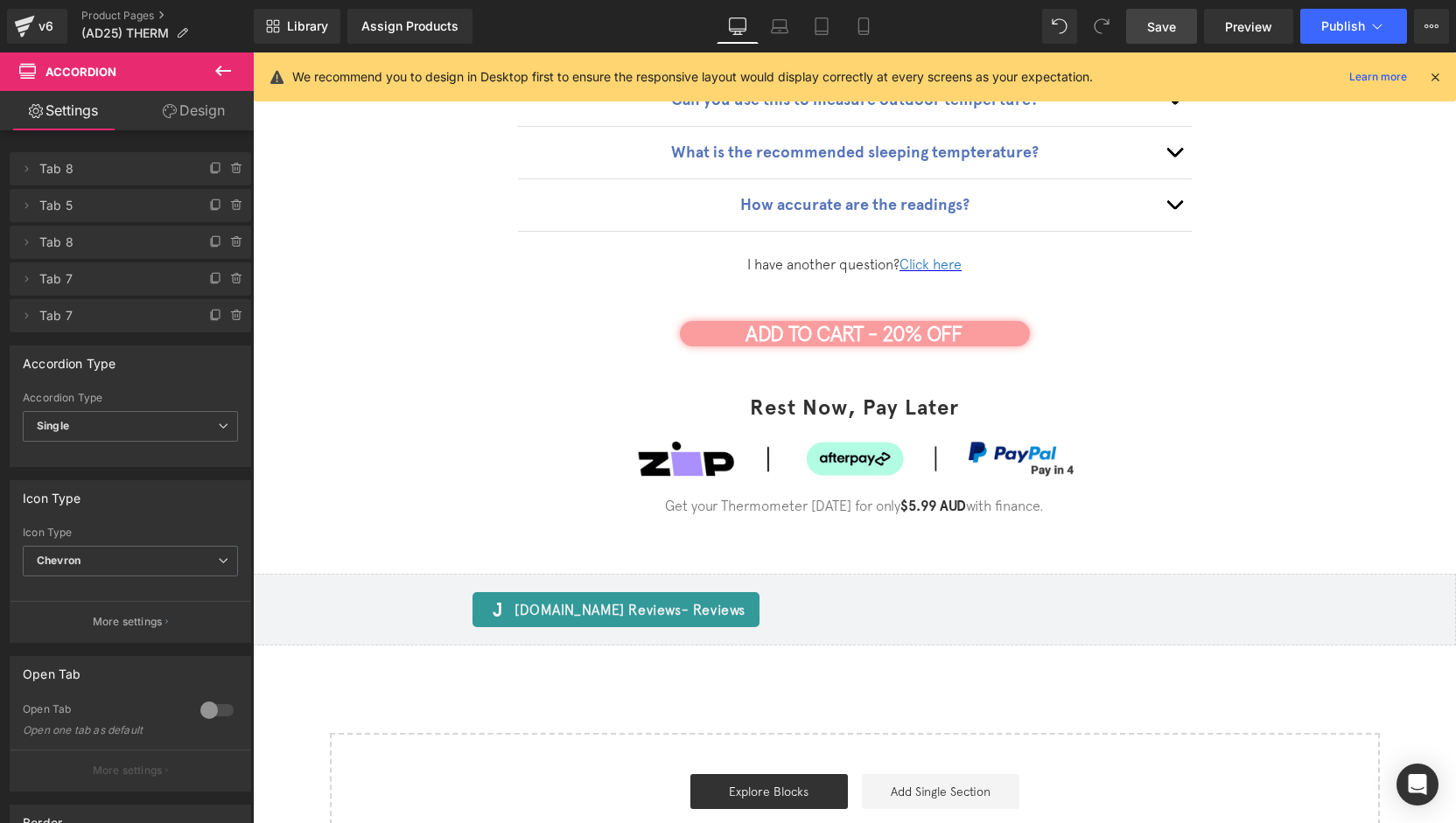
click at [1150, 20] on span "Save" at bounding box center [1162, 26] width 29 height 18
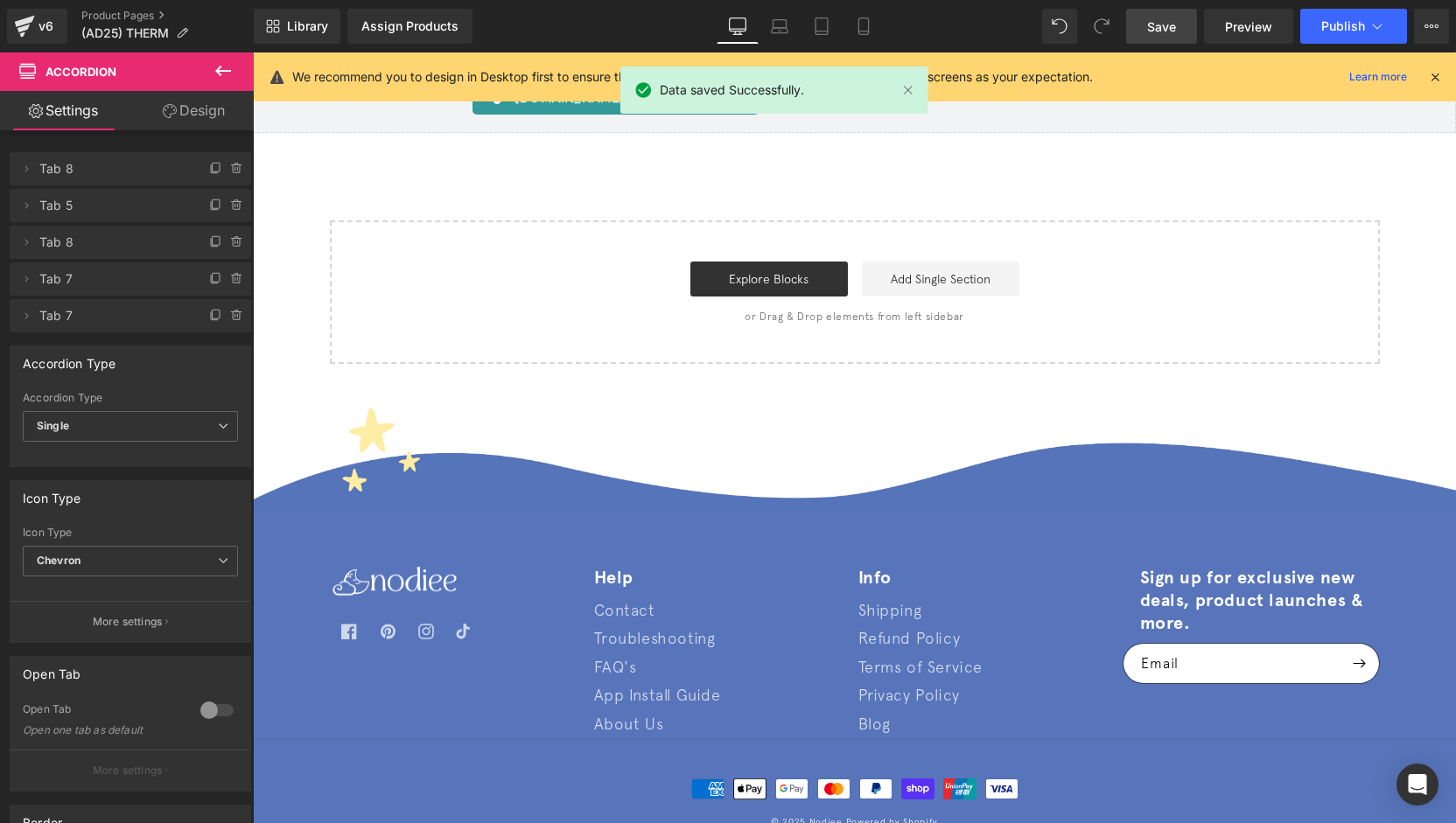
scroll to position [0, 0]
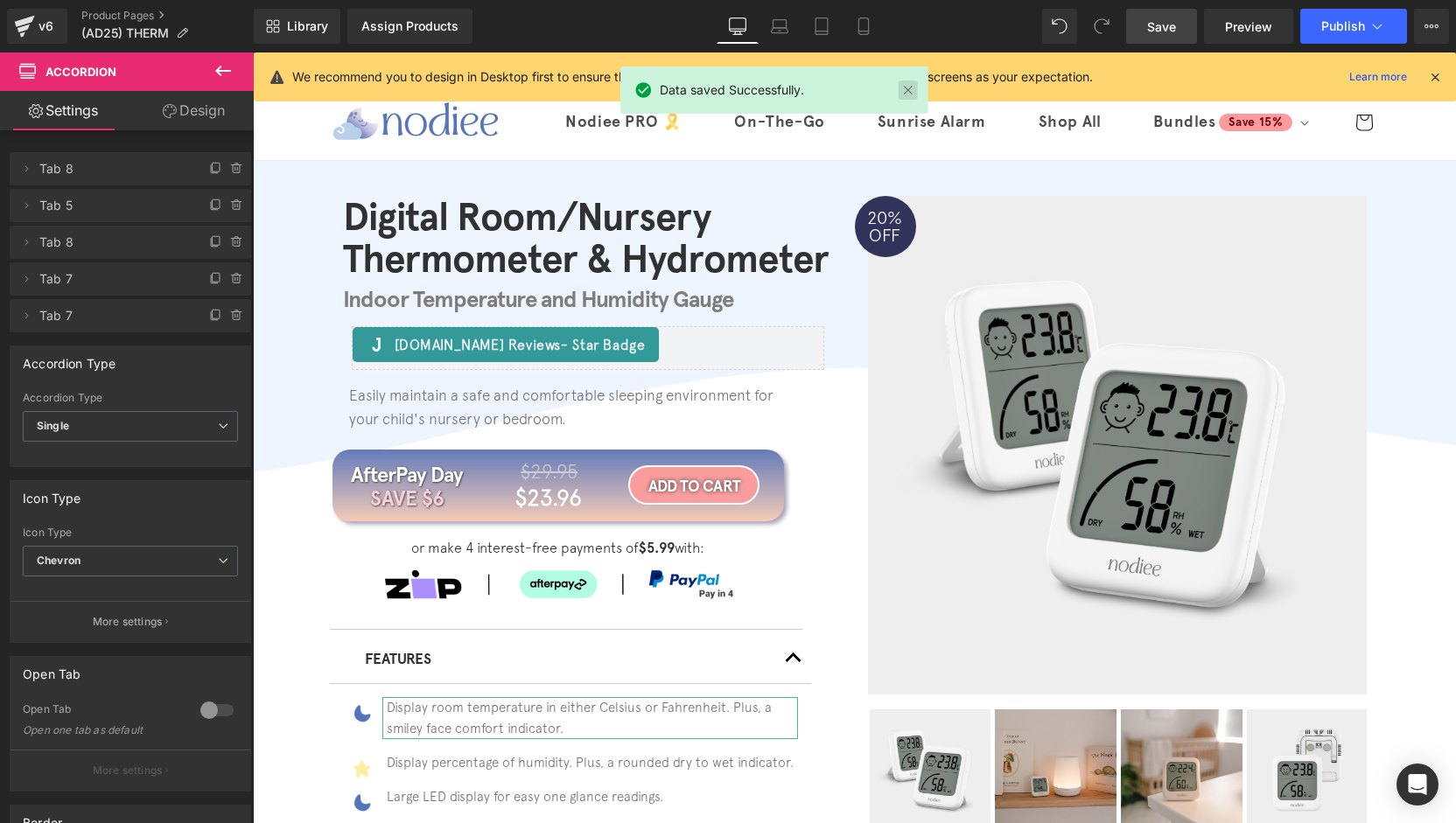
click at [915, 87] on link at bounding box center [908, 90] width 19 height 19
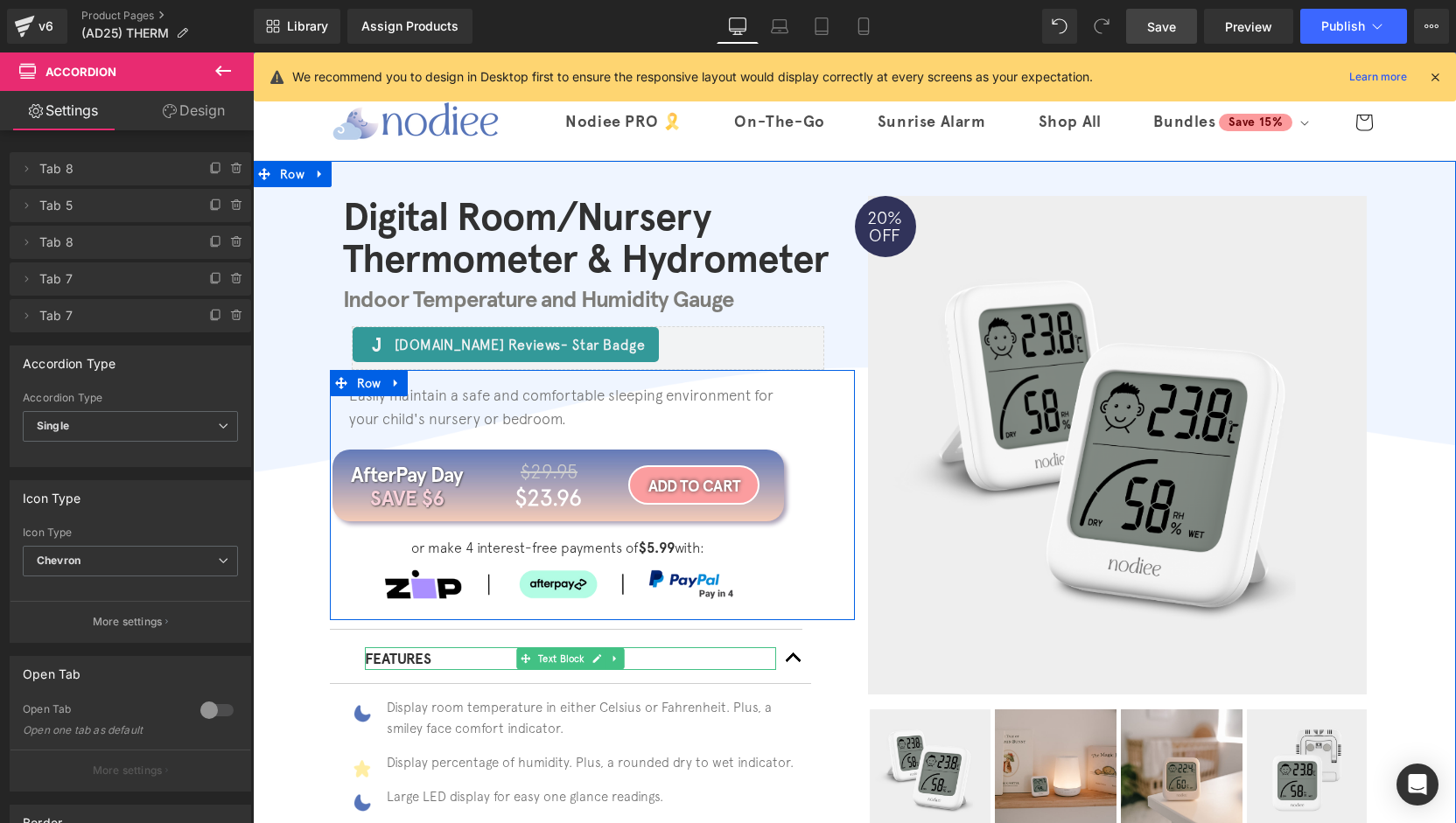
click at [298, 708] on div "Digital Room/Nursery Thermometer & Hydrometer Heading Indoor Temperature and Hu…" at bounding box center [854, 584] width 1203 height 777
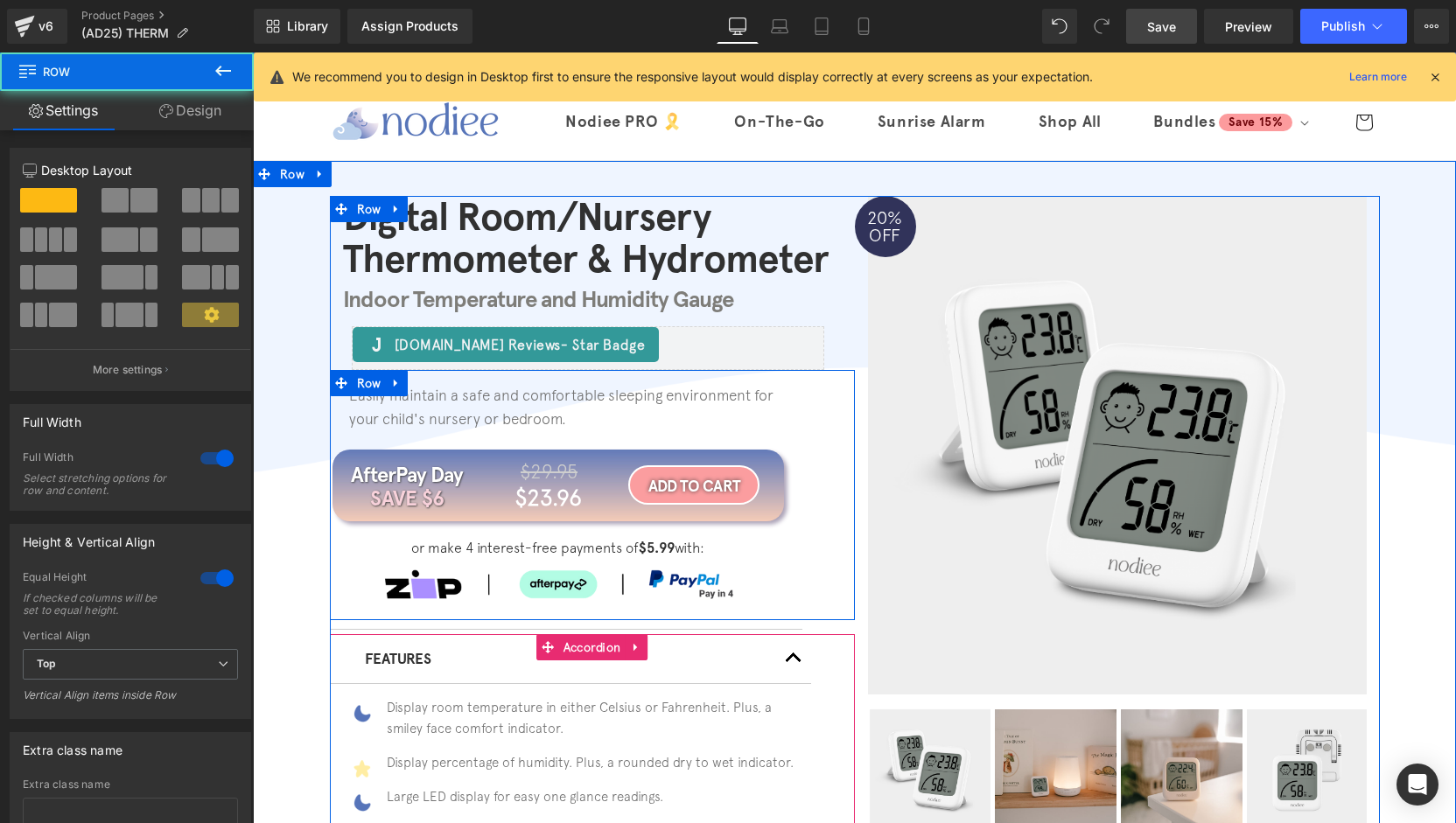
click at [793, 662] on span "button" at bounding box center [793, 662] width 0 height 0
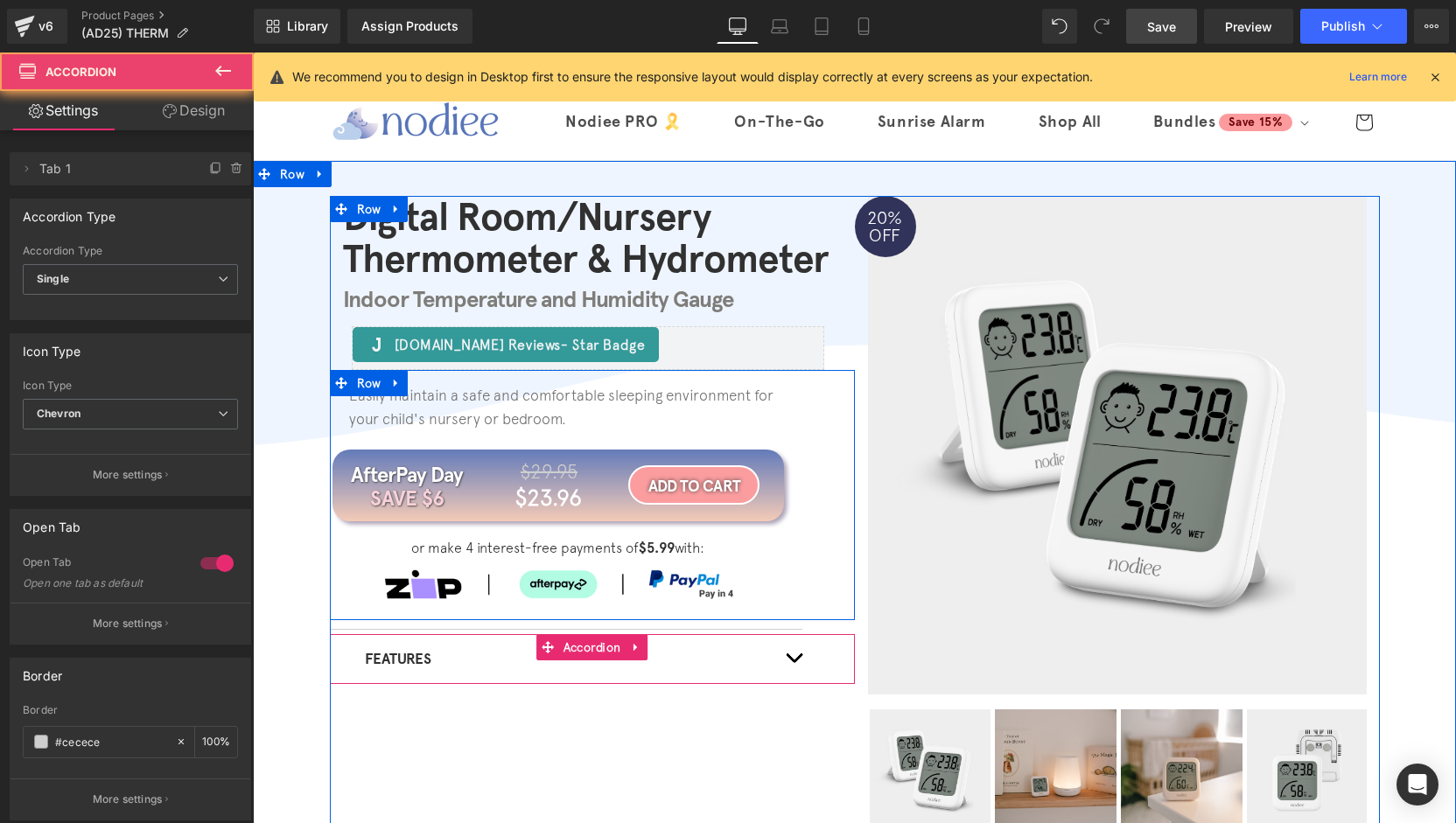
click at [793, 662] on span "button" at bounding box center [793, 662] width 0 height 0
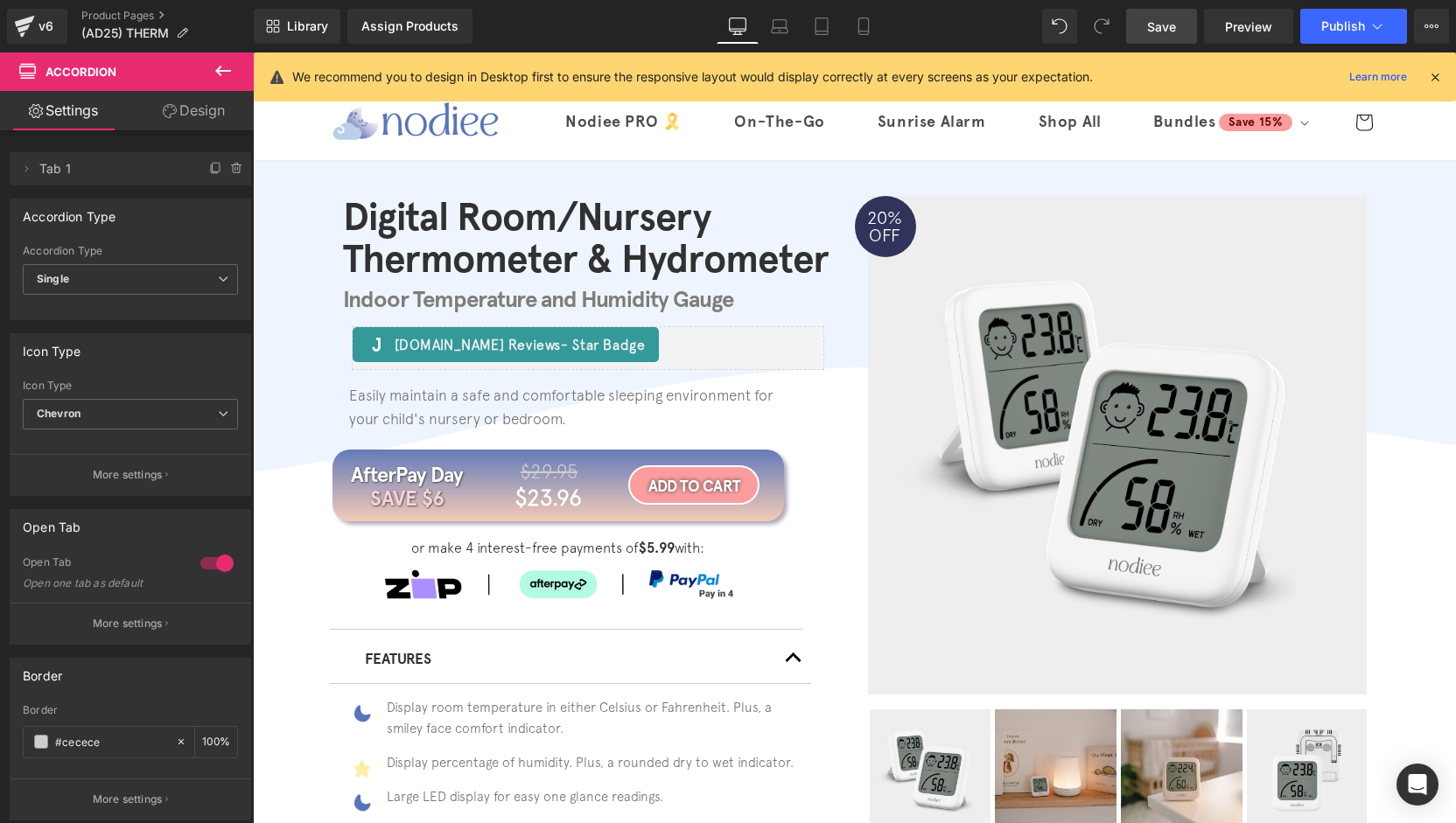
click at [1153, 23] on span "Save" at bounding box center [1162, 26] width 29 height 18
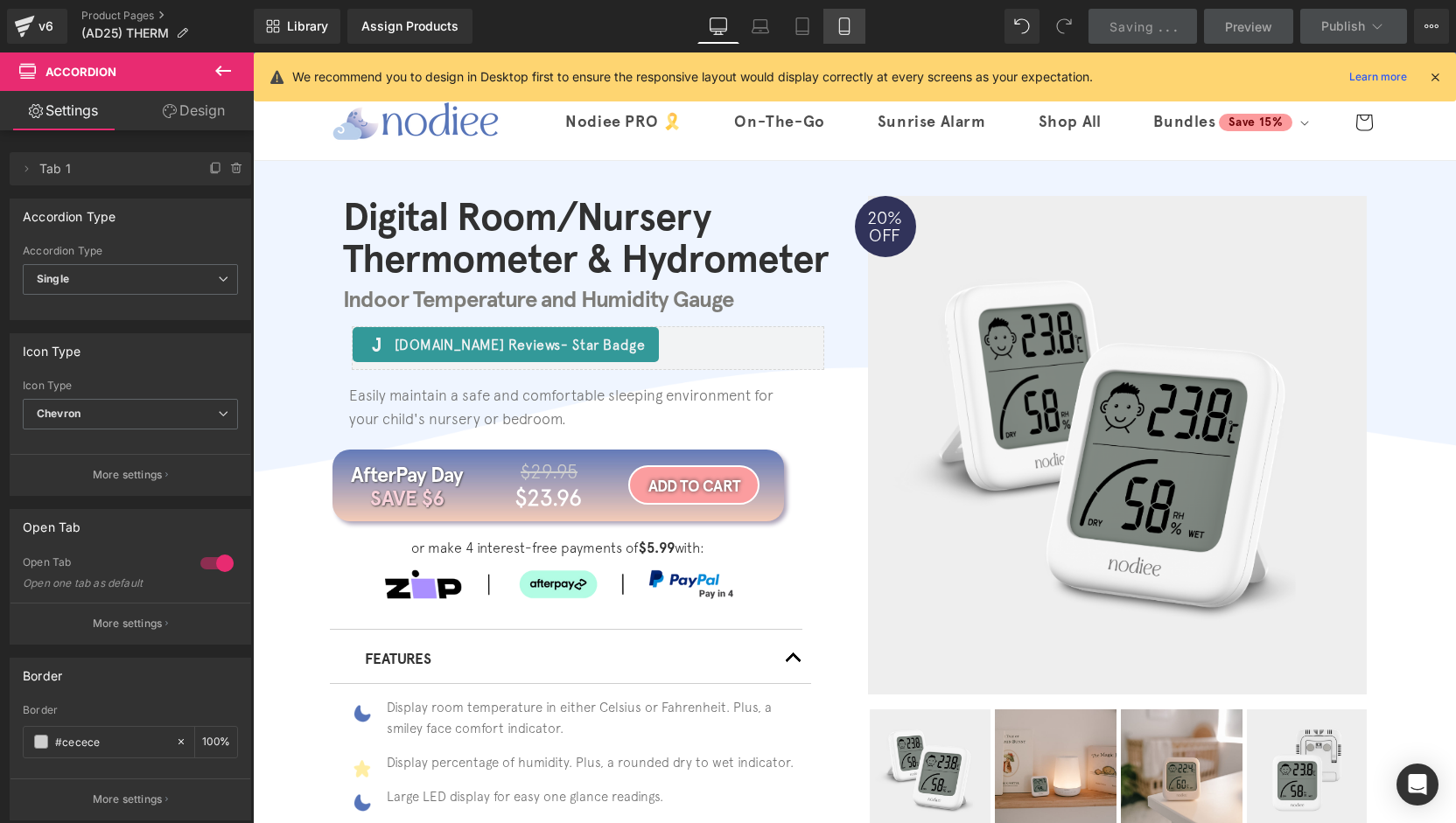
click at [831, 29] on link "Mobile" at bounding box center [844, 26] width 42 height 35
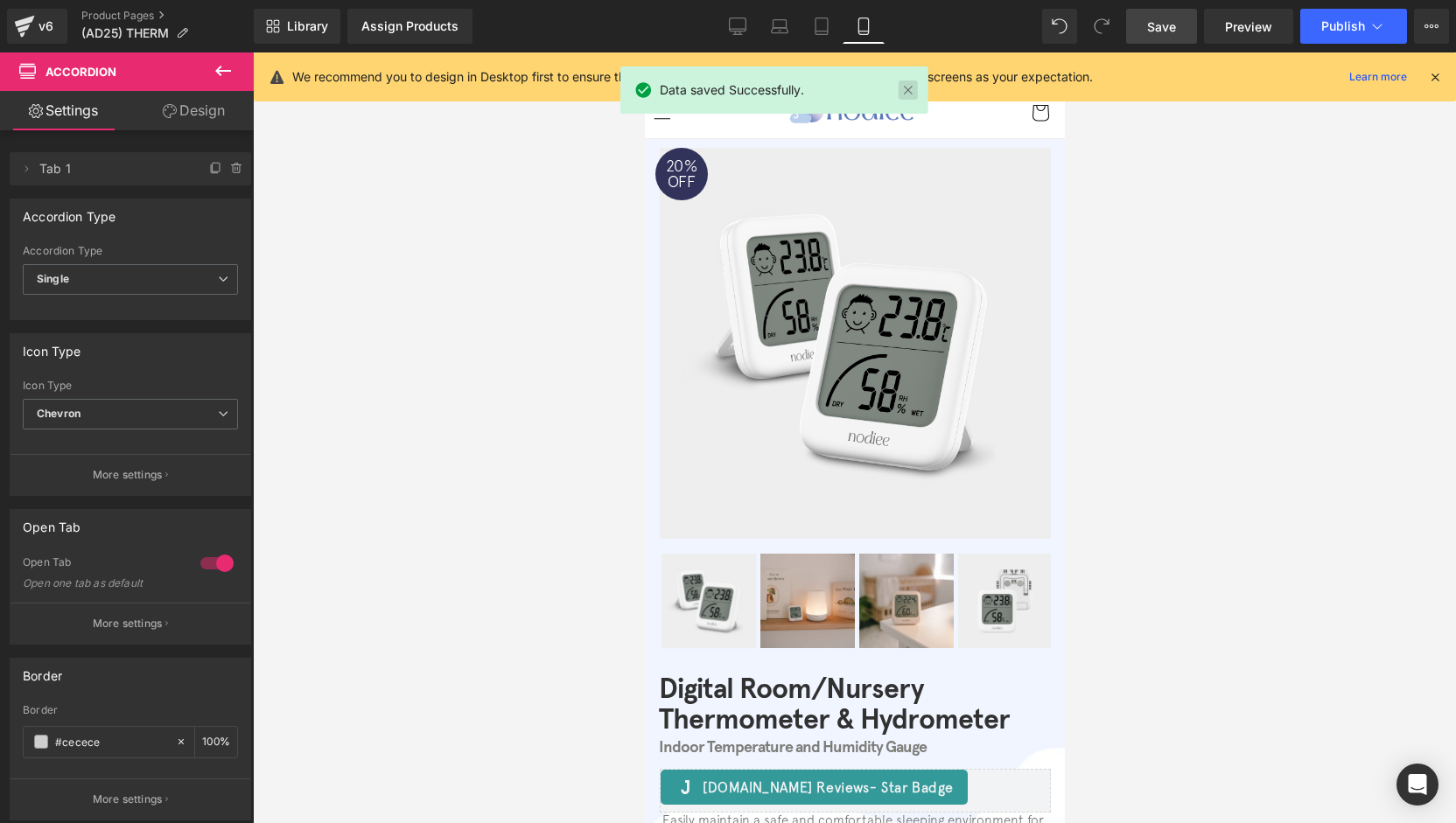
click at [913, 87] on link at bounding box center [908, 90] width 19 height 19
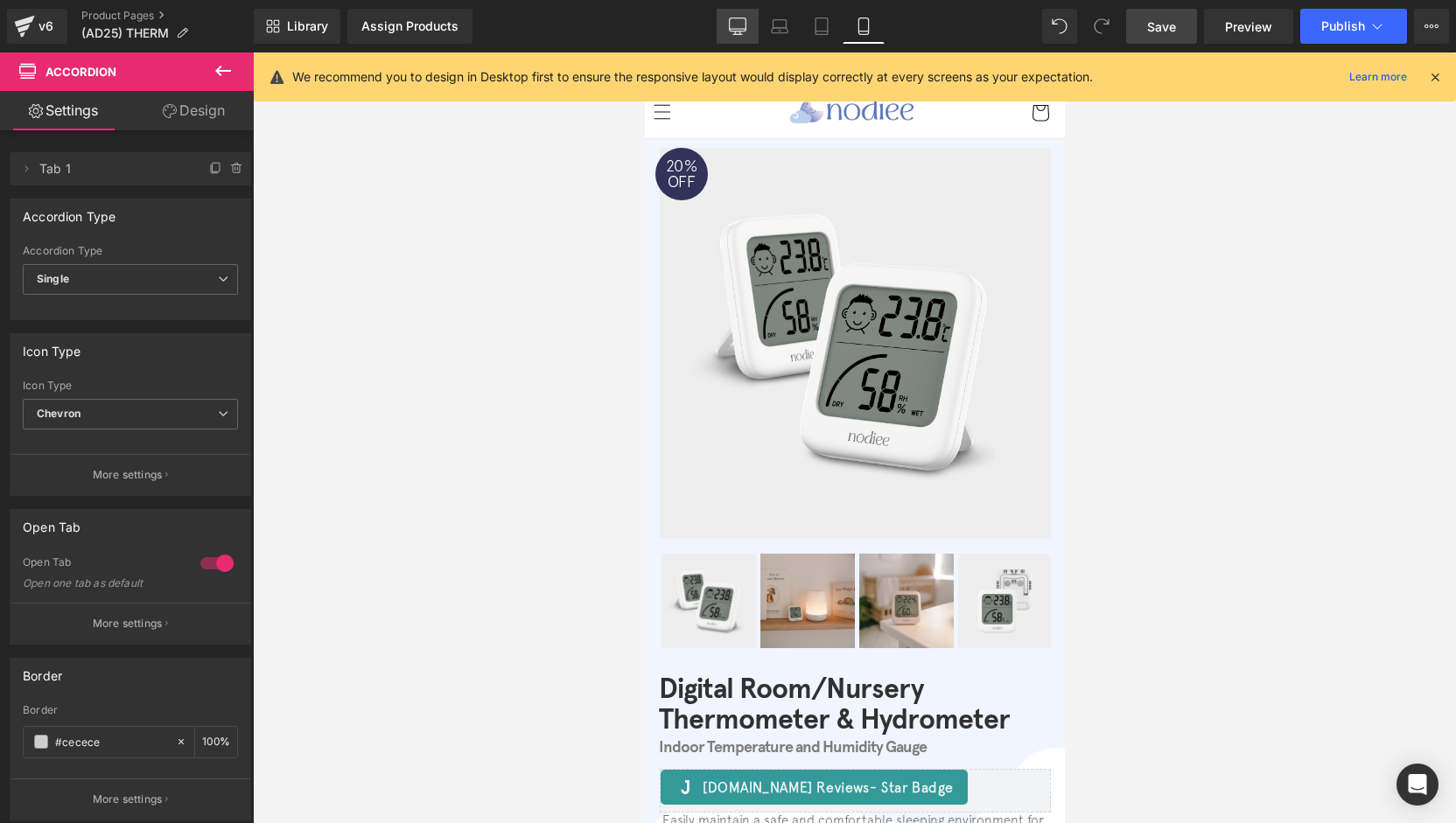
click at [719, 30] on link "Desktop" at bounding box center [737, 26] width 42 height 35
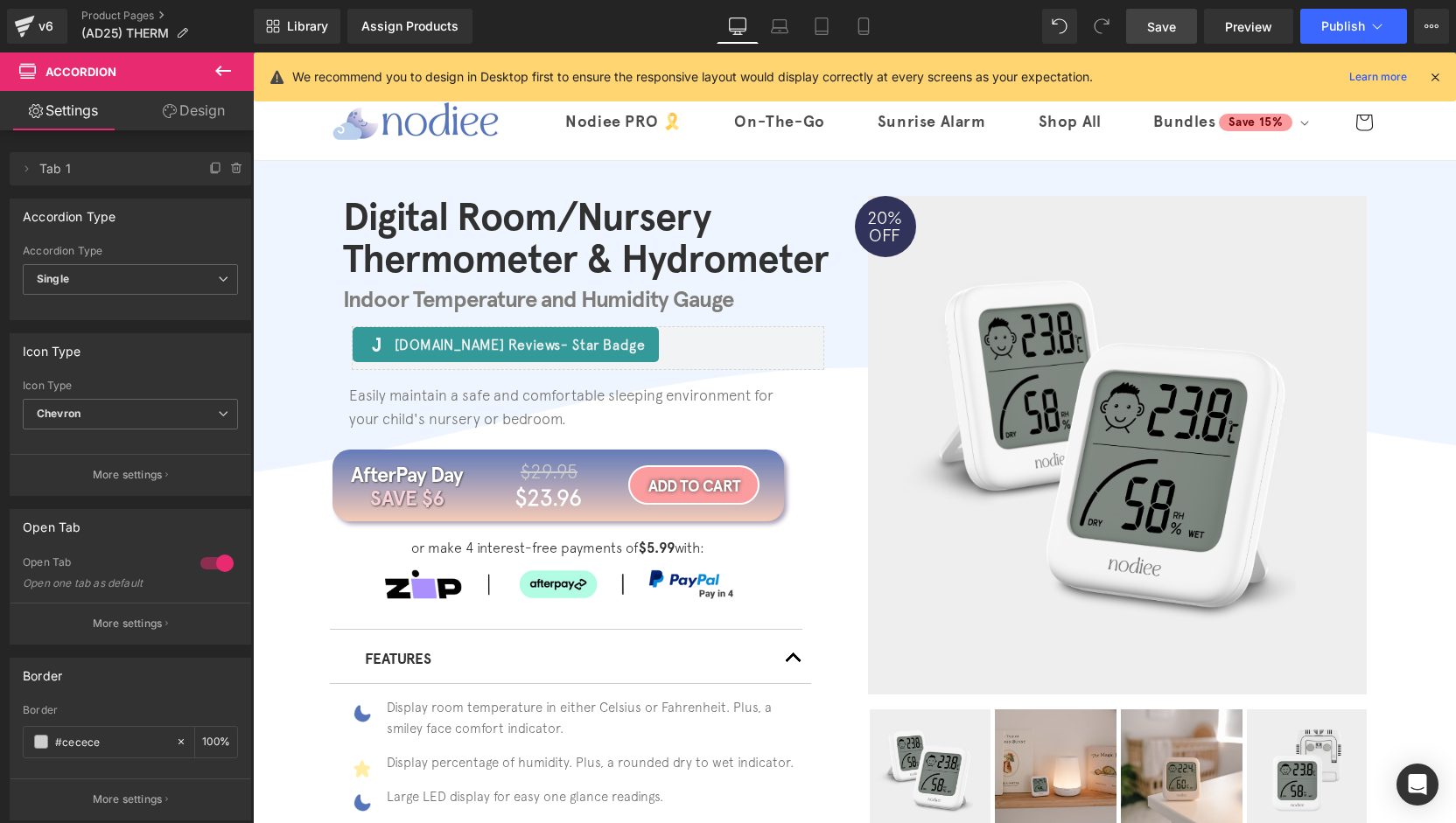
click at [1166, 32] on span "Save" at bounding box center [1162, 26] width 29 height 18
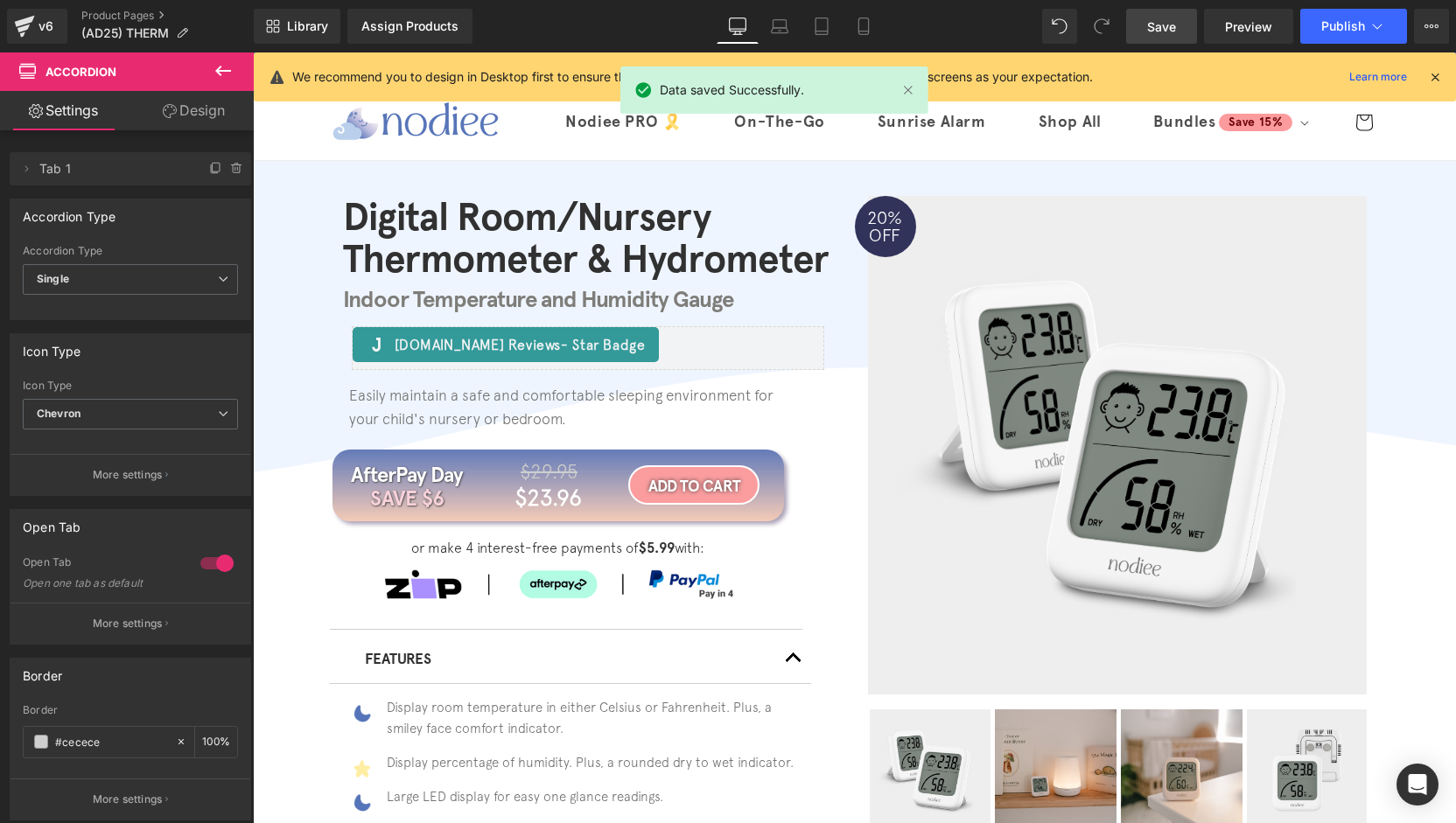
click at [912, 88] on link at bounding box center [908, 90] width 19 height 19
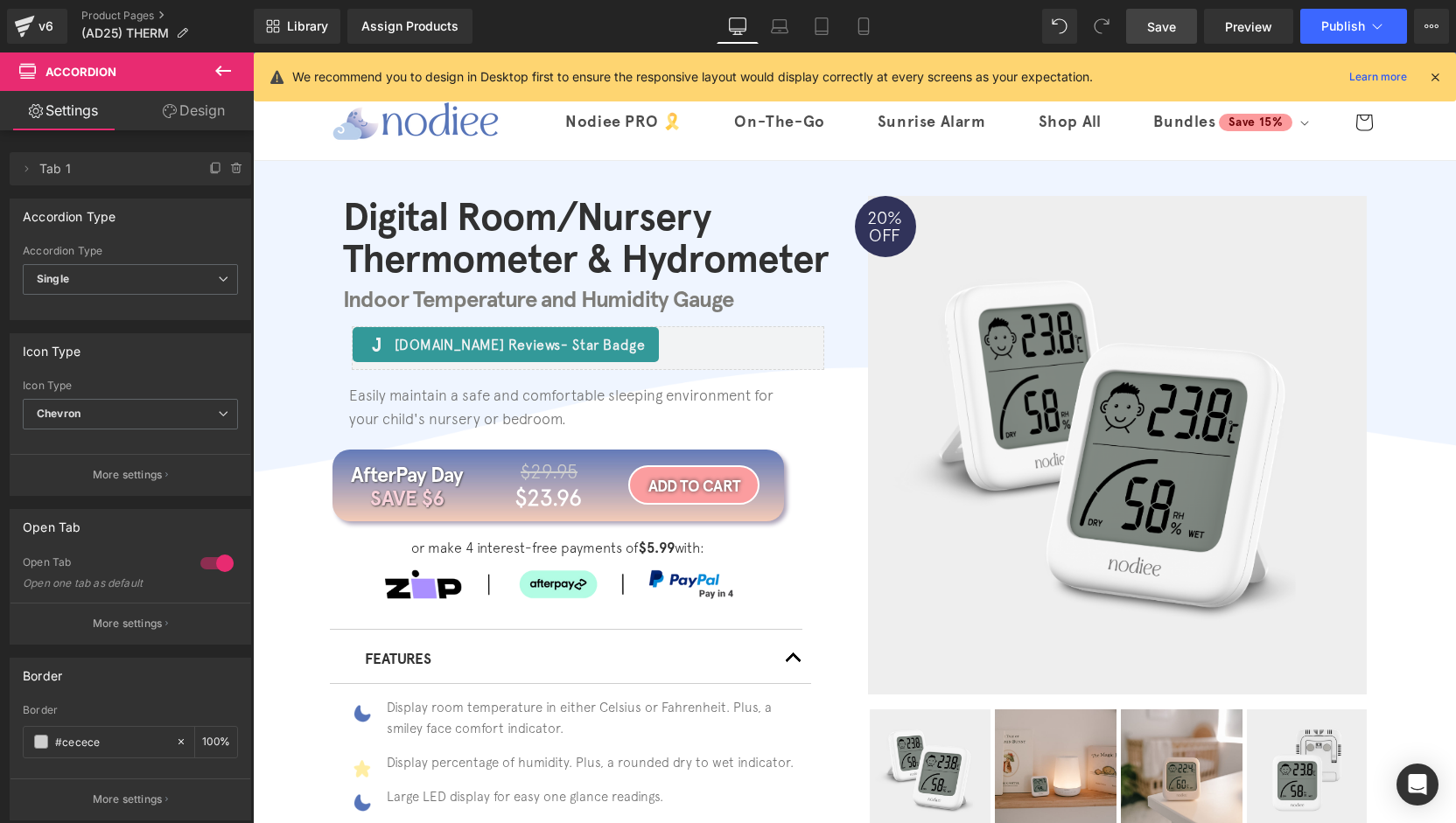
click at [1436, 81] on icon at bounding box center [1435, 76] width 15 height 15
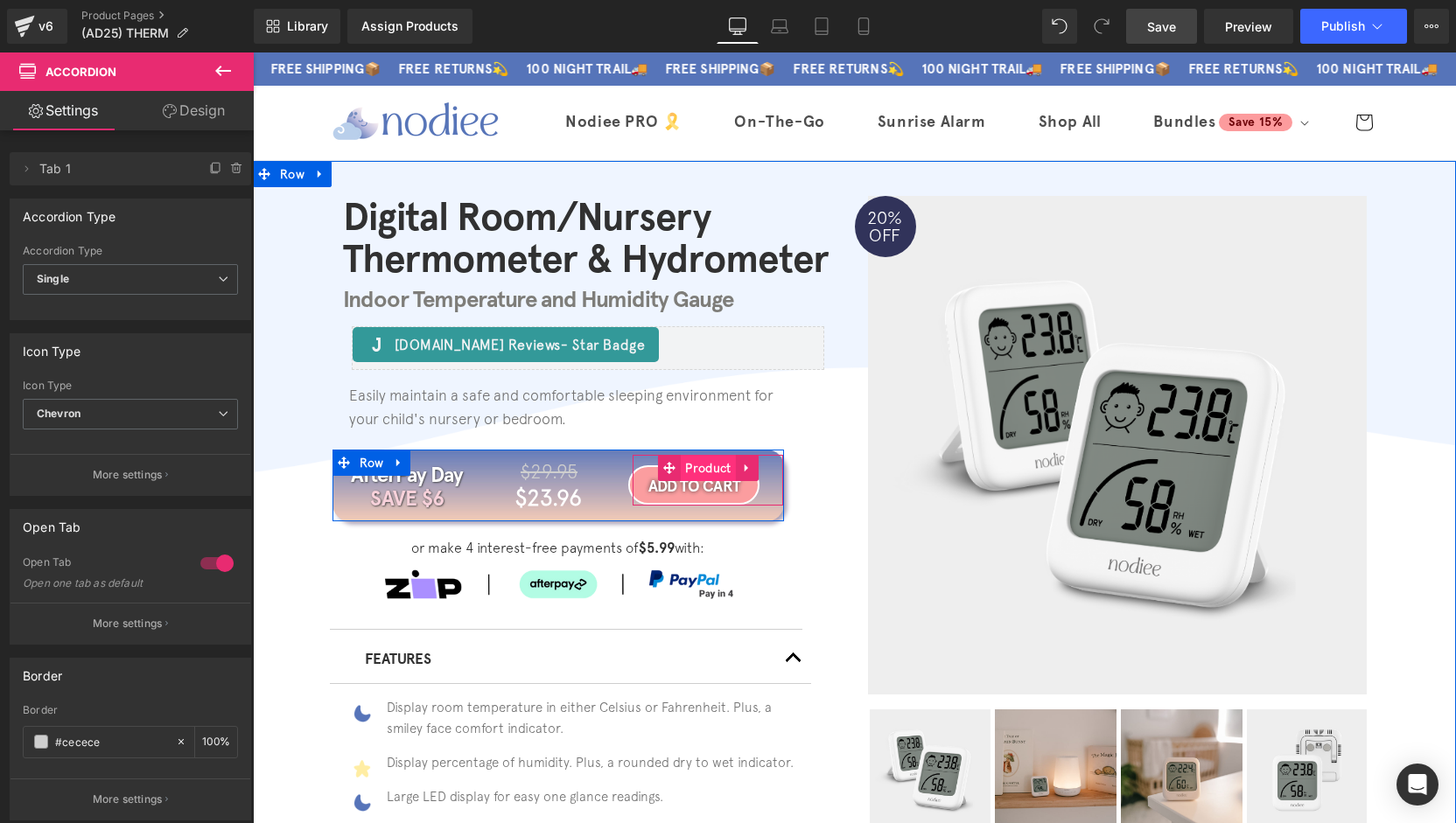
click at [690, 475] on span "Product" at bounding box center [708, 467] width 54 height 26
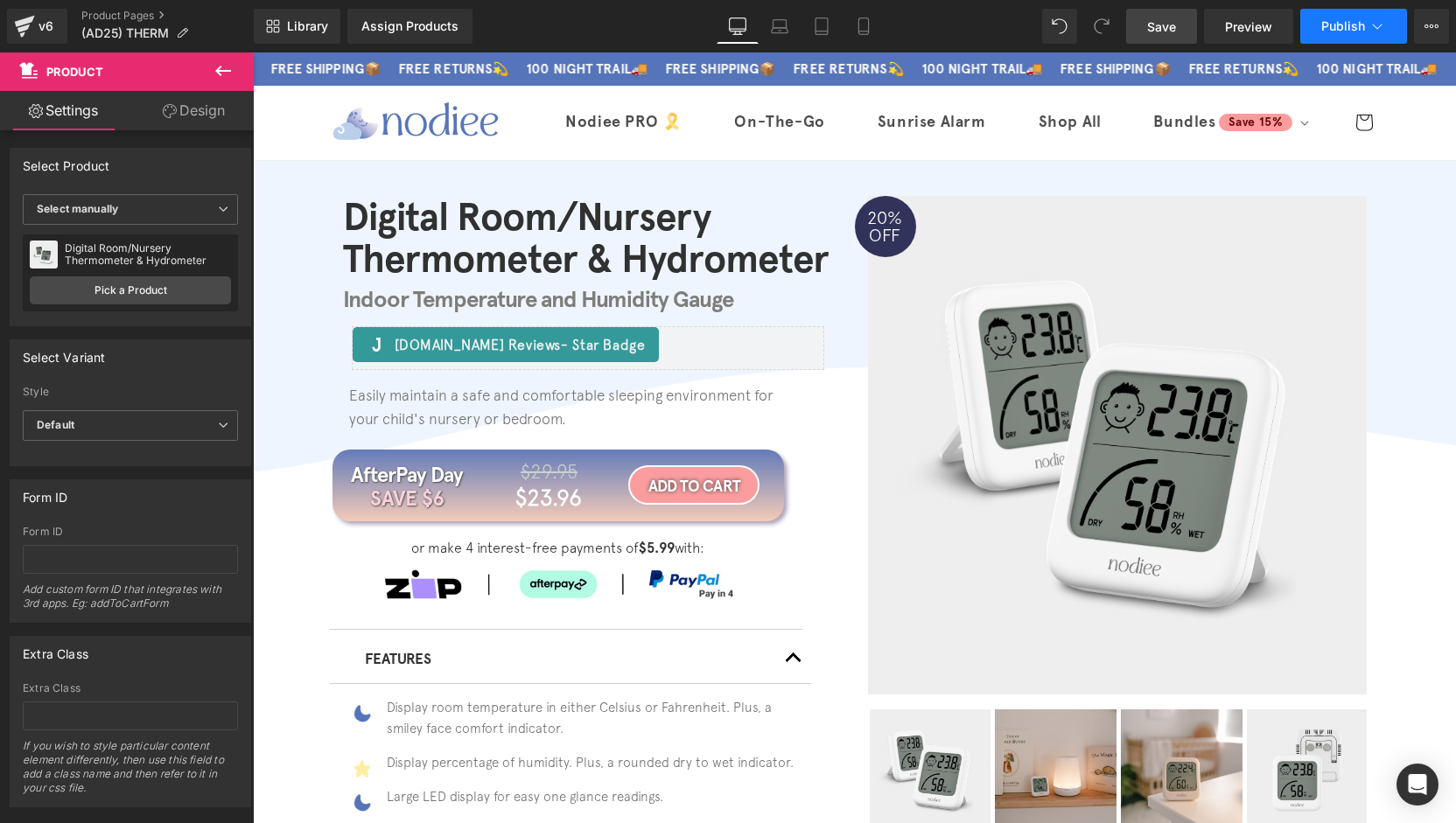
click at [1315, 25] on button "Publish" at bounding box center [1353, 26] width 106 height 35
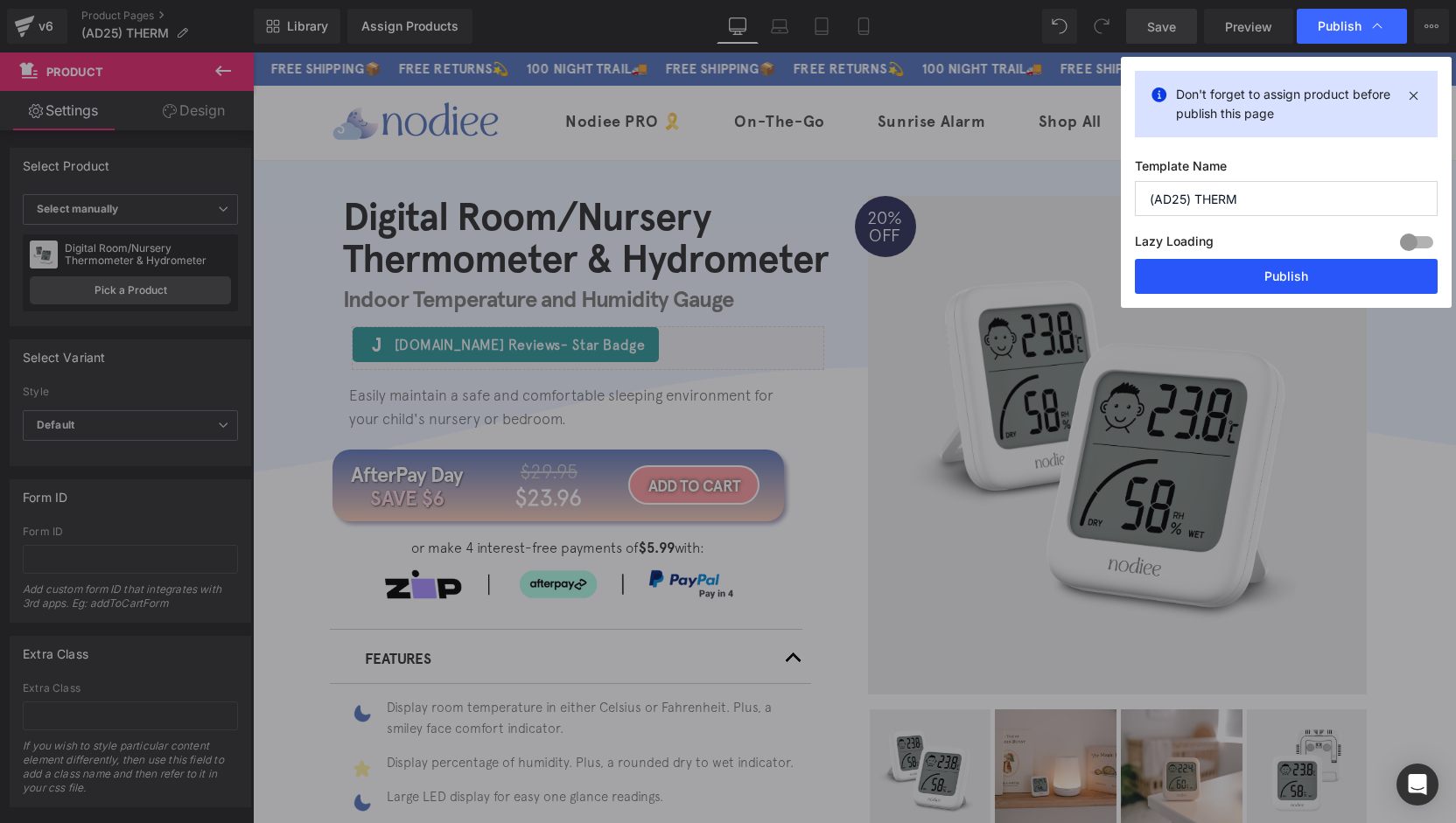
click at [1279, 279] on button "Publish" at bounding box center [1286, 277] width 303 height 35
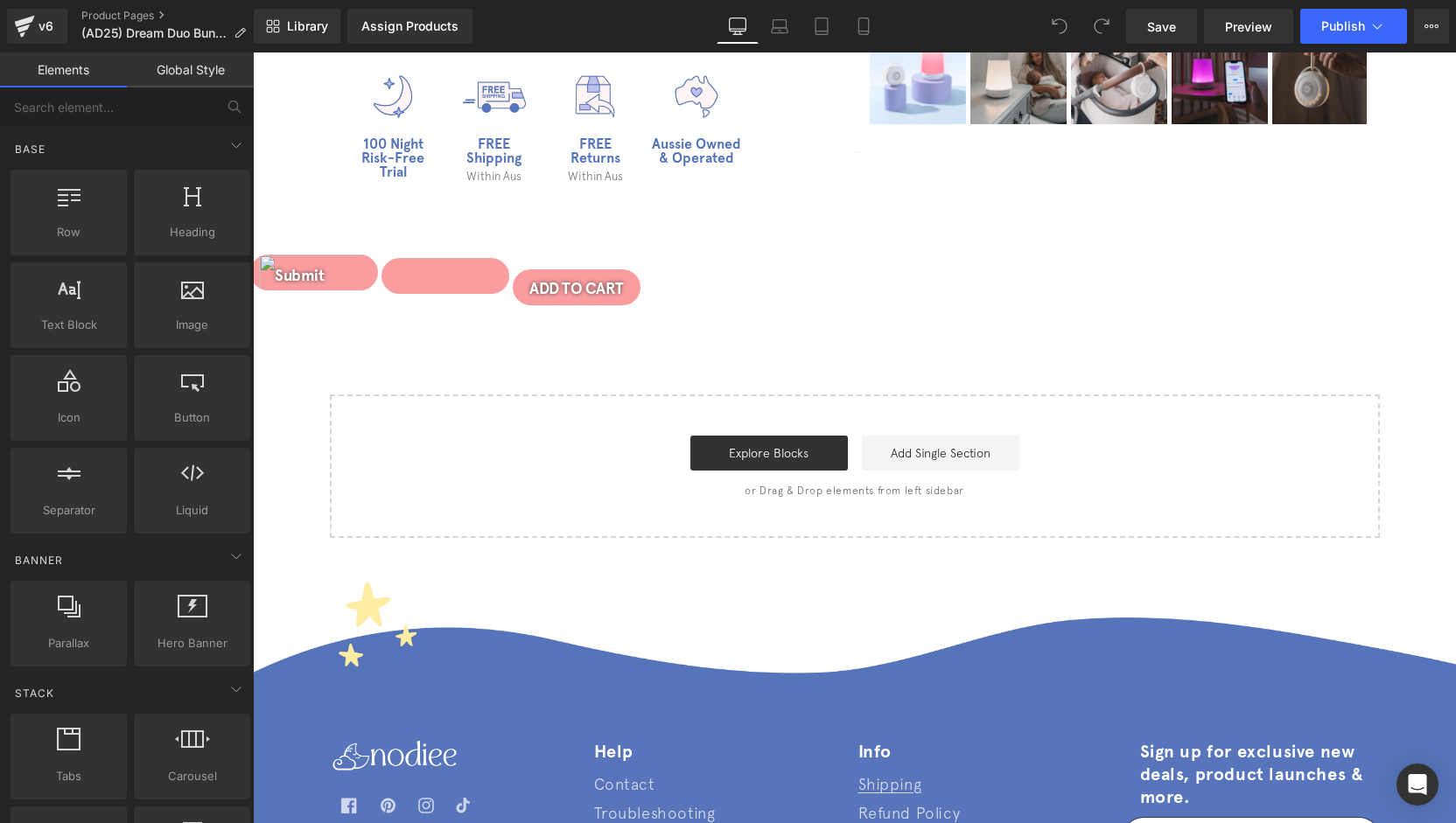
scroll to position [893, 0]
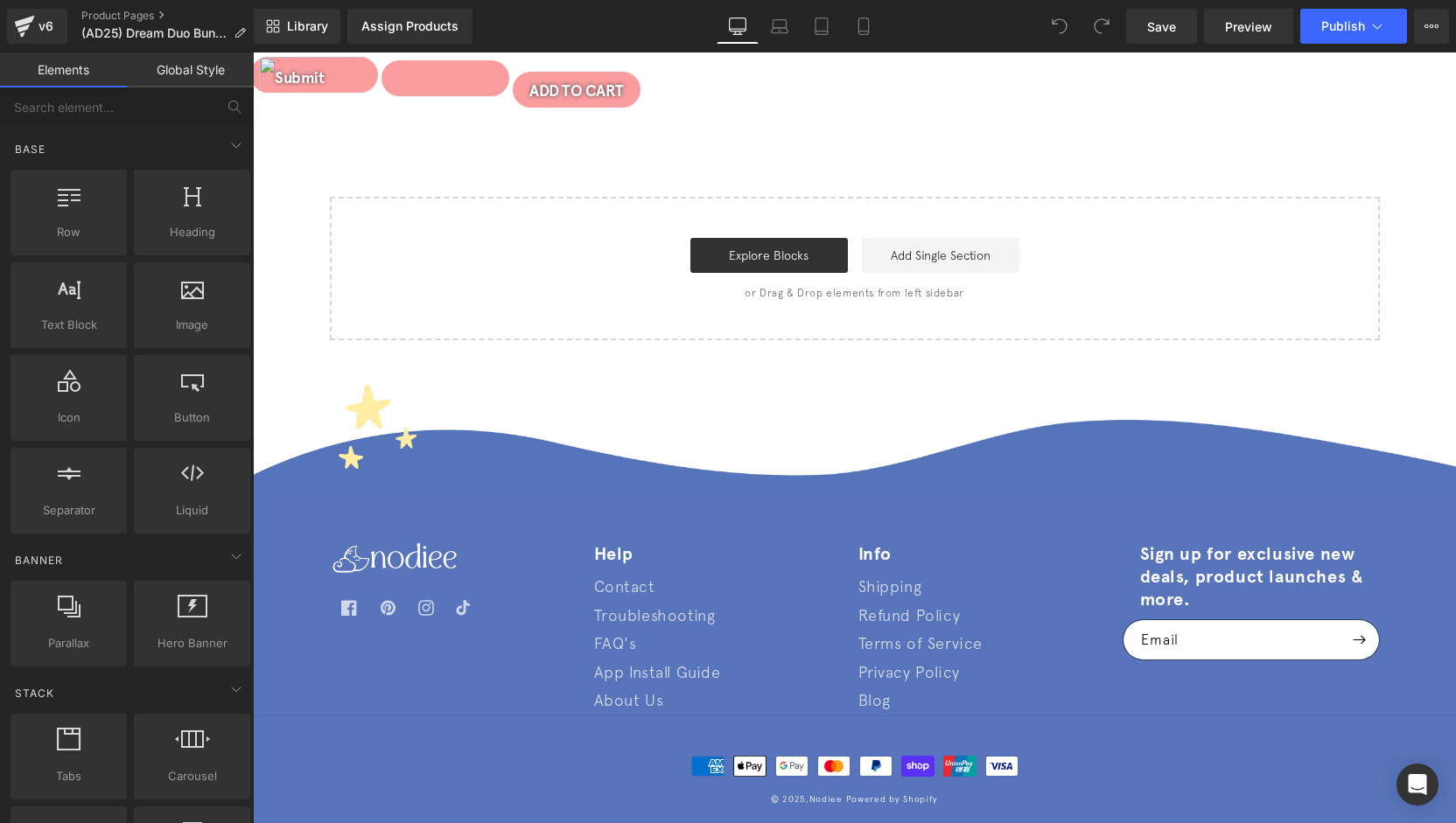
click at [878, 287] on p "or Drag & Drop elements from left sidebar" at bounding box center [855, 293] width 995 height 13
click at [899, 267] on link "Add Single Section" at bounding box center [940, 255] width 158 height 35
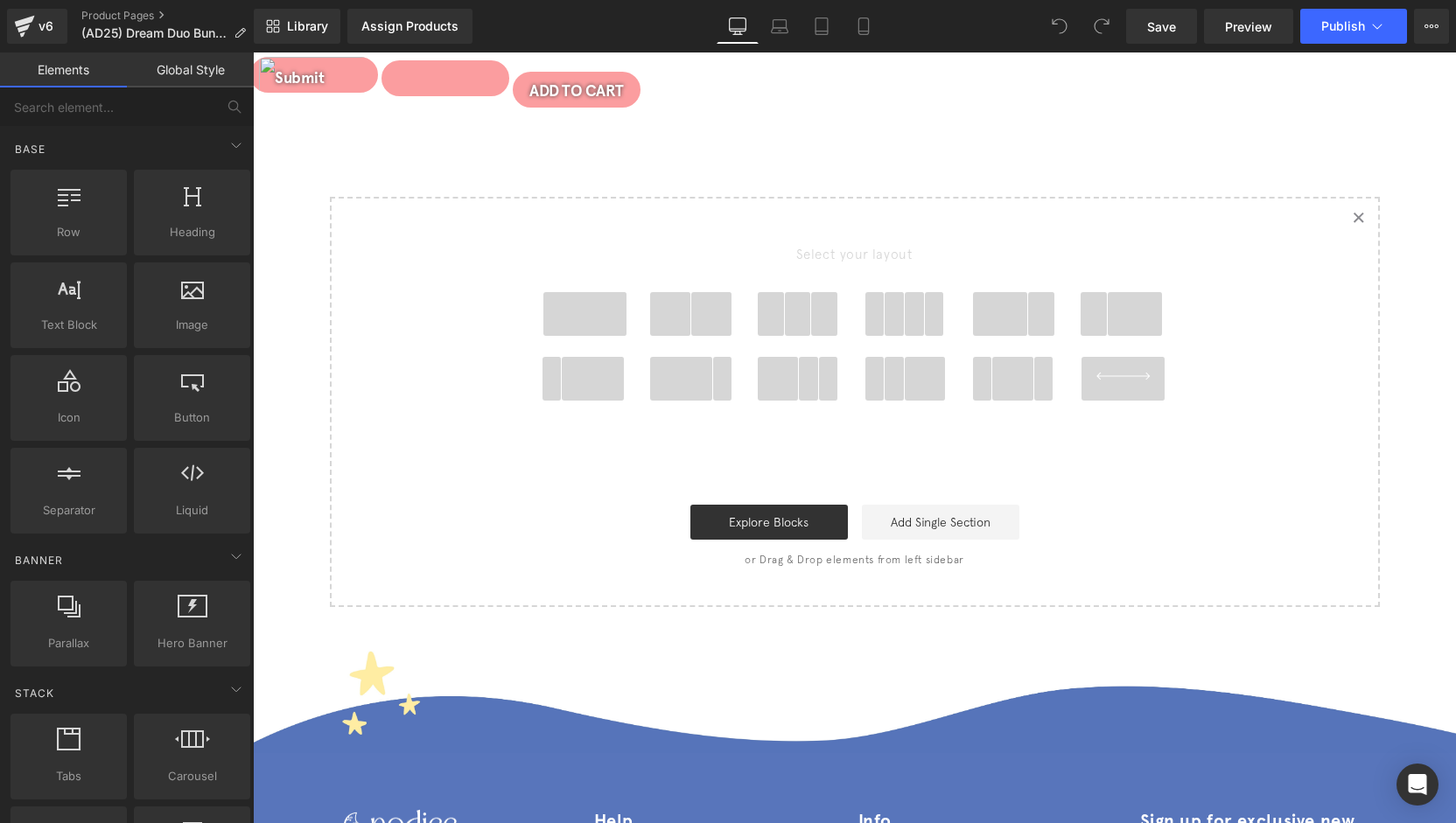
click at [1352, 220] on icon "Created with Sketch." at bounding box center [1358, 218] width 12 height 12
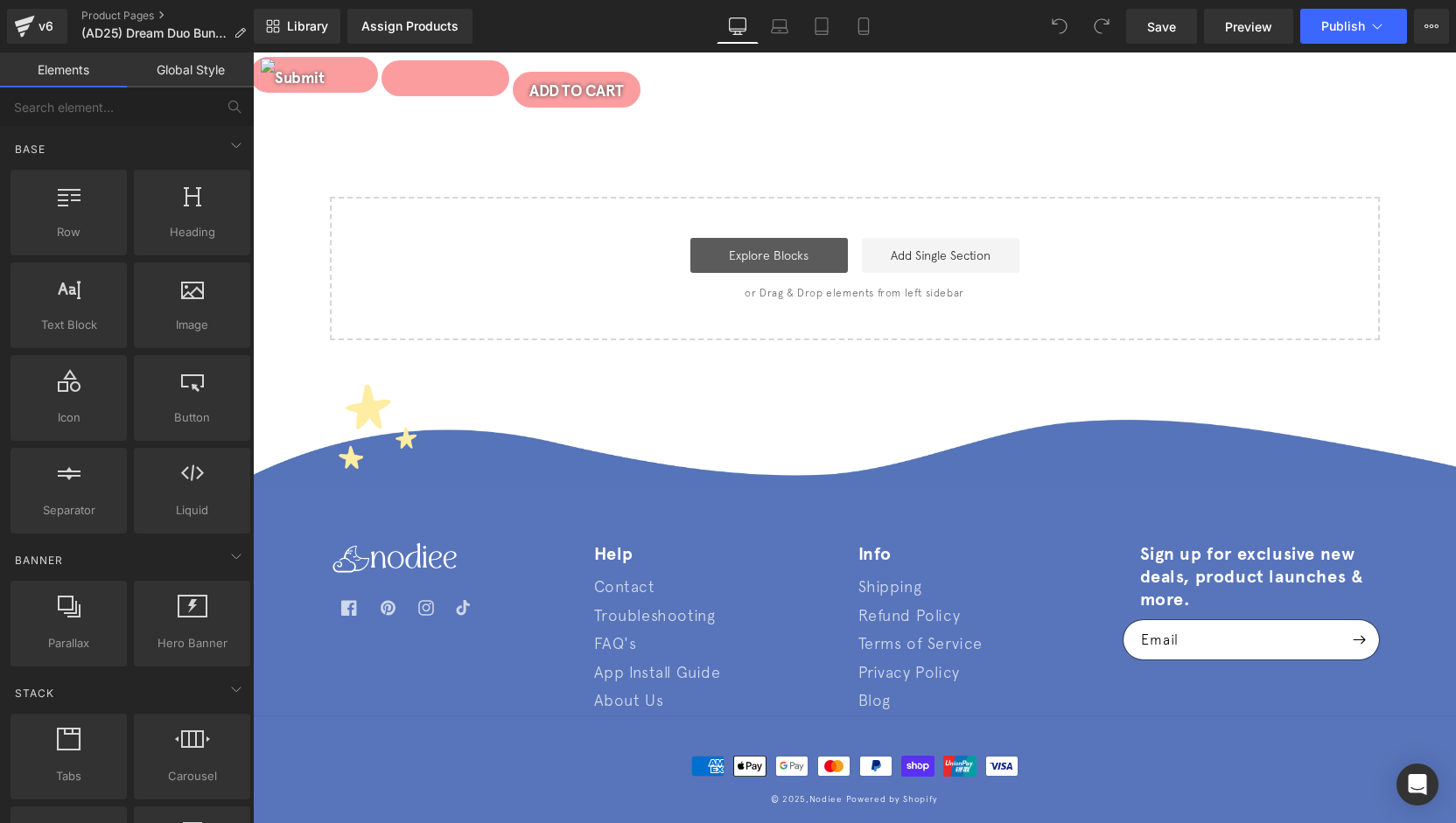
click at [727, 254] on link "Explore Blocks" at bounding box center [769, 255] width 158 height 35
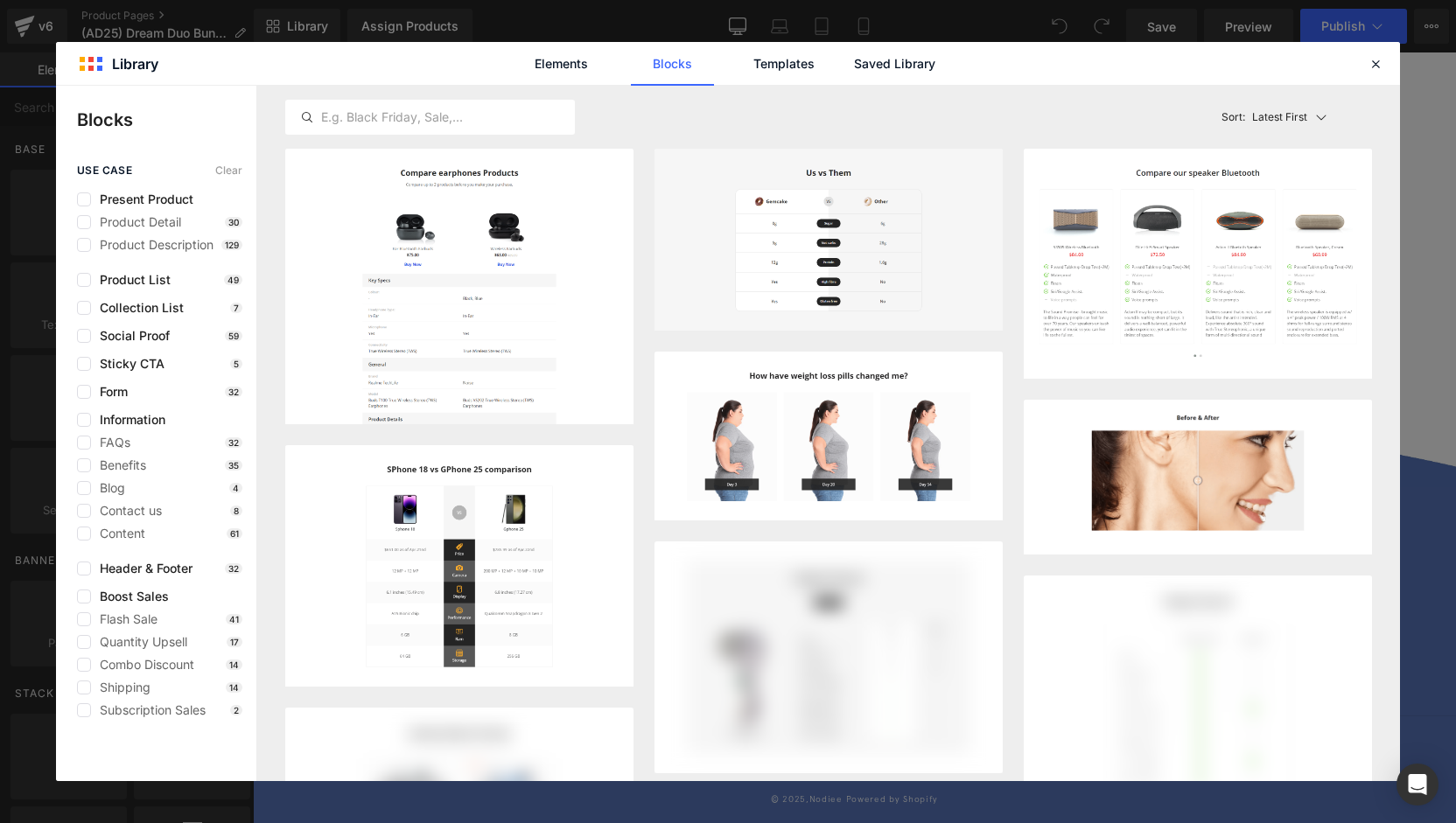
drag, startPoint x: 1363, startPoint y: 60, endPoint x: 1352, endPoint y: 81, distance: 23.7
click at [1363, 60] on div "Elements Blocks Templates Saved Library" at bounding box center [728, 63] width 1344 height 43
click at [1369, 69] on icon at bounding box center [1376, 64] width 15 height 15
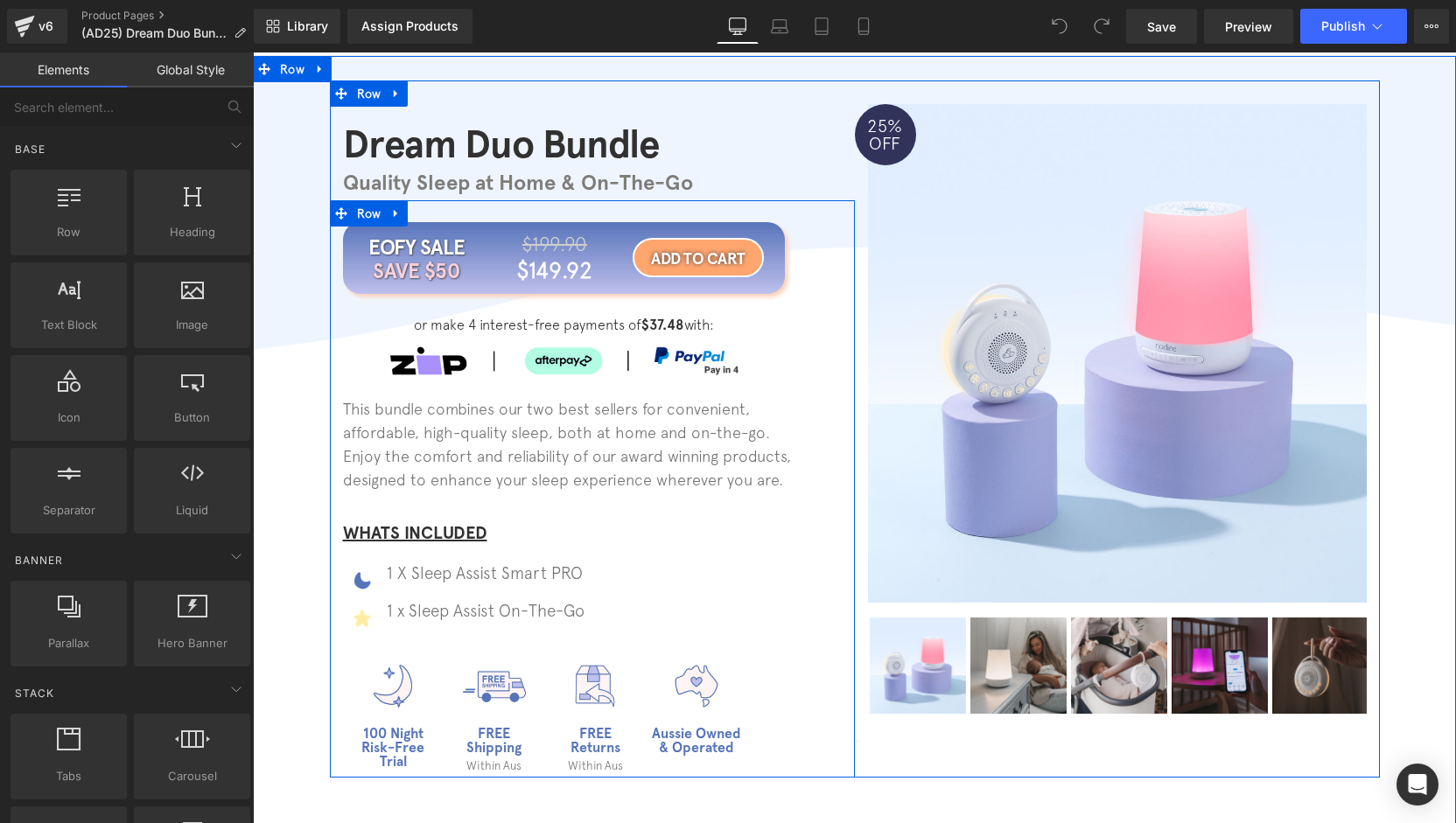
scroll to position [455, 0]
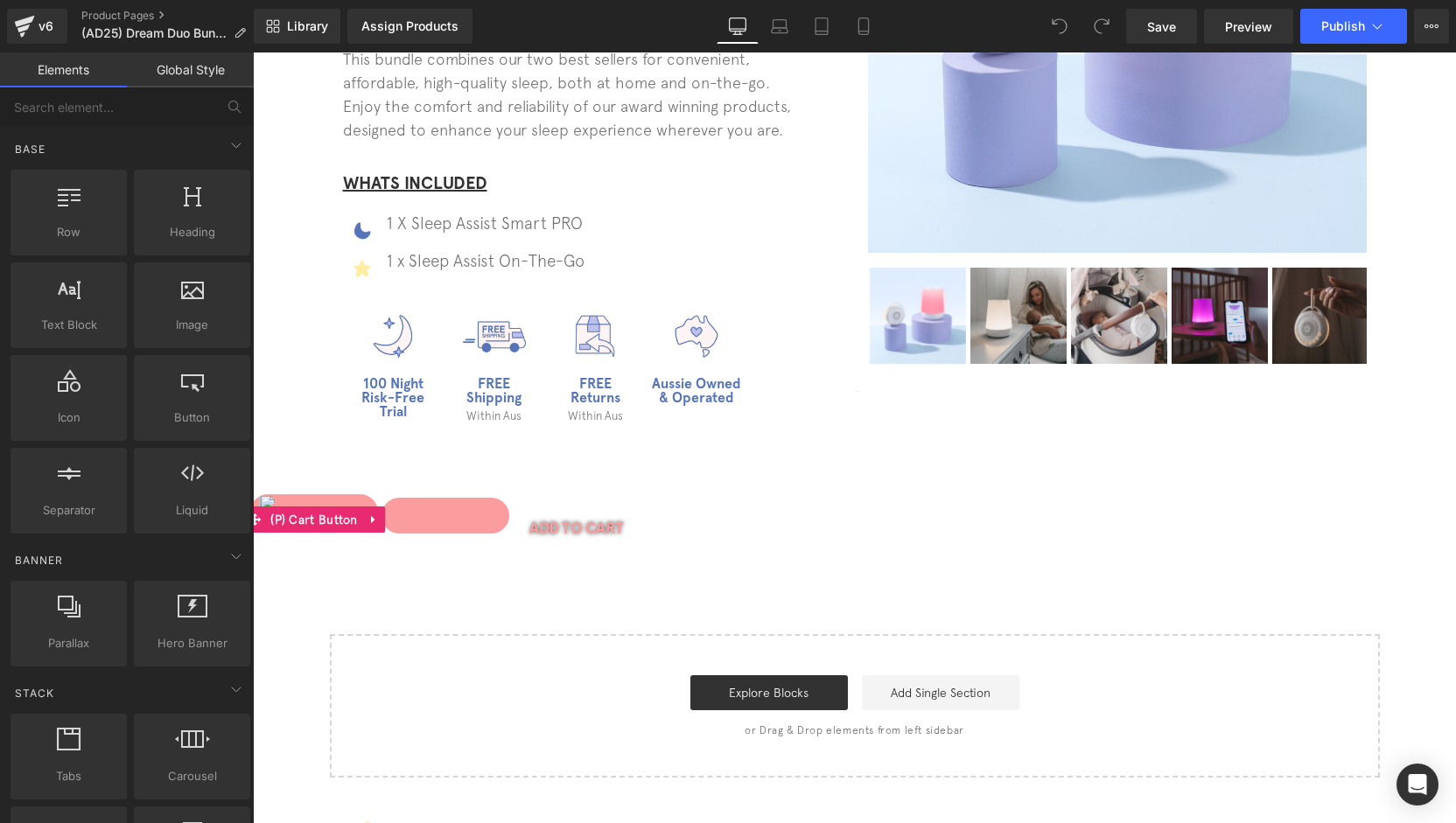
click at [582, 535] on button "ADD TO CART" at bounding box center [577, 527] width 132 height 40
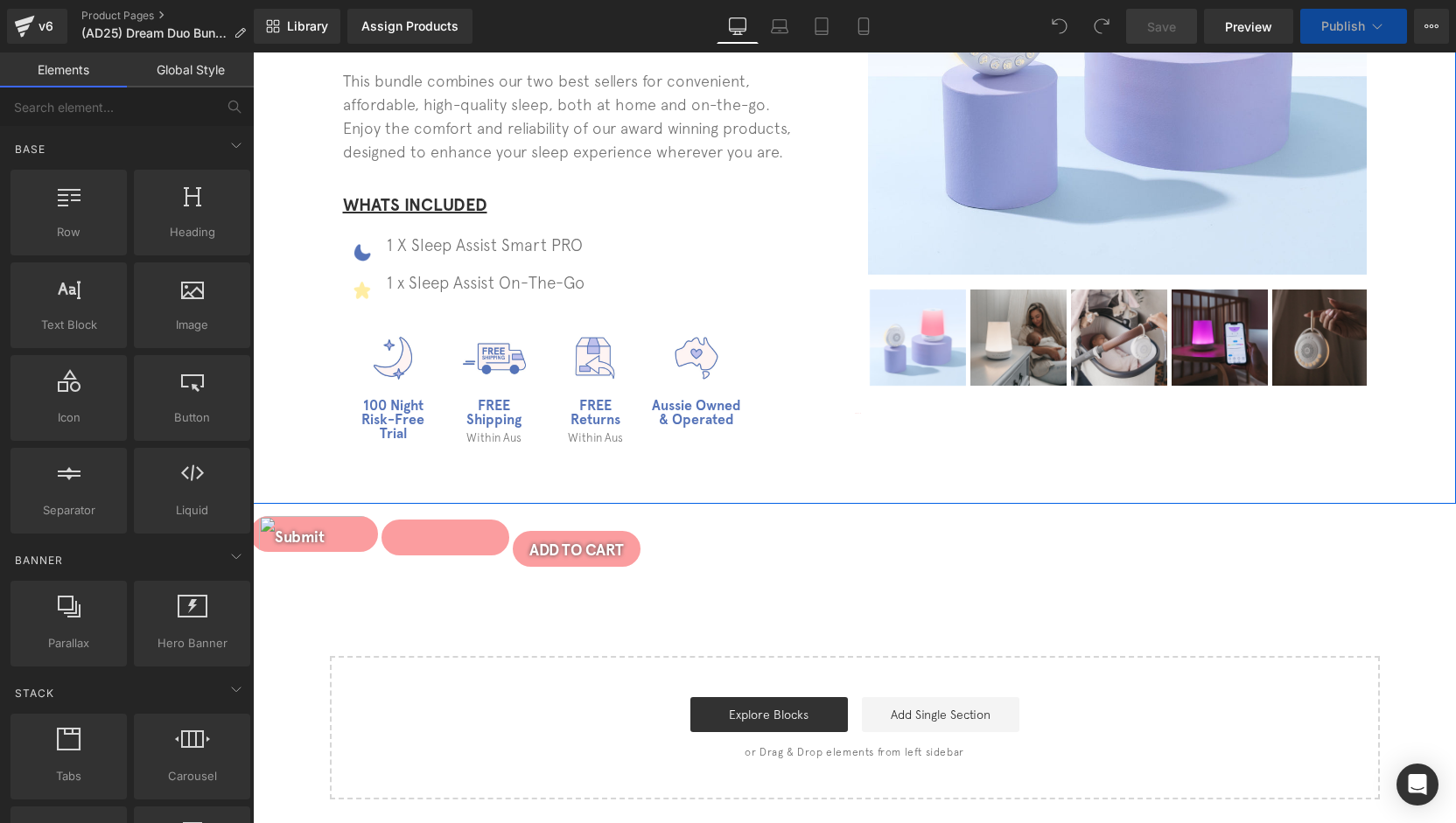
scroll to position [437, 0]
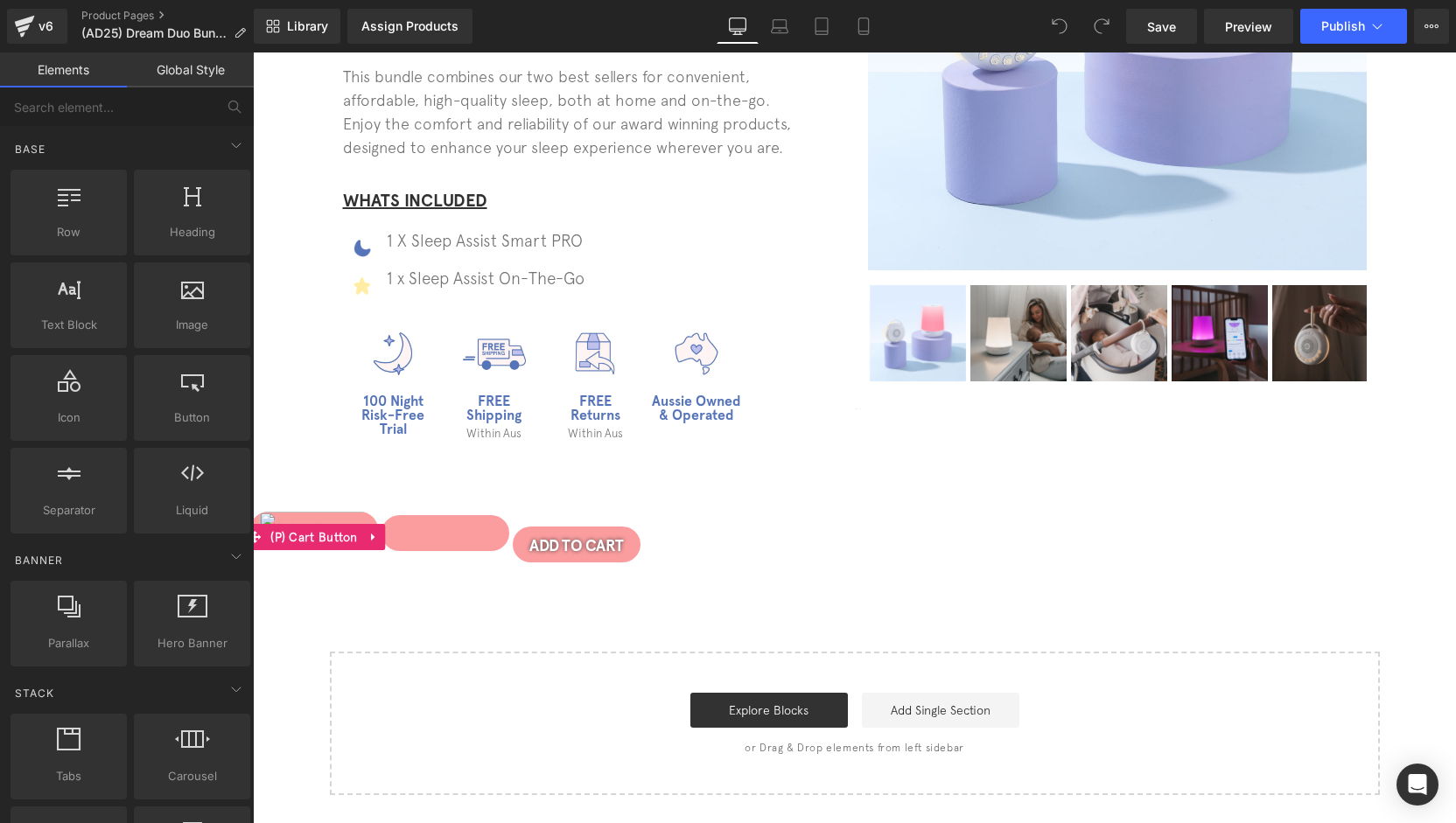
click at [369, 537] on icon at bounding box center [373, 538] width 13 height 14
click at [383, 540] on icon at bounding box center [385, 537] width 13 height 13
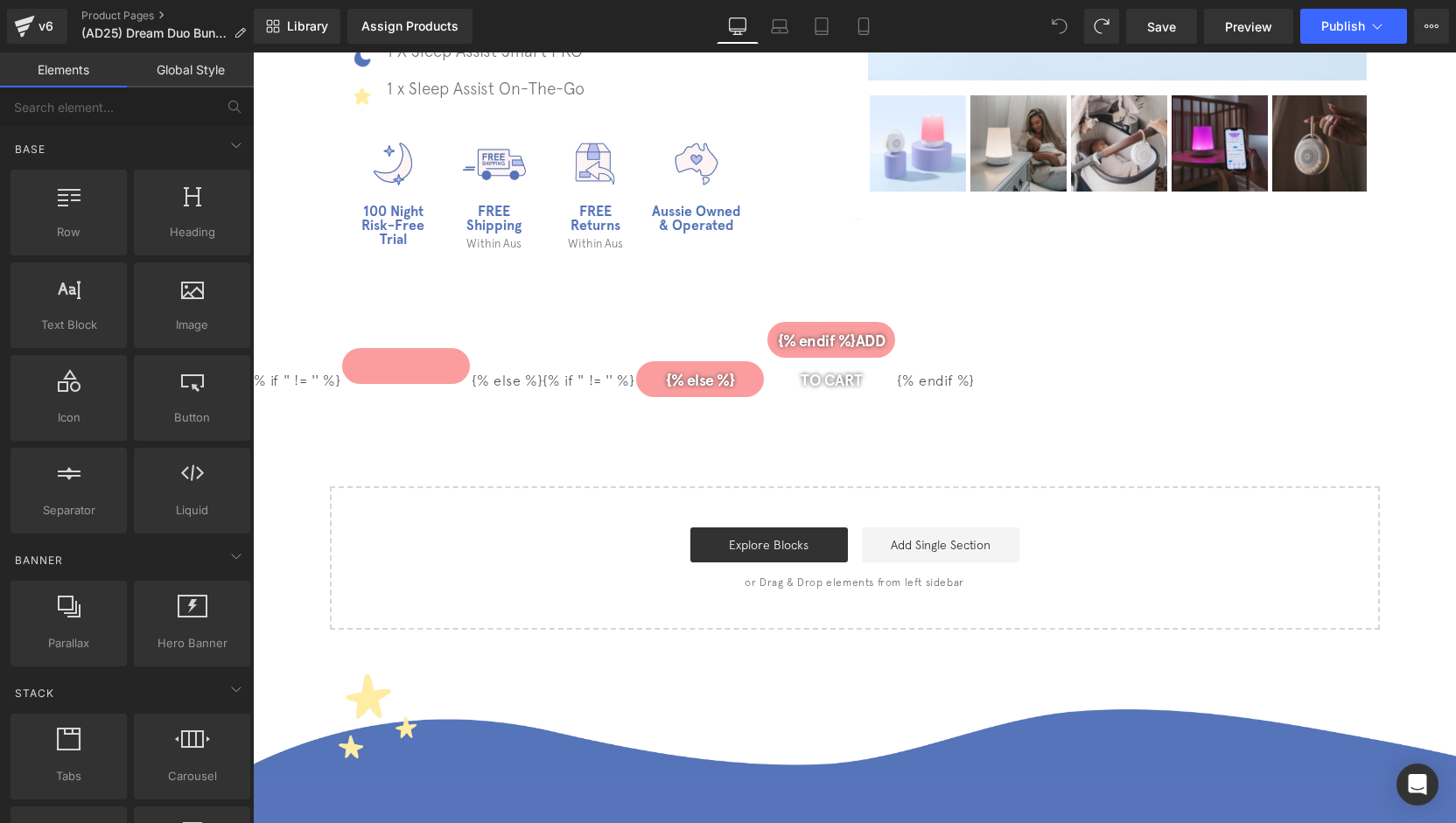
scroll to position [635, 0]
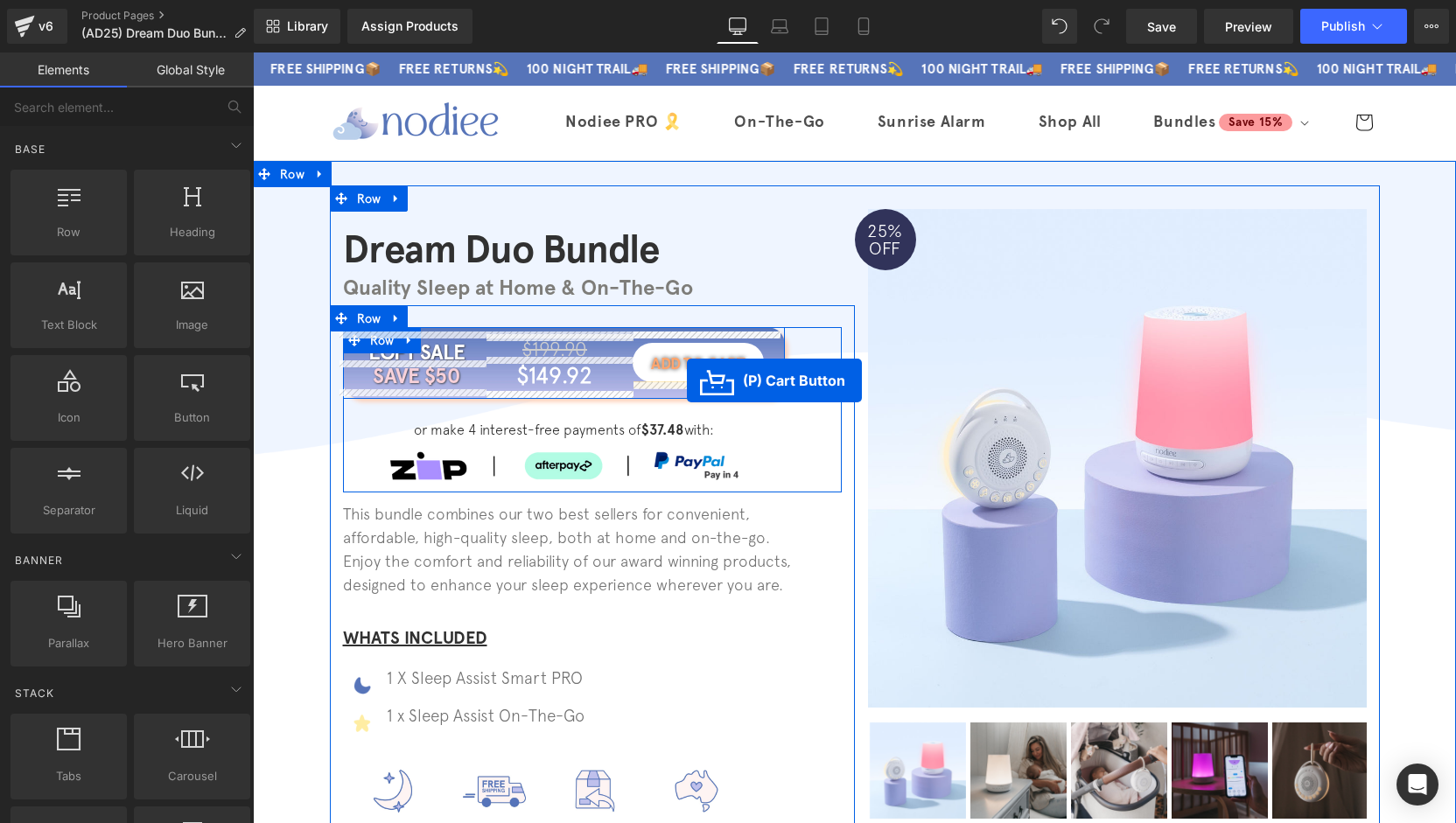
drag, startPoint x: 322, startPoint y: 365, endPoint x: 687, endPoint y: 380, distance: 365.3
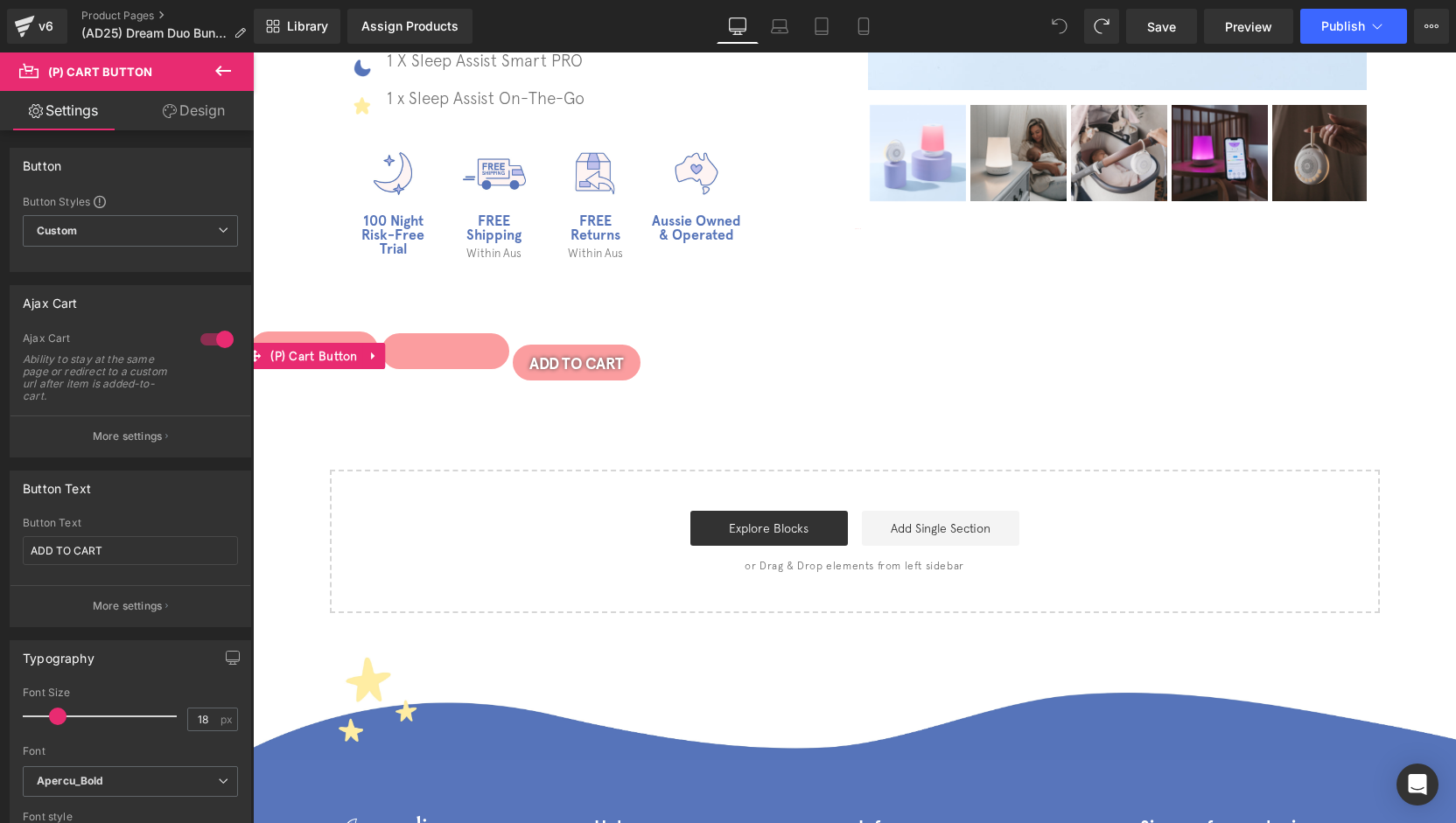
scroll to position [635, 0]
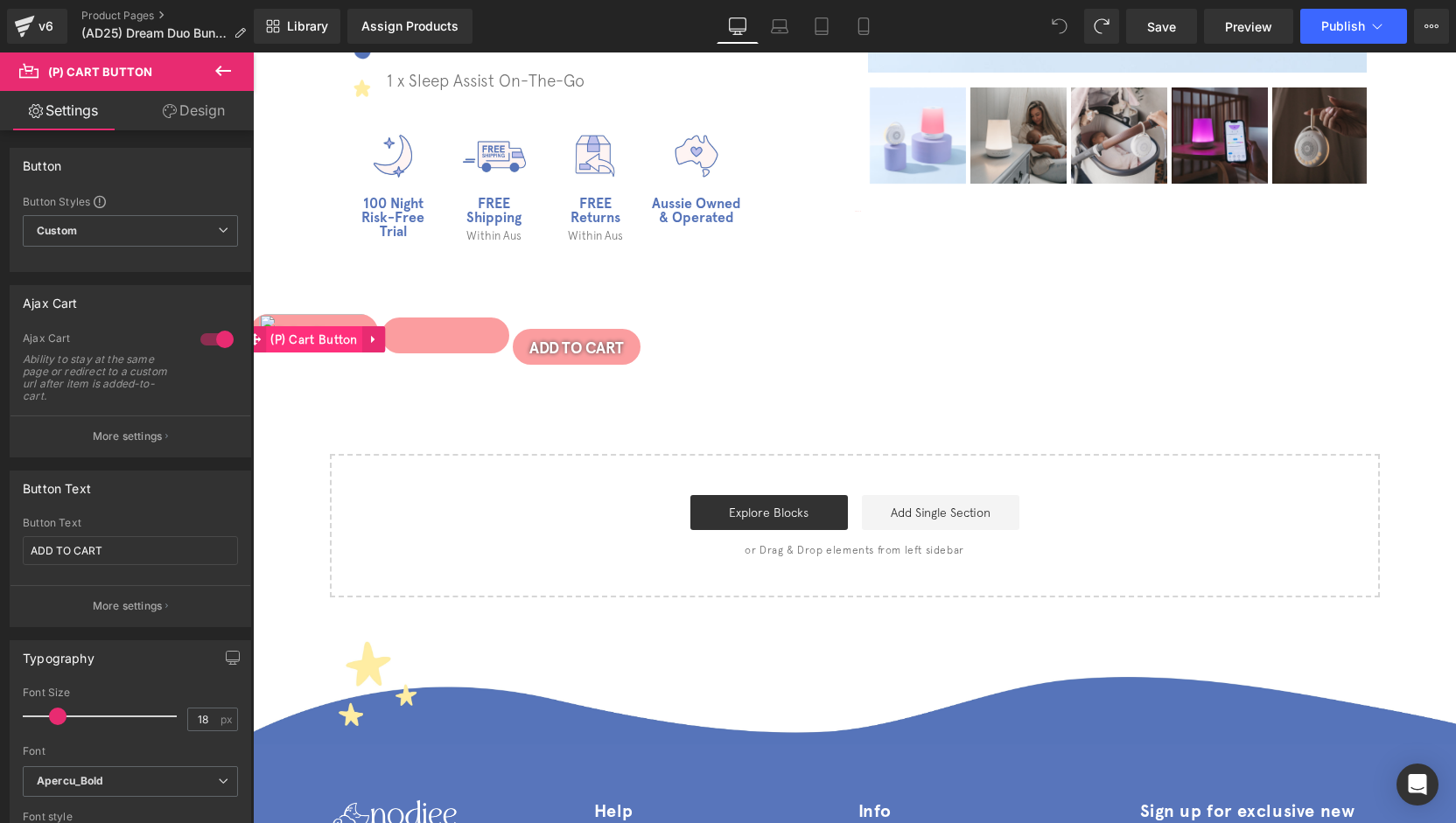
click at [343, 341] on span "(P) Cart Button" at bounding box center [313, 338] width 96 height 26
click at [196, 105] on link "Design" at bounding box center [193, 110] width 127 height 40
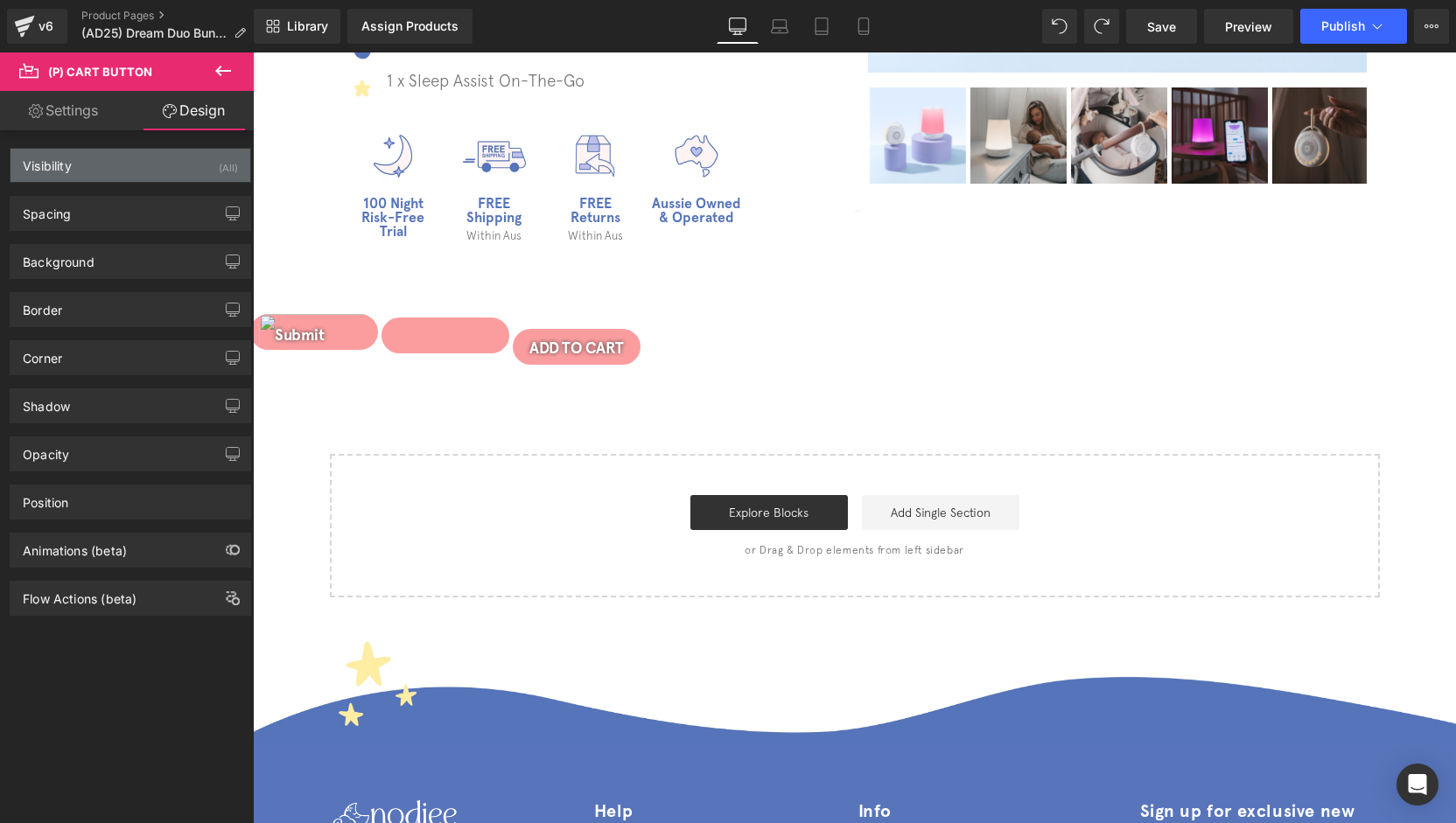
click at [104, 175] on div "Visibility (All)" at bounding box center [131, 165] width 240 height 33
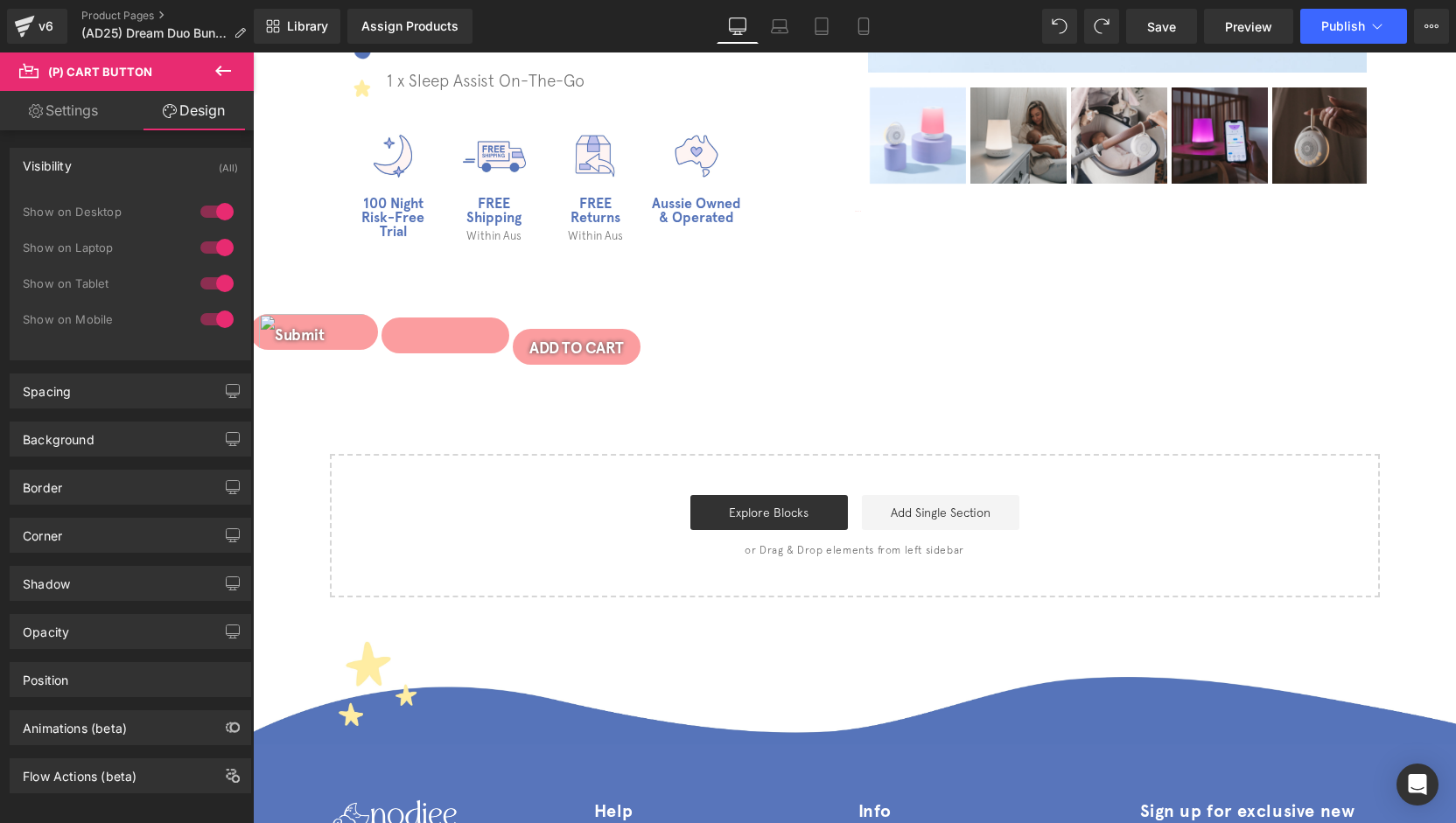
click at [208, 314] on div at bounding box center [217, 319] width 42 height 28
click at [217, 245] on div at bounding box center [217, 248] width 42 height 28
click at [218, 215] on div at bounding box center [217, 211] width 42 height 28
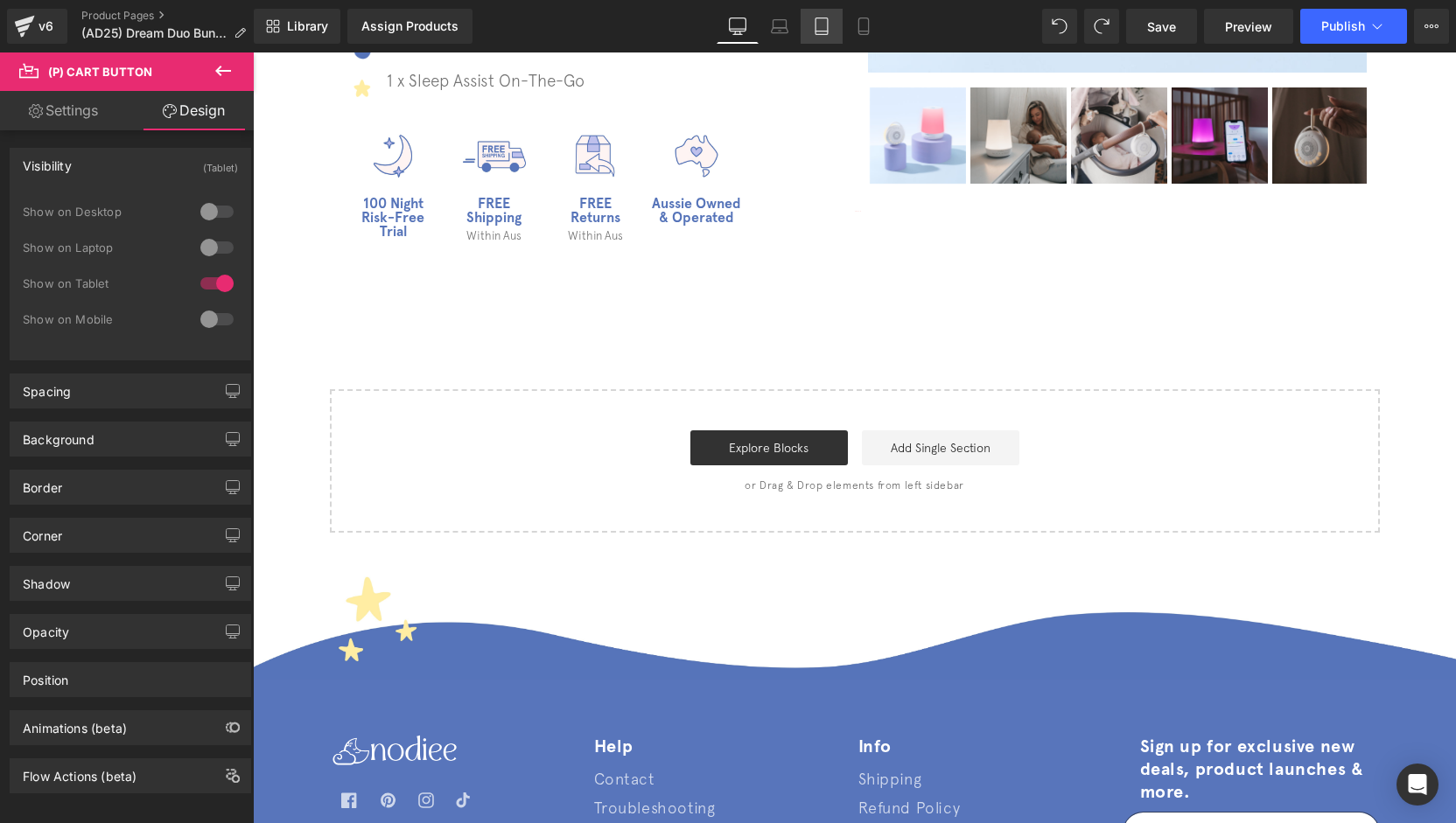
click at [832, 32] on link "Tablet" at bounding box center [821, 26] width 42 height 35
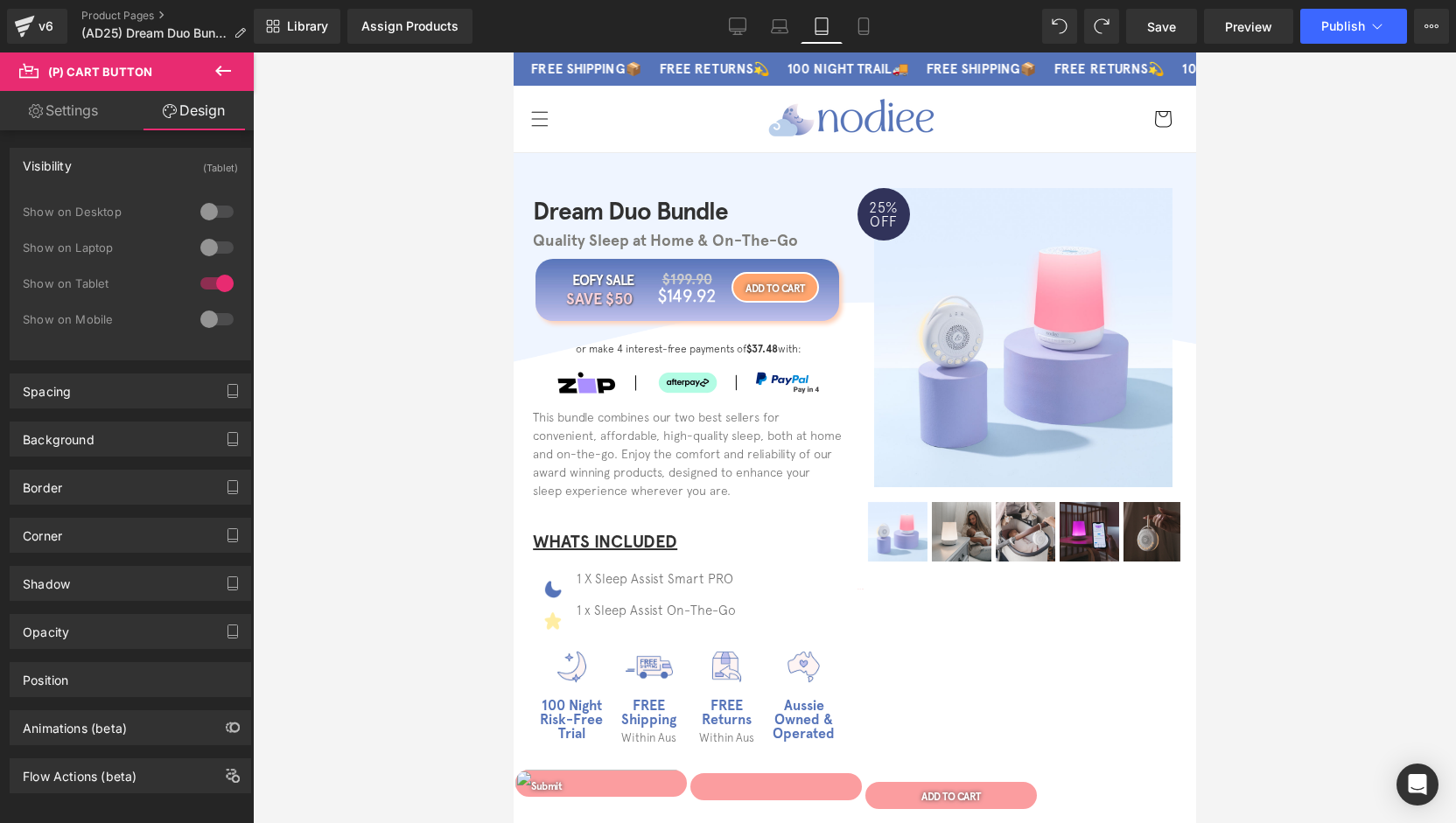
scroll to position [175, 0]
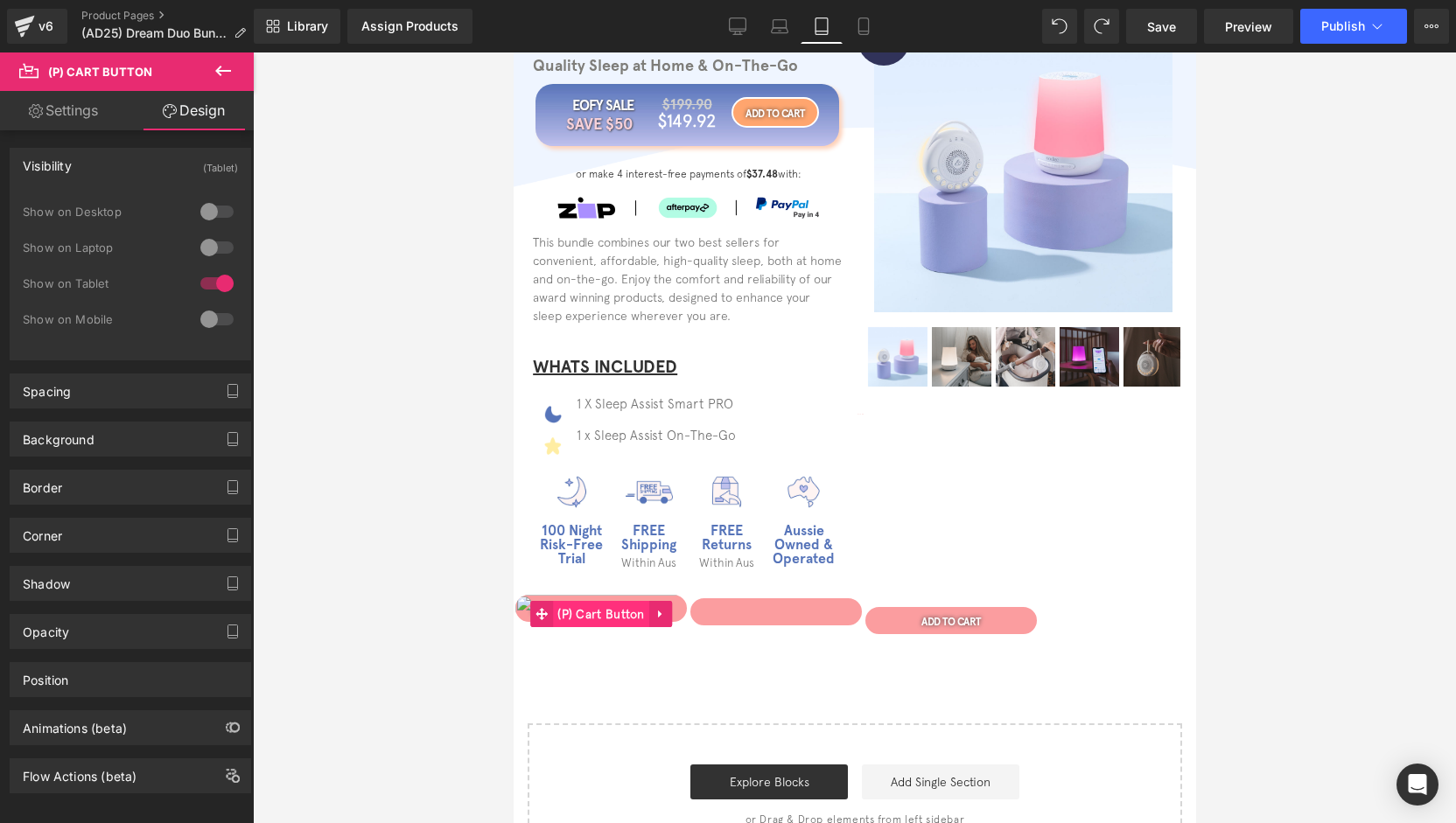
click at [608, 609] on span "(P) Cart Button" at bounding box center [600, 613] width 96 height 26
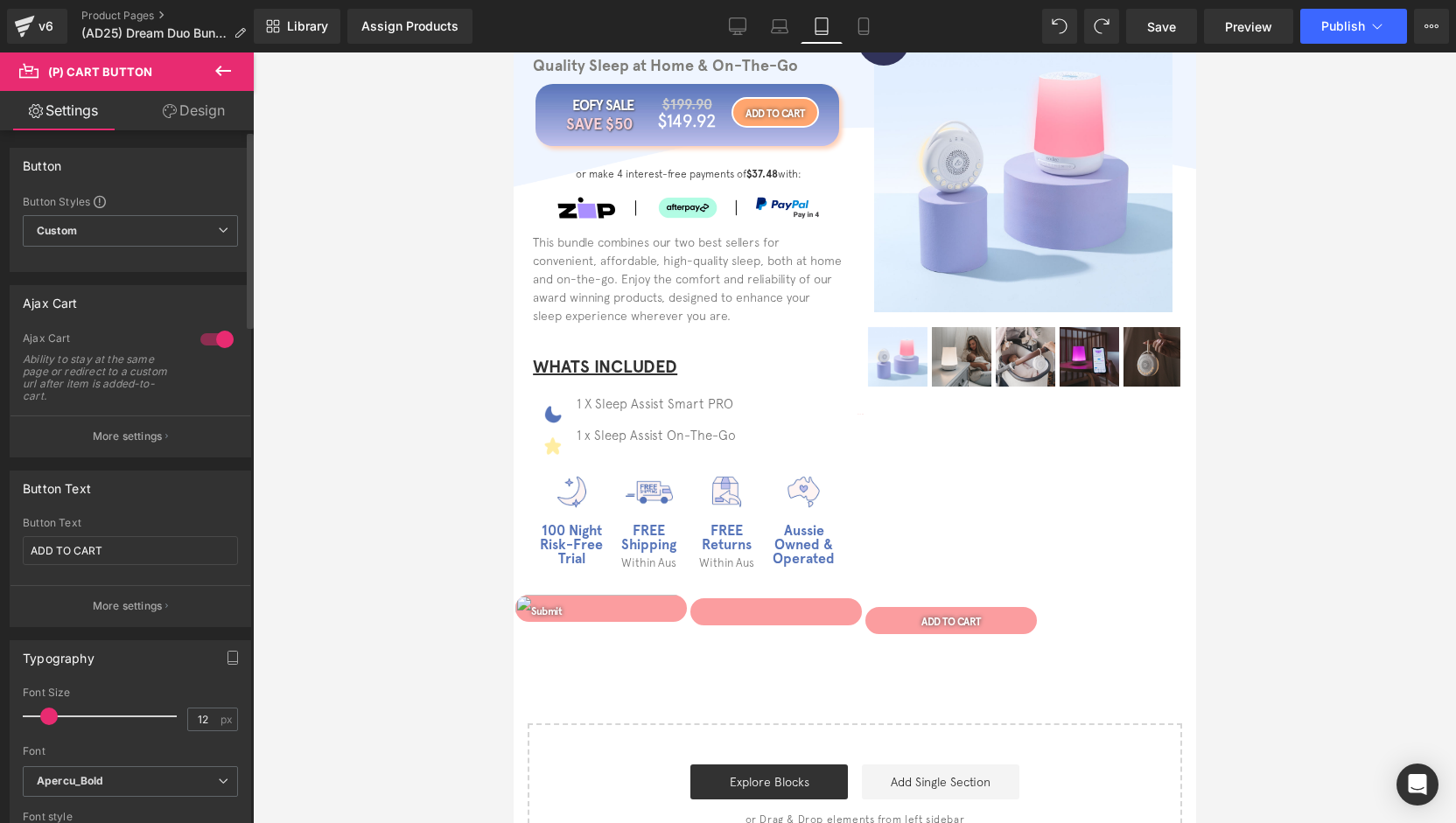
click at [213, 345] on div at bounding box center [217, 338] width 42 height 28
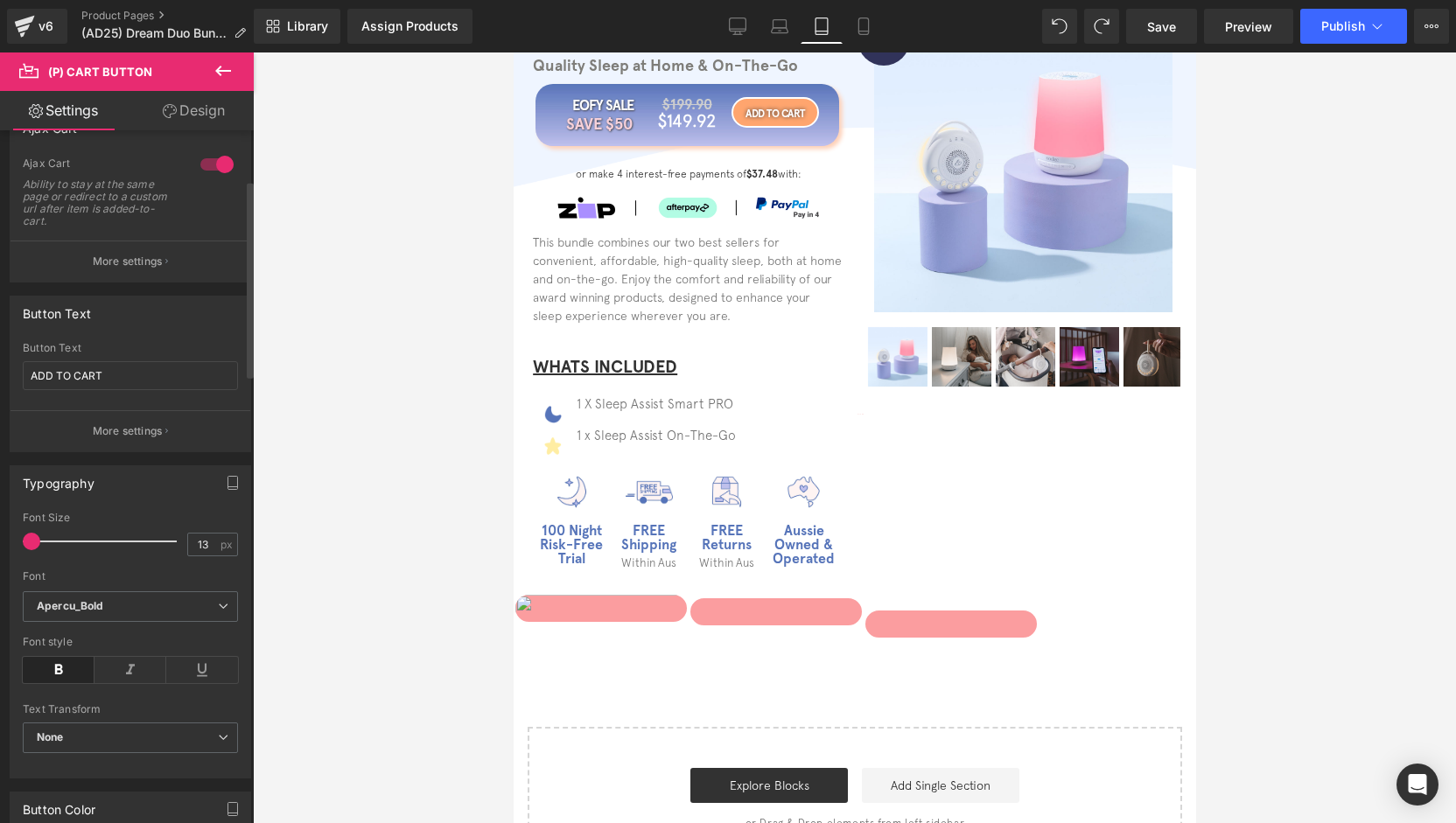
type input "15"
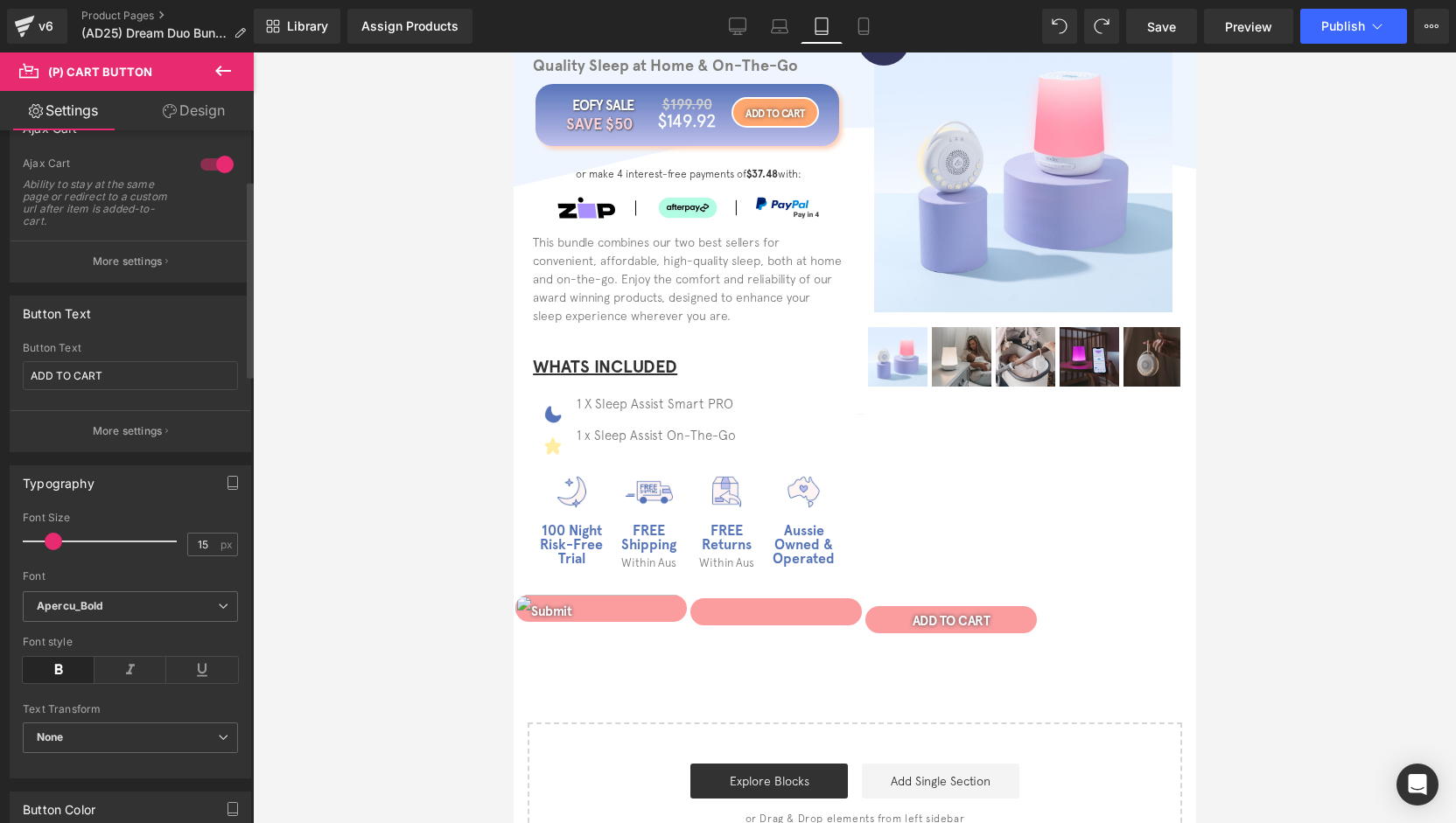
click at [49, 538] on span at bounding box center [53, 542] width 17 height 17
click at [193, 120] on link "Design" at bounding box center [193, 110] width 127 height 40
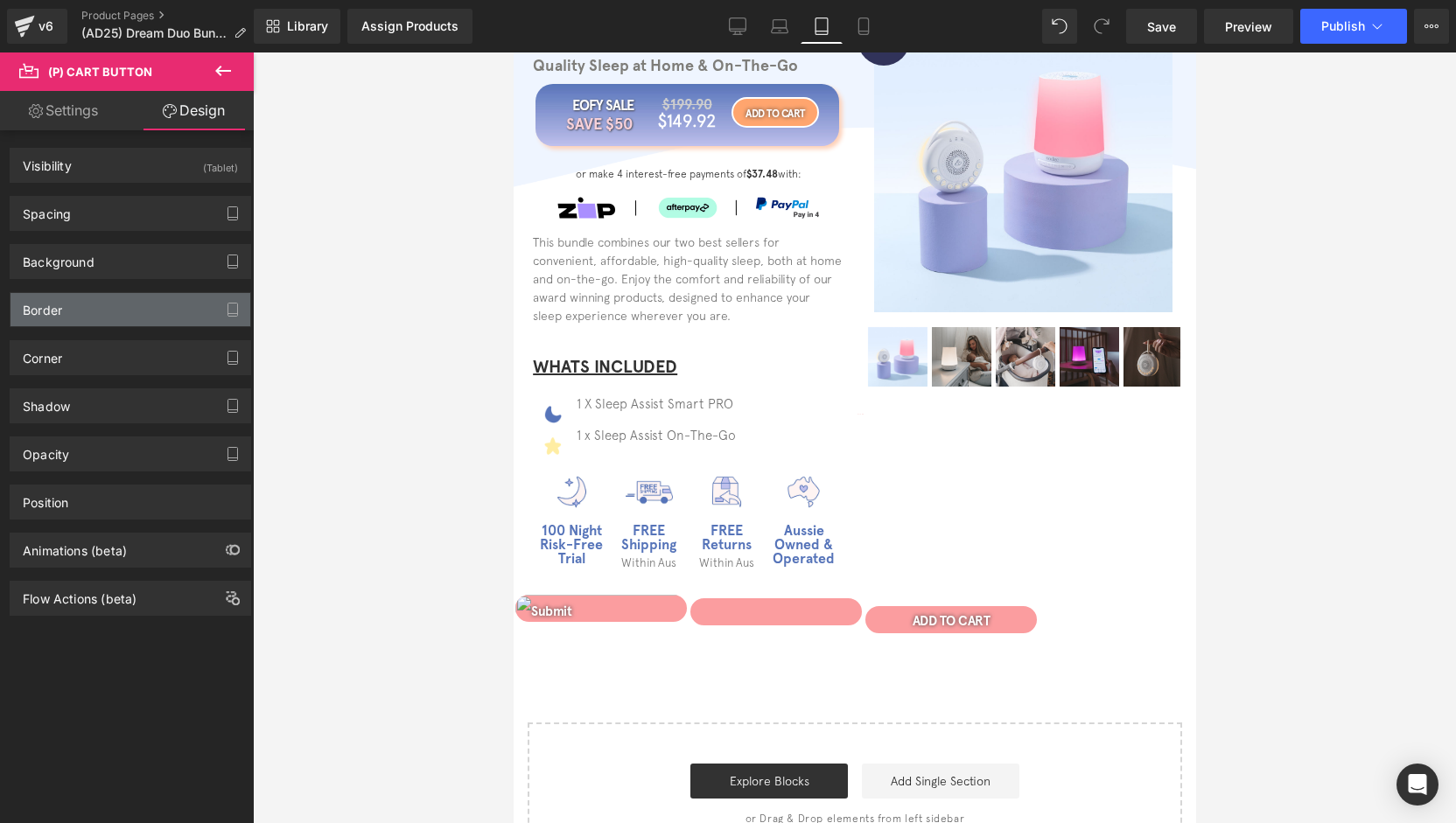
click at [102, 307] on div "Border" at bounding box center [131, 309] width 240 height 33
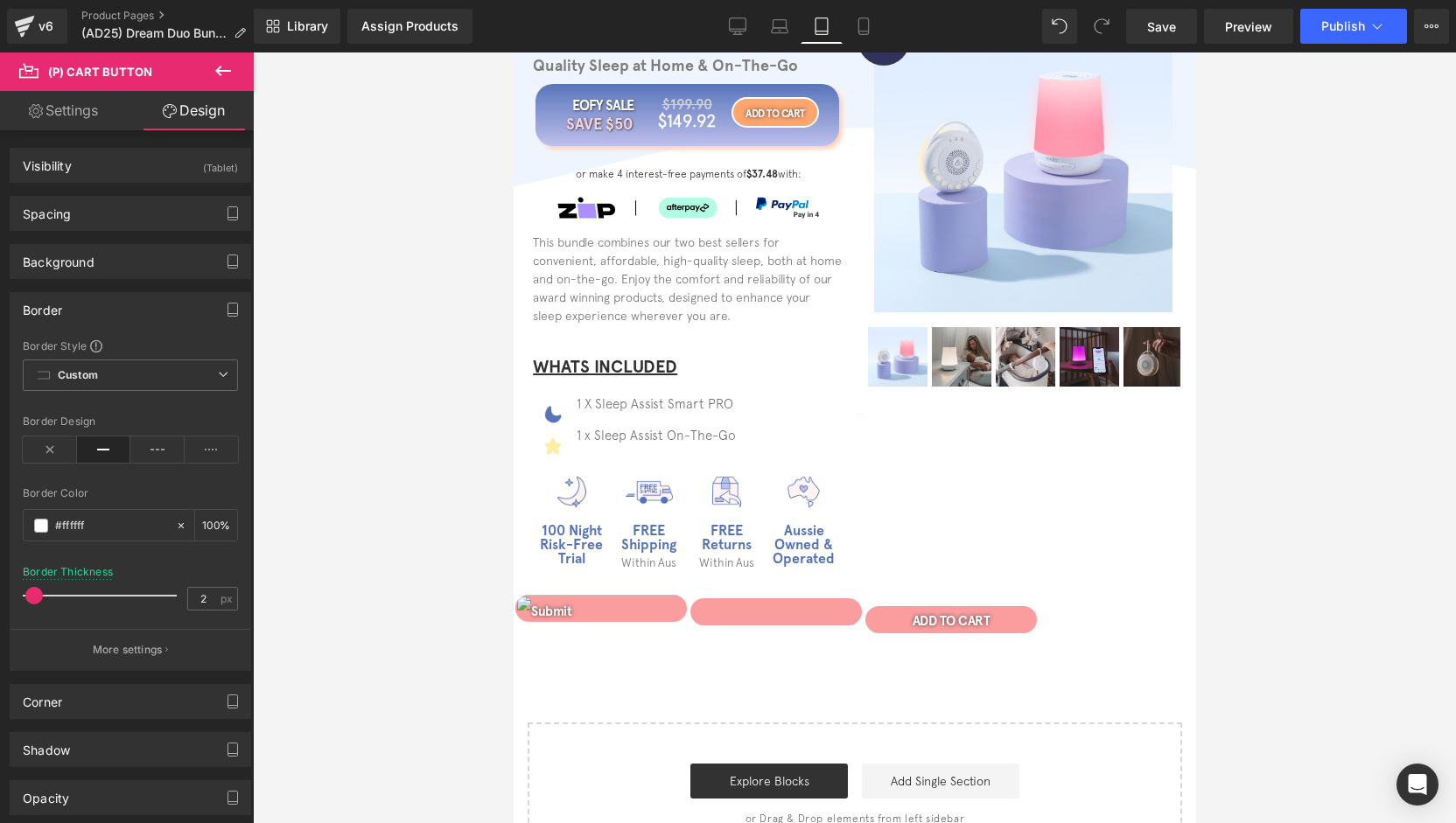
click at [102, 307] on div "Border" at bounding box center [131, 309] width 240 height 33
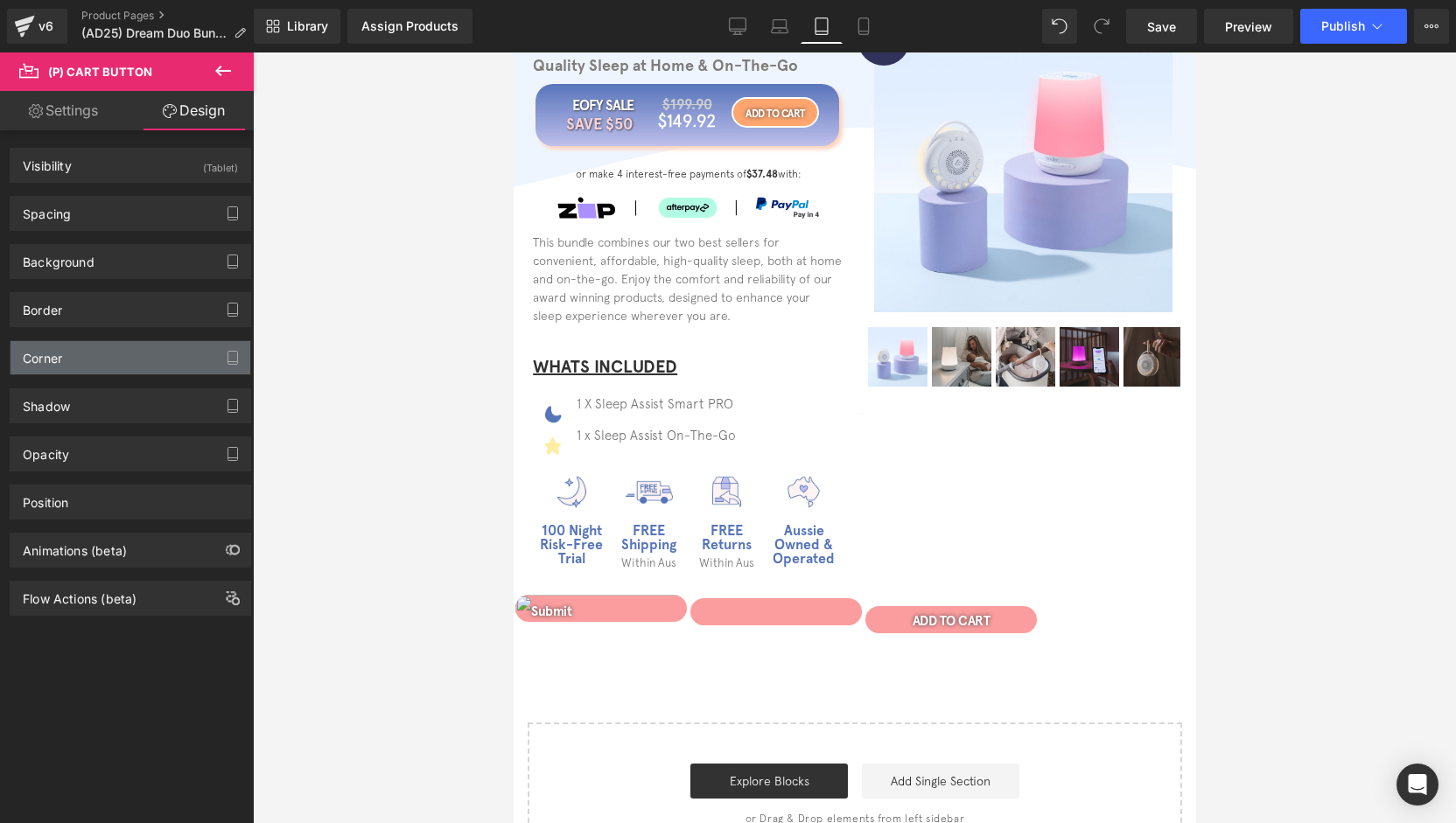
click at [90, 359] on div "Corner" at bounding box center [131, 358] width 240 height 33
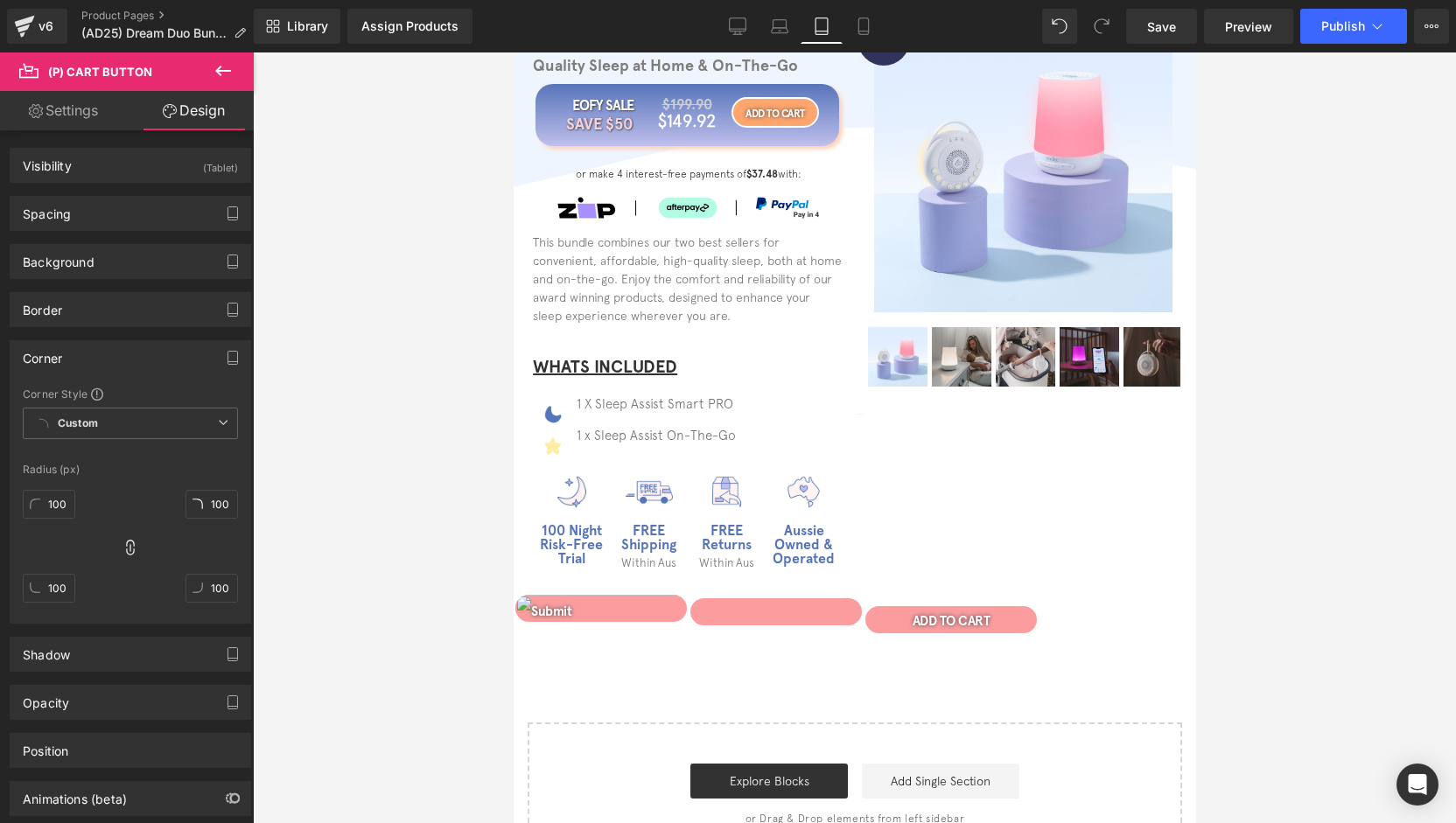
click at [89, 359] on div "Corner" at bounding box center [131, 358] width 240 height 33
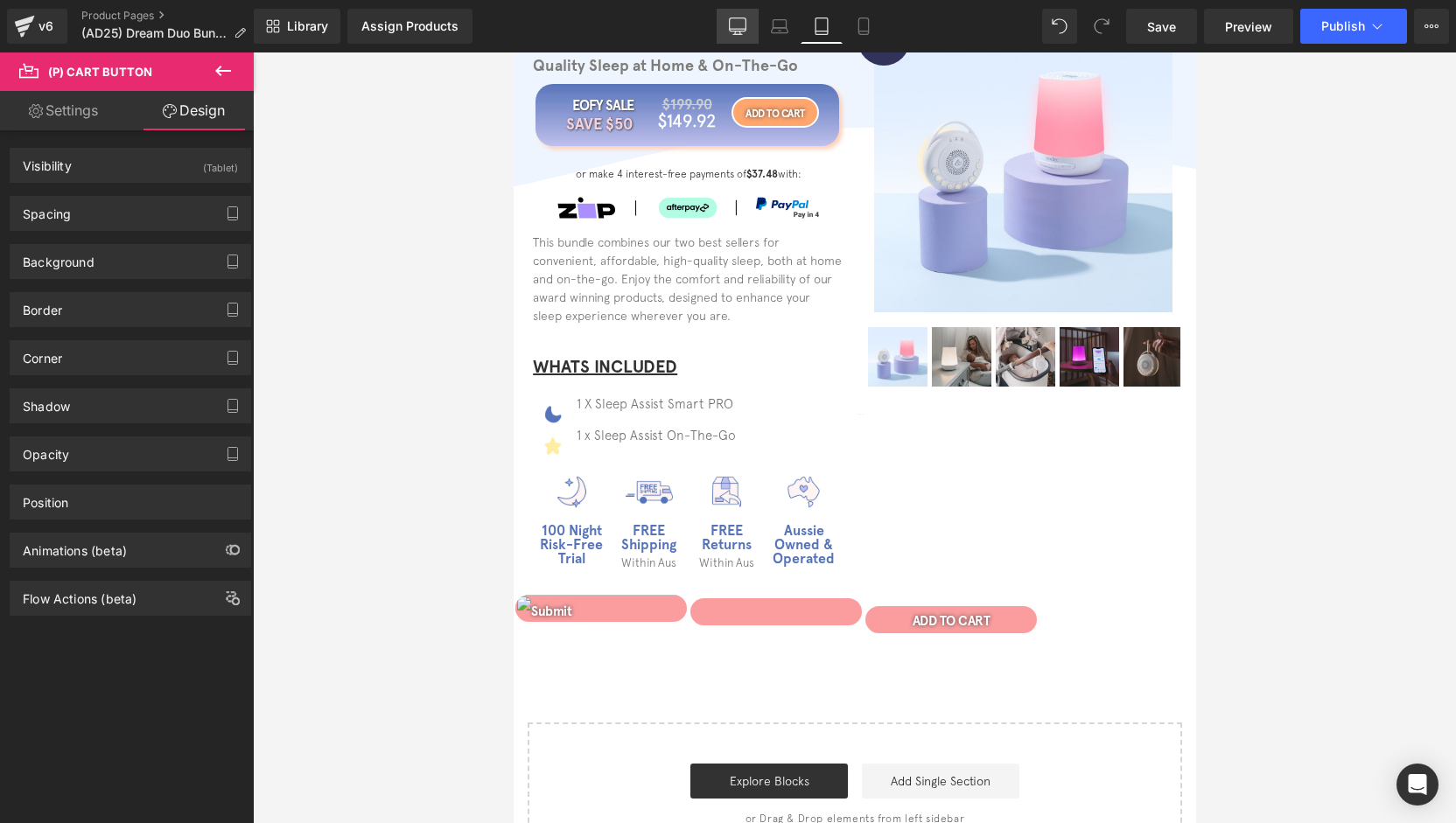
click at [737, 23] on icon at bounding box center [737, 26] width 17 height 17
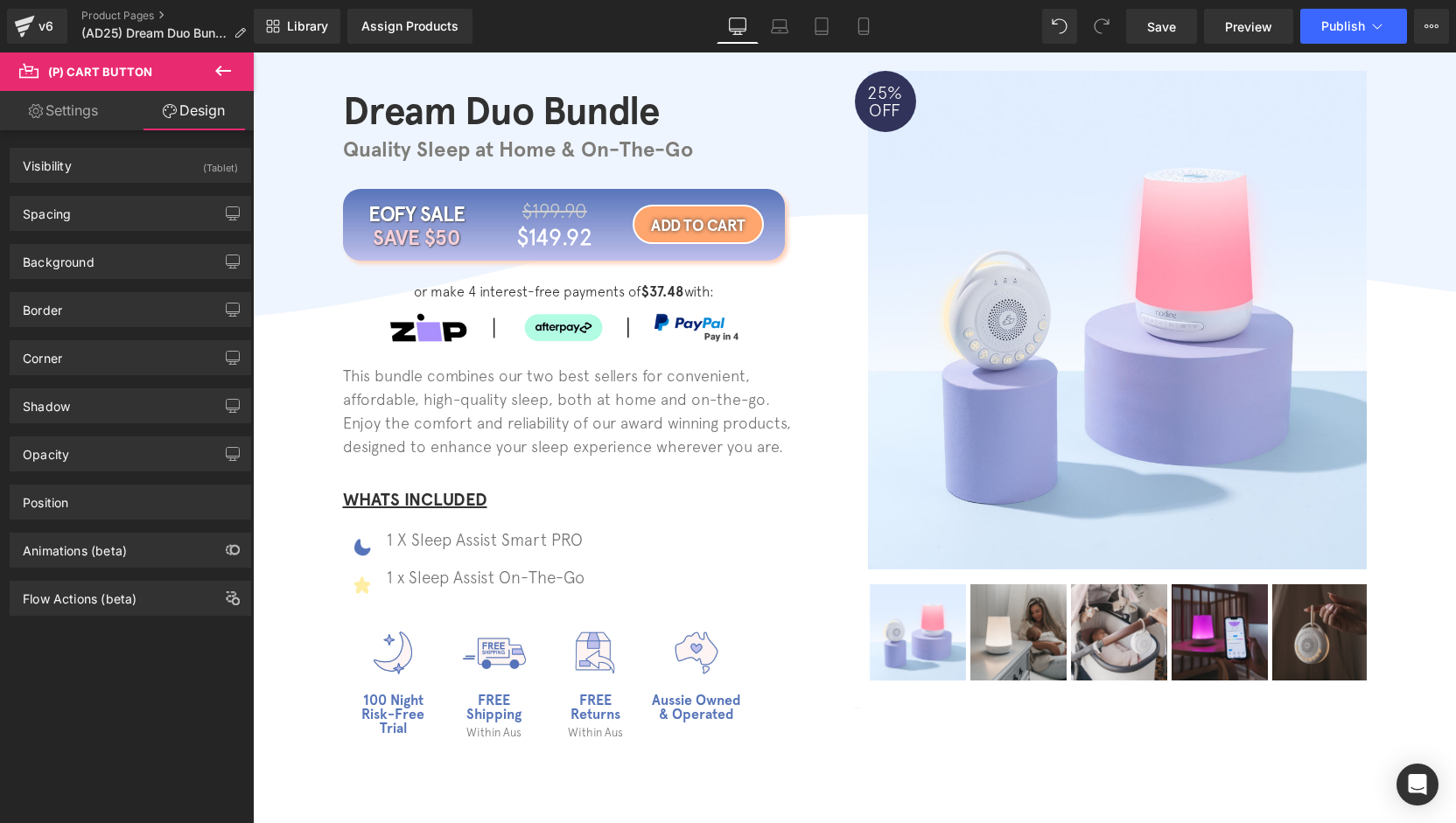
scroll to position [262, 0]
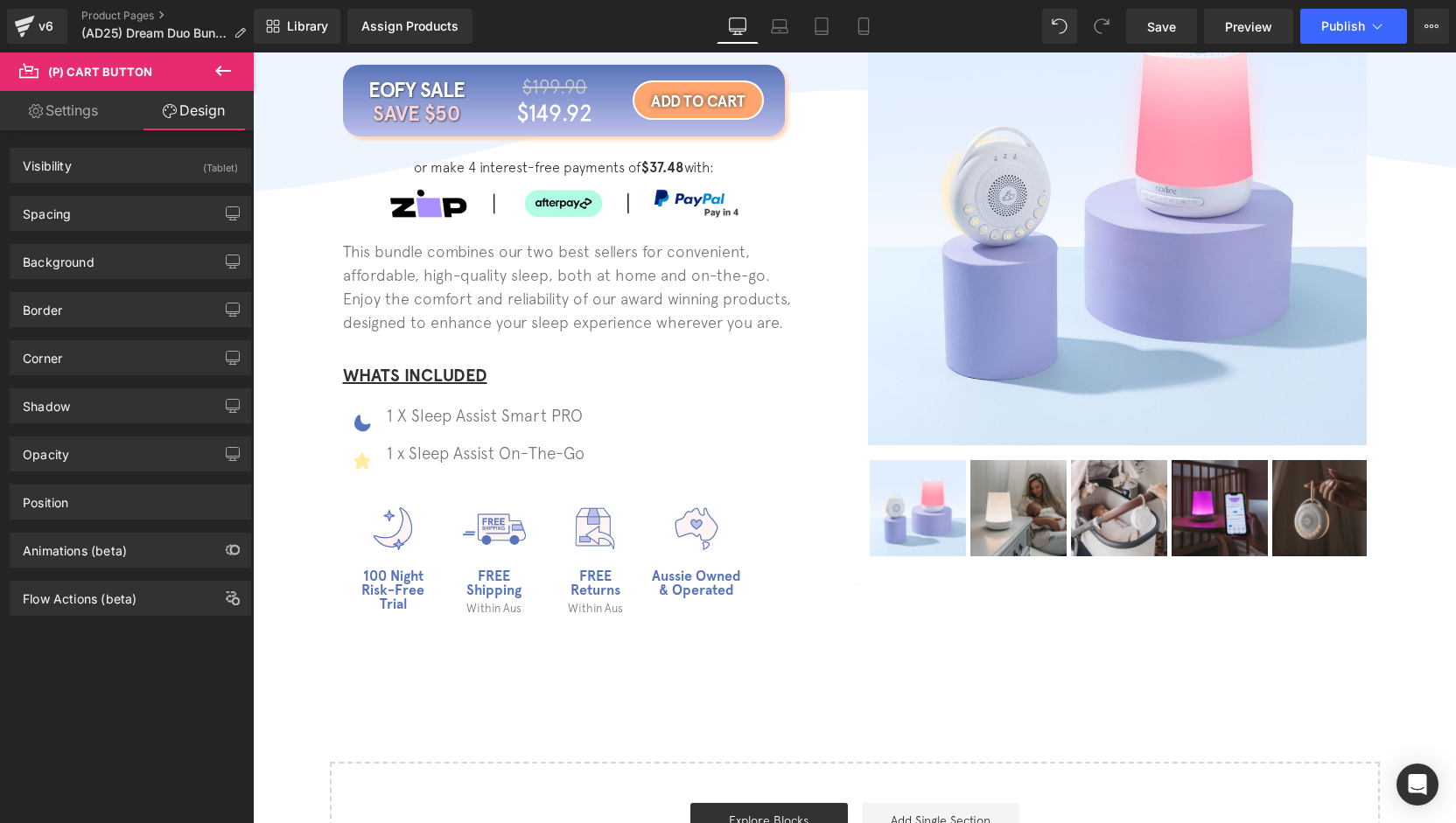
click at [815, 47] on div "Library Assign Products Product Preview No product match your search. Please tr…" at bounding box center [854, 26] width 1203 height 52
click at [805, 33] on link "Tablet" at bounding box center [821, 26] width 42 height 35
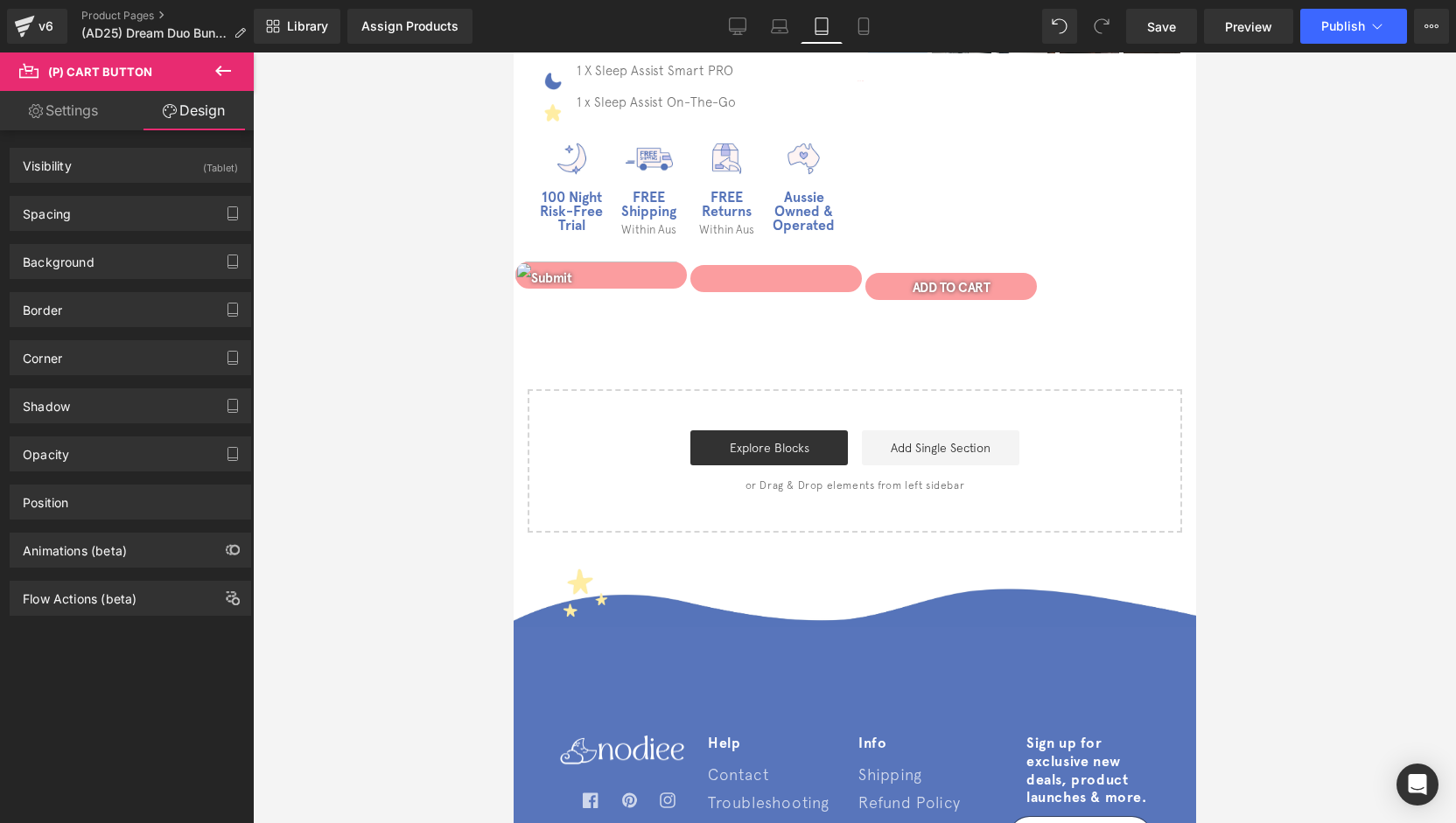
scroll to position [434, 0]
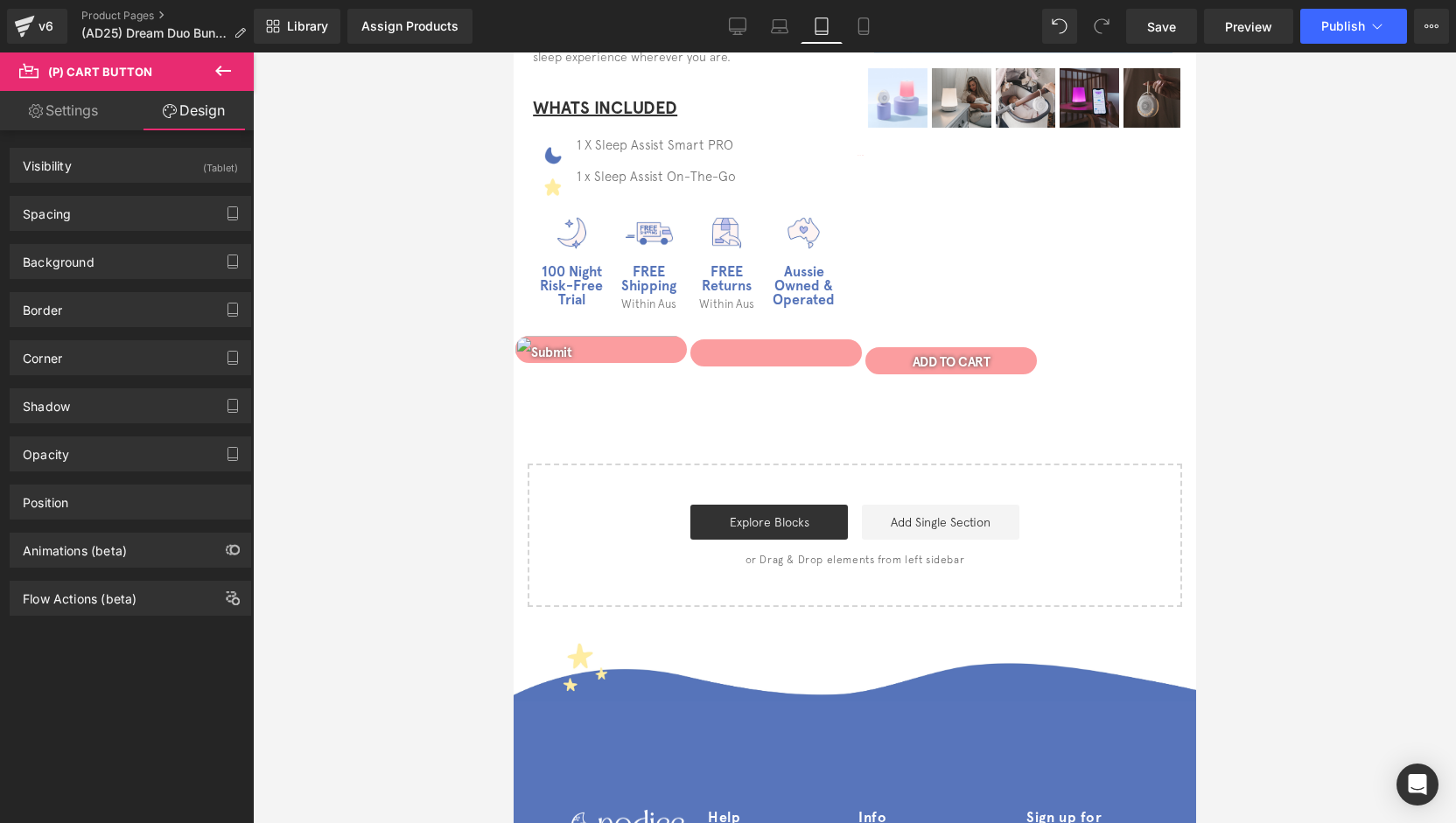
click at [588, 360] on div "ADD TO CART (P) Cart Button" at bounding box center [853, 355] width 681 height 42
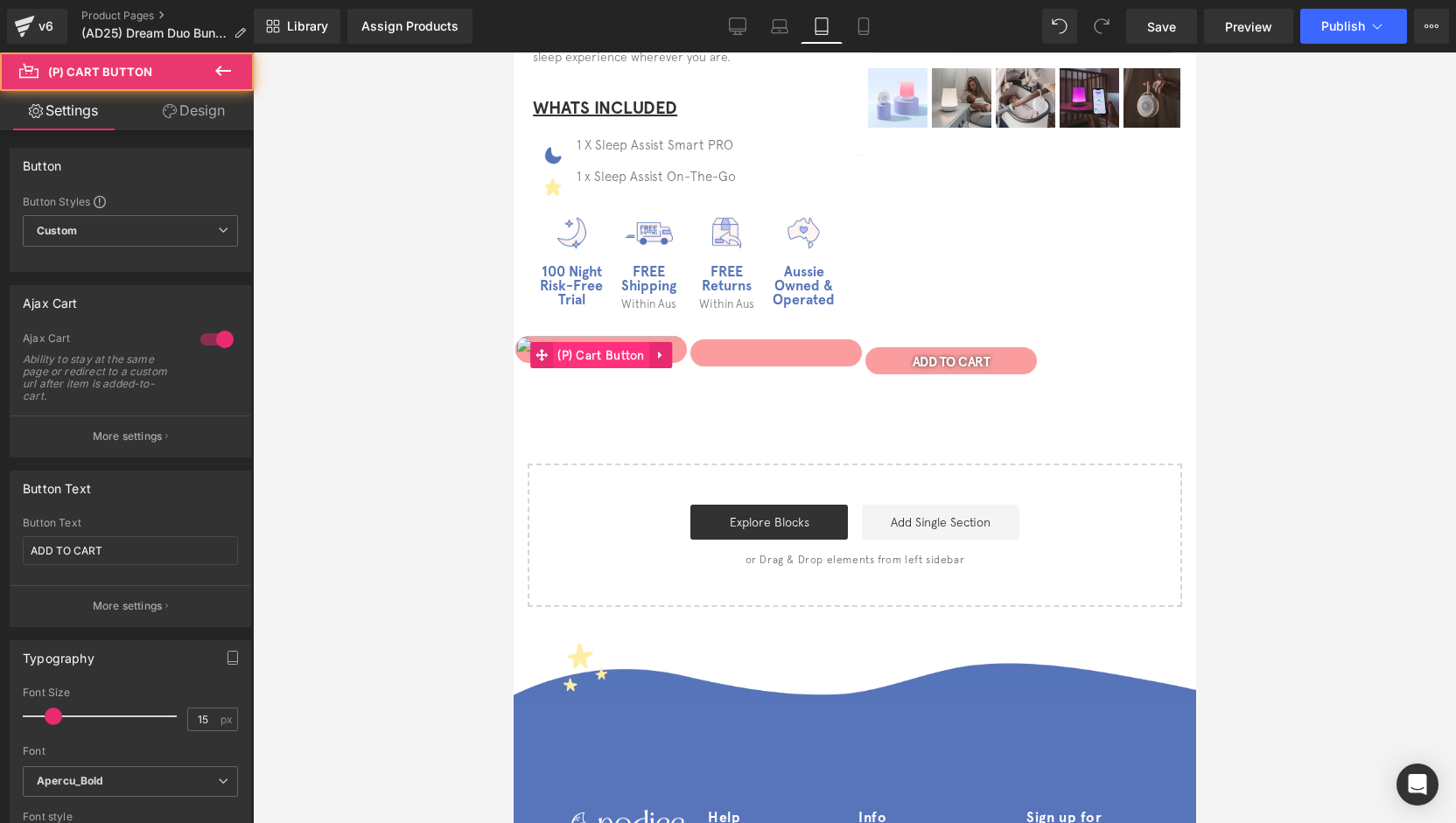
click at [574, 357] on span "(P) Cart Button" at bounding box center [600, 355] width 96 height 26
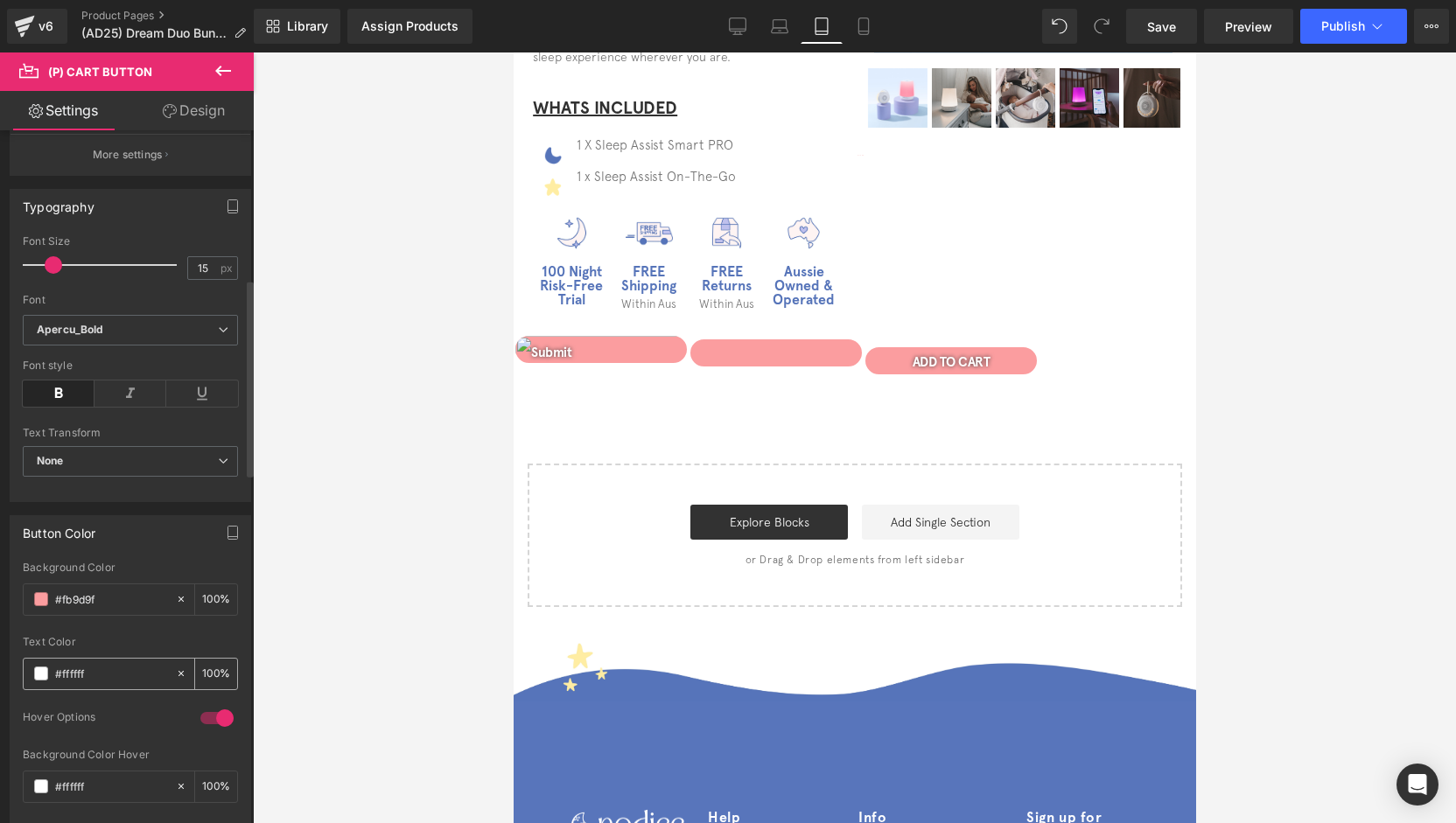
scroll to position [612, 0]
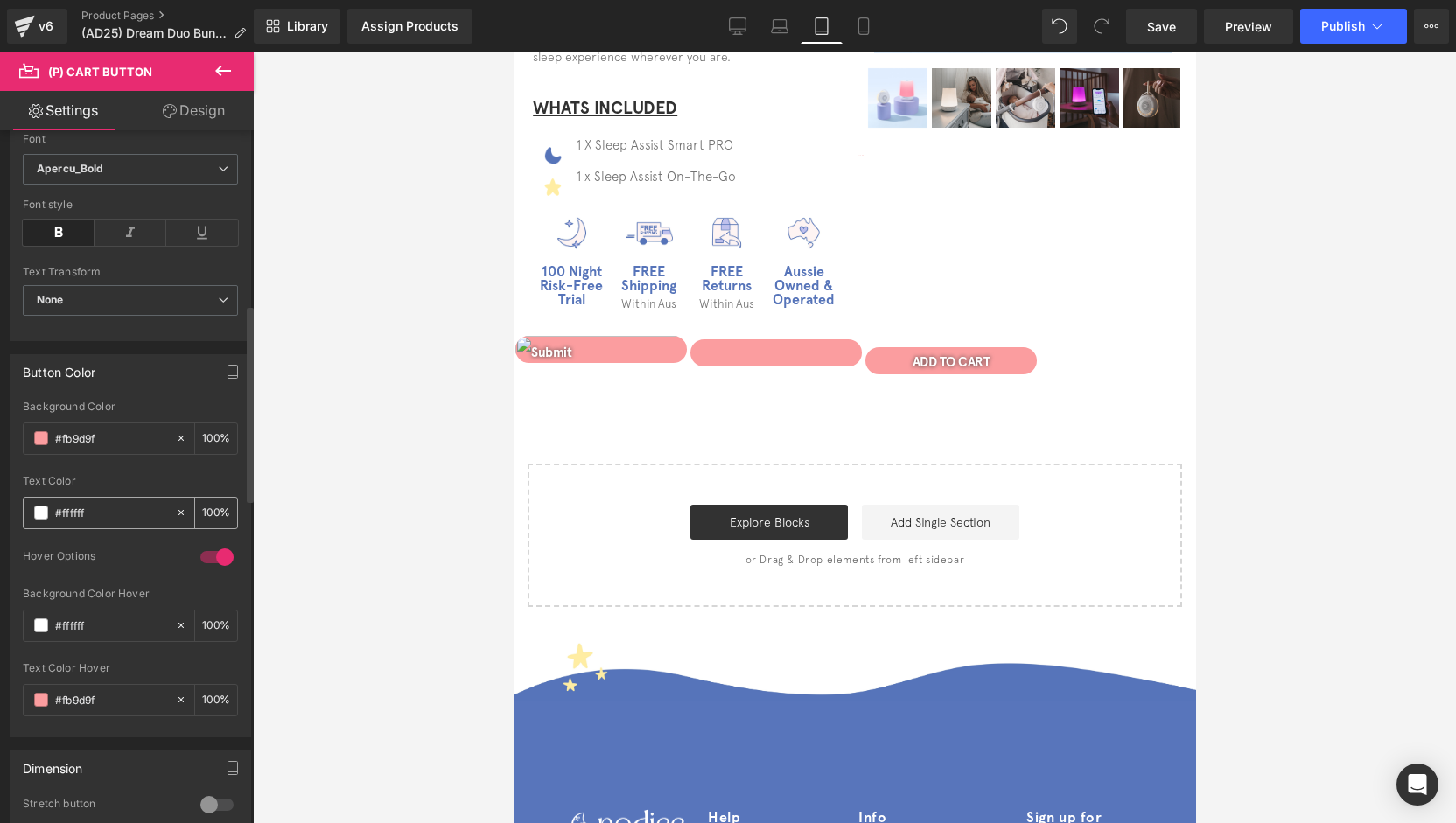
drag, startPoint x: 86, startPoint y: 506, endPoint x: 23, endPoint y: 514, distance: 63.5
click at [23, 514] on div "#ffffff" at bounding box center [99, 514] width 151 height 31
click at [113, 433] on input "#fb9d9f" at bounding box center [111, 438] width 112 height 19
paste input "#ffffff"
type input "#fb9d9f#ffffff"
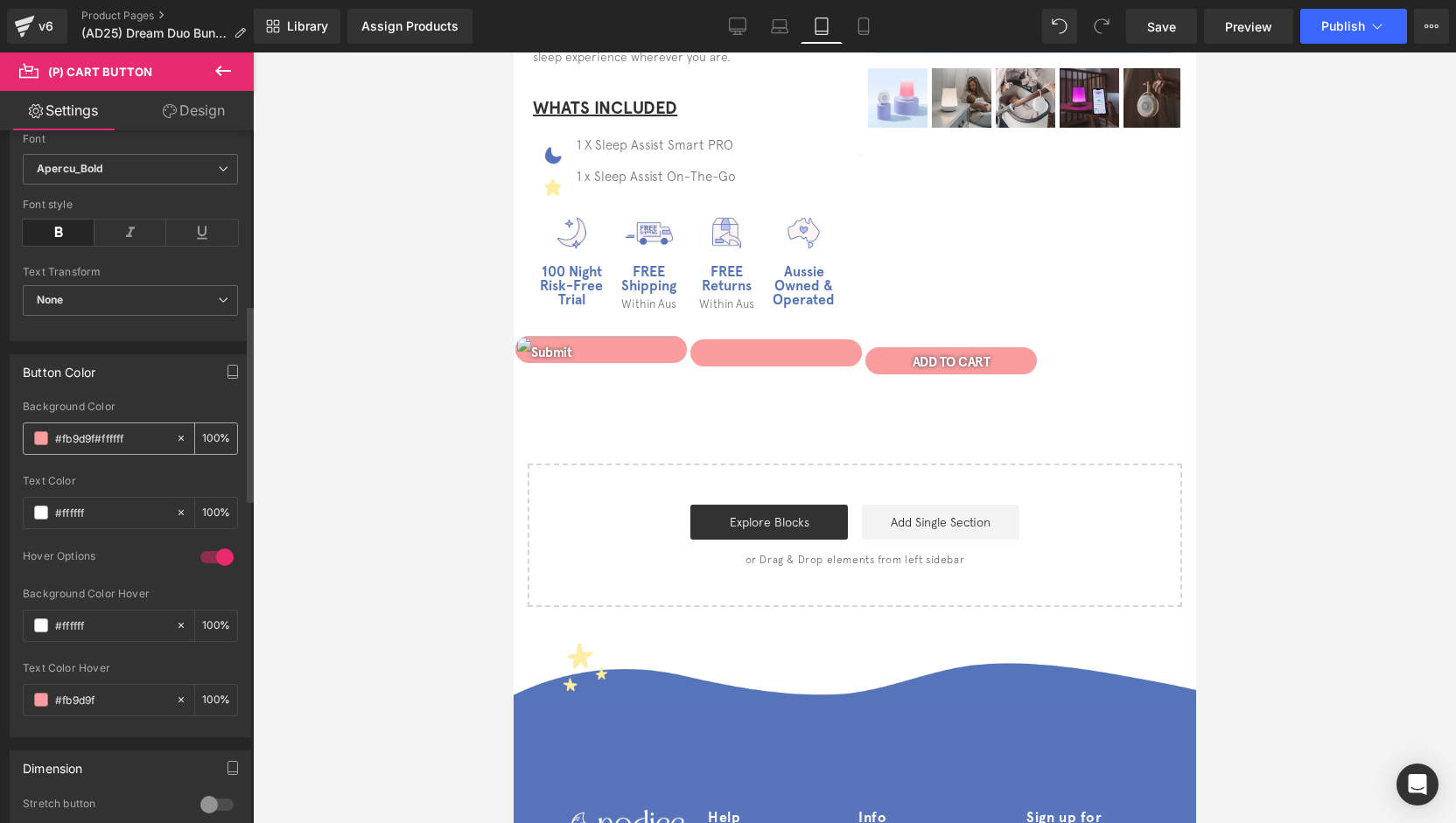
type input "0"
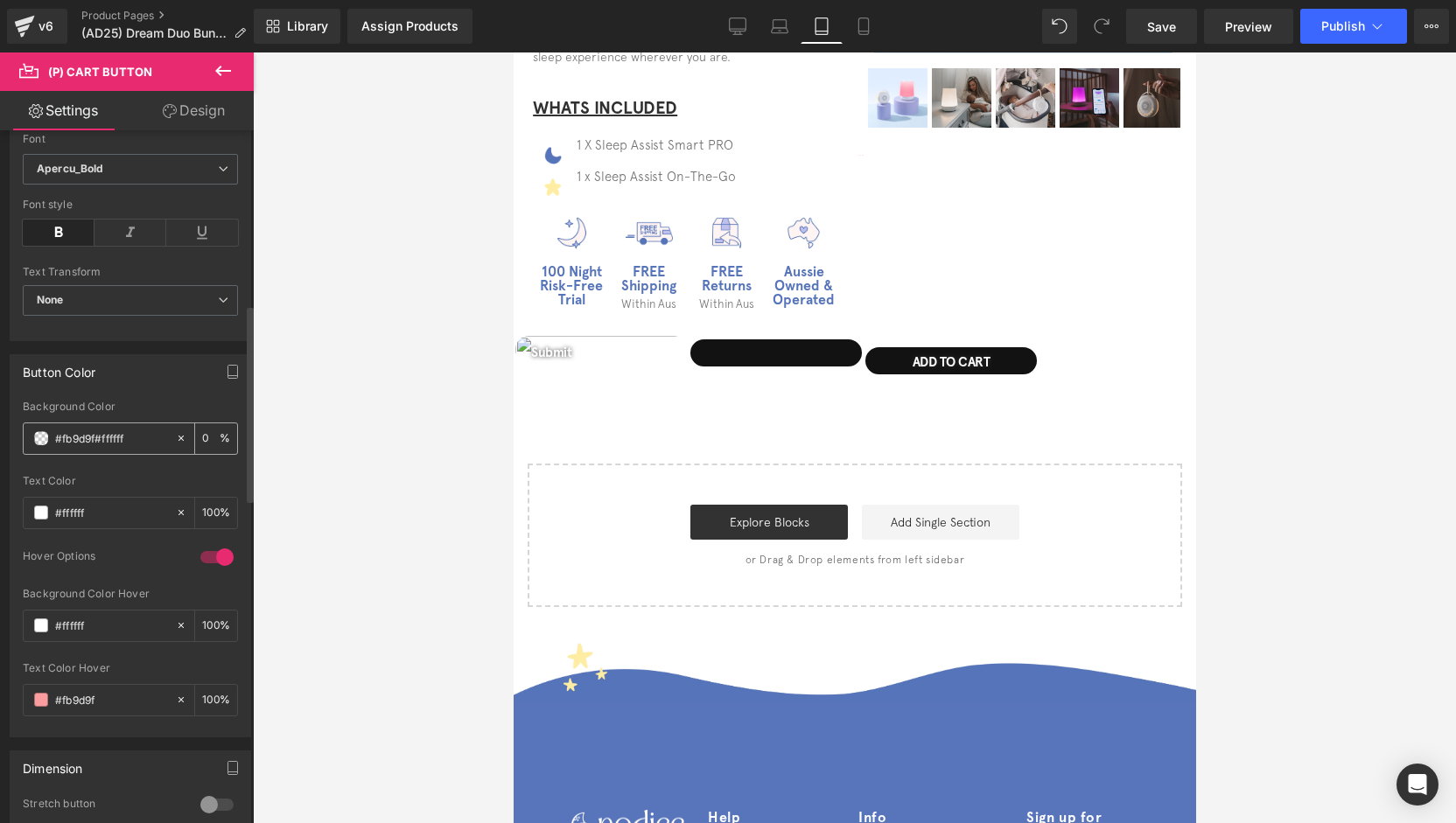
drag, startPoint x: 106, startPoint y: 438, endPoint x: 29, endPoint y: 440, distance: 77.0
click at [29, 441] on div "#fb9d9f#ffffff" at bounding box center [99, 439] width 151 height 31
paste input "text"
type input "#ffffff"
type input "100"
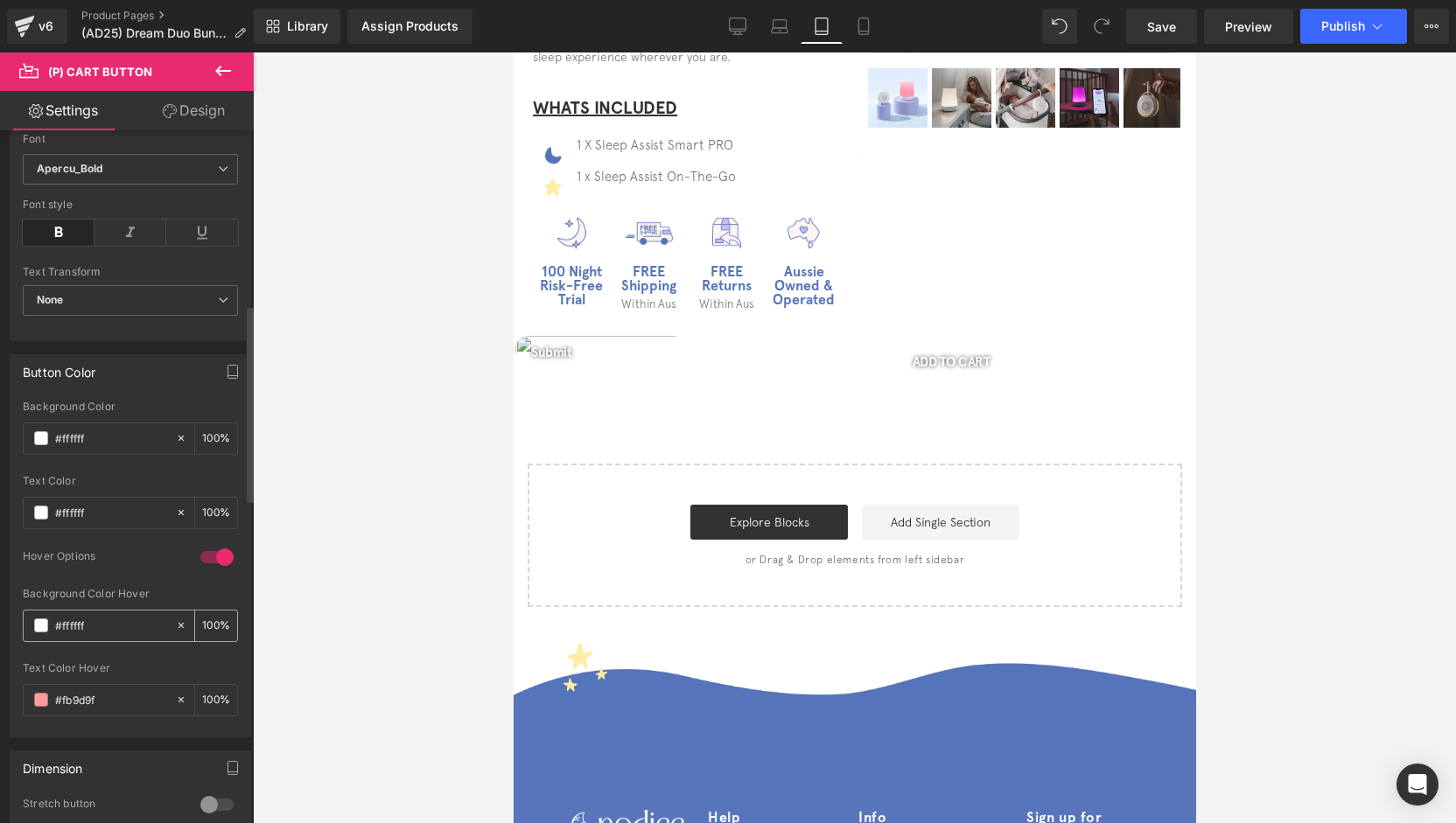
type input "#ffffff"
click at [77, 616] on input "#ffffff" at bounding box center [111, 626] width 112 height 19
click at [128, 620] on input "#ffffff" at bounding box center [111, 626] width 112 height 19
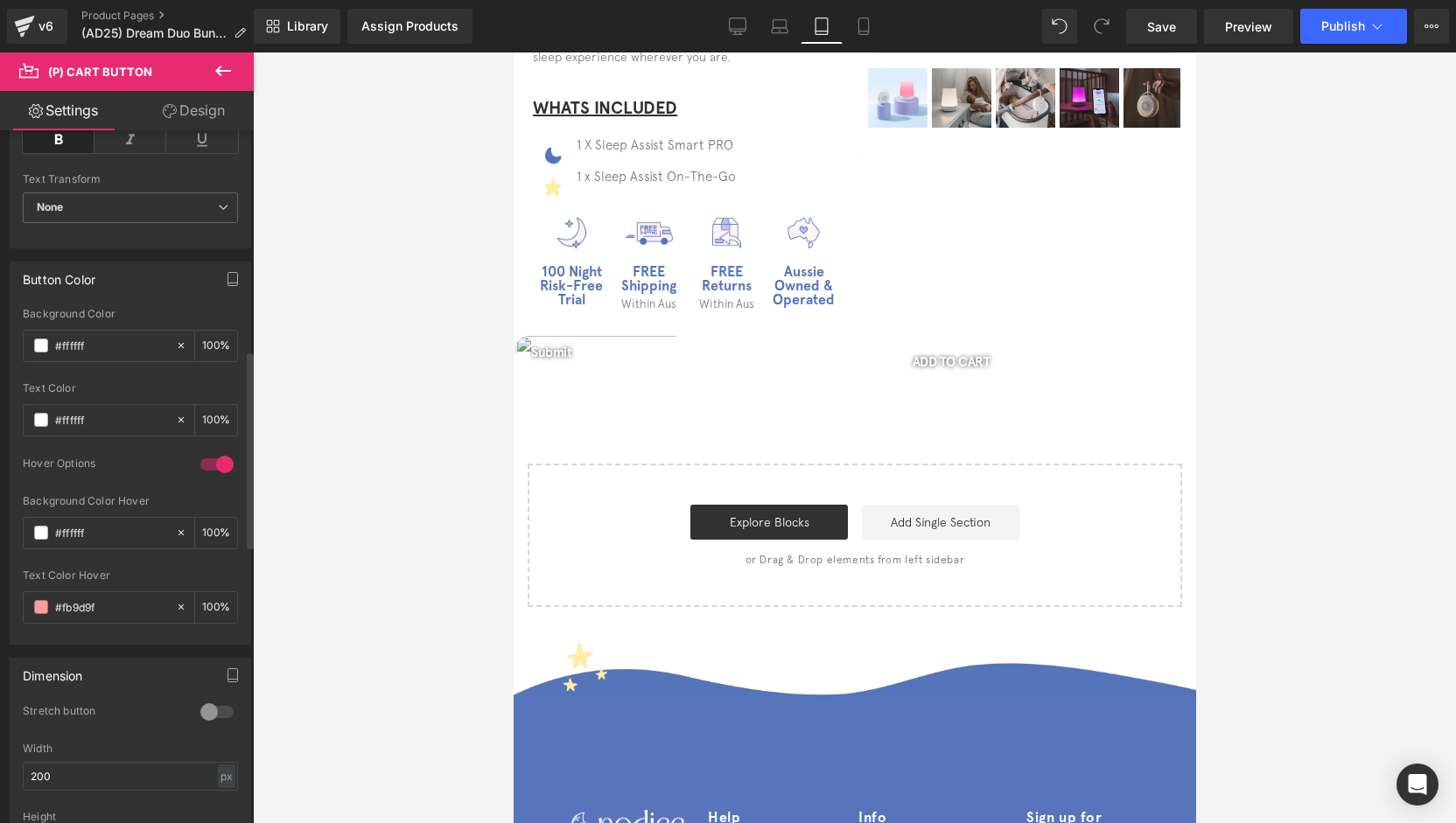
scroll to position [787, 0]
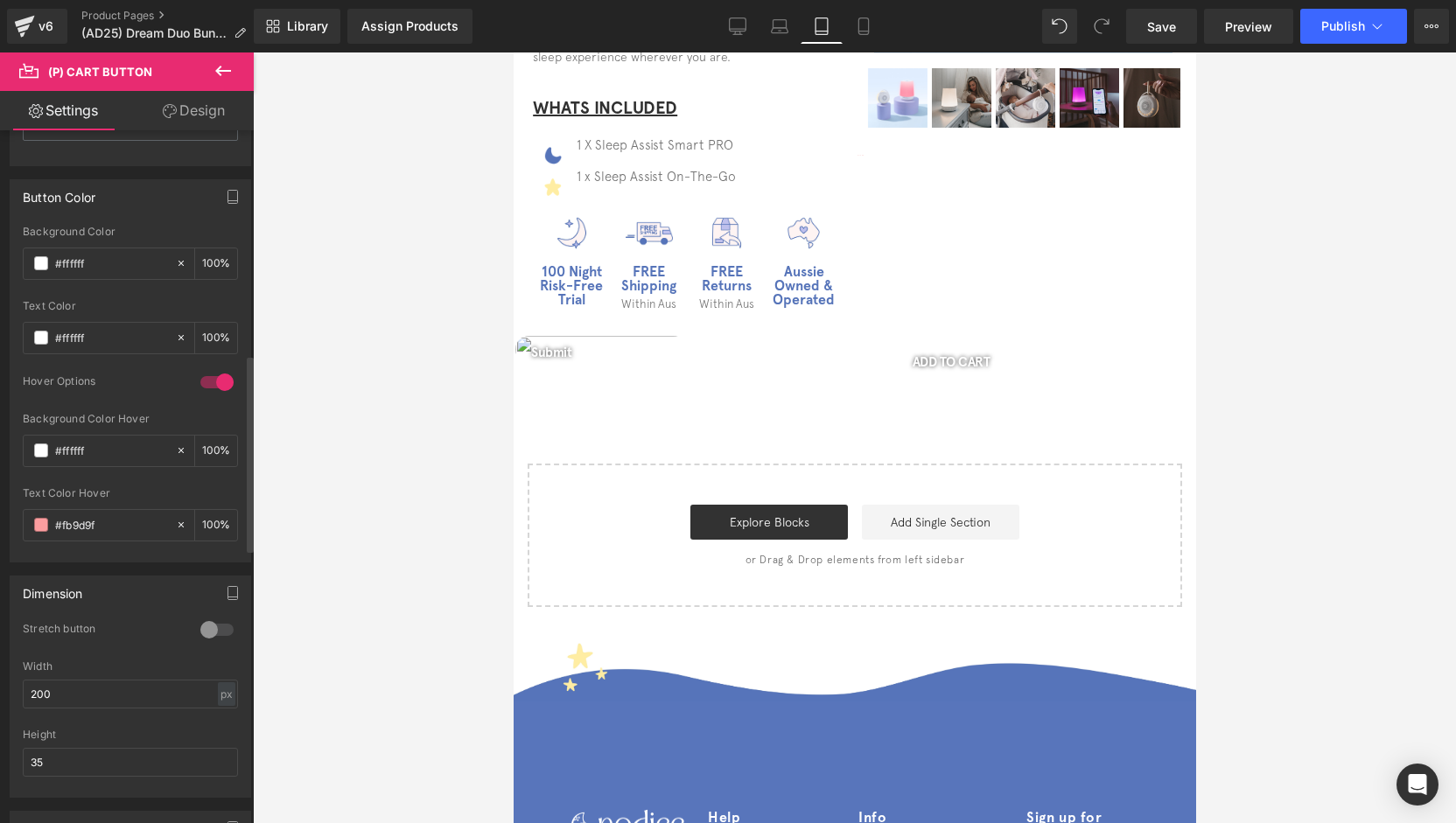
drag, startPoint x: 89, startPoint y: 518, endPoint x: 3, endPoint y: 514, distance: 86.1
click at [3, 514] on div "Button Color rgb(255, 255, 255) Background Color #ffffff 100 % #ffffff Text Col…" at bounding box center [131, 365] width 261 height 397
paste input "ffff"
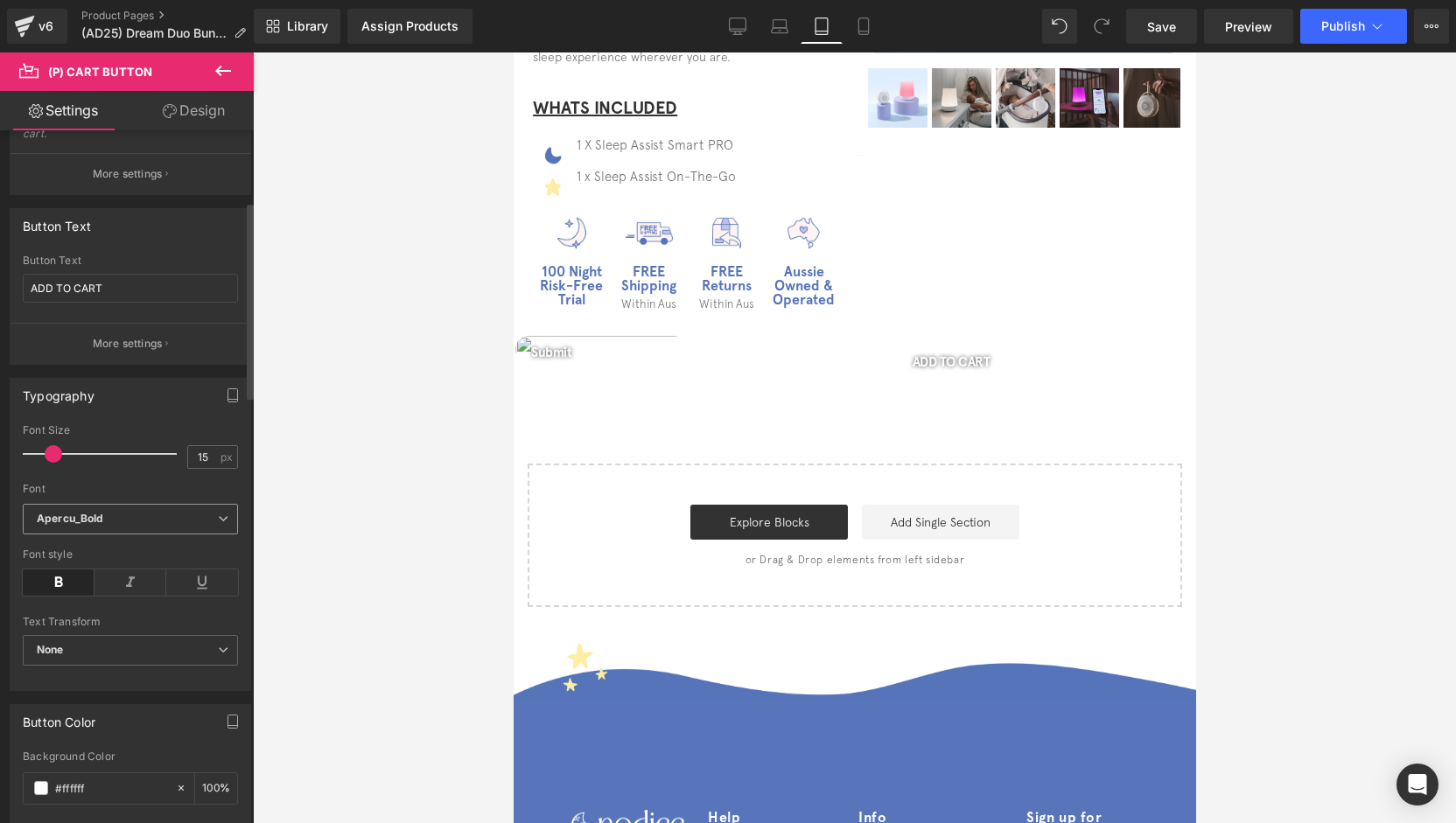
scroll to position [175, 0]
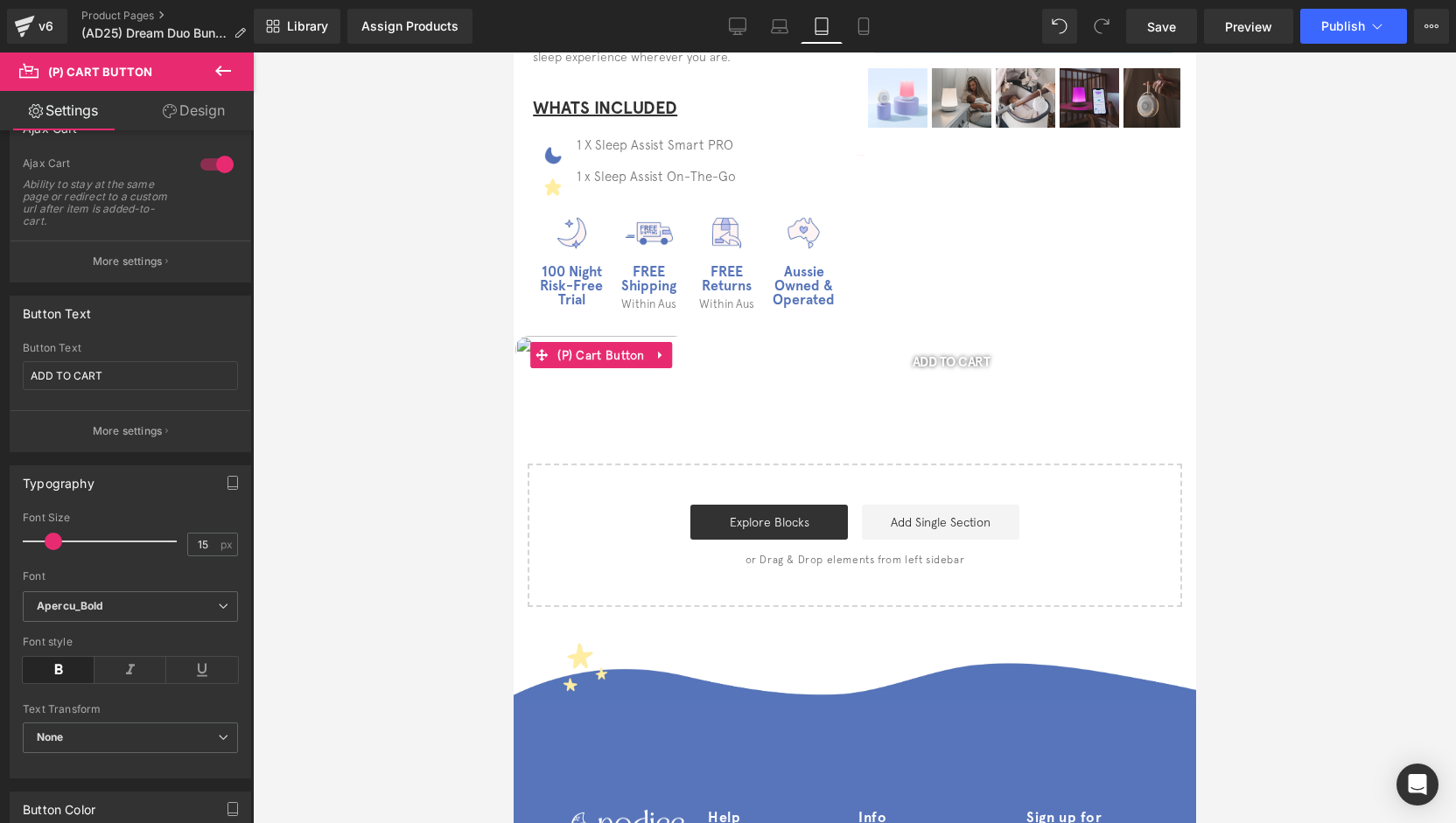
type input "#ffffff"
click at [936, 364] on button "ADD TO CART" at bounding box center [950, 361] width 175 height 31
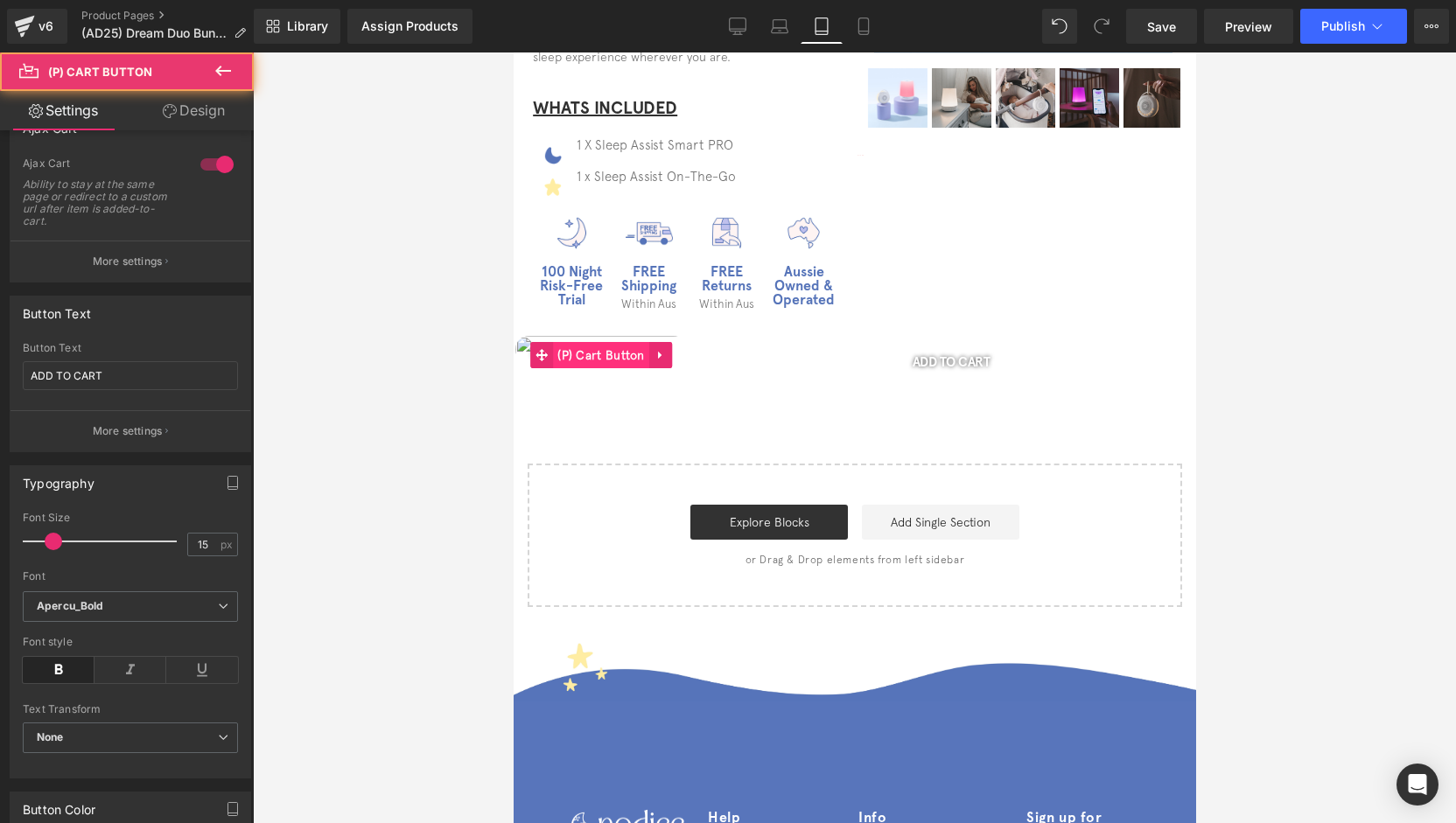
click at [613, 353] on span "(P) Cart Button" at bounding box center [600, 355] width 96 height 26
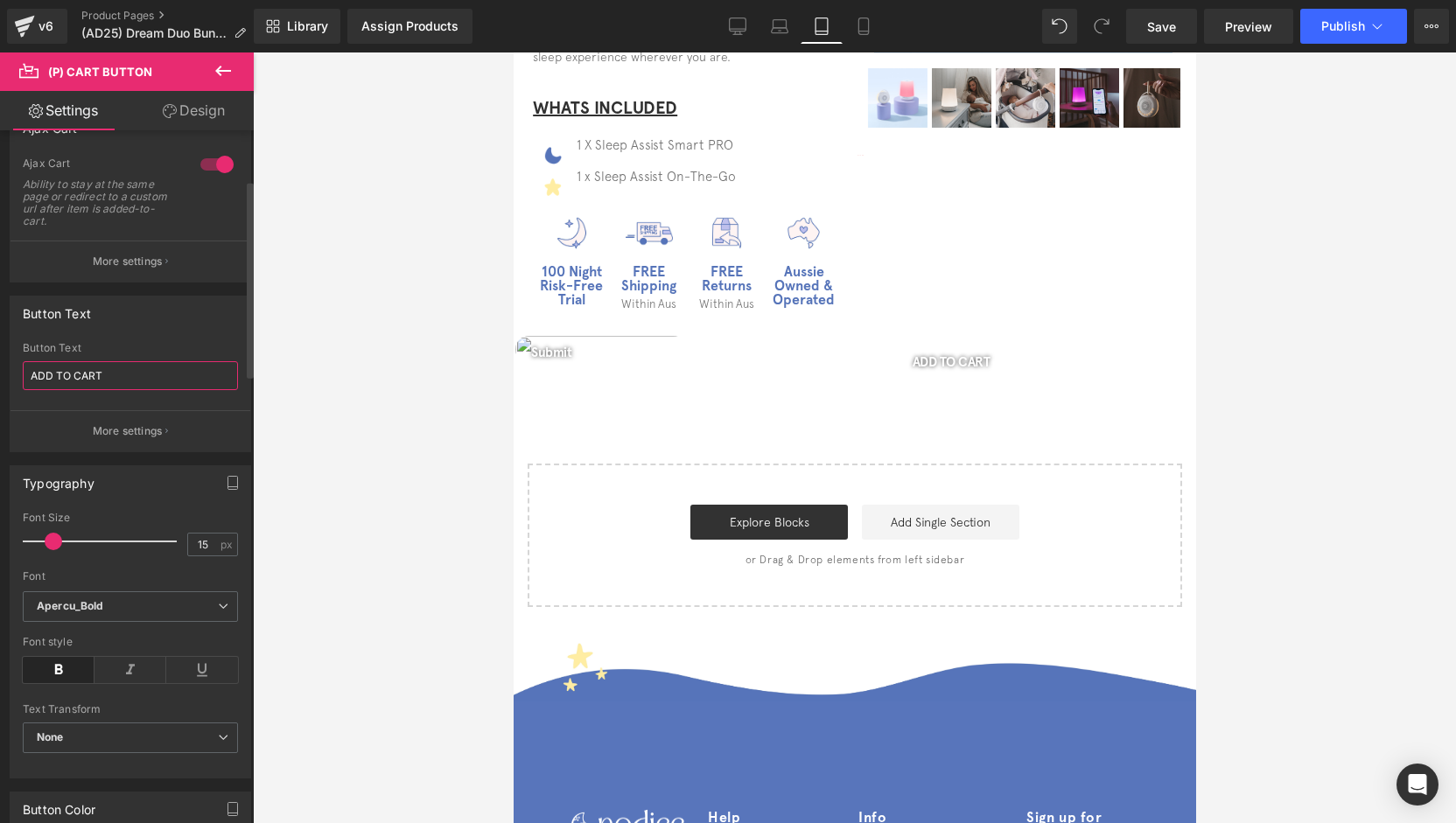
drag, startPoint x: 94, startPoint y: 378, endPoint x: 5, endPoint y: 371, distance: 89.3
click at [1, 371] on div "Button Text ADD TO CART Button Text ADD TO CART More settings" at bounding box center [131, 367] width 261 height 169
type input "1"
type input "."
click at [105, 398] on div at bounding box center [131, 404] width 216 height 12
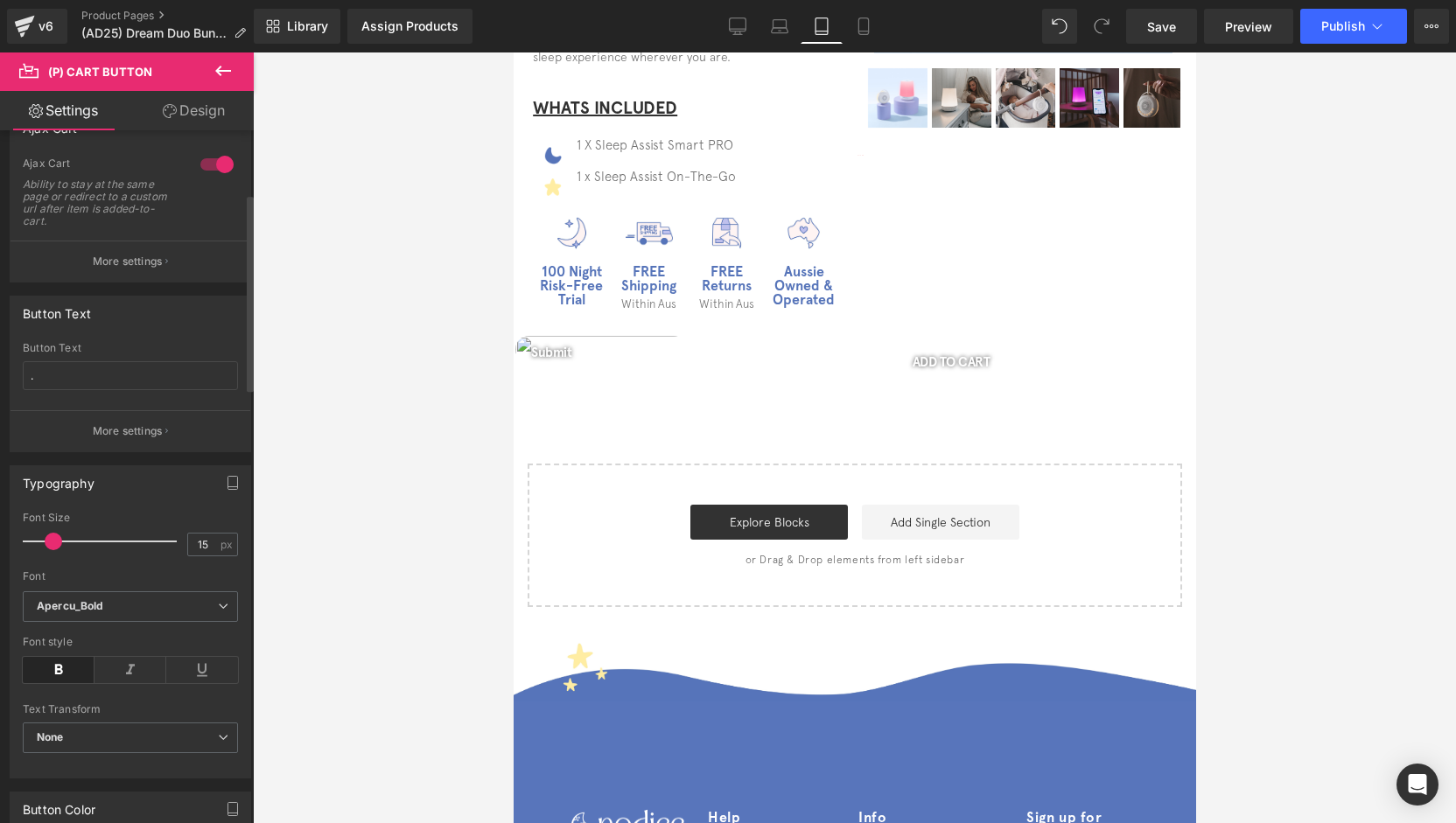
scroll to position [262, 0]
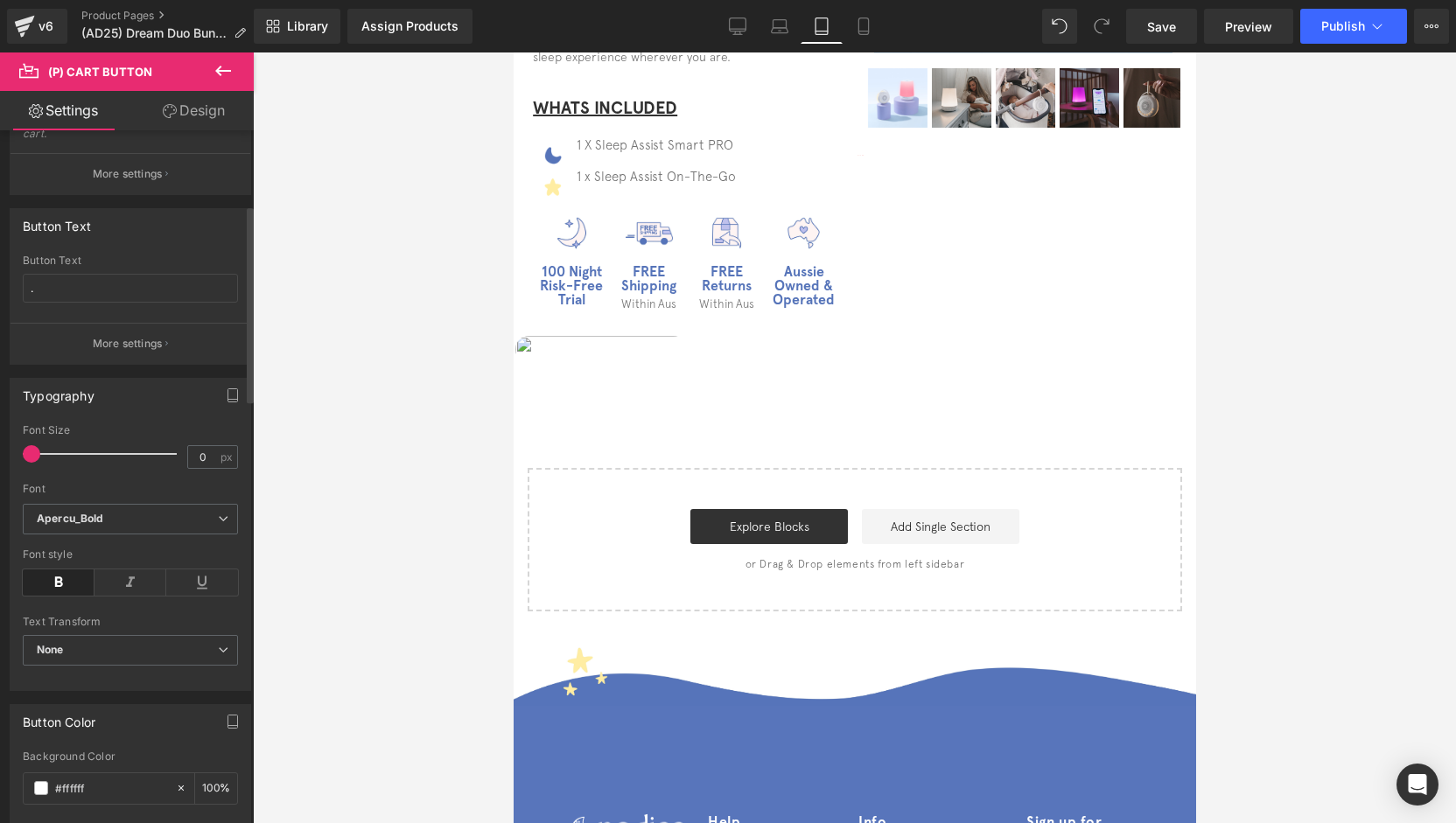
drag, startPoint x: 60, startPoint y: 453, endPoint x: 5, endPoint y: 456, distance: 55.1
click at [6, 456] on div "Typography 0px Font Size 0 px Apercu_Bold Font Default Nunito Poppins Open Sans…" at bounding box center [131, 527] width 261 height 326
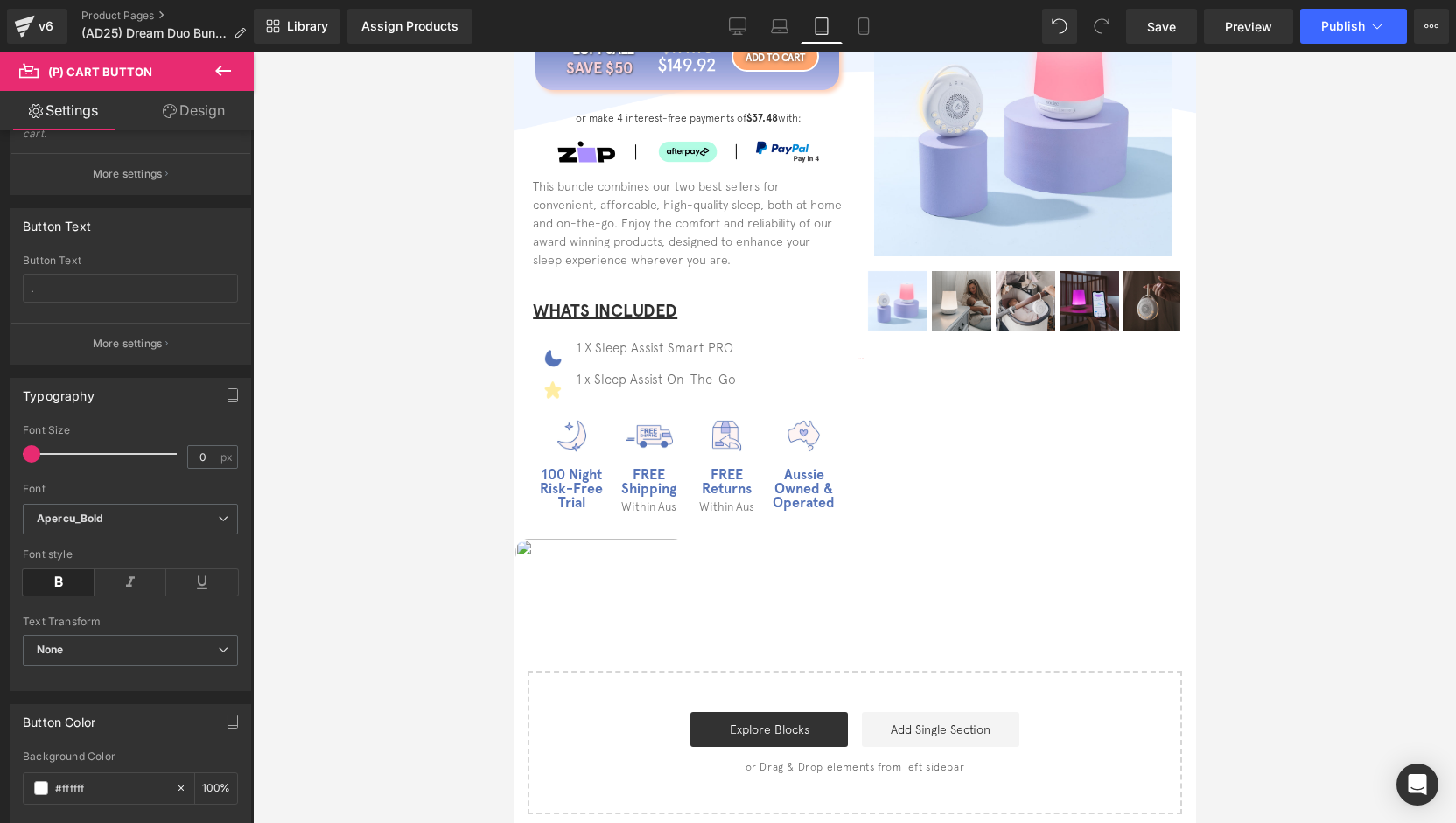
scroll to position [84, 0]
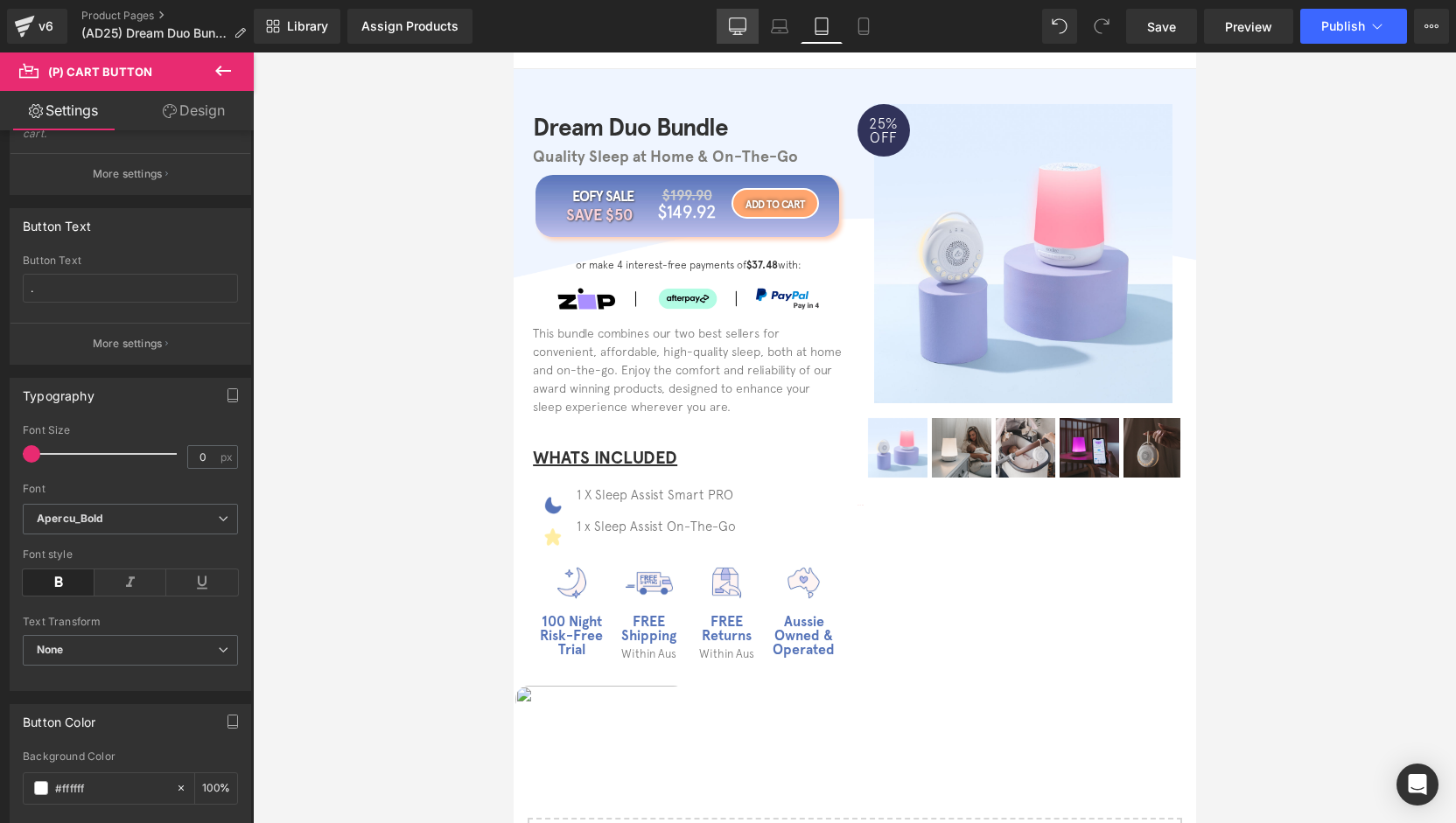
drag, startPoint x: 750, startPoint y: 34, endPoint x: 496, endPoint y: 1, distance: 256.1
click at [750, 34] on link "Desktop" at bounding box center [737, 26] width 42 height 35
type input "18"
type input "#fb9d9f"
type input "100"
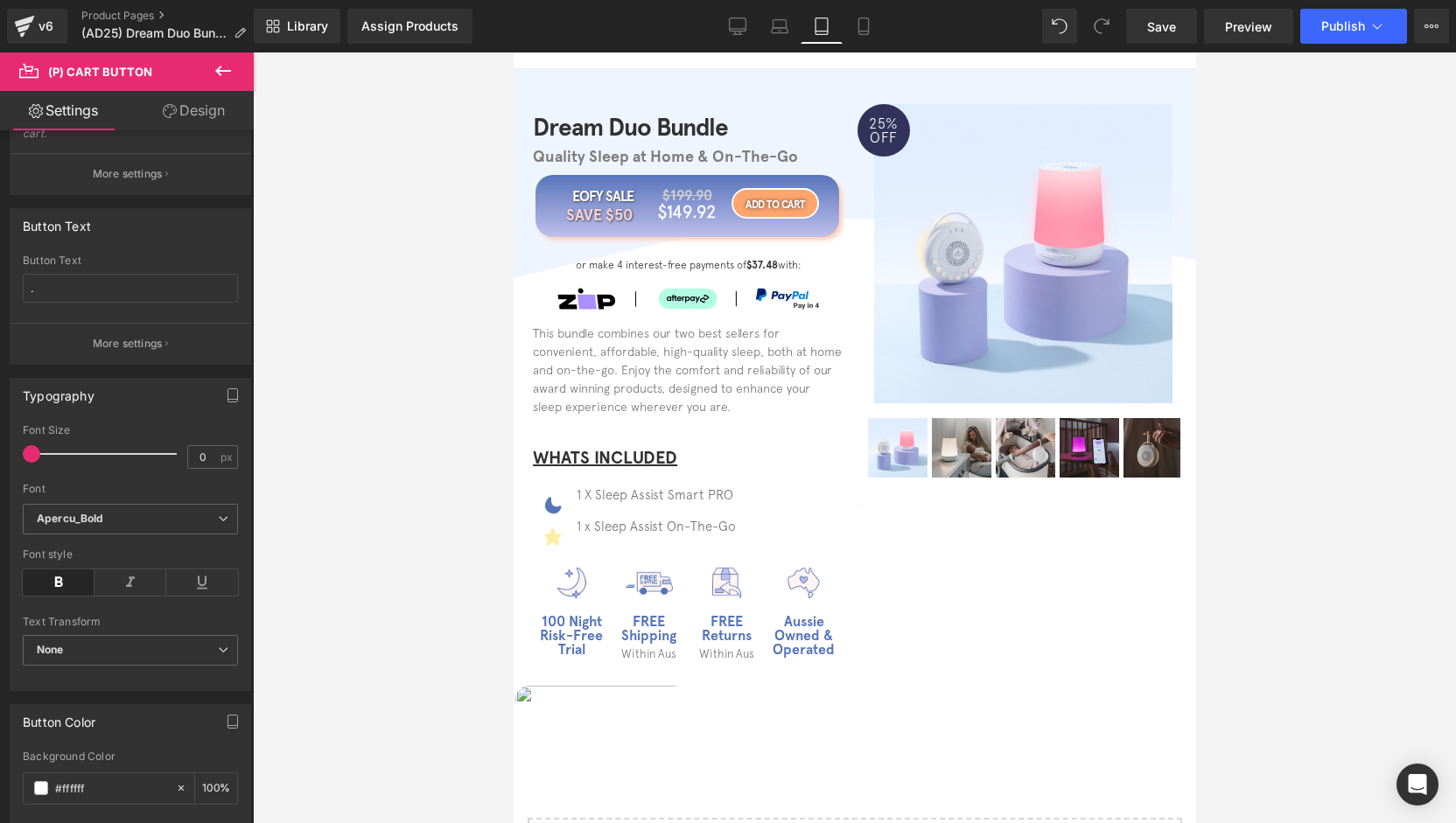
type input "100"
type input "#fb9d9f"
type input "100"
type input "150"
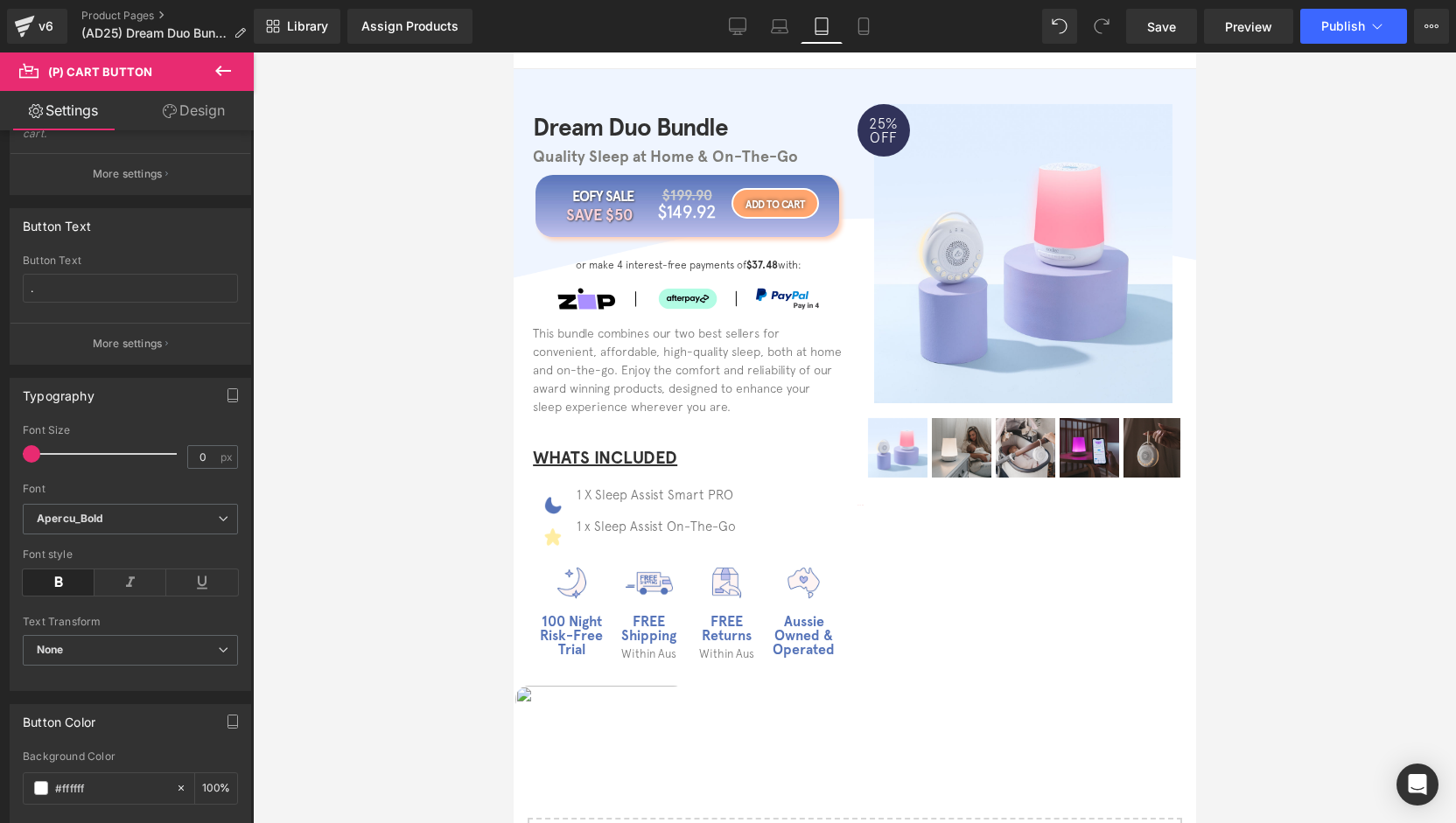
type input "45"
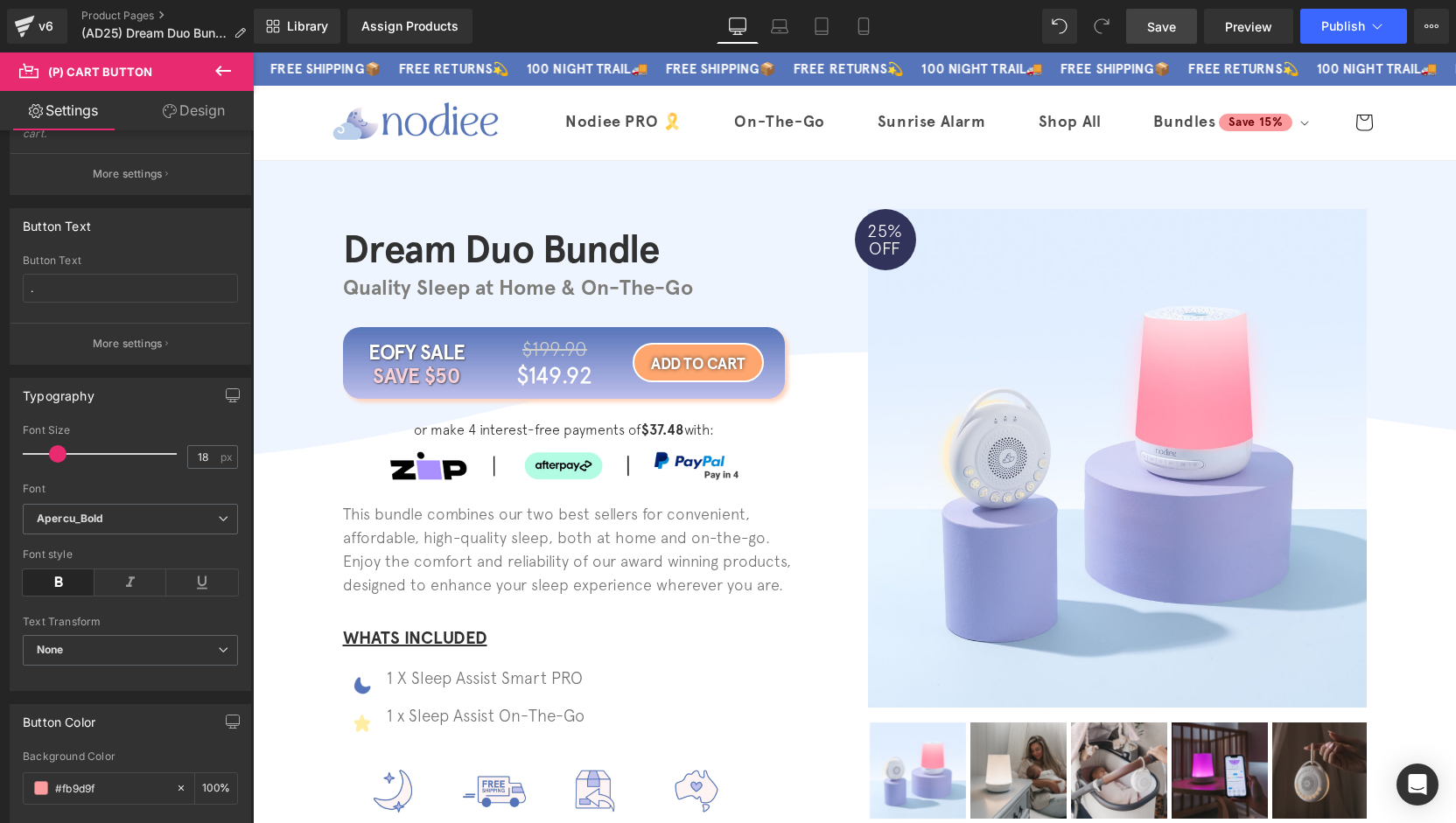
click at [1196, 31] on link "Save" at bounding box center [1161, 26] width 71 height 35
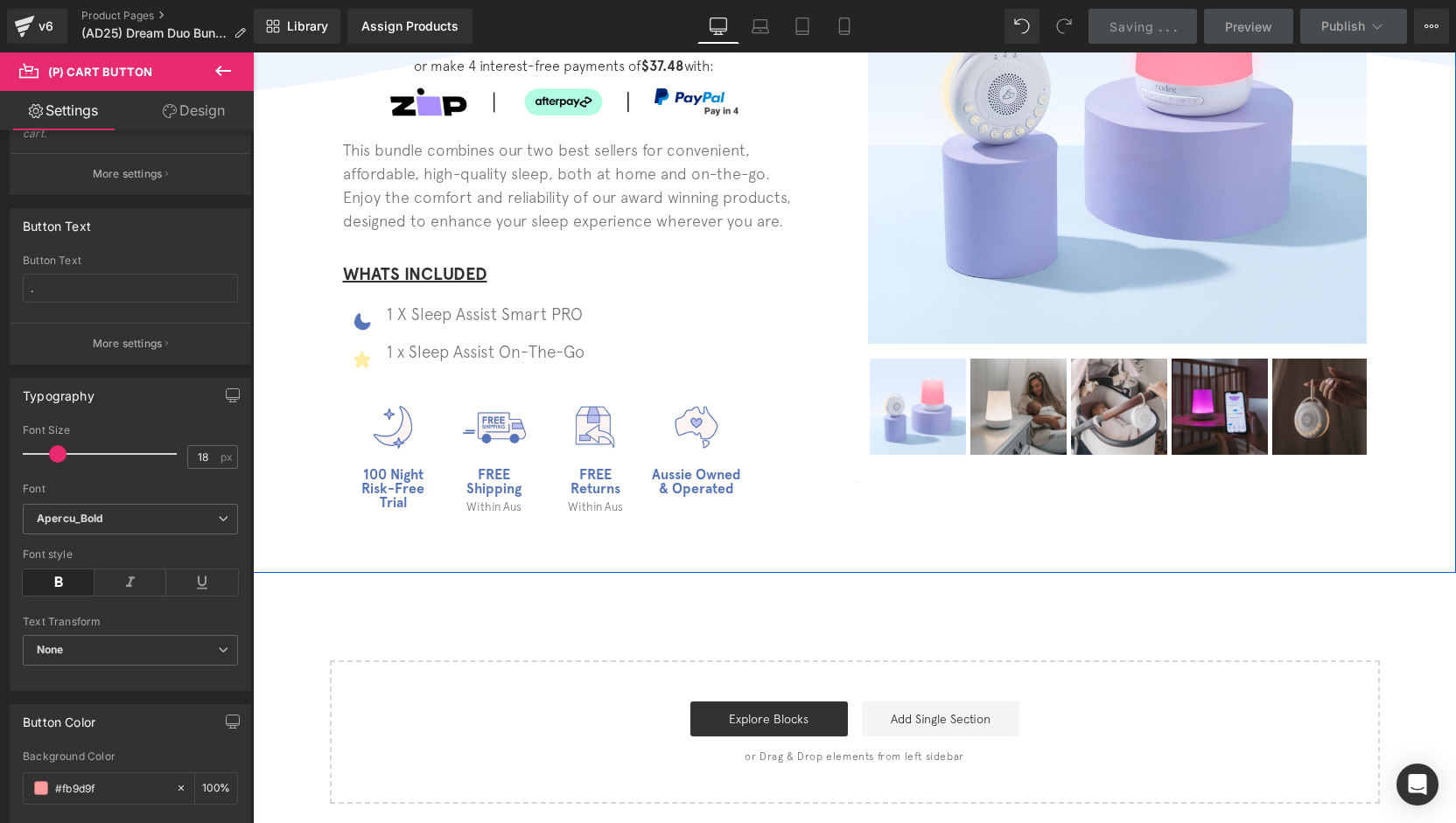
scroll to position [612, 0]
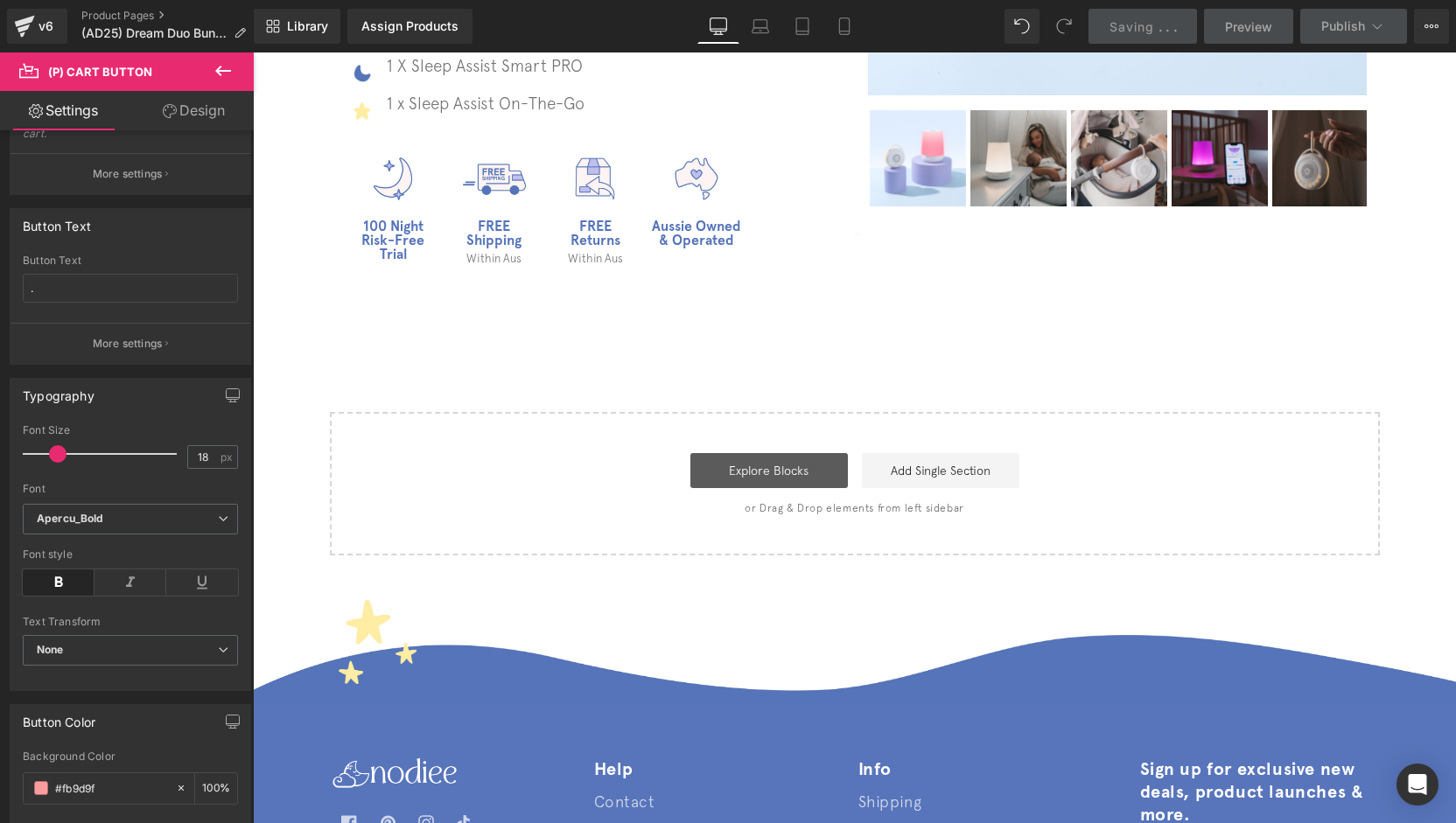
click at [728, 479] on link "Explore Blocks" at bounding box center [769, 471] width 158 height 35
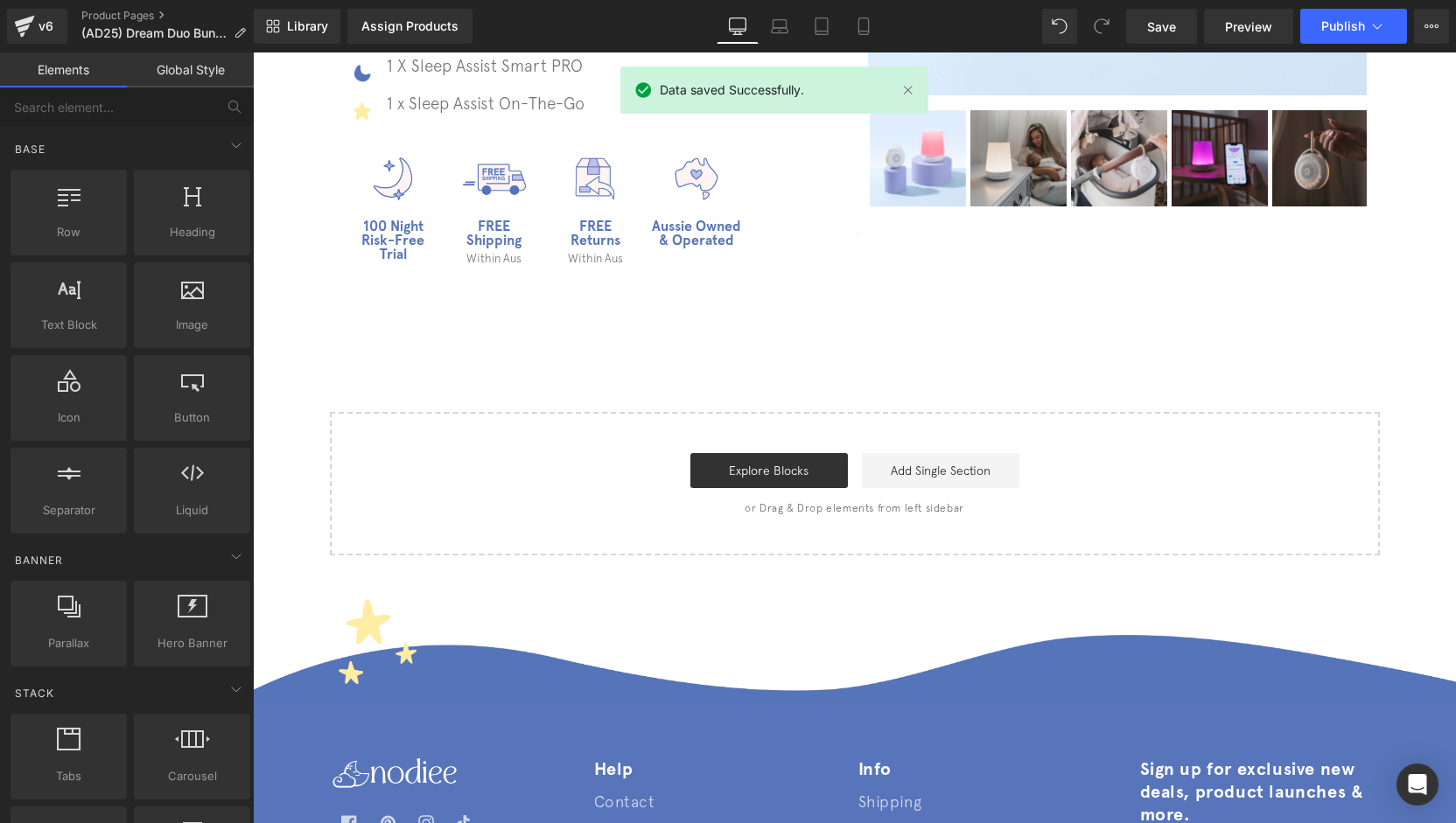
click at [740, 29] on icon at bounding box center [737, 29] width 16 height 0
click at [746, 475] on link "Explore Blocks" at bounding box center [769, 471] width 158 height 35
click at [733, 23] on icon at bounding box center [737, 26] width 17 height 17
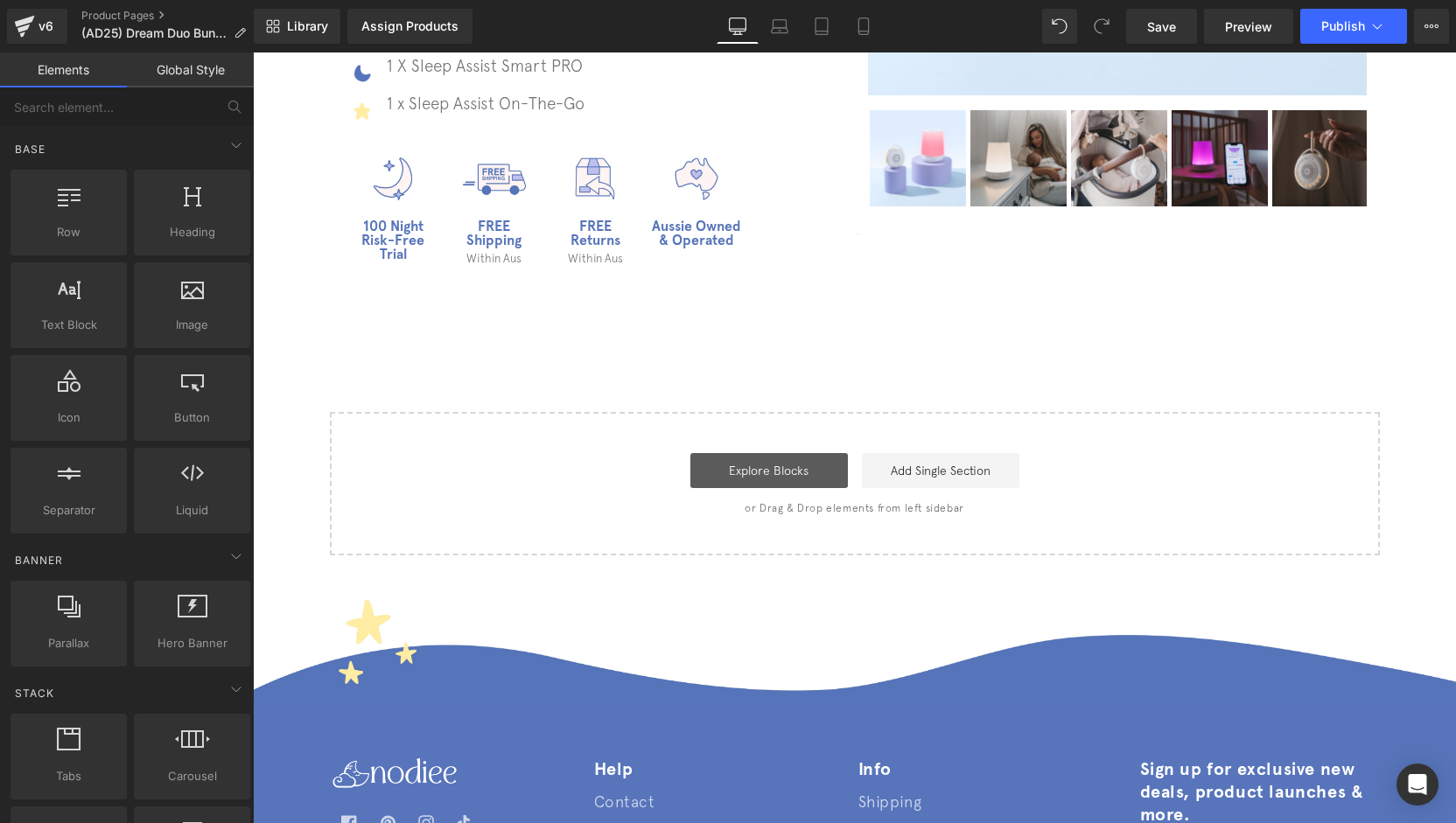
click at [771, 457] on link "Explore Blocks" at bounding box center [769, 471] width 158 height 35
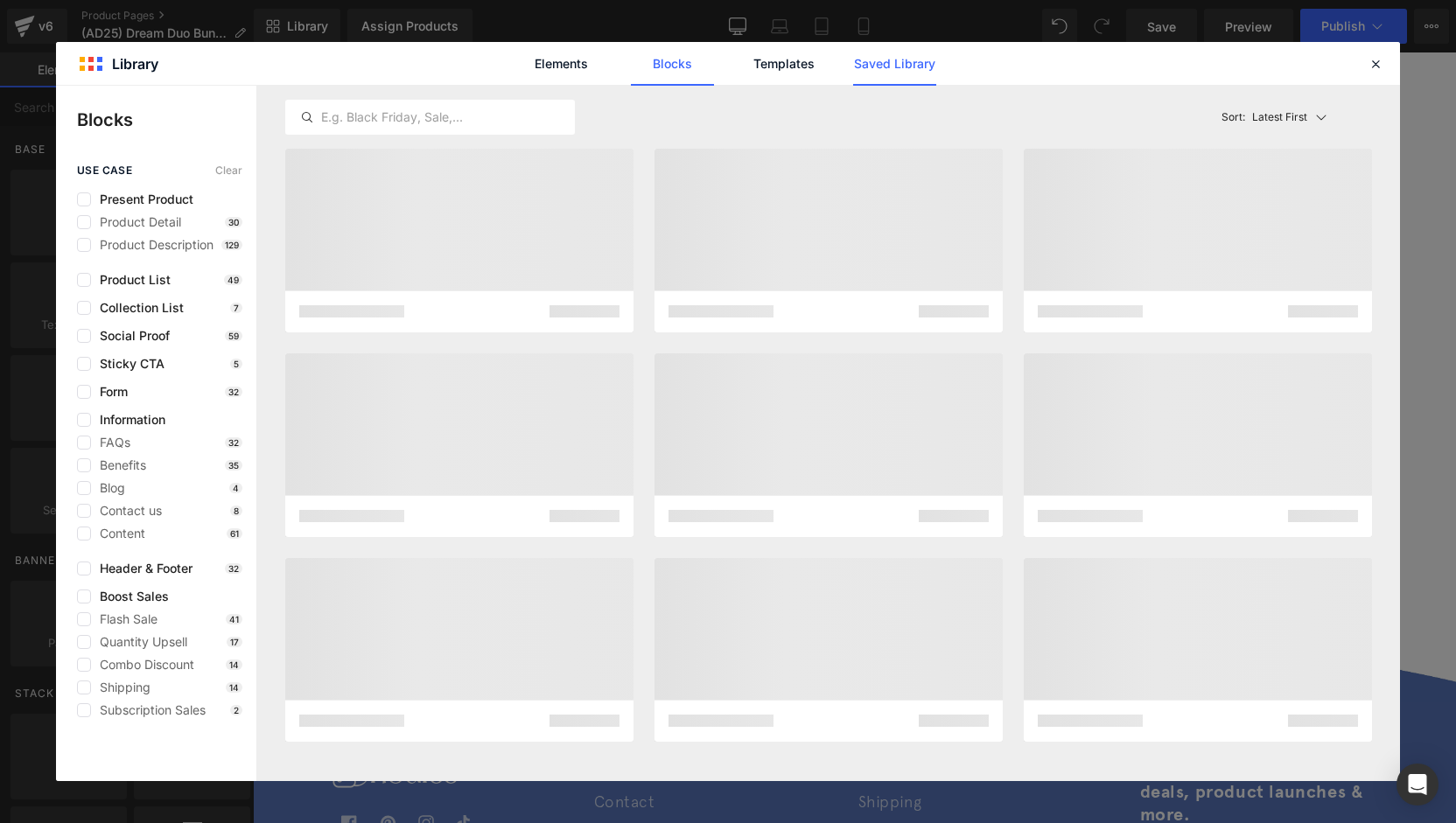
click at [911, 61] on link "Saved Library" at bounding box center [895, 63] width 83 height 44
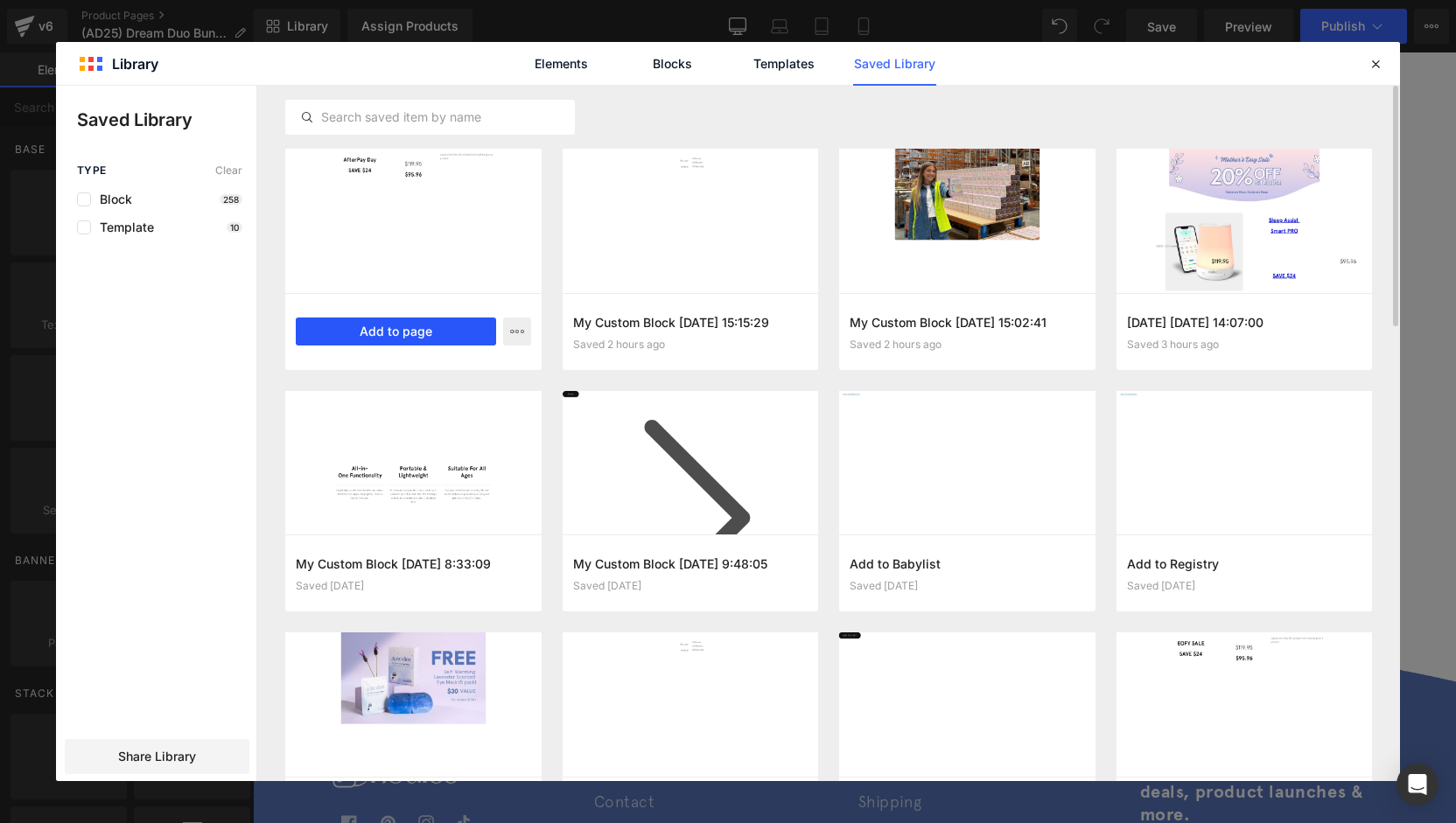
click at [367, 335] on button "Add to page" at bounding box center [396, 331] width 200 height 28
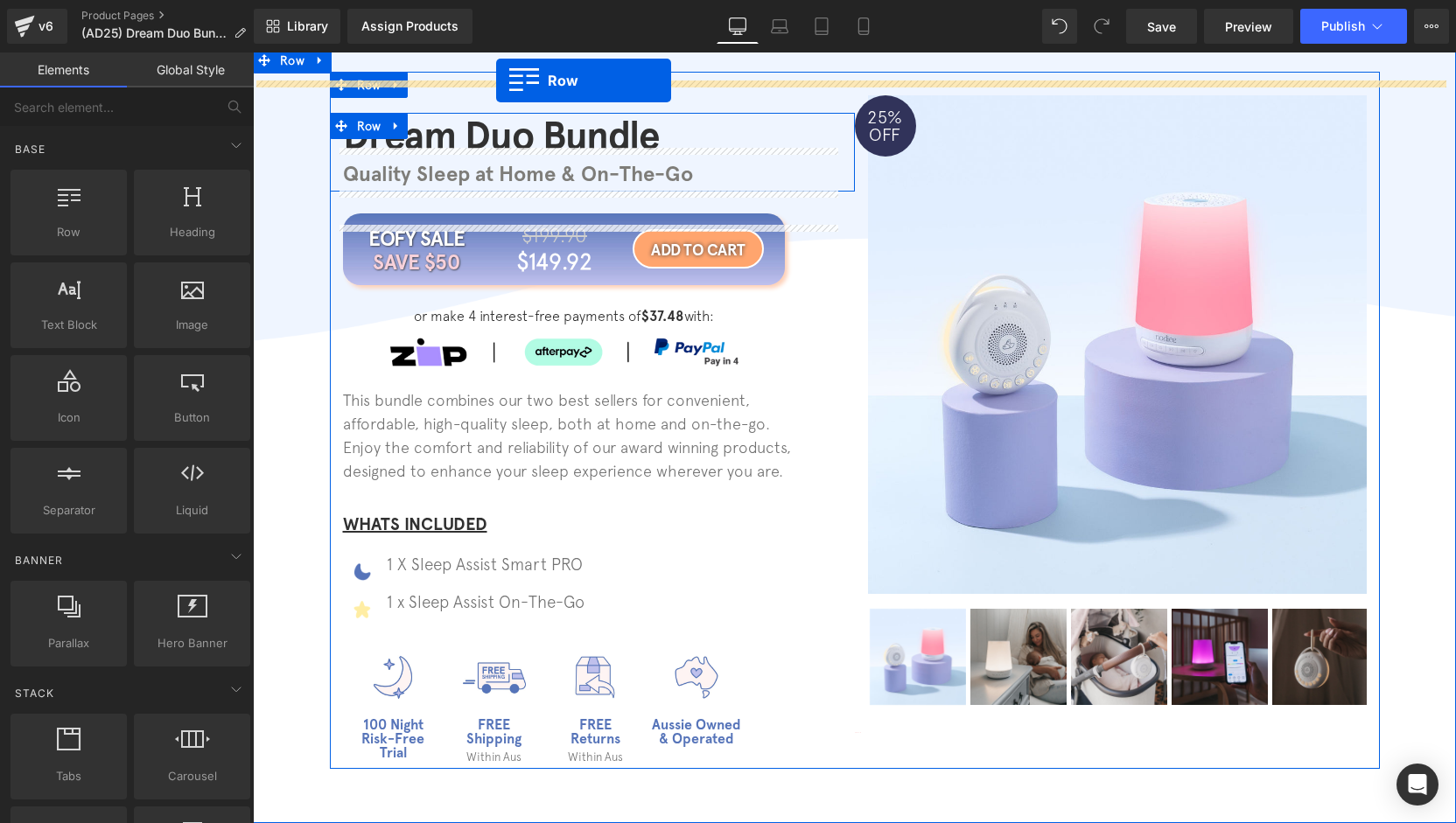
scroll to position [0, 0]
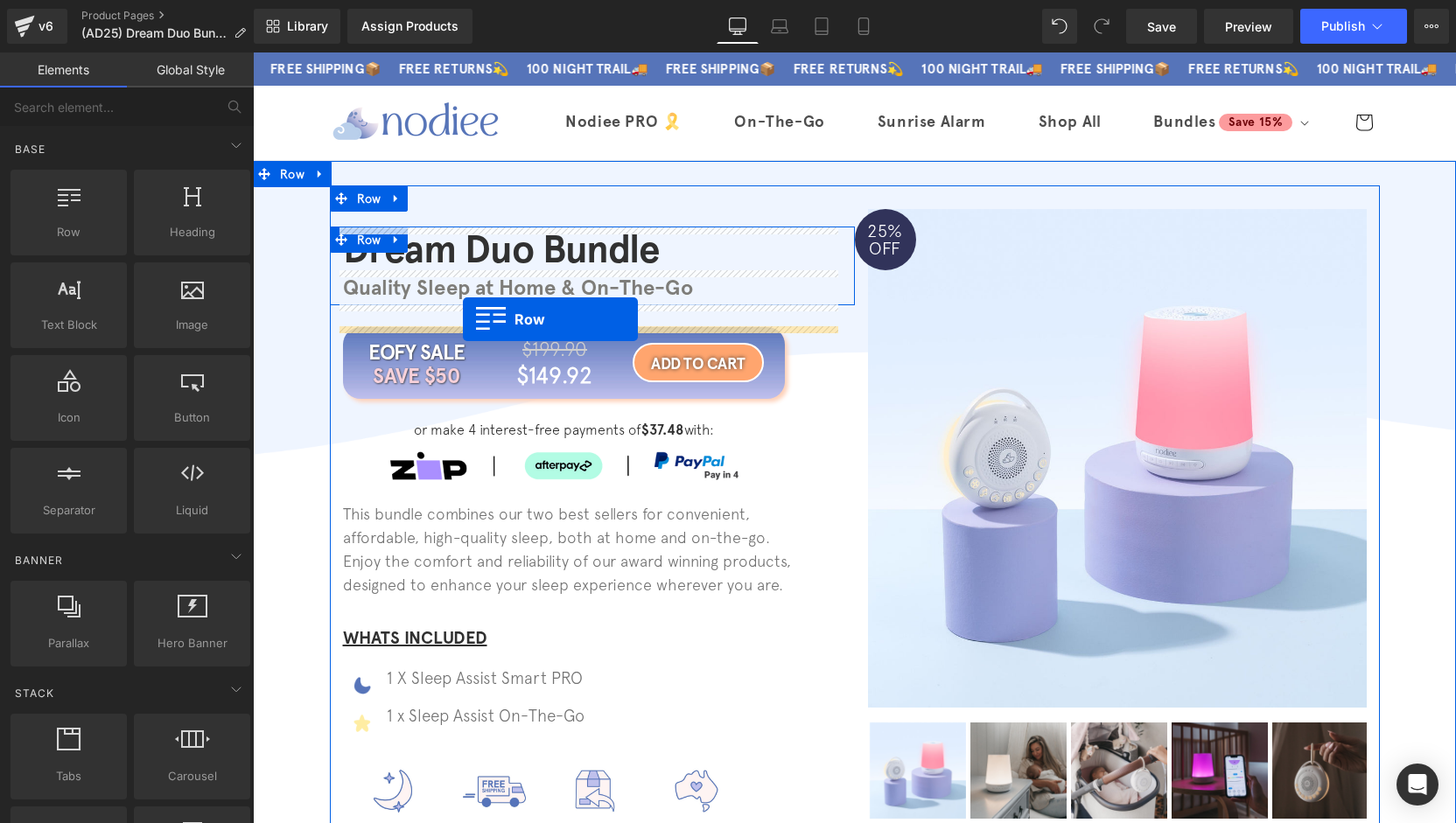
drag, startPoint x: 372, startPoint y: 596, endPoint x: 462, endPoint y: 319, distance: 291.3
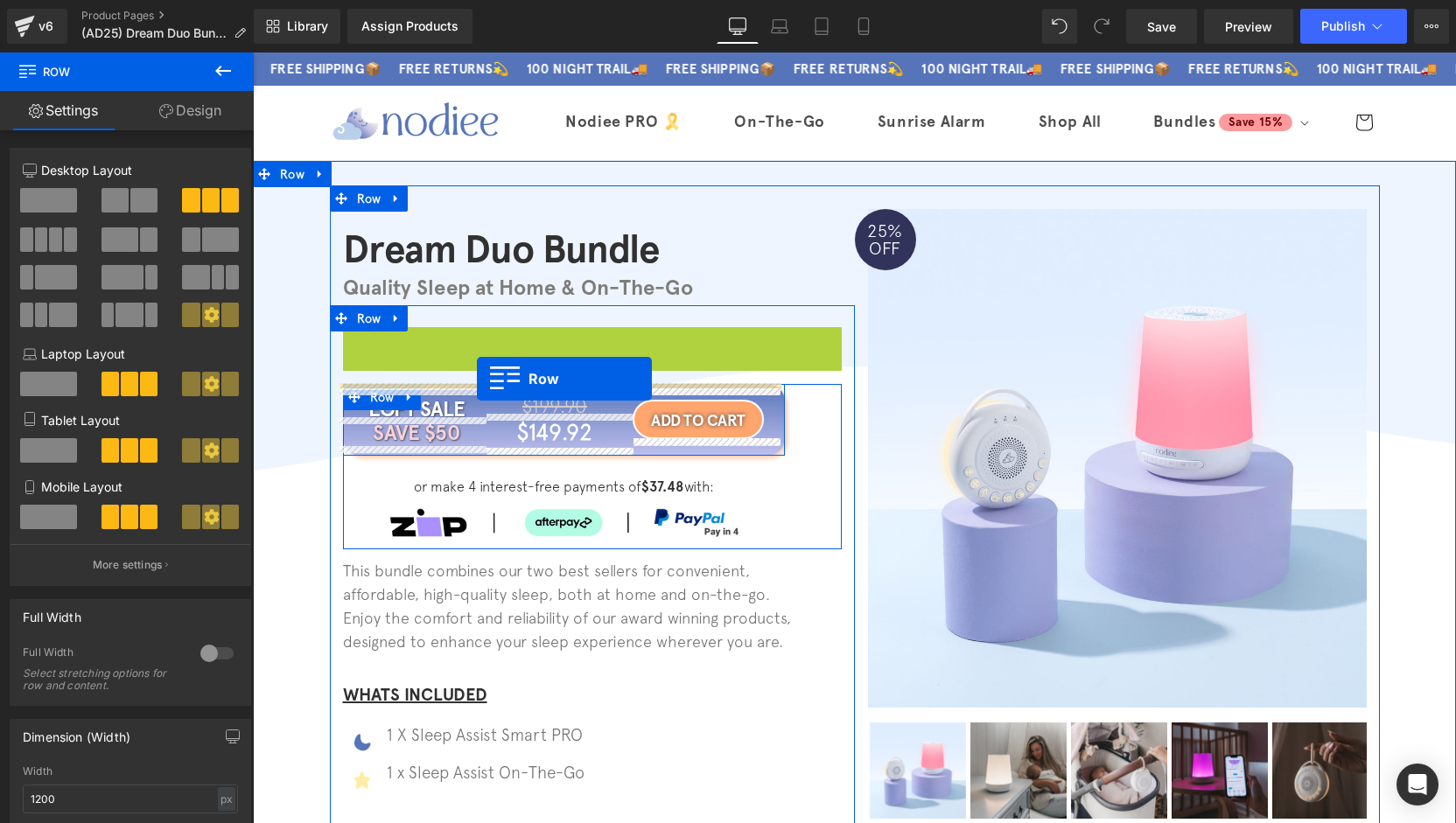
drag, startPoint x: 378, startPoint y: 345, endPoint x: 477, endPoint y: 379, distance: 104.7
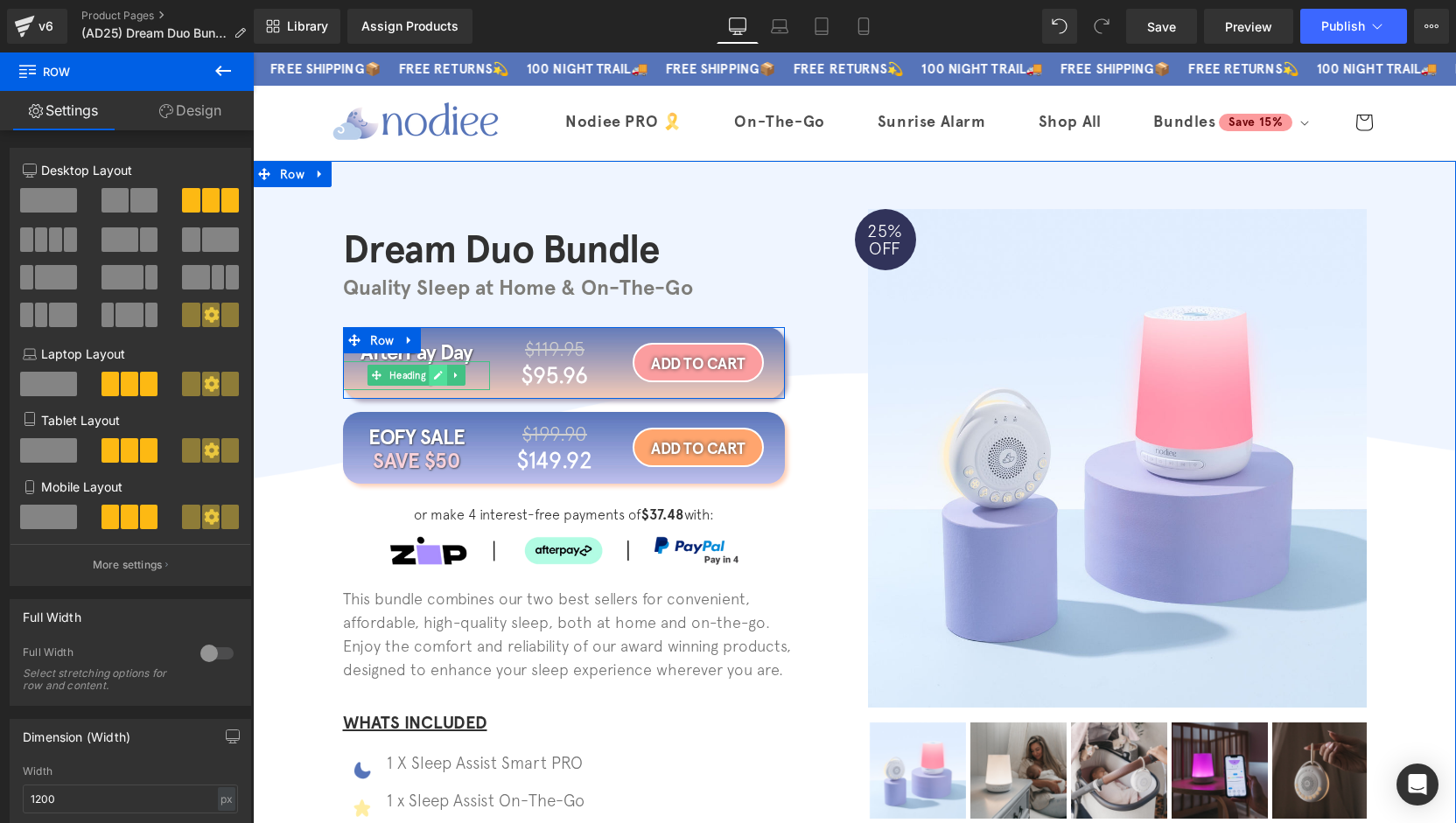
click at [433, 375] on icon at bounding box center [438, 375] width 10 height 11
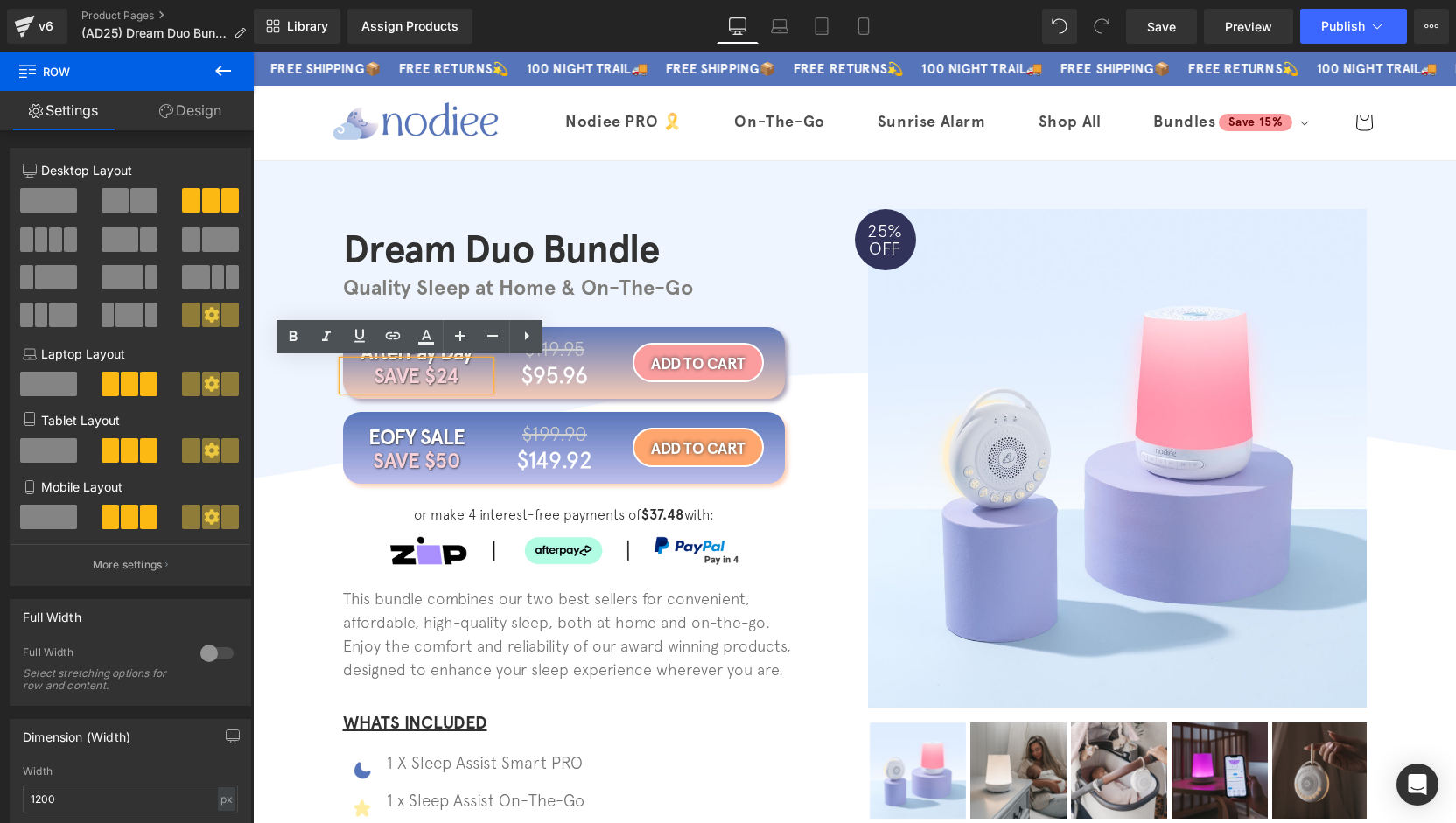
click at [455, 375] on h1 "SAVE $24" at bounding box center [417, 376] width 147 height 30
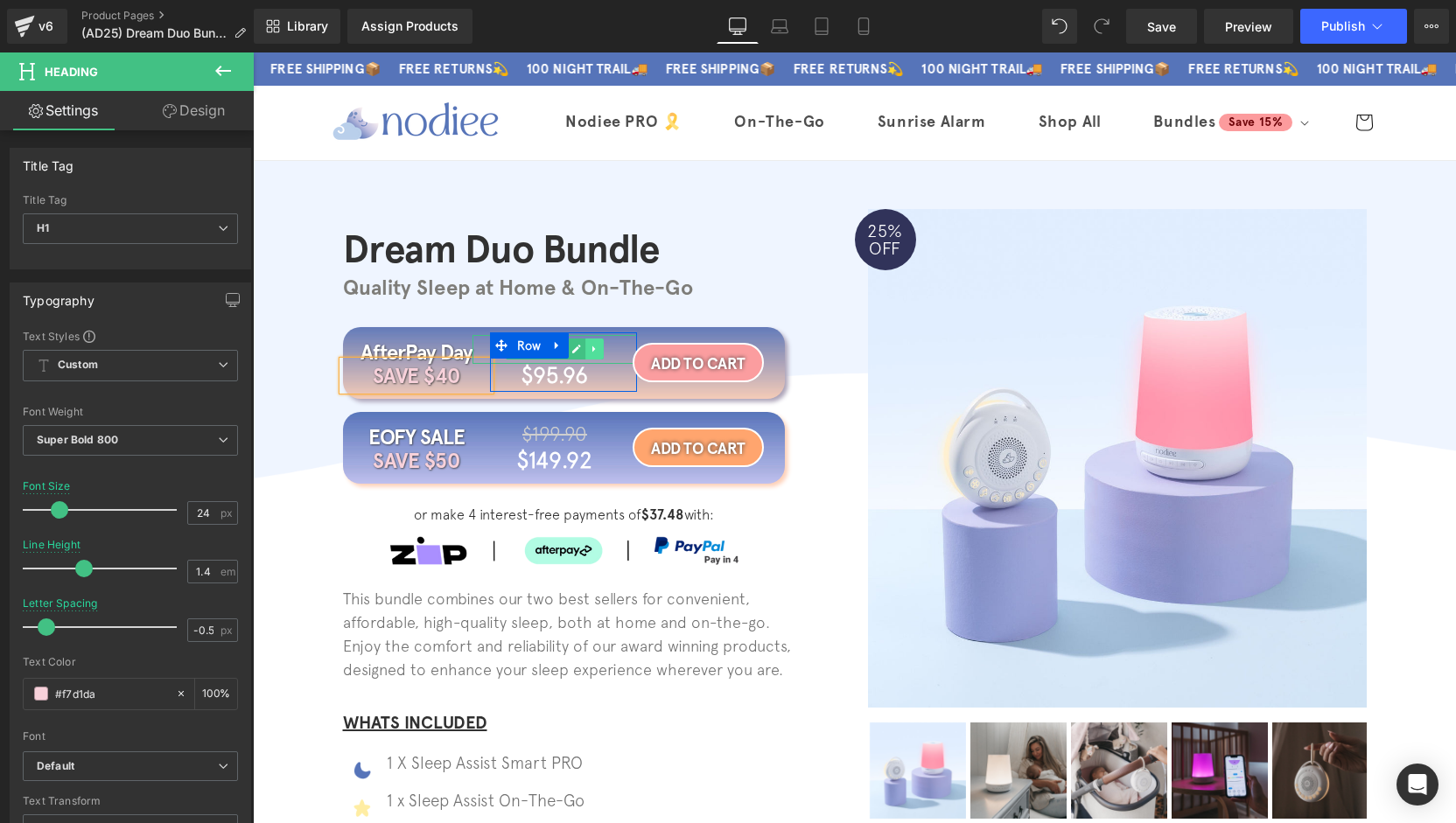
click at [585, 353] on link at bounding box center [594, 349] width 18 height 21
click at [537, 379] on span "Heading" at bounding box center [546, 374] width 44 height 21
click at [607, 361] on div at bounding box center [554, 360] width 164 height 5
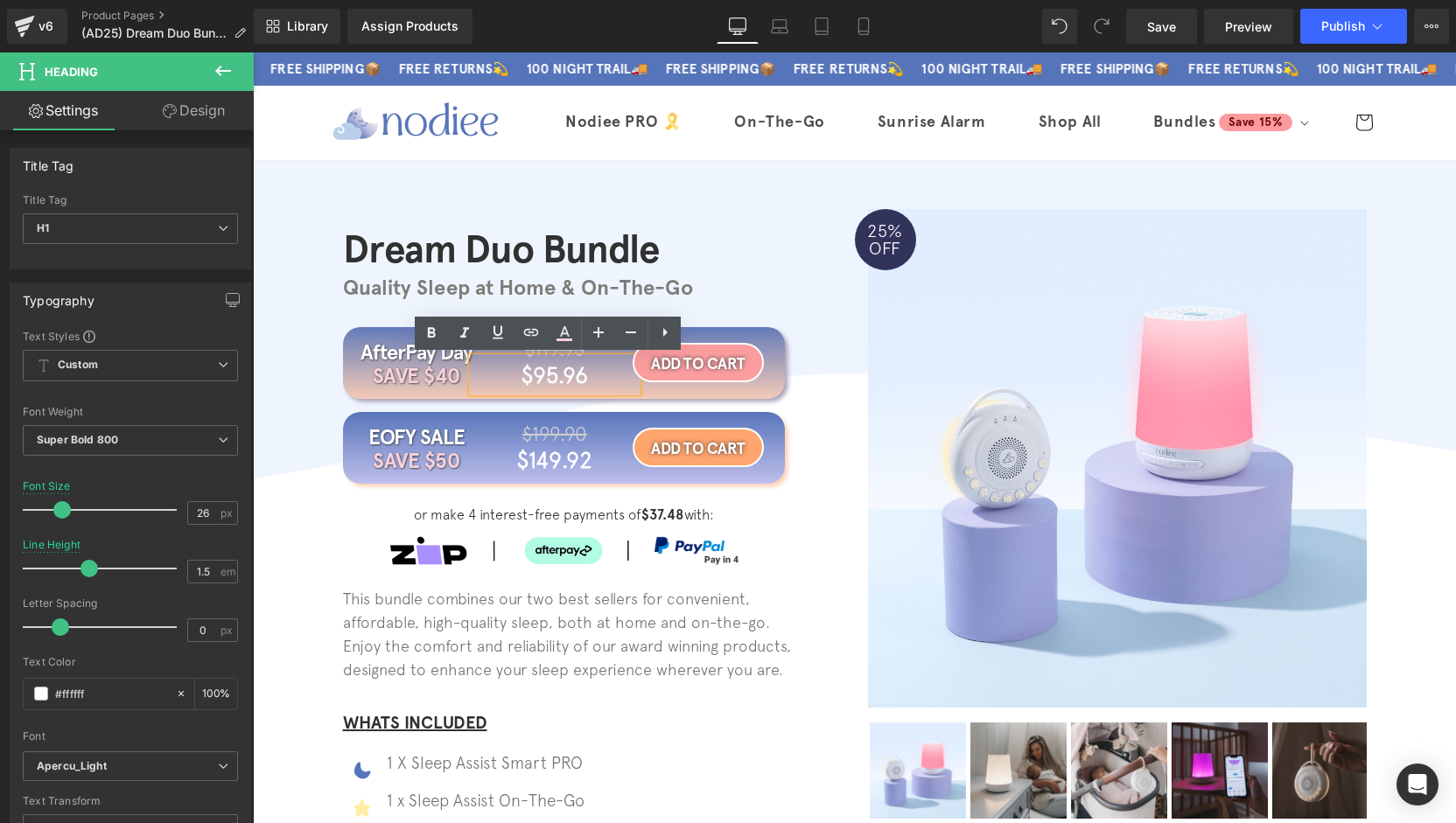
click at [595, 358] on div "$95.96" at bounding box center [554, 374] width 164 height 34
drag, startPoint x: 588, startPoint y: 375, endPoint x: 527, endPoint y: 380, distance: 61.2
click at [527, 380] on h1 "$95.96" at bounding box center [554, 374] width 164 height 34
click at [546, 346] on icon at bounding box center [550, 348] width 9 height 9
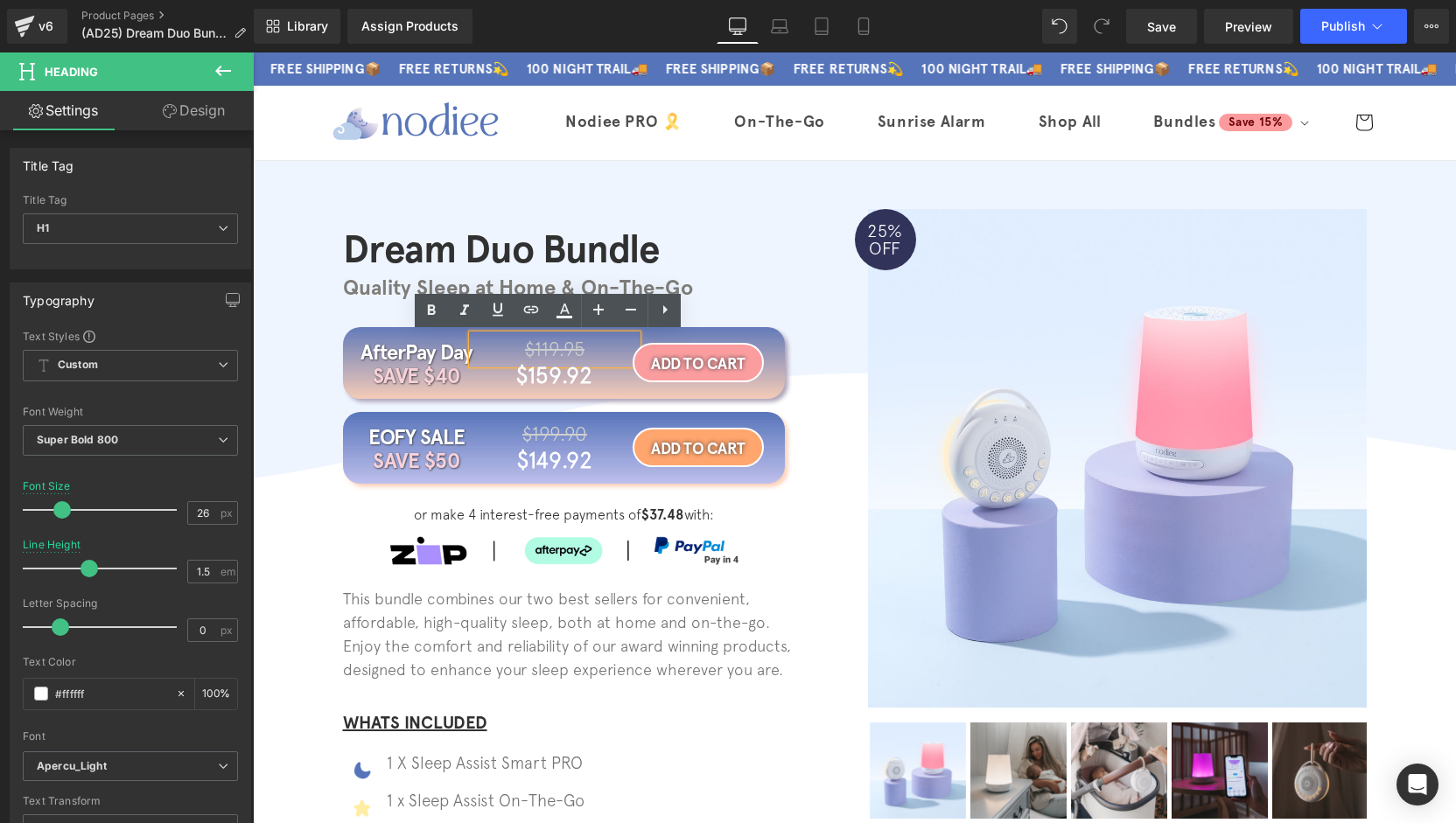
click at [553, 347] on span "$119.95" at bounding box center [555, 349] width 60 height 23
click at [819, 322] on div "AfterPay Day Heading SAVE $40 Heading $199.90 Heading $159.92 Heading Row ADD T…" at bounding box center [592, 637] width 525 height 663
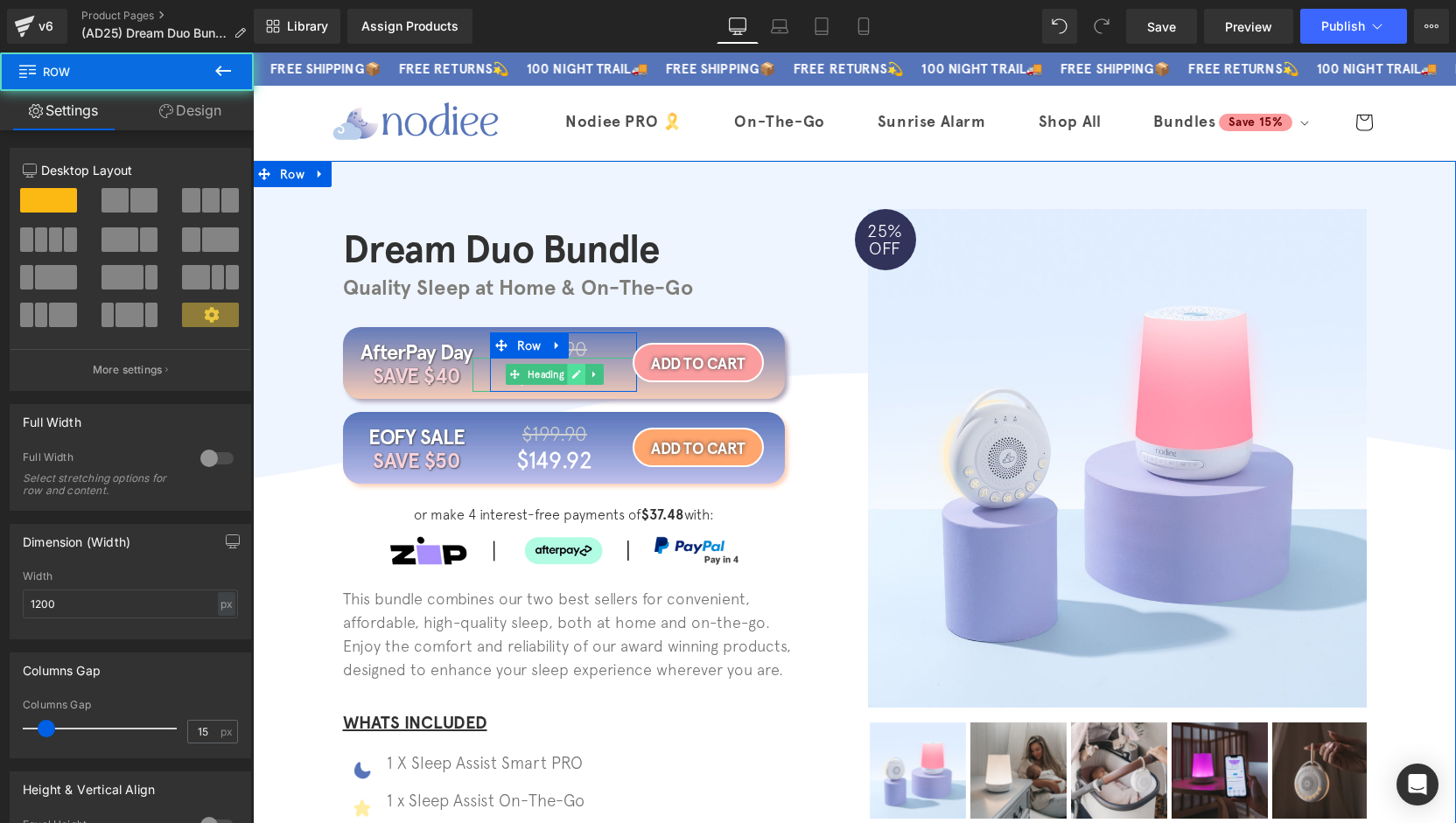
click at [572, 378] on icon at bounding box center [577, 374] width 10 height 11
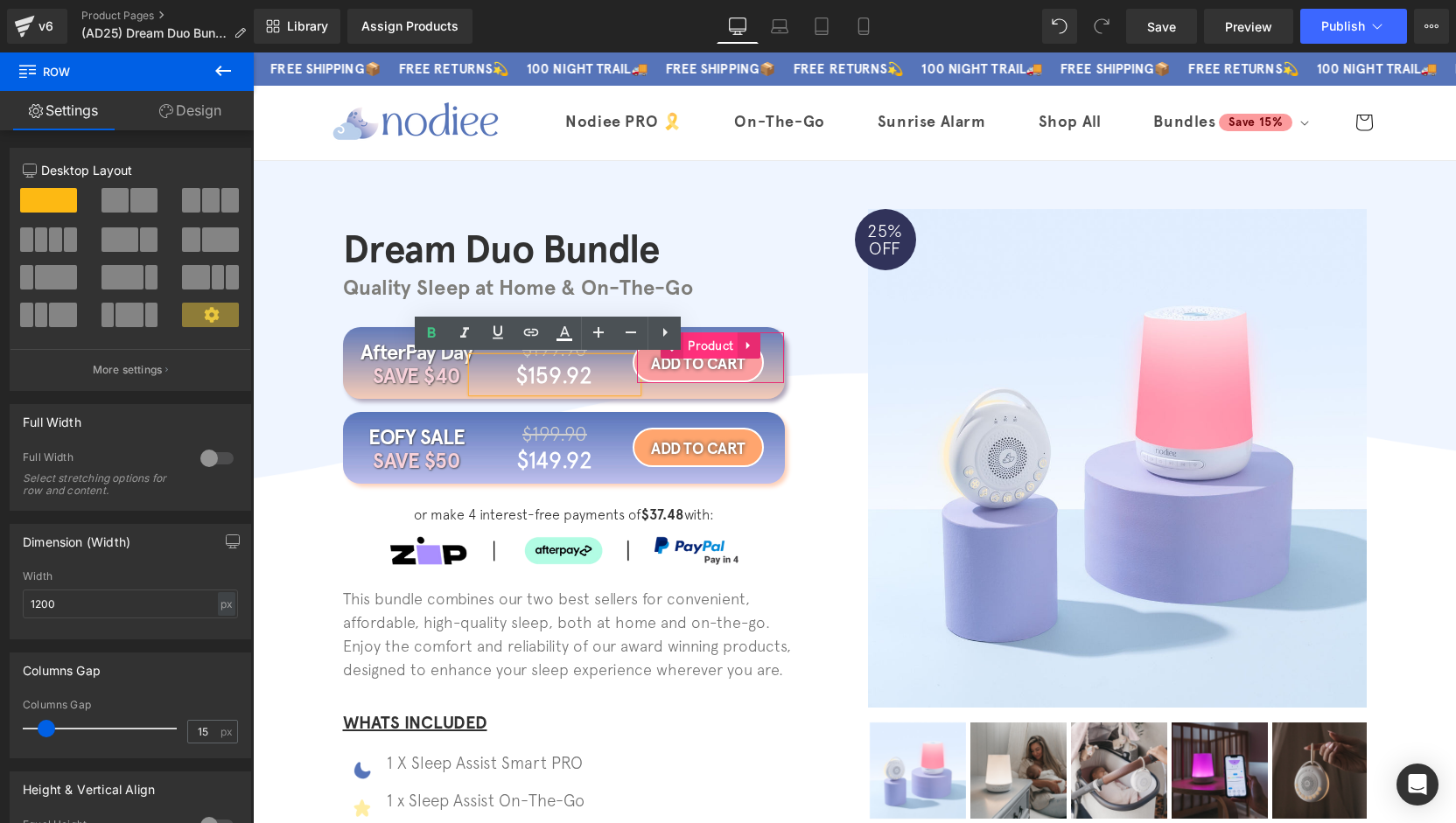
click at [707, 353] on span "Product" at bounding box center [710, 345] width 54 height 26
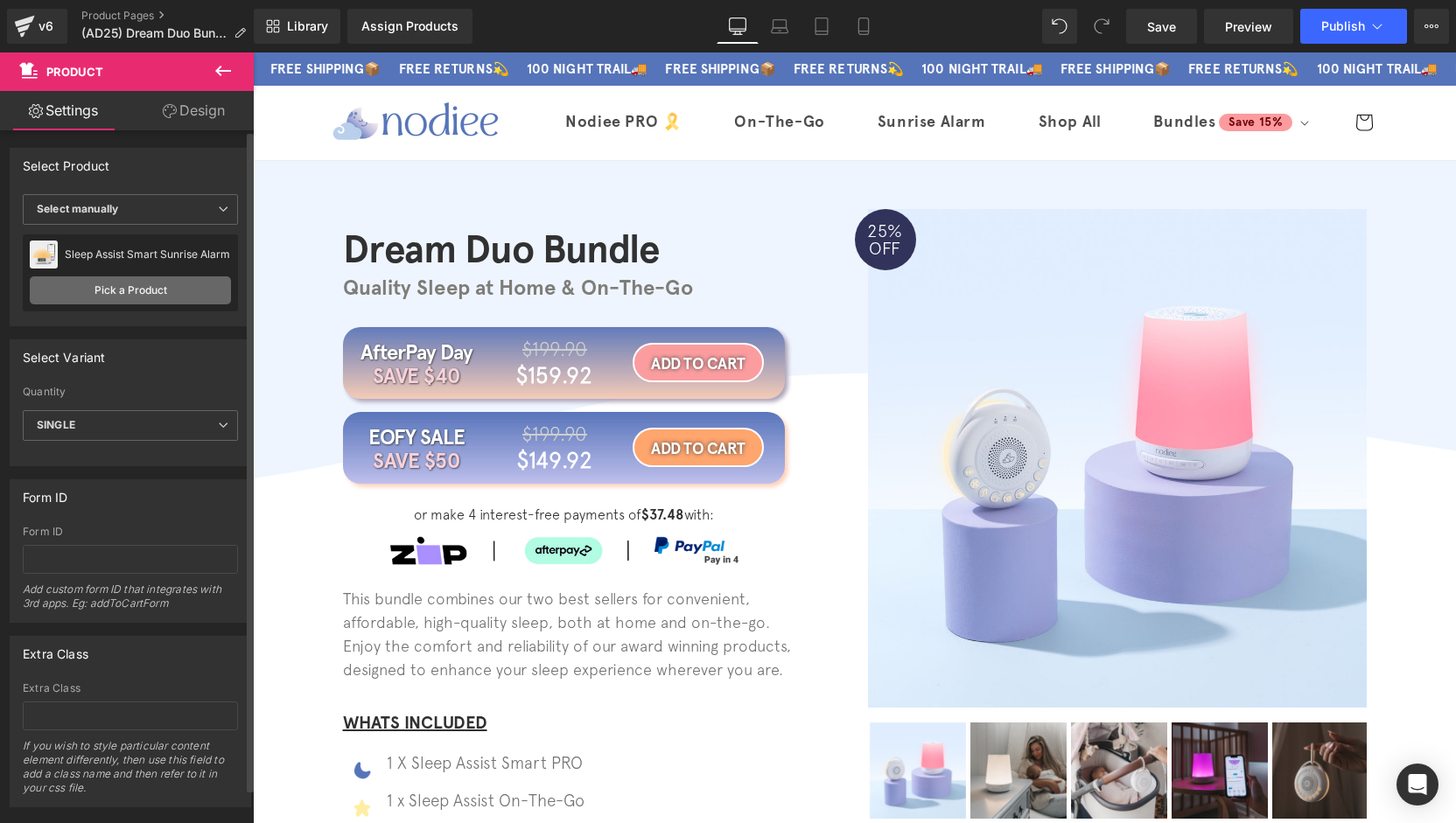
click at [138, 288] on link "Pick a Product" at bounding box center [131, 290] width 201 height 28
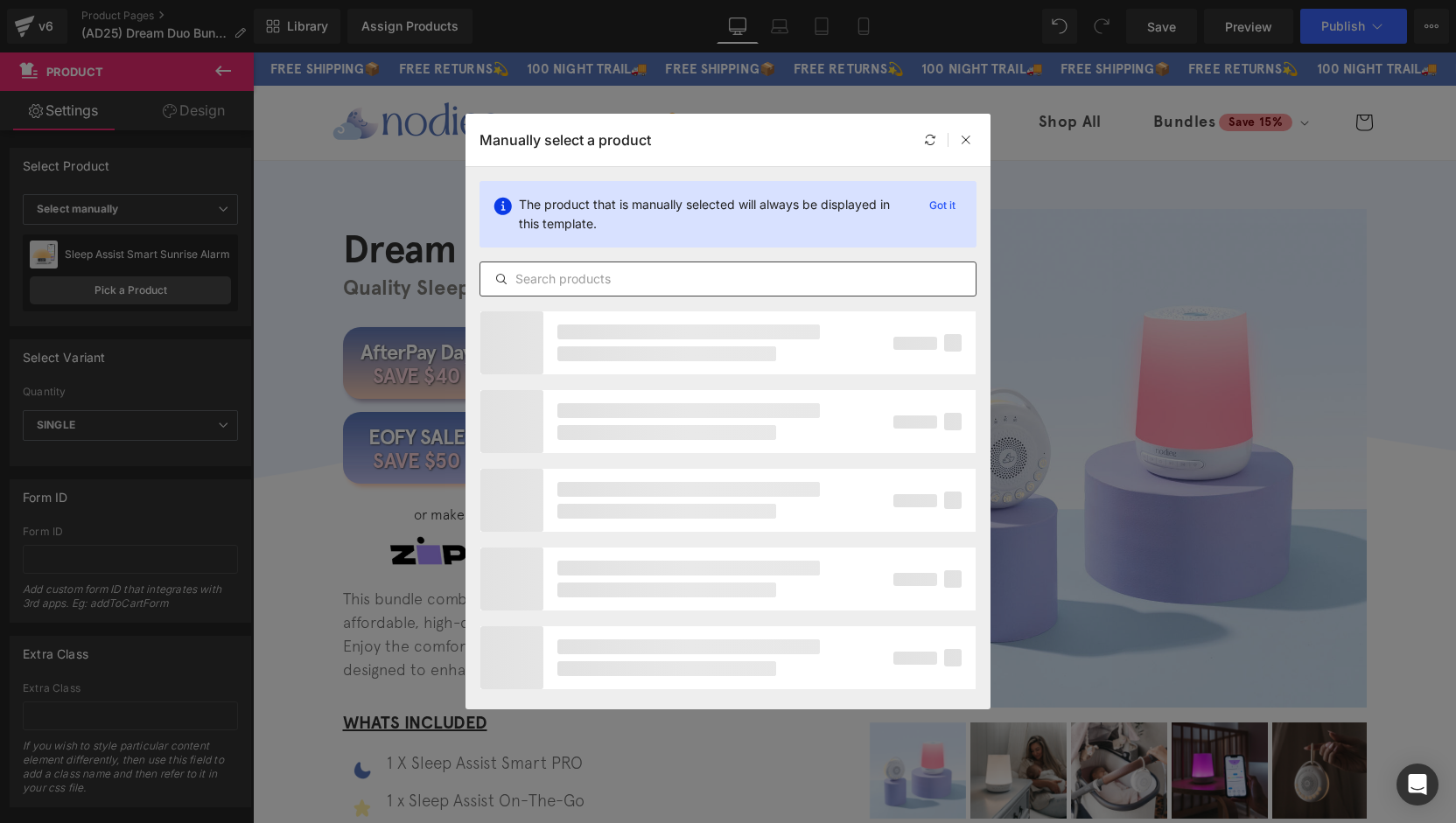
click at [608, 273] on input "text" at bounding box center [728, 279] width 495 height 21
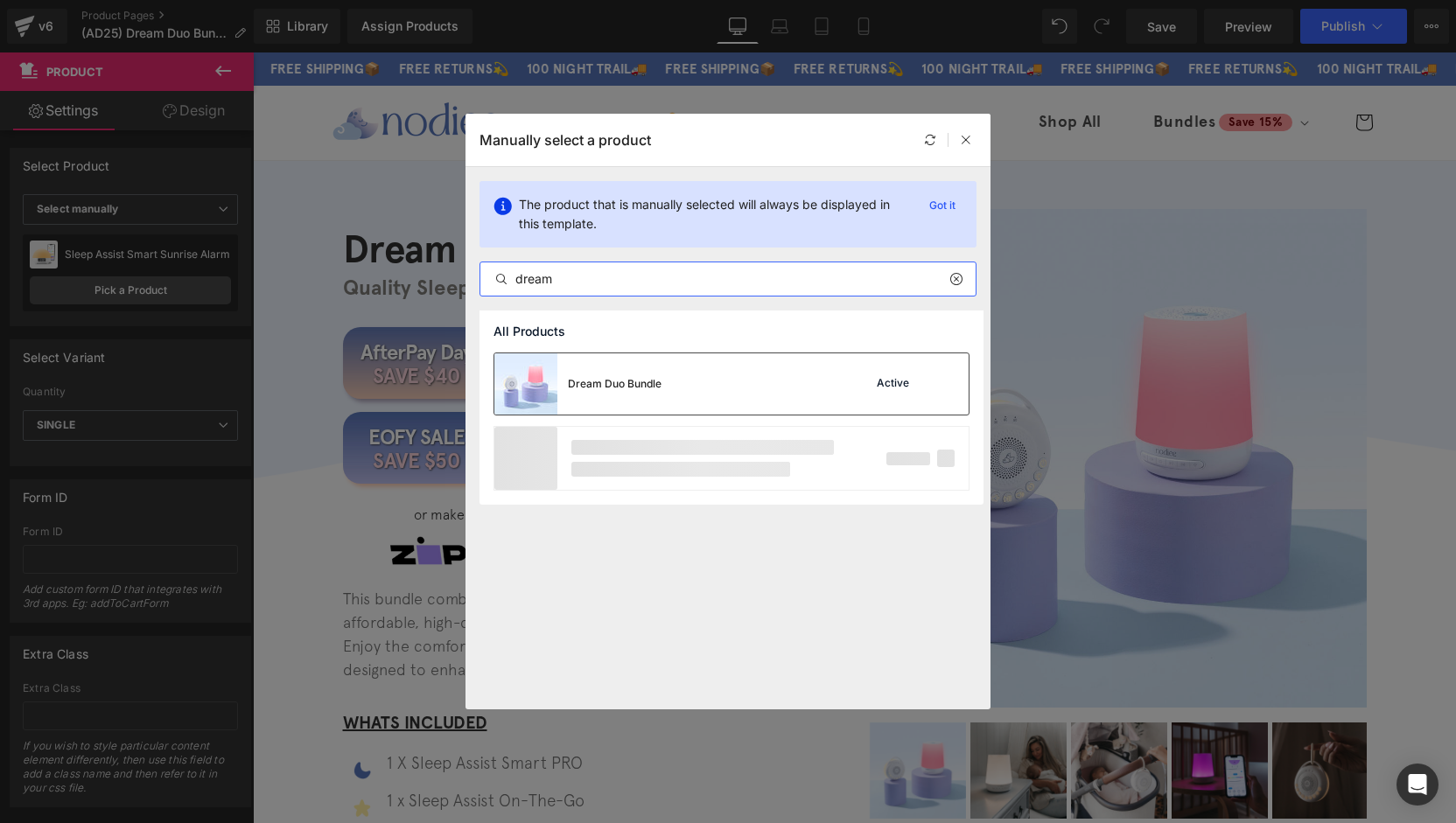
type input "dream"
click at [616, 379] on div "Dream Duo Bundle" at bounding box center [614, 384] width 94 height 15
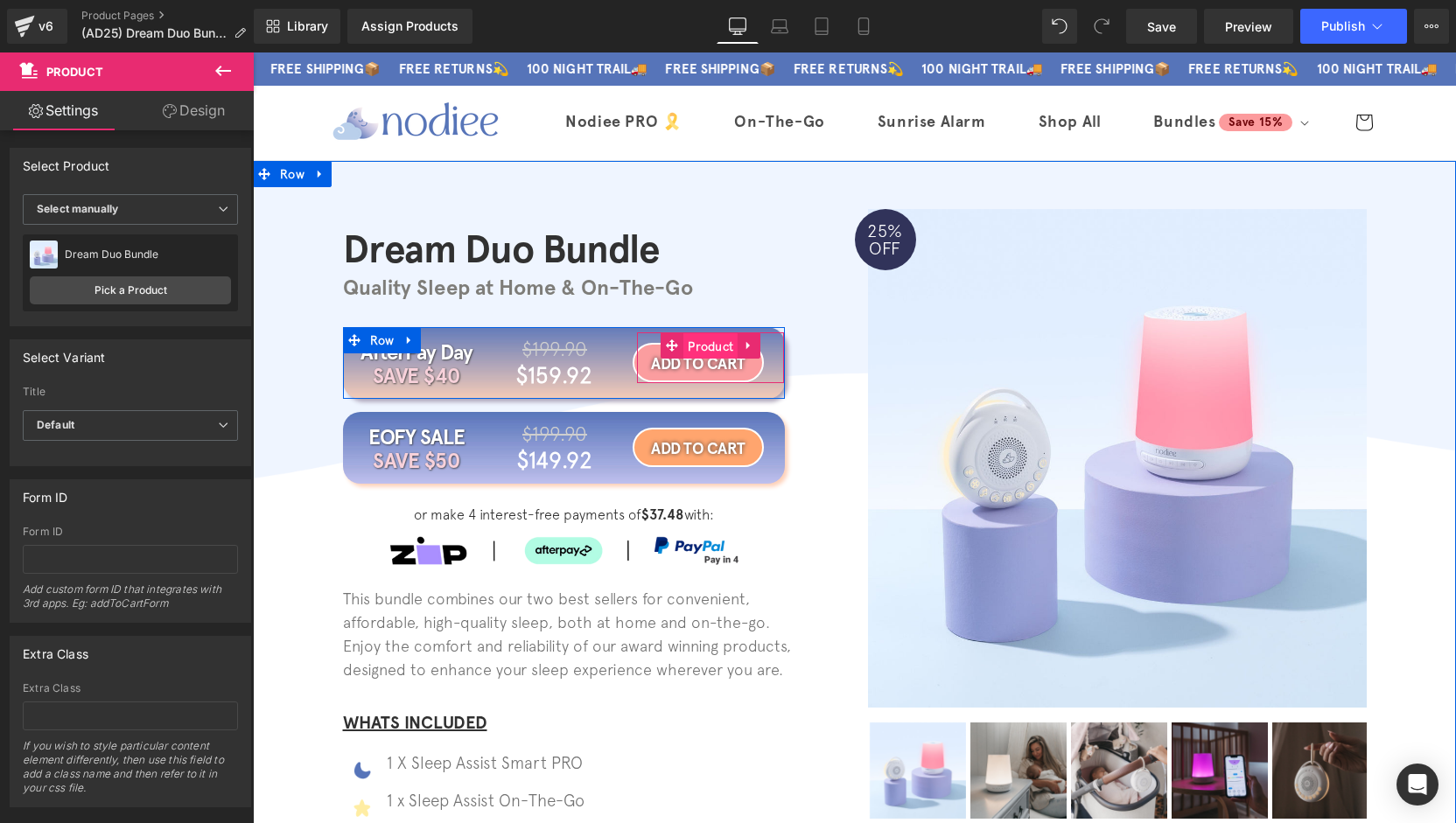
click at [707, 353] on span "Product" at bounding box center [710, 346] width 54 height 26
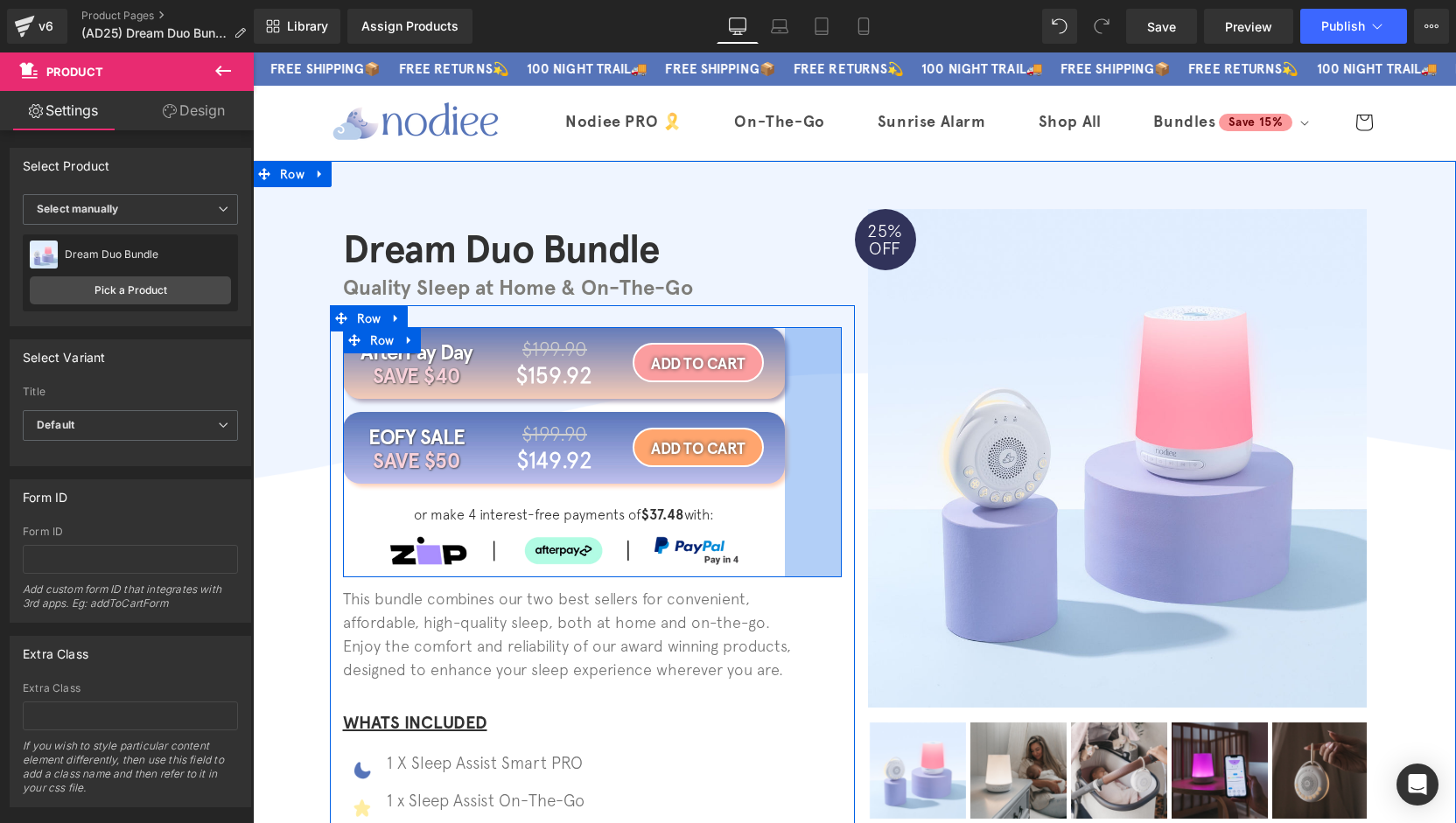
click at [802, 408] on div "65px" at bounding box center [813, 453] width 57 height 251
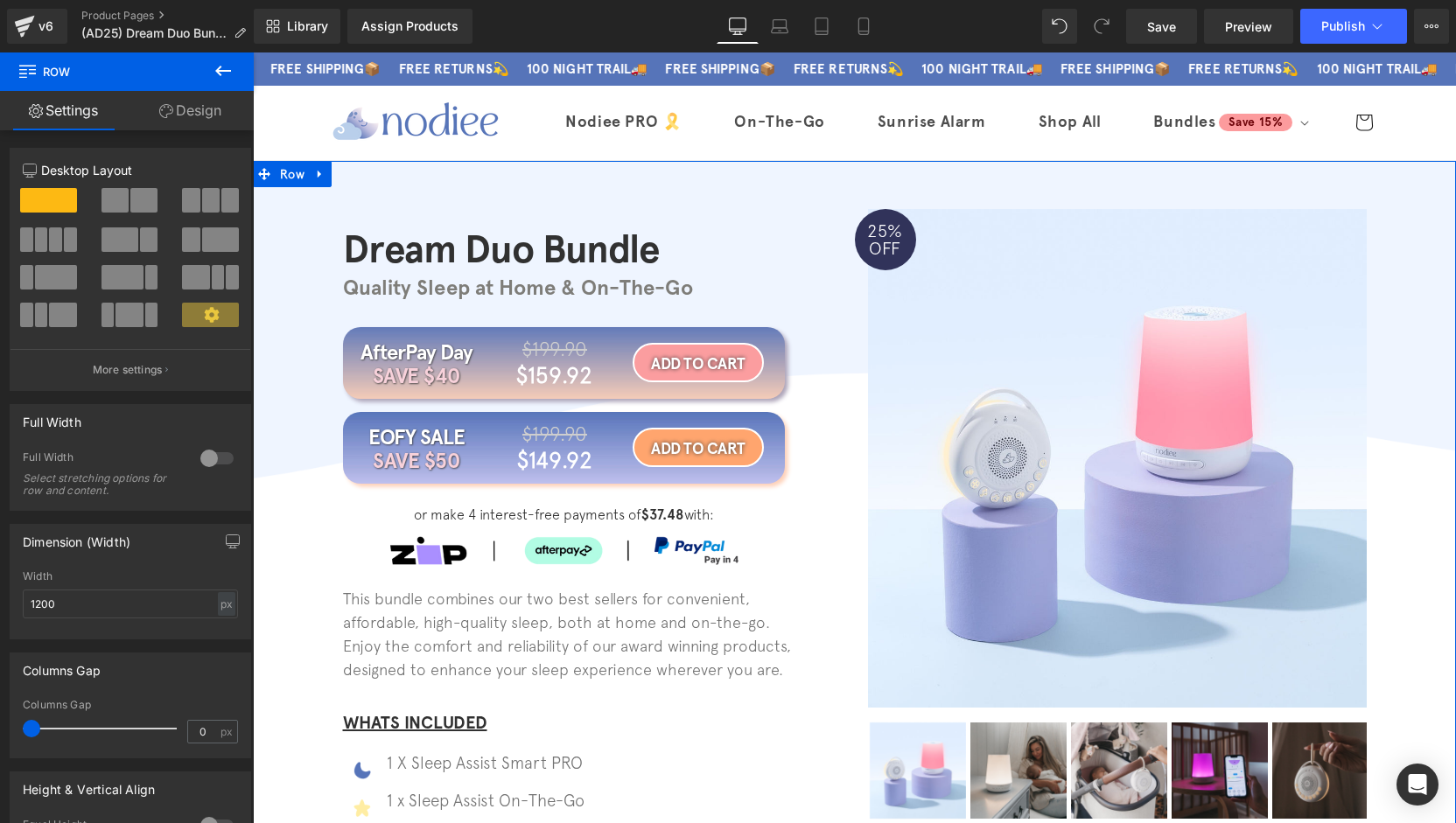
click at [306, 486] on div "Dream Duo Bundle Heading Quality Sleep at Home & On-The-Go Heading Row AfterPay…" at bounding box center [854, 576] width 1203 height 782
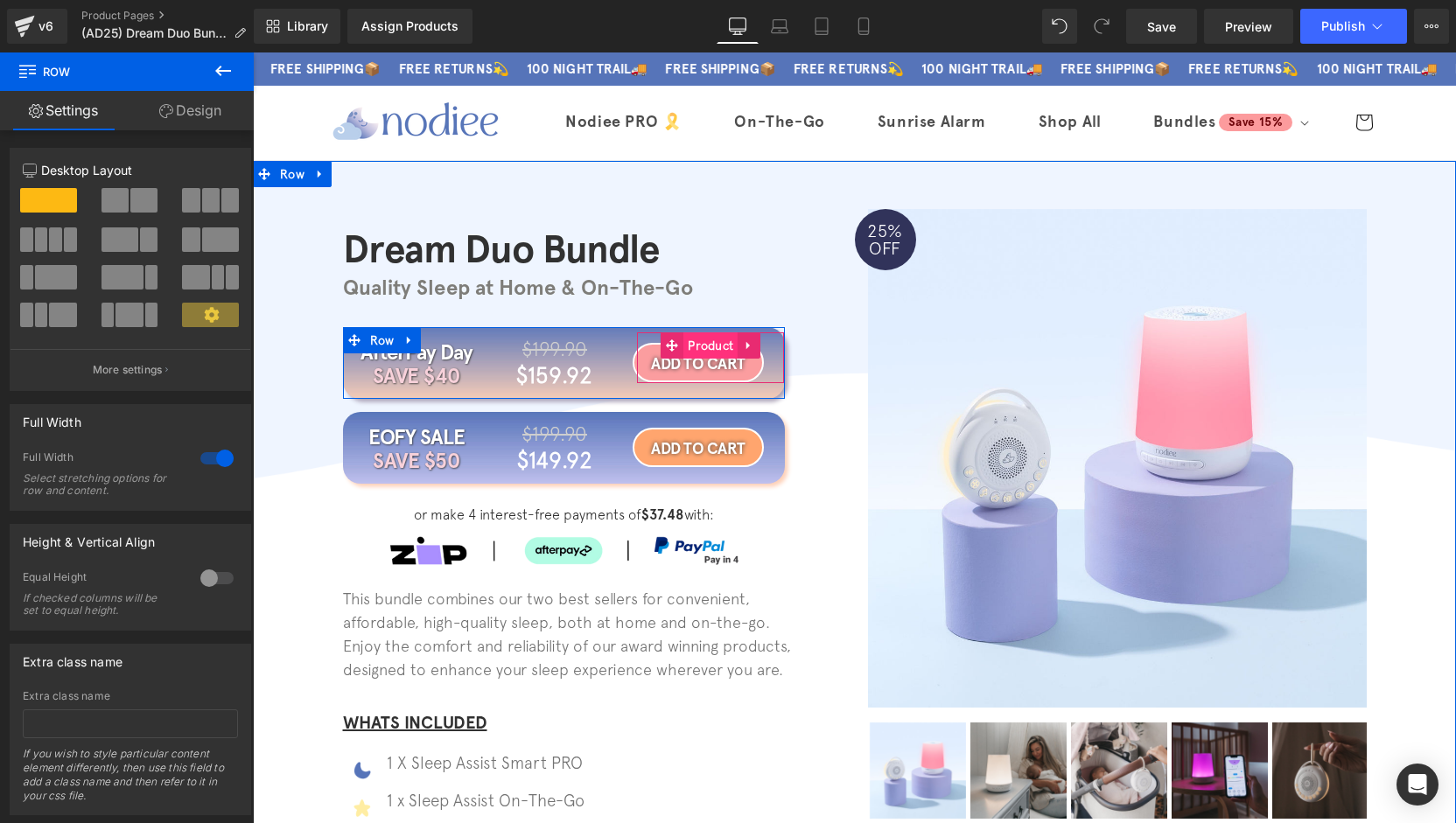
click at [715, 341] on span "Product" at bounding box center [710, 345] width 54 height 26
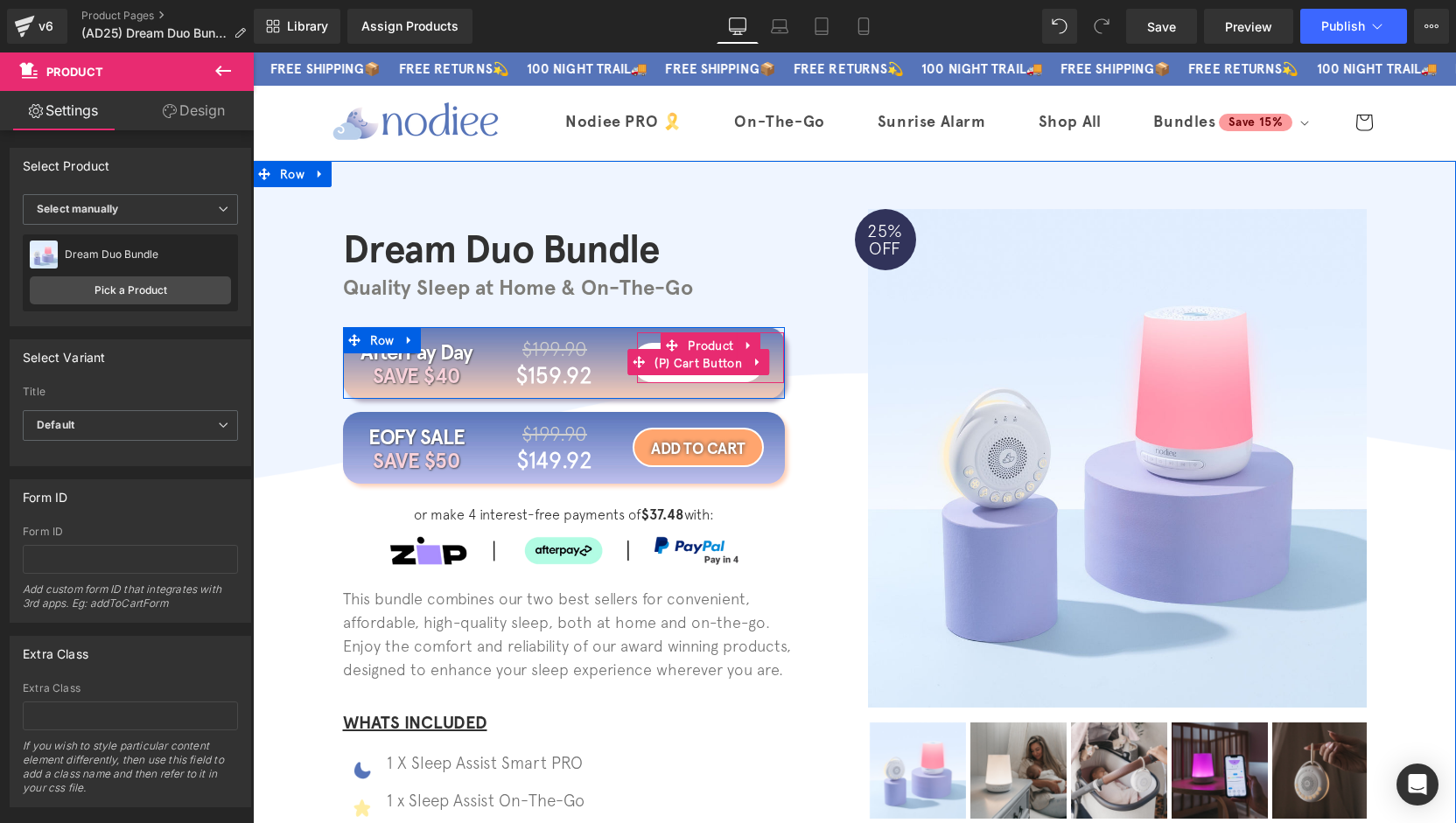
click at [693, 367] on span "(P) Cart Button" at bounding box center [698, 363] width 96 height 26
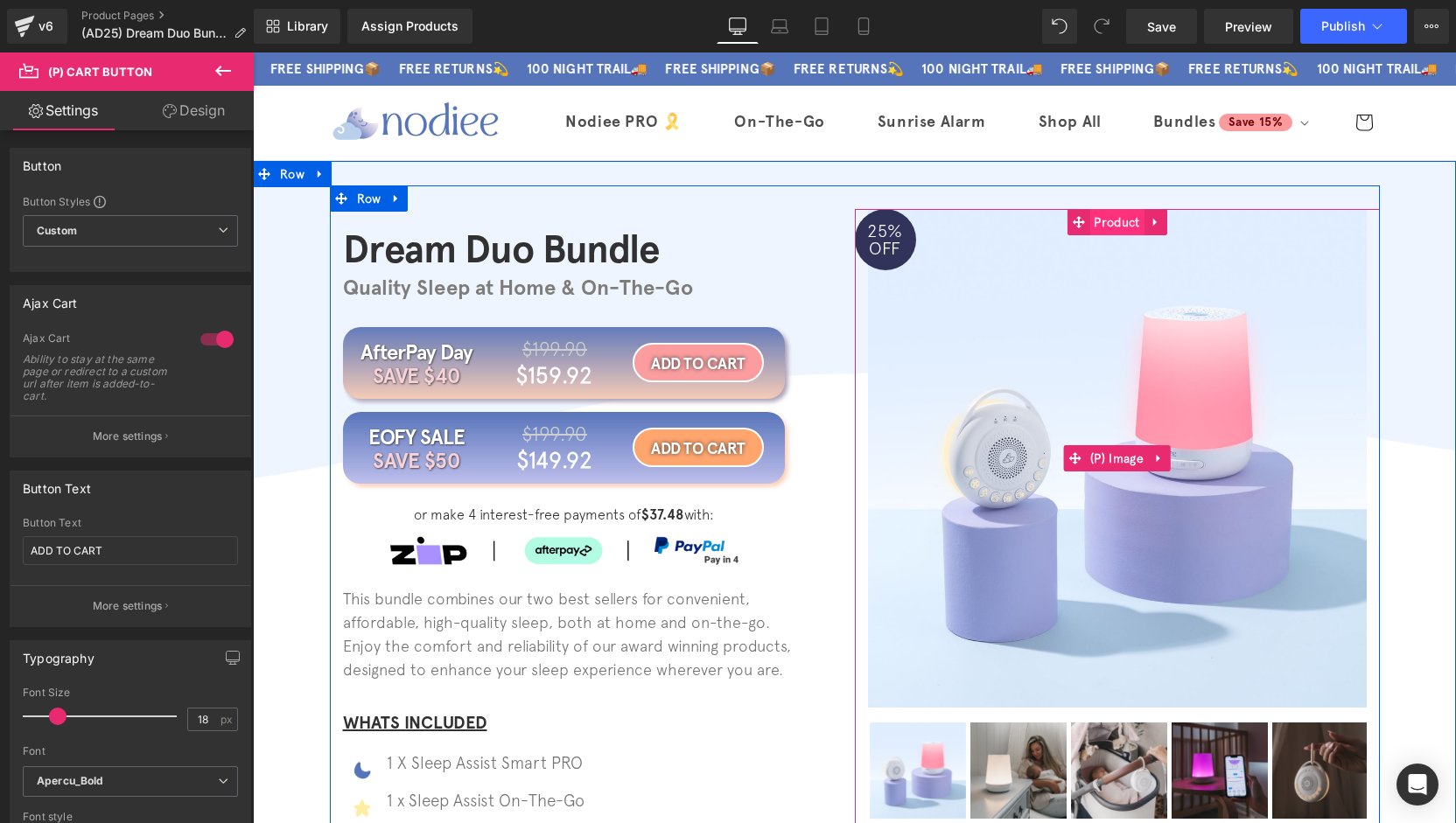
click at [1128, 230] on span "Product" at bounding box center [1116, 221] width 54 height 26
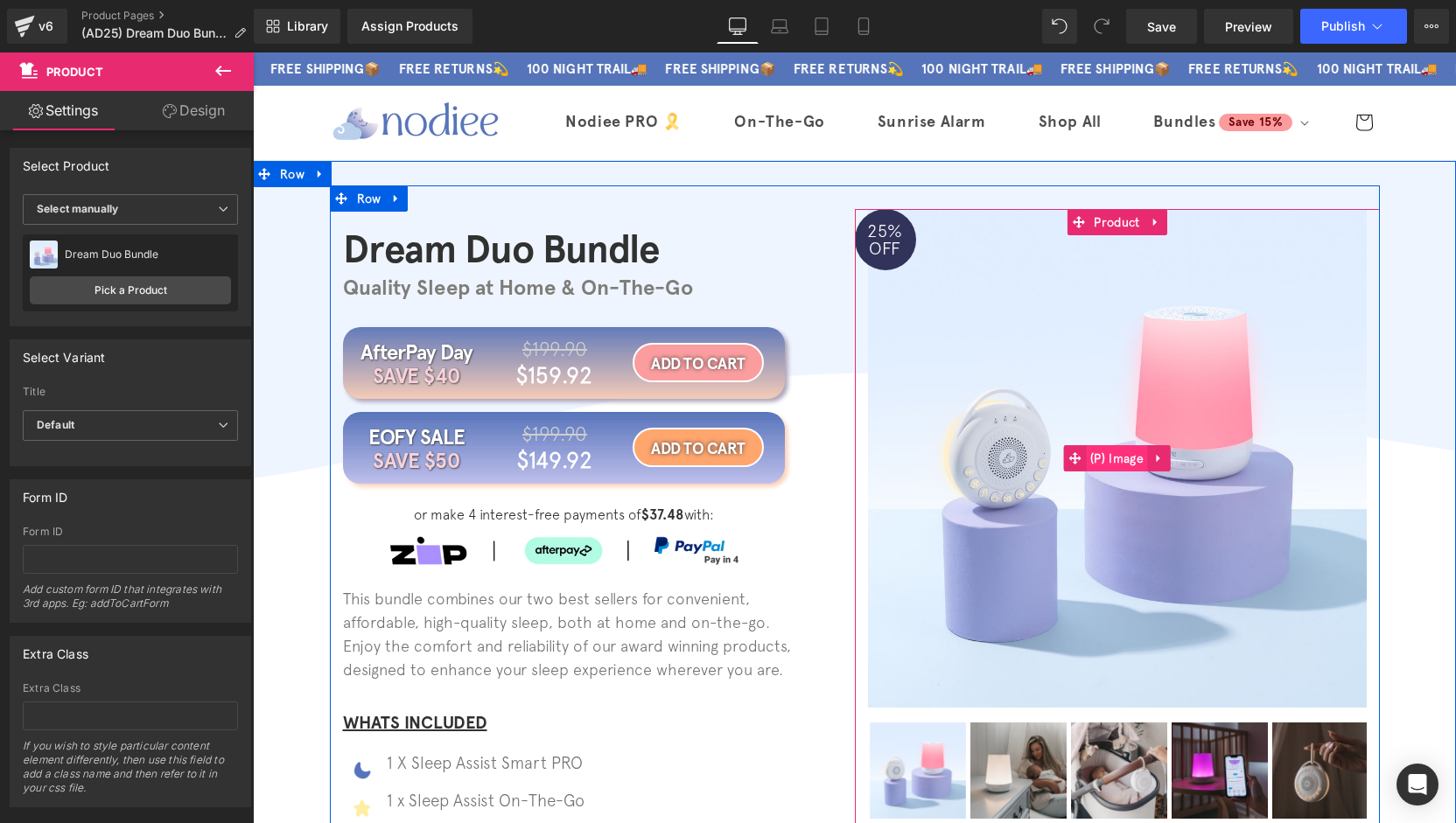
click at [1114, 450] on span "(P) Image" at bounding box center [1117, 457] width 62 height 26
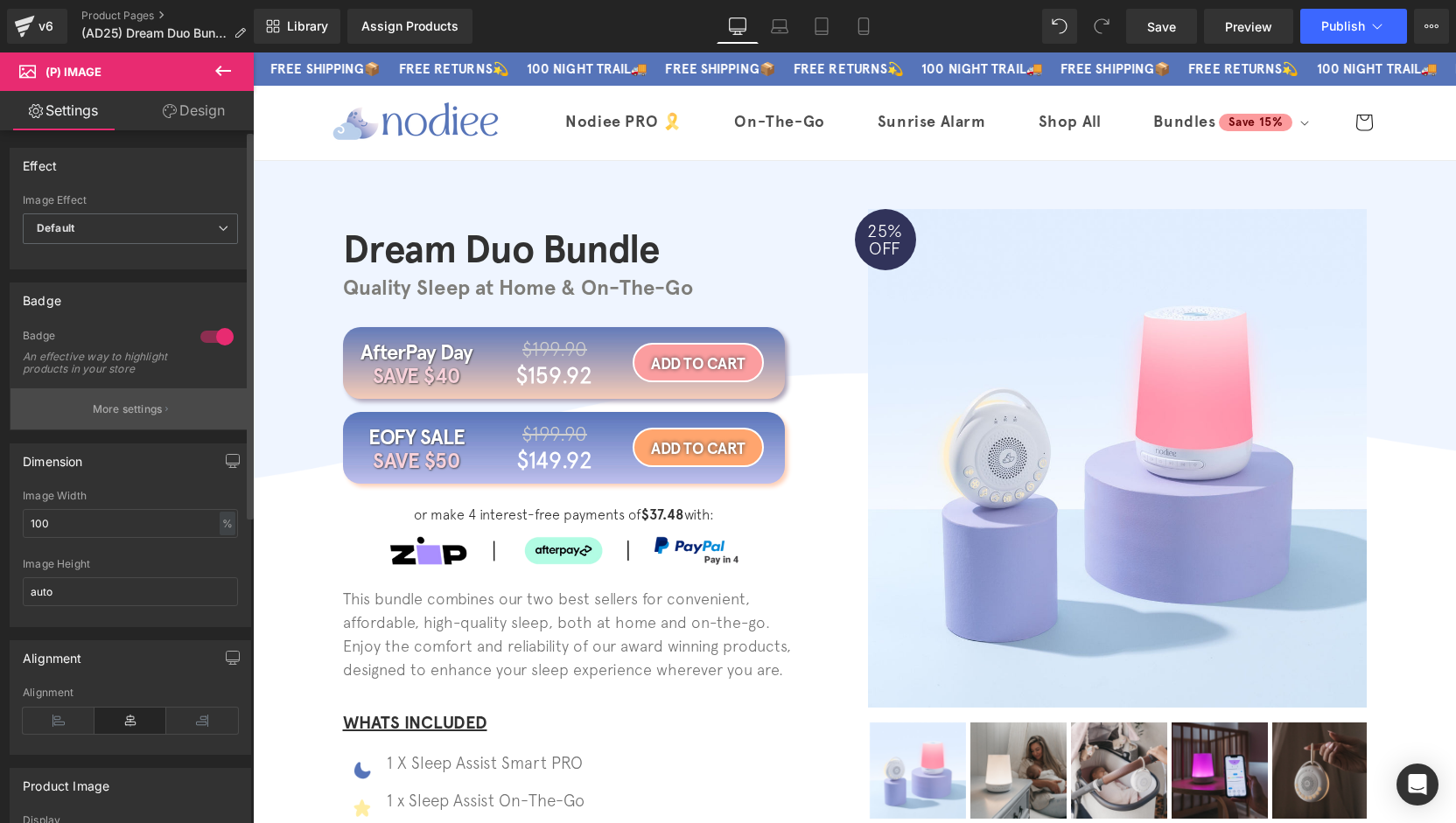
click at [128, 417] on p "More settings" at bounding box center [128, 409] width 70 height 15
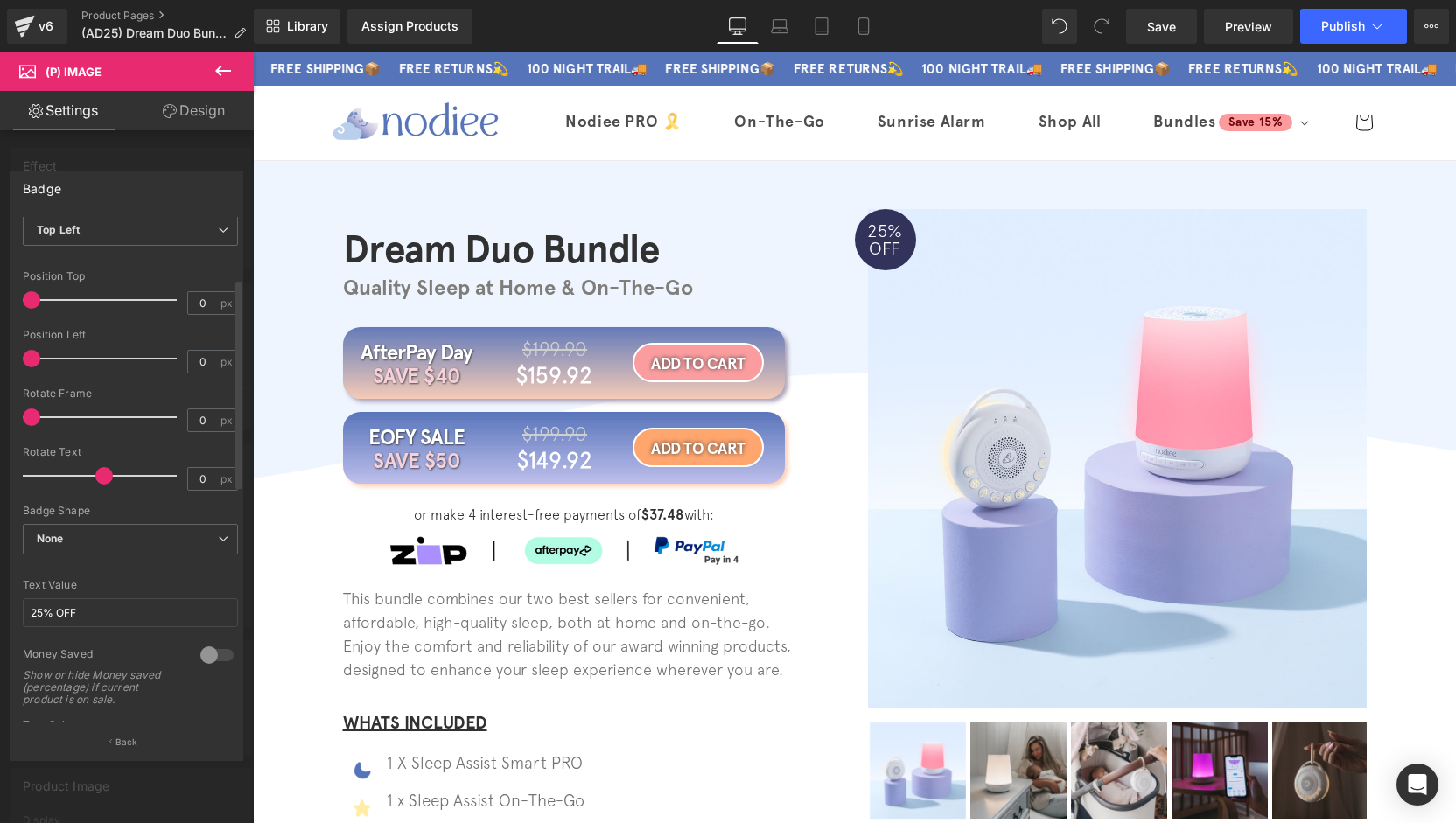
scroll to position [175, 0]
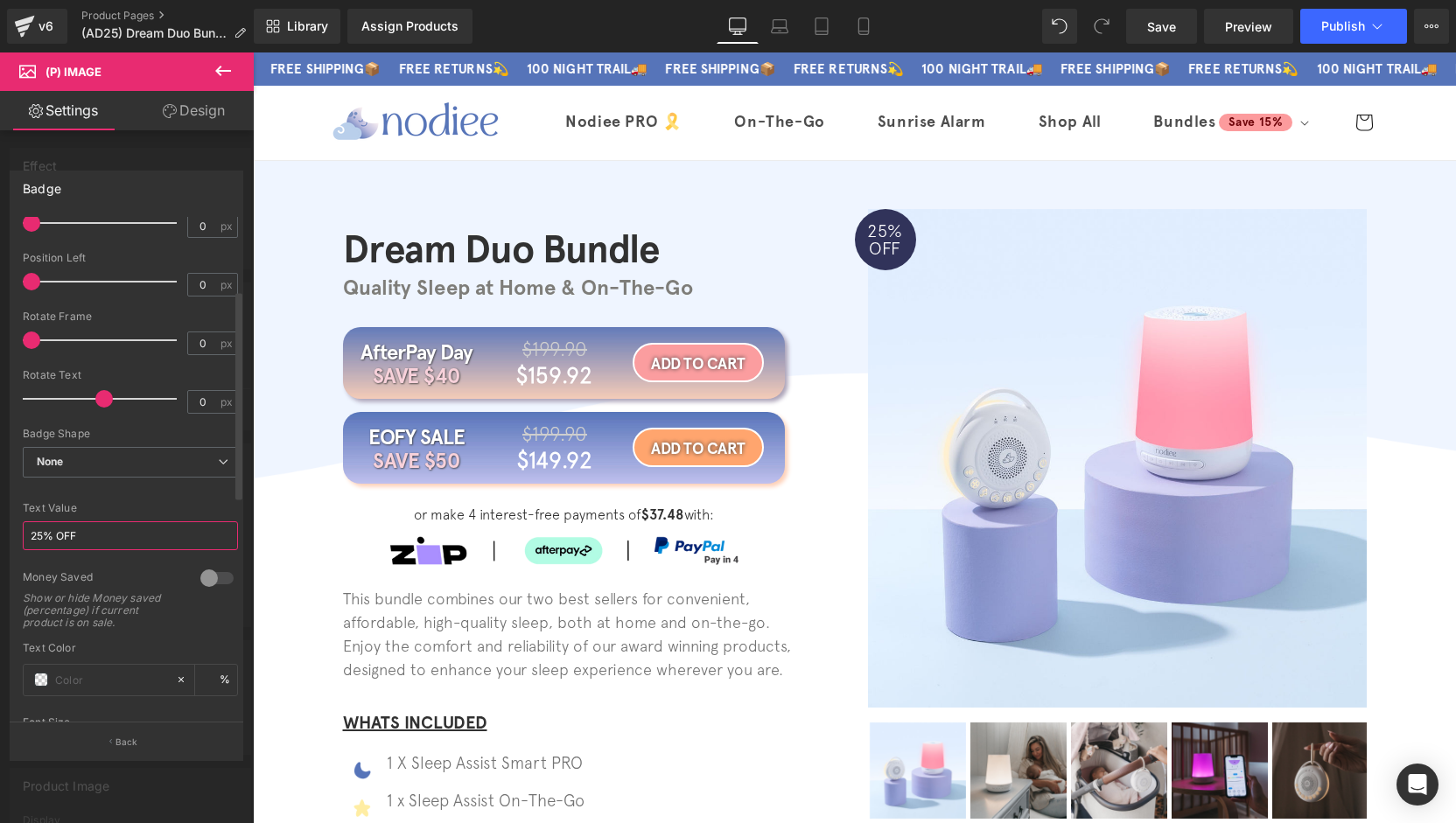
click at [42, 536] on input "25% OFF" at bounding box center [131, 536] width 216 height 29
type input "20% OFF"
click at [852, 28] on link "Mobile" at bounding box center [863, 26] width 42 height 35
type input "100"
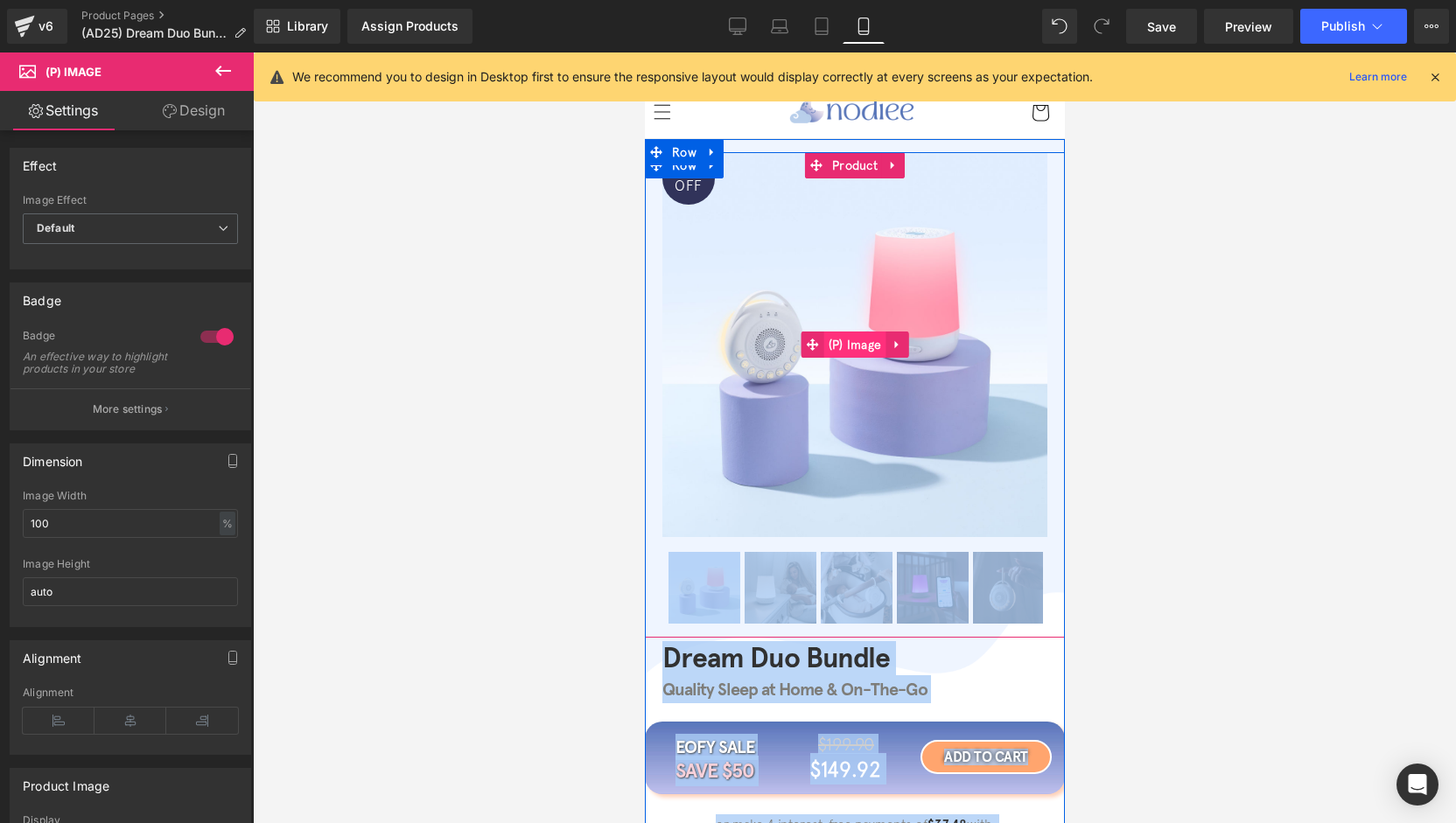
drag, startPoint x: 842, startPoint y: 336, endPoint x: 999, endPoint y: 418, distance: 177.1
click at [842, 336] on span "(P) Image" at bounding box center [854, 344] width 62 height 26
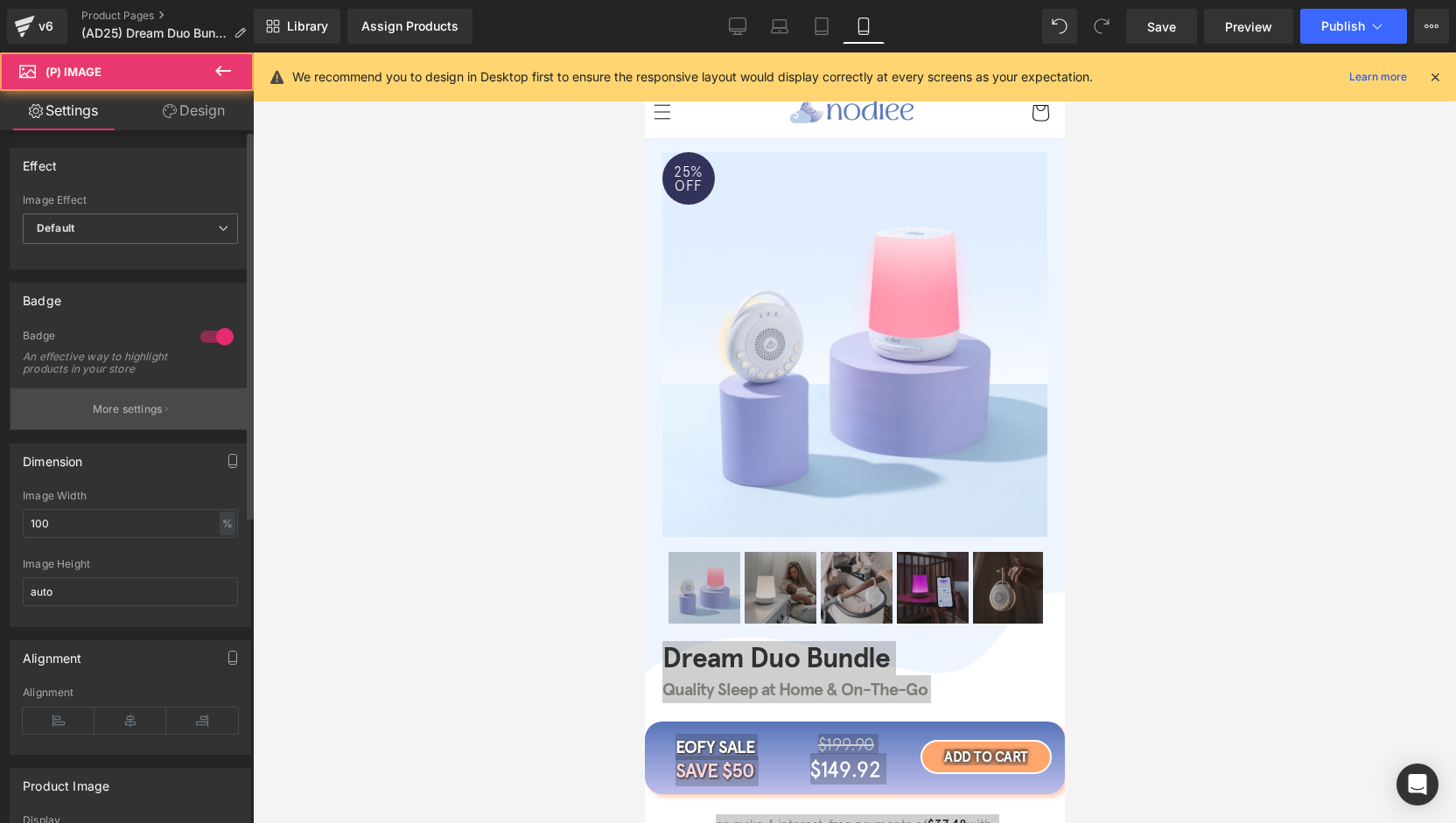
click at [127, 408] on button "More settings" at bounding box center [131, 409] width 240 height 42
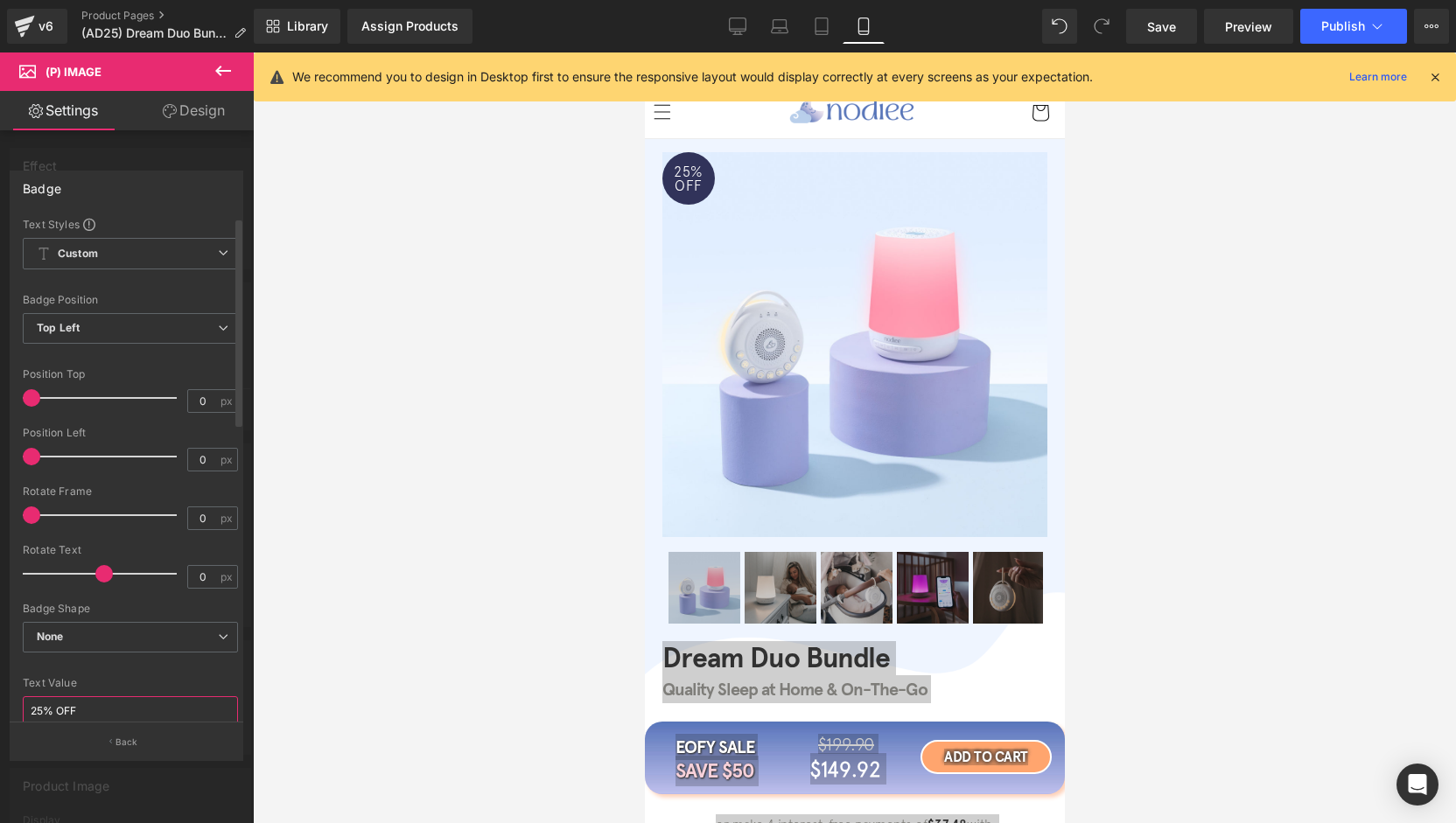
click at [45, 708] on input "25% OFF" at bounding box center [131, 711] width 216 height 29
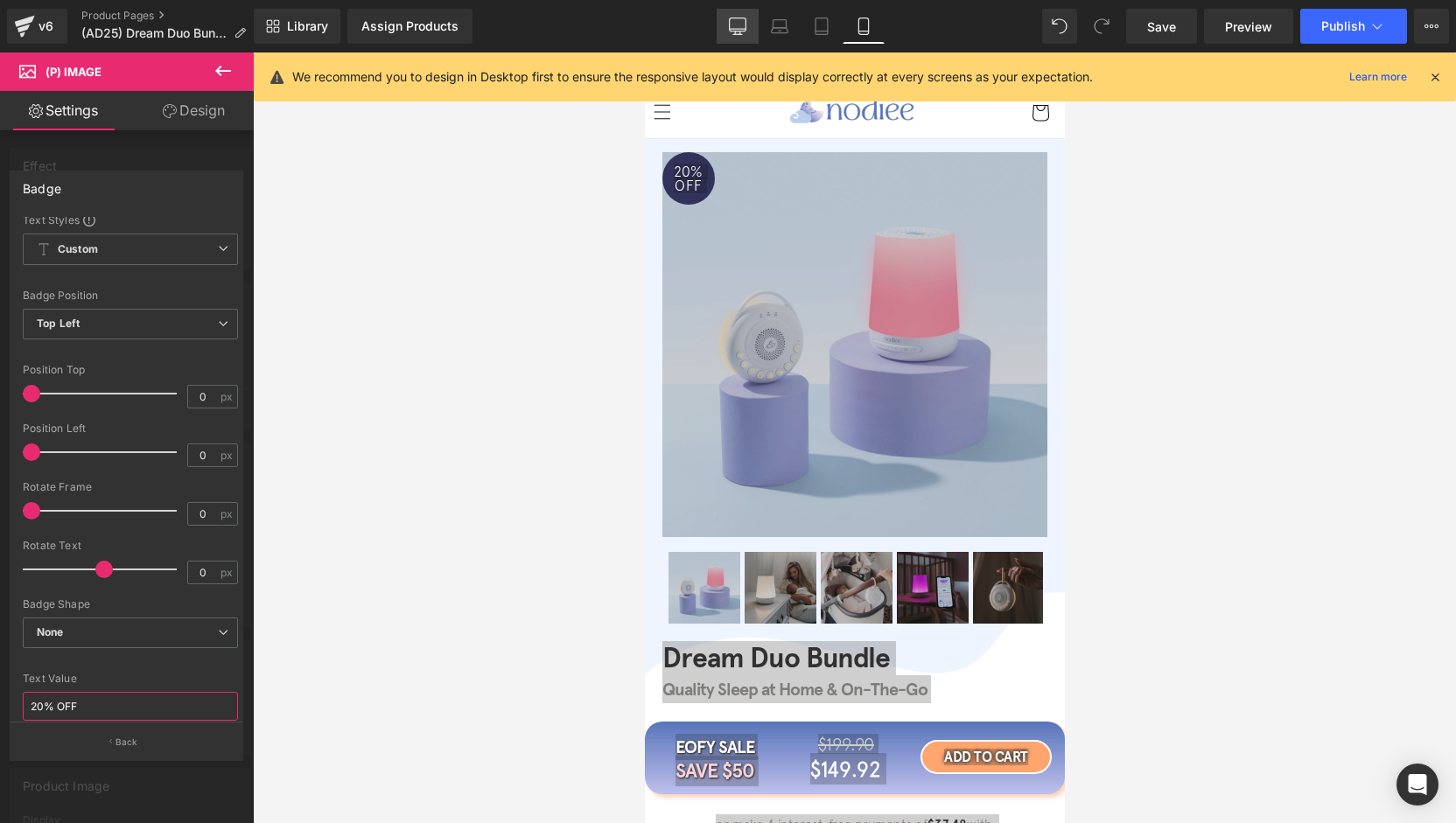
type input "20% OFF"
click at [737, 30] on icon at bounding box center [737, 26] width 17 height 17
type input "#8224e3"
type input "100"
type input "#dd3333"
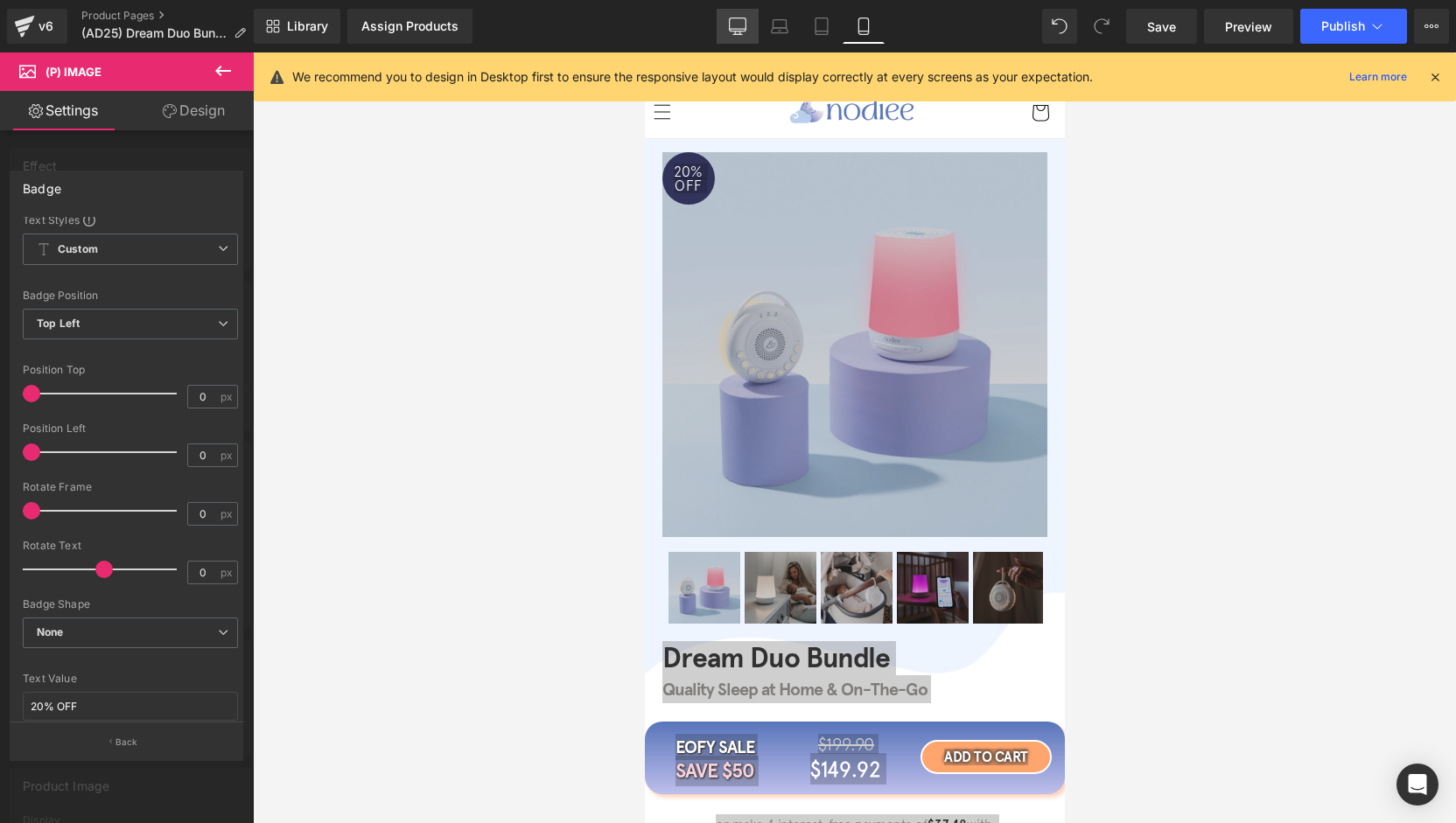
type input "100"
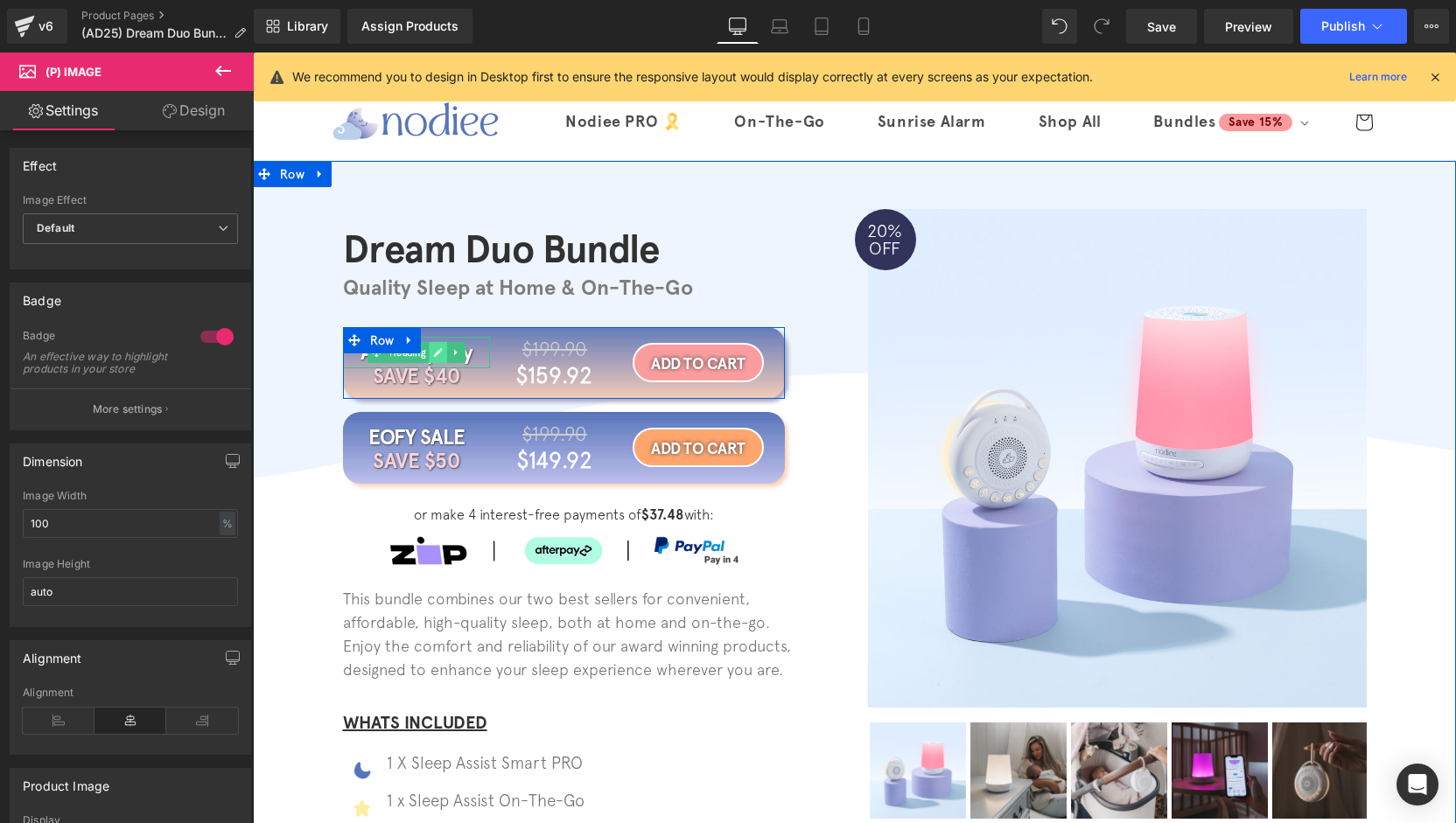
click at [434, 354] on icon at bounding box center [438, 352] width 9 height 9
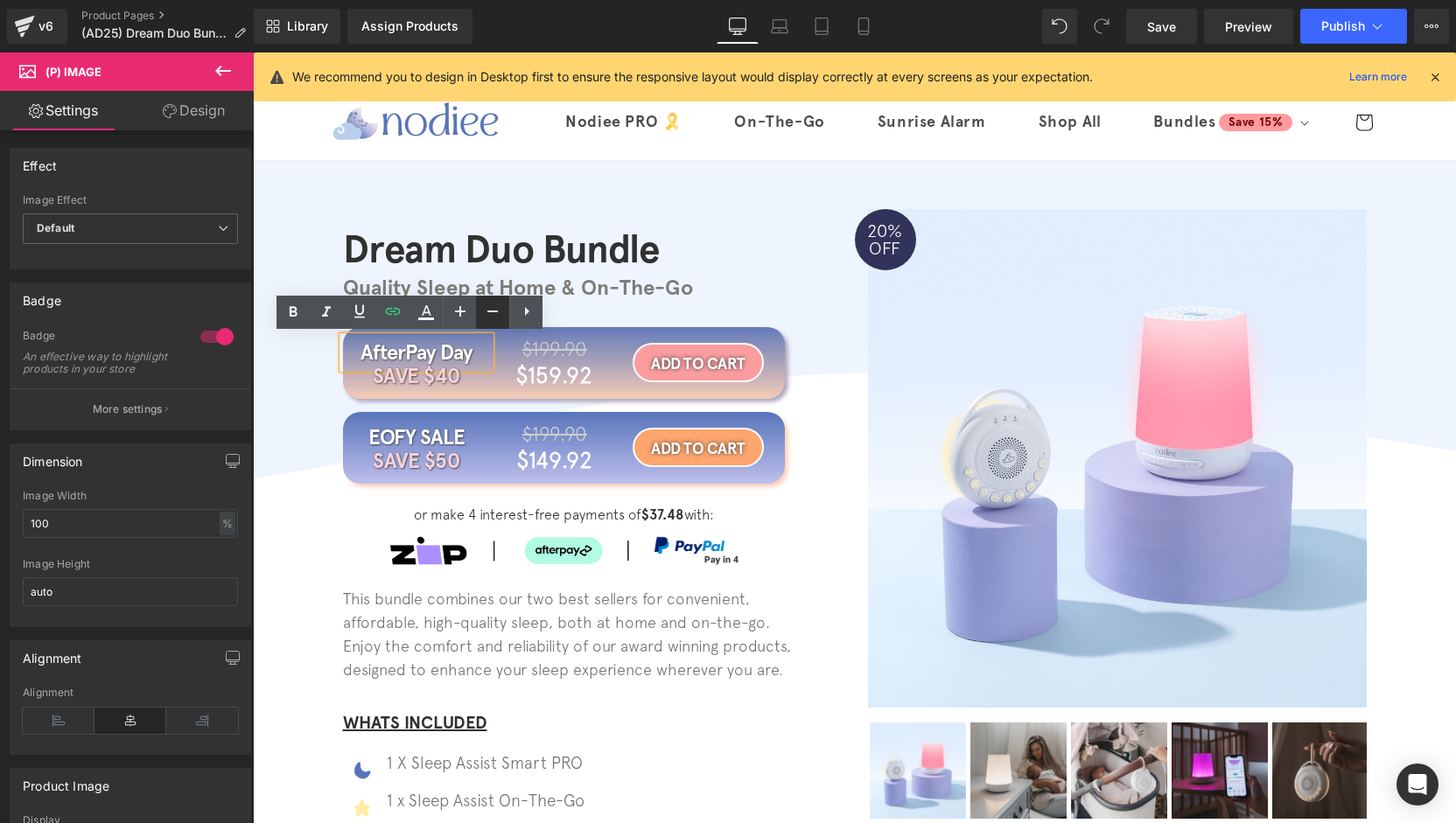
click at [492, 313] on icon at bounding box center [492, 311] width 21 height 21
click at [282, 417] on div "Dream Duo Bundle Heading Quality Sleep at Home & On-The-Go Heading Row AfterPay…" at bounding box center [854, 577] width 1203 height 783
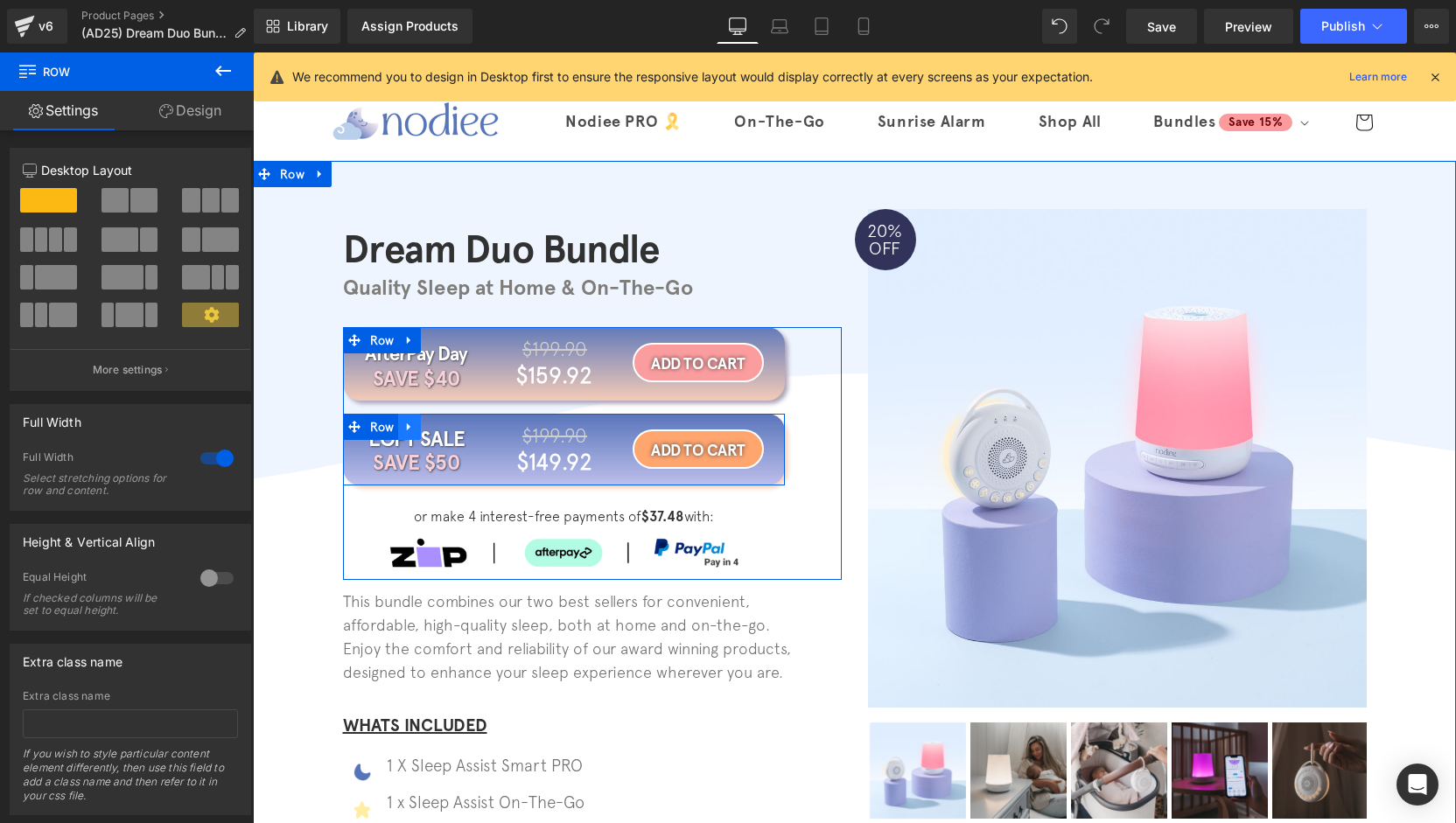
click at [407, 425] on icon at bounding box center [409, 426] width 4 height 8
click at [449, 426] on icon at bounding box center [455, 426] width 13 height 14
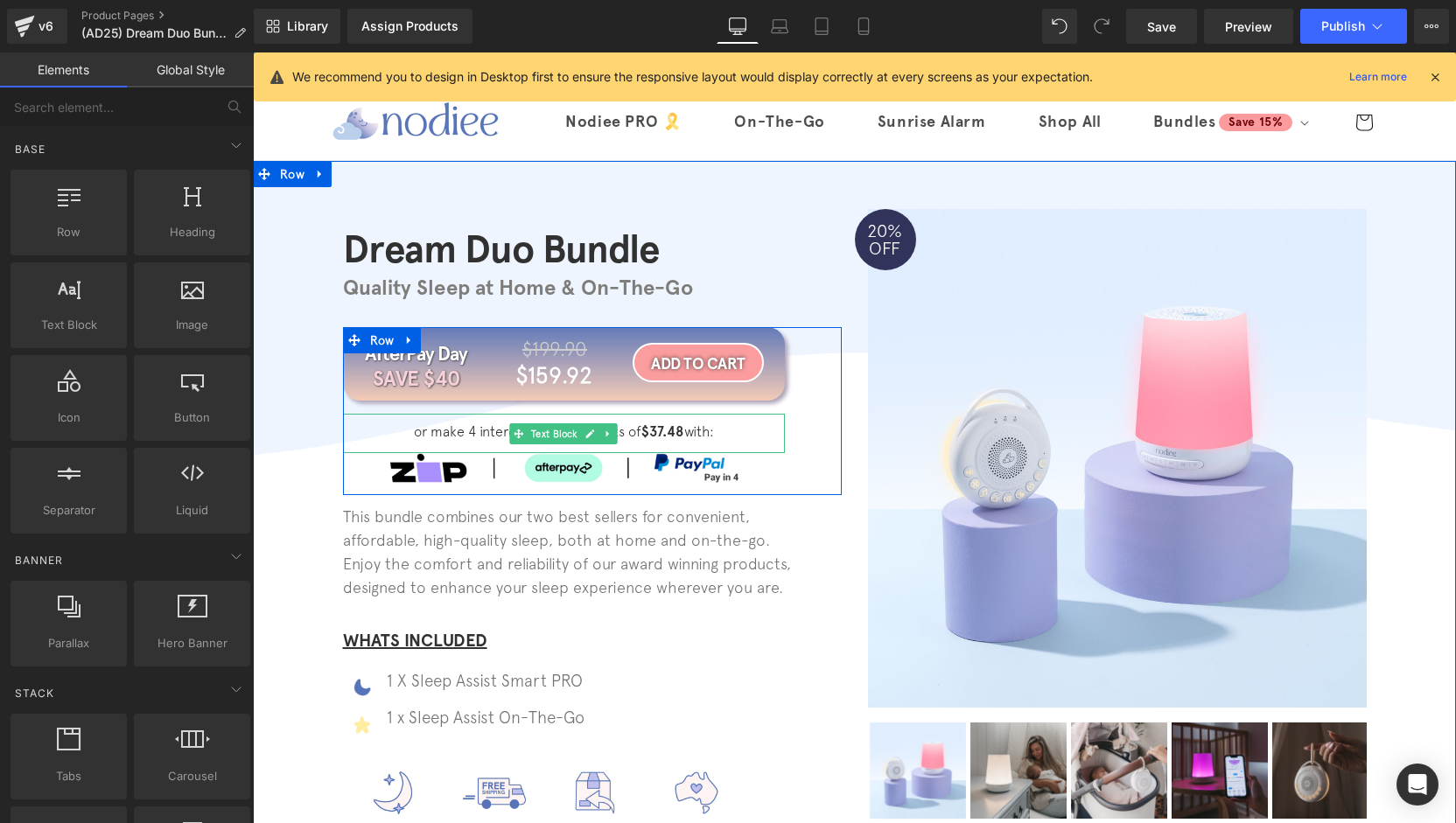
drag, startPoint x: 662, startPoint y: 432, endPoint x: 671, endPoint y: 433, distance: 9.1
click at [662, 431] on strong "$37.48" at bounding box center [663, 431] width 43 height 16
click at [671, 433] on strong "$37.48" at bounding box center [663, 431] width 43 height 16
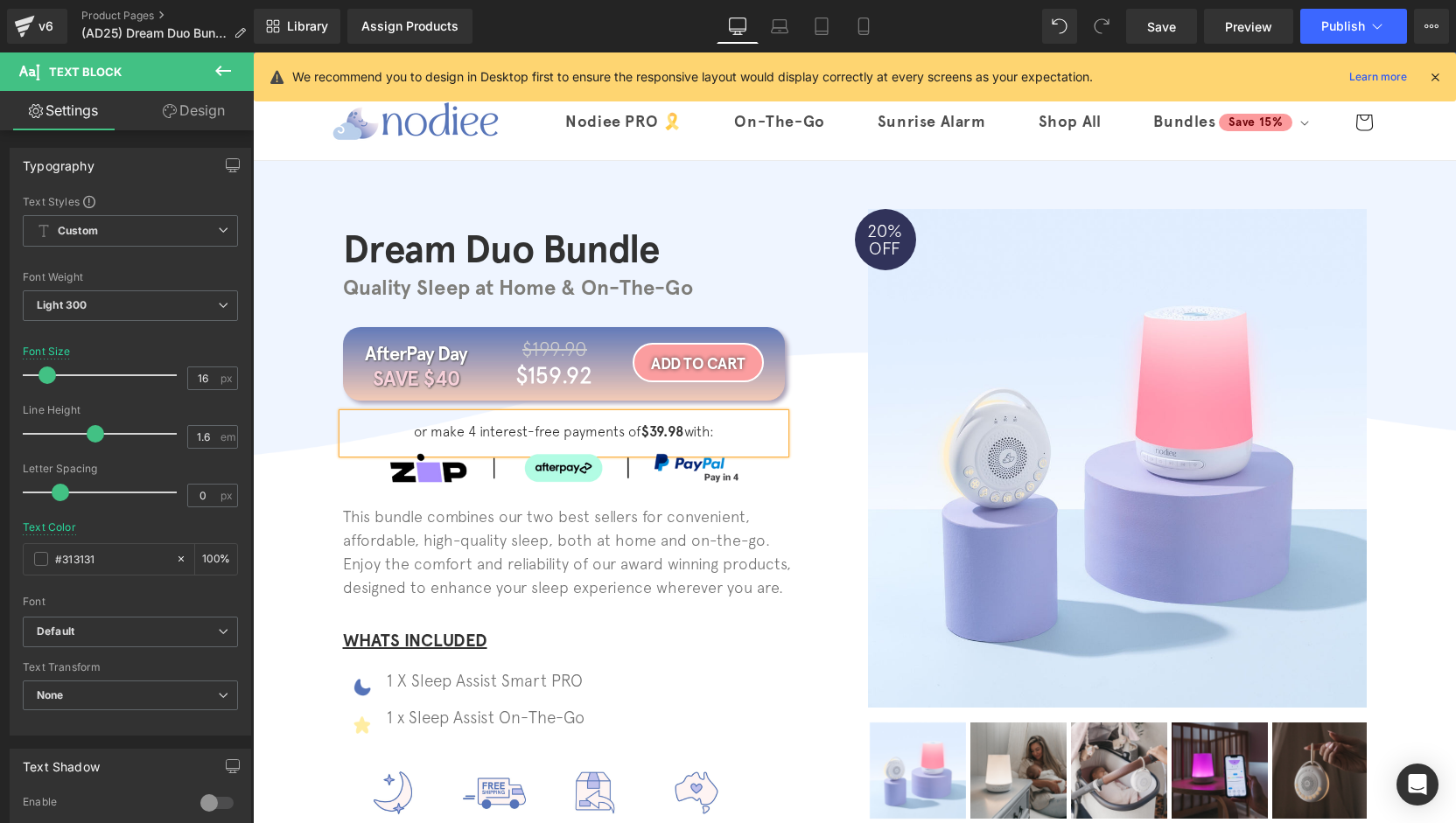
click at [313, 451] on div "Dream Duo Bundle Heading Quality Sleep at Home & On-The-Go Heading Row AfterPay…" at bounding box center [854, 535] width 1203 height 699
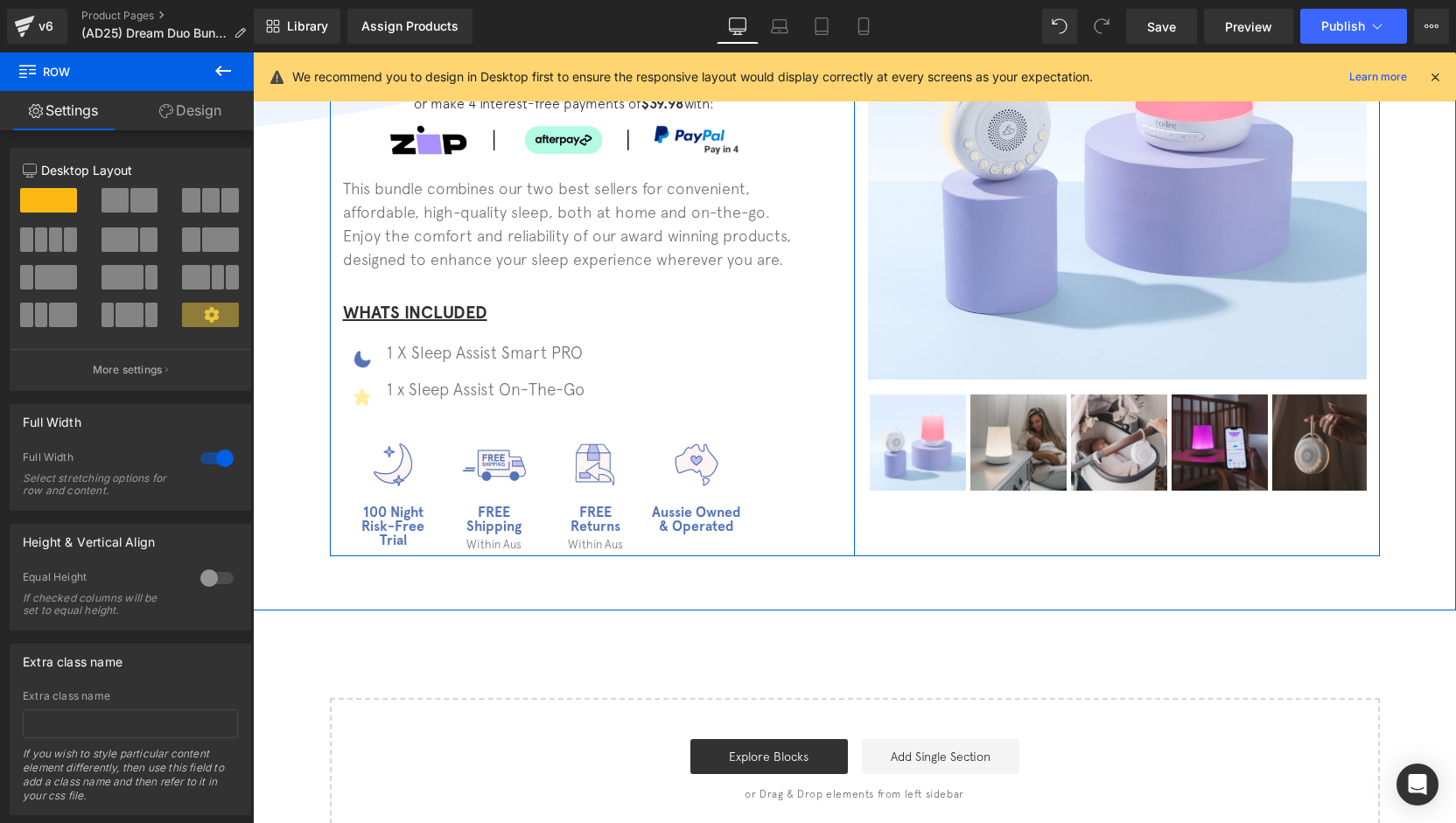
scroll to position [0, 0]
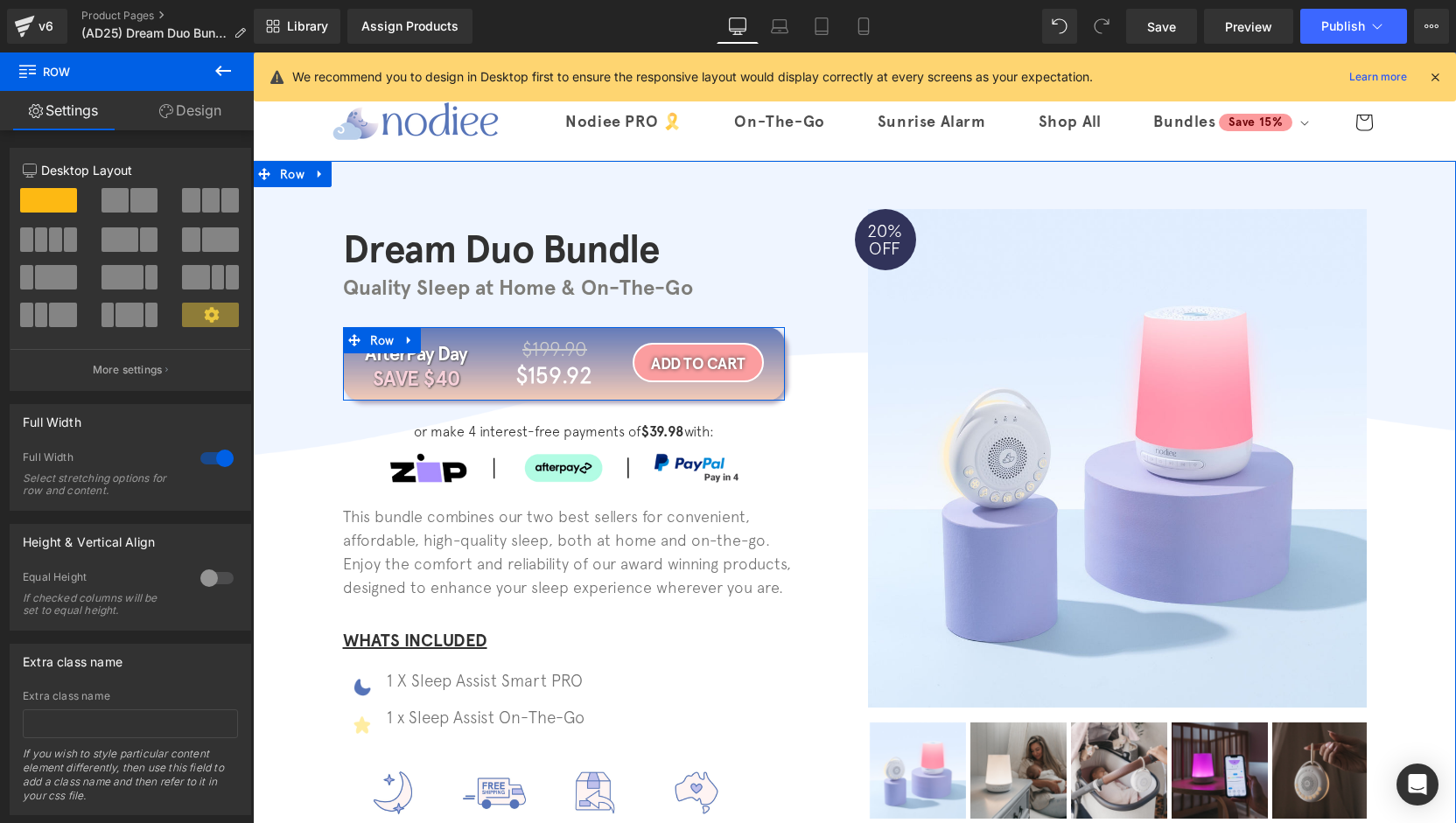
click at [402, 343] on icon at bounding box center [403, 339] width 10 height 11
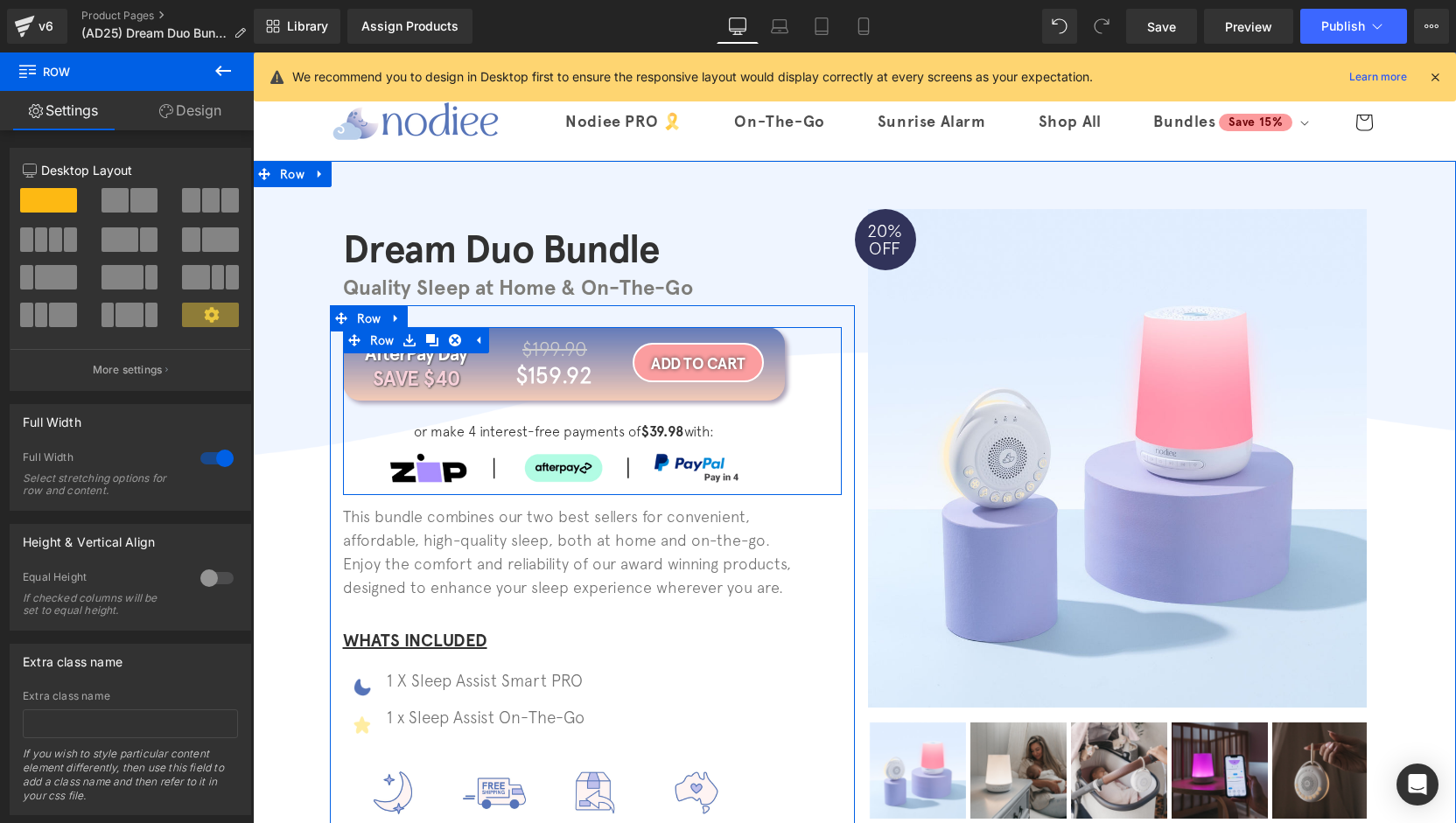
drag, startPoint x: 423, startPoint y: 344, endPoint x: 435, endPoint y: 381, distance: 38.9
click at [427, 343] on icon at bounding box center [432, 340] width 13 height 13
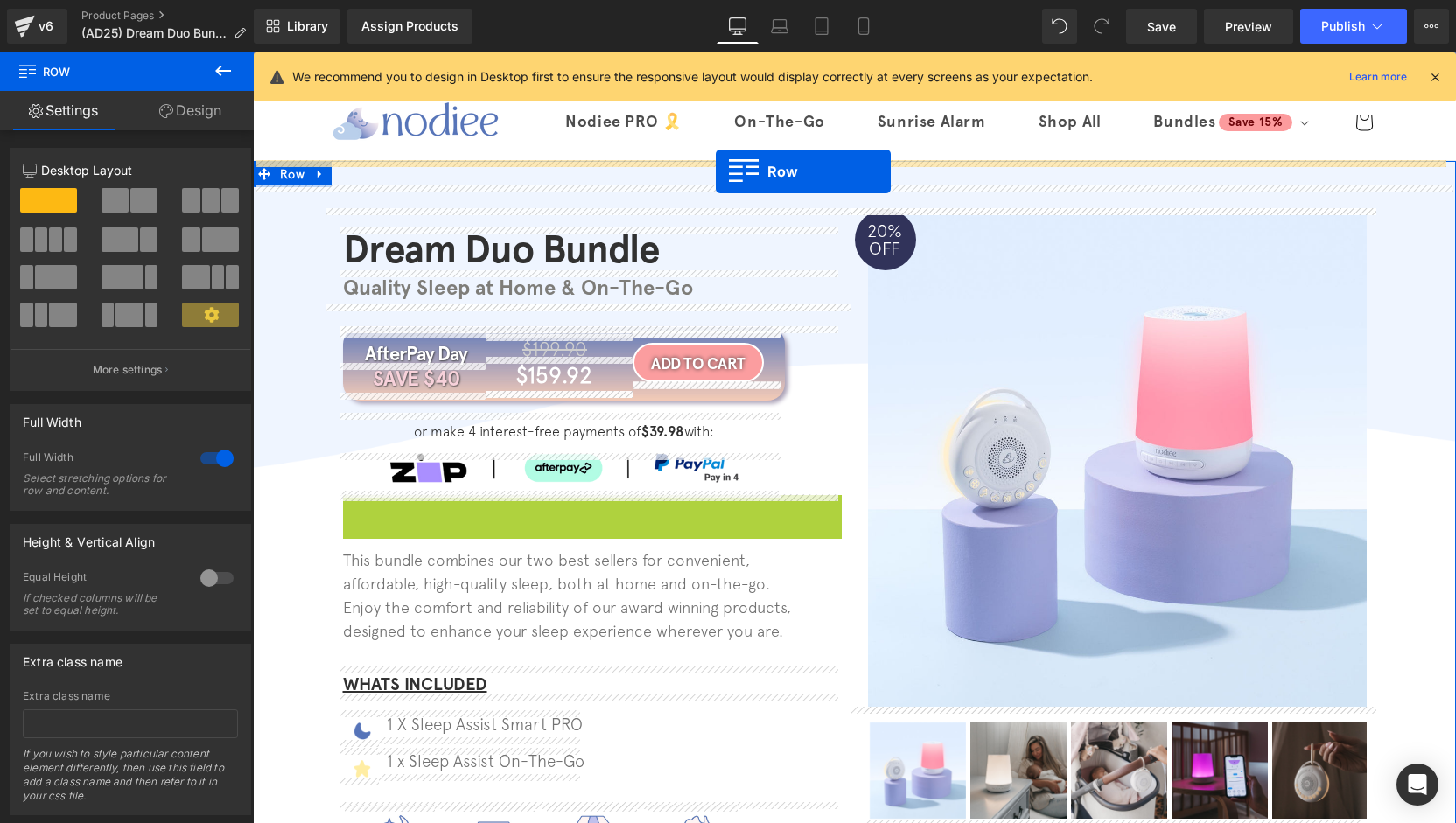
drag, startPoint x: 372, startPoint y: 509, endPoint x: 716, endPoint y: 171, distance: 482.3
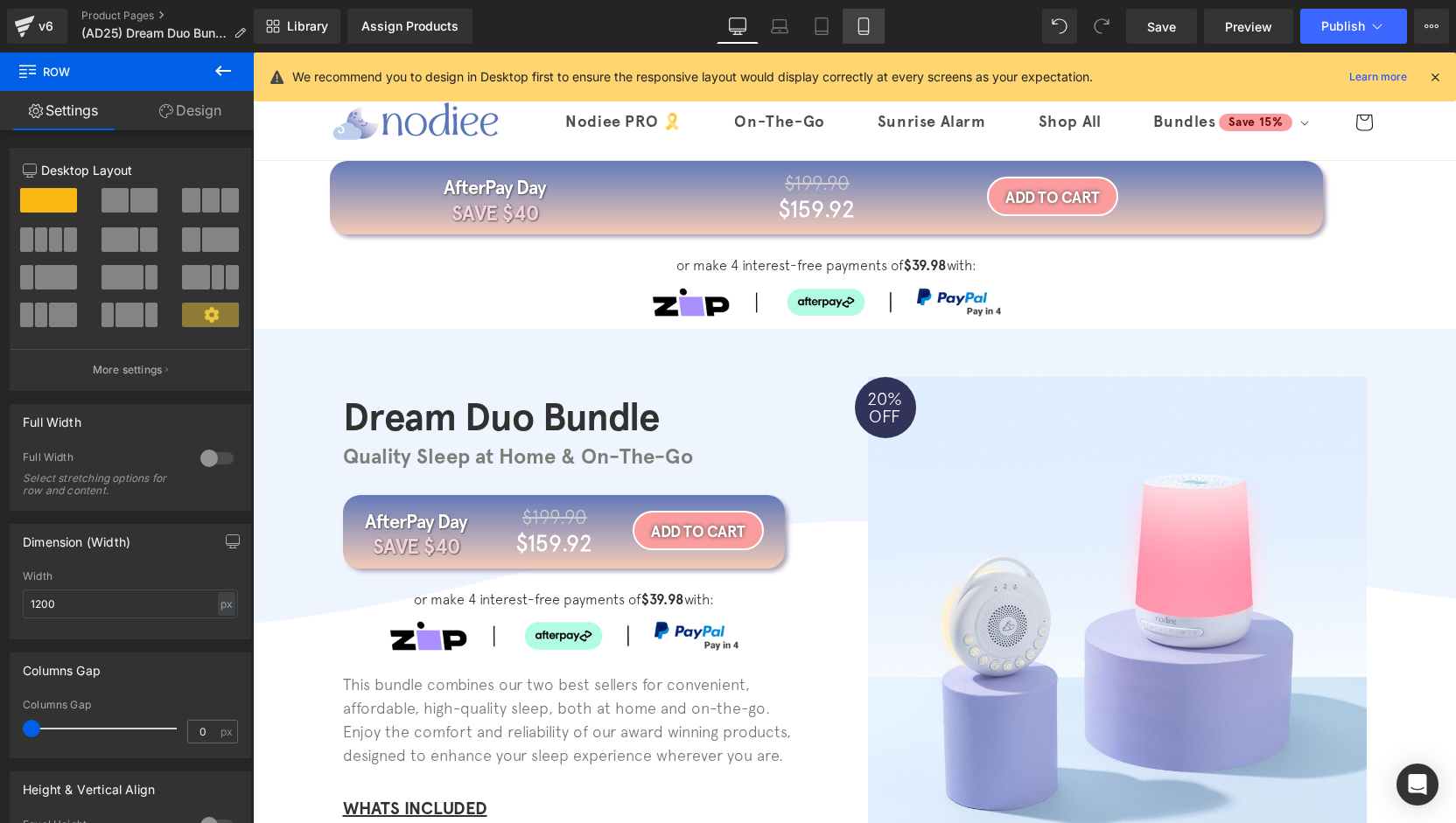
click at [874, 19] on link "Mobile" at bounding box center [863, 26] width 42 height 35
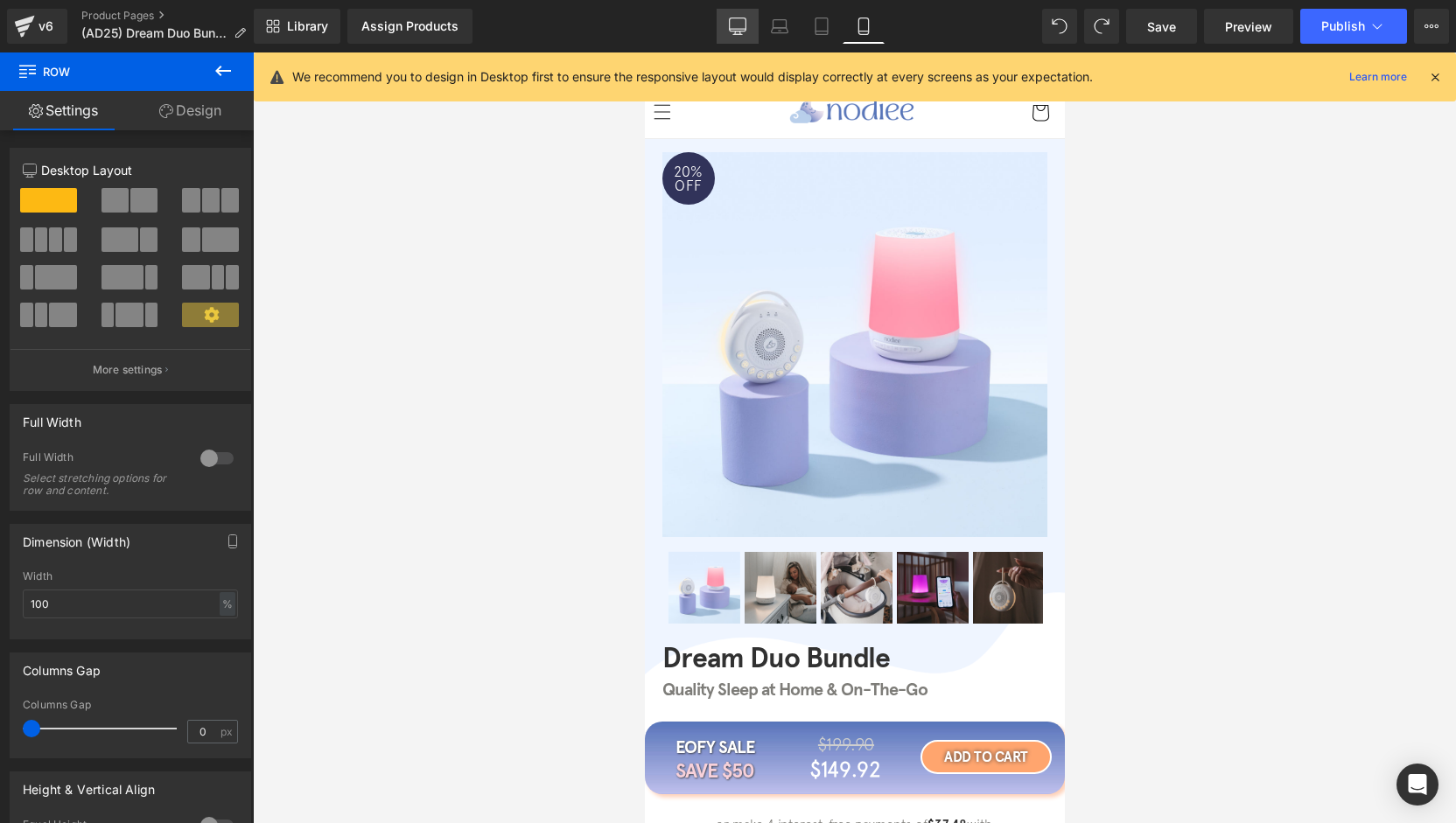
click at [749, 25] on link "Desktop" at bounding box center [737, 26] width 42 height 35
type input "1200"
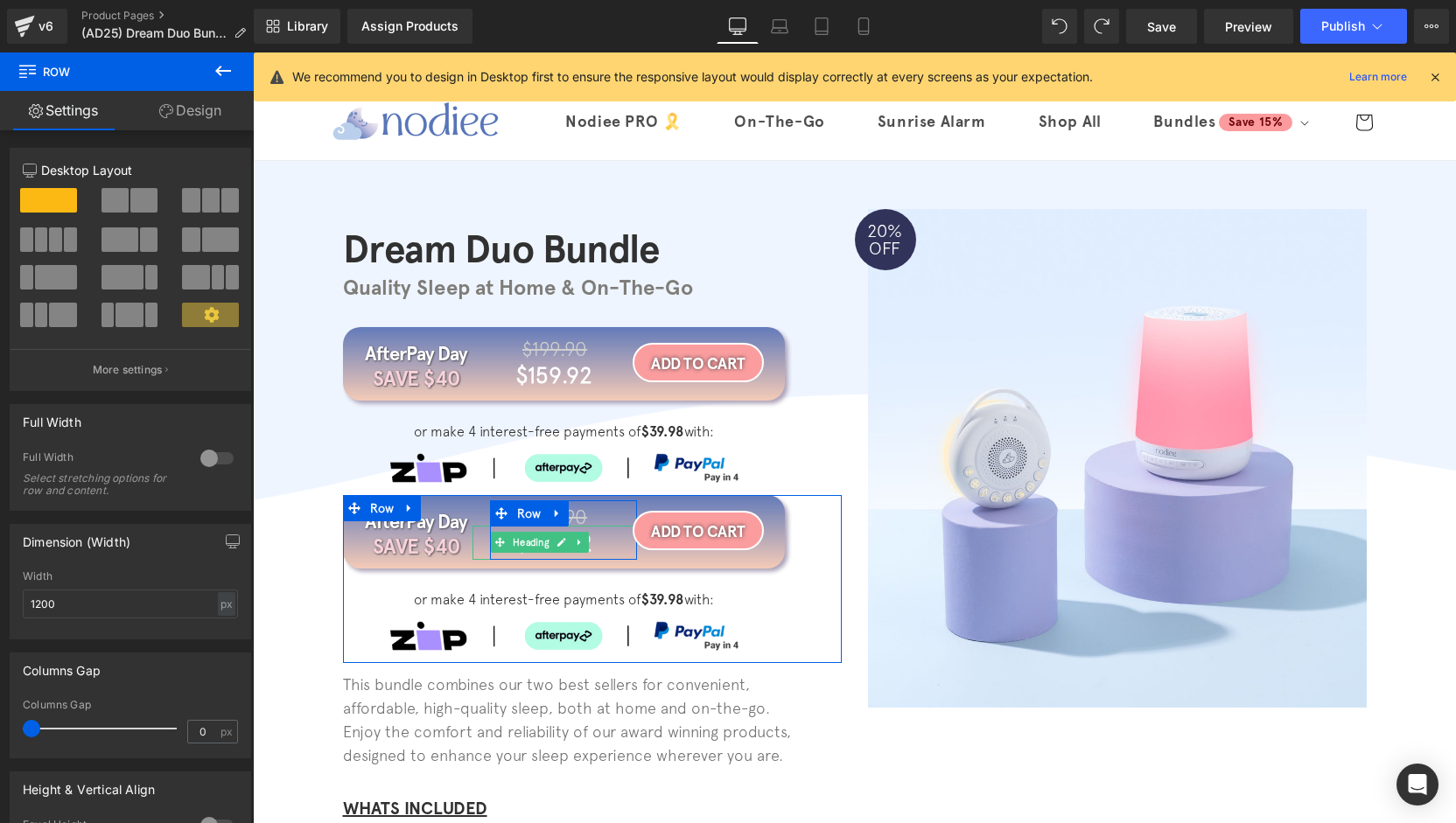
scroll to position [182, 0]
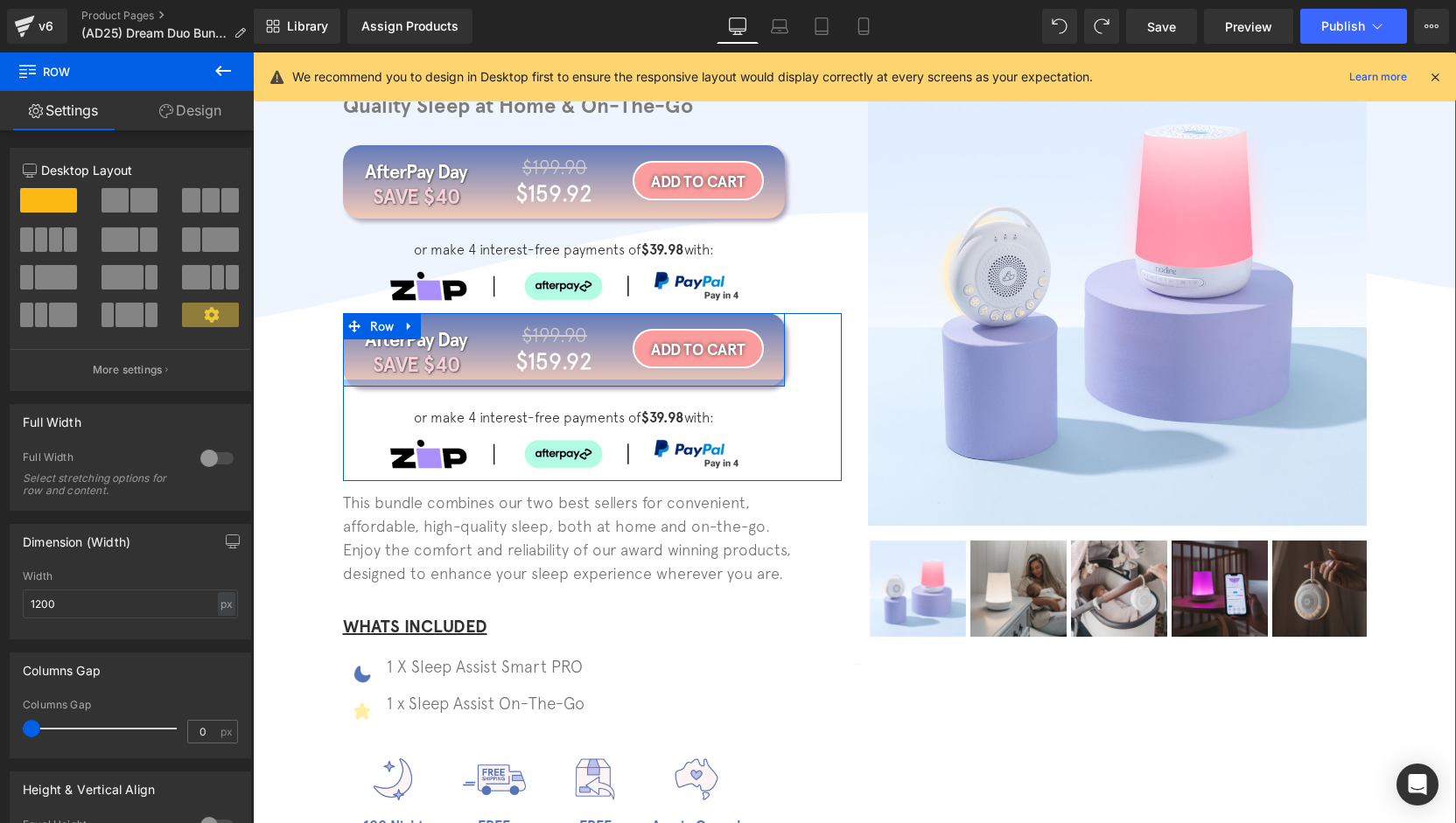
click at [353, 385] on div at bounding box center [564, 383] width 442 height 7
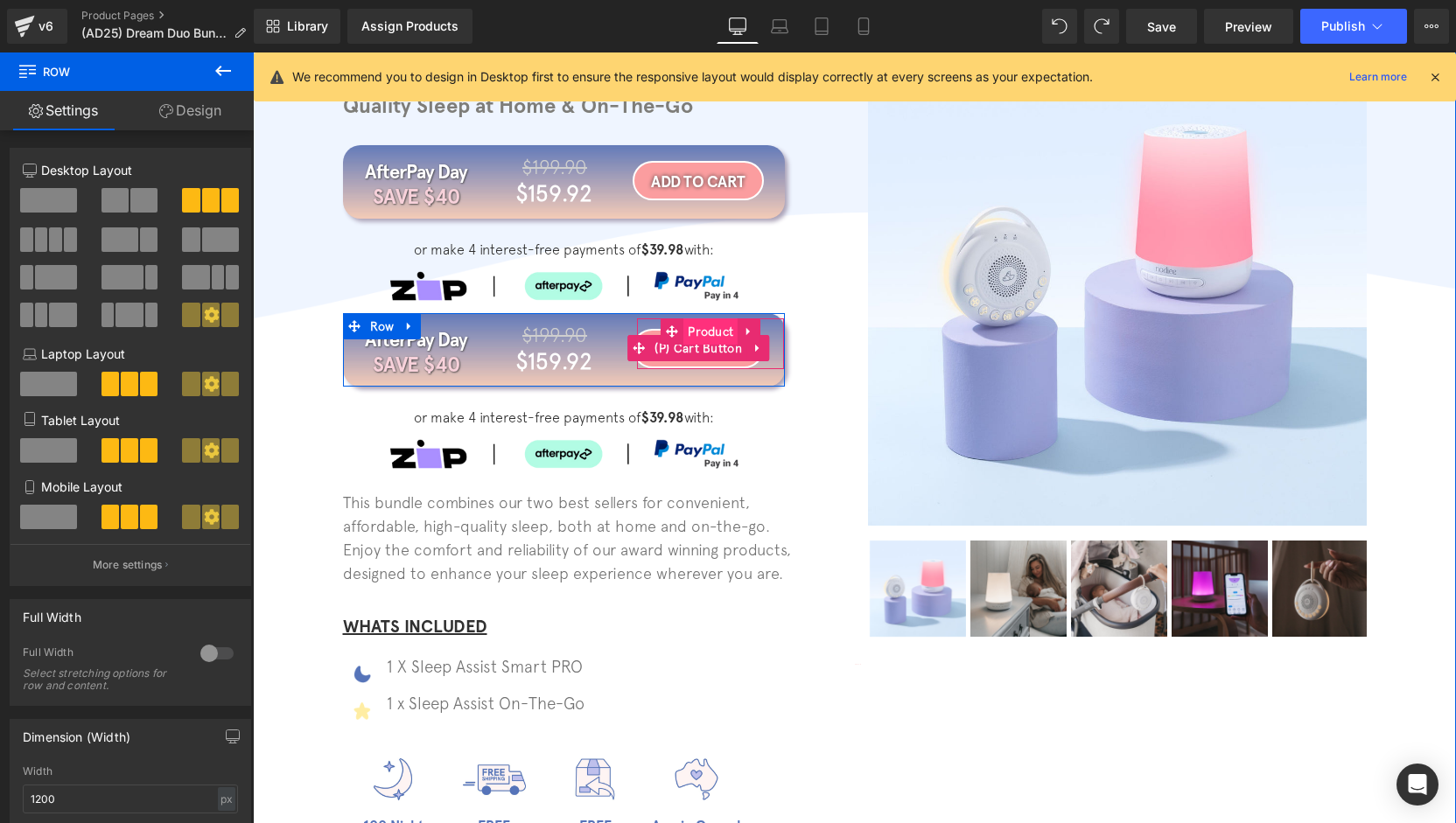
click at [686, 343] on span "Product" at bounding box center [710, 331] width 54 height 26
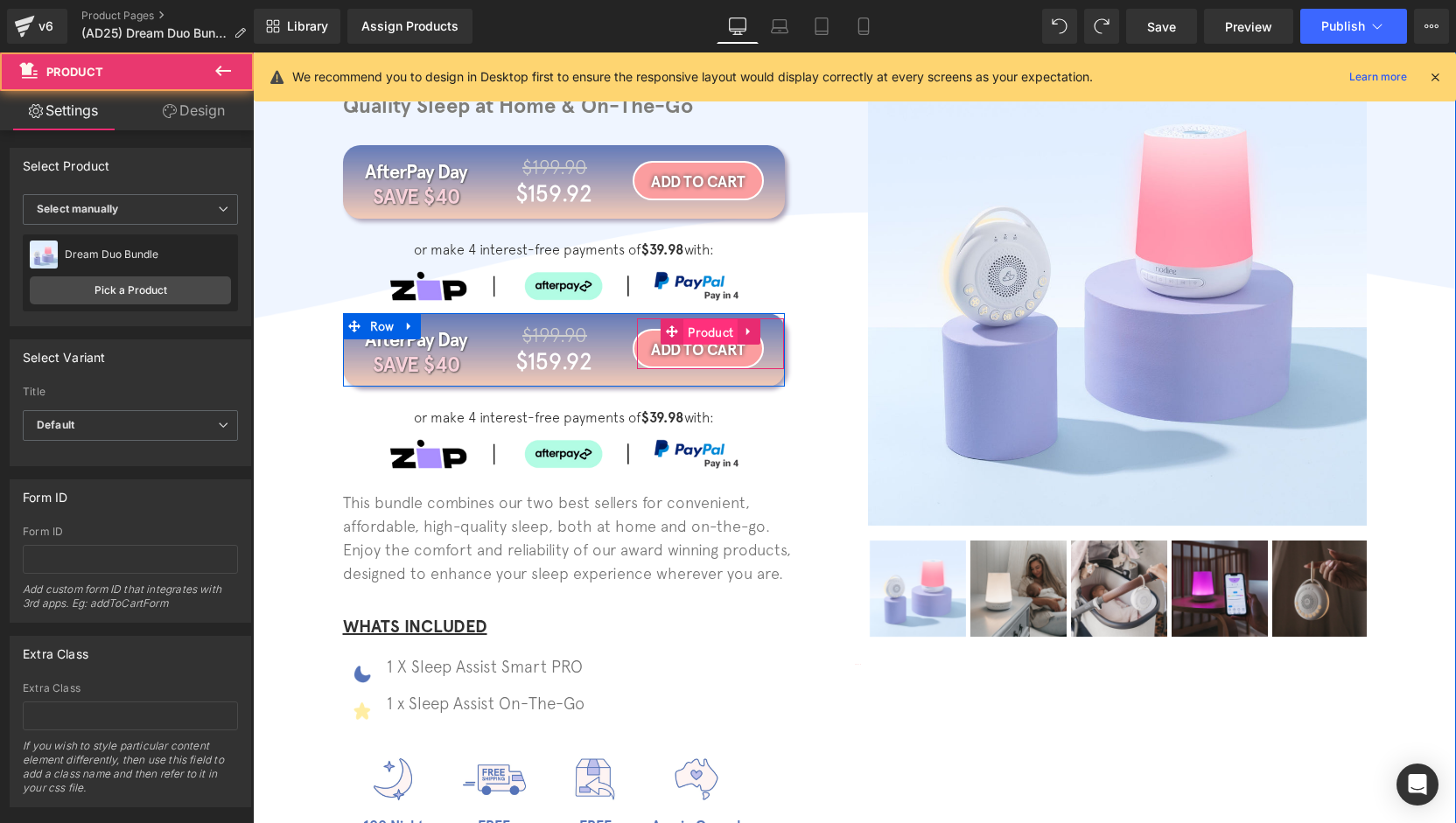
click at [695, 334] on span "Product" at bounding box center [710, 332] width 54 height 26
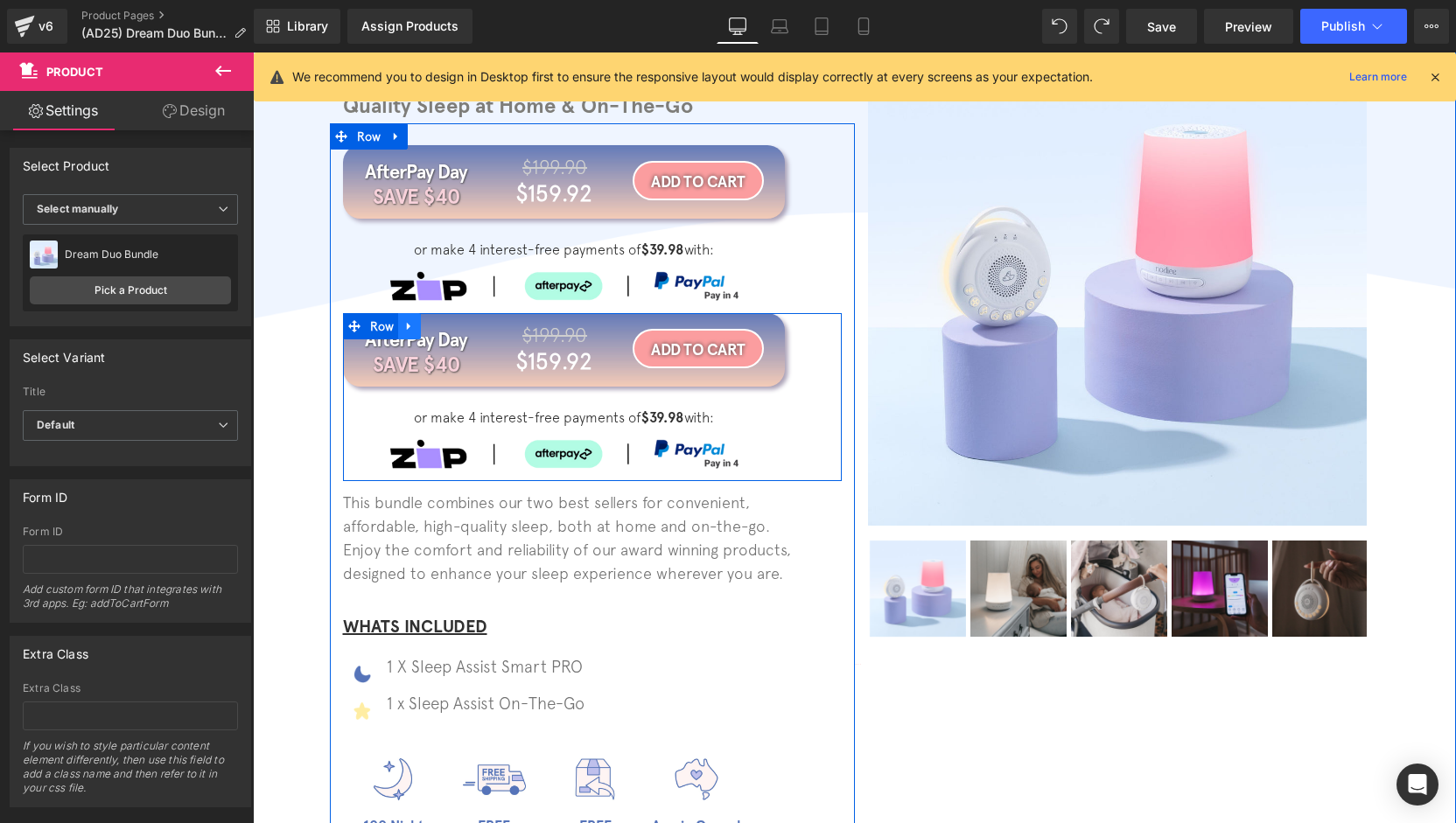
click at [406, 328] on icon at bounding box center [409, 326] width 13 height 14
click at [449, 330] on icon at bounding box center [455, 326] width 13 height 13
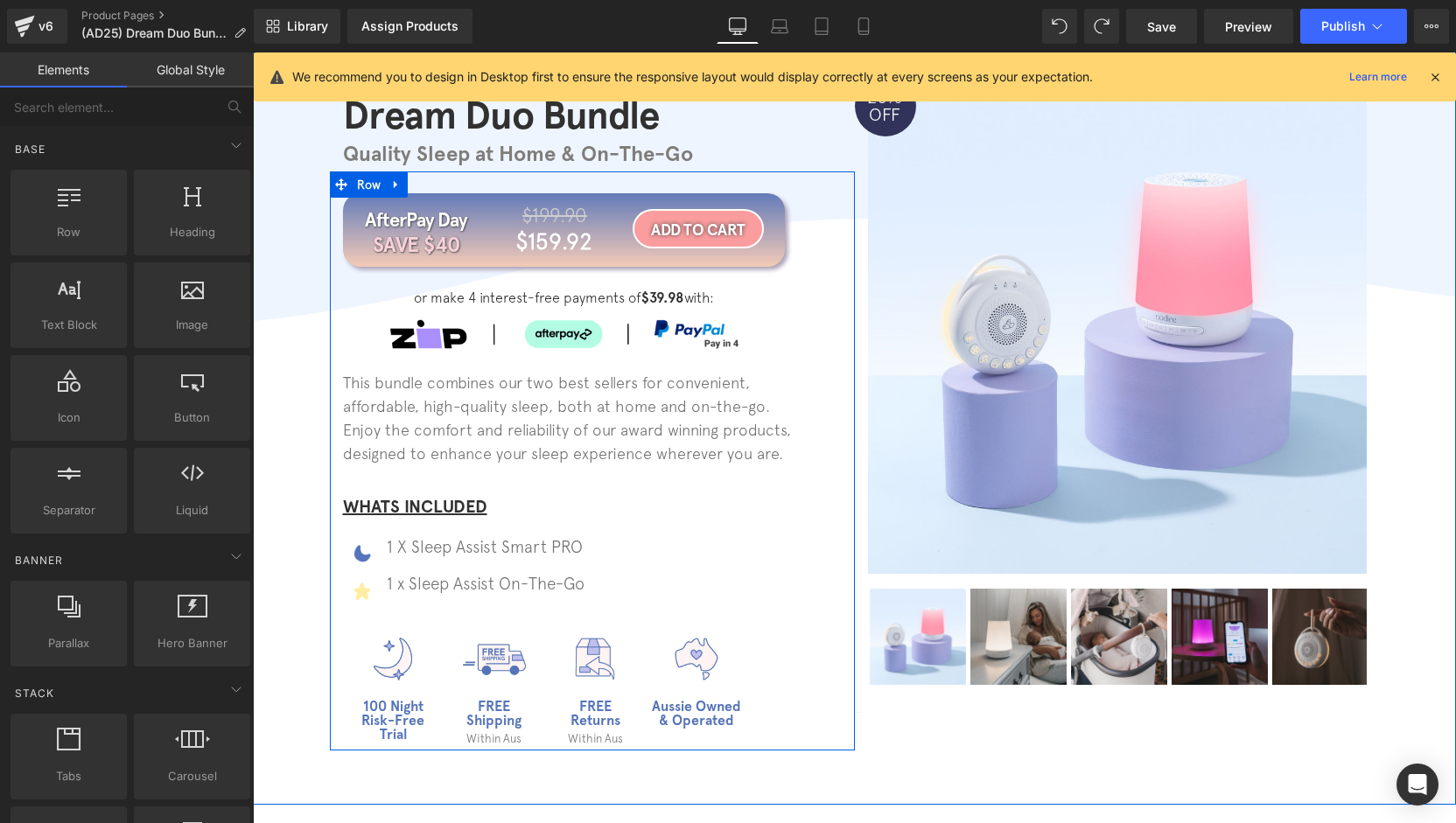
scroll to position [95, 0]
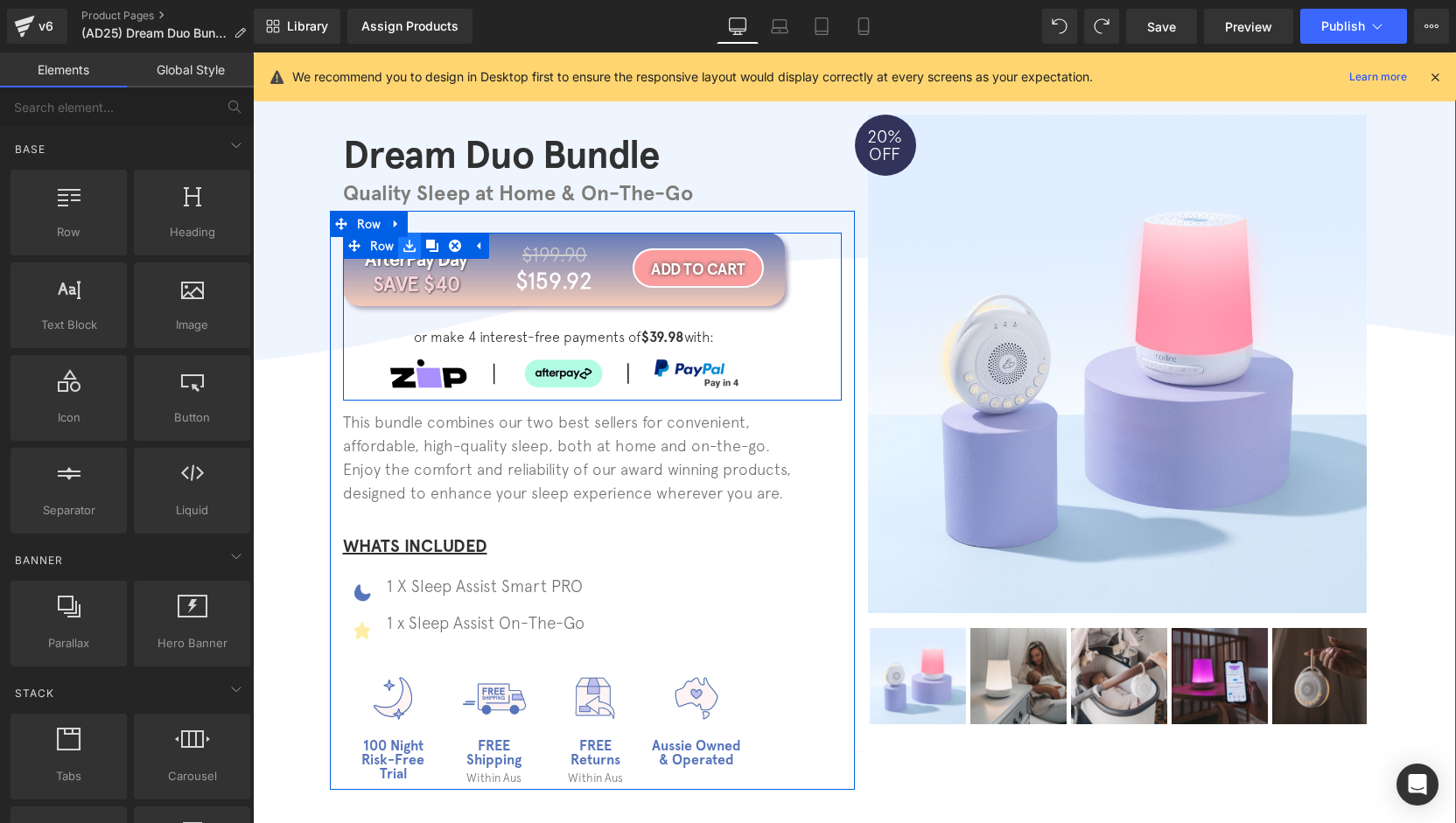
click at [403, 250] on icon at bounding box center [409, 246] width 13 height 13
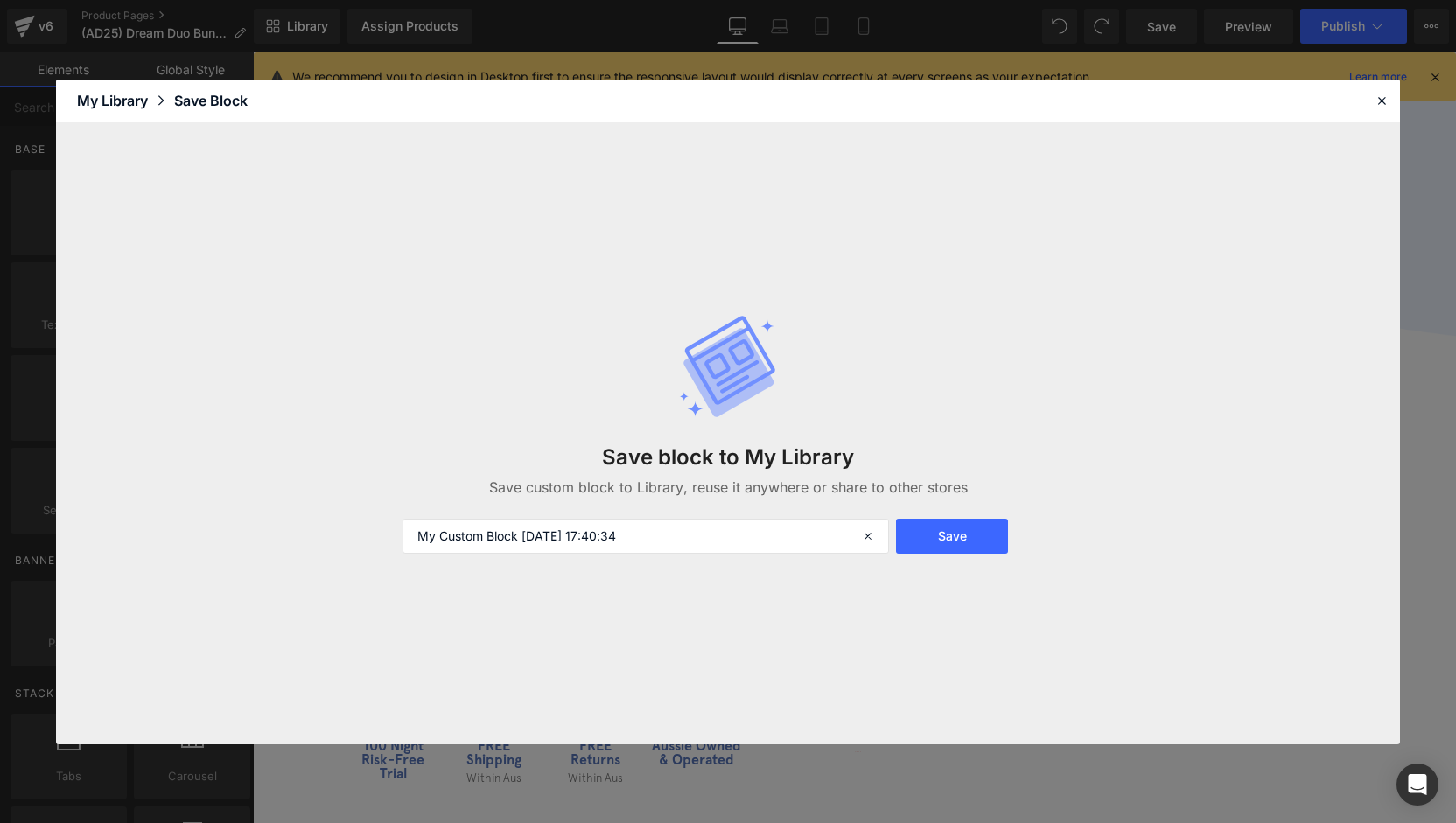
click at [1394, 101] on header "Library Elements Blocks Templates Saved Library My Library Save Block" at bounding box center [728, 101] width 1344 height 44
click at [1381, 105] on icon at bounding box center [1382, 101] width 15 height 15
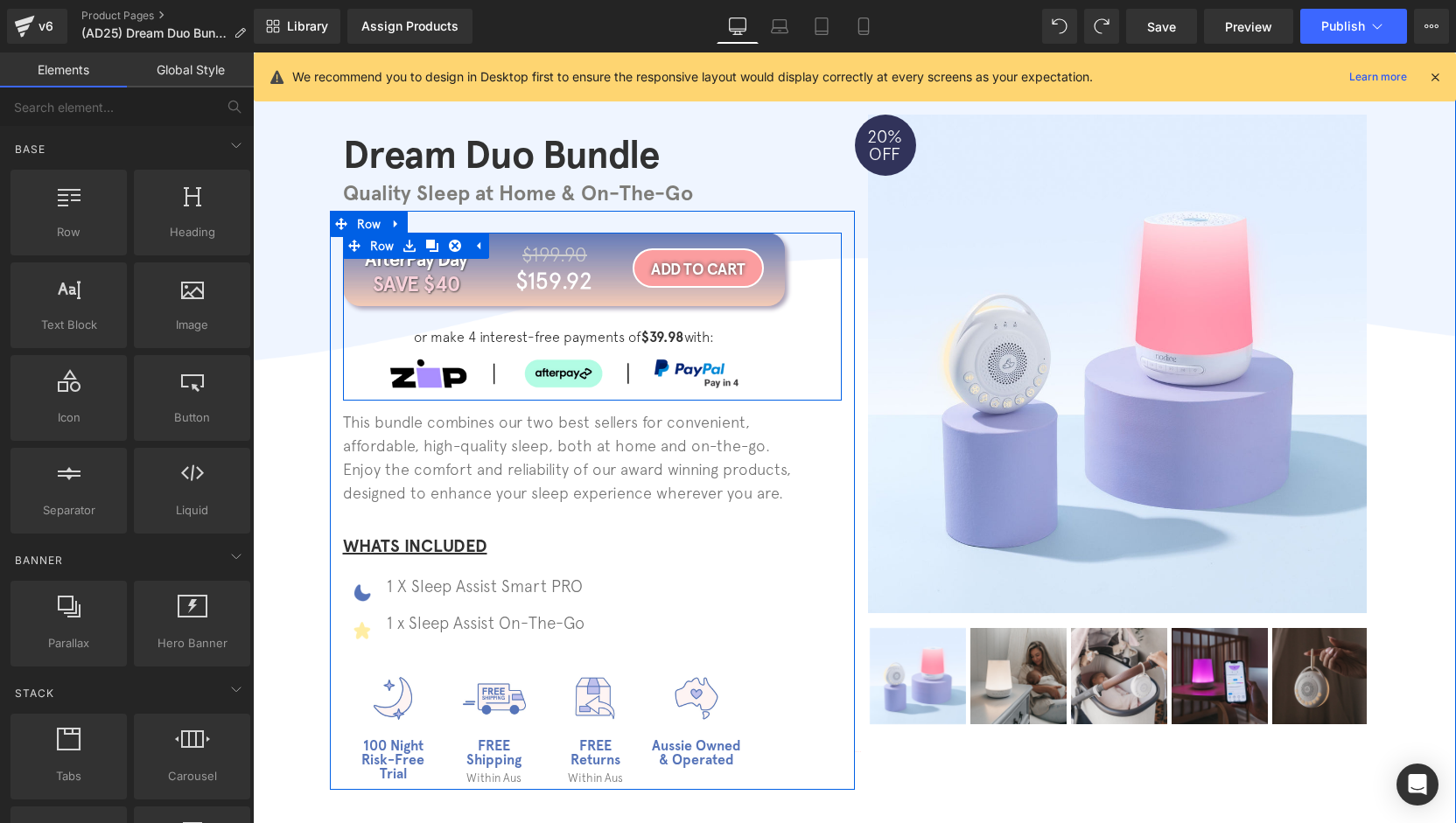
drag, startPoint x: 425, startPoint y: 244, endPoint x: 472, endPoint y: 326, distance: 94.5
click at [427, 245] on icon at bounding box center [432, 246] width 13 height 13
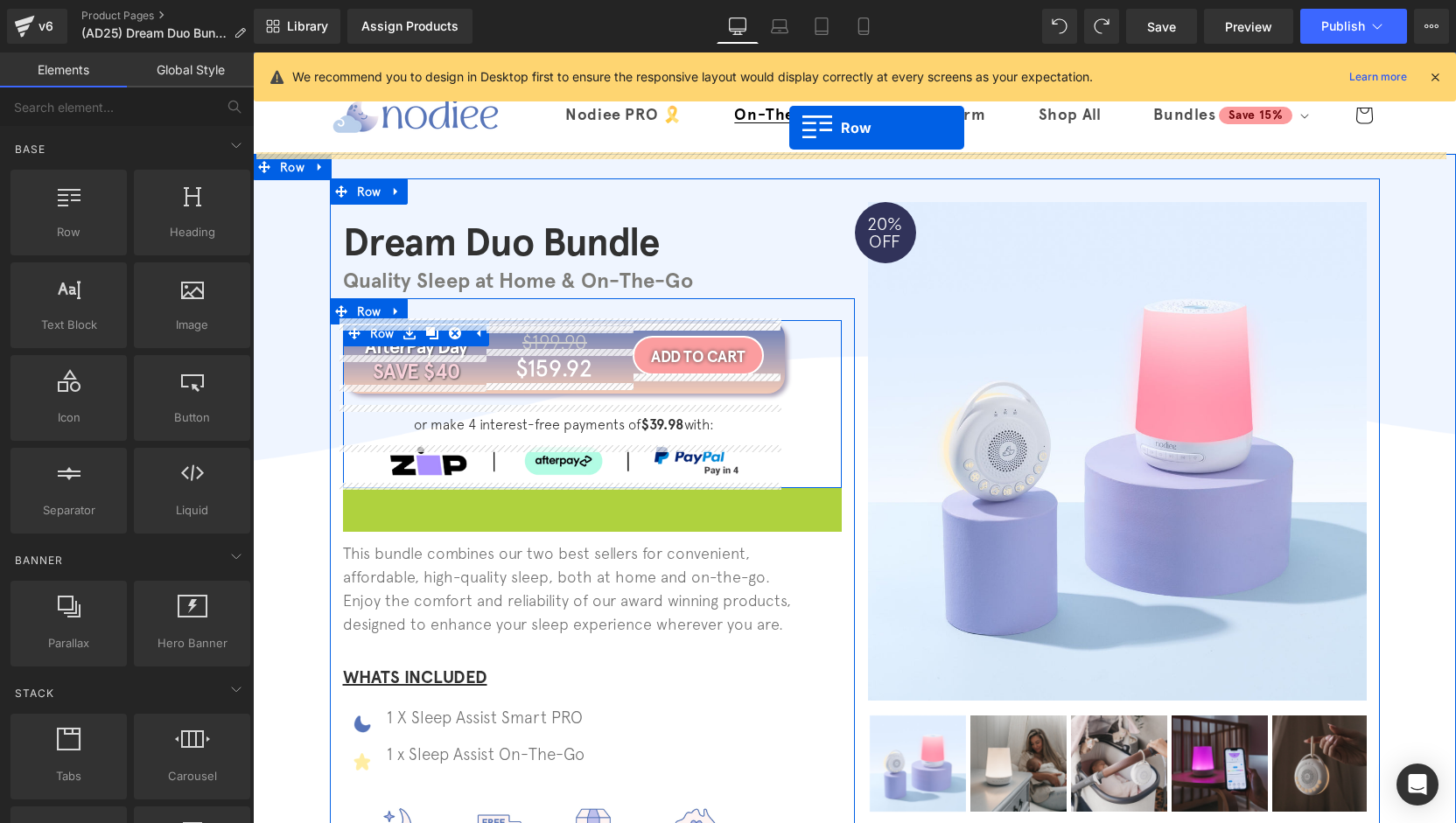
scroll to position [0, 0]
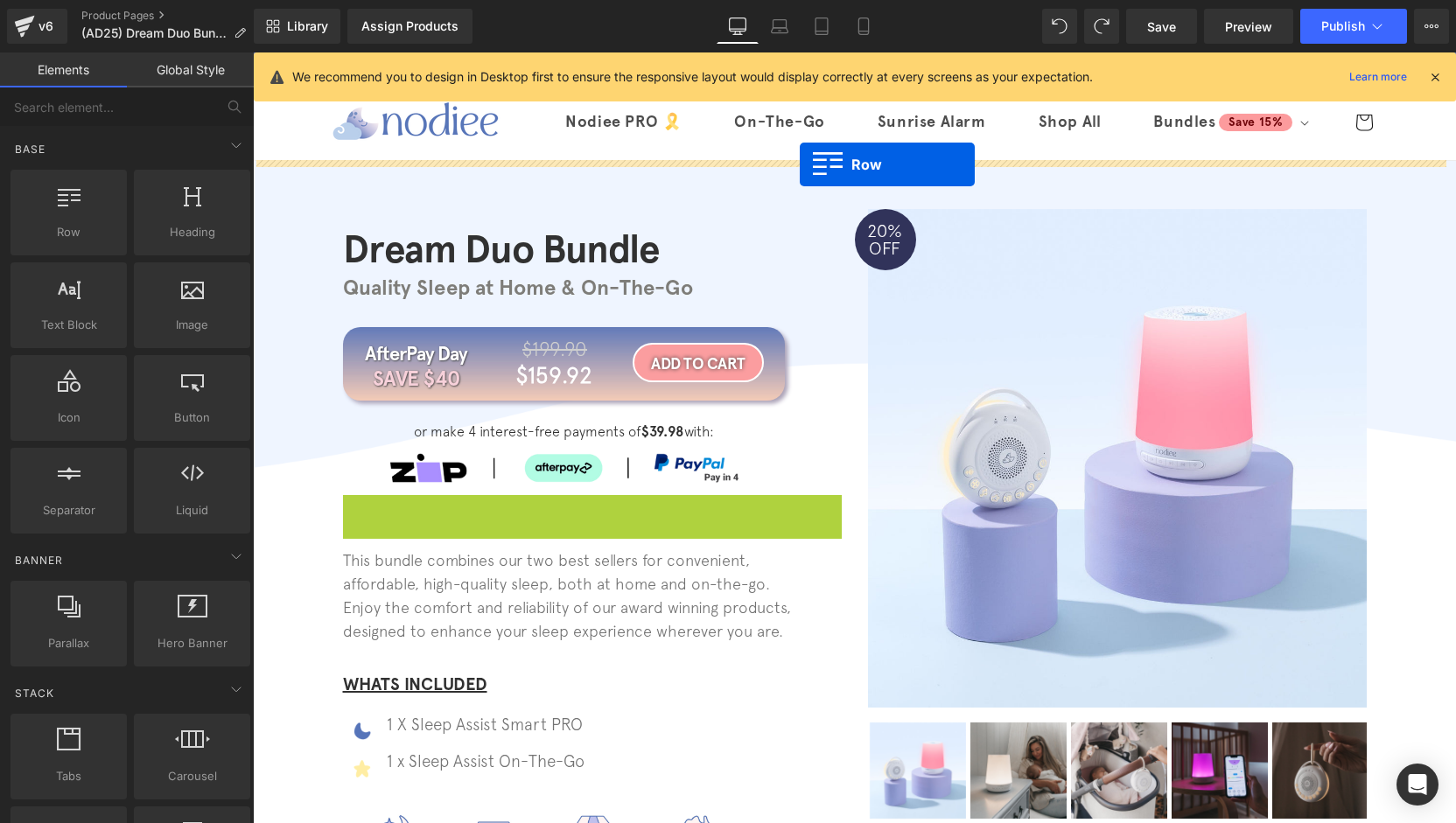
drag, startPoint x: 392, startPoint y: 403, endPoint x: 800, endPoint y: 164, distance: 472.8
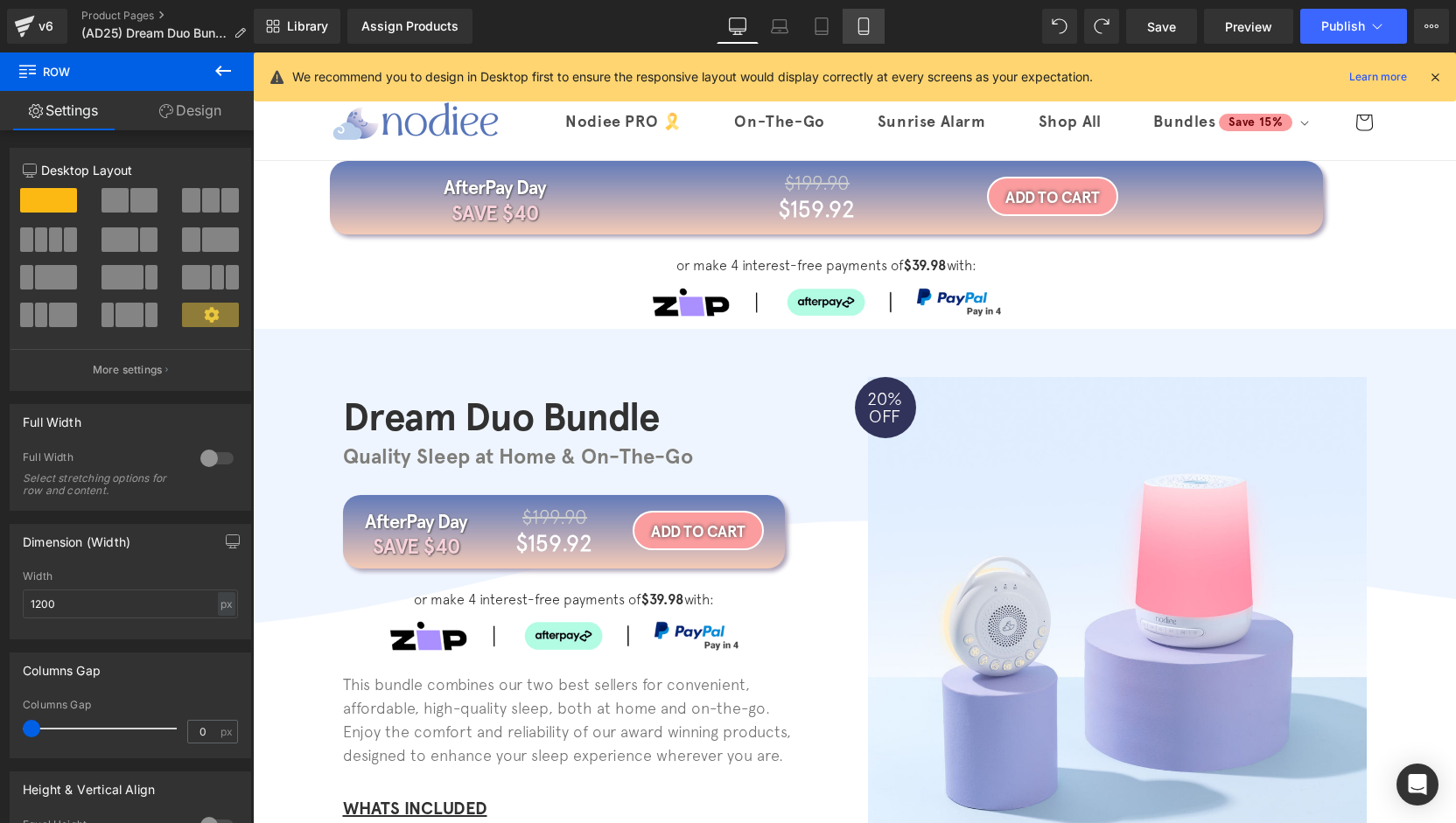
click at [861, 29] on icon at bounding box center [864, 26] width 17 height 17
type input "100"
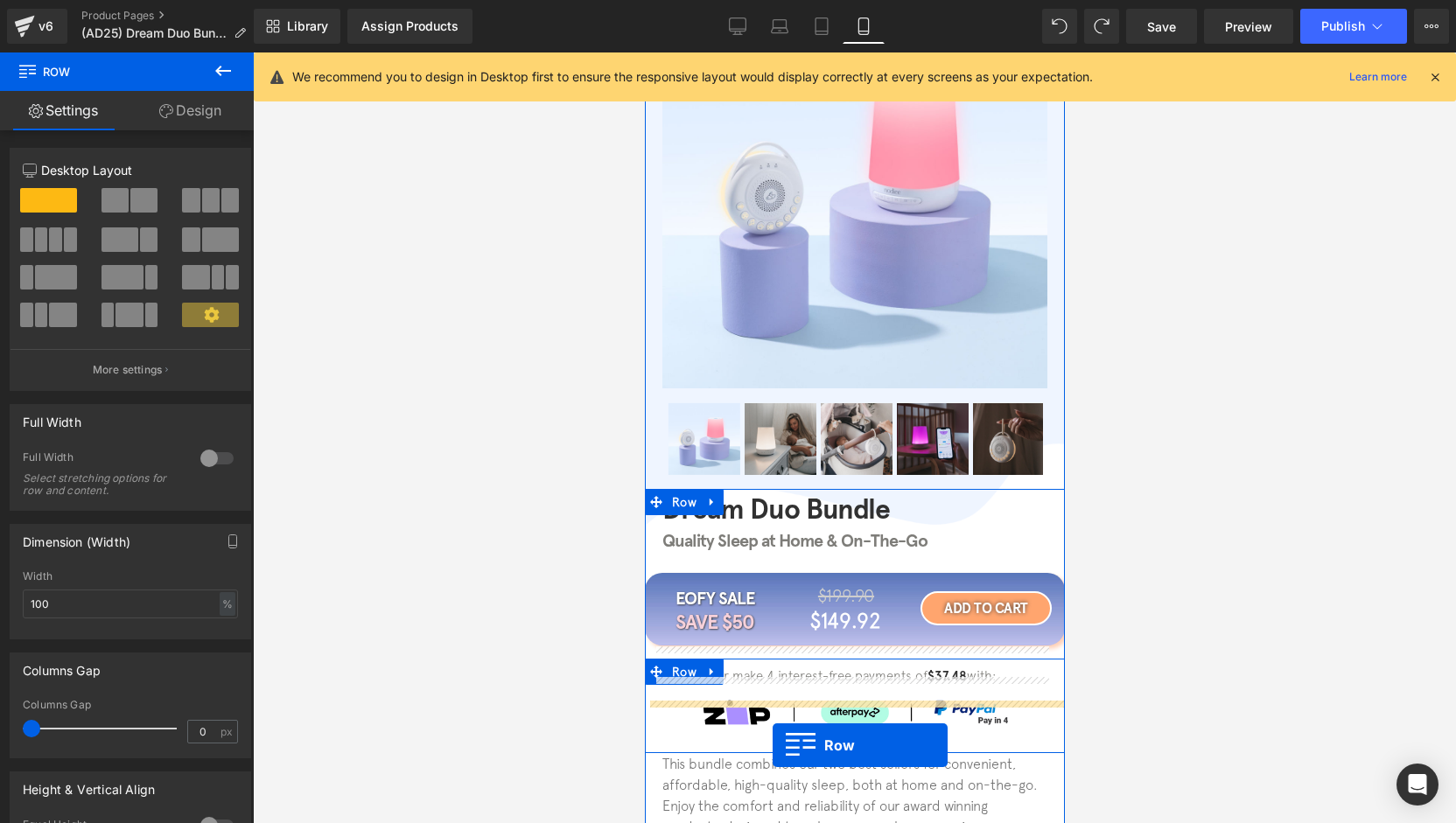
scroll to position [298, 0]
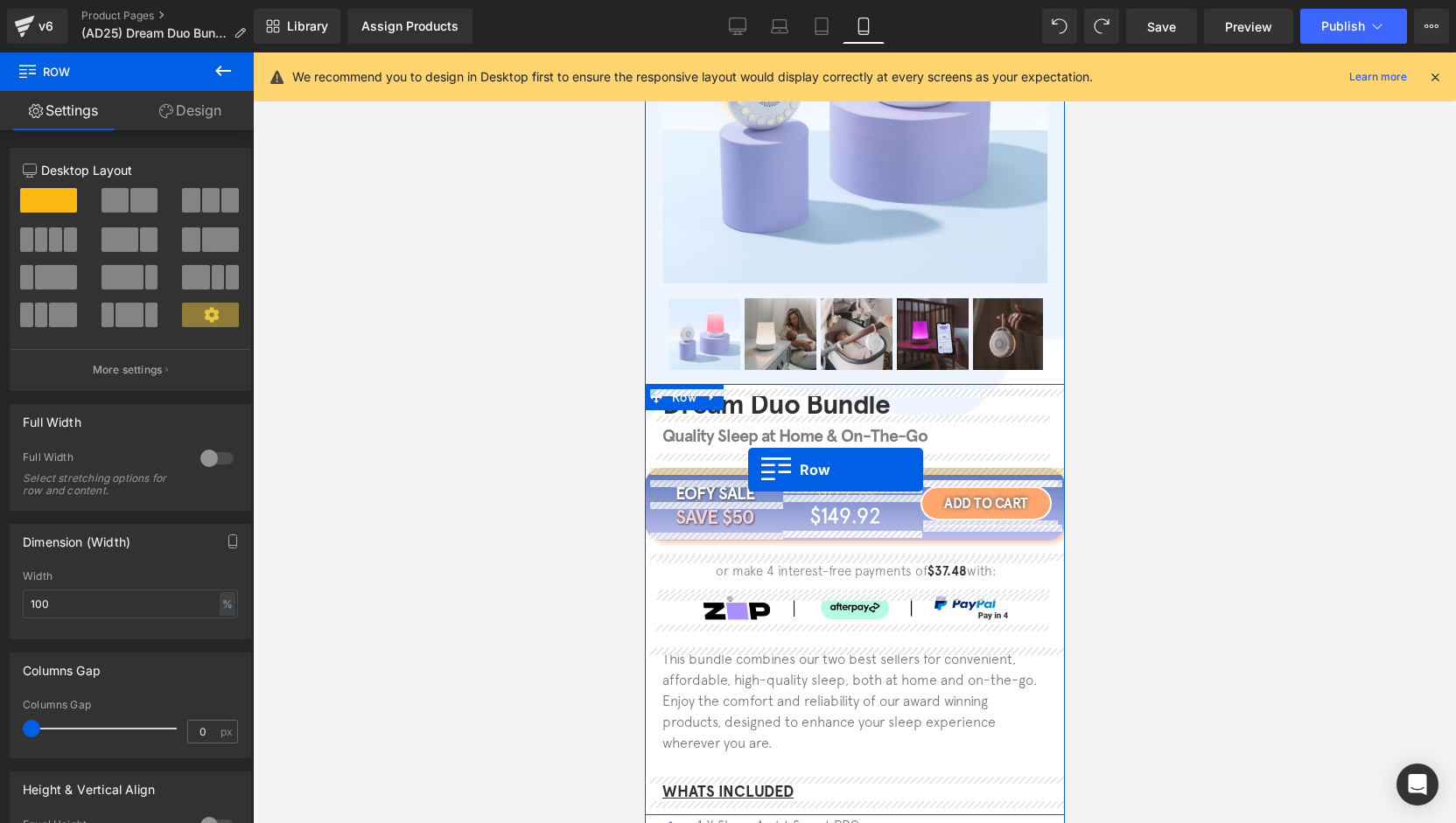
drag, startPoint x: 693, startPoint y: 155, endPoint x: 747, endPoint y: 470, distance: 319.6
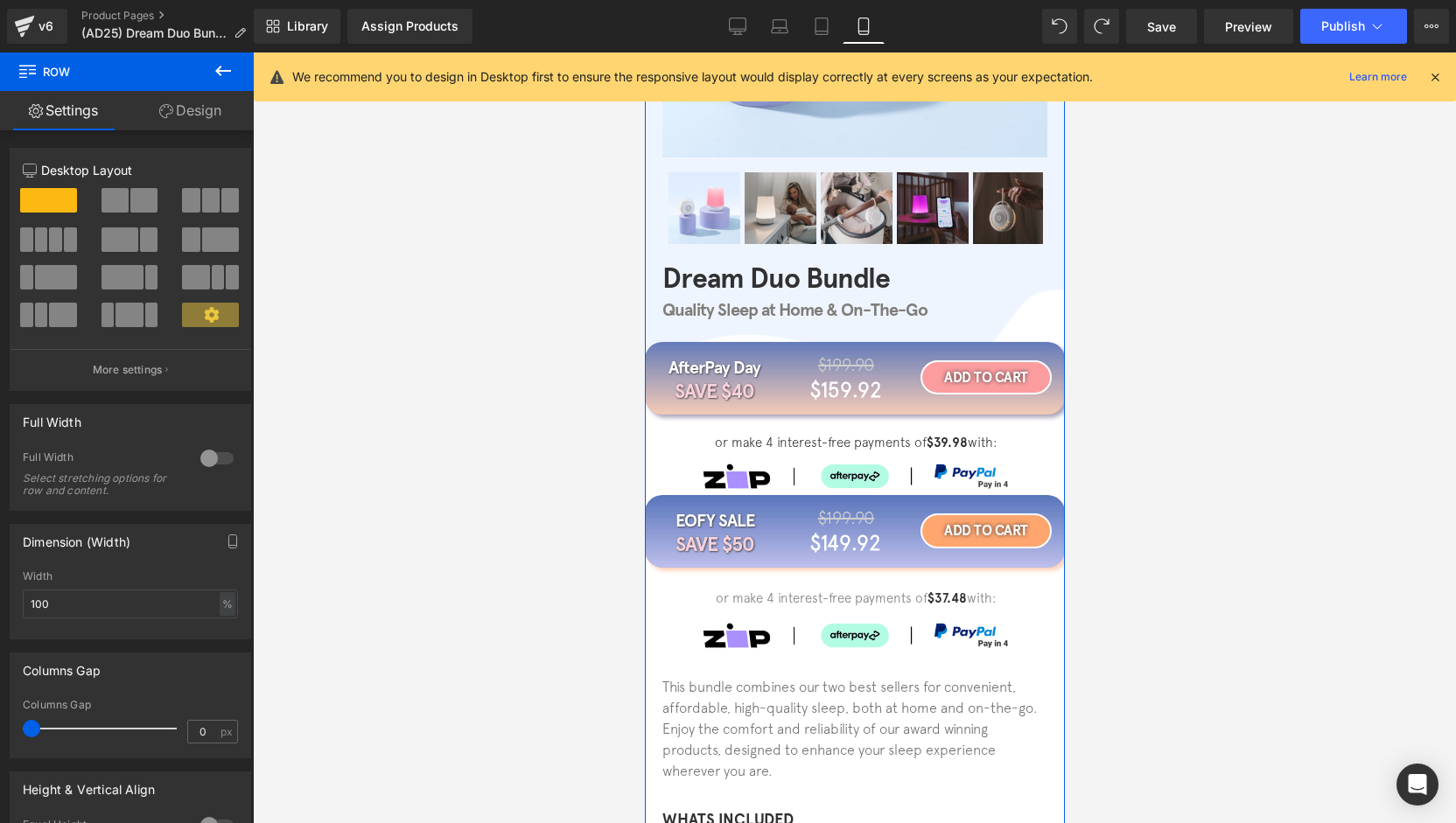
scroll to position [472, 0]
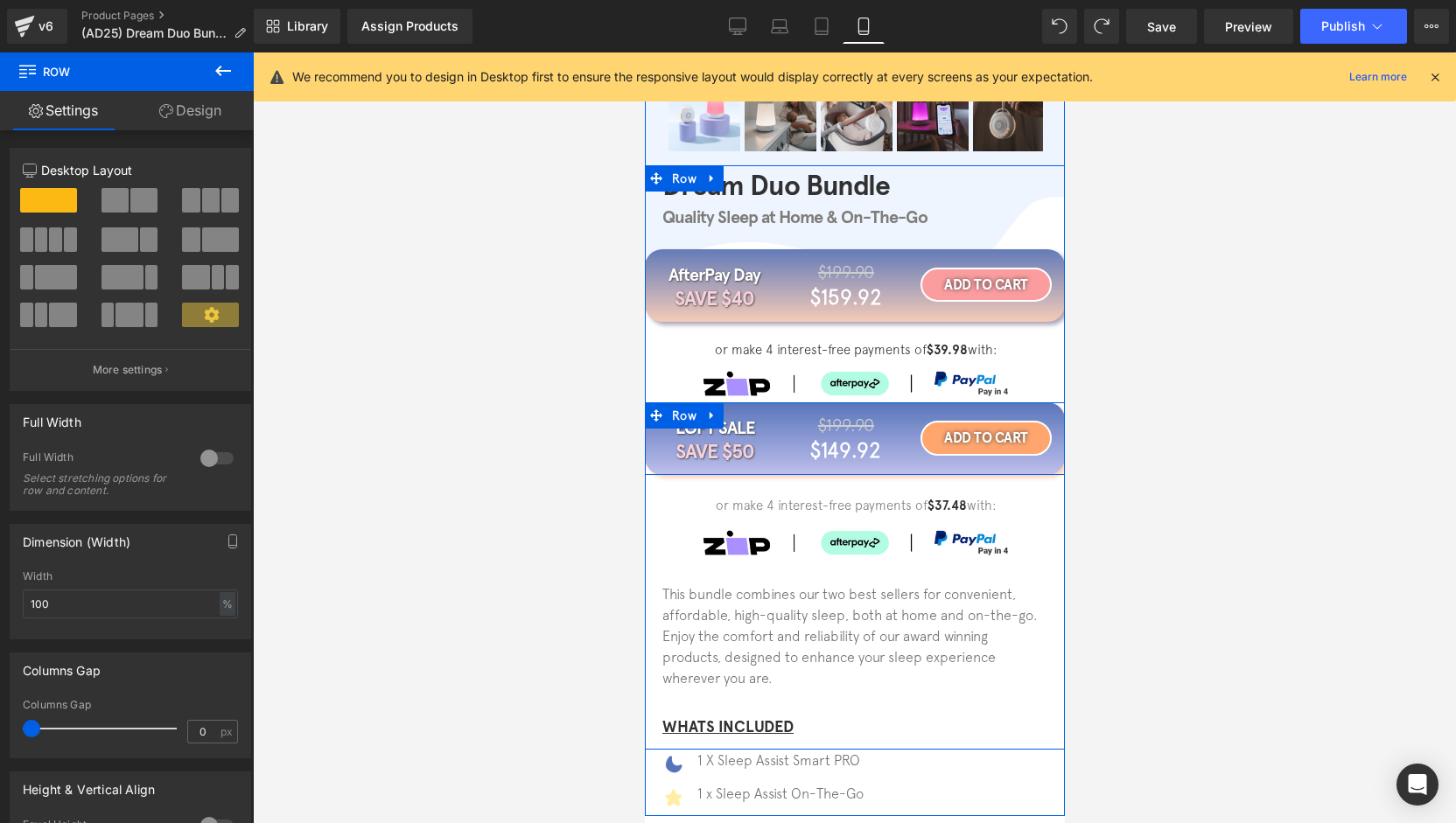
click at [705, 418] on icon at bounding box center [711, 416] width 13 height 14
click at [751, 417] on icon at bounding box center [757, 415] width 13 height 13
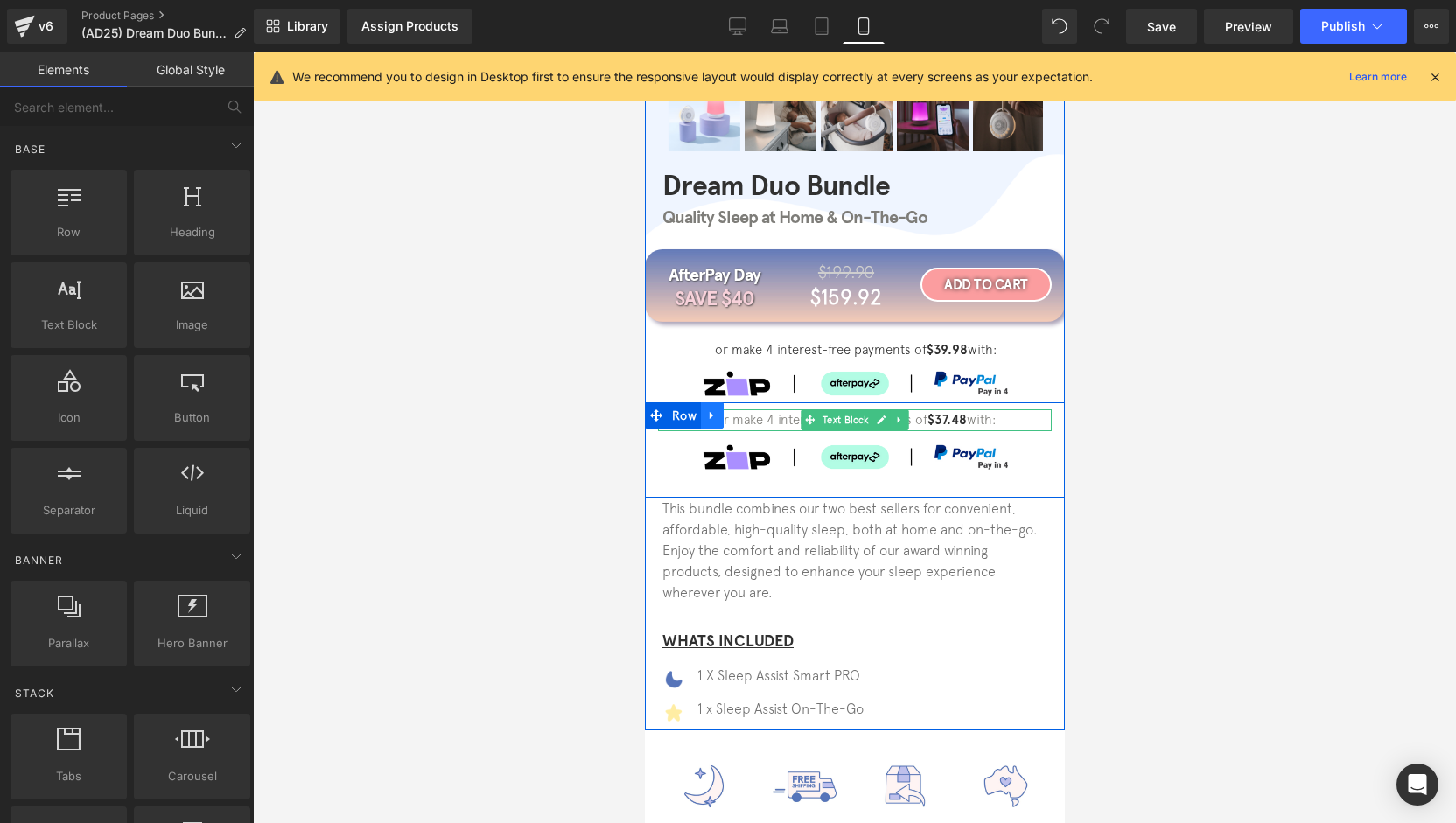
click at [709, 417] on icon at bounding box center [711, 416] width 13 height 14
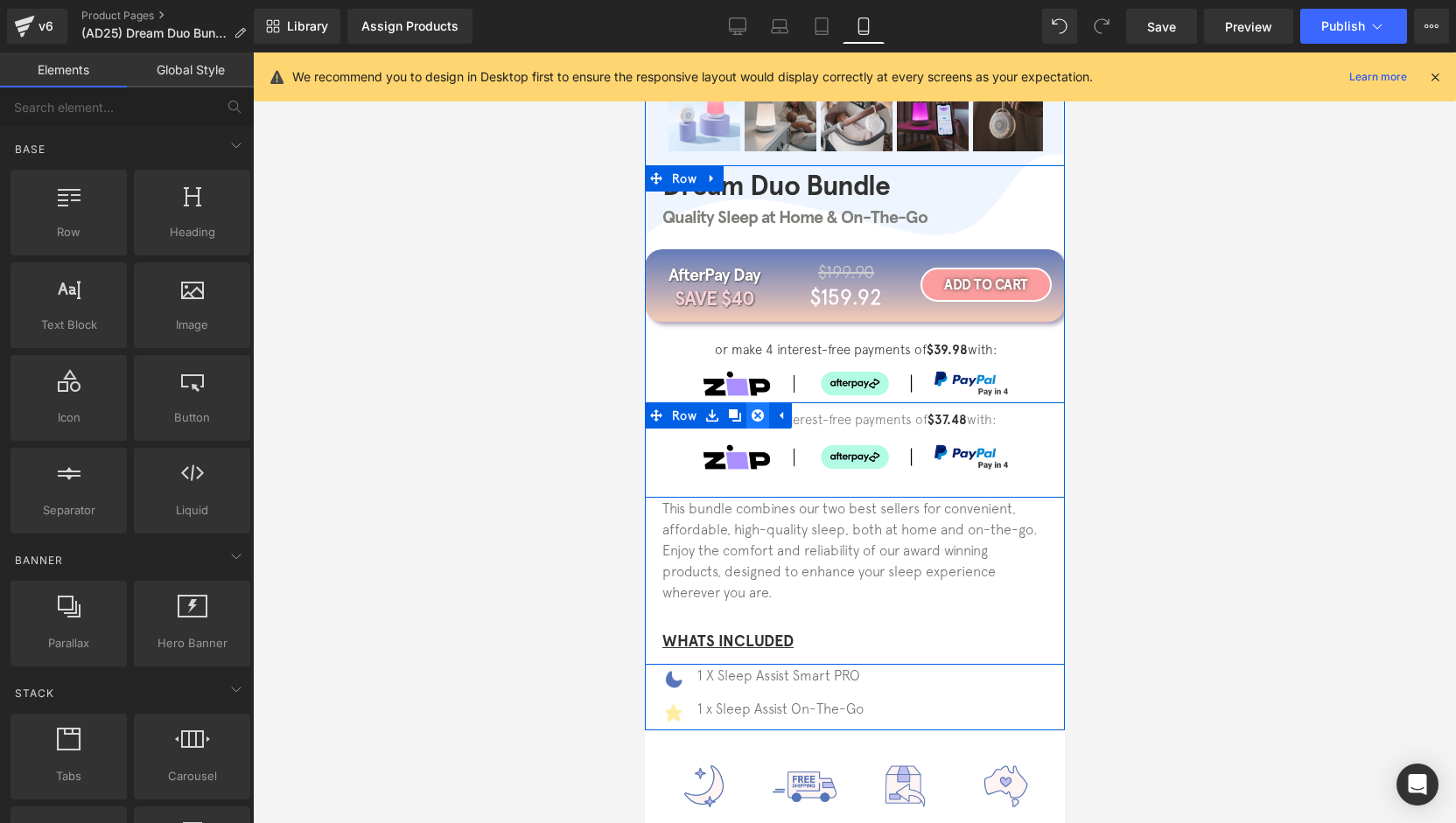
click at [753, 416] on icon at bounding box center [757, 415] width 13 height 13
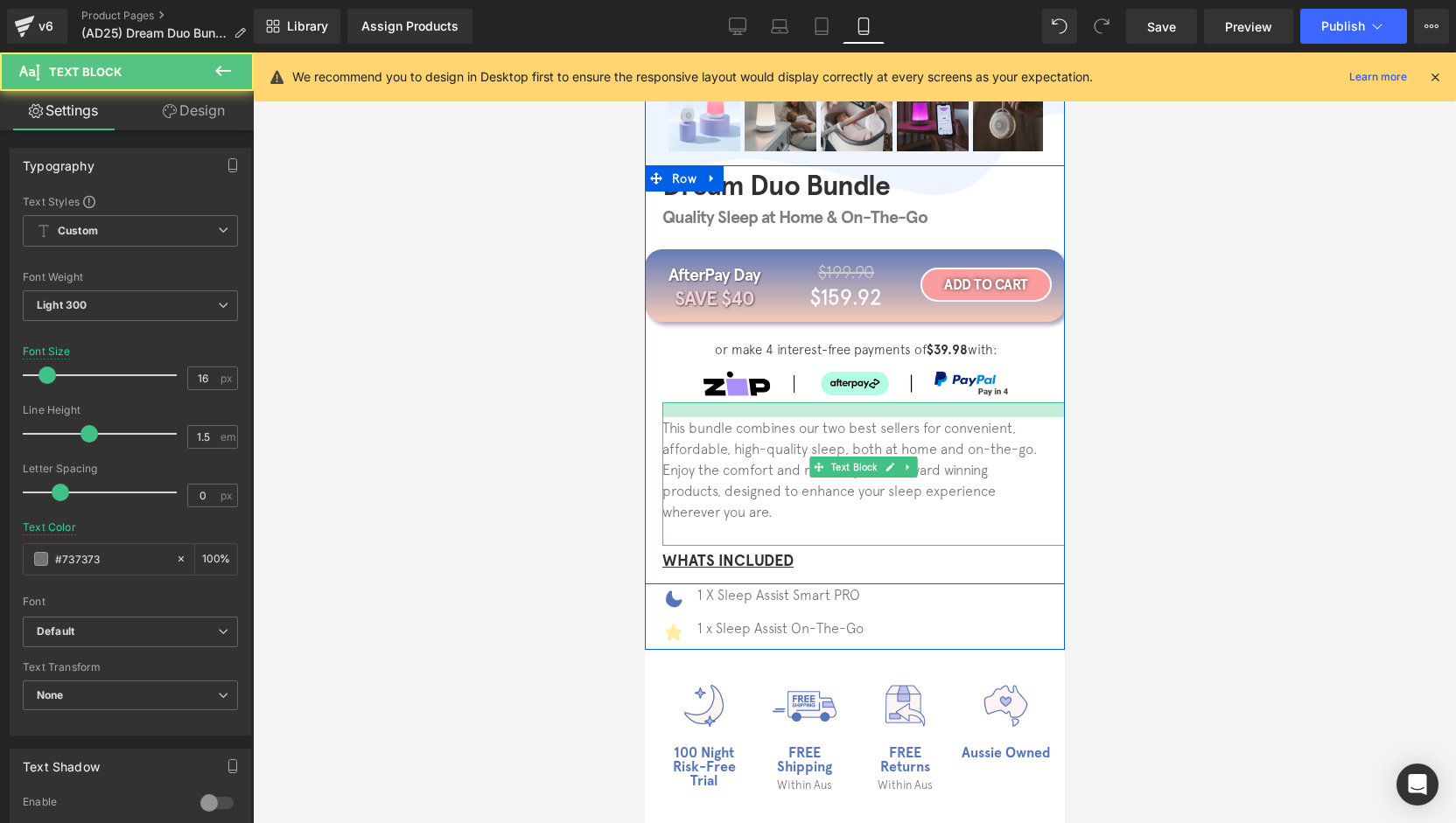
drag, startPoint x: 1032, startPoint y: 402, endPoint x: 1280, endPoint y: 409, distance: 248.1
click at [1032, 417] on div at bounding box center [863, 409] width 402 height 15
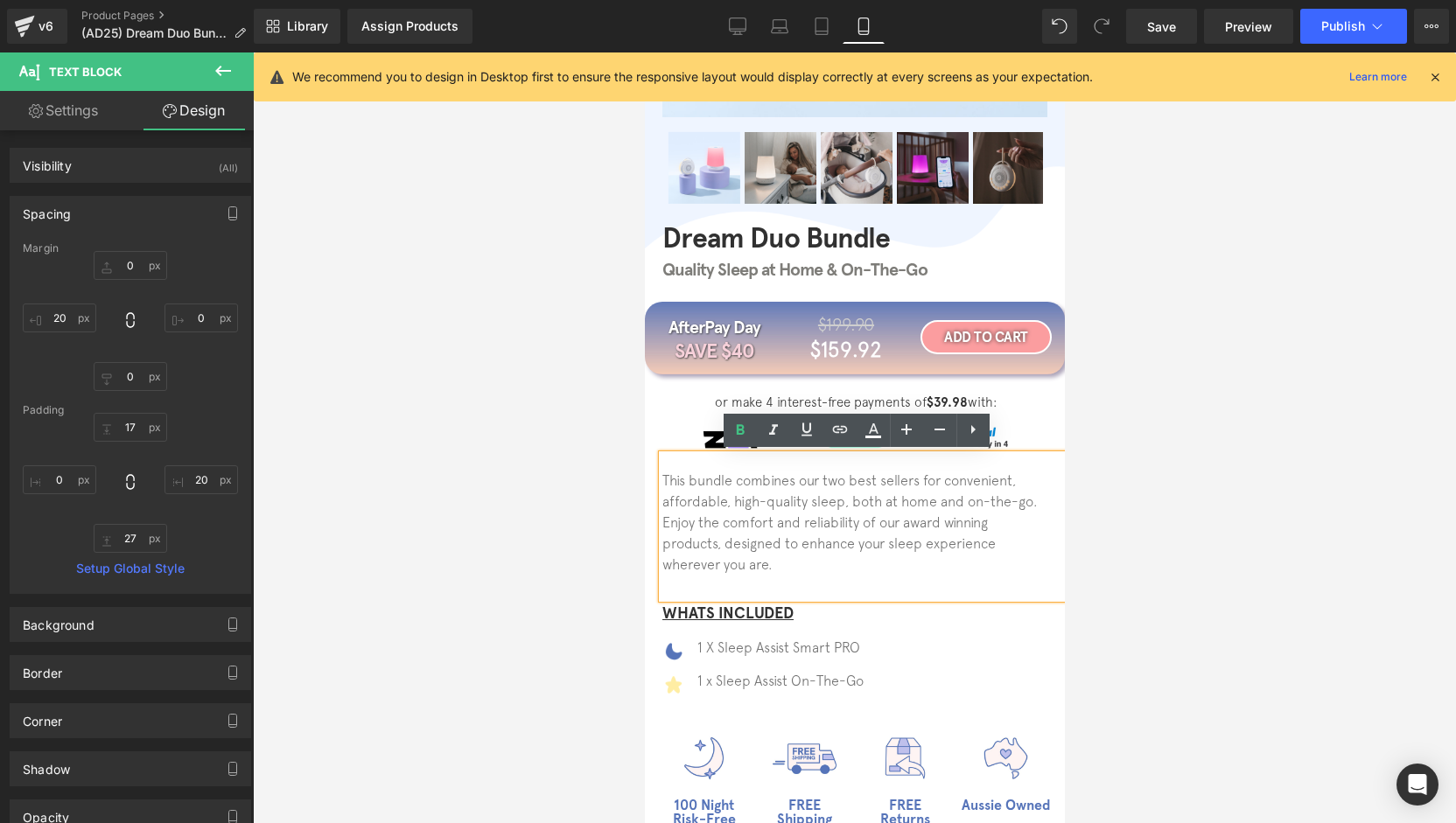
type input "0"
type input "20"
type input "17"
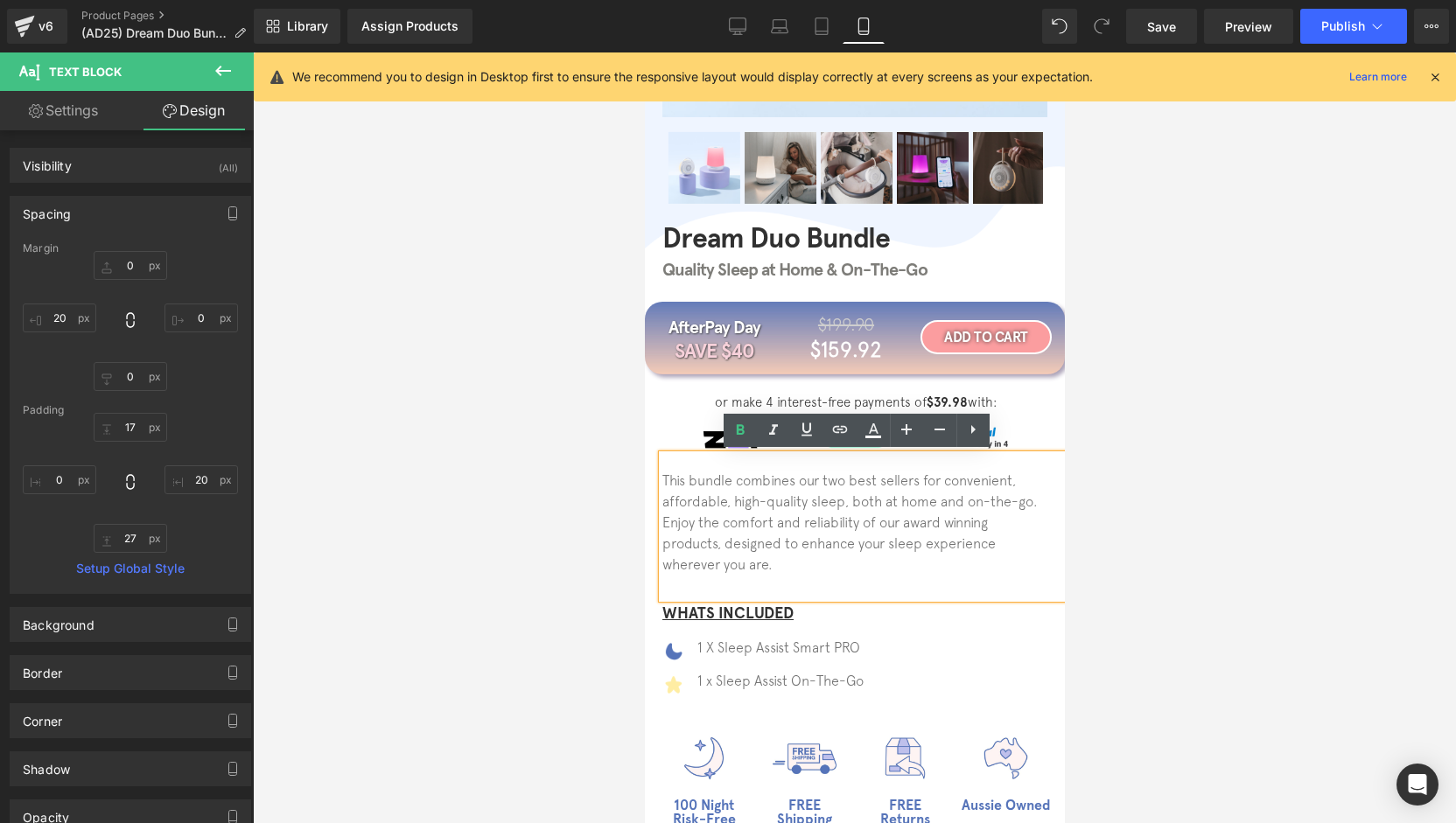
type input "20"
type input "27"
type input "0"
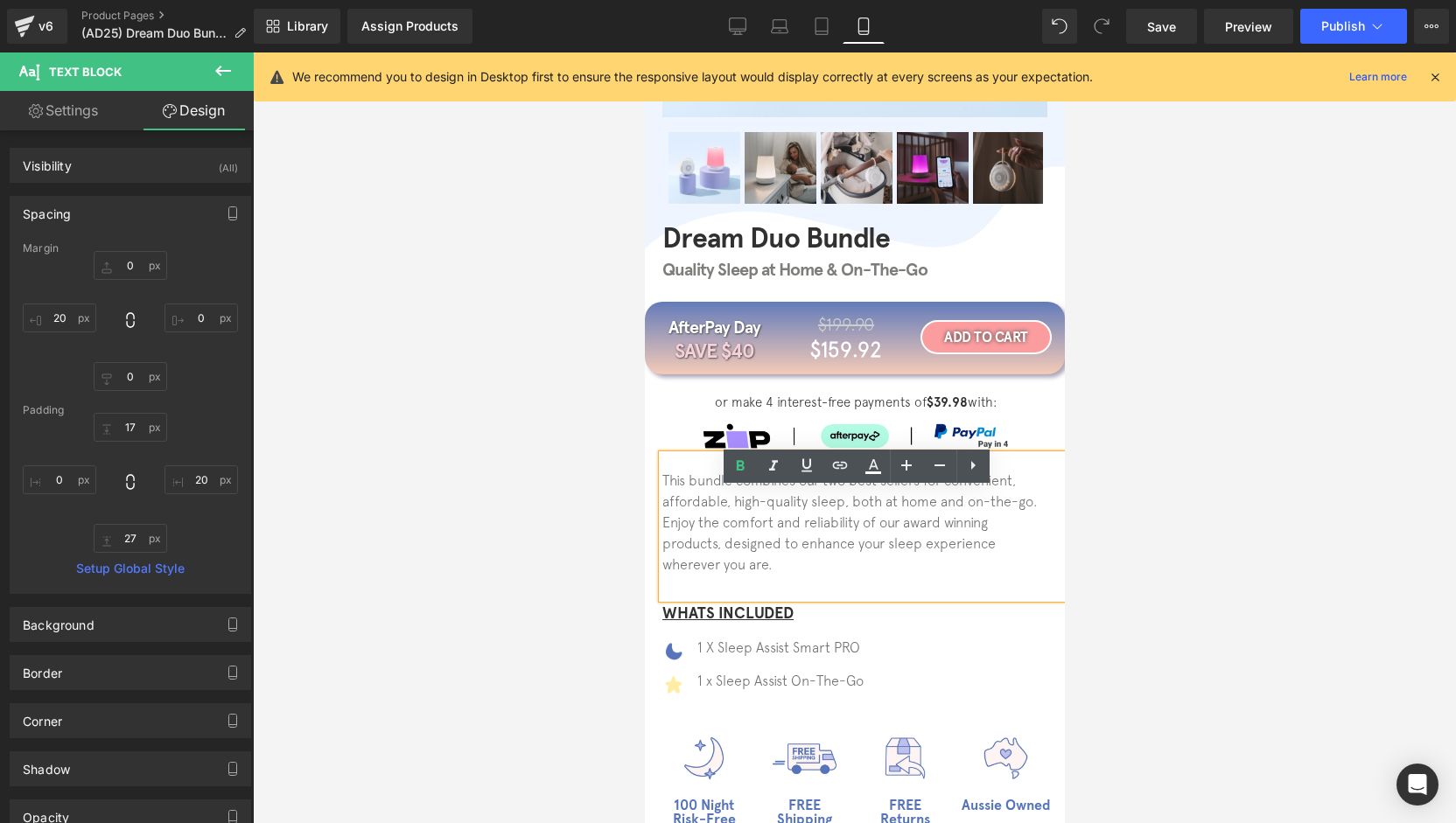
scroll to position [385, 0]
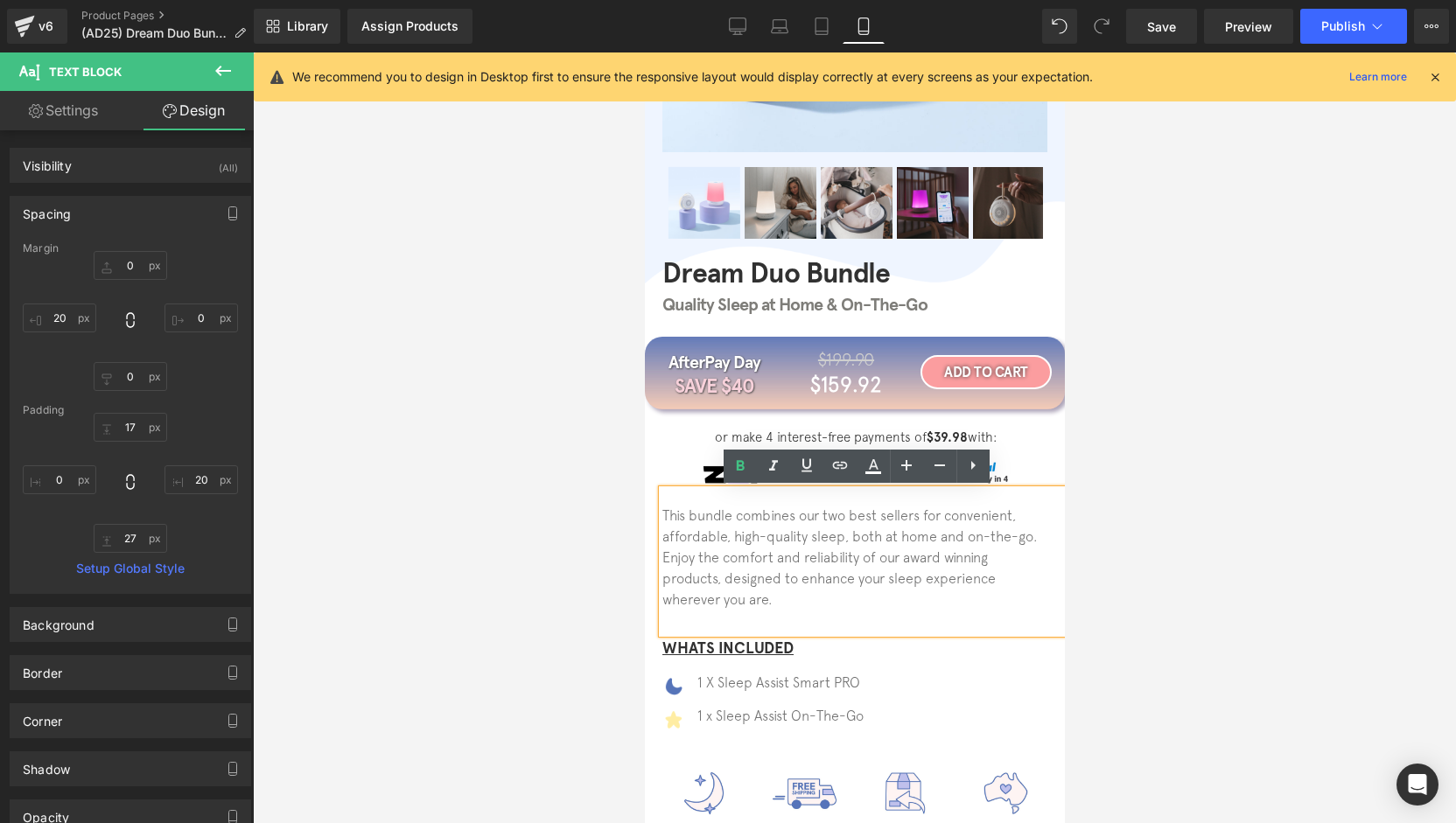
click at [595, 462] on div at bounding box center [854, 437] width 1203 height 771
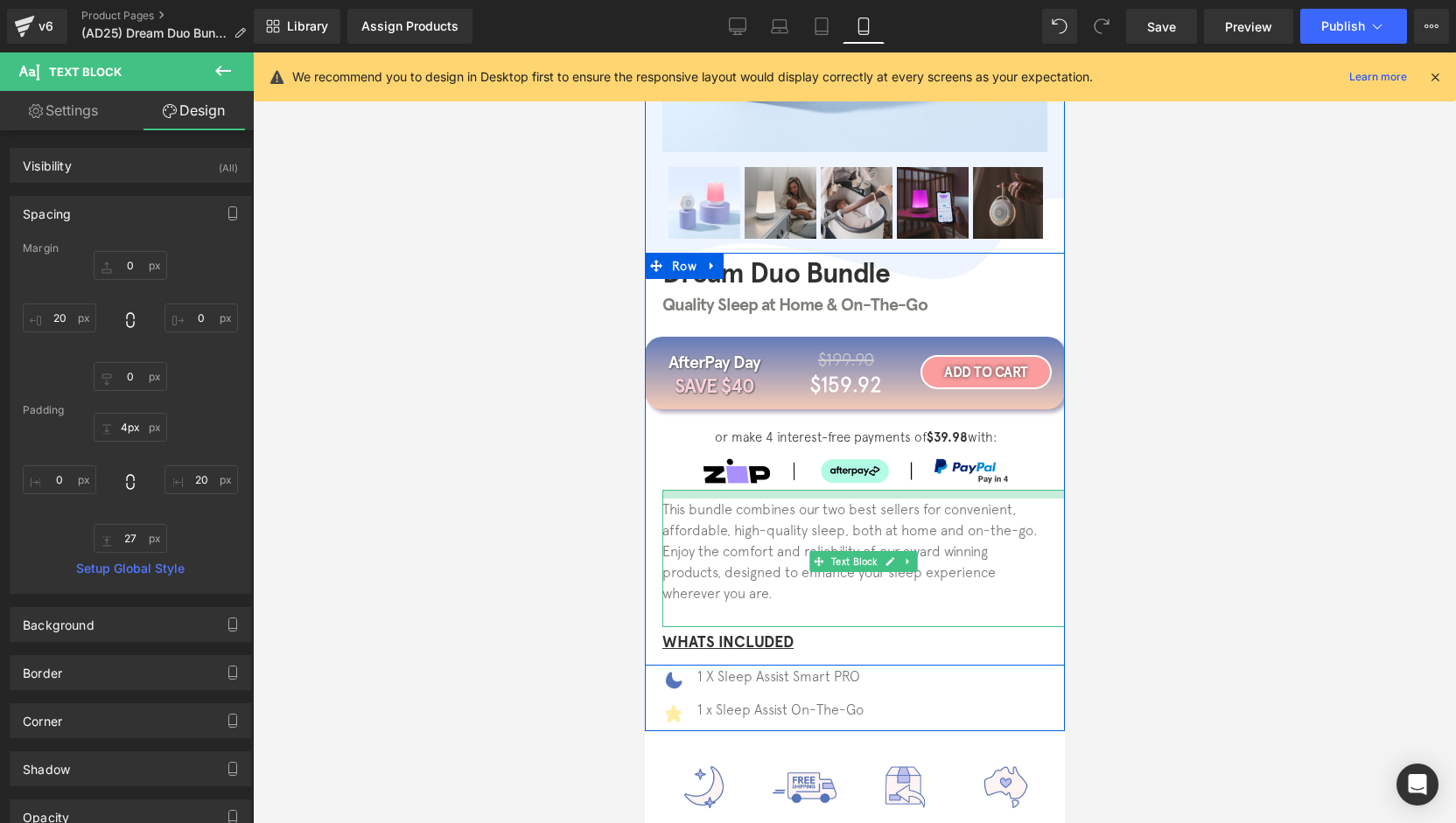
type input "0px"
drag, startPoint x: 1011, startPoint y: 499, endPoint x: 1018, endPoint y: 476, distance: 24.0
click at [1013, 475] on div "Dream Duo Bundle Heading Quality Sleep at Home & On-The-Go Heading Row AfterPay…" at bounding box center [854, 456] width 420 height 395
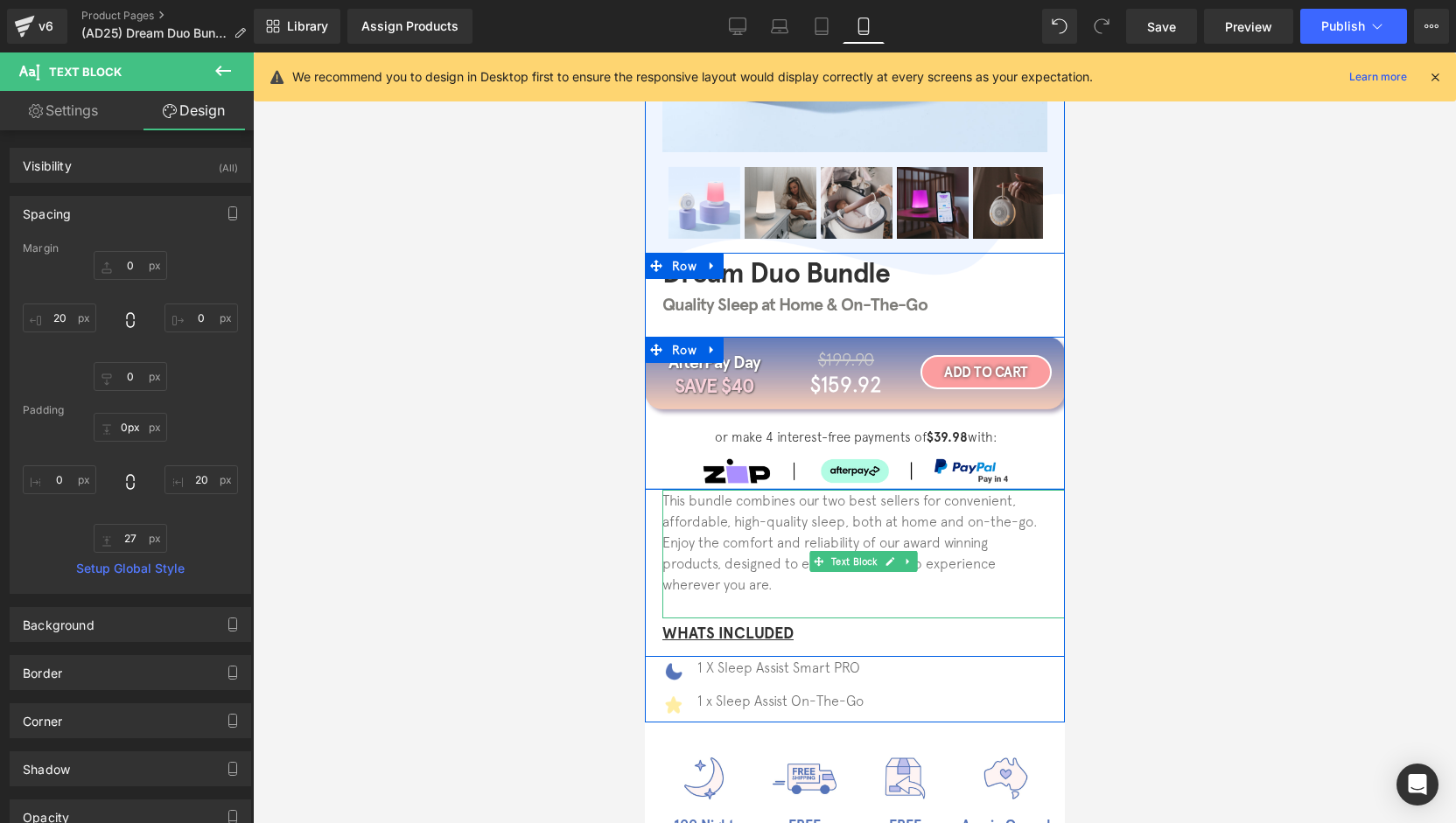
click at [1021, 469] on div at bounding box center [854, 471] width 420 height 25
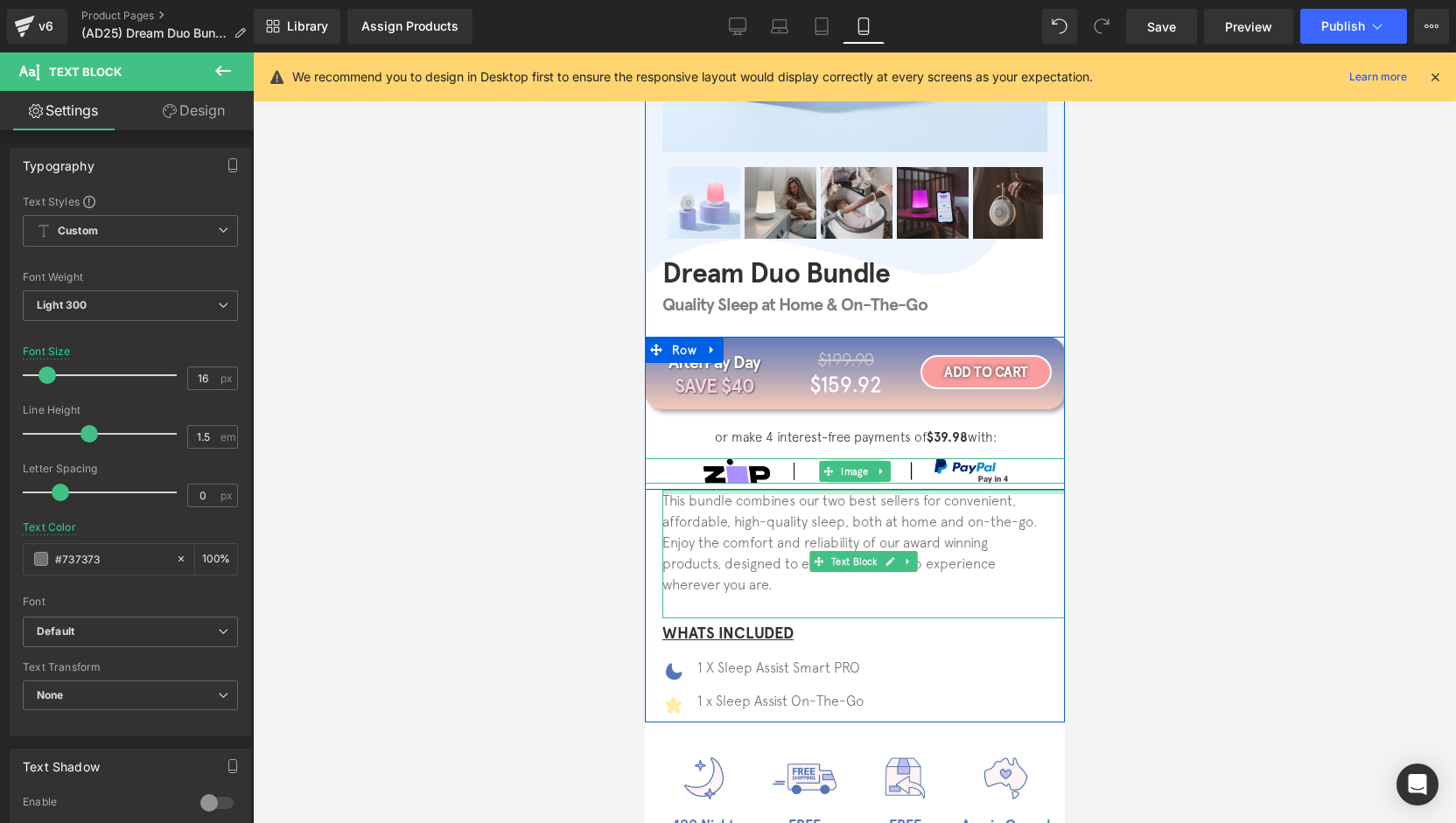
drag, startPoint x: 1021, startPoint y: 489, endPoint x: 1019, endPoint y: 475, distance: 14.1
click at [1019, 475] on div "Dream Duo Bundle Heading Quality Sleep at Home & On-The-Go Heading Row AfterPay…" at bounding box center [854, 451] width 420 height 386
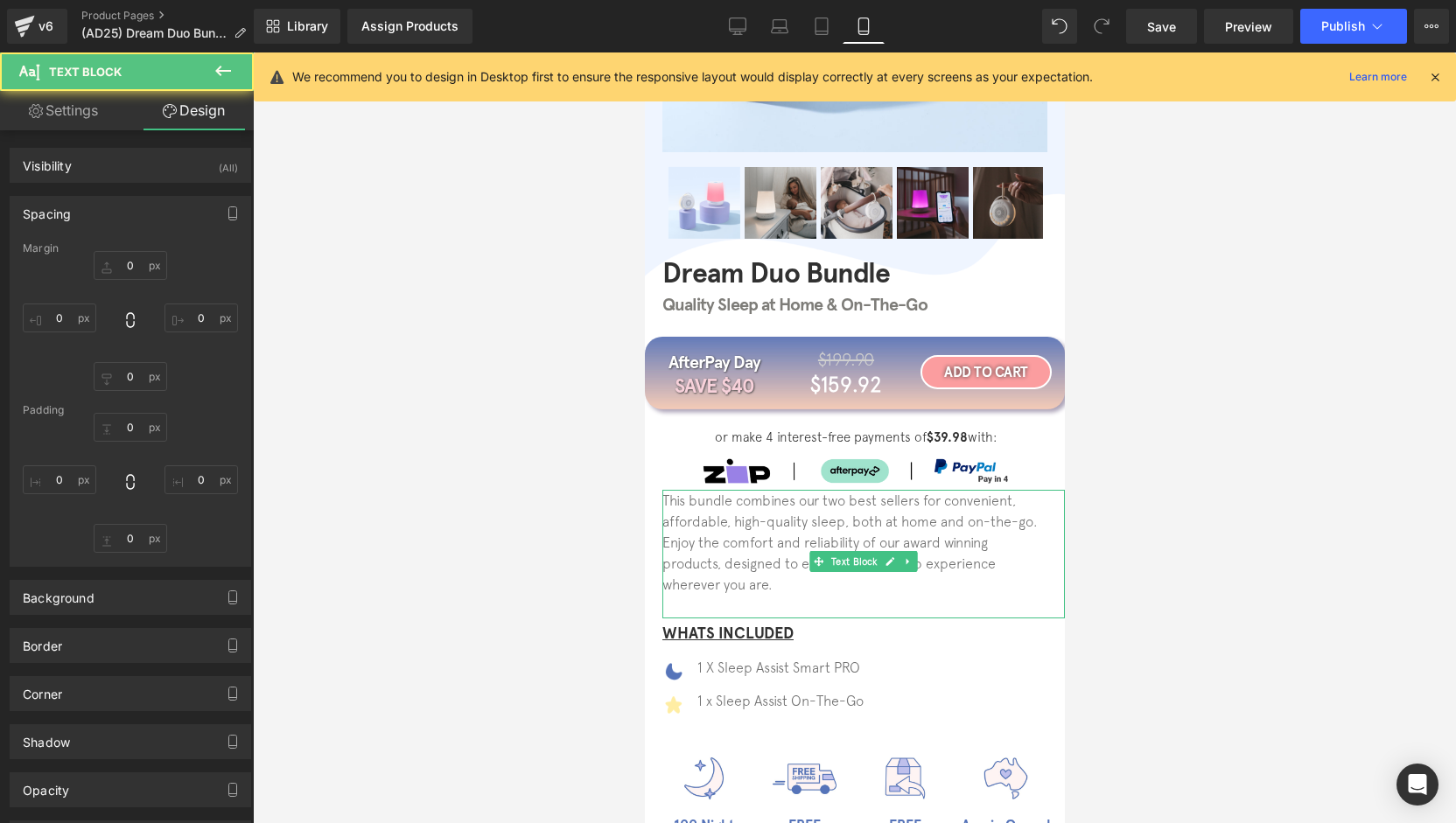
type input "0"
type input "20"
type input "0"
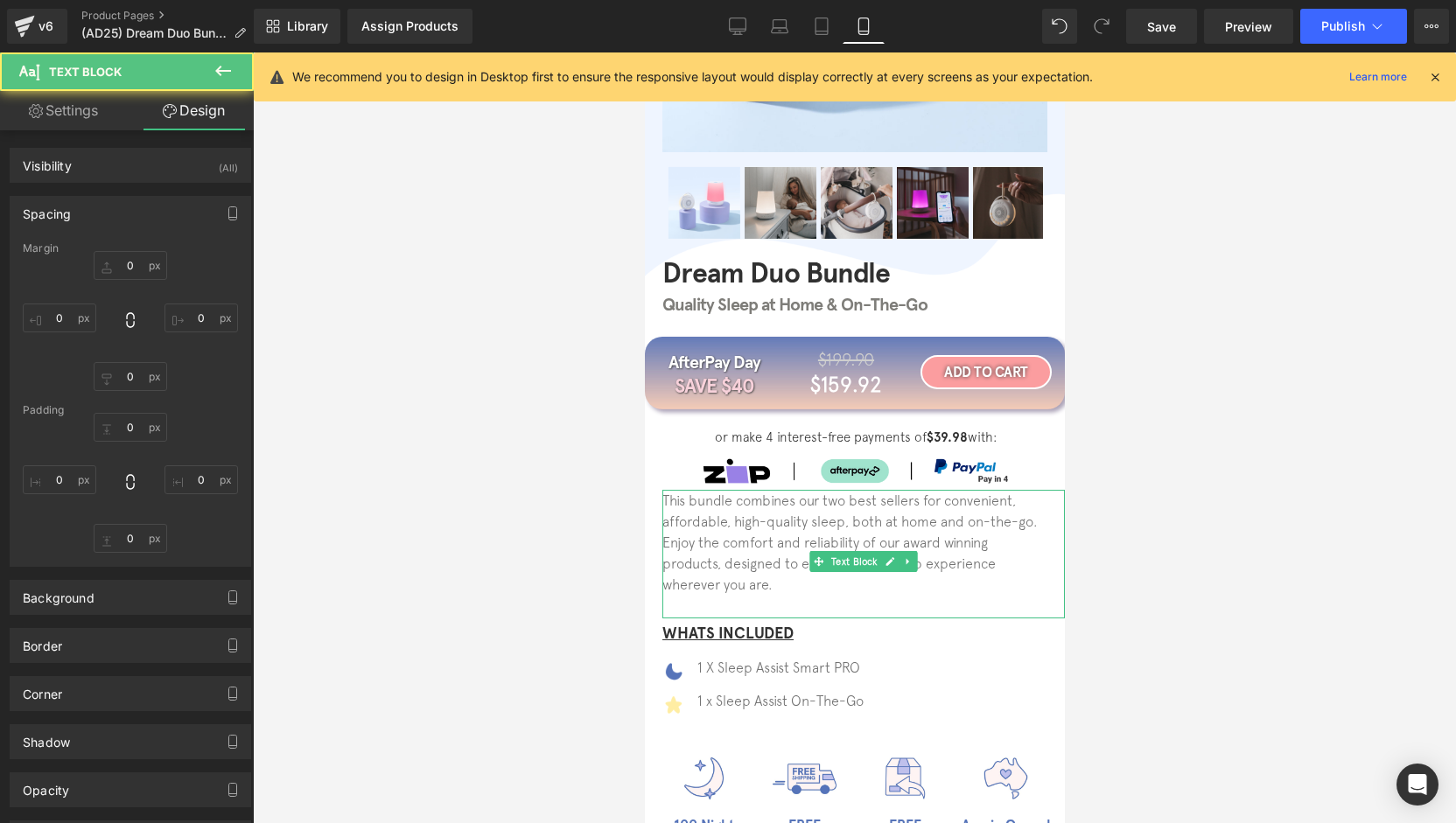
type input "20"
type input "27"
type input "0"
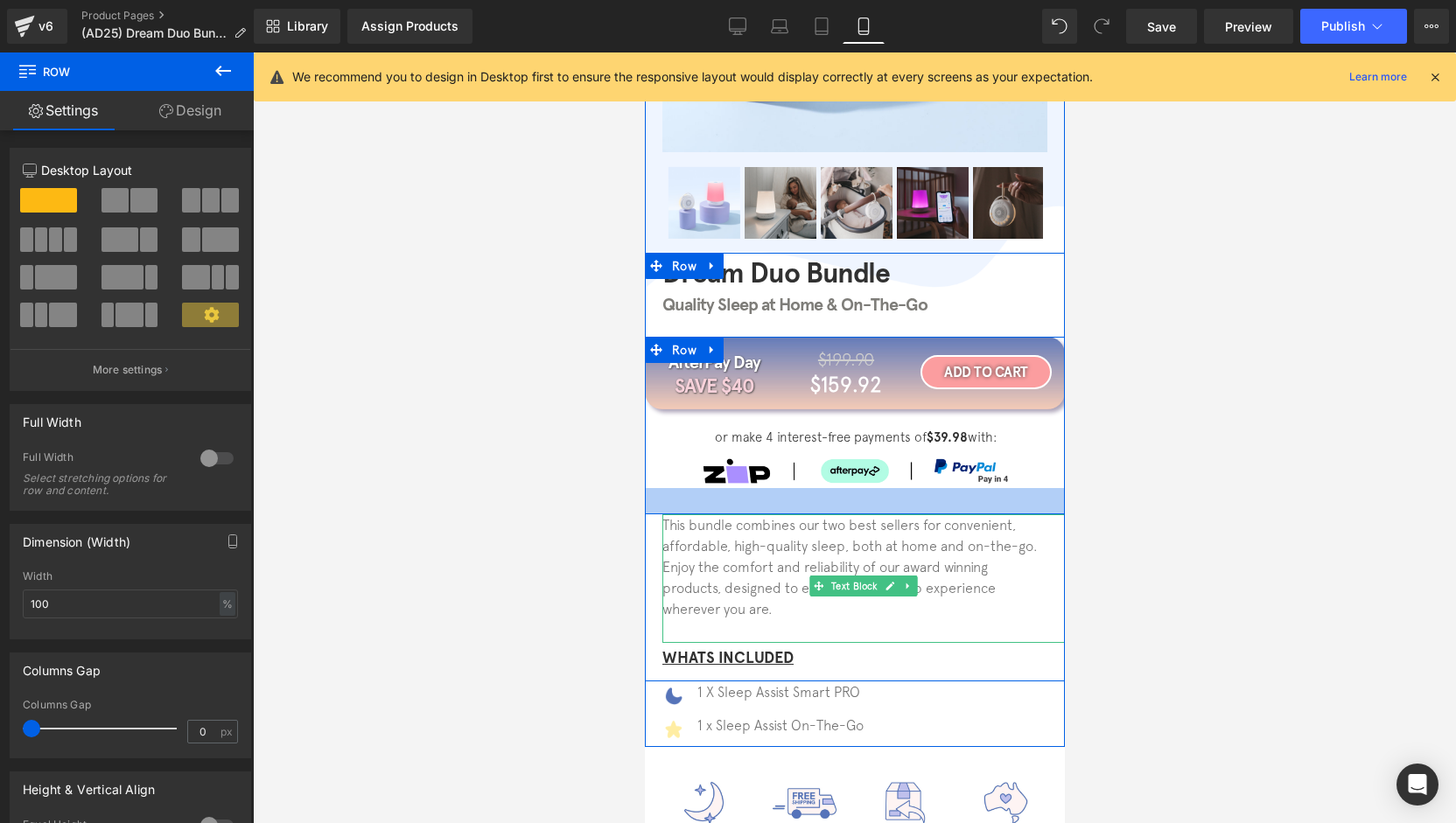
drag, startPoint x: 648, startPoint y: 489, endPoint x: 647, endPoint y: 514, distance: 25.0
click at [647, 514] on div at bounding box center [854, 501] width 420 height 26
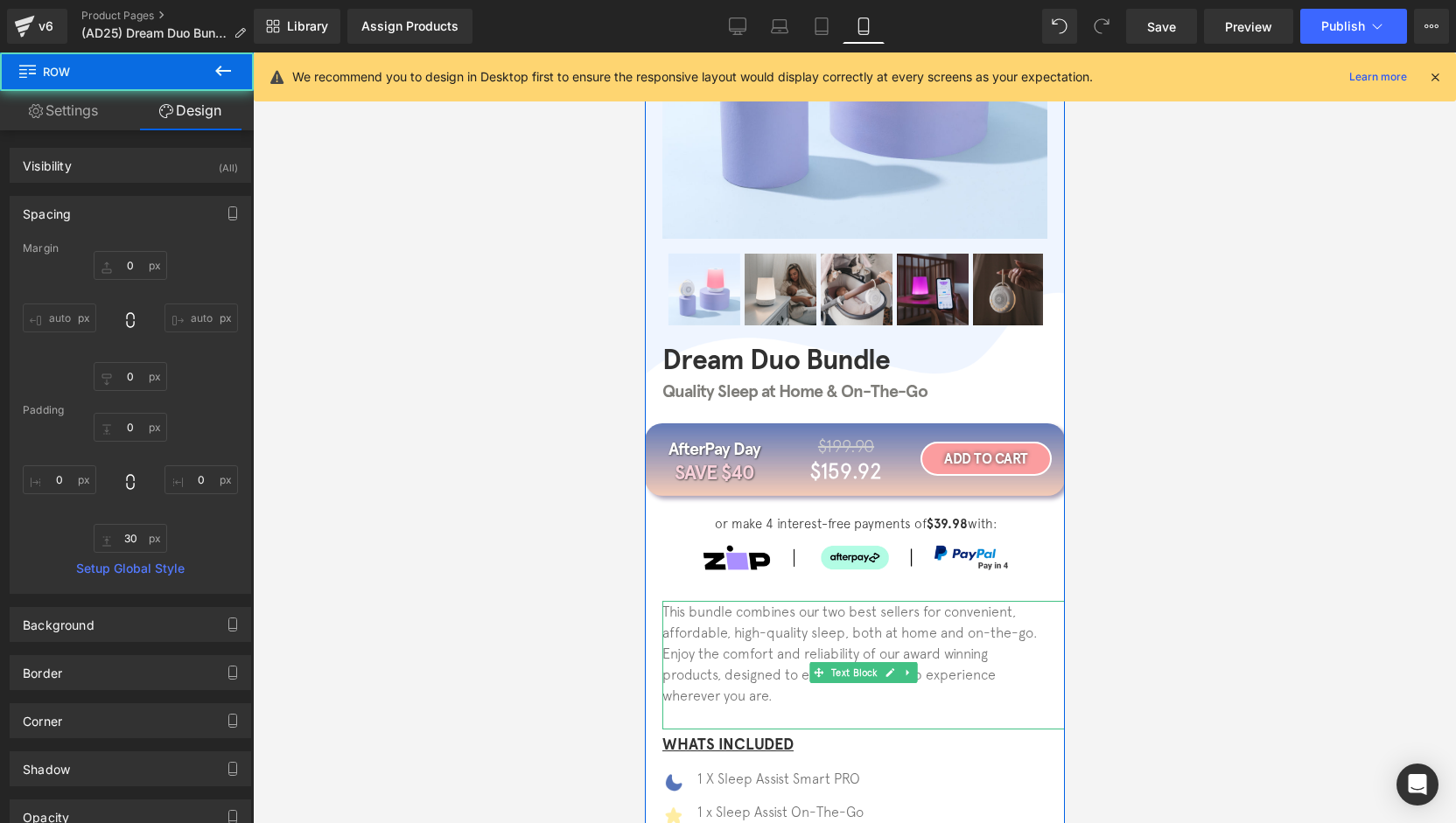
scroll to position [298, 0]
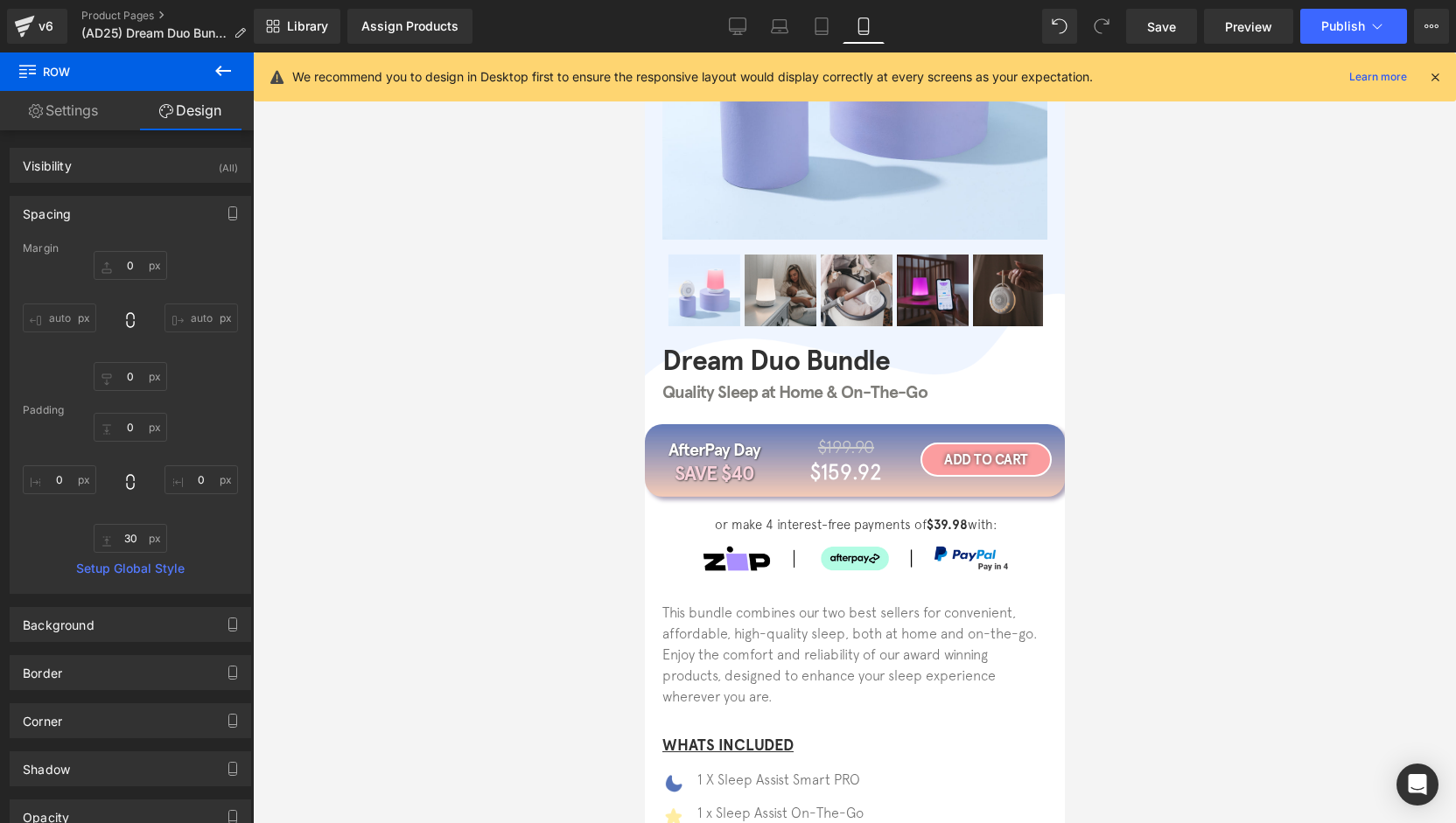
click at [443, 548] on div at bounding box center [854, 437] width 1203 height 771
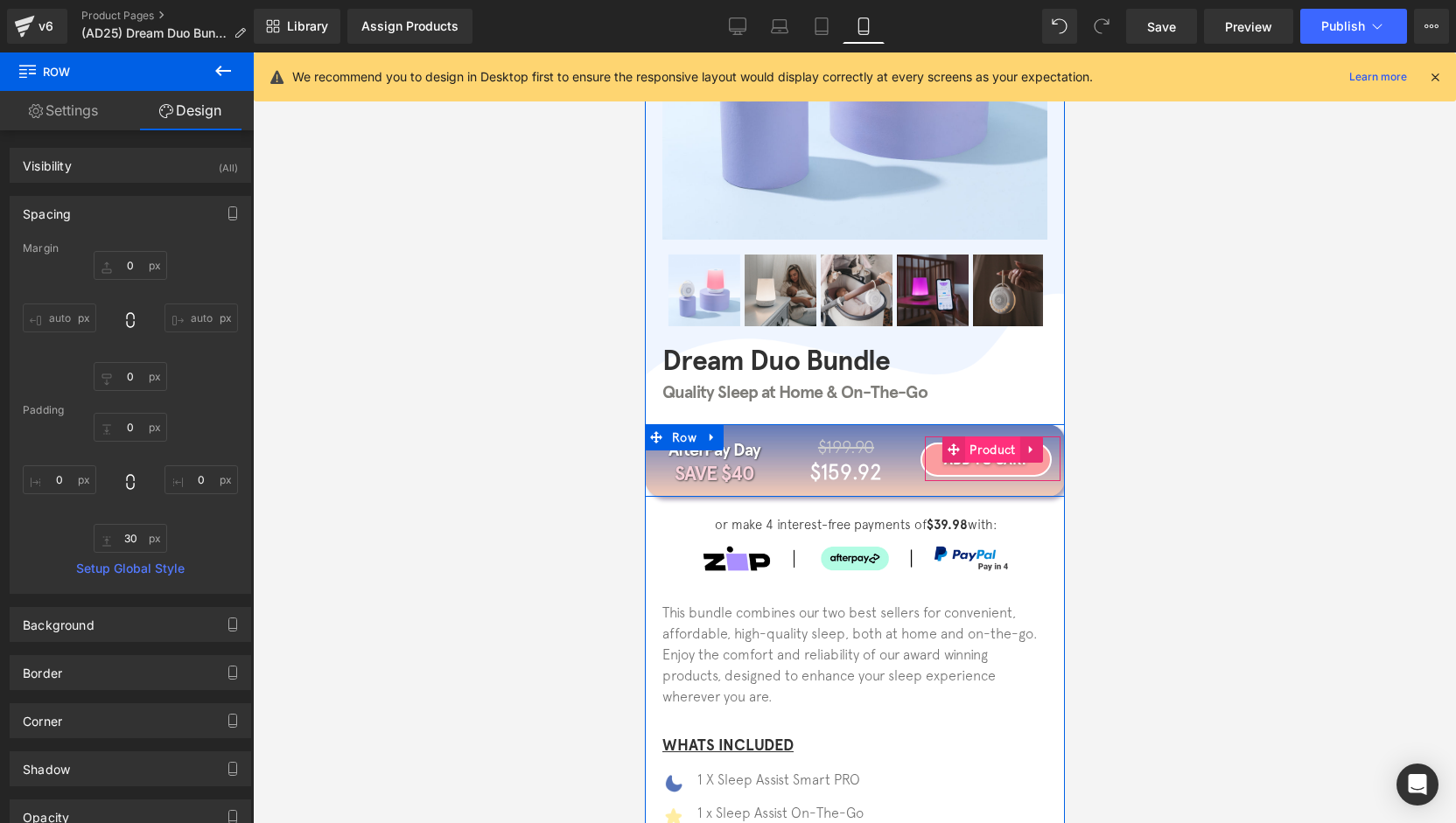
click at [972, 440] on span "Product" at bounding box center [992, 449] width 54 height 26
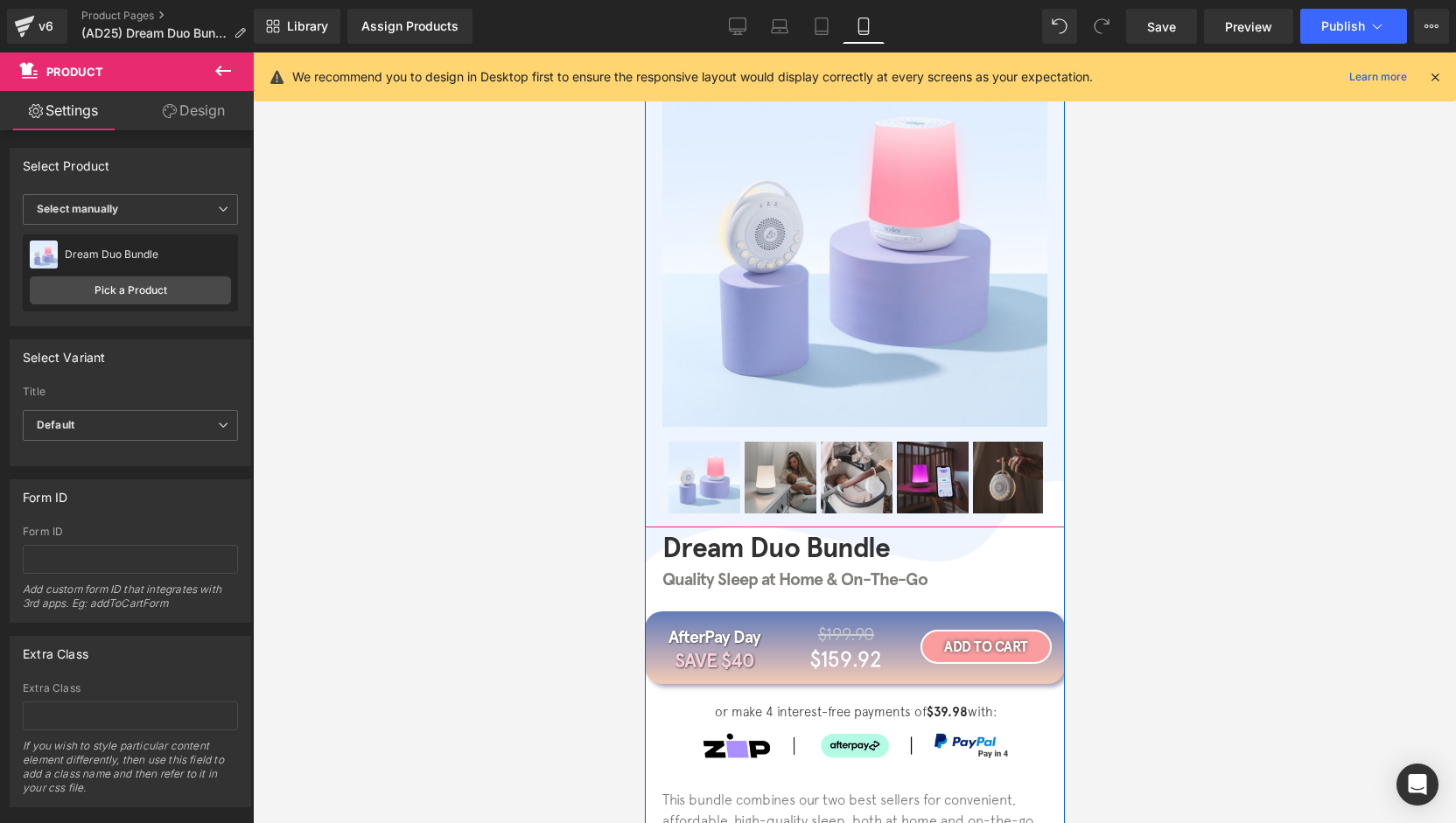
scroll to position [0, 0]
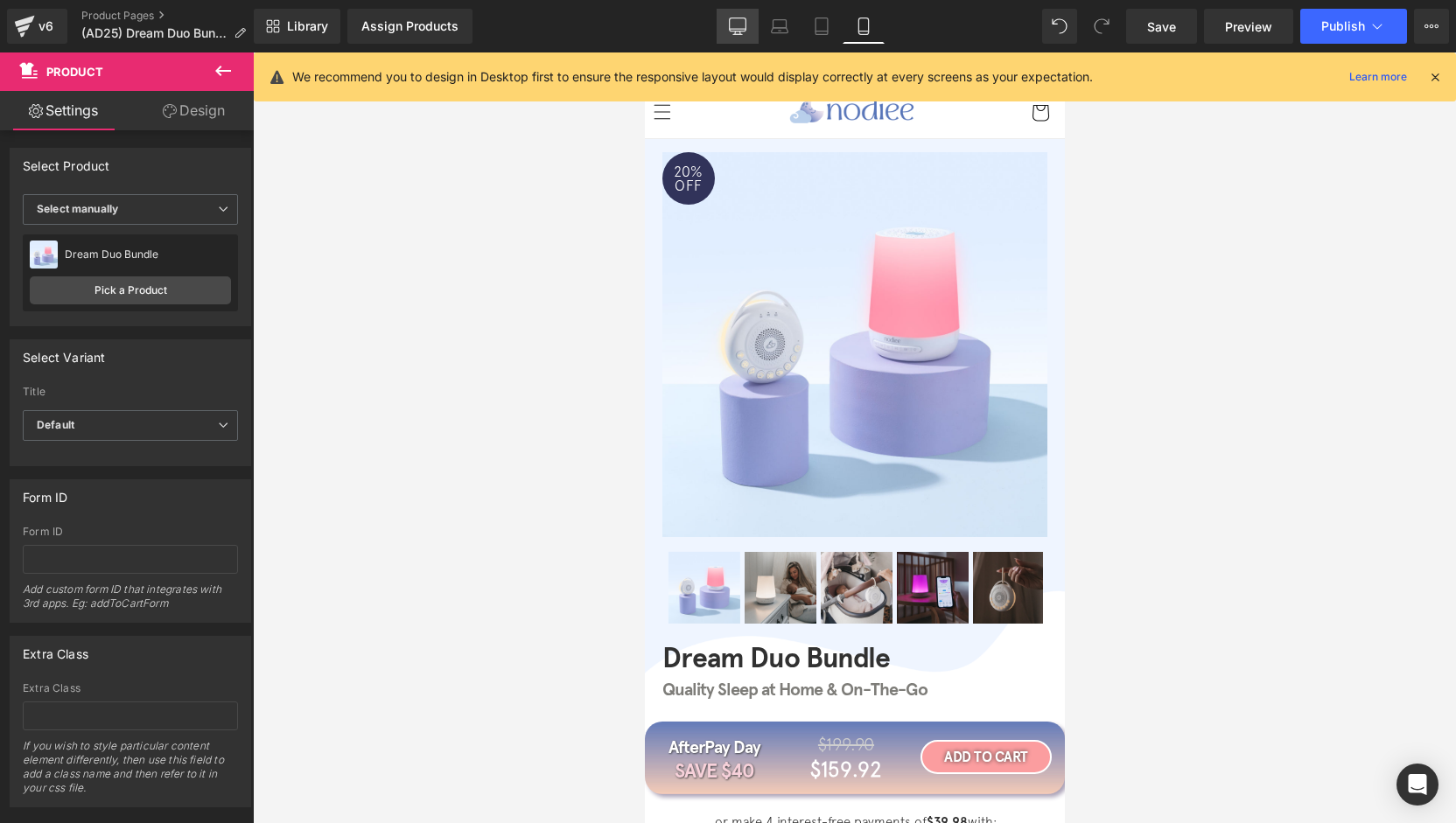
click at [738, 24] on icon at bounding box center [737, 26] width 17 height 17
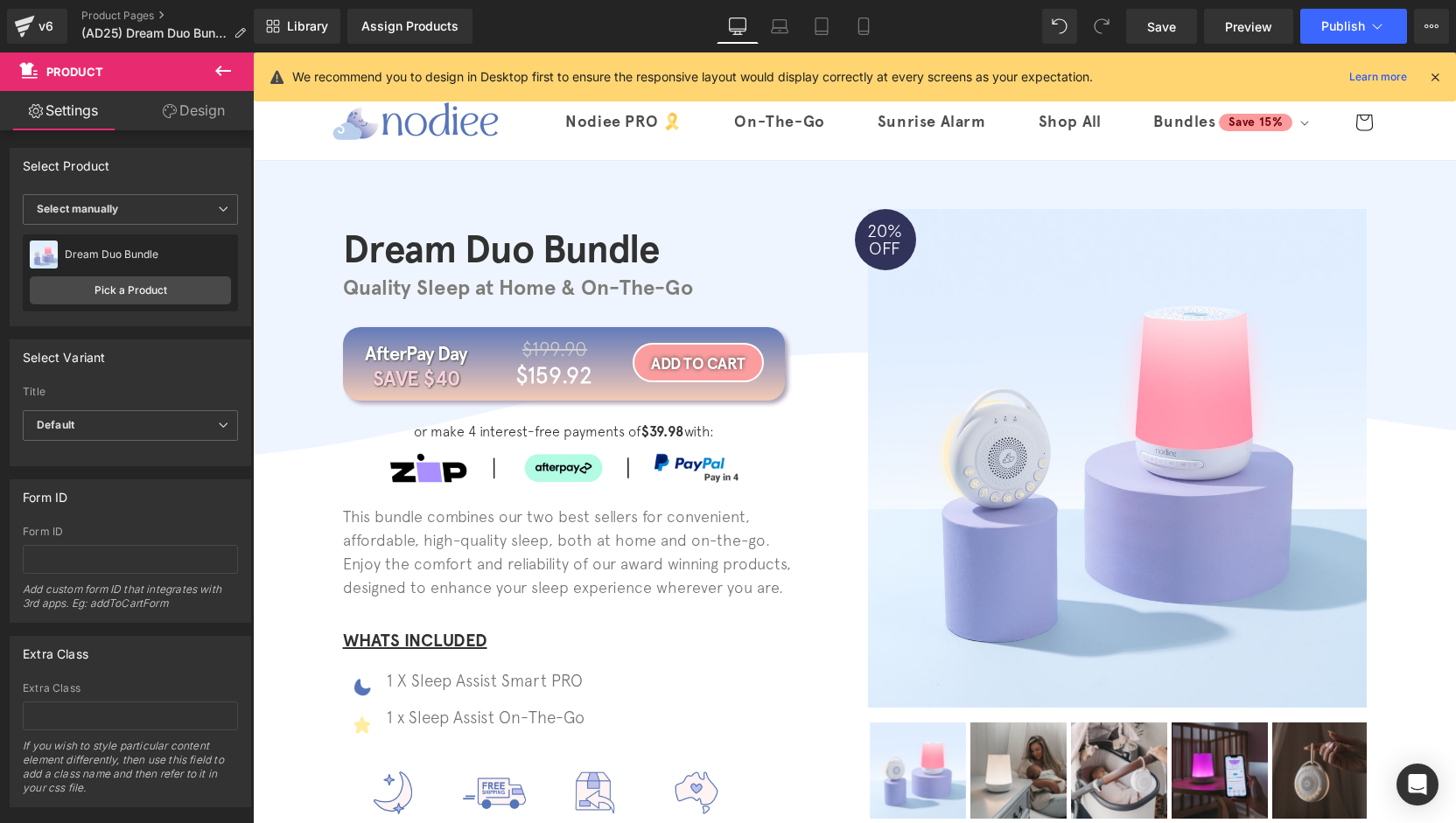
drag, startPoint x: 1160, startPoint y: 30, endPoint x: 1153, endPoint y: 76, distance: 46.5
click at [1159, 29] on span "Save" at bounding box center [1162, 26] width 29 height 18
click at [863, 42] on link "Mobile" at bounding box center [863, 26] width 42 height 35
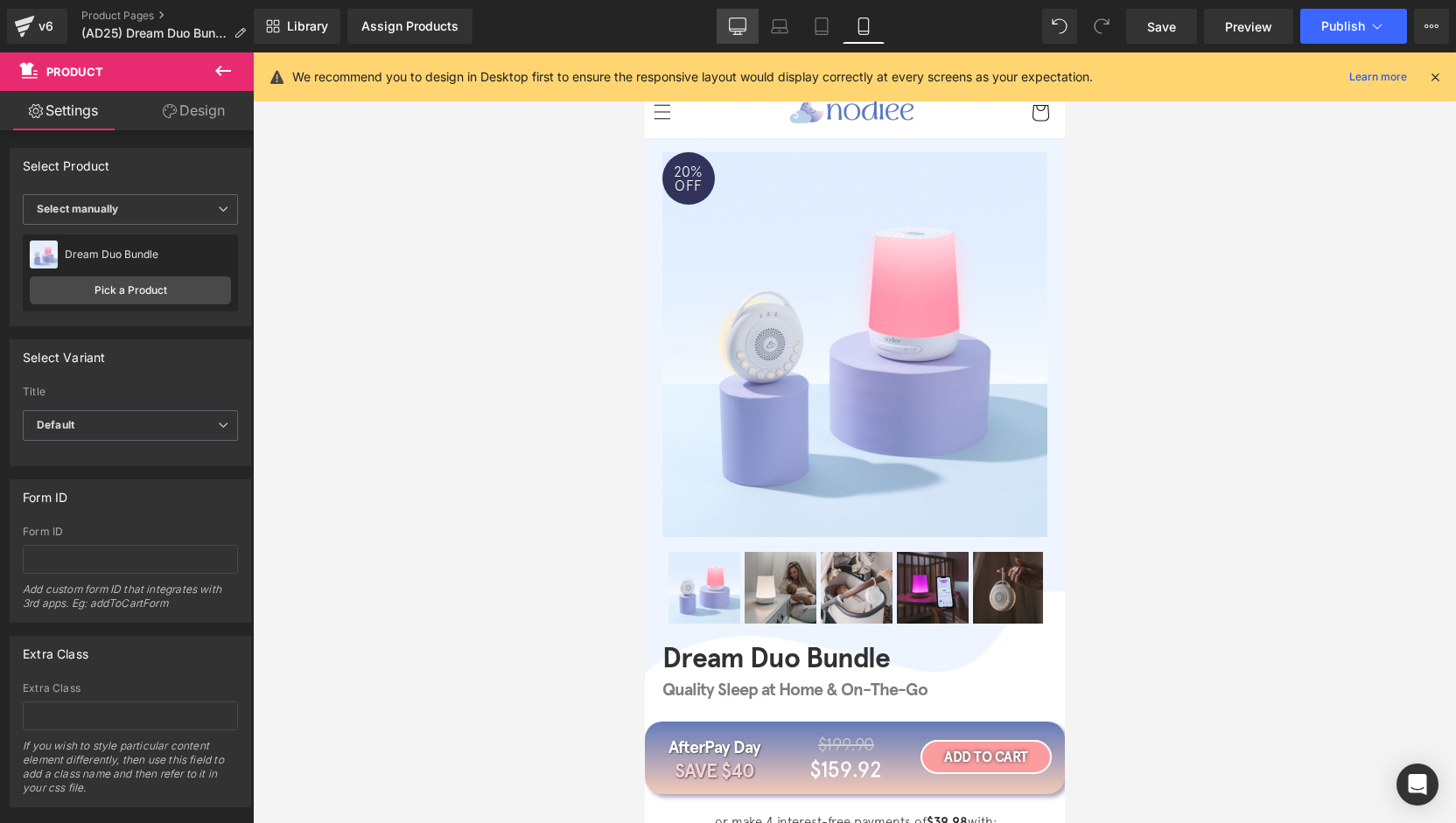
click at [730, 29] on icon at bounding box center [737, 26] width 17 height 17
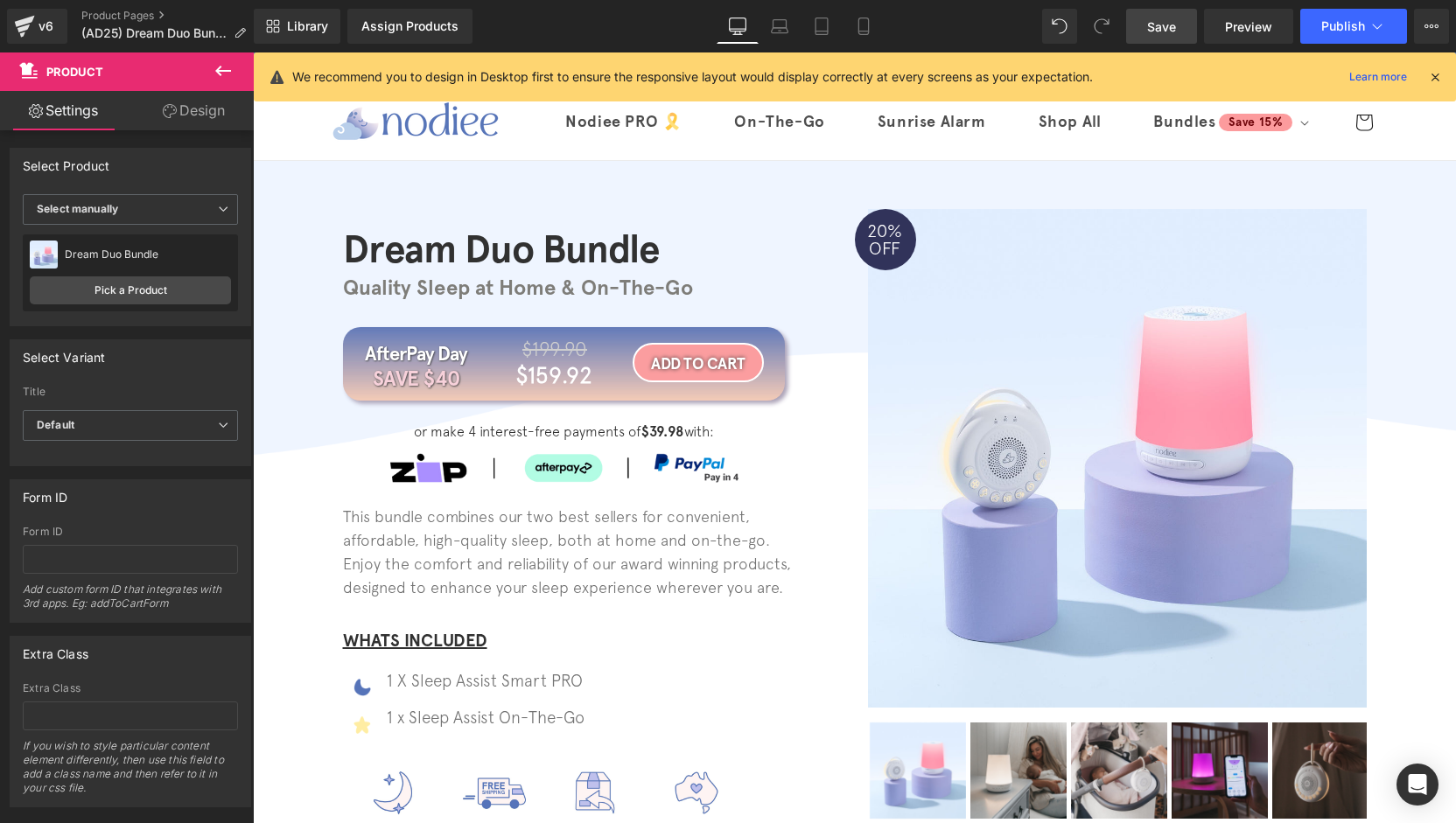
drag, startPoint x: 1166, startPoint y: 28, endPoint x: 370, endPoint y: 178, distance: 810.0
click at [1166, 28] on span "Save" at bounding box center [1162, 26] width 29 height 18
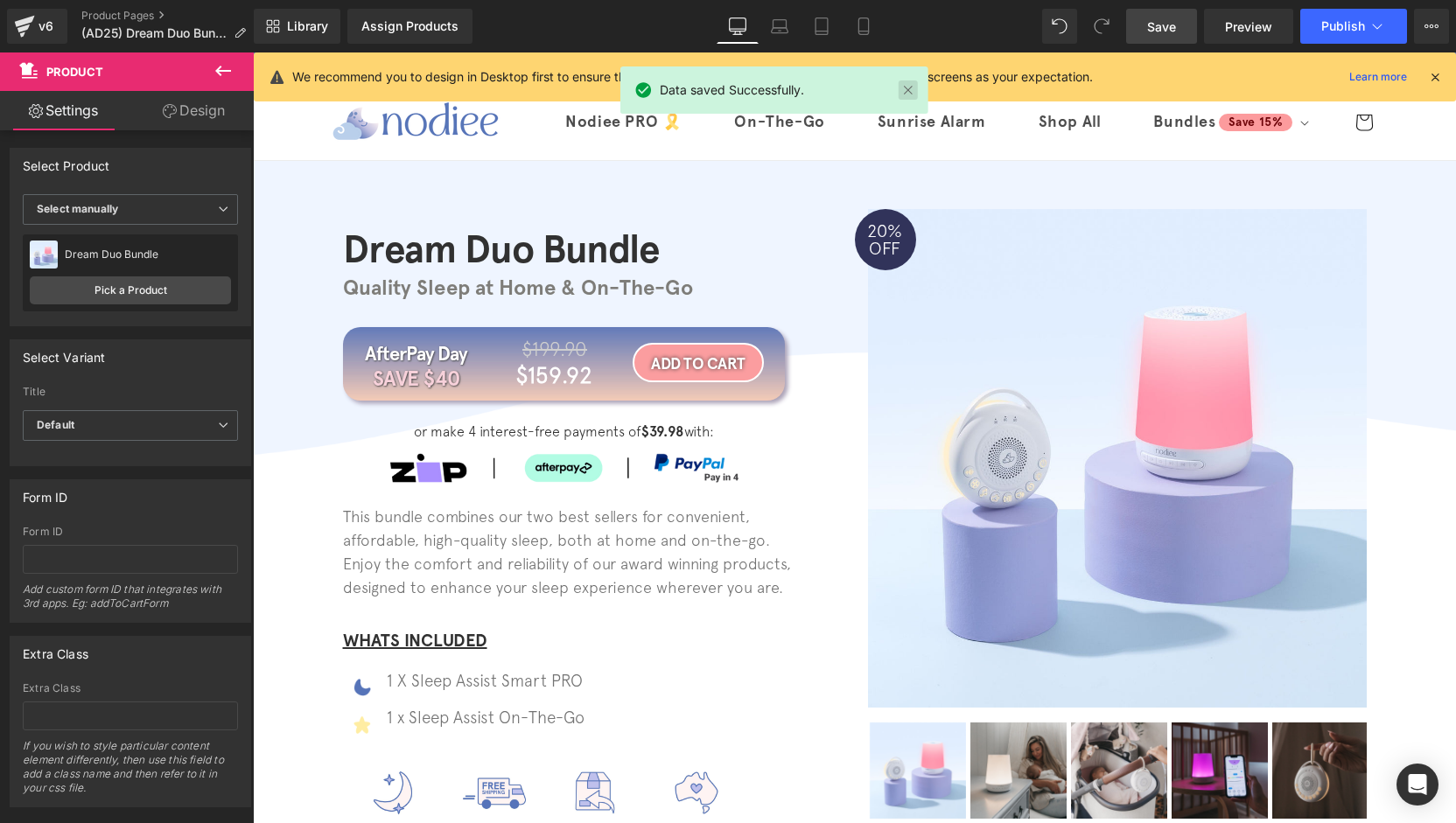
click at [903, 94] on link at bounding box center [908, 90] width 19 height 19
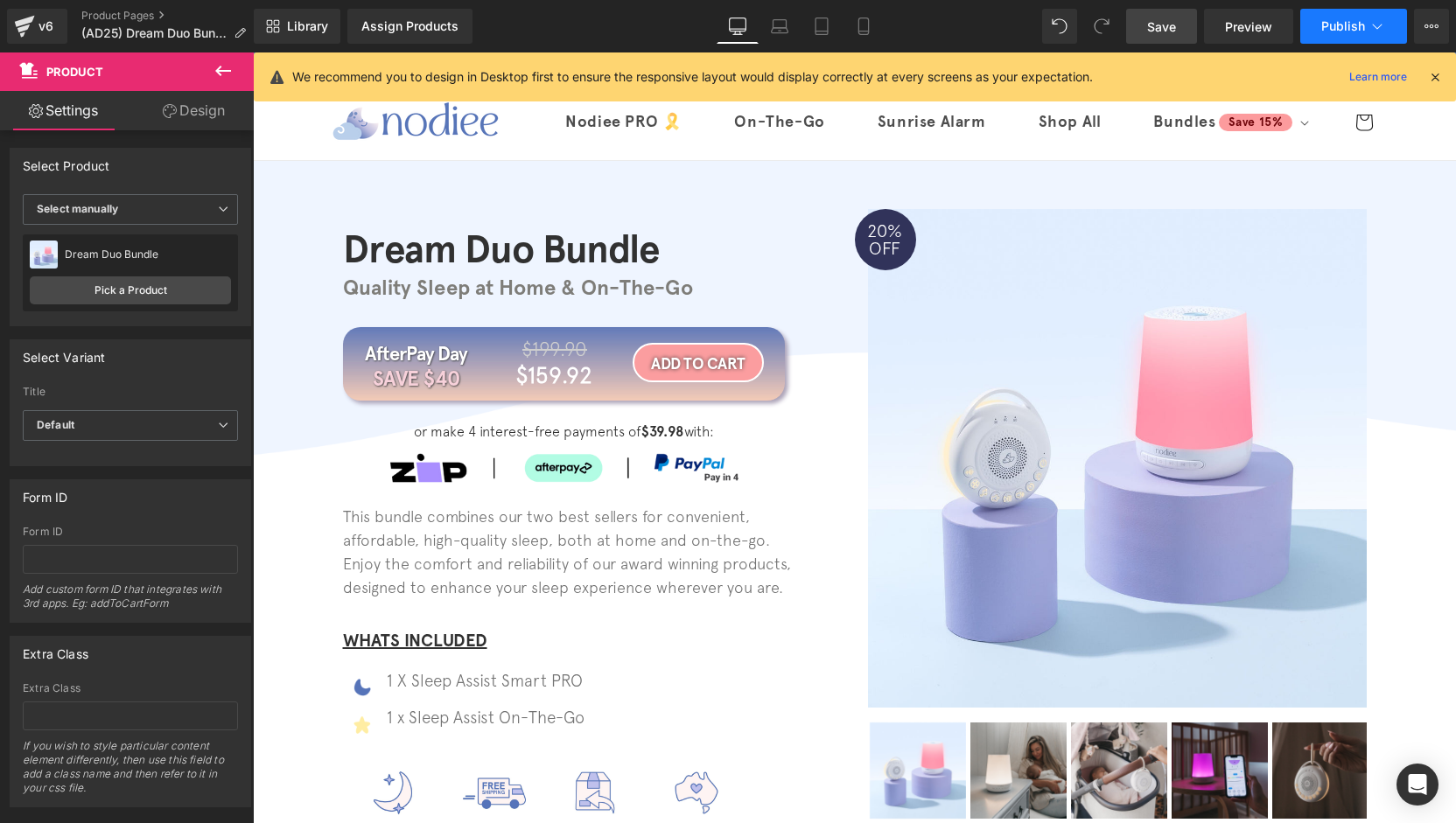
click at [1328, 22] on span "Publish" at bounding box center [1343, 26] width 44 height 14
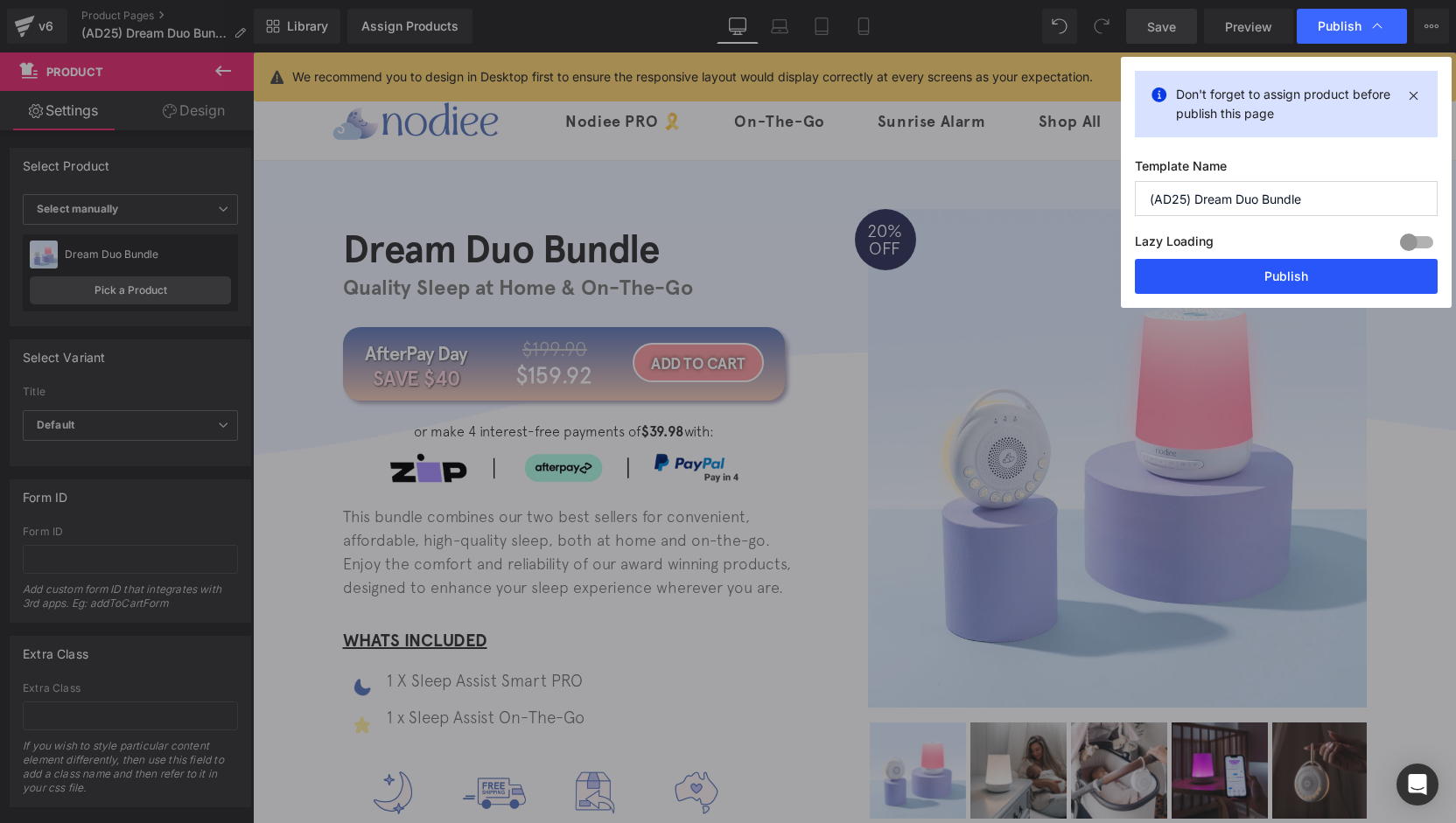
click at [1276, 285] on button "Publish" at bounding box center [1286, 277] width 303 height 35
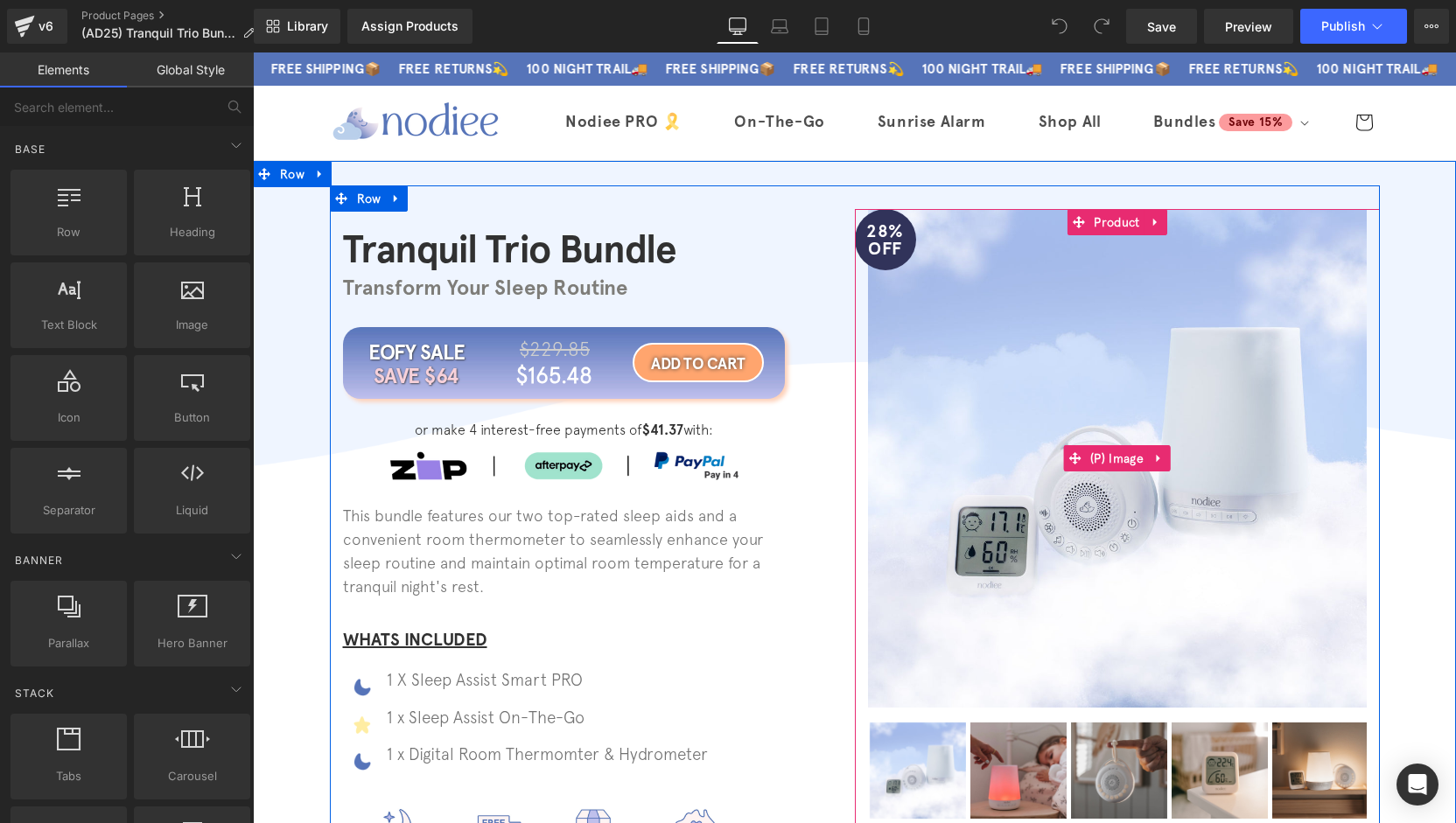
click at [1115, 459] on span "(P) Image" at bounding box center [1117, 457] width 62 height 26
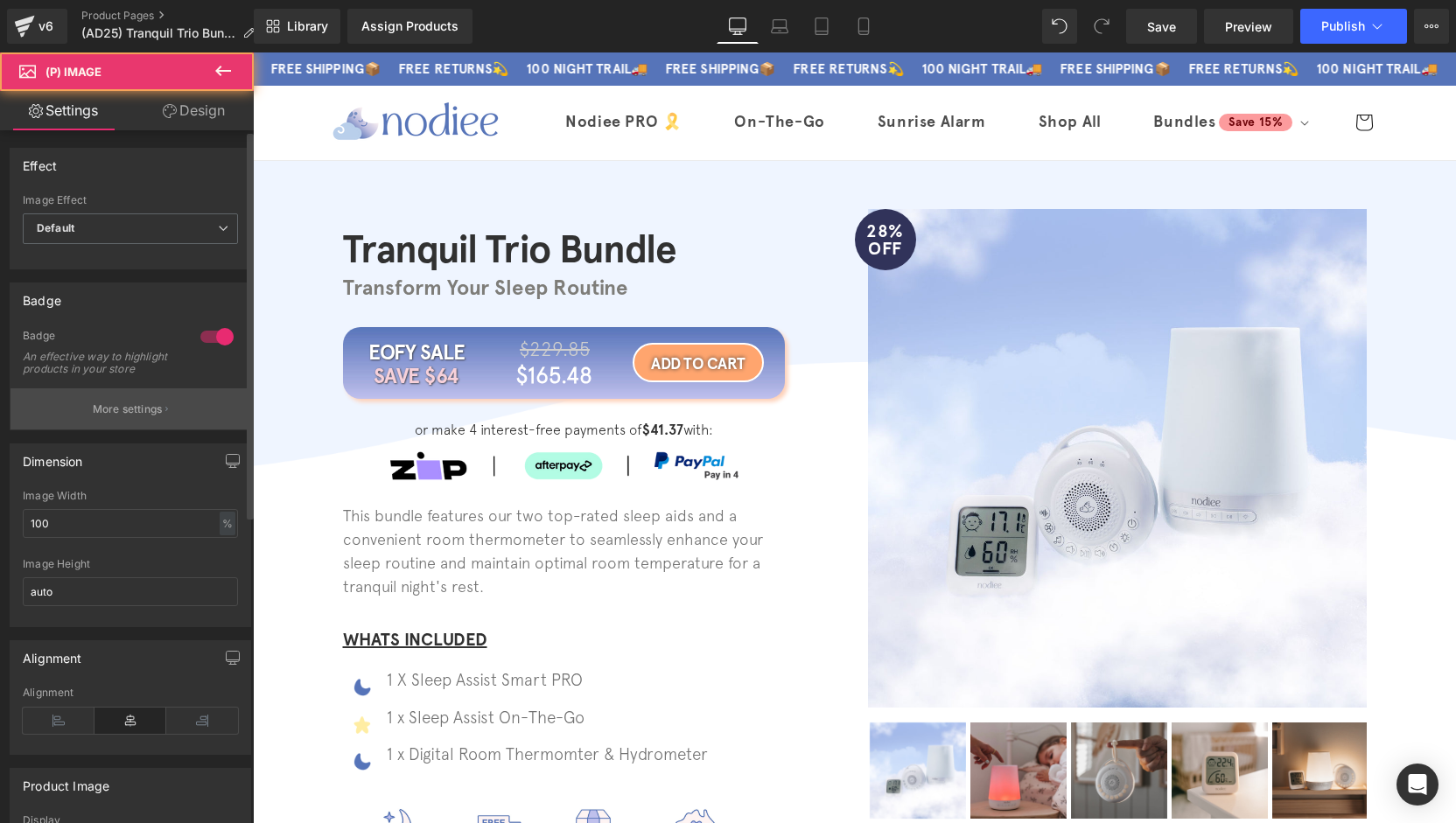
click at [146, 417] on p "More settings" at bounding box center [128, 409] width 70 height 15
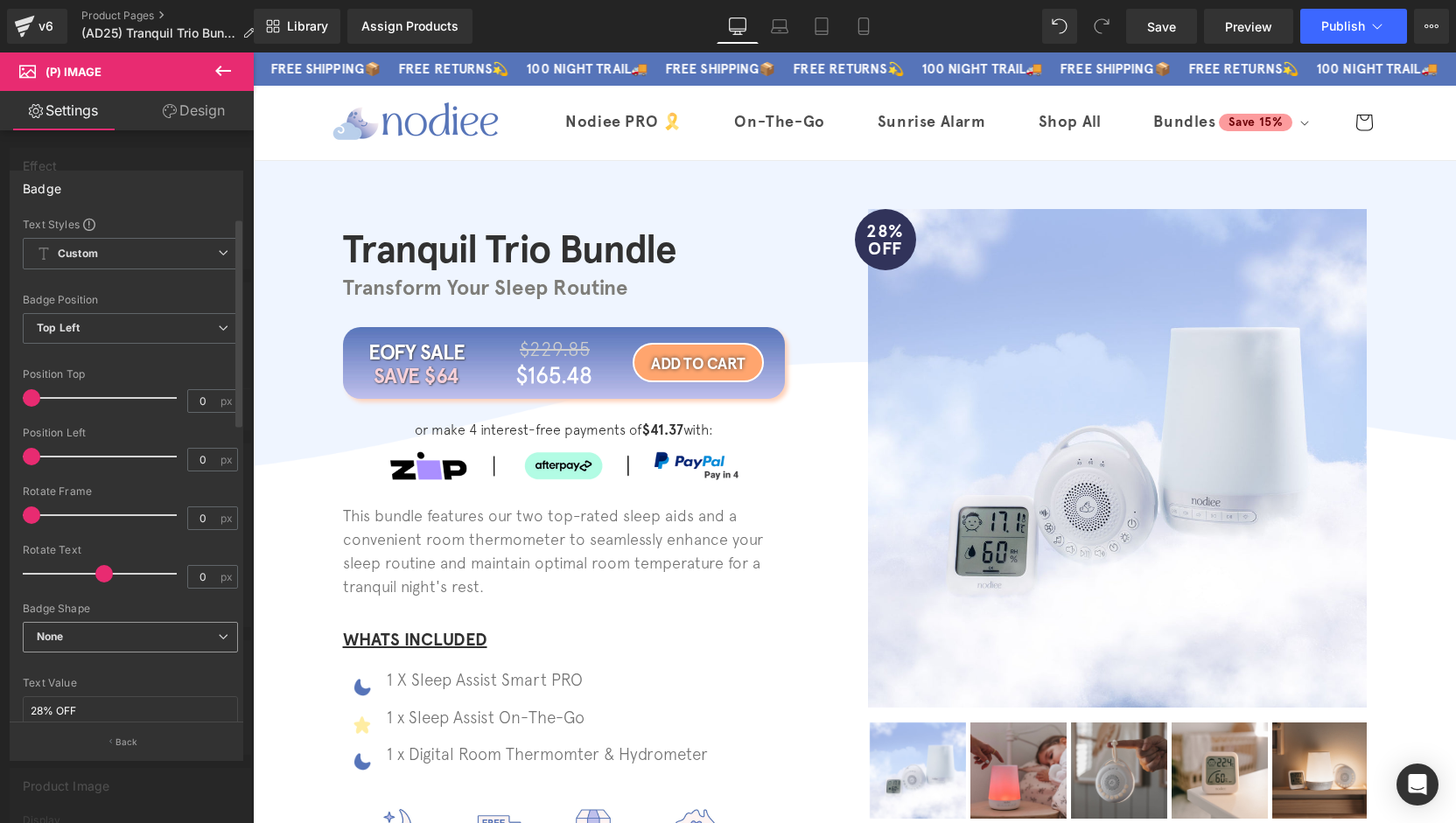
scroll to position [87, 0]
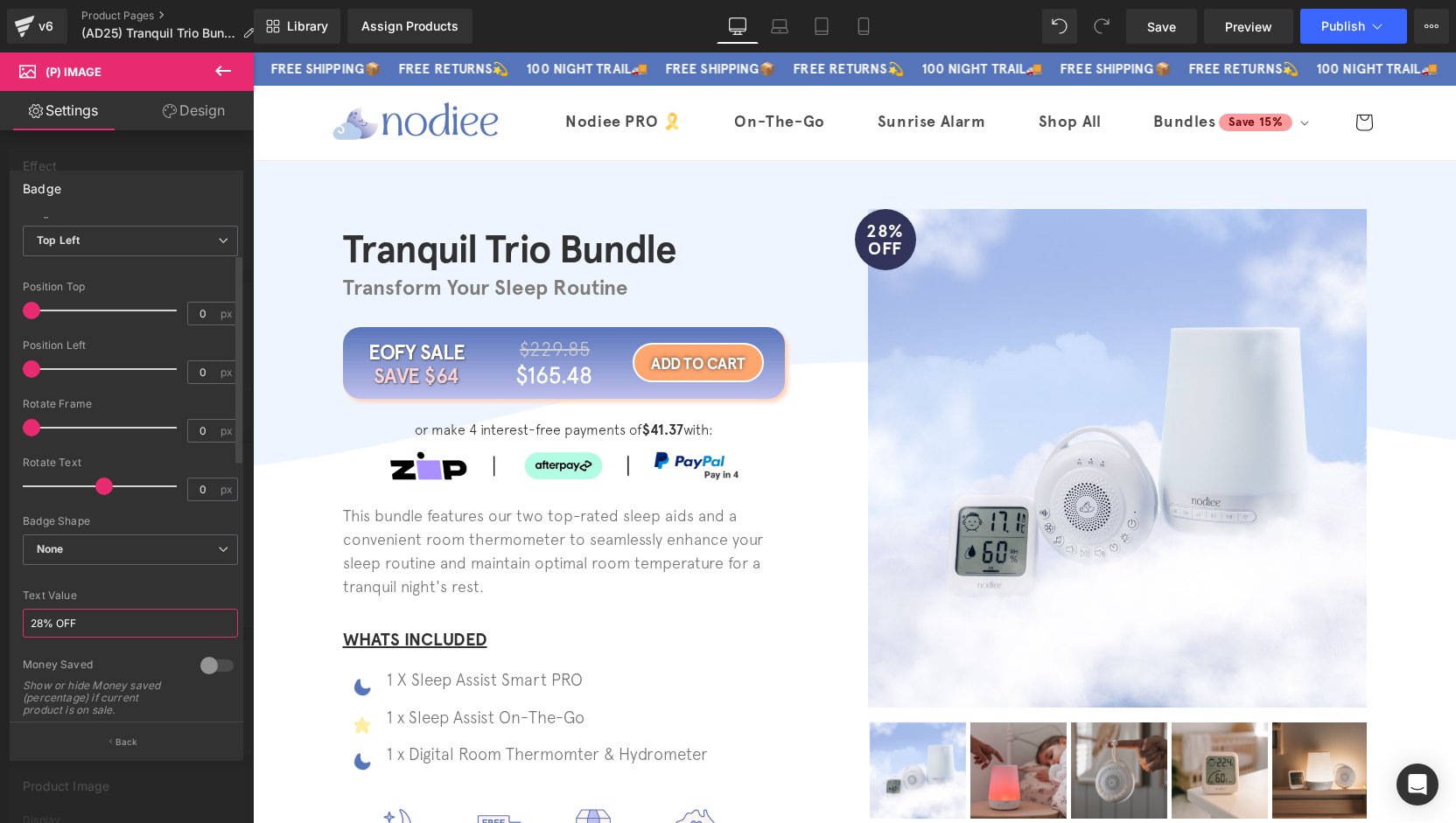
click at [45, 626] on input "28% OFF" at bounding box center [131, 624] width 216 height 29
click at [120, 617] on input "20% OFF" at bounding box center [131, 624] width 216 height 29
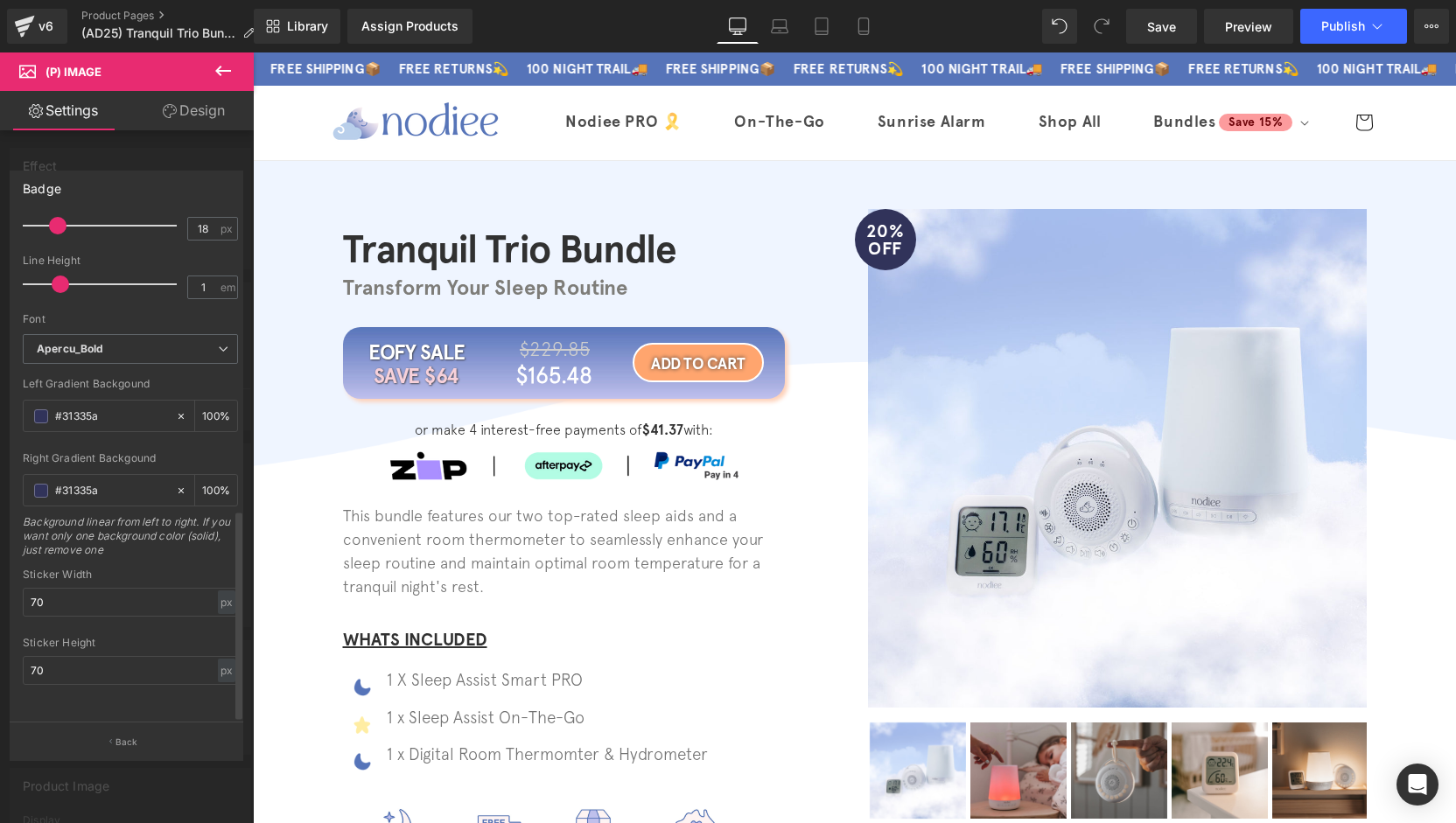
scroll to position [525, 0]
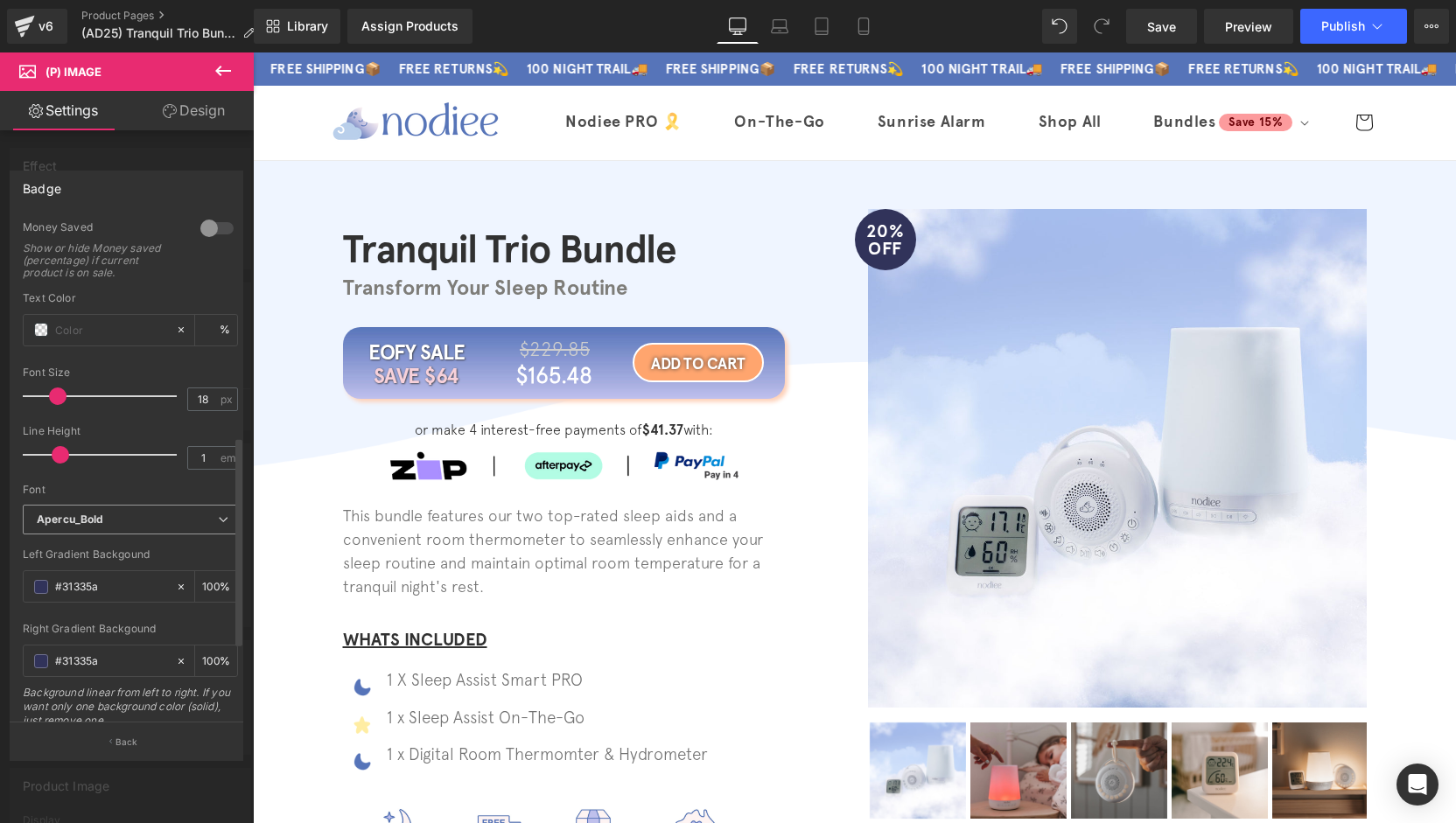
type input "20% OFF"
click at [159, 517] on b "Apercu_Bold" at bounding box center [127, 519] width 181 height 15
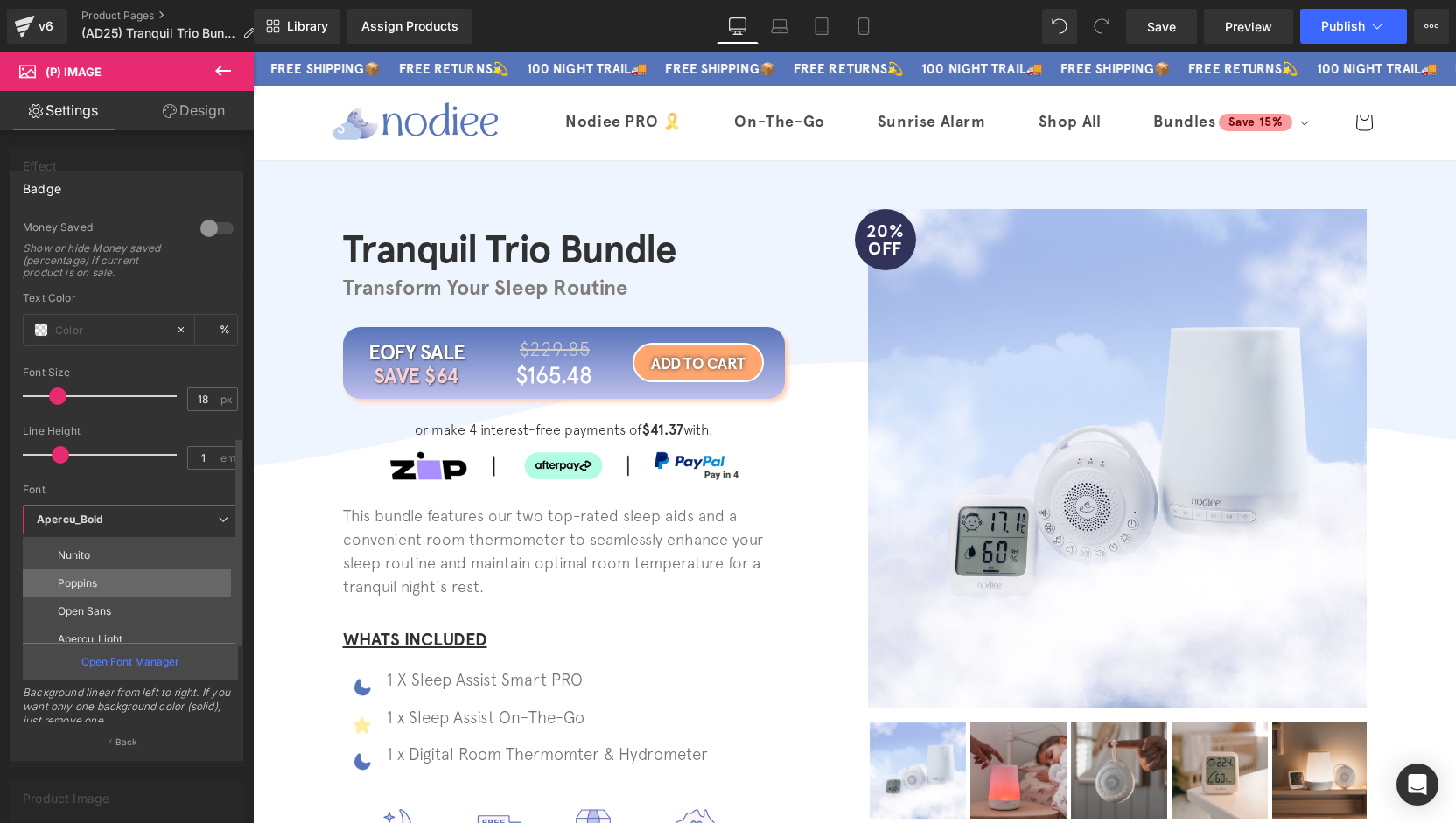
scroll to position [63, 0]
click at [132, 598] on li "Apercu_Light" at bounding box center [134, 600] width 223 height 28
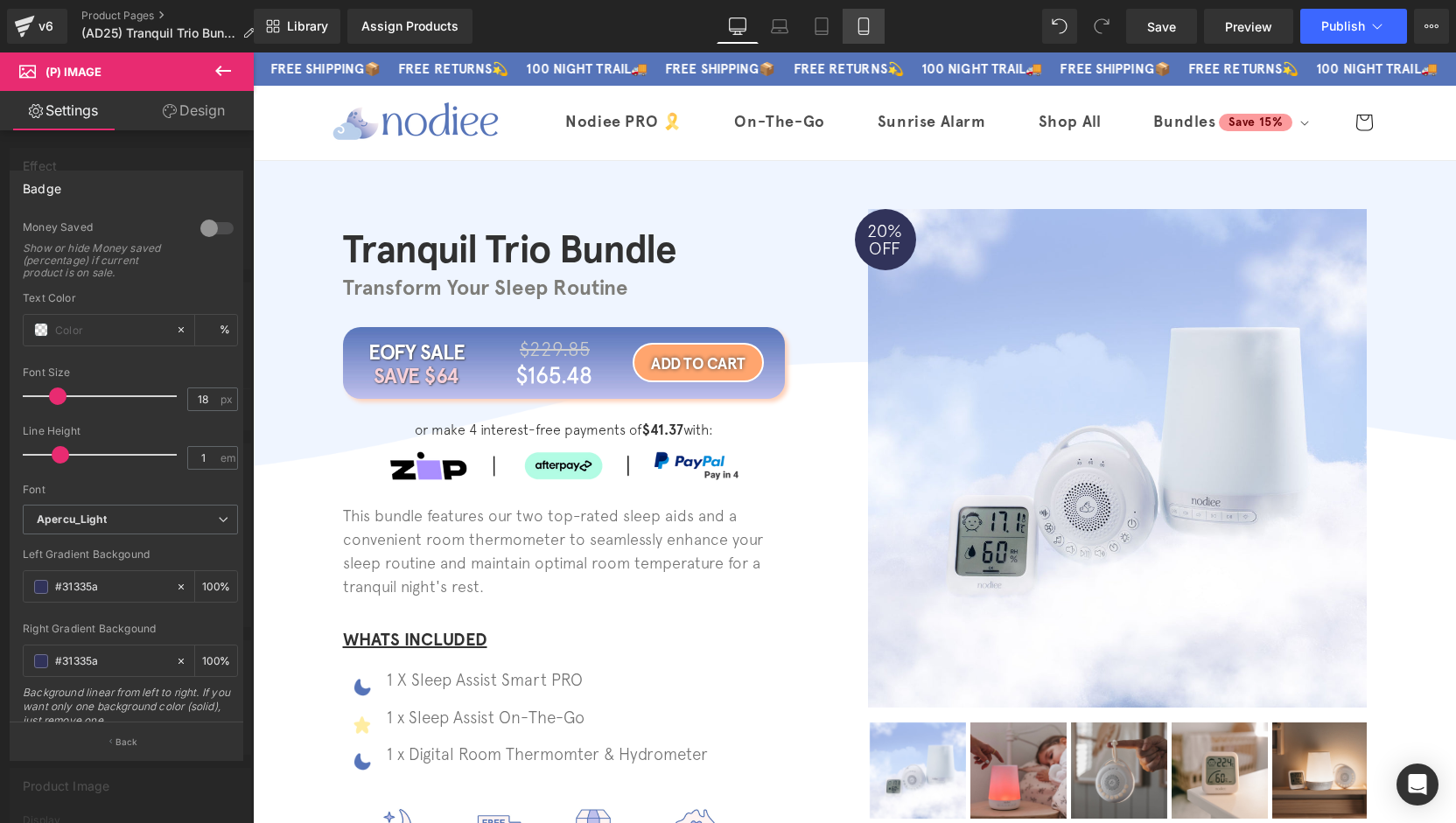
click at [873, 24] on icon at bounding box center [864, 26] width 17 height 17
type input "100"
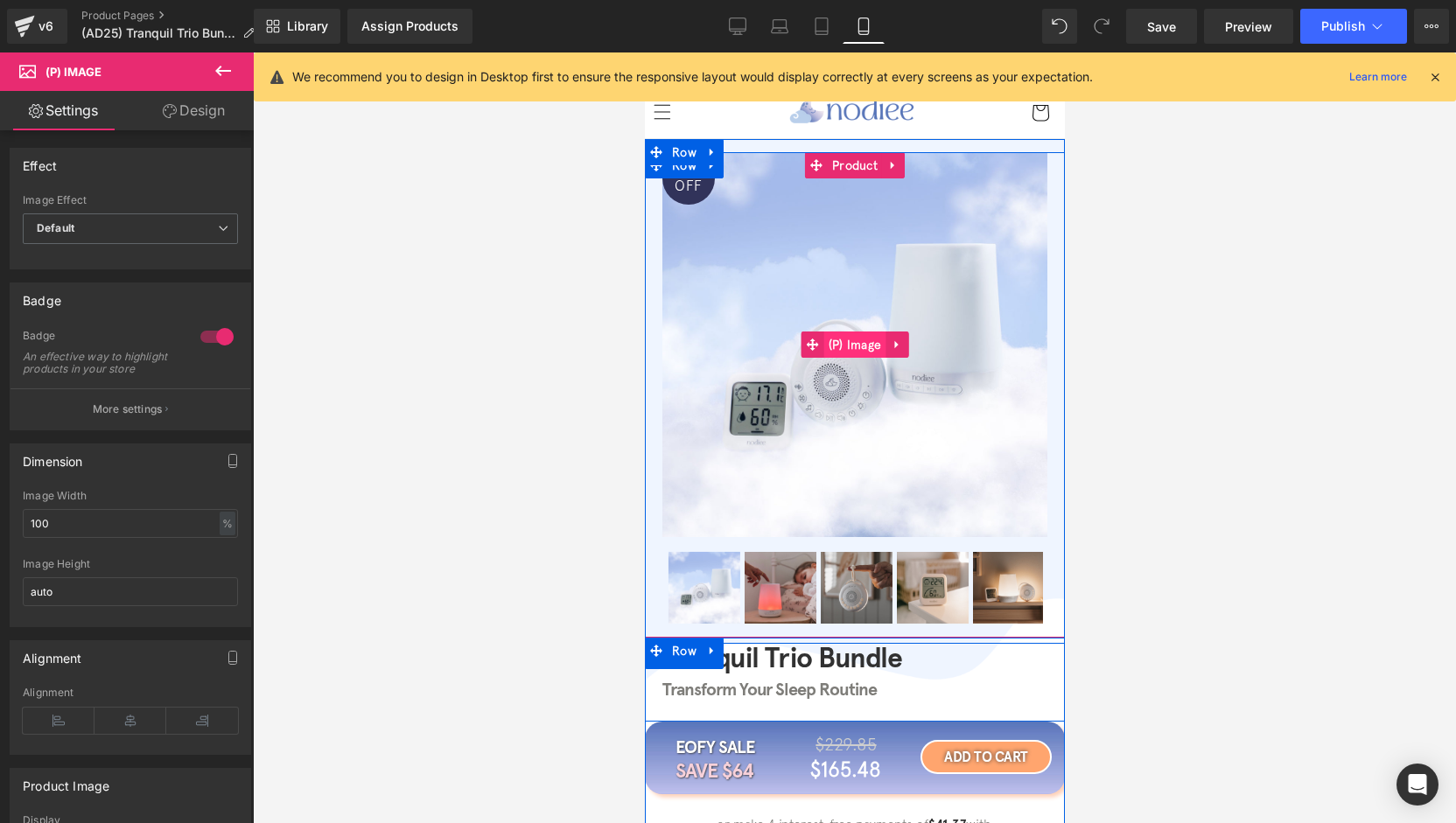
click at [856, 354] on span "(P) Image" at bounding box center [854, 344] width 62 height 26
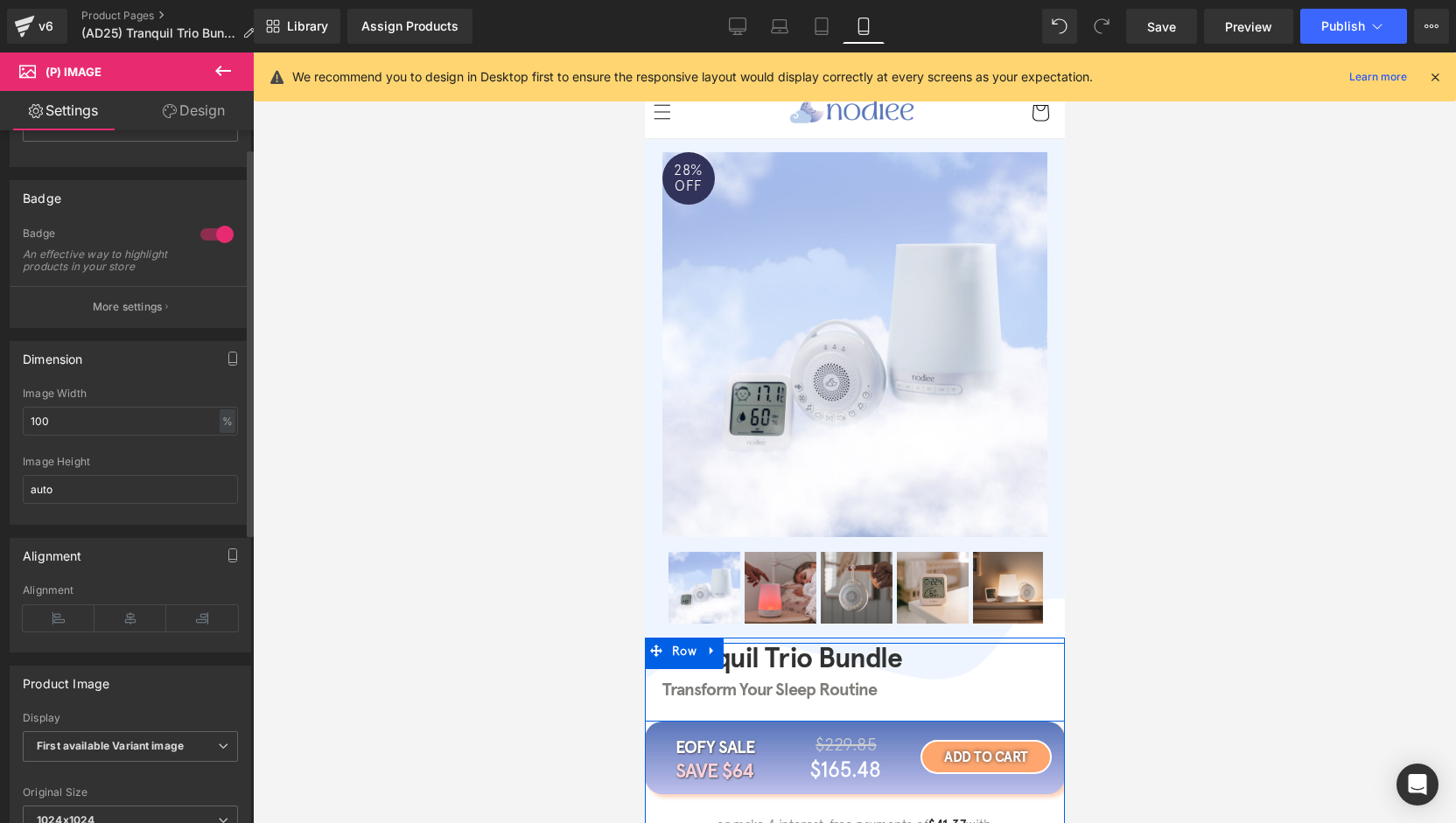
scroll to position [0, 0]
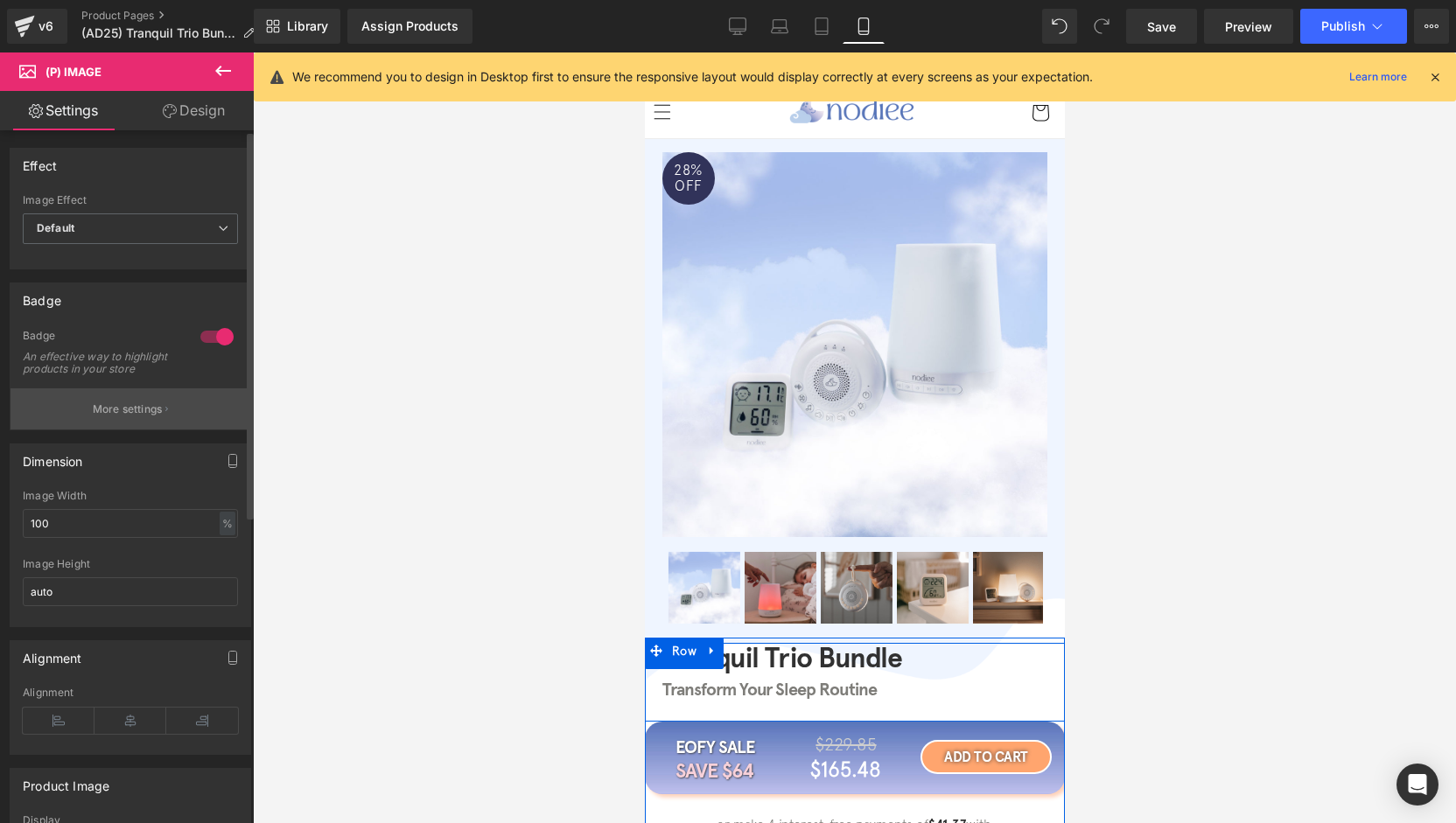
click at [139, 429] on button "More settings" at bounding box center [131, 409] width 240 height 42
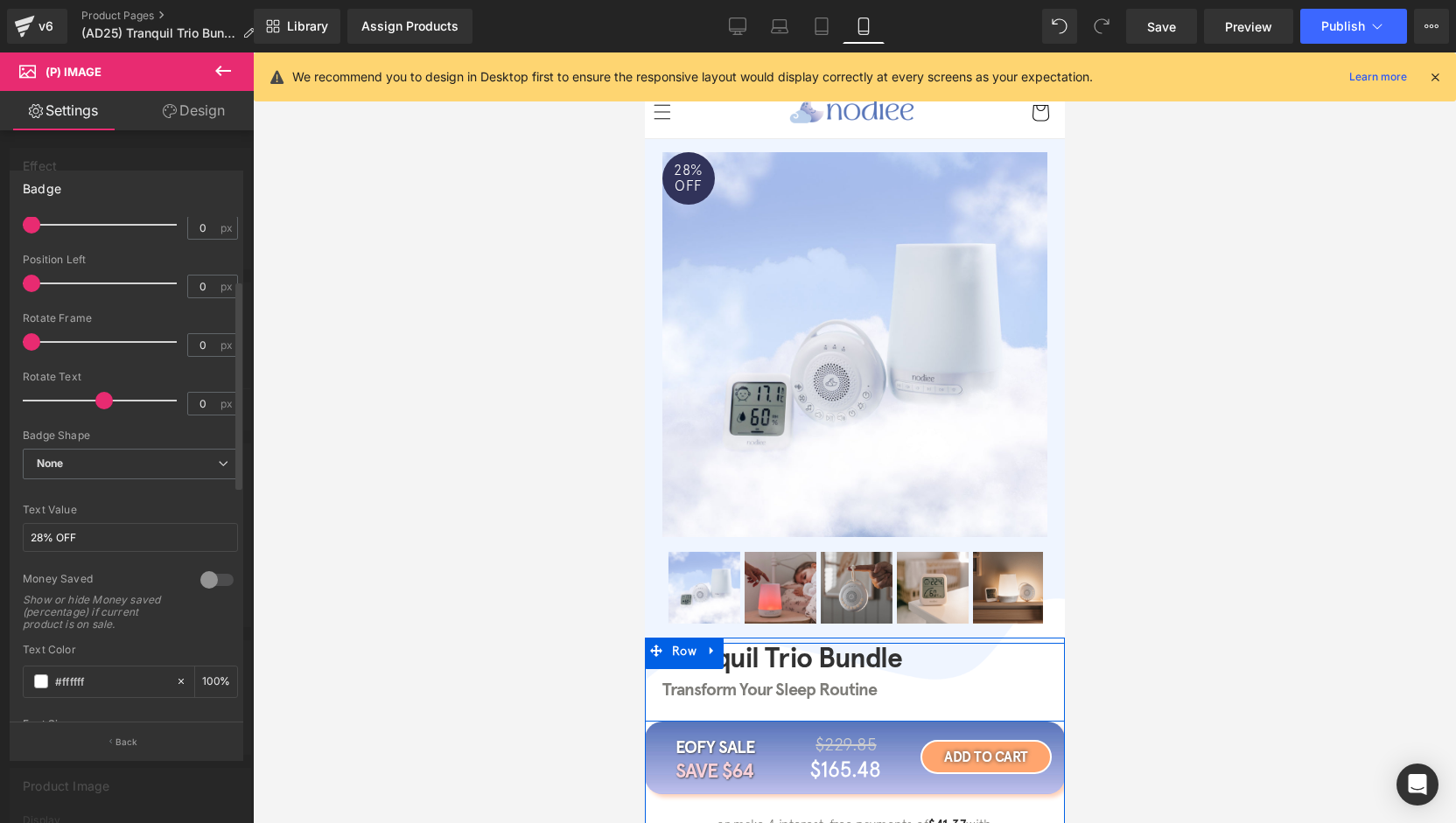
scroll to position [175, 0]
click at [42, 531] on input "28% OFF" at bounding box center [131, 536] width 216 height 29
type input "20% OFF"
click at [511, 353] on div at bounding box center [854, 437] width 1203 height 771
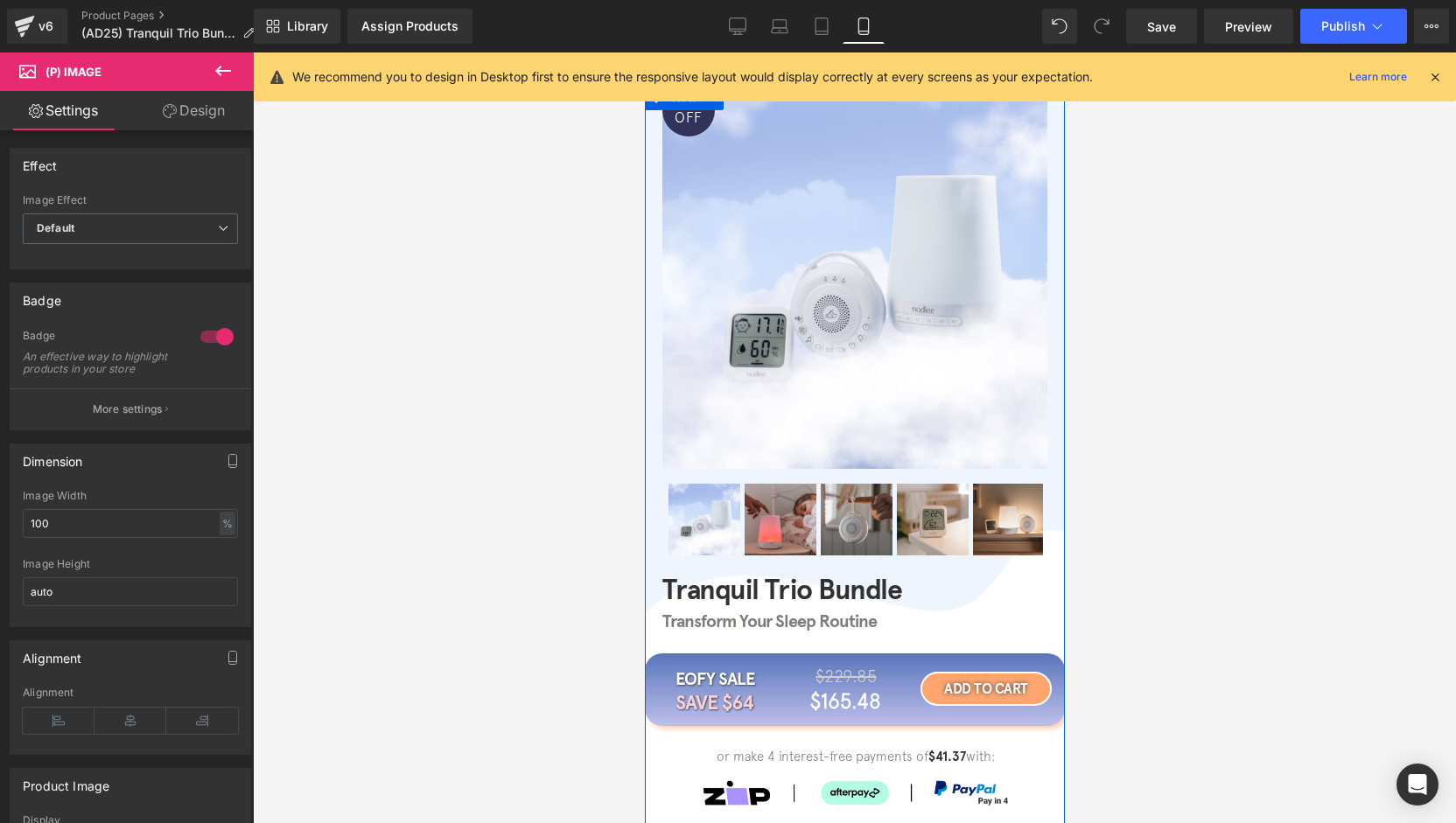
scroll to position [0, 0]
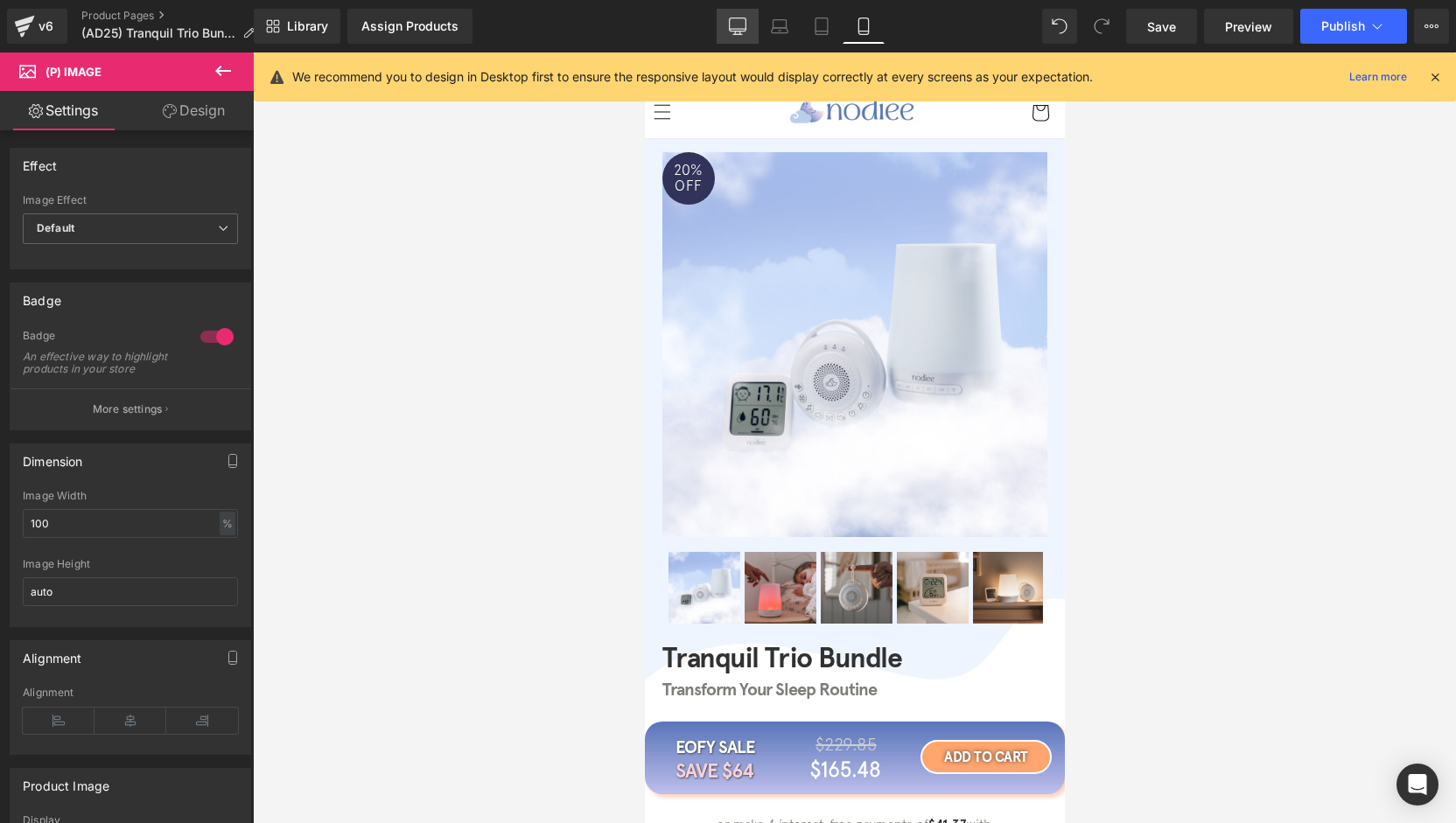
click at [751, 35] on link "Desktop" at bounding box center [737, 26] width 42 height 35
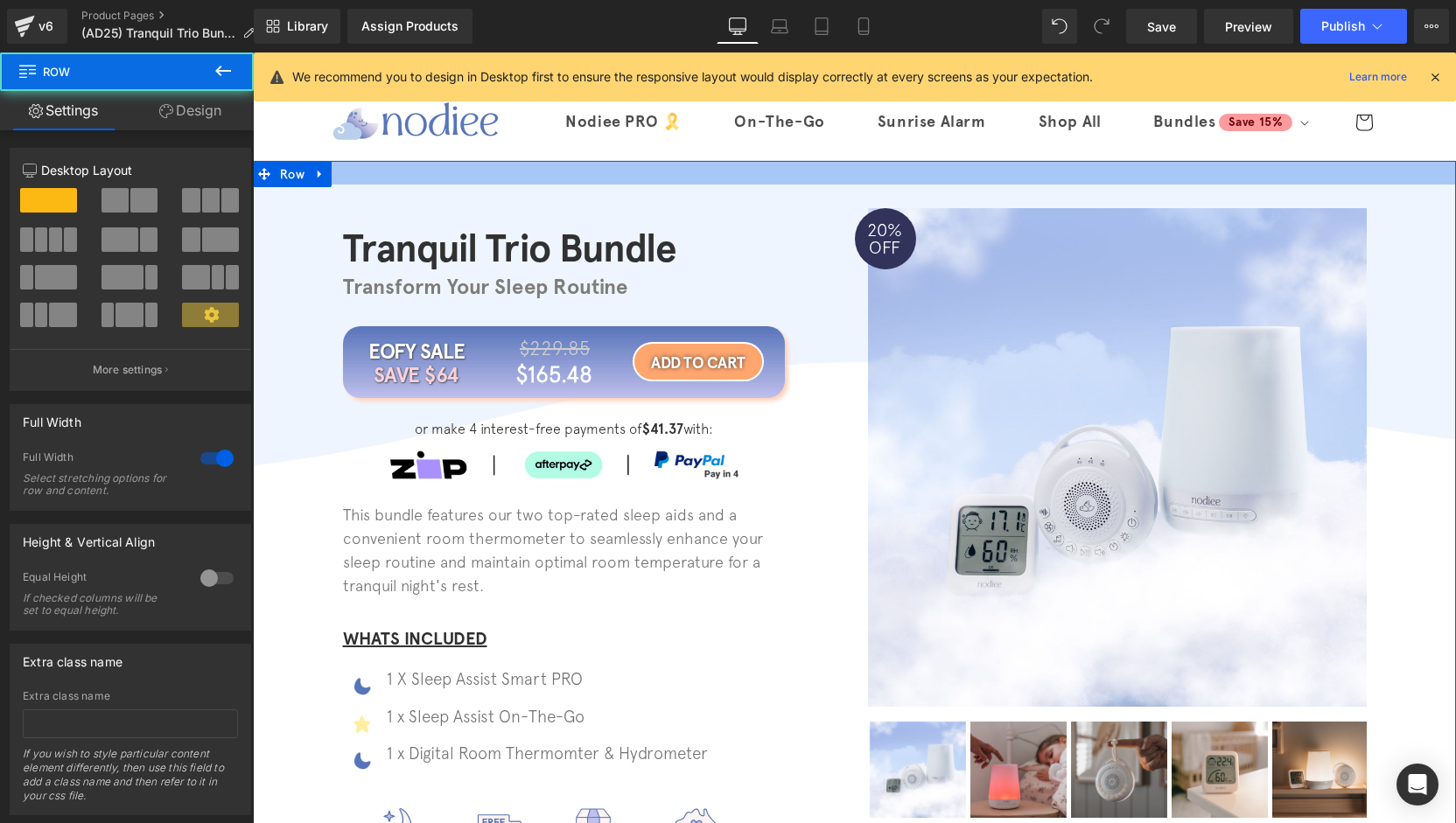
drag, startPoint x: 935, startPoint y: 170, endPoint x: 1132, endPoint y: 61, distance: 225.1
click at [935, 169] on div at bounding box center [854, 172] width 1203 height 23
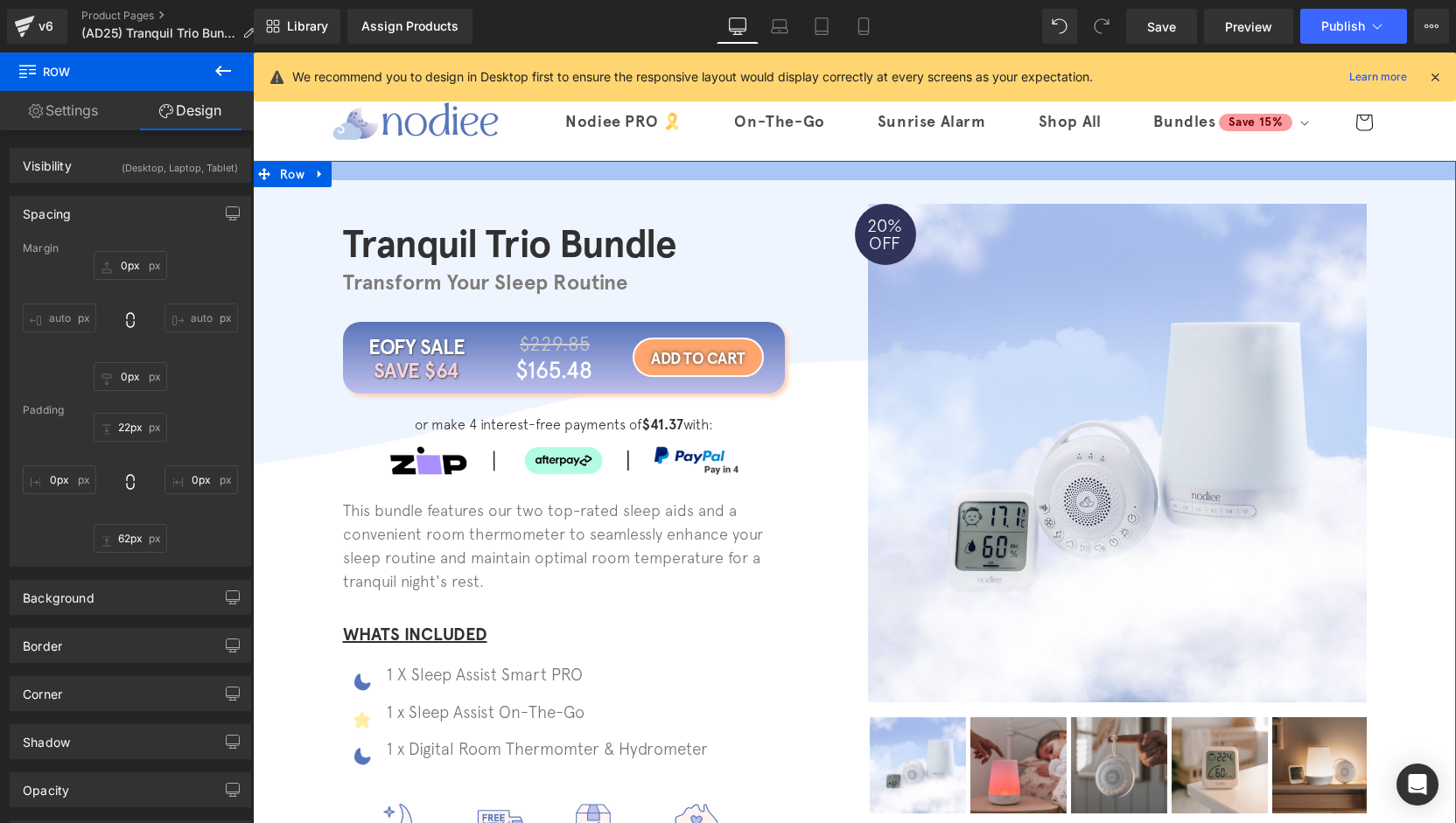
click at [910, 169] on div at bounding box center [854, 170] width 1203 height 19
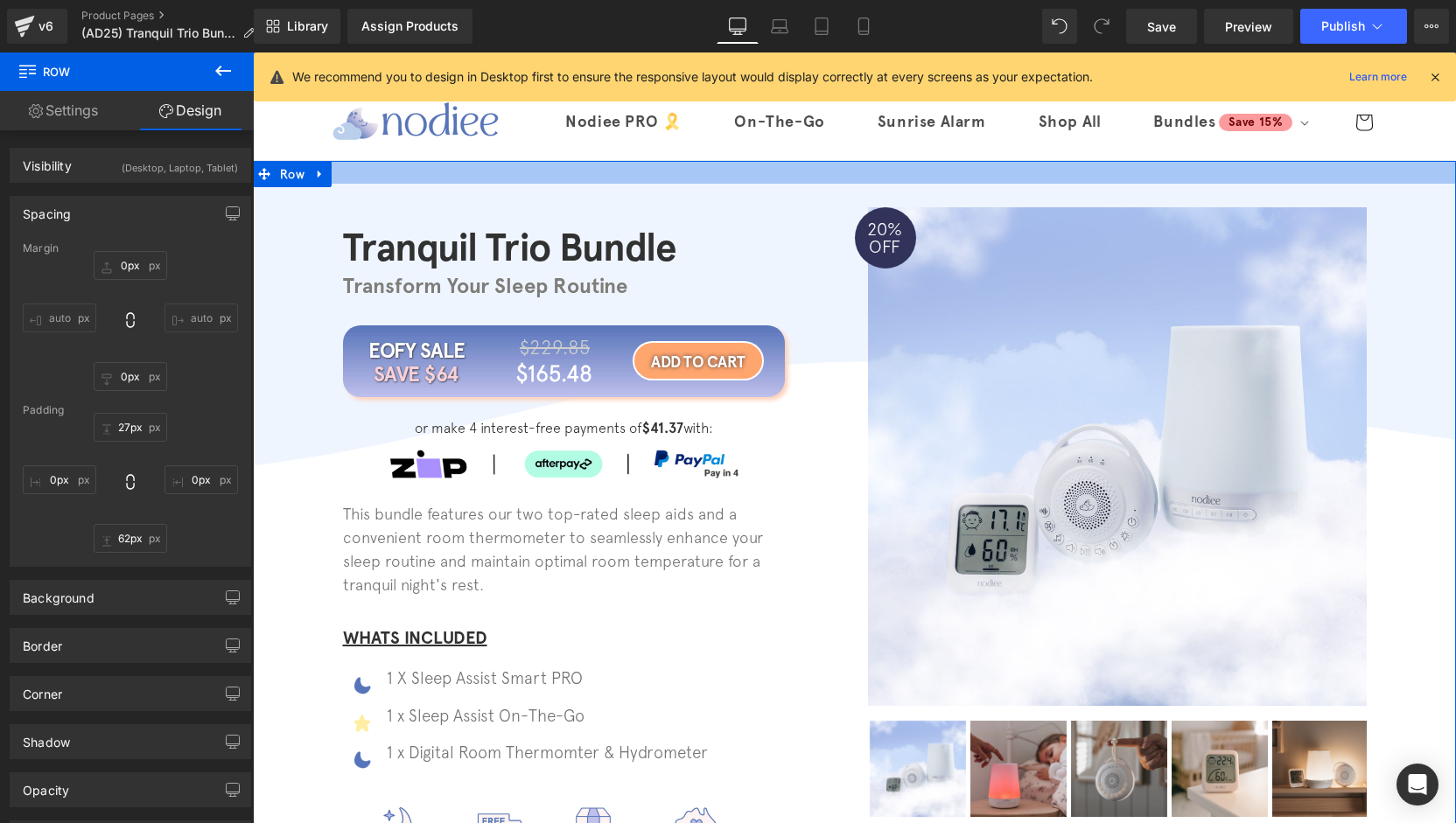
type input "28px"
click at [910, 176] on div at bounding box center [854, 172] width 1203 height 23
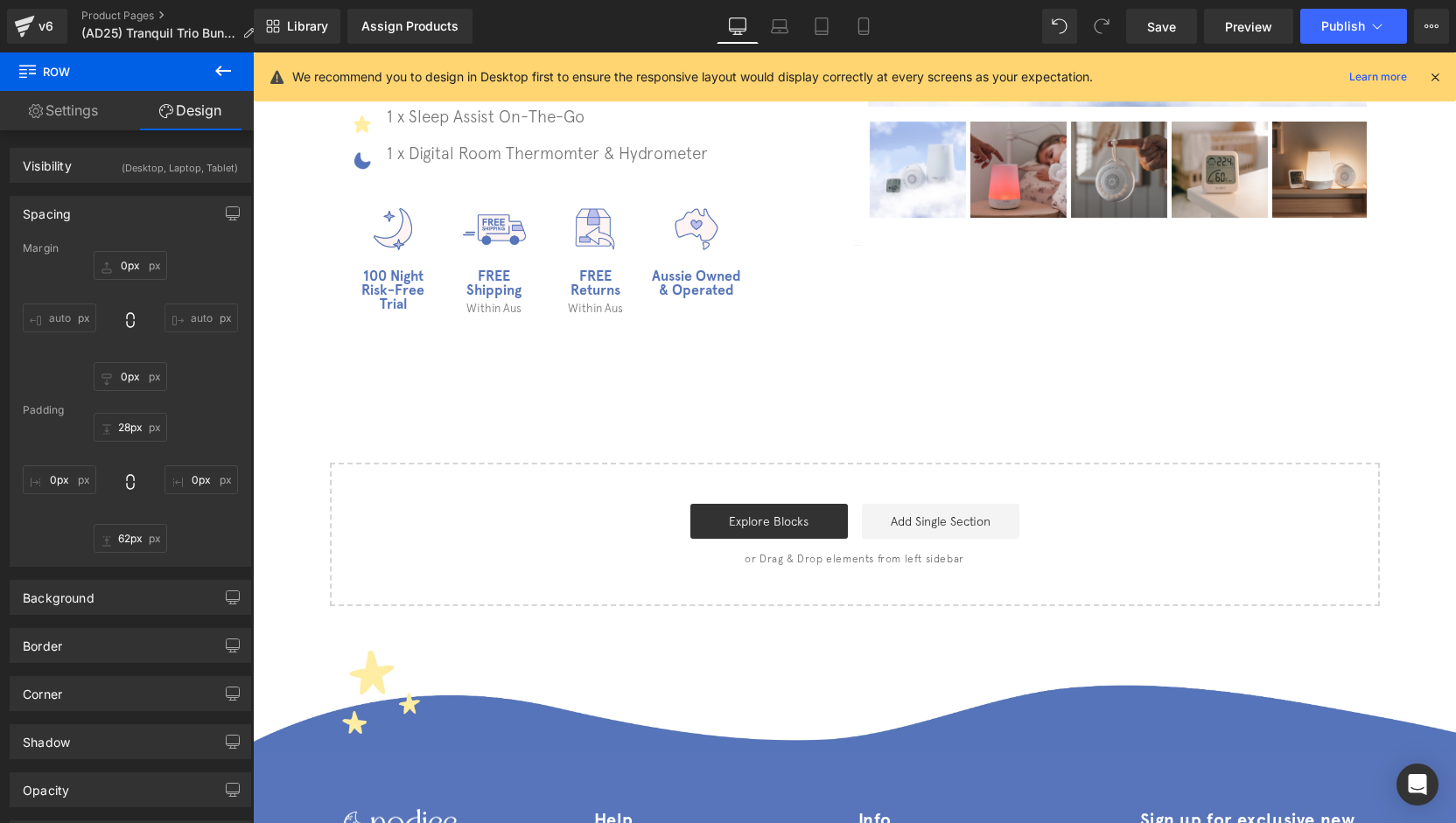
scroll to position [612, 0]
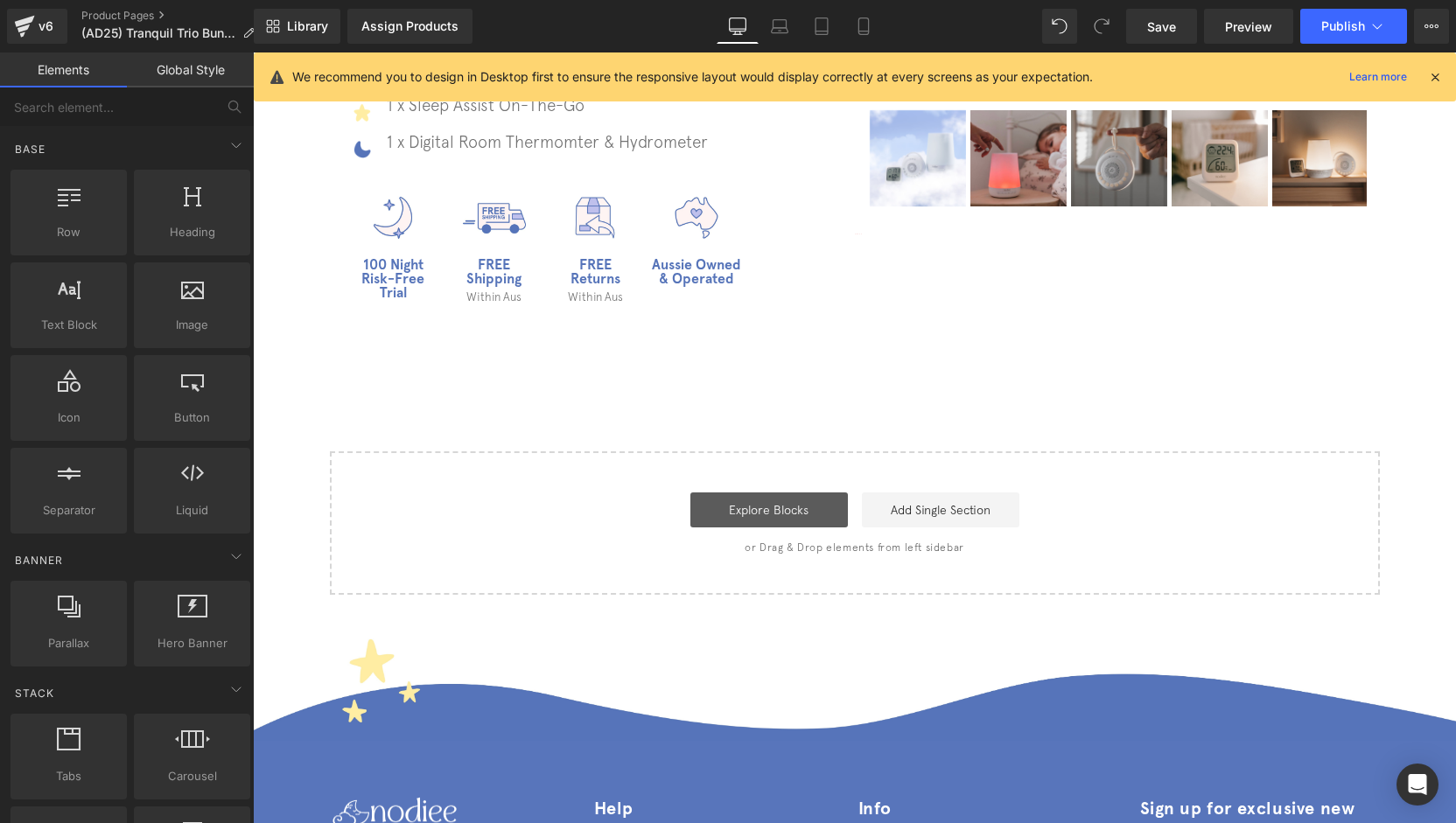
click at [811, 522] on link "Explore Blocks" at bounding box center [769, 510] width 158 height 35
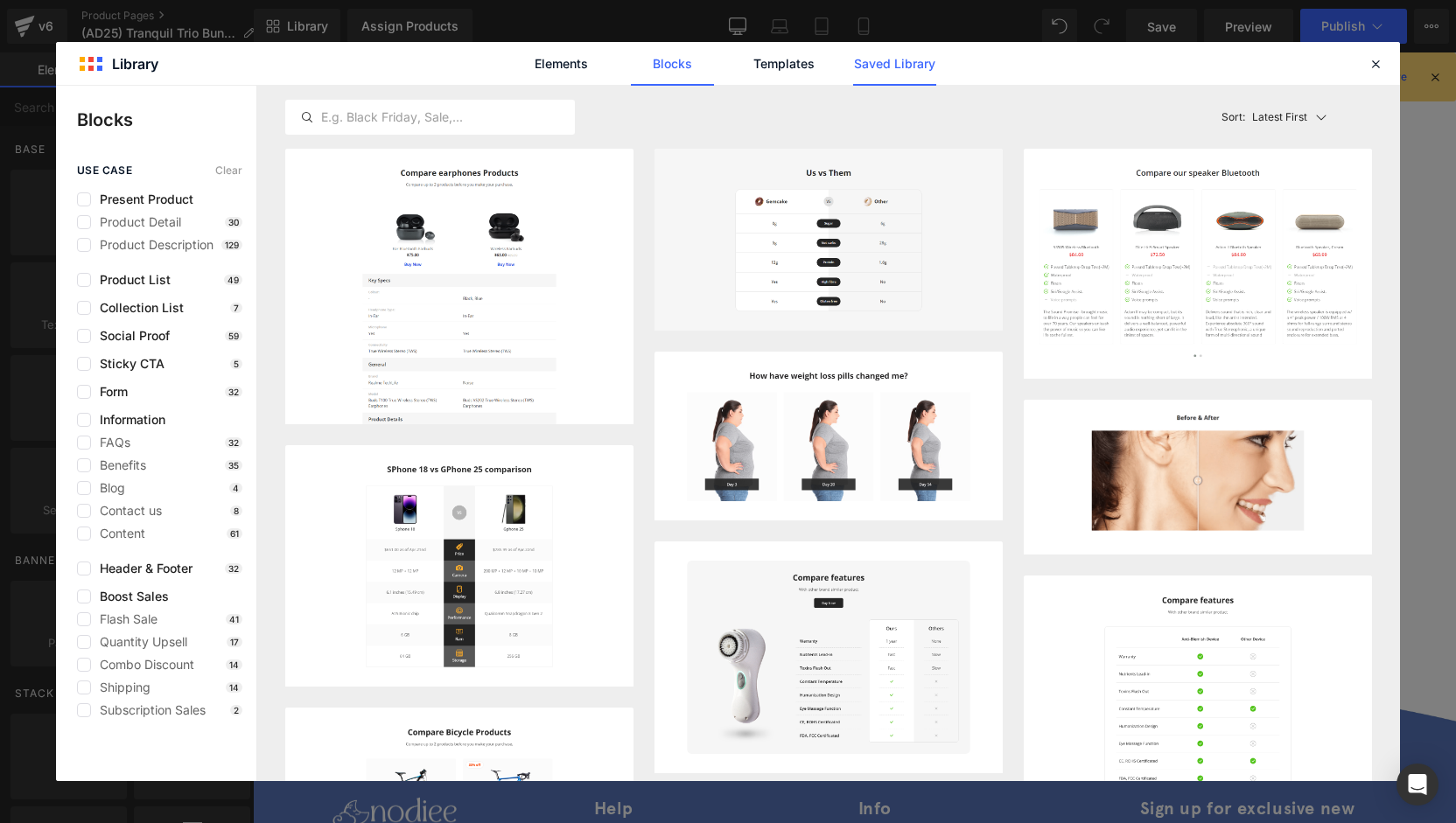
click at [0, 0] on link "Saved Library" at bounding box center [0, 0] width 0 height 0
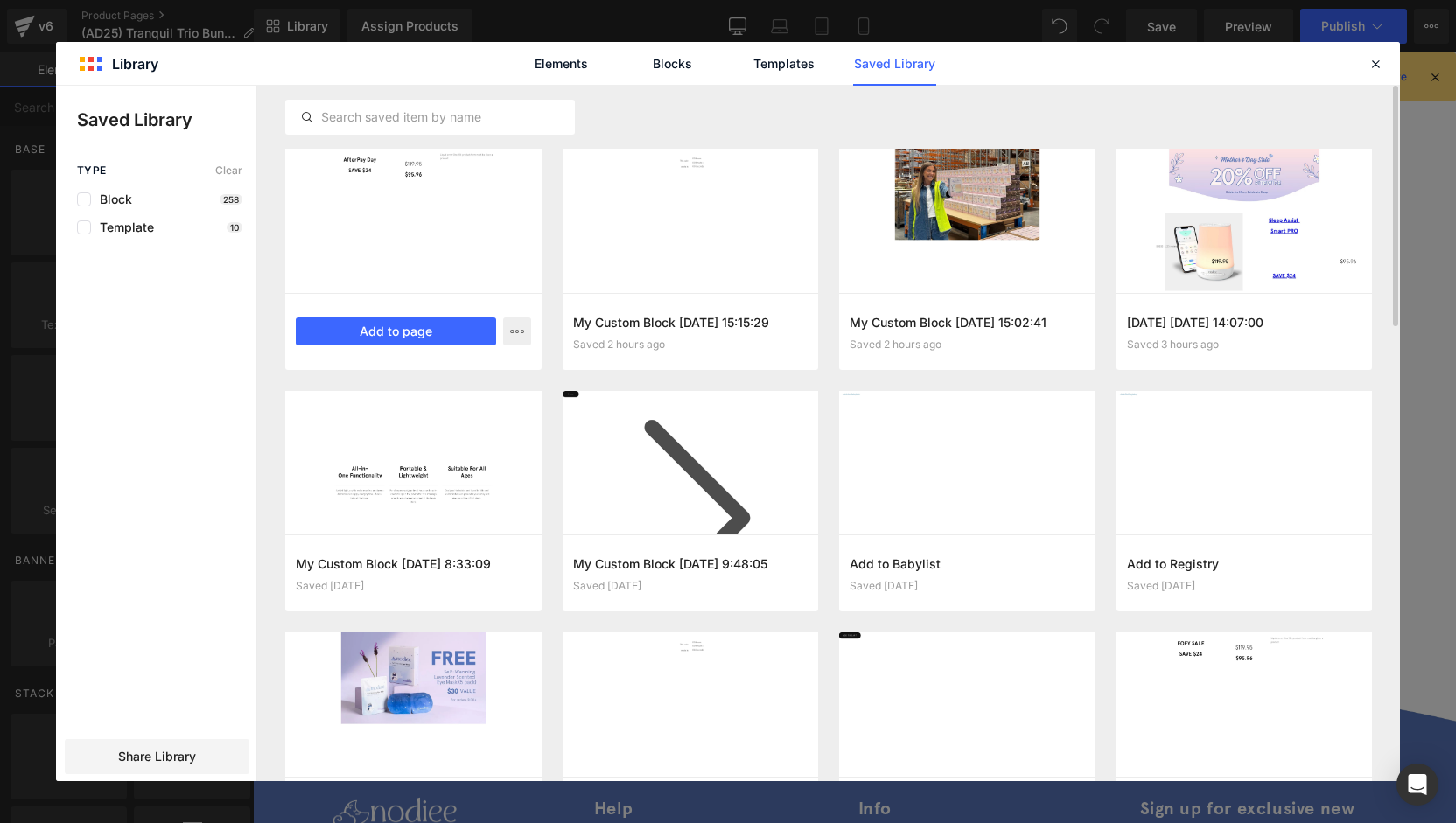
click at [413, 314] on div "My Custom Block 2025-08-13 16:52:17 Saved 51 minutes ago Add to page" at bounding box center [413, 332] width 256 height 77
click at [426, 334] on button "Add to page" at bounding box center [396, 331] width 200 height 28
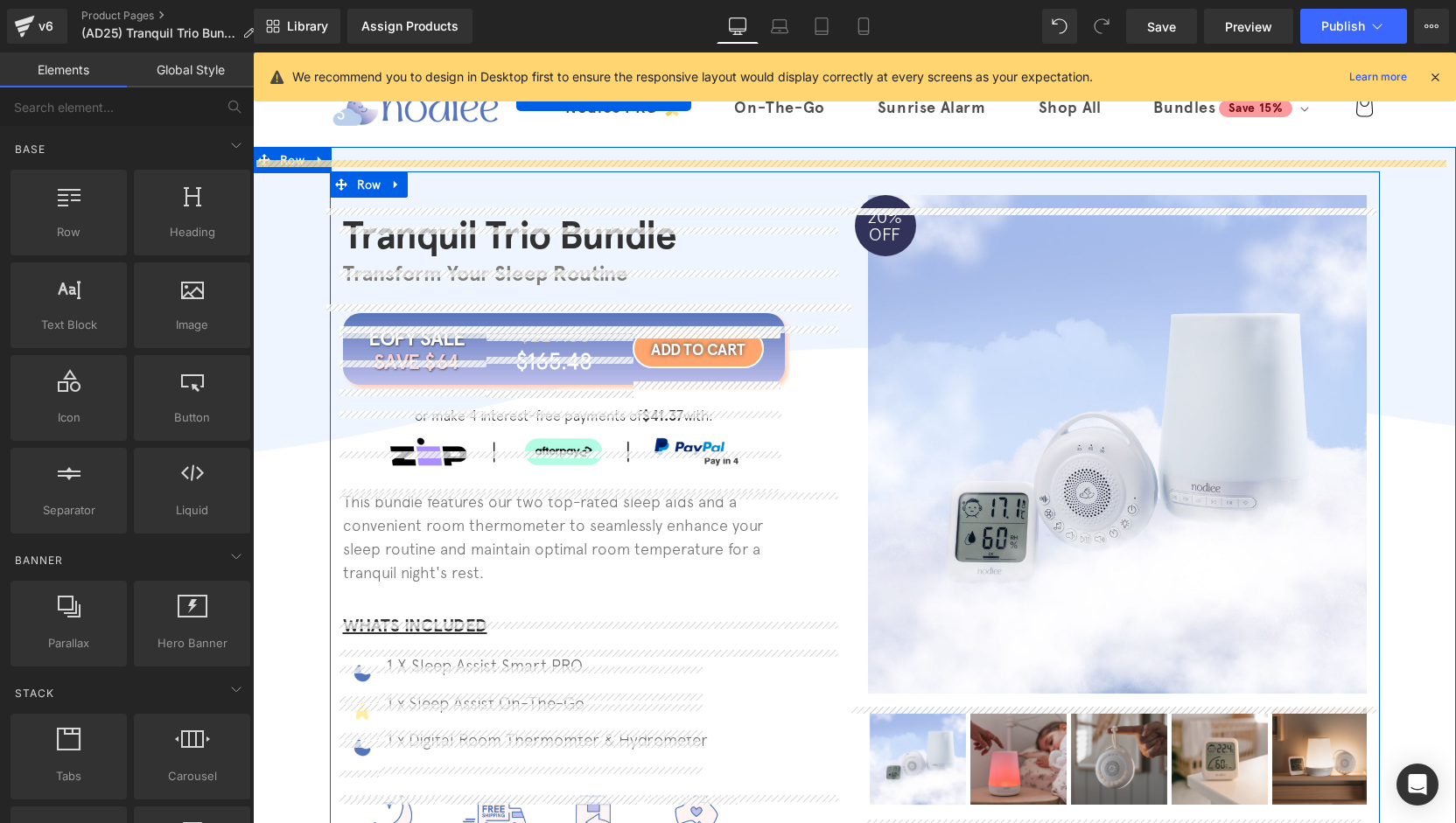
scroll to position [0, 0]
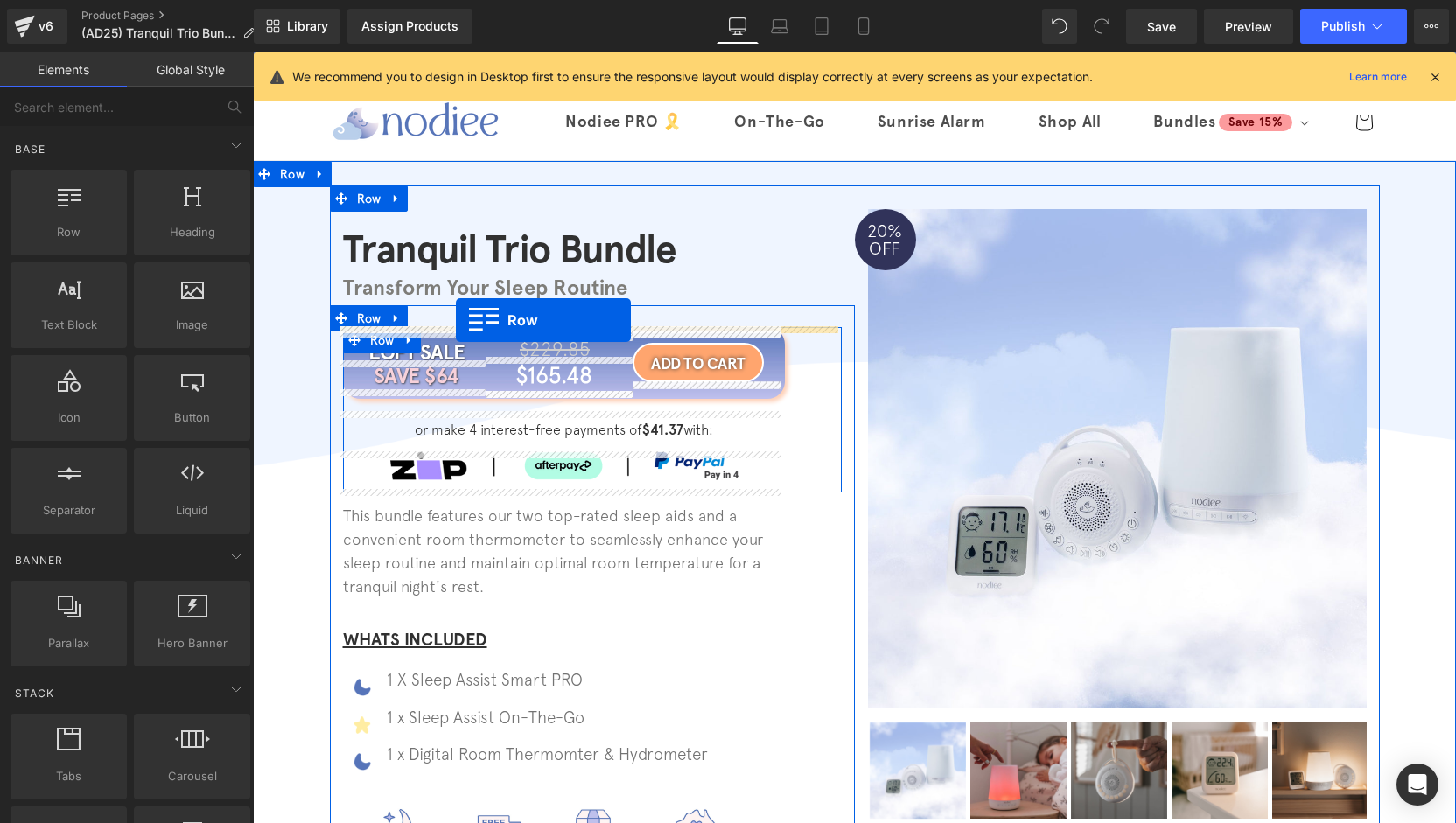
drag, startPoint x: 368, startPoint y: 330, endPoint x: 456, endPoint y: 320, distance: 88.6
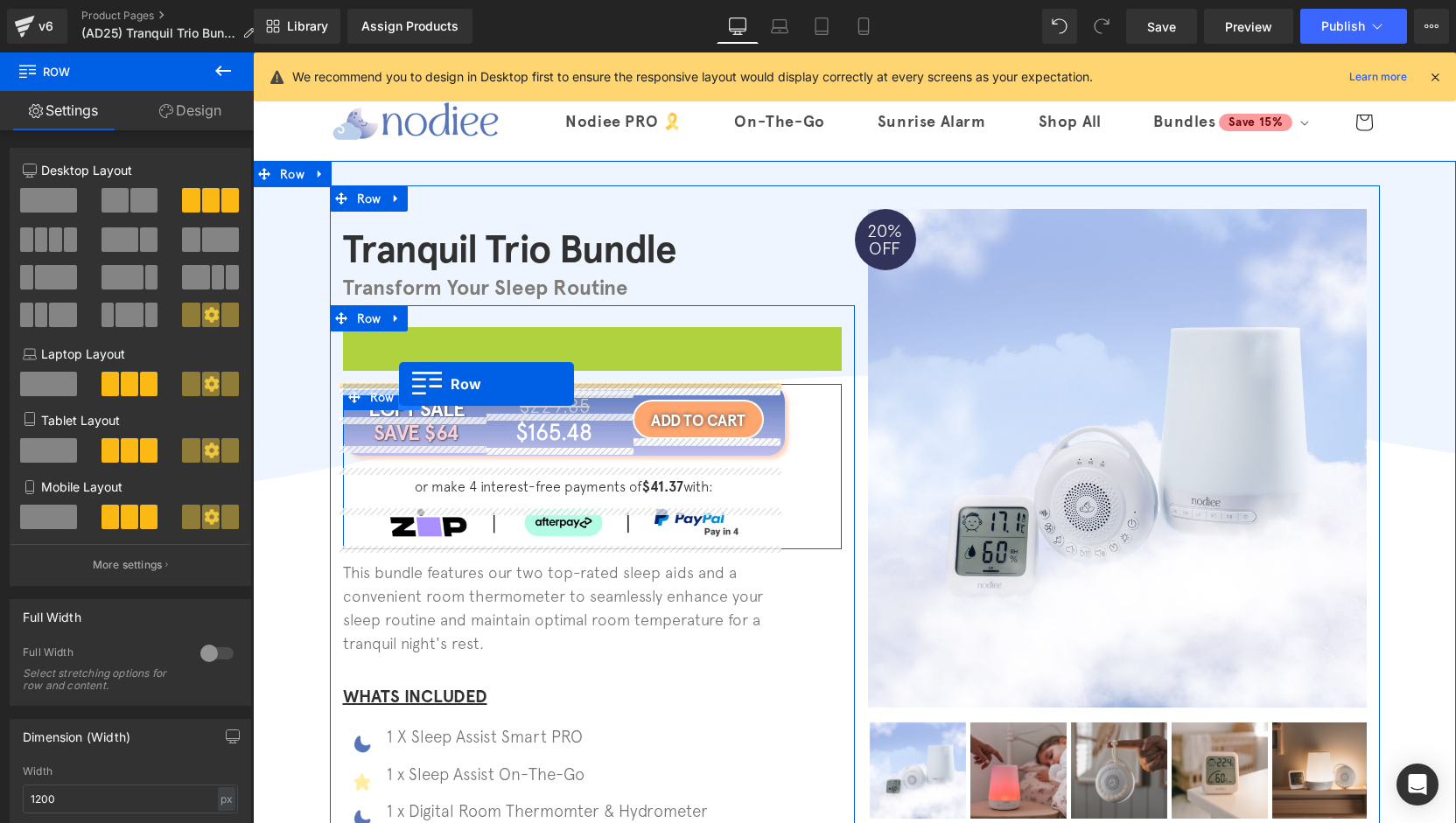
drag, startPoint x: 385, startPoint y: 351, endPoint x: 399, endPoint y: 384, distance: 35.8
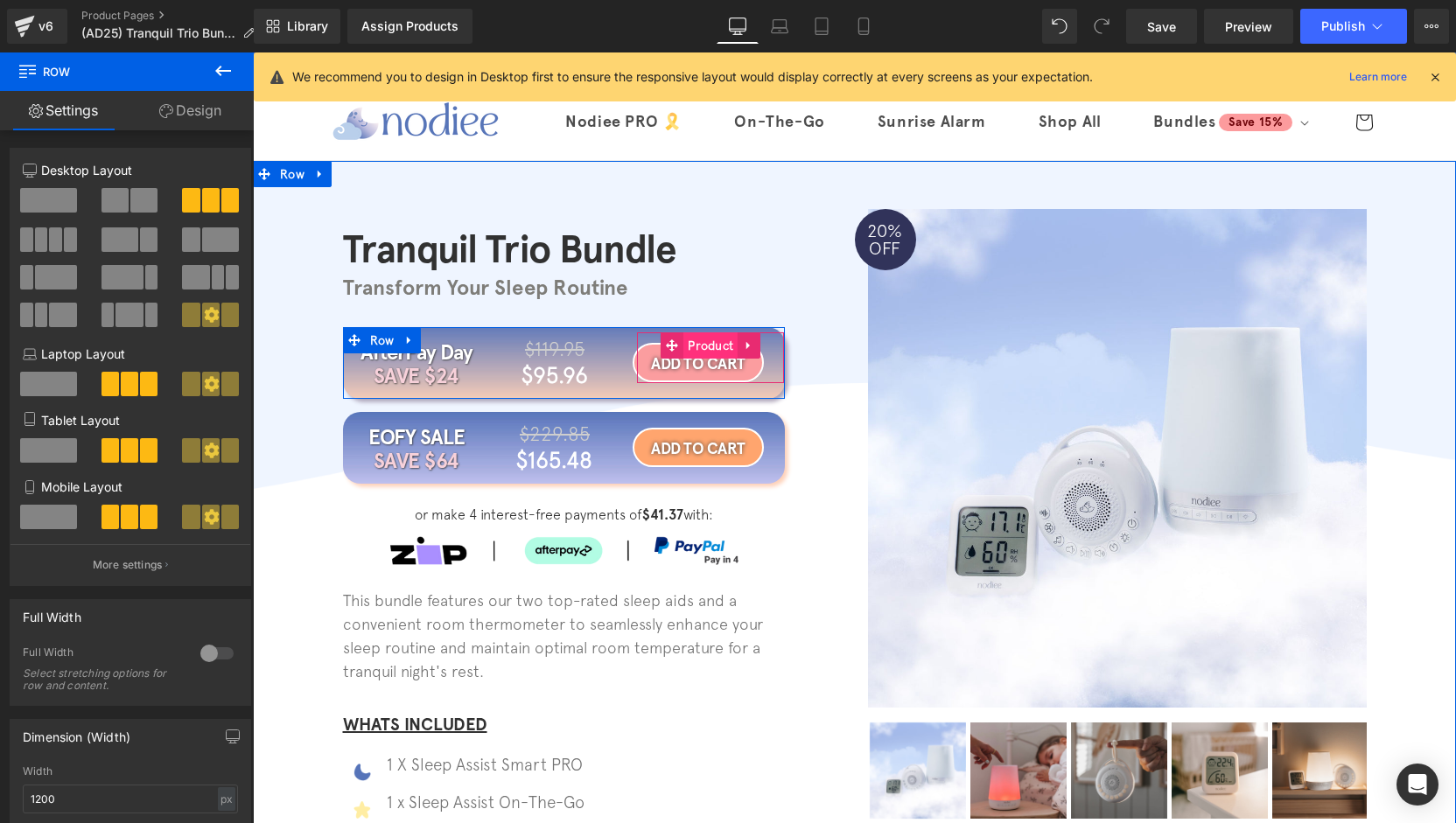
click at [697, 351] on span "Product" at bounding box center [710, 345] width 54 height 26
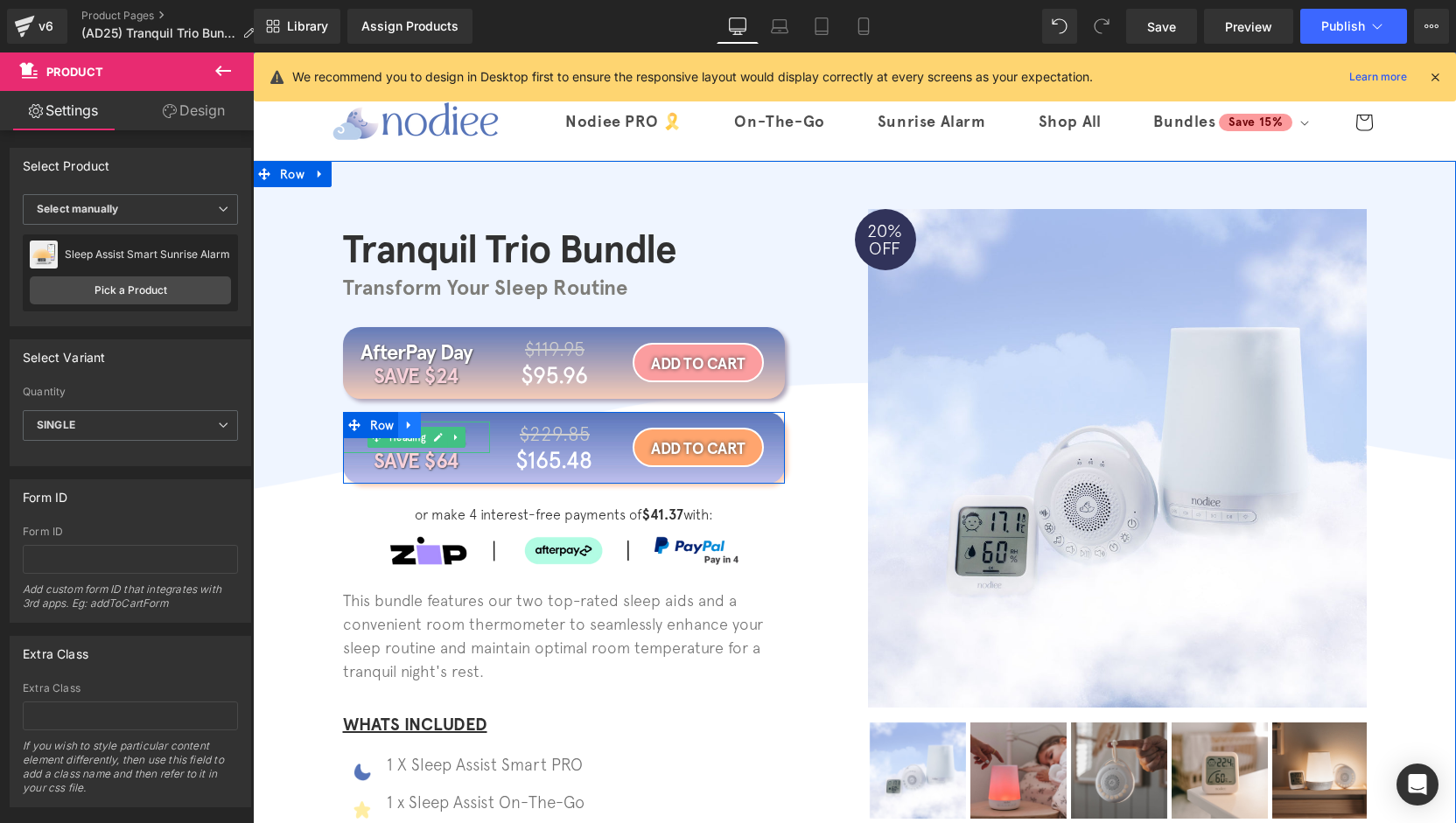
click at [412, 426] on link at bounding box center [410, 425] width 23 height 26
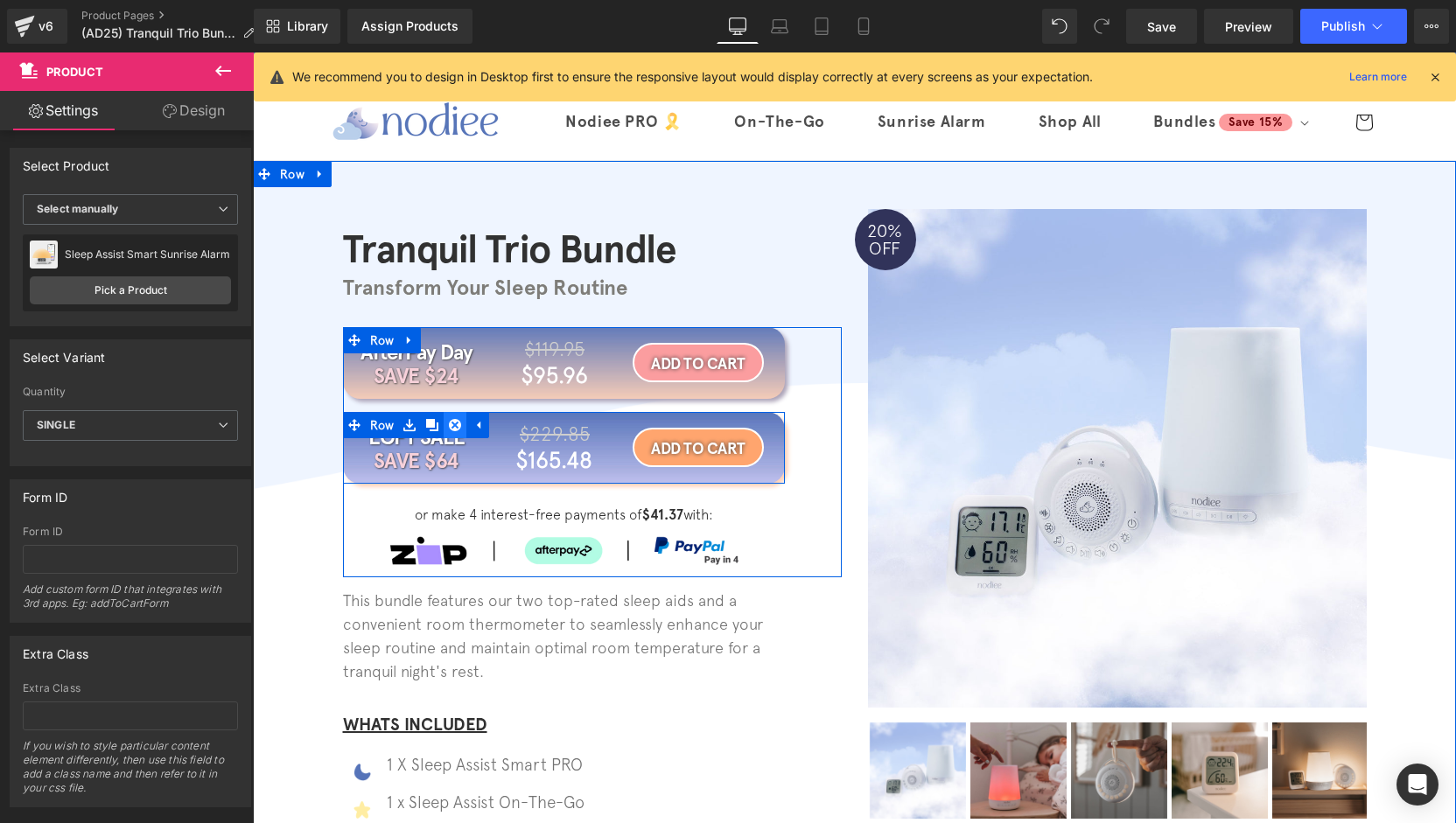
click at [449, 426] on icon at bounding box center [455, 425] width 13 height 14
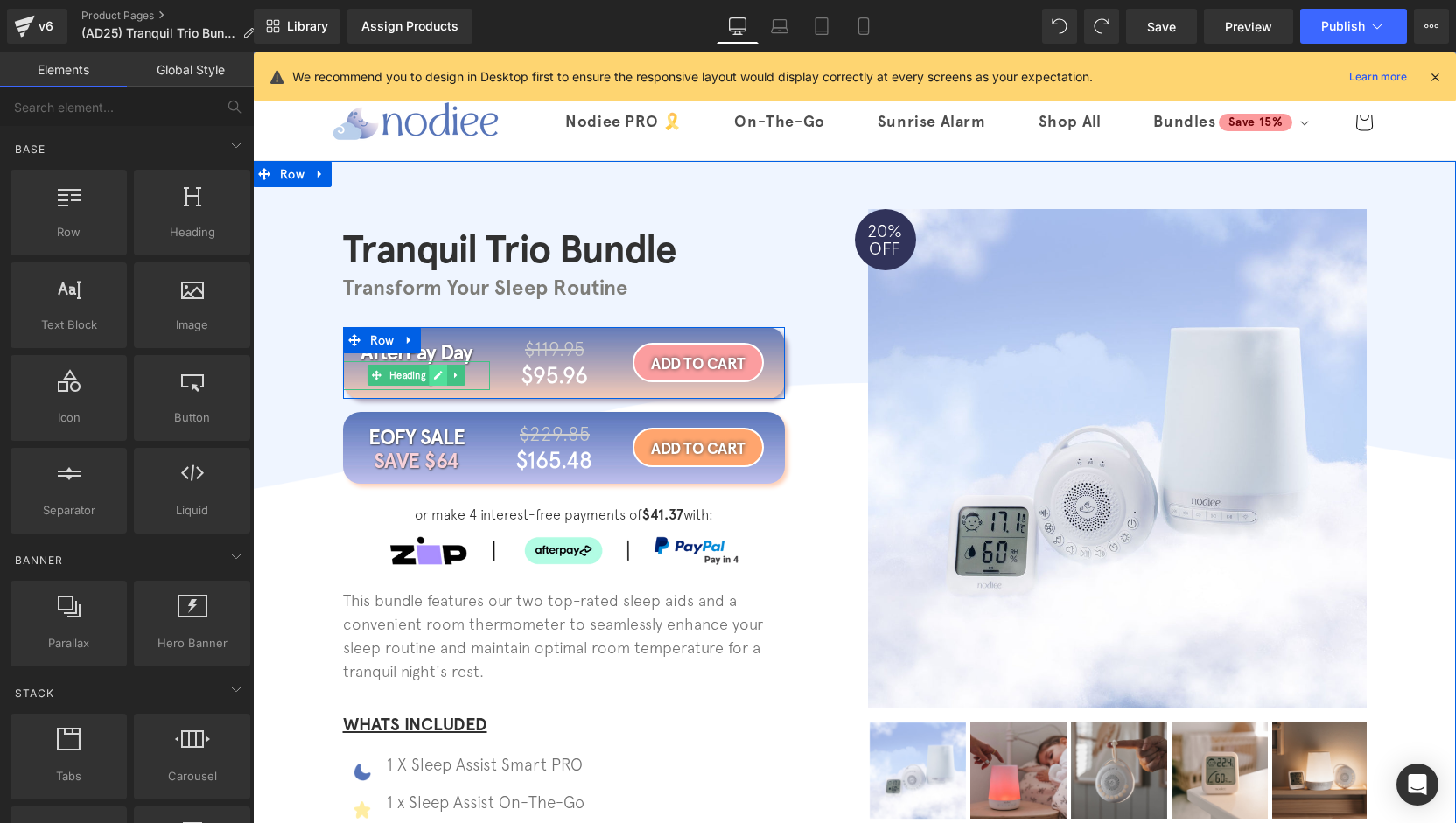
click at [436, 378] on link at bounding box center [437, 375] width 18 height 21
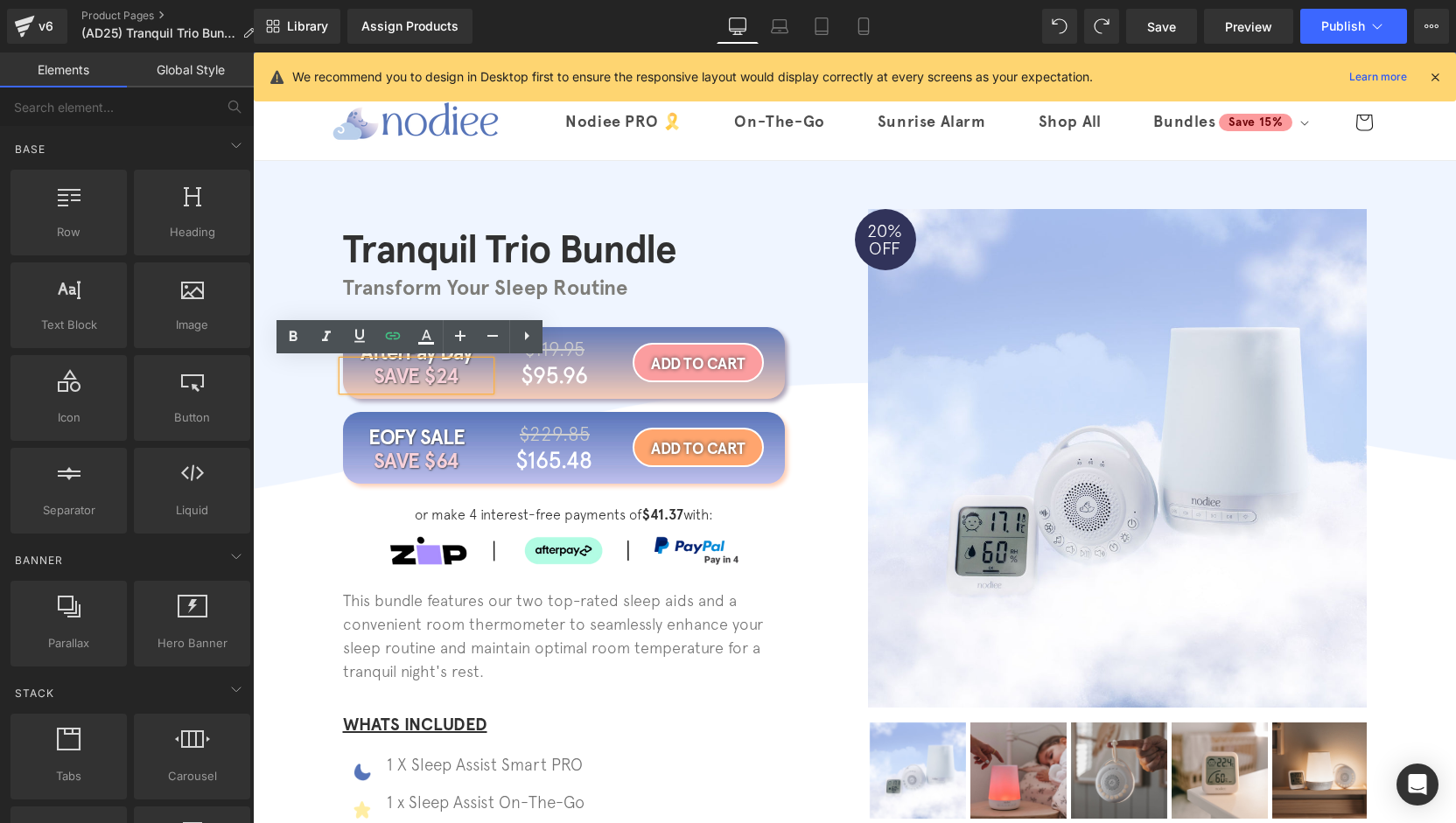
click at [472, 379] on div "$95.96 Heading" at bounding box center [554, 374] width 164 height 34
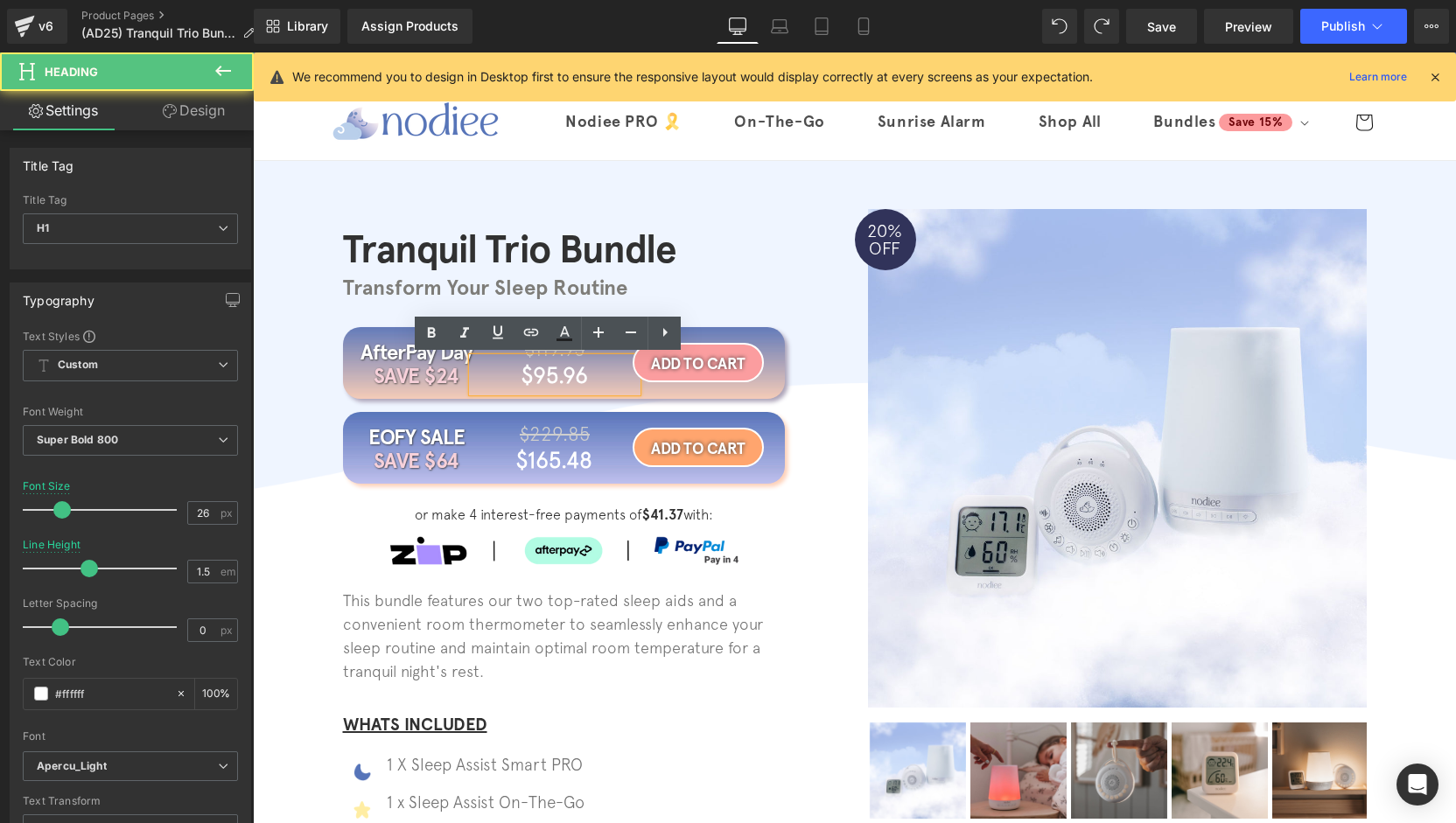
click at [454, 375] on icon at bounding box center [457, 375] width 10 height 11
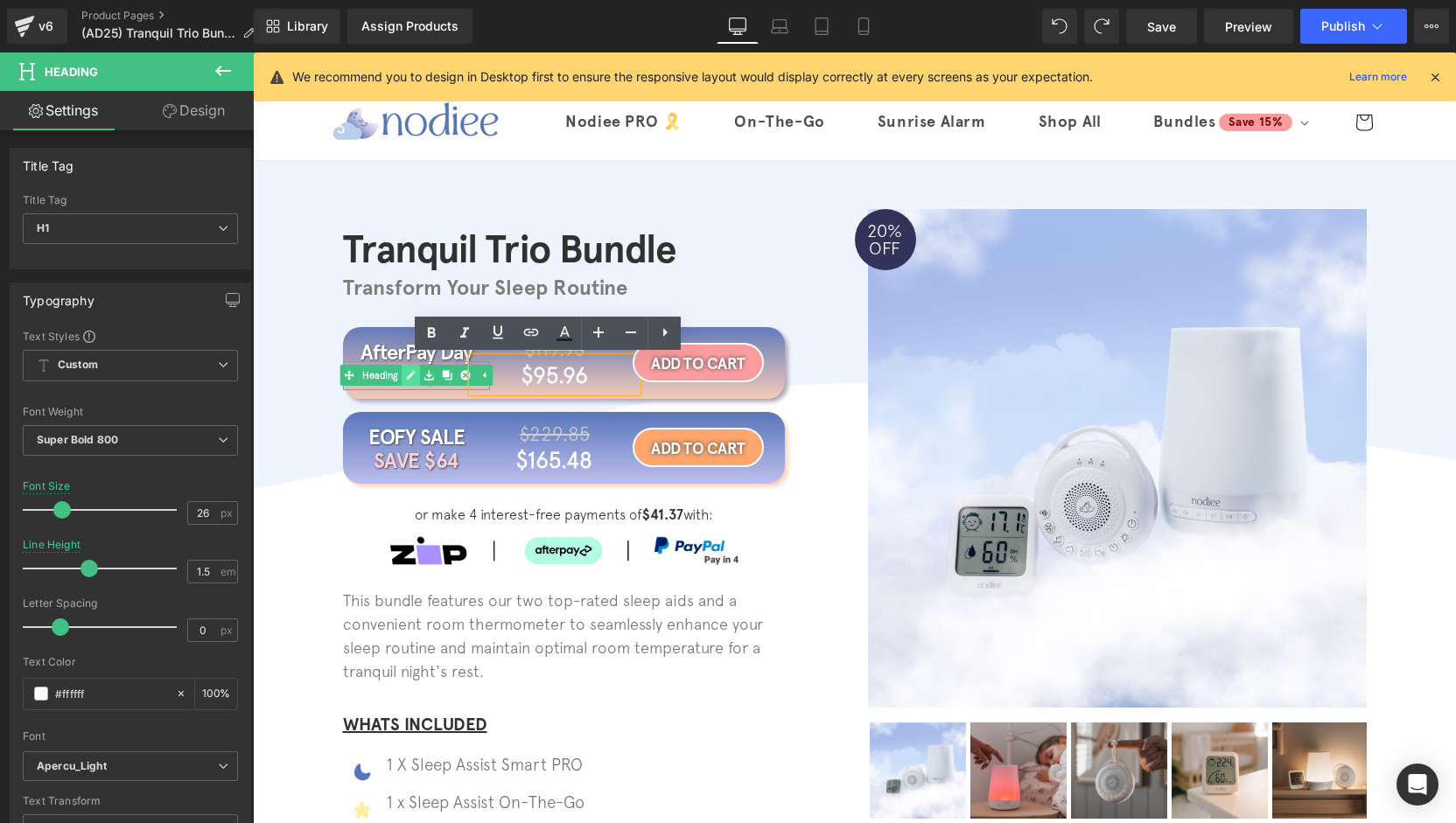
click at [407, 372] on icon at bounding box center [411, 375] width 9 height 9
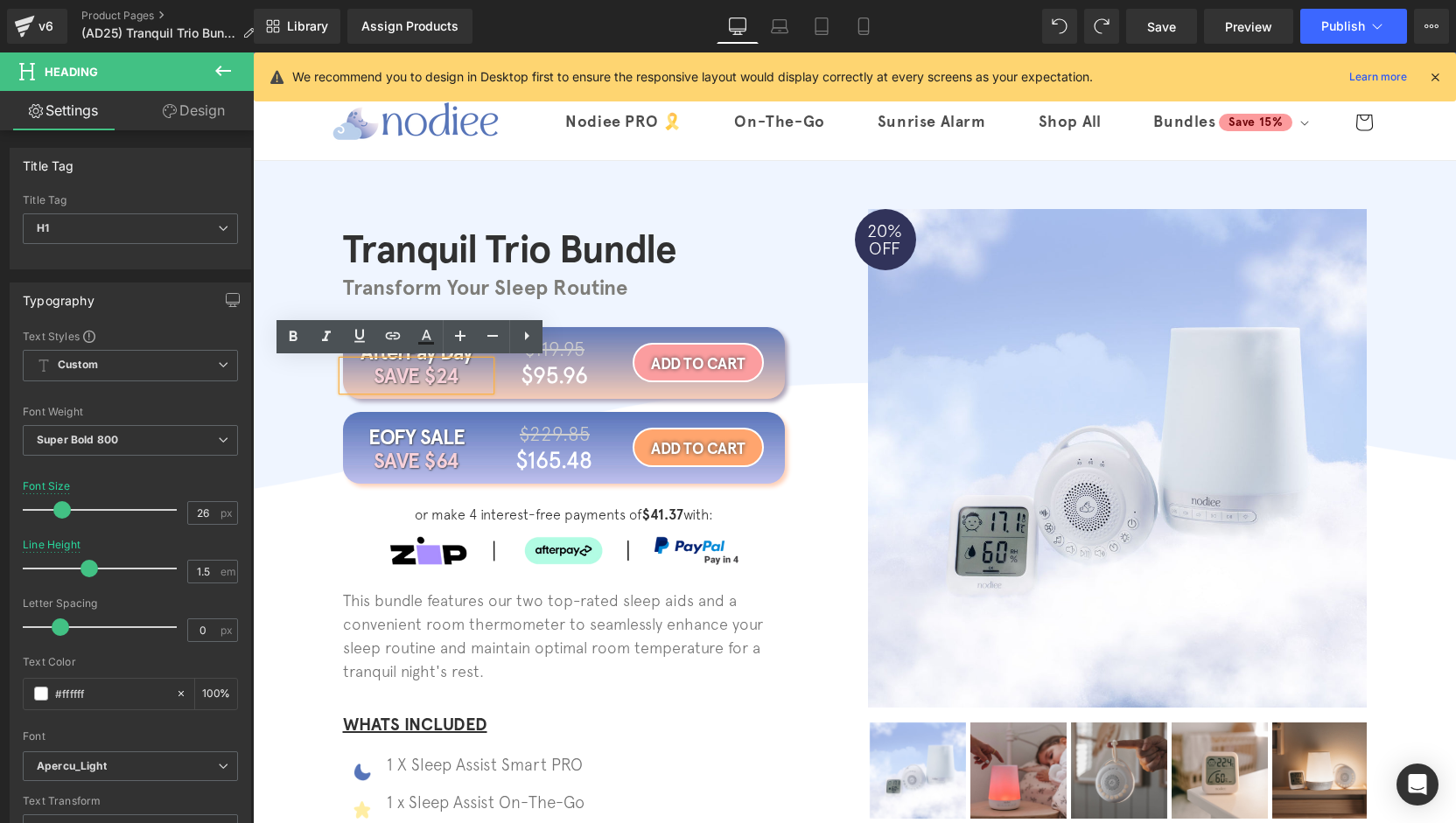
click at [450, 377] on h1 "SAVE $24" at bounding box center [417, 376] width 147 height 30
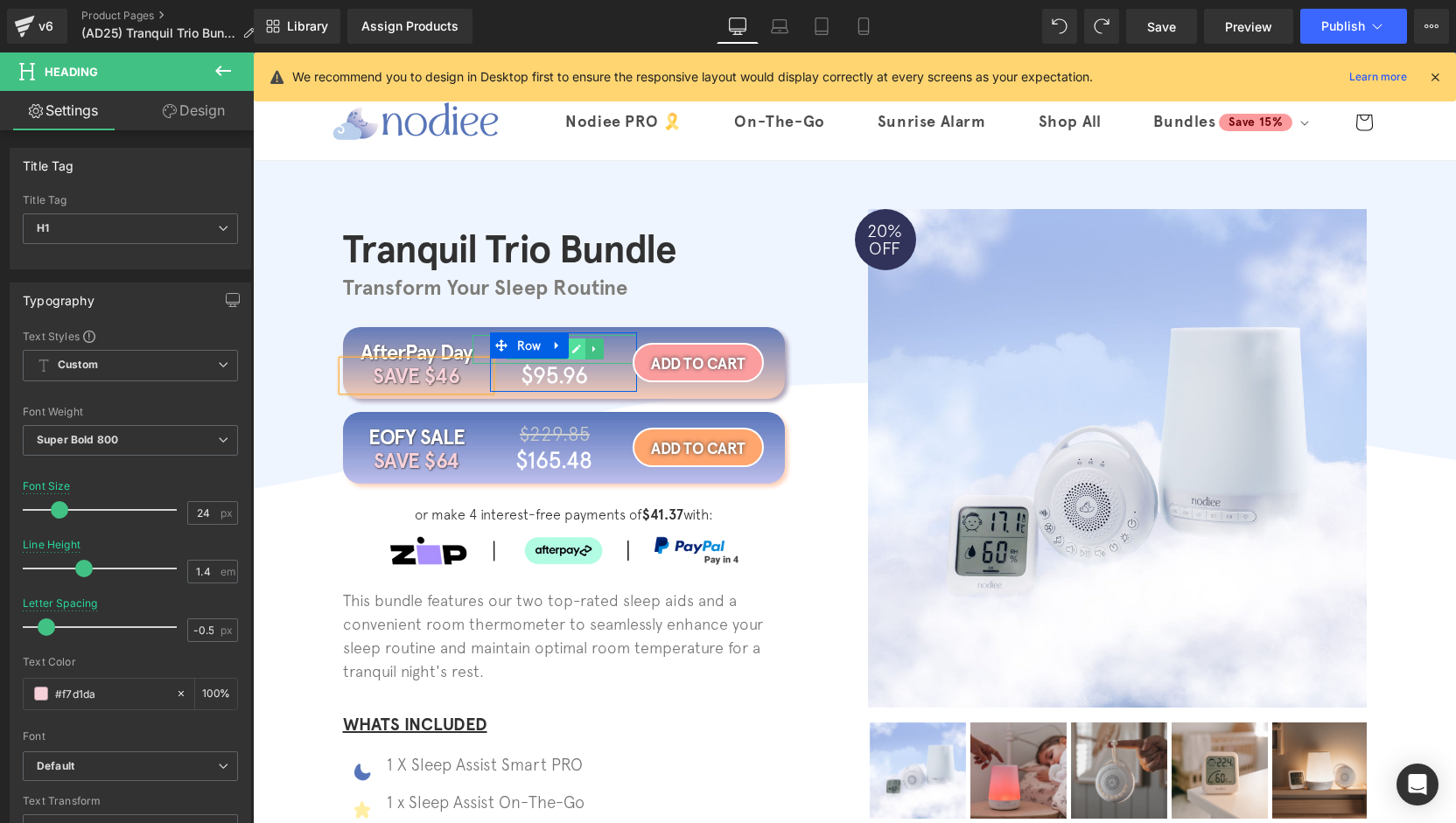
click at [572, 353] on icon at bounding box center [577, 348] width 10 height 11
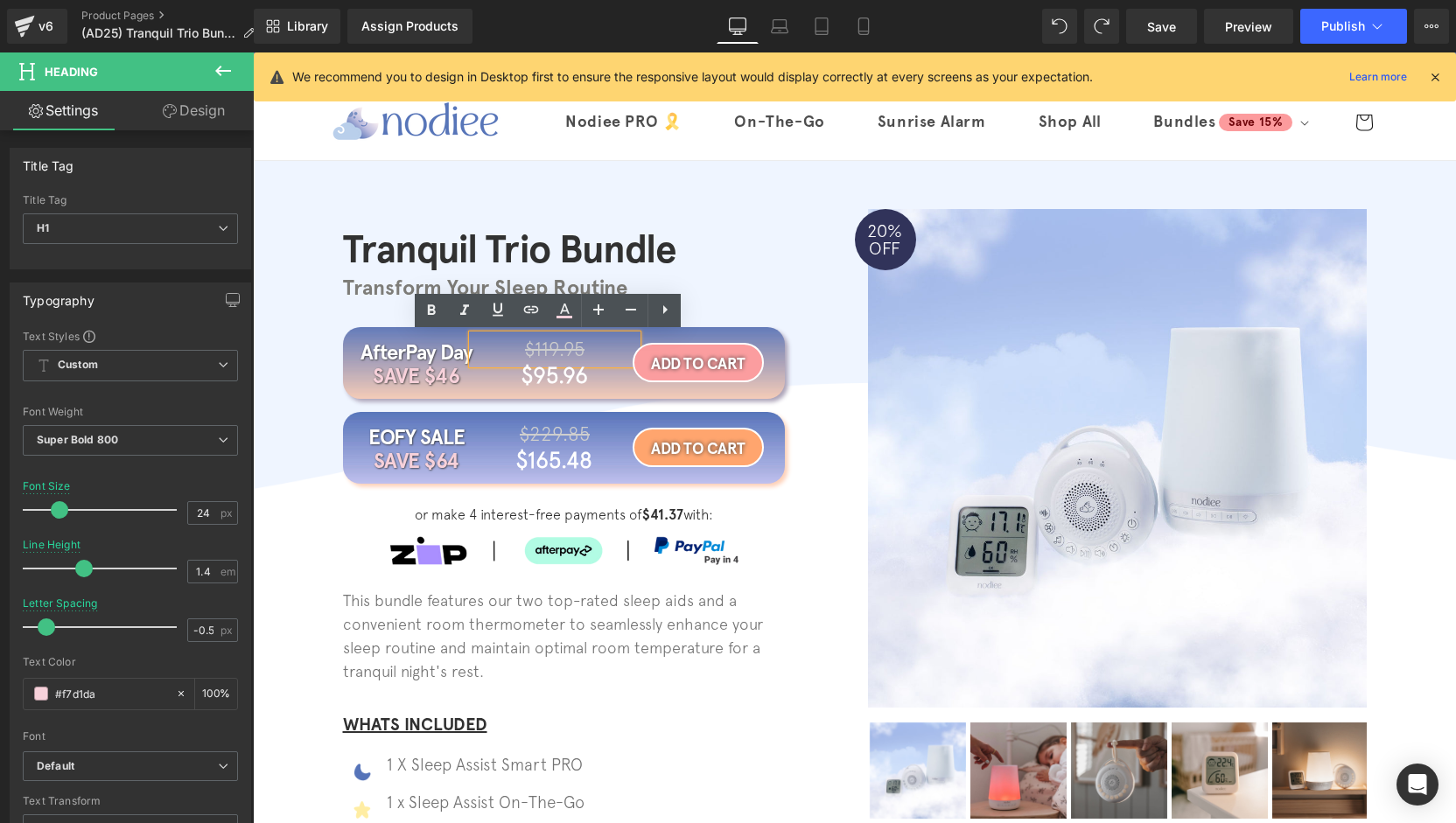
click at [568, 348] on span "$119.95" at bounding box center [555, 349] width 60 height 23
click at [568, 349] on span "$119.95" at bounding box center [555, 349] width 60 height 23
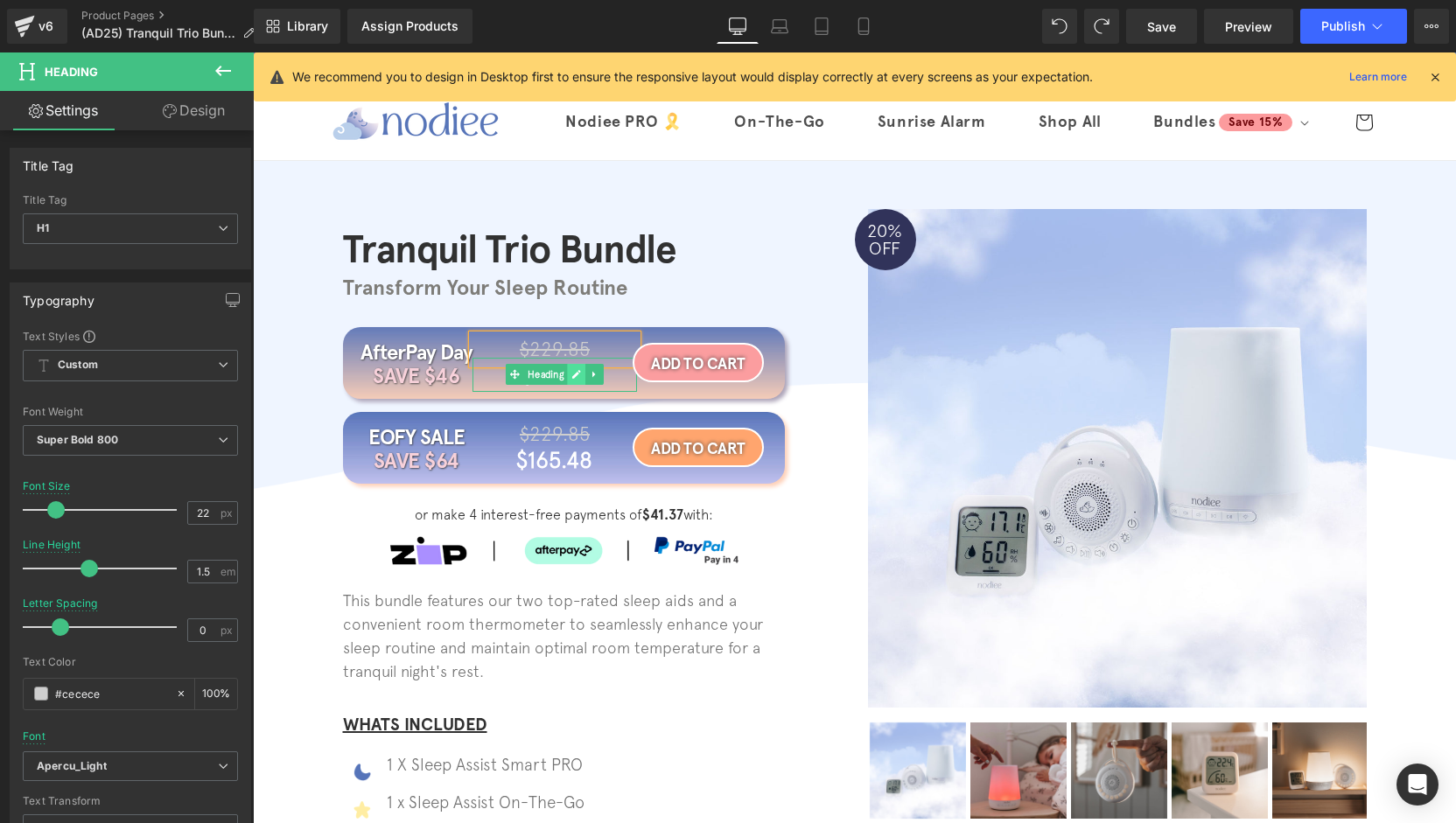
click at [573, 377] on icon at bounding box center [577, 374] width 9 height 9
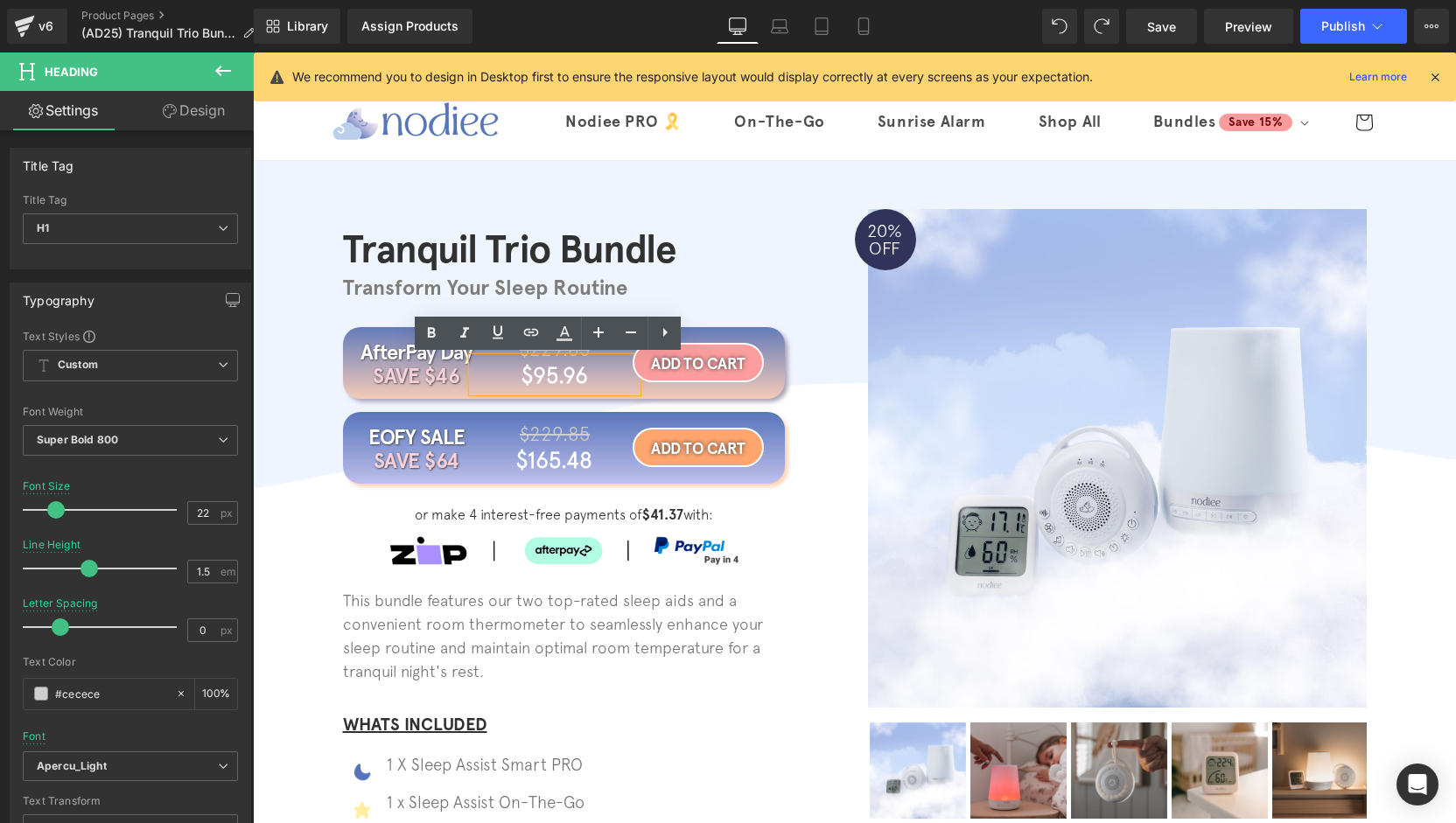
click at [565, 376] on h1 "$95.96" at bounding box center [554, 374] width 164 height 34
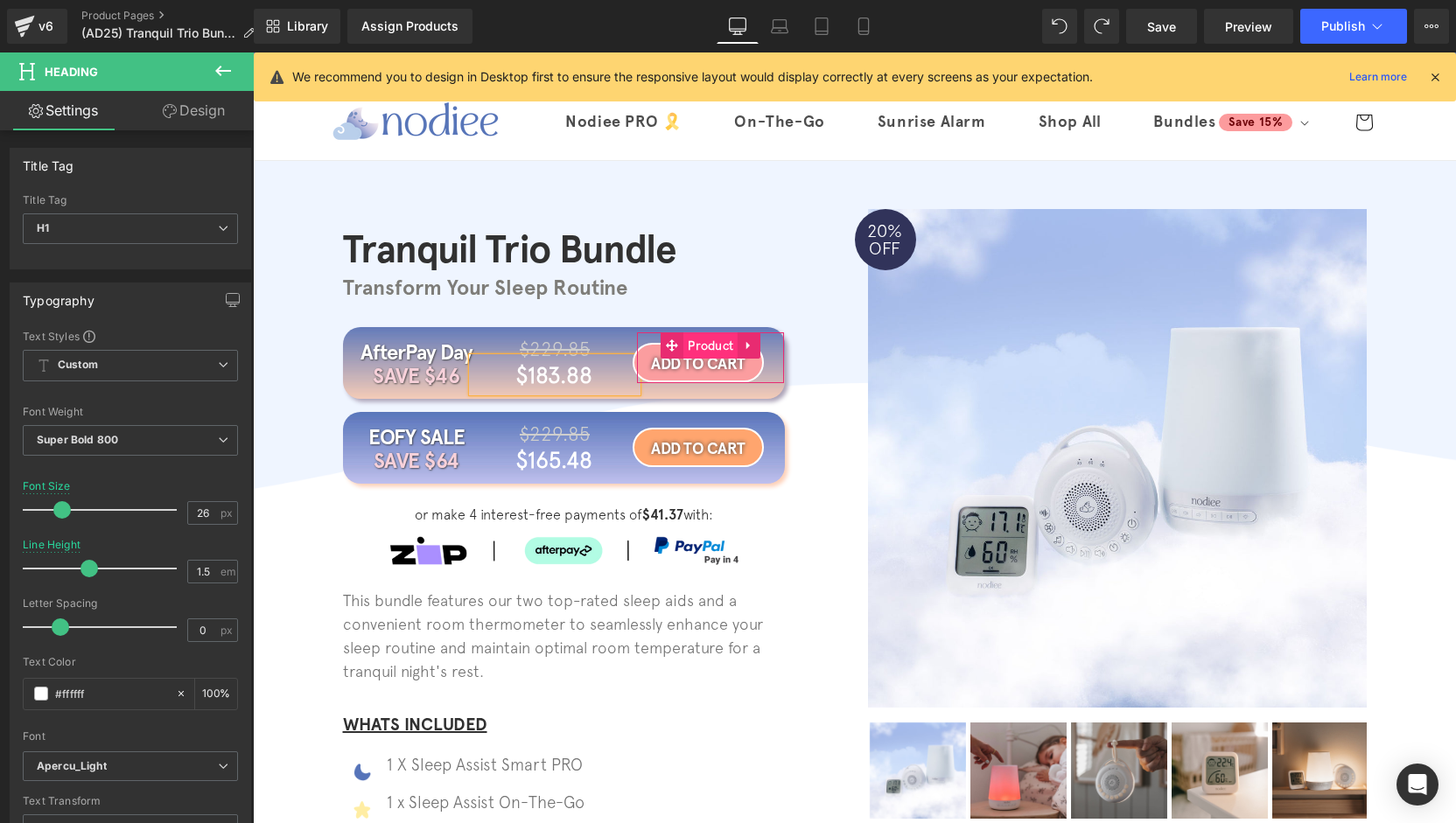
click at [700, 342] on span "Product" at bounding box center [710, 345] width 54 height 26
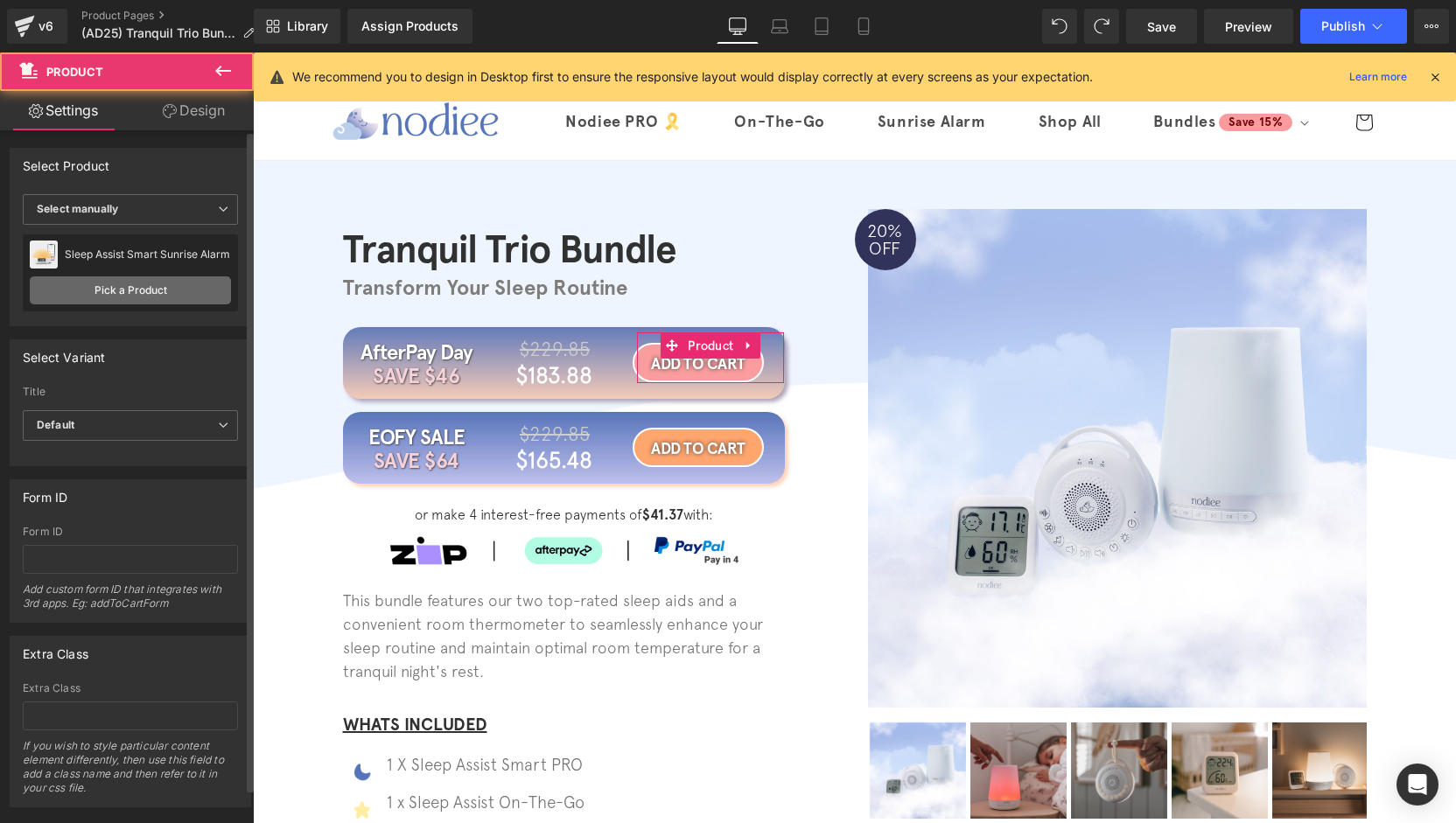
click at [129, 288] on link "Pick a Product" at bounding box center [131, 290] width 201 height 28
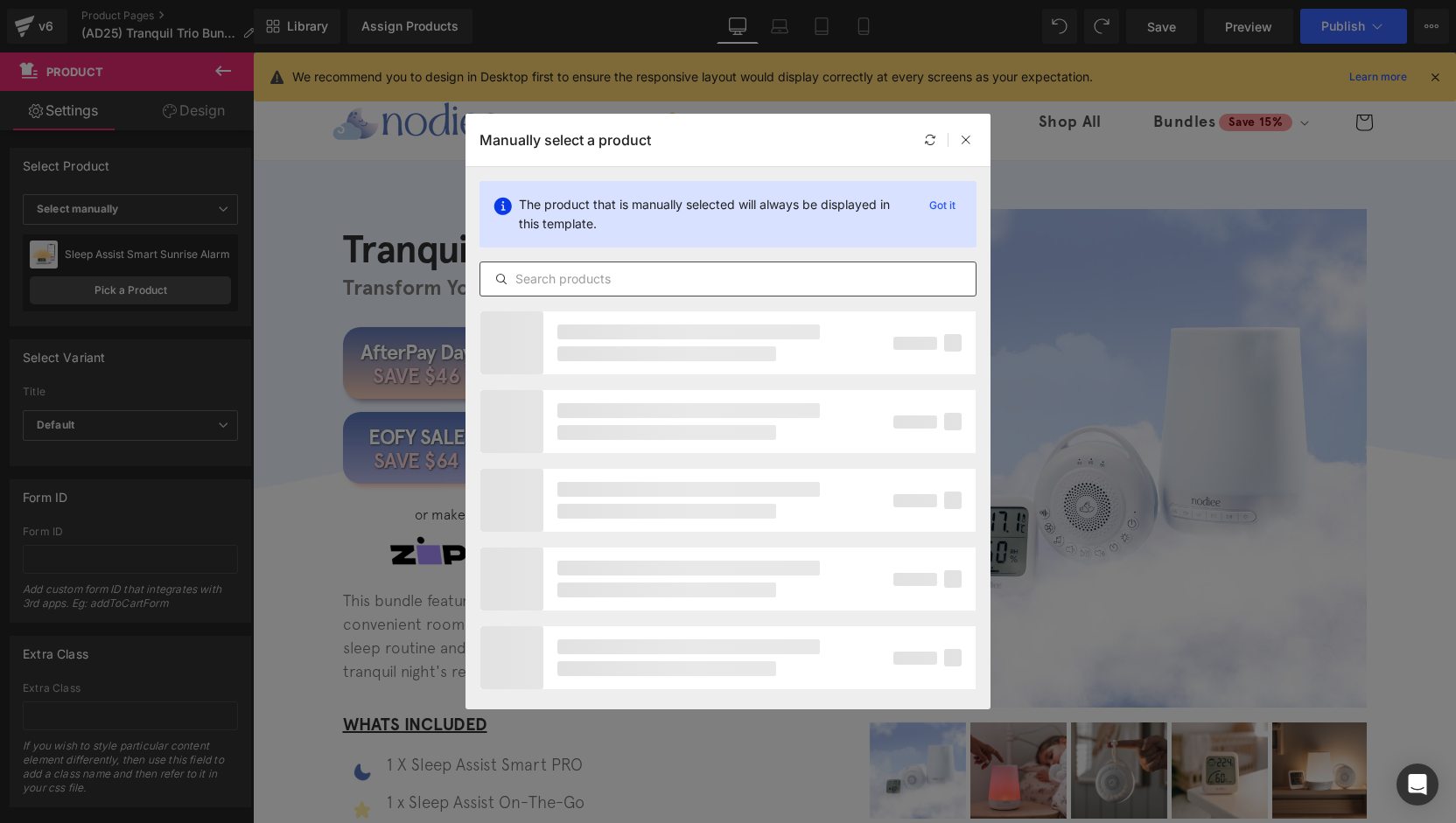
click at [641, 268] on div at bounding box center [728, 279] width 497 height 35
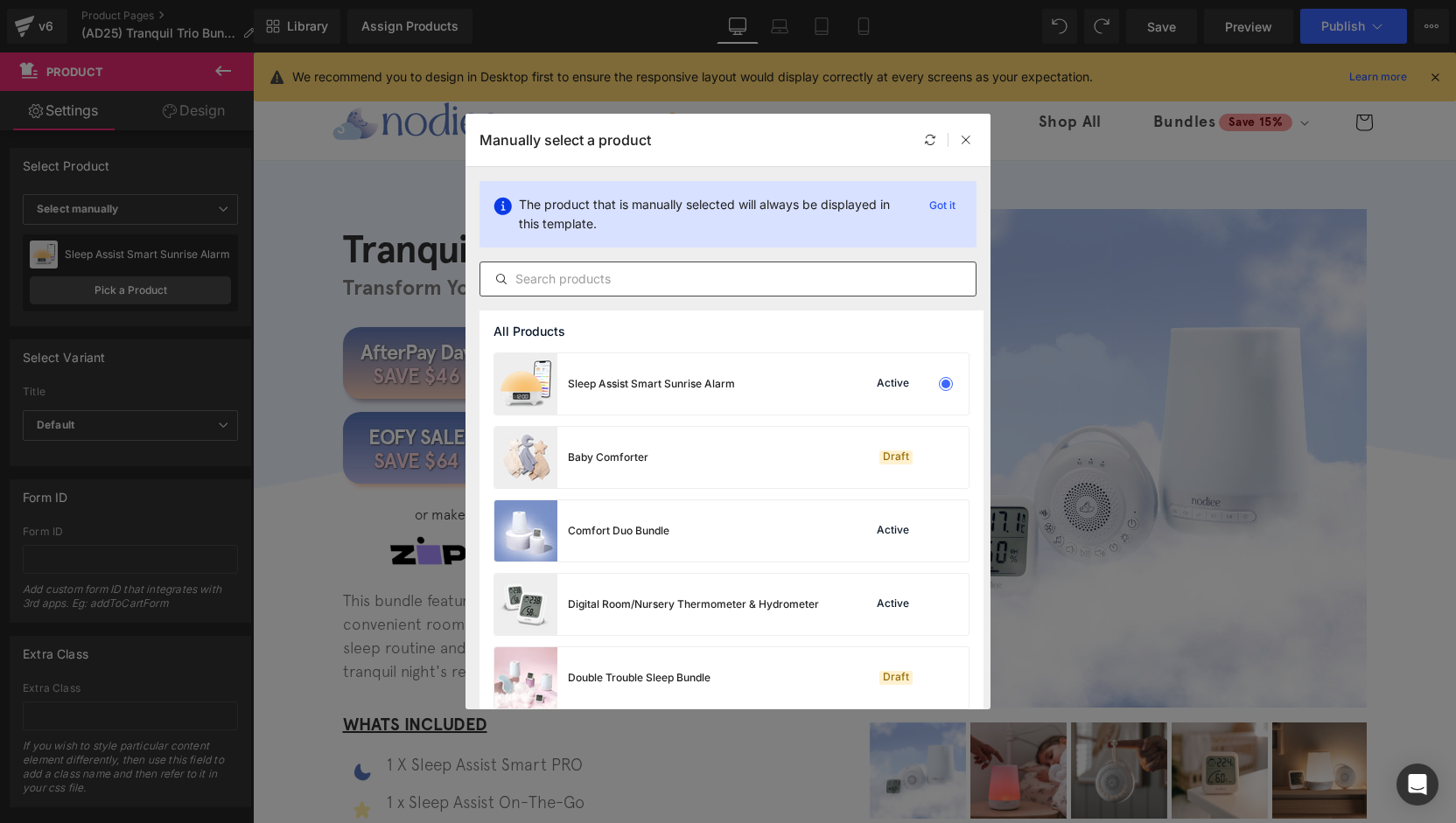
click at [640, 269] on input "text" at bounding box center [728, 279] width 495 height 21
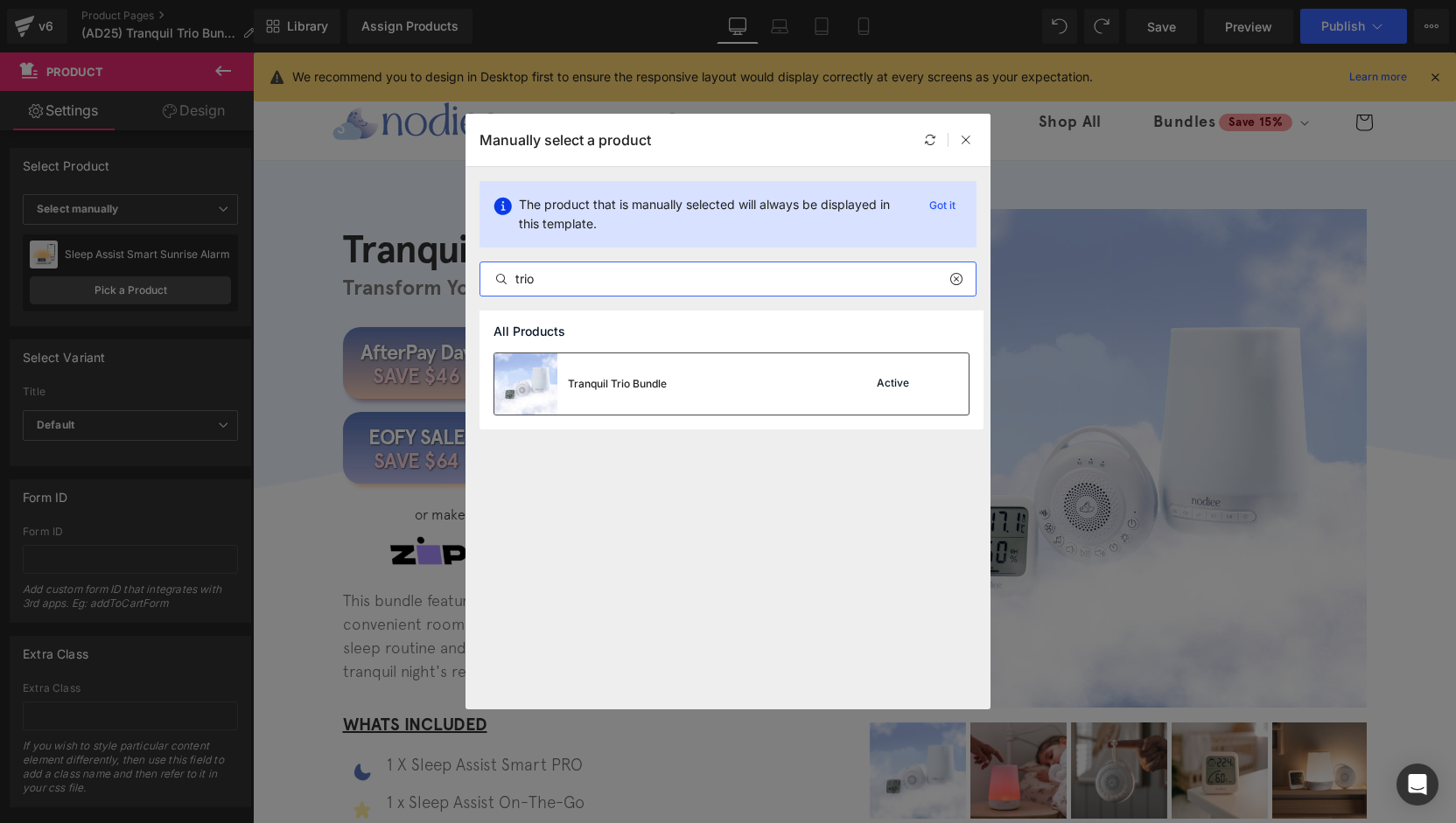
type input "trio"
click at [649, 387] on div "Tranquil Trio Bundle" at bounding box center [617, 384] width 99 height 15
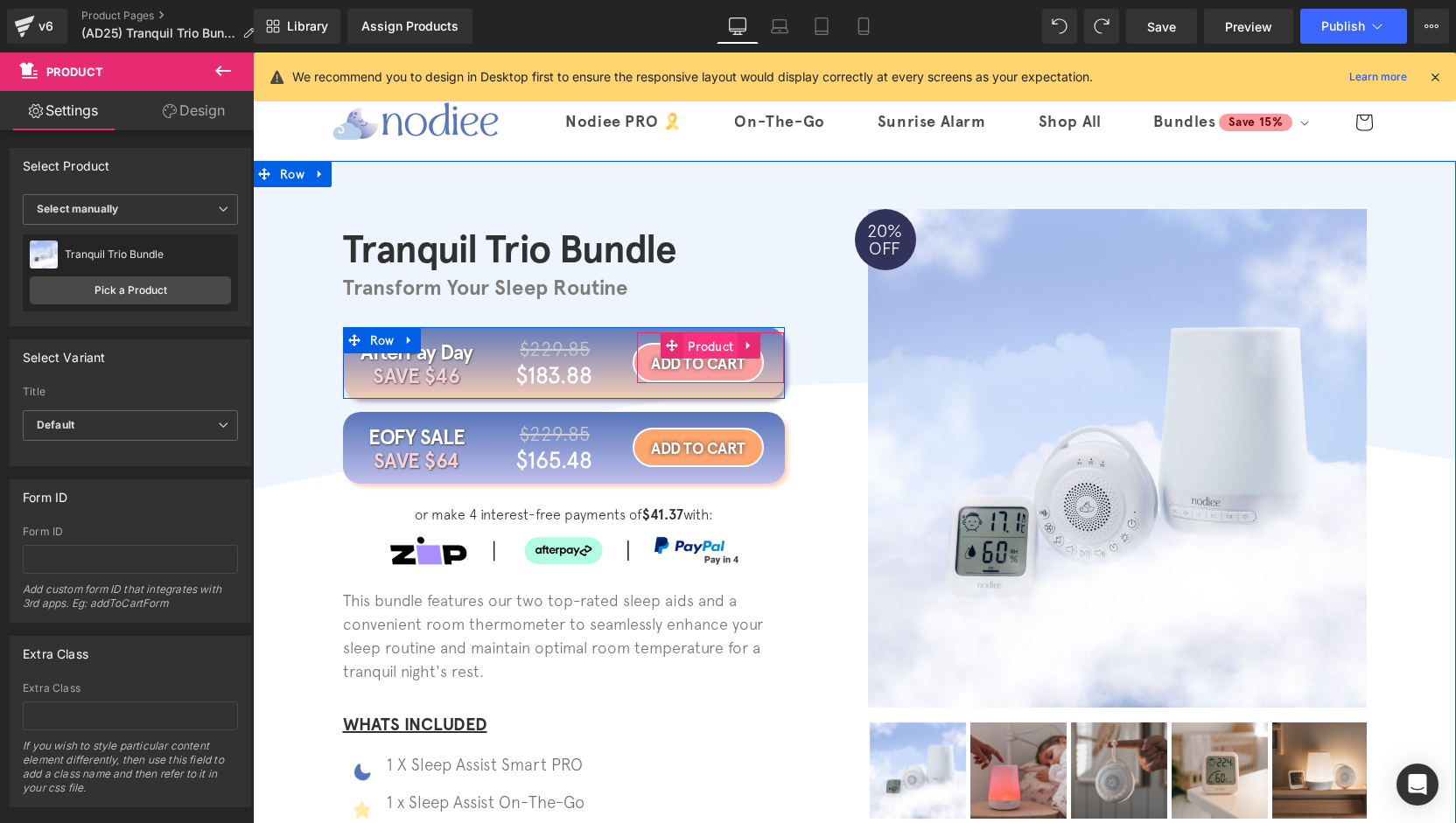
click at [692, 347] on span "Product" at bounding box center [710, 346] width 54 height 26
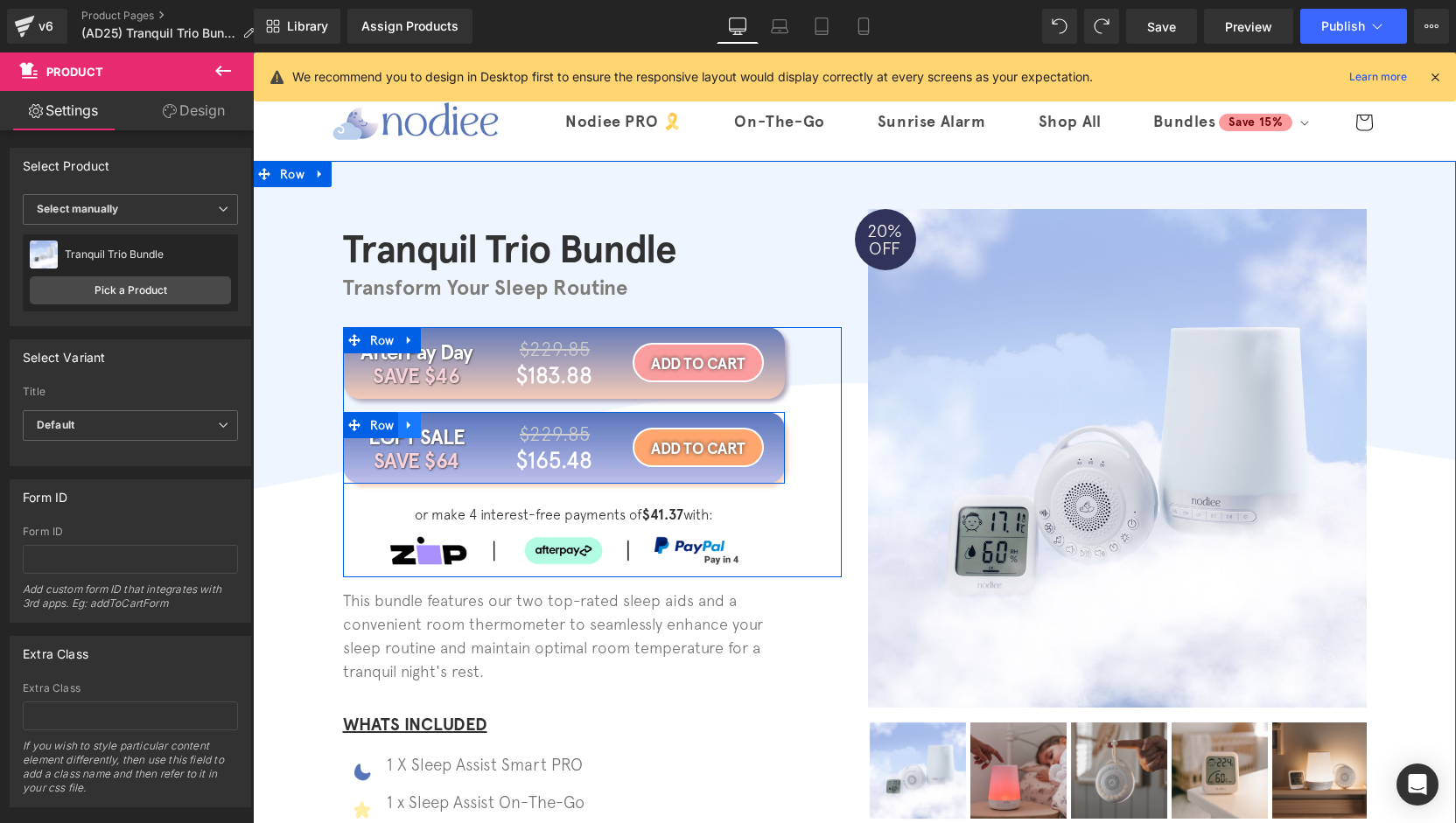
click at [404, 423] on icon at bounding box center [409, 425] width 13 height 14
click at [449, 426] on icon at bounding box center [455, 425] width 13 height 13
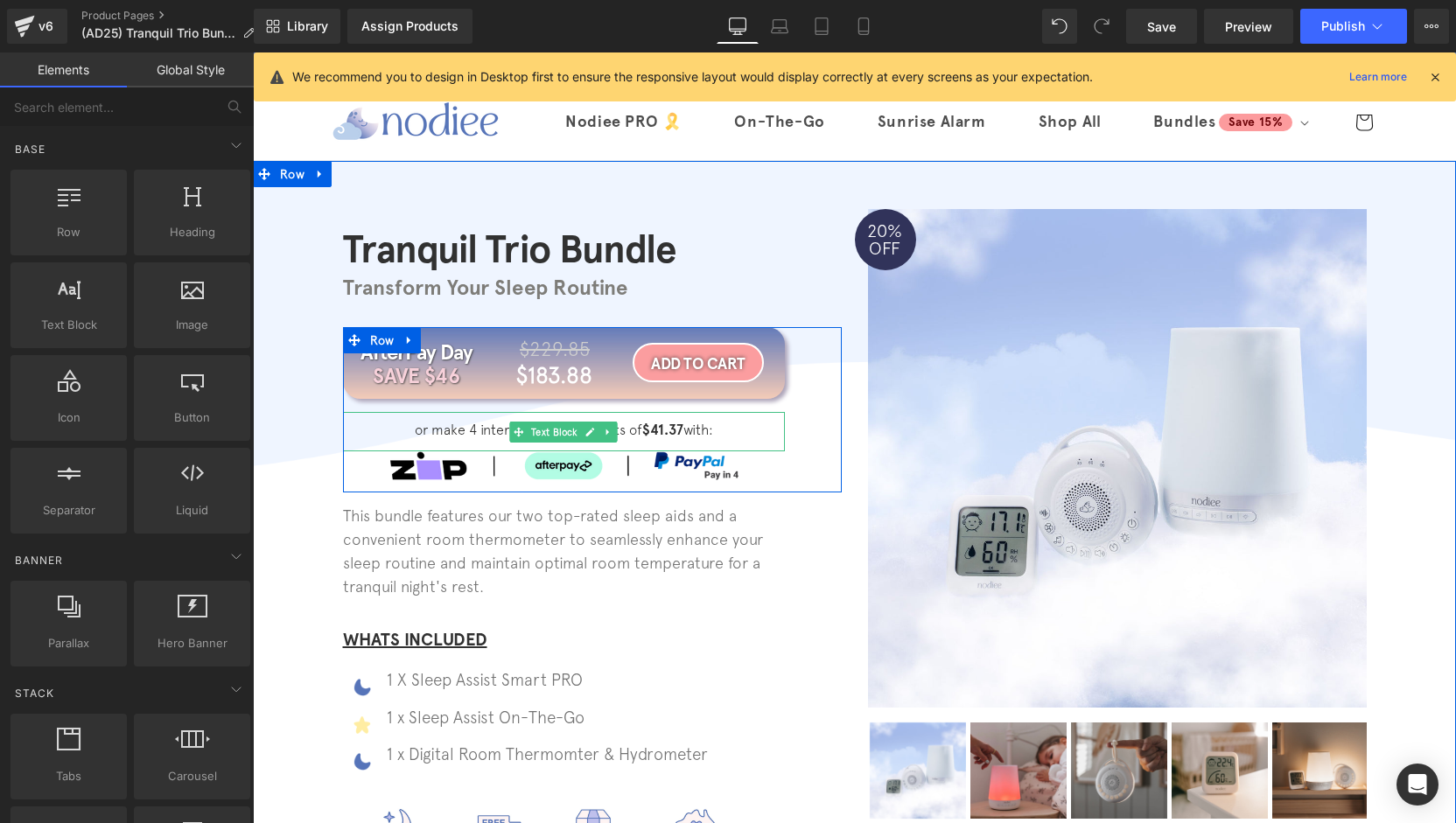
click at [653, 431] on strong "$41.37" at bounding box center [663, 429] width 42 height 16
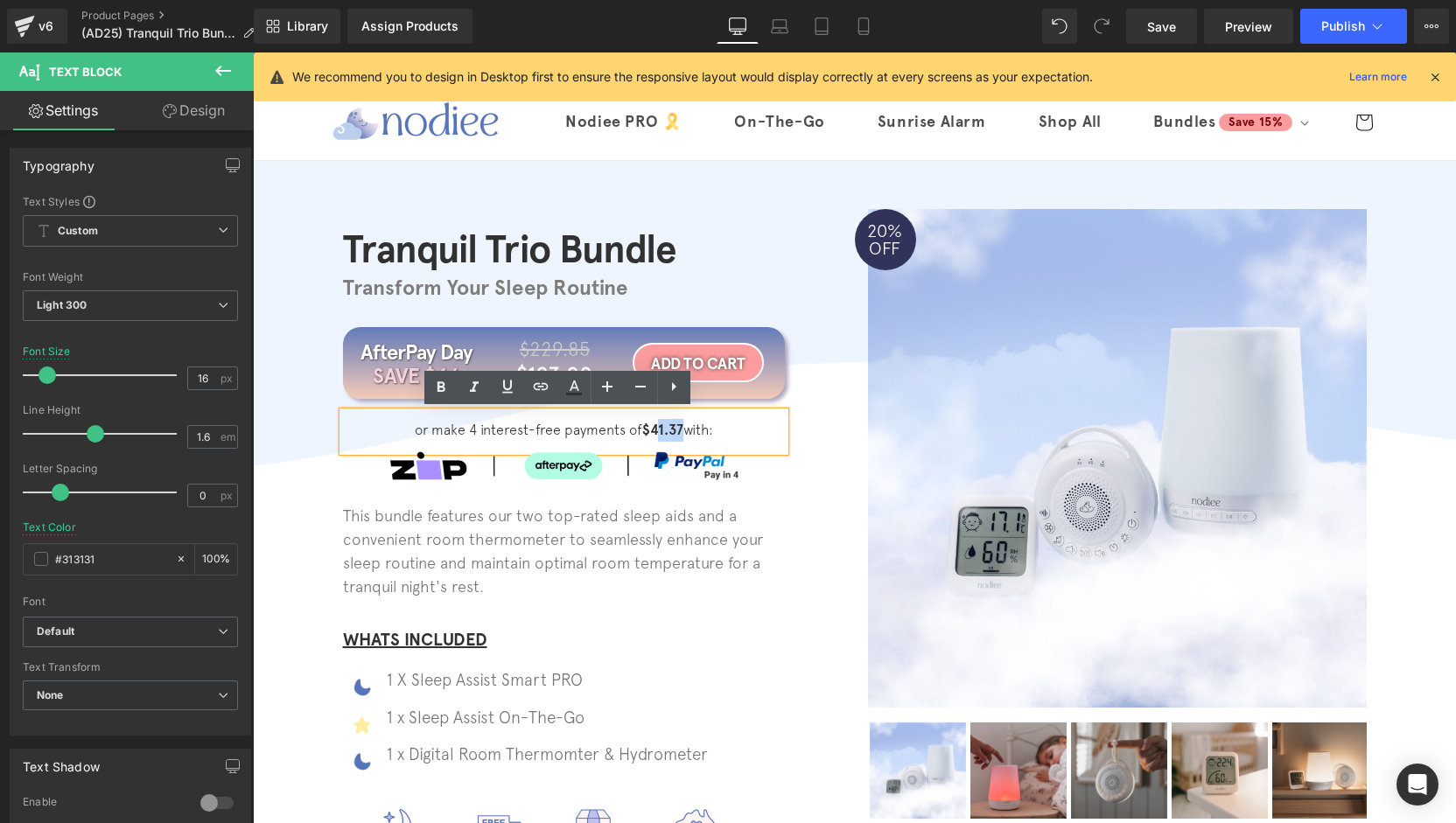
drag, startPoint x: 673, startPoint y: 431, endPoint x: 646, endPoint y: 430, distance: 27.0
click at [646, 430] on strong "$41.37" at bounding box center [663, 429] width 42 height 16
click at [287, 570] on div "Tranquil Trio Bundle Heading Transform Your Sleep Routine Heading Row AfterPay …" at bounding box center [854, 554] width 1203 height 737
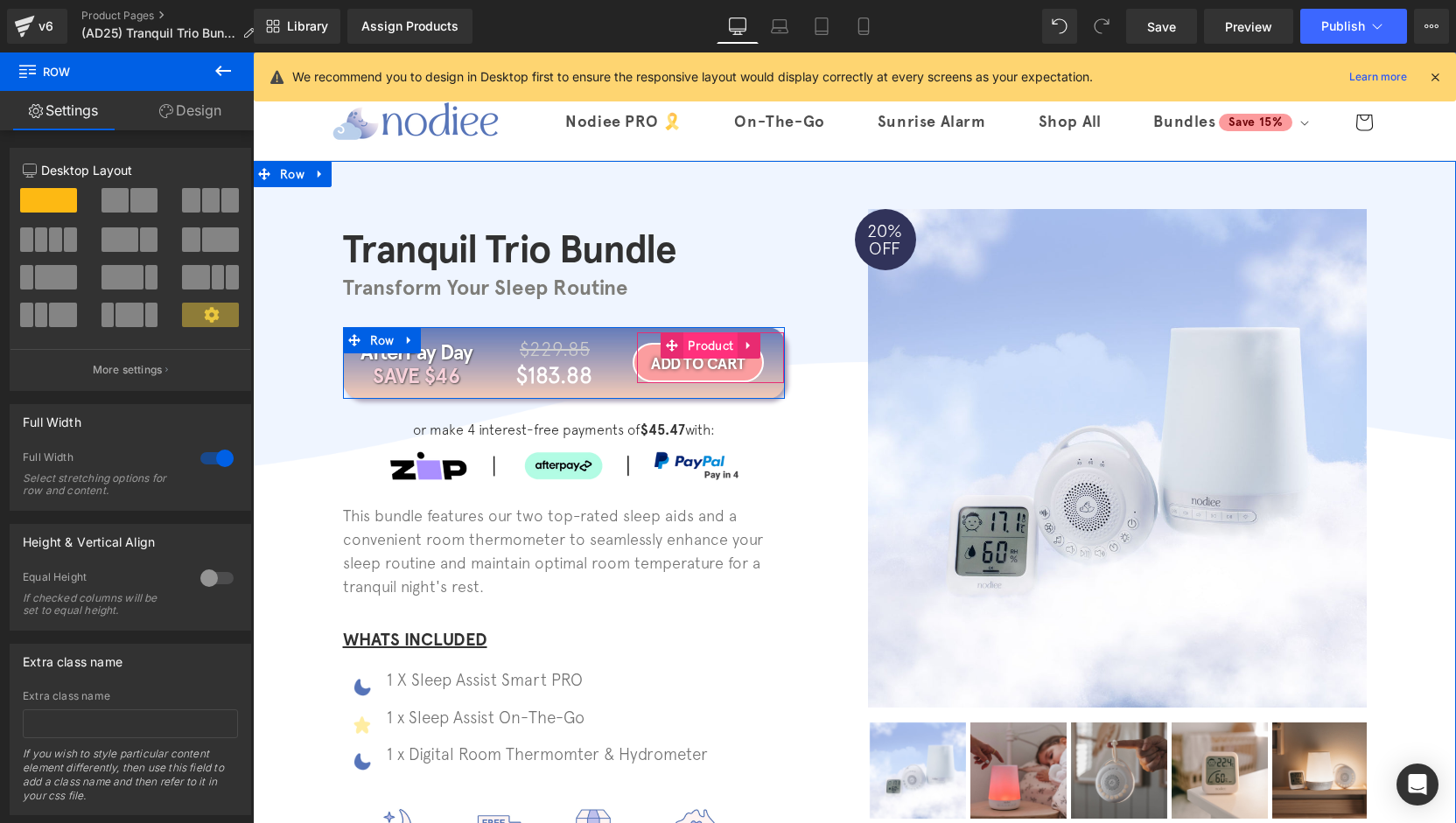
click at [683, 343] on span "Product" at bounding box center [710, 345] width 54 height 26
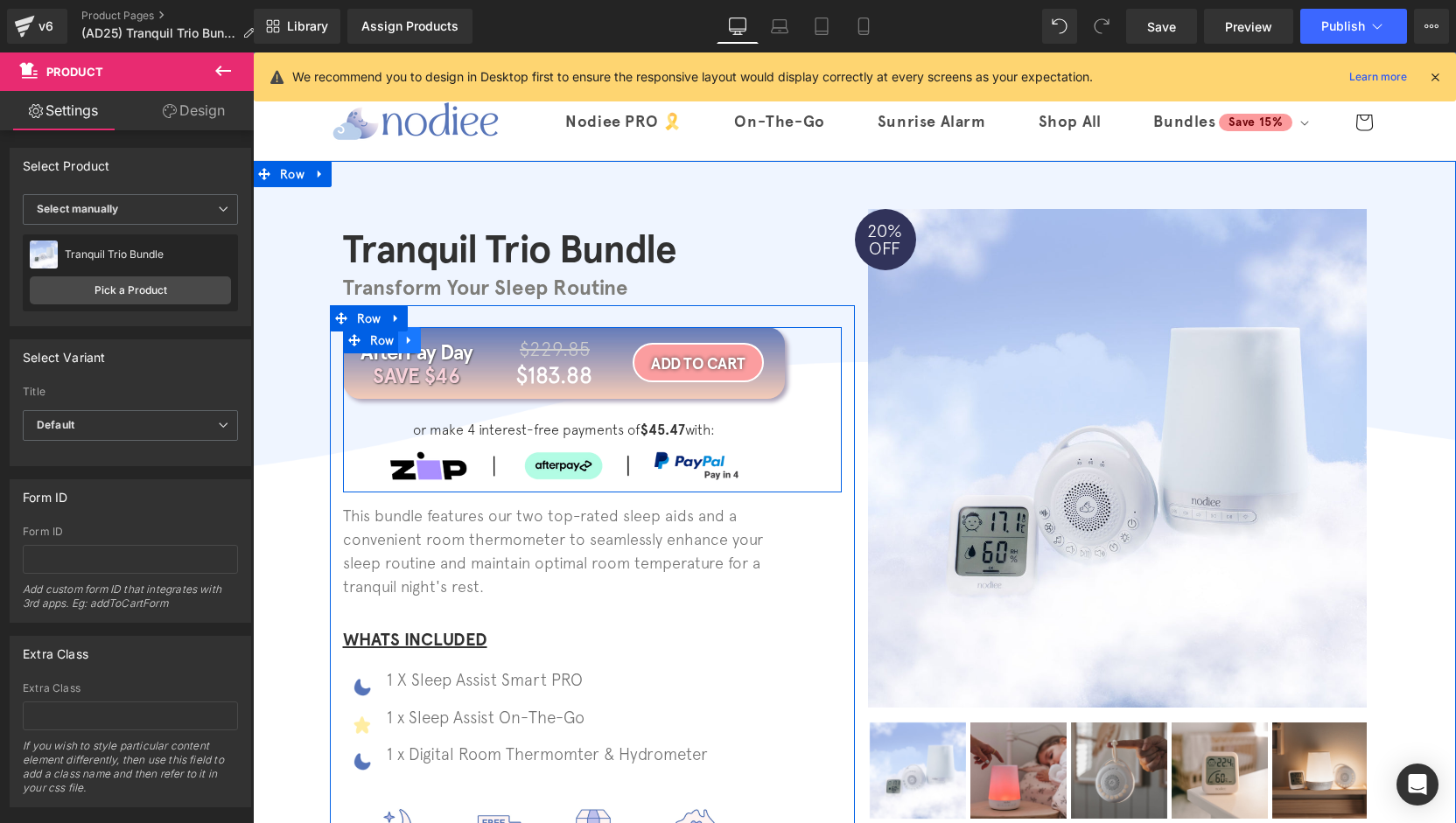
click at [408, 344] on icon at bounding box center [409, 340] width 13 height 14
click at [403, 339] on icon at bounding box center [409, 340] width 13 height 13
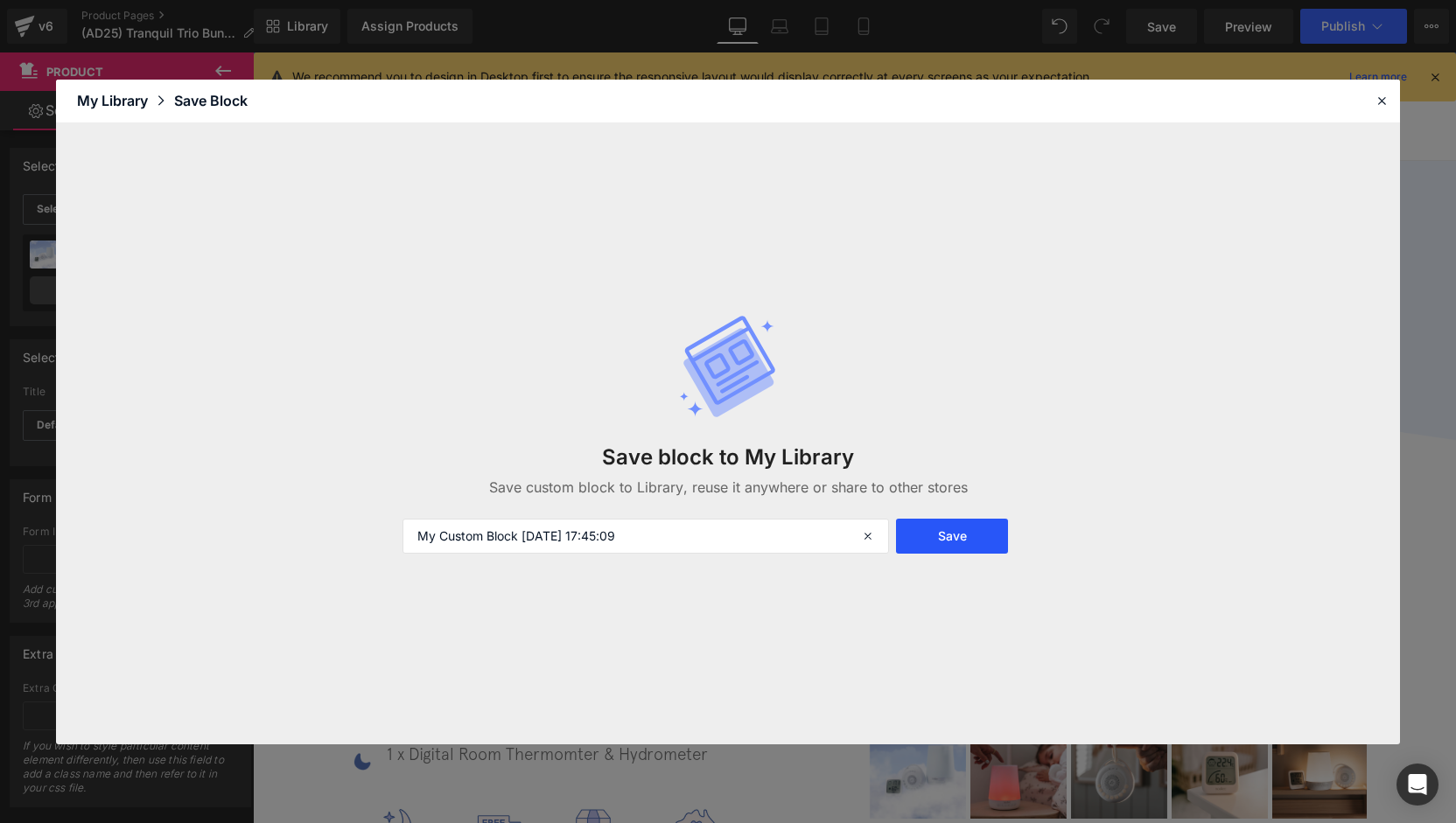
click at [947, 538] on button "Save" at bounding box center [952, 536] width 112 height 35
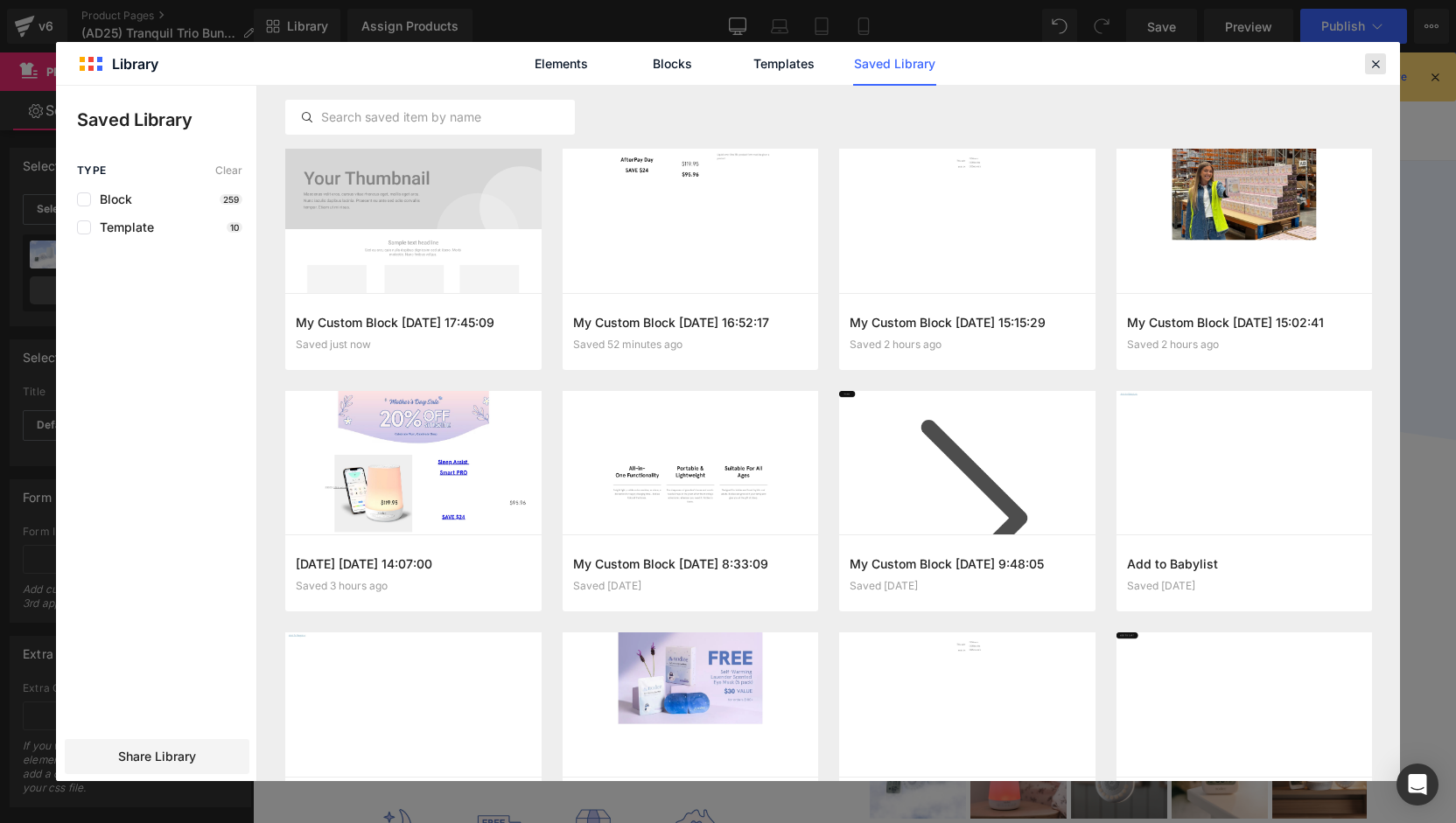
click at [1378, 65] on icon at bounding box center [1376, 64] width 15 height 15
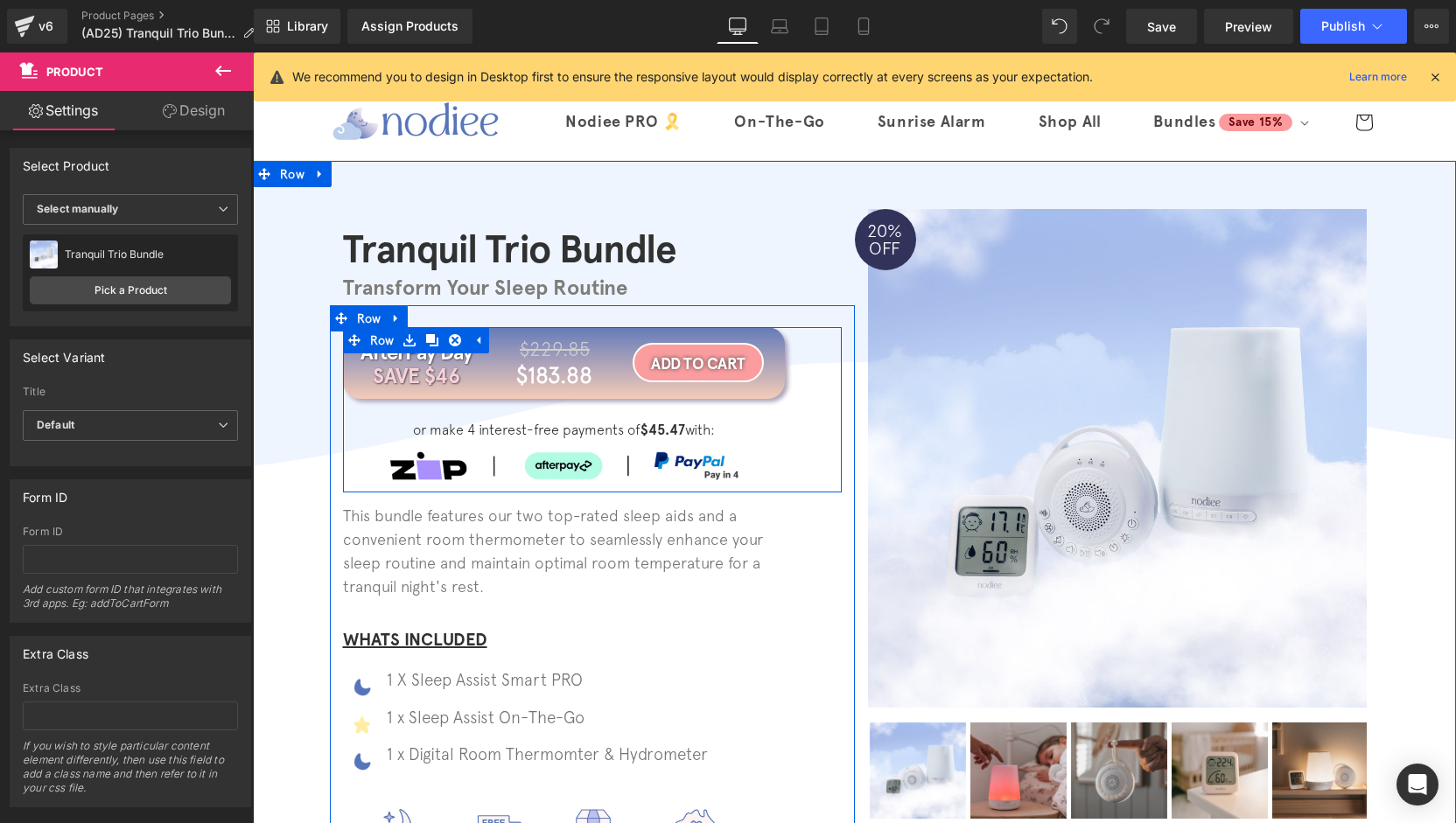
drag, startPoint x: 422, startPoint y: 343, endPoint x: 427, endPoint y: 357, distance: 14.9
click at [427, 343] on icon at bounding box center [432, 340] width 13 height 14
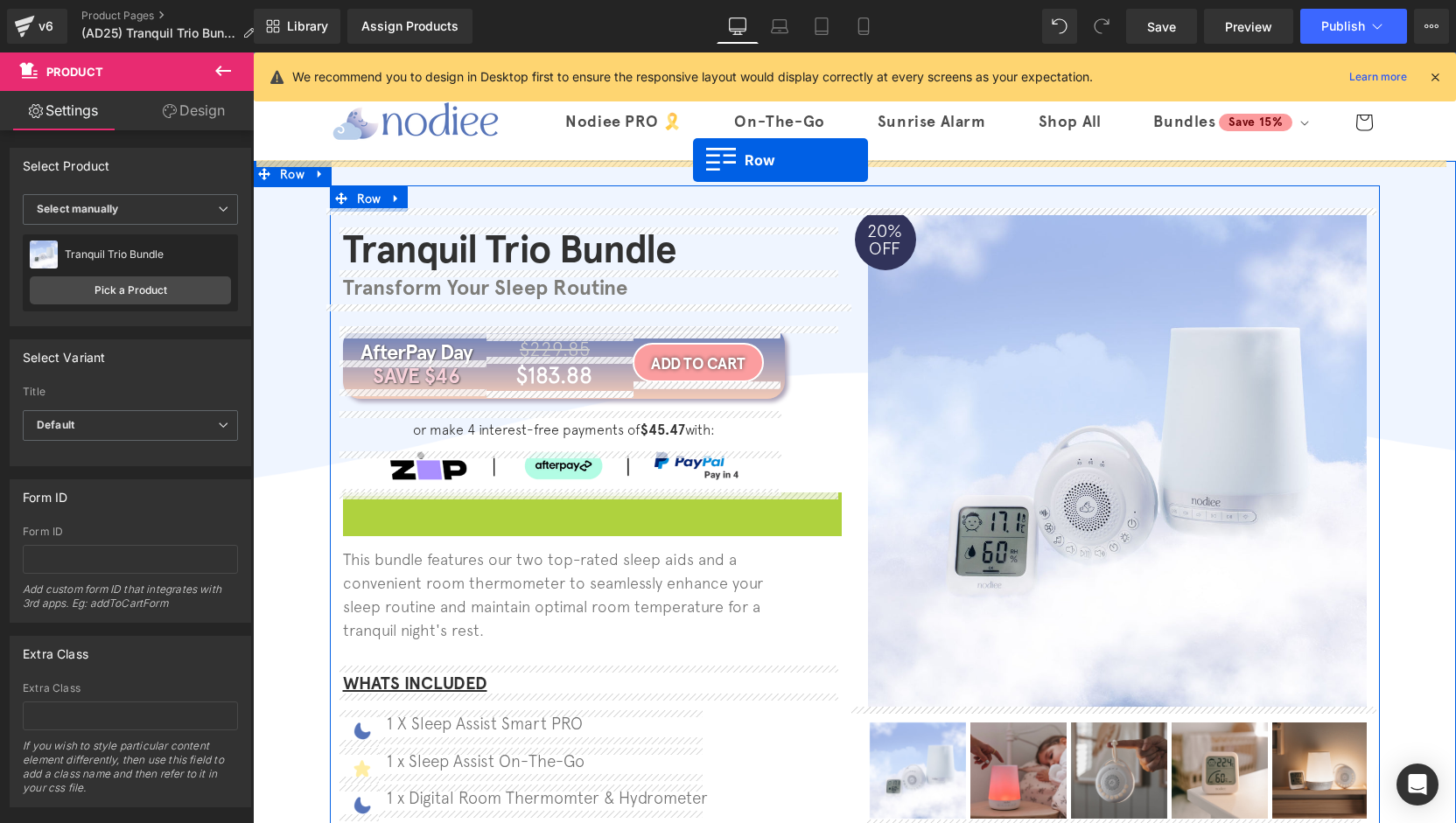
drag, startPoint x: 369, startPoint y: 484, endPoint x: 693, endPoint y: 161, distance: 457.5
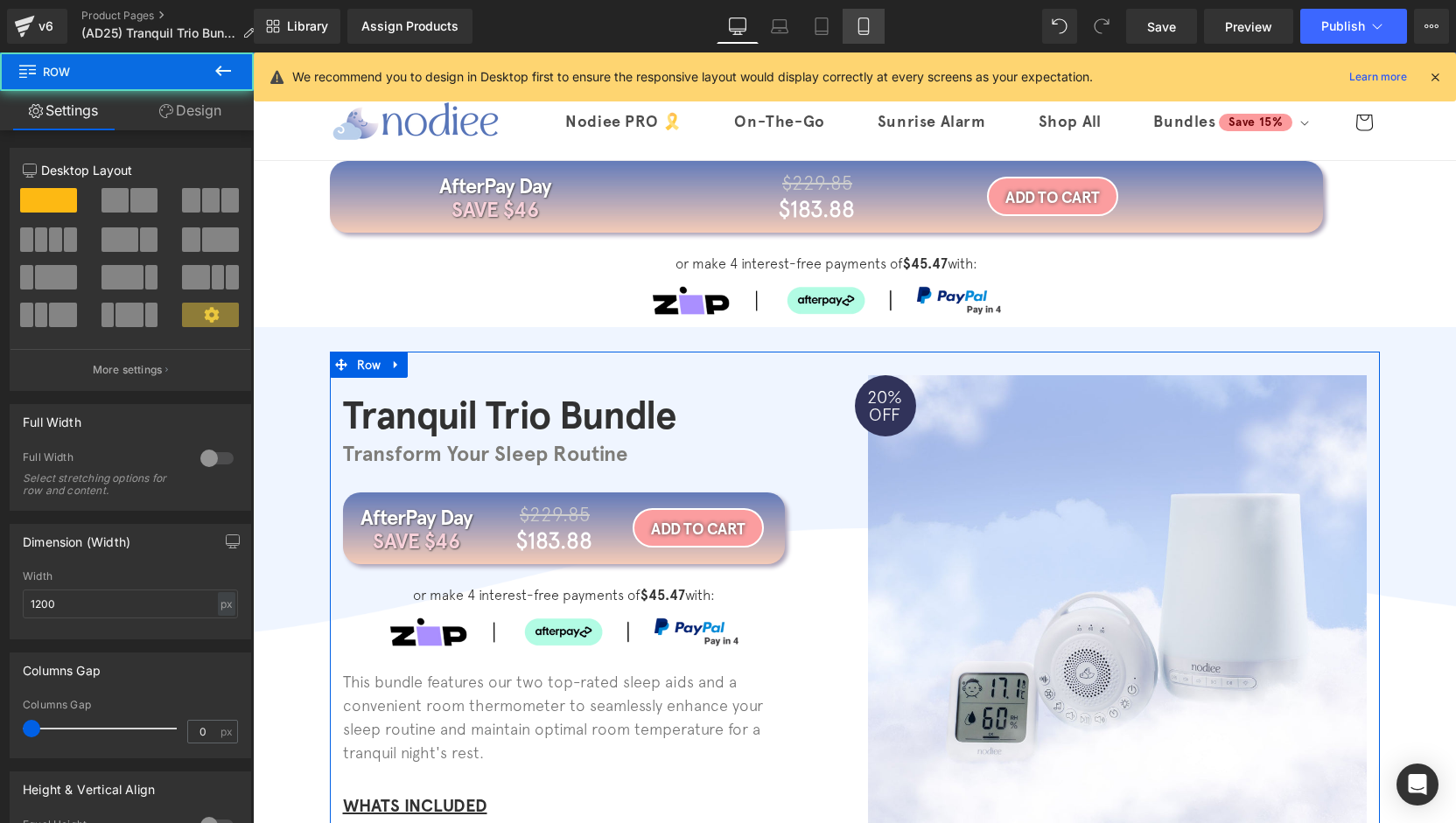
click at [868, 32] on icon at bounding box center [863, 32] width 10 height 0
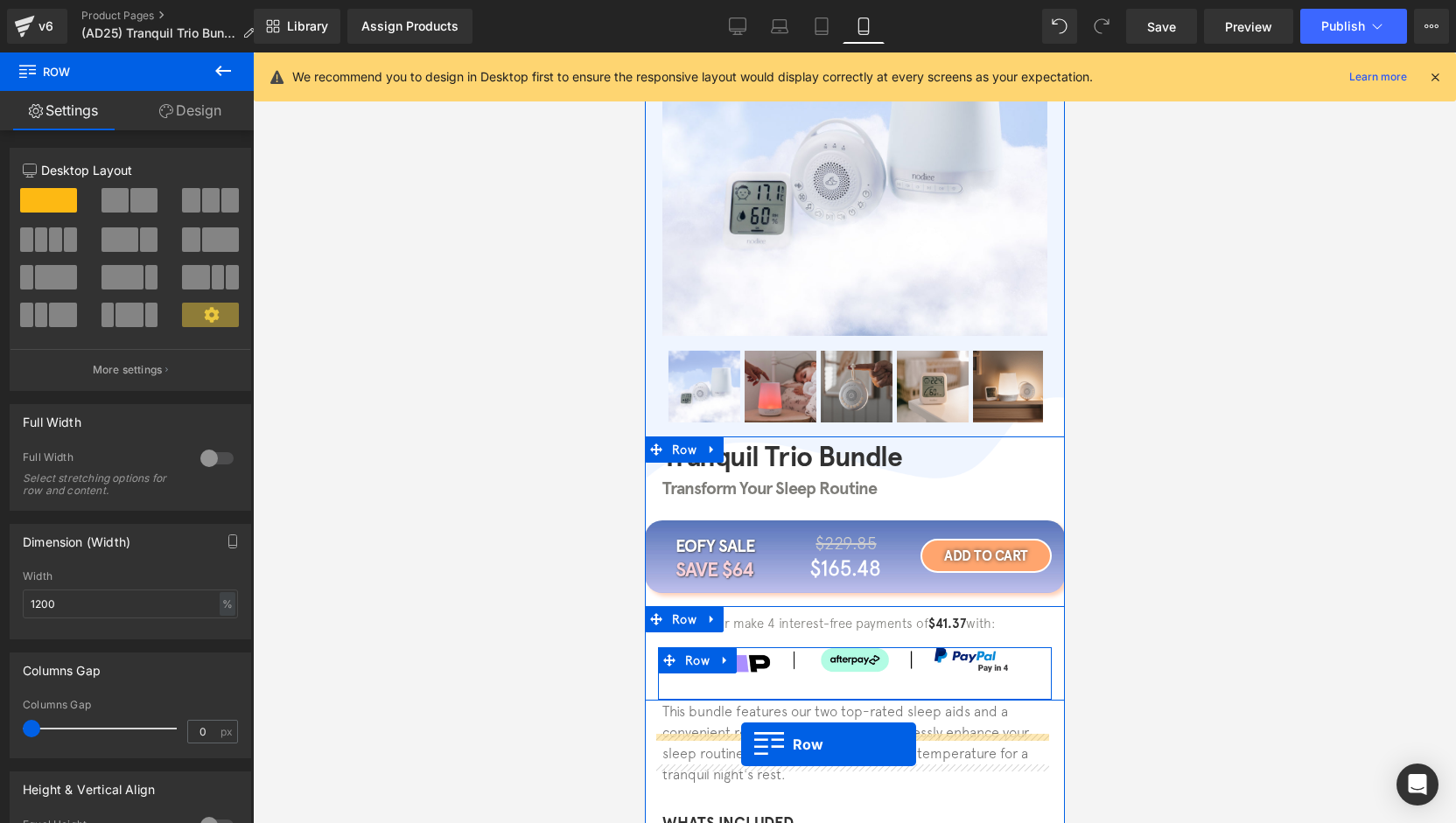
scroll to position [262, 0]
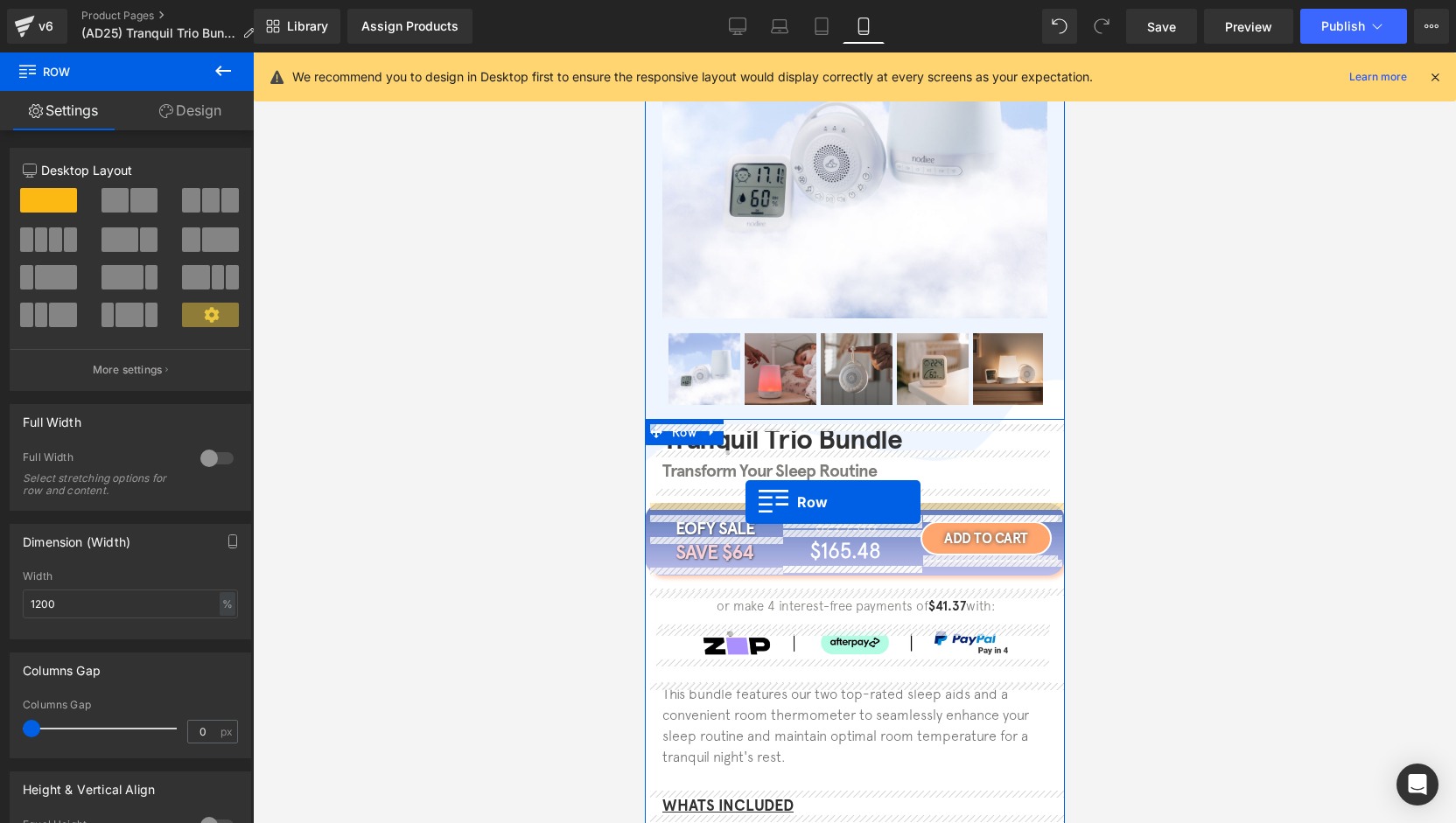
drag, startPoint x: 740, startPoint y: 298, endPoint x: 745, endPoint y: 502, distance: 204.1
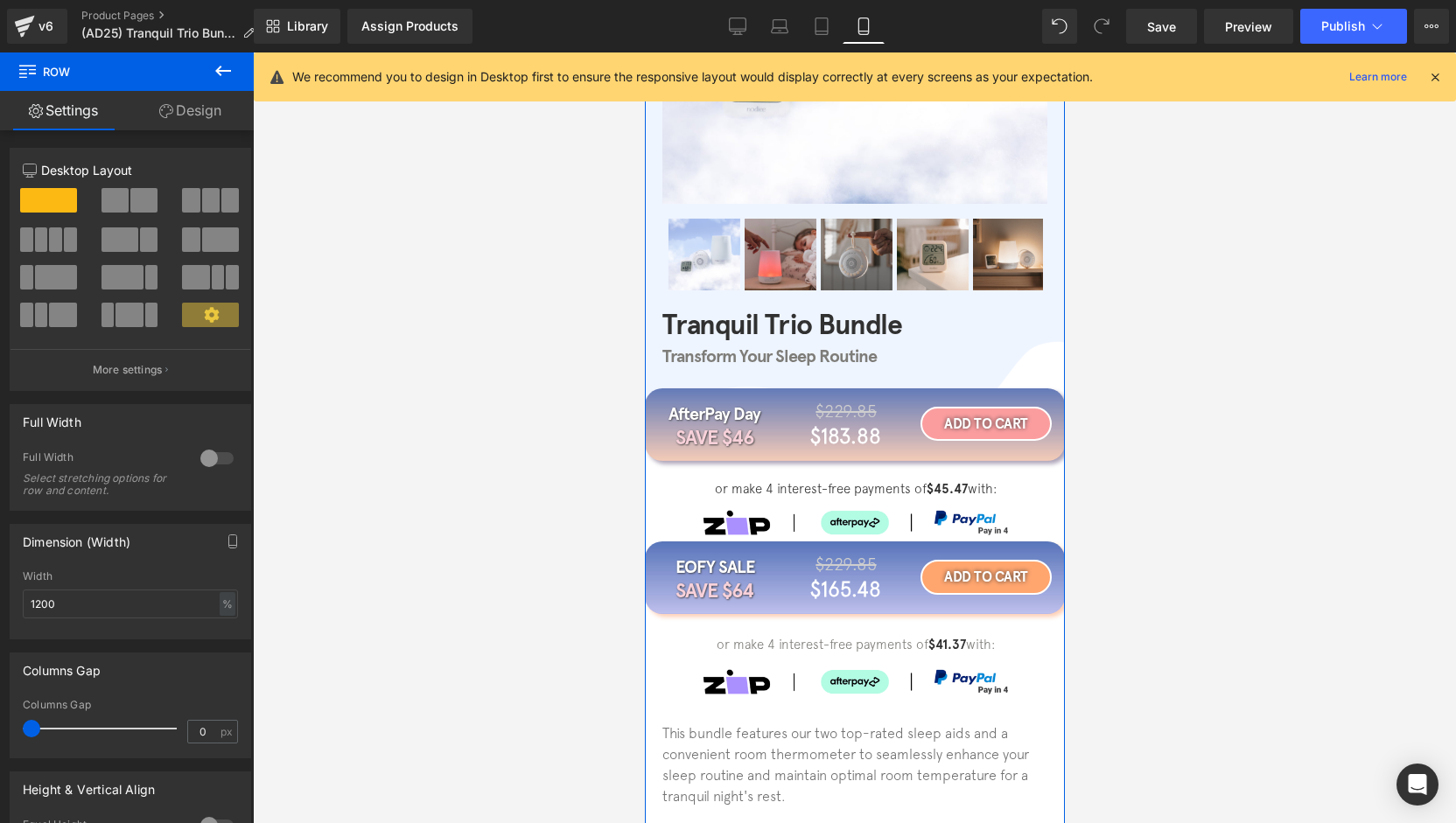
scroll to position [350, 0]
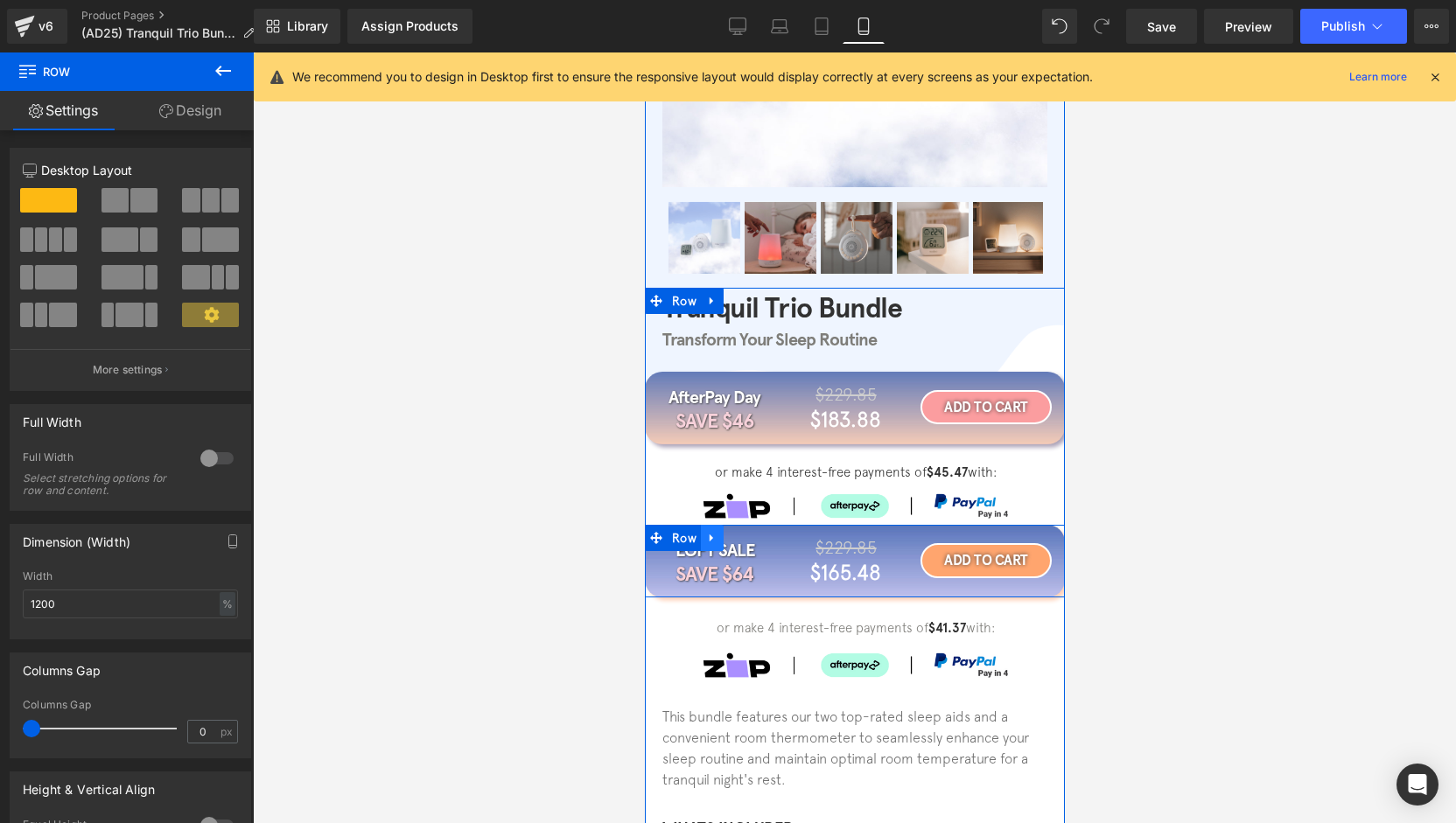
click at [706, 538] on icon at bounding box center [711, 539] width 13 height 14
click at [751, 540] on icon at bounding box center [757, 539] width 13 height 14
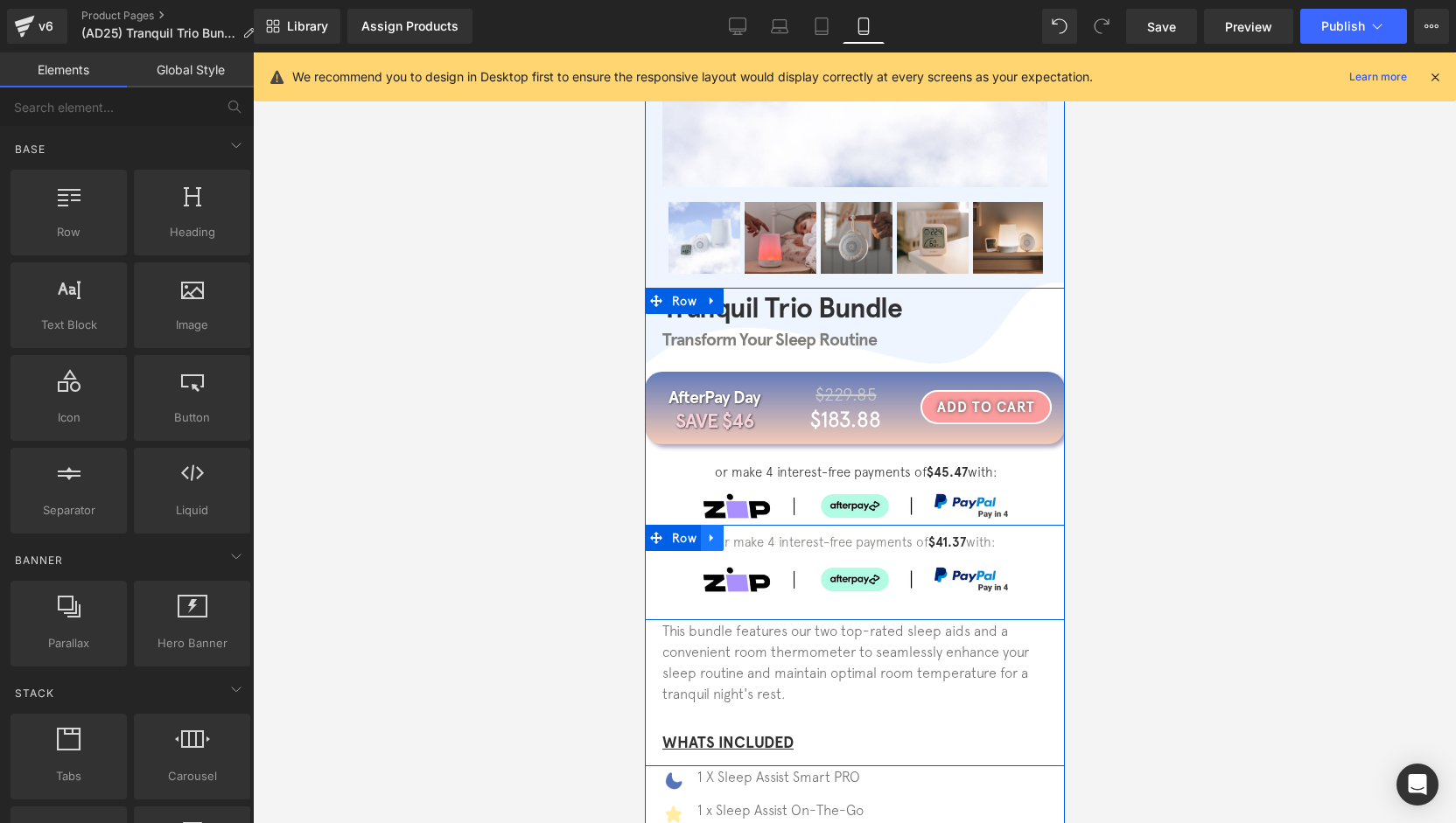
click at [708, 539] on icon at bounding box center [711, 539] width 13 height 14
click at [751, 541] on icon at bounding box center [757, 538] width 13 height 13
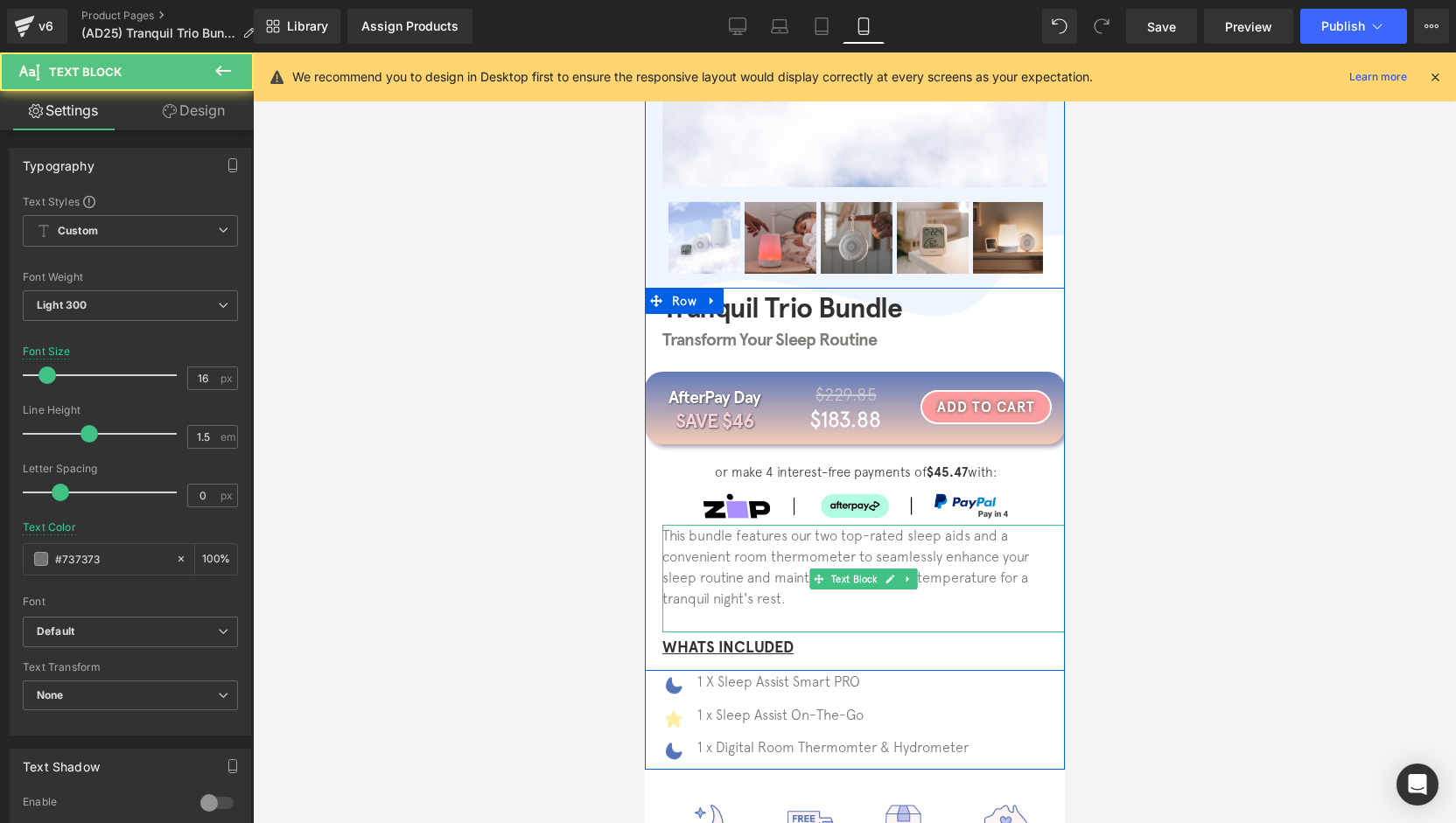
drag, startPoint x: 1022, startPoint y: 524, endPoint x: 1022, endPoint y: 535, distance: 11.0
click at [1022, 535] on p "This bundle features our two top-rated sleep aids and a convenient room thermom…" at bounding box center [854, 567] width 385 height 84
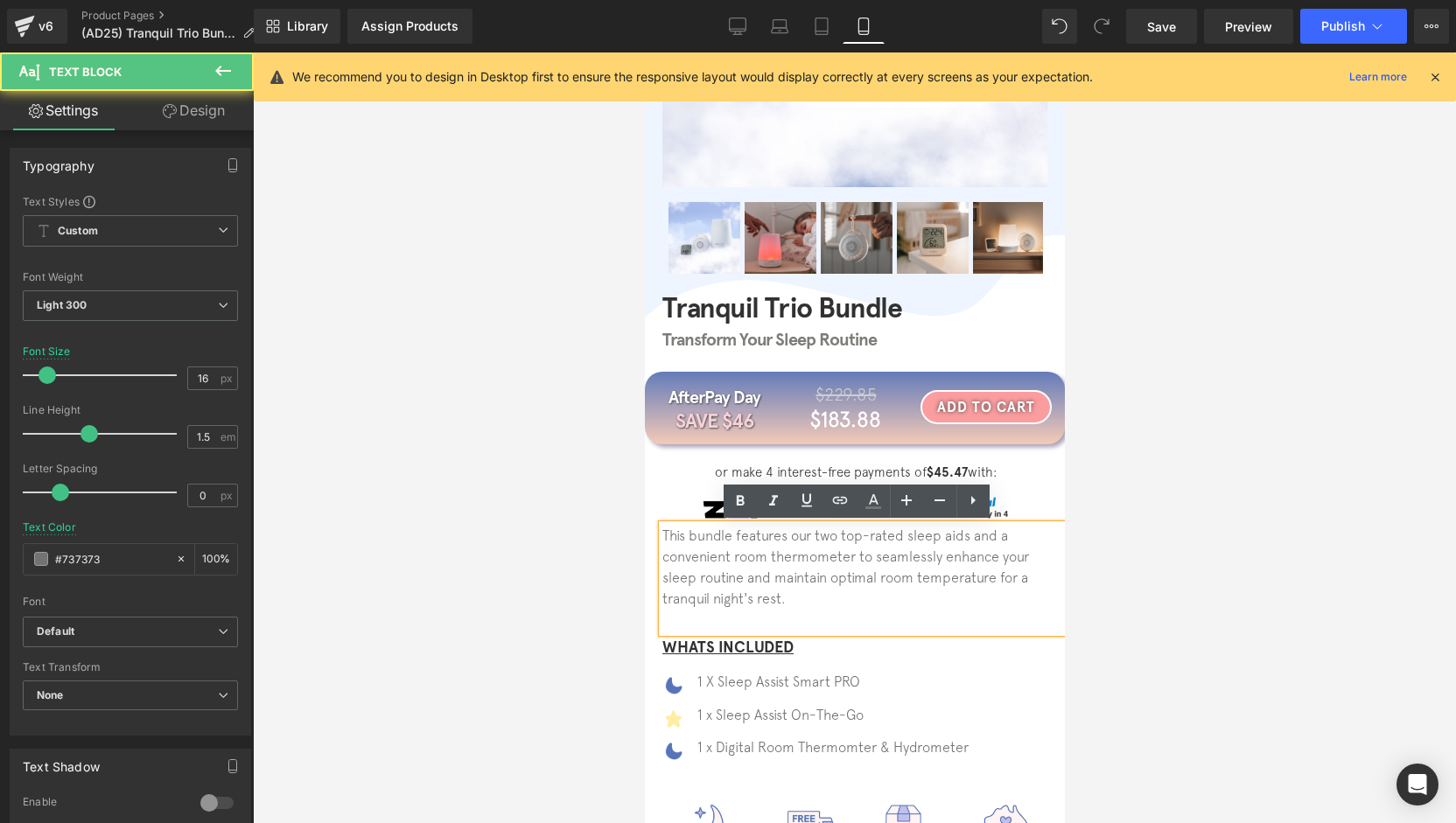
click at [1025, 525] on div "This bundle features our two top-rated sleep aids and a convenient room thermom…" at bounding box center [863, 578] width 402 height 107
click at [1102, 500] on div at bounding box center [854, 437] width 1203 height 771
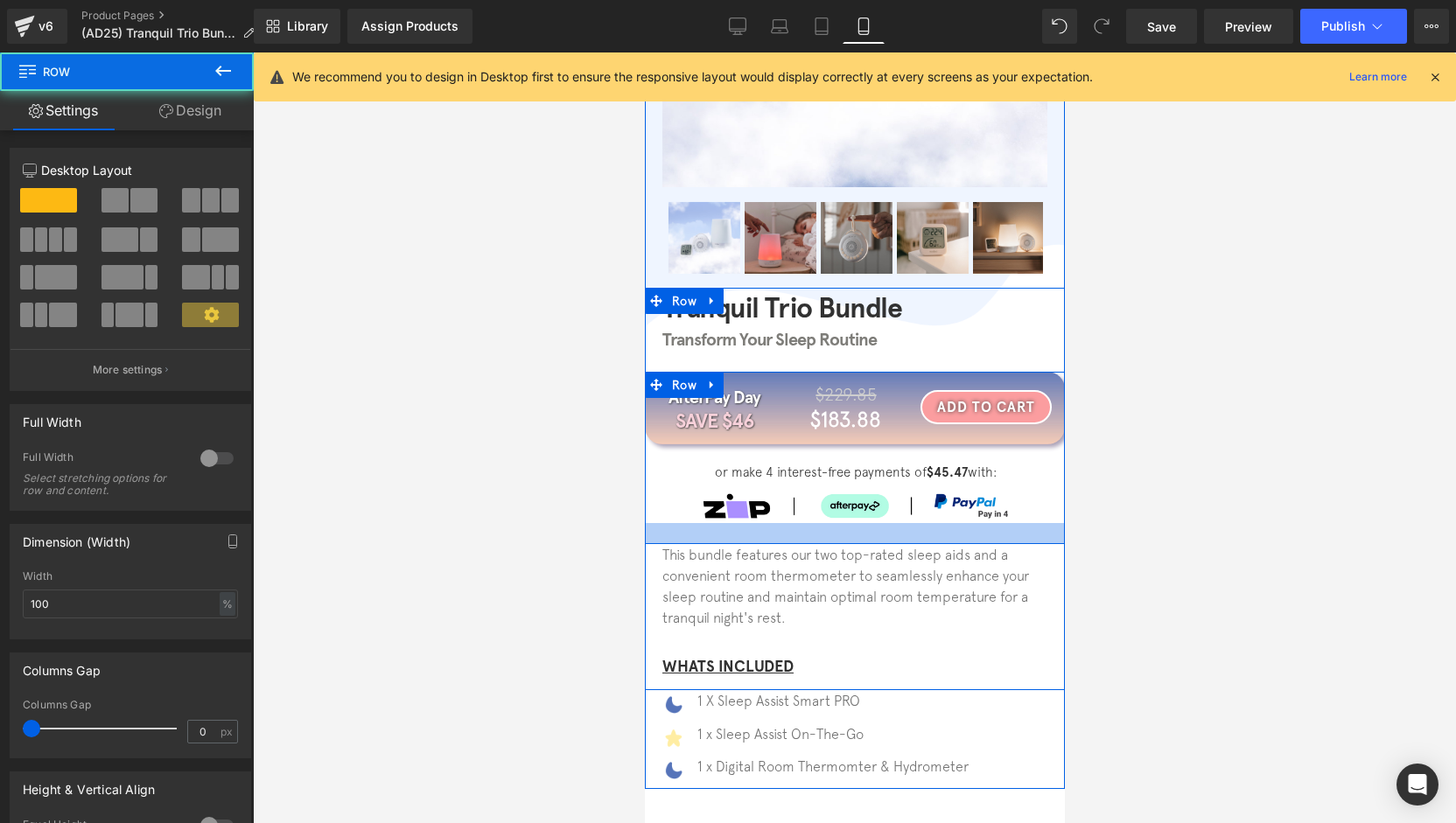
drag, startPoint x: 1023, startPoint y: 524, endPoint x: 1024, endPoint y: 537, distance: 13.0
click at [1024, 543] on div at bounding box center [854, 534] width 420 height 21
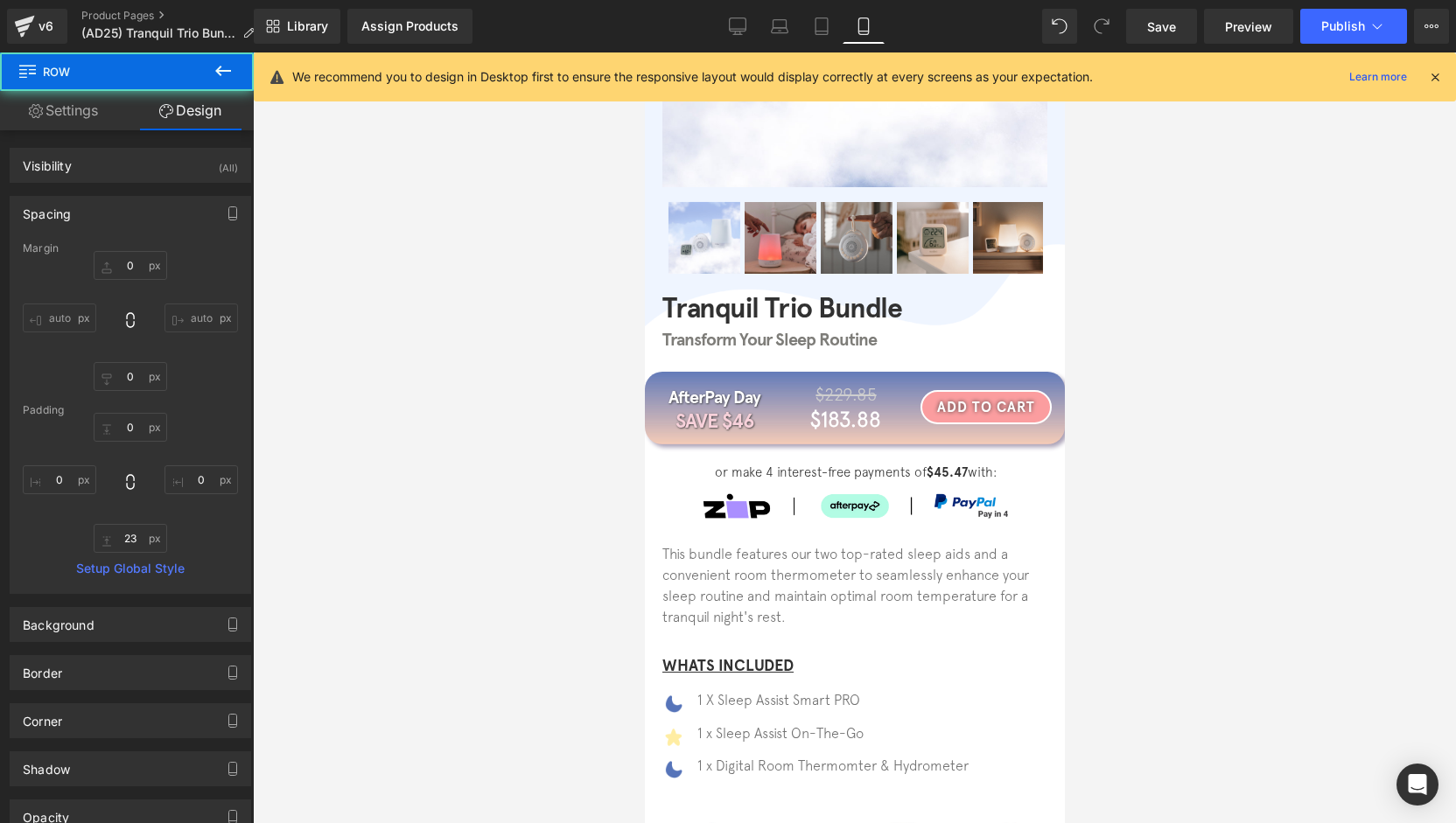
click at [1129, 444] on div at bounding box center [854, 437] width 1203 height 771
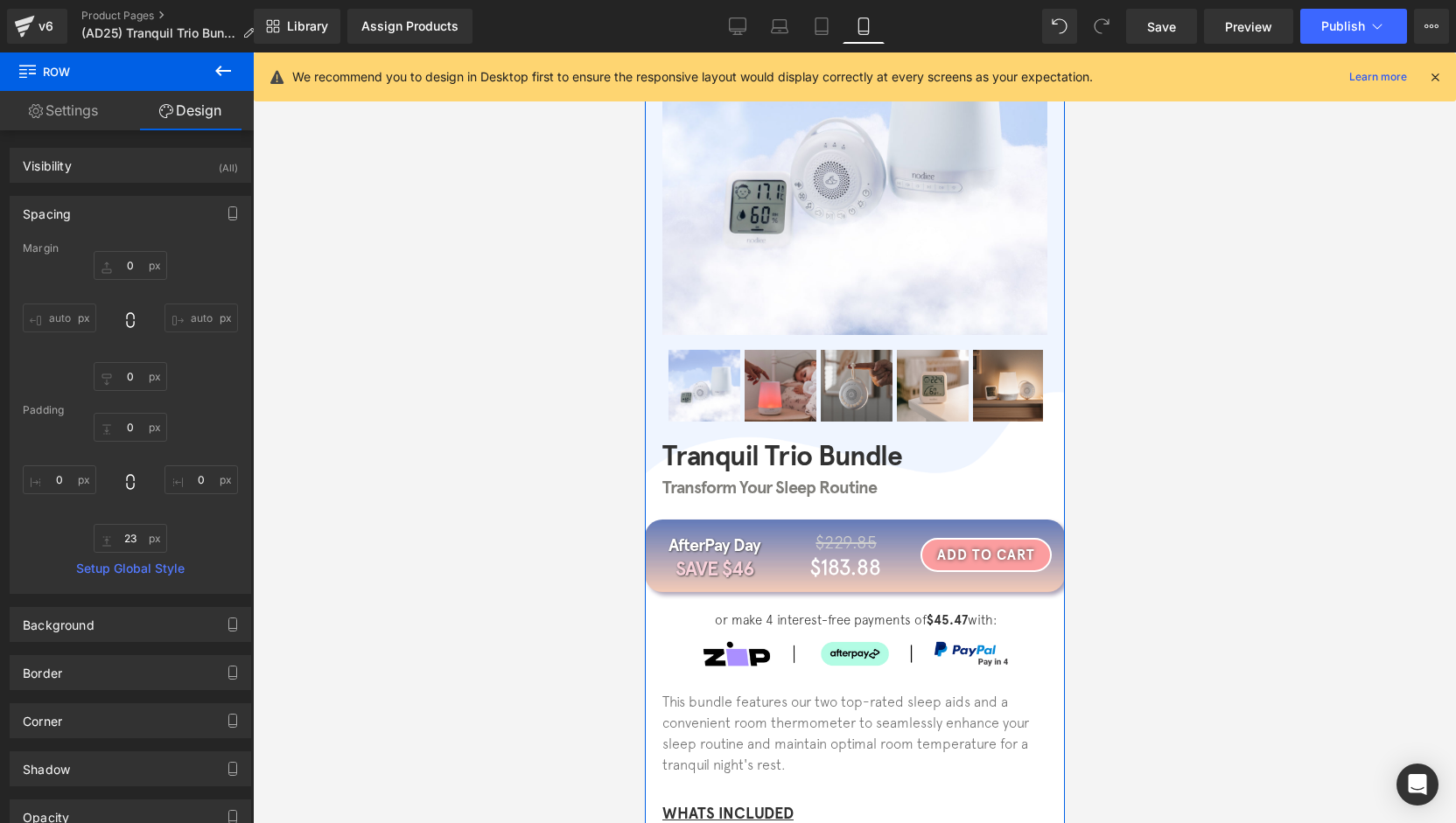
scroll to position [175, 0]
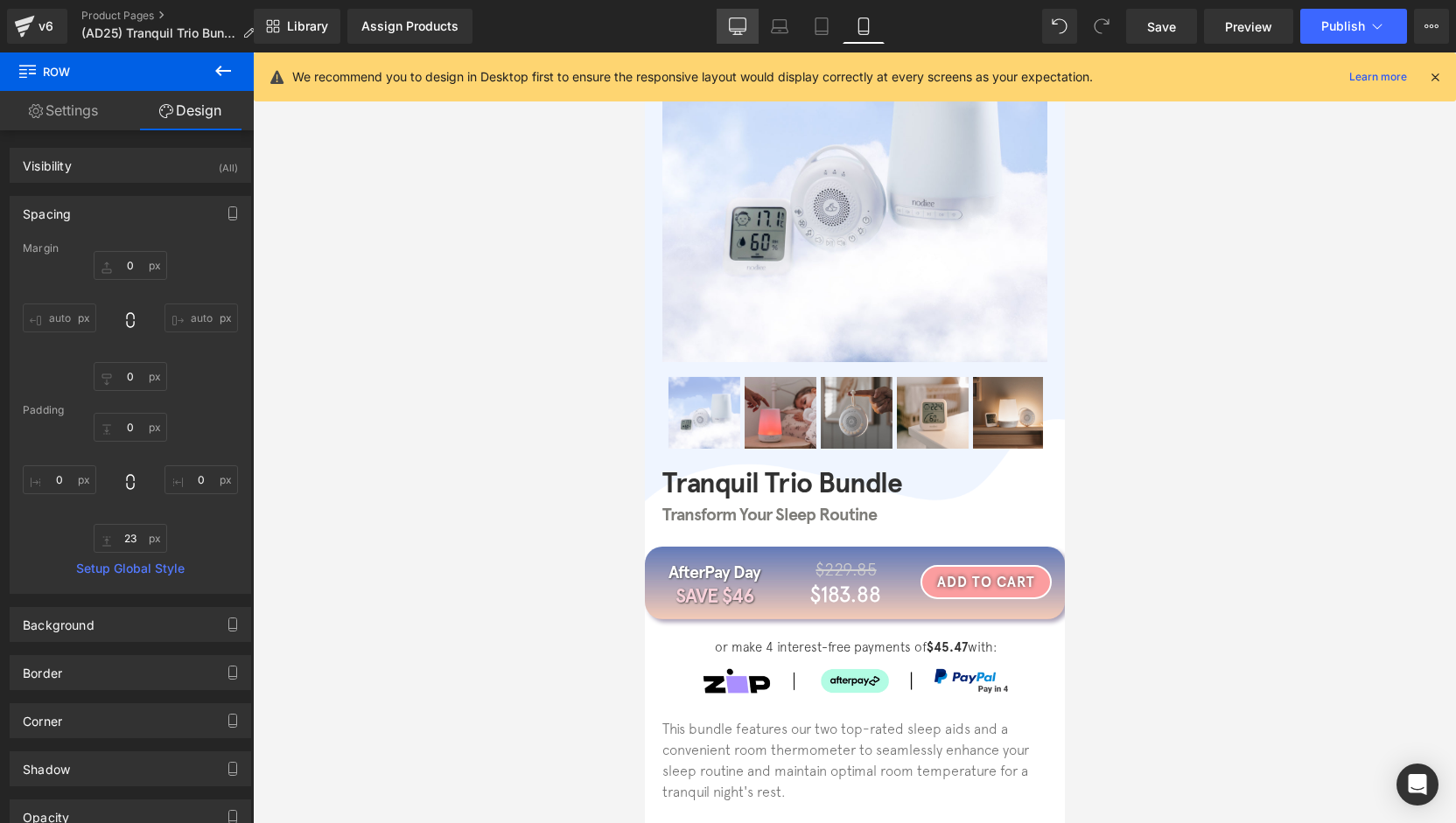
click at [731, 14] on link "Desktop" at bounding box center [737, 26] width 42 height 35
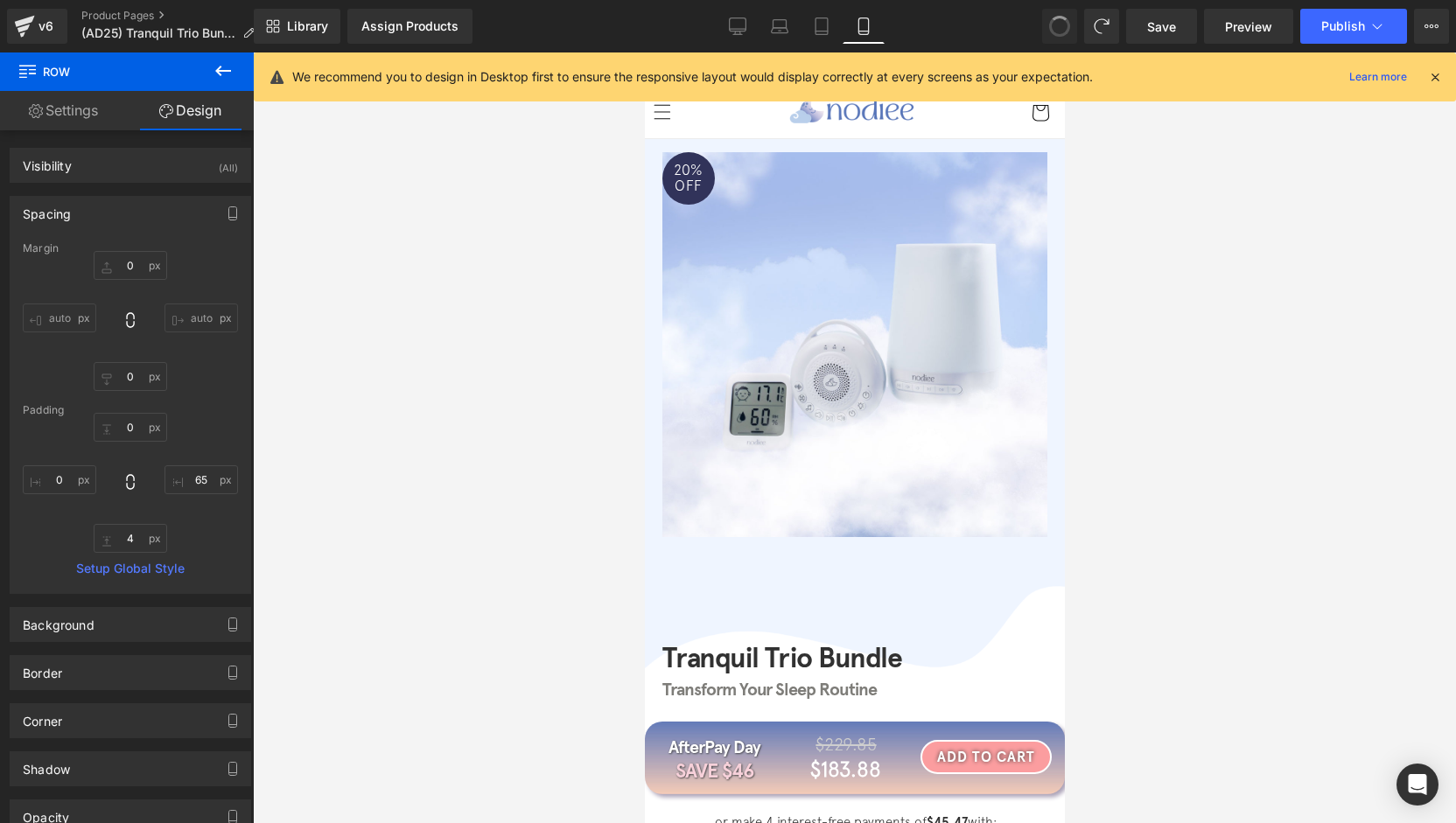
scroll to position [409, 0]
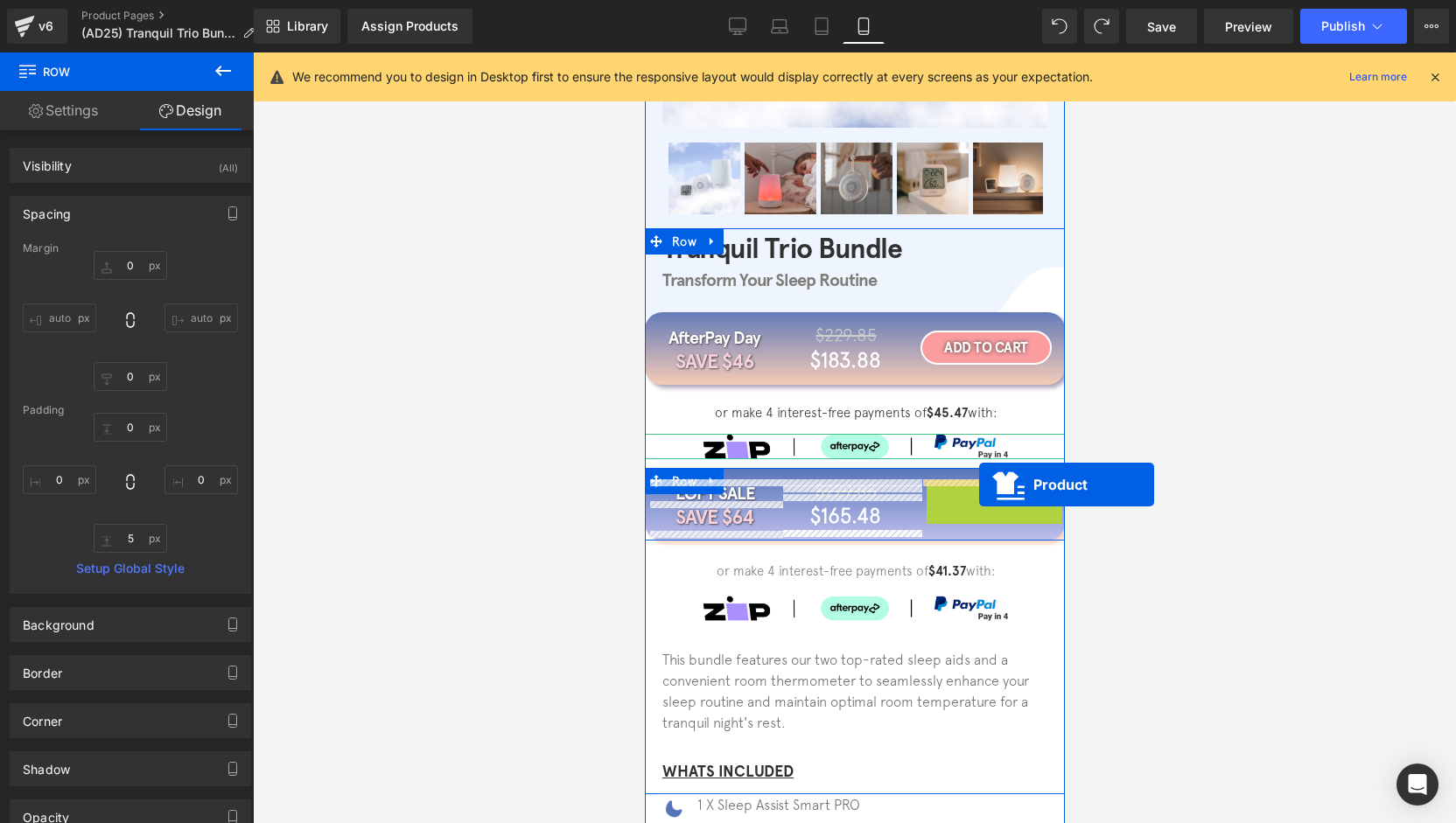
drag, startPoint x: 989, startPoint y: 496, endPoint x: 978, endPoint y: 485, distance: 15.6
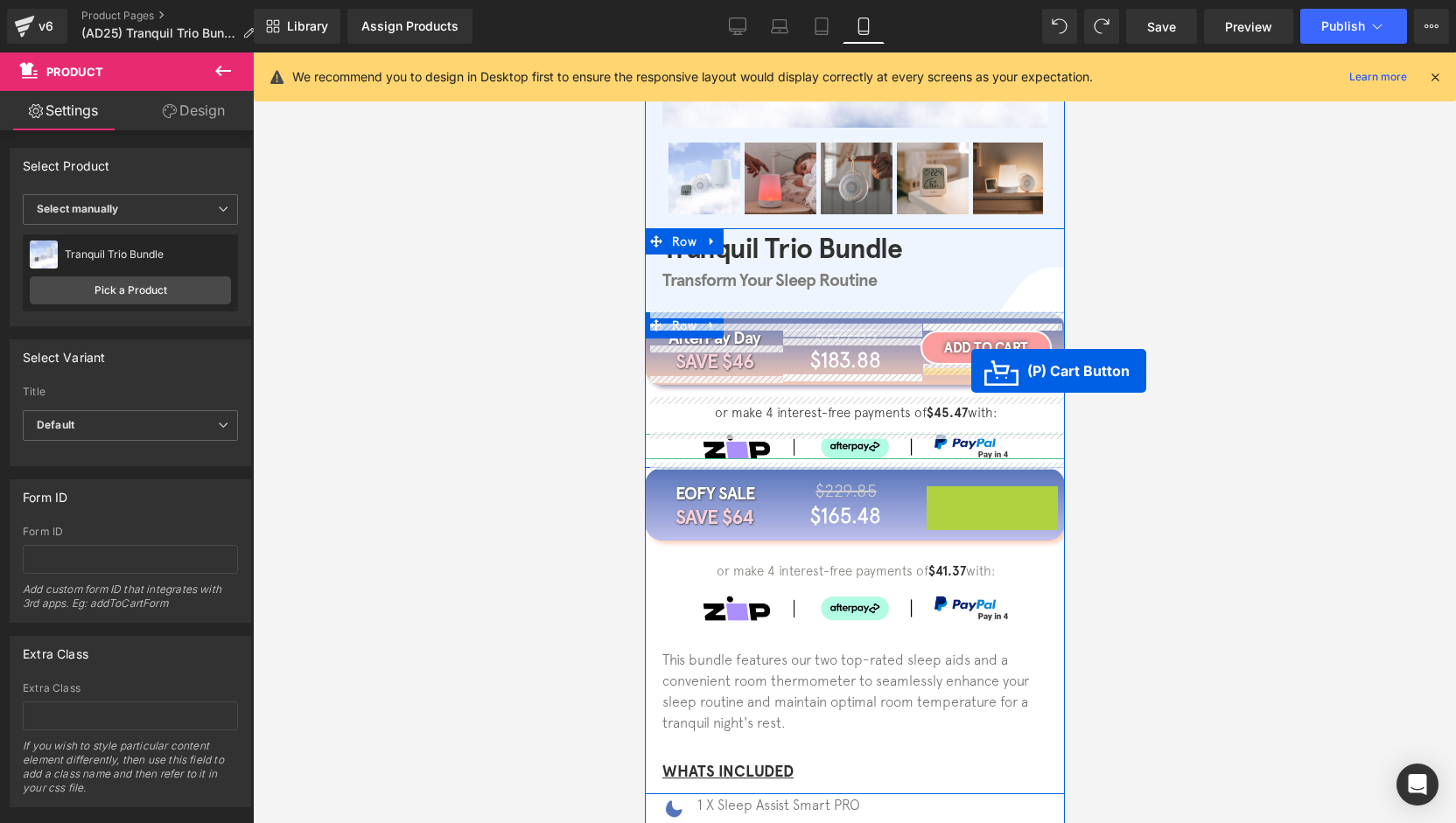
drag, startPoint x: 976, startPoint y: 512, endPoint x: 970, endPoint y: 371, distance: 141.1
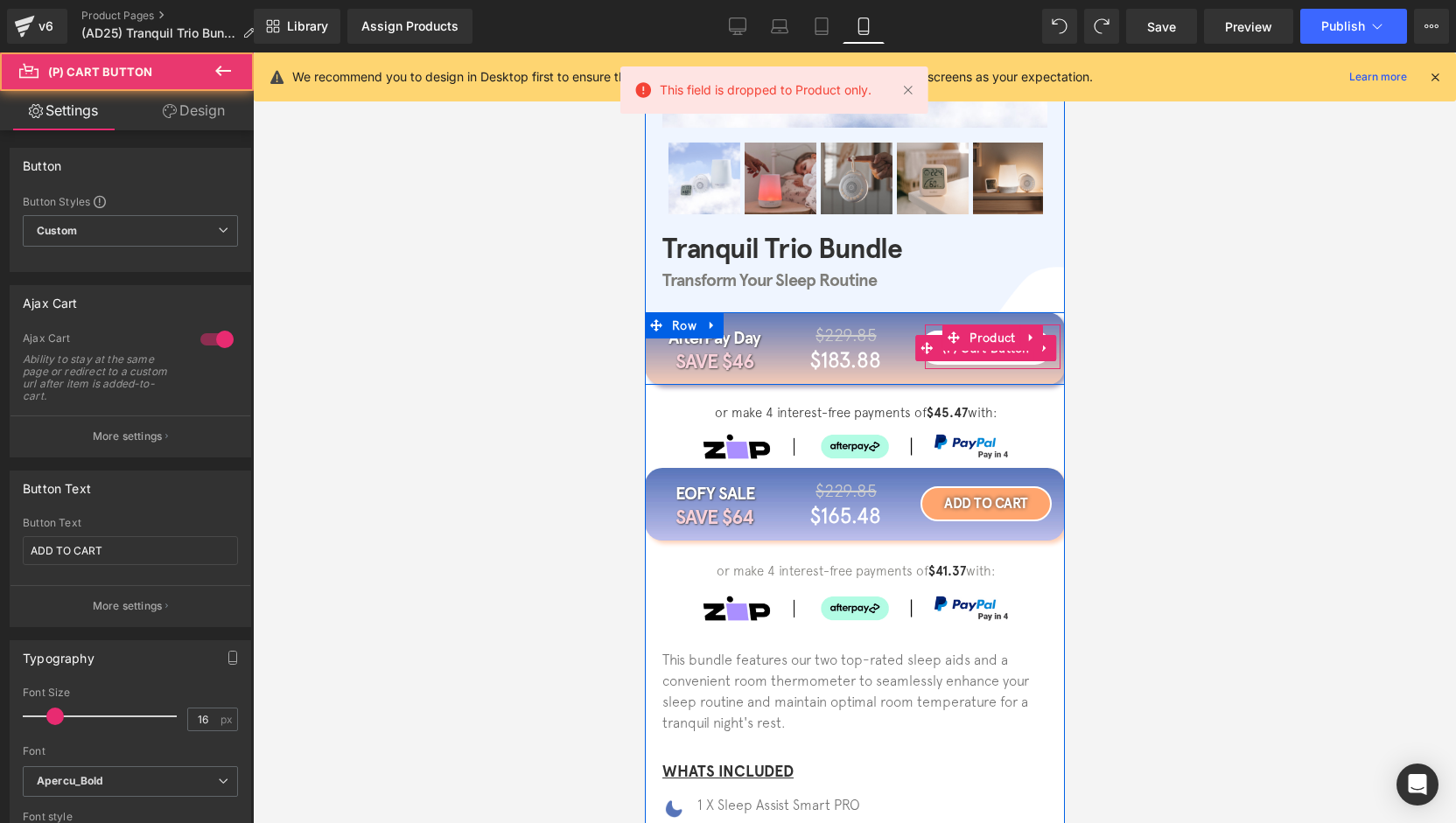
drag, startPoint x: 973, startPoint y: 516, endPoint x: 976, endPoint y: 364, distance: 152.0
click at [976, 364] on div "Tranquil Trio Bundle Heading Transform Your Sleep Routine Heading Row AfterPay …" at bounding box center [854, 508] width 420 height 547
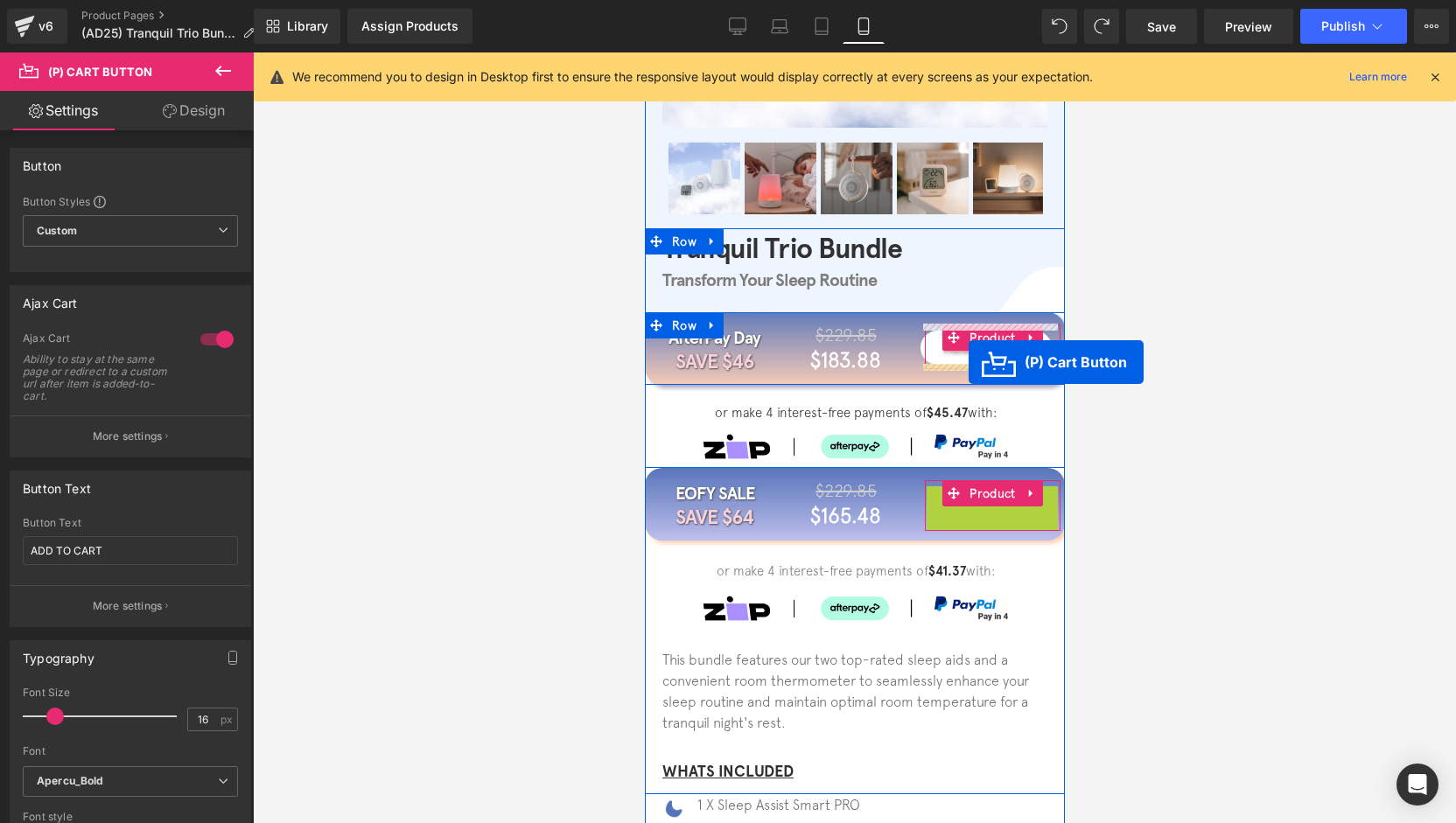
drag, startPoint x: 976, startPoint y: 512, endPoint x: 967, endPoint y: 363, distance: 149.3
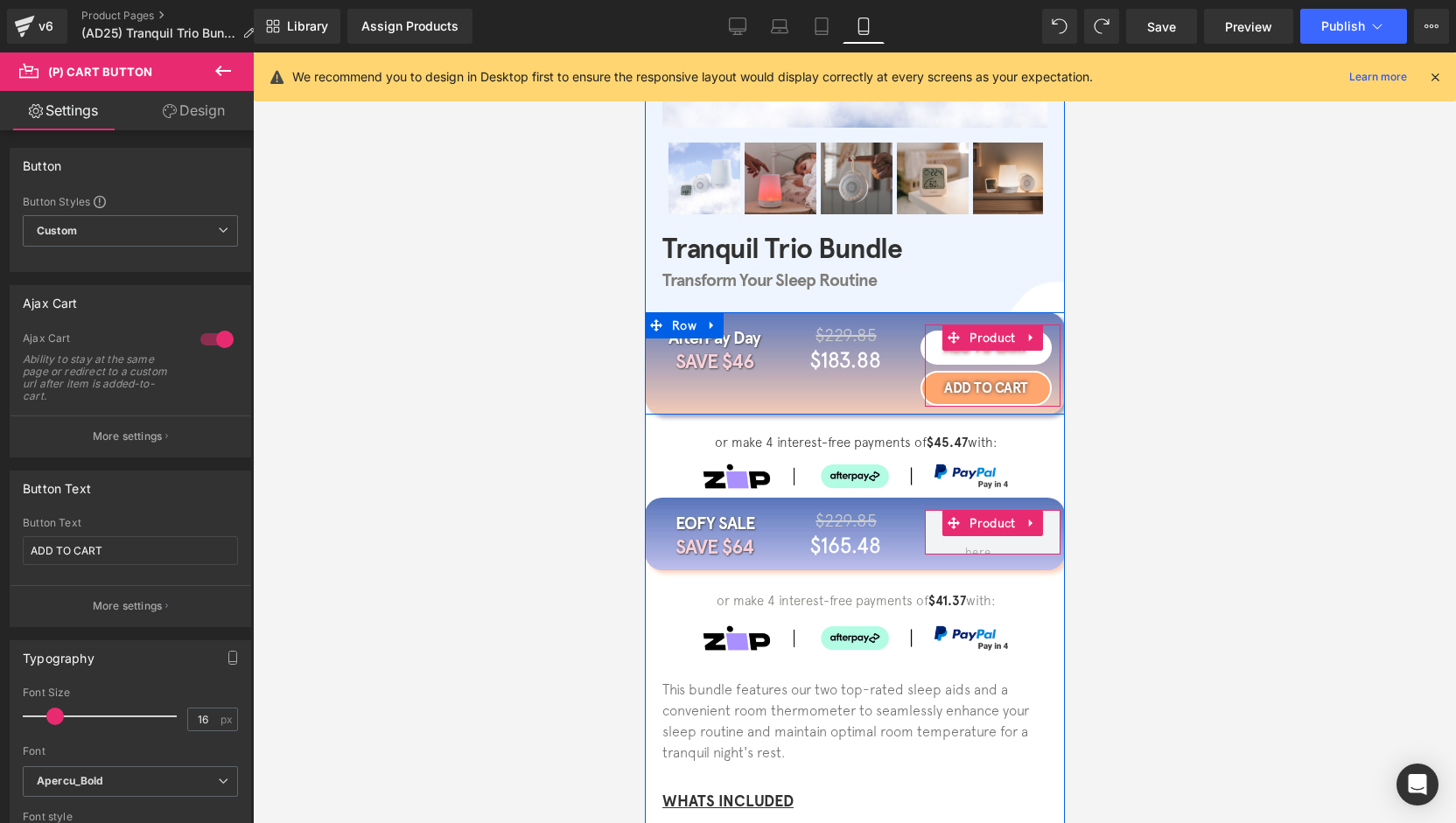
click at [978, 353] on div "ADD TO CART (P) Cart Button" at bounding box center [986, 347] width 132 height 34
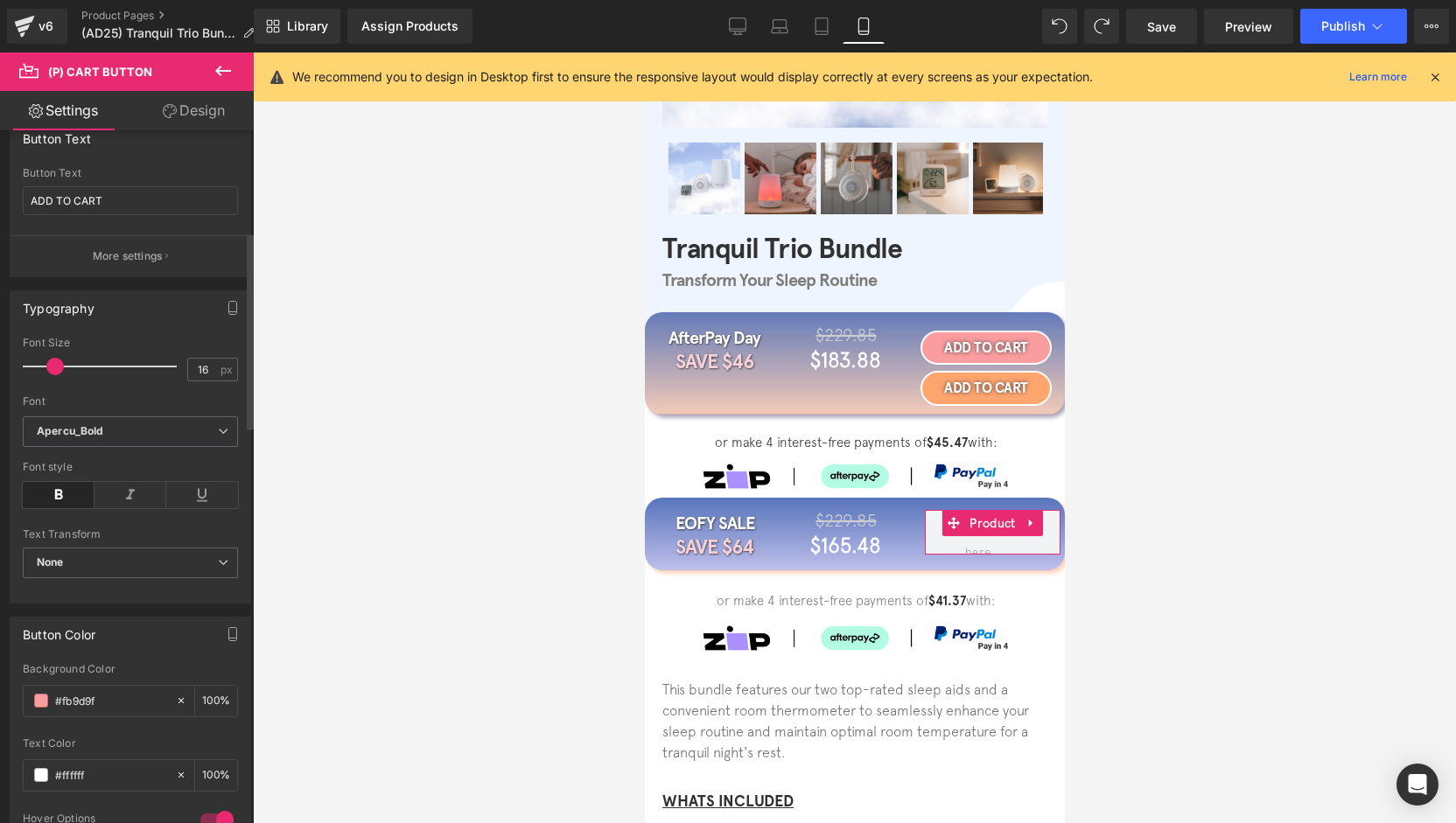
scroll to position [437, 0]
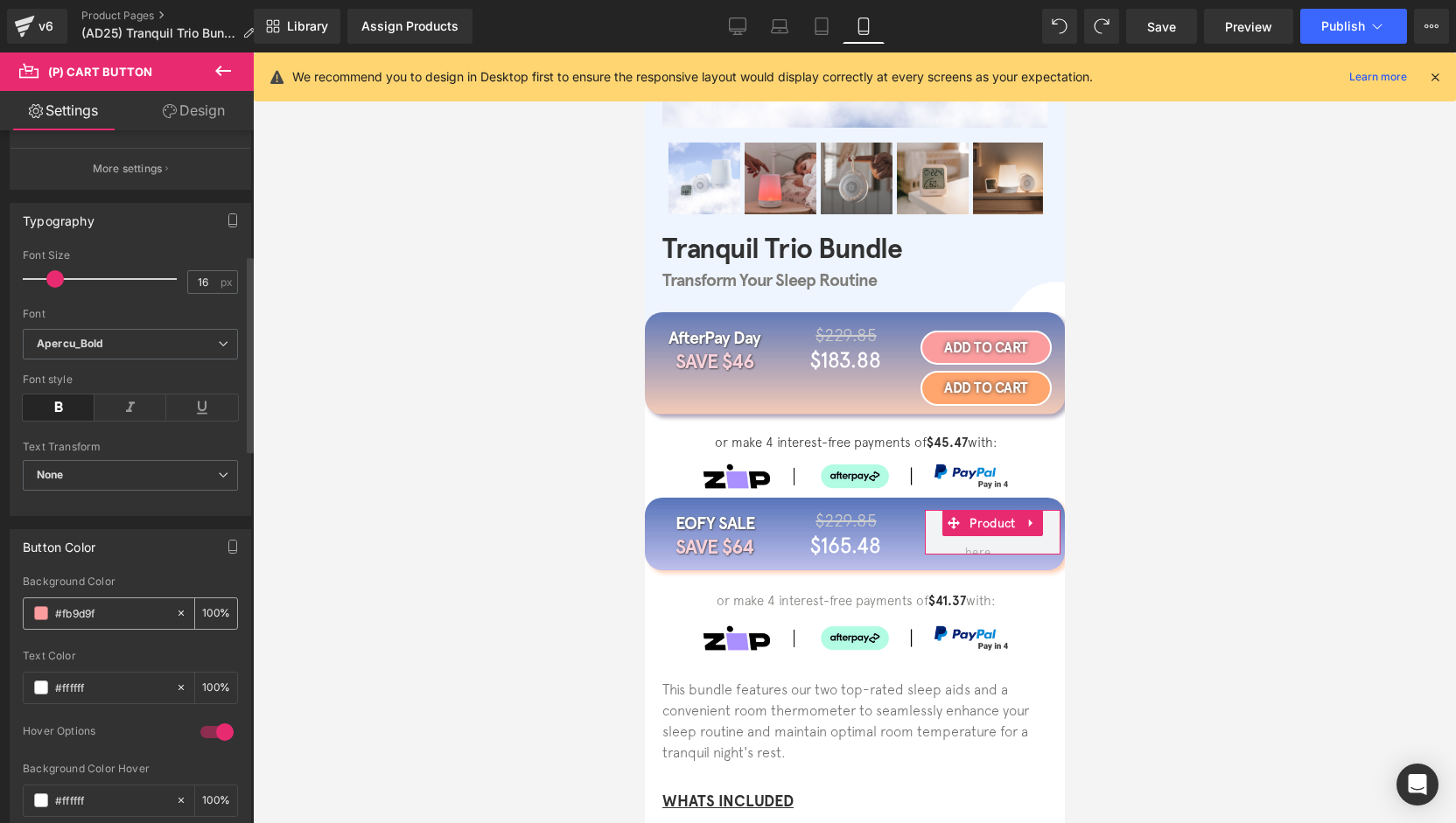
drag, startPoint x: 112, startPoint y: 604, endPoint x: 42, endPoint y: 617, distance: 71.2
click at [39, 618] on div "#fb9d9f" at bounding box center [99, 614] width 151 height 31
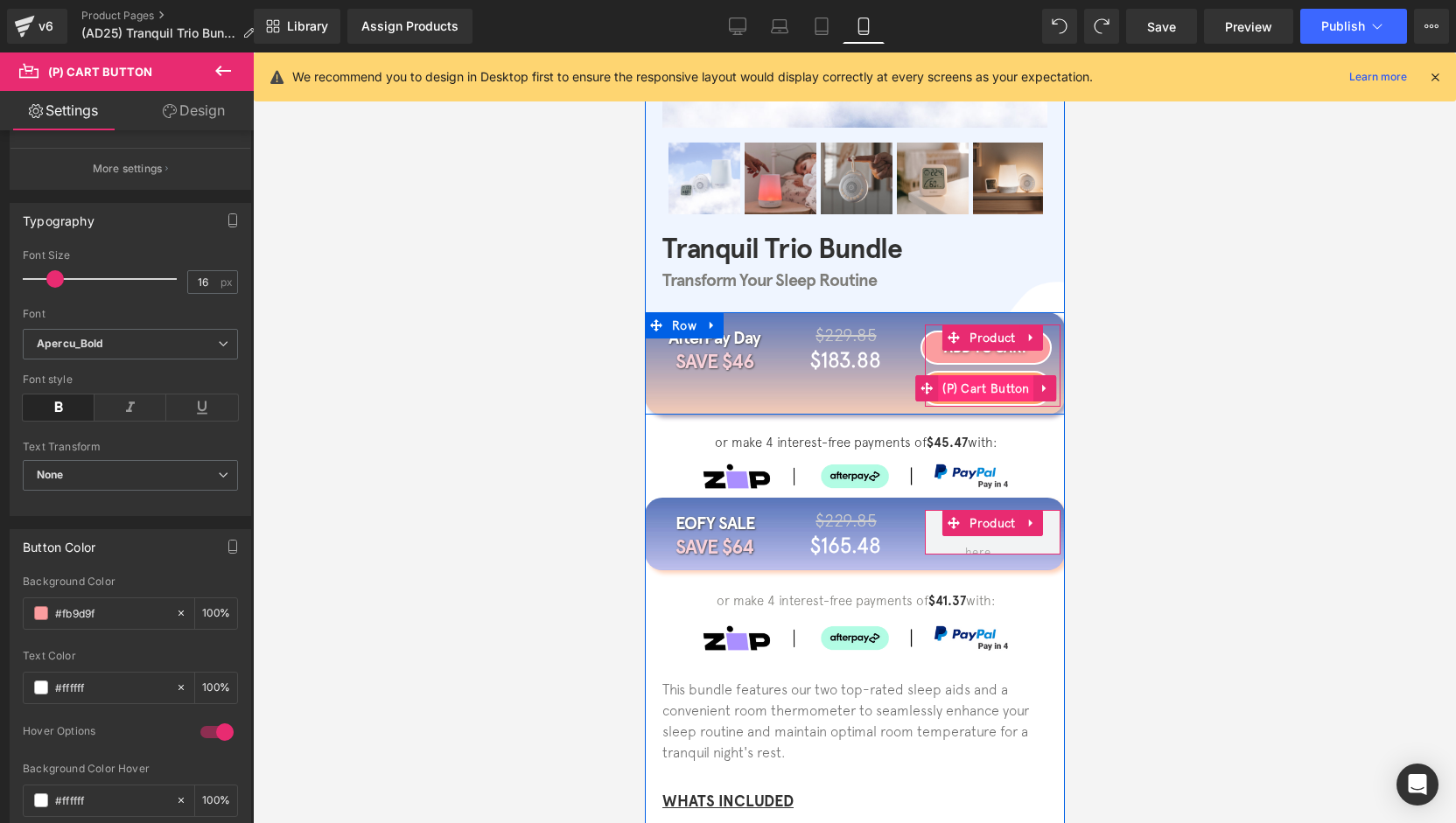
click at [976, 392] on span "(P) Cart Button" at bounding box center [985, 388] width 96 height 26
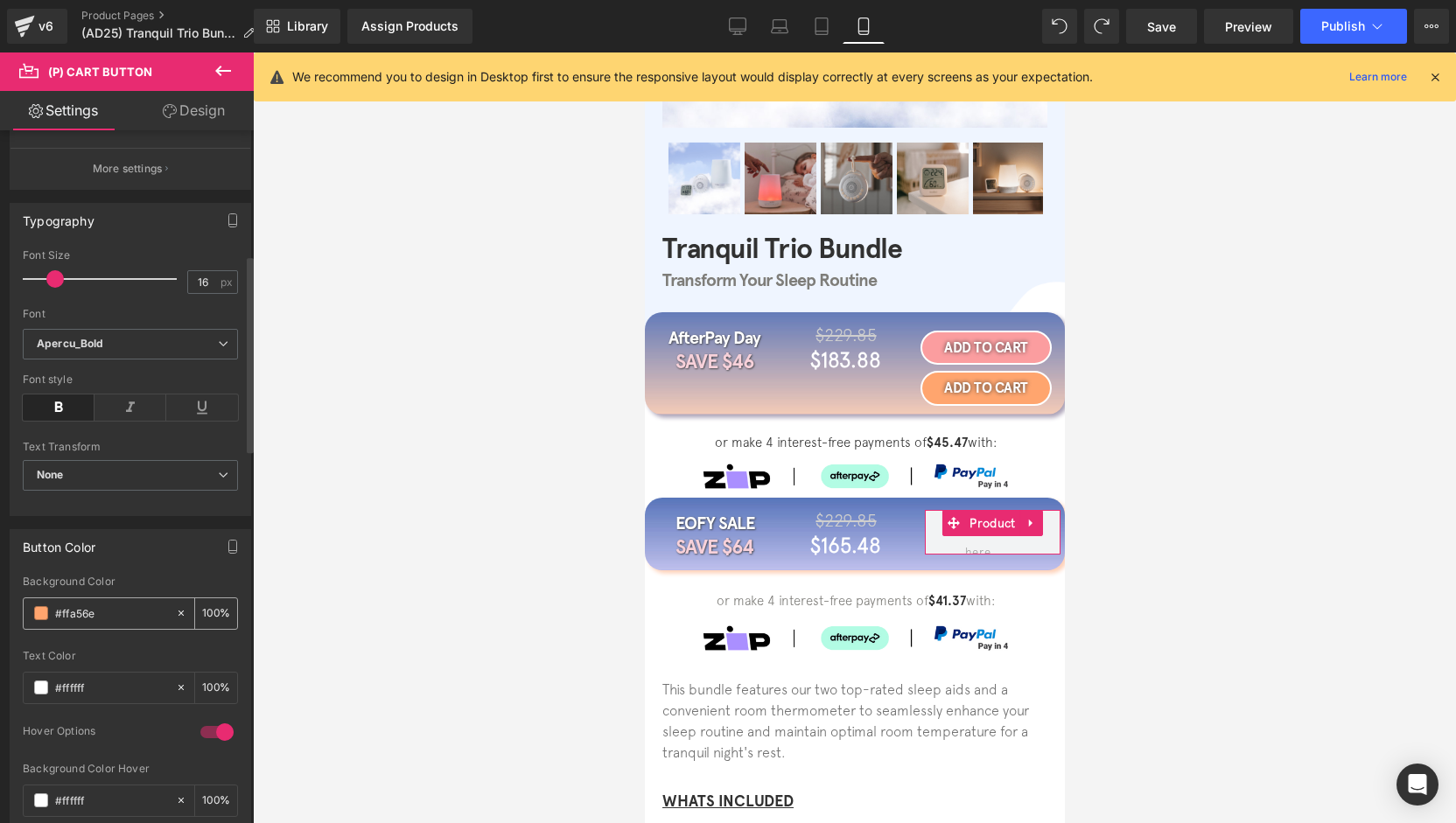
click at [49, 610] on div "#ffa56e" at bounding box center [99, 614] width 151 height 31
paste input "b9d9f"
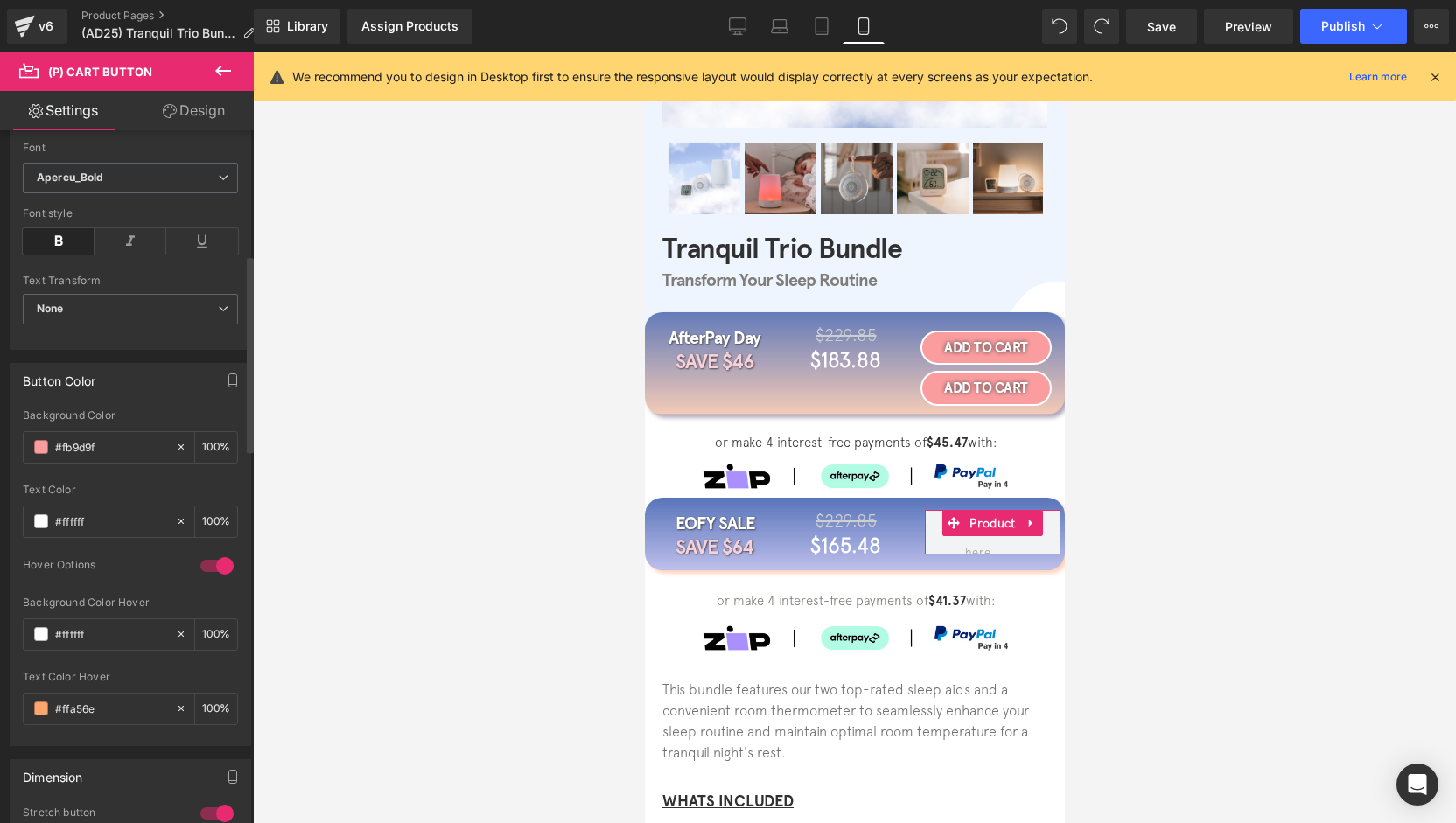
scroll to position [700, 0]
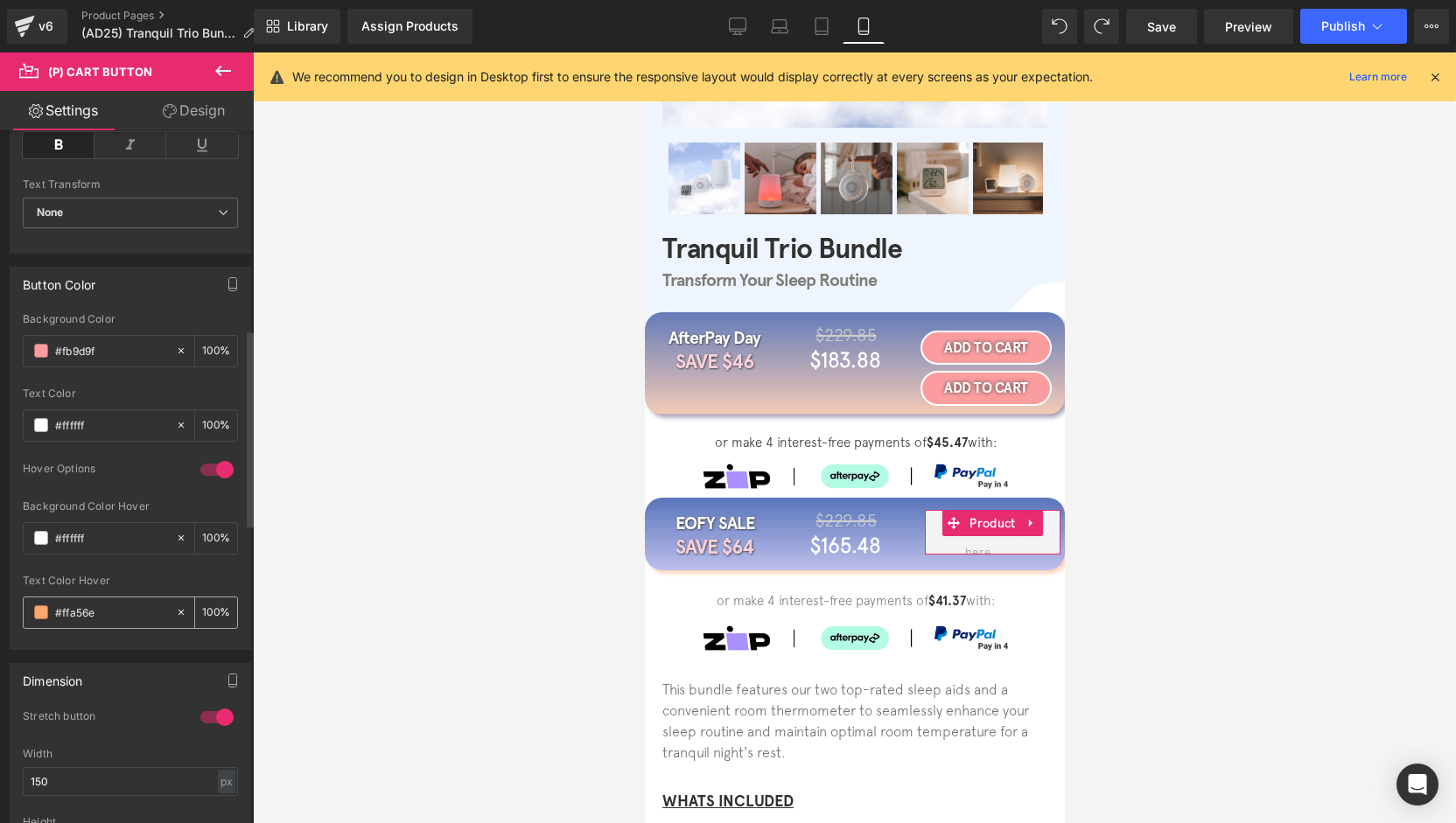
type input "#fb9d9f"
drag, startPoint x: 66, startPoint y: 609, endPoint x: 47, endPoint y: 612, distance: 19.2
click at [42, 612] on div "#ffa56e" at bounding box center [99, 613] width 151 height 31
paste input "b9d9f"
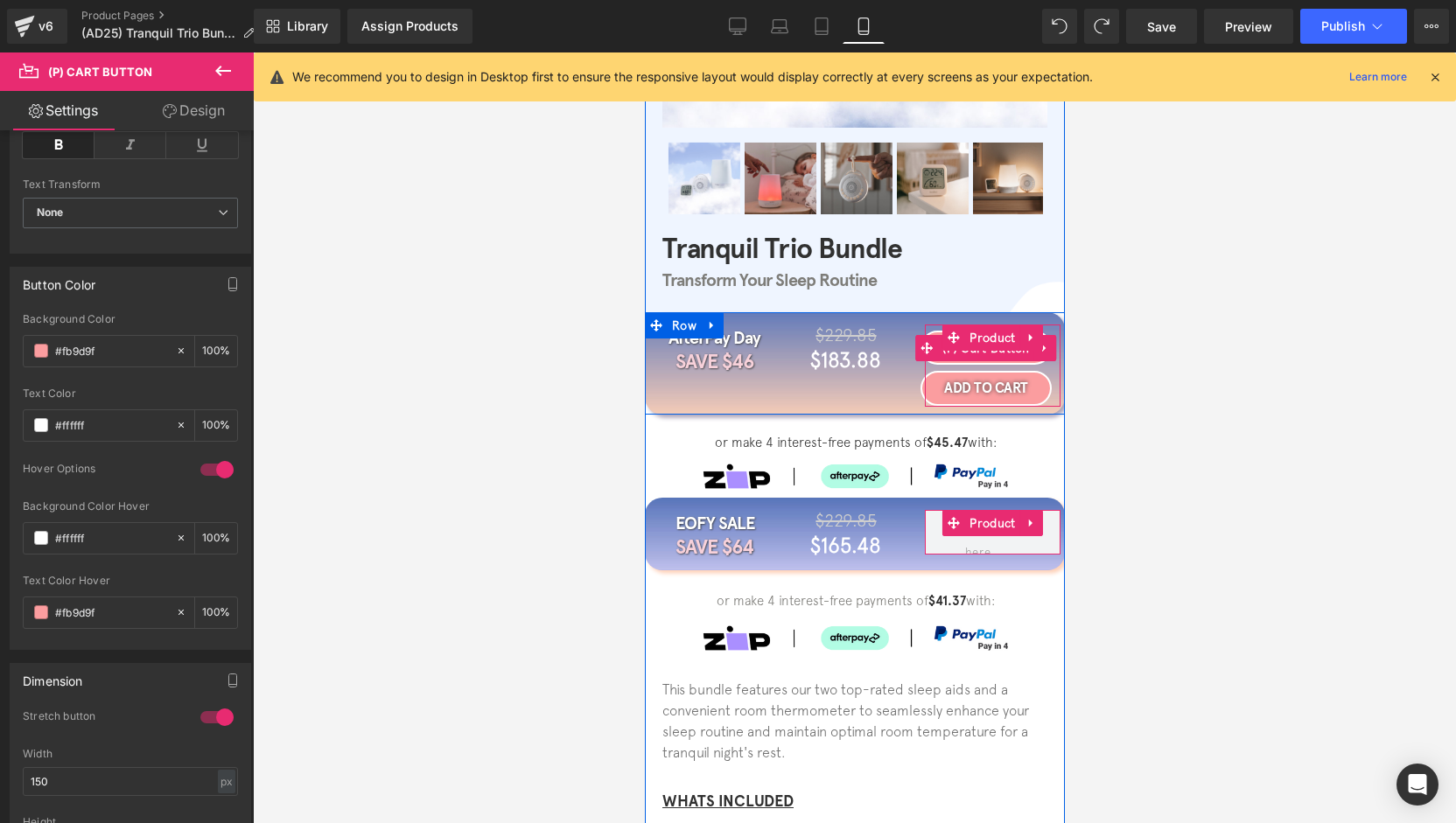
type input "#fb9d9f"
click at [1039, 353] on icon at bounding box center [1045, 348] width 13 height 14
click at [1032, 356] on link at bounding box center [1033, 347] width 23 height 26
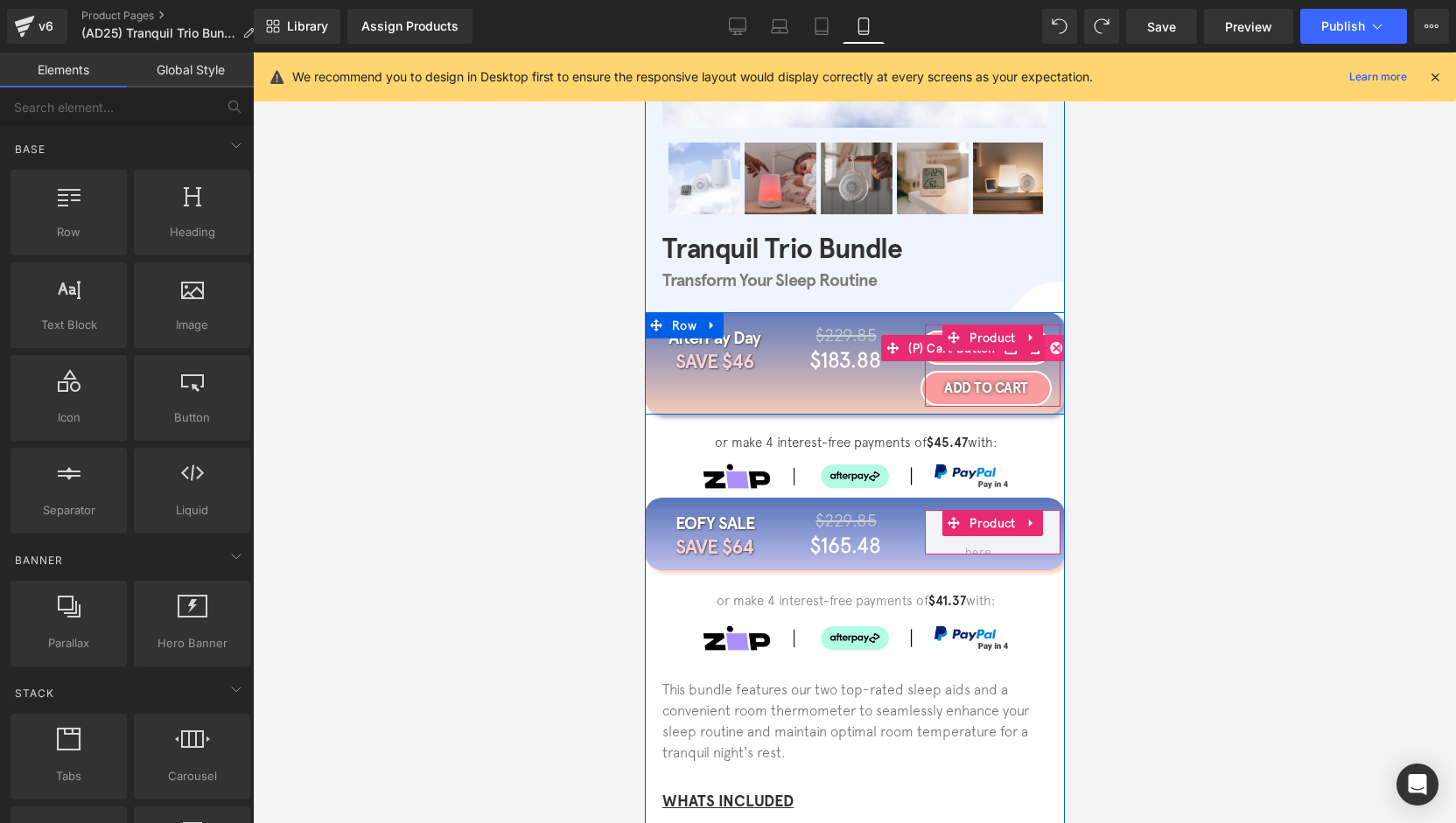
click at [1050, 351] on icon at bounding box center [1055, 348] width 13 height 13
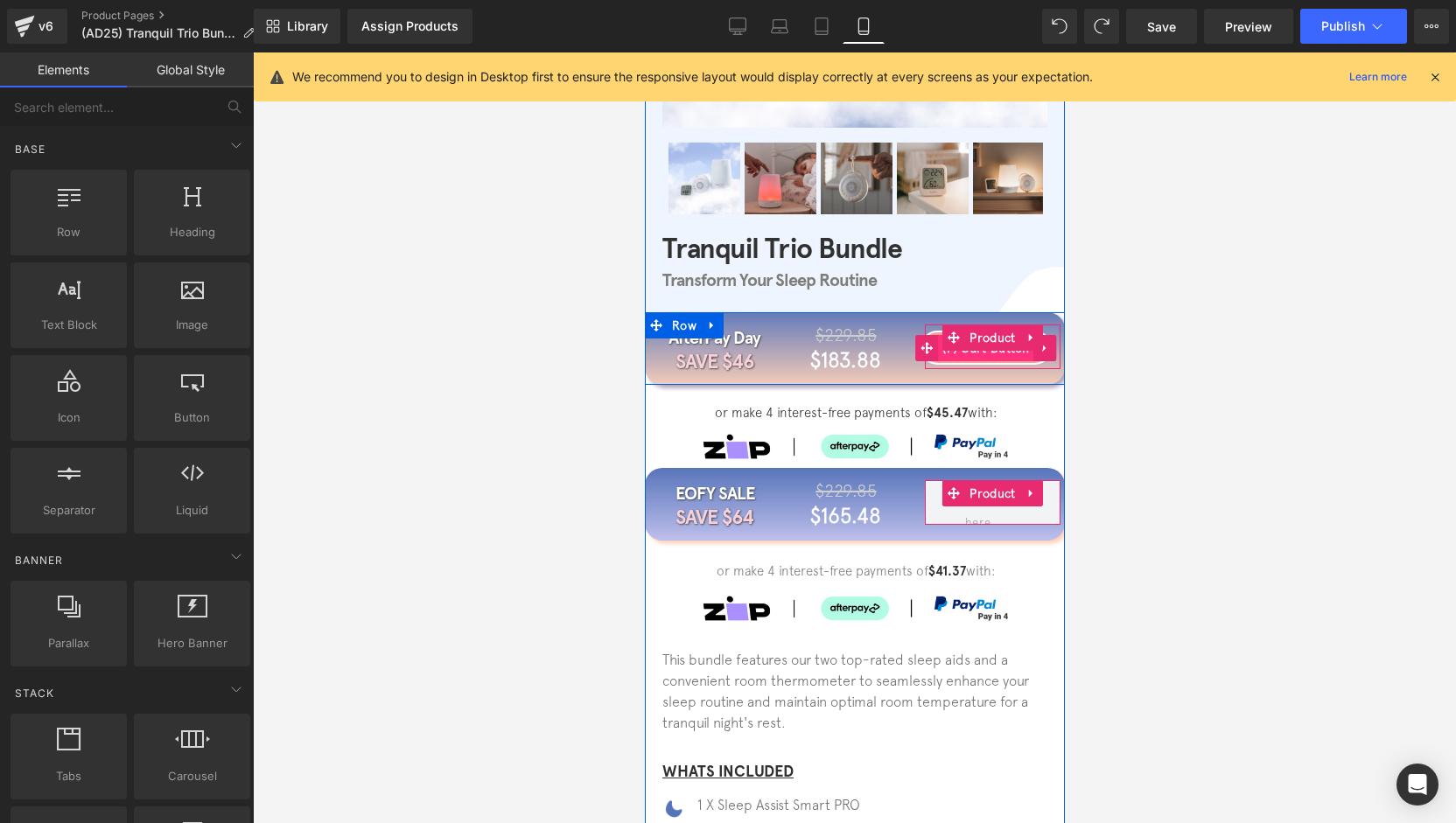
click at [983, 357] on span "(P) Cart Button" at bounding box center [985, 347] width 96 height 26
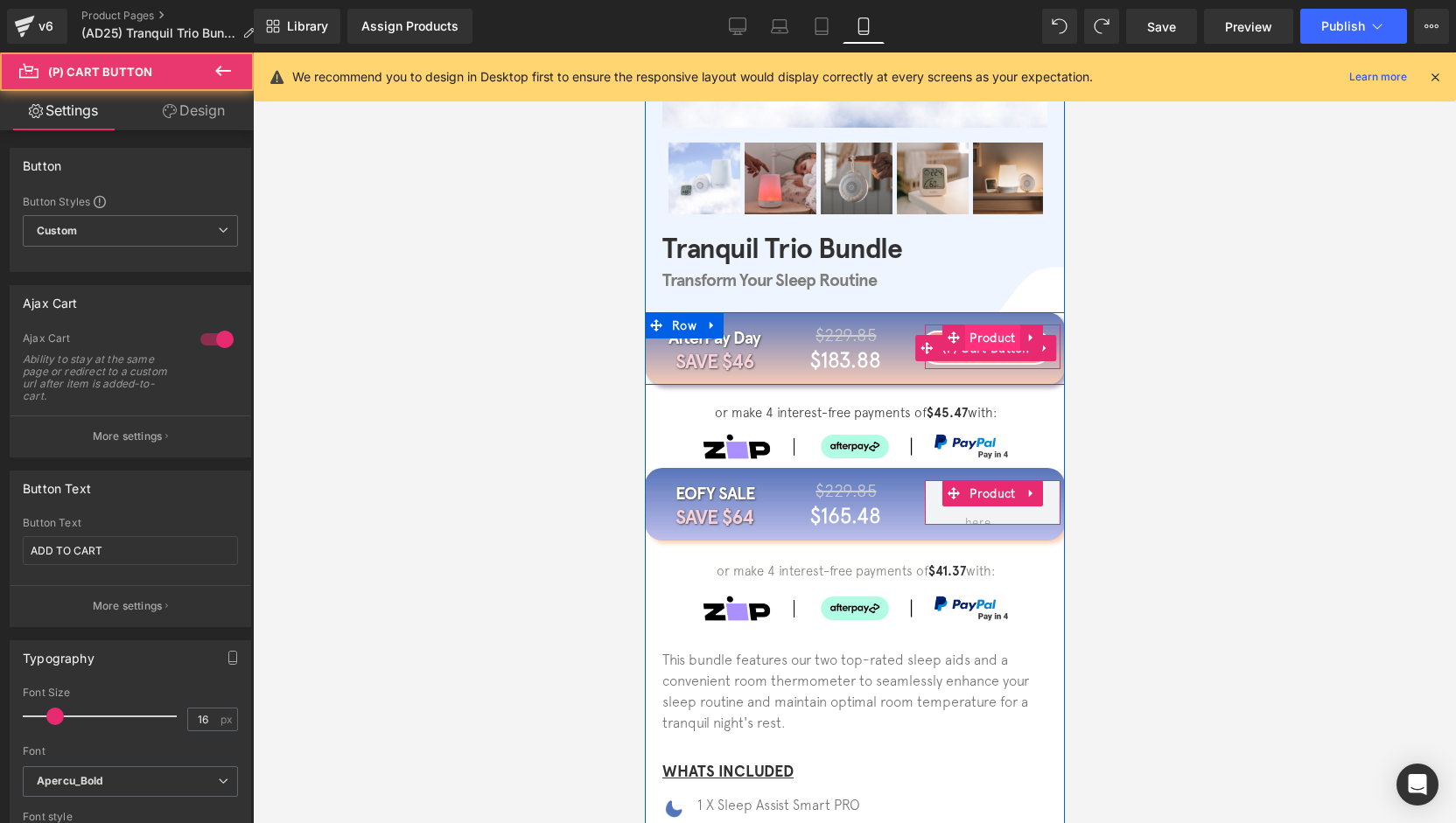
click at [984, 342] on span "Product" at bounding box center [992, 338] width 54 height 26
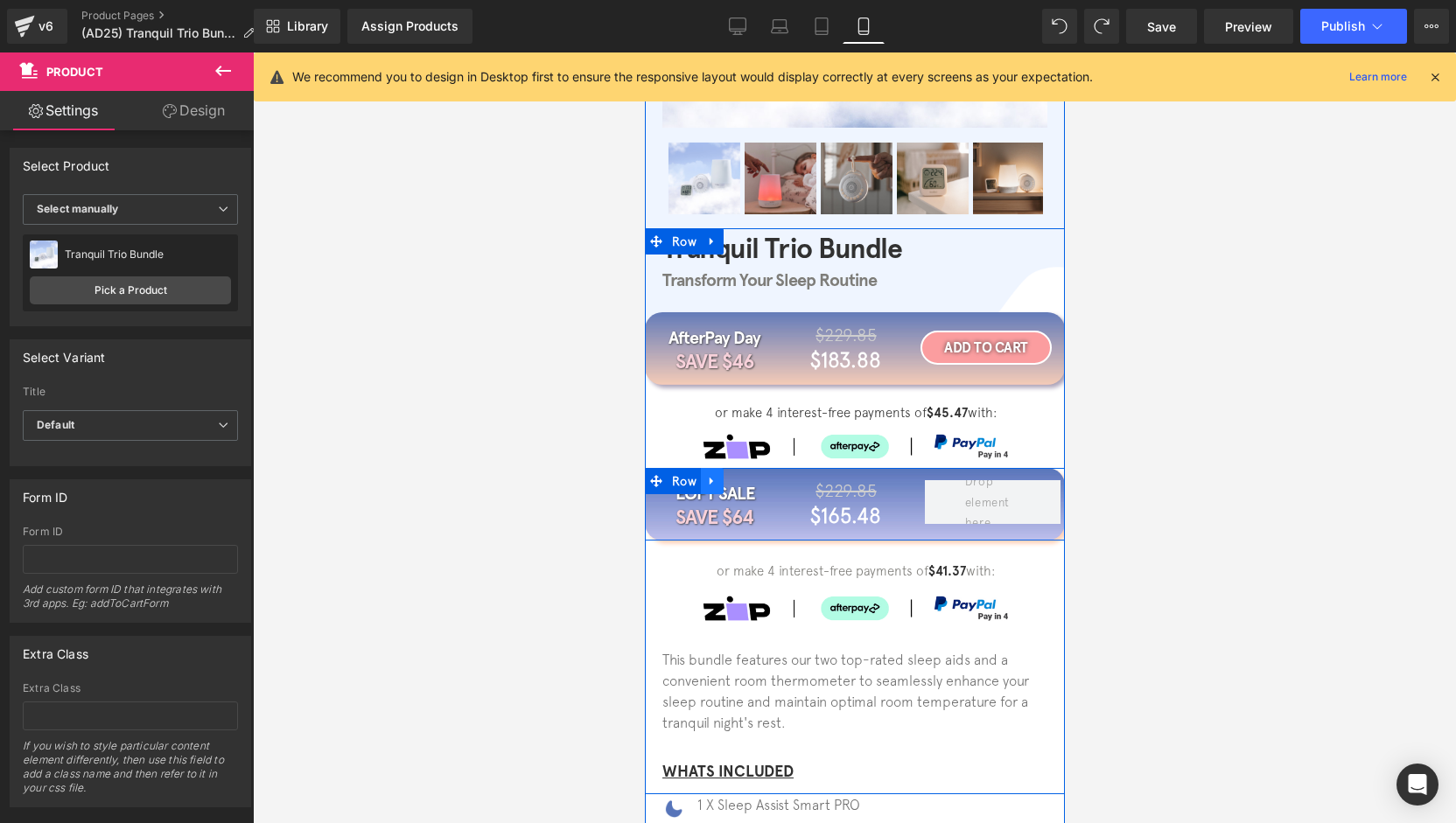
click at [709, 479] on icon at bounding box center [711, 482] width 13 height 14
click at [758, 481] on link at bounding box center [758, 481] width 23 height 26
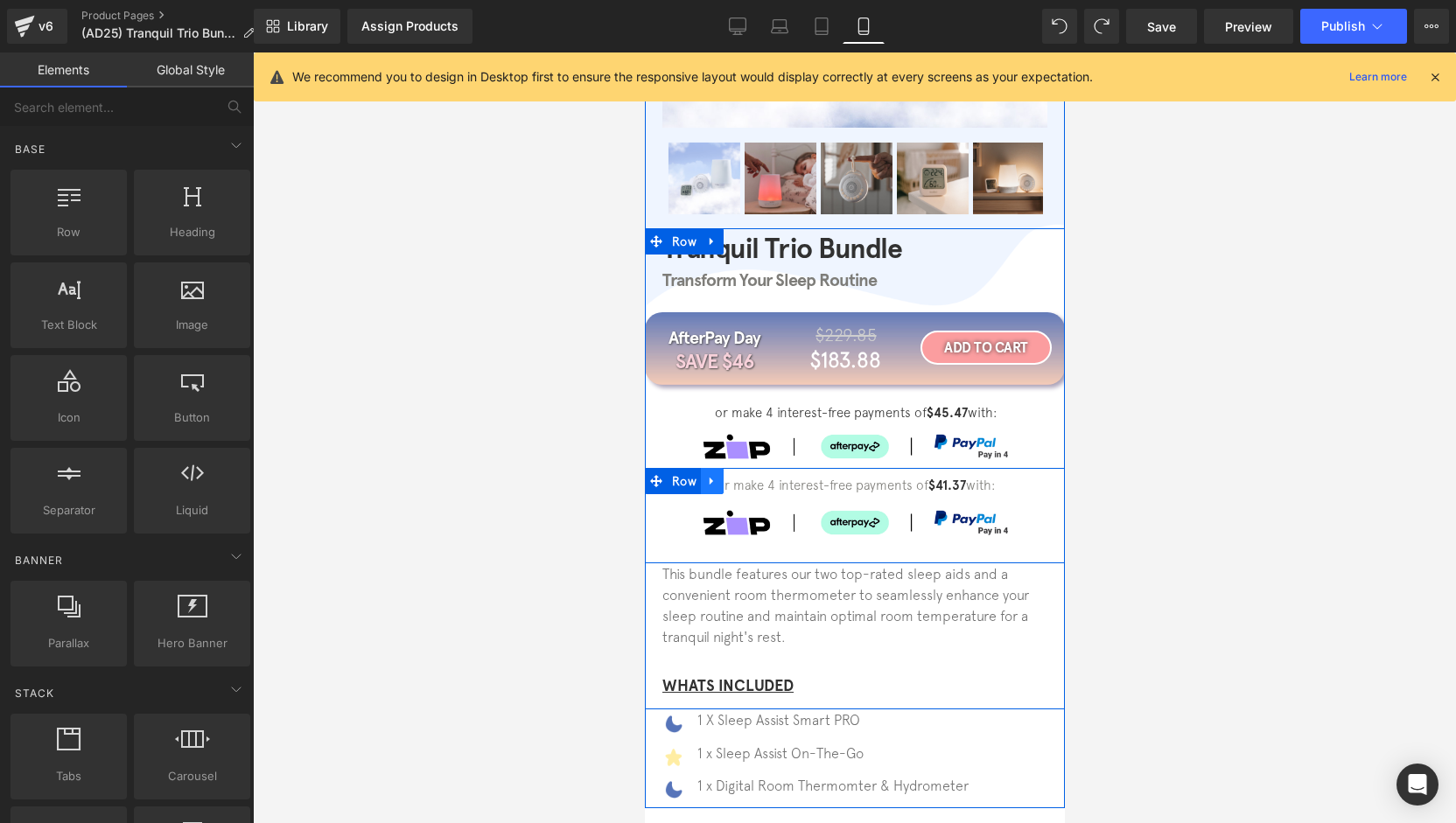
click at [710, 485] on link at bounding box center [712, 481] width 23 height 26
click at [751, 480] on icon at bounding box center [757, 481] width 13 height 13
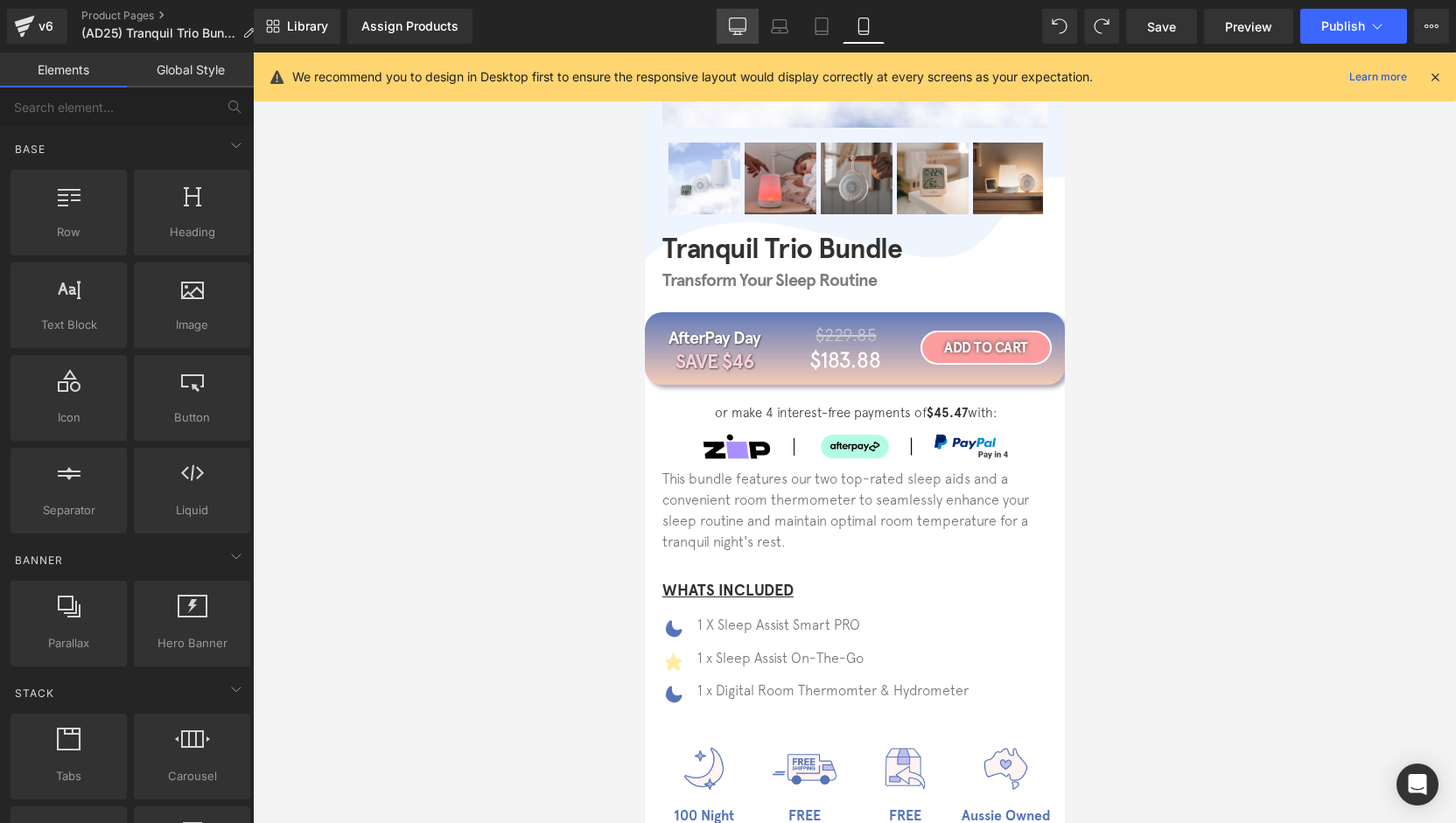
click at [751, 27] on link "Desktop" at bounding box center [737, 26] width 42 height 35
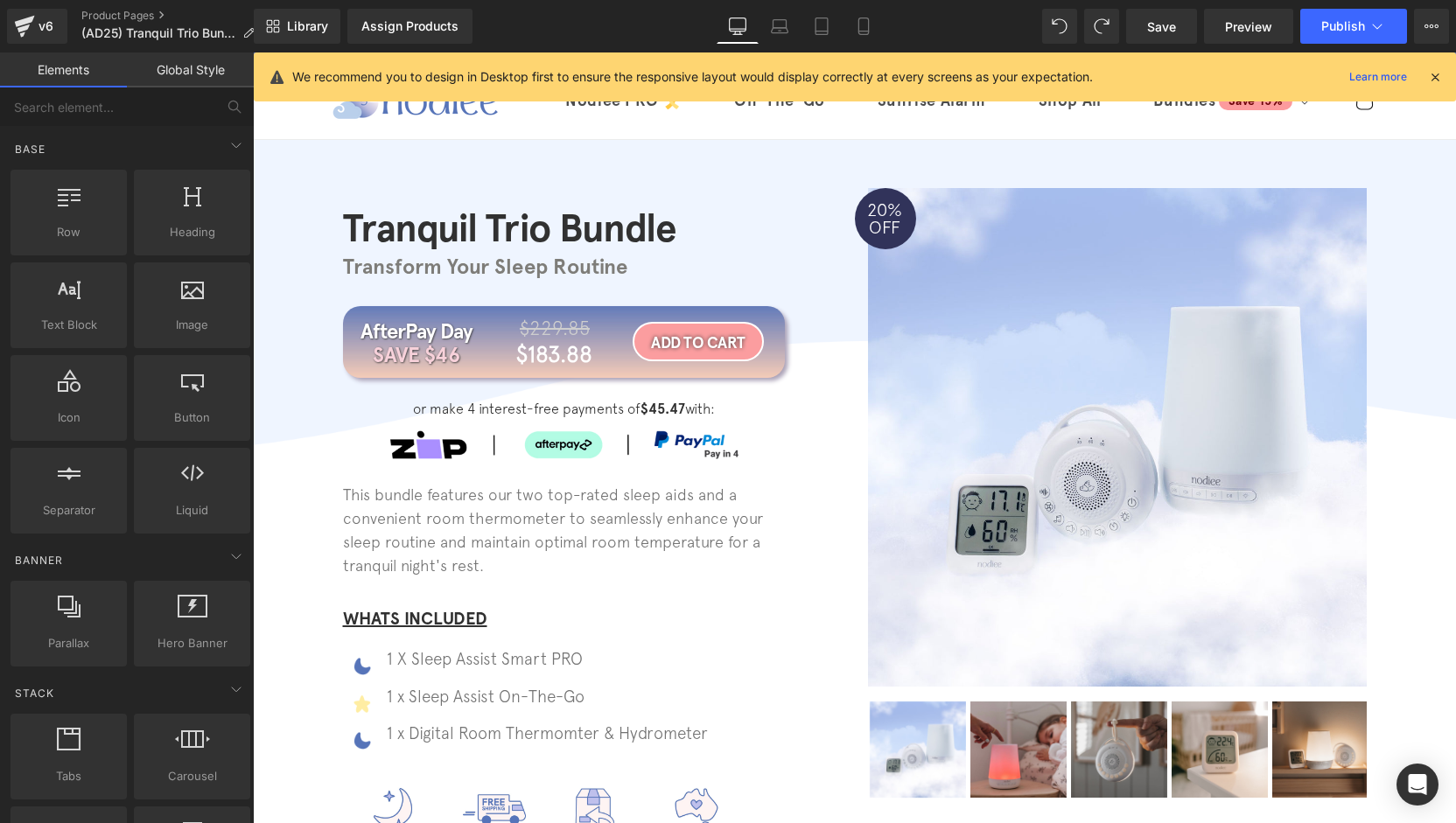
scroll to position [0, 0]
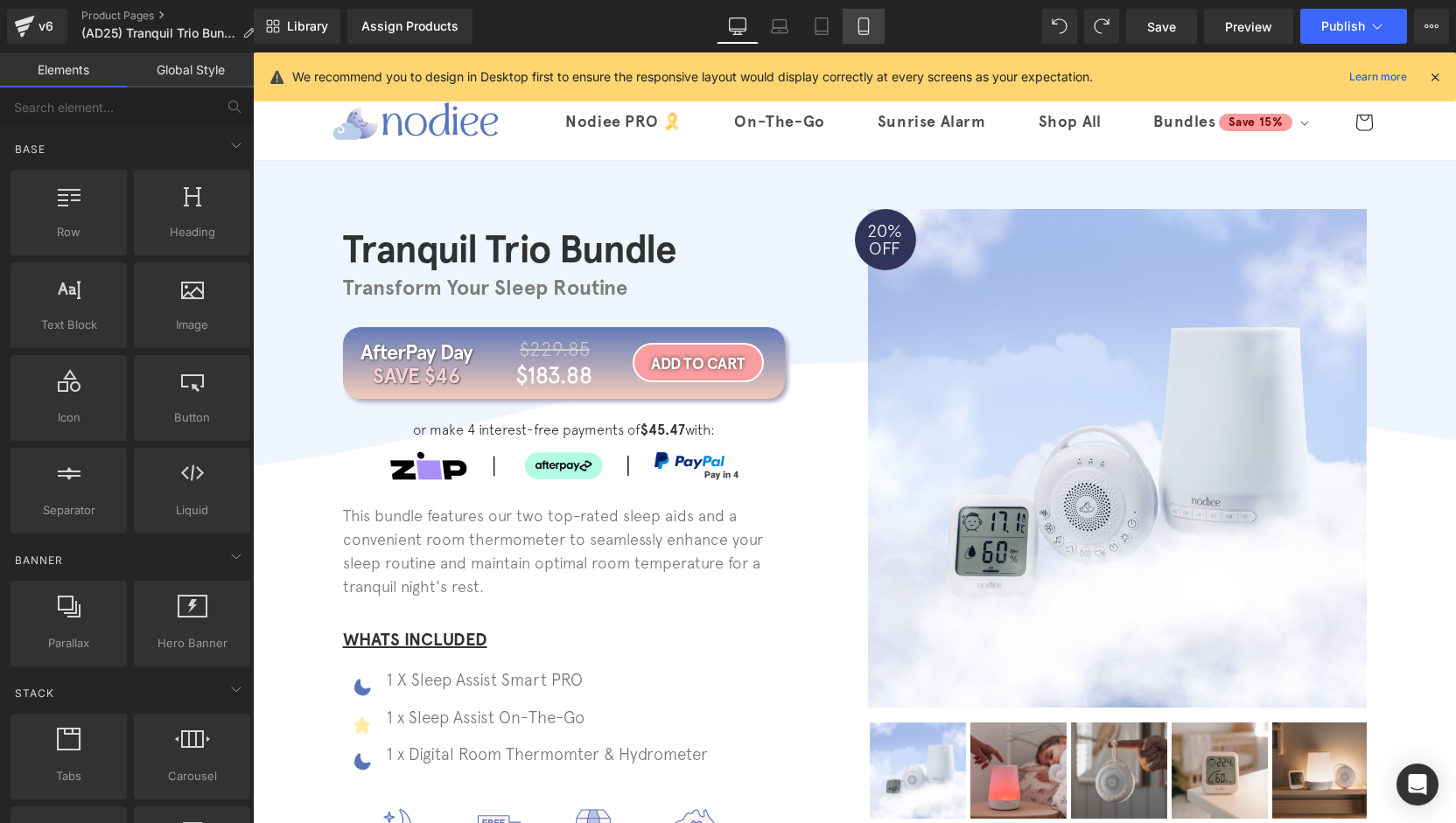
click at [868, 27] on icon at bounding box center [863, 26] width 10 height 16
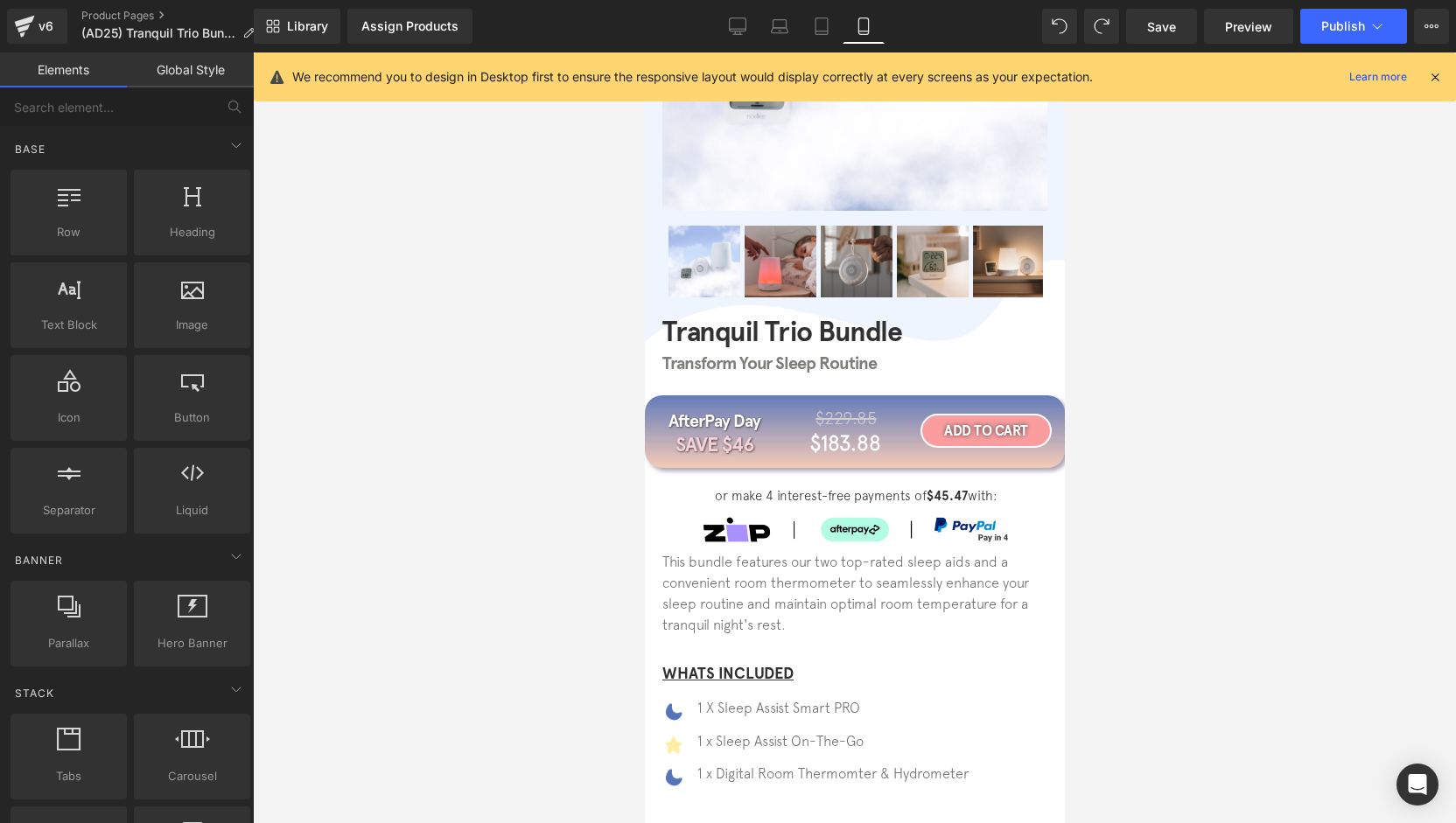
scroll to position [349, 0]
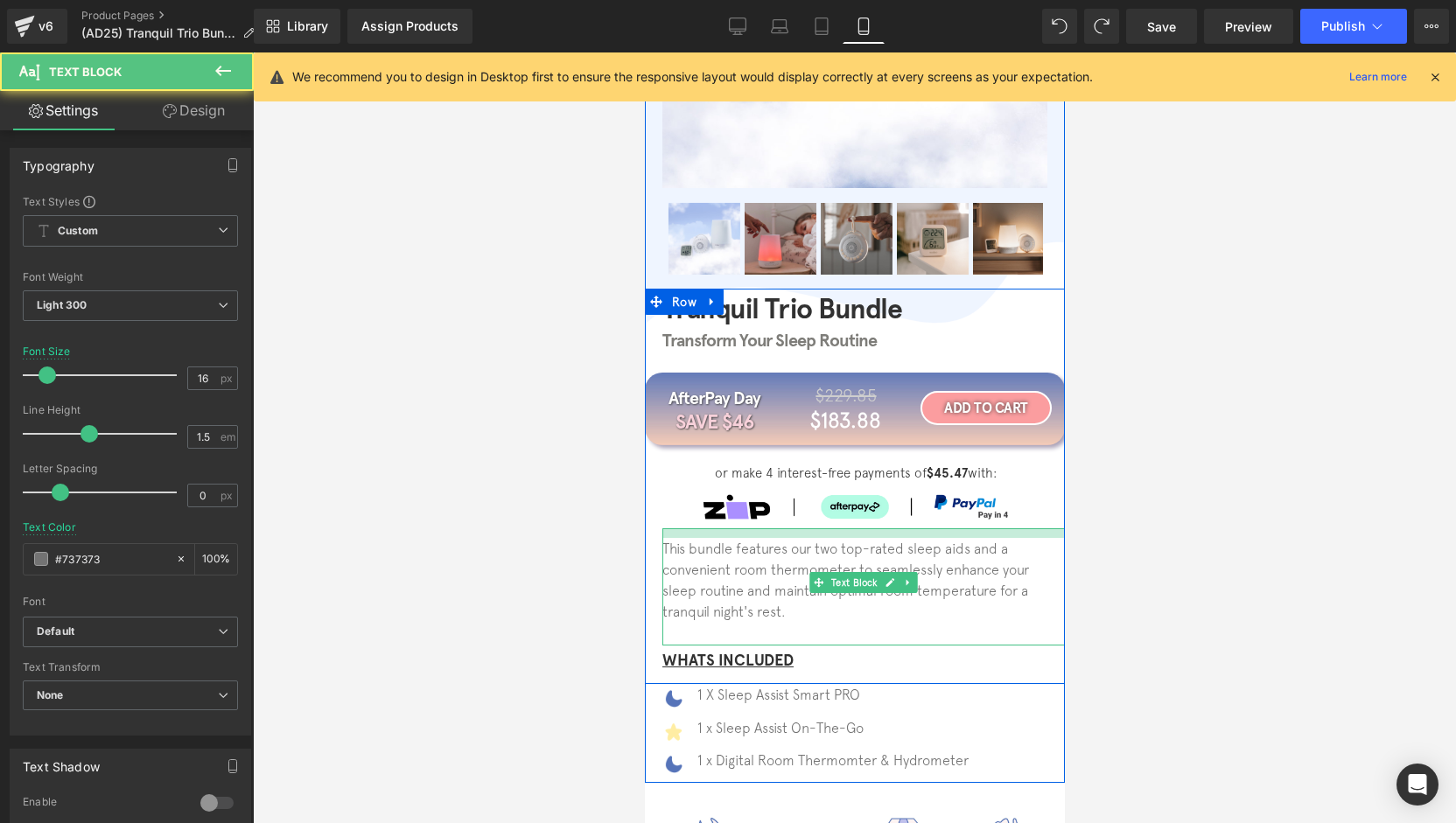
drag, startPoint x: 1020, startPoint y: 529, endPoint x: 1018, endPoint y: 538, distance: 9.2
click at [1018, 538] on div "This bundle features our two top-rated sleep aids and a convenient room thermom…" at bounding box center [863, 586] width 402 height 117
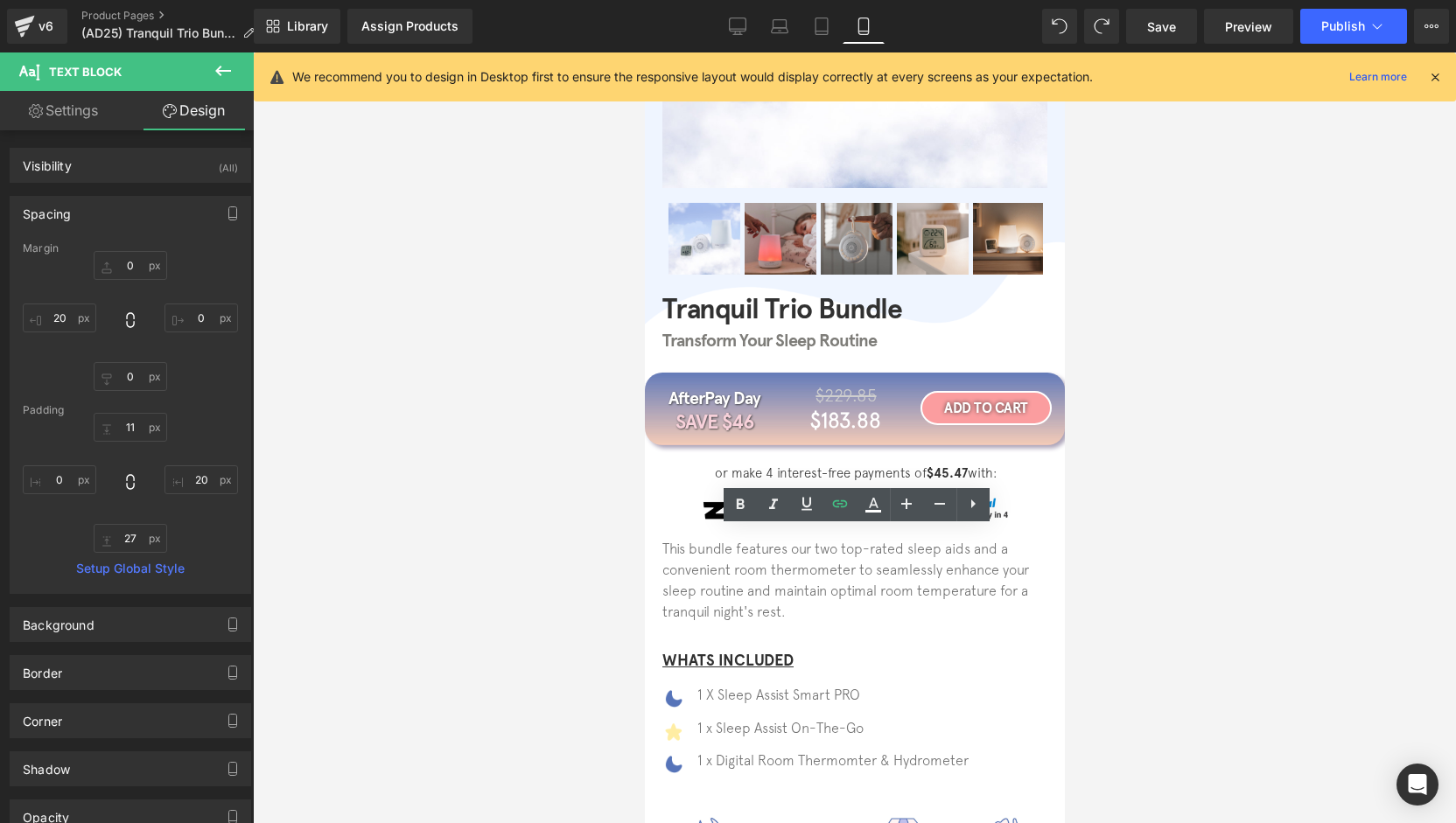
click at [1150, 509] on div at bounding box center [854, 437] width 1203 height 771
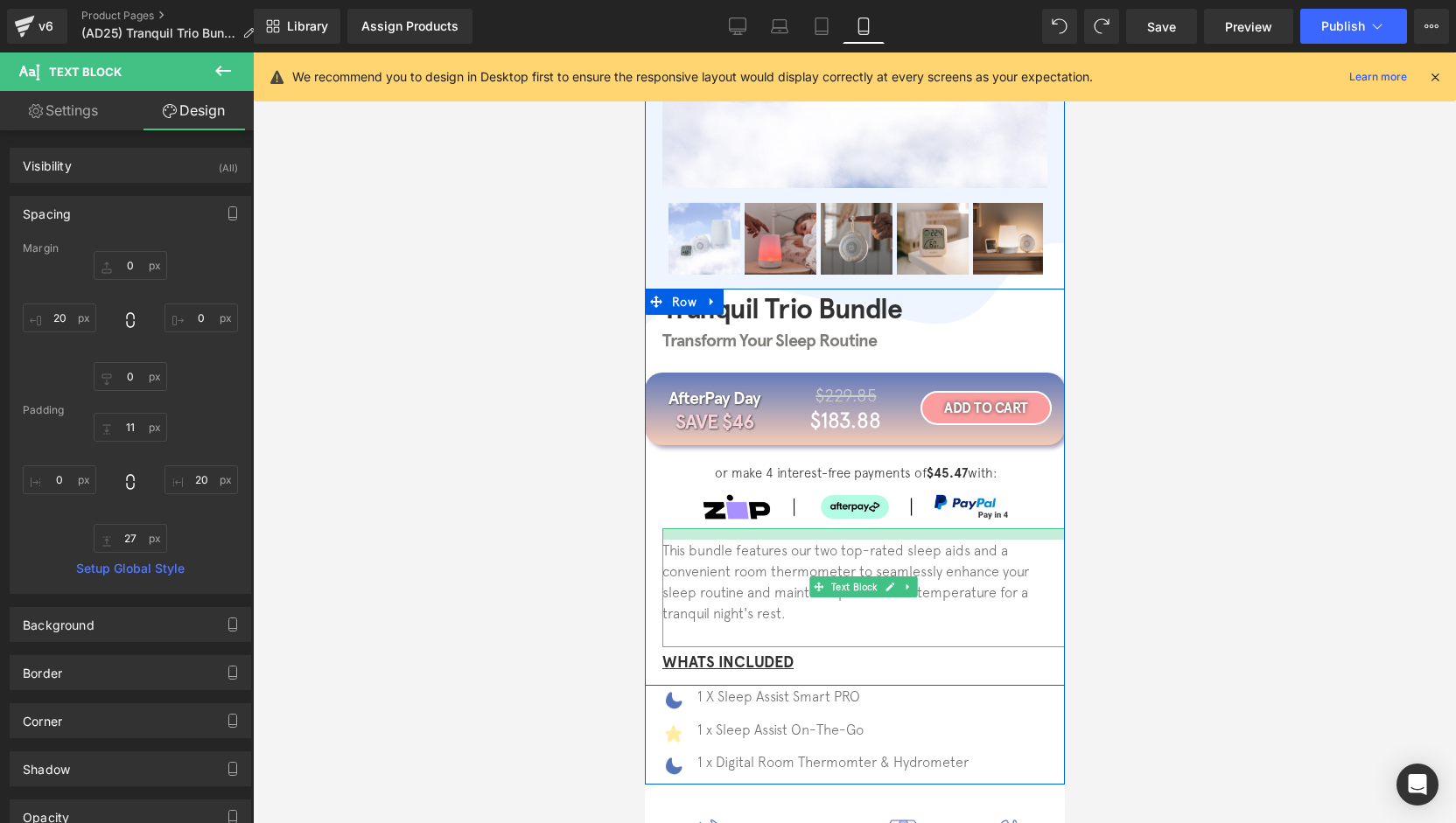
click at [1024, 536] on div at bounding box center [863, 534] width 402 height 12
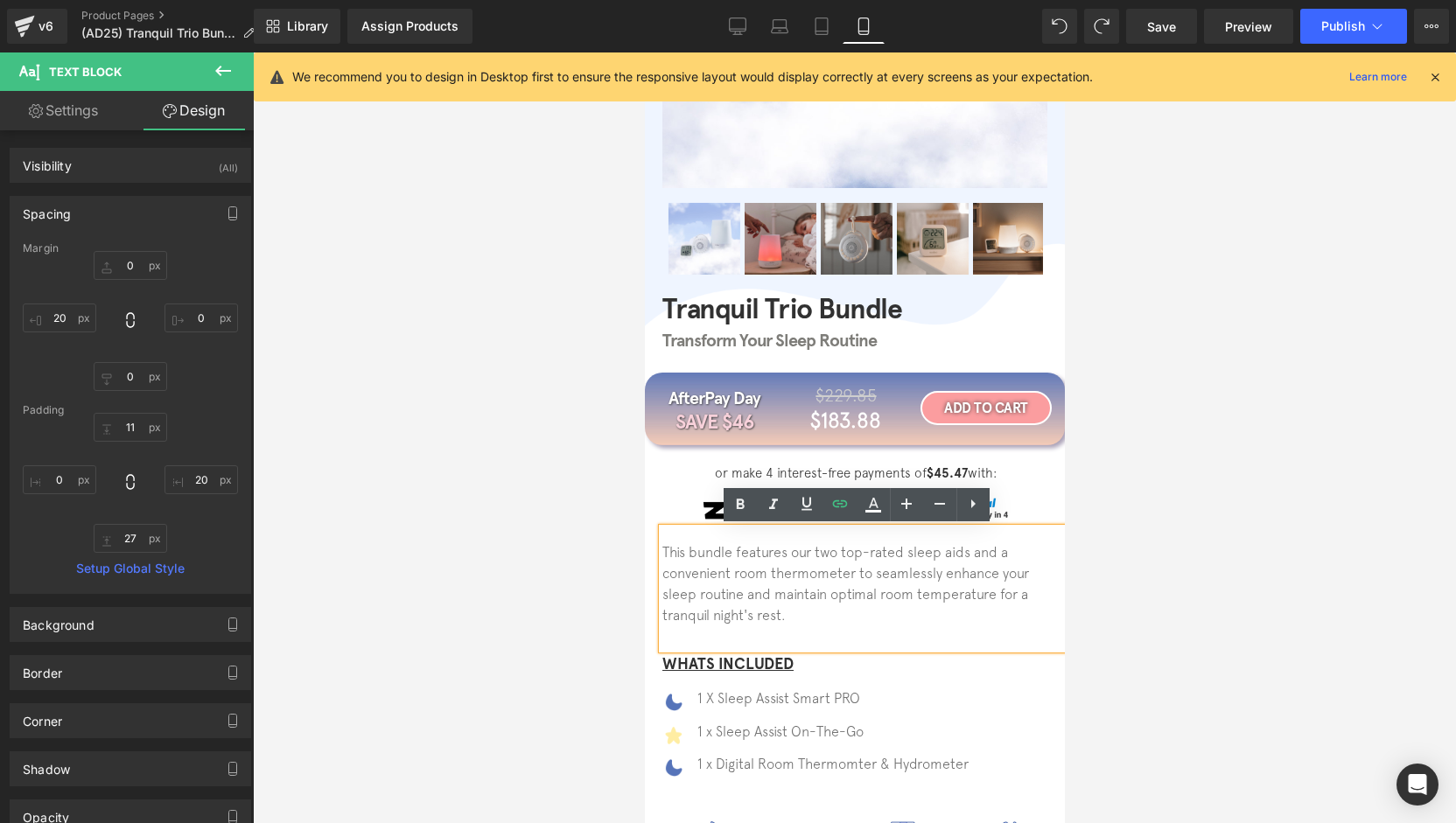
click at [420, 477] on div at bounding box center [854, 437] width 1203 height 771
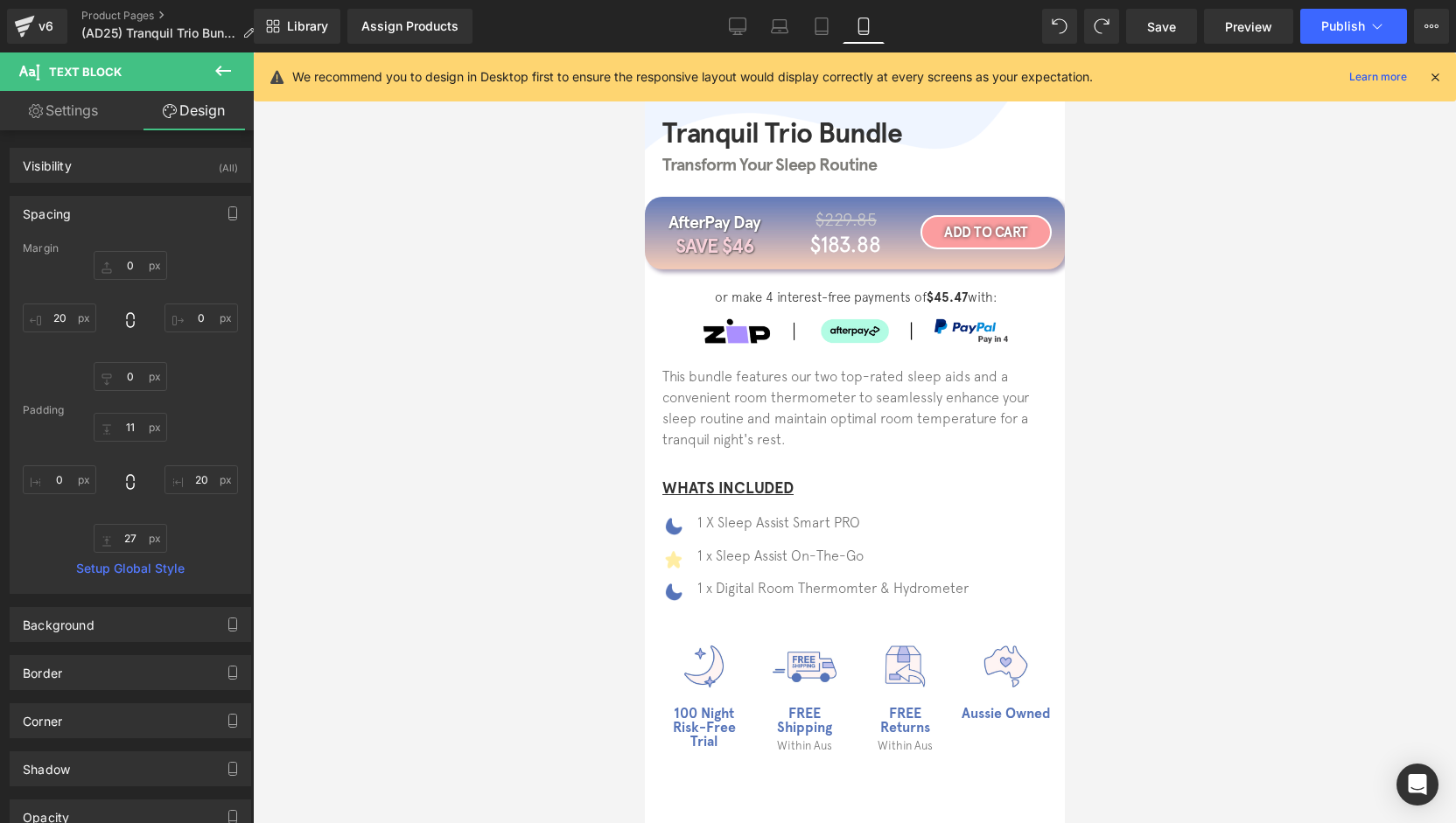
scroll to position [0, 0]
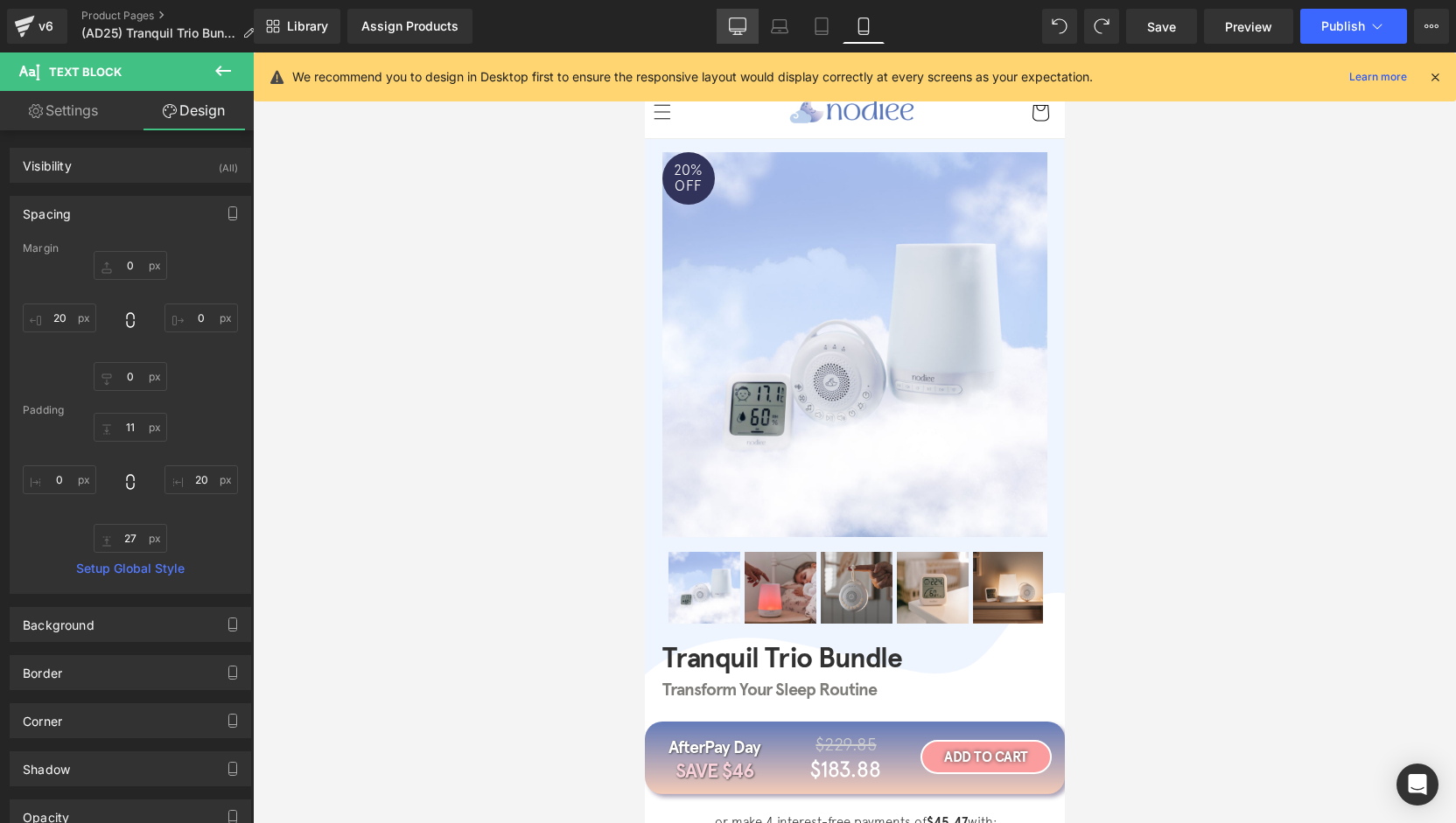
click at [733, 27] on icon at bounding box center [737, 26] width 17 height 17
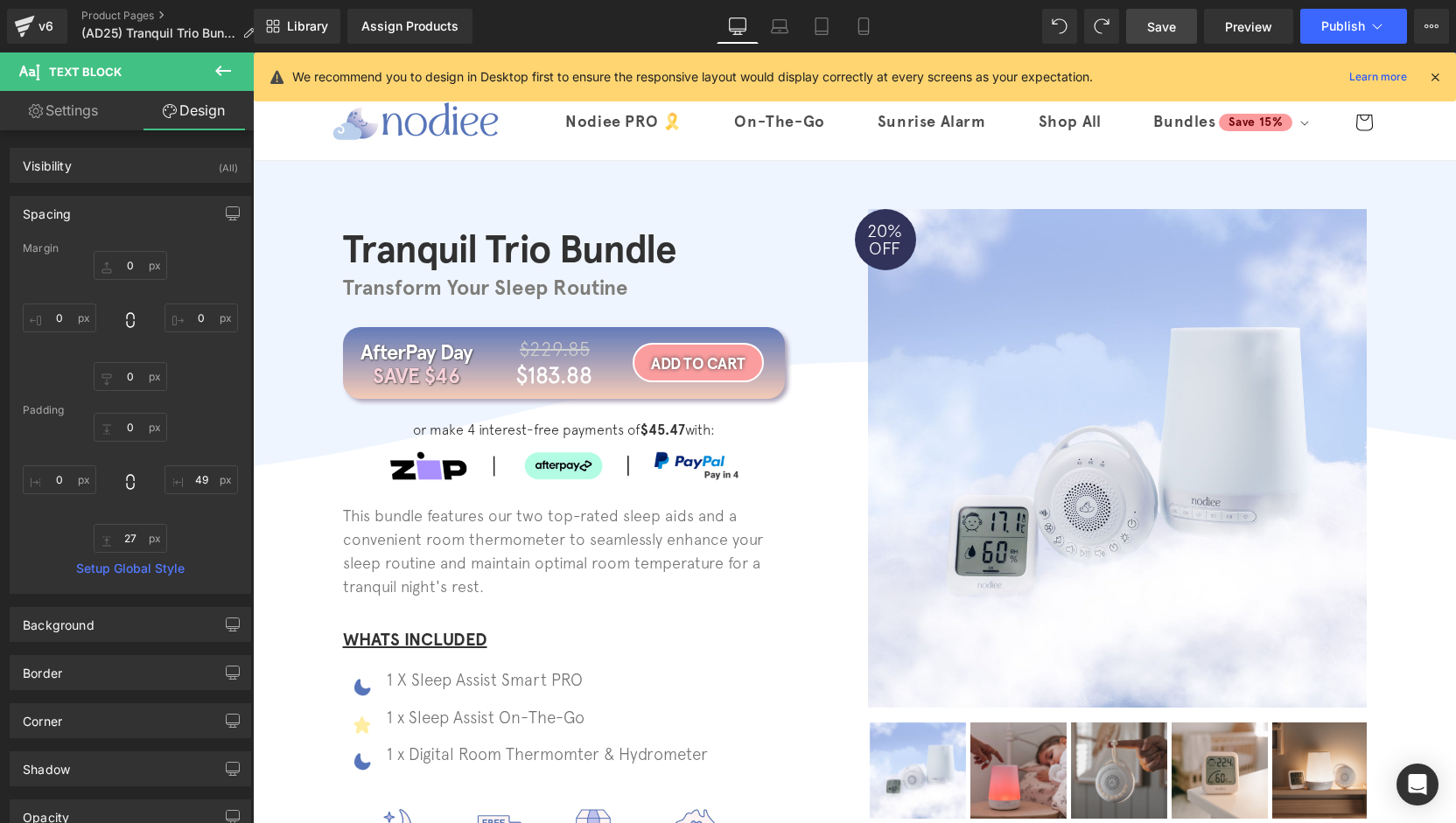
click at [1161, 32] on span "Save" at bounding box center [1162, 26] width 29 height 18
click at [1354, 32] on span "Publish" at bounding box center [1343, 26] width 44 height 14
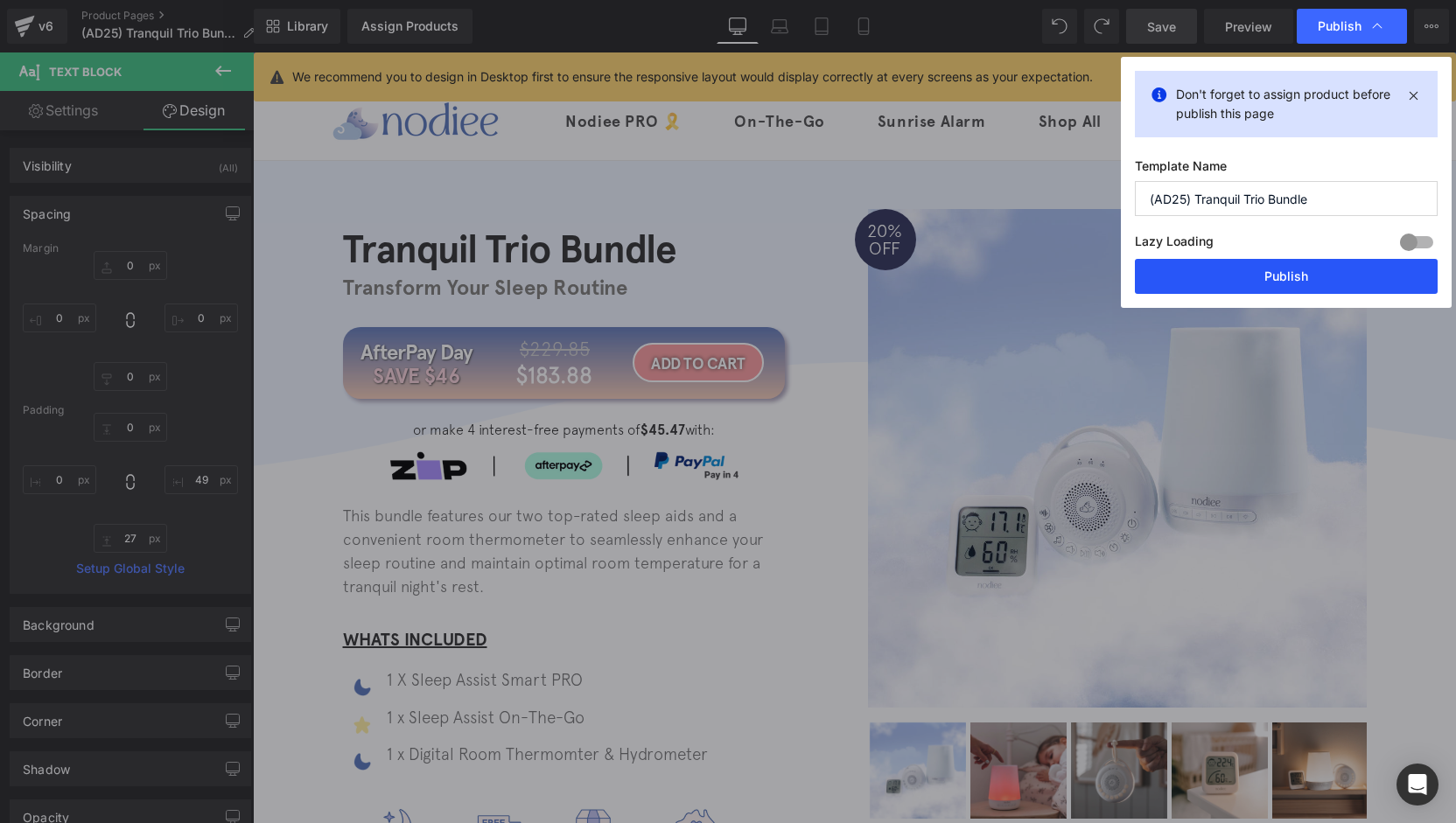
click at [1294, 275] on button "Publish" at bounding box center [1286, 277] width 303 height 35
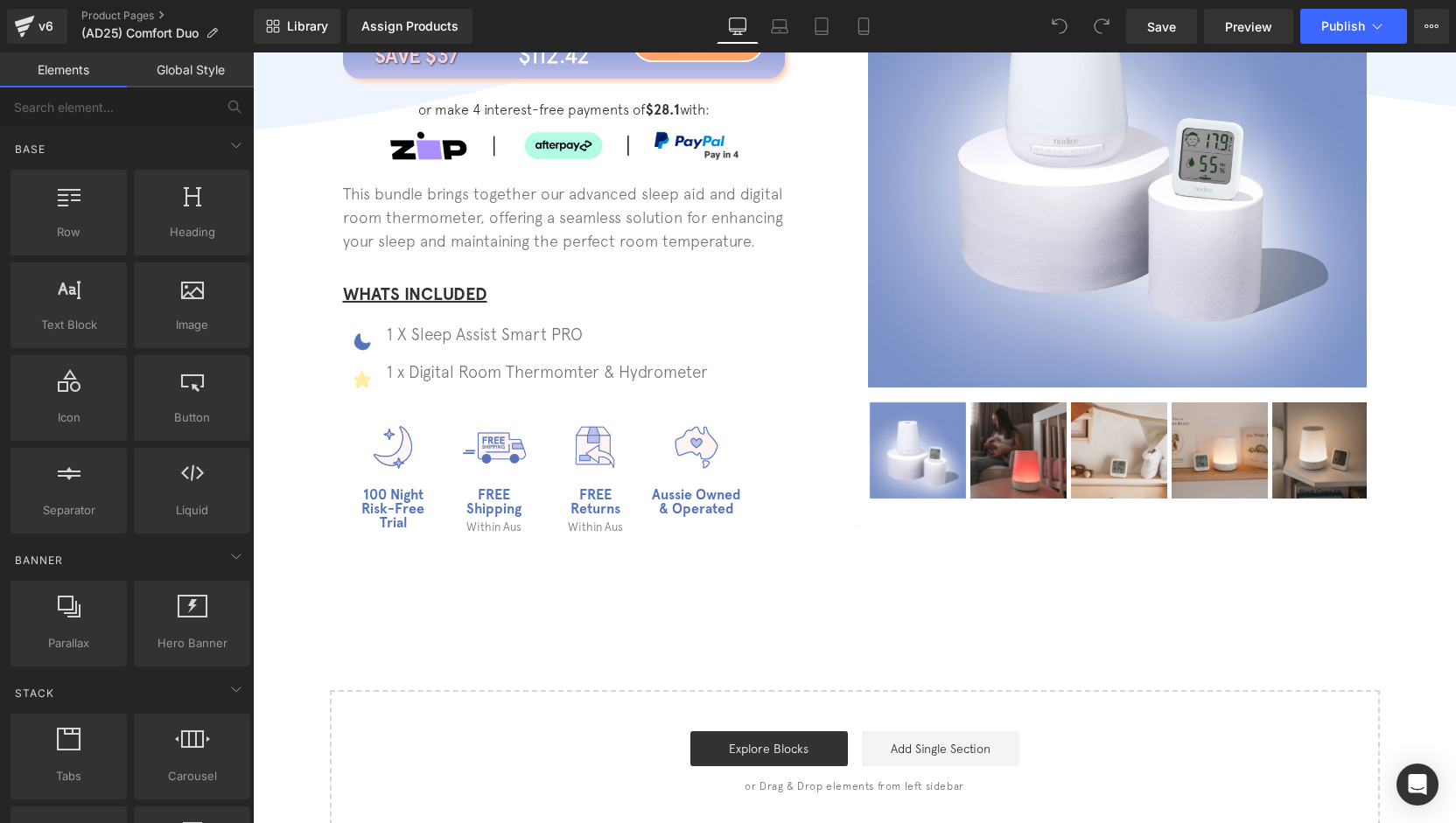
scroll to position [87, 0]
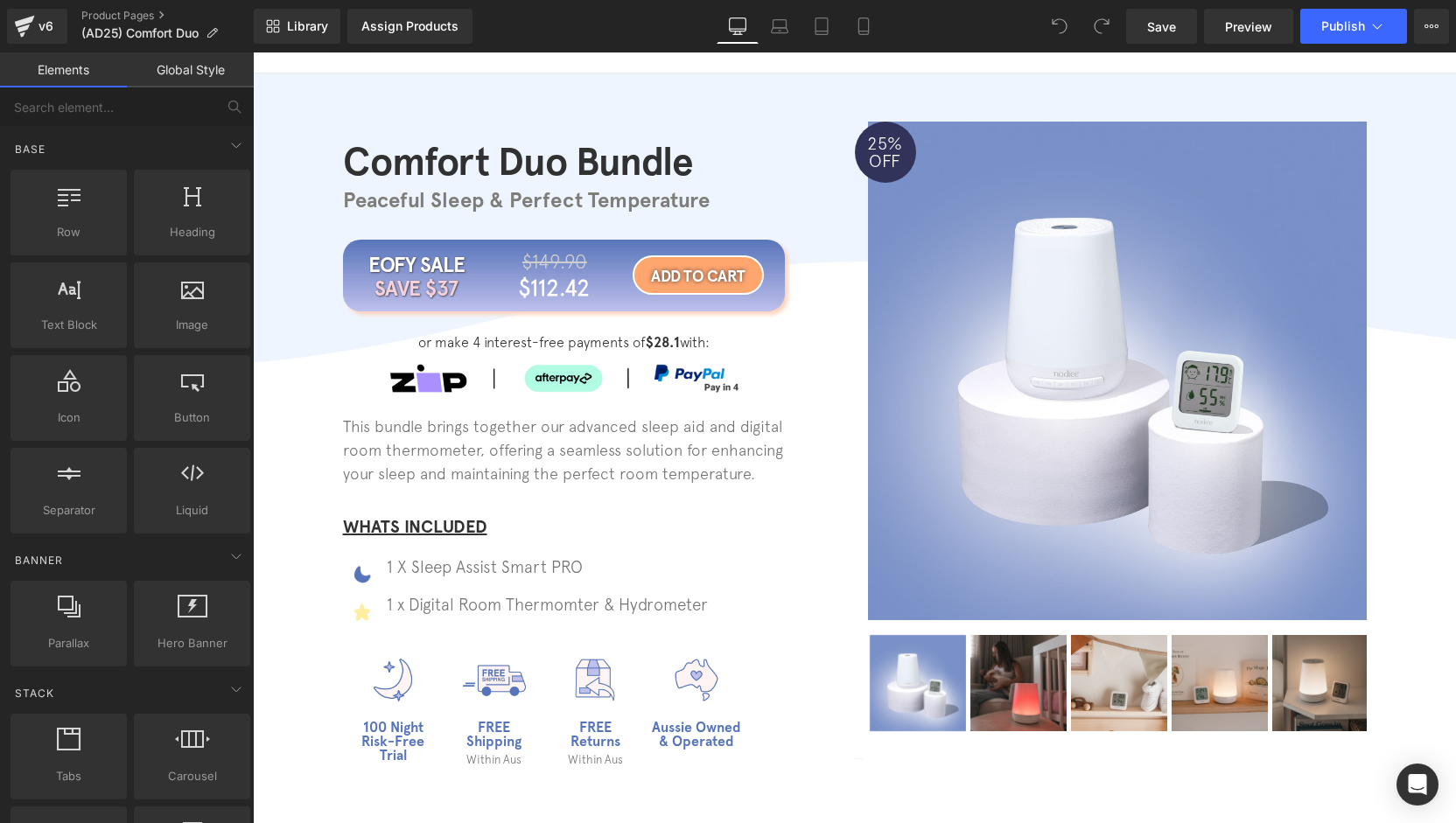
drag, startPoint x: 1094, startPoint y: 331, endPoint x: 1094, endPoint y: 343, distance: 12.0
click at [1094, 331] on img at bounding box center [1117, 371] width 525 height 499
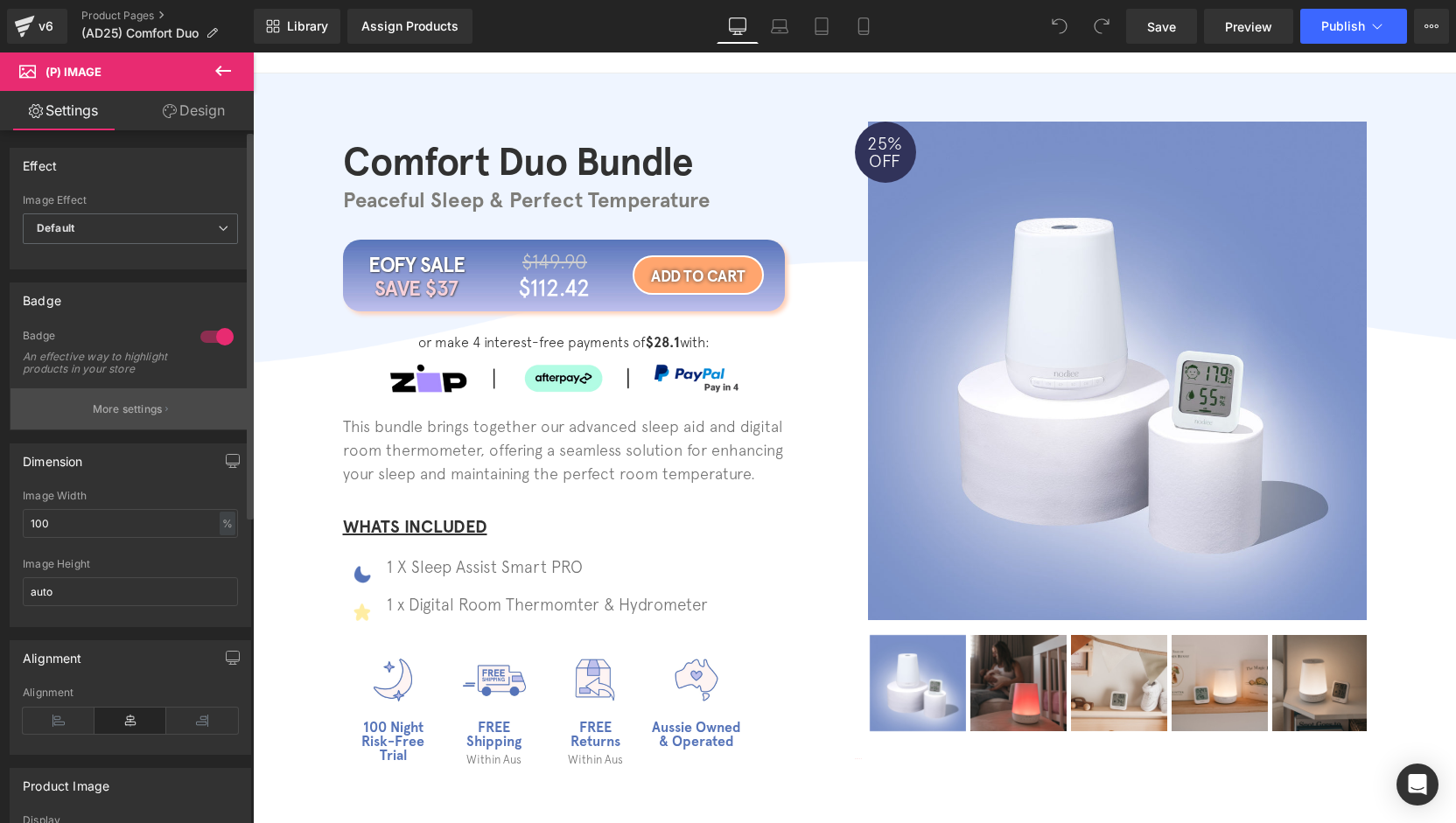
click at [115, 429] on button "More settings" at bounding box center [131, 409] width 240 height 42
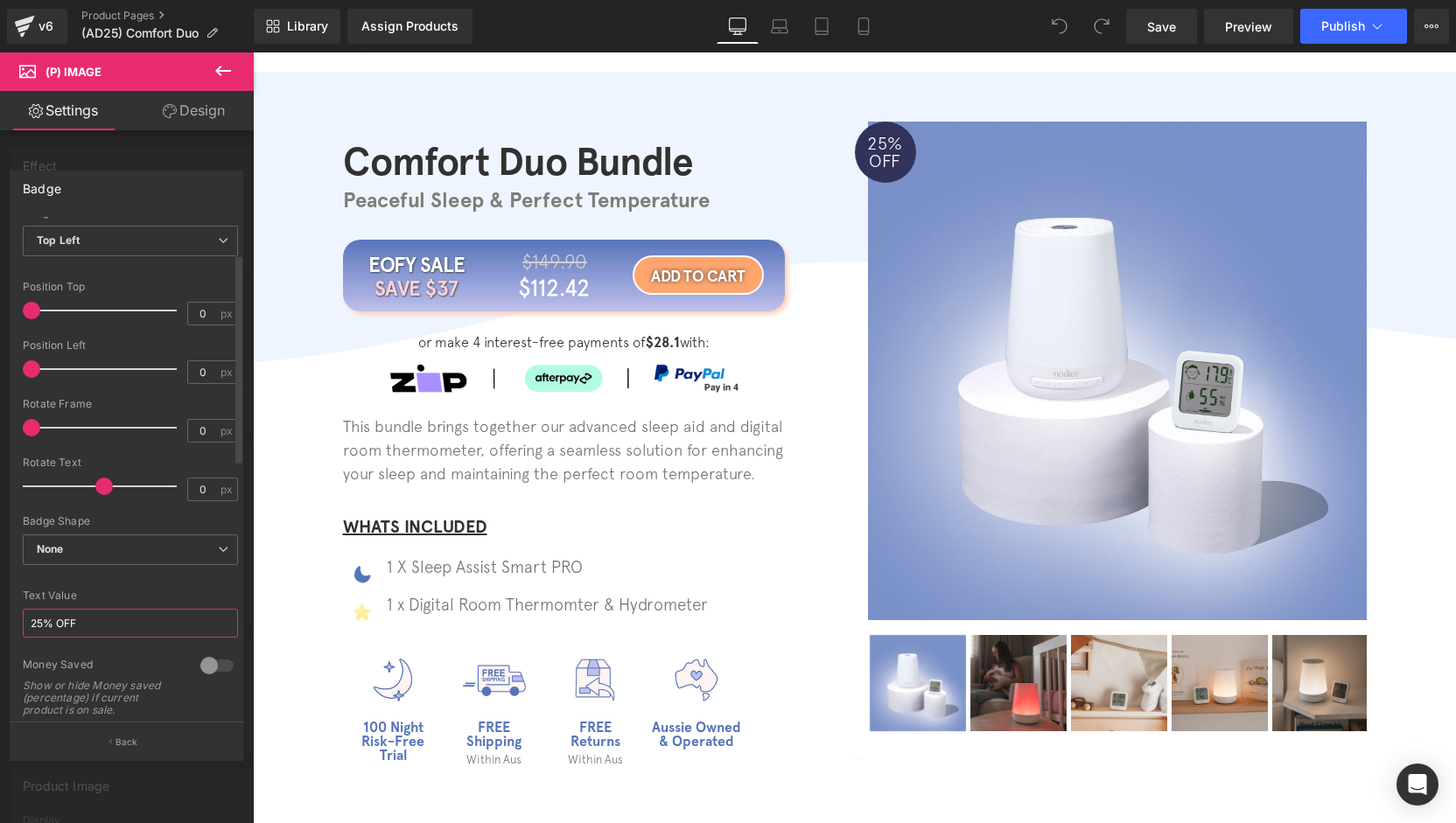
click at [44, 622] on input "25% OFF" at bounding box center [131, 624] width 216 height 29
type input "20% OFF"
click at [852, 25] on link "Mobile" at bounding box center [863, 26] width 42 height 35
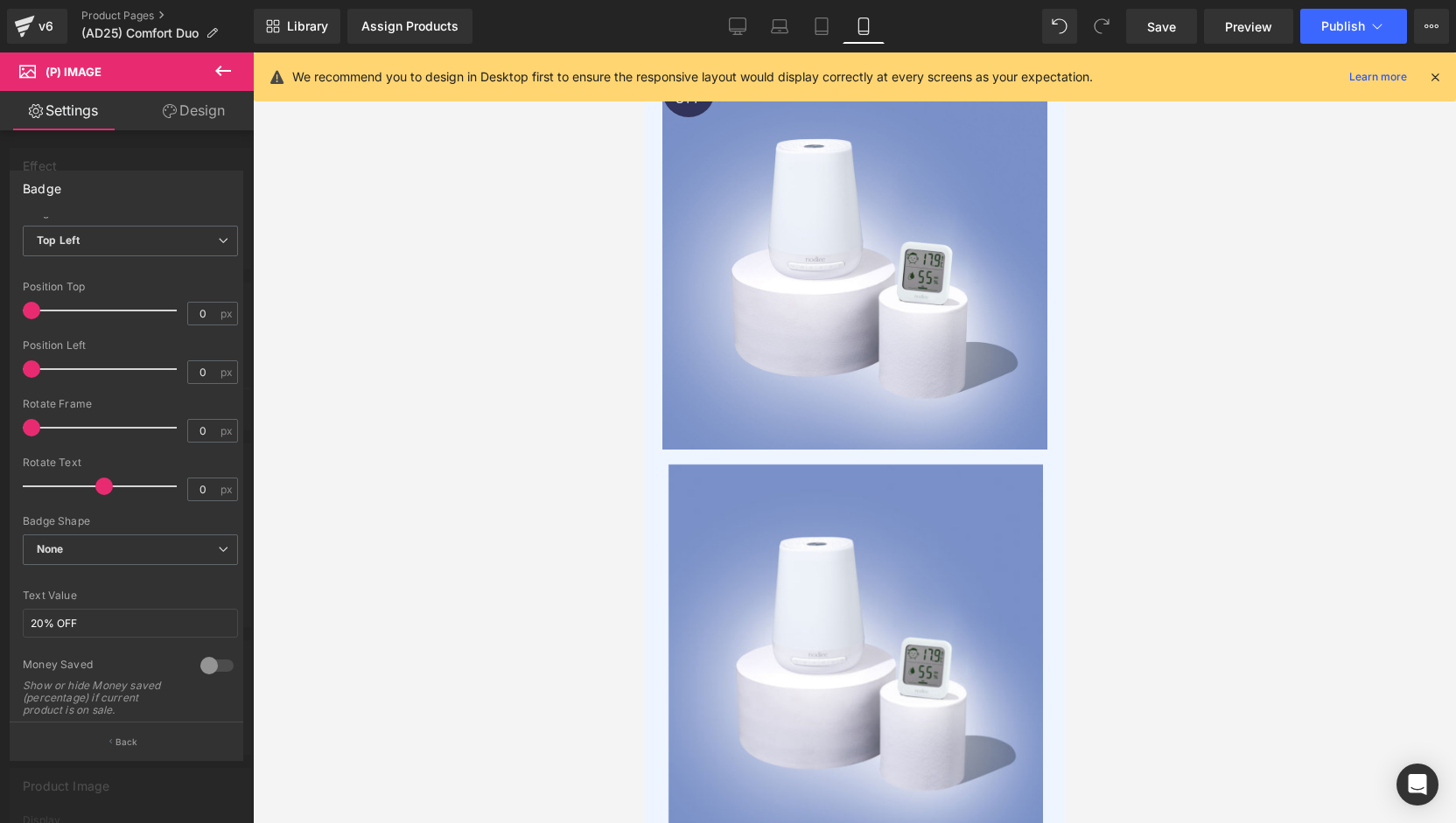
type input "100"
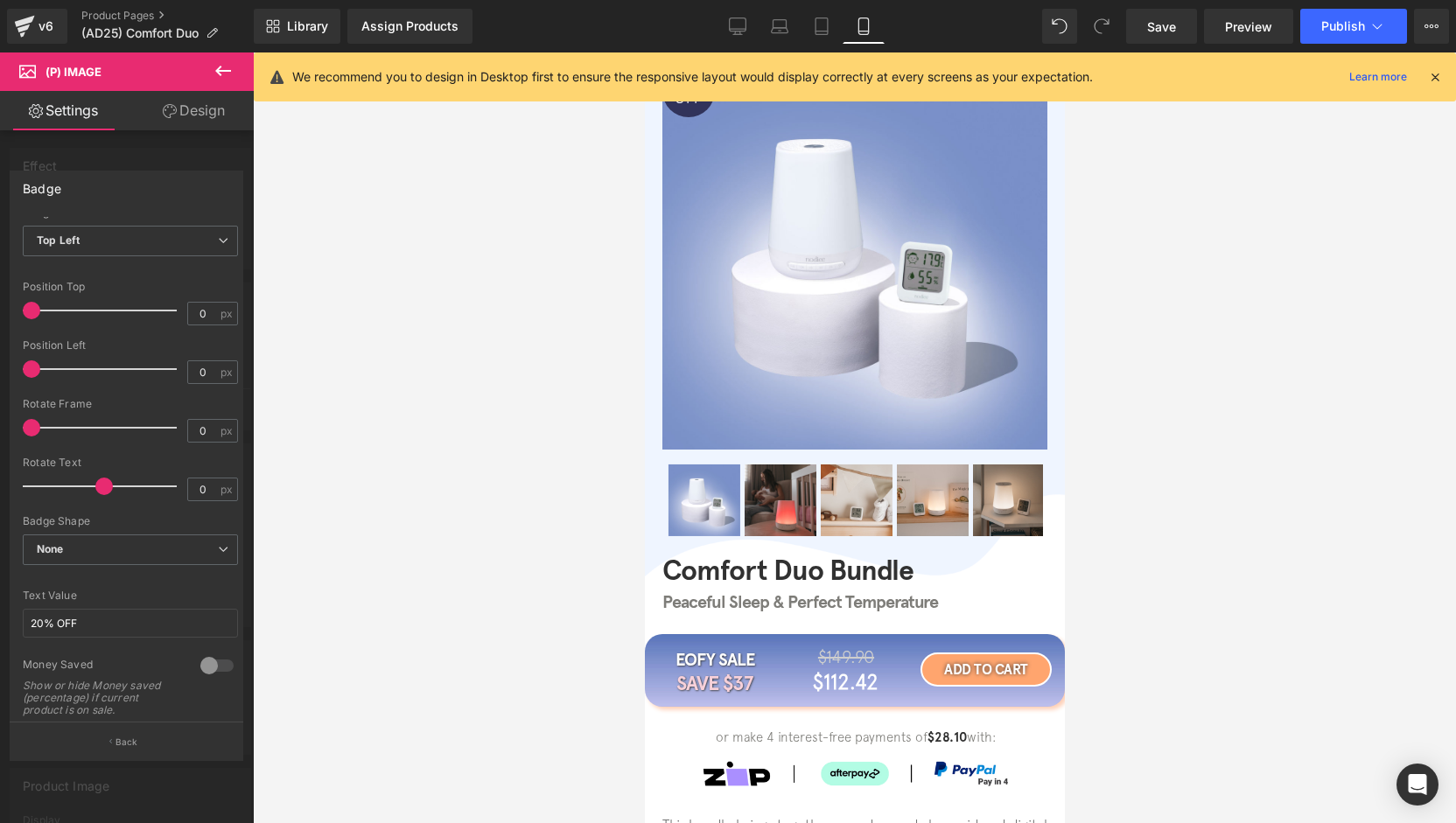
scroll to position [0, 0]
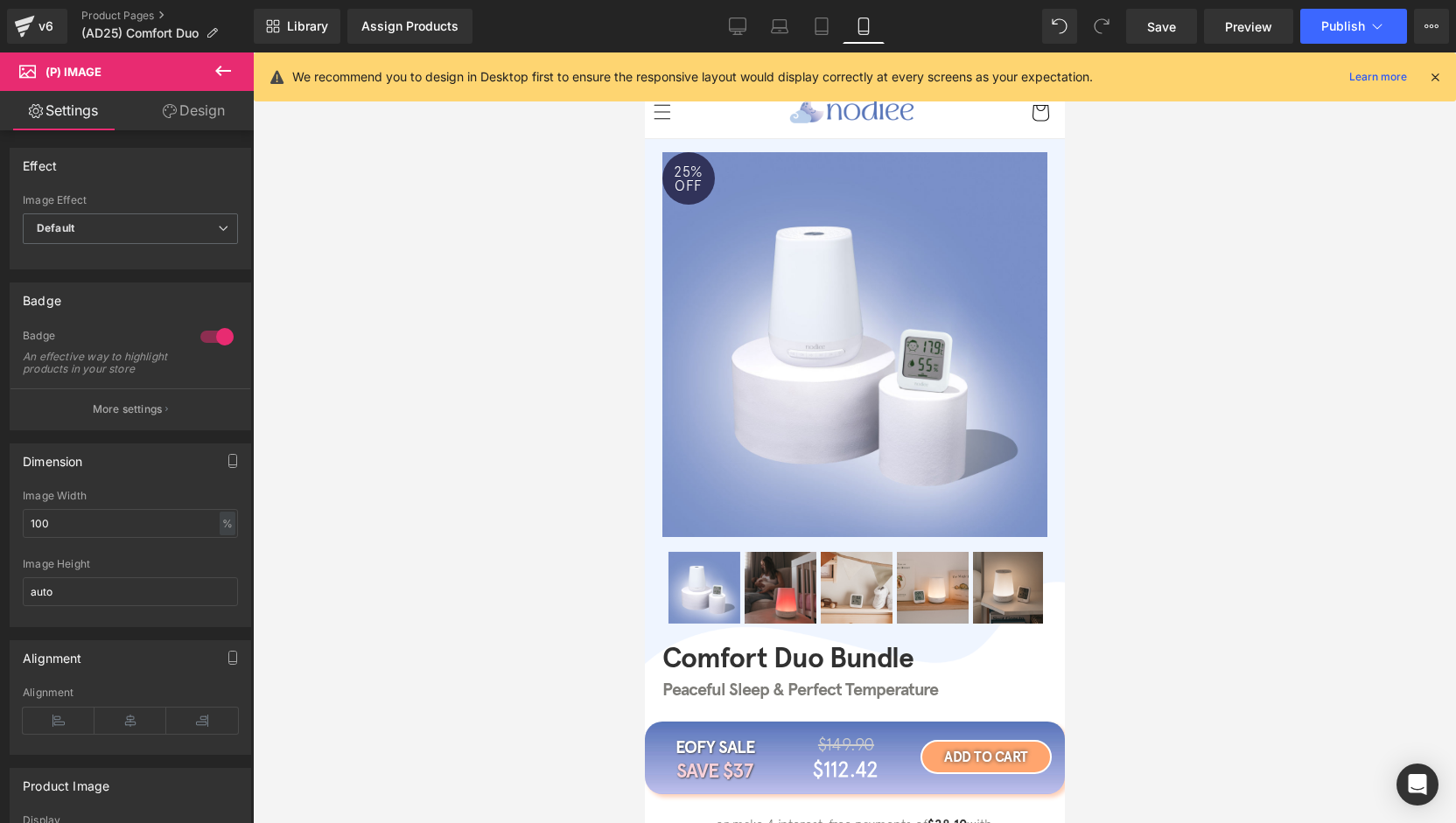
drag, startPoint x: 849, startPoint y: 291, endPoint x: 847, endPoint y: 302, distance: 11.2
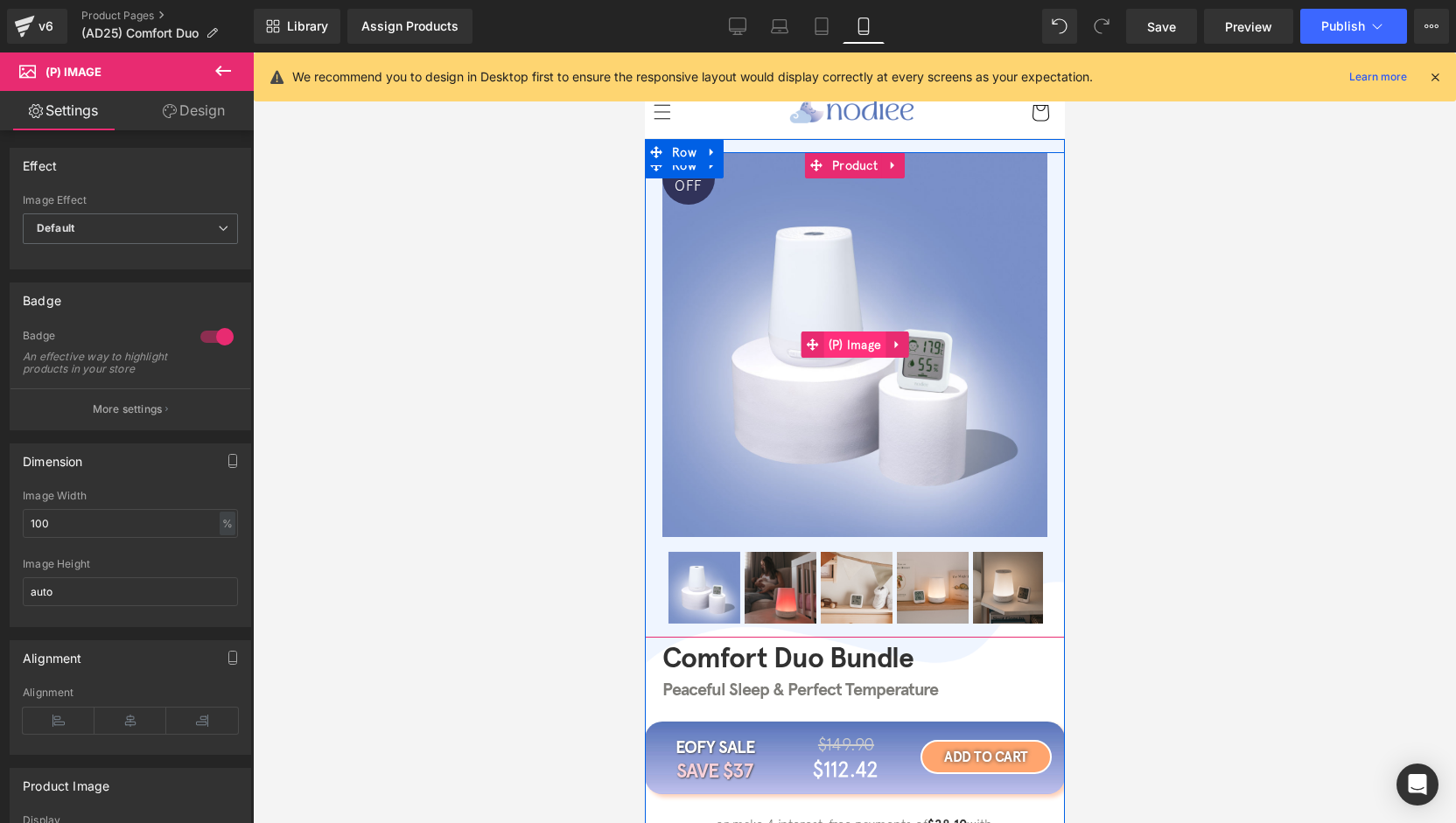
click at [847, 332] on link "(P) Image" at bounding box center [844, 344] width 85 height 26
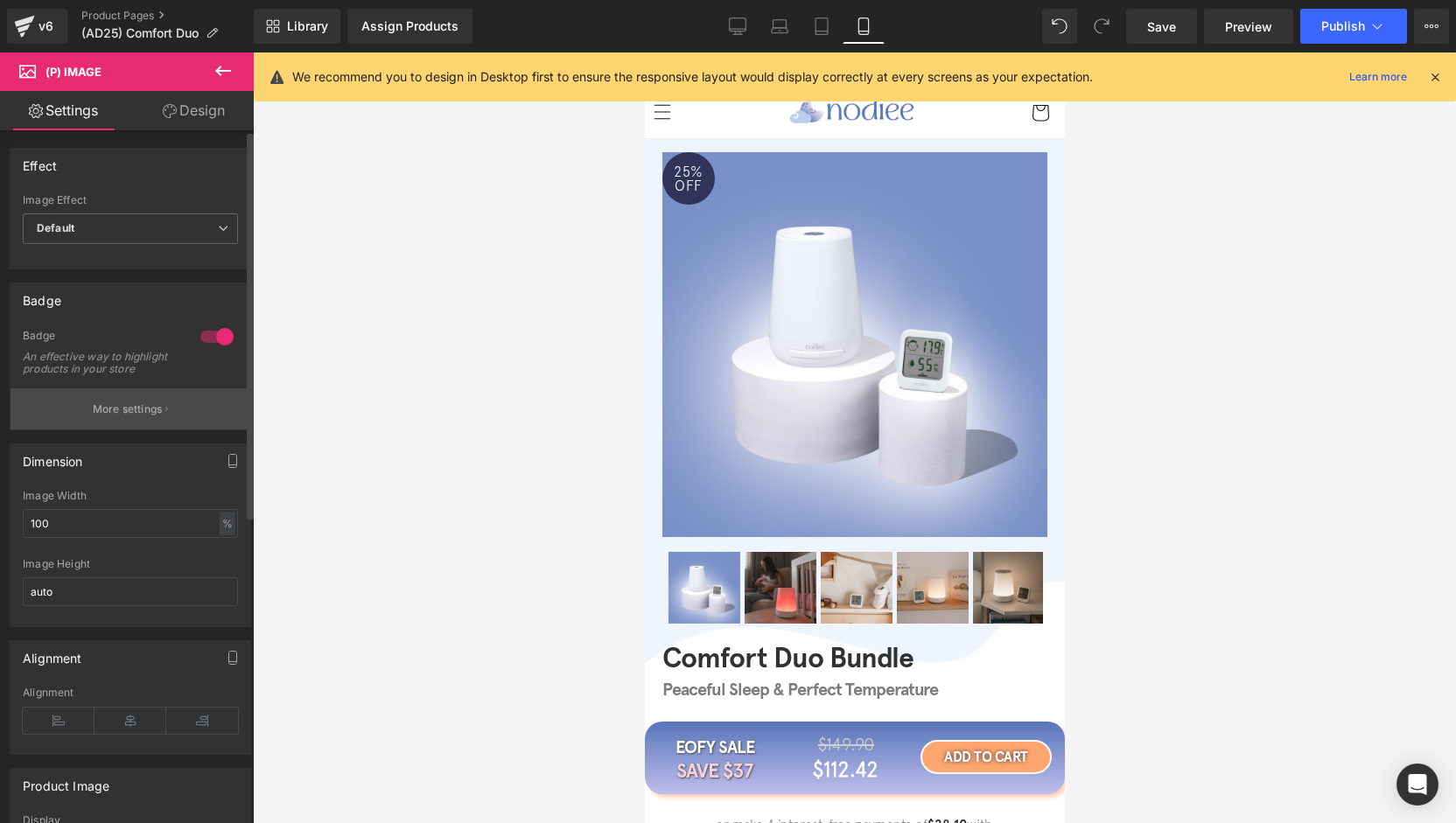
click at [112, 417] on p "More settings" at bounding box center [128, 409] width 70 height 15
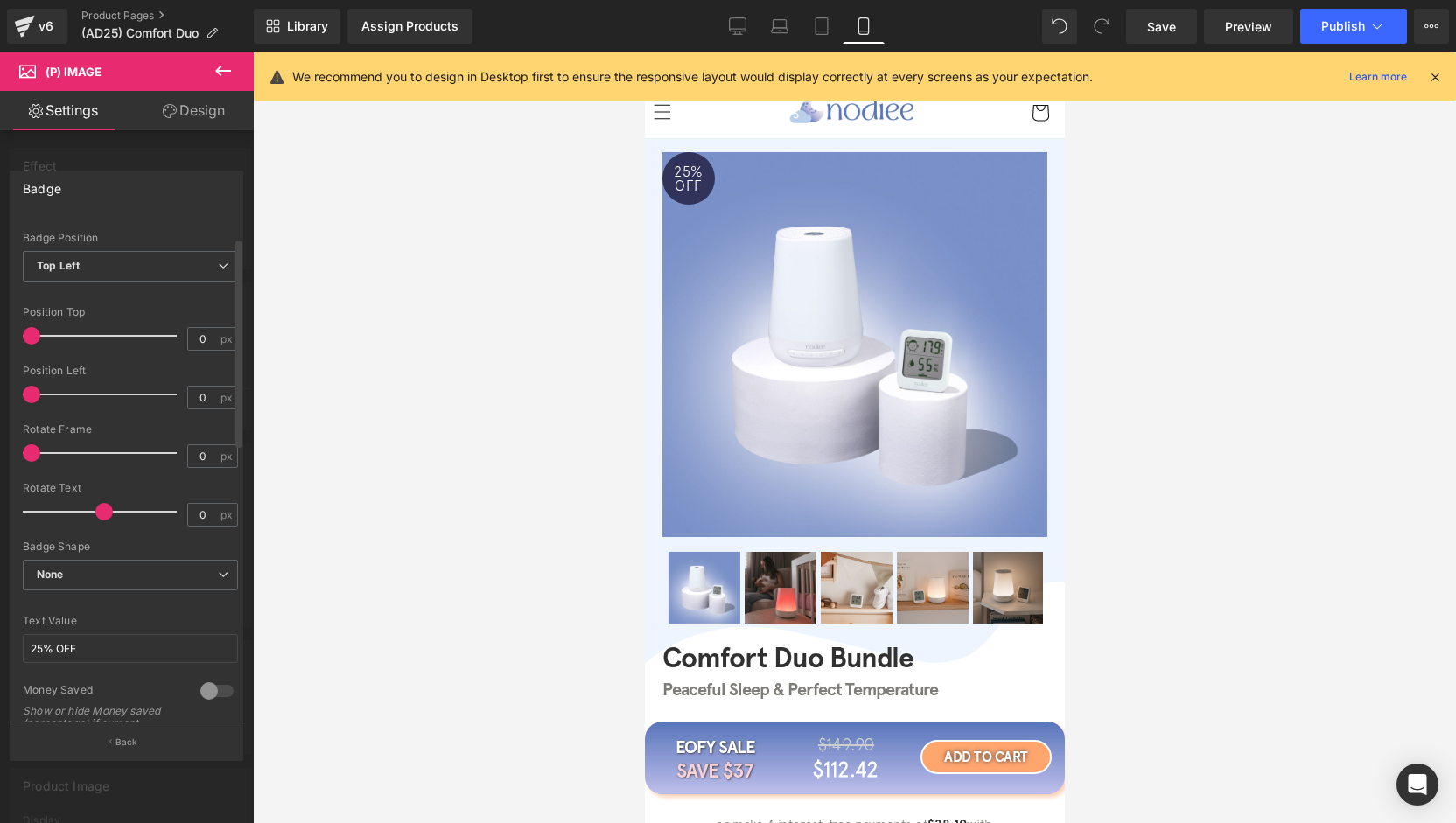
scroll to position [87, 0]
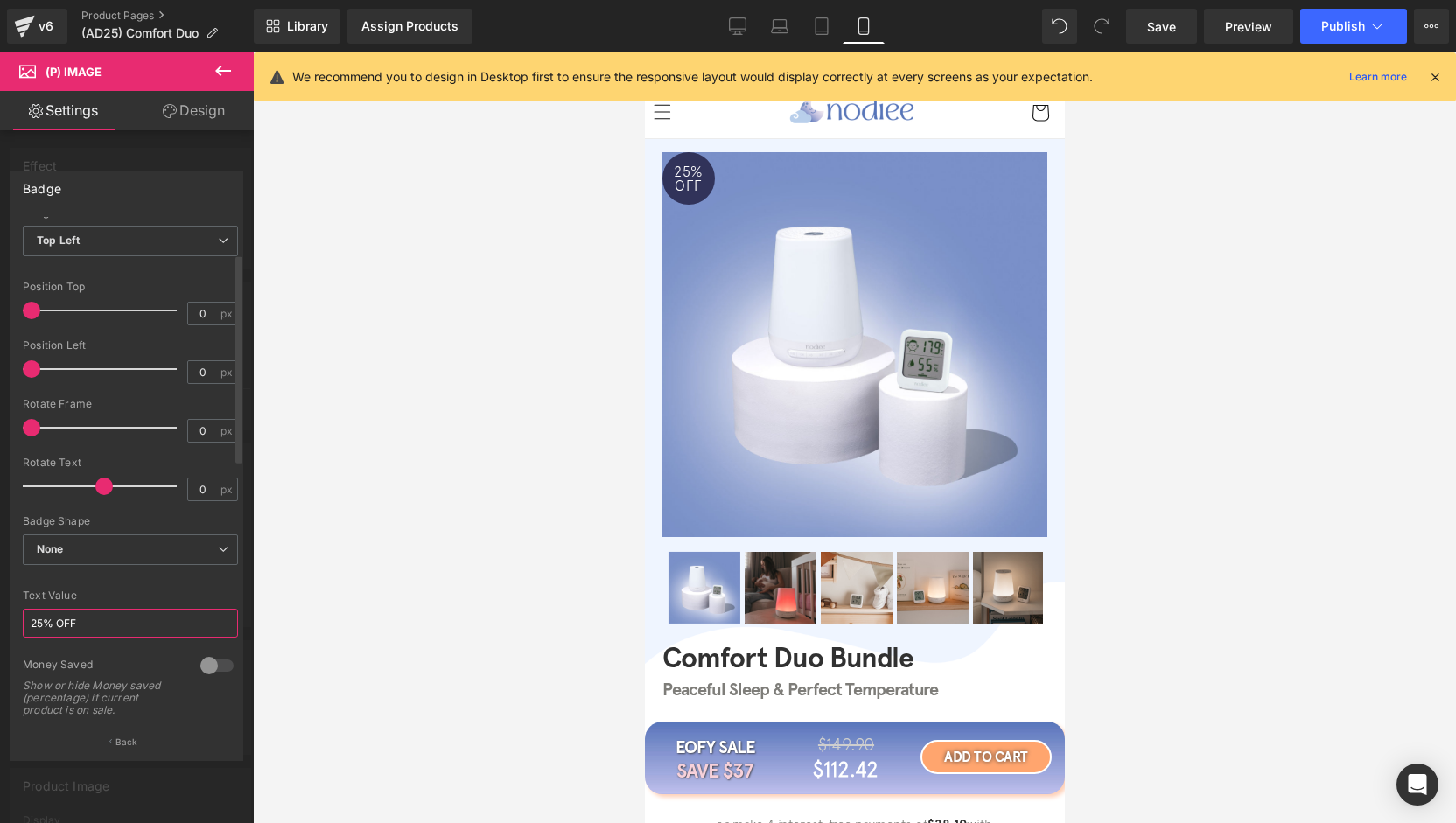
click at [45, 620] on input "25% OFF" at bounding box center [131, 624] width 216 height 29
type input "20% OFF"
click at [737, 31] on icon at bounding box center [737, 25] width 16 height 14
type input "#8224e3"
type input "100"
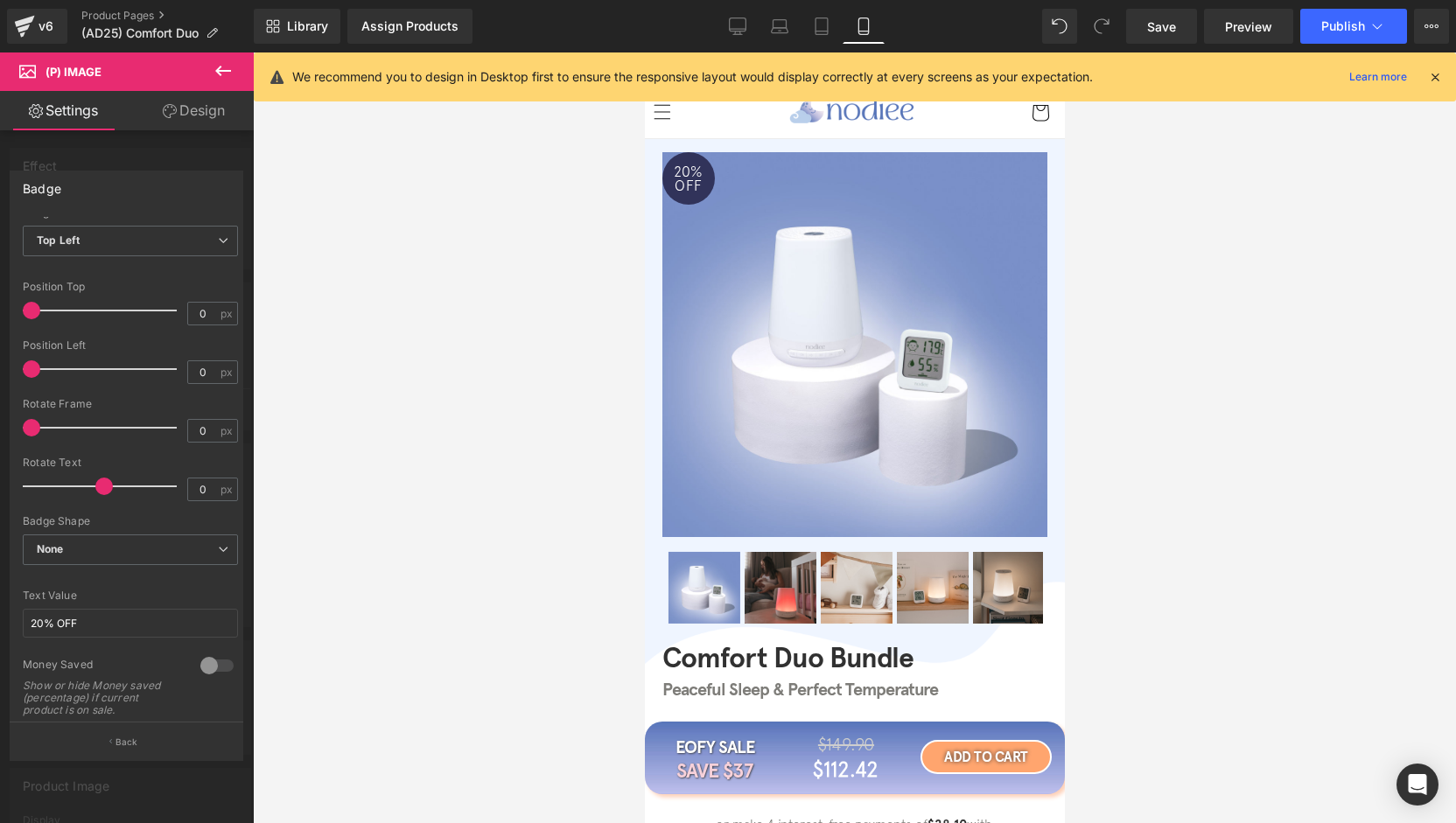
type input "#dd3333"
type input "100"
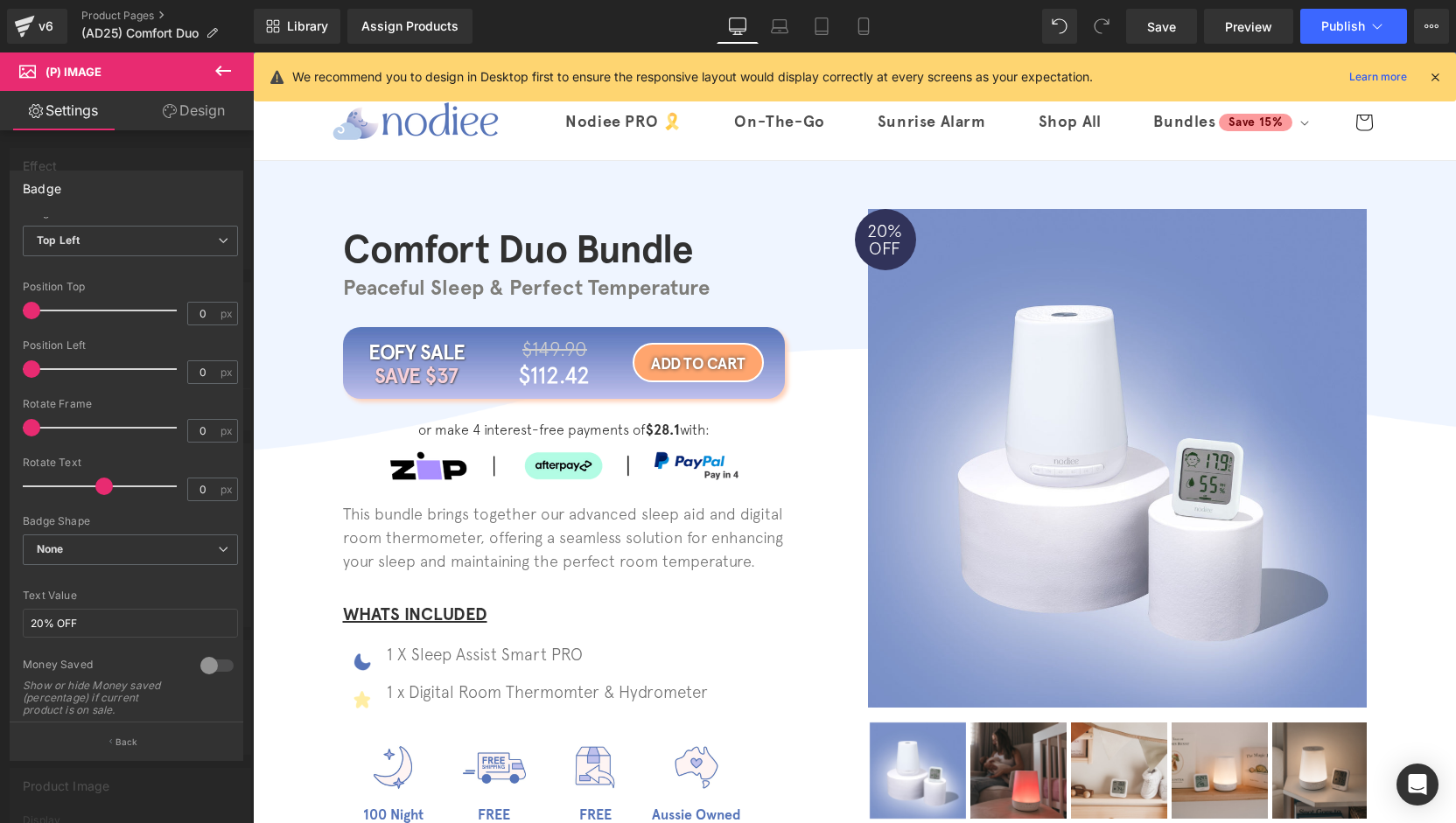
scroll to position [612, 0]
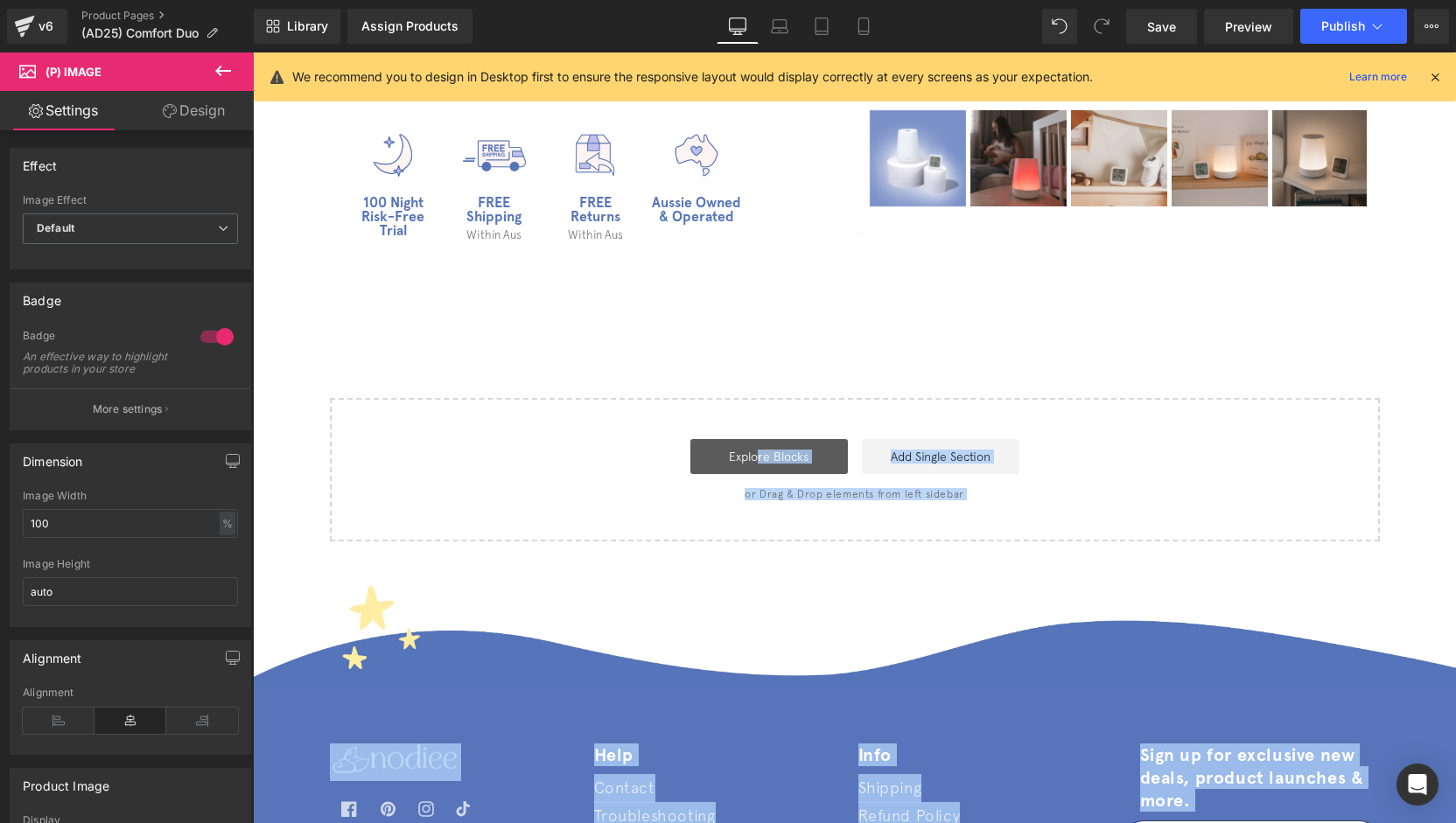
click at [753, 453] on body "Γ Skip to content FREE SHIPPING 📦 FREE RETURNS 💫" at bounding box center [854, 233] width 1203 height 1586
click at [785, 457] on link "Explore Blocks" at bounding box center [769, 456] width 158 height 35
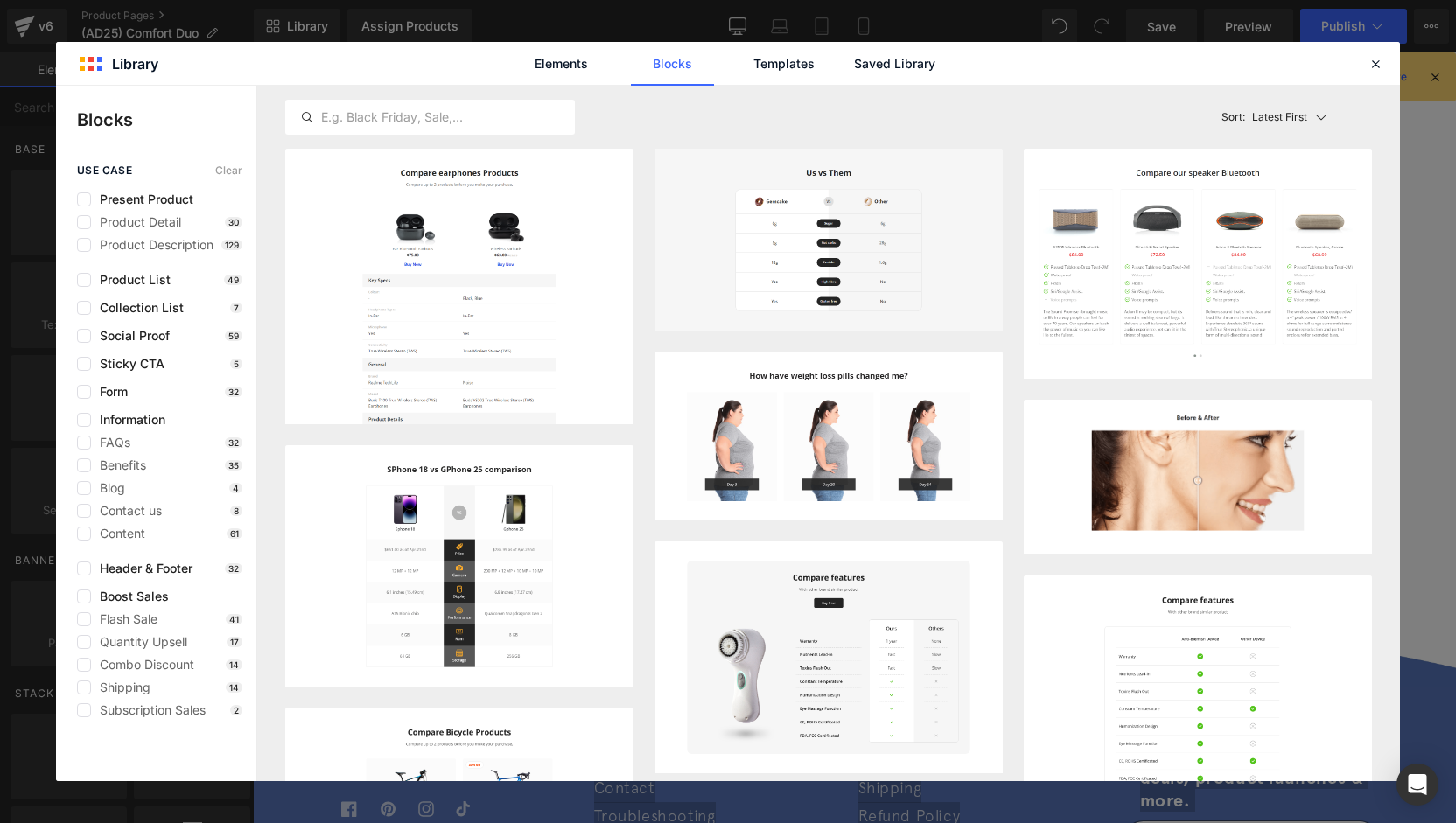
drag, startPoint x: 840, startPoint y: 57, endPoint x: 850, endPoint y: 68, distance: 14.9
click at [848, 53] on div "Elements Blocks Templates Saved Library" at bounding box center [728, 63] width 444 height 44
click at [888, 62] on link "Saved Library" at bounding box center [895, 63] width 83 height 44
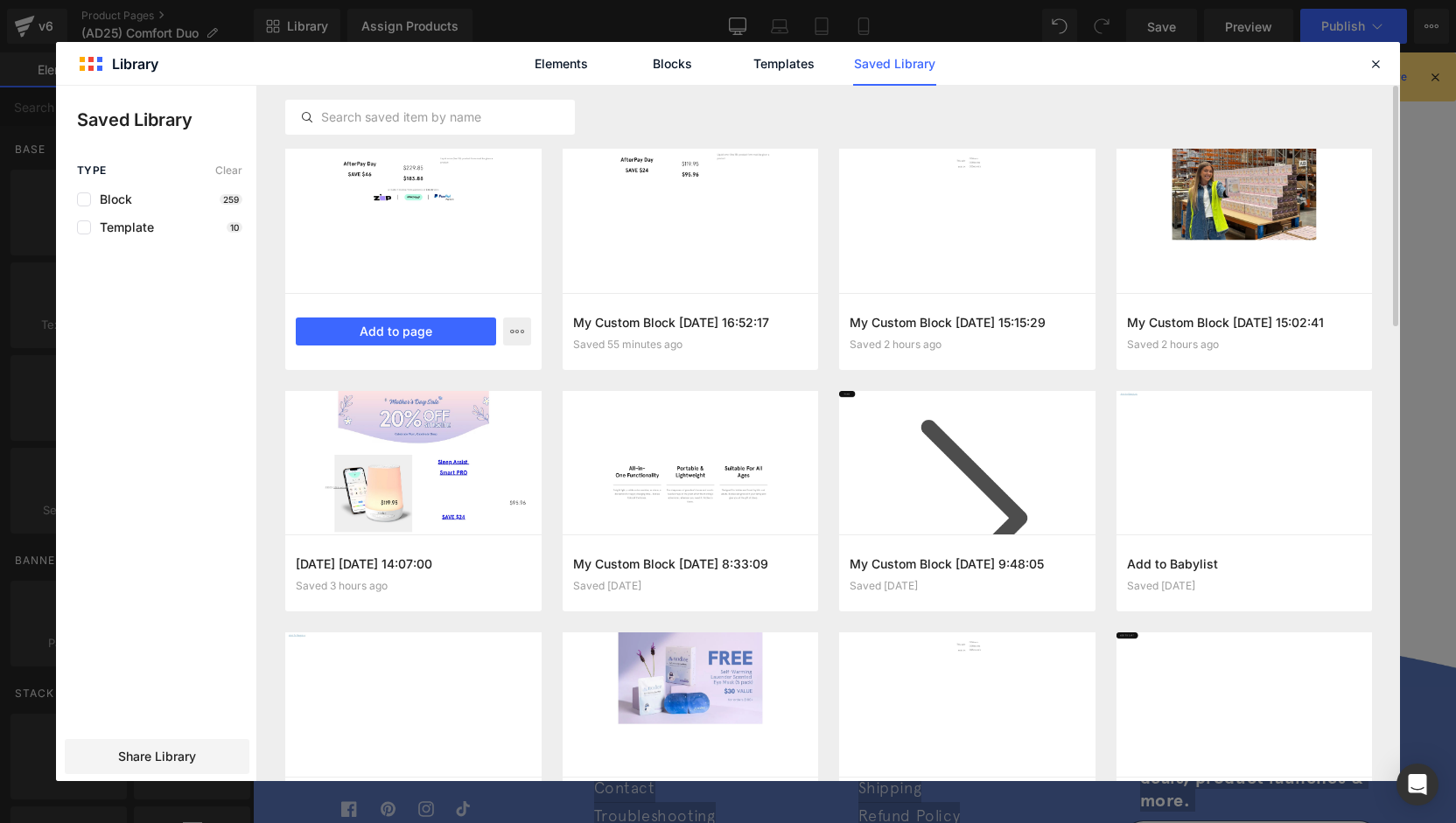
click at [394, 315] on div "My Custom Block 2025-08-13 17:45:09 Saved 2 minutes ago Add to page" at bounding box center [413, 332] width 256 height 77
click at [402, 327] on button "Add to page" at bounding box center [396, 331] width 200 height 28
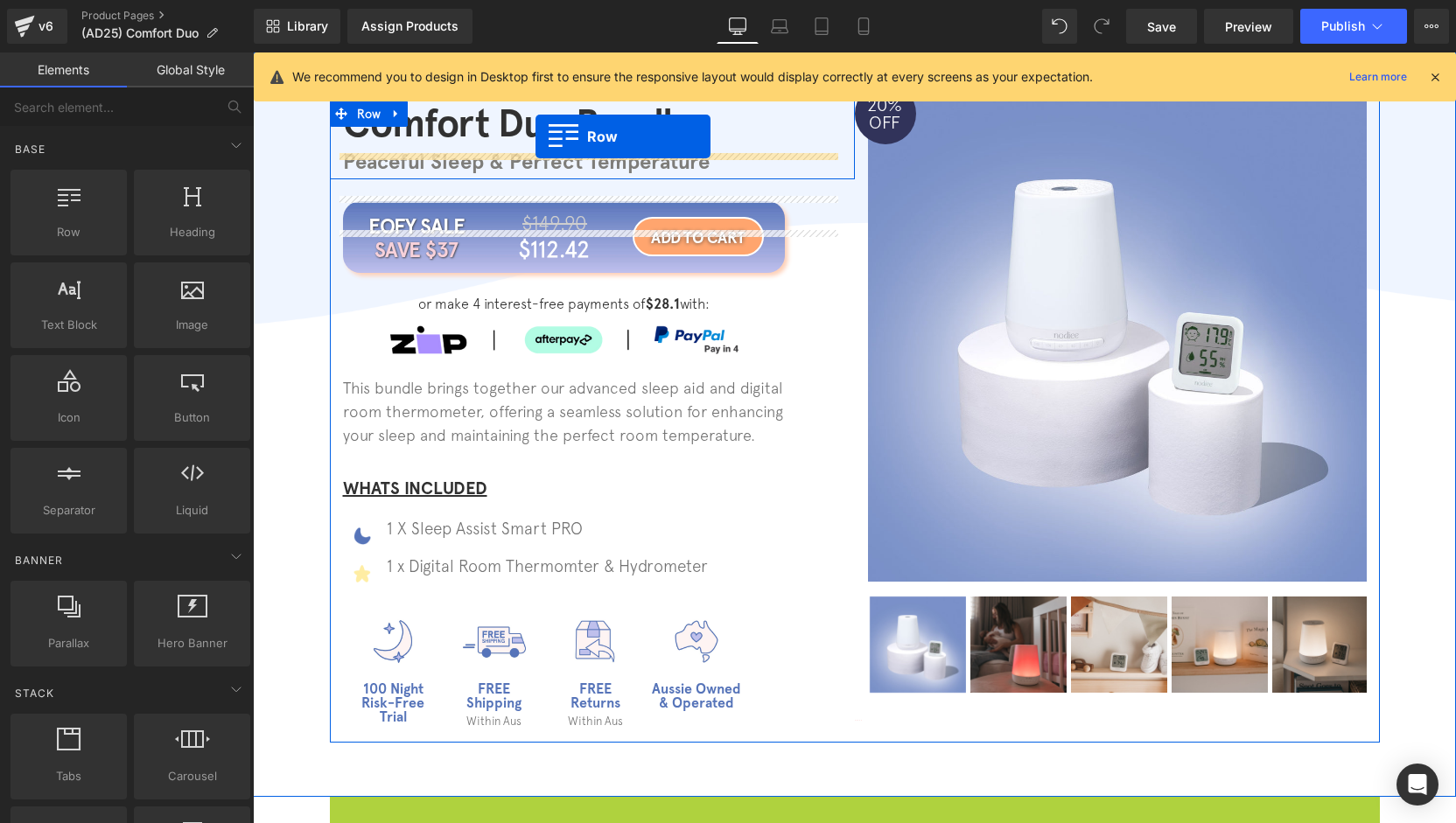
scroll to position [39, 0]
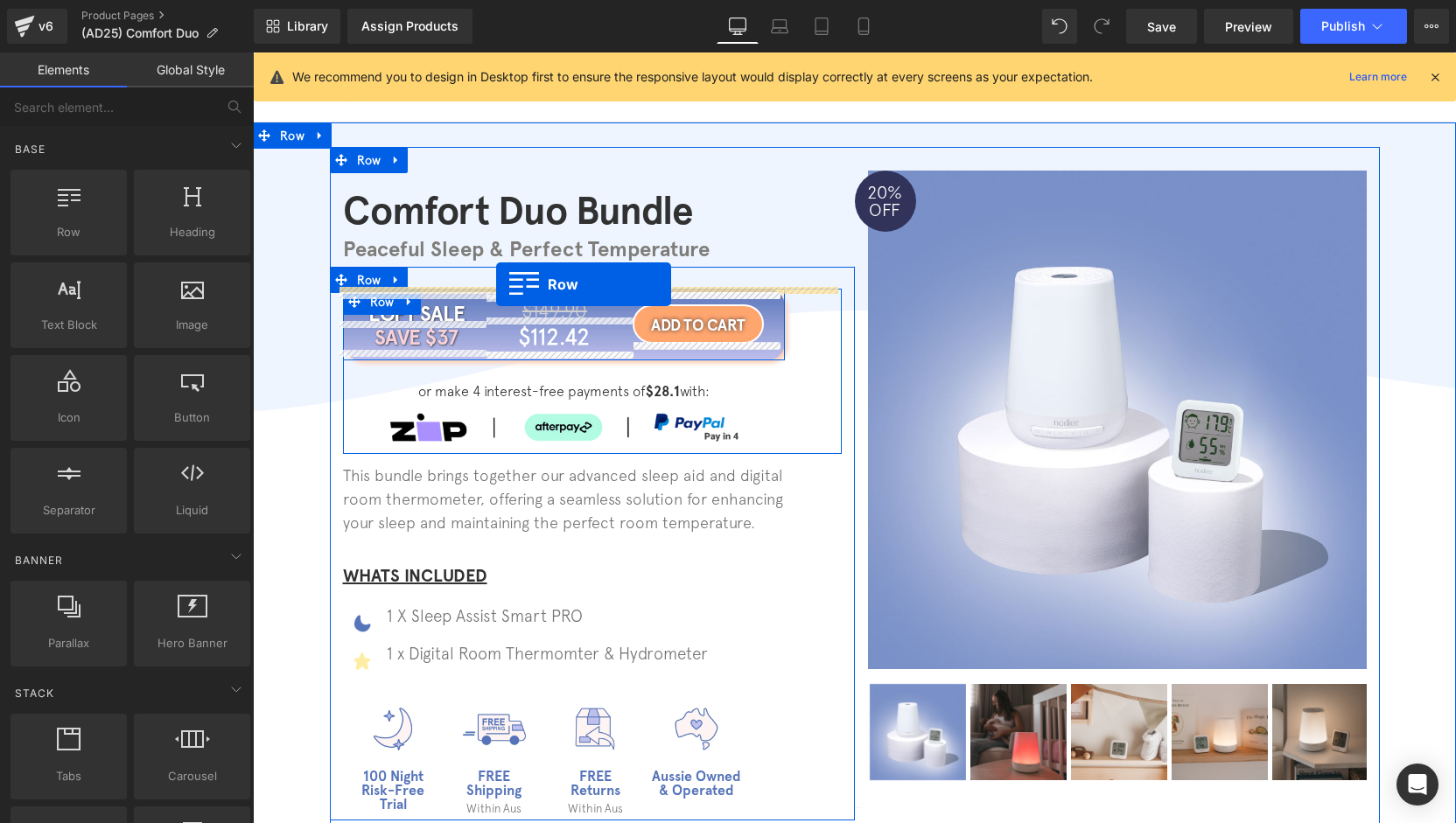
drag, startPoint x: 360, startPoint y: 319, endPoint x: 496, endPoint y: 284, distance: 140.4
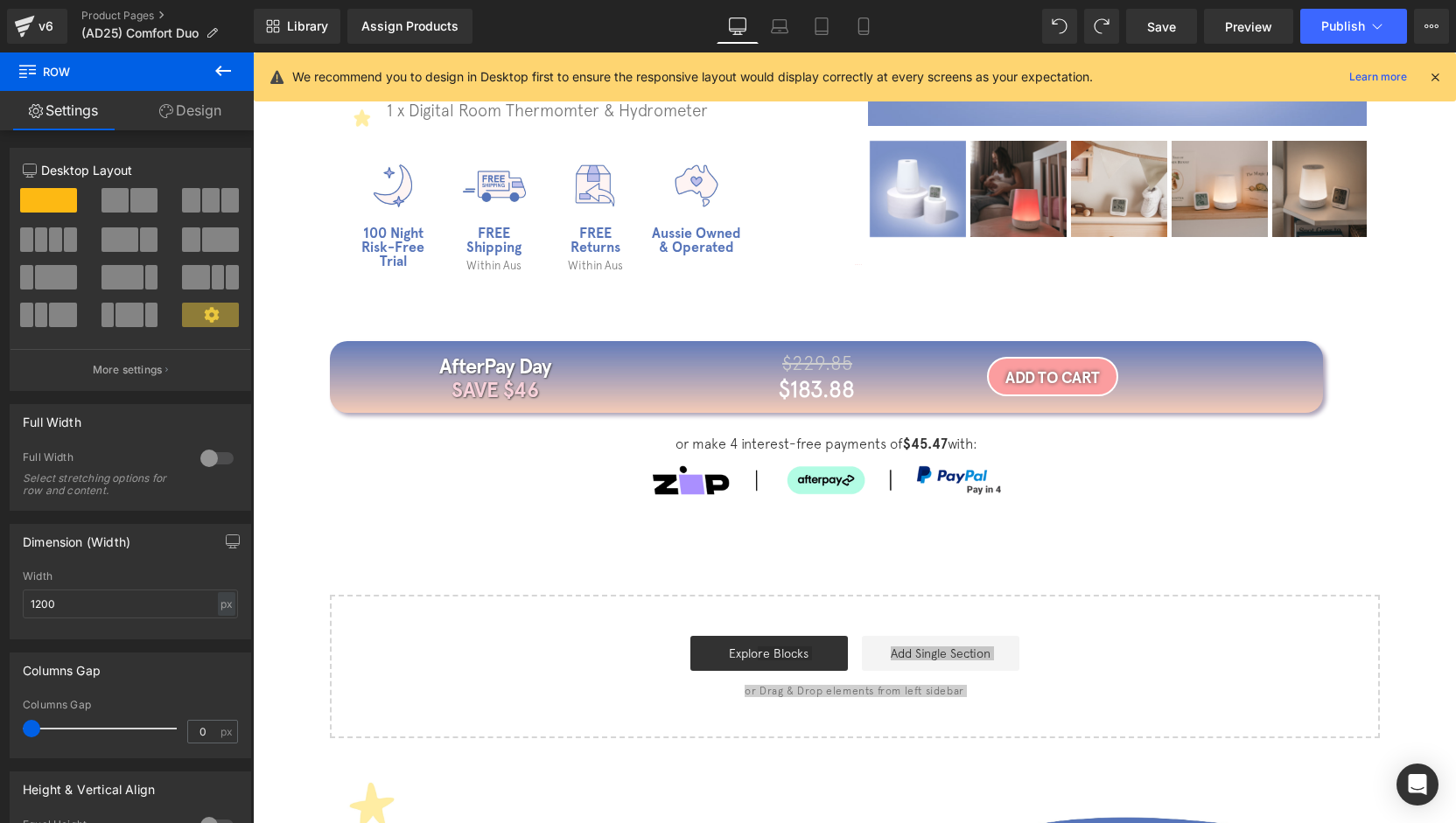
scroll to position [980, 0]
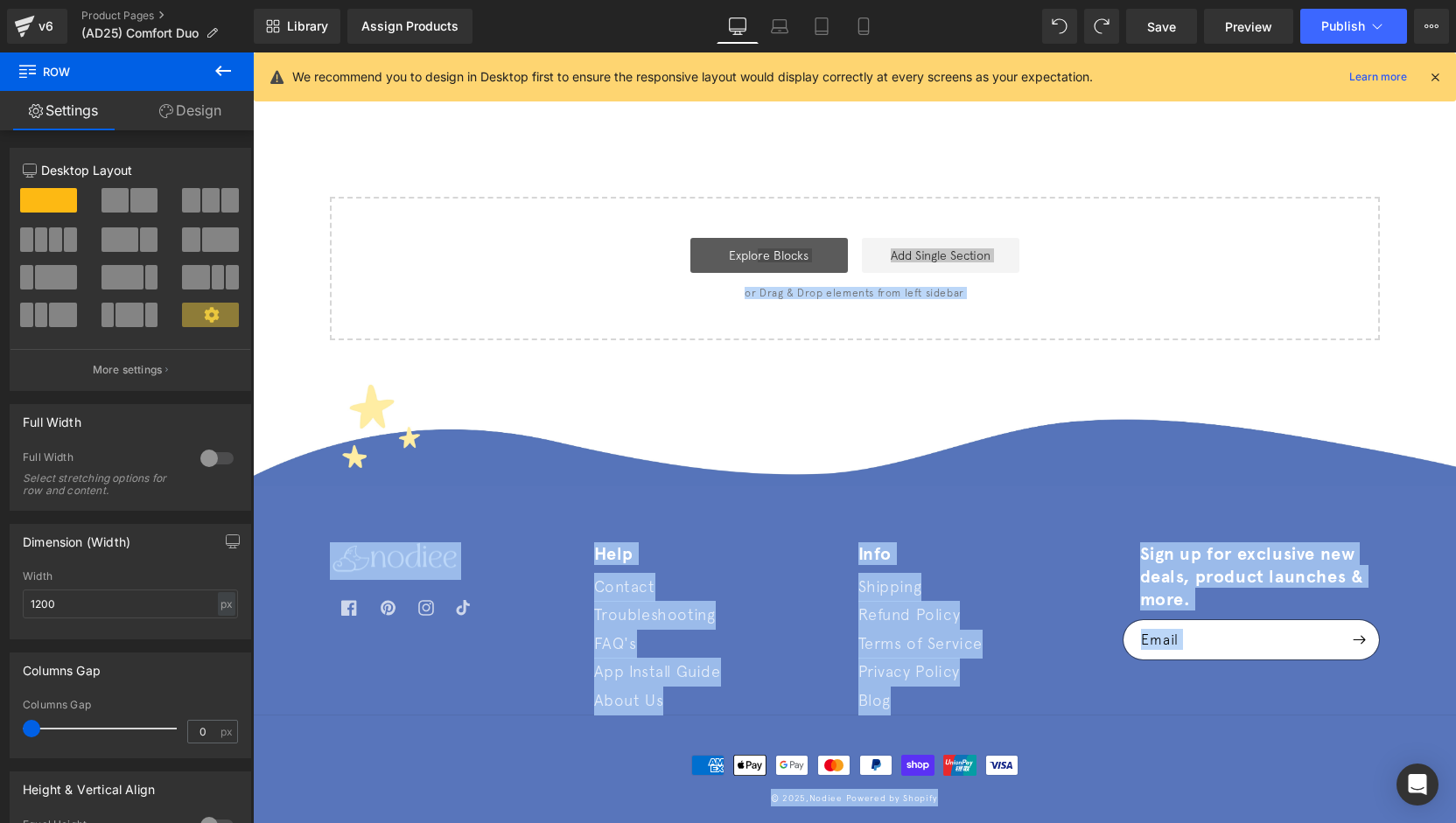
click at [784, 266] on link "Explore Blocks" at bounding box center [769, 255] width 158 height 35
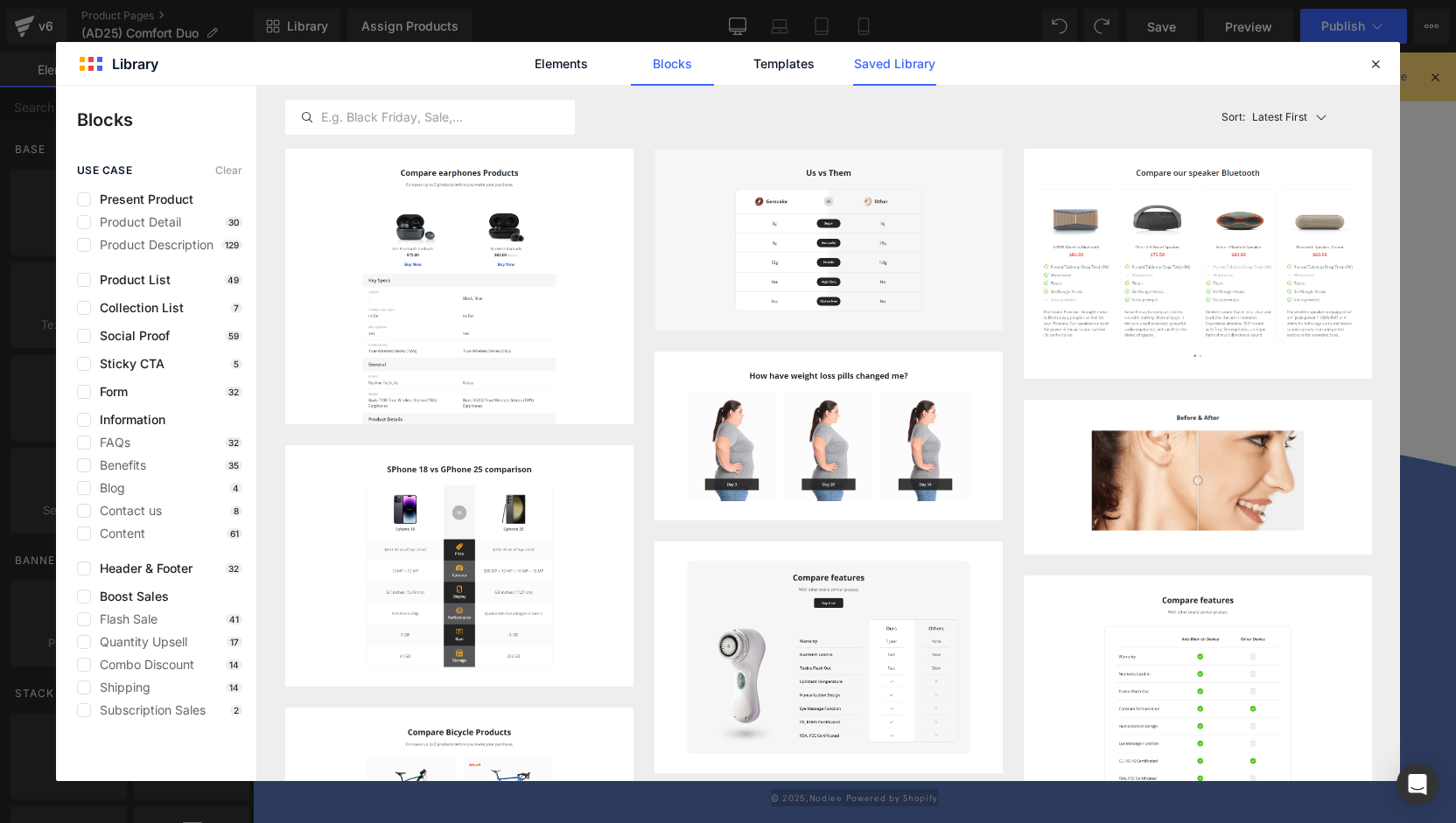
click at [0, 0] on link "Saved Library" at bounding box center [0, 0] width 0 height 0
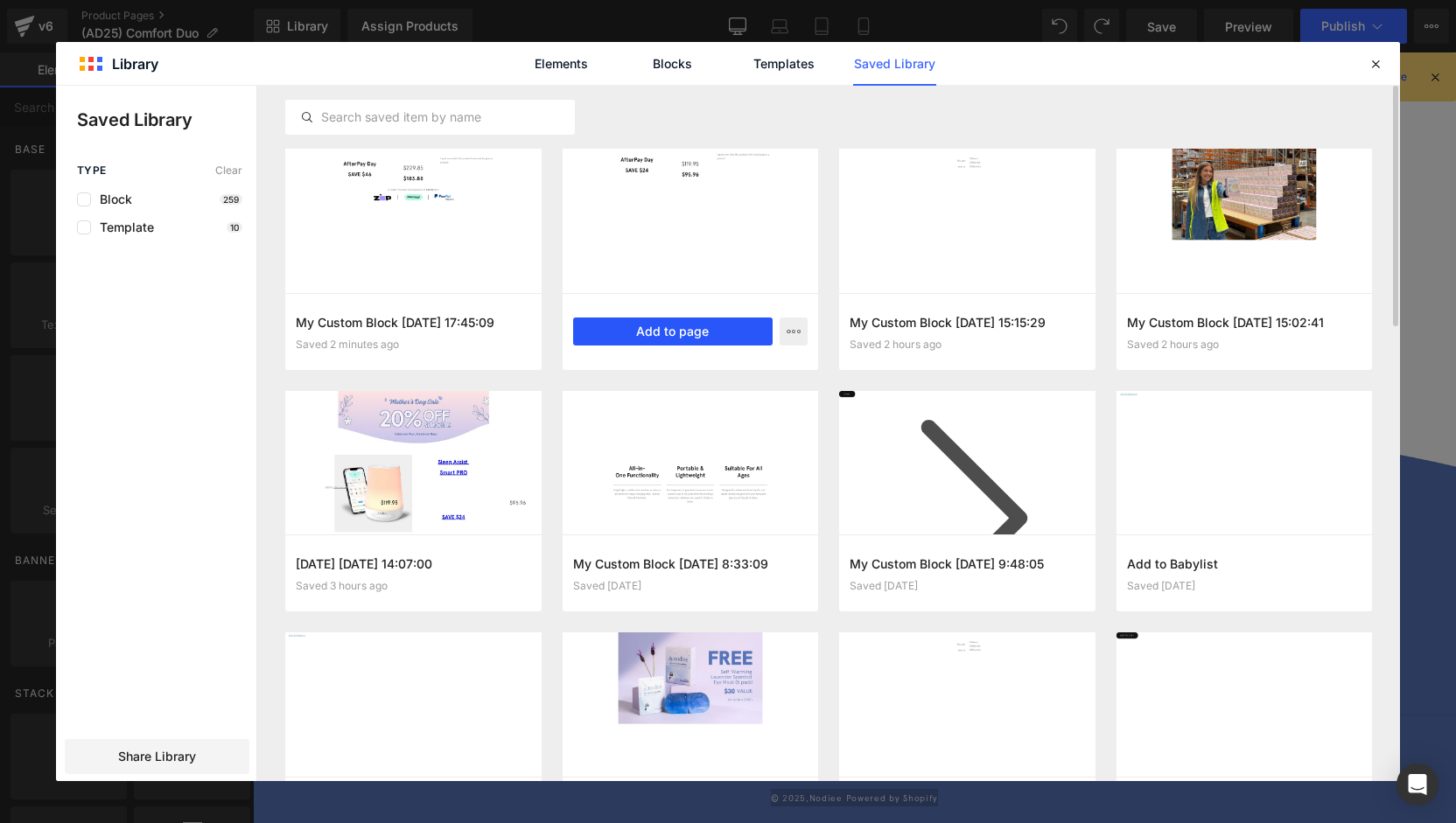
drag, startPoint x: 720, startPoint y: 335, endPoint x: 466, endPoint y: 282, distance: 259.5
click at [720, 335] on button "Add to page" at bounding box center [672, 331] width 200 height 28
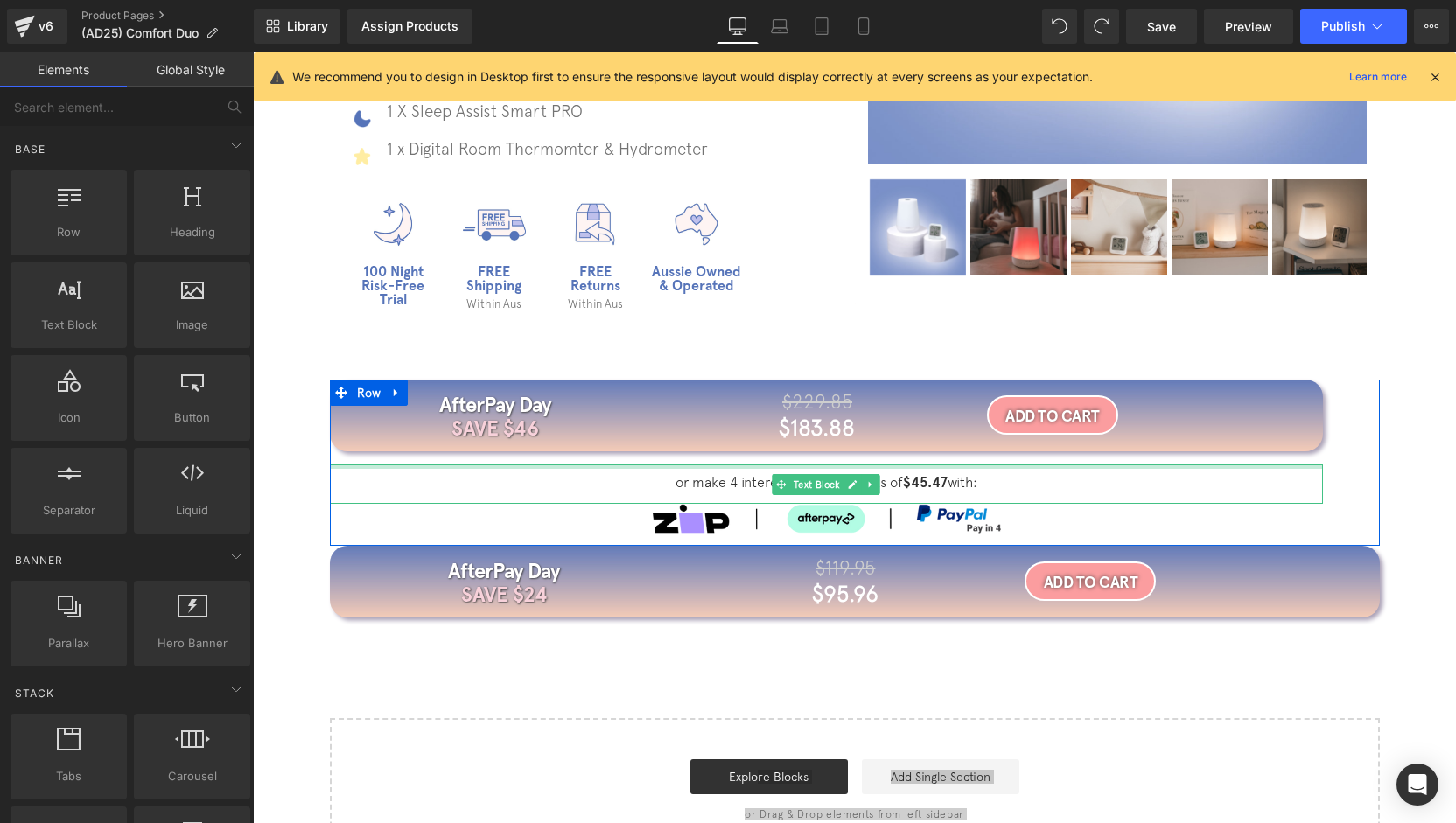
scroll to position [600, 0]
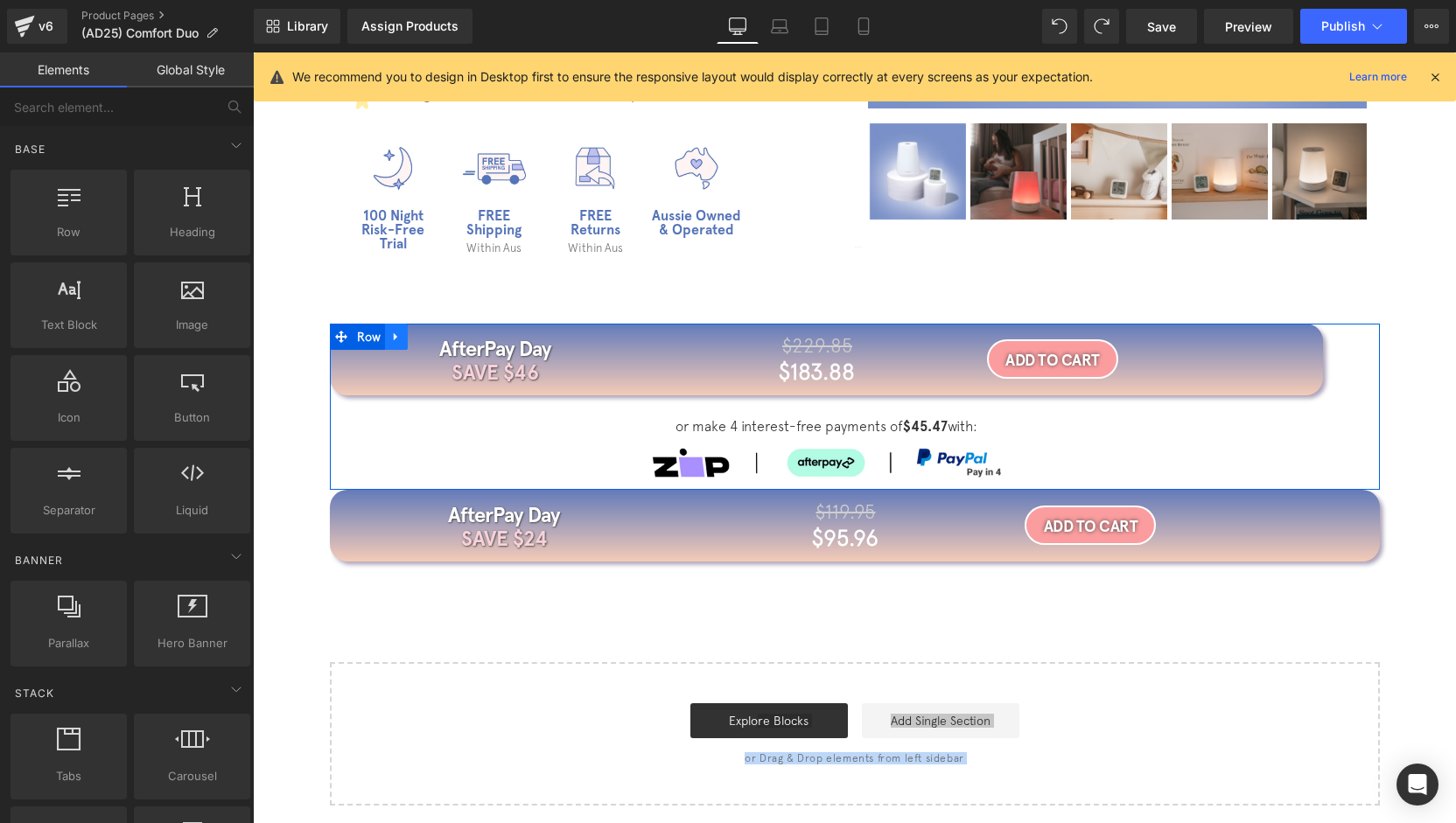
click at [390, 337] on icon at bounding box center [396, 337] width 13 height 14
click at [438, 338] on icon at bounding box center [441, 337] width 13 height 14
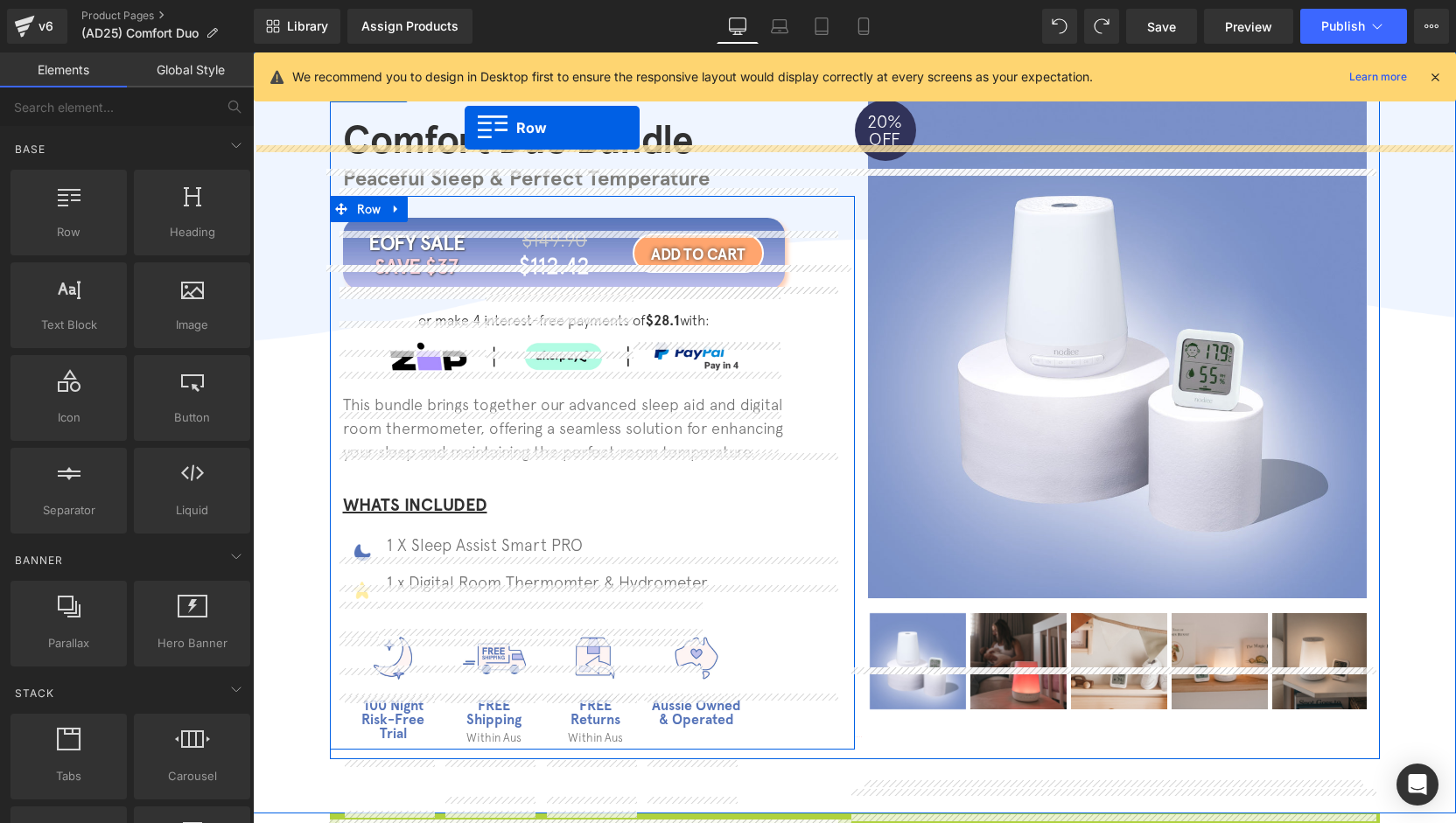
scroll to position [0, 0]
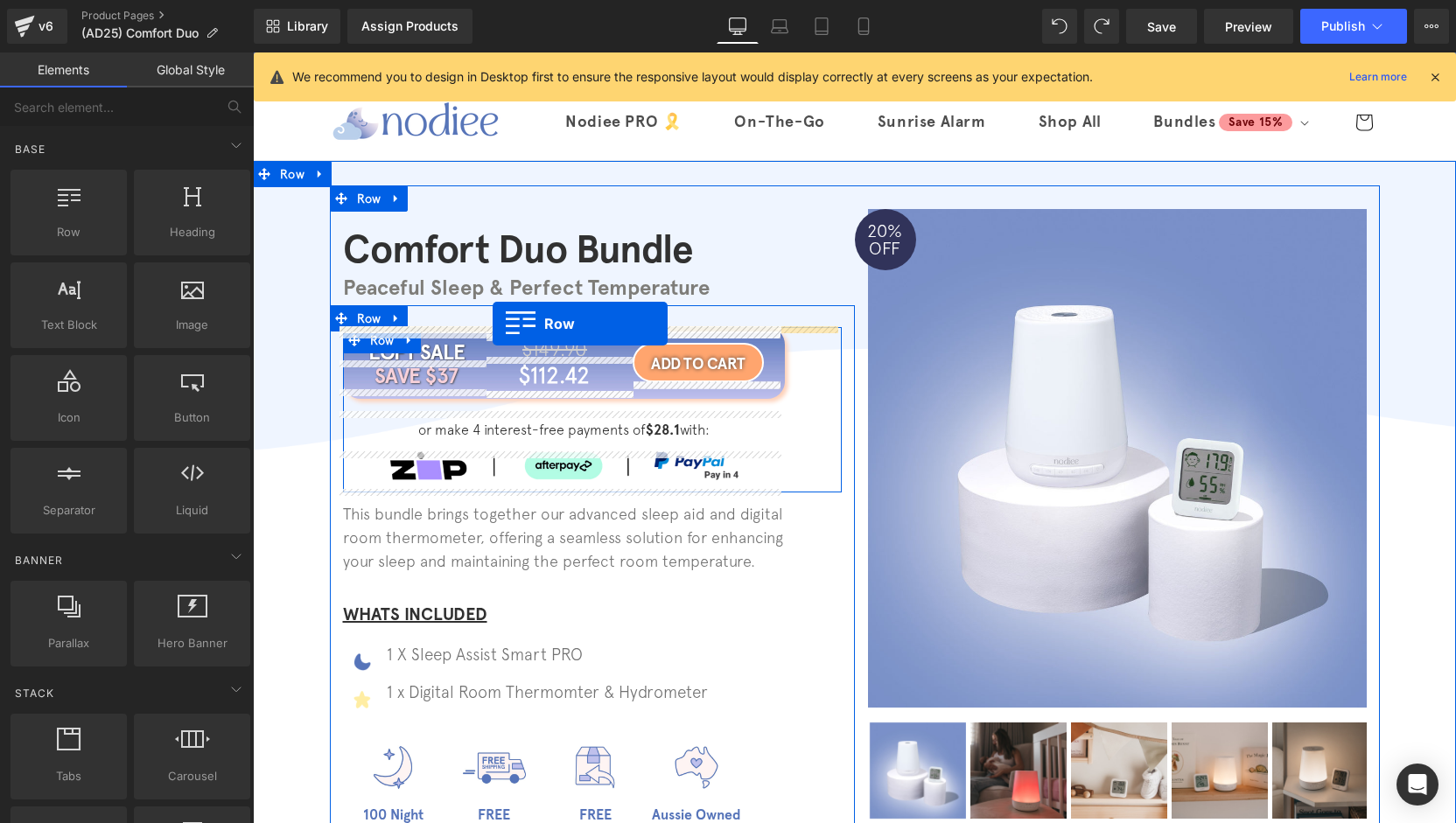
drag, startPoint x: 356, startPoint y: 333, endPoint x: 492, endPoint y: 324, distance: 136.3
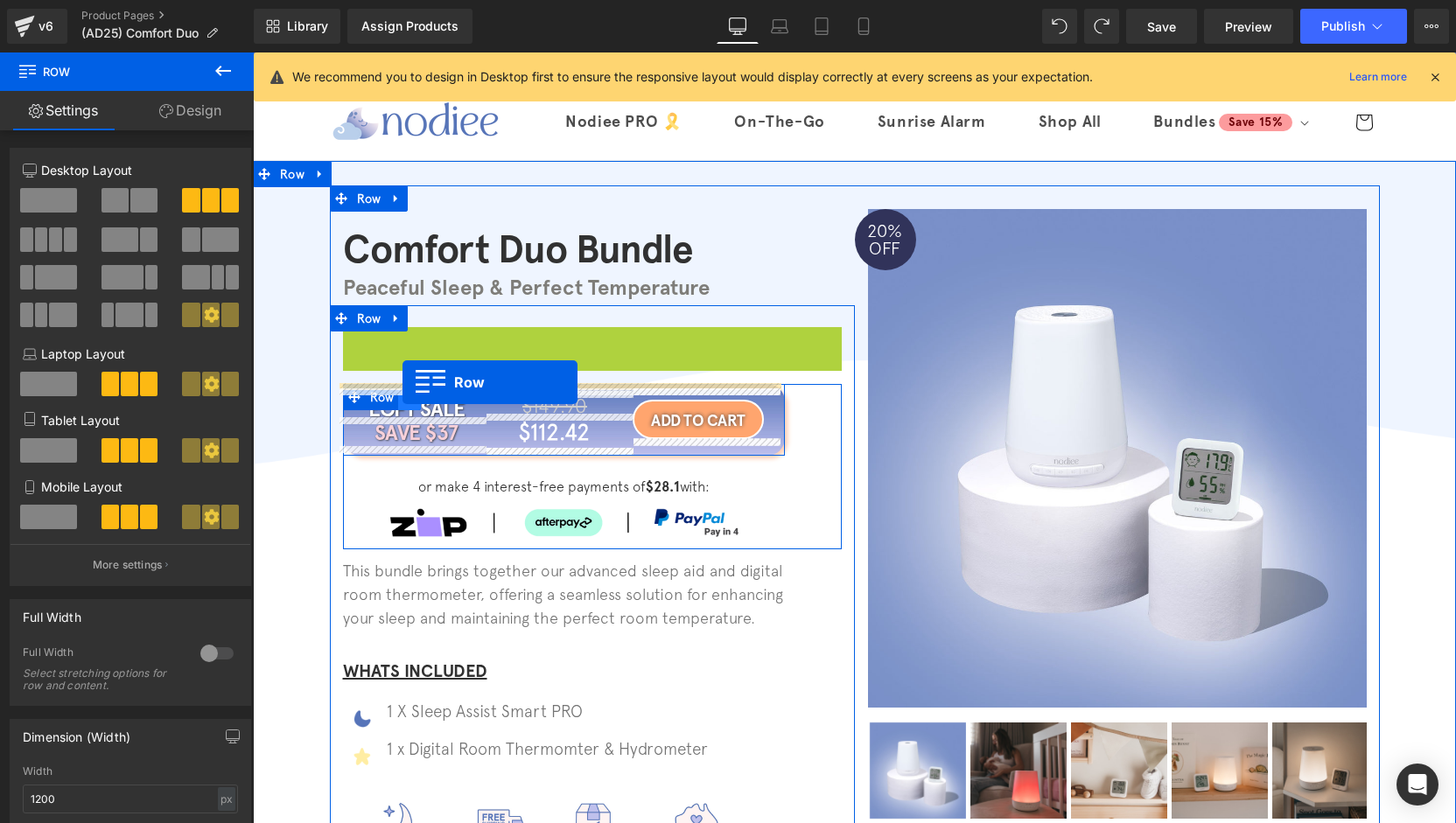
drag, startPoint x: 371, startPoint y: 343, endPoint x: 402, endPoint y: 382, distance: 49.8
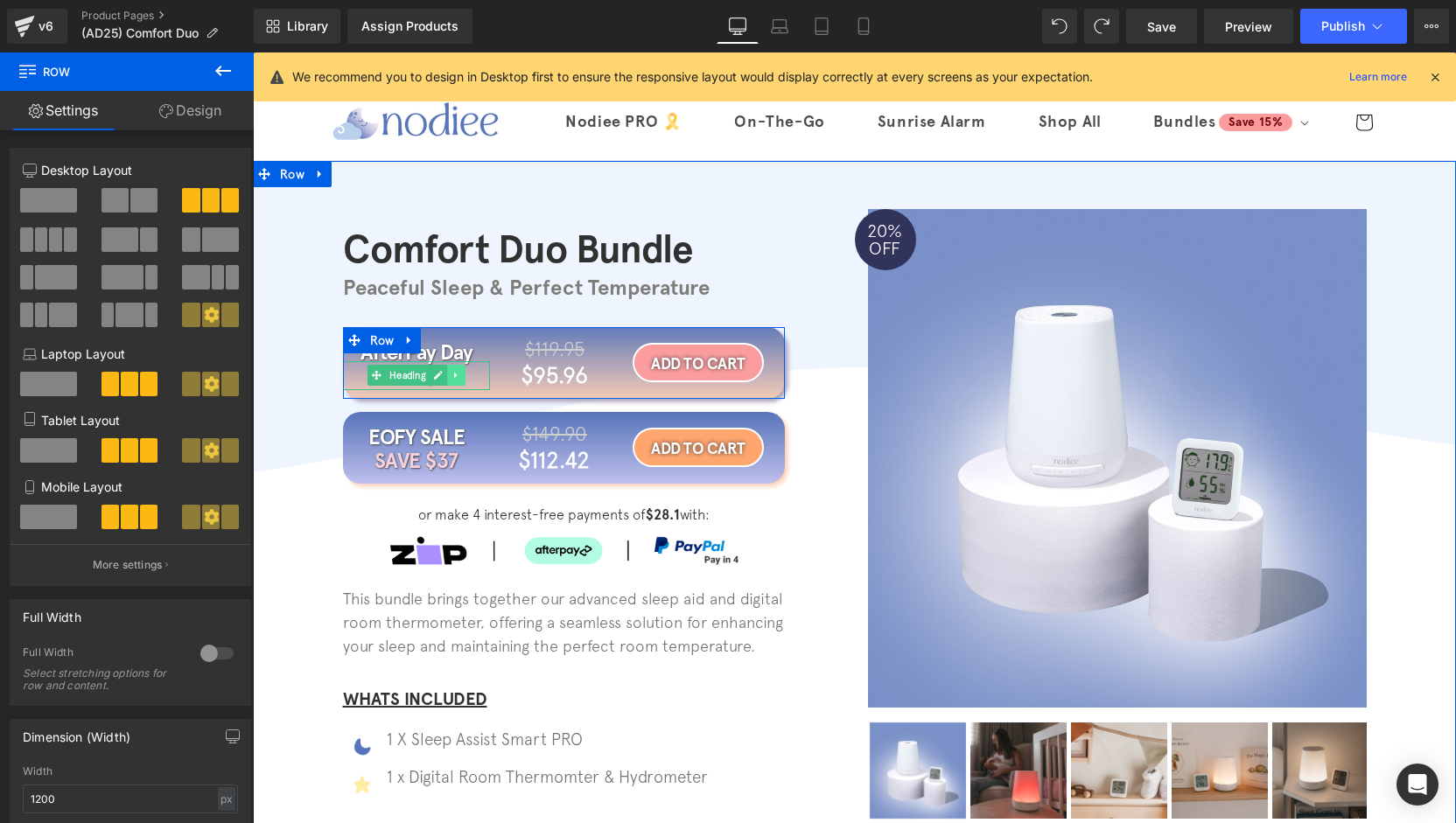
click at [447, 375] on link at bounding box center [456, 375] width 18 height 21
click at [406, 375] on icon at bounding box center [411, 375] width 10 height 11
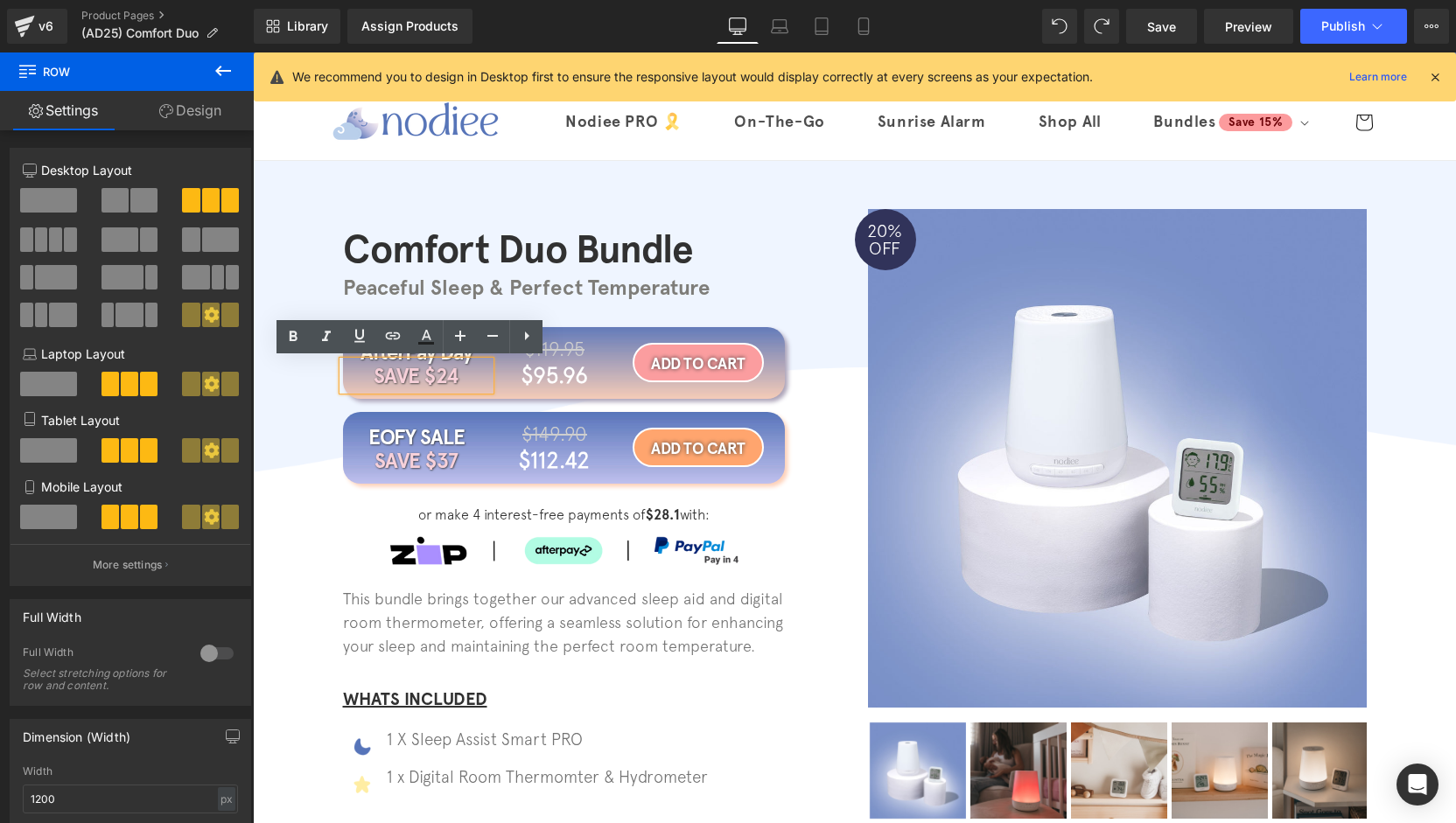
click at [472, 379] on div "$95.96 Heading" at bounding box center [554, 374] width 164 height 34
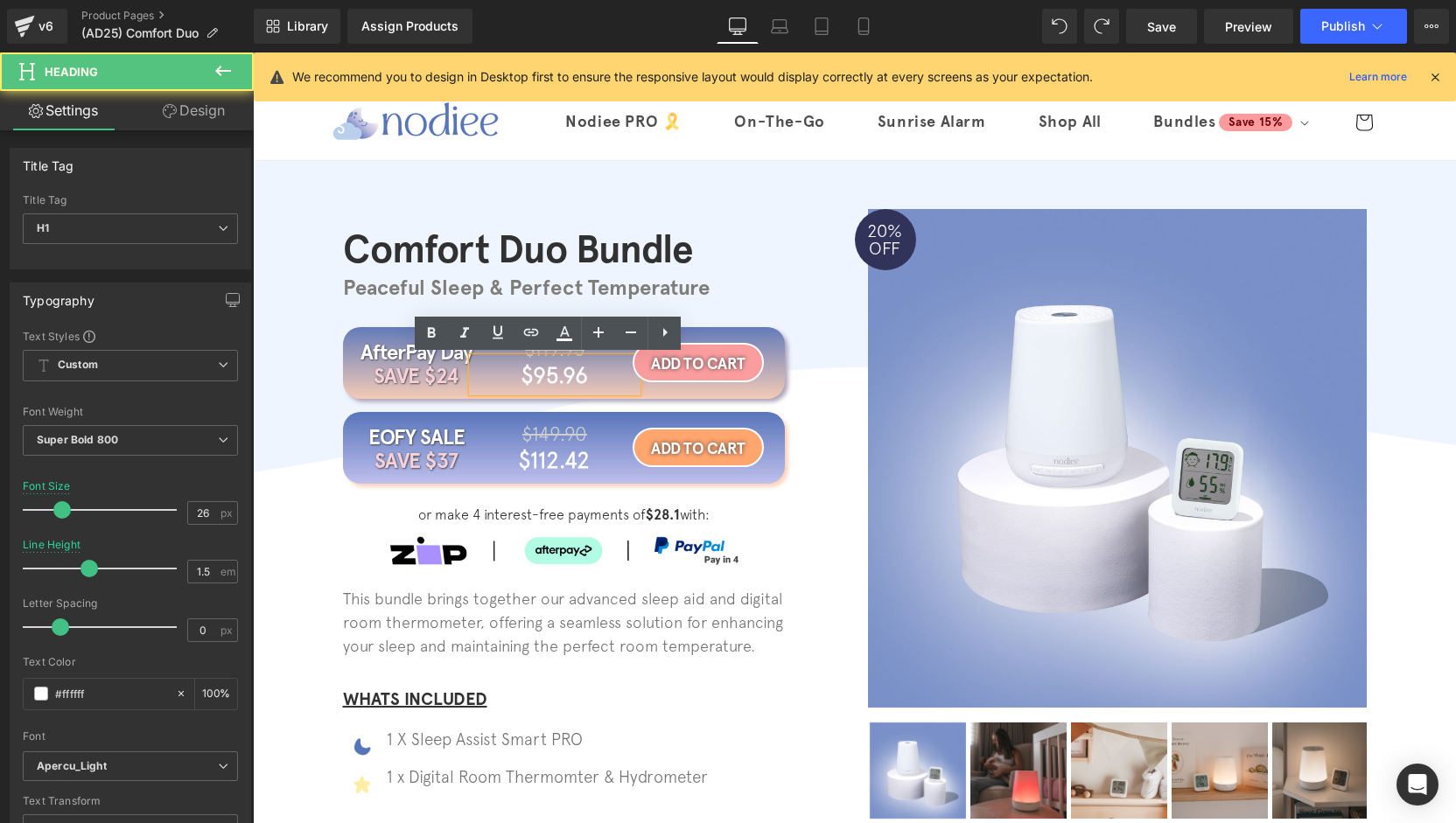
click at [454, 379] on div "SAVE $24 Heading" at bounding box center [417, 376] width 147 height 30
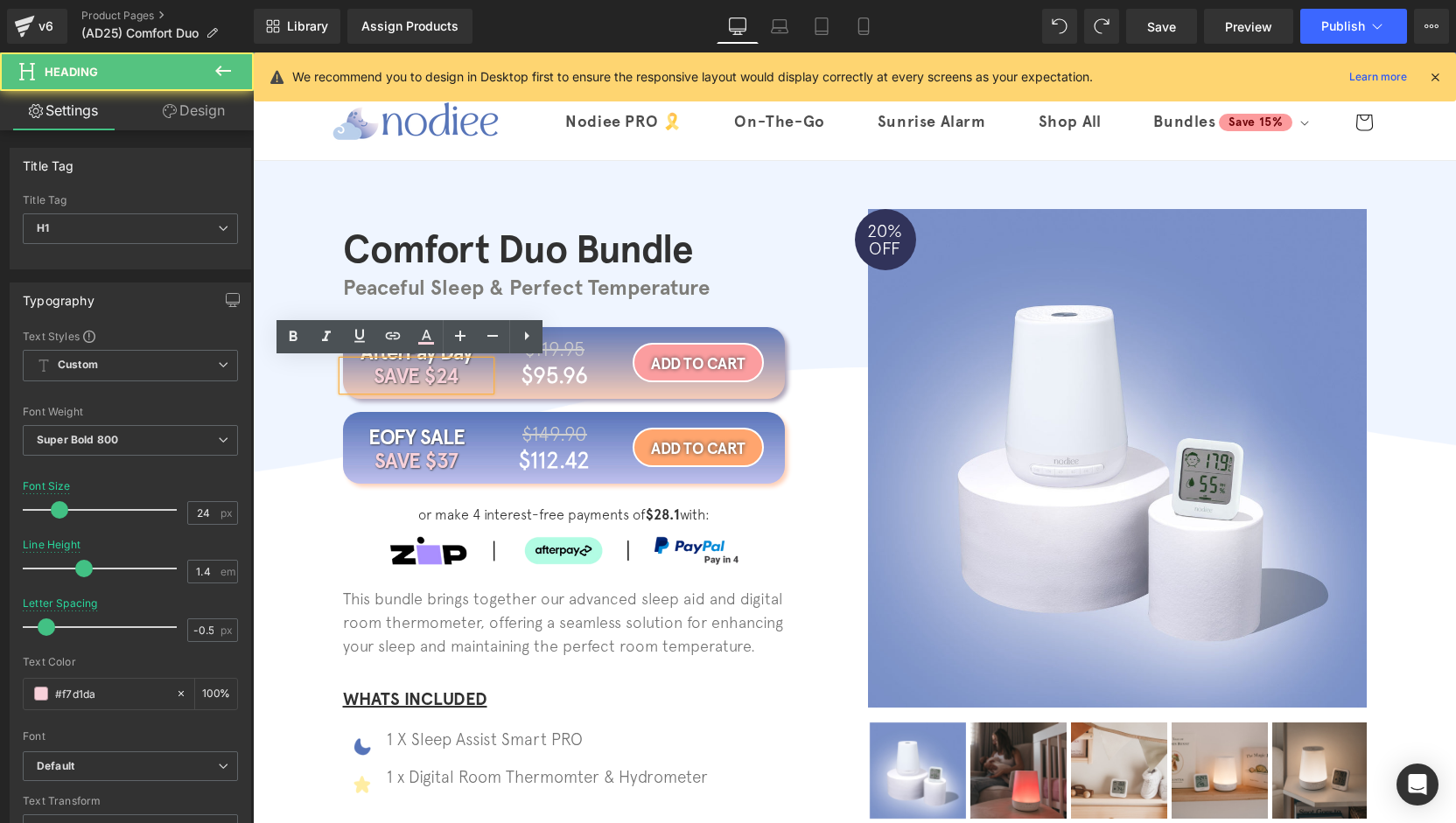
click at [452, 379] on h1 "SAVE $24" at bounding box center [417, 376] width 147 height 30
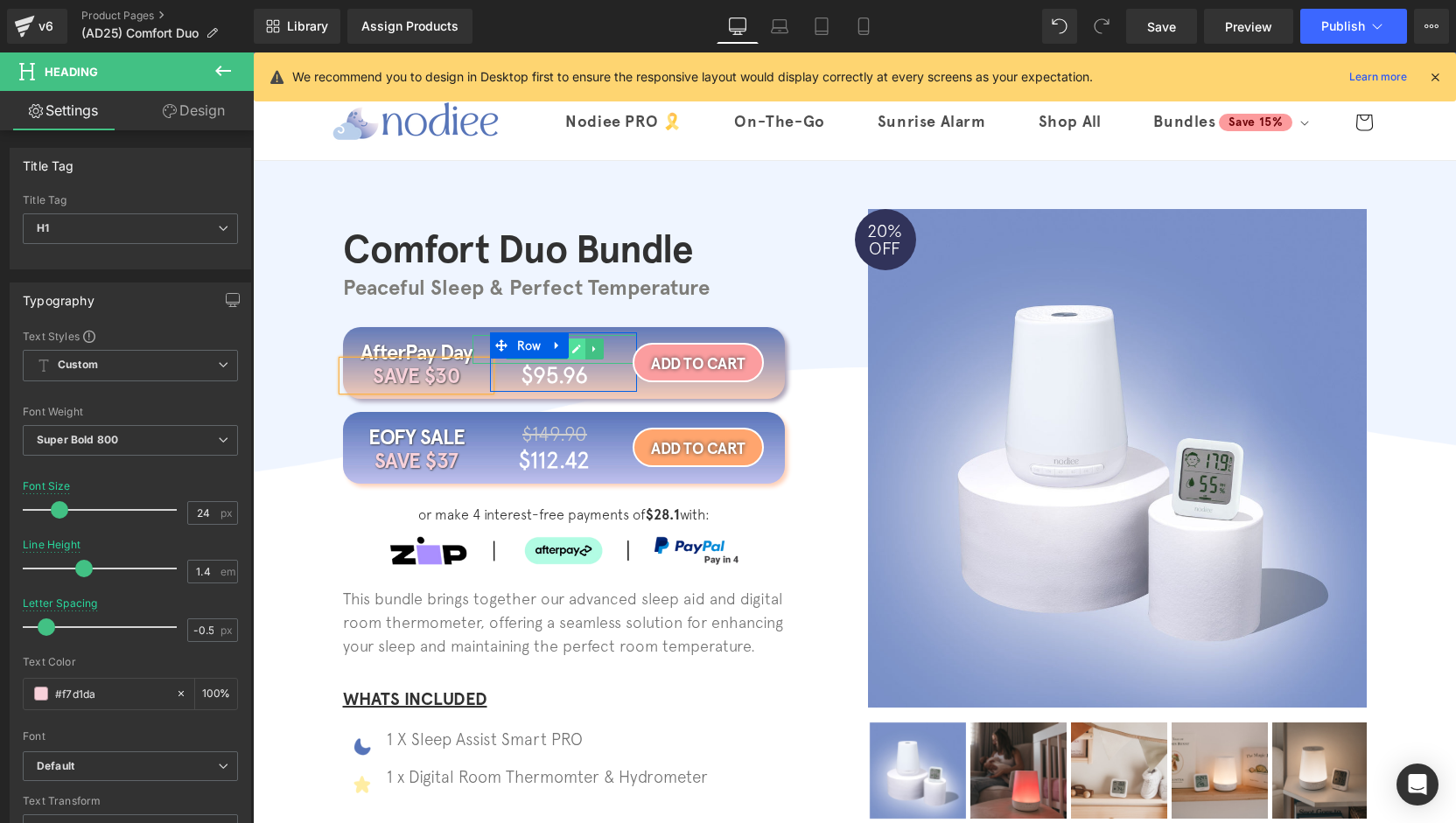
click at [573, 350] on icon at bounding box center [577, 348] width 9 height 9
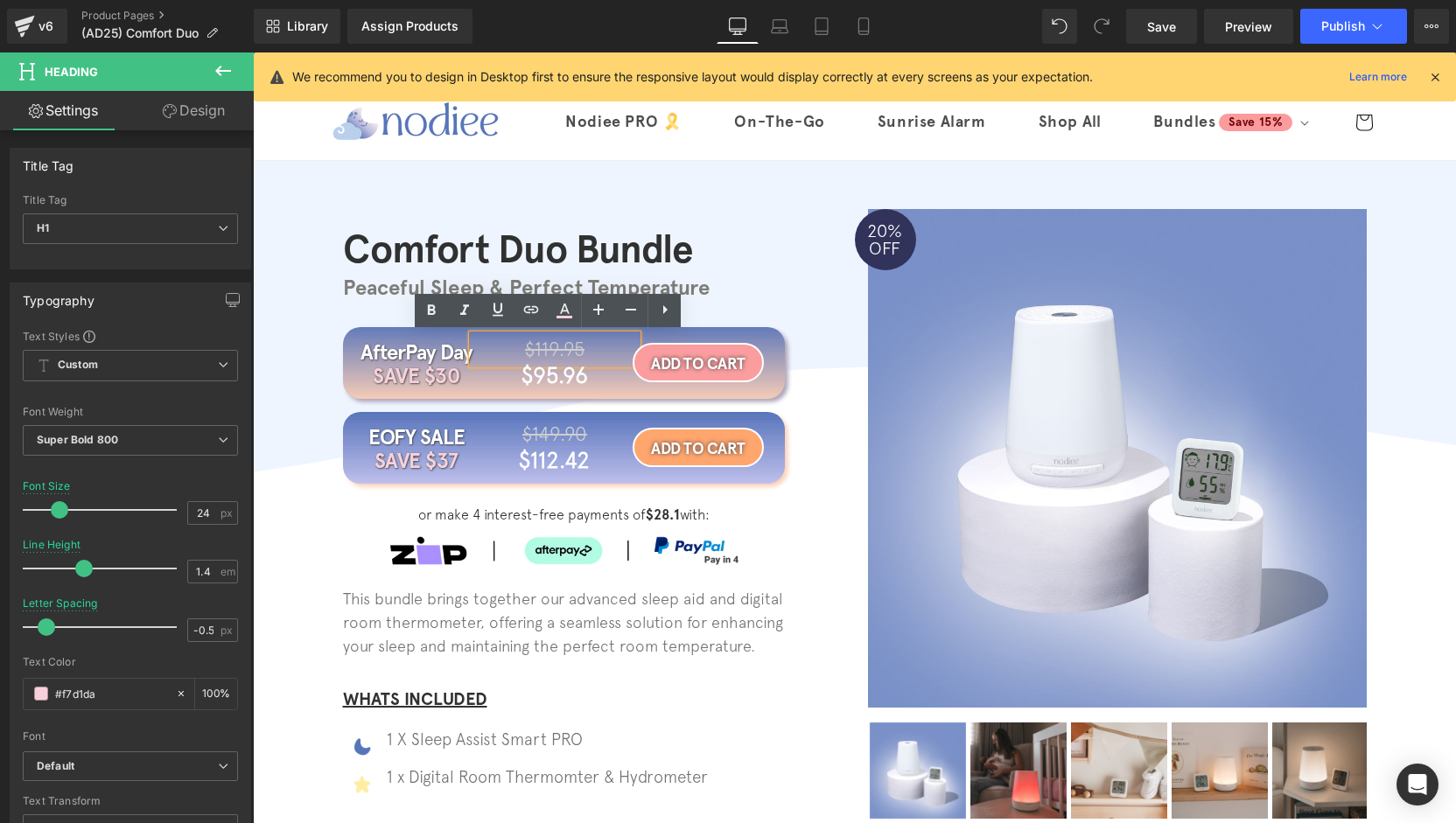
click at [568, 351] on span "$119.95" at bounding box center [555, 349] width 60 height 23
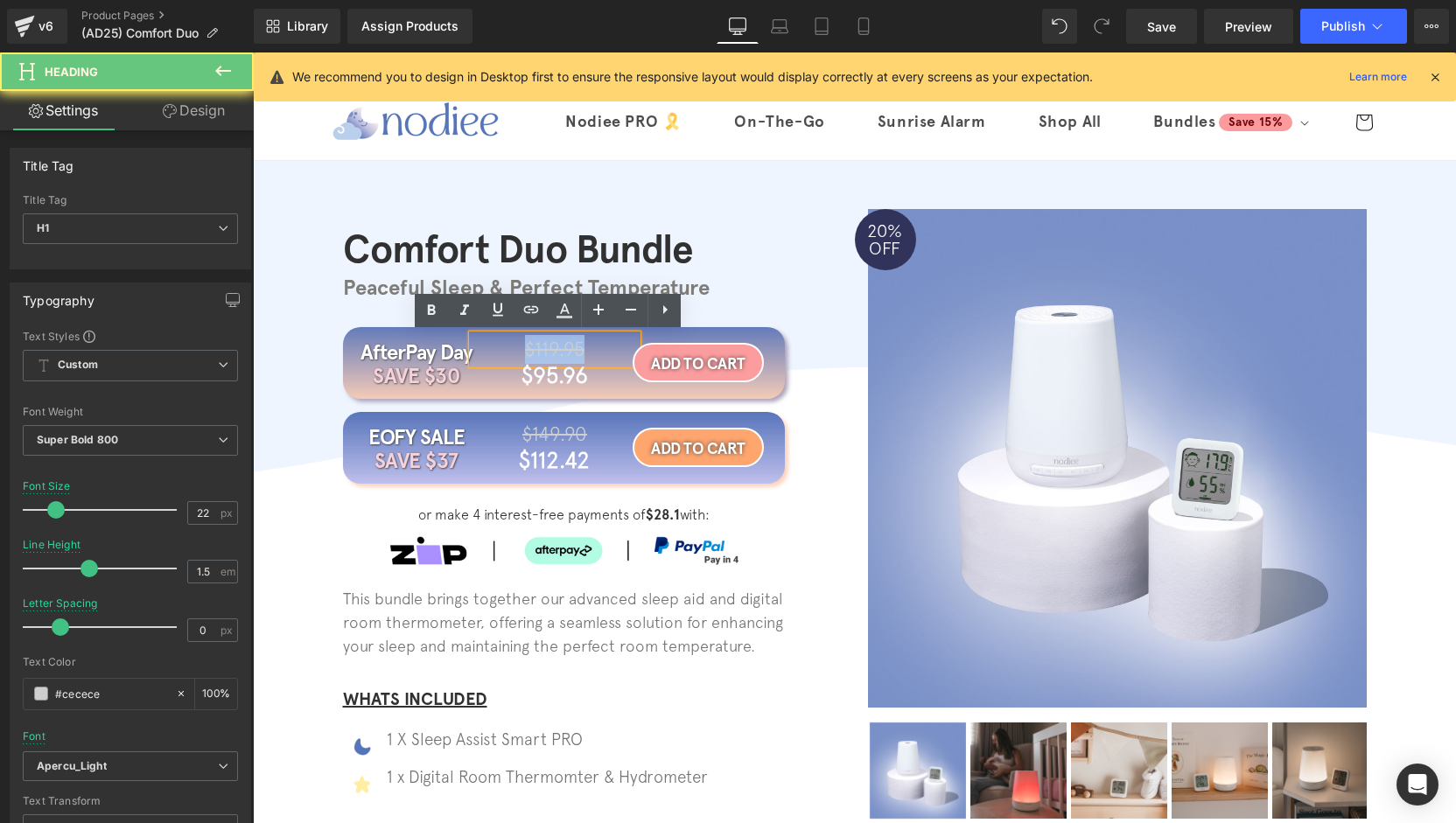
click at [568, 351] on span "$119.95" at bounding box center [555, 349] width 60 height 23
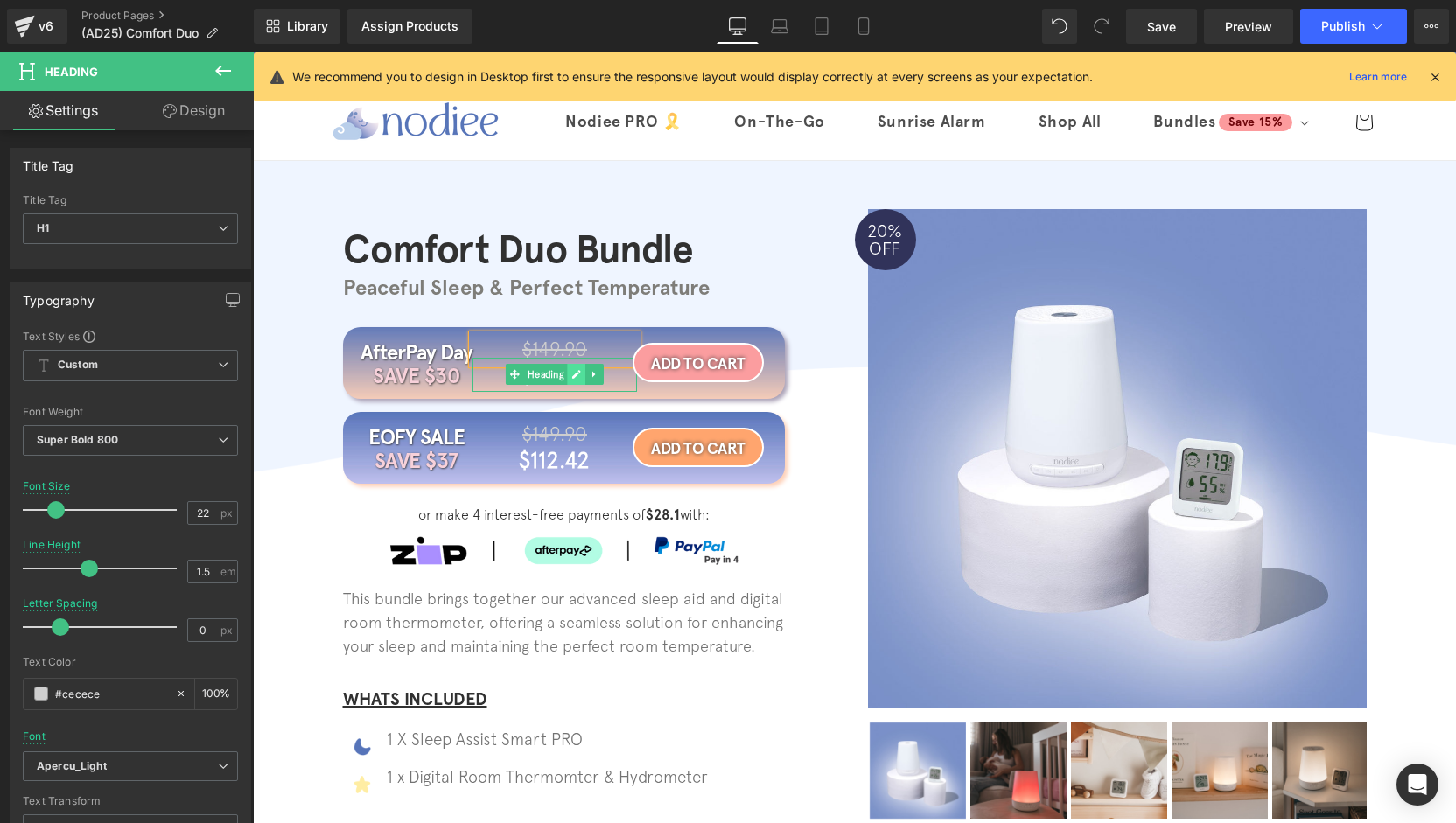
click at [573, 373] on icon at bounding box center [577, 374] width 9 height 9
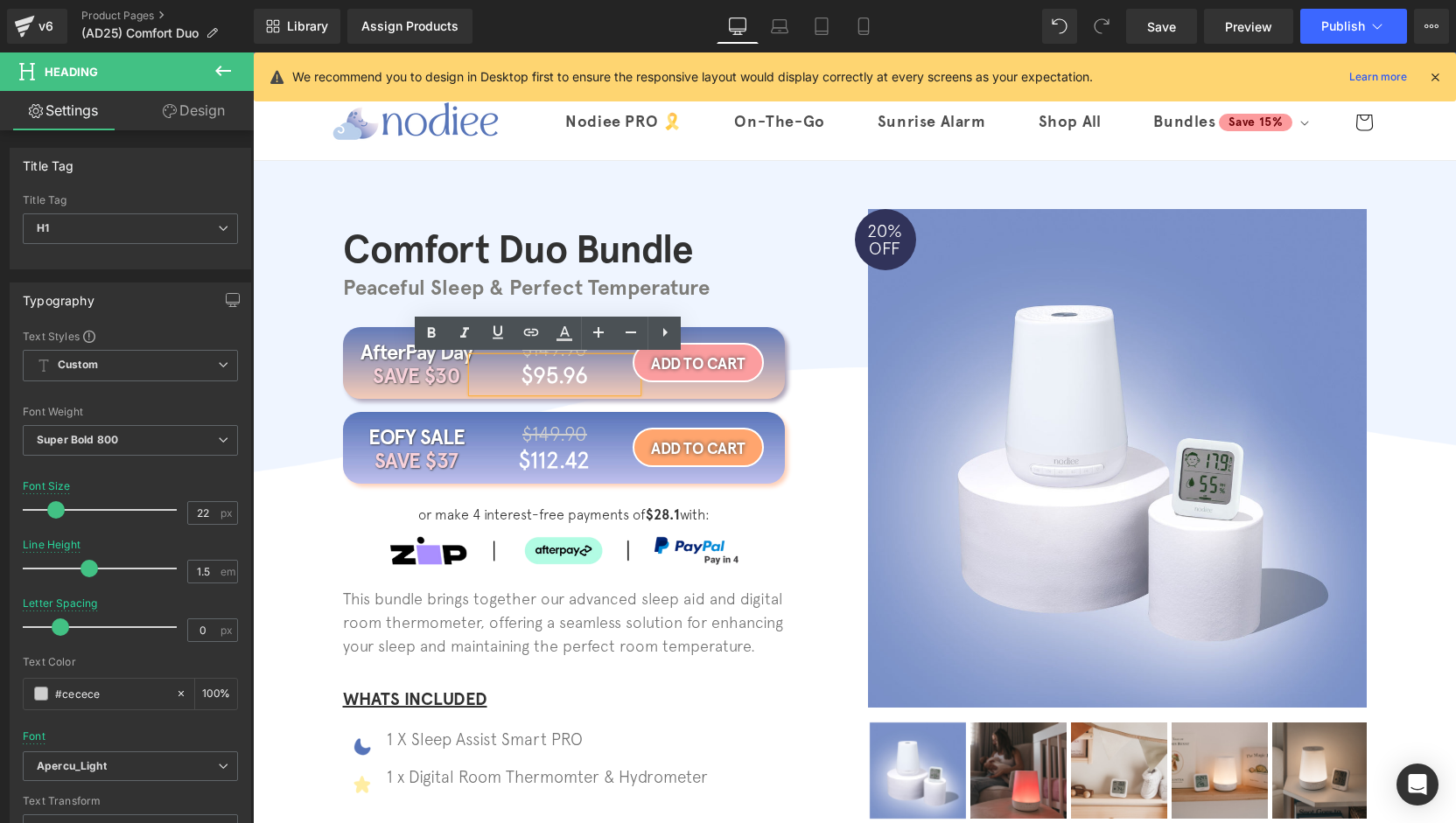
click at [553, 377] on h1 "$95.96" at bounding box center [554, 374] width 164 height 34
click at [553, 376] on h1 "$95.96" at bounding box center [554, 374] width 164 height 34
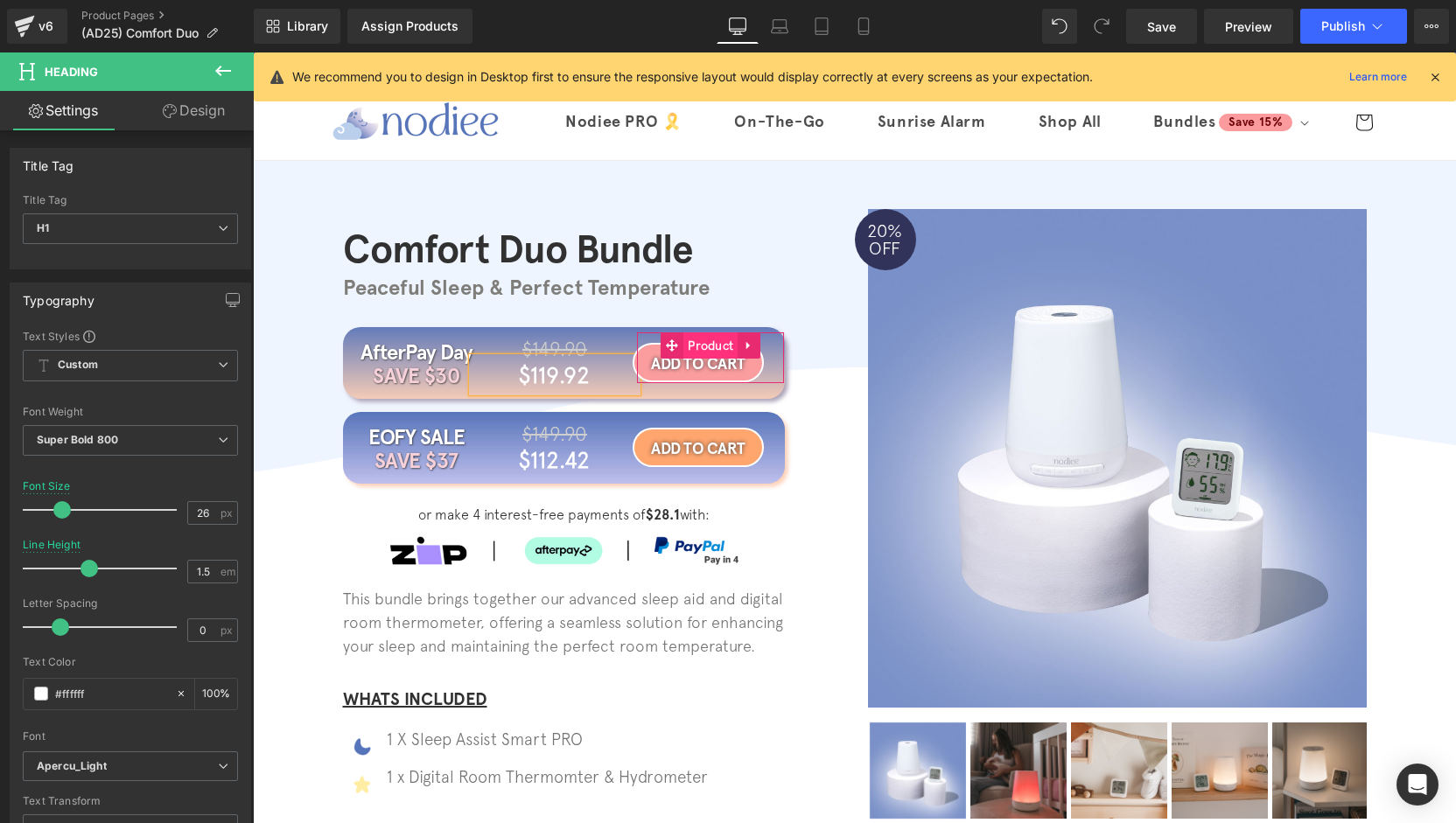
click at [712, 353] on span "Product" at bounding box center [710, 345] width 54 height 26
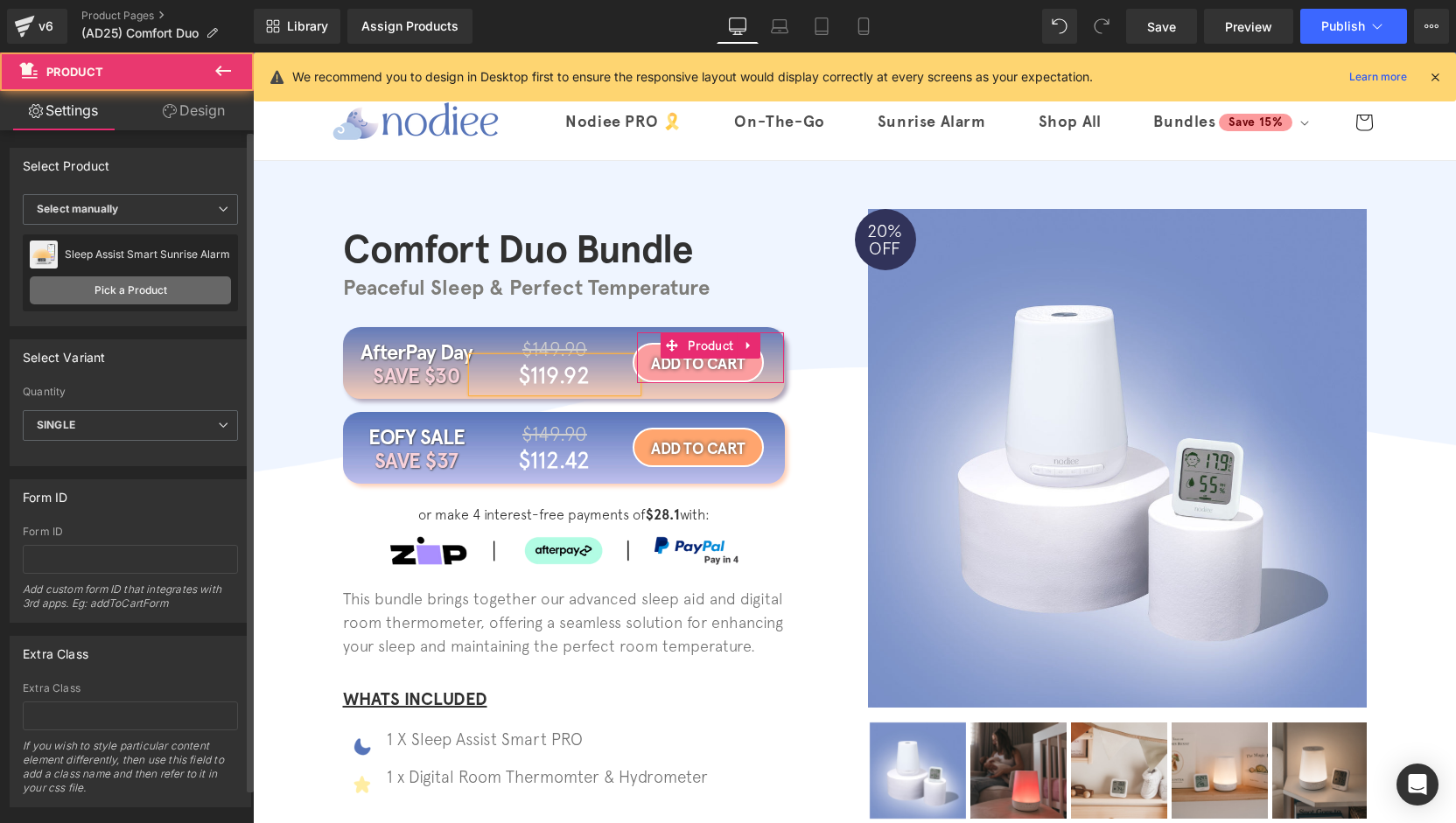
click at [136, 283] on link "Pick a Product" at bounding box center [131, 290] width 201 height 28
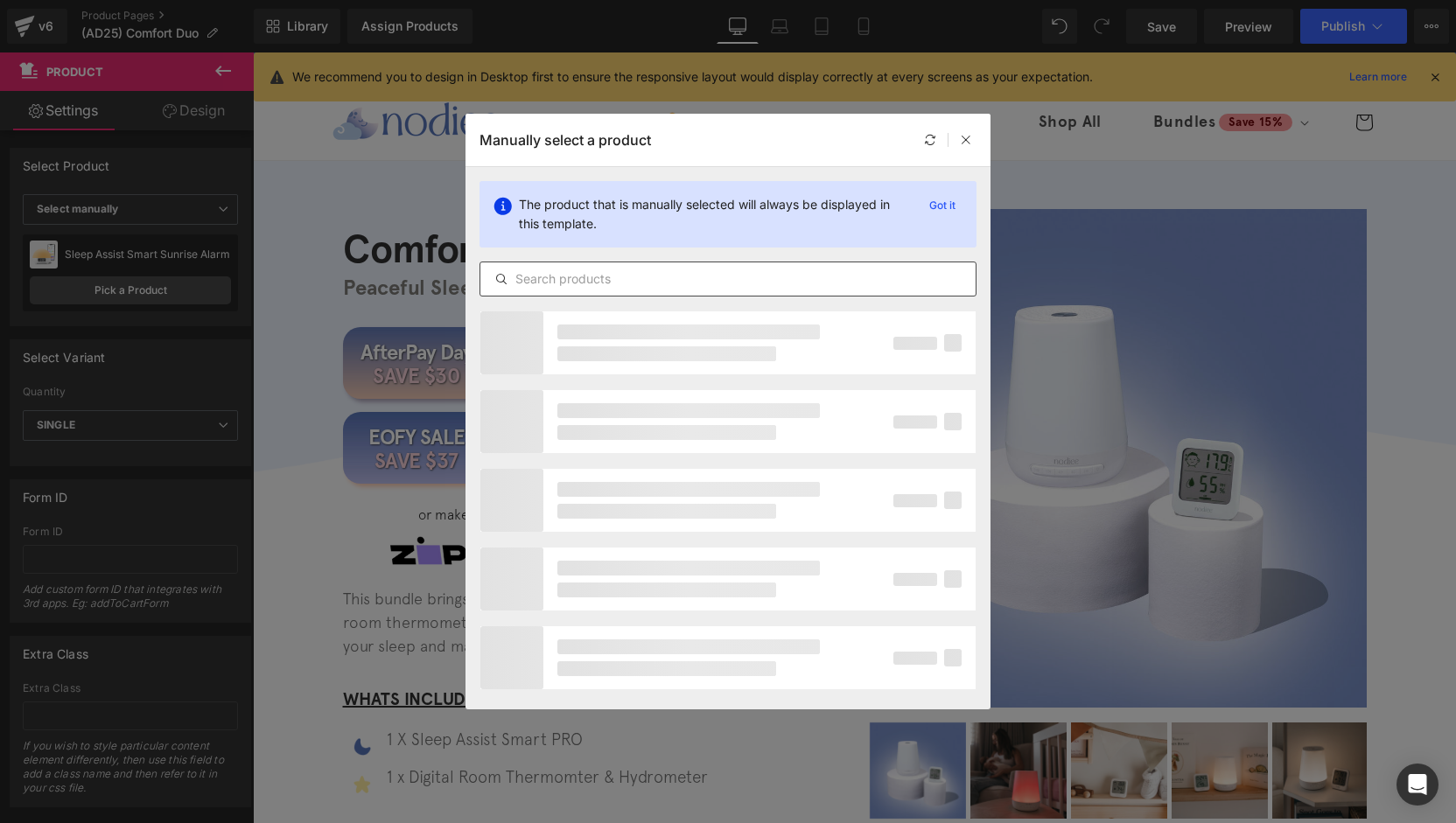
click at [630, 274] on input "text" at bounding box center [728, 279] width 495 height 21
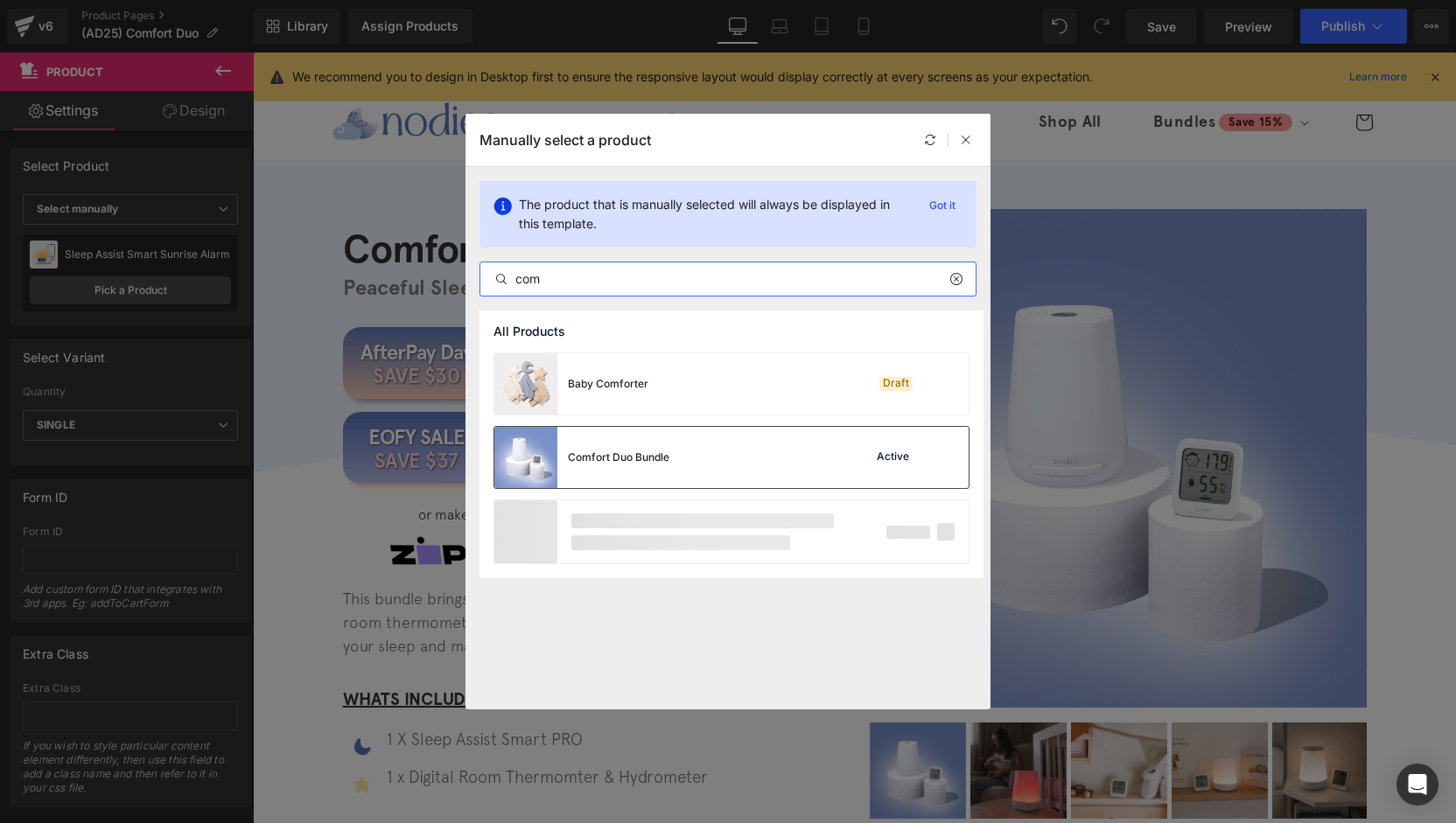
type input "com"
click at [693, 476] on div "Comfort Duo Bundle Active" at bounding box center [731, 456] width 474 height 61
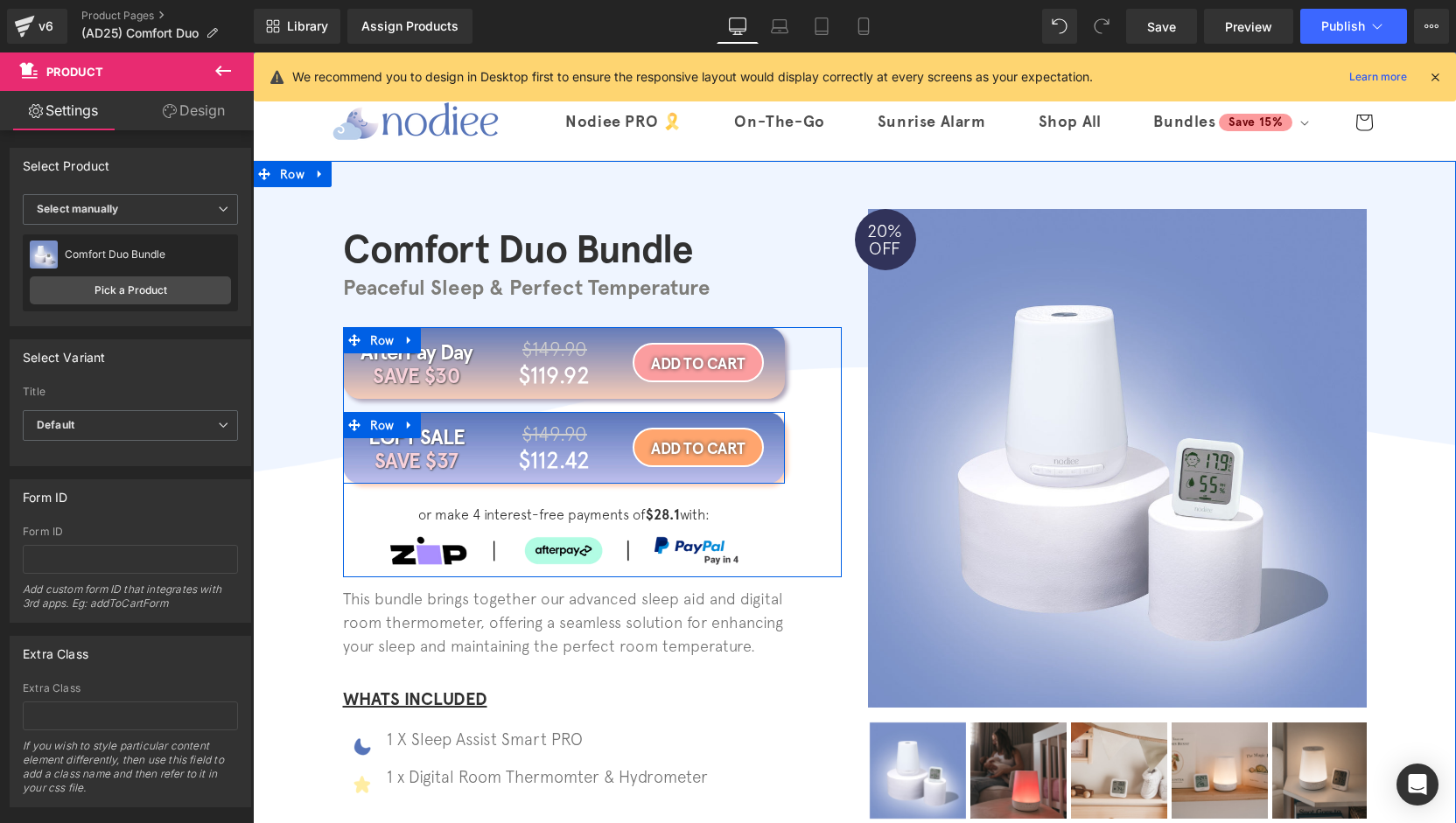
click at [399, 425] on link at bounding box center [410, 425] width 23 height 26
click at [444, 427] on link at bounding box center [456, 425] width 23 height 26
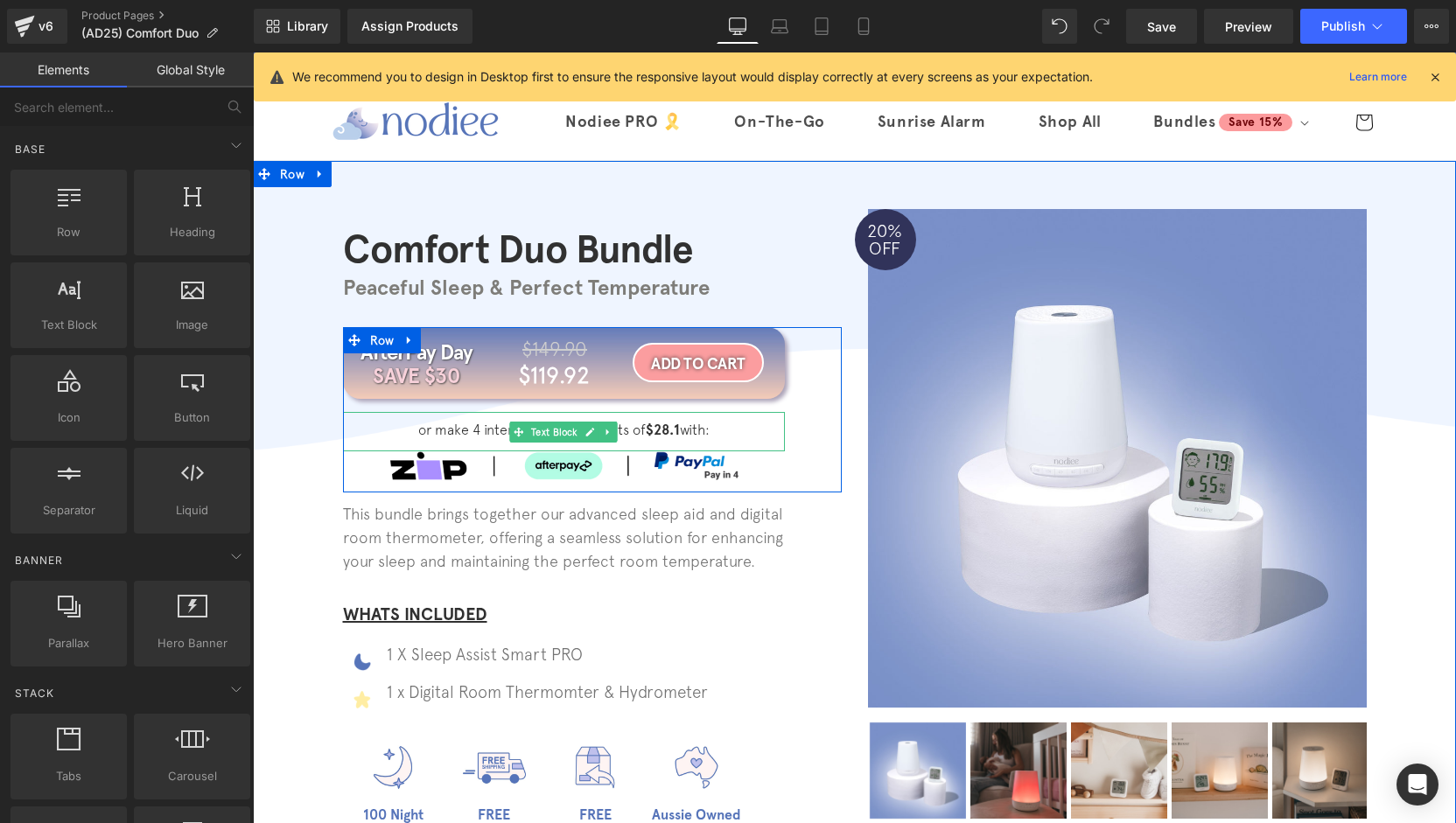
drag, startPoint x: 667, startPoint y: 427, endPoint x: 669, endPoint y: 440, distance: 13.2
click at [667, 427] on strong "$28.1" at bounding box center [663, 429] width 34 height 16
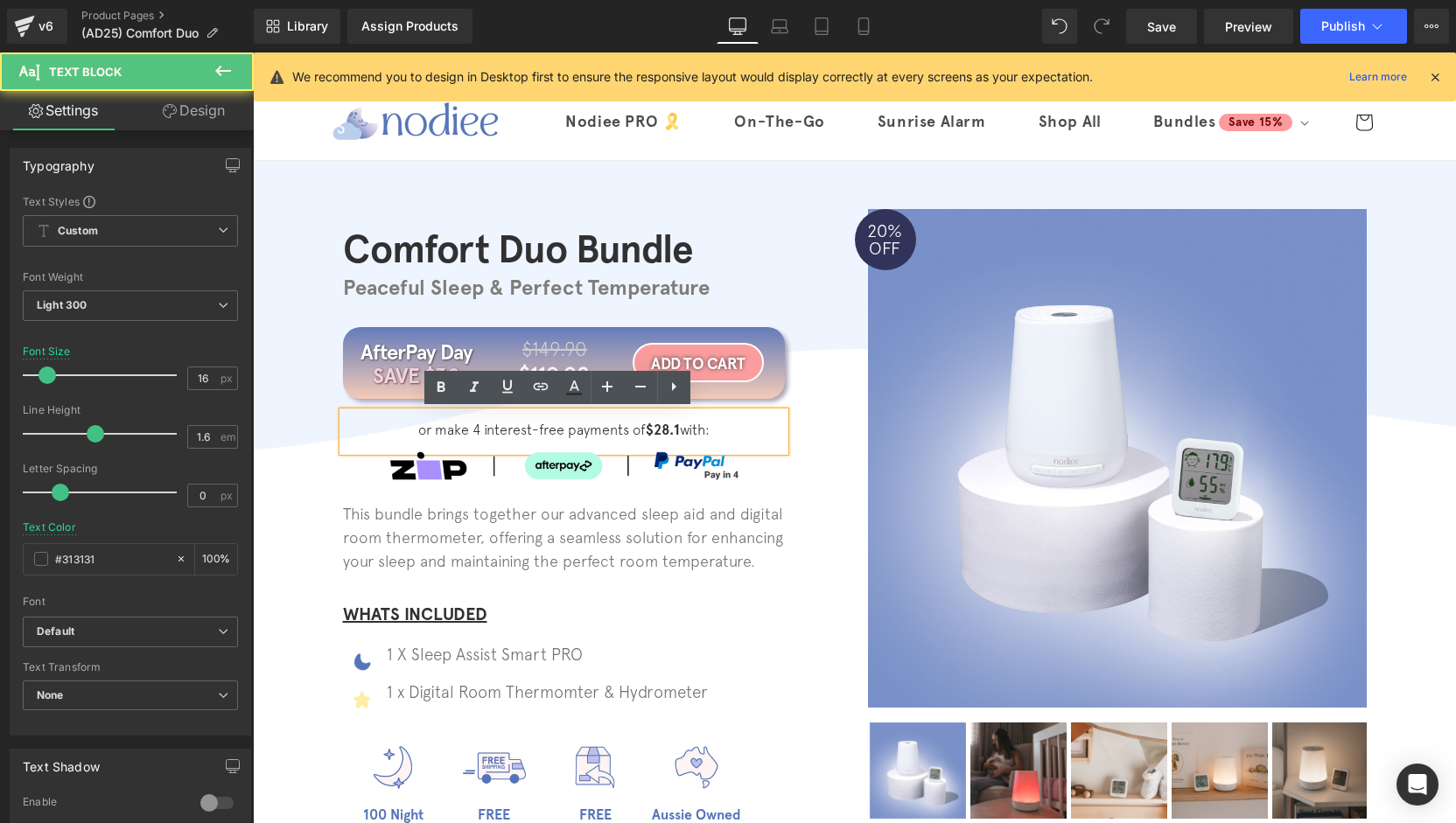
click at [669, 435] on strong "$28.1" at bounding box center [663, 429] width 34 height 16
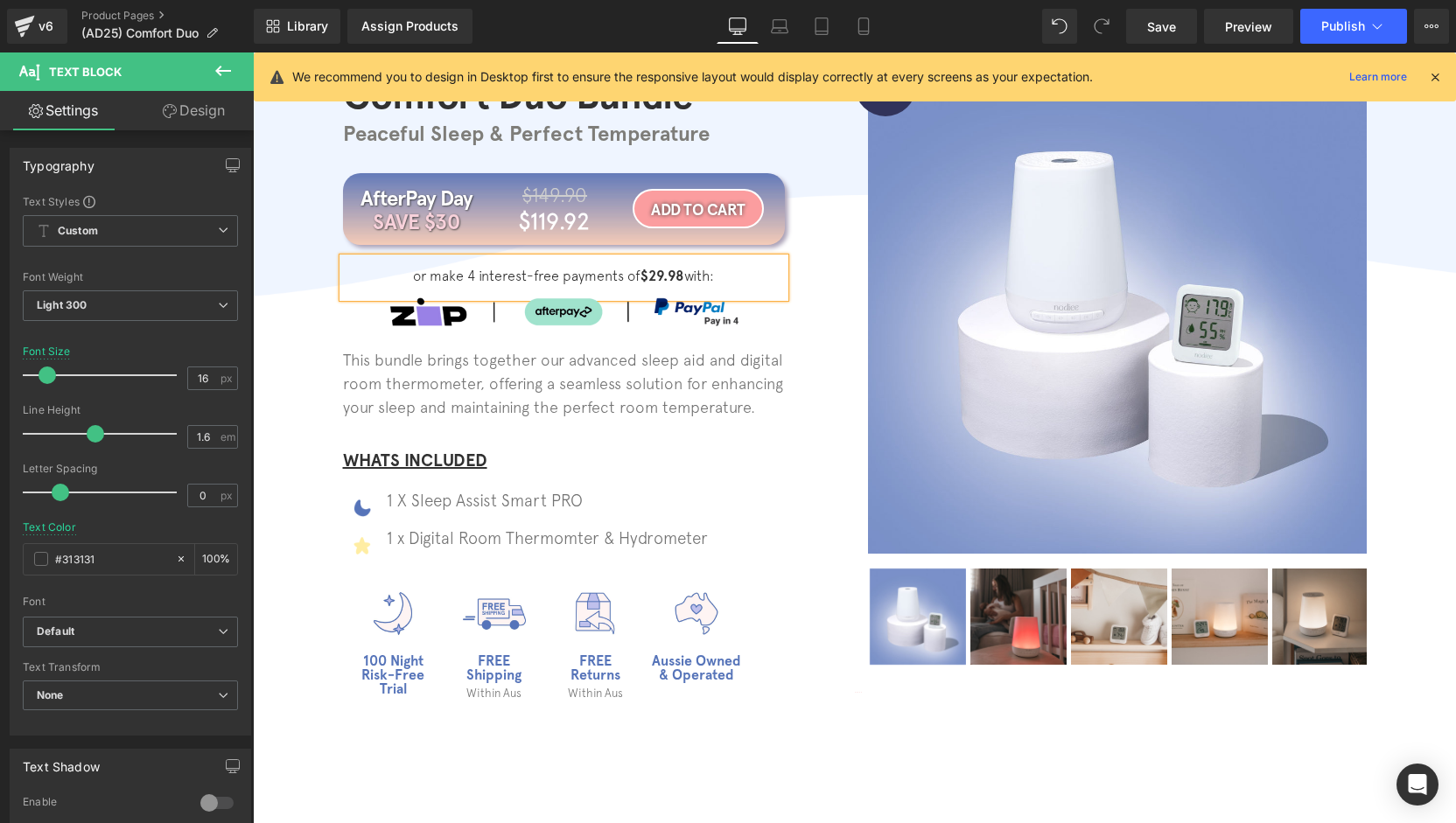
scroll to position [61, 0]
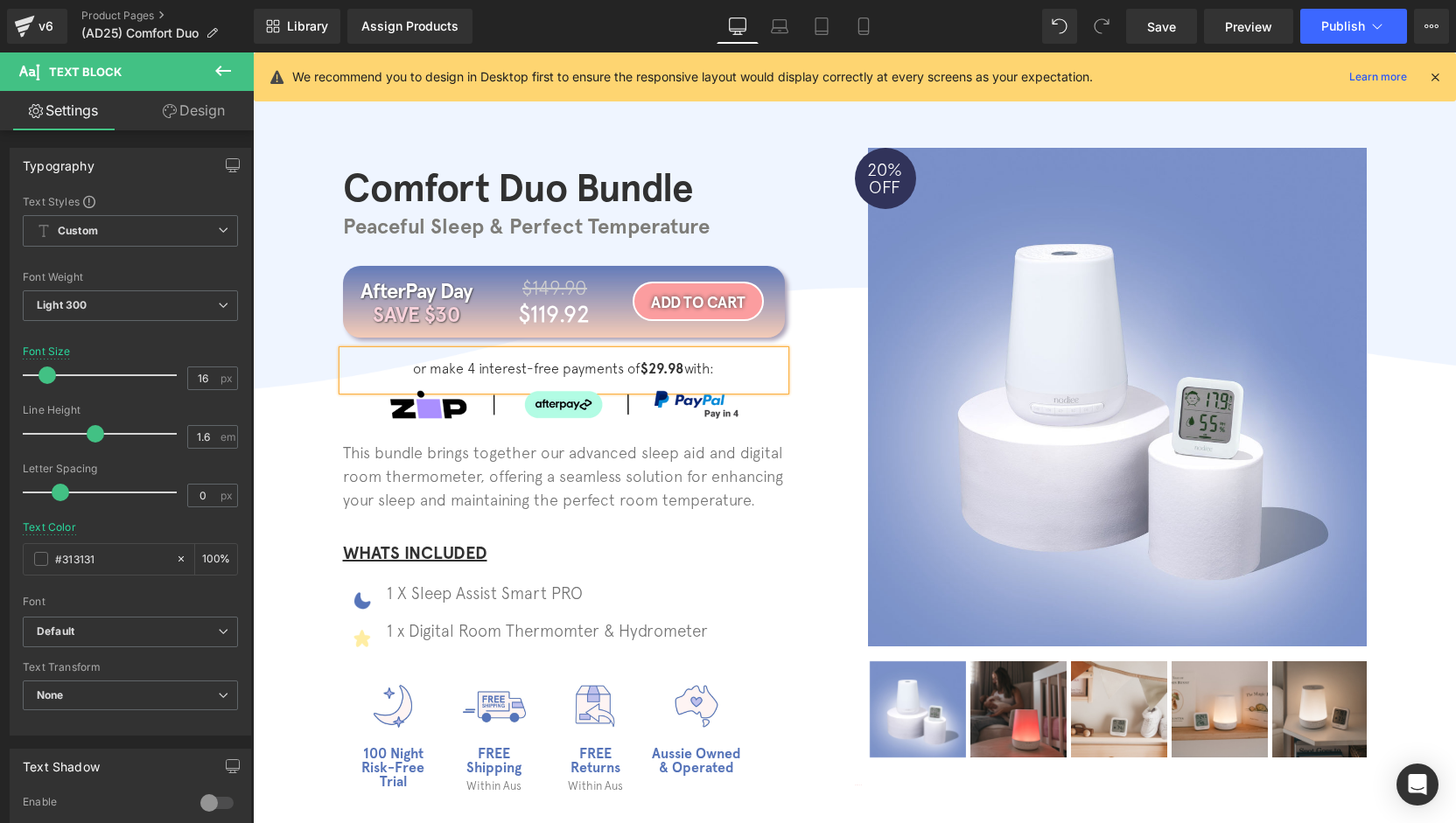
click at [293, 382] on div "Comfort Duo Bundle Heading Peaceful Sleep & Perfect Temperature Heading Row Aft…" at bounding box center [854, 465] width 1203 height 683
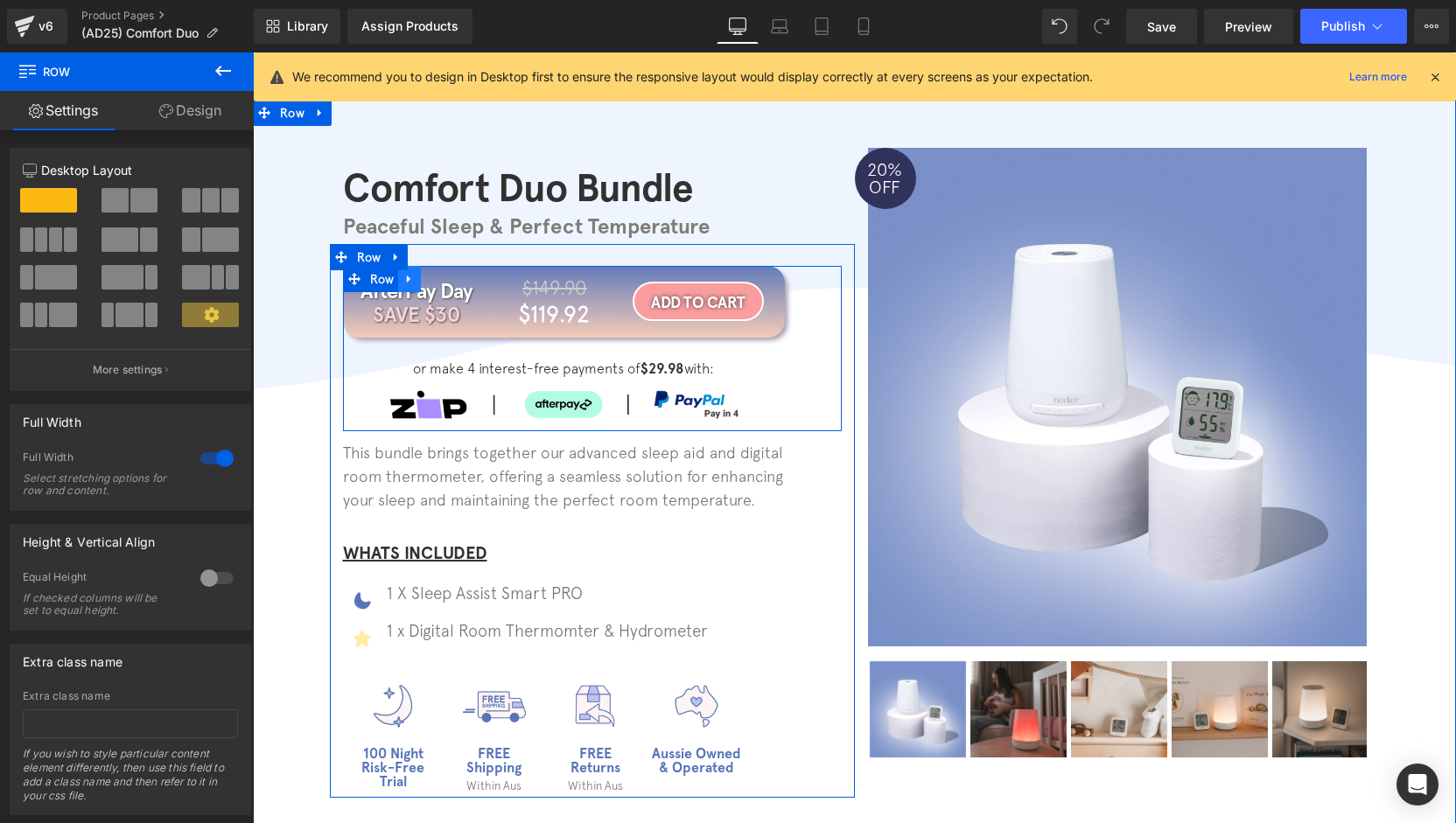
click at [407, 277] on icon at bounding box center [409, 279] width 4 height 8
click at [427, 279] on icon at bounding box center [432, 279] width 13 height 14
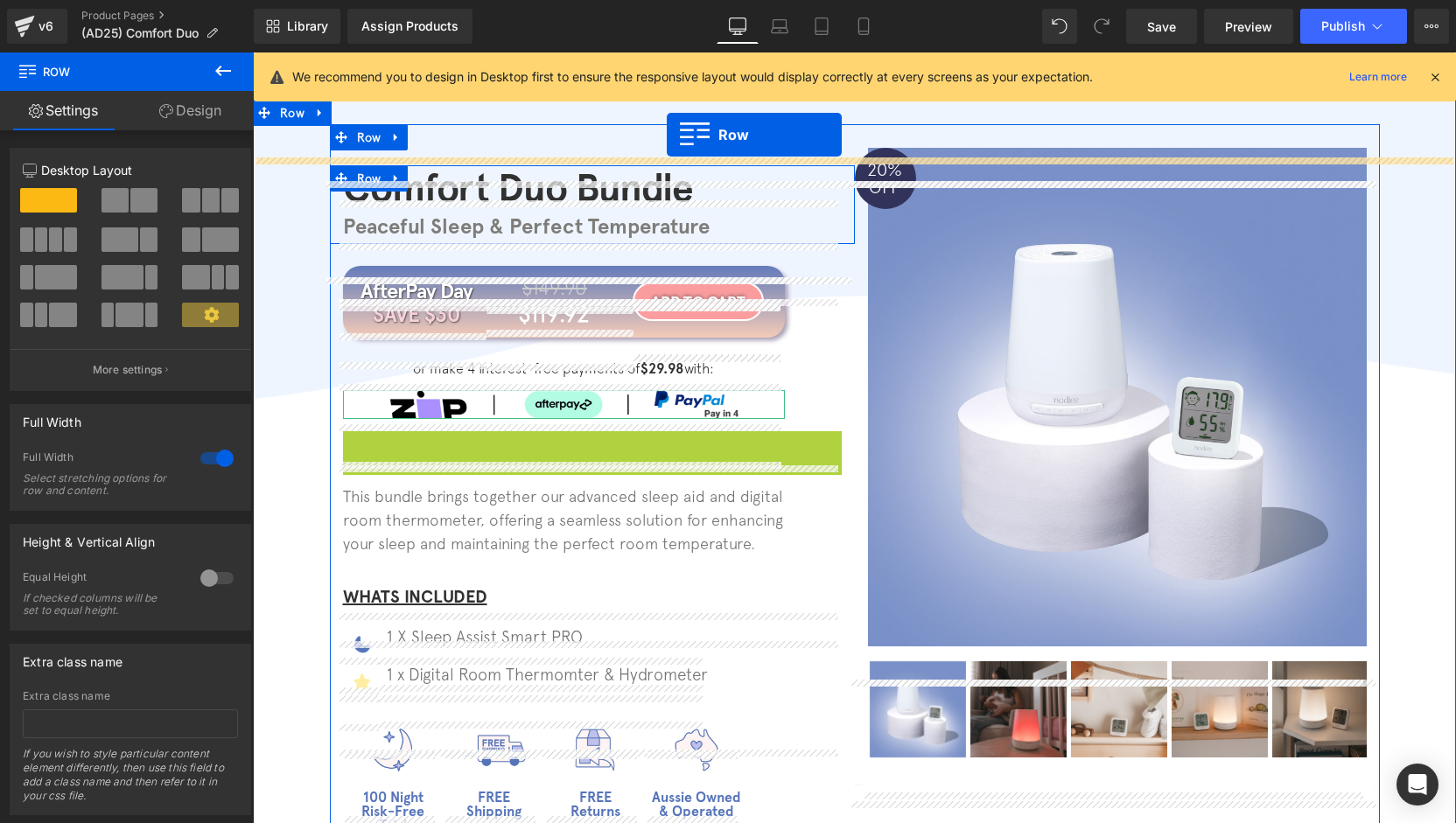
scroll to position [0, 0]
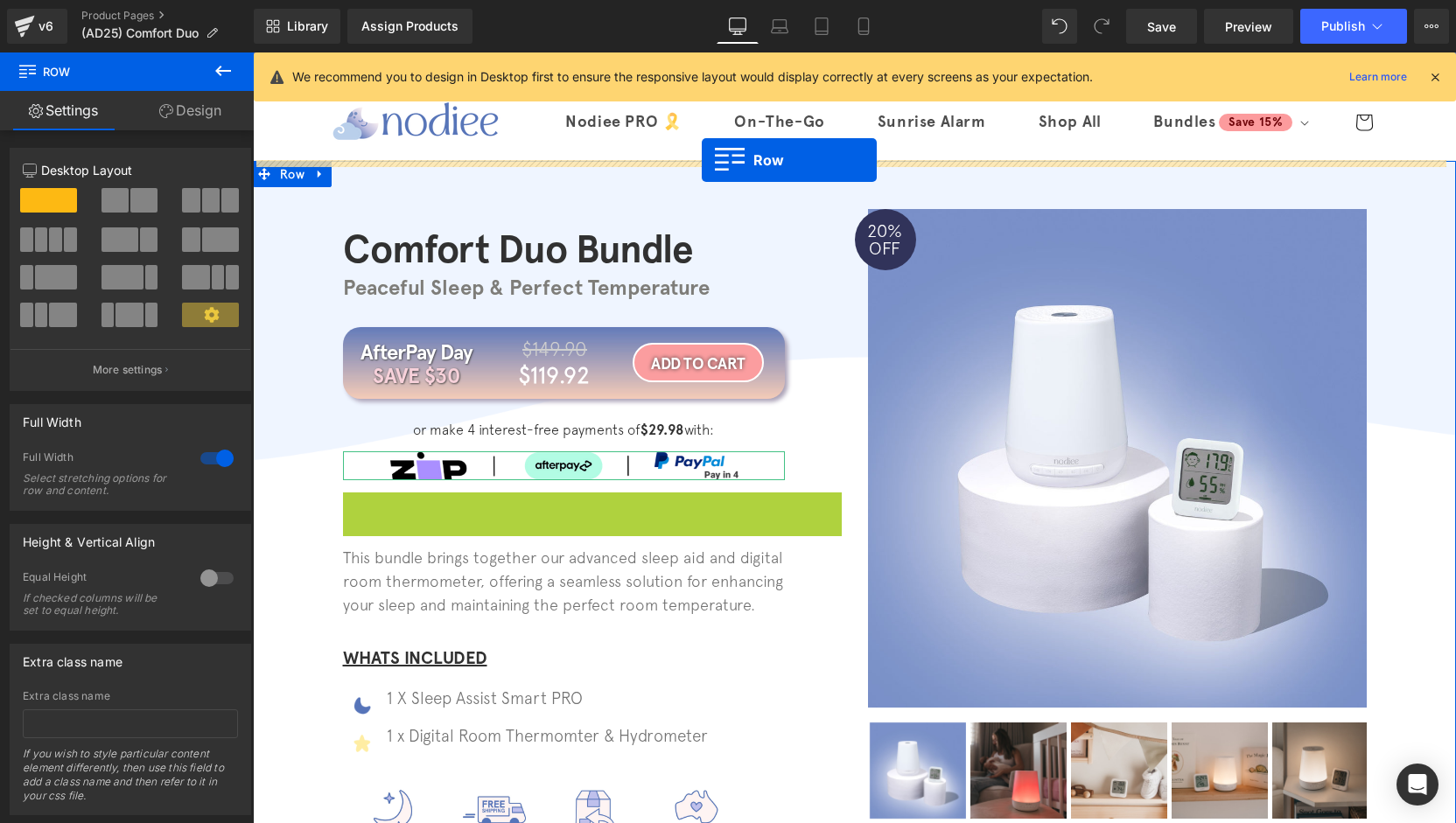
drag, startPoint x: 367, startPoint y: 445, endPoint x: 701, endPoint y: 157, distance: 441.0
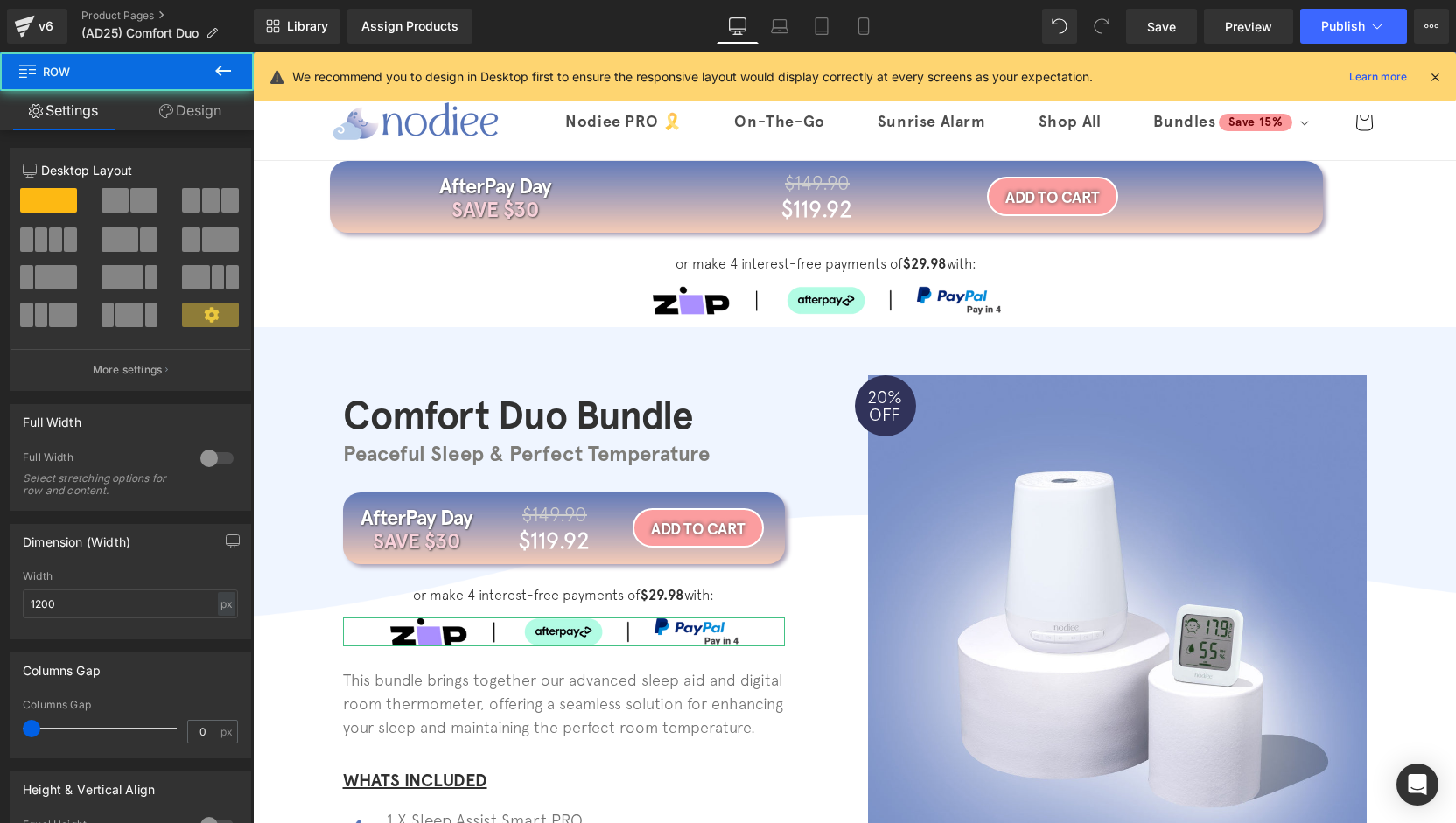
click at [874, 18] on link "Mobile" at bounding box center [863, 26] width 42 height 35
type input "100"
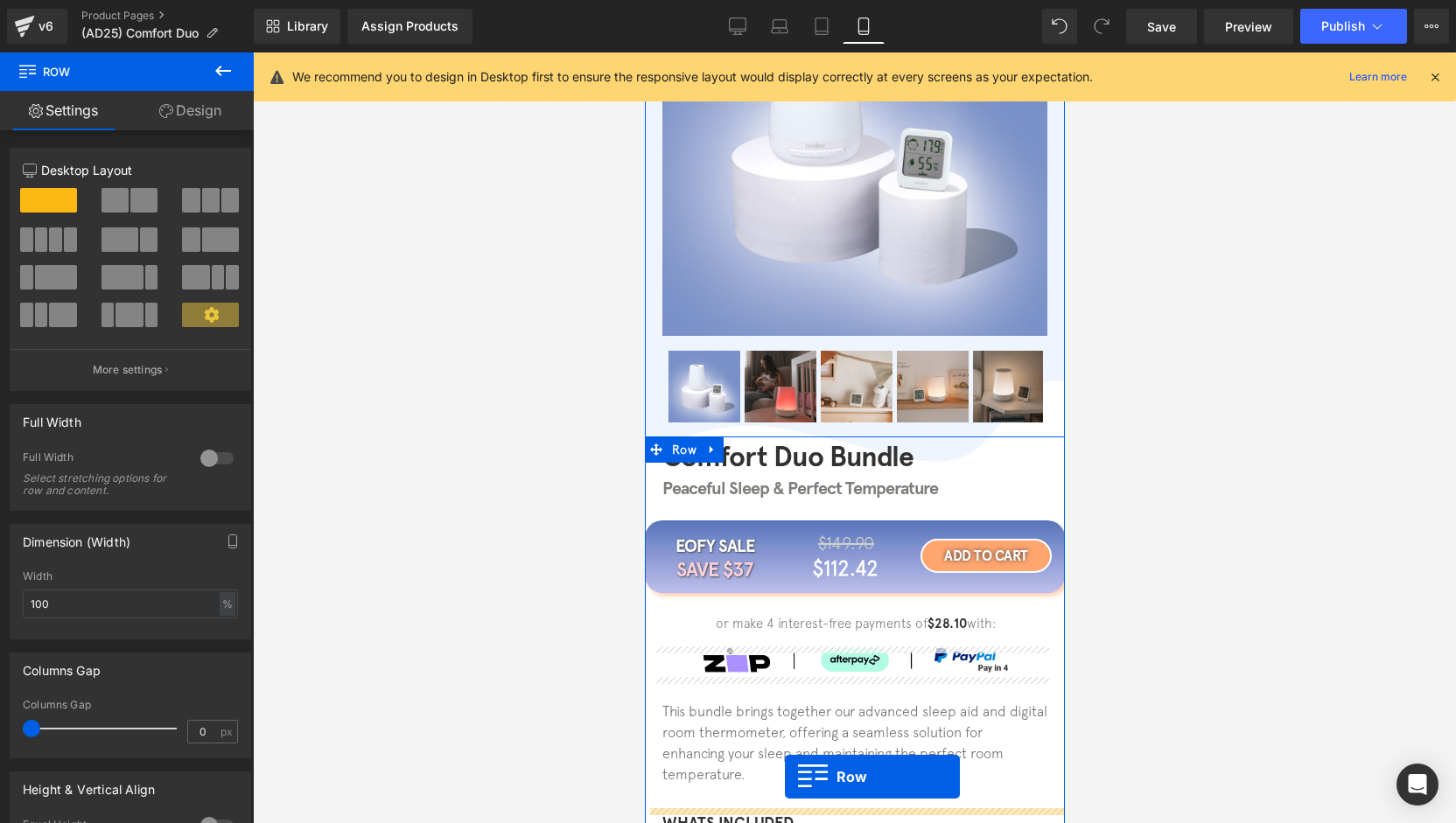
scroll to position [315, 0]
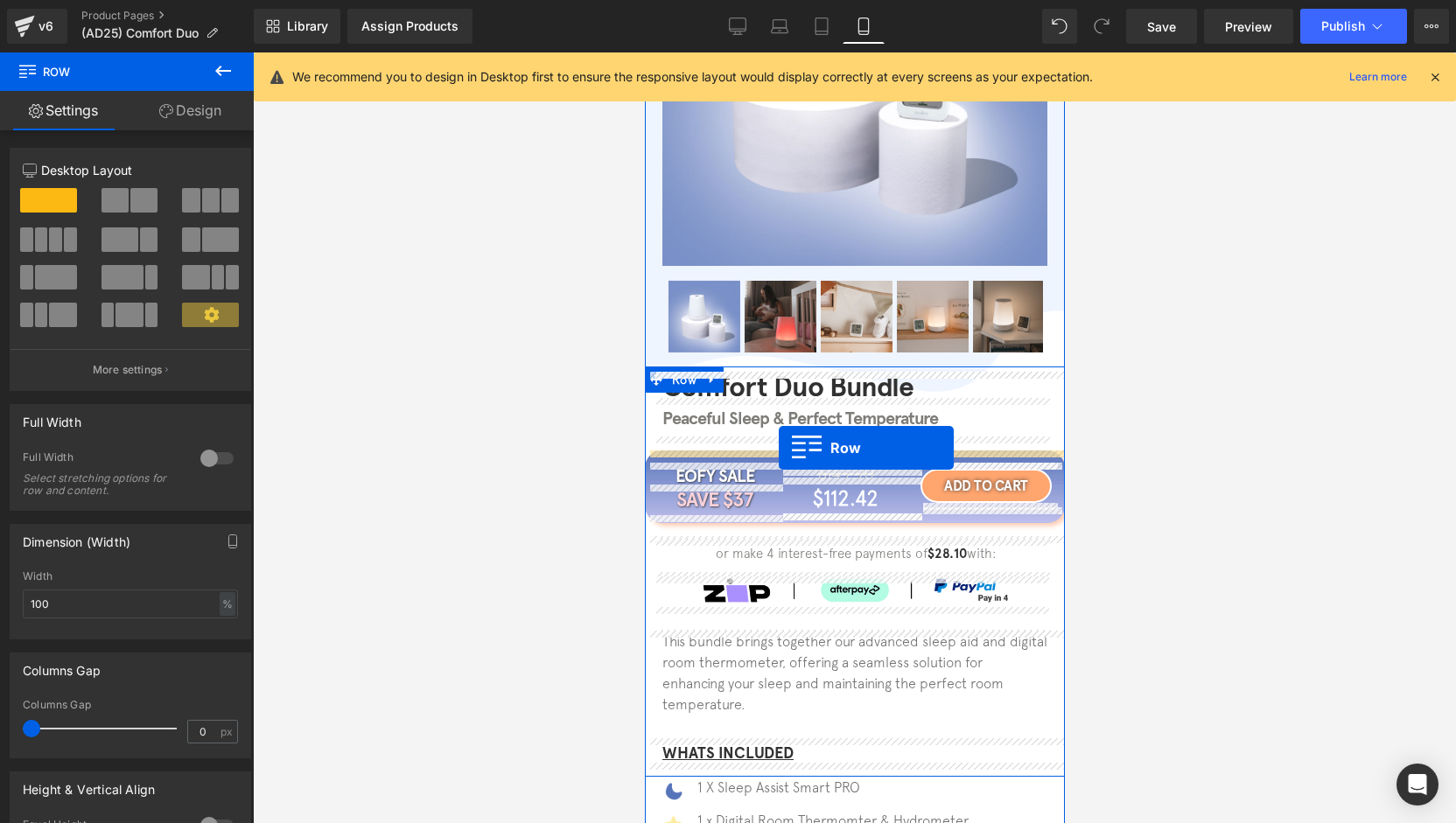
drag, startPoint x: 681, startPoint y: 148, endPoint x: 778, endPoint y: 448, distance: 315.3
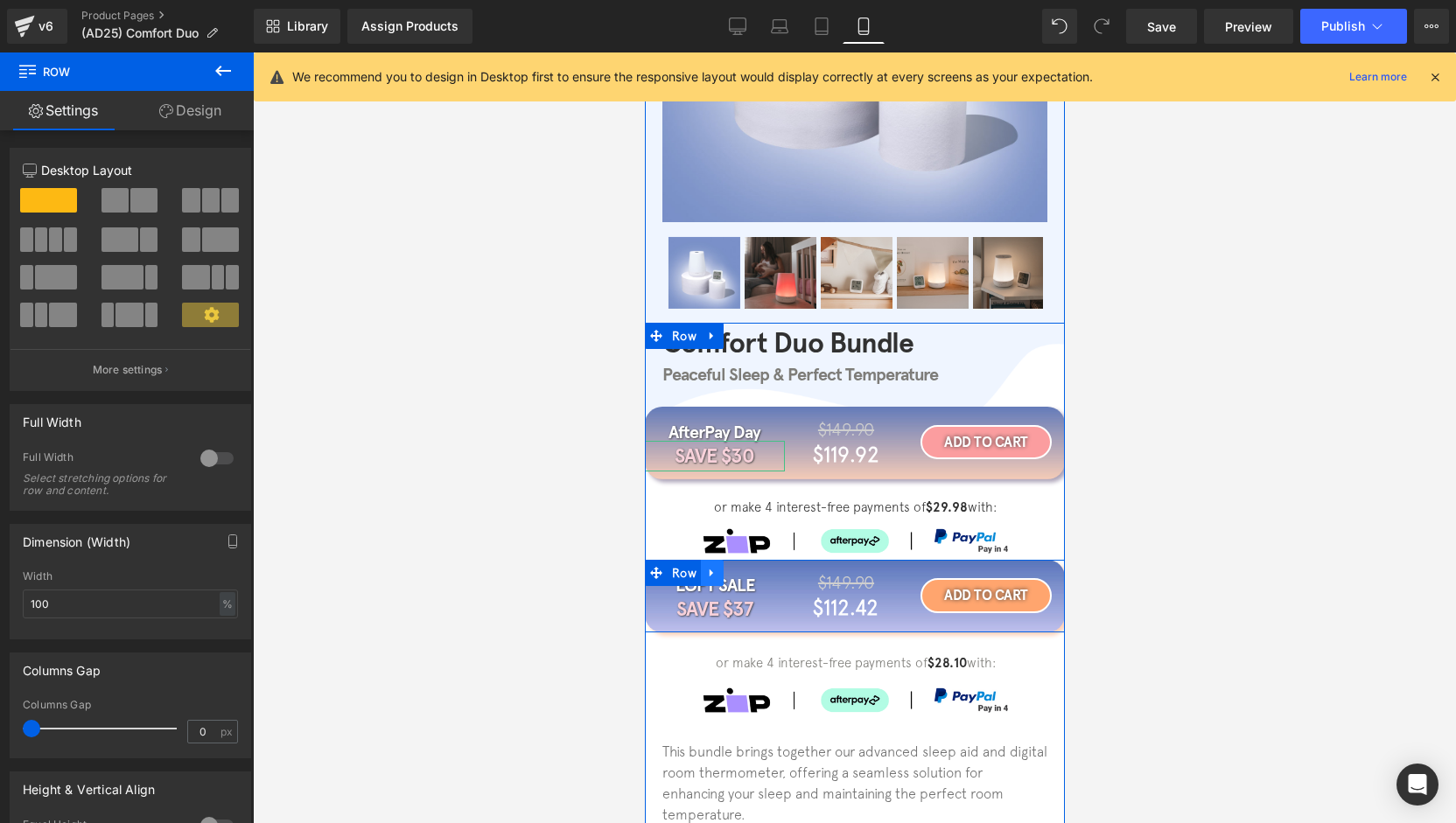
click at [708, 576] on icon at bounding box center [711, 573] width 13 height 14
click at [751, 573] on icon at bounding box center [757, 573] width 13 height 13
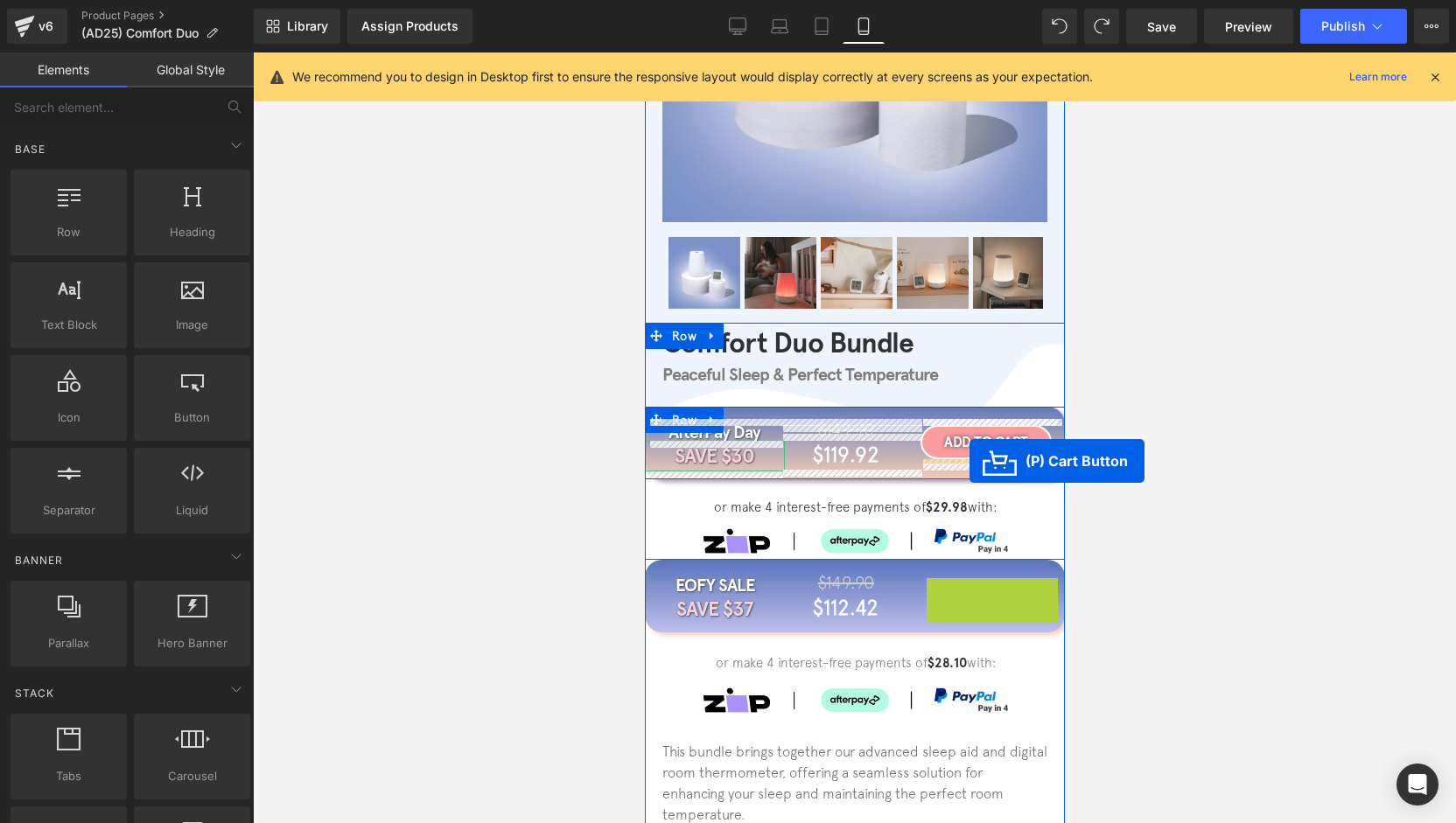
drag, startPoint x: 975, startPoint y: 606, endPoint x: 967, endPoint y: 460, distance: 146.2
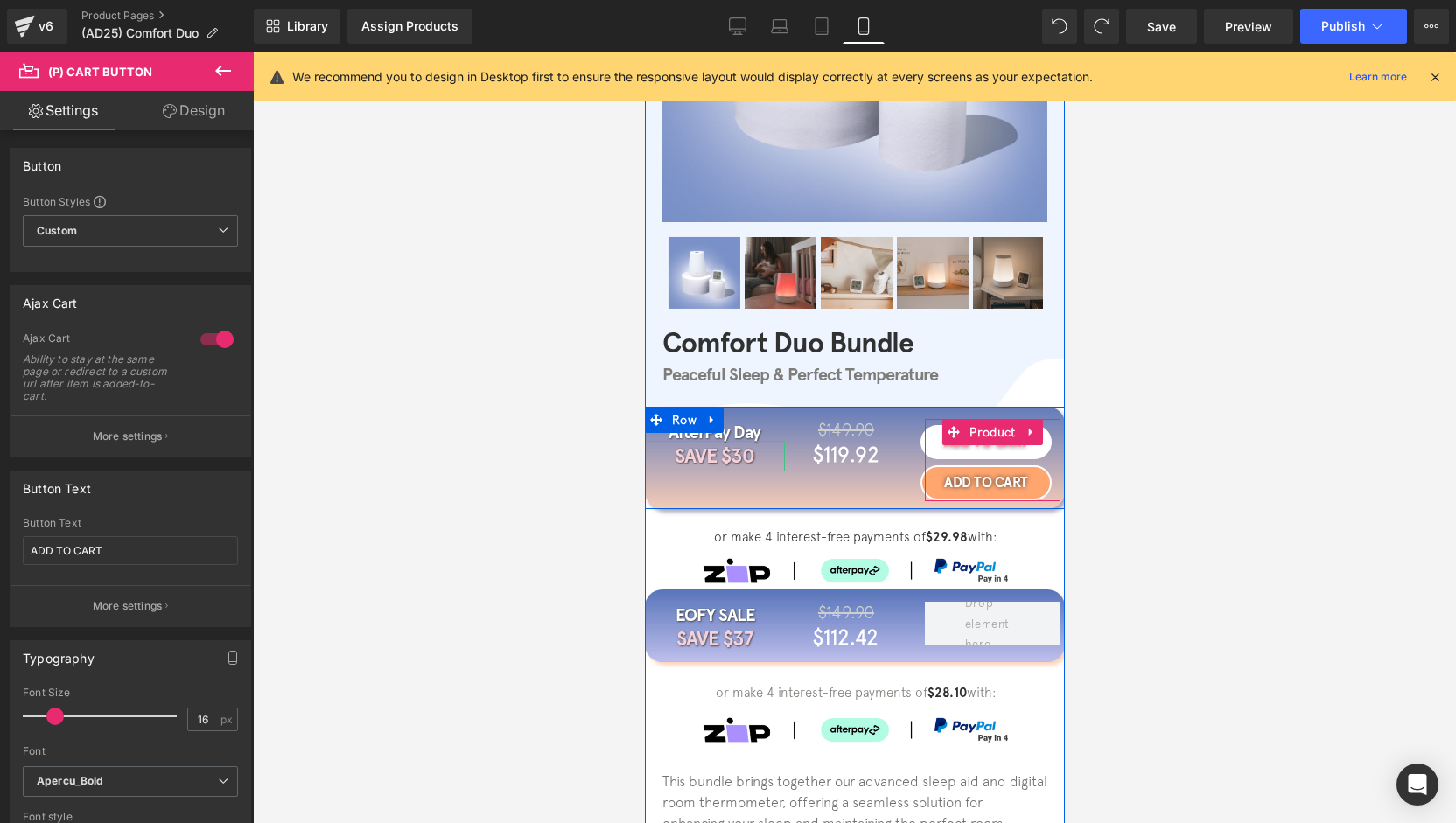
click at [984, 453] on span "(P) Cart Button" at bounding box center [986, 443] width 77 height 21
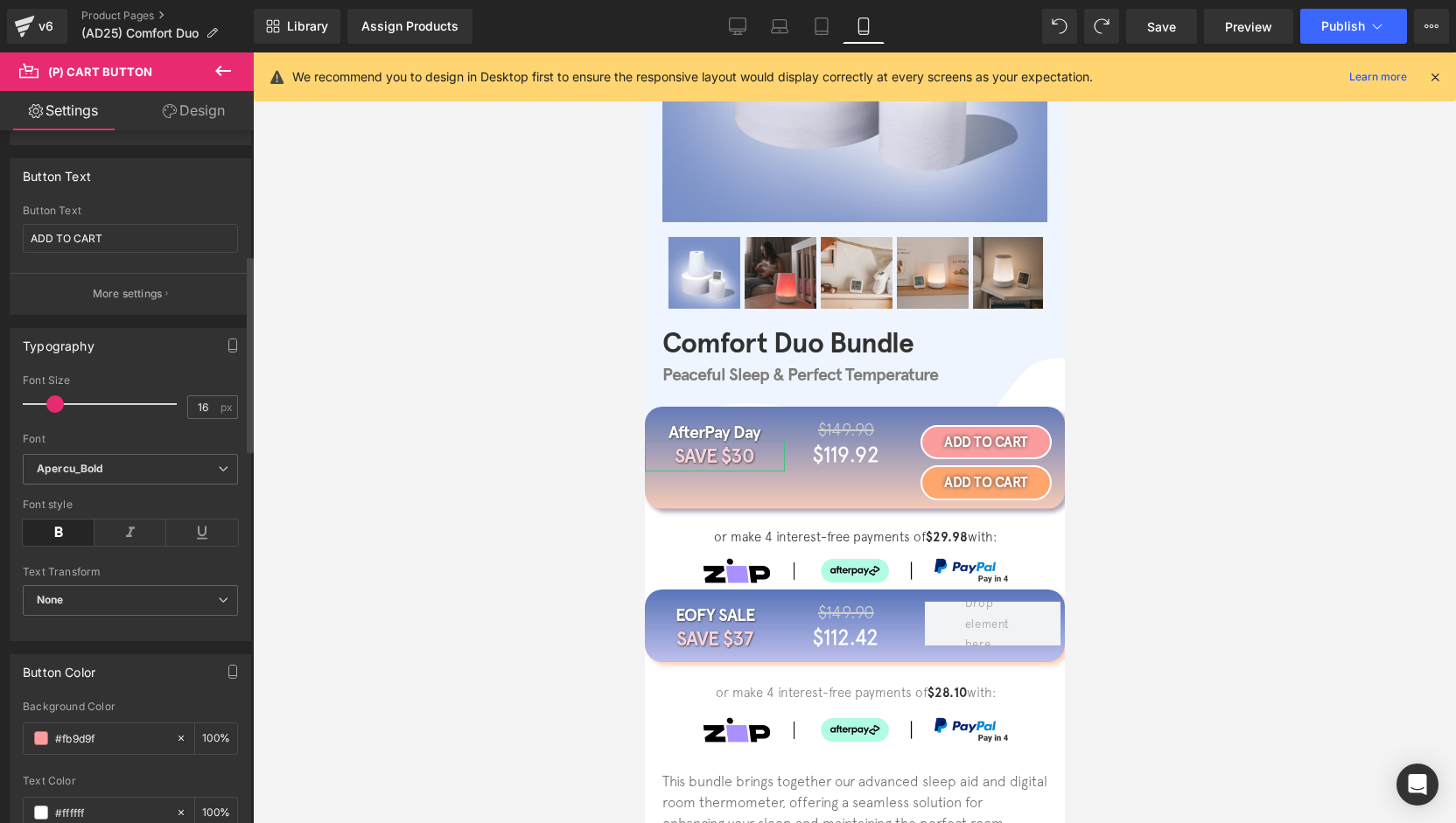
scroll to position [437, 0]
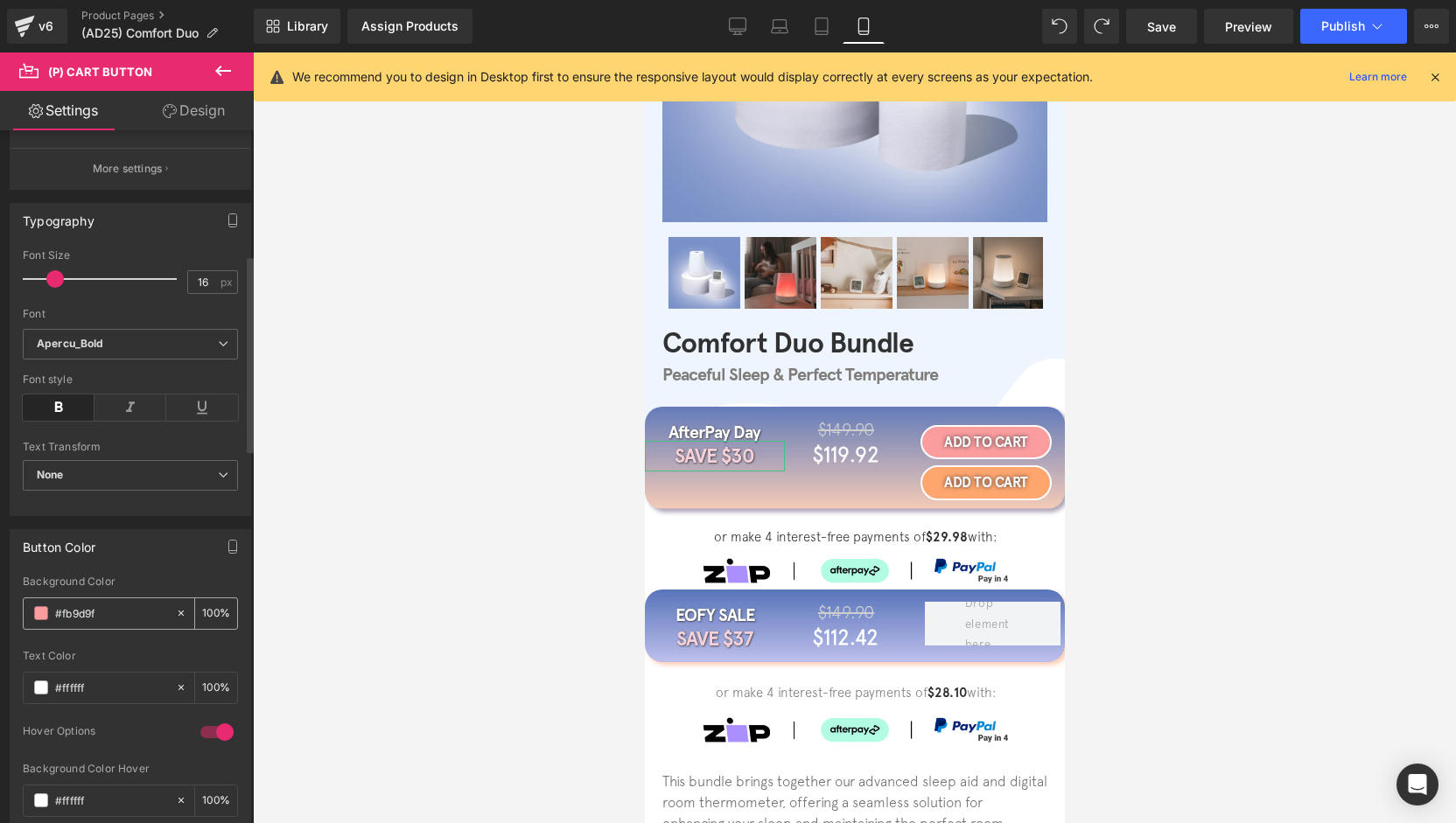
drag, startPoint x: 108, startPoint y: 601, endPoint x: 53, endPoint y: 611, distance: 55.9
click at [55, 609] on input "#fb9d9f" at bounding box center [111, 613] width 112 height 19
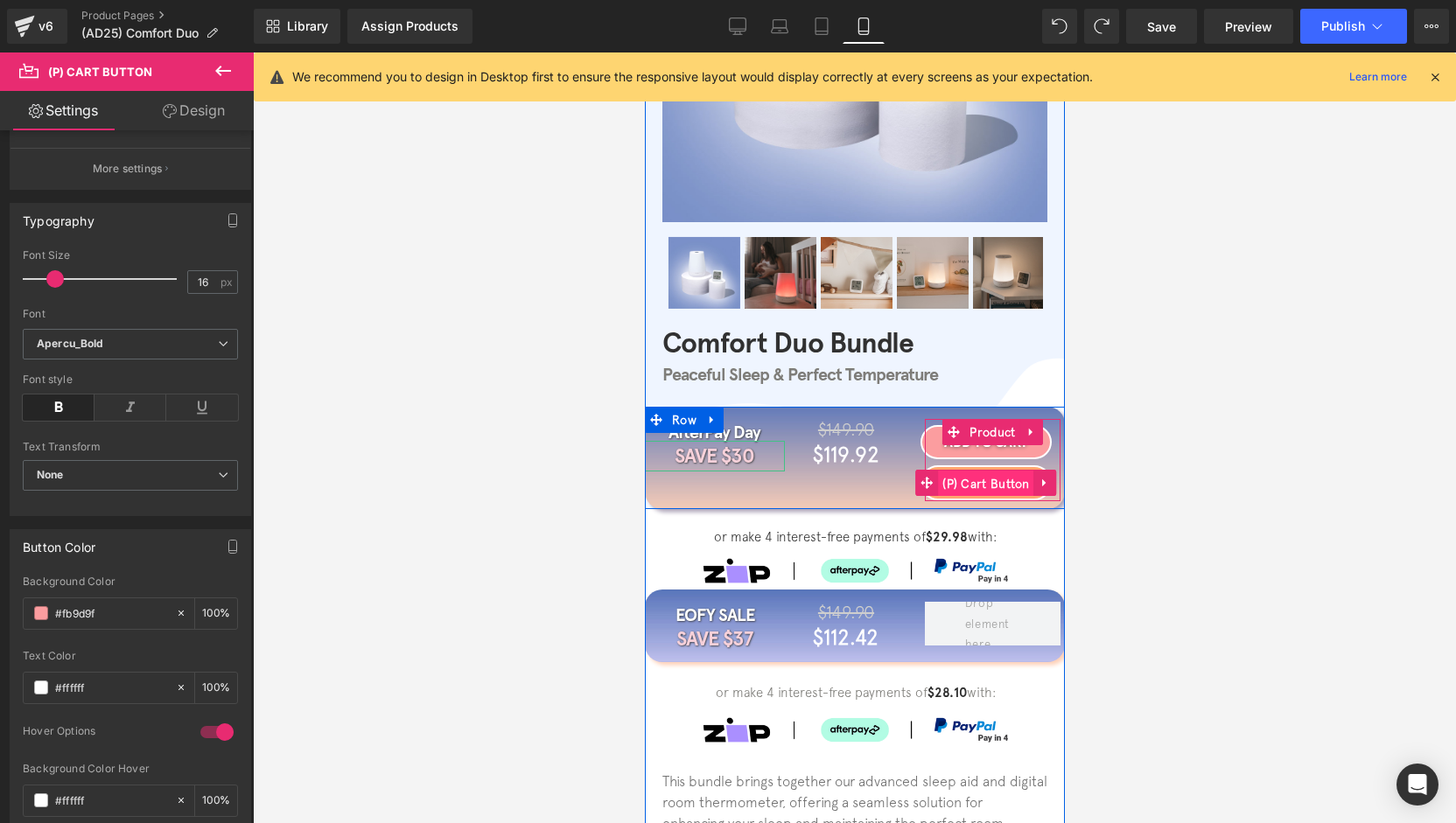
click at [982, 481] on span "(P) Cart Button" at bounding box center [985, 484] width 96 height 26
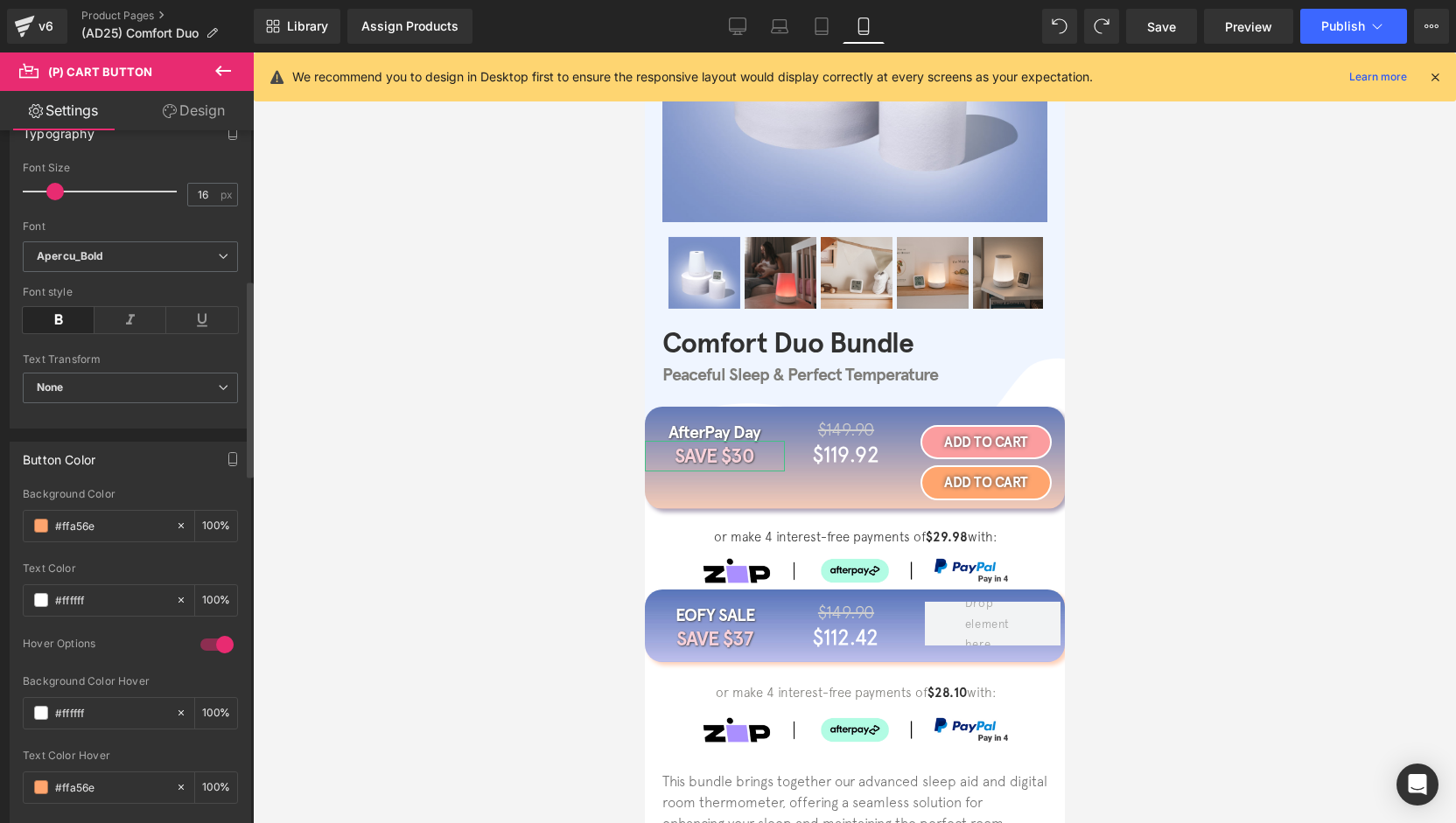
drag, startPoint x: 93, startPoint y: 526, endPoint x: 30, endPoint y: 536, distance: 63.8
click at [30, 536] on div "Background Color #ffa56e 100 %" at bounding box center [131, 525] width 216 height 74
paste input "b9d9f"
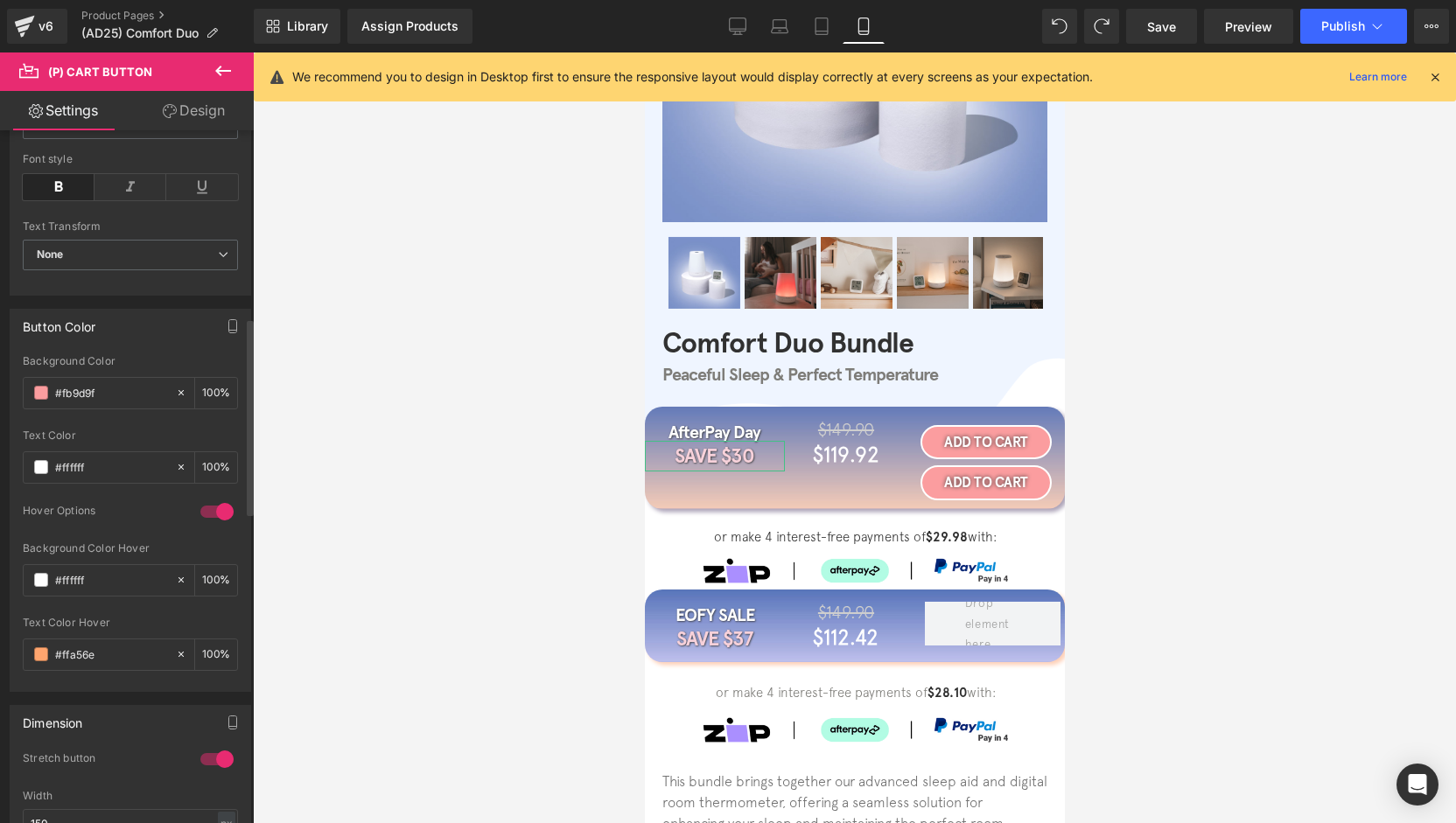
scroll to position [700, 0]
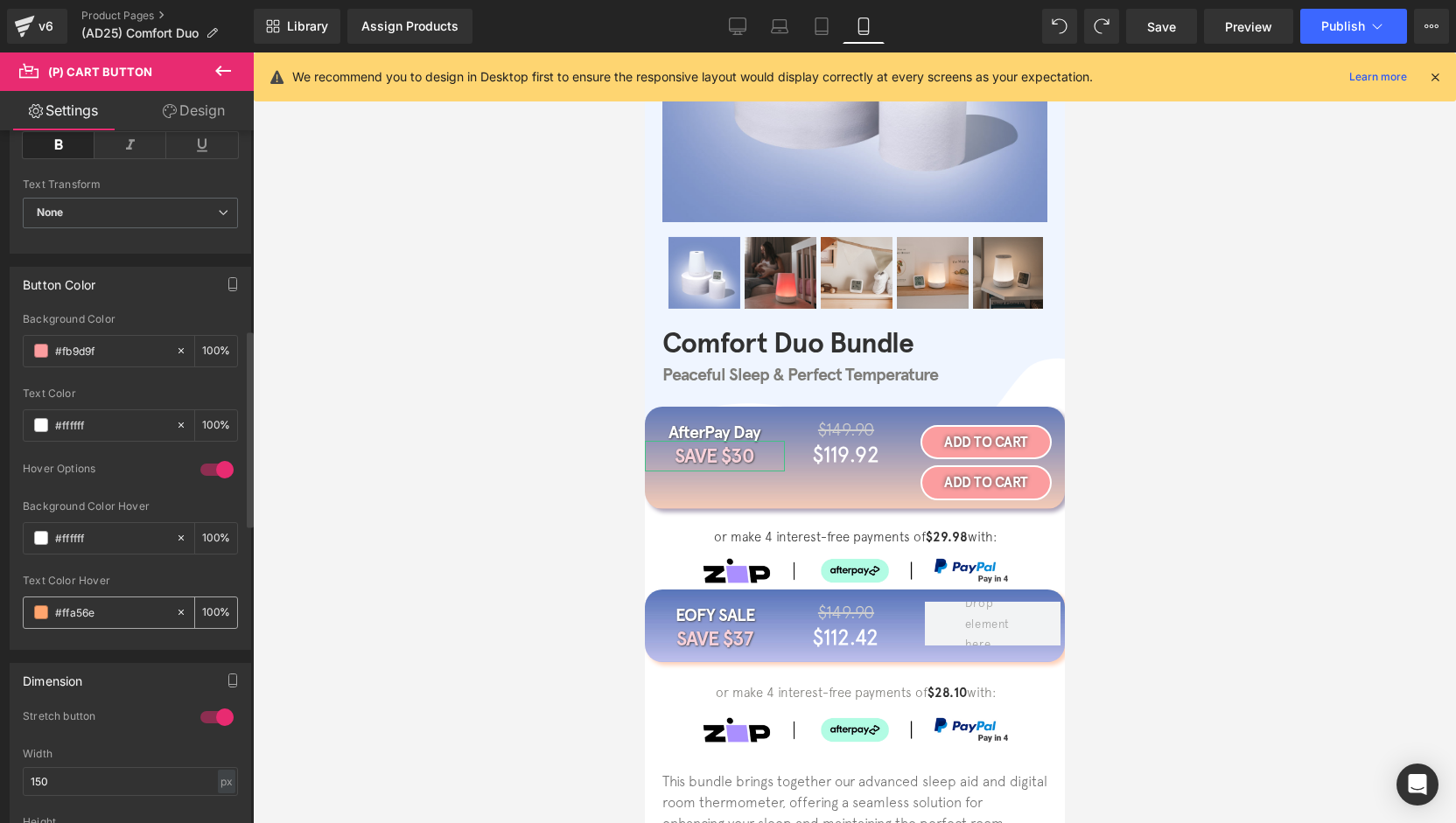
type input "#fb9d9f"
drag, startPoint x: 91, startPoint y: 607, endPoint x: 21, endPoint y: 606, distance: 70.0
click at [11, 604] on div "rgb(251, 157, 159) Background Color #fb9d9f 100 % rgba(255, 255, 255, 1) Text C…" at bounding box center [131, 481] width 240 height 336
paste input "b9d9f"
type input "#fb9d9f"
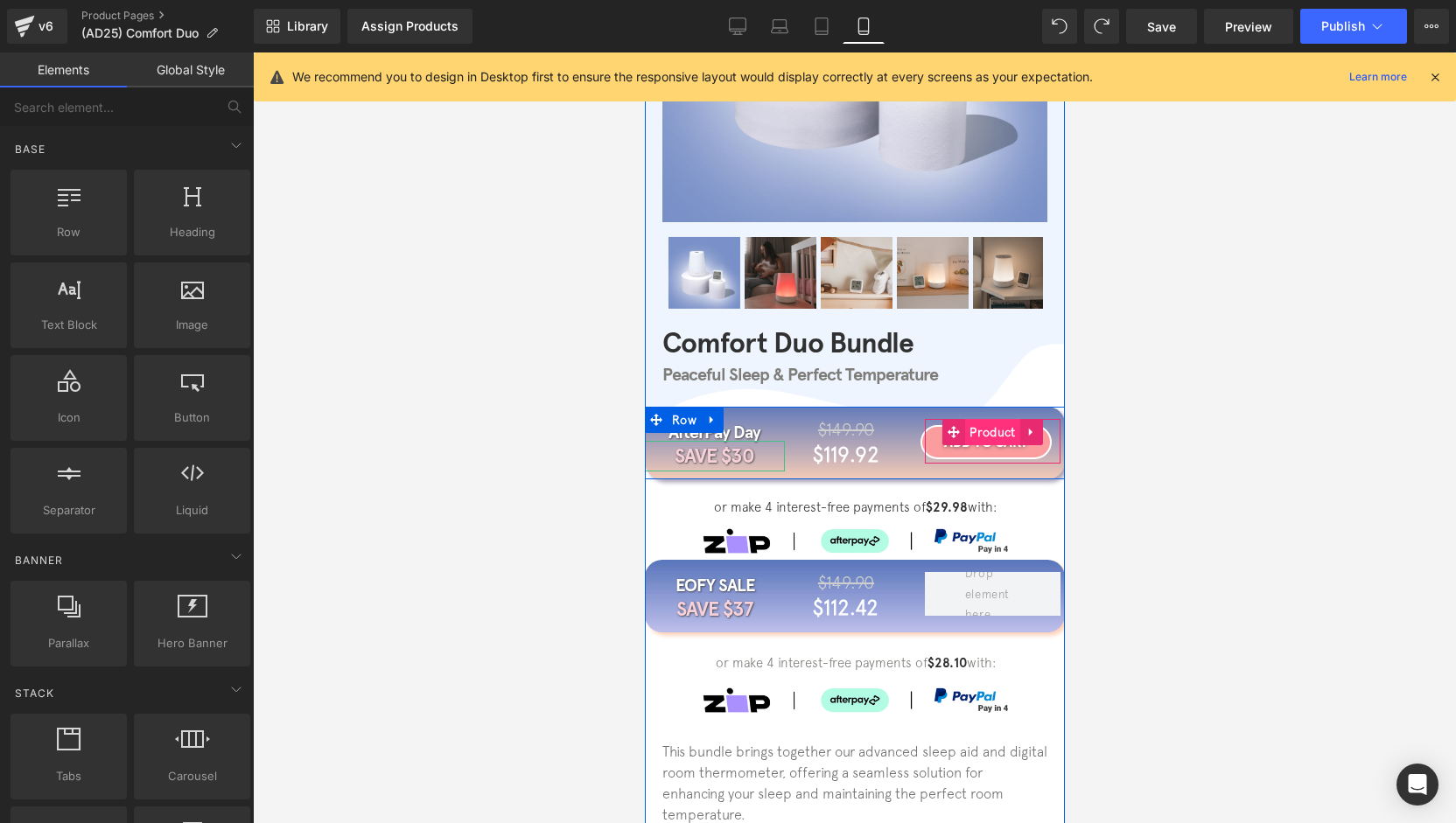
click at [1000, 430] on span "Product" at bounding box center [992, 431] width 54 height 26
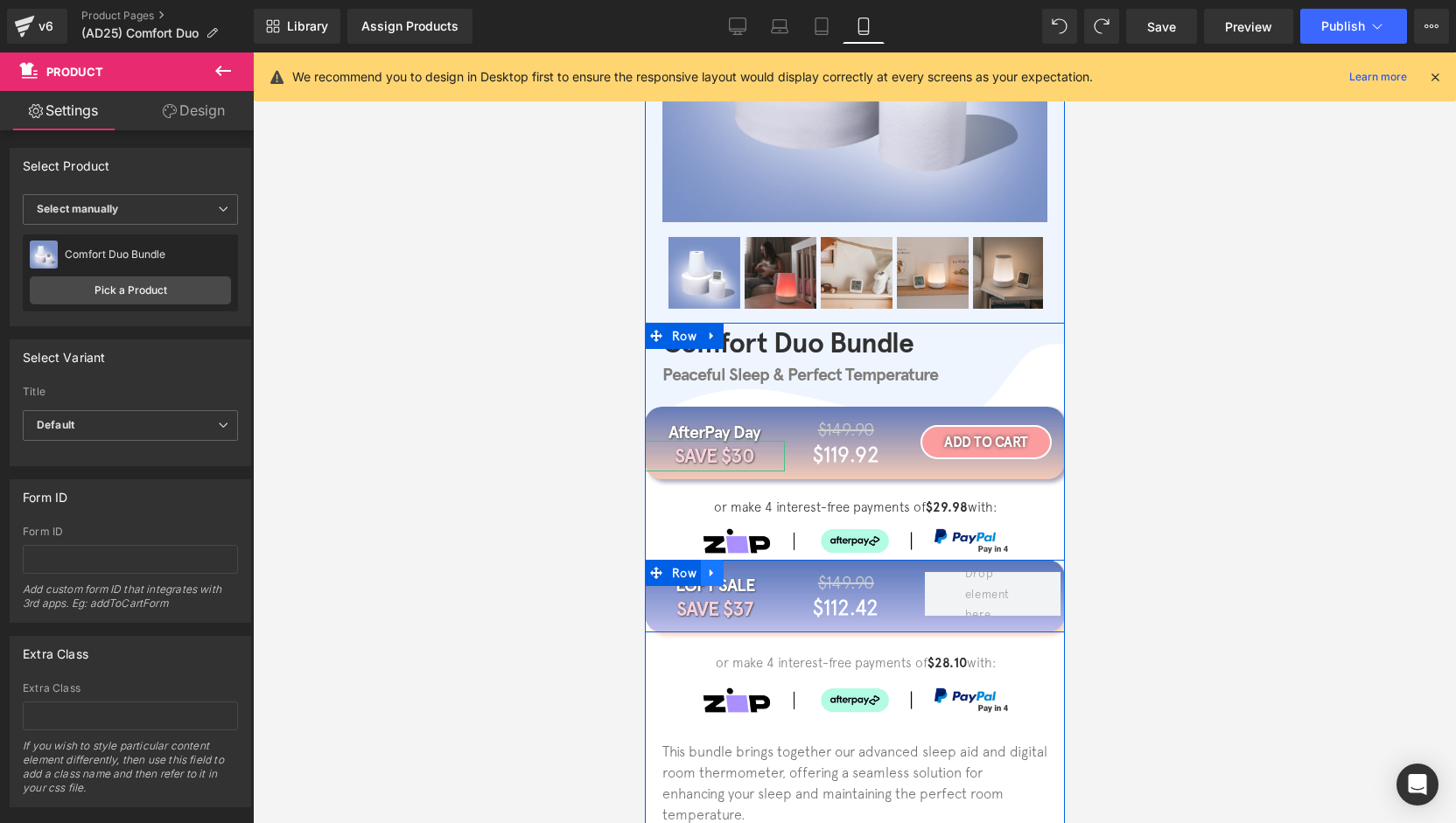
click at [705, 577] on icon at bounding box center [711, 573] width 13 height 14
click at [751, 574] on icon at bounding box center [757, 573] width 13 height 13
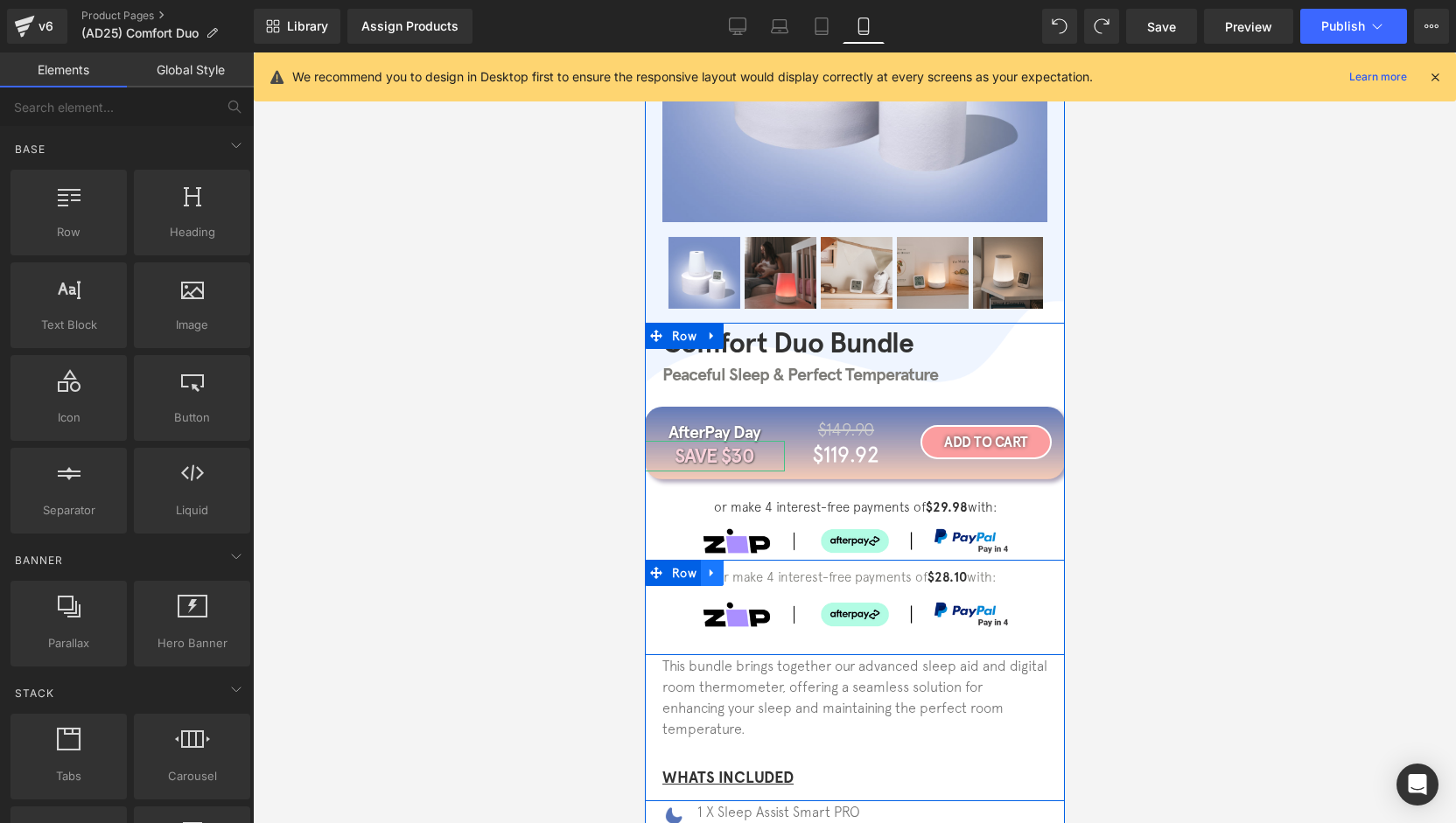
click at [707, 578] on icon at bounding box center [711, 573] width 13 height 14
click at [753, 574] on icon at bounding box center [757, 573] width 13 height 13
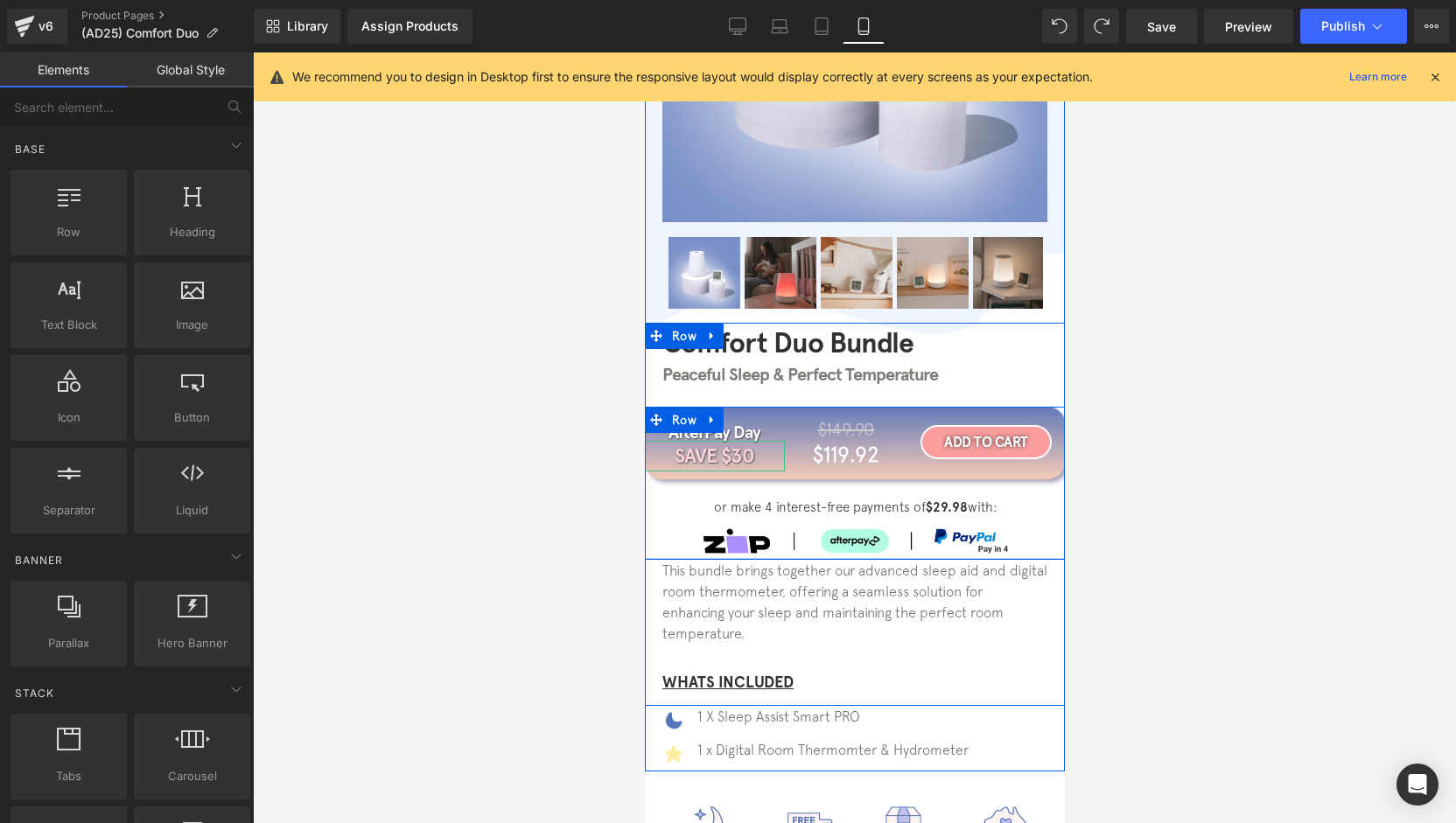
click at [1023, 558] on div at bounding box center [854, 559] width 420 height 2
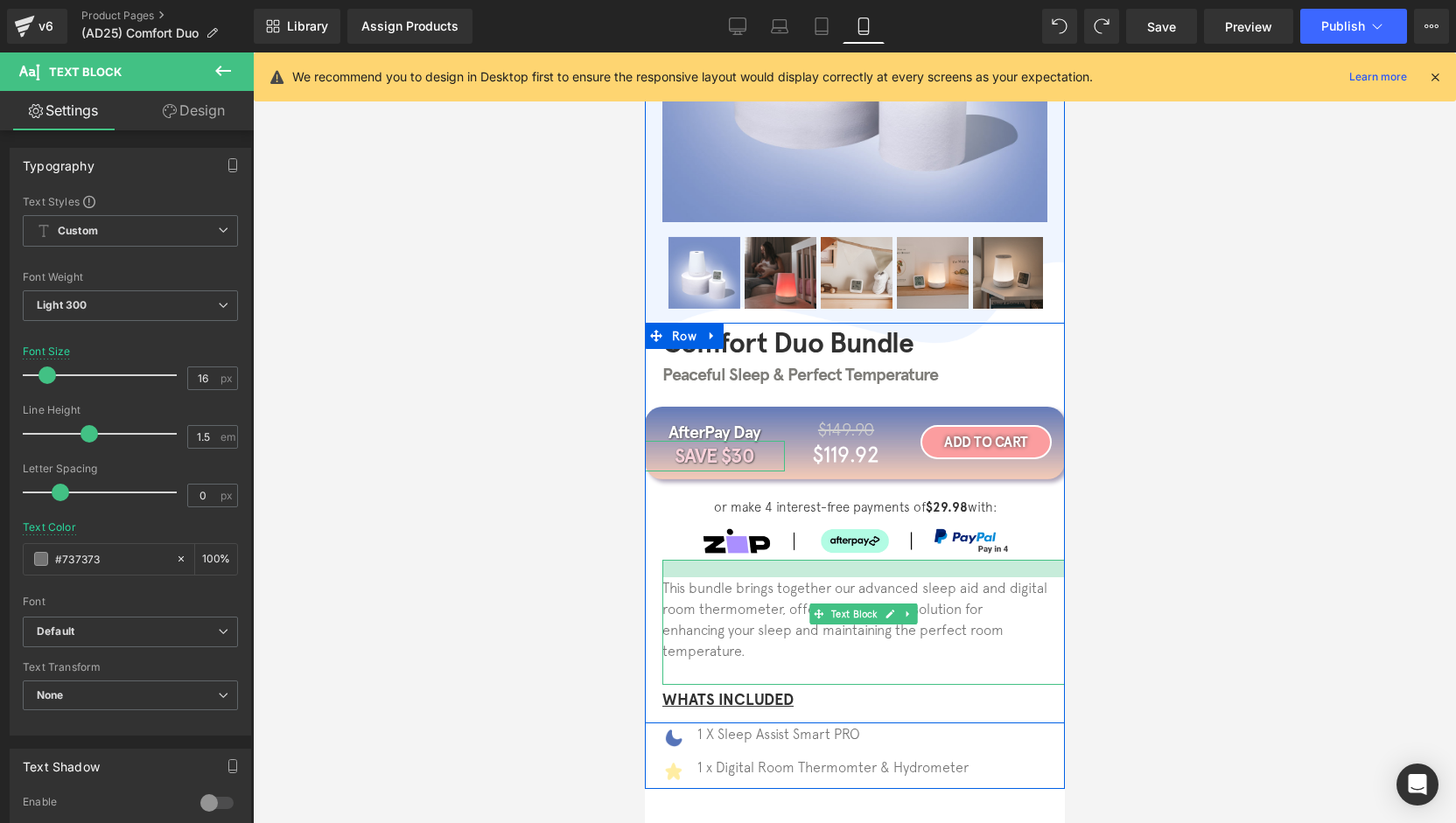
drag, startPoint x: 1022, startPoint y: 563, endPoint x: 1025, endPoint y: 580, distance: 17.3
click at [1025, 580] on div "This bundle brings together our advanced sleep aid and digital room thermometer…" at bounding box center [863, 622] width 402 height 125
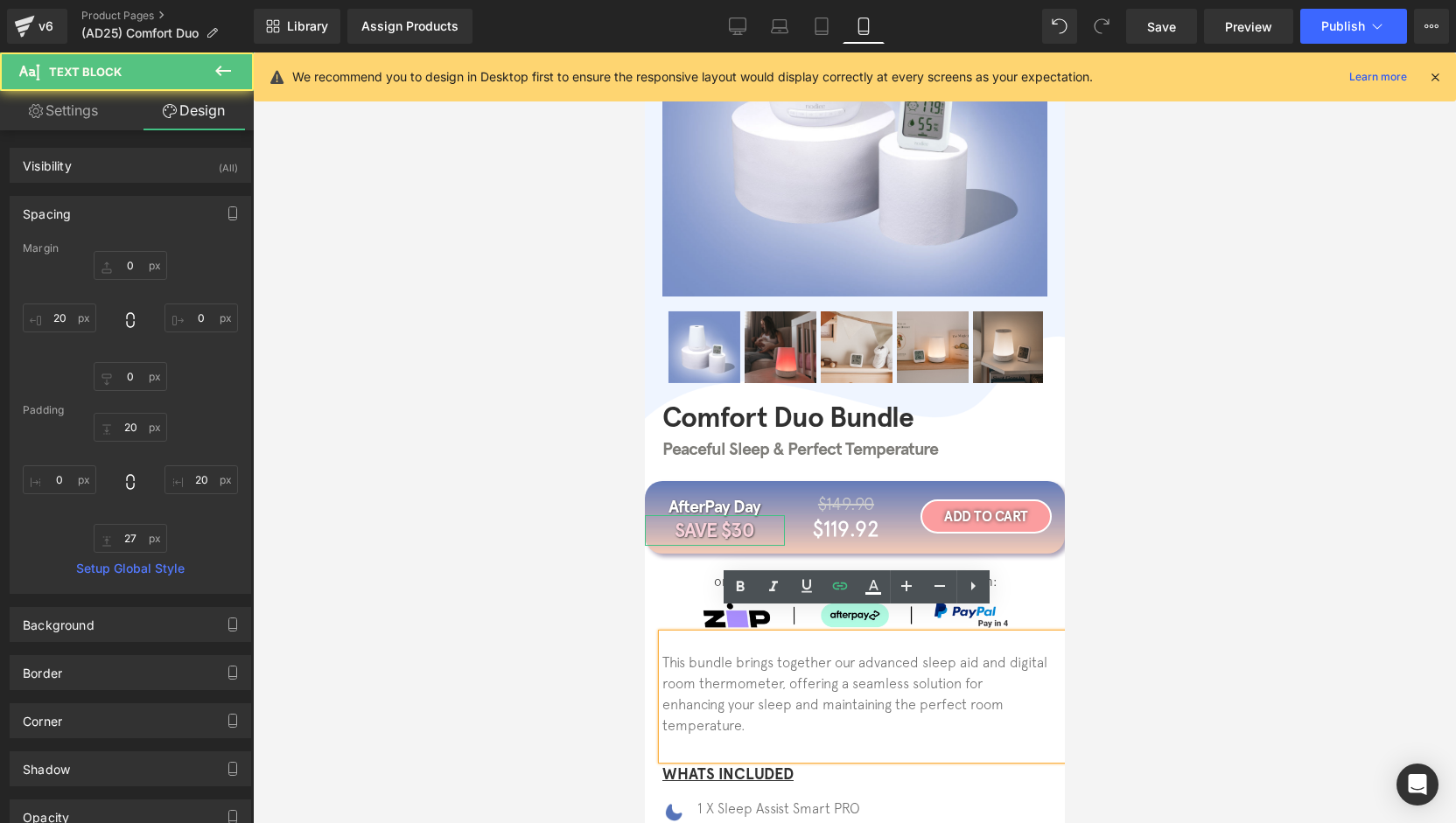
scroll to position [227, 0]
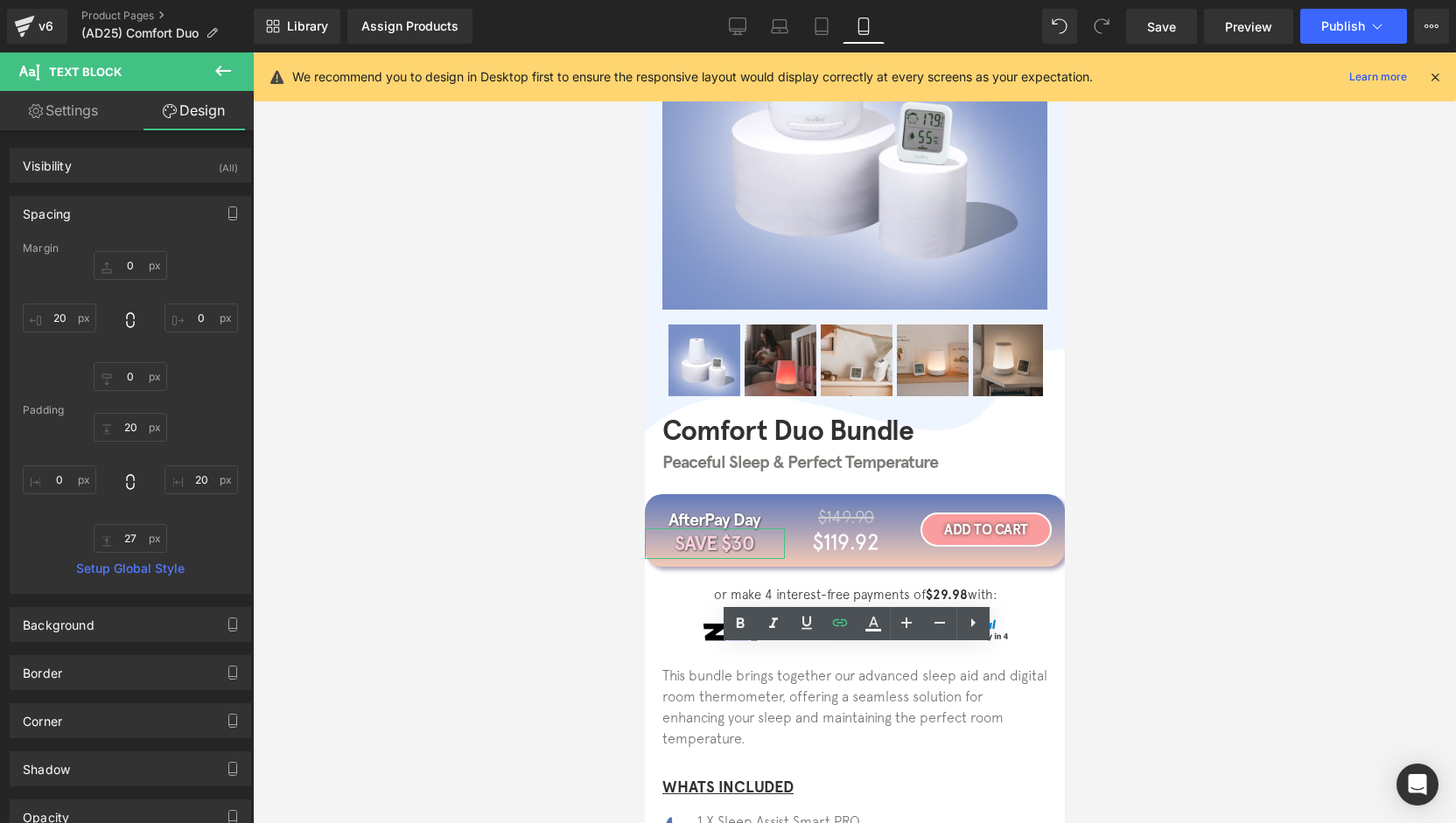
click at [1153, 55] on div "We recommend you to design in Desktop first to ensure the responsive layout wou…" at bounding box center [854, 76] width 1203 height 49
click at [1154, 44] on div "Library Assign Products Product Preview No product match your search. Please tr…" at bounding box center [854, 26] width 1203 height 52
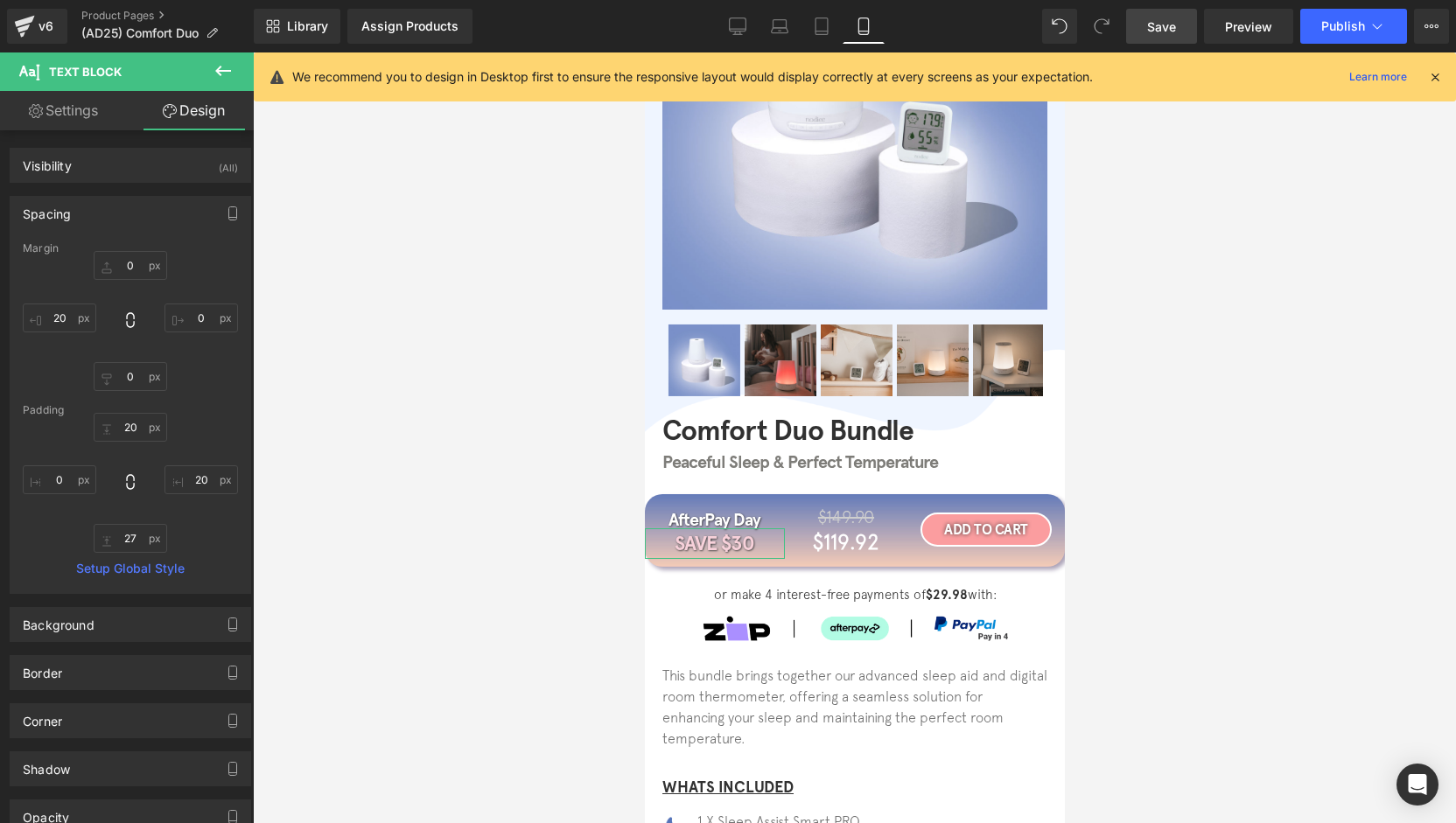
drag, startPoint x: 1155, startPoint y: 50, endPoint x: 1159, endPoint y: 38, distance: 12.6
click at [1159, 41] on div "Library Assign Products Product Preview No product match your search. Please tr…" at bounding box center [854, 26] width 1203 height 52
drag, startPoint x: 1159, startPoint y: 38, endPoint x: 338, endPoint y: 312, distance: 865.5
click at [1159, 38] on link "Save" at bounding box center [1161, 26] width 71 height 35
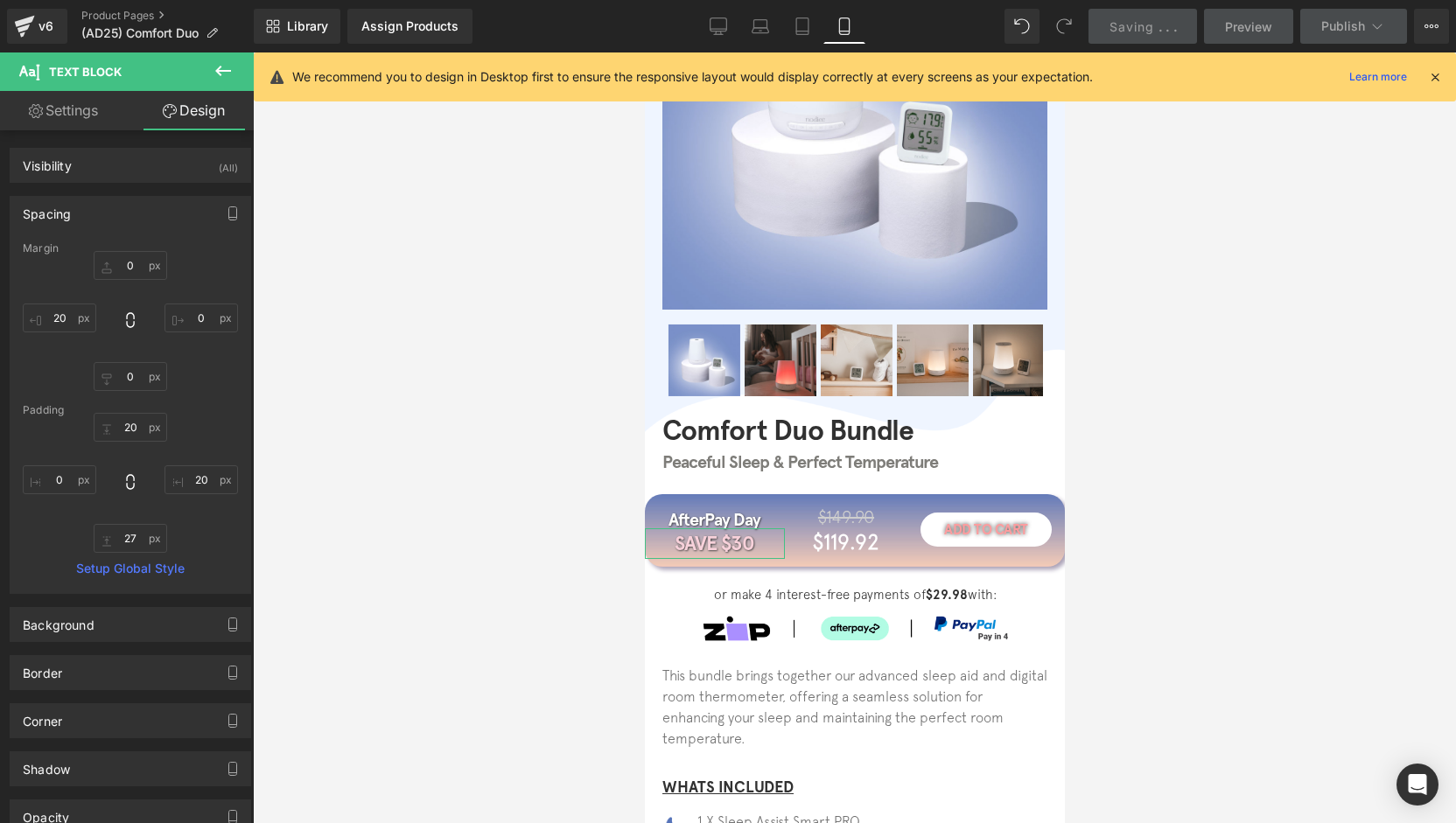
scroll to position [402, 0]
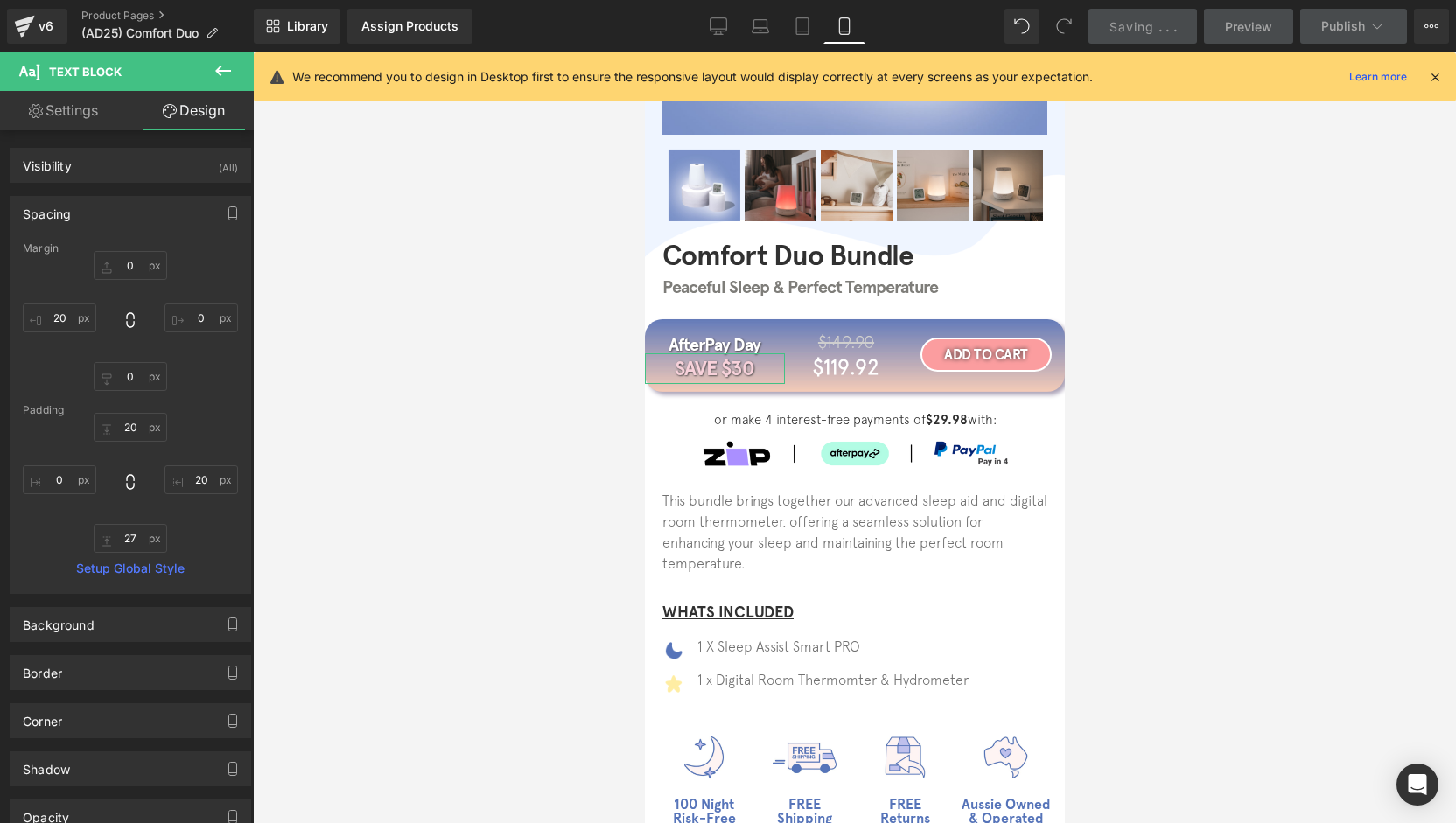
click at [550, 443] on div at bounding box center [854, 437] width 1203 height 771
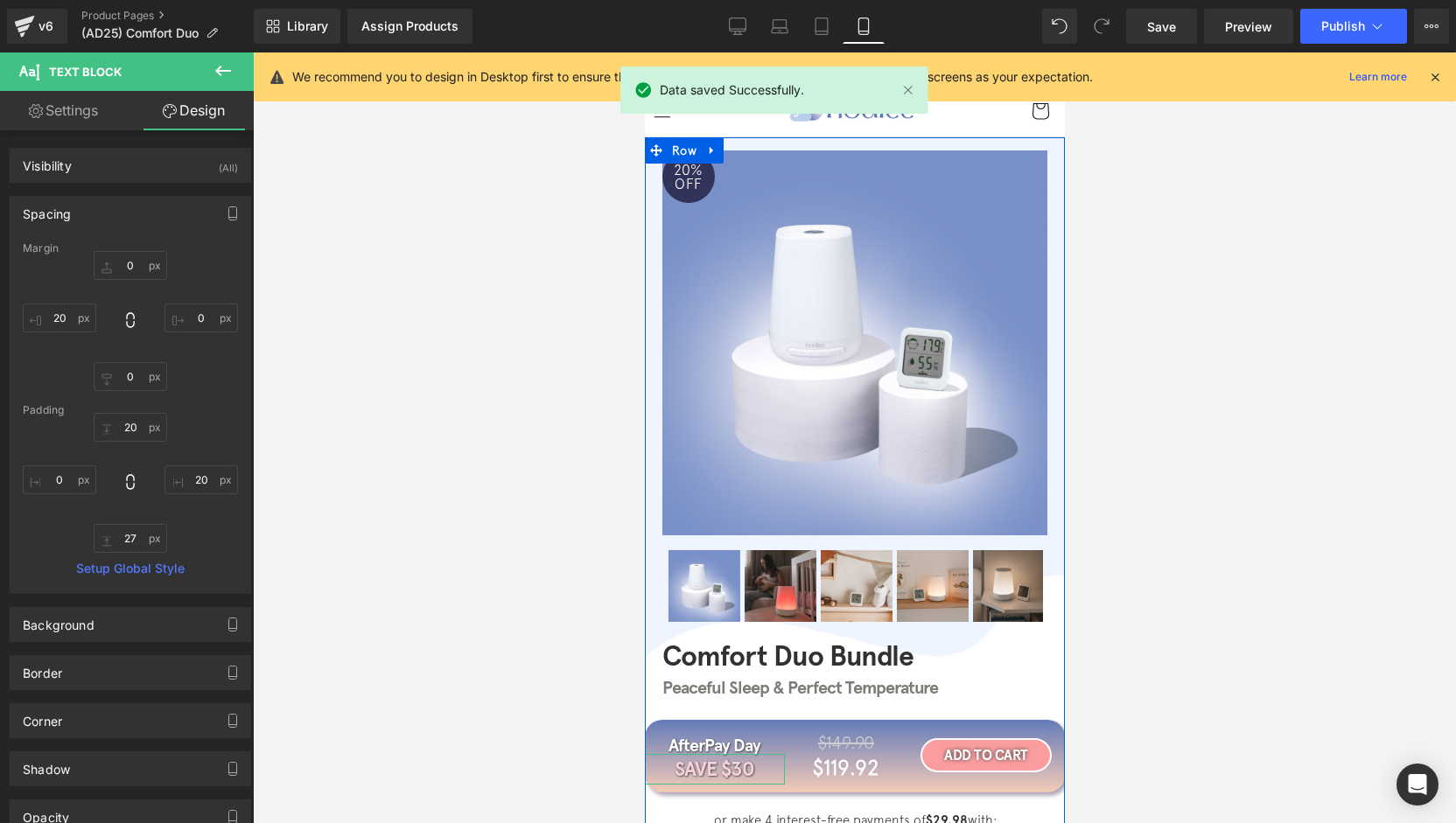
scroll to position [0, 0]
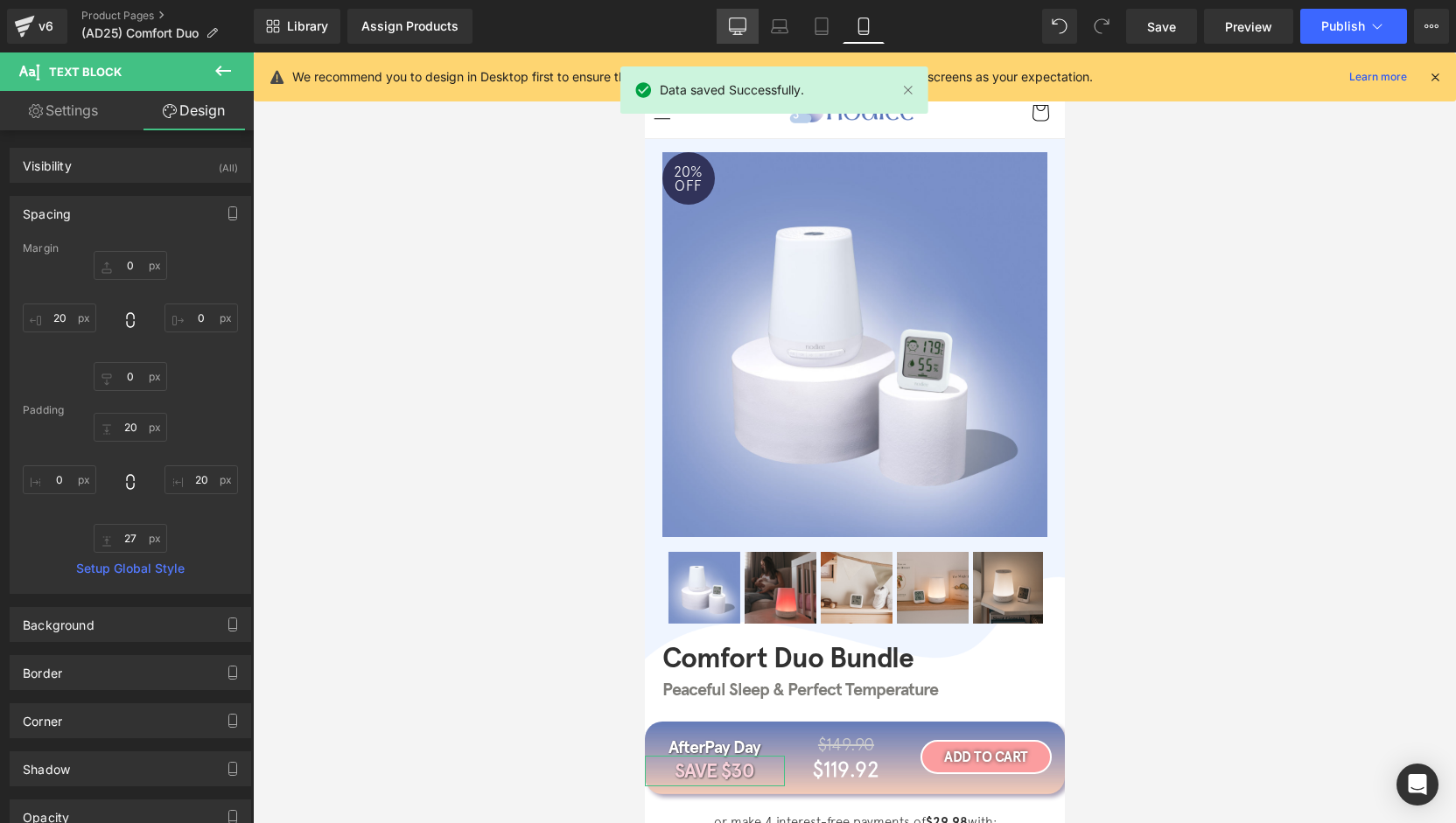
click at [750, 32] on link "Desktop" at bounding box center [737, 26] width 42 height 35
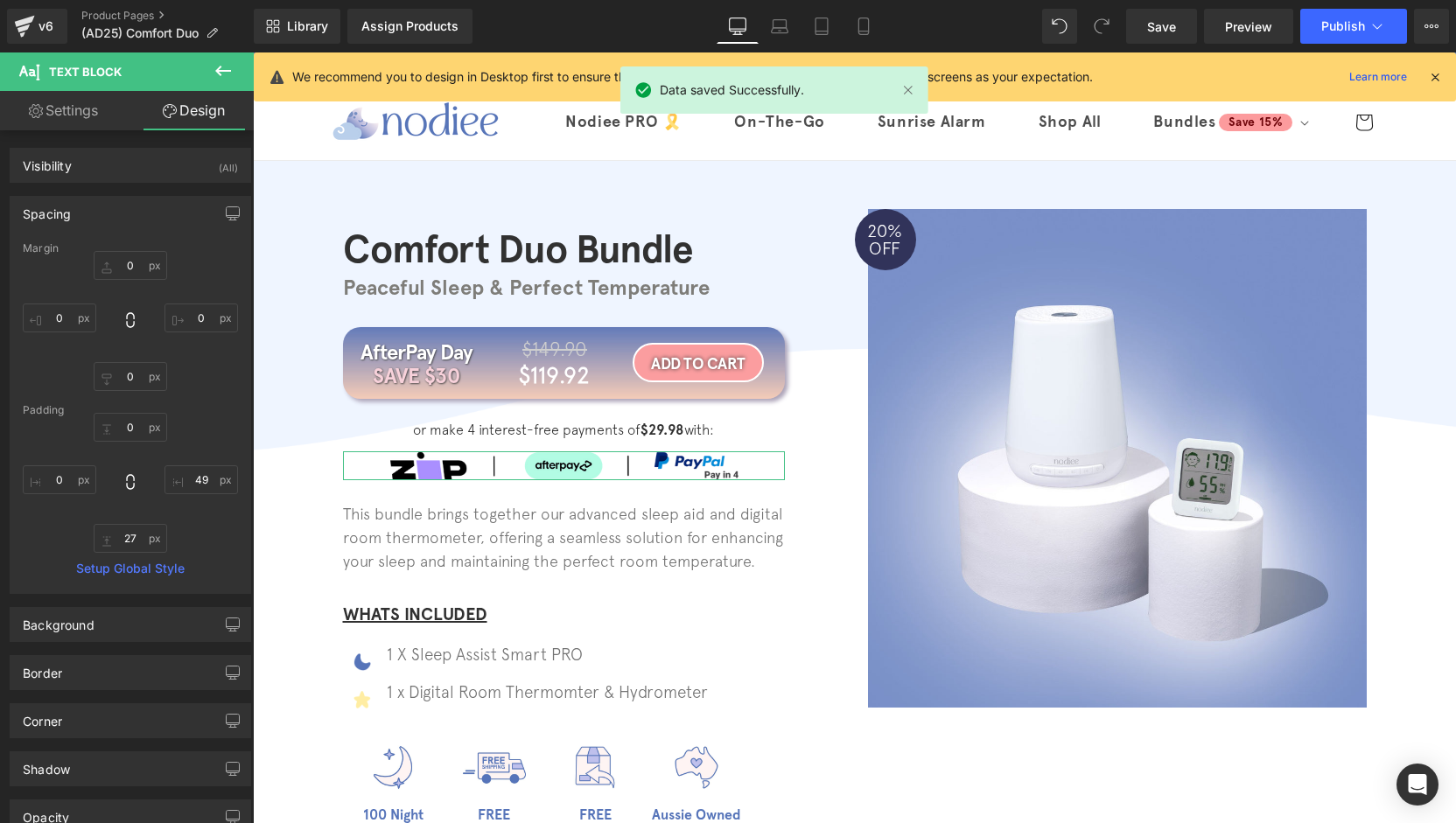
type input "0"
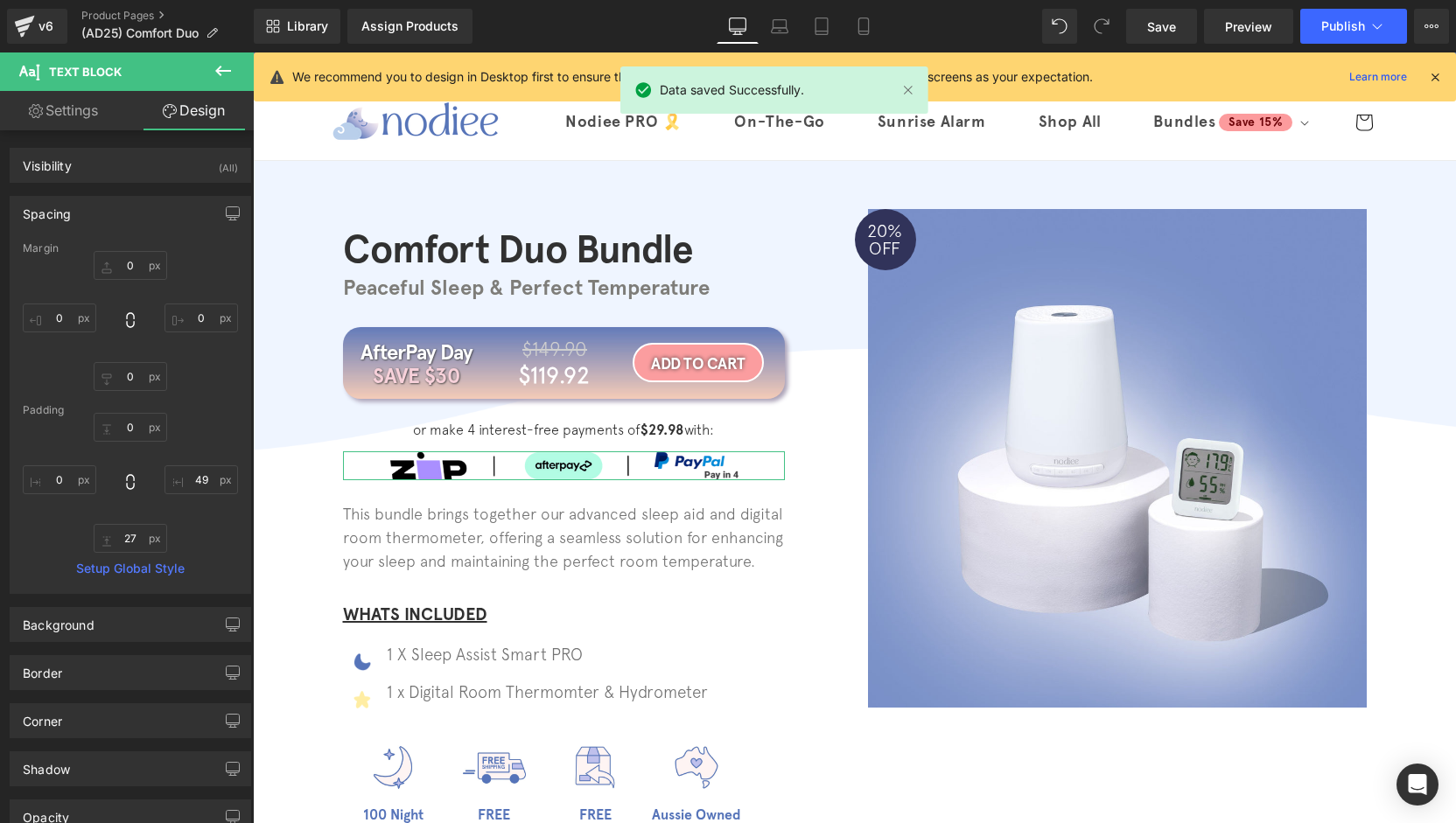
type input "49"
type input "27"
type input "0"
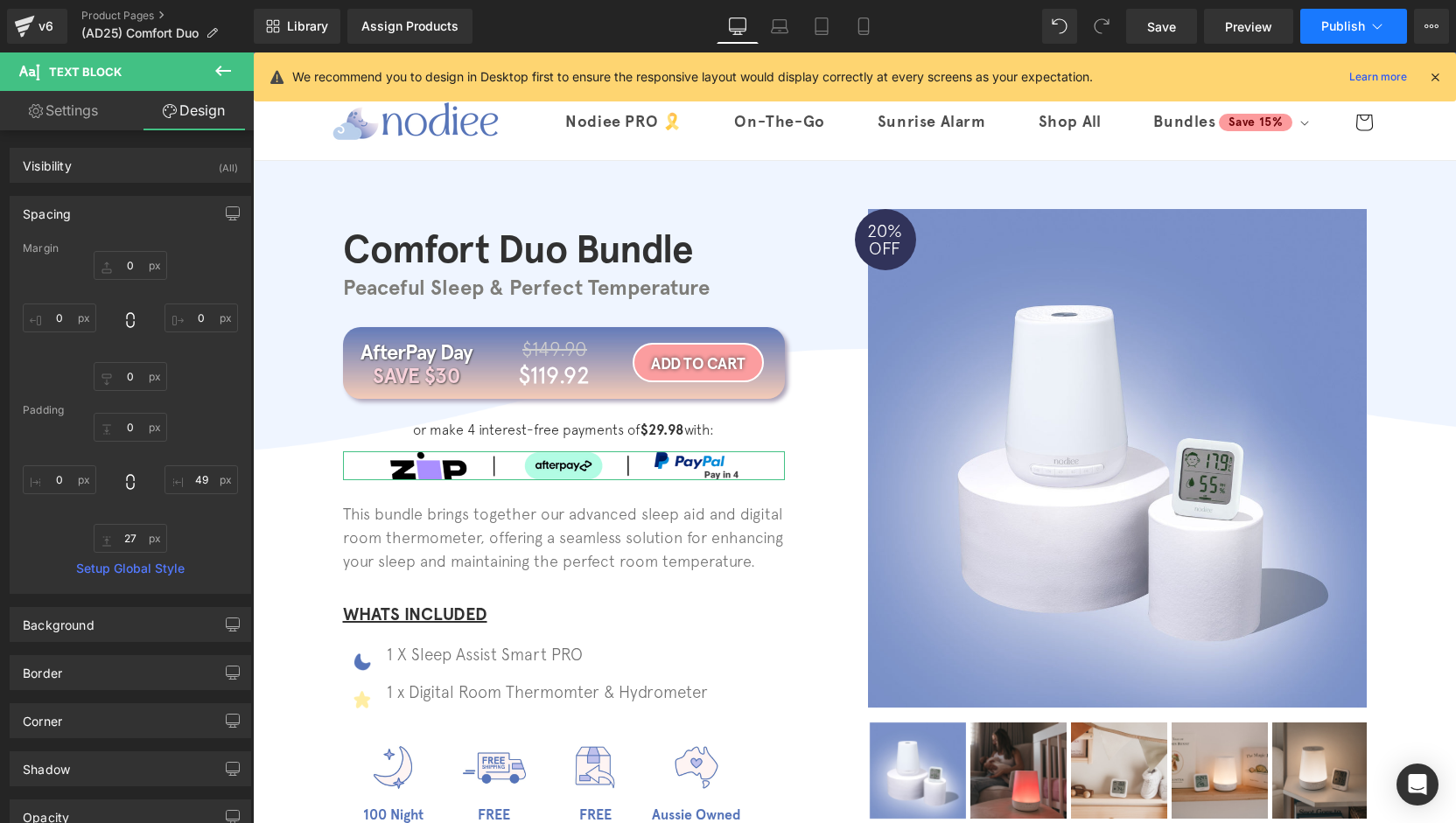
click at [1375, 18] on icon at bounding box center [1378, 26] width 17 height 17
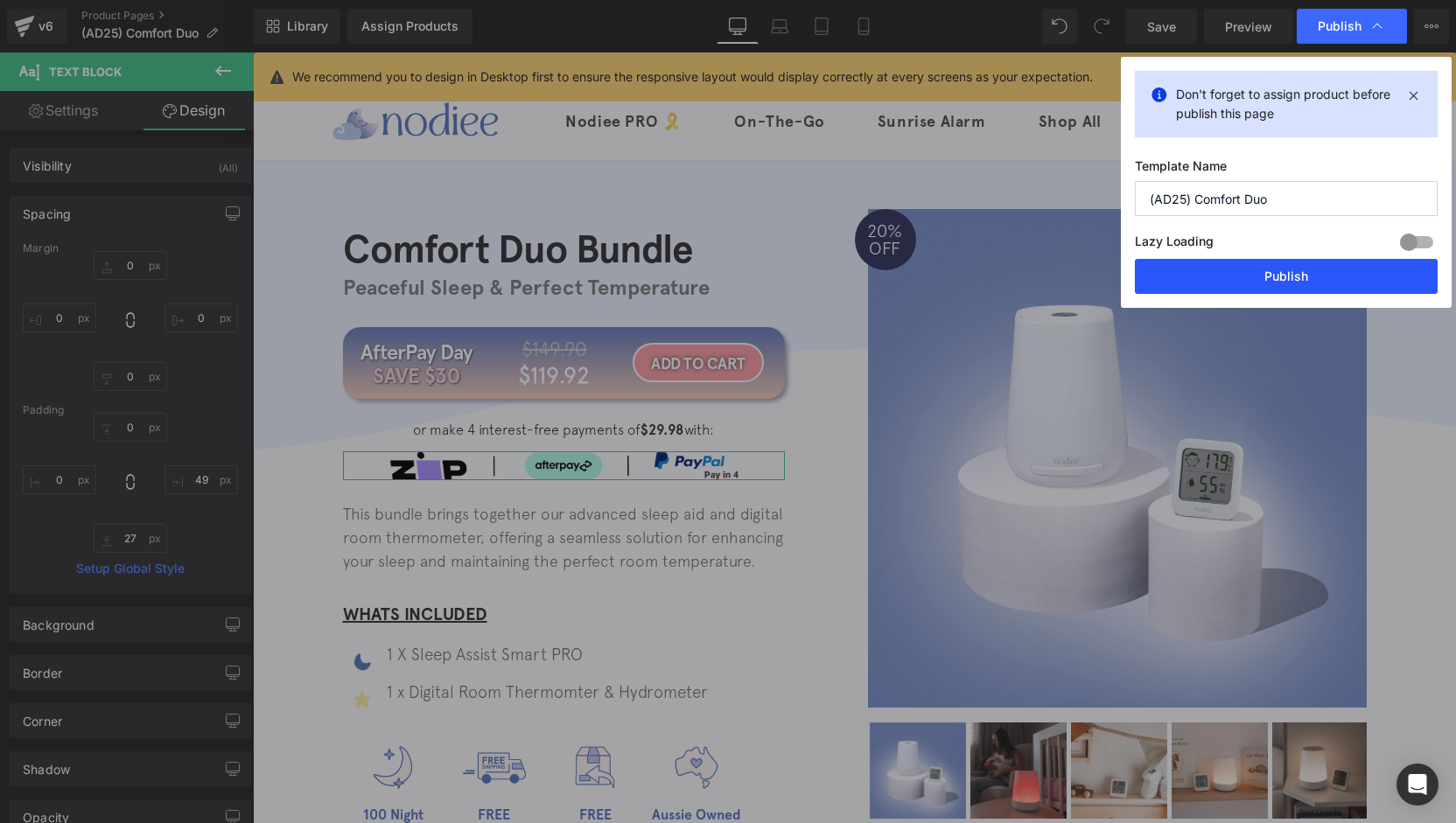
drag, startPoint x: 1316, startPoint y: 274, endPoint x: 1063, endPoint y: 216, distance: 259.6
click at [1316, 274] on button "Publish" at bounding box center [1286, 277] width 303 height 35
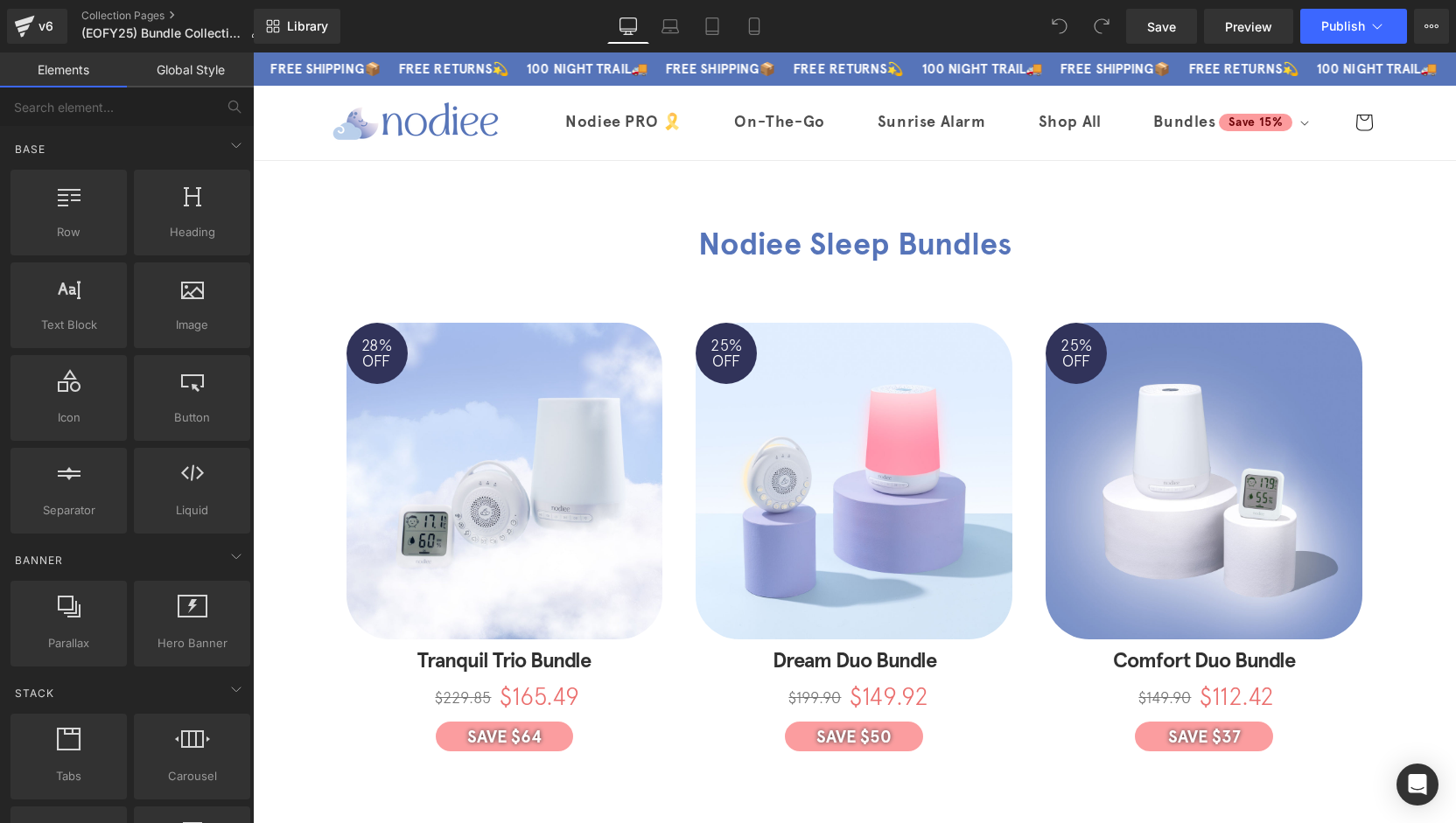
drag, startPoint x: 1448, startPoint y: 323, endPoint x: 1641, endPoint y: 99, distance: 295.7
click at [1303, 129] on summary "Bundles Save 15%" at bounding box center [1221, 122] width 189 height 42
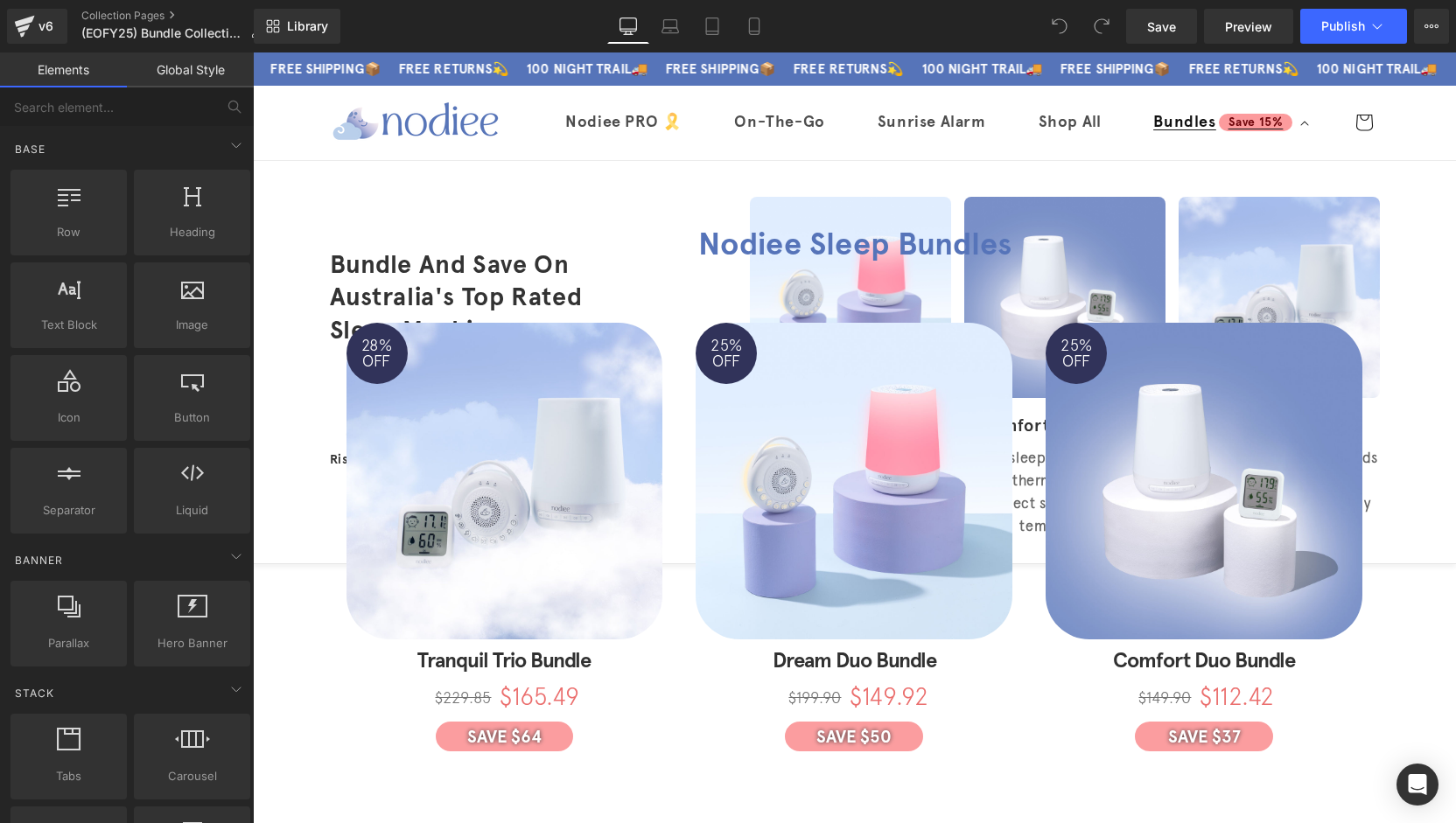
click at [1297, 129] on summary "Bundles Save 15%" at bounding box center [1221, 122] width 189 height 42
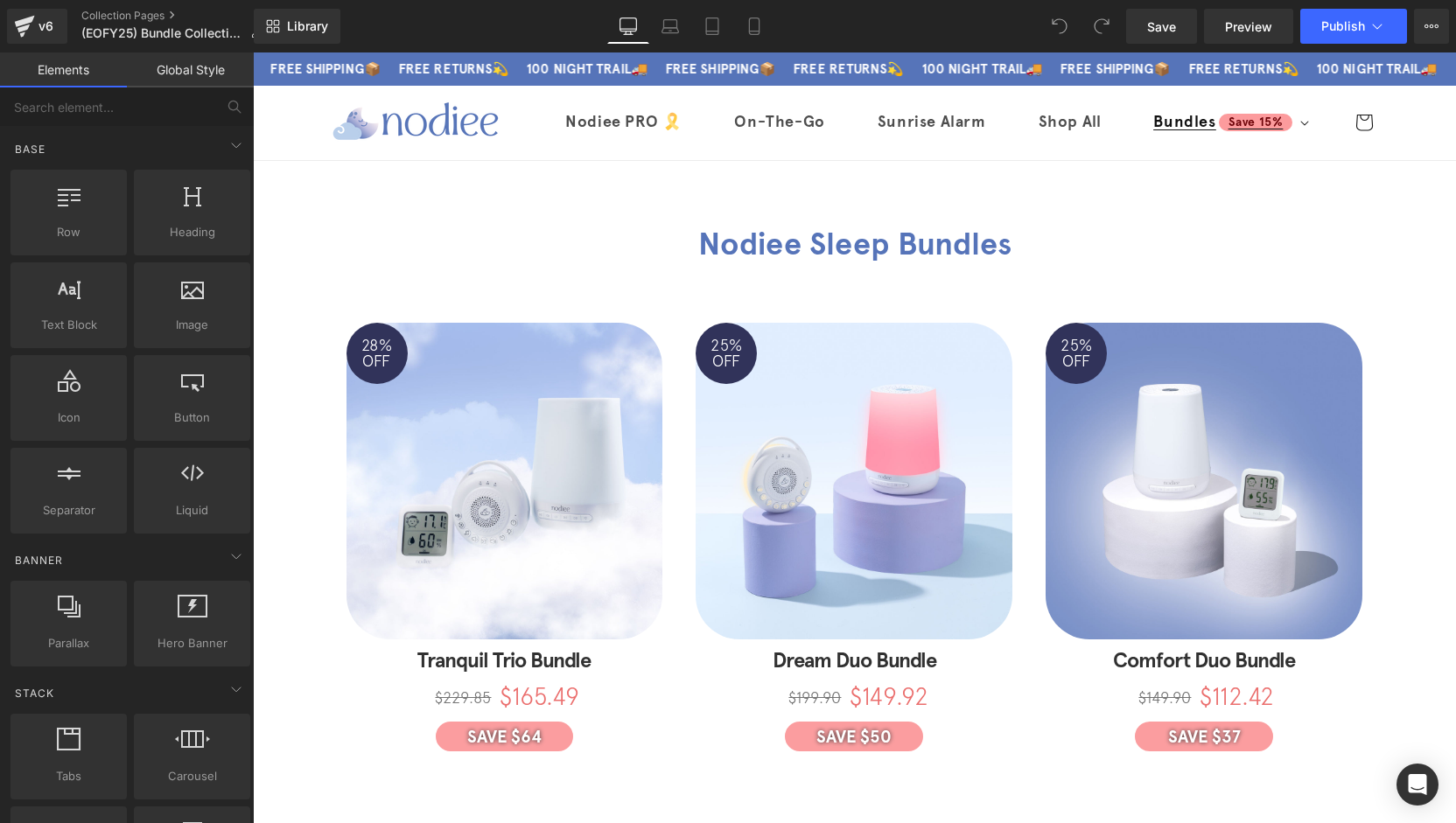
click at [1291, 124] on summary "Bundles Save 15%" at bounding box center [1221, 122] width 189 height 42
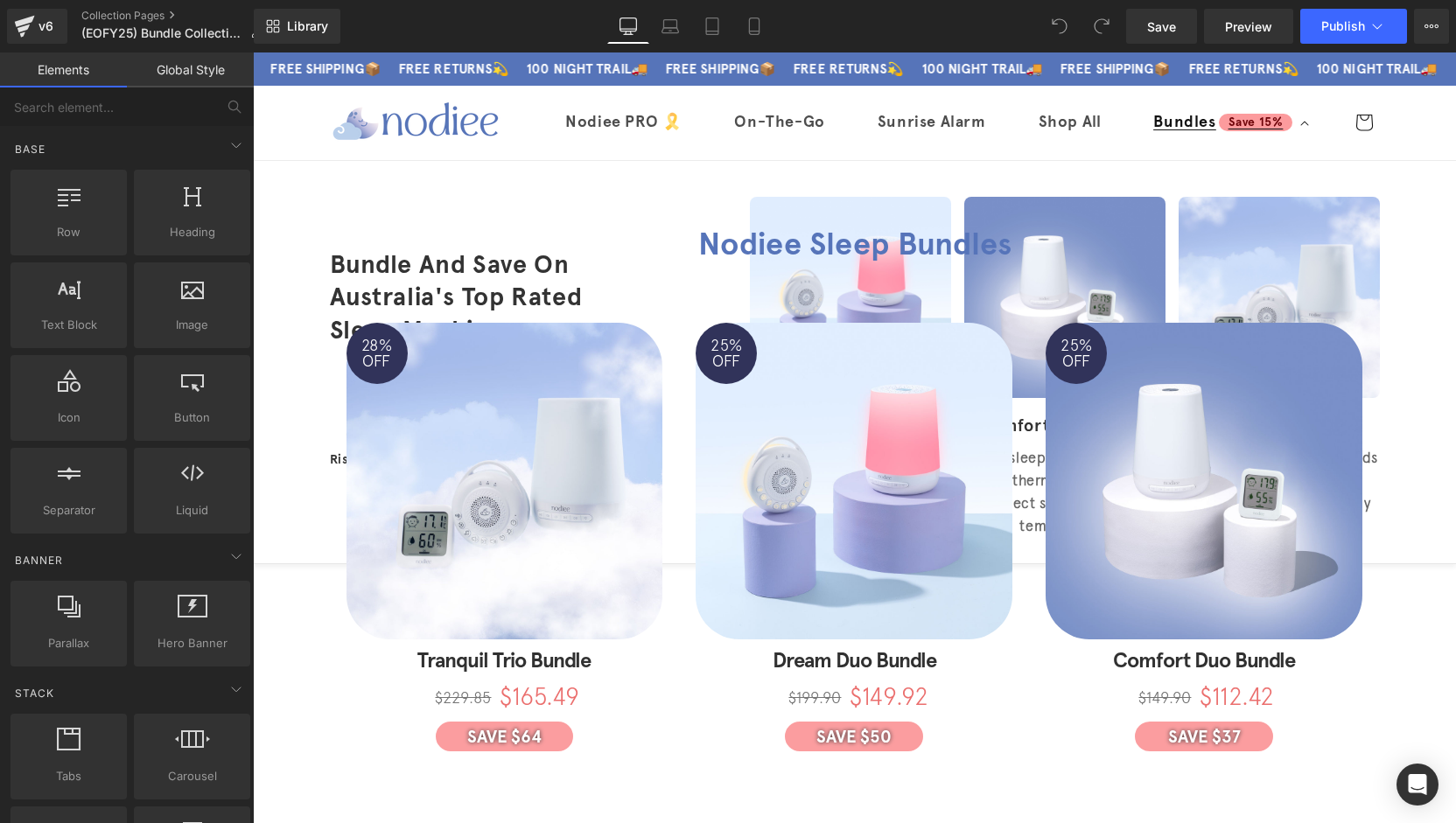
click at [1300, 124] on icon at bounding box center [1304, 123] width 9 height 5
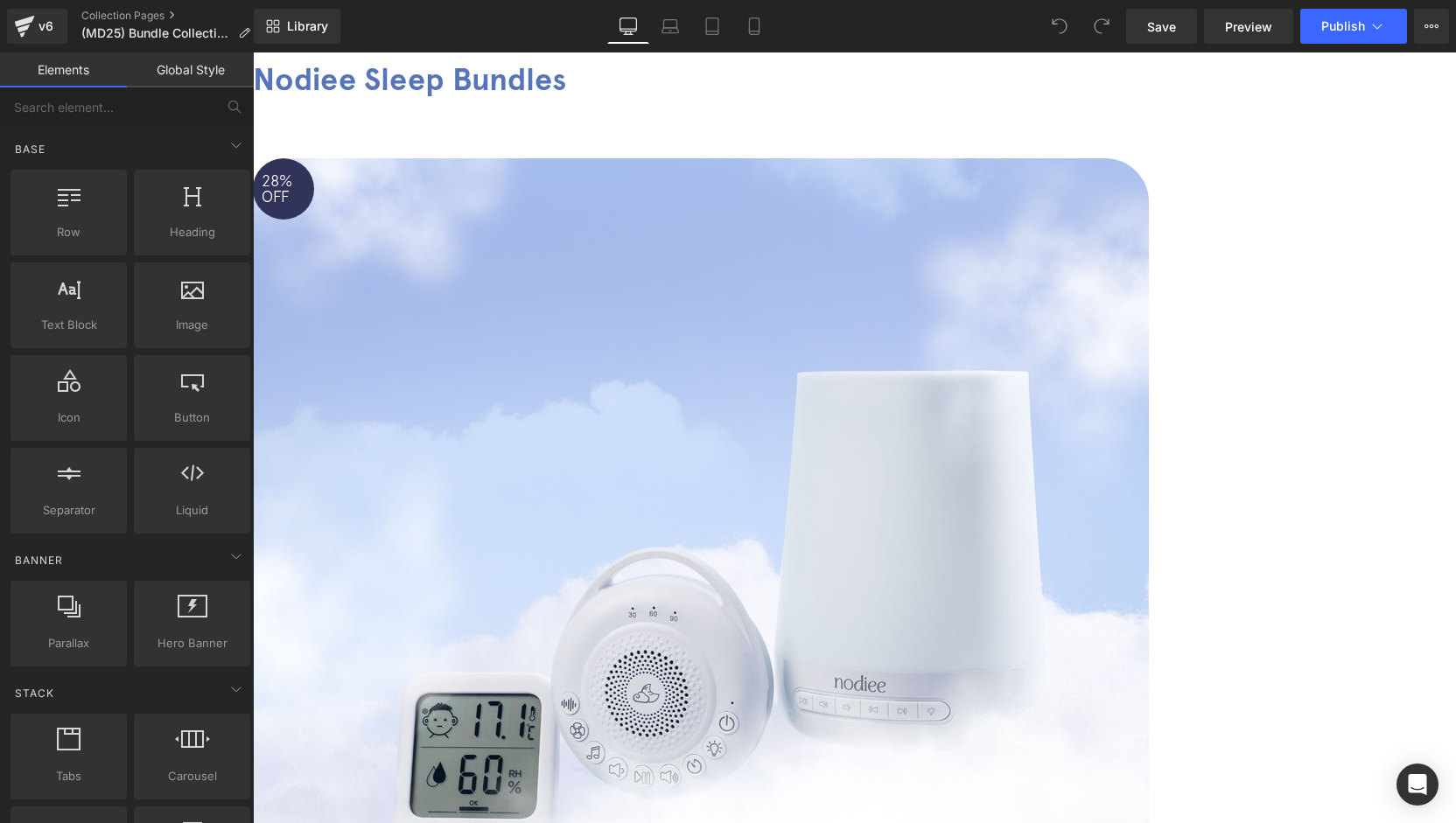
scroll to position [350, 0]
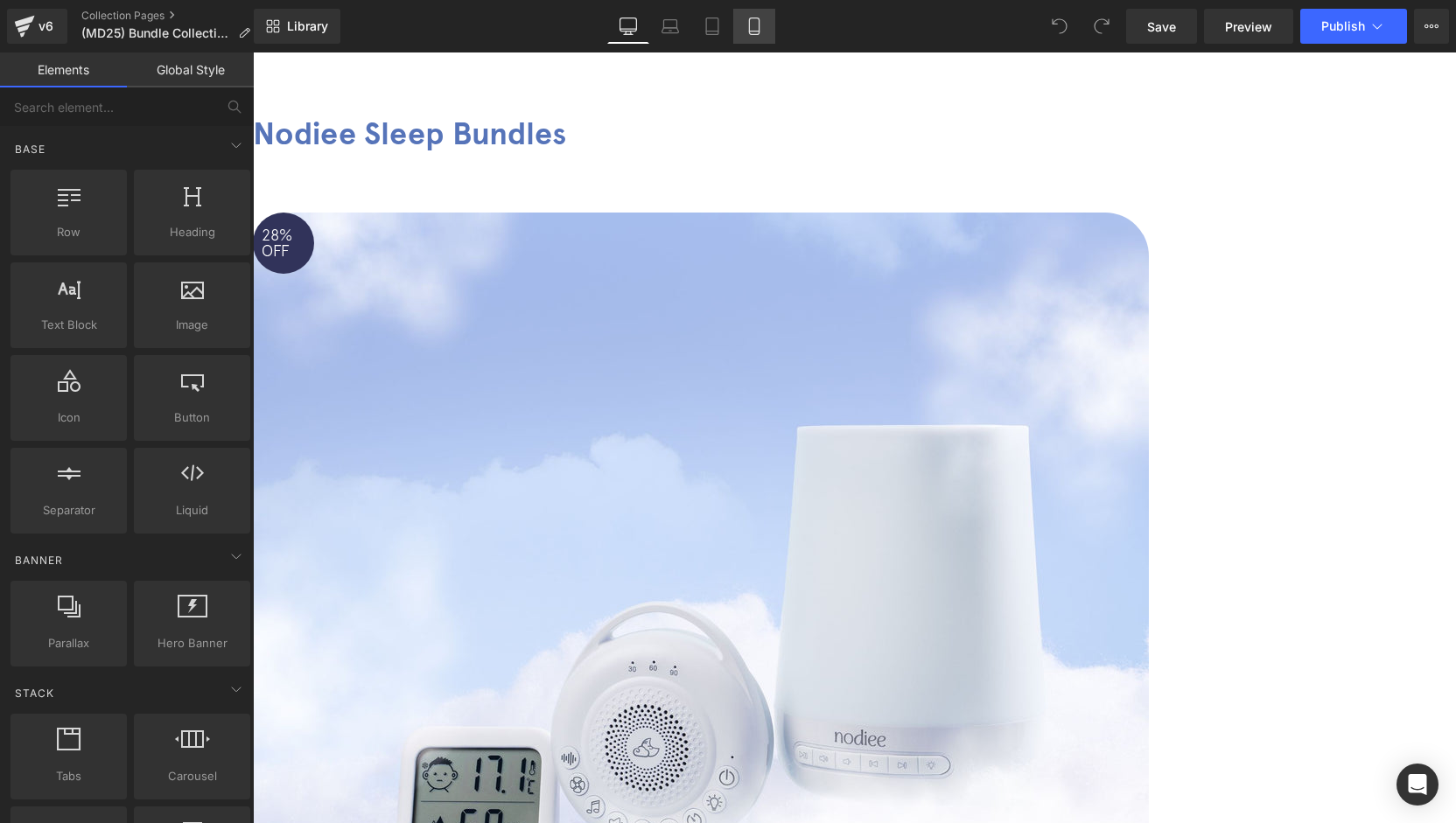
click at [757, 19] on link "Mobile" at bounding box center [754, 26] width 42 height 35
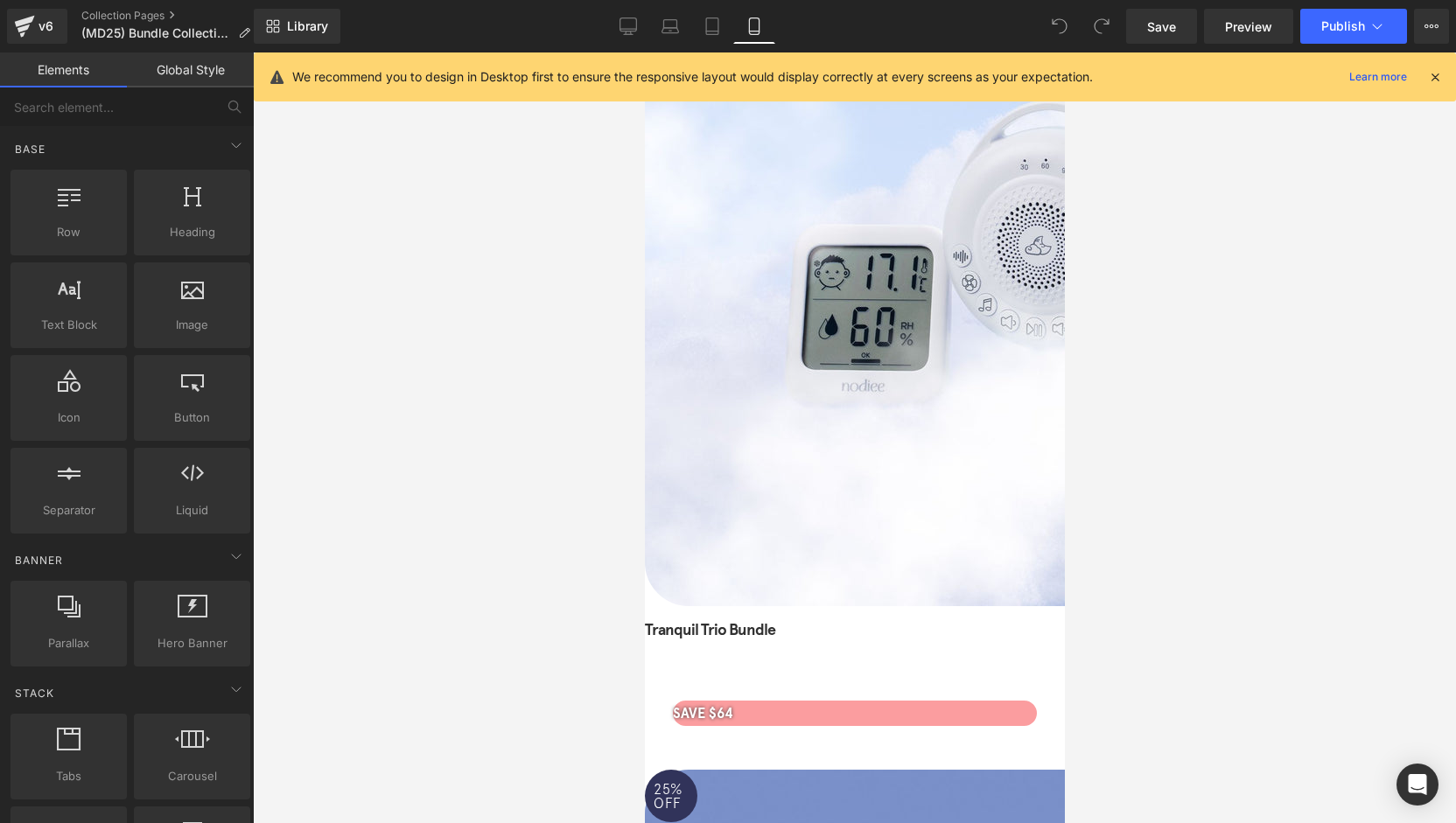
scroll to position [0, 0]
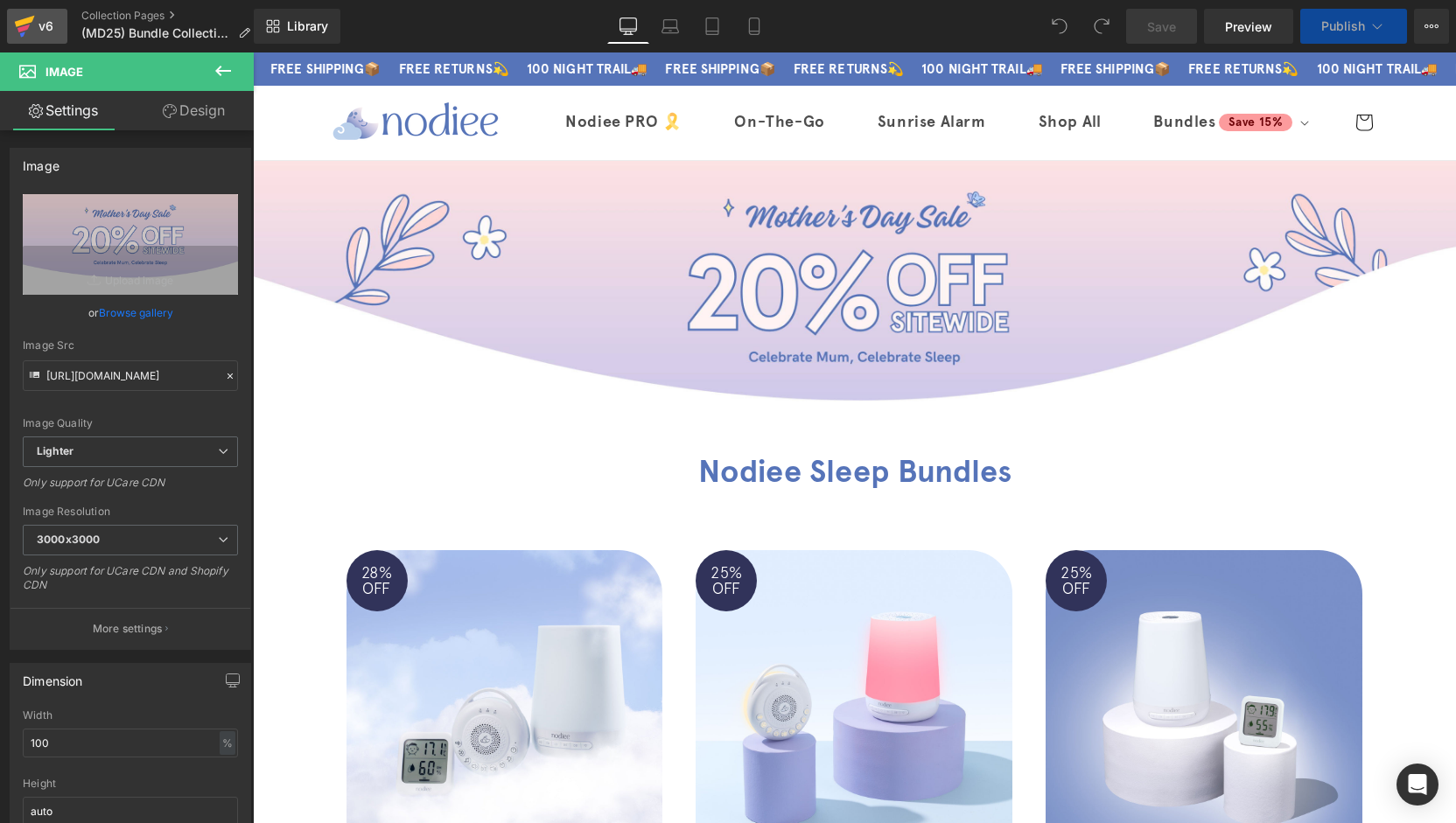
click at [32, 18] on icon at bounding box center [24, 21] width 20 height 12
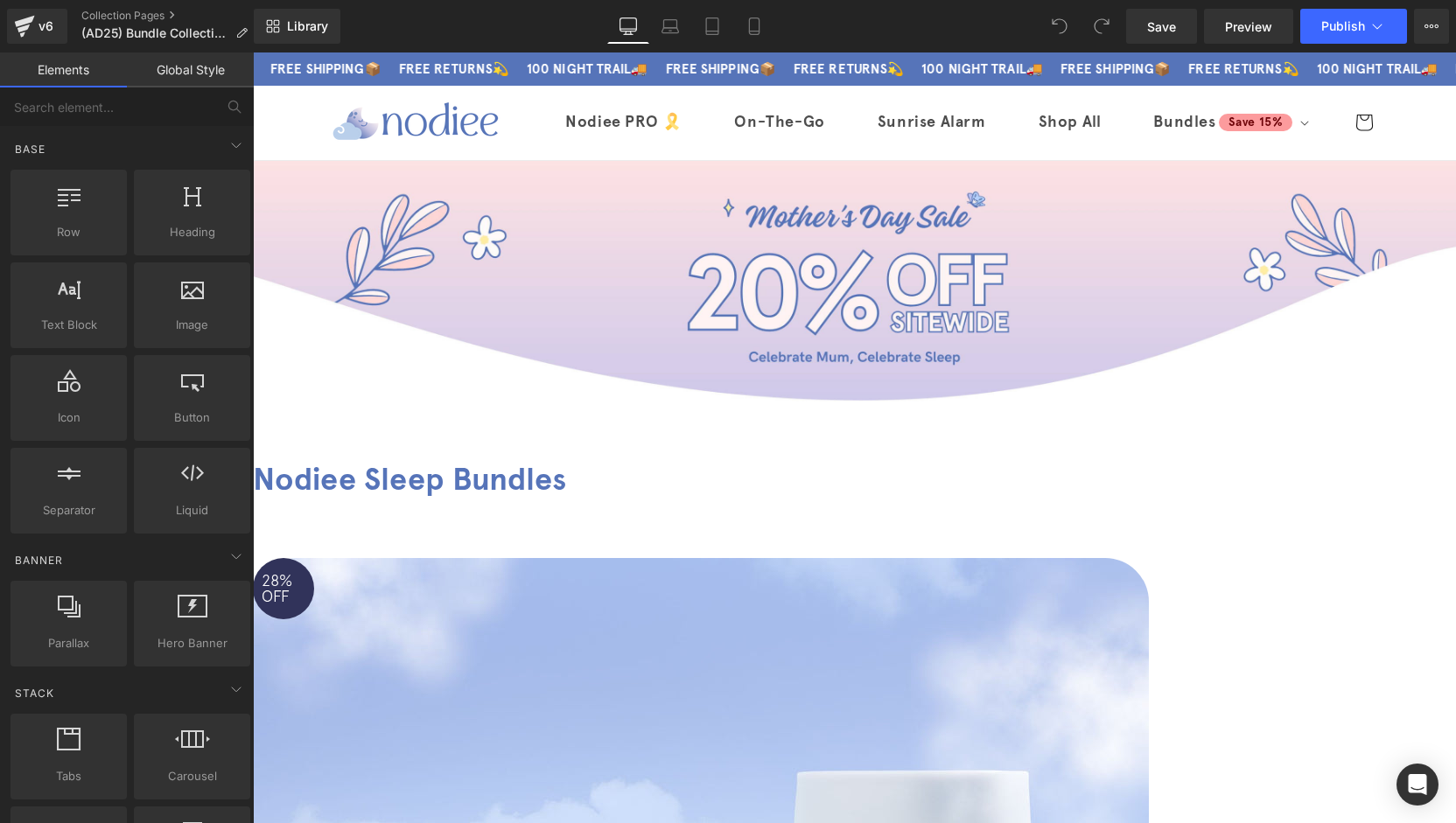
click at [253, 52] on span "Image" at bounding box center [253, 52] width 0 height 0
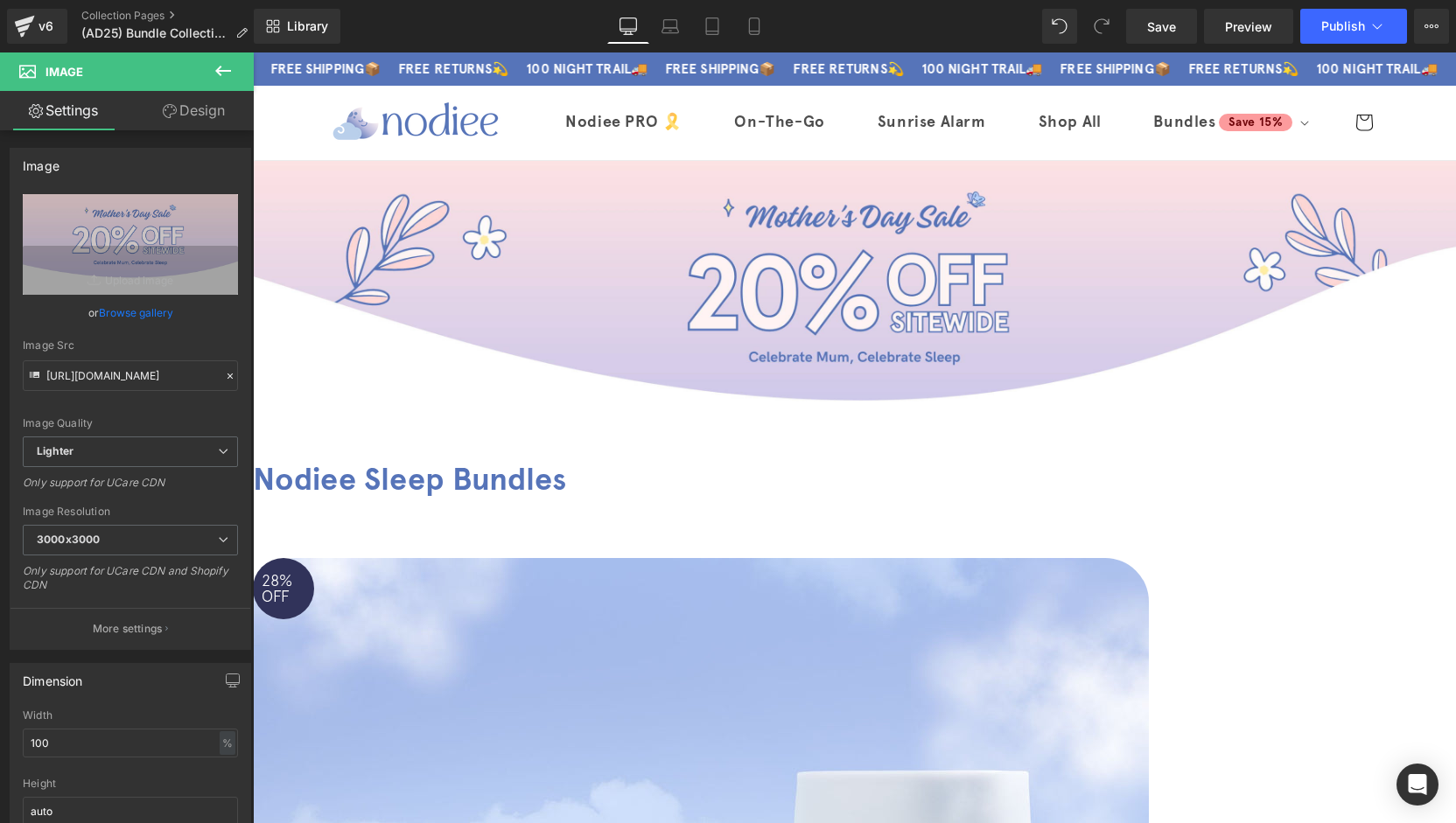
drag, startPoint x: 947, startPoint y: 191, endPoint x: 938, endPoint y: 197, distance: 10.8
click at [946, 190] on img at bounding box center [854, 305] width 1203 height 288
click at [852, 289] on img at bounding box center [854, 305] width 1203 height 288
click at [128, 302] on link "Browse gallery" at bounding box center [135, 313] width 74 height 31
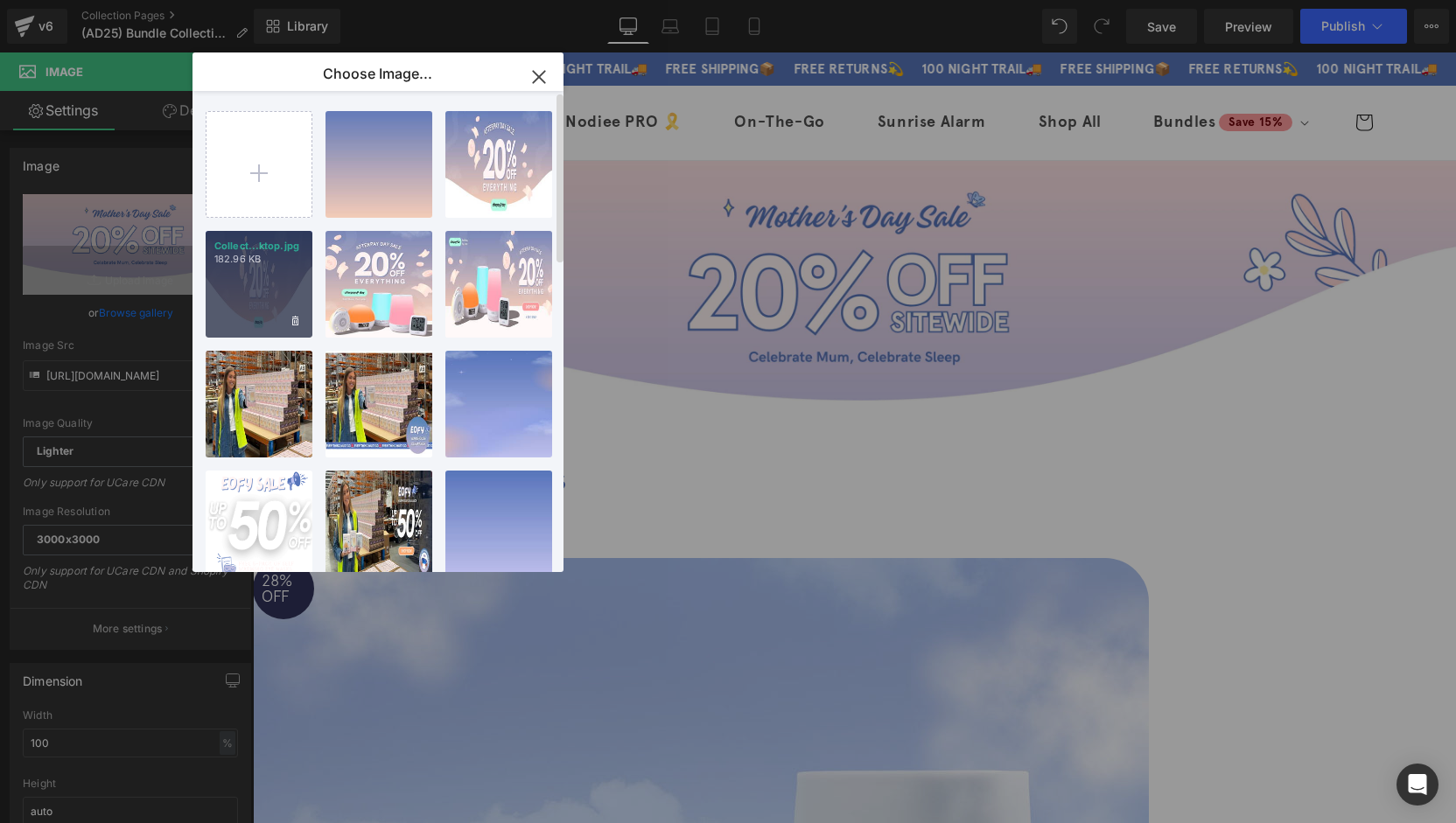
click at [283, 299] on div "Collect...ktop.jpg 182.96 KB" at bounding box center [259, 284] width 106 height 106
type input "[URL][DOMAIN_NAME]"
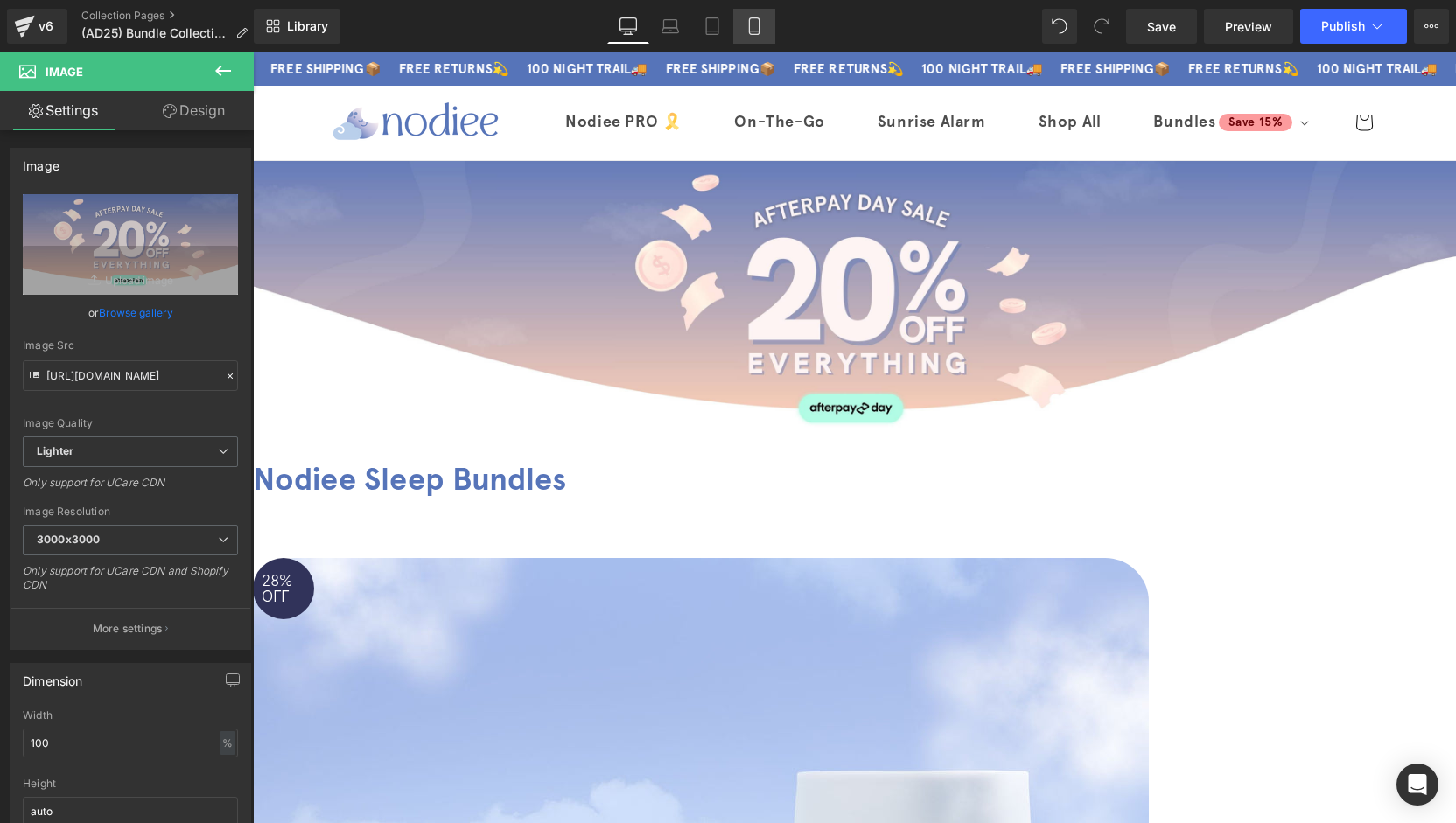
click at [766, 26] on link "Mobile" at bounding box center [754, 26] width 42 height 35
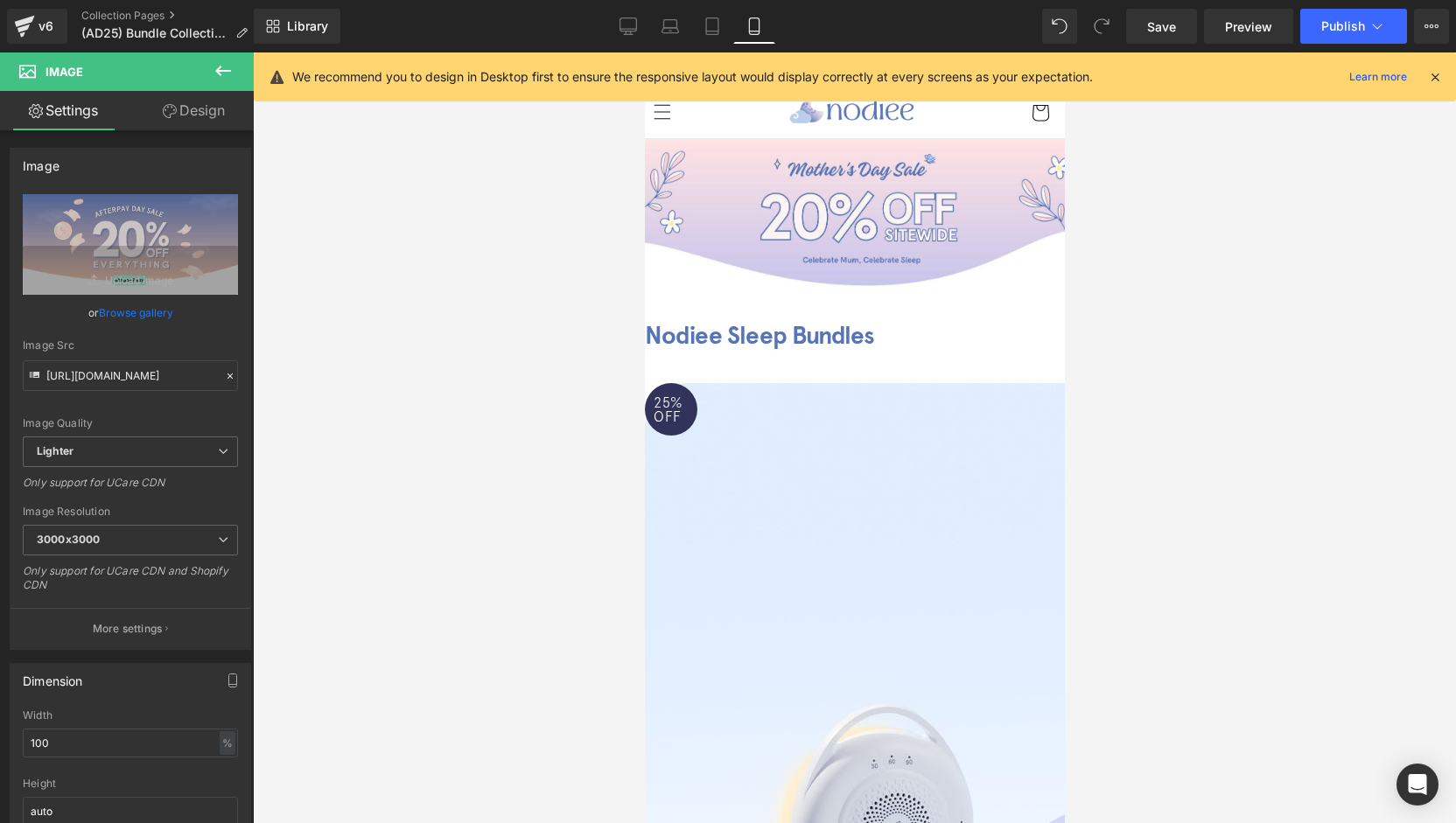
click at [644, 52] on span "Image" at bounding box center [644, 52] width 0 height 0
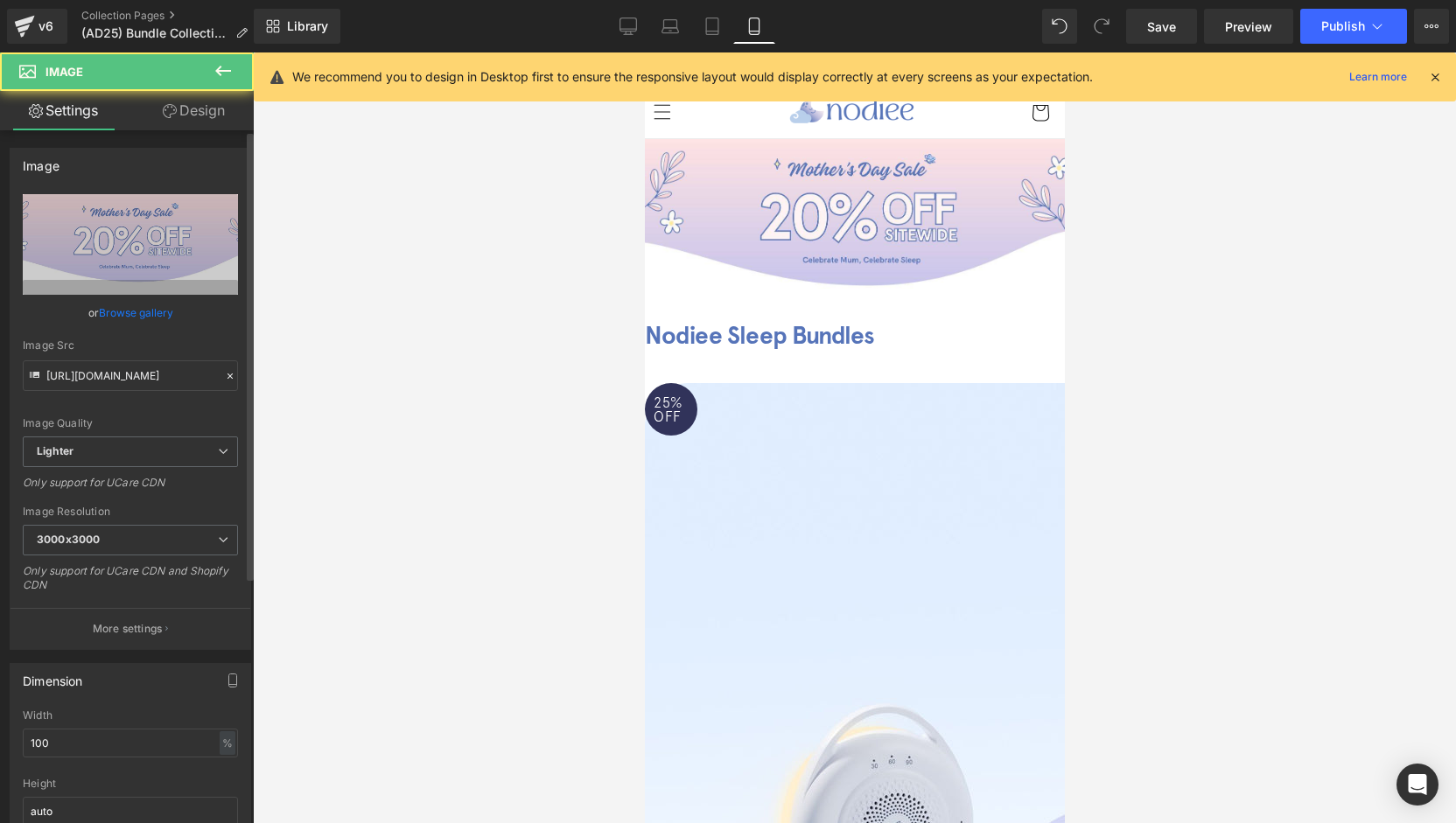
click at [132, 317] on link "Browse gallery" at bounding box center [135, 313] width 74 height 31
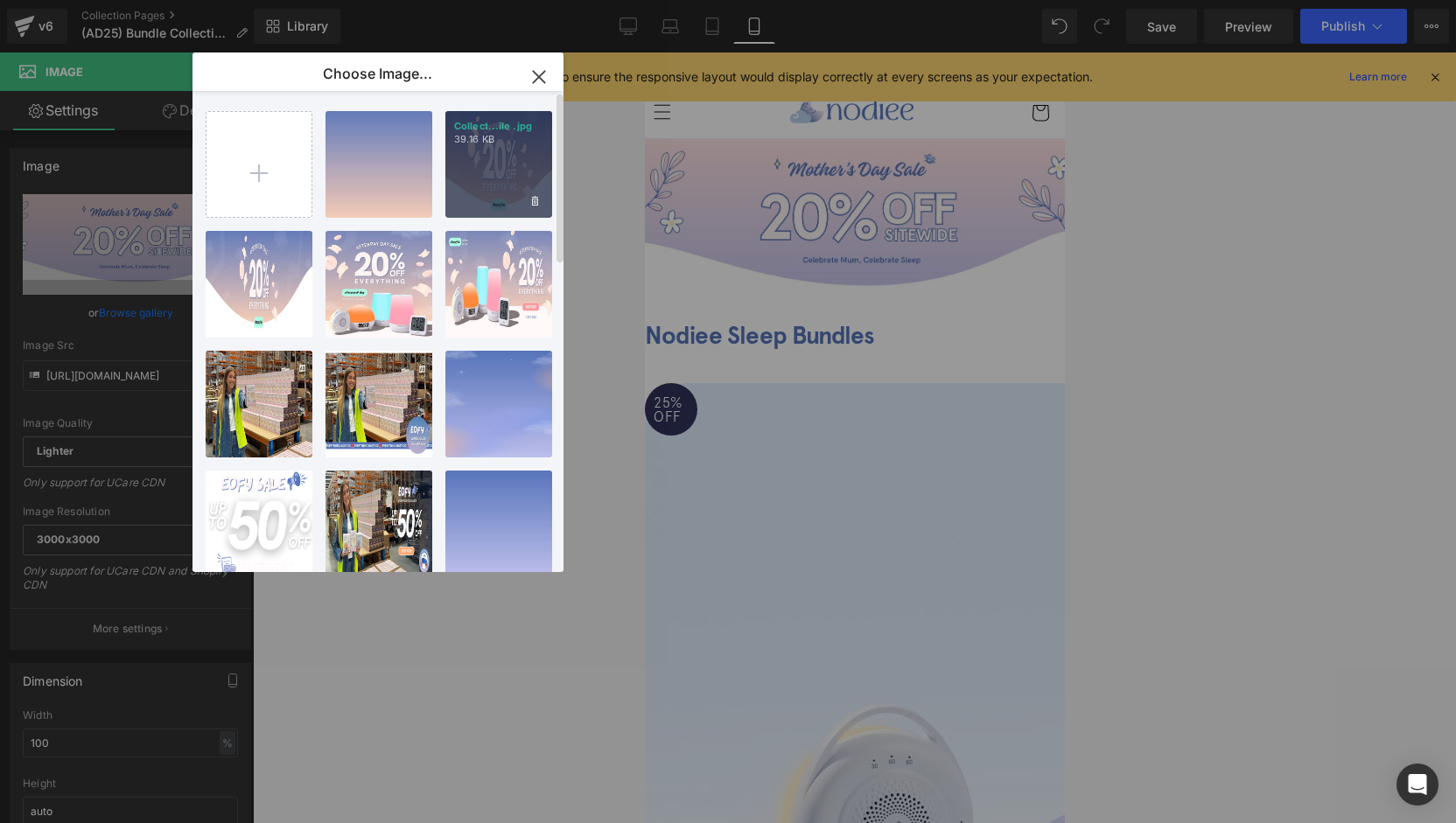
click at [481, 163] on div "Collect...ile .jpg 39.16 KB" at bounding box center [498, 164] width 106 height 106
type input "[URL][DOMAIN_NAME]"
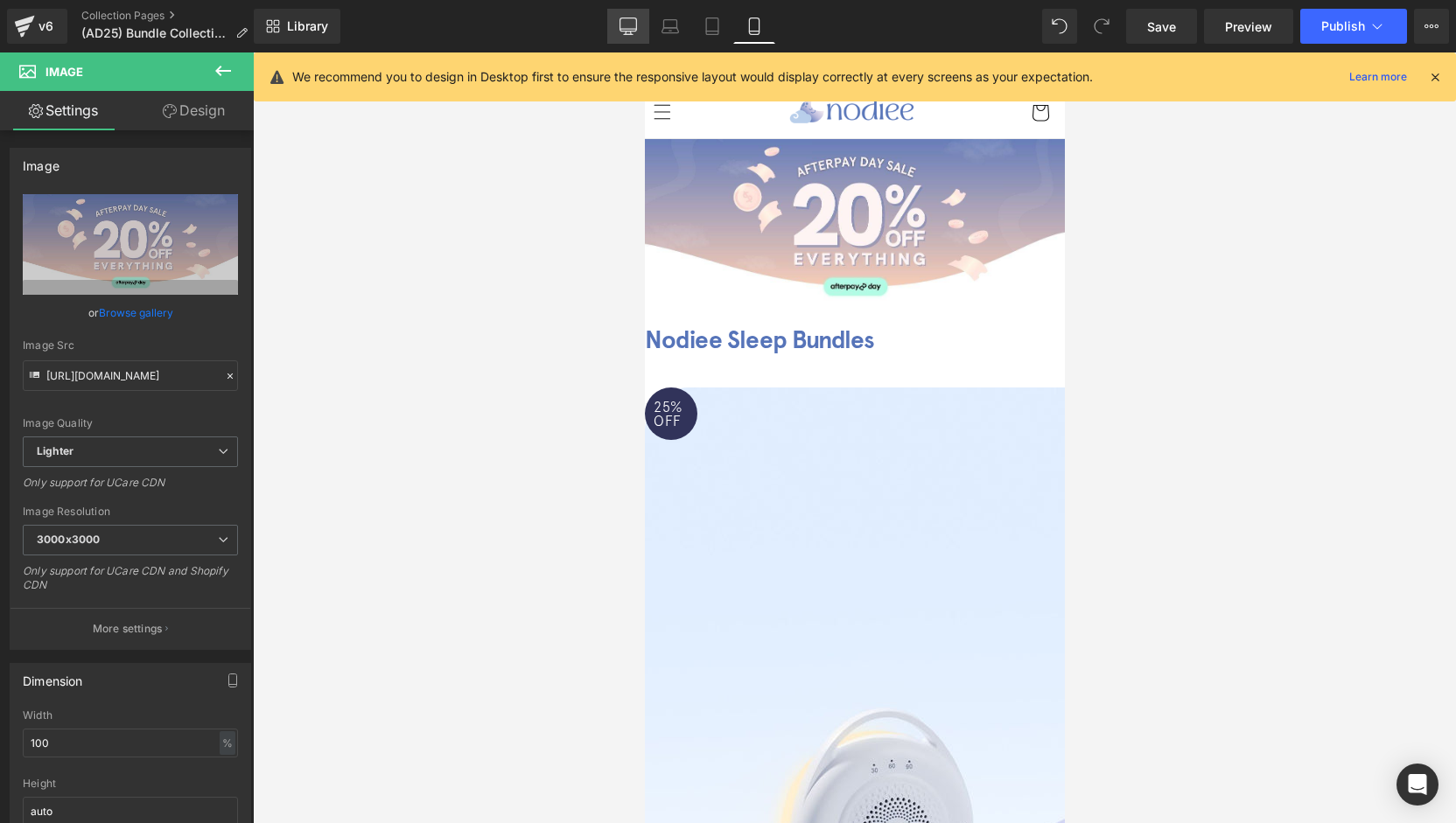
click at [635, 23] on icon at bounding box center [628, 26] width 17 height 17
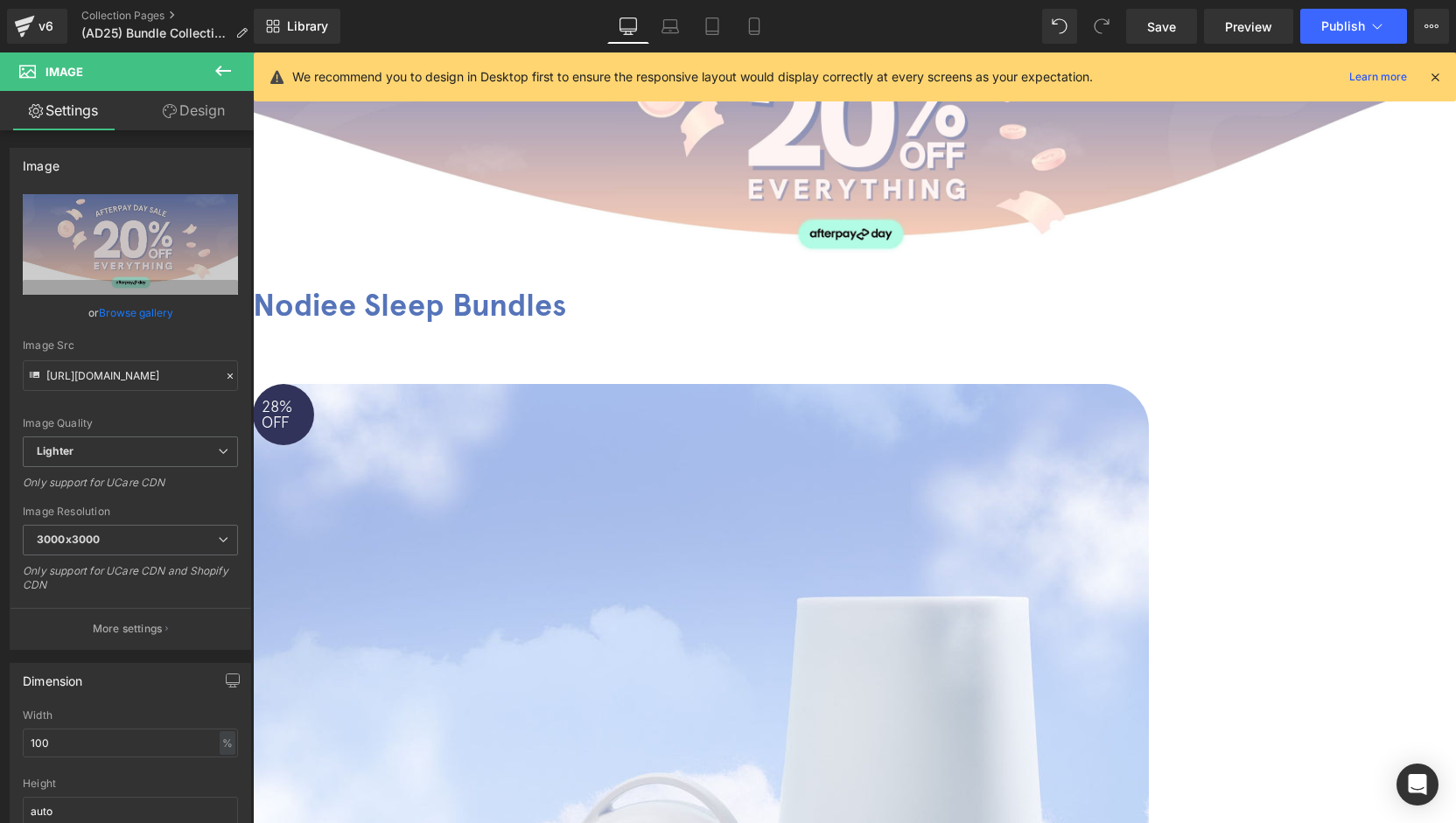
scroll to position [175, 0]
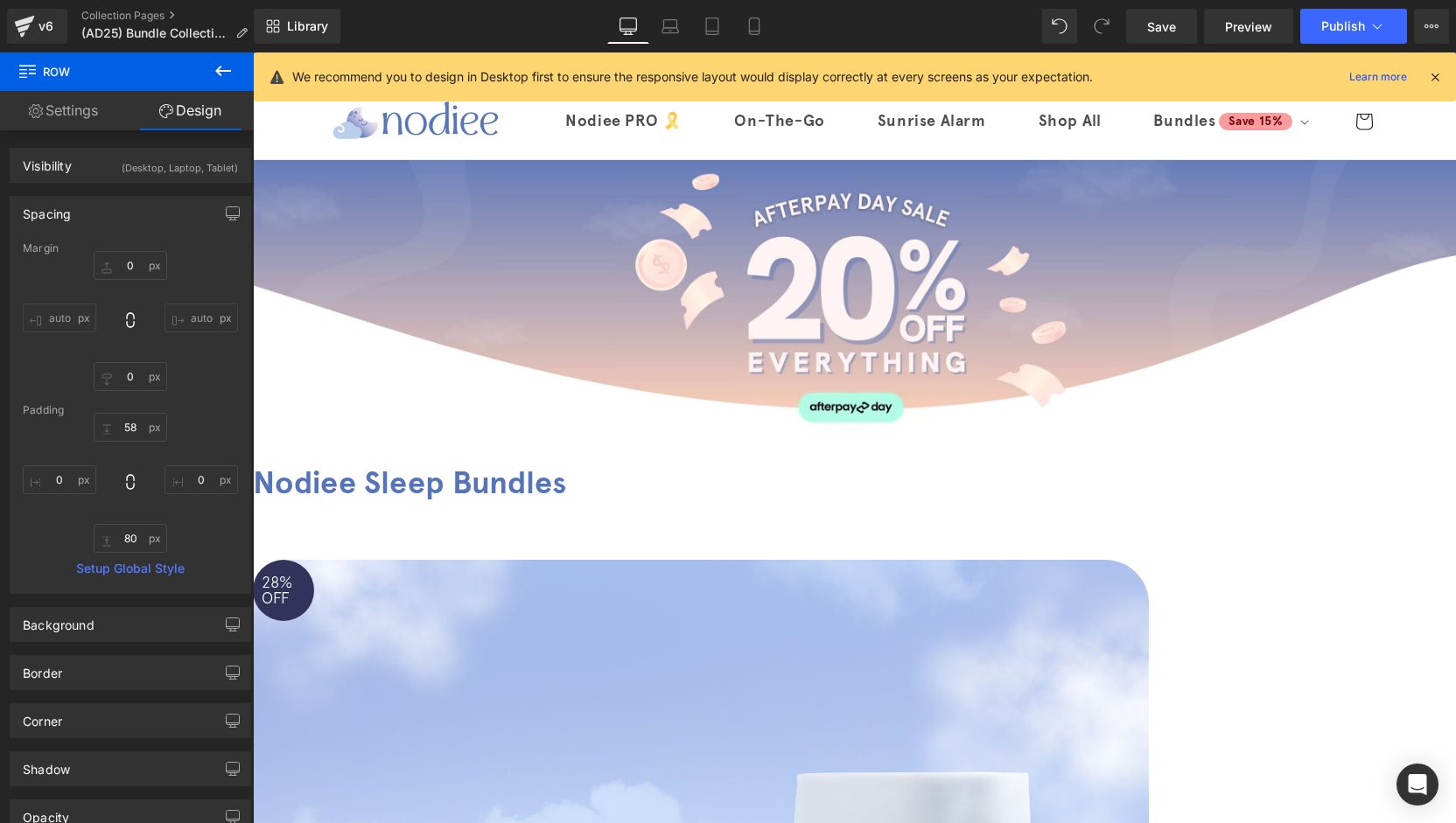
scroll to position [0, 0]
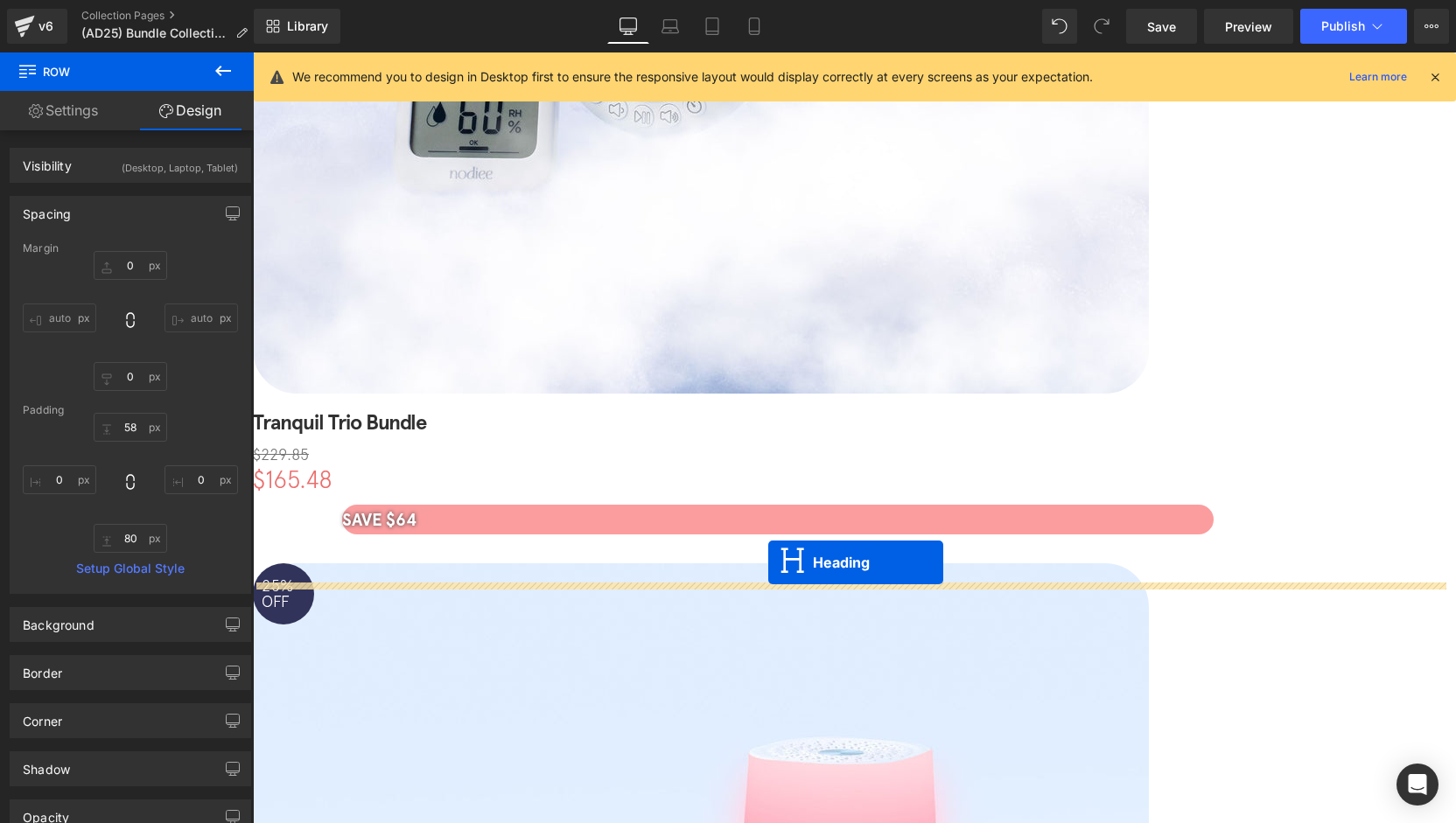
drag, startPoint x: 701, startPoint y: 435, endPoint x: 768, endPoint y: 563, distance: 144.5
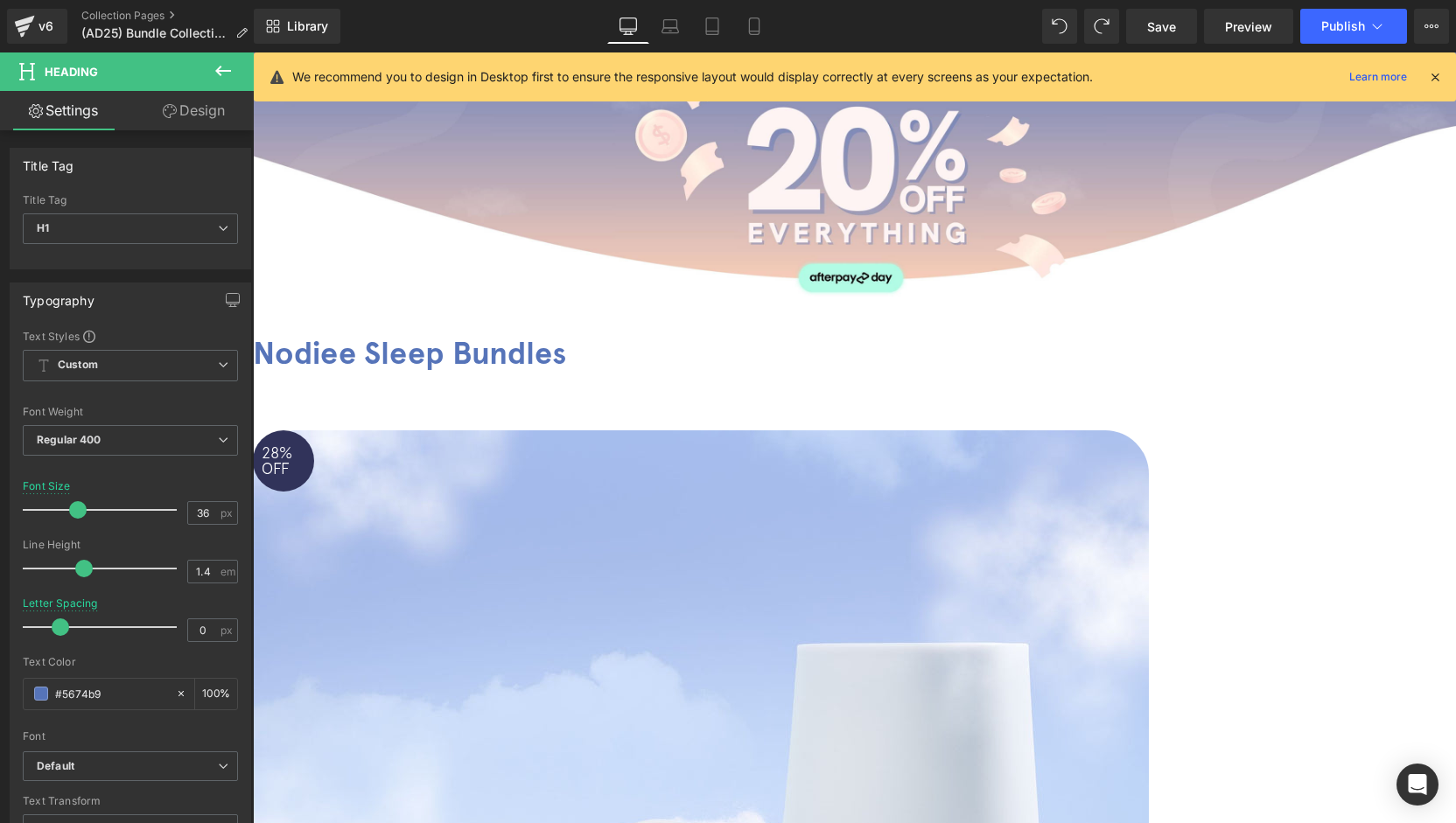
scroll to position [175, 0]
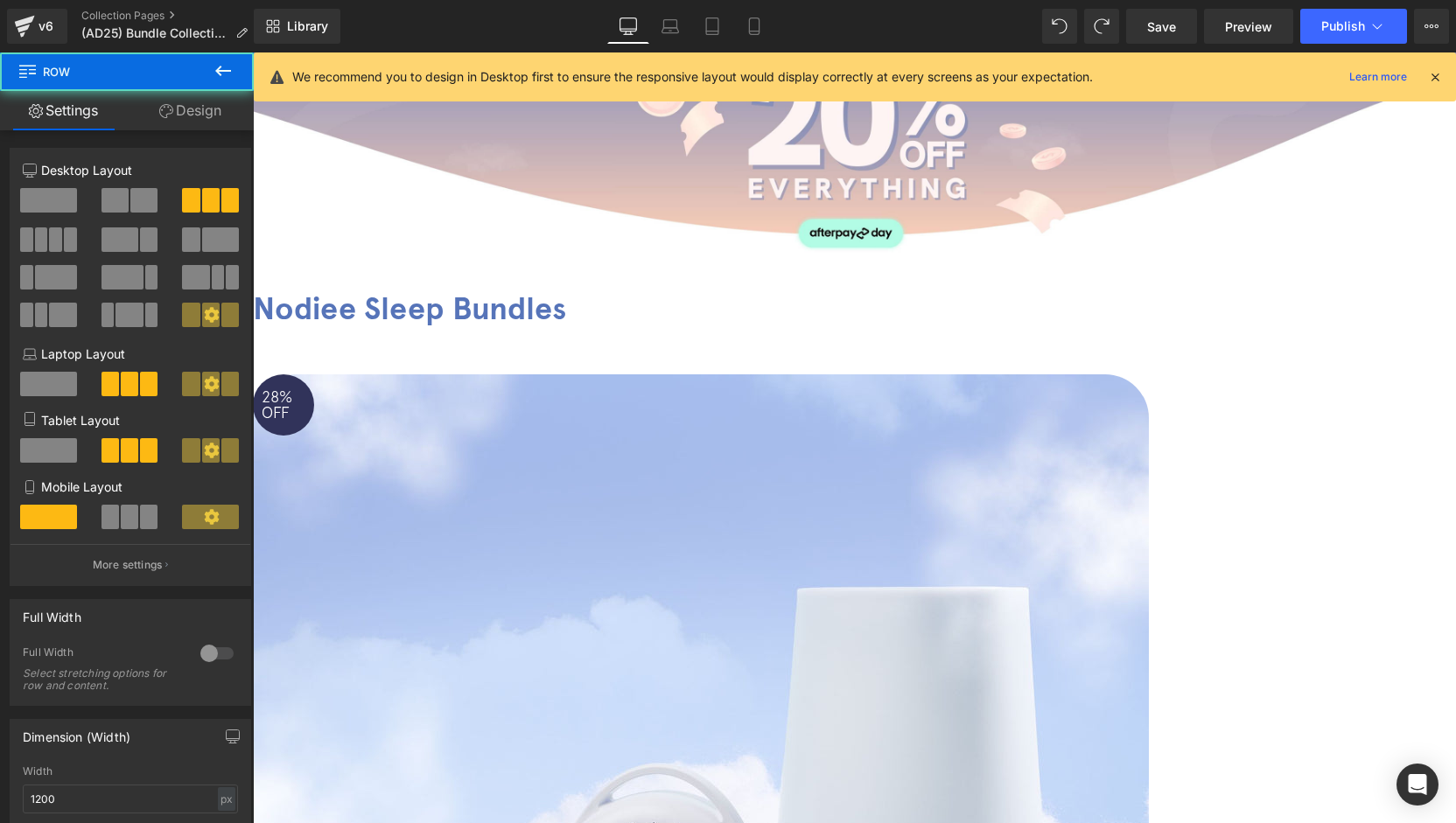
drag, startPoint x: 1024, startPoint y: 325, endPoint x: 1007, endPoint y: 119, distance: 206.7
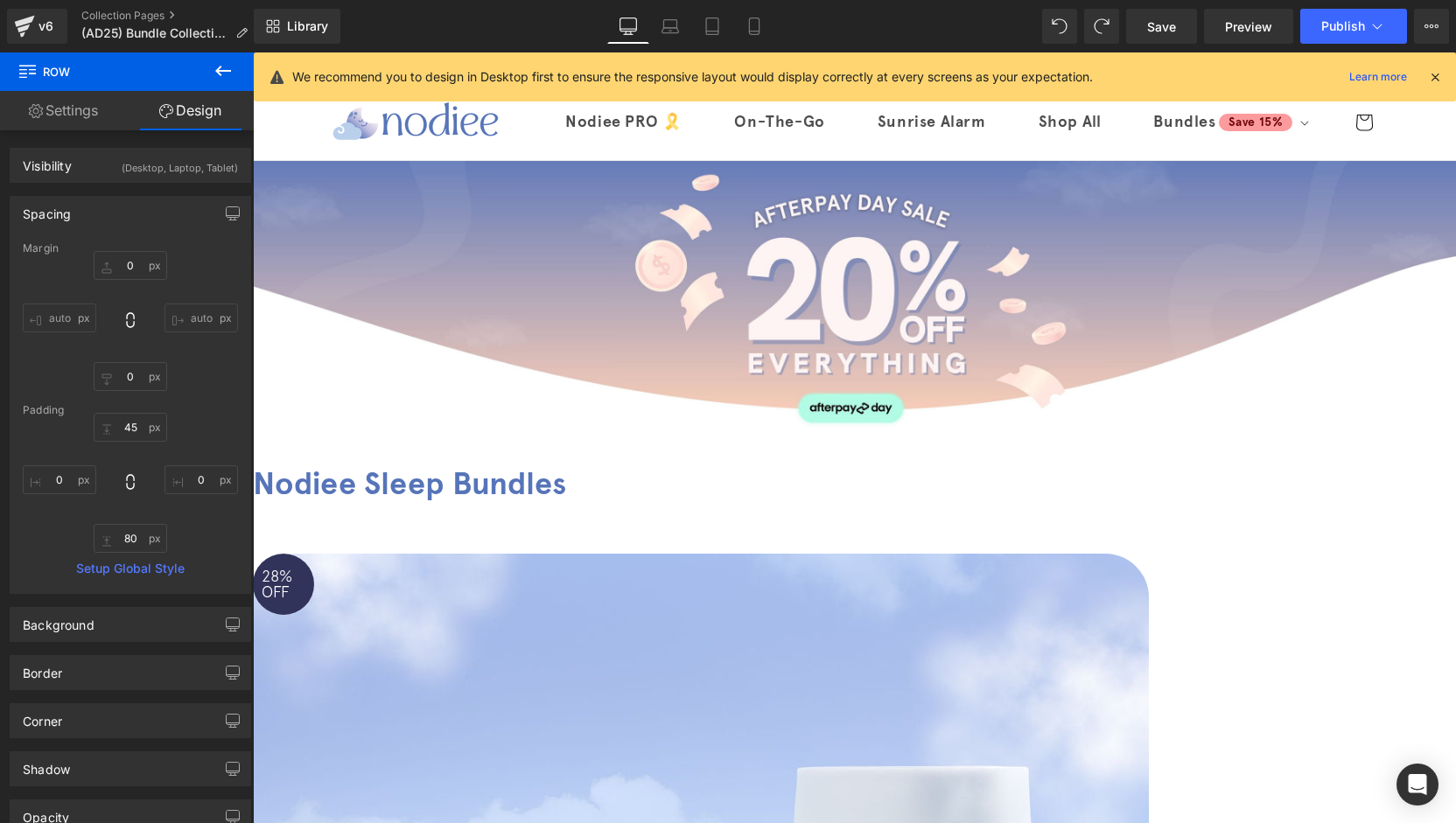
scroll to position [109, 0]
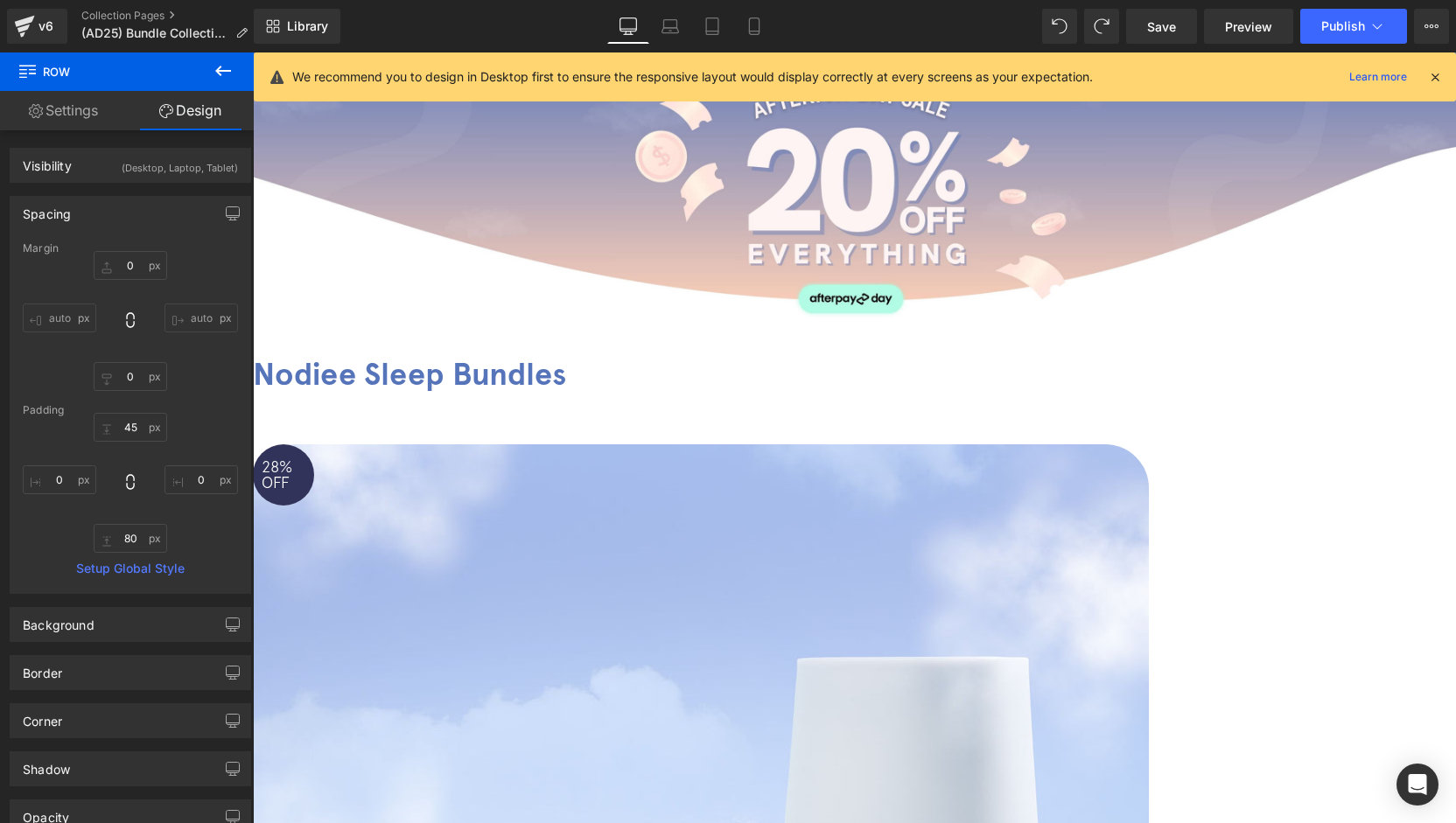
click at [253, 52] on icon at bounding box center [253, 52] width 0 height 0
click at [253, 52] on link at bounding box center [253, 52] width 0 height 0
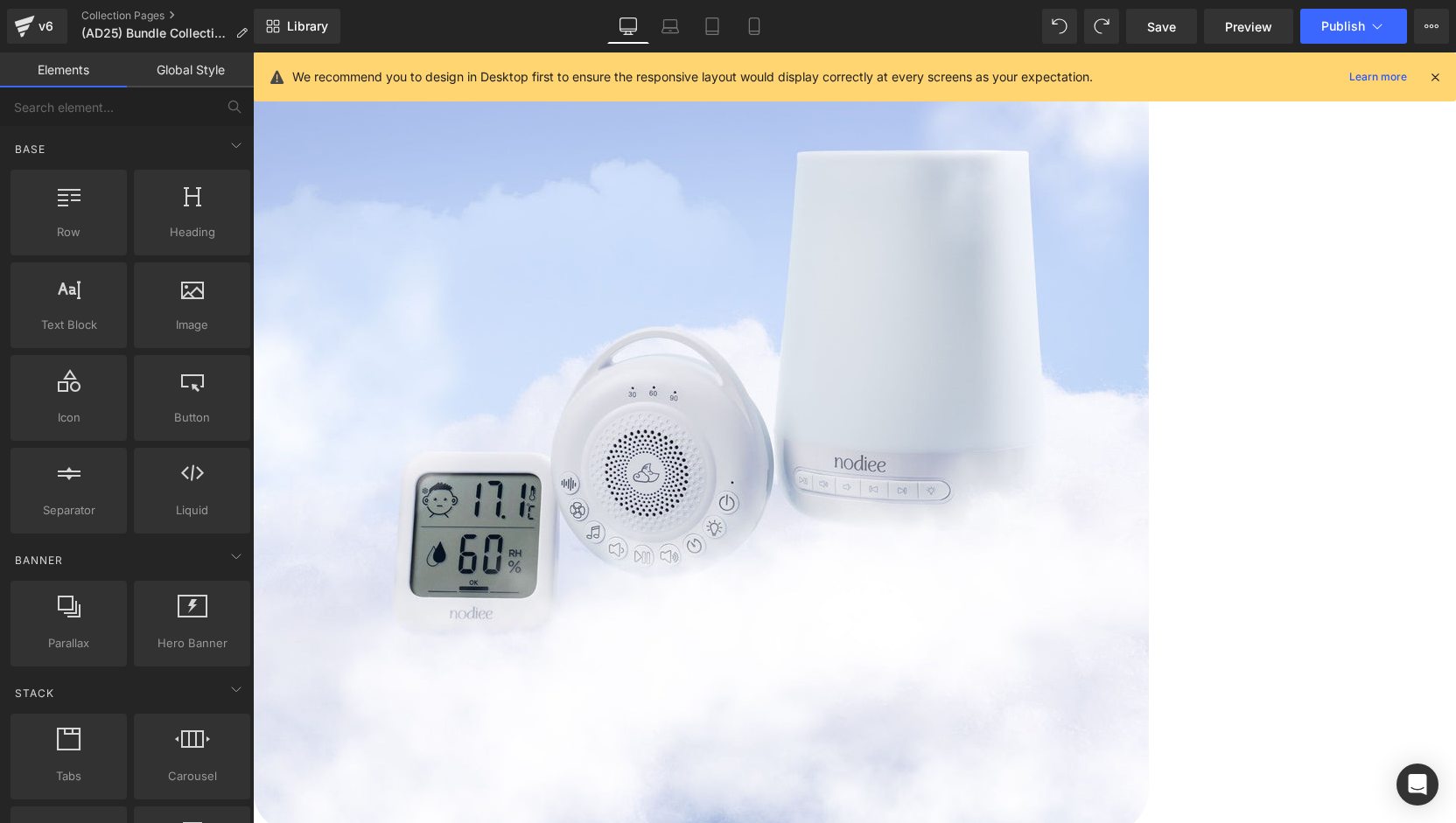
scroll to position [612, 0]
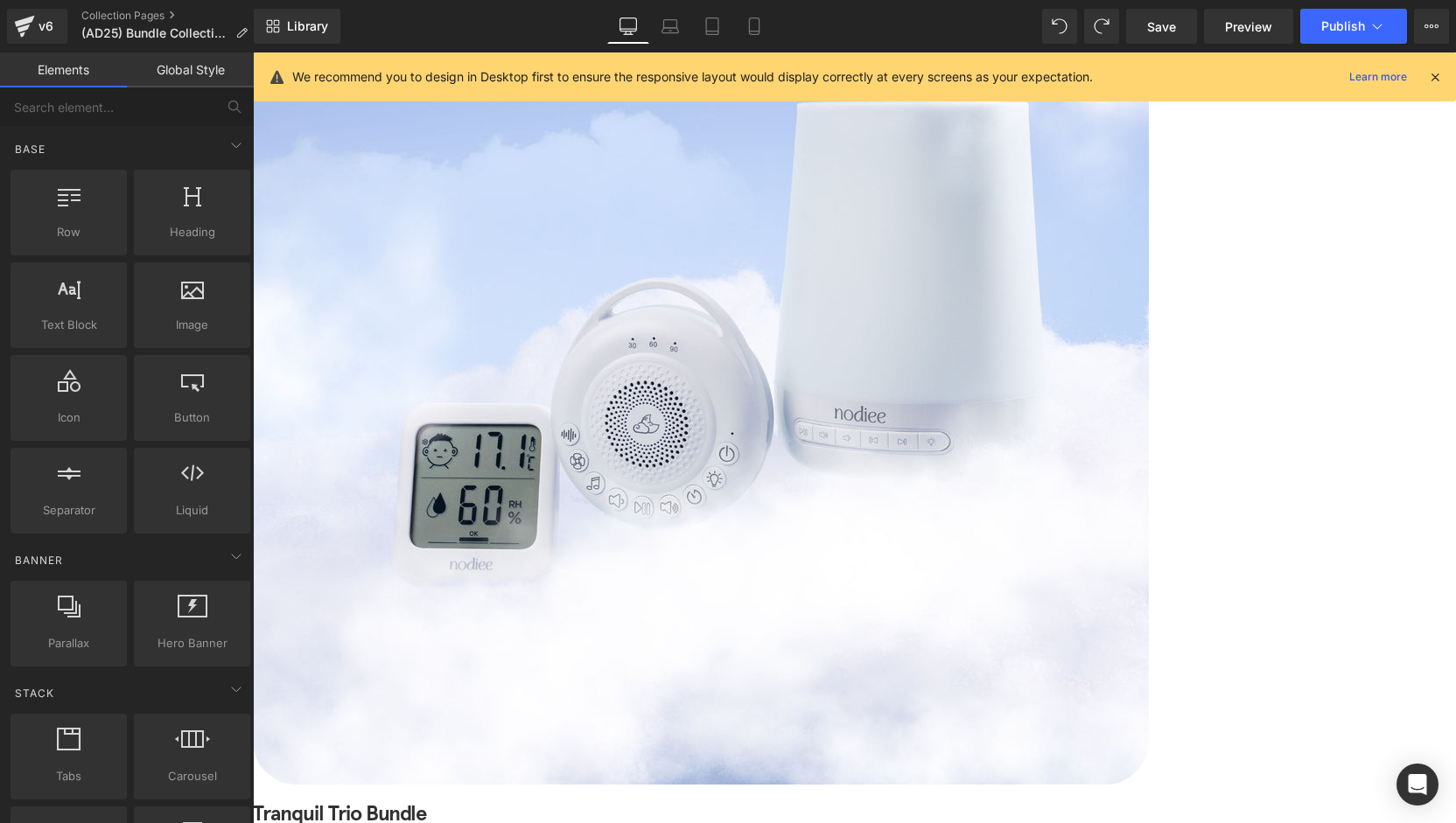
click at [253, 52] on link at bounding box center [253, 52] width 0 height 0
click at [253, 52] on icon at bounding box center [253, 52] width 0 height 0
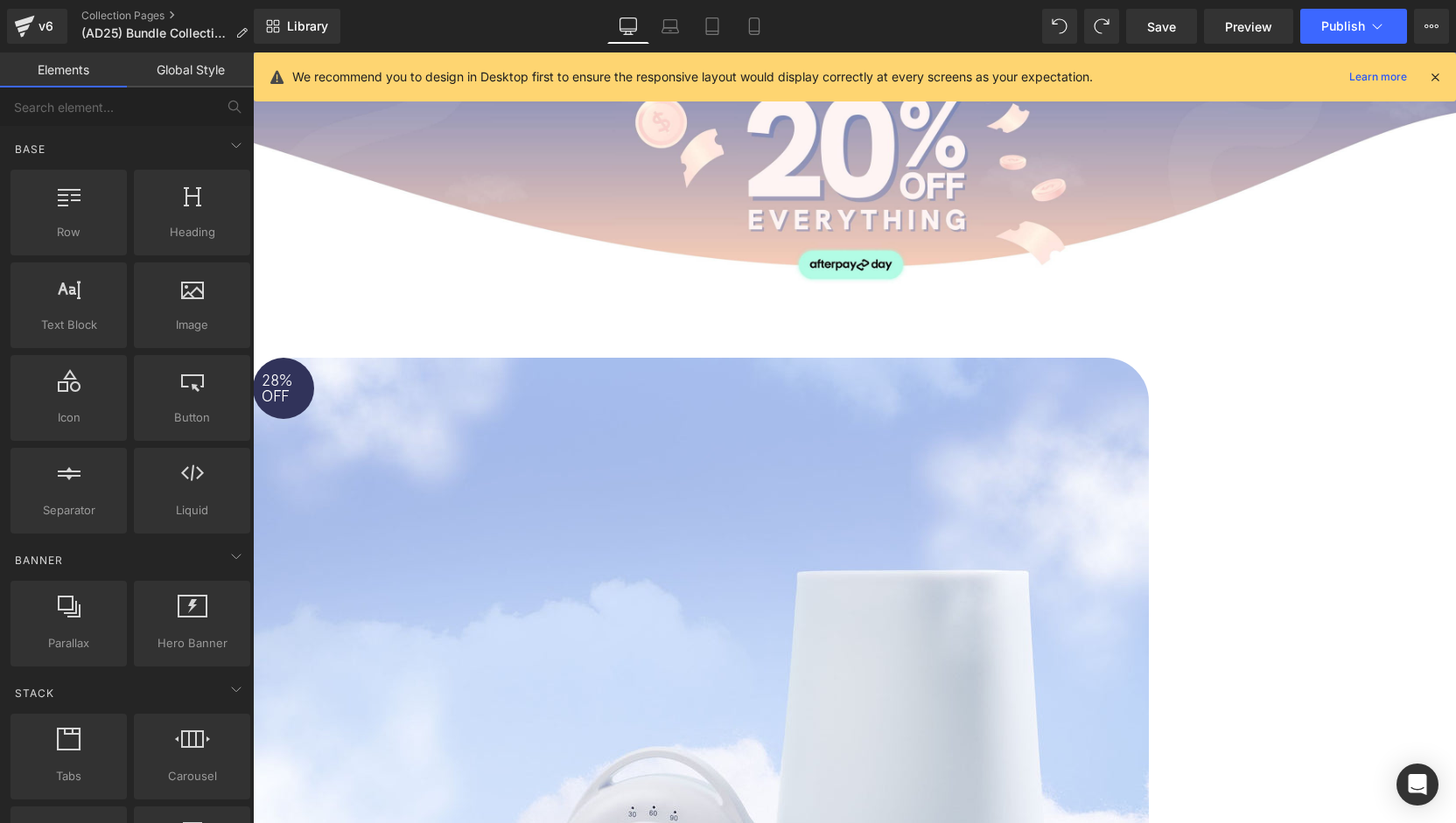
scroll to position [270, 0]
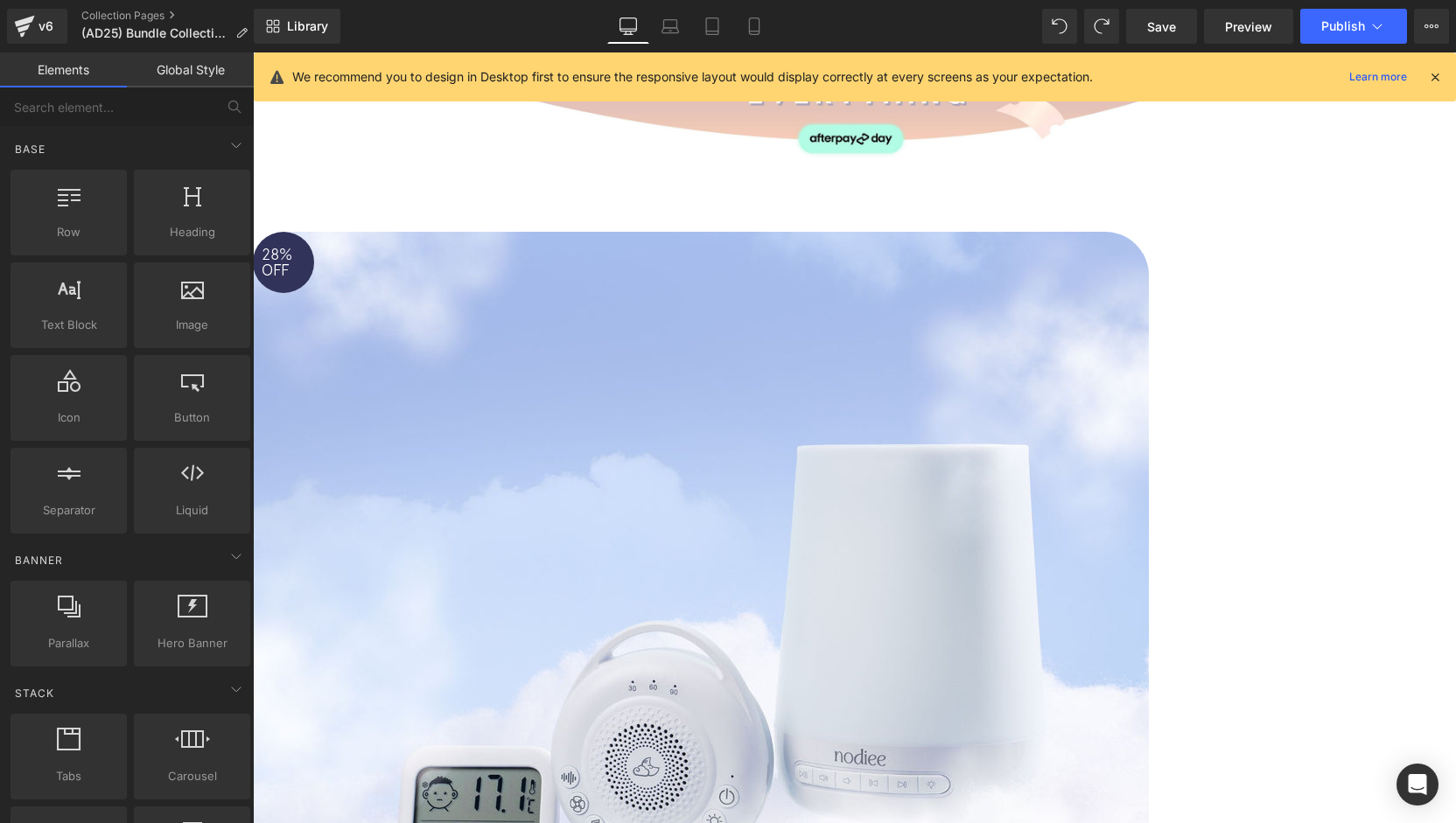
click at [253, 52] on span "(P) Image" at bounding box center [253, 52] width 0 height 0
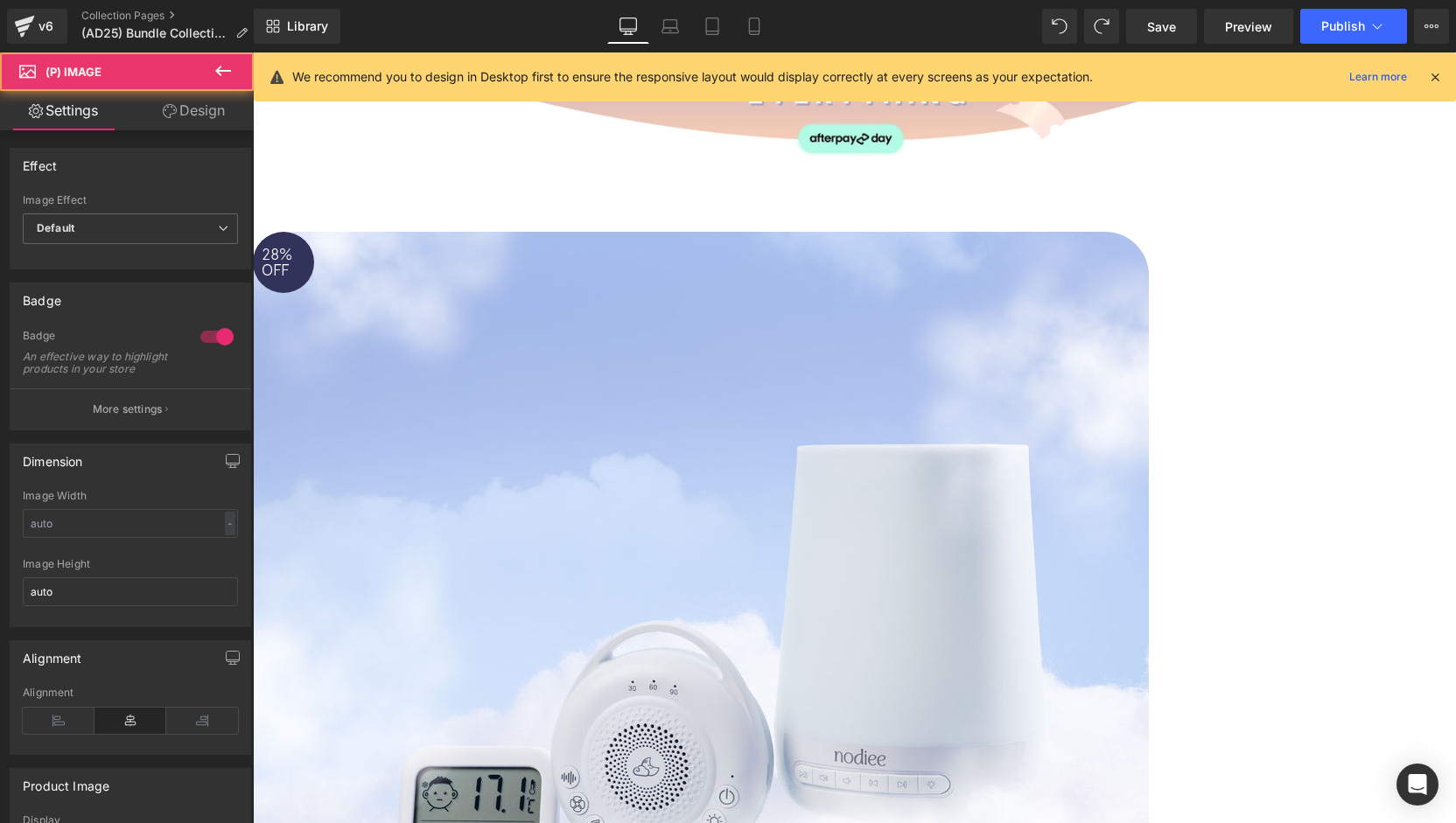
click at [253, 52] on span "Product" at bounding box center [253, 52] width 0 height 0
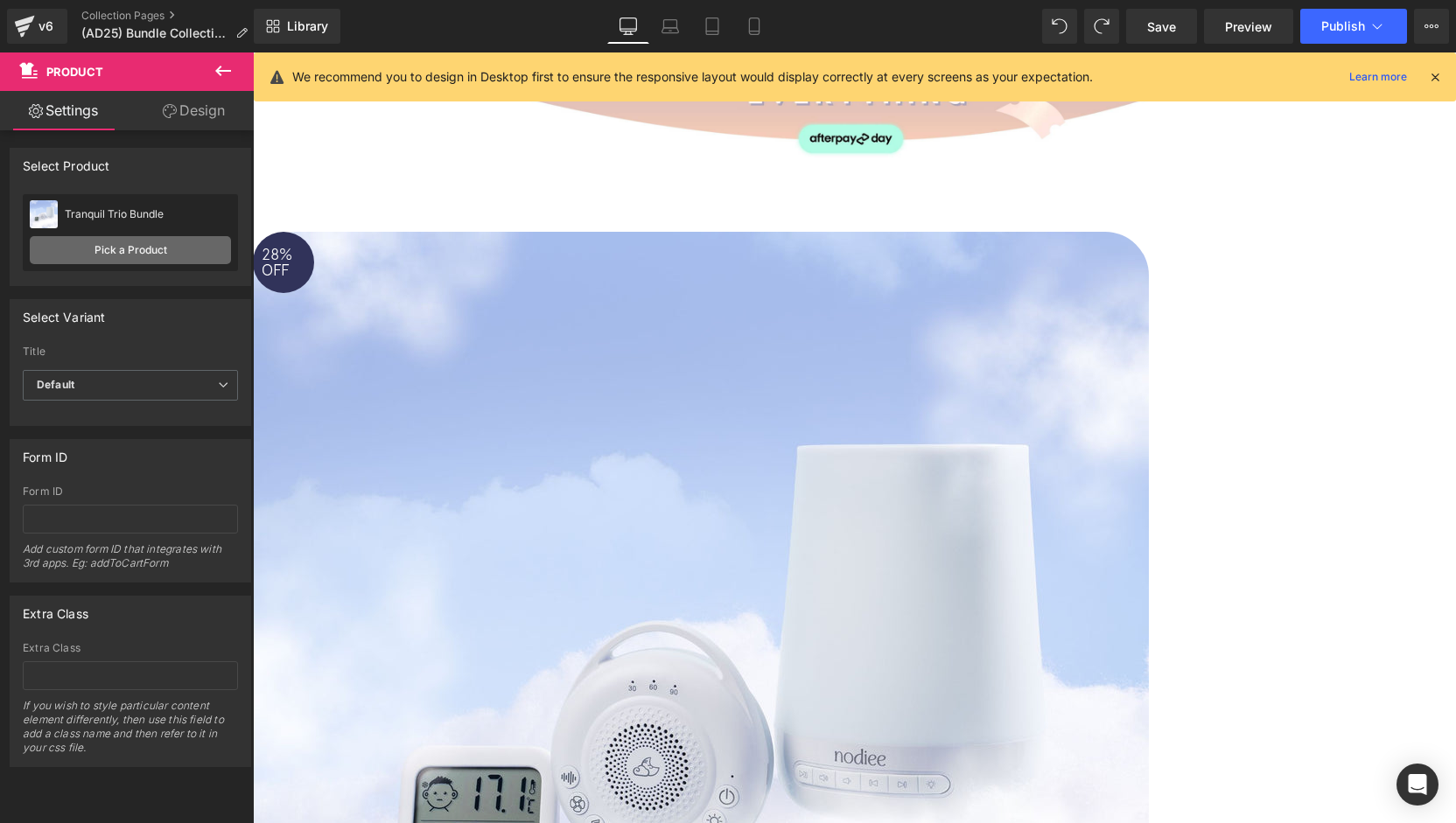
click at [142, 258] on link "Pick a Product" at bounding box center [131, 250] width 201 height 28
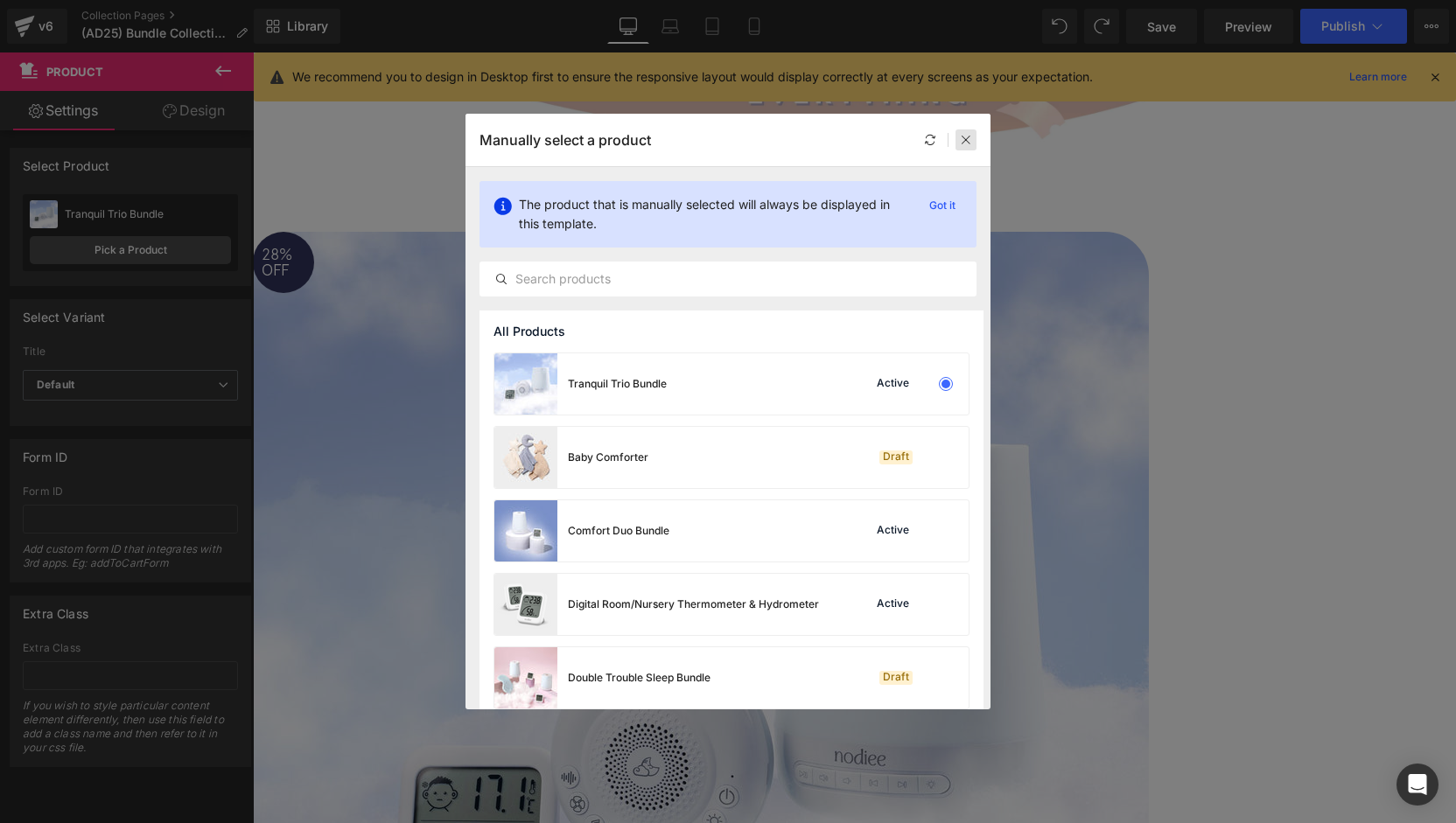
click at [965, 141] on icon at bounding box center [966, 139] width 13 height 13
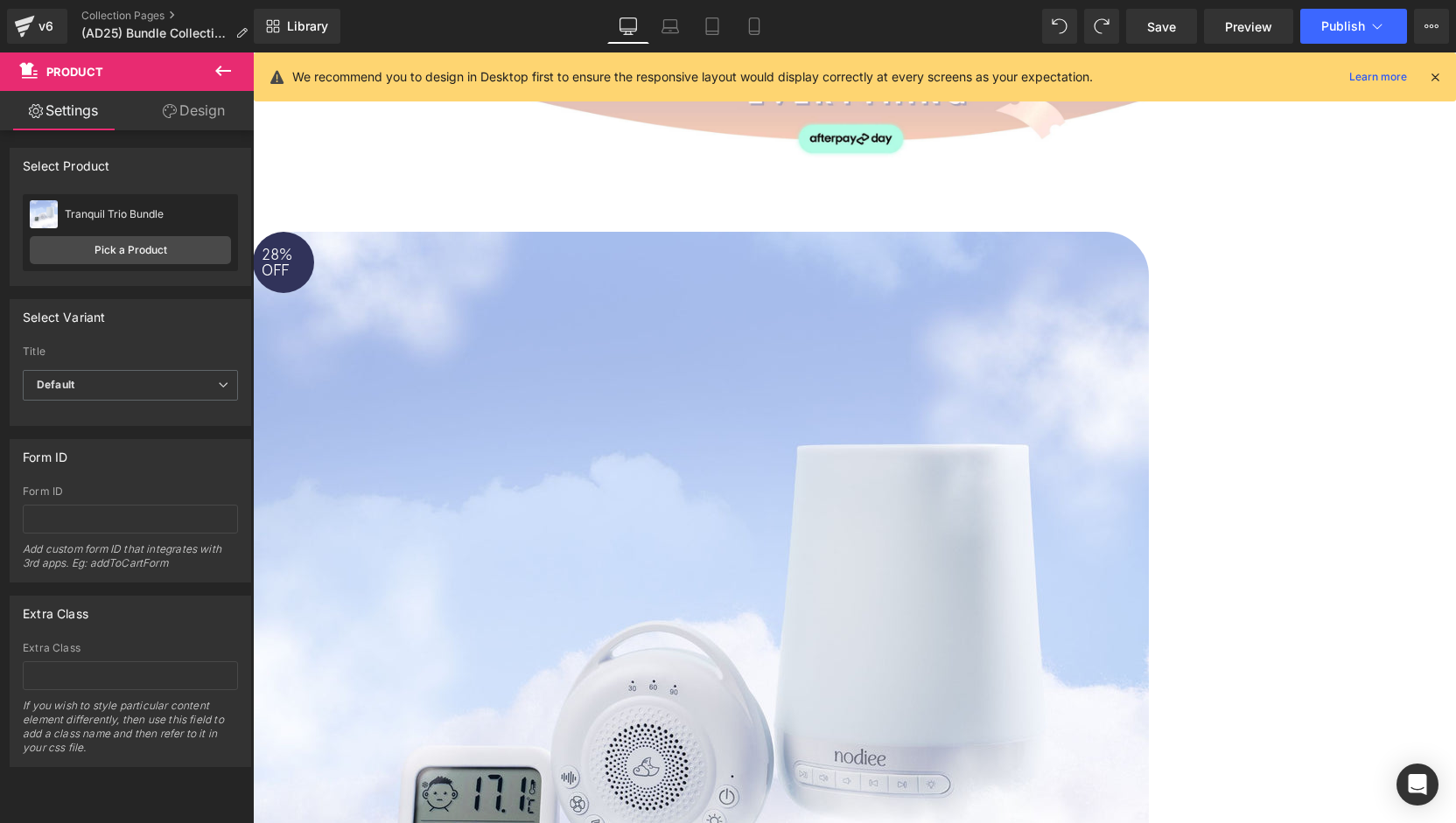
click at [253, 52] on span "(P) Image" at bounding box center [253, 52] width 0 height 0
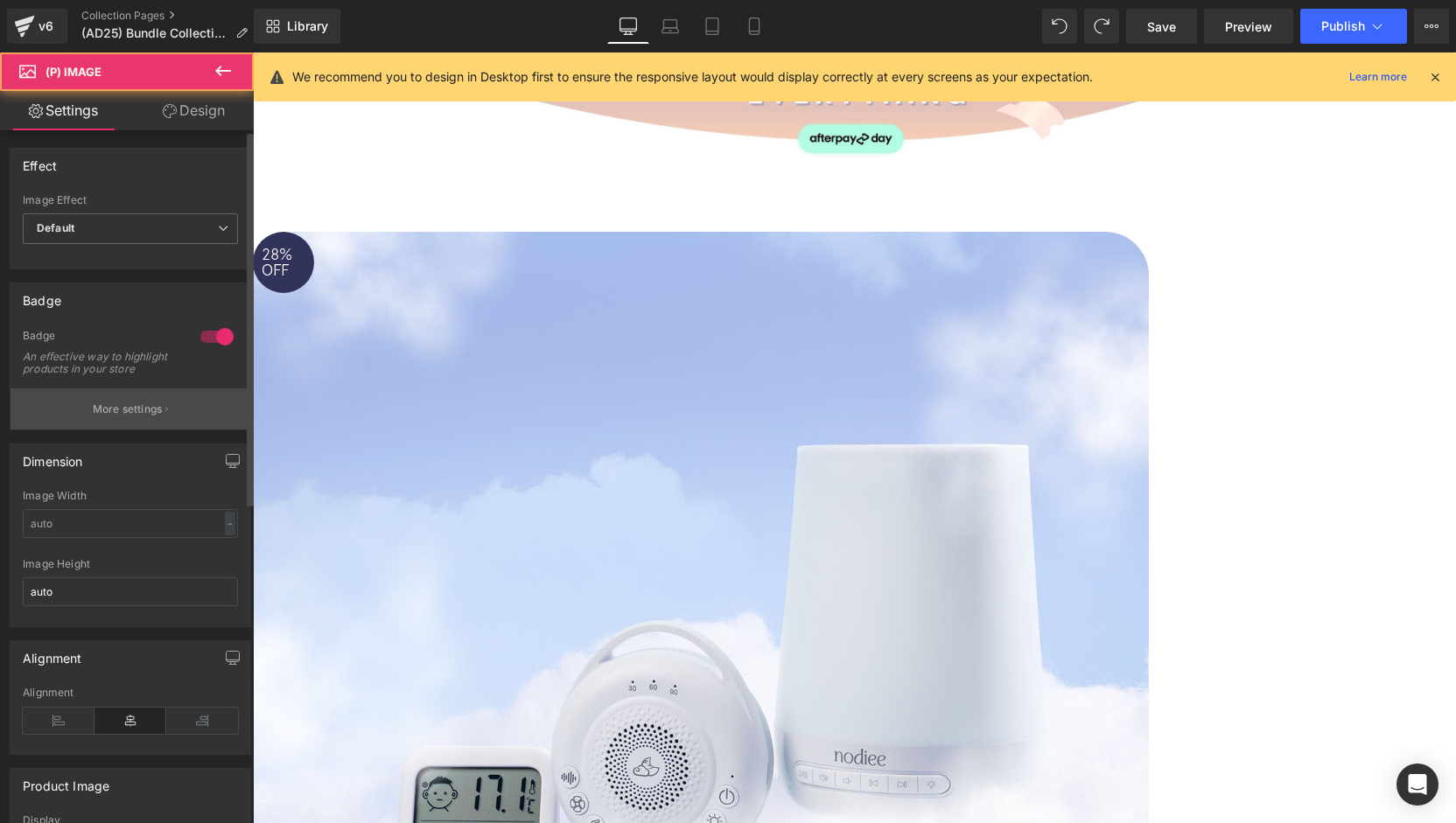
click at [134, 416] on p "More settings" at bounding box center [128, 409] width 70 height 15
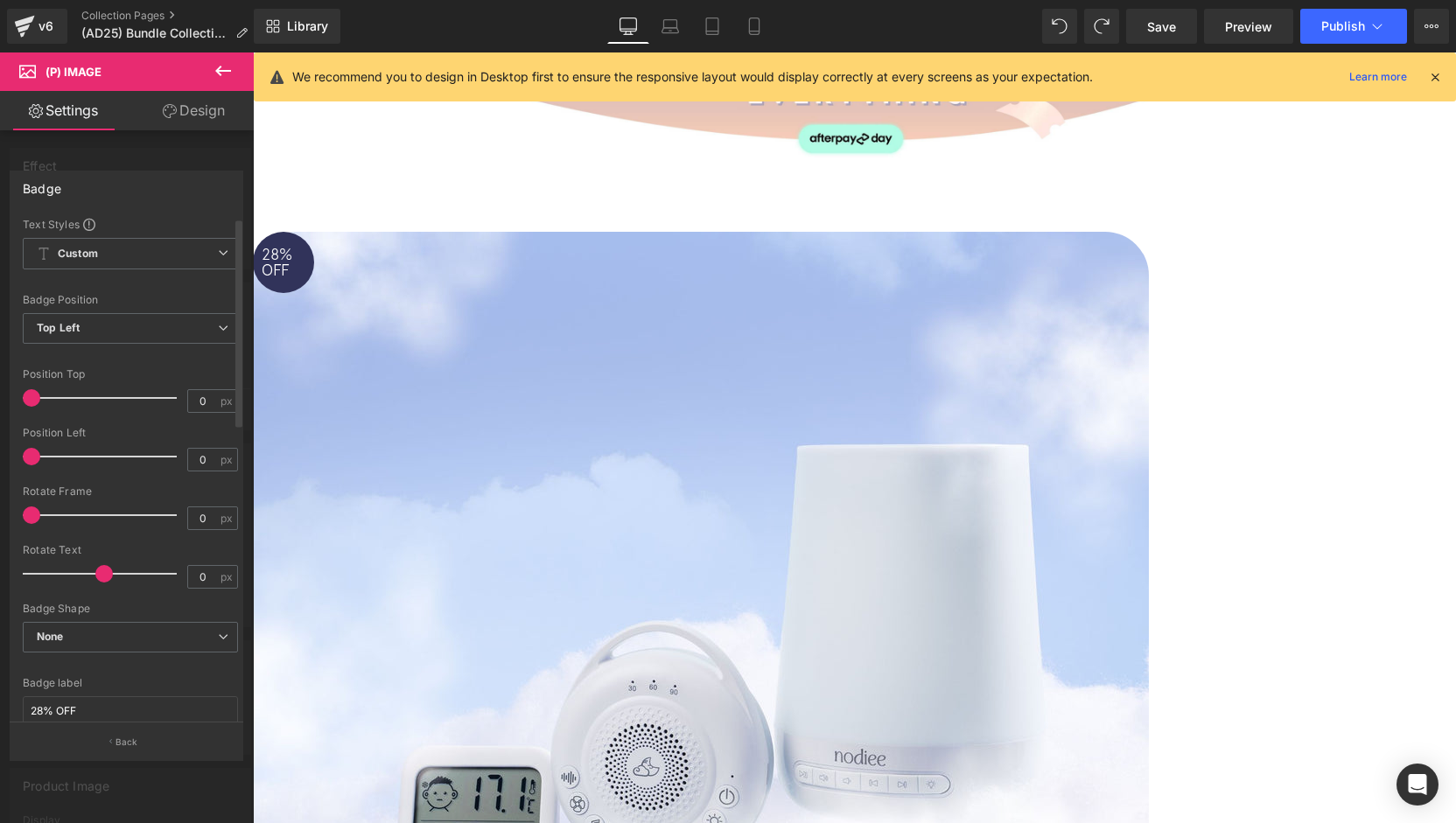
scroll to position [175, 0]
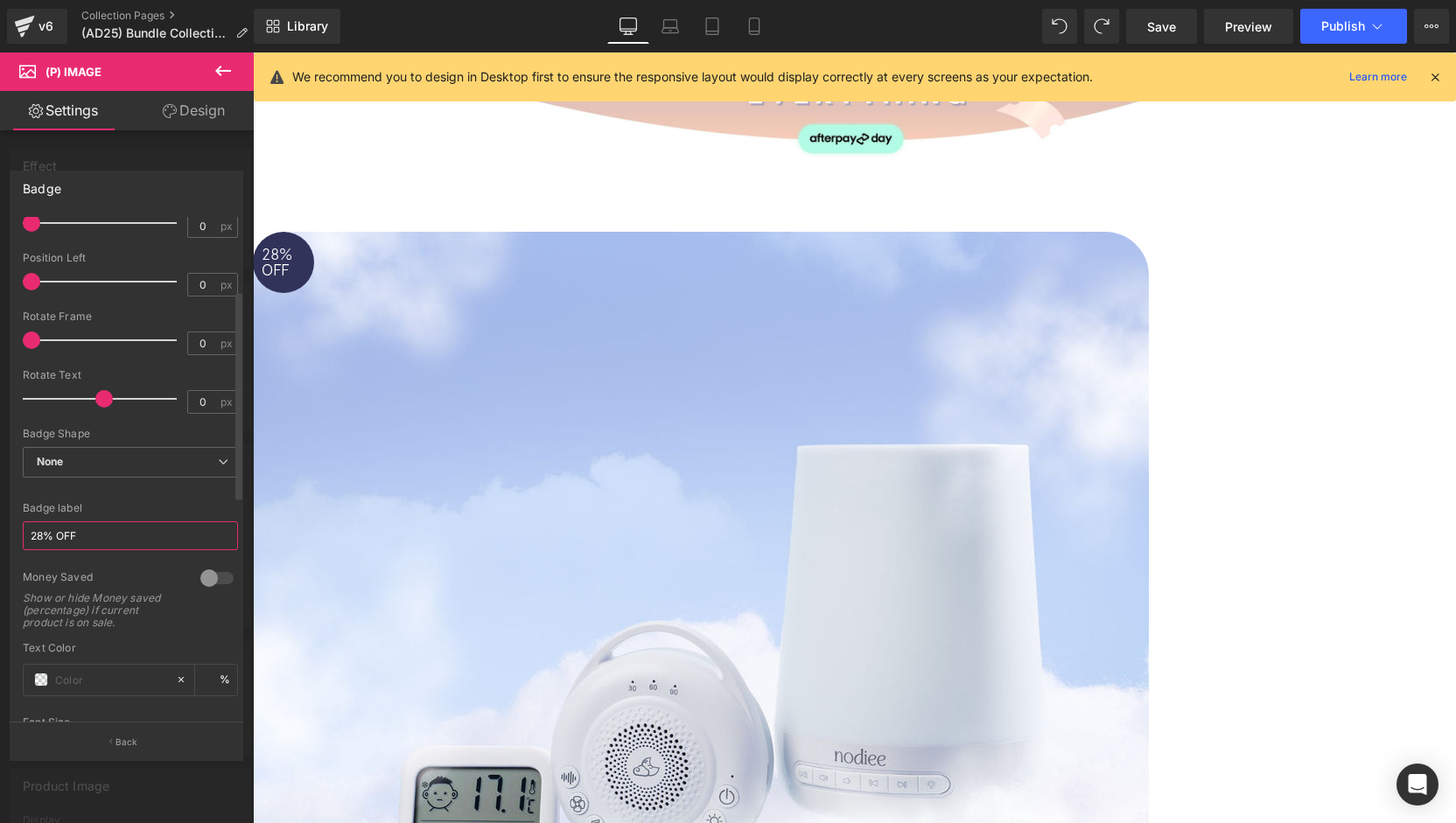
drag, startPoint x: 42, startPoint y: 533, endPoint x: 44, endPoint y: 594, distance: 61.0
click at [42, 536] on input "28% OFF" at bounding box center [131, 536] width 216 height 29
type input "20% OFF"
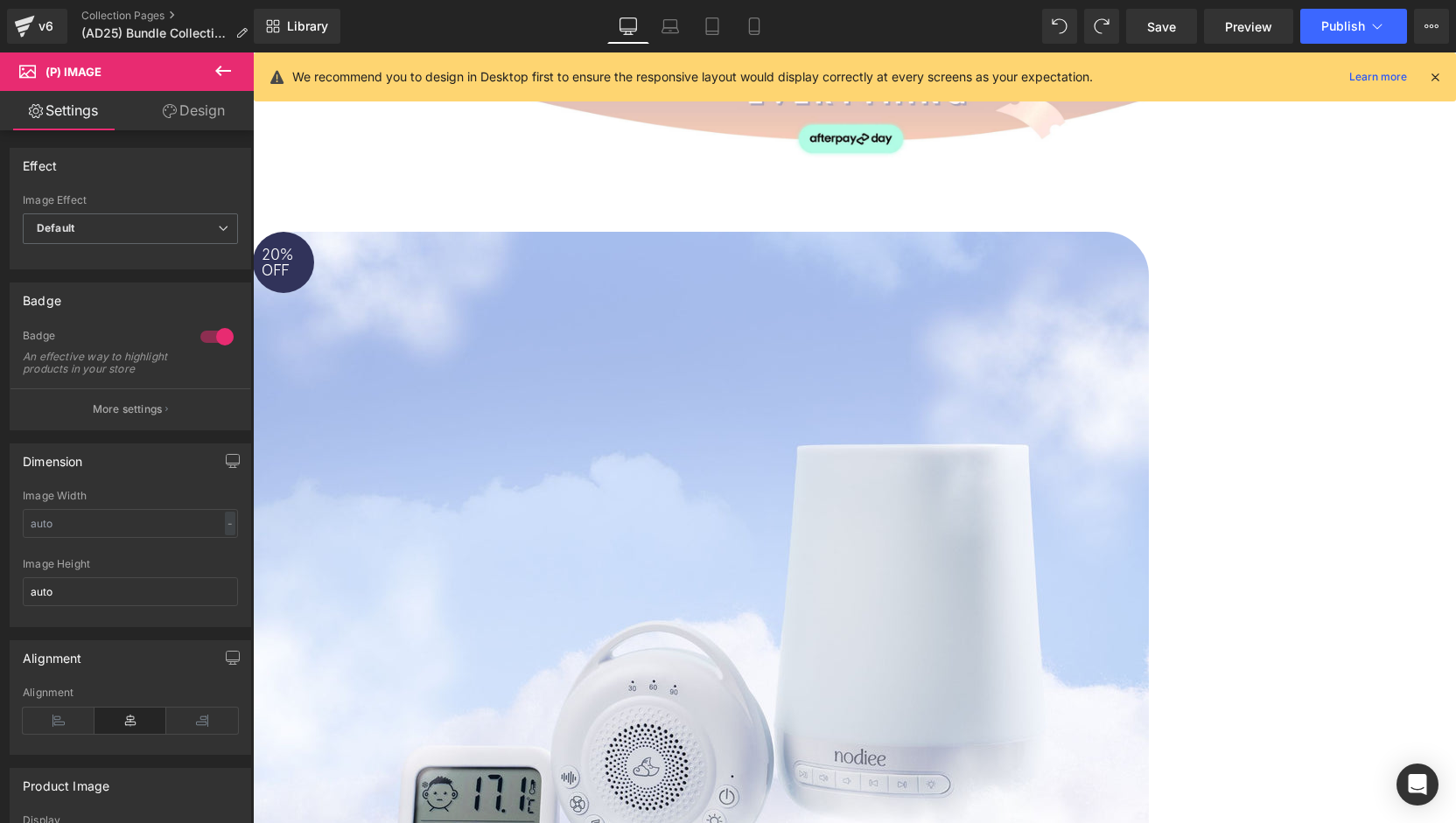
click at [253, 52] on span "(P) Image" at bounding box center [253, 52] width 0 height 0
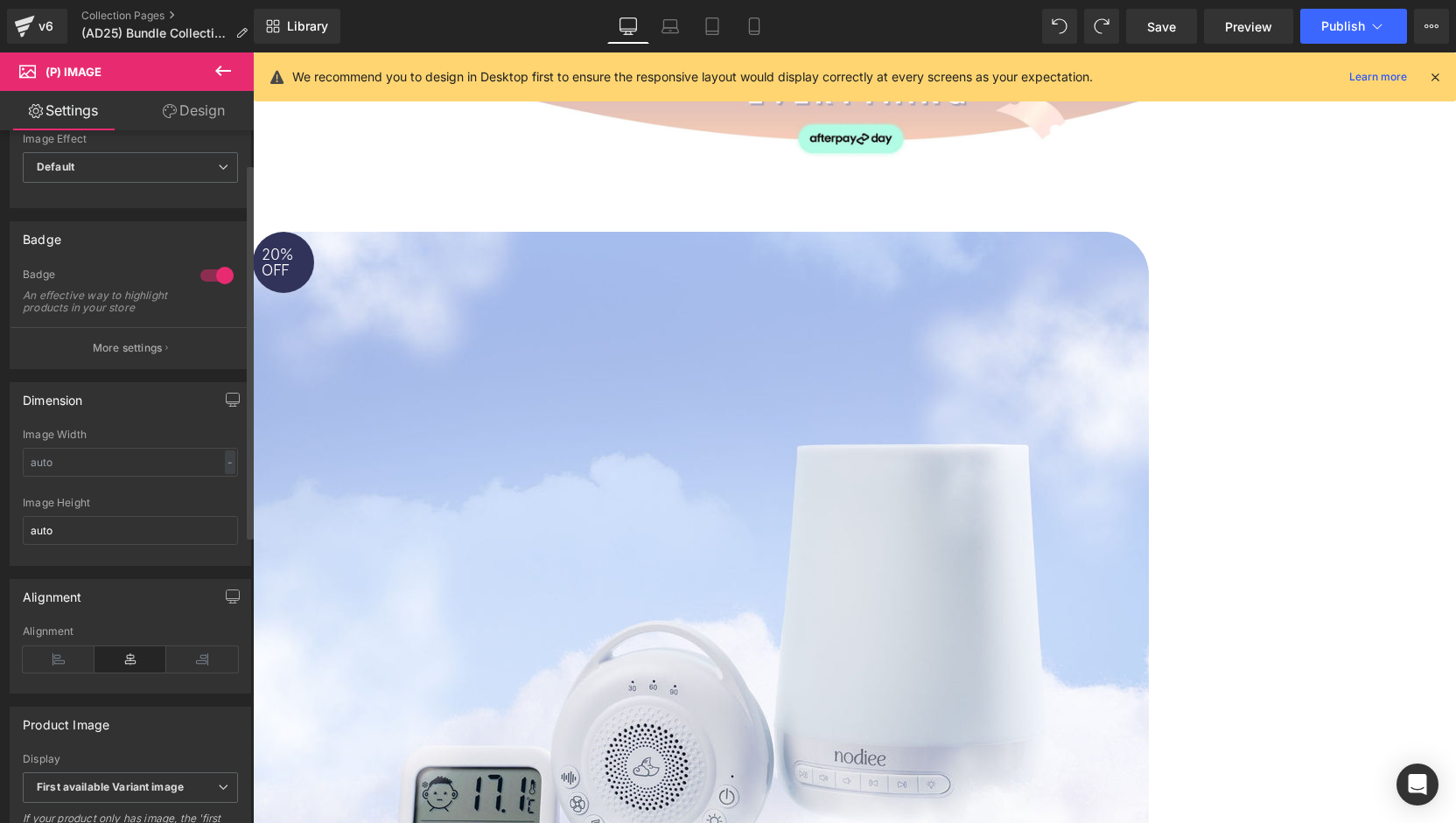
scroll to position [0, 0]
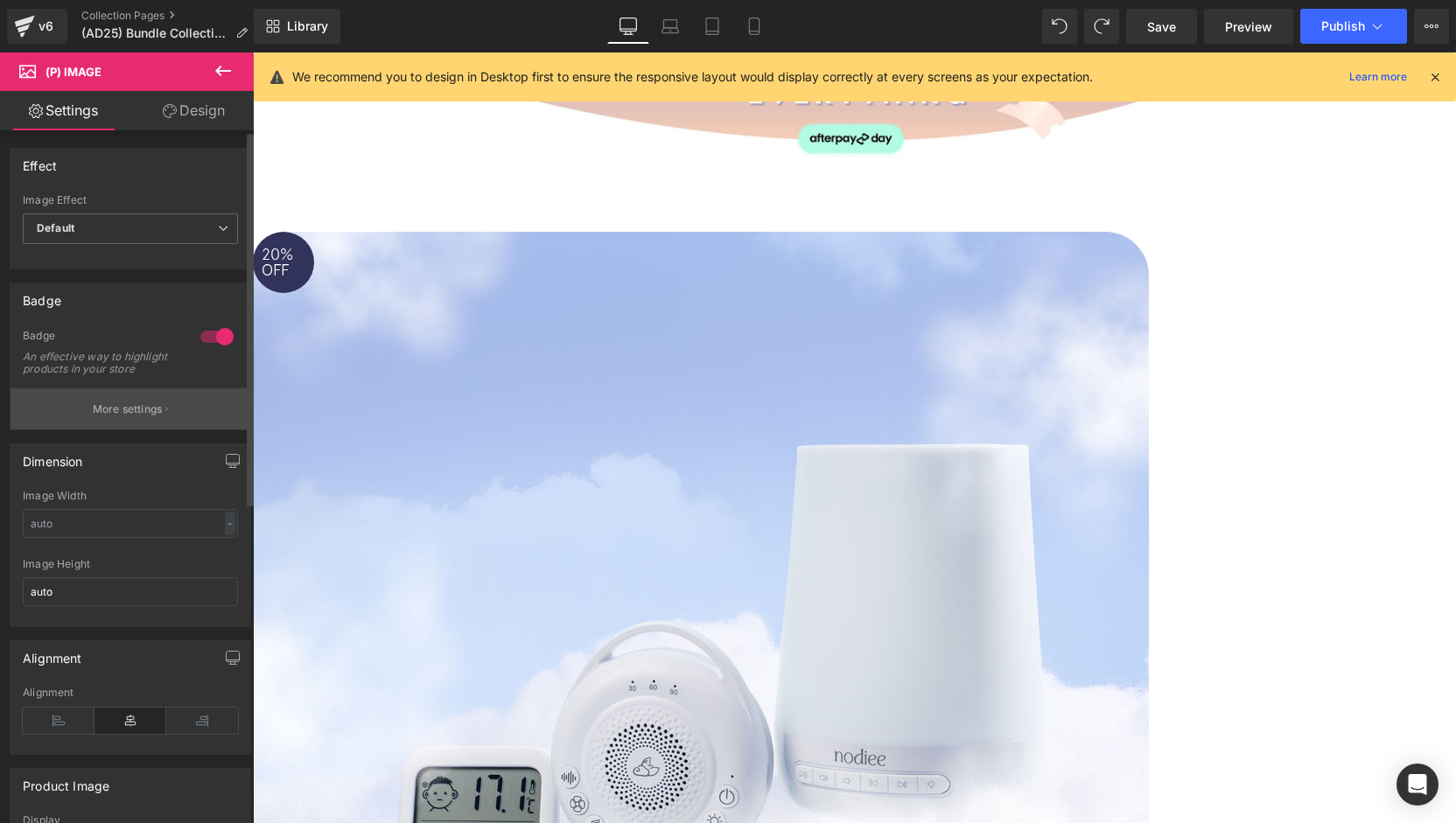
click at [115, 417] on p "More settings" at bounding box center [128, 409] width 70 height 15
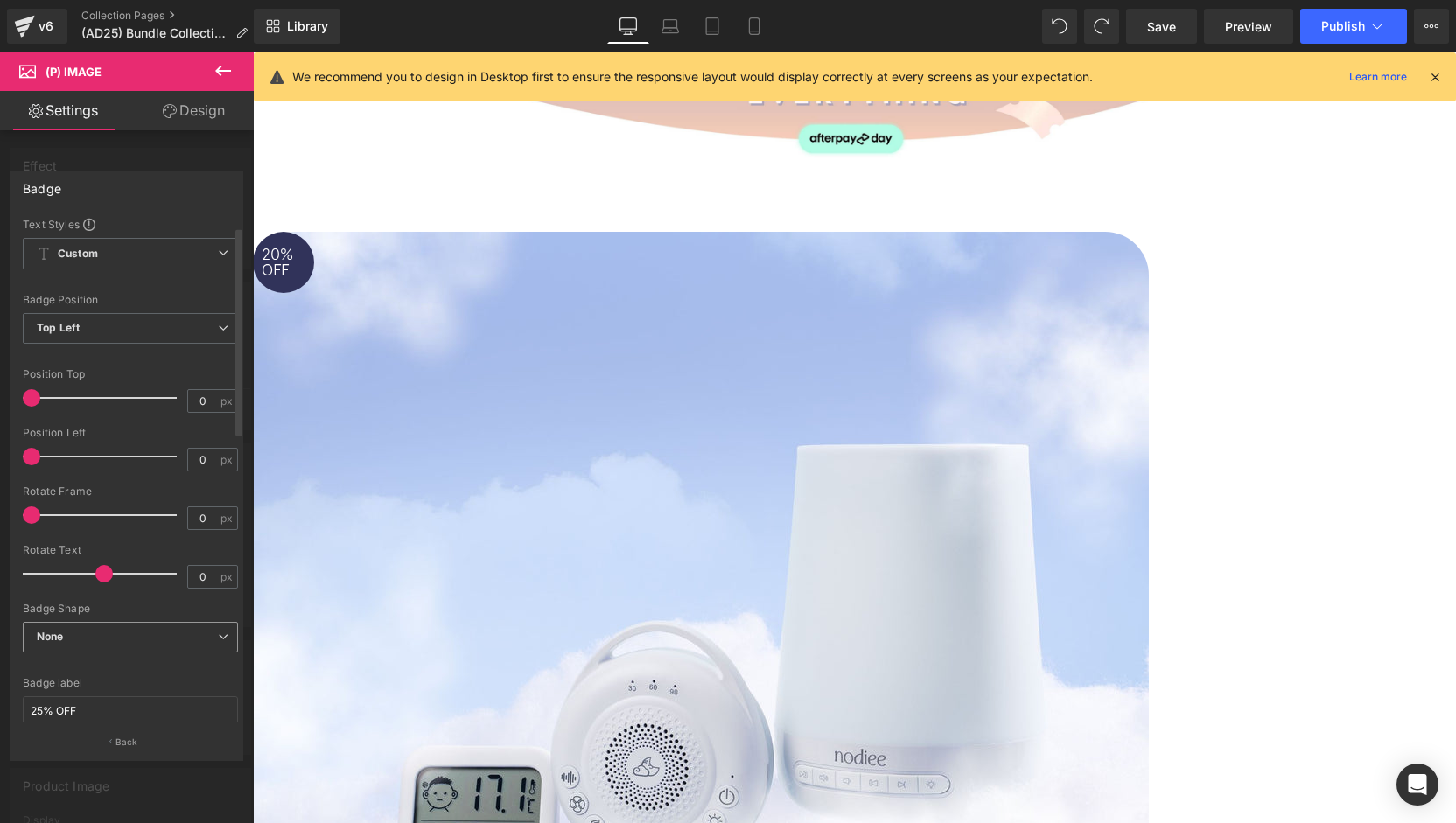
scroll to position [175, 0]
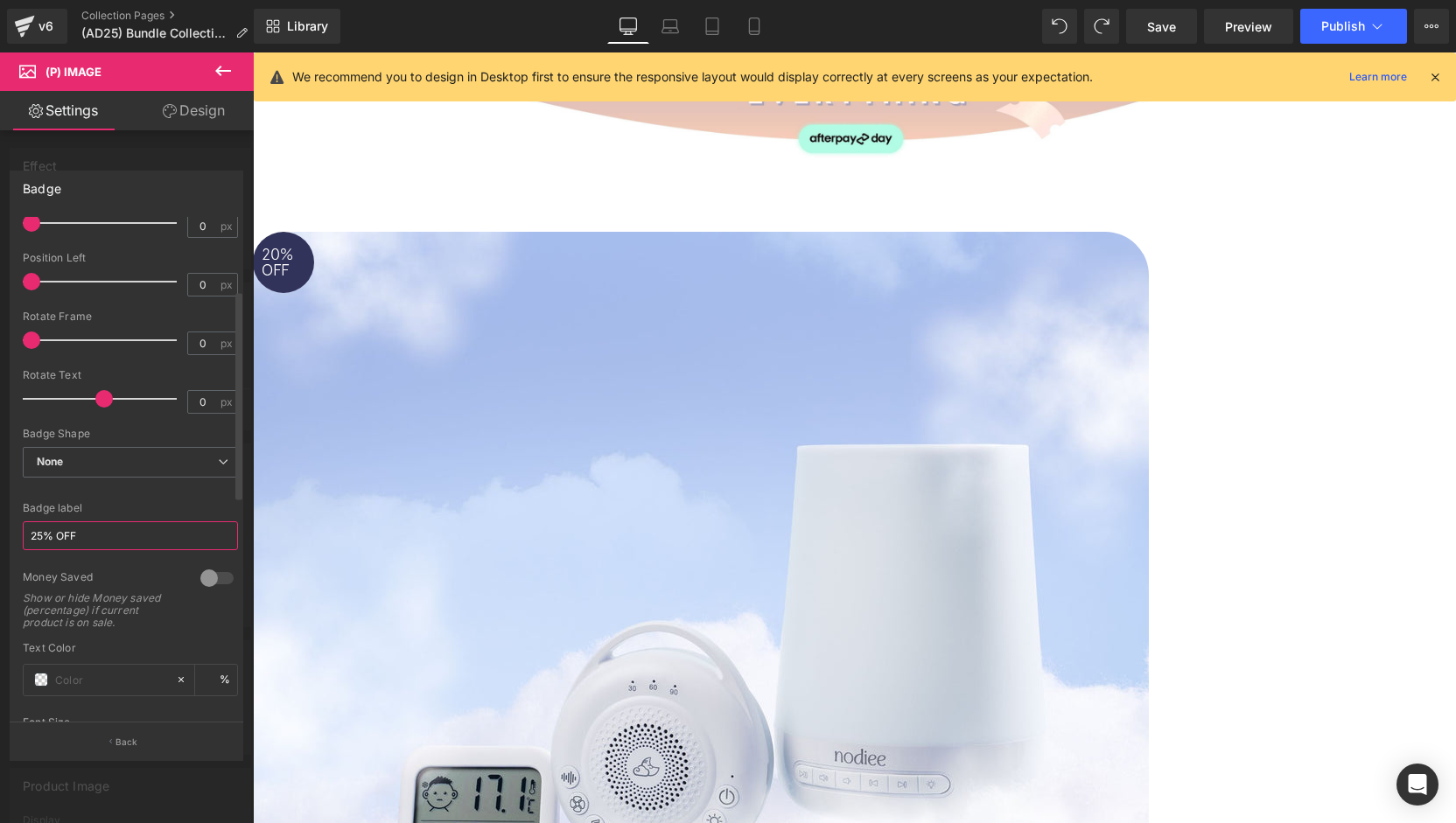
click at [40, 531] on input "25% OFF" at bounding box center [131, 536] width 216 height 29
type input "20% OFF"
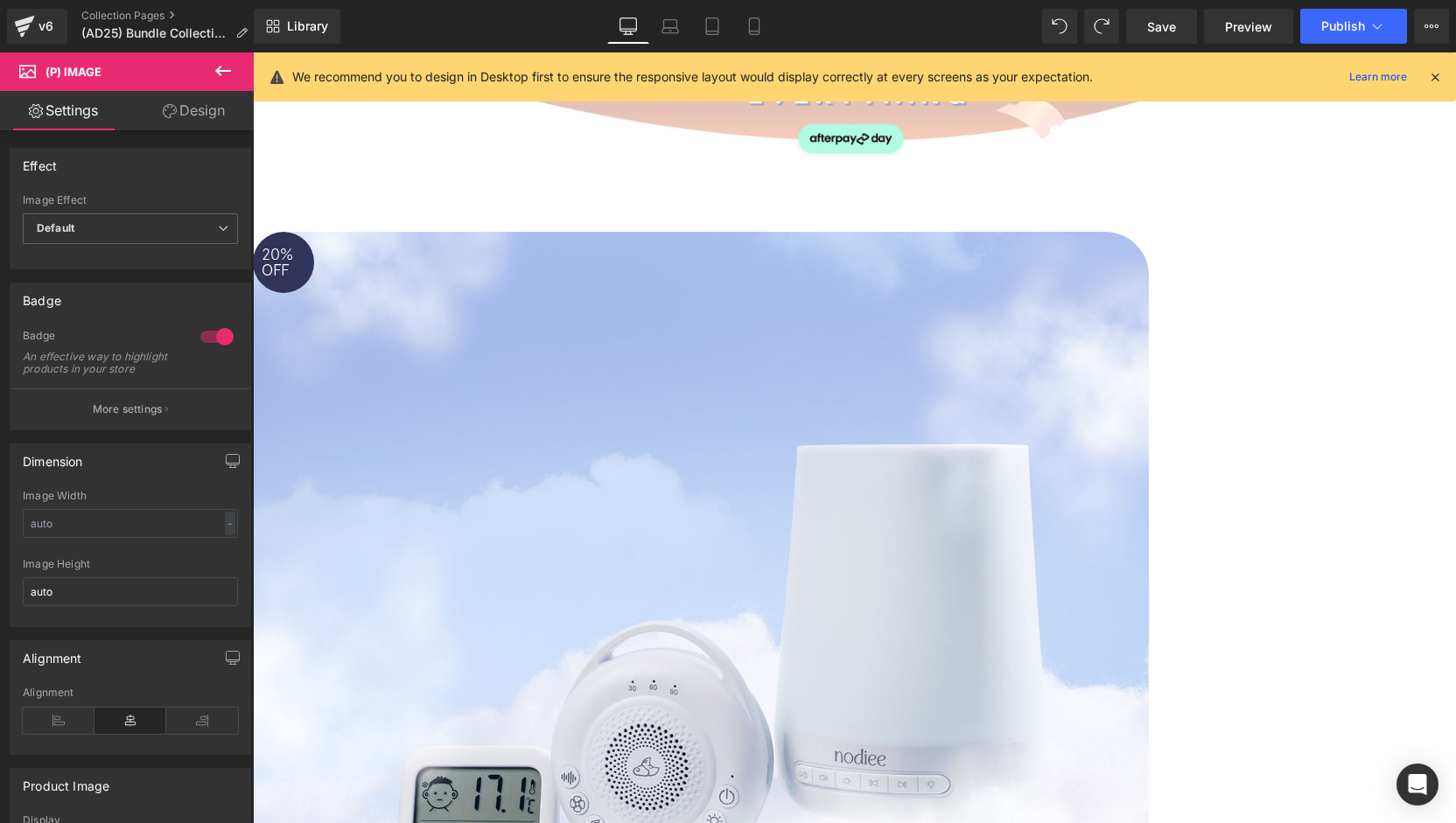
click at [253, 52] on span "(P) Image" at bounding box center [253, 52] width 0 height 0
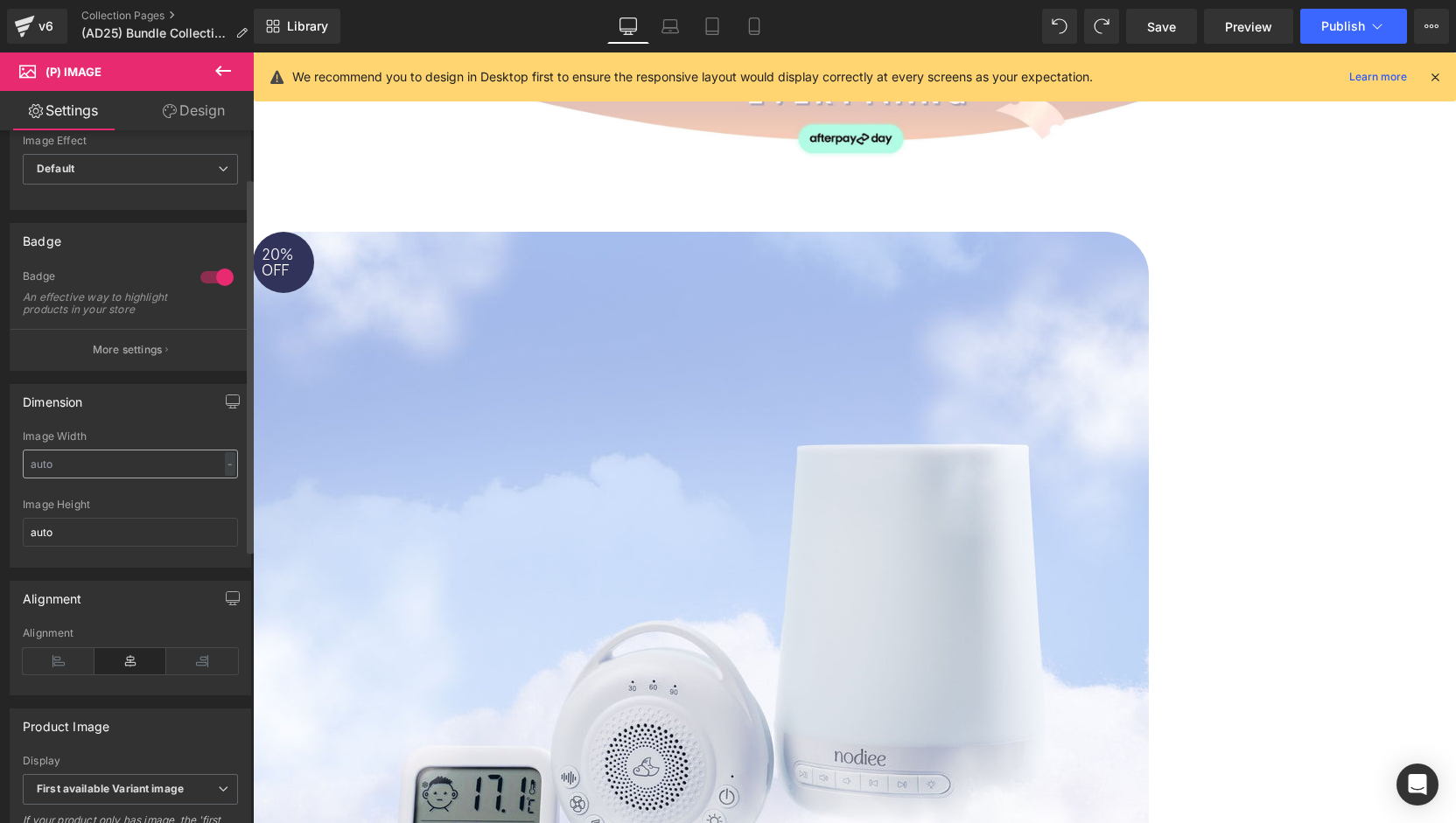
scroll to position [87, 0]
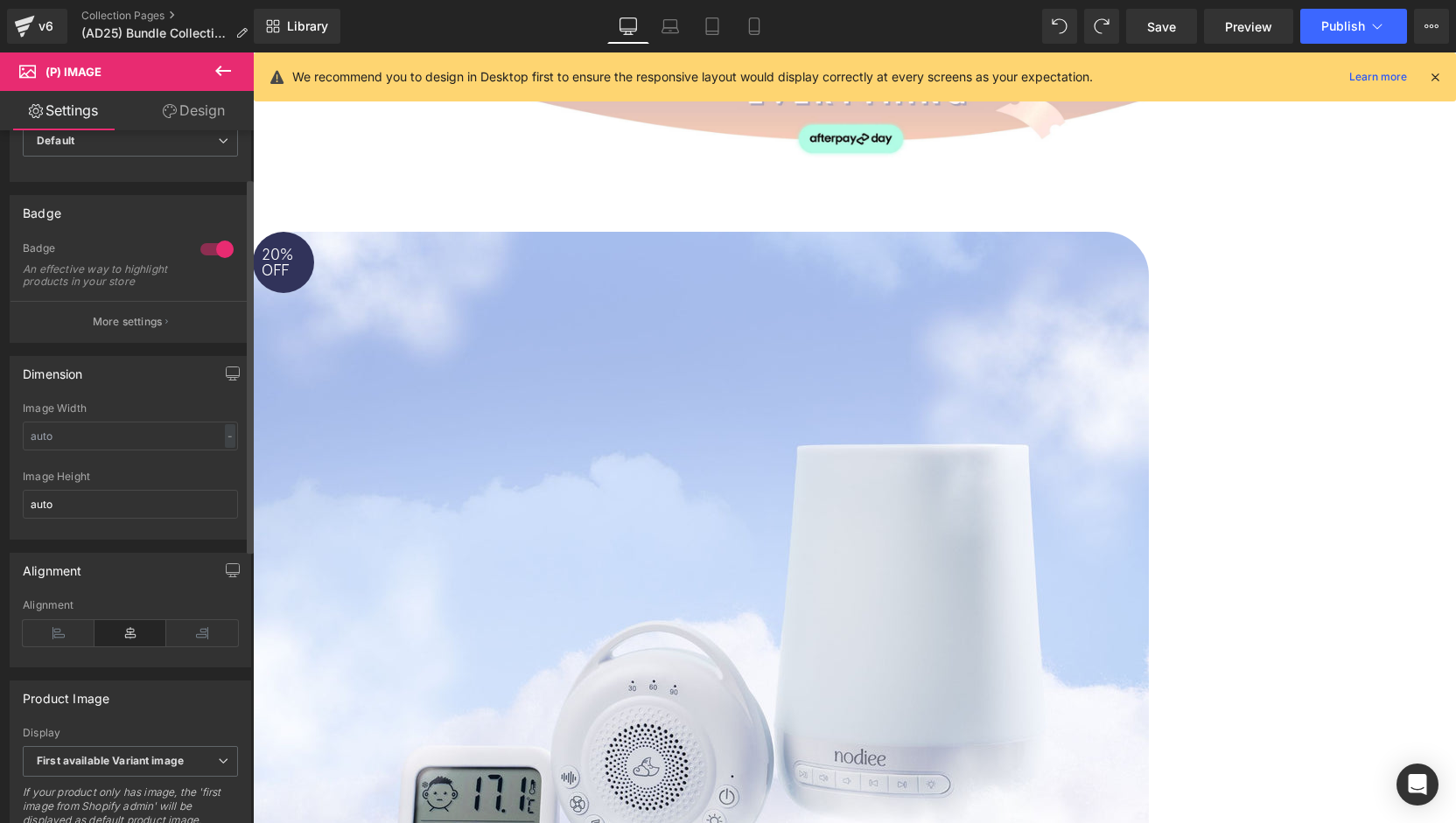
click at [93, 327] on p "More settings" at bounding box center [128, 322] width 70 height 15
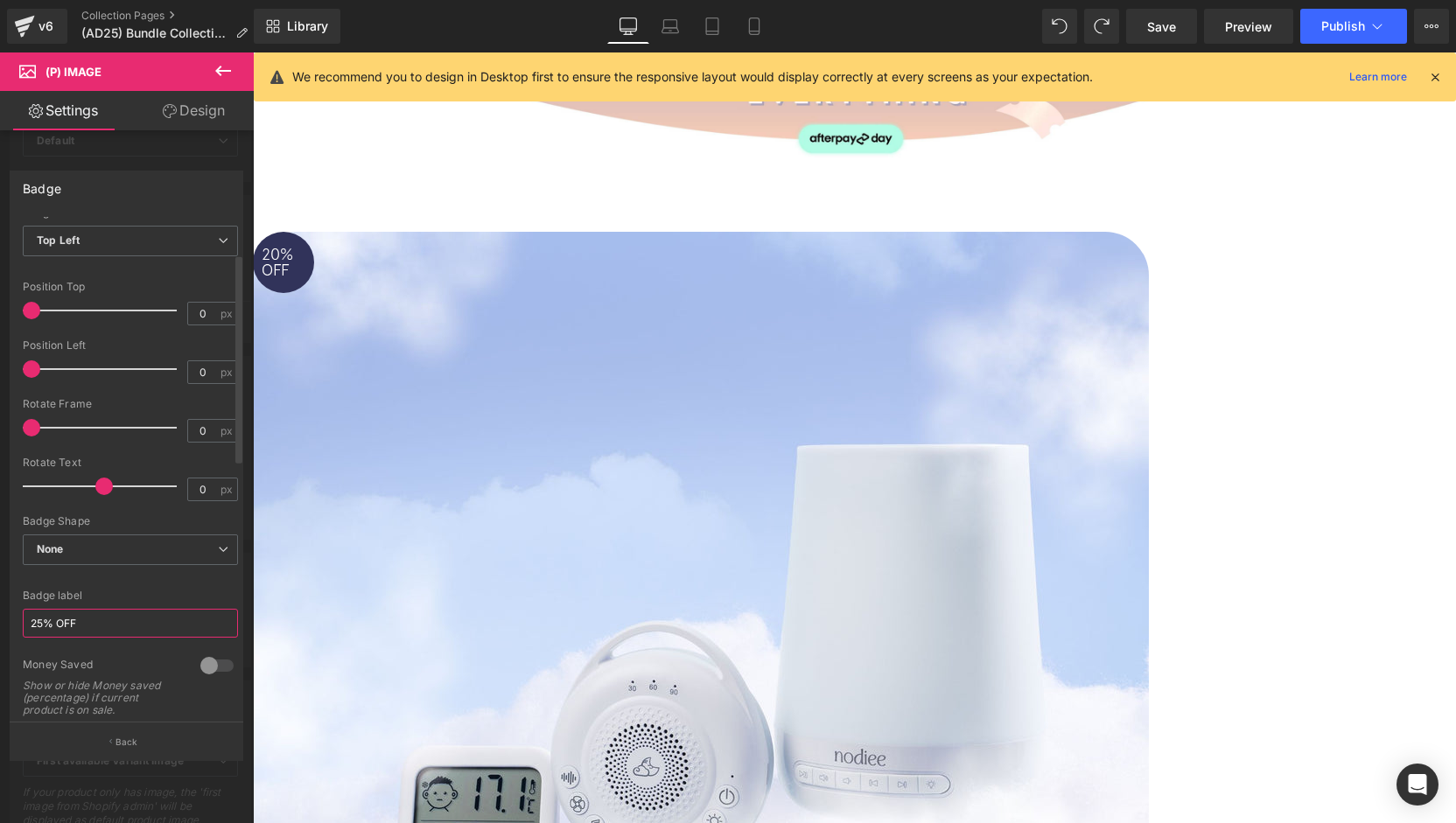
click at [42, 624] on input "25% OFF" at bounding box center [131, 624] width 216 height 29
type input "20% OFF"
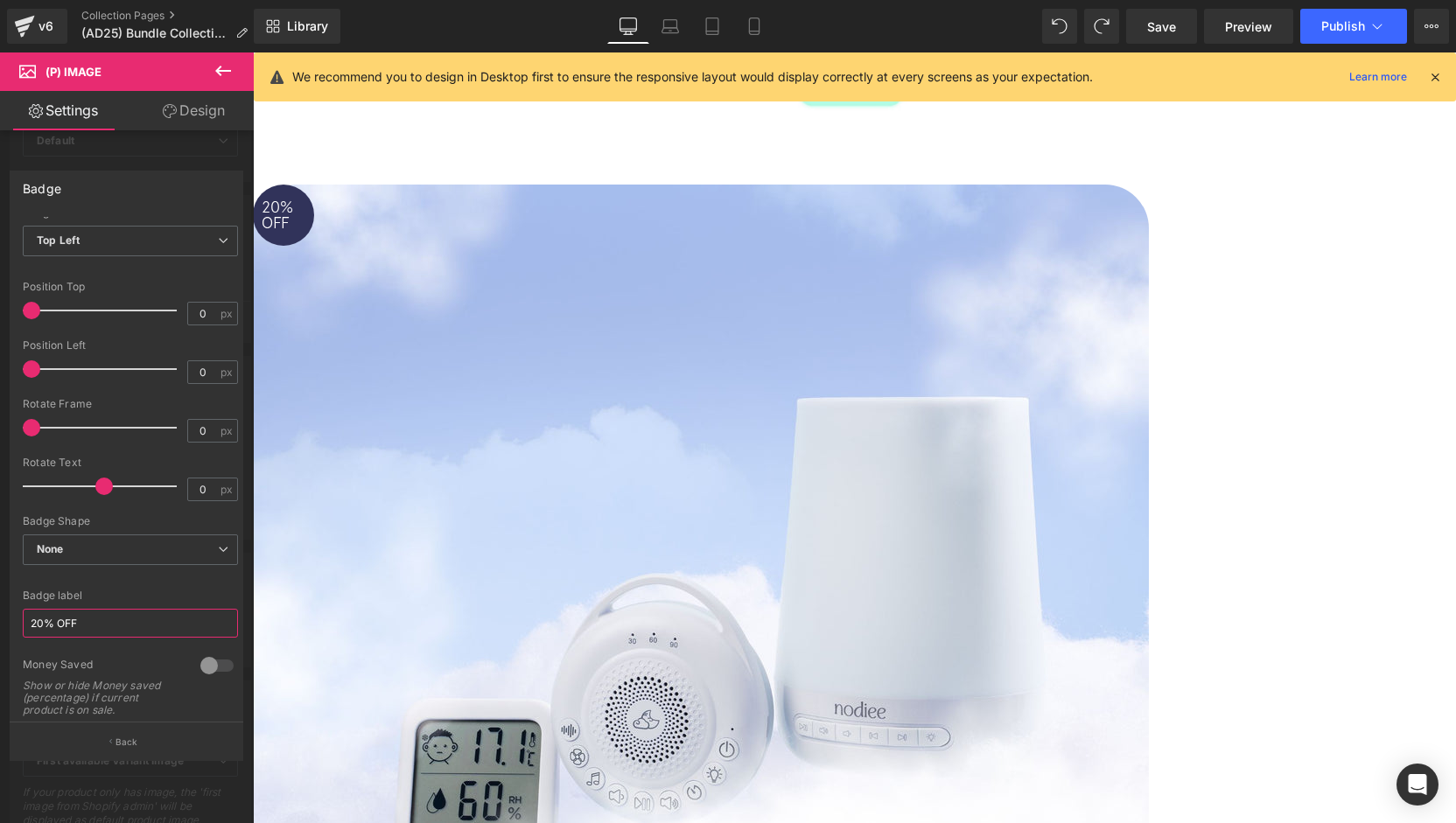
scroll to position [357, 0]
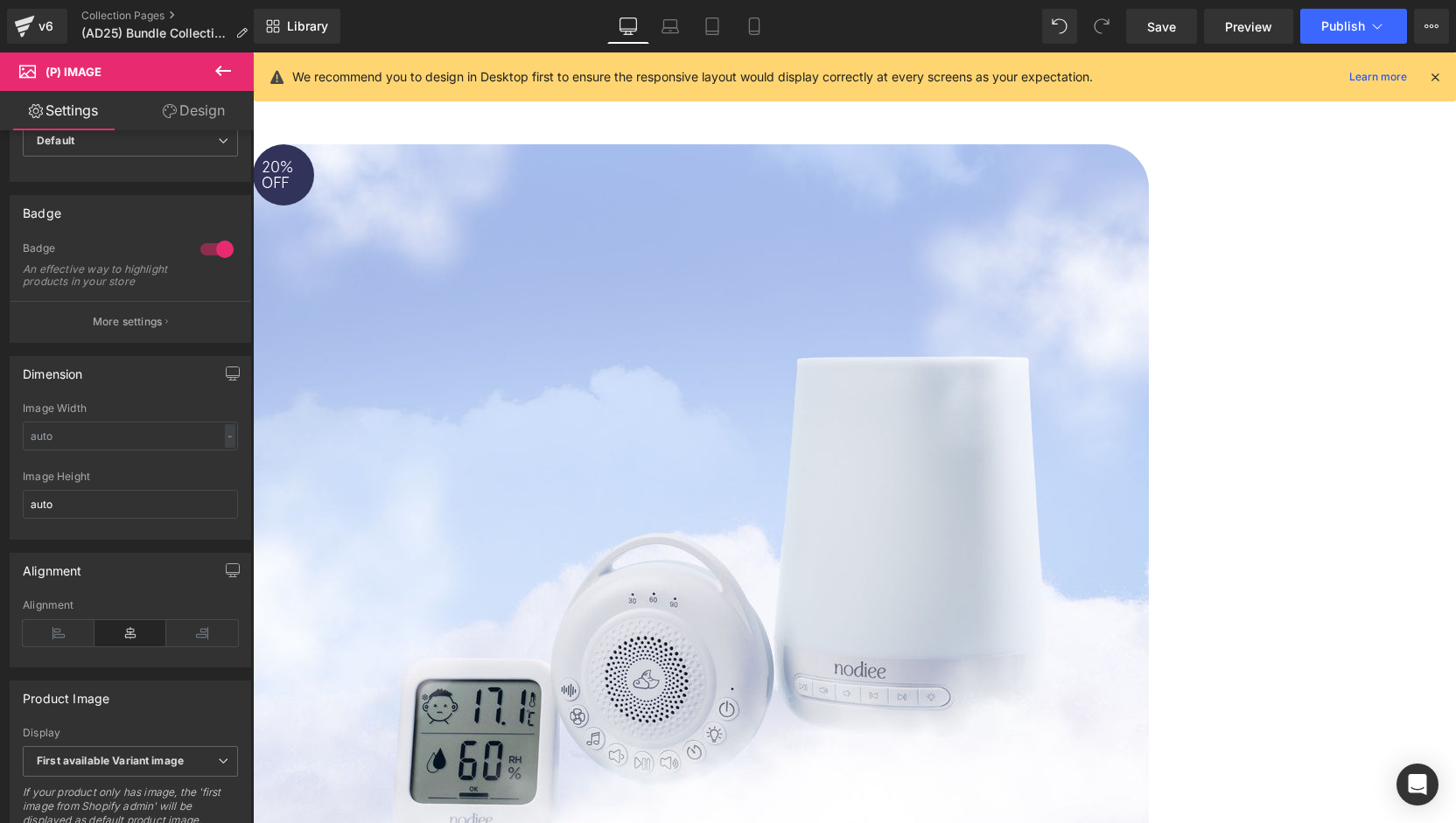
click at [253, 52] on span "Heading" at bounding box center [253, 52] width 0 height 0
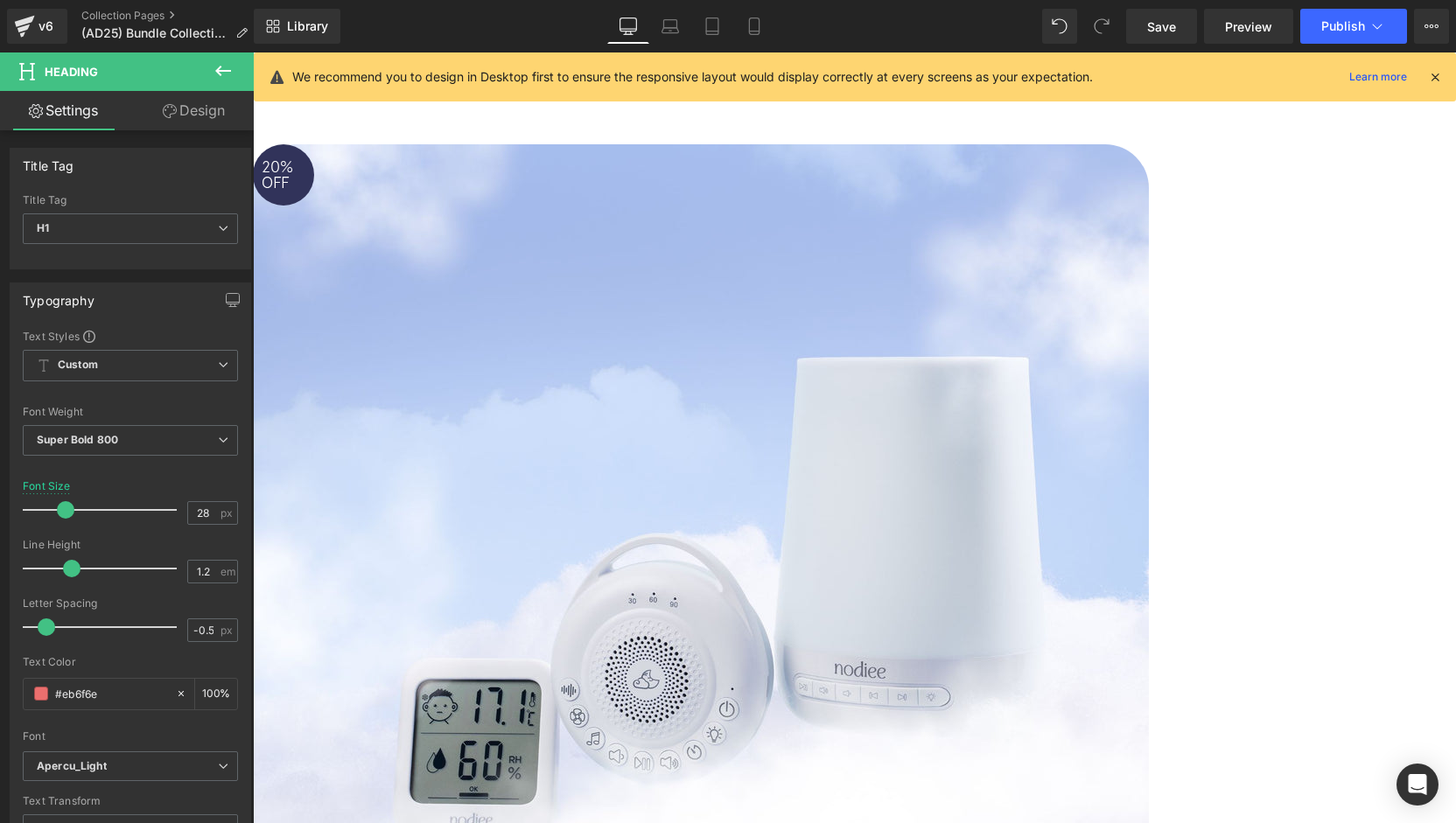
click at [253, 52] on span "Row" at bounding box center [253, 52] width 0 height 0
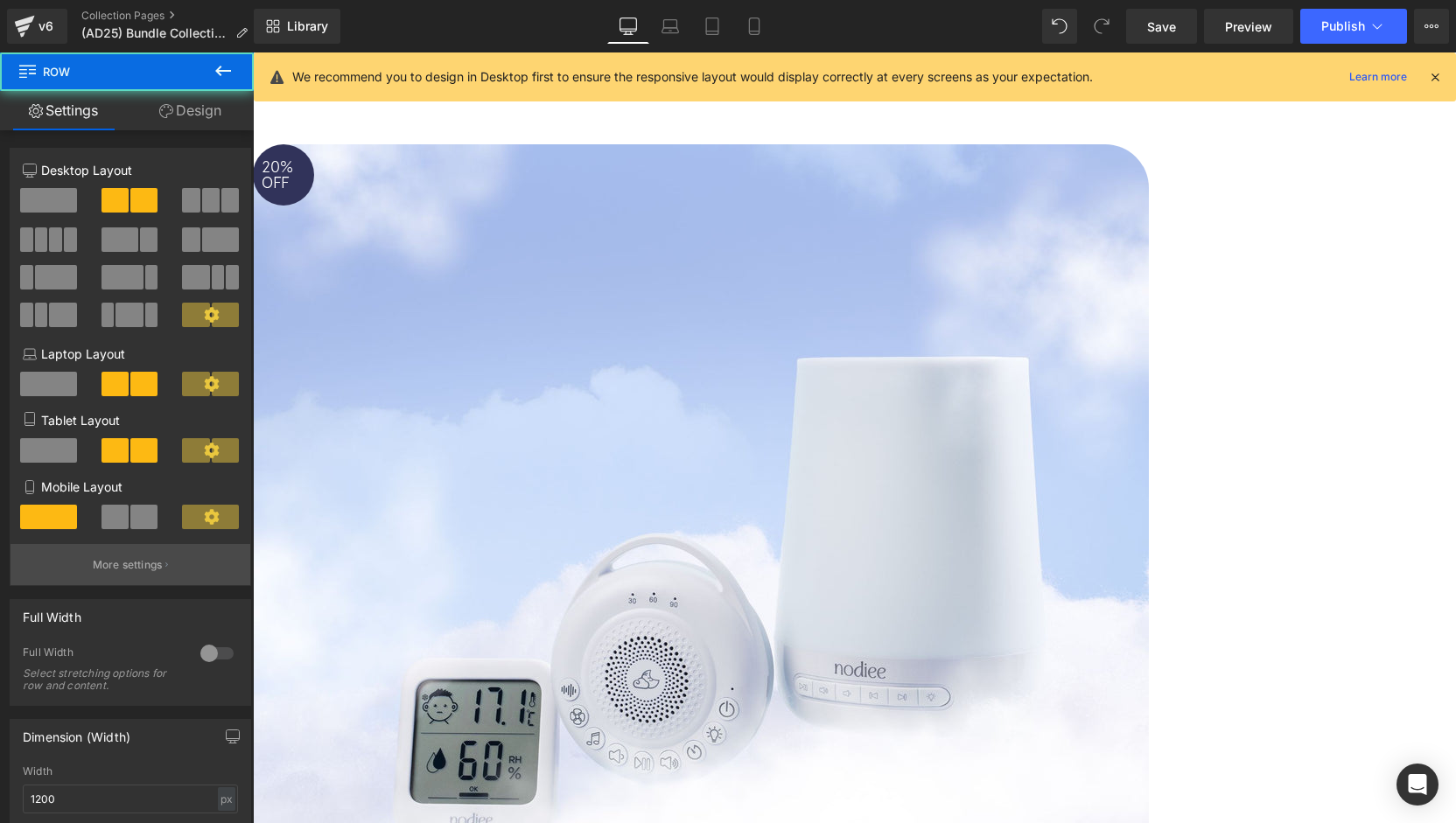
scroll to position [175, 0]
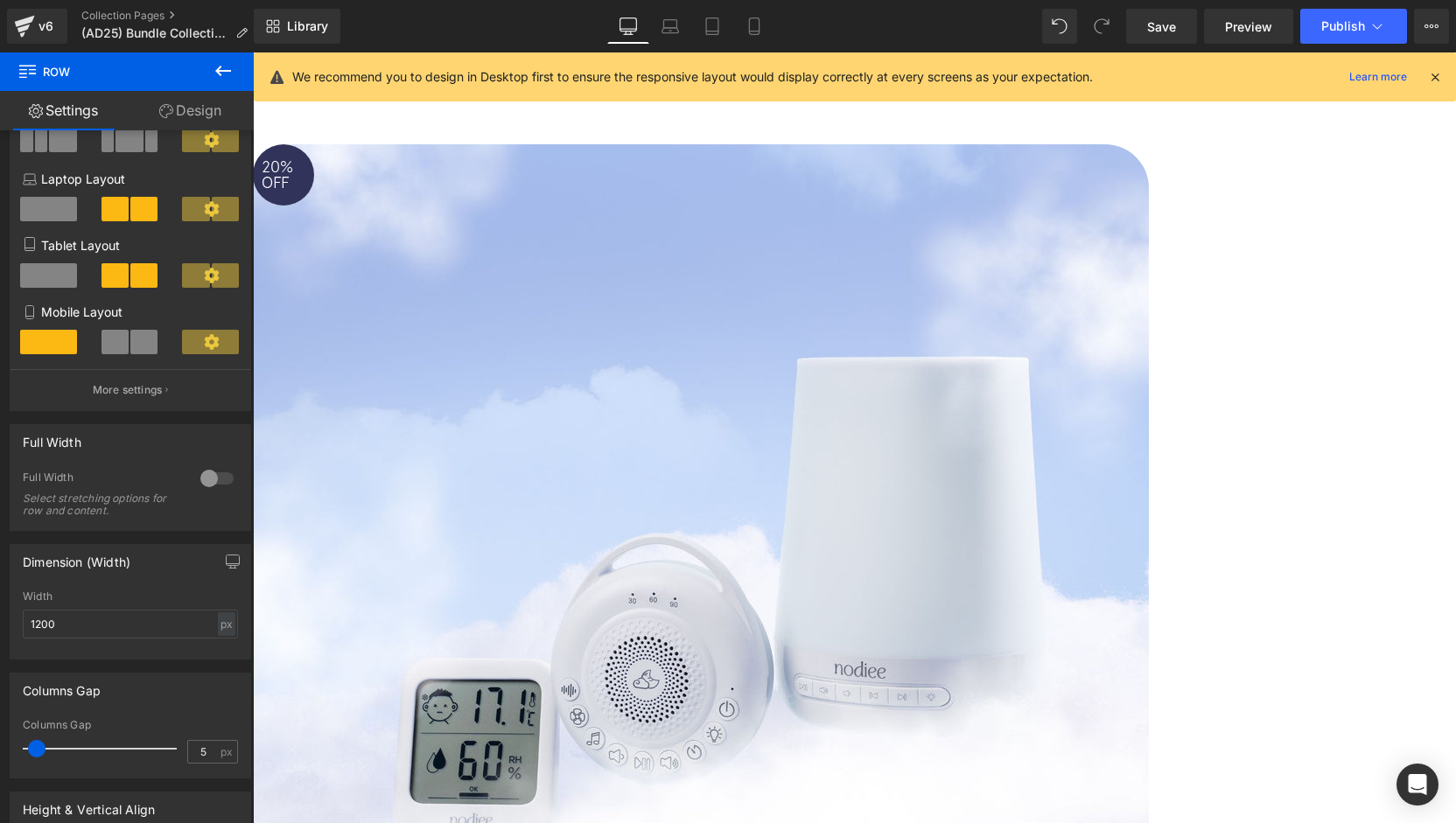
click at [253, 52] on icon at bounding box center [253, 52] width 0 height 0
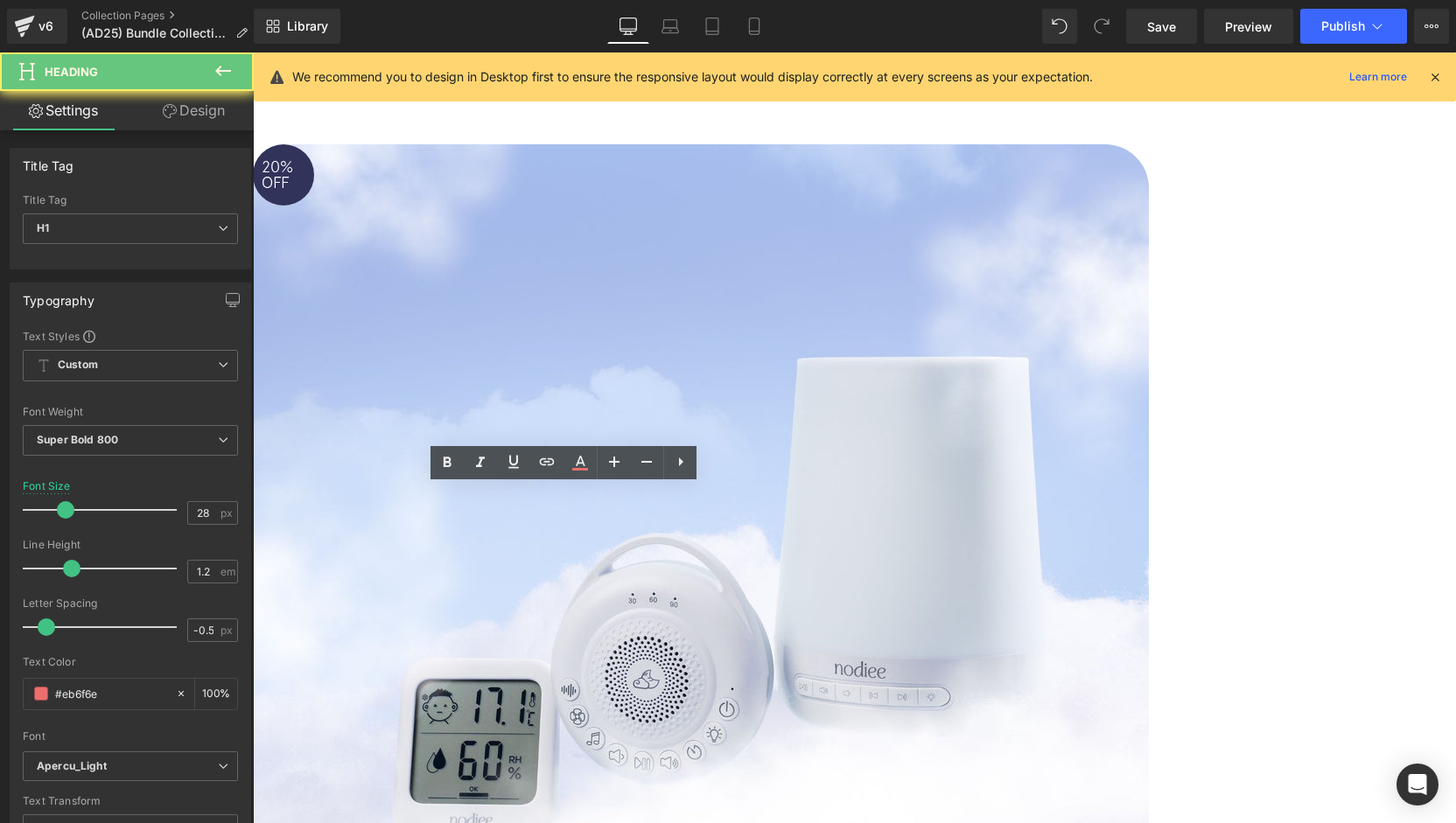
click at [754, 27] on icon at bounding box center [755, 26] width 17 height 17
type input "26"
type input "100"
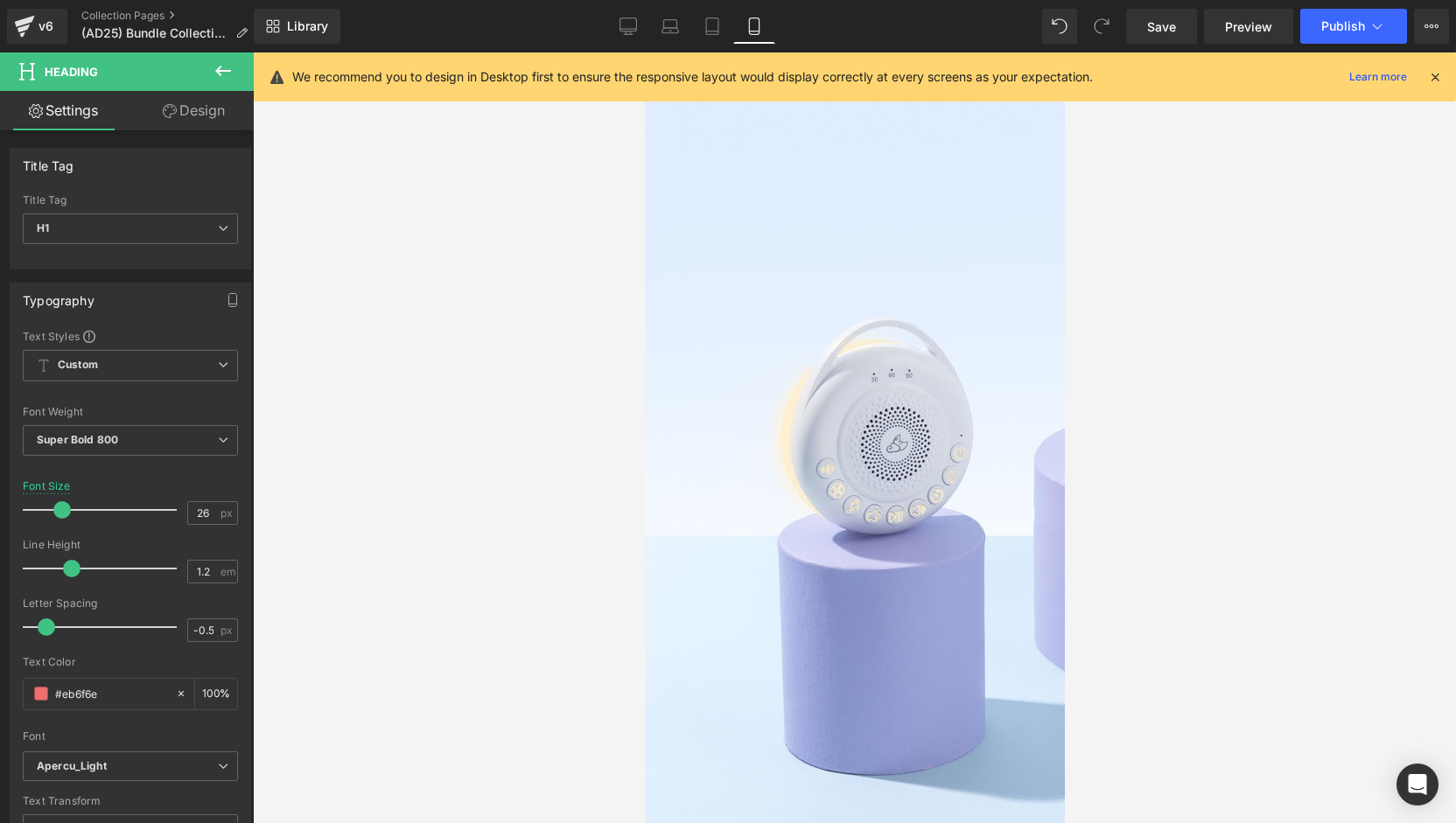
scroll to position [0, 0]
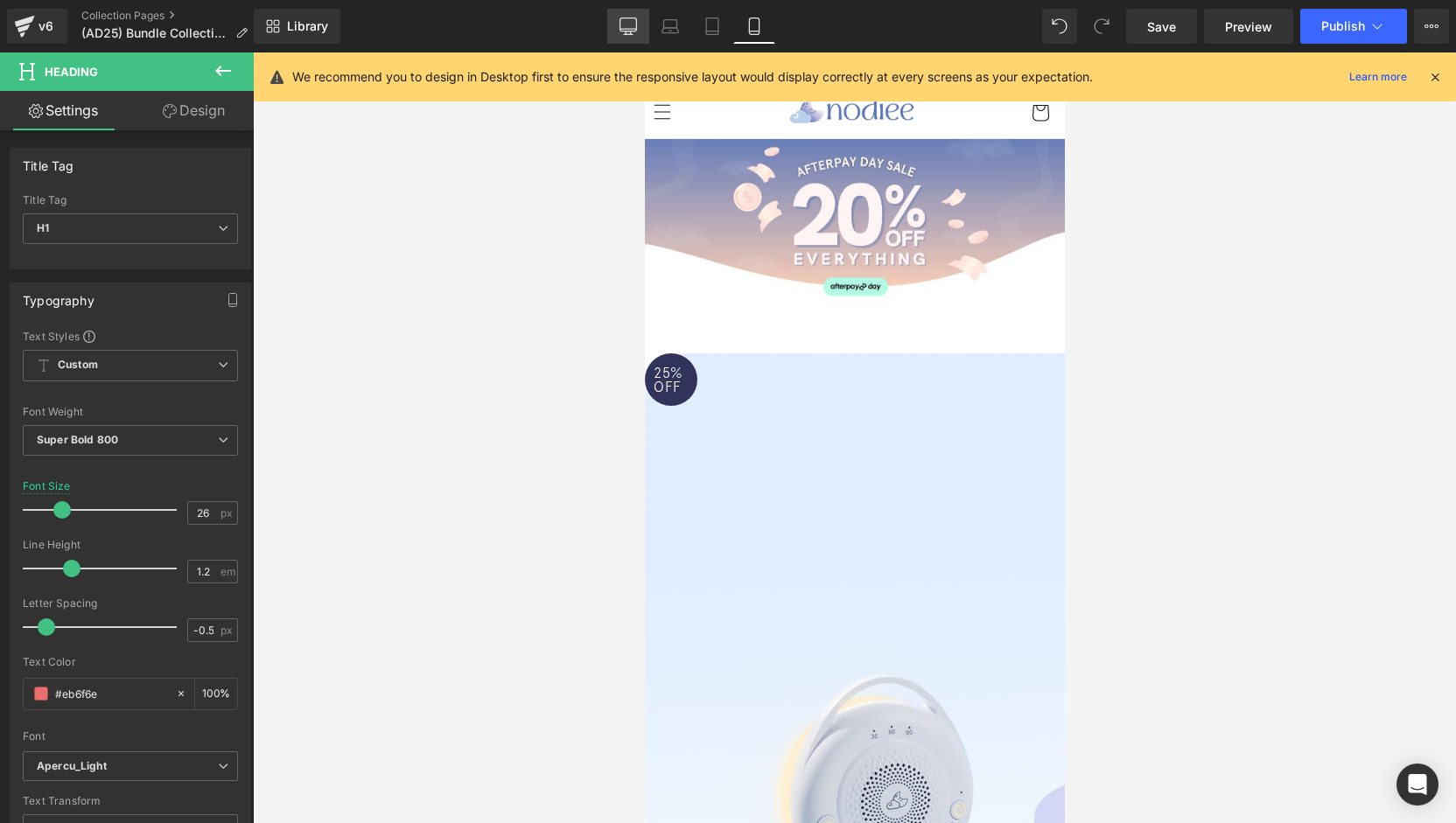
click at [630, 36] on link "Desktop" at bounding box center [628, 26] width 42 height 35
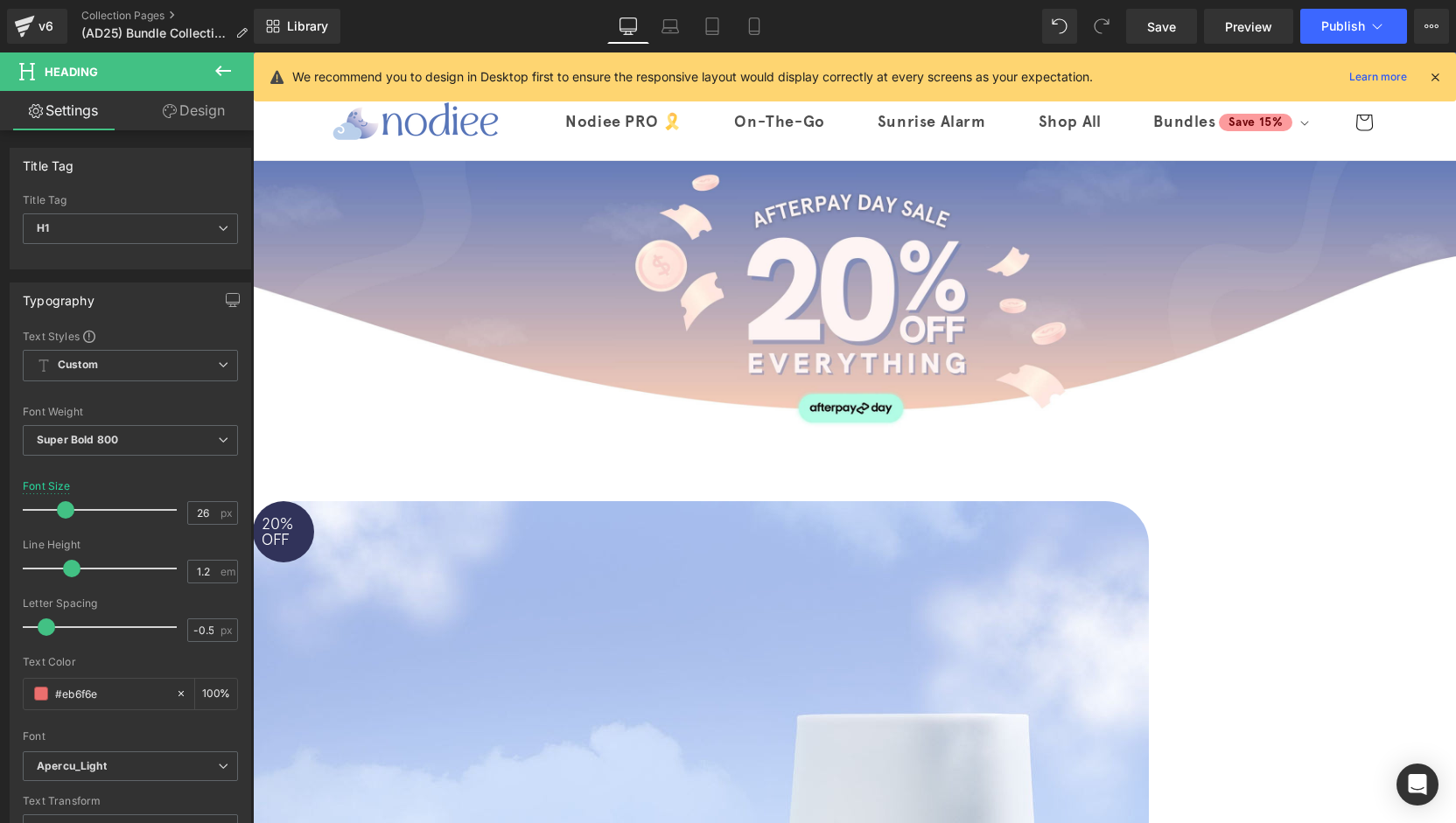
type input "28"
type input "100"
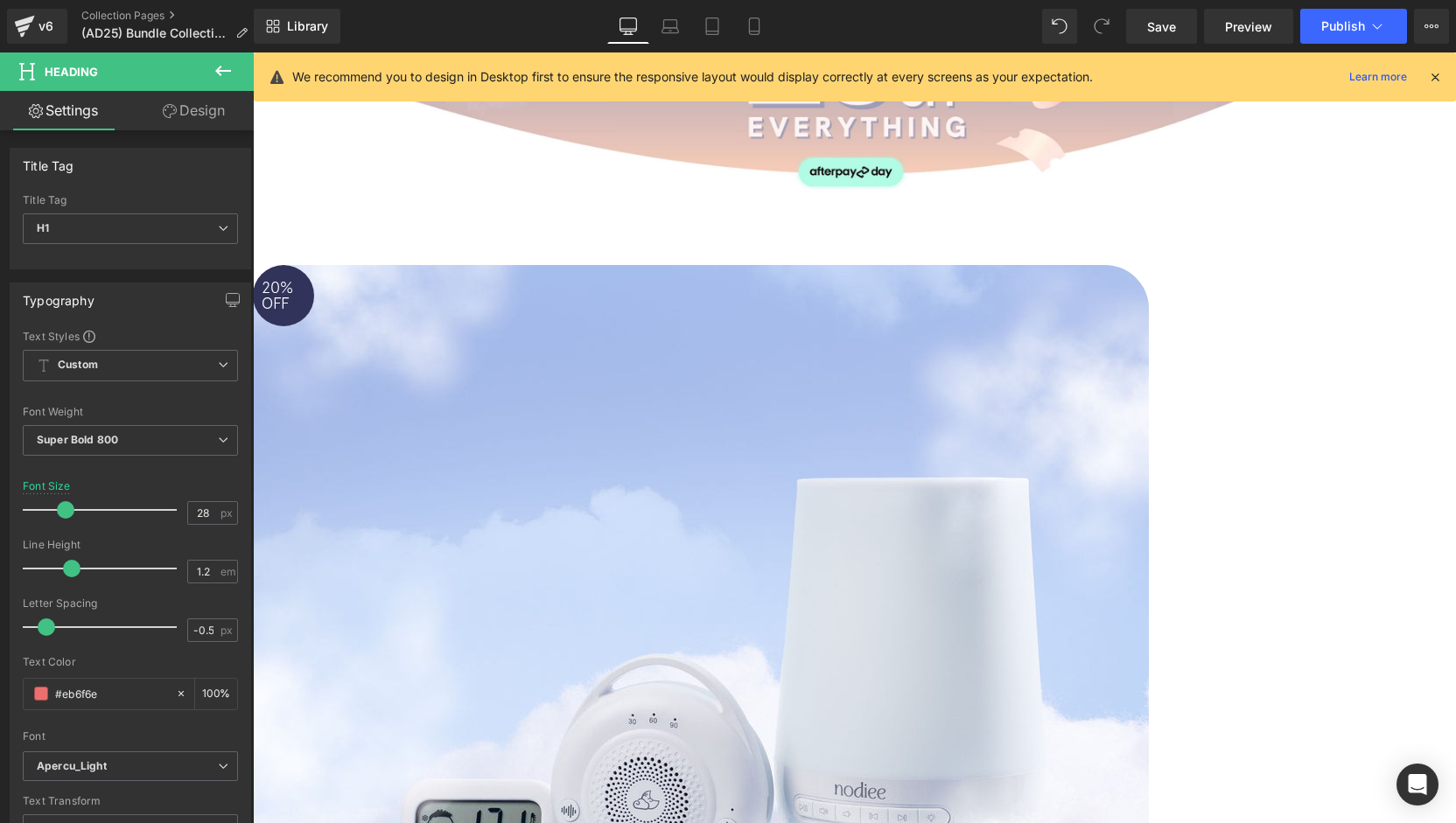
scroll to position [94, 0]
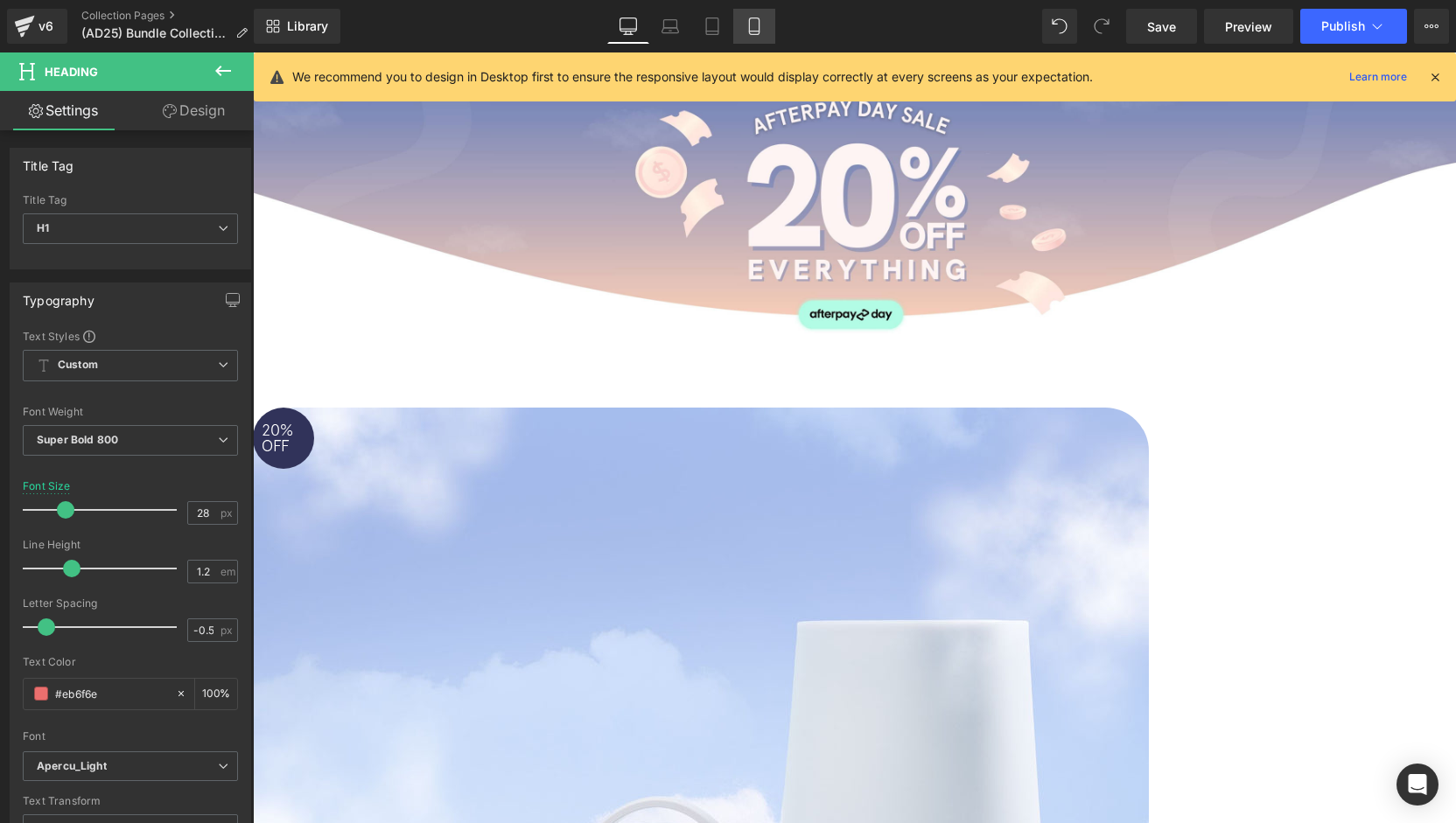
click at [754, 32] on icon at bounding box center [754, 32] width 10 height 0
type input "26"
type input "100"
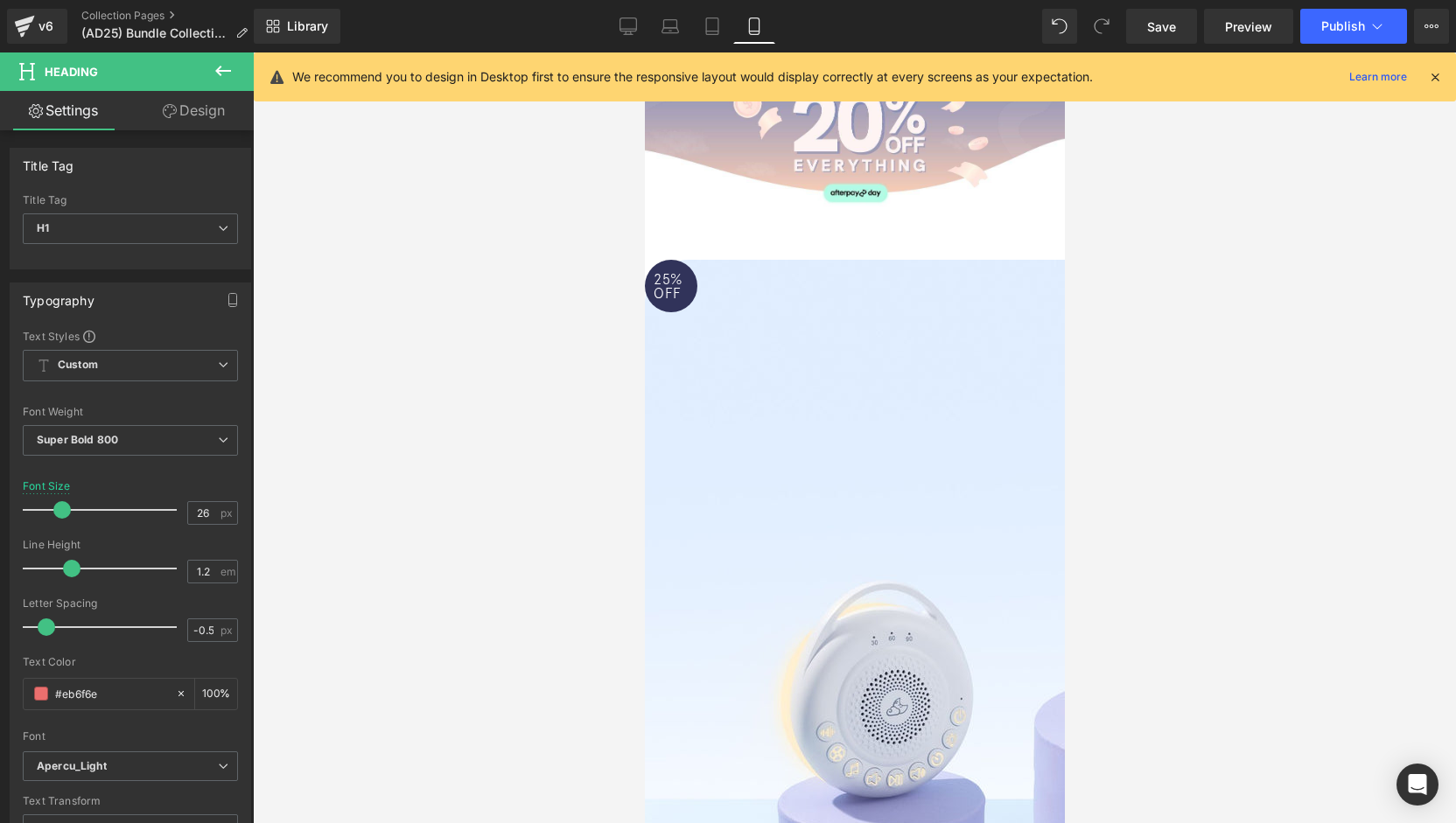
scroll to position [0, 0]
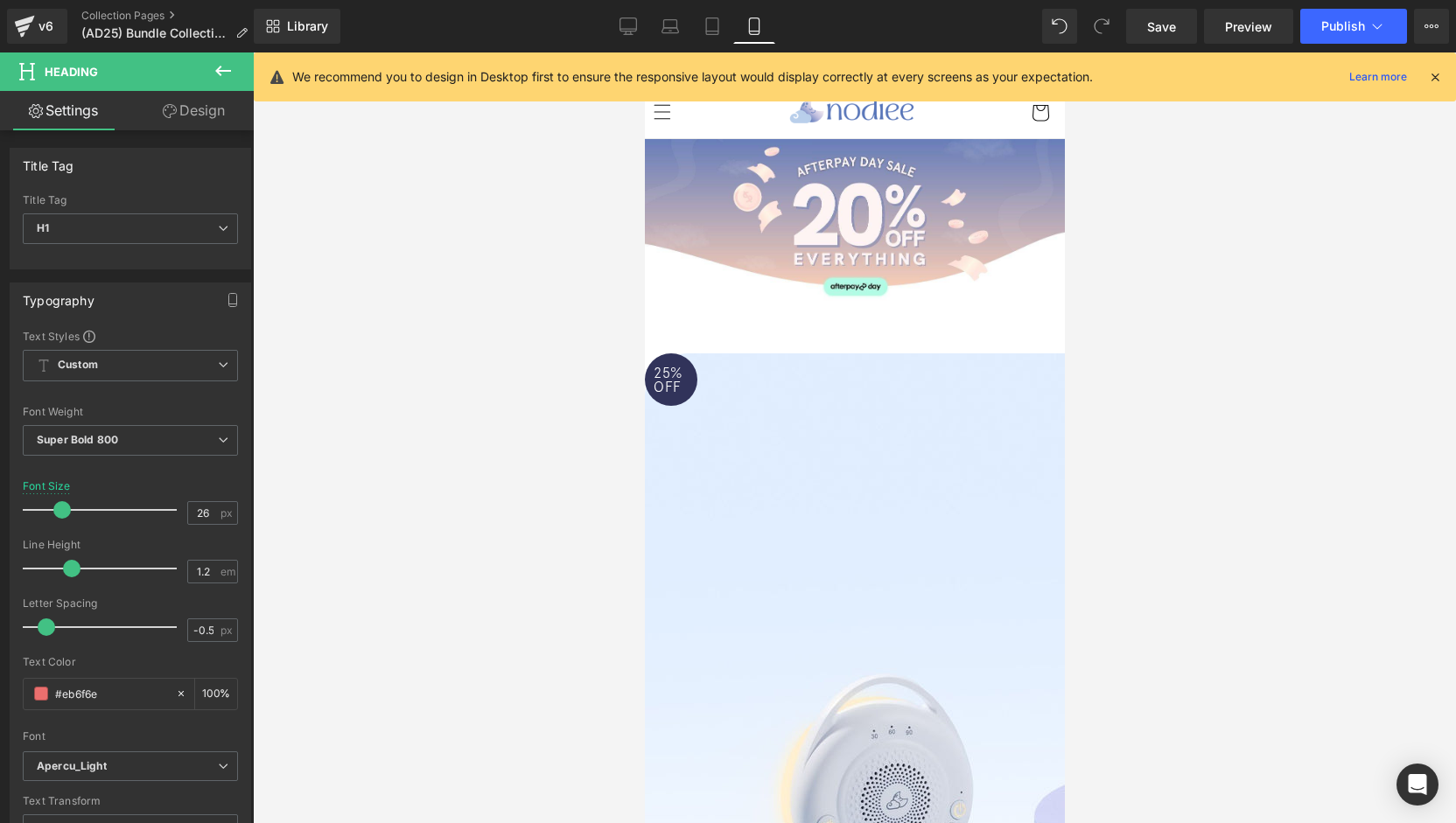
click at [644, 52] on span "(P) Image" at bounding box center [644, 52] width 0 height 0
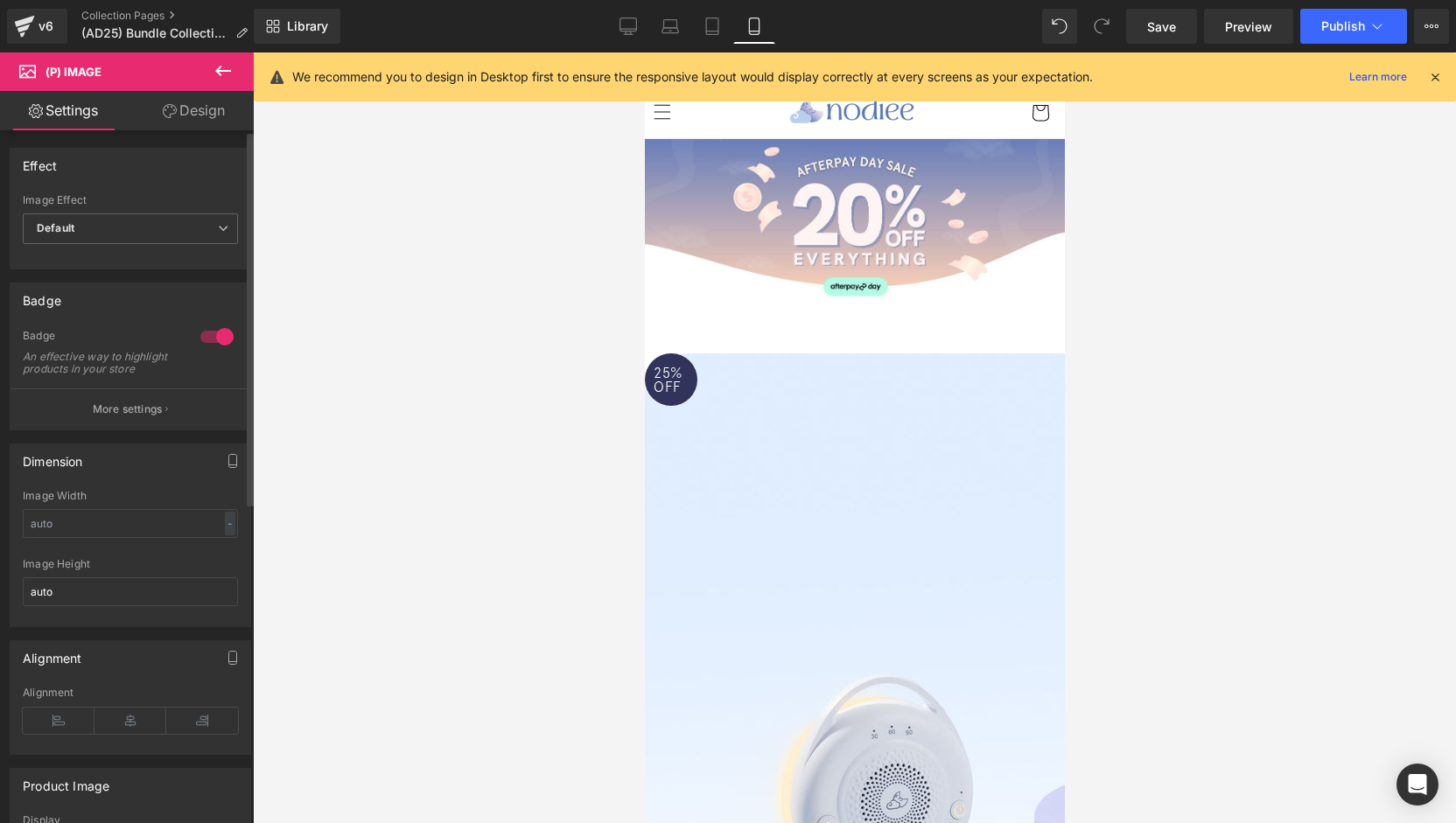
click at [217, 337] on div at bounding box center [217, 337] width 42 height 28
click at [219, 330] on div at bounding box center [217, 337] width 42 height 28
click at [152, 417] on p "More settings" at bounding box center [128, 409] width 70 height 15
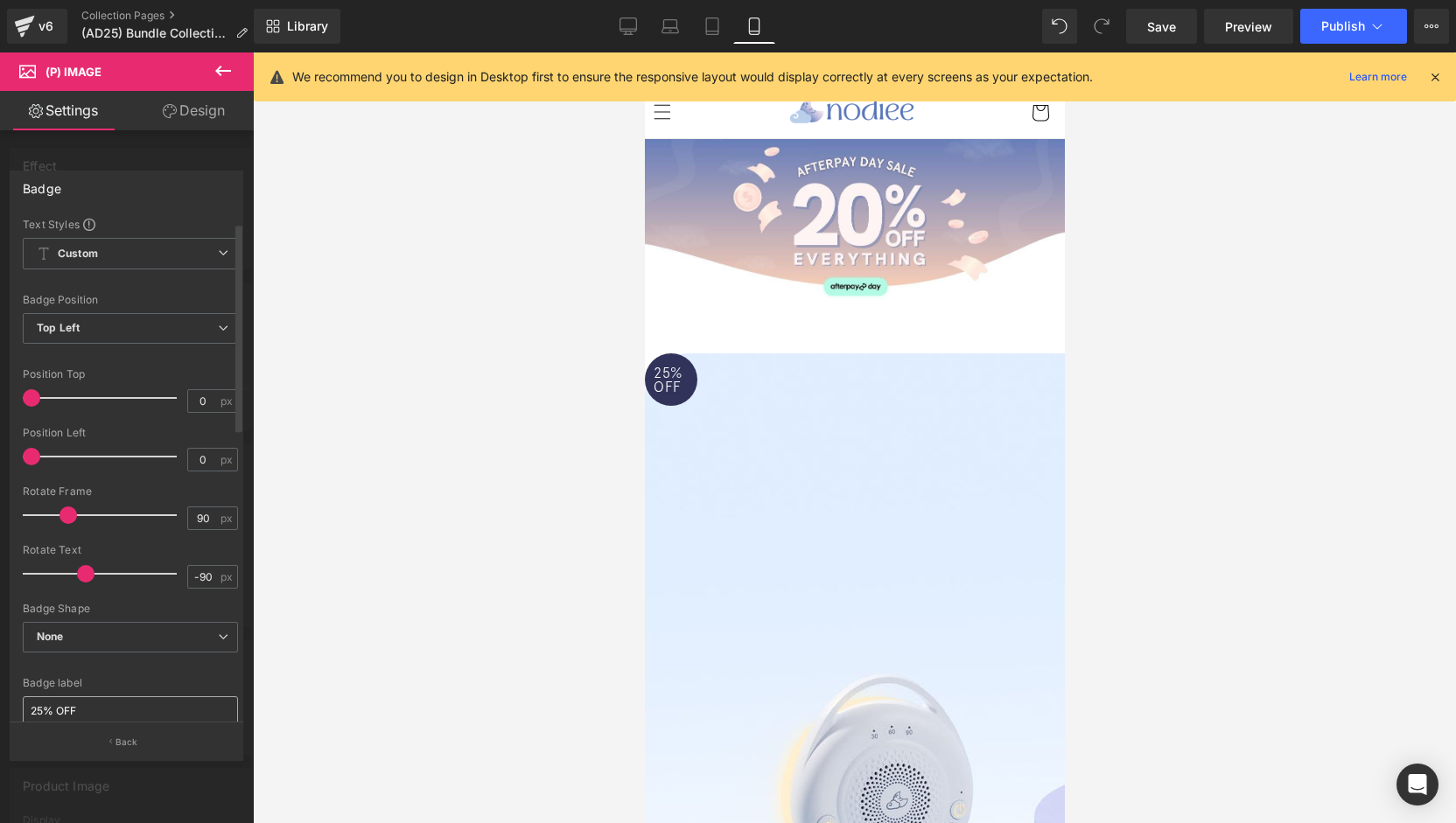
scroll to position [175, 0]
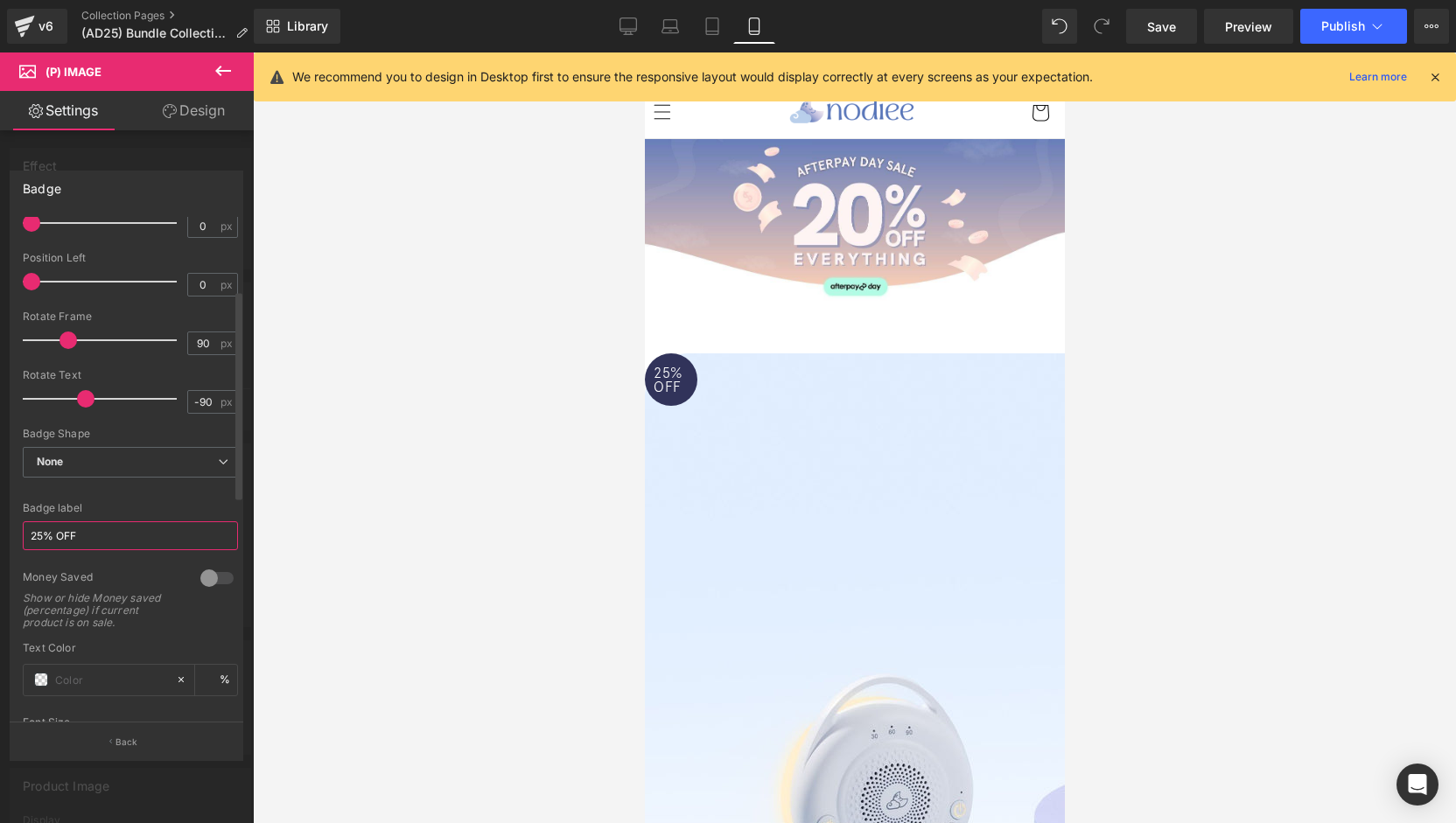
click at [42, 538] on input "25% OFF" at bounding box center [131, 536] width 216 height 29
type input "20% OFF"
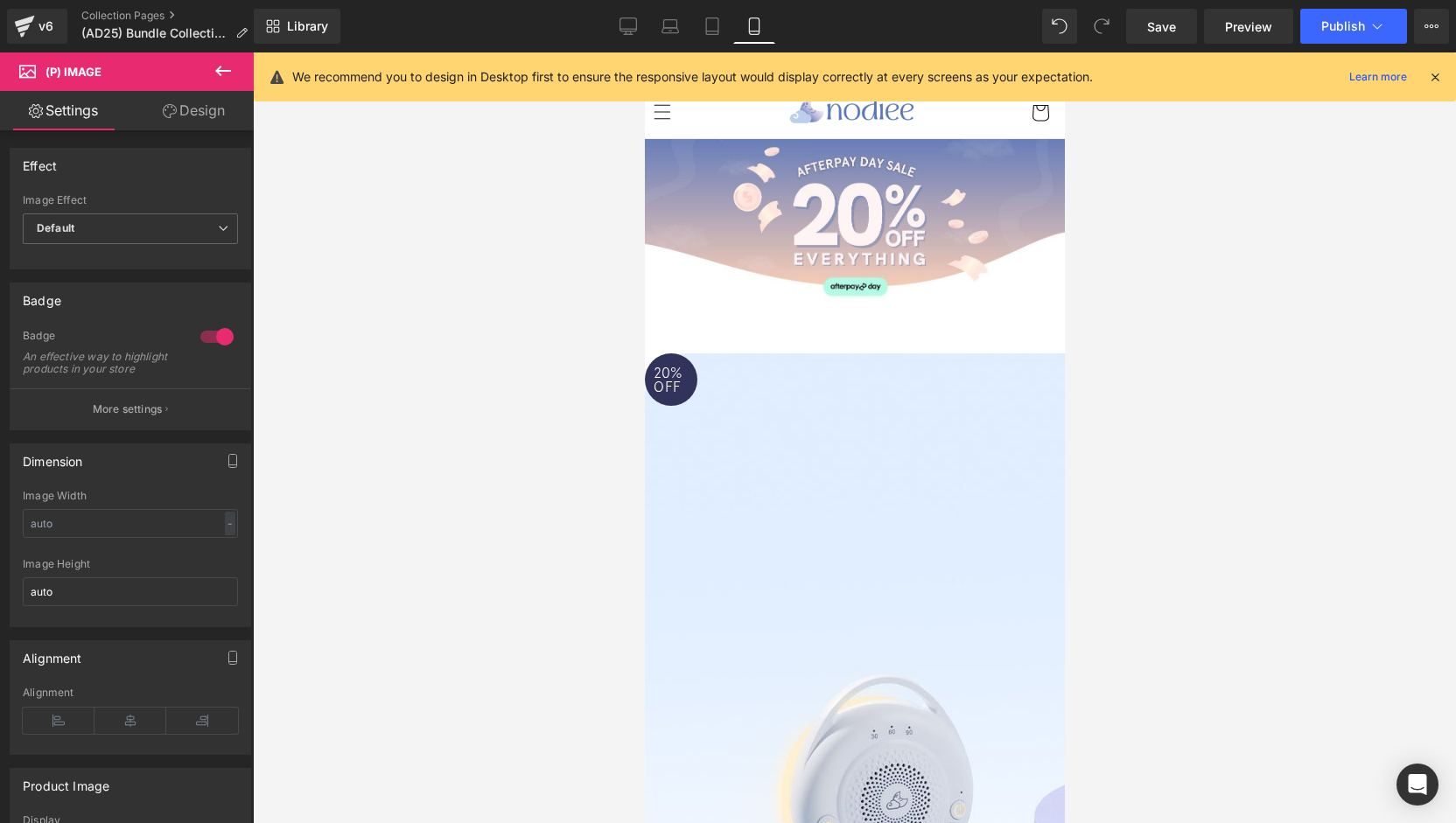
drag, startPoint x: 944, startPoint y: 427, endPoint x: 910, endPoint y: 419, distance: 34.9
click at [644, 52] on span "(P) Image" at bounding box center [644, 52] width 0 height 0
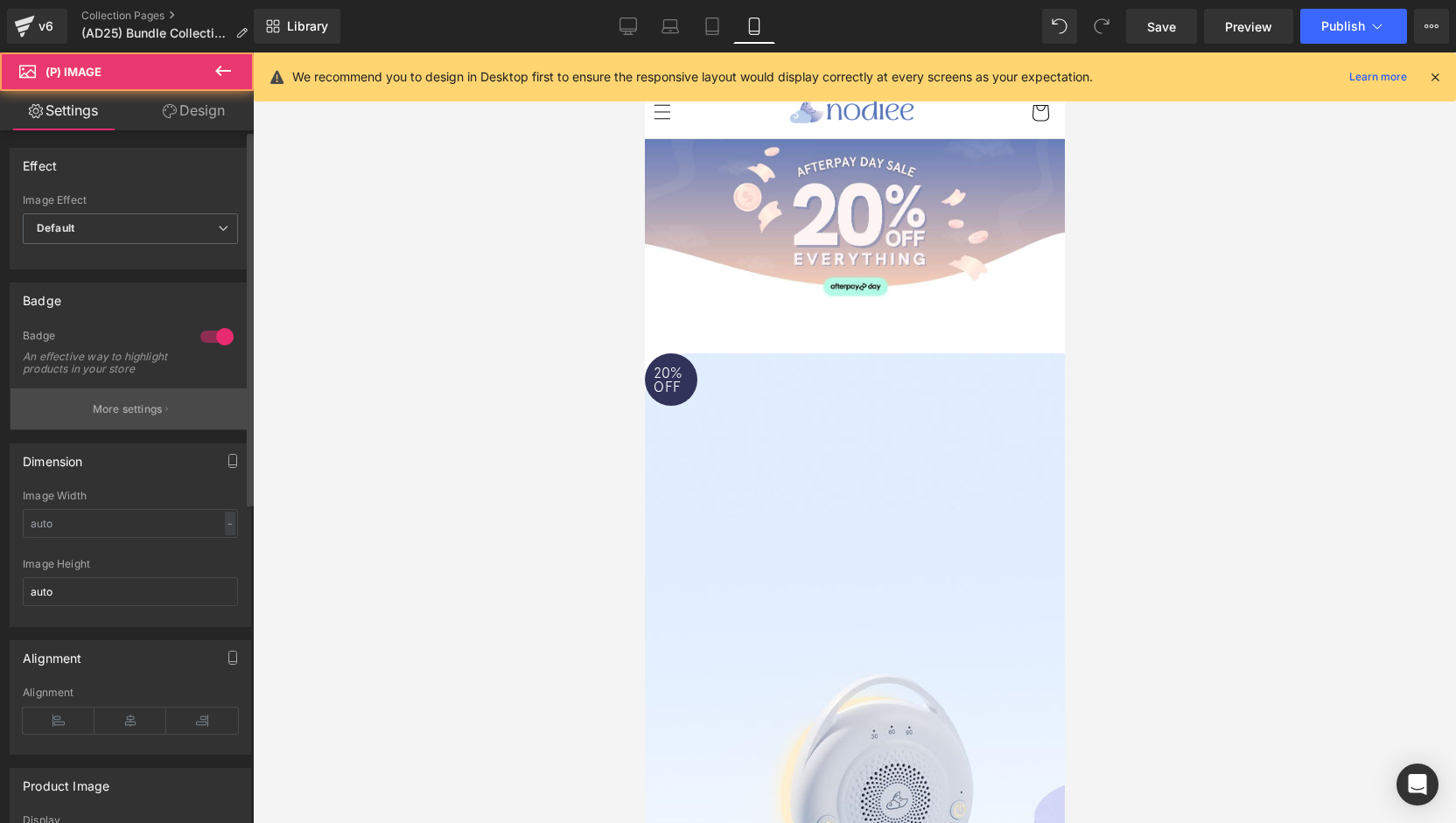
click at [119, 417] on p "More settings" at bounding box center [128, 409] width 70 height 15
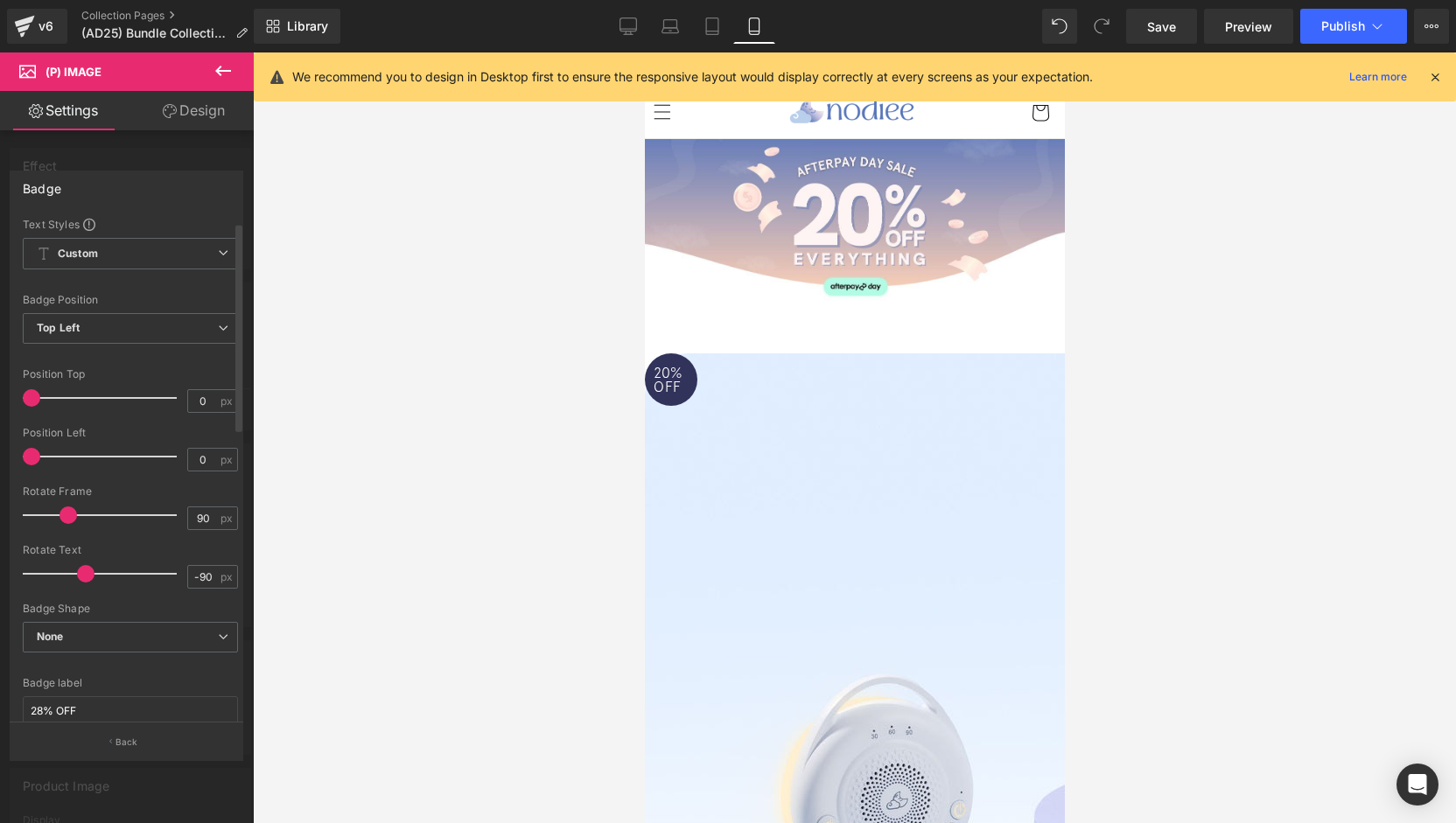
scroll to position [262, 0]
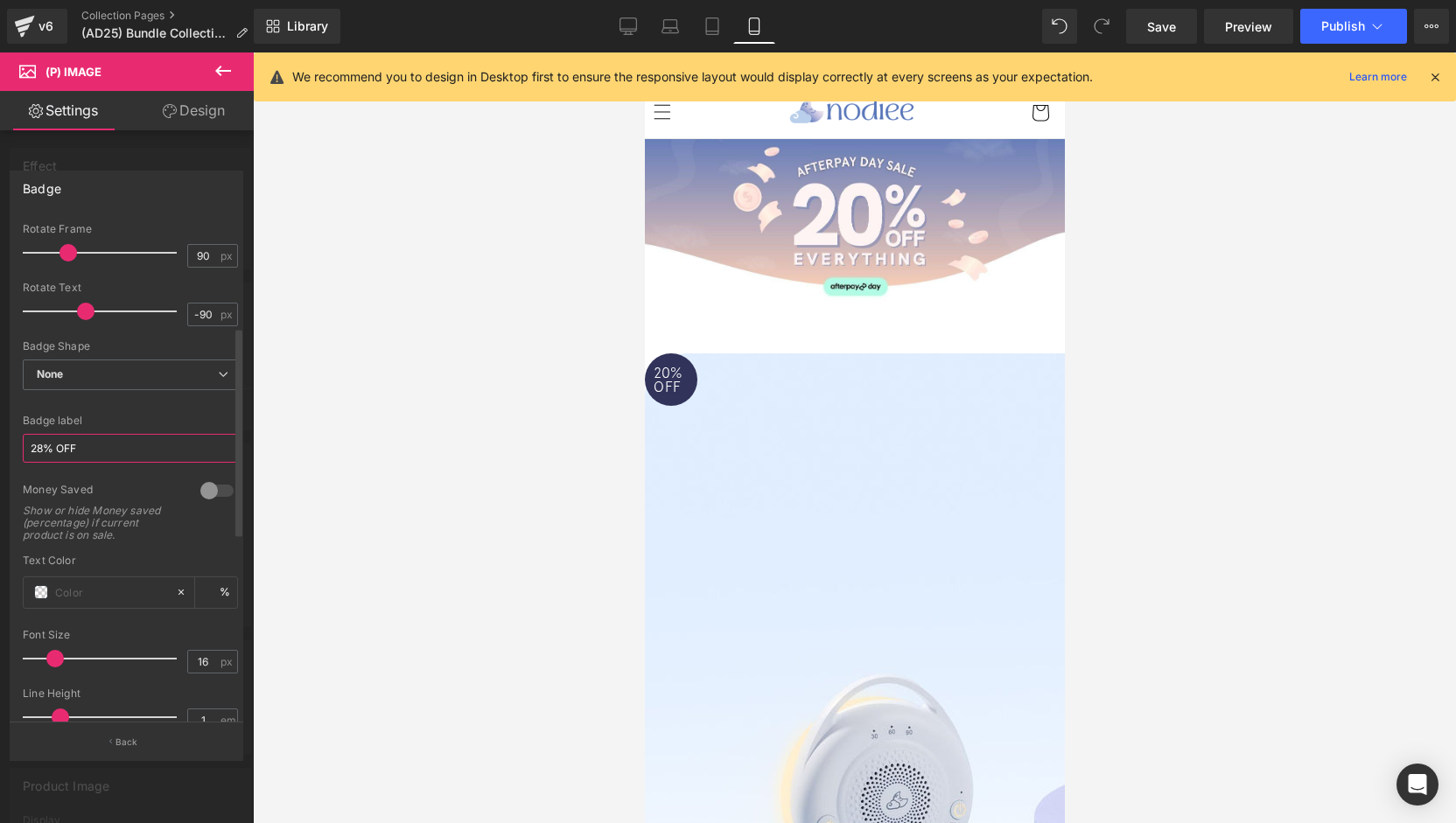
click at [44, 449] on input "28% OFF" at bounding box center [131, 449] width 216 height 29
type input "20% OFF"
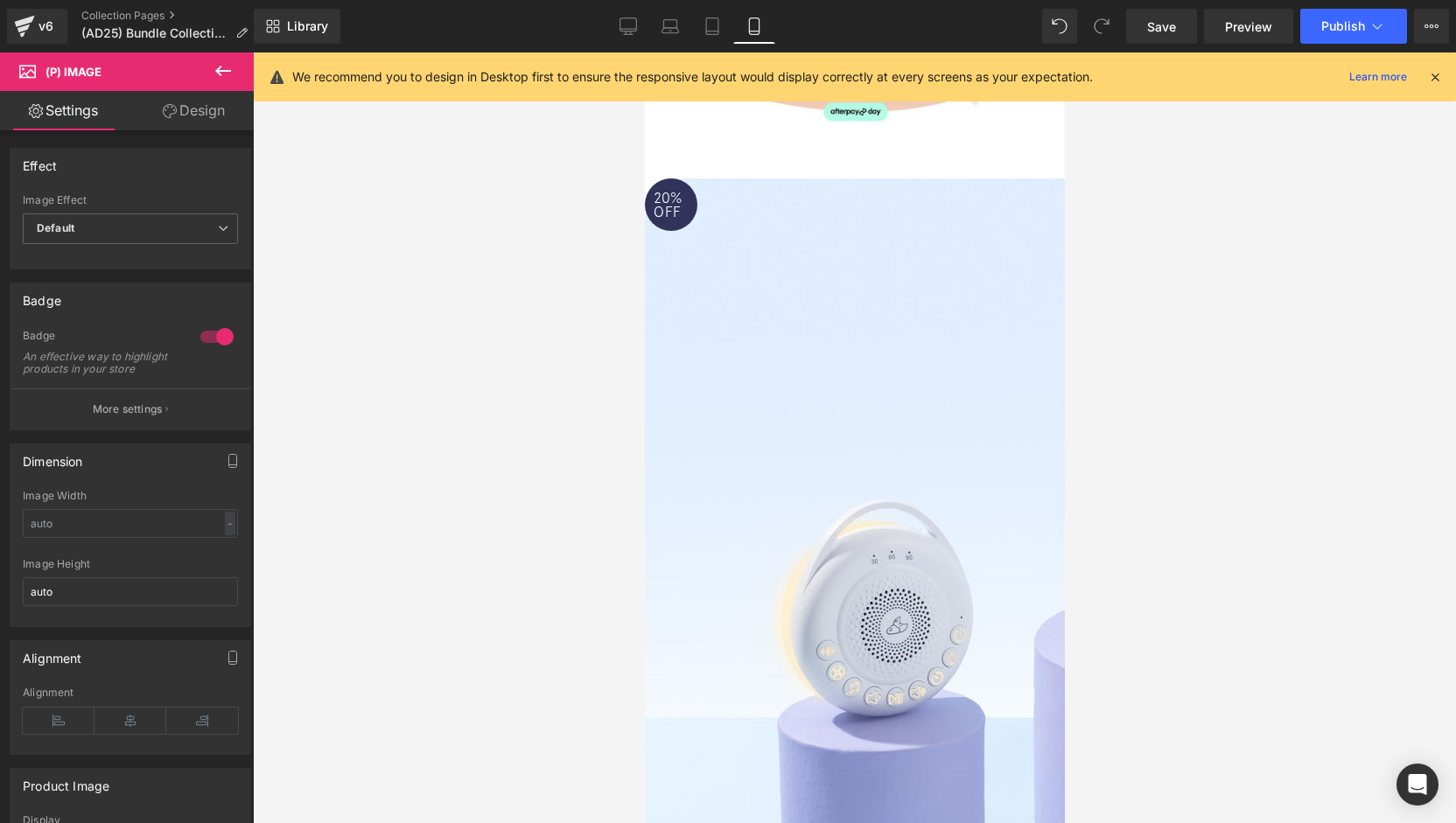
click at [644, 52] on span "(P) Image" at bounding box center [644, 52] width 0 height 0
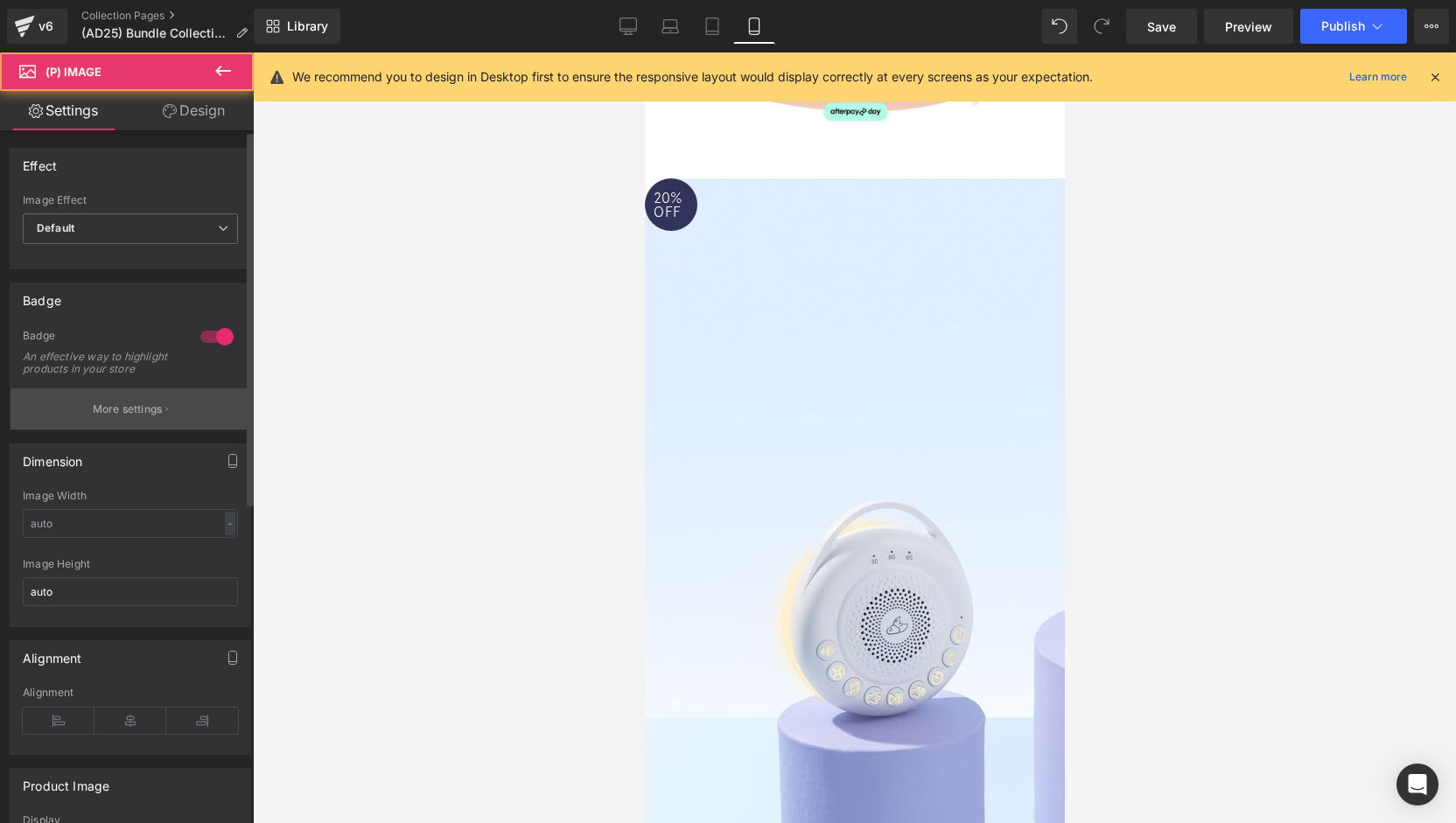
click at [124, 417] on p "More settings" at bounding box center [128, 409] width 70 height 15
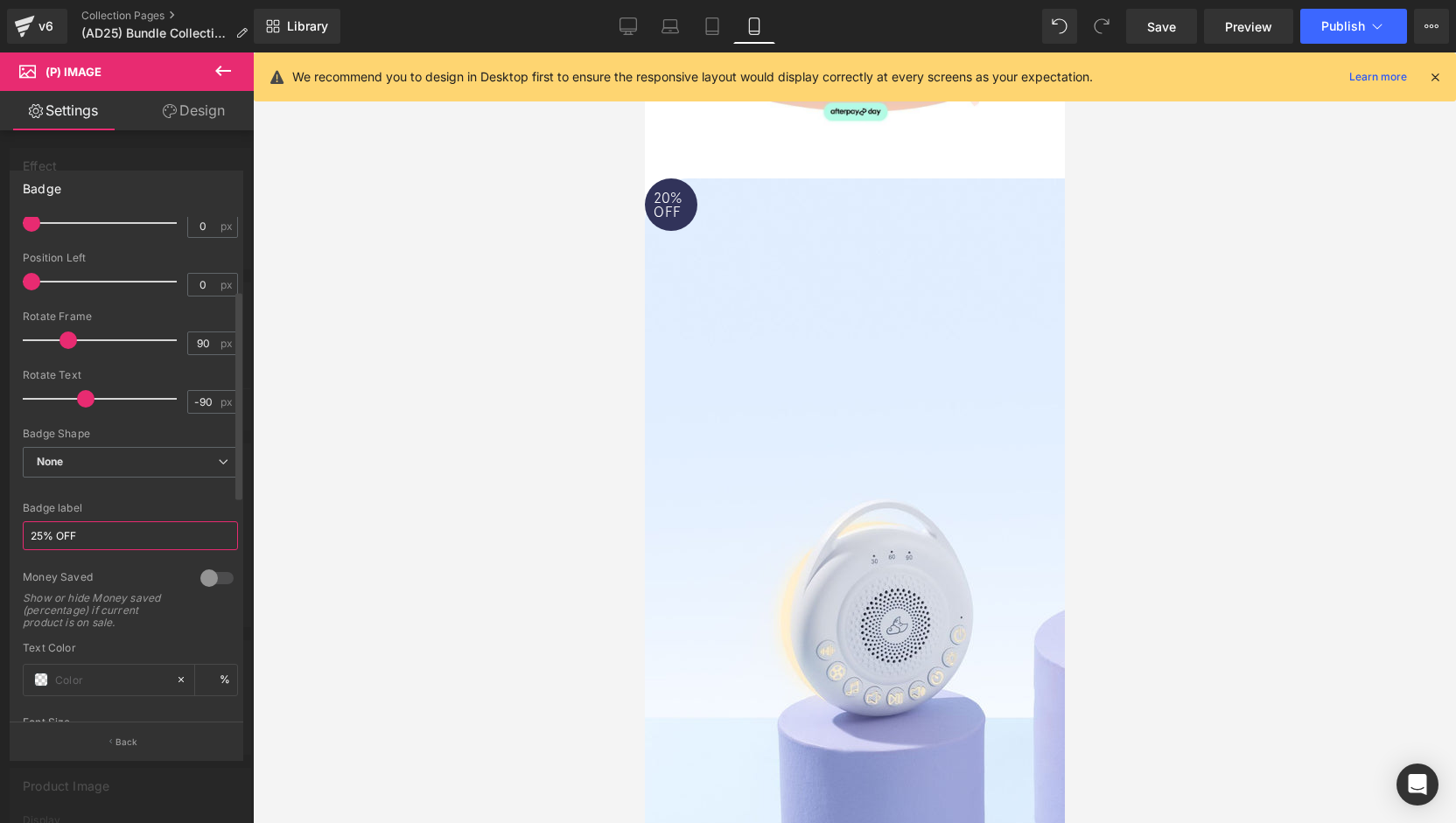
click at [45, 536] on input "25% OFF" at bounding box center [131, 536] width 216 height 29
type input "20% OFF"
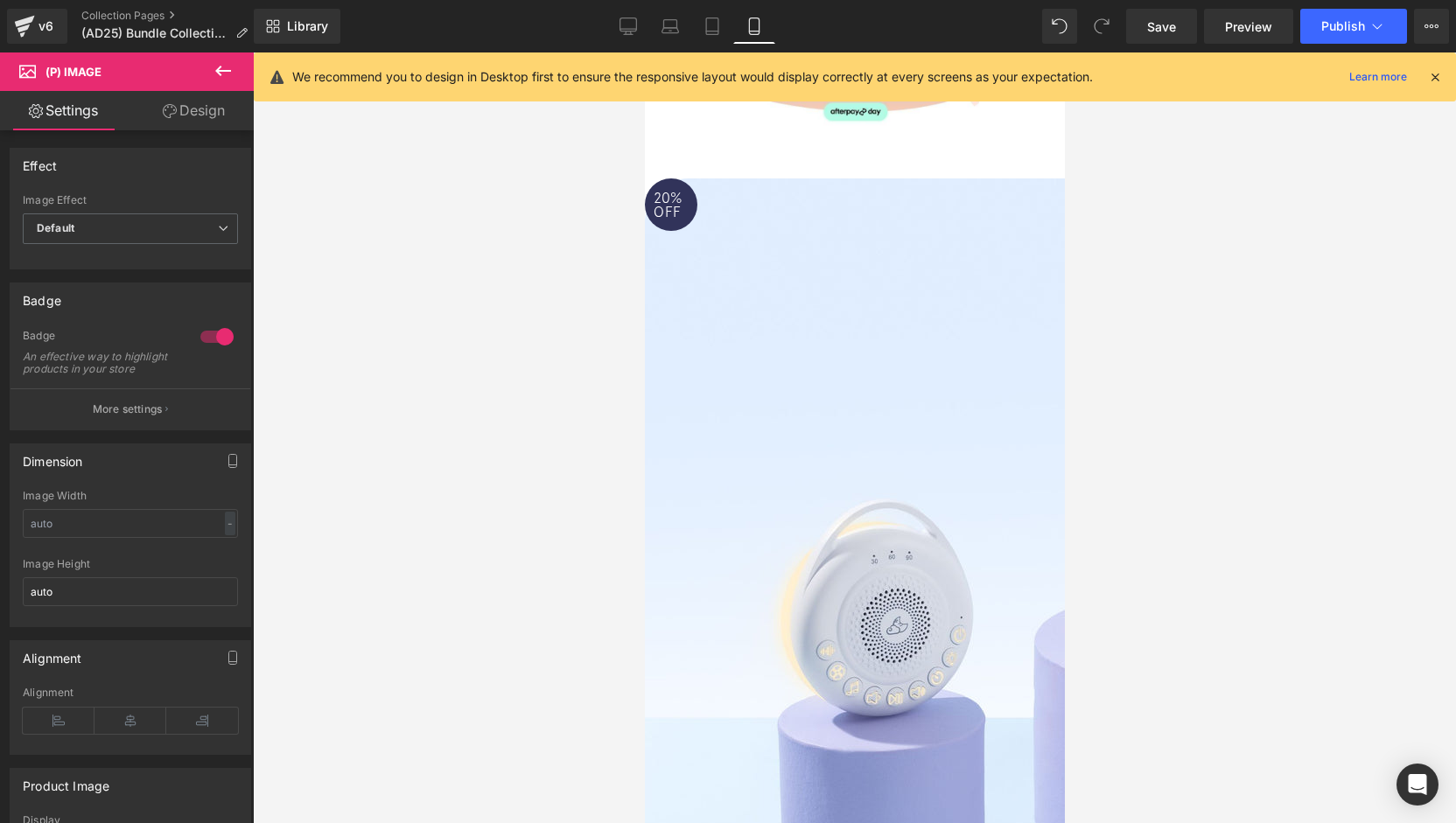
click at [644, 52] on icon at bounding box center [644, 52] width 0 height 0
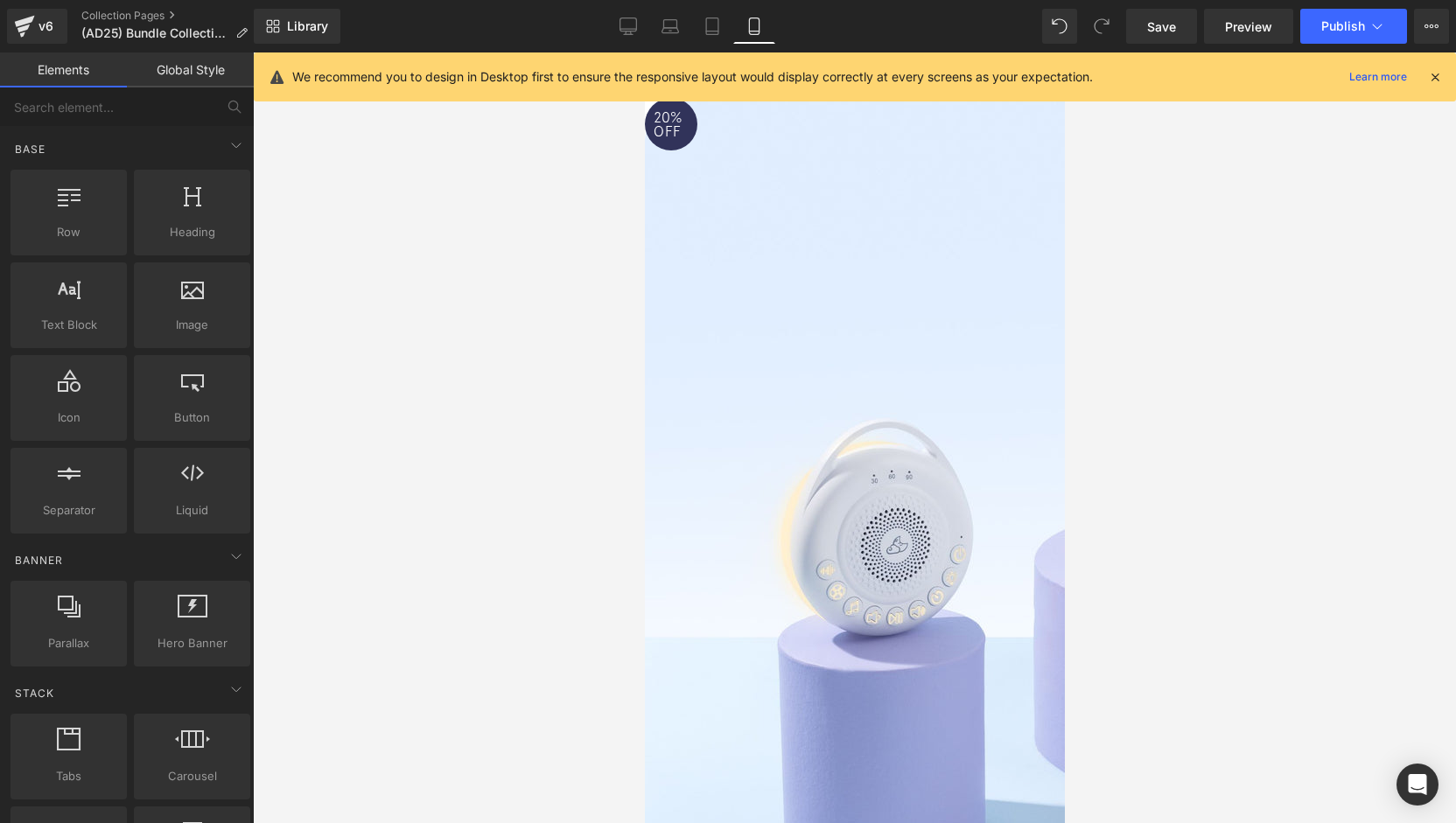
scroll to position [0, 0]
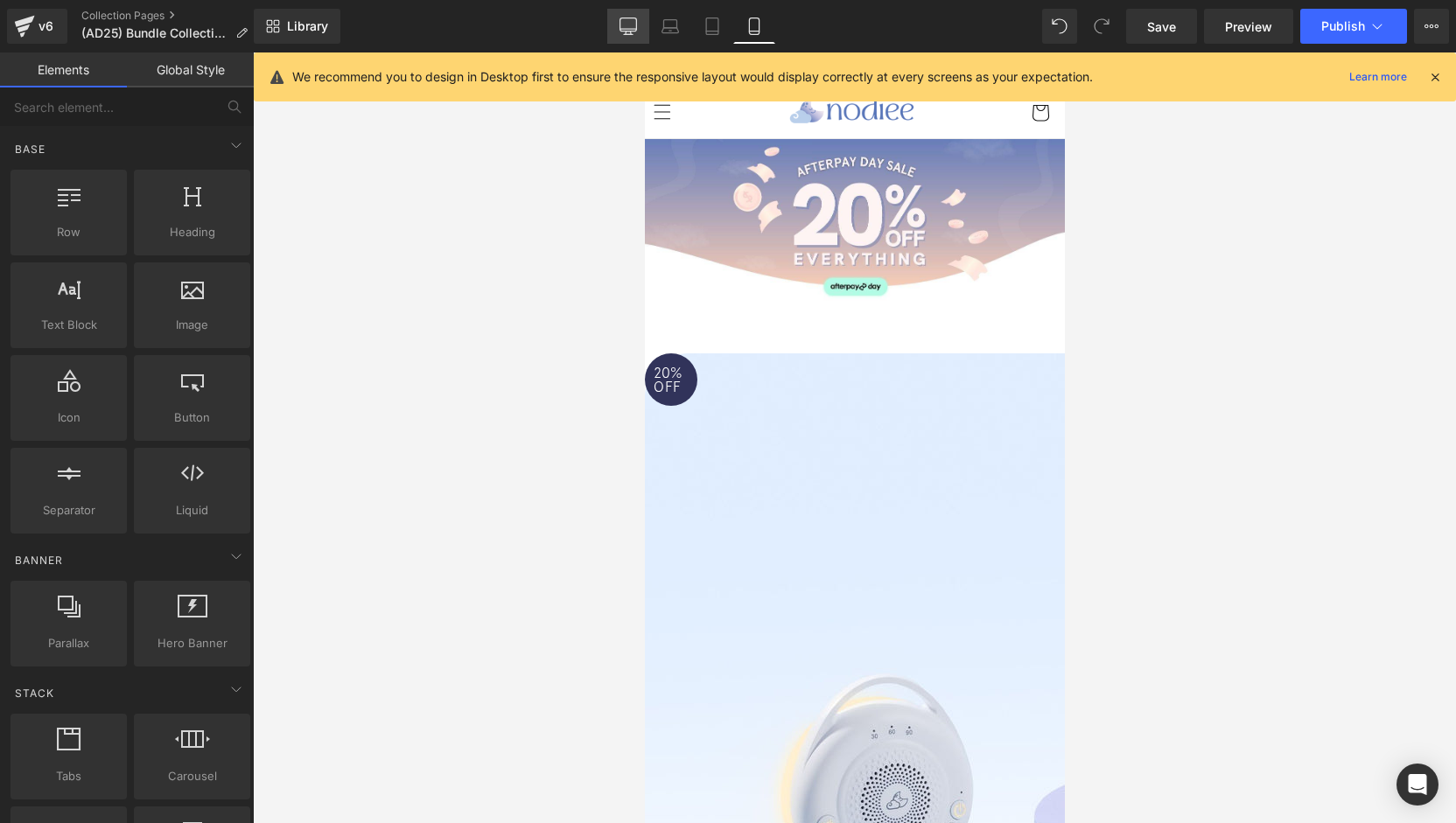
click at [632, 40] on link "Desktop" at bounding box center [628, 26] width 42 height 35
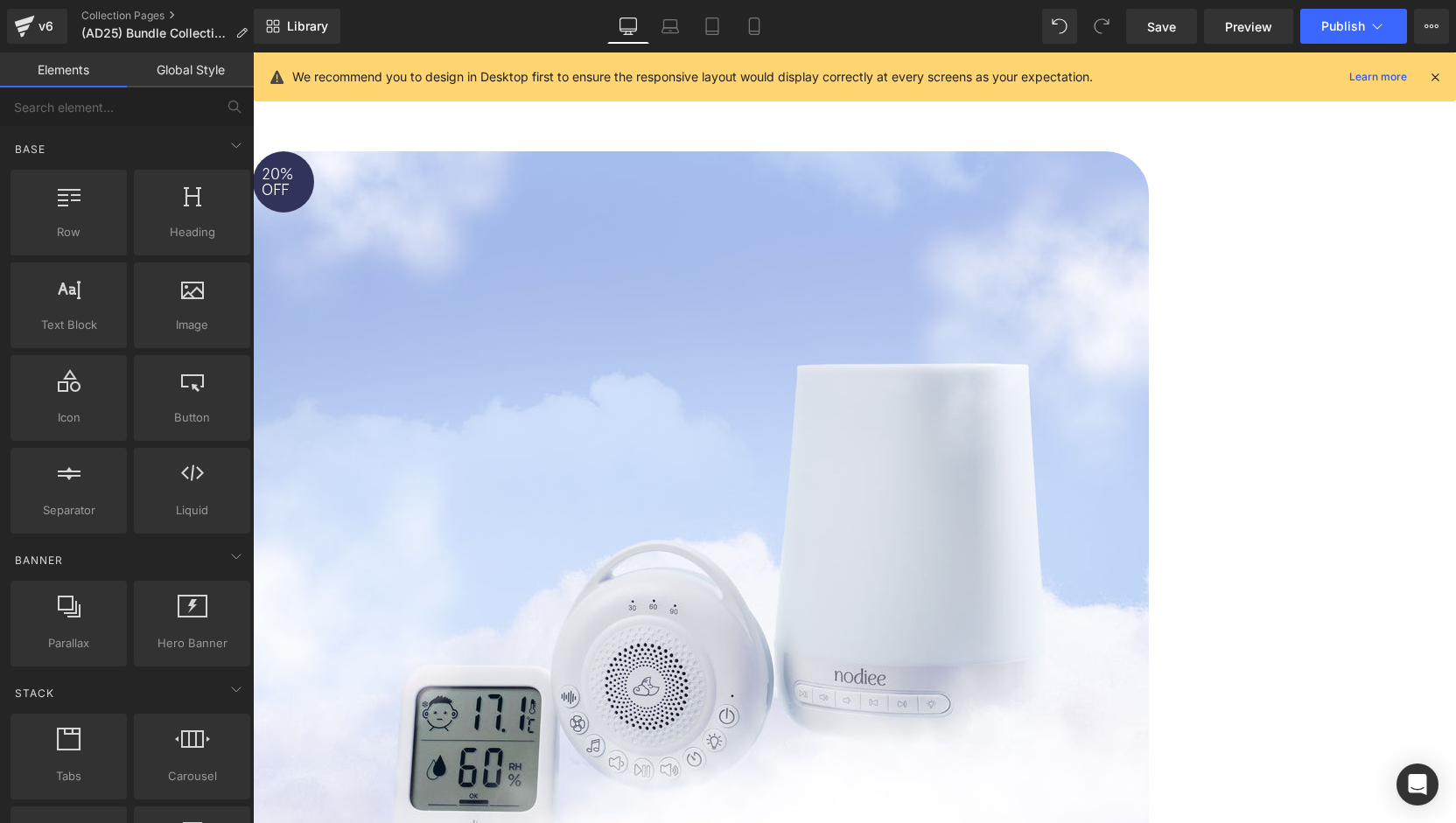
scroll to position [262, 0]
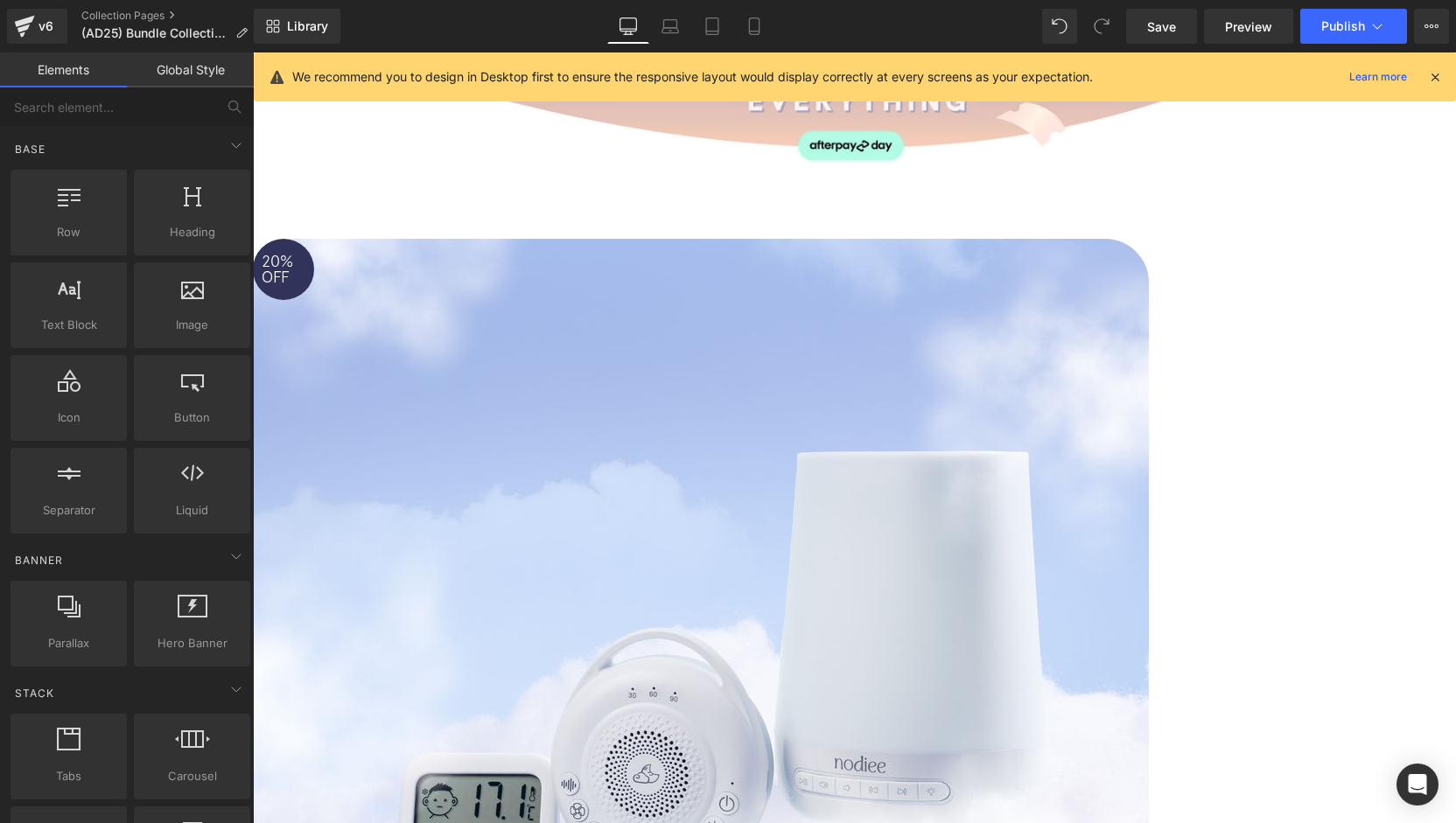
click at [490, 538] on img at bounding box center [700, 687] width 896 height 896
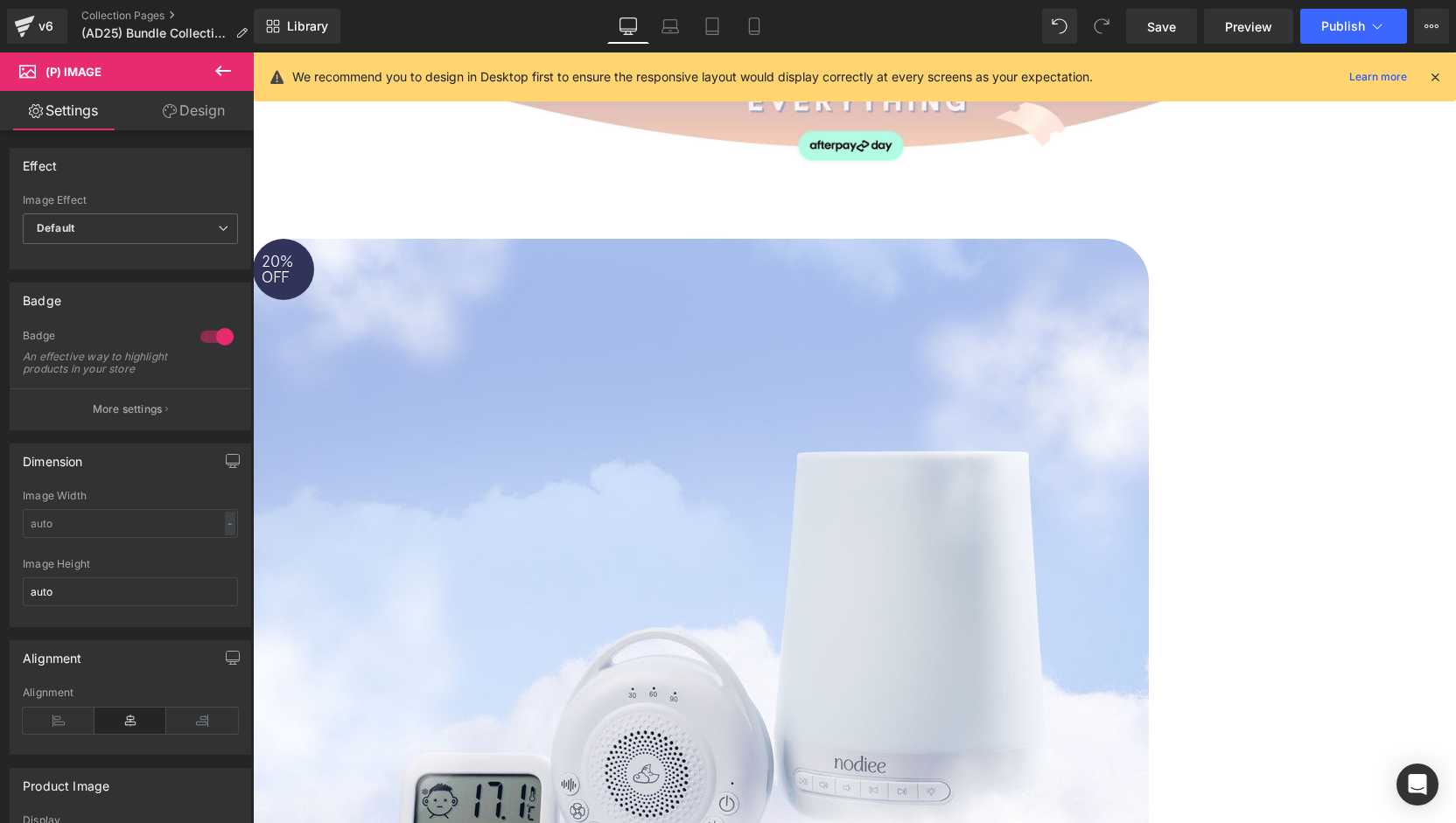
click at [253, 52] on link at bounding box center [253, 52] width 0 height 0
click at [253, 52] on icon at bounding box center [253, 52] width 0 height 0
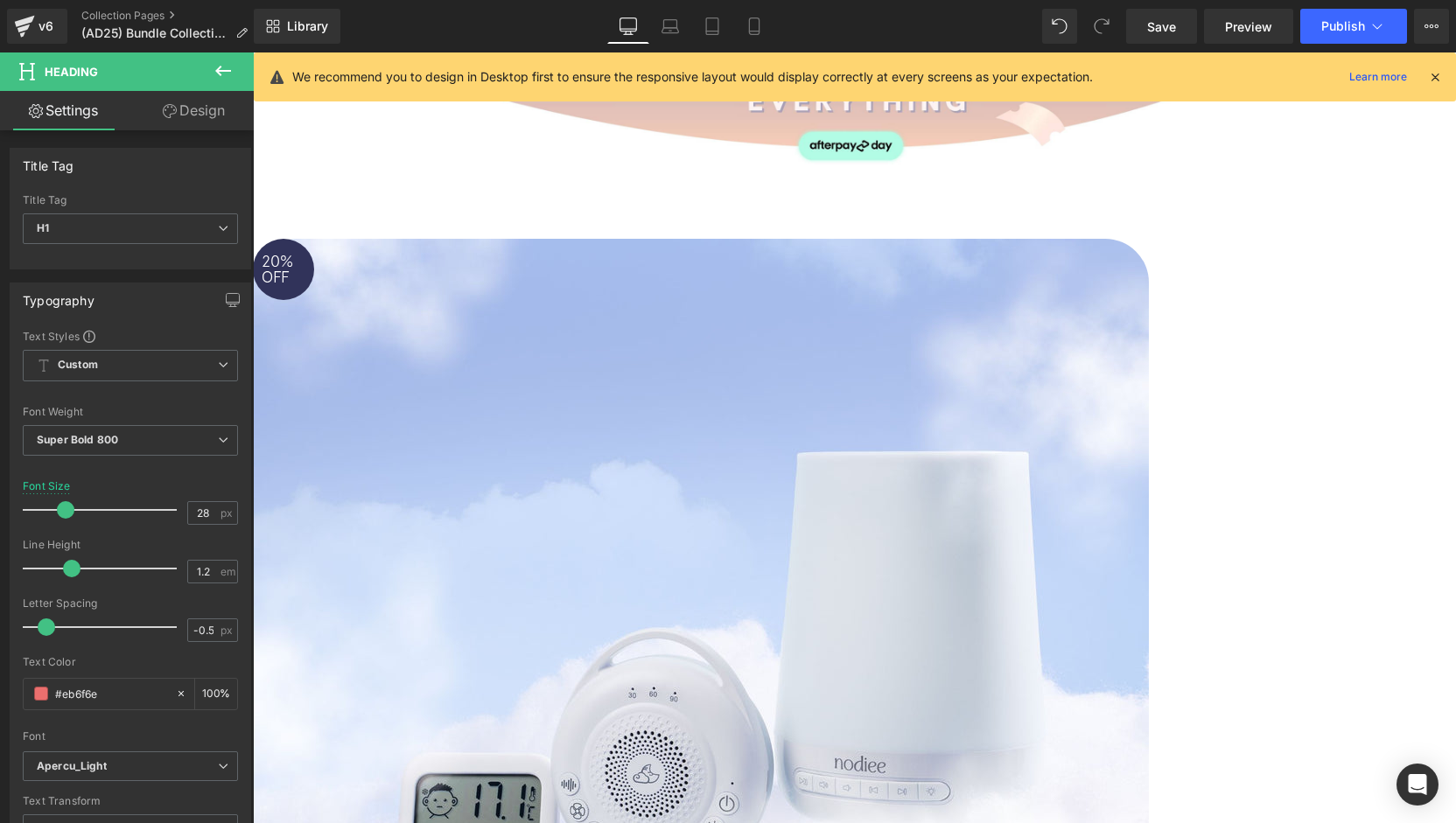
click at [253, 52] on link at bounding box center [253, 52] width 0 height 0
click at [253, 52] on icon at bounding box center [253, 52] width 0 height 0
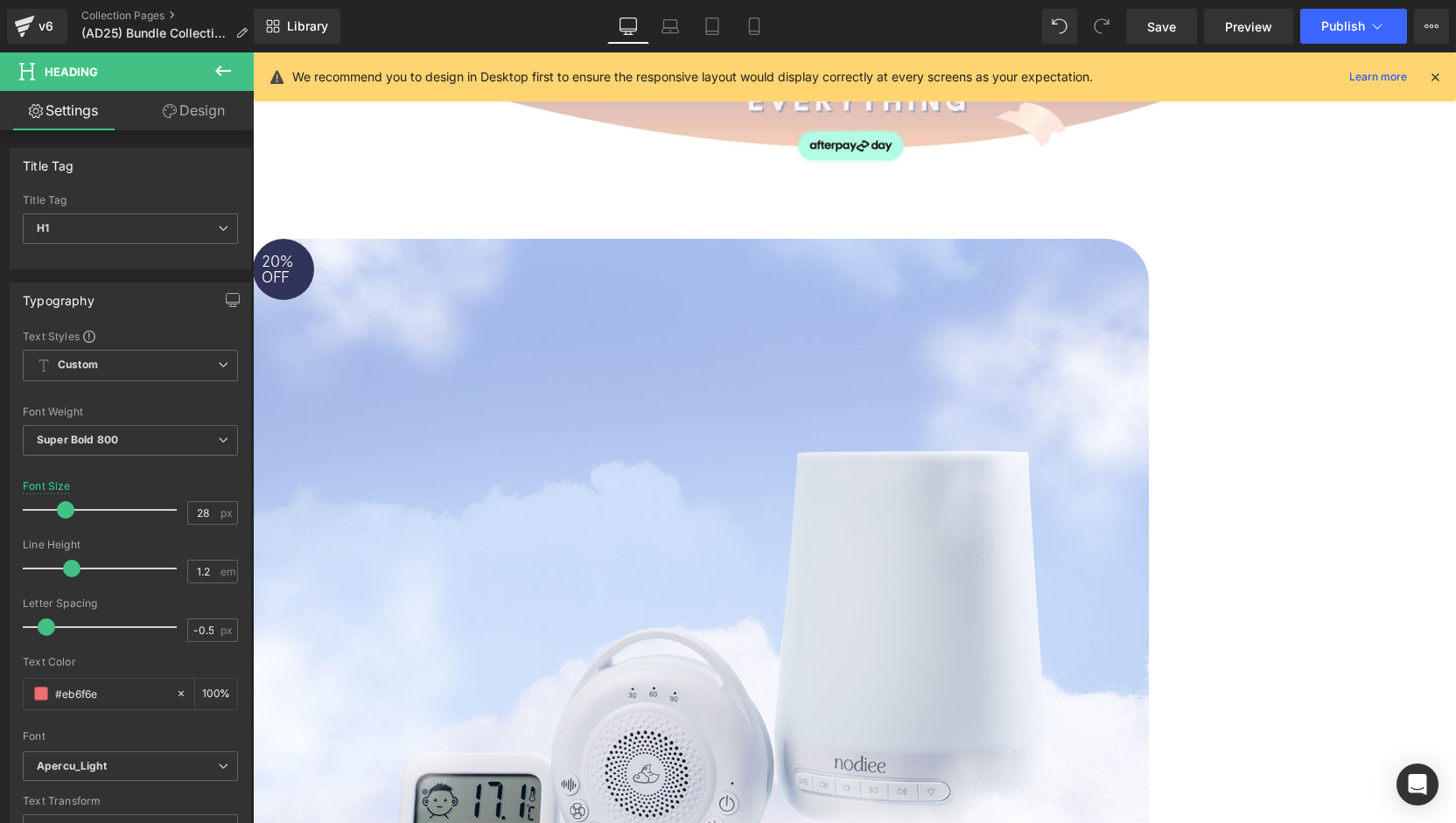
click at [253, 52] on icon at bounding box center [253, 52] width 0 height 0
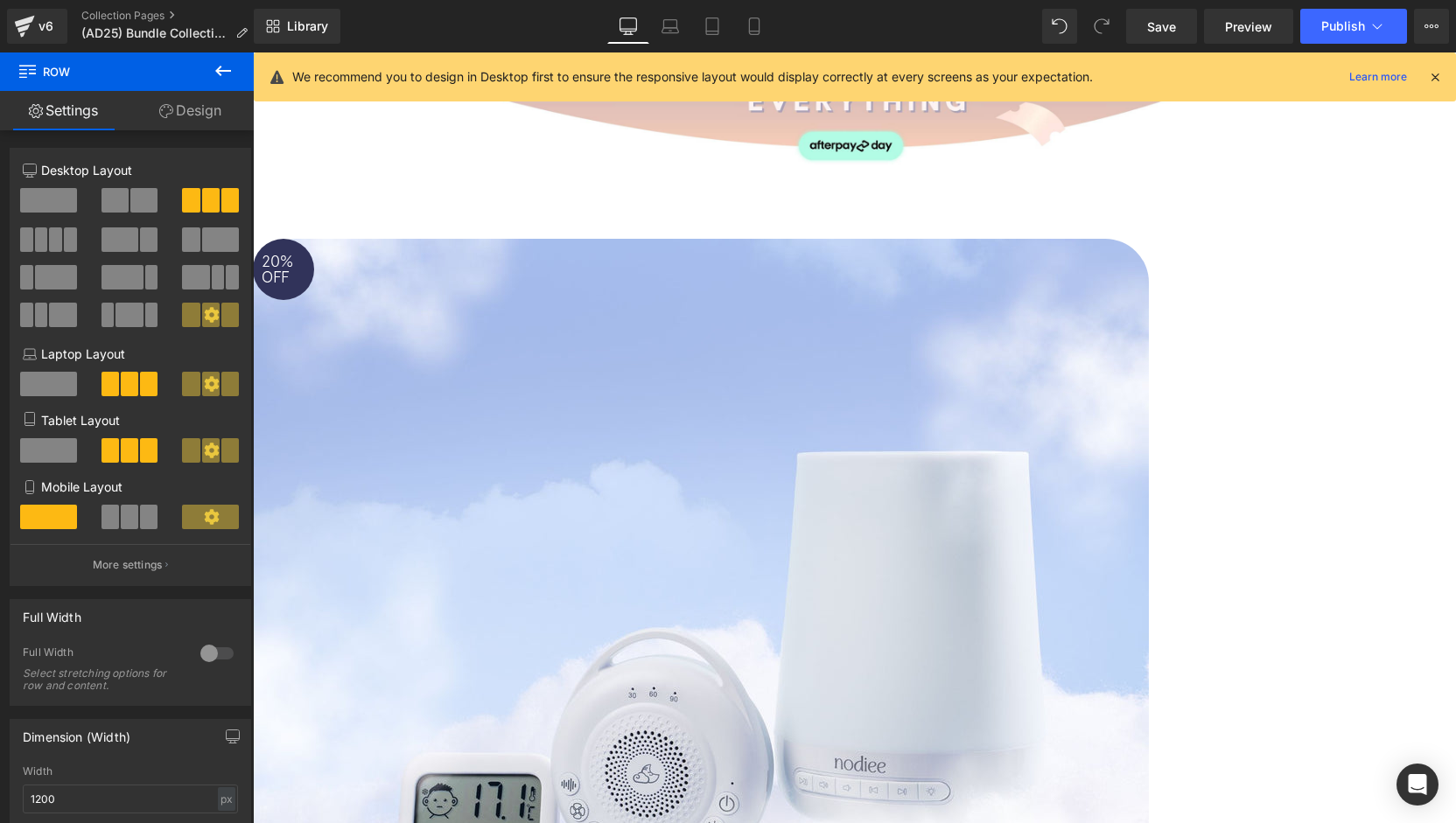
click at [253, 52] on link at bounding box center [253, 52] width 0 height 0
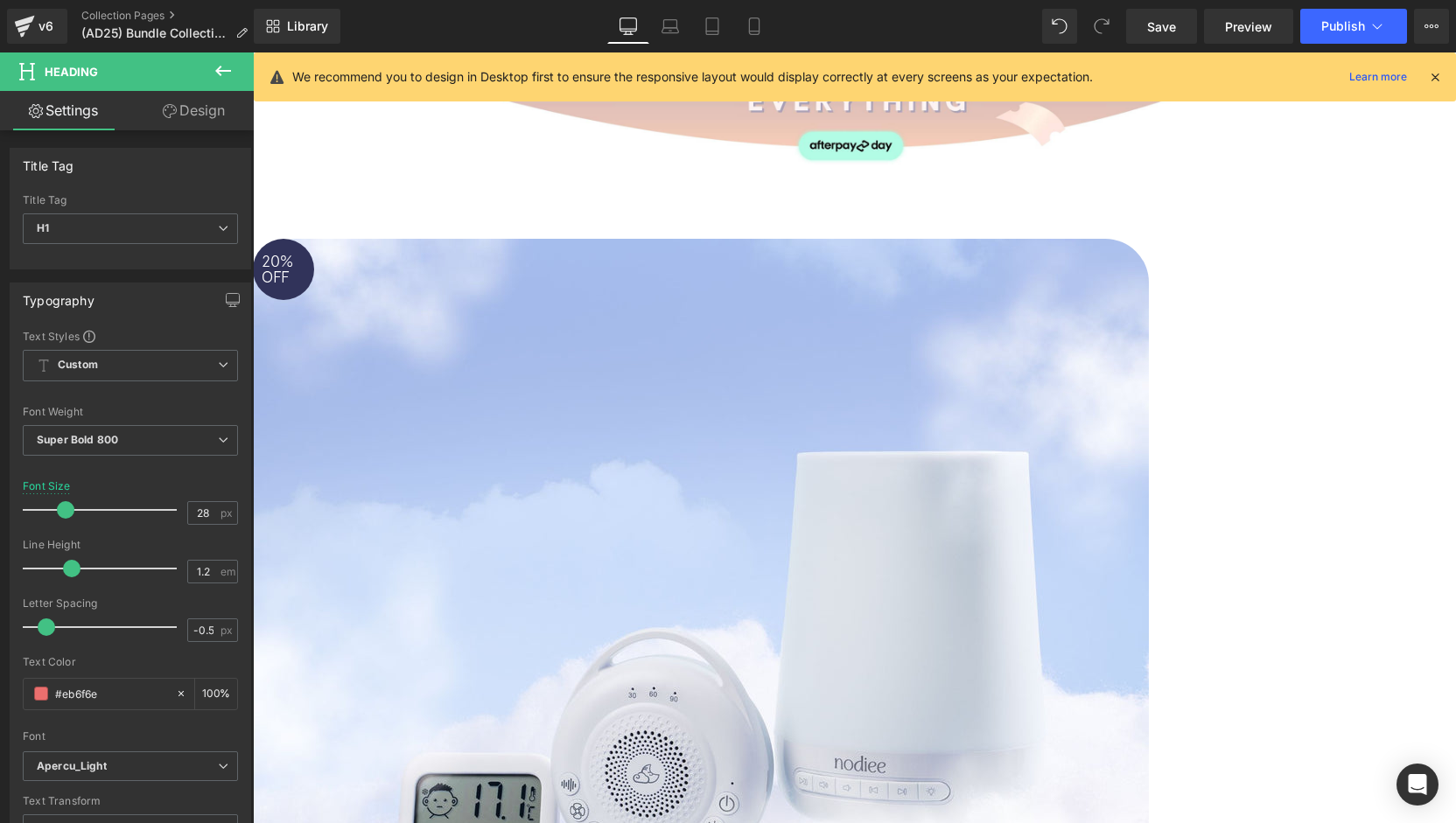
click at [253, 52] on icon at bounding box center [253, 52] width 0 height 0
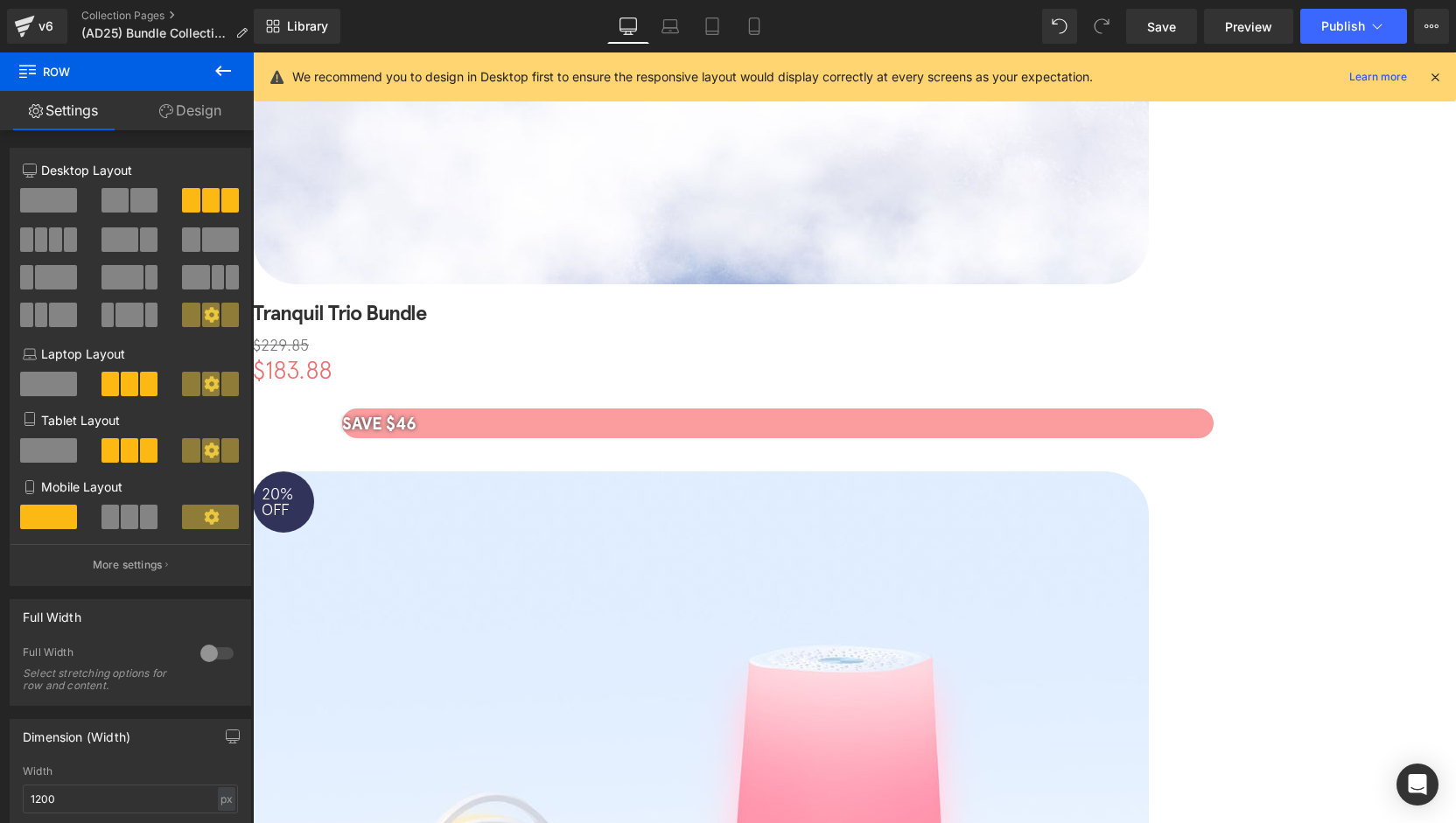
scroll to position [0, 0]
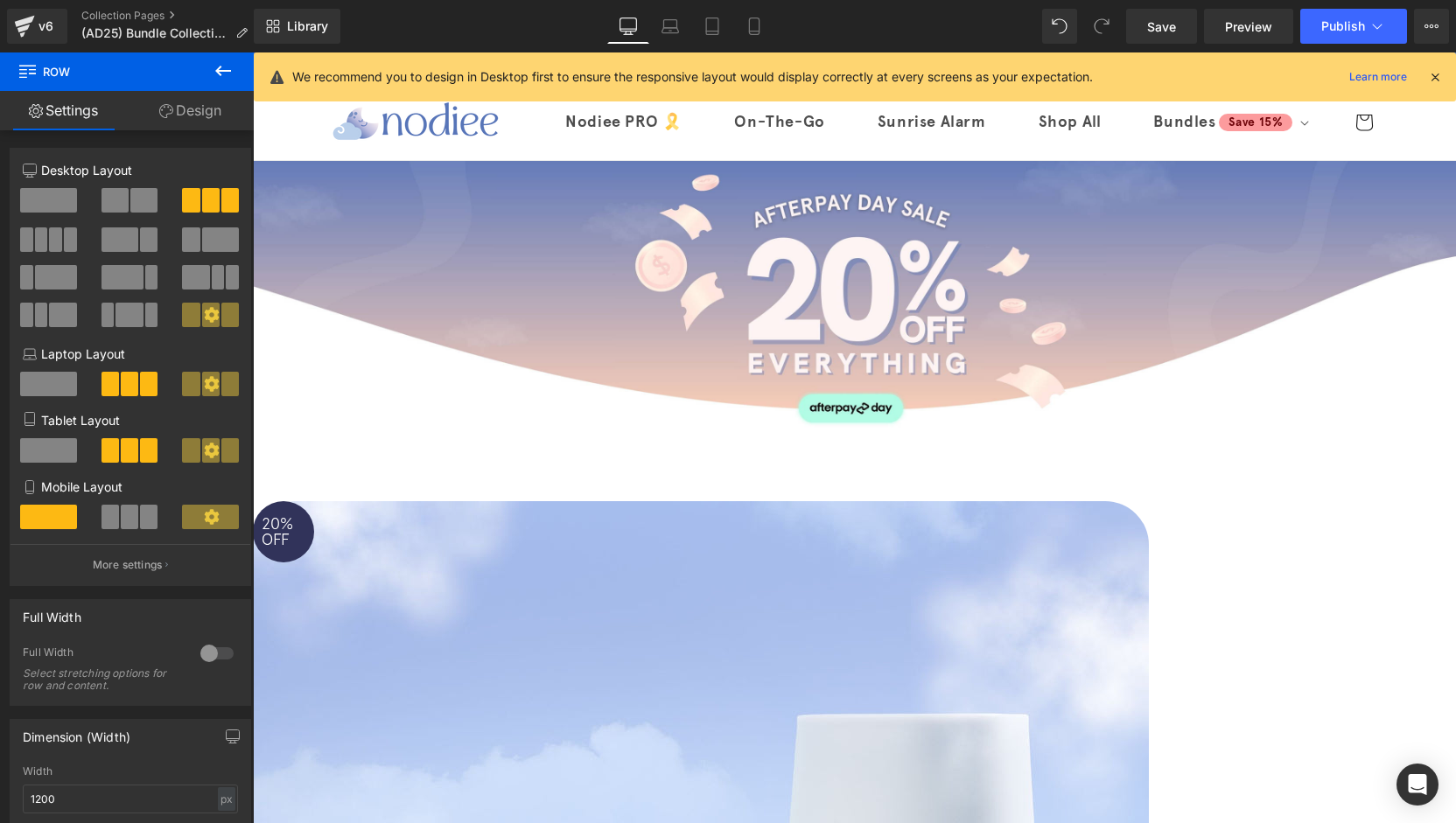
click at [752, 25] on icon at bounding box center [755, 26] width 17 height 17
type input "100"
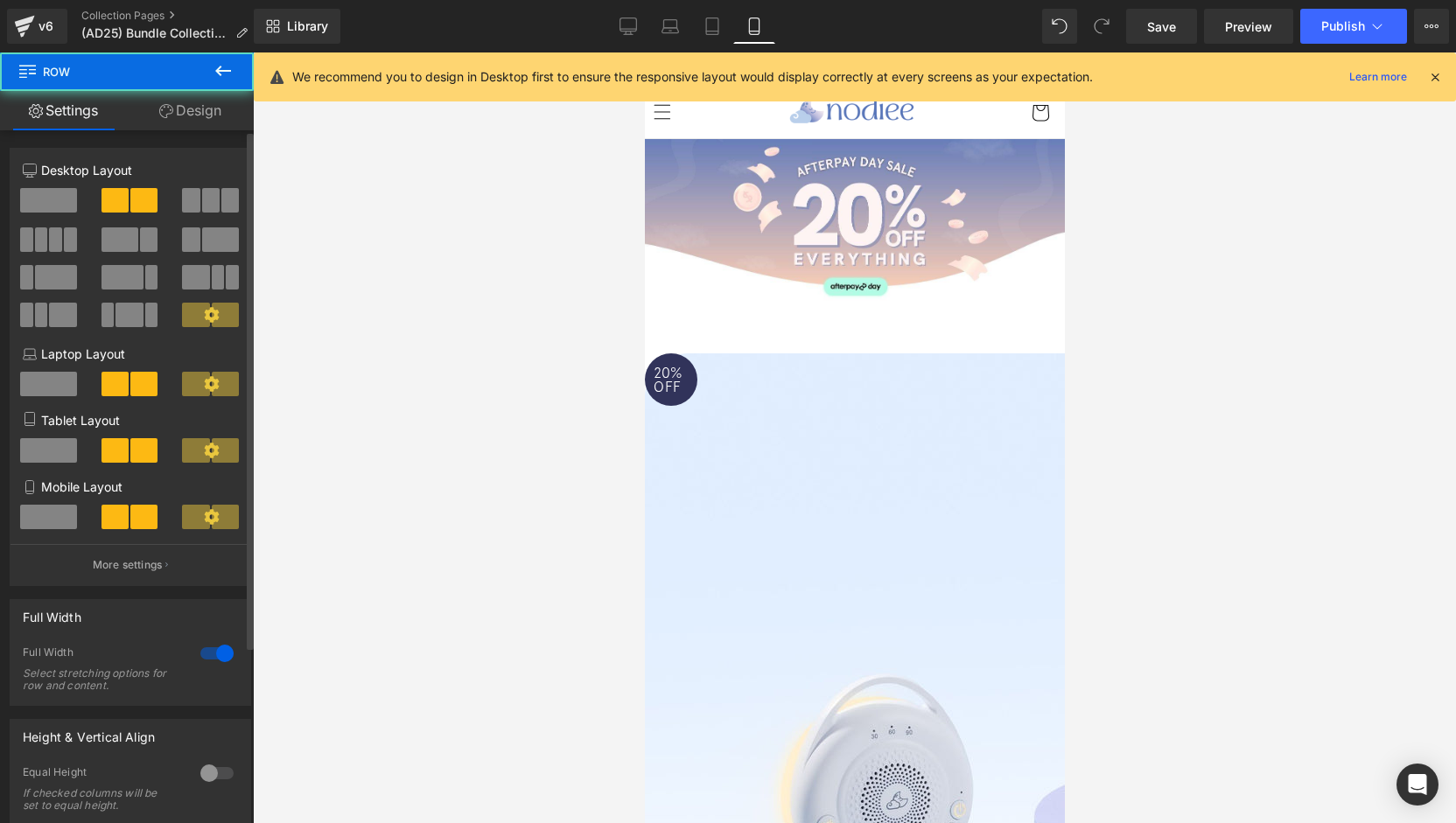
click at [186, 659] on div "Full Width Select stretching options for row and content." at bounding box center [131, 676] width 216 height 60
click at [218, 659] on div at bounding box center [217, 653] width 42 height 28
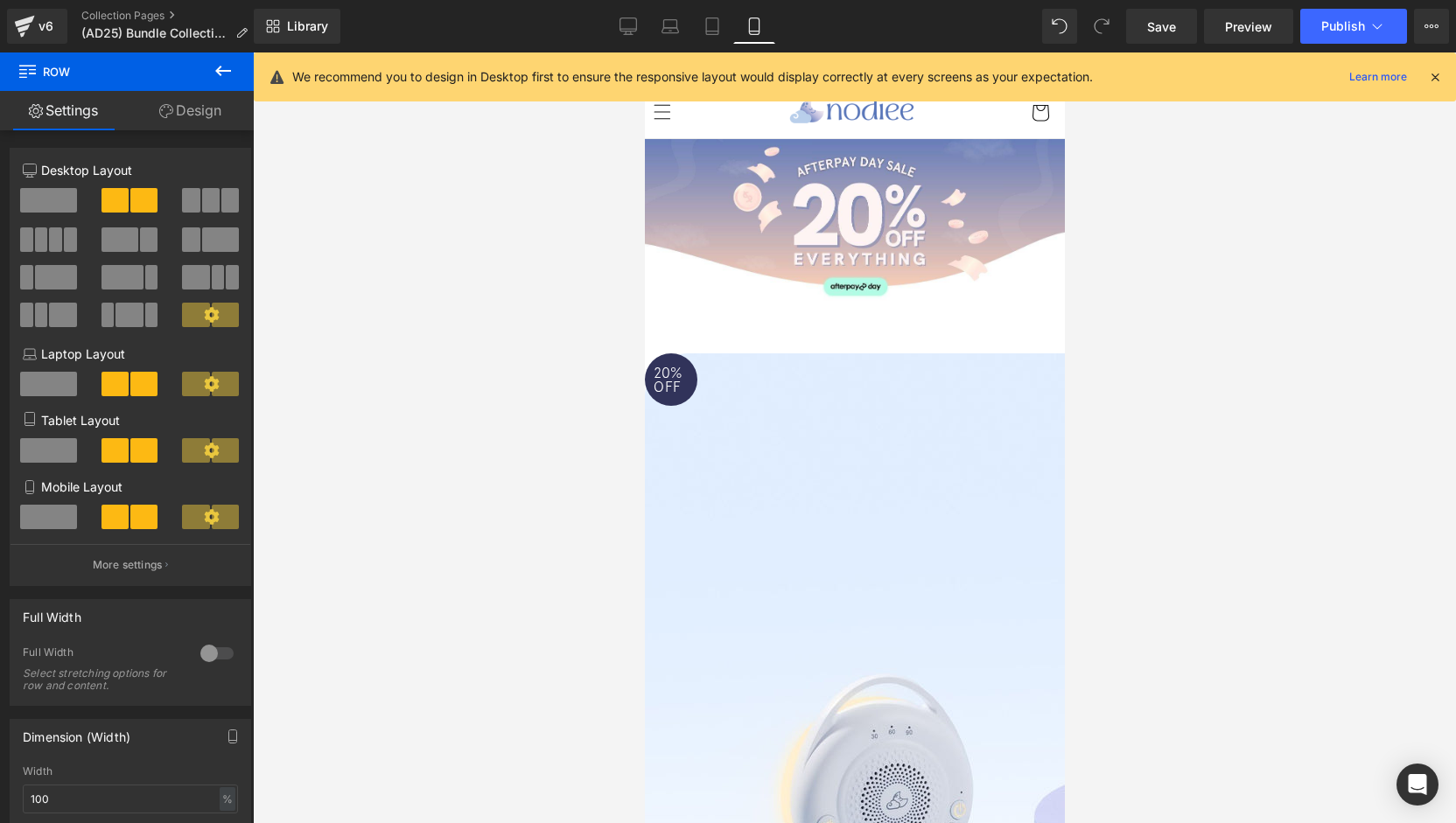
drag, startPoint x: 942, startPoint y: 559, endPoint x: 822, endPoint y: 573, distance: 120.8
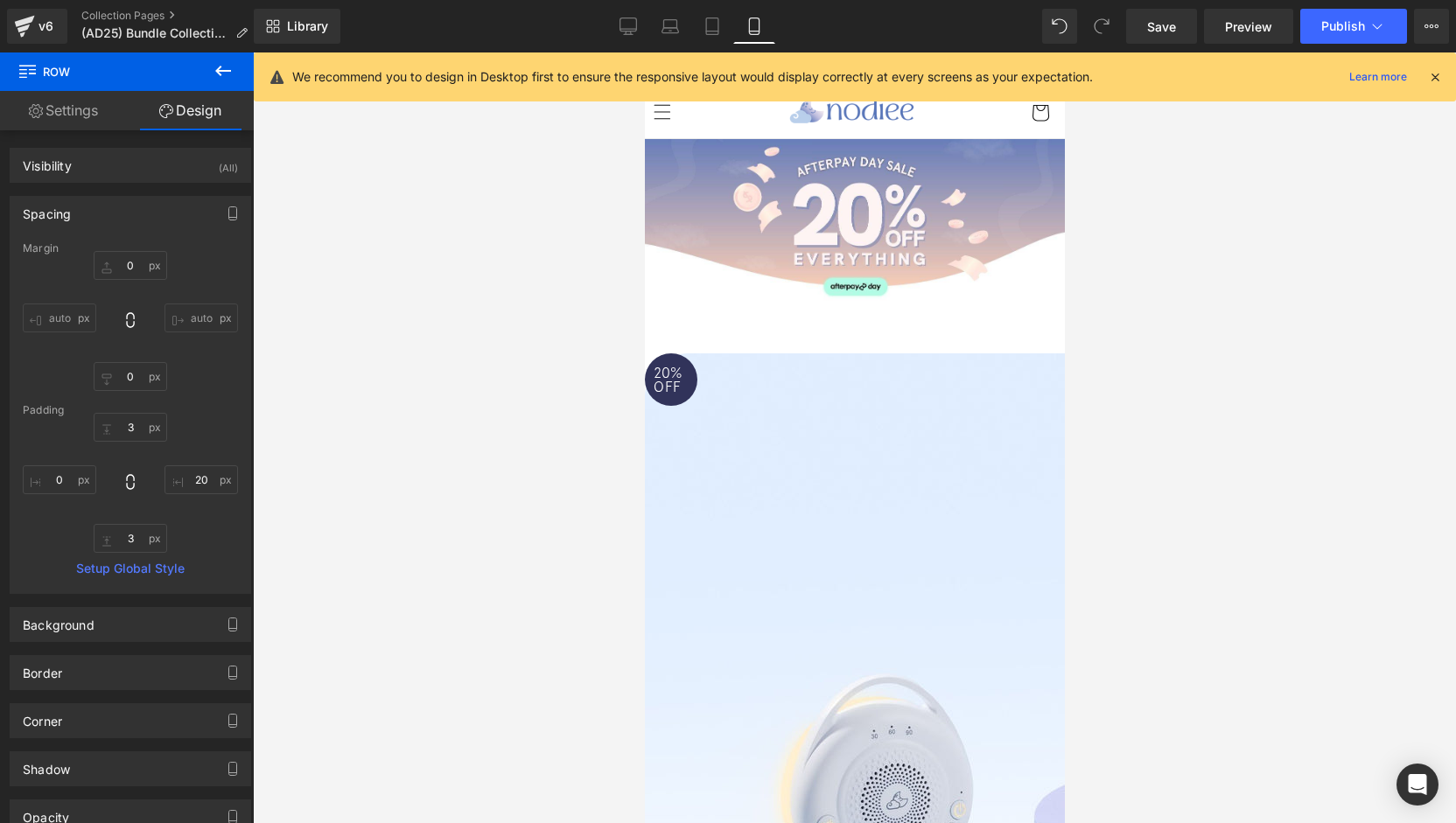
click at [644, 52] on span "Row" at bounding box center [644, 52] width 0 height 0
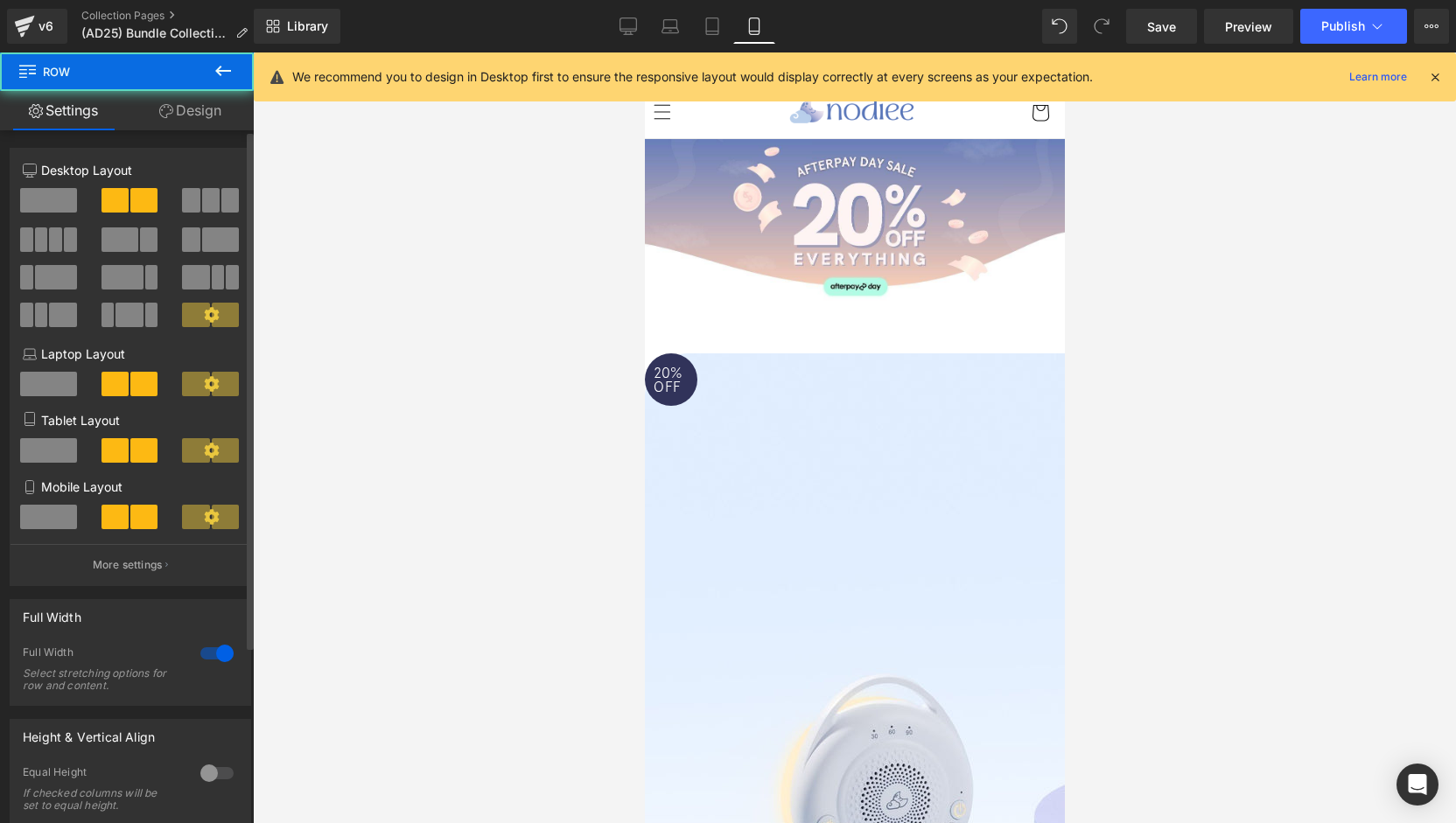
click at [223, 646] on div at bounding box center [217, 653] width 42 height 28
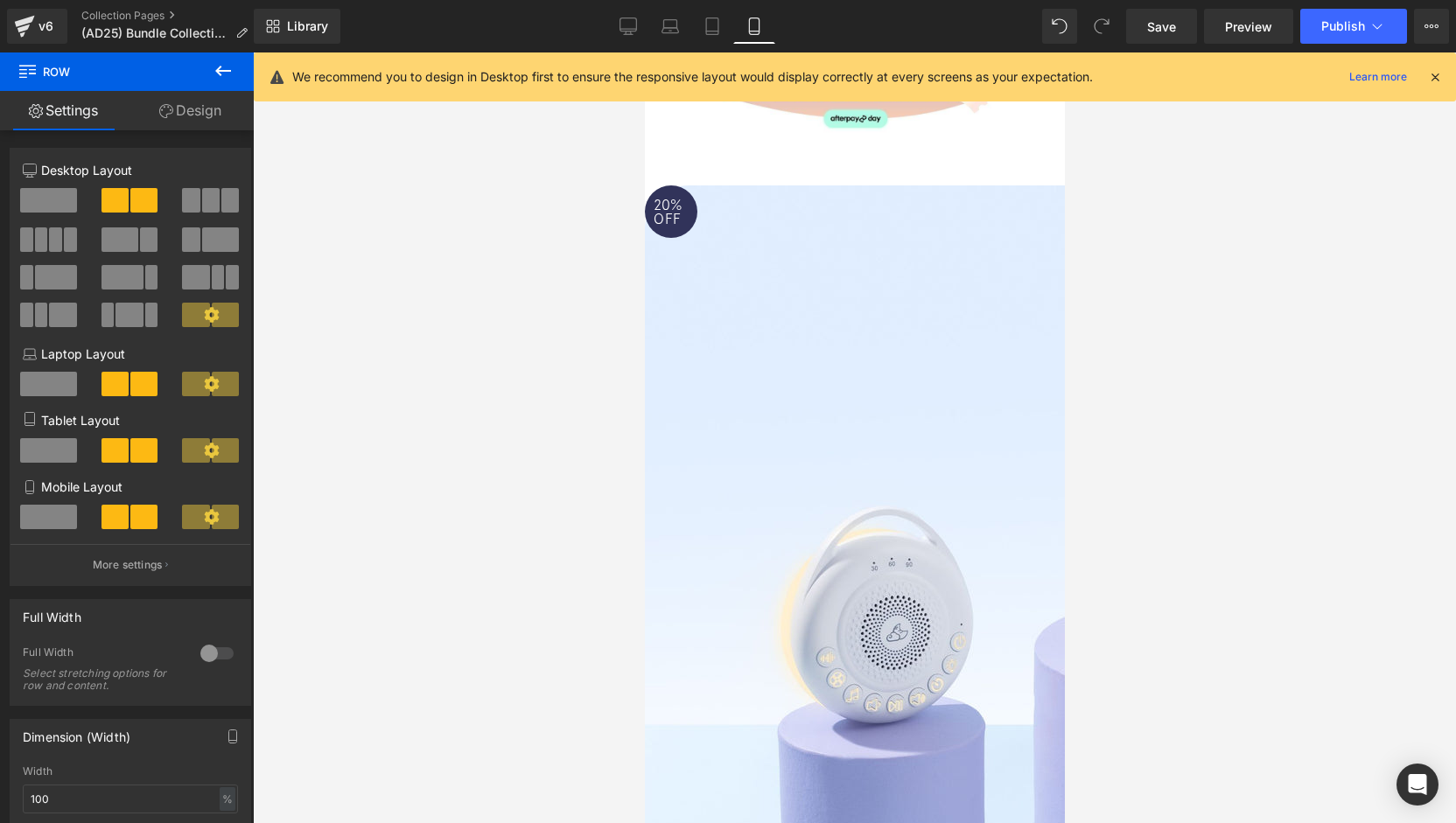
scroll to position [175, 0]
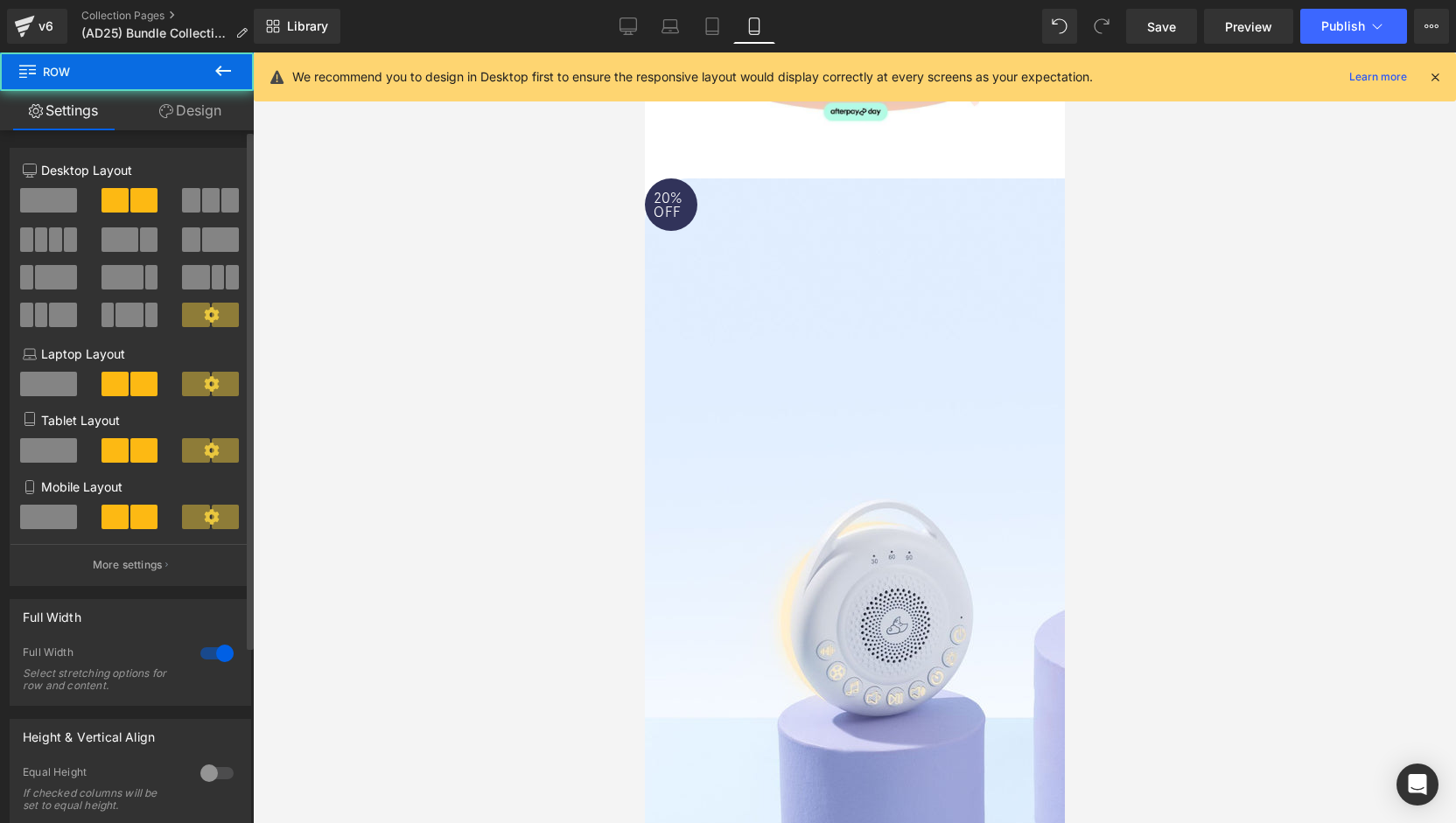
click at [227, 657] on div at bounding box center [217, 653] width 42 height 28
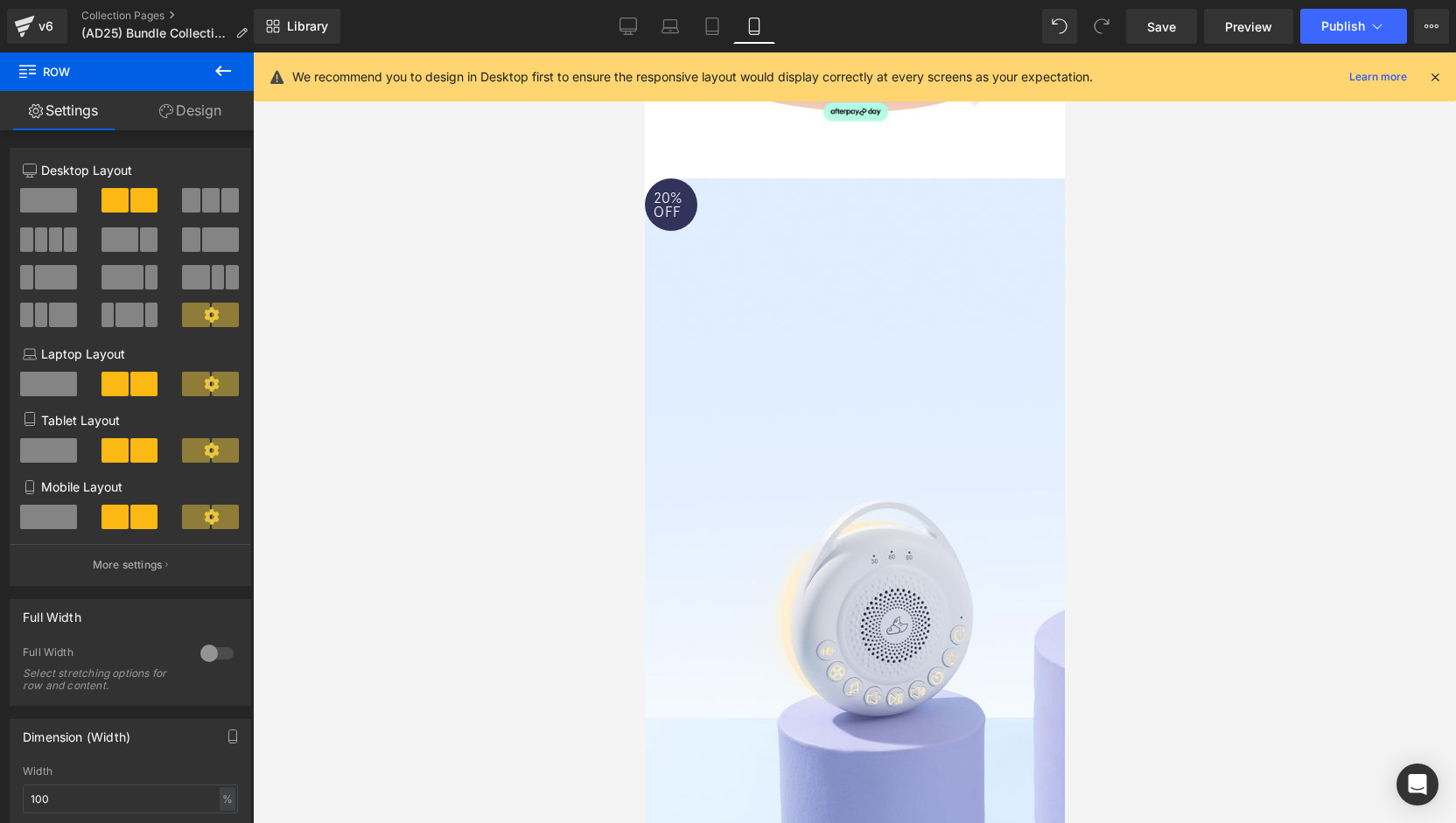
scroll to position [87, 0]
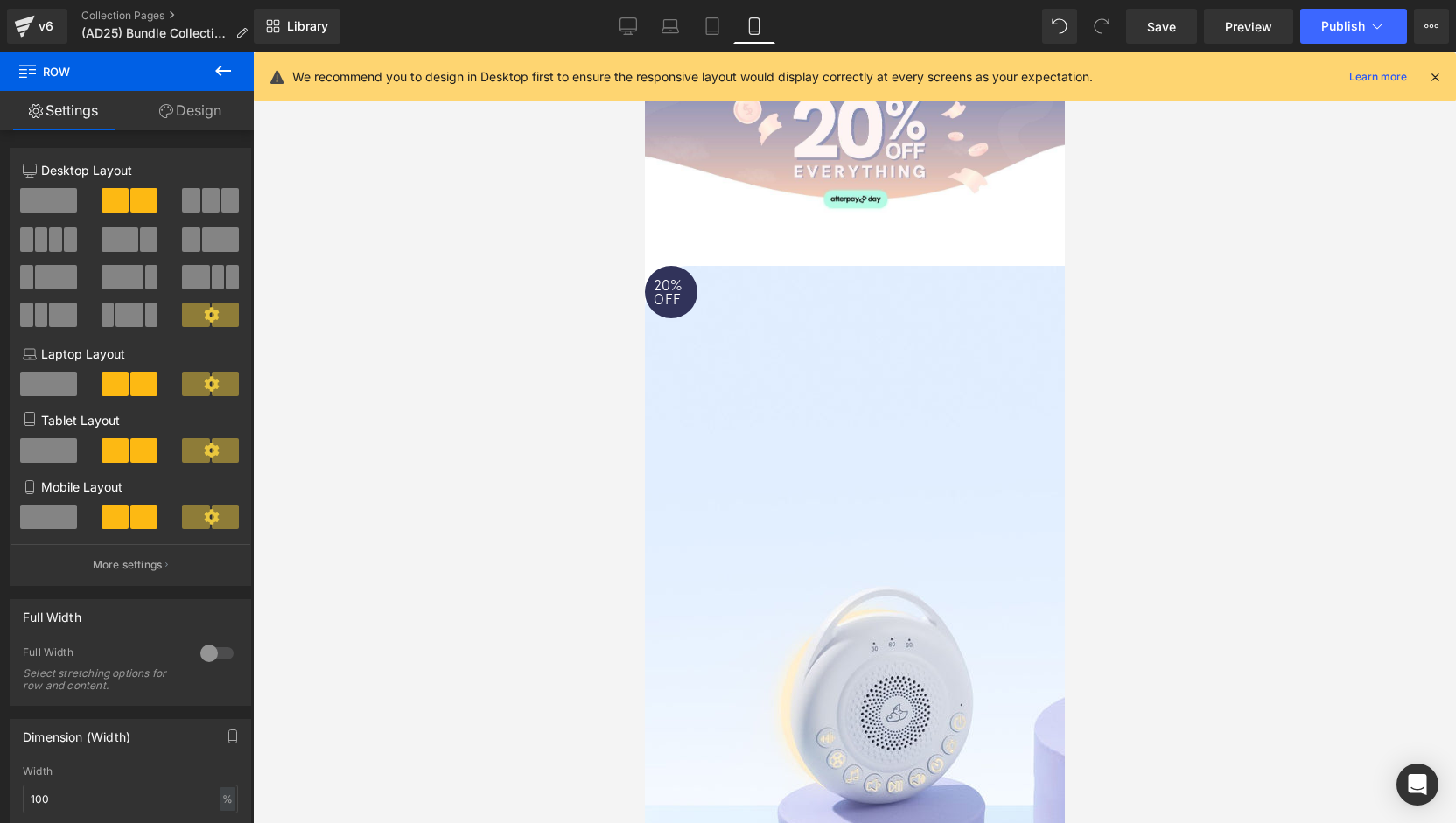
click at [644, 52] on link at bounding box center [644, 52] width 0 height 0
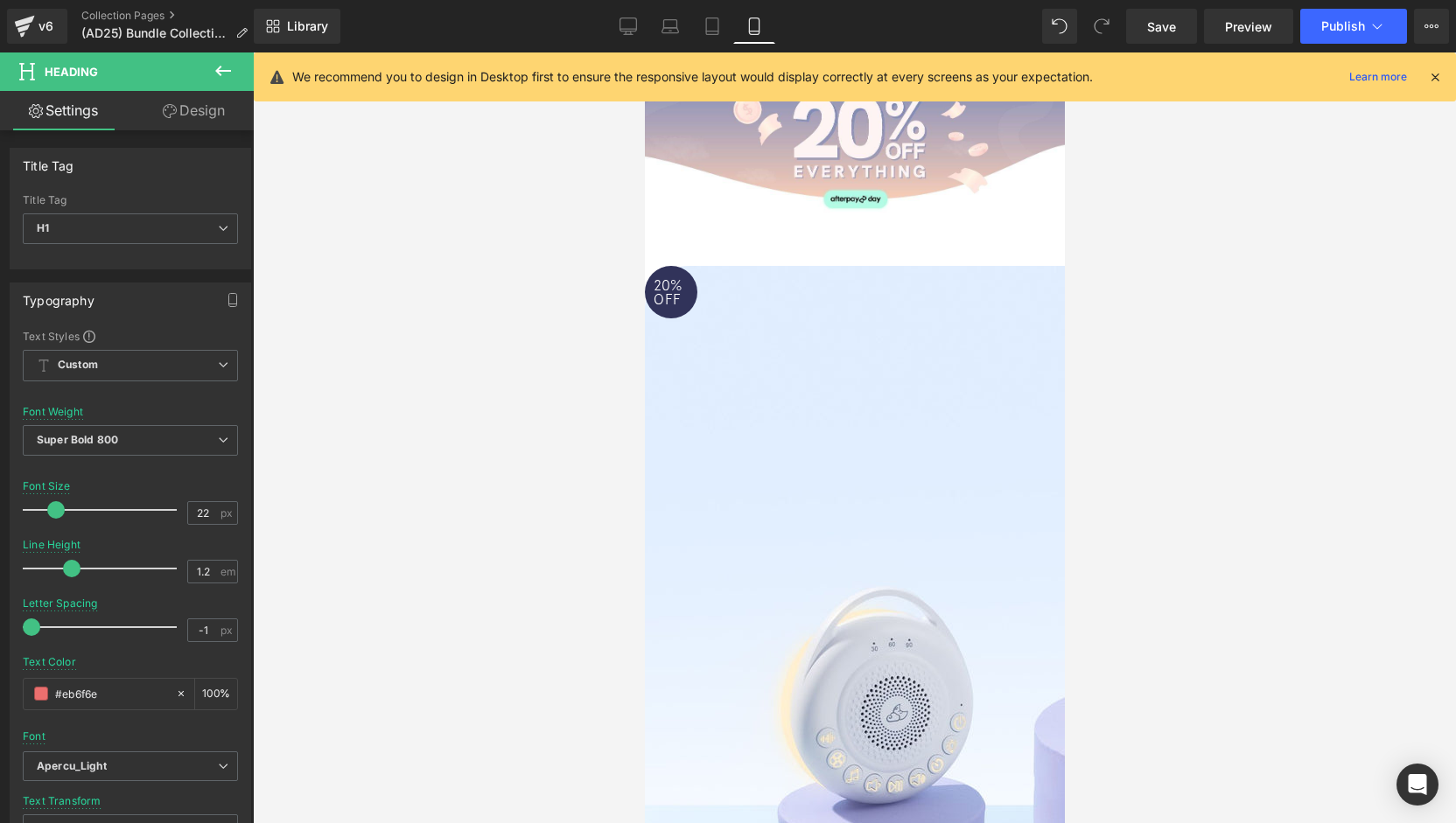
click at [644, 52] on link at bounding box center [644, 52] width 0 height 0
click at [502, 552] on div at bounding box center [854, 437] width 1203 height 771
click at [644, 52] on icon at bounding box center [644, 52] width 0 height 0
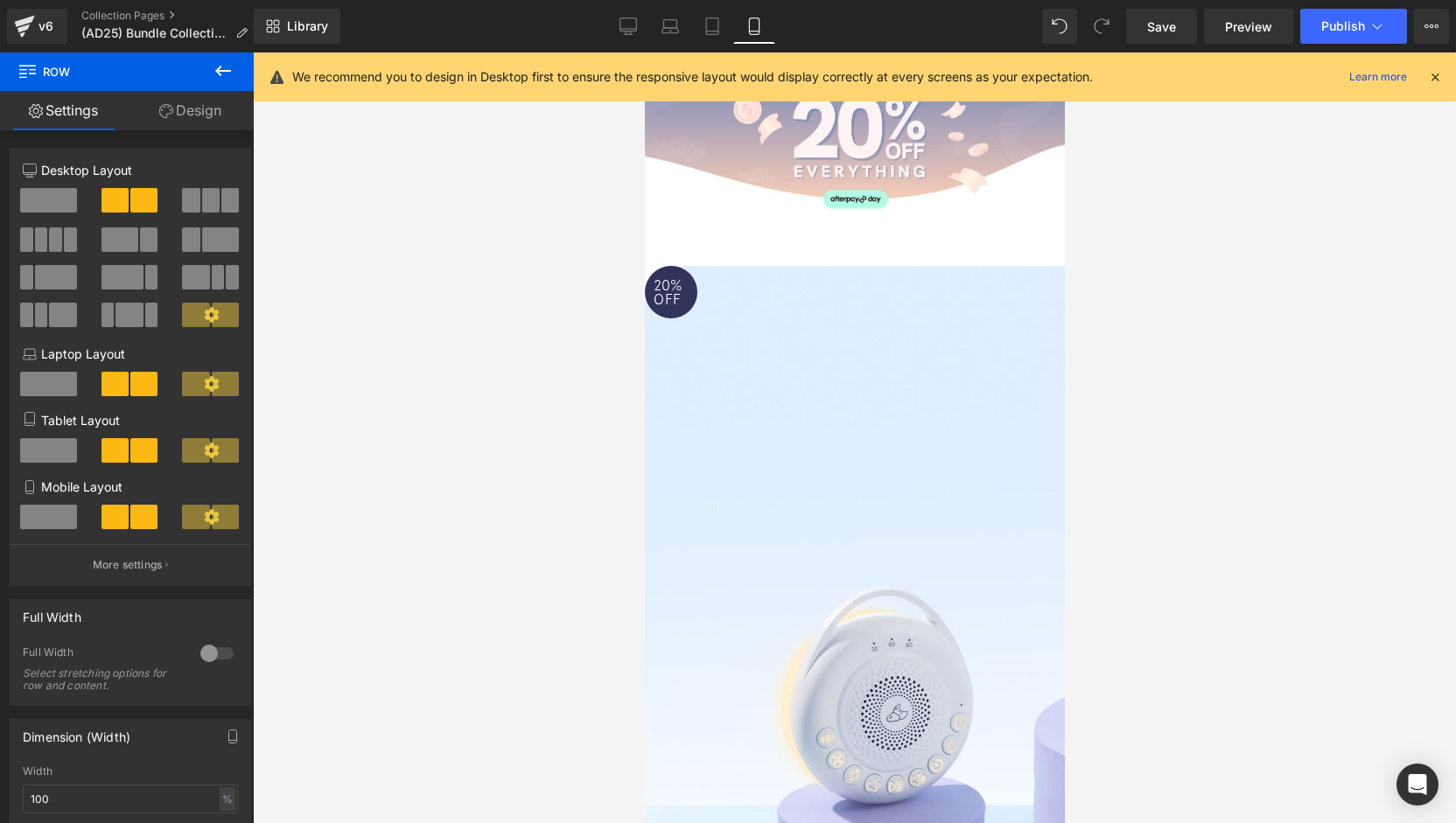
click at [644, 52] on icon at bounding box center [644, 52] width 0 height 0
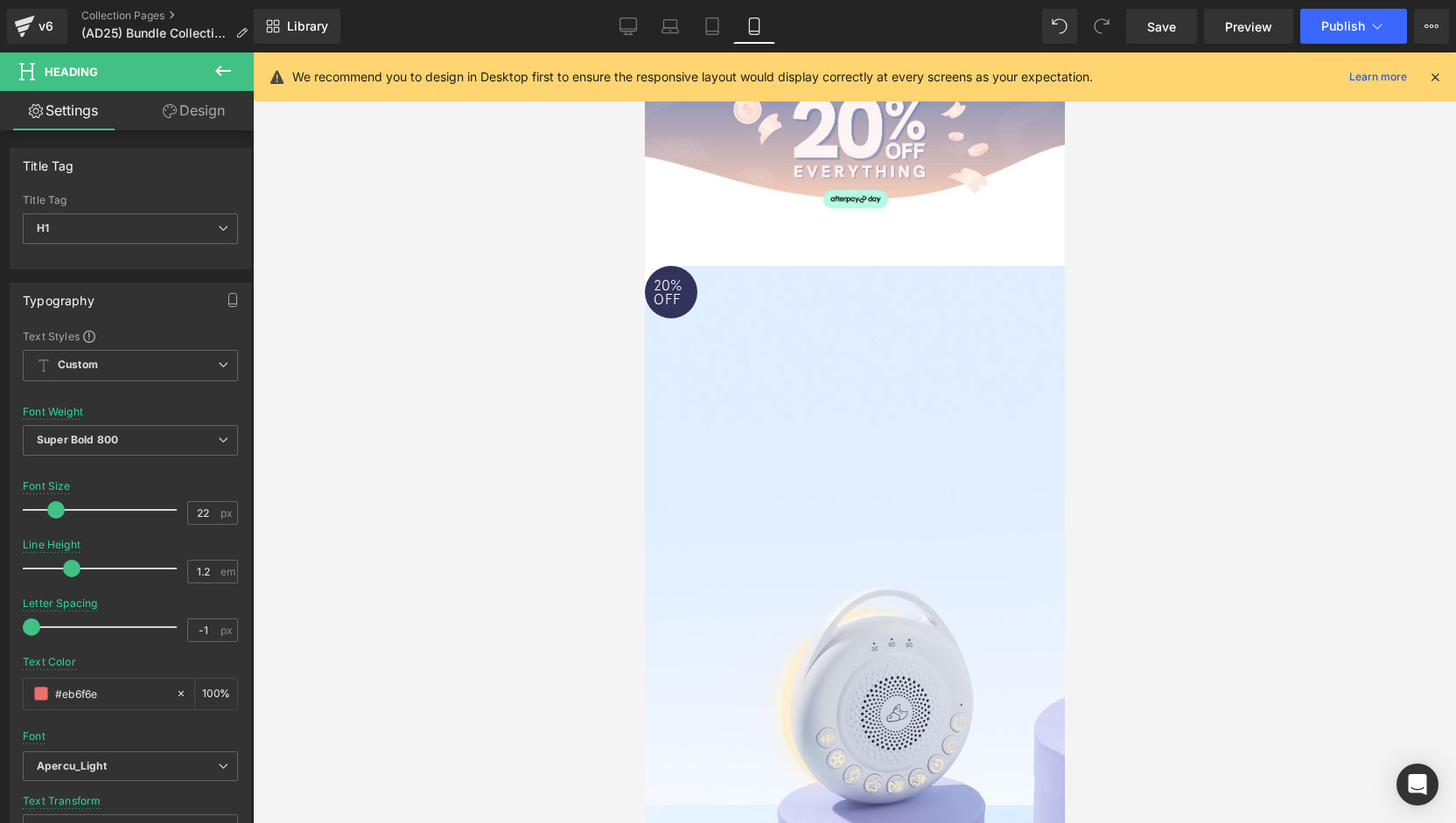
click at [644, 52] on icon at bounding box center [644, 52] width 0 height 0
click at [1412, 399] on div at bounding box center [854, 437] width 1203 height 771
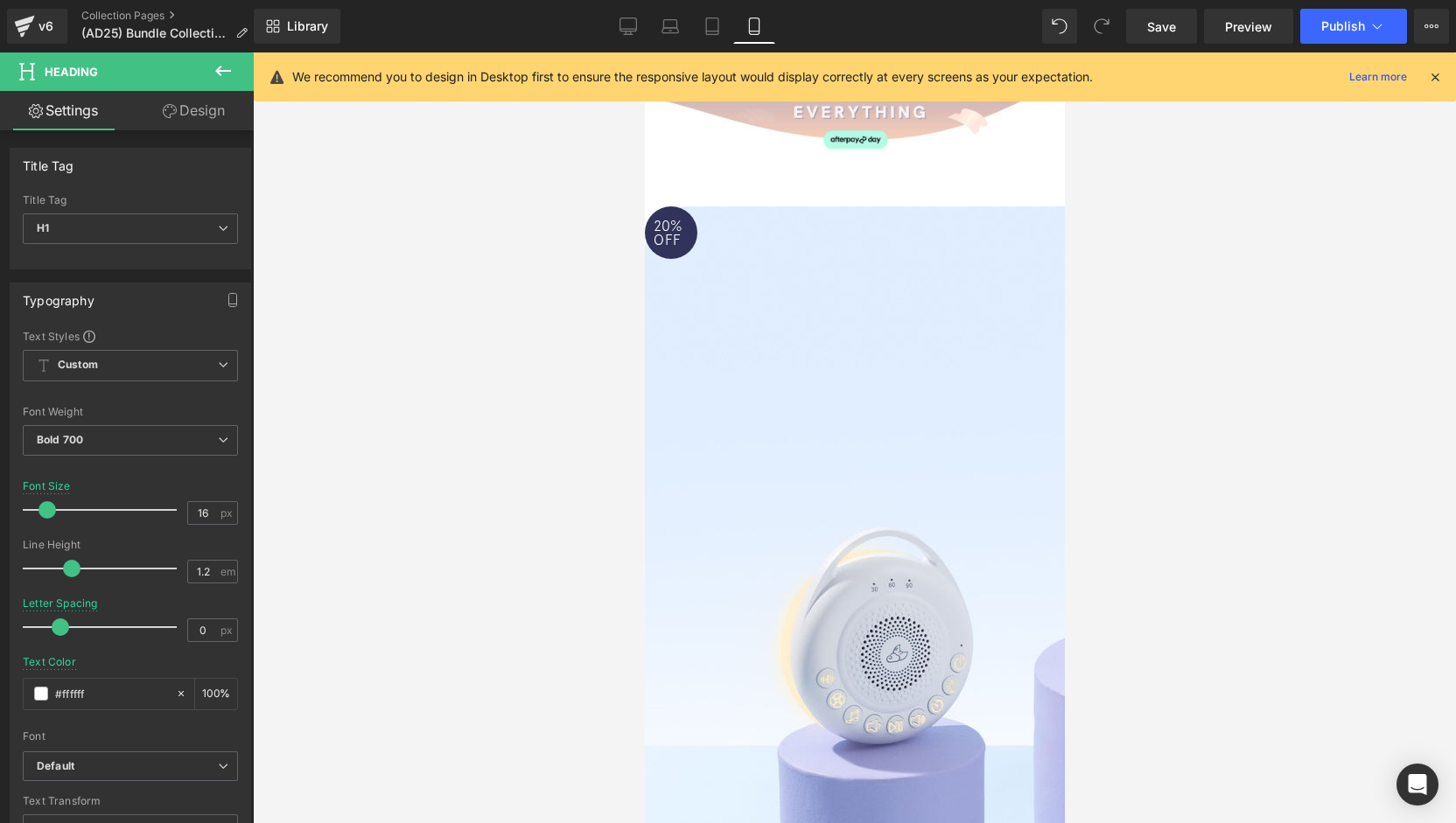
scroll to position [175, 0]
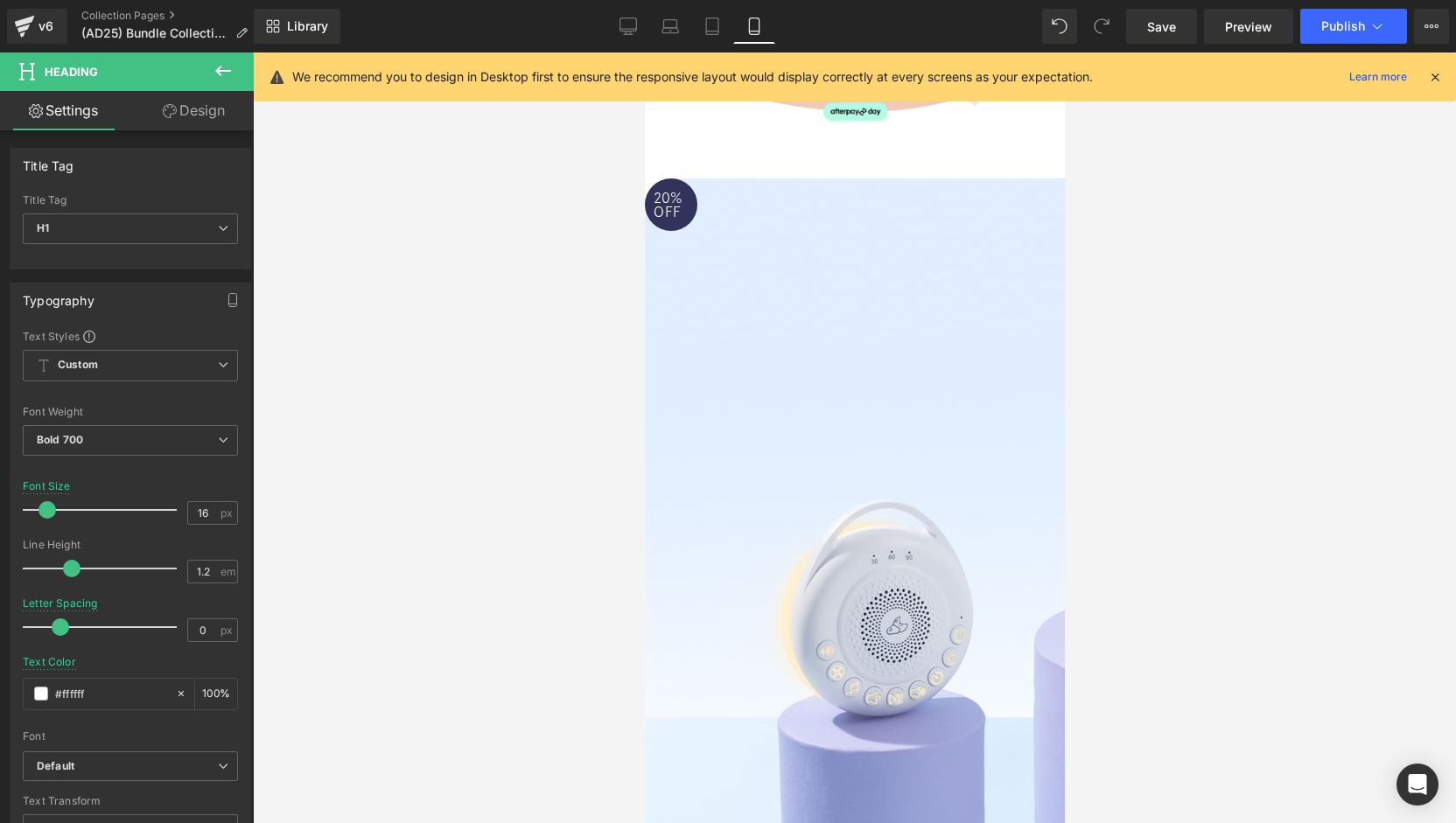
click at [644, 52] on icon at bounding box center [644, 52] width 0 height 0
click at [761, 756] on div "Rendering Content" at bounding box center [728, 754] width 107 height 19
click at [769, 756] on div "Rendering Content" at bounding box center [728, 754] width 107 height 19
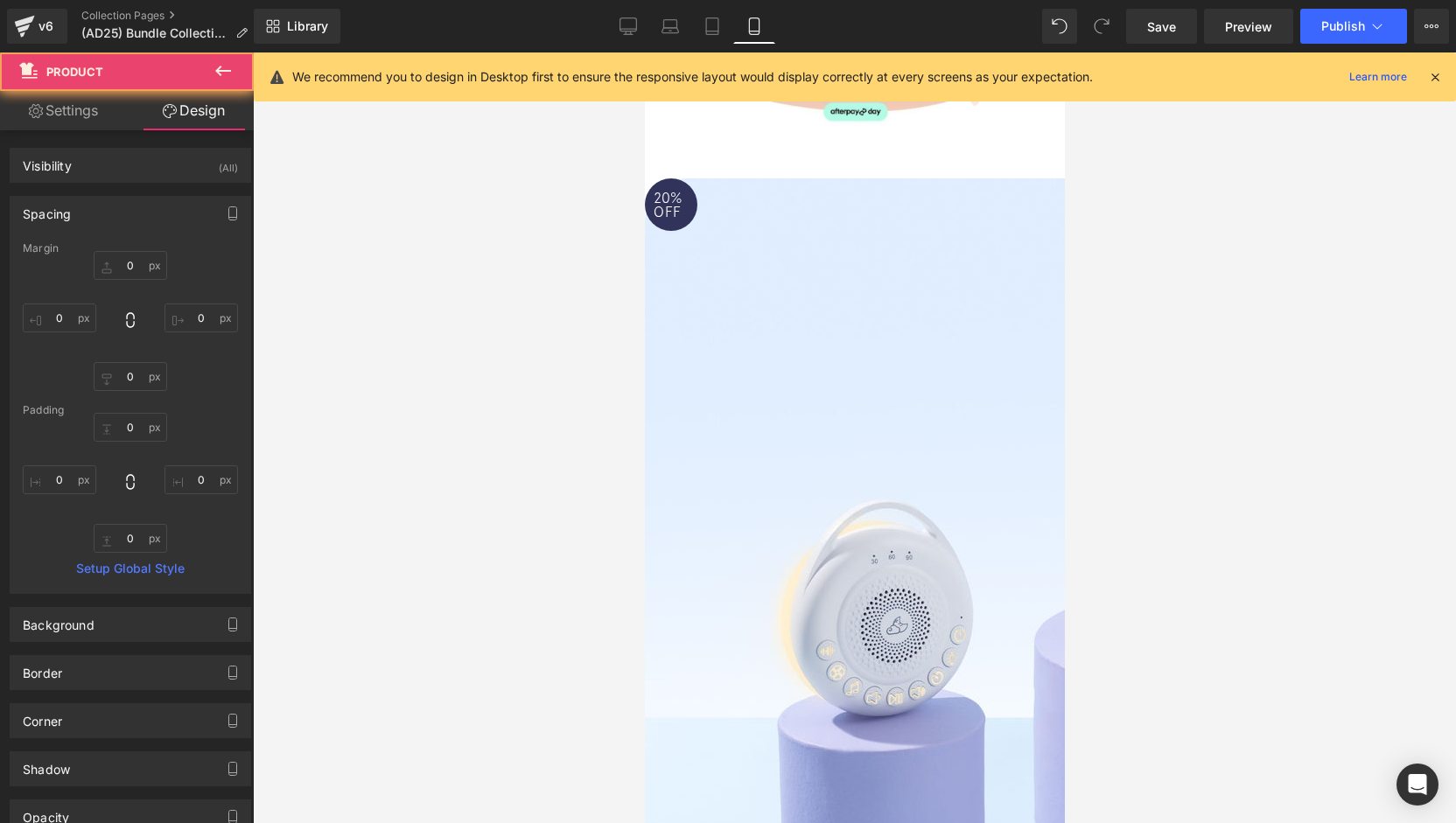
click at [747, 755] on div "Rendering Content" at bounding box center [728, 754] width 107 height 19
click at [754, 756] on div "Rendering Content" at bounding box center [728, 754] width 107 height 19
click at [772, 755] on div "Rendering Content" at bounding box center [728, 754] width 107 height 19
click at [775, 755] on div "Rendering Content" at bounding box center [728, 754] width 107 height 19
click at [546, 677] on div at bounding box center [854, 437] width 1203 height 771
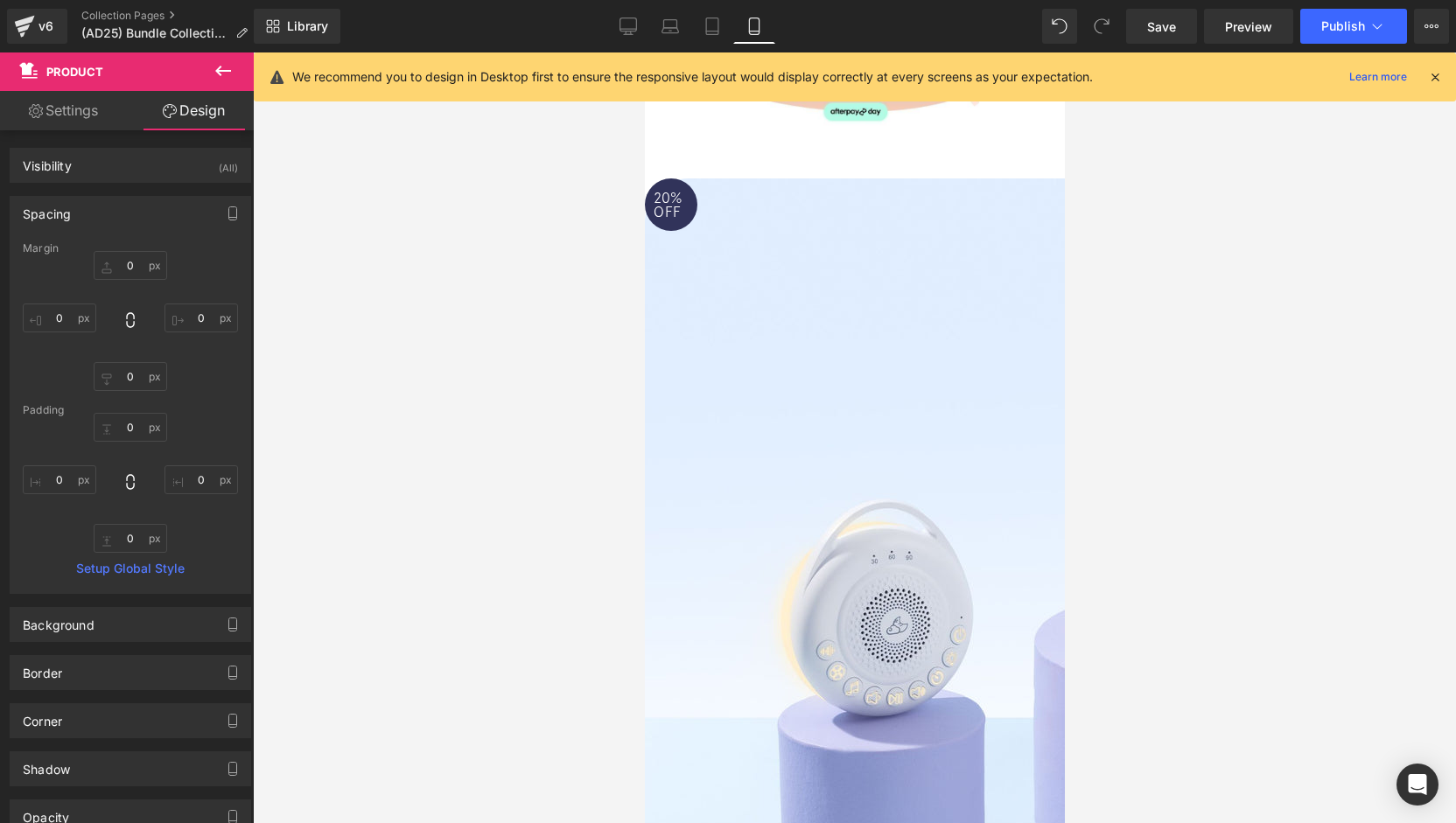
click at [774, 756] on div "Rendering Content" at bounding box center [728, 754] width 107 height 19
click at [751, 757] on div "Rendering Content" at bounding box center [728, 754] width 107 height 19
click at [579, 753] on div at bounding box center [854, 437] width 1203 height 771
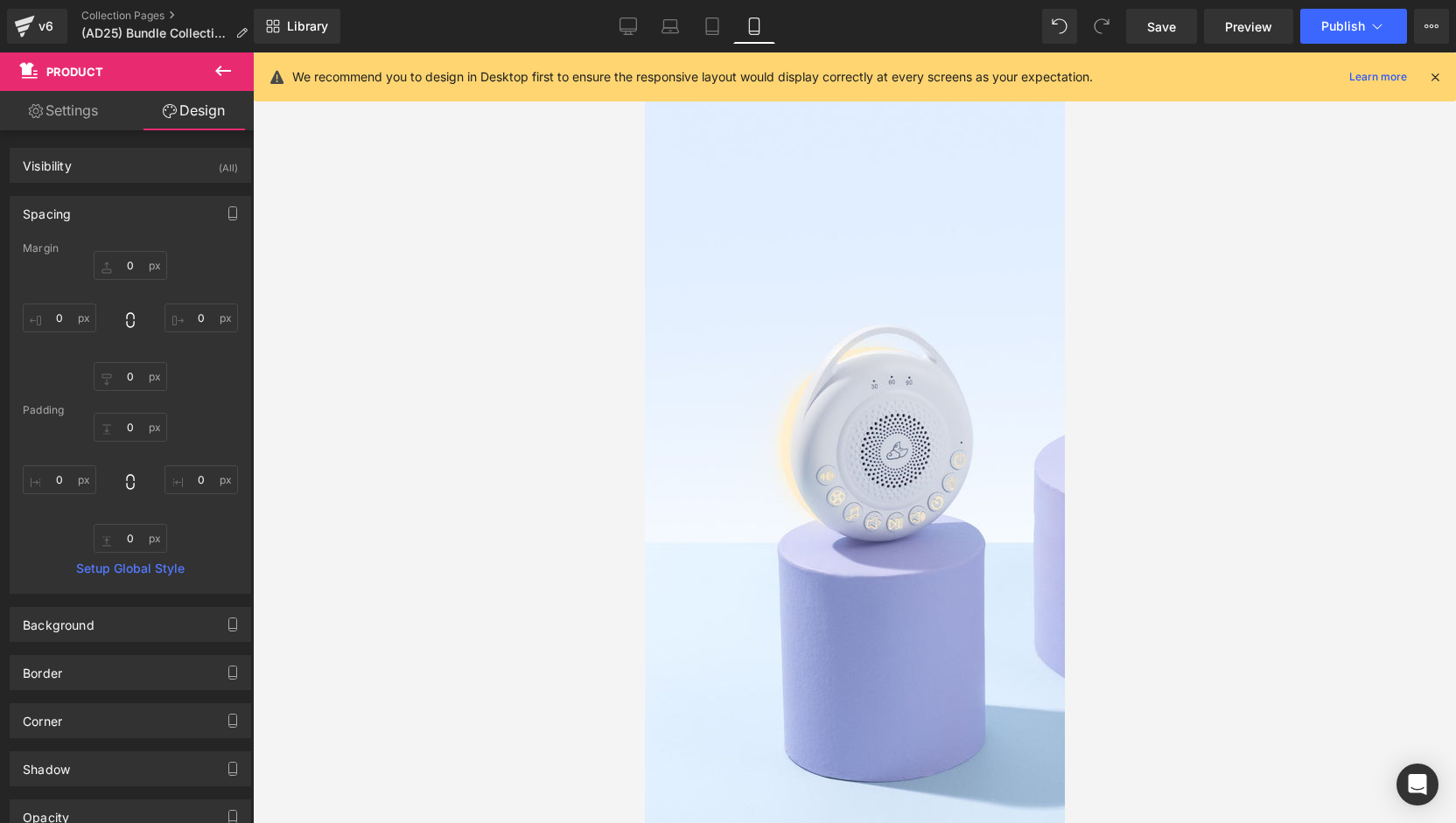
click at [644, 52] on span "Heading" at bounding box center [644, 52] width 0 height 0
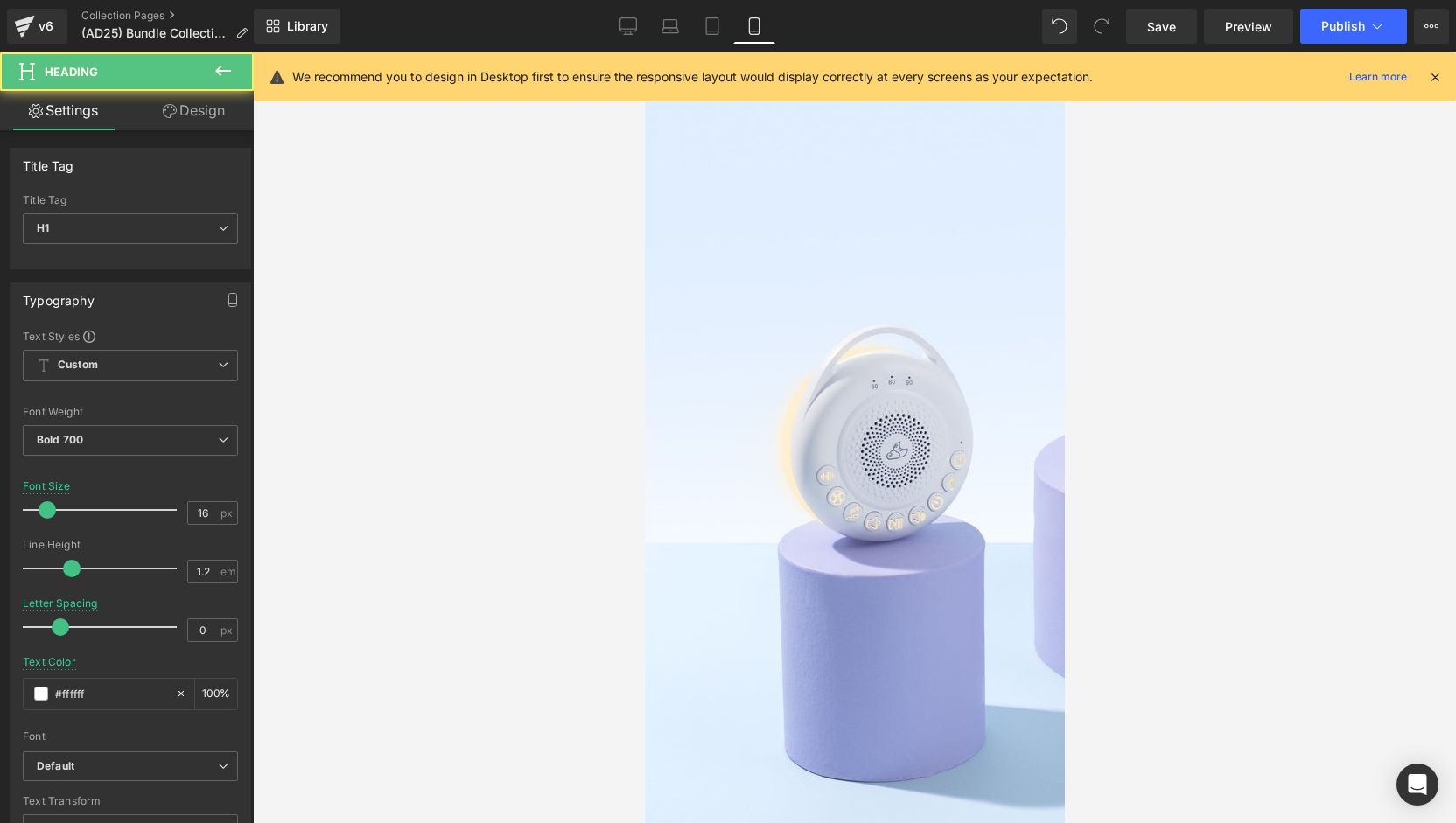
click at [644, 52] on icon at bounding box center [644, 52] width 0 height 0
click at [1071, 530] on div at bounding box center [854, 437] width 1203 height 771
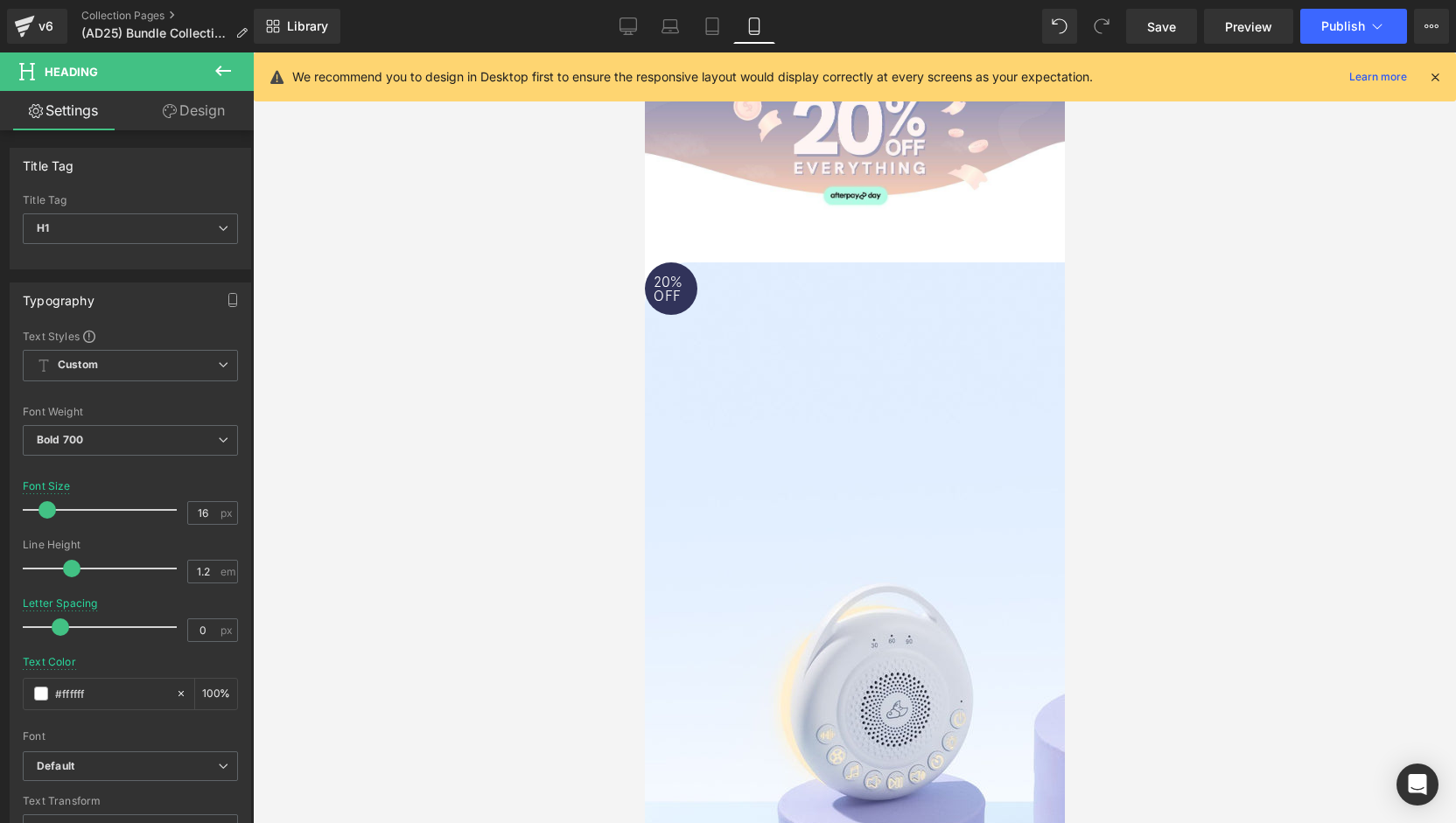
scroll to position [87, 0]
click at [1141, 33] on link "Save" at bounding box center [1161, 26] width 71 height 35
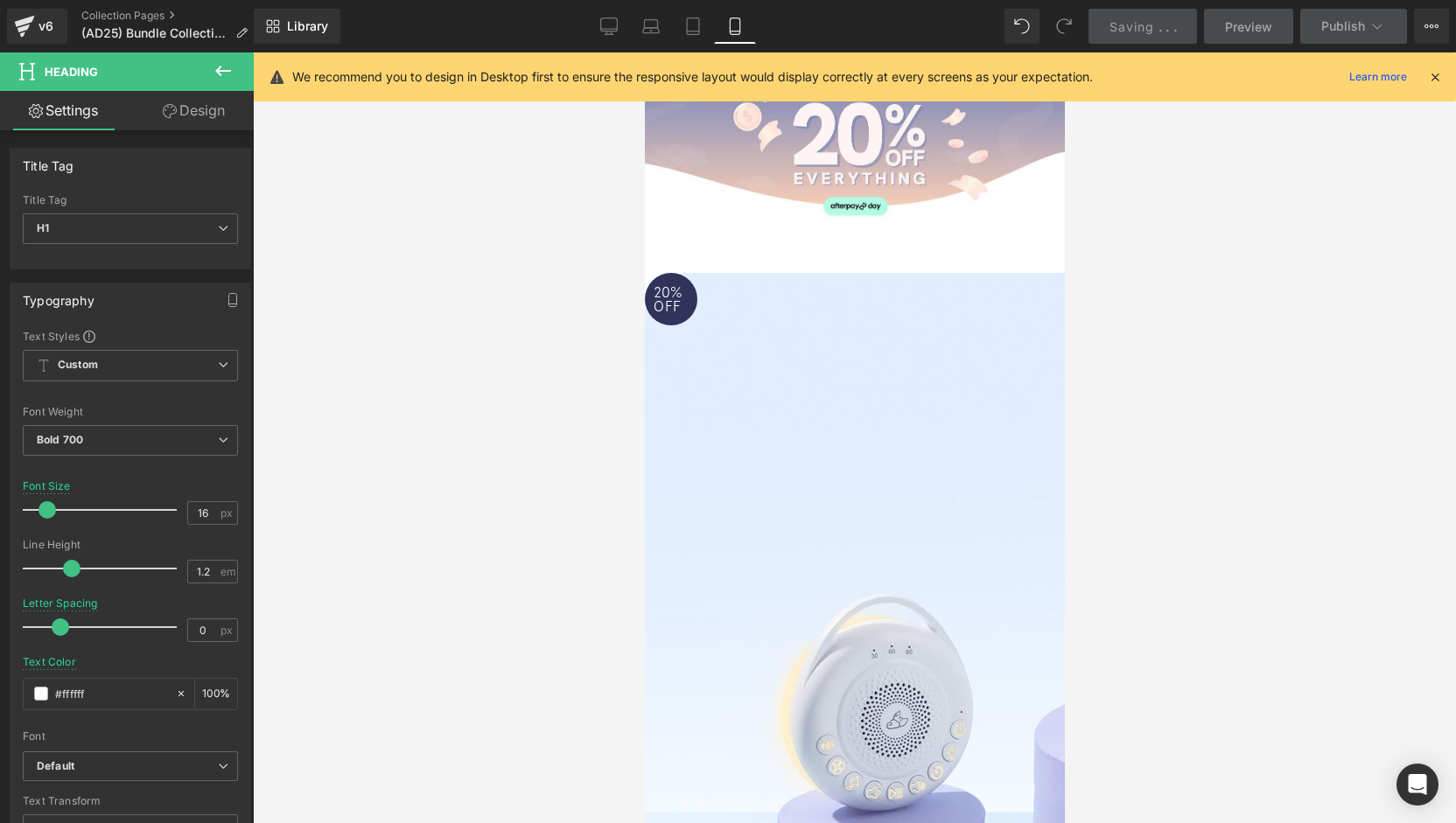
scroll to position [0, 0]
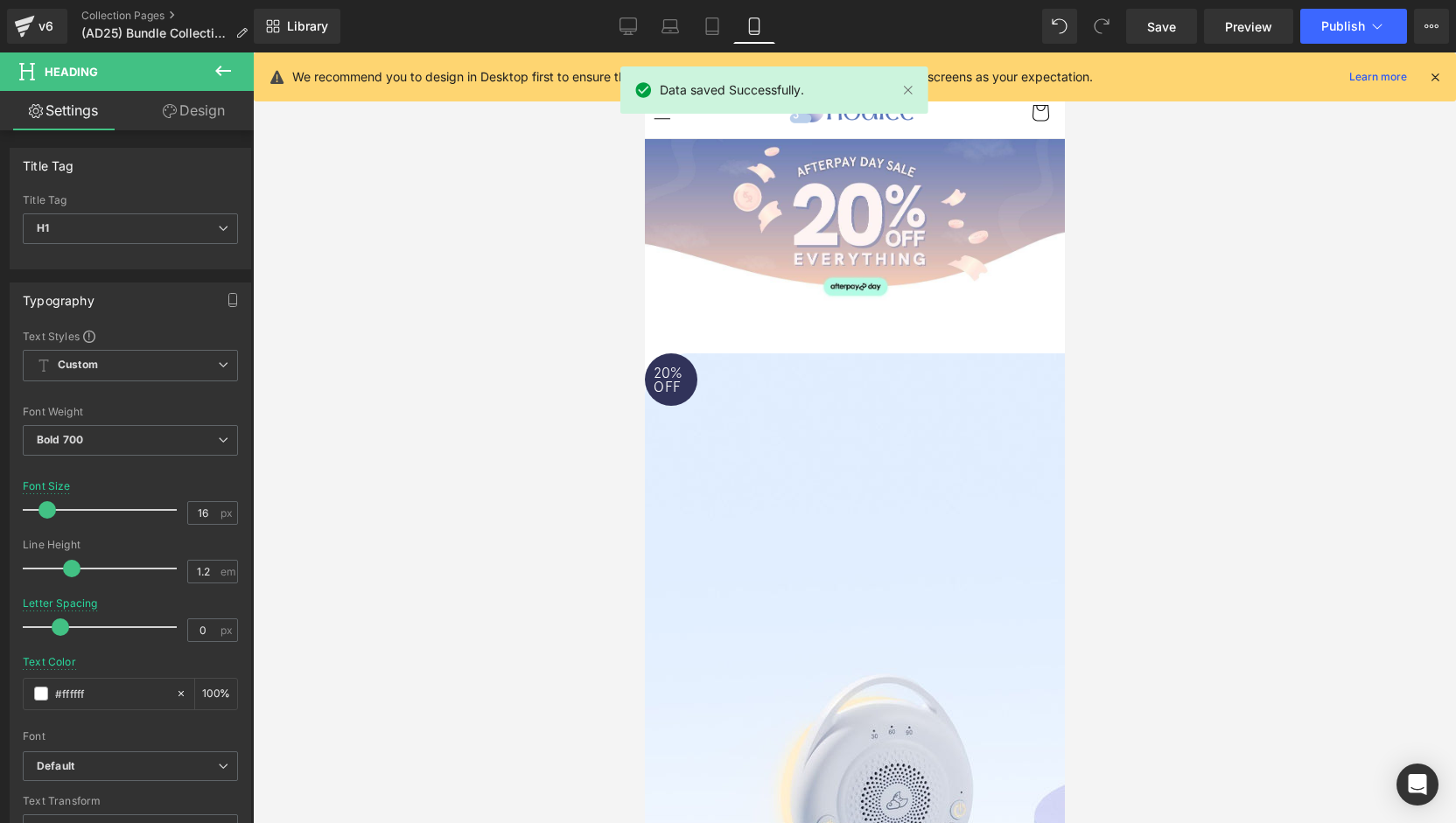
drag, startPoint x: 628, startPoint y: 32, endPoint x: 630, endPoint y: 46, distance: 14.1
click at [628, 31] on icon at bounding box center [628, 26] width 17 height 17
type input "28"
type input "-1"
type input "100"
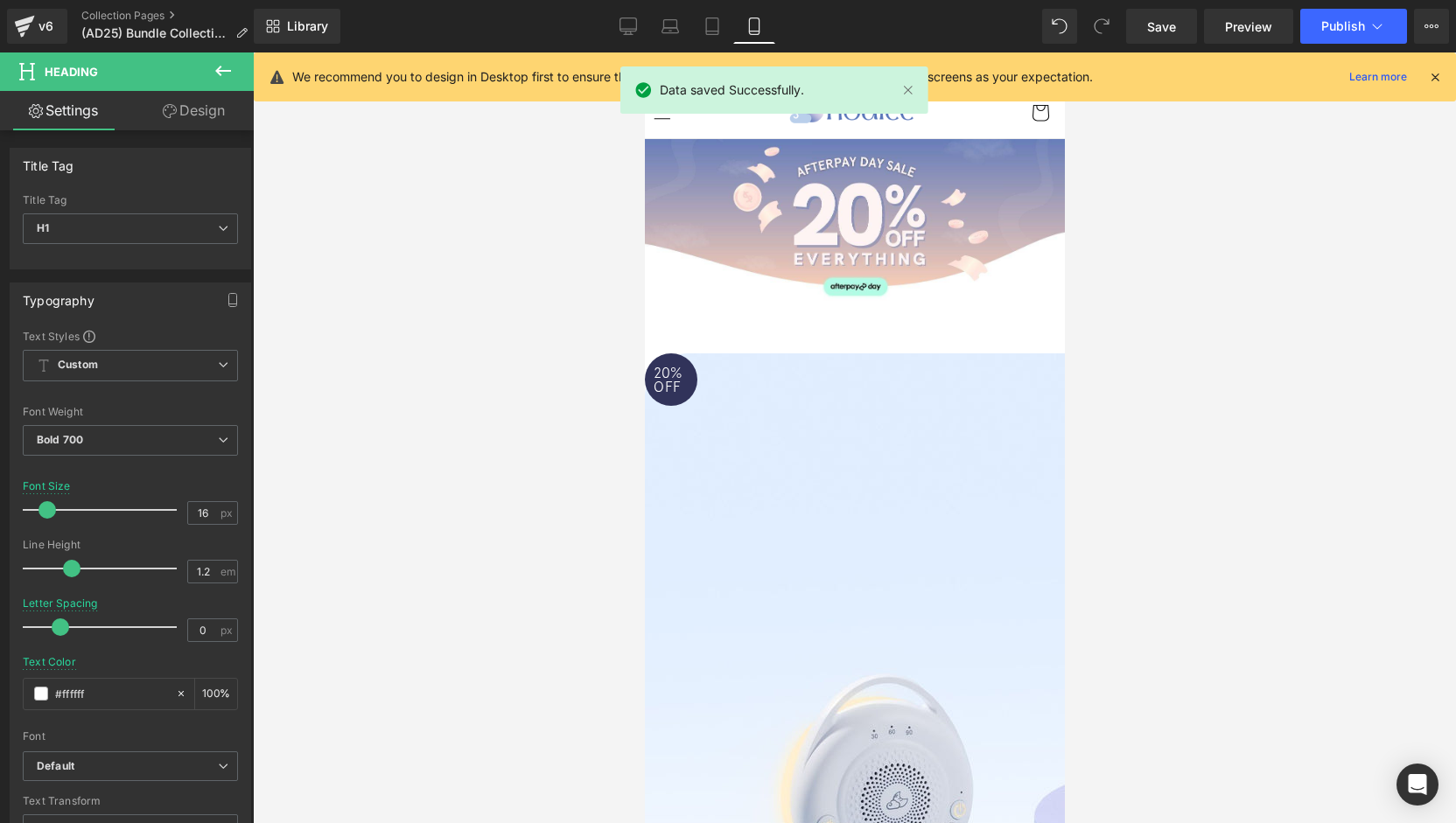
type input "100"
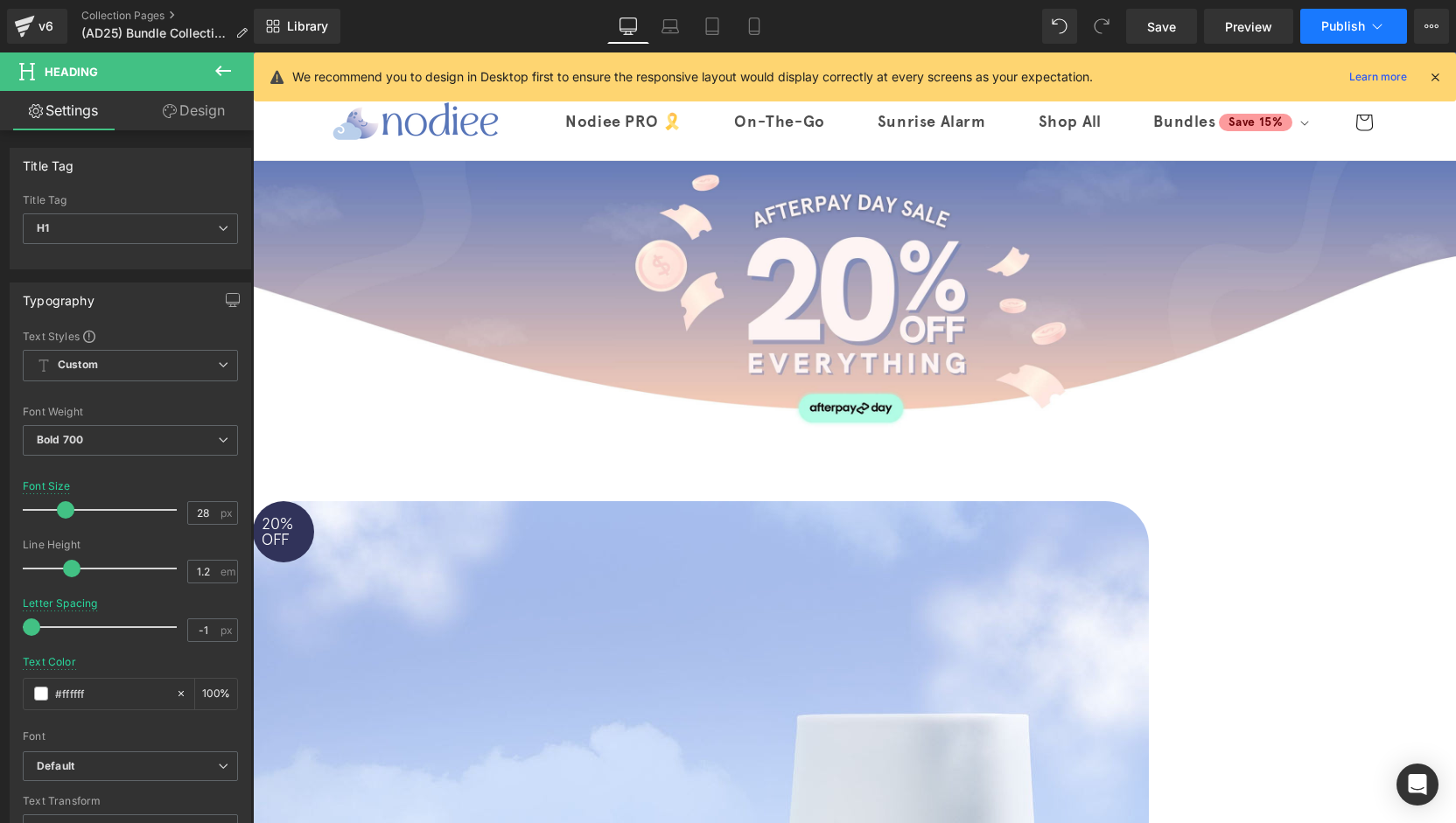
click at [1381, 22] on icon at bounding box center [1378, 26] width 17 height 17
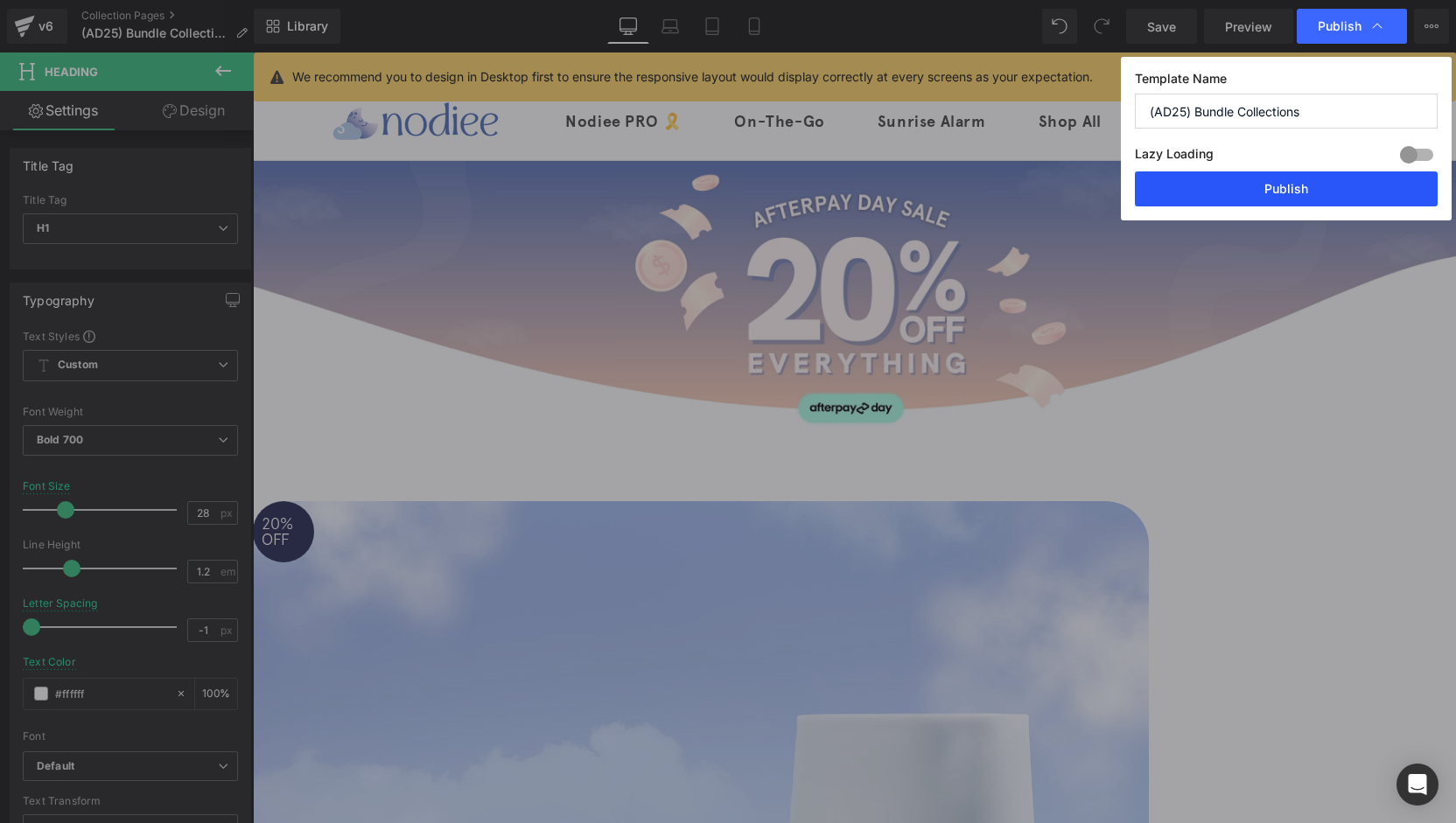
click at [1286, 193] on button "Publish" at bounding box center [1286, 189] width 303 height 35
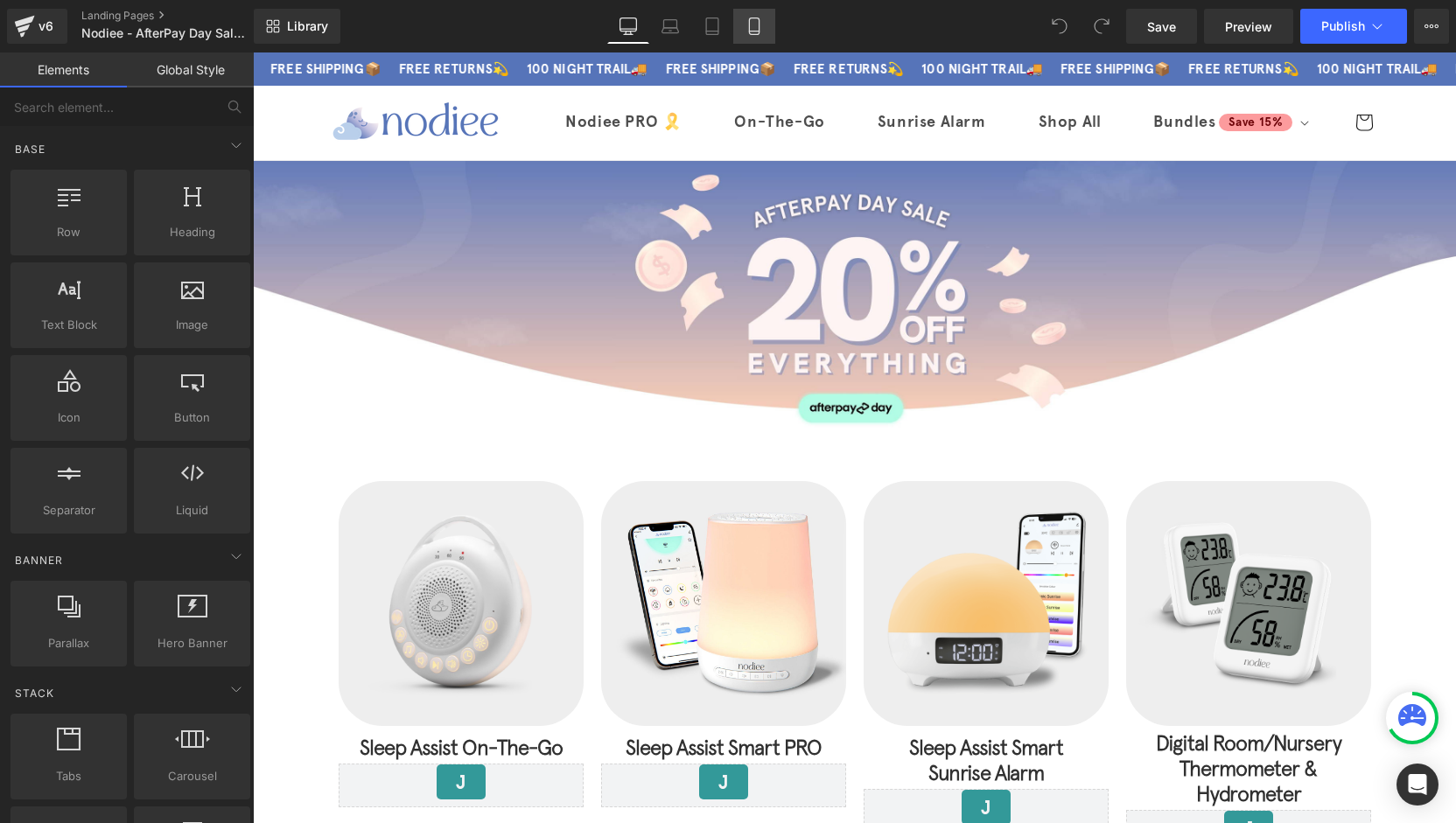
click at [771, 18] on link "Mobile" at bounding box center [754, 26] width 42 height 35
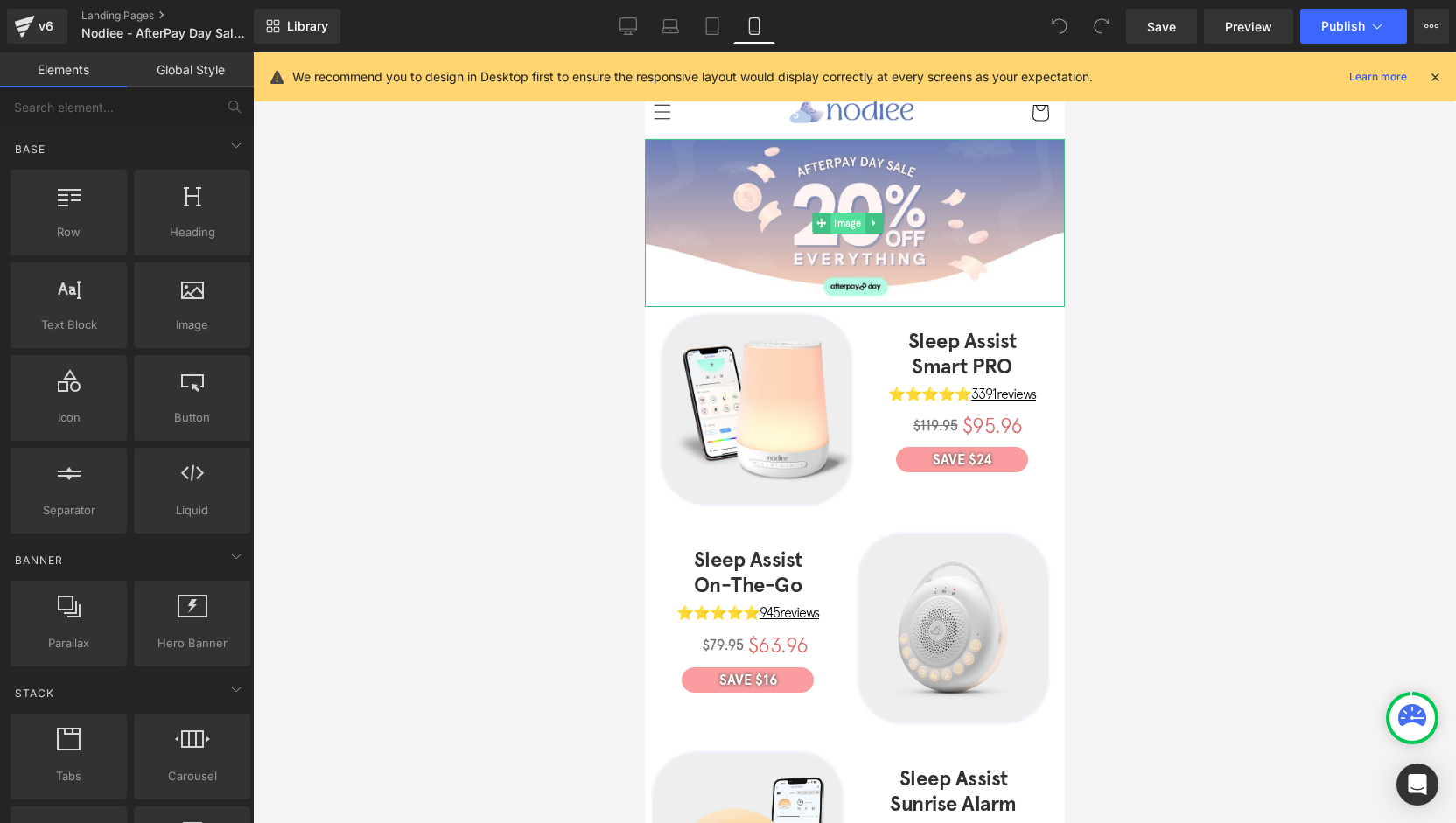
click at [847, 216] on span "Image" at bounding box center [847, 223] width 35 height 21
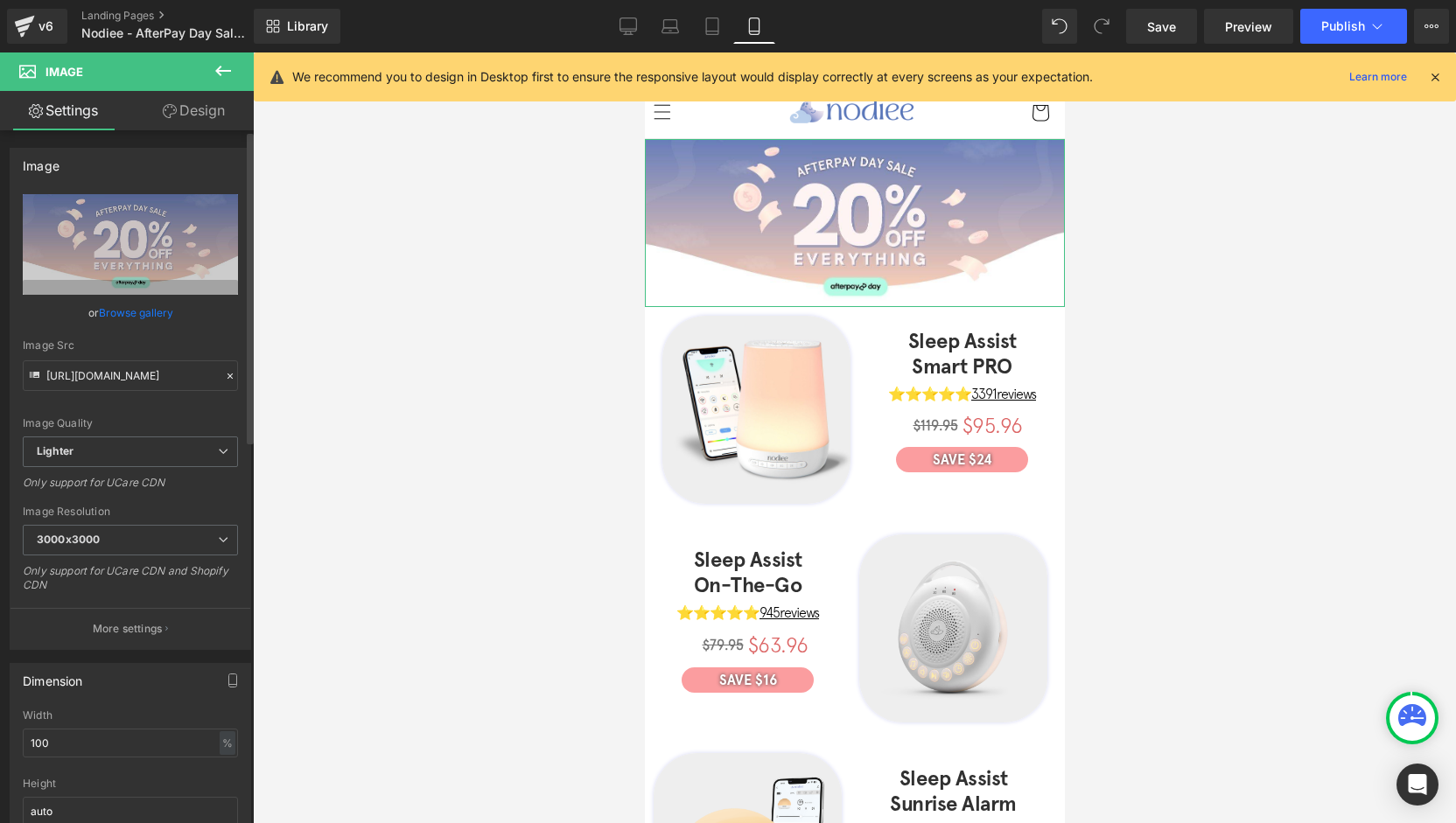
click at [151, 317] on link "Browse gallery" at bounding box center [135, 313] width 74 height 31
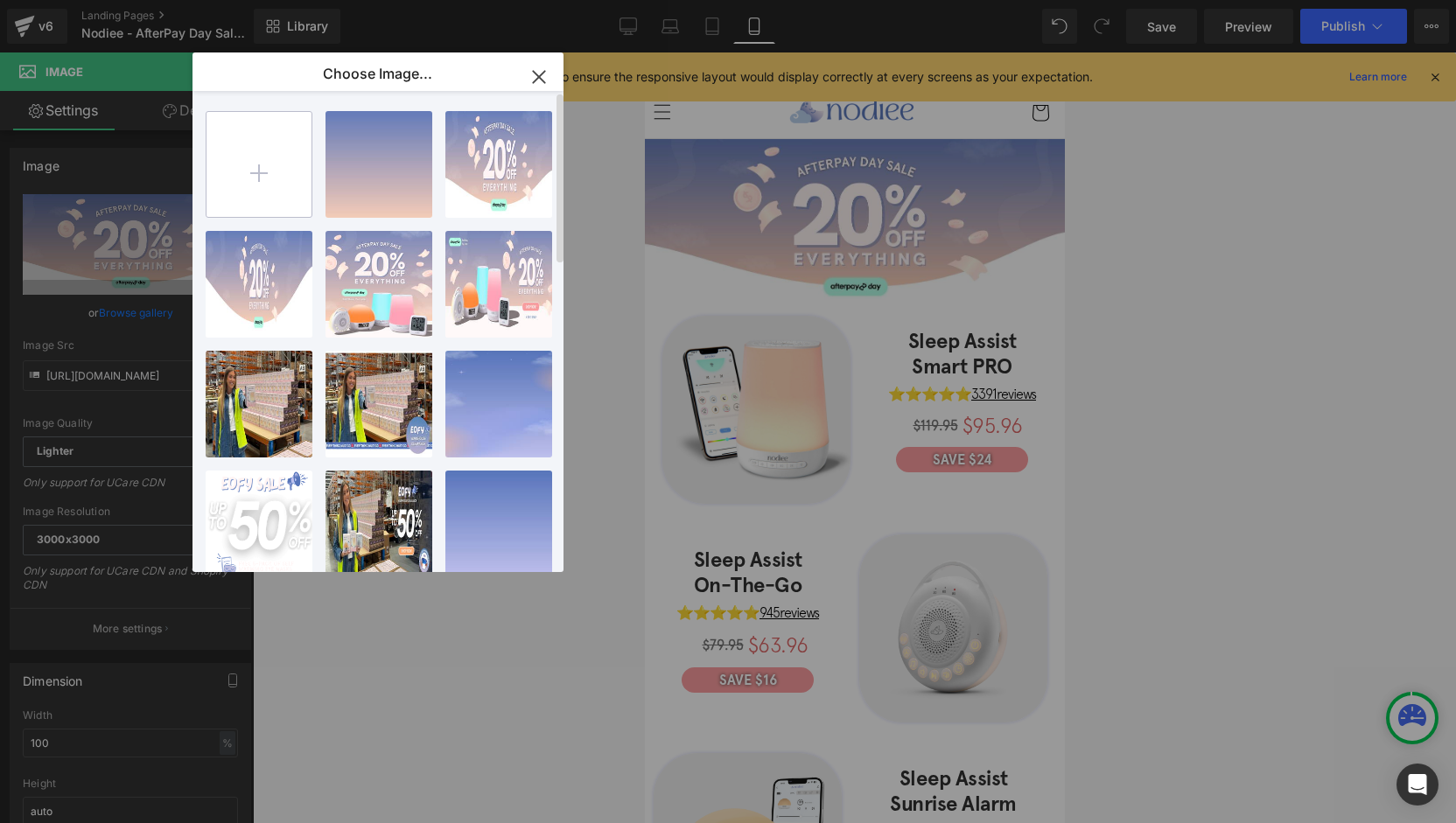
click at [256, 203] on input "file" at bounding box center [258, 164] width 105 height 105
type input "C:\fakepath\Collections Banners - mobile .png"
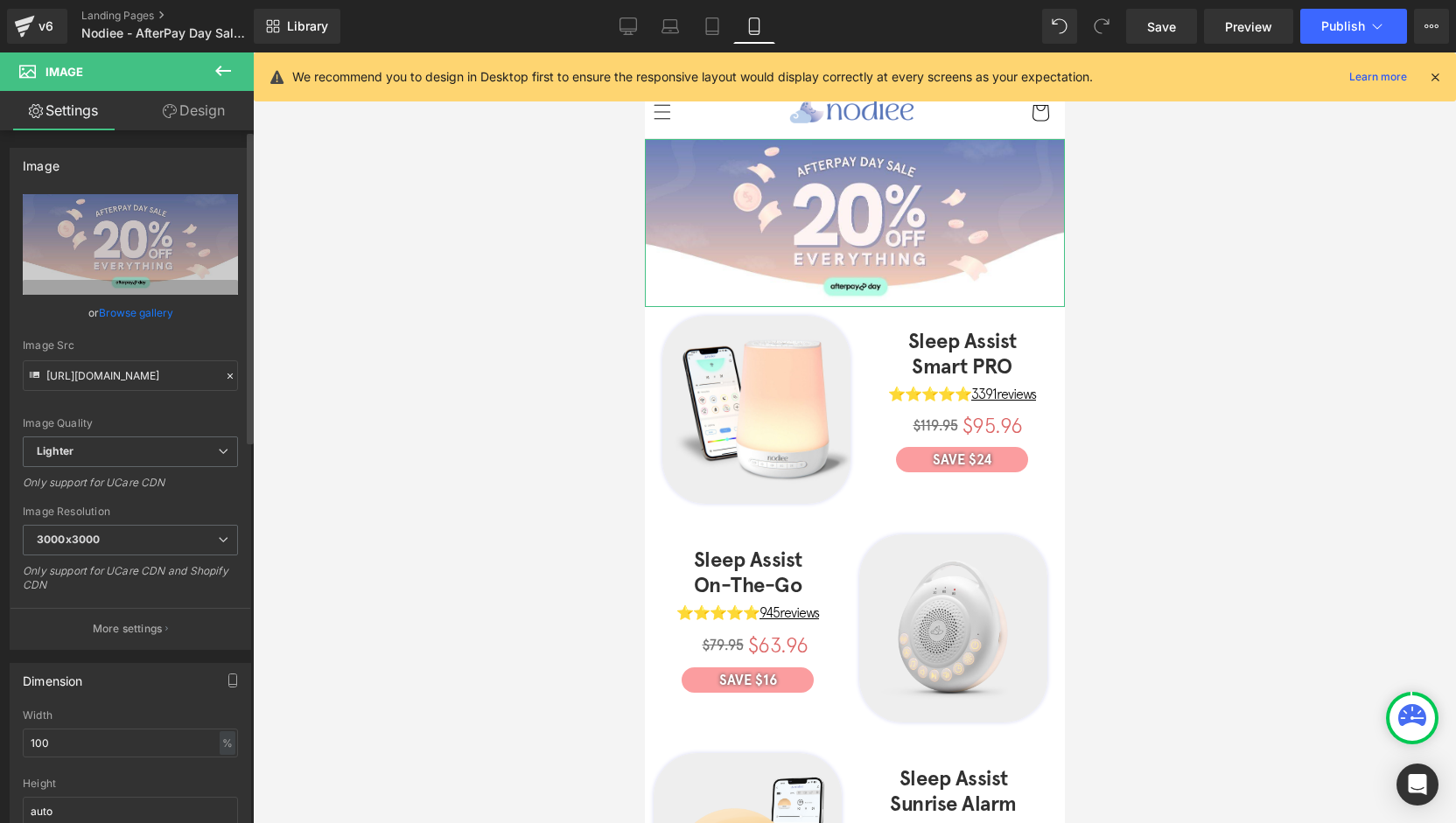
click at [150, 0] on div "Image You are previewing how the will restyle your page. You can not edit Eleme…" at bounding box center [728, 0] width 1456 height 0
click at [147, 309] on link "Browse gallery" at bounding box center [135, 313] width 74 height 31
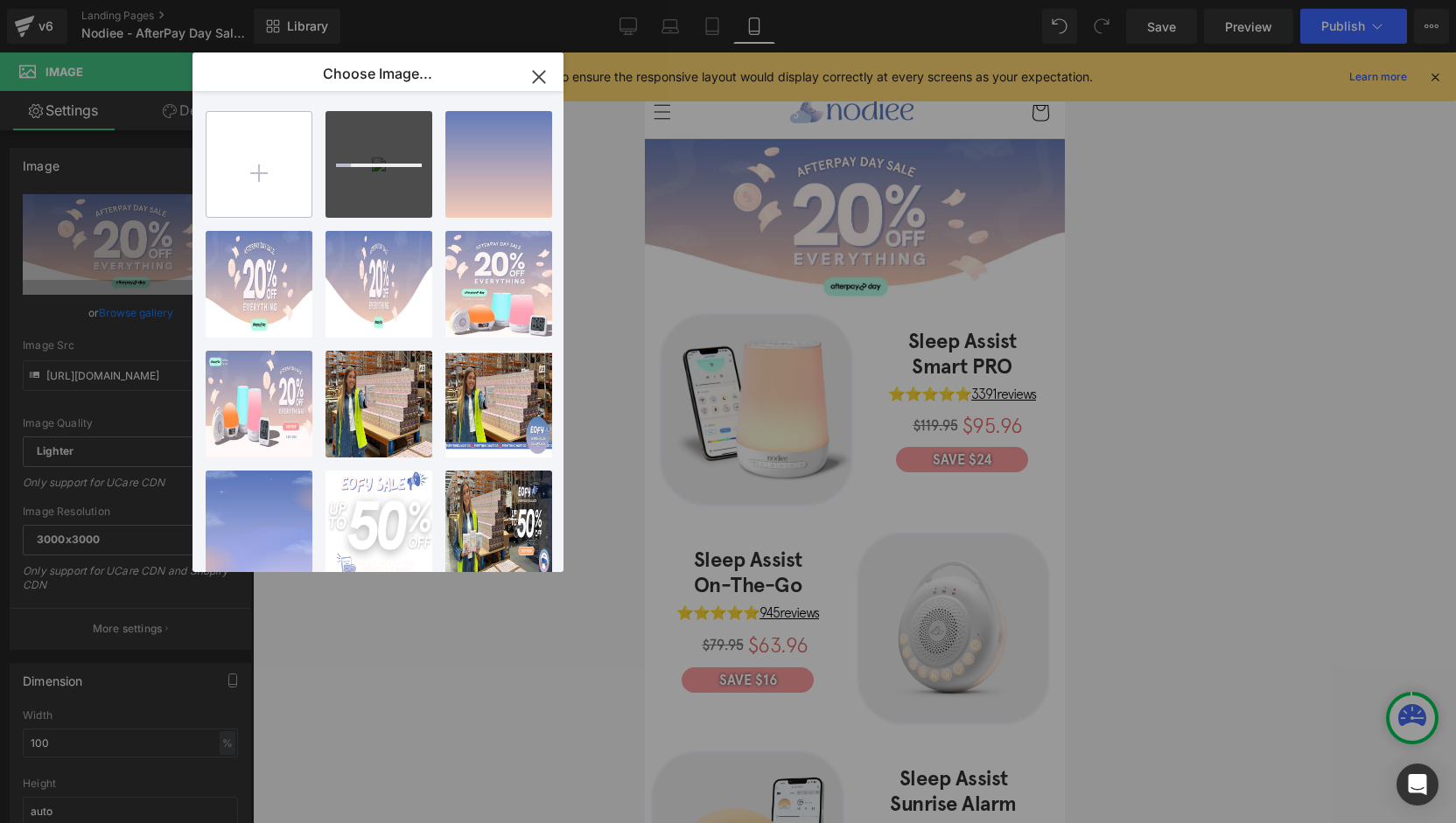
click at [246, 158] on input "file" at bounding box center [258, 164] width 105 height 105
type input "C:\fakepath\3.jpg"
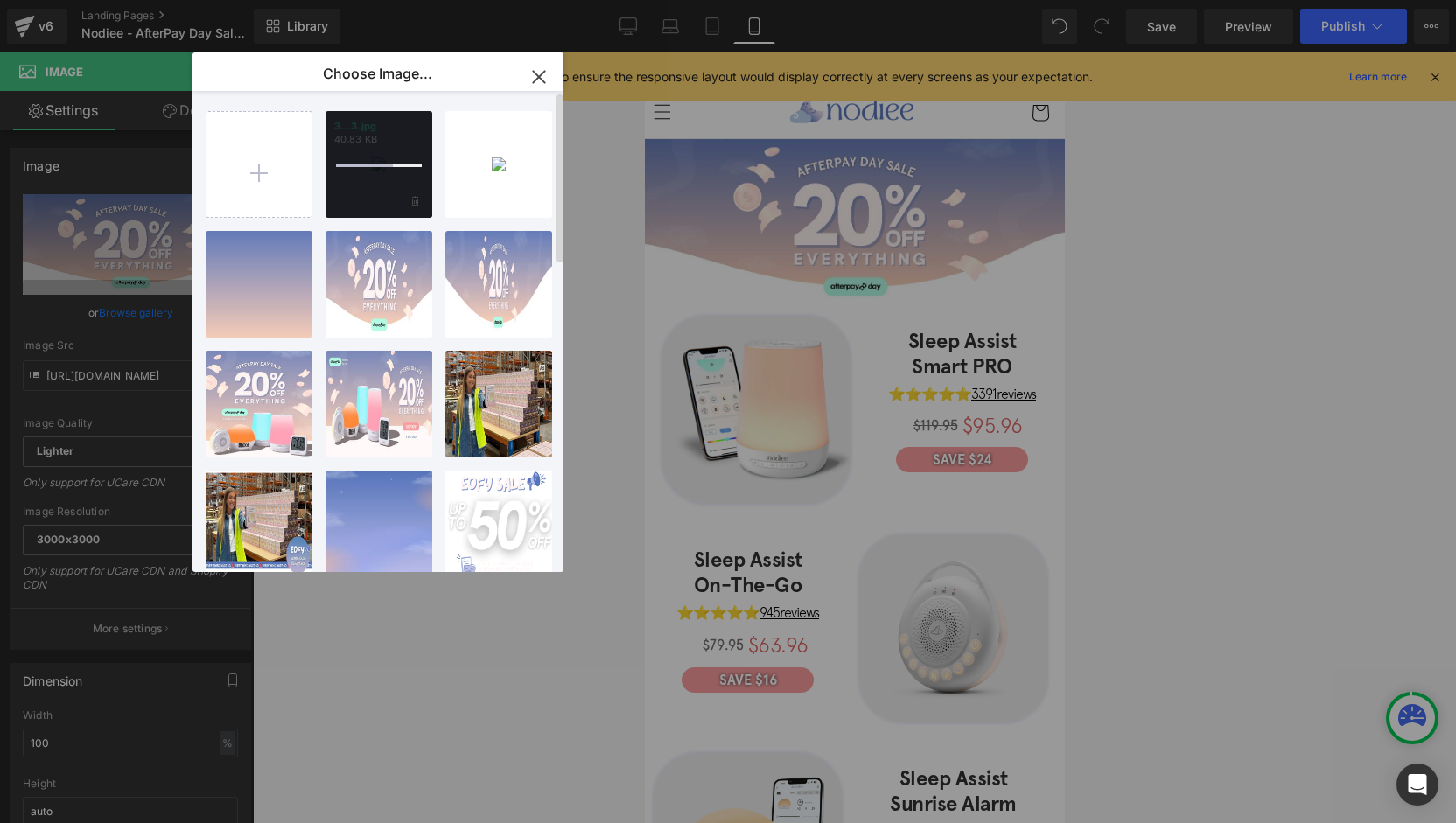
click at [401, 200] on div at bounding box center [378, 164] width 106 height 106
click at [412, 196] on icon at bounding box center [415, 202] width 6 height 12
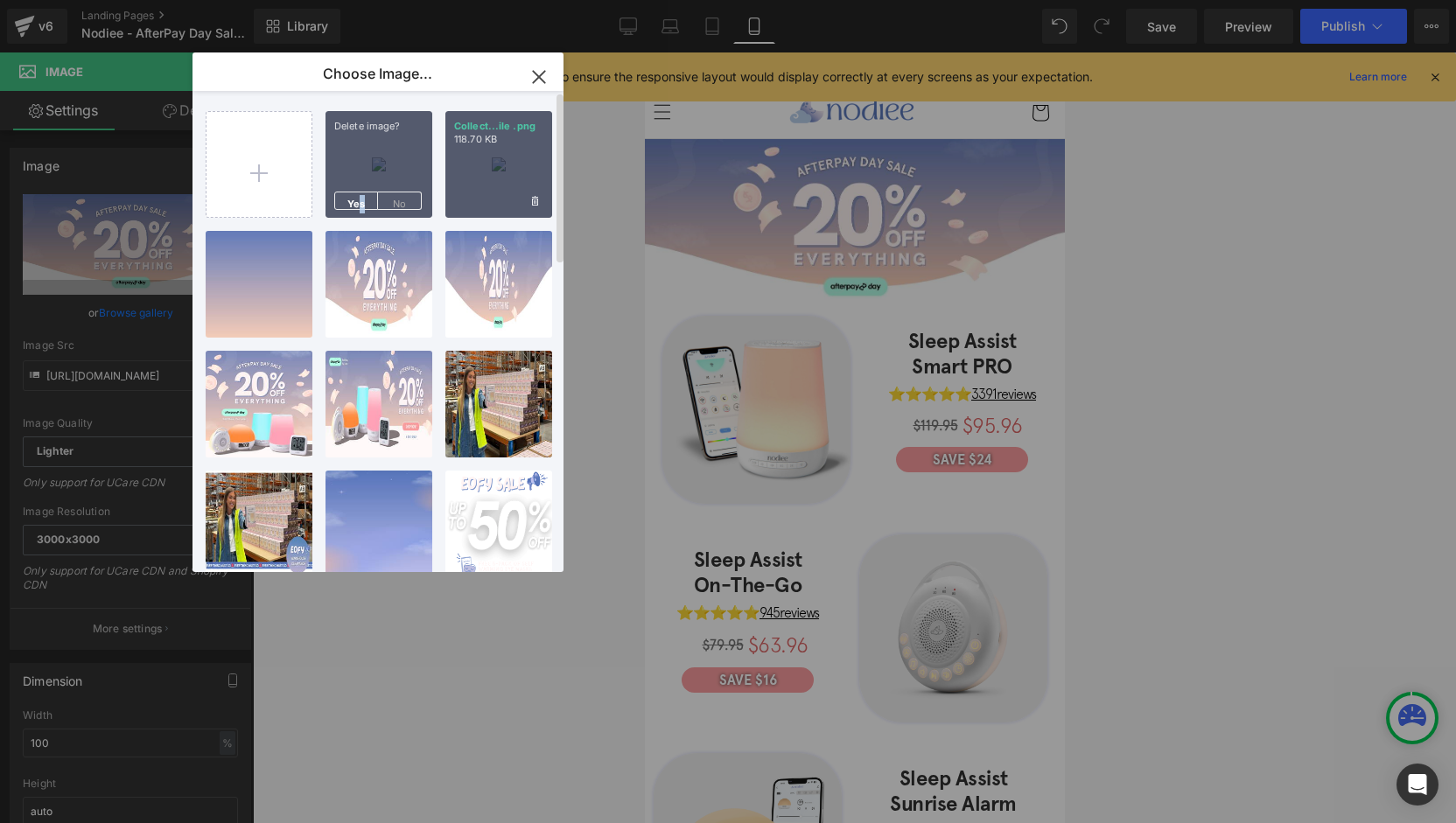
click at [361, 202] on span "Yes" at bounding box center [356, 200] width 44 height 18
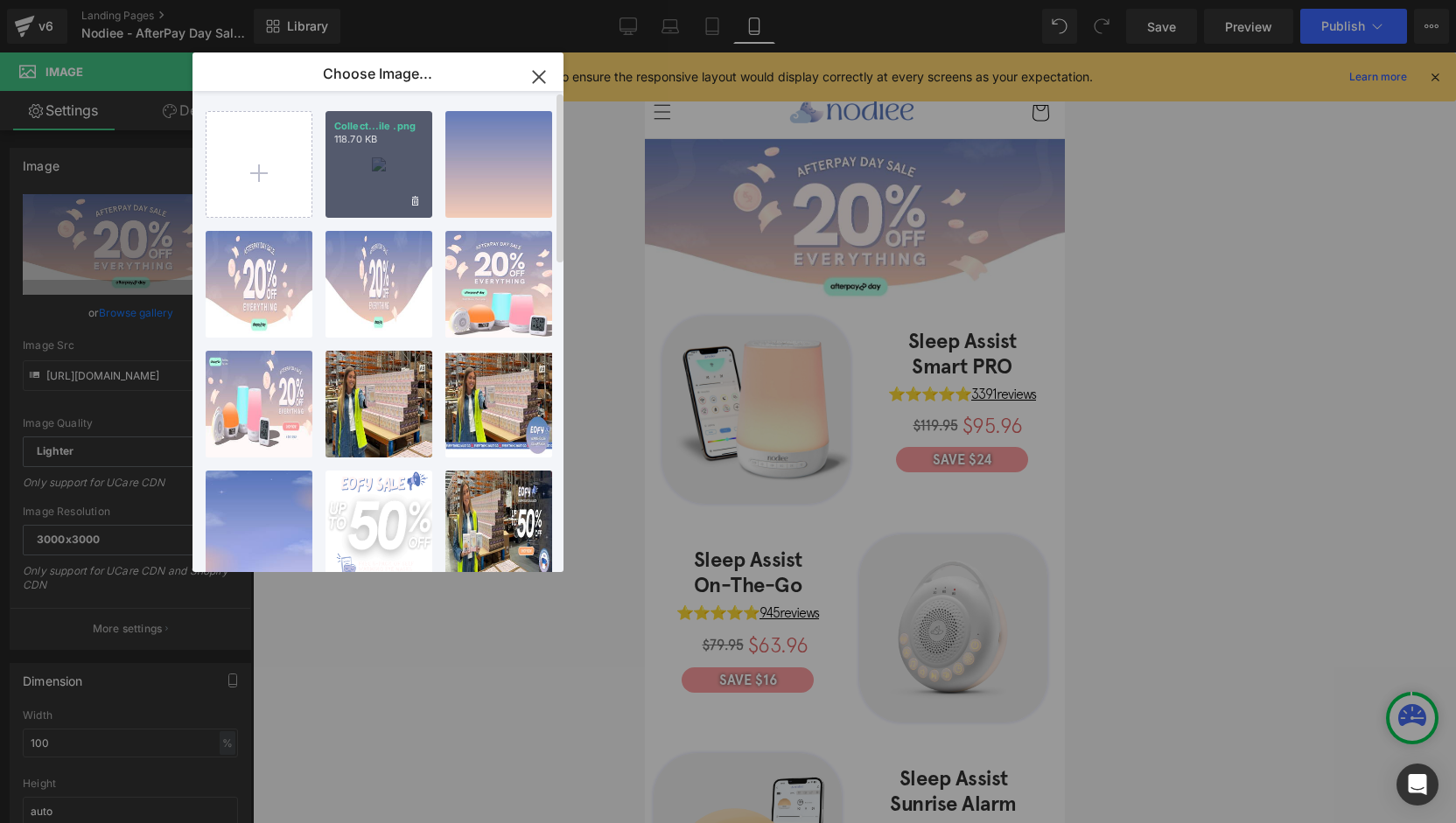
click at [403, 199] on div "Collect...ile .png 118.70 KB" at bounding box center [378, 164] width 106 height 106
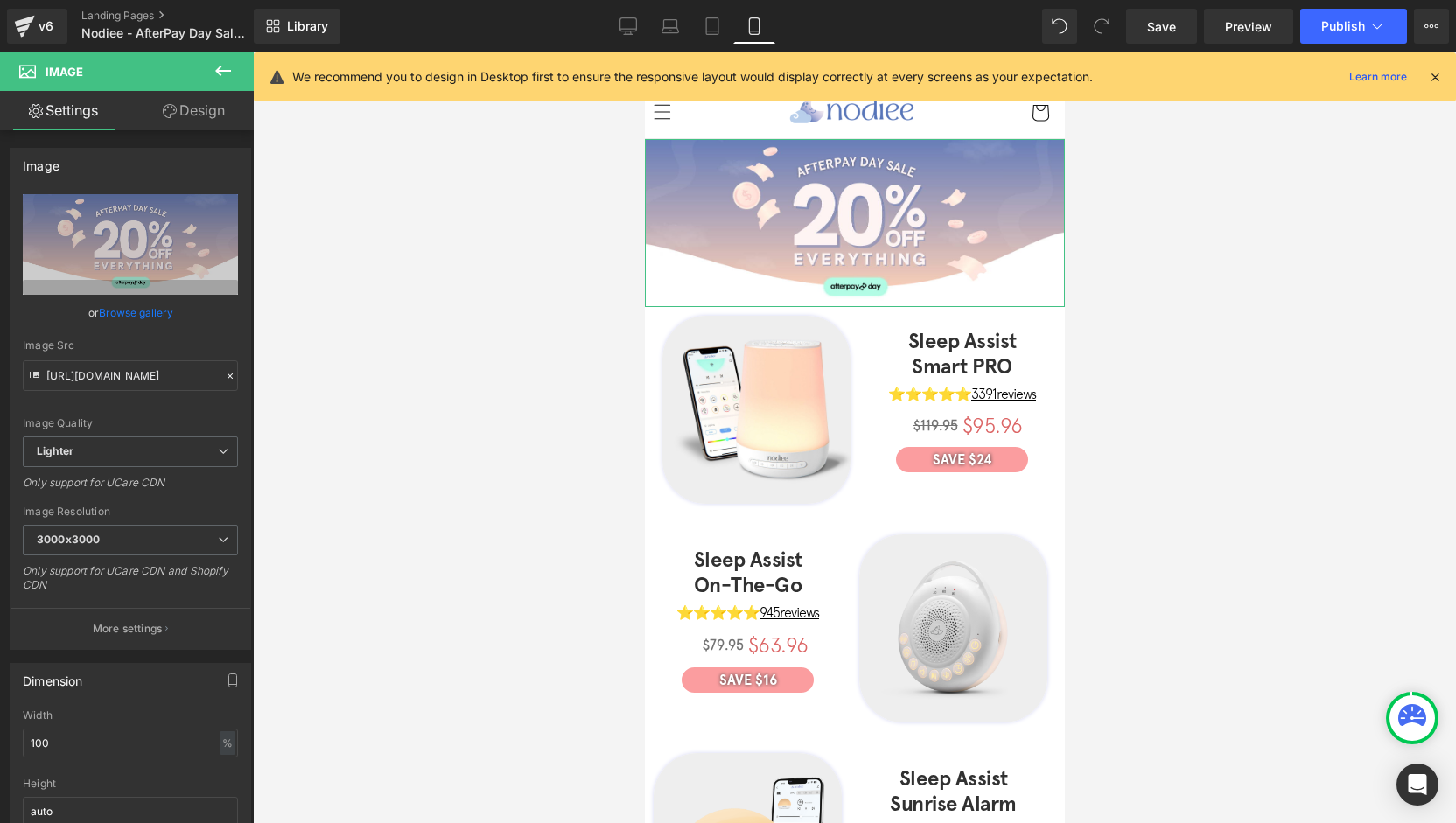
click at [149, 309] on link "Browse gallery" at bounding box center [135, 313] width 74 height 31
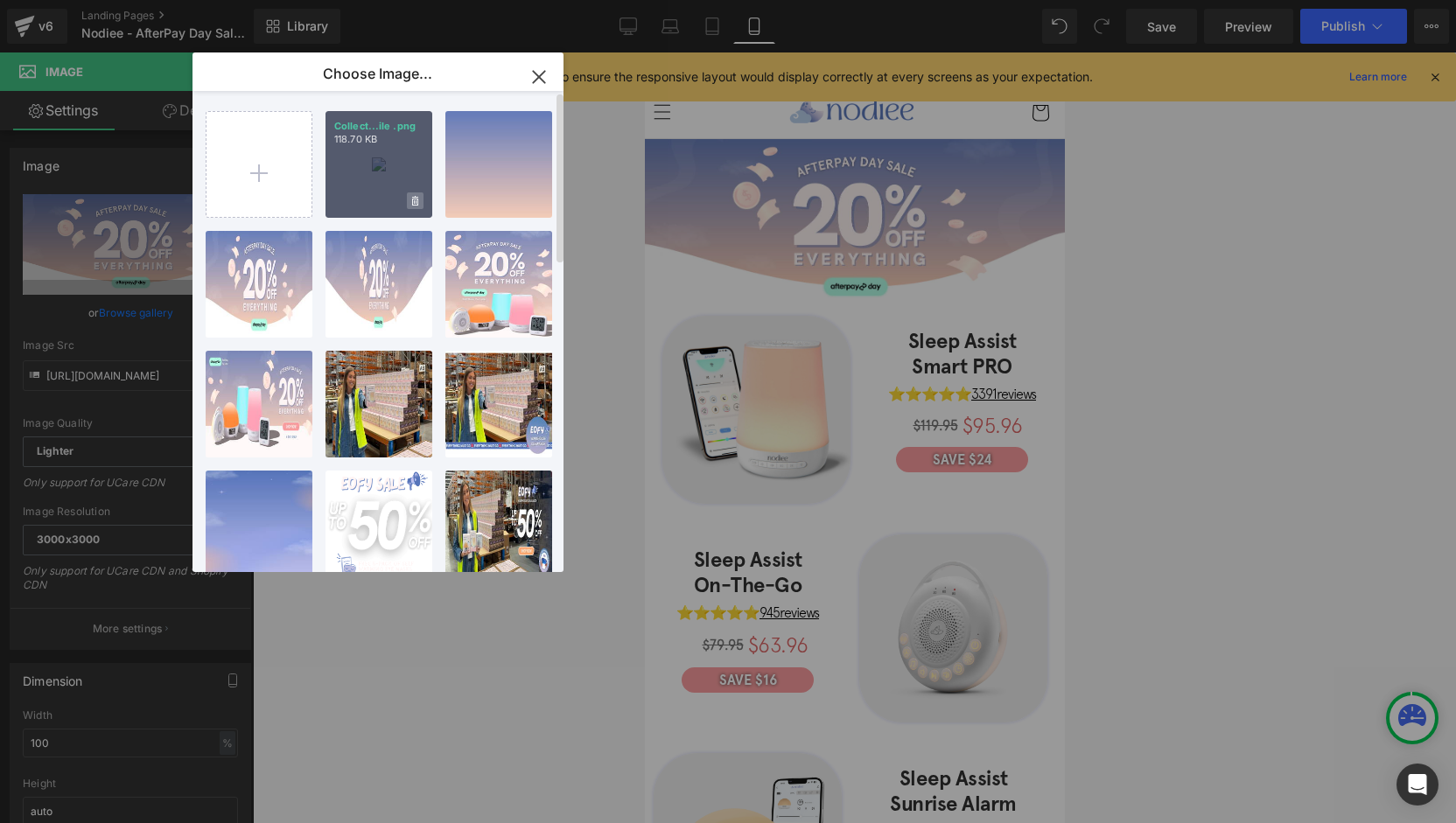
click at [409, 200] on span at bounding box center [415, 200] width 16 height 16
click at [351, 200] on span "Yes" at bounding box center [356, 200] width 44 height 18
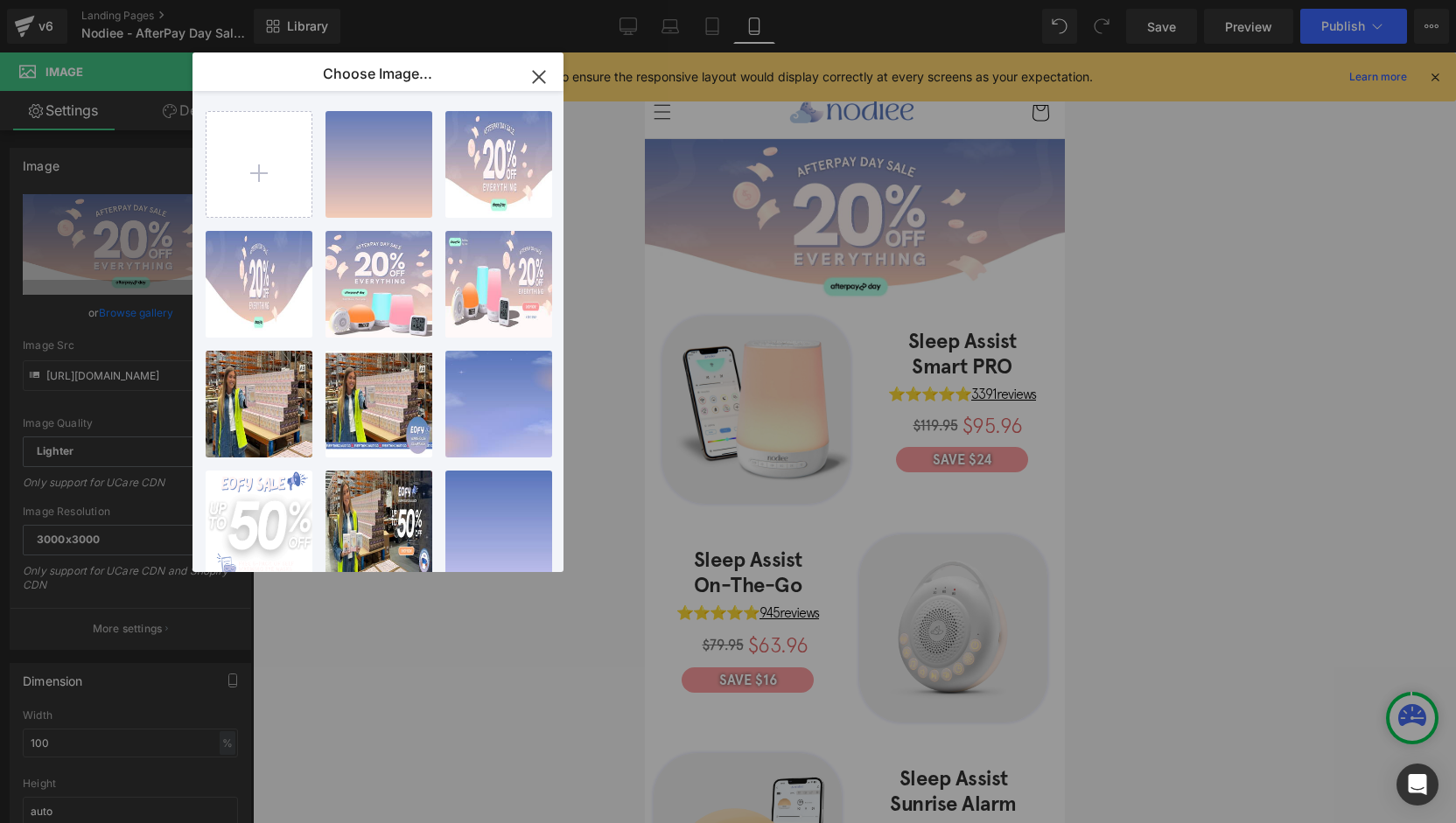
click at [0, 0] on div "Collect...ile .jpg 39.16 KB" at bounding box center [0, 0] width 0 height 0
type input "https://ucarecdn.com/fc158fd5-c956-4336-86d6-6e924b402b80/-/format/auto/-/previ…"
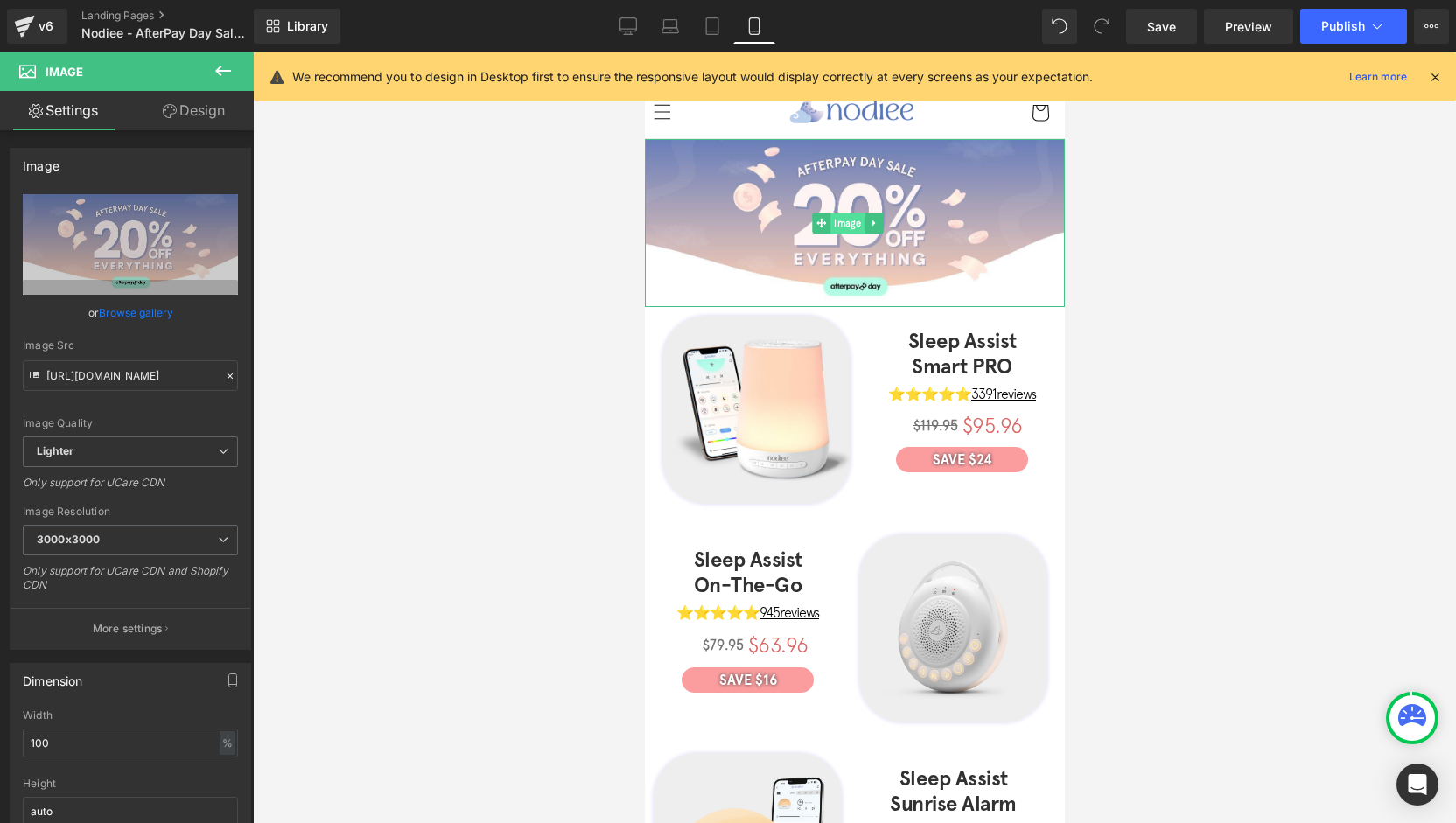
click at [830, 226] on span "Image" at bounding box center [847, 223] width 35 height 21
click at [835, 218] on span "Image" at bounding box center [847, 223] width 35 height 21
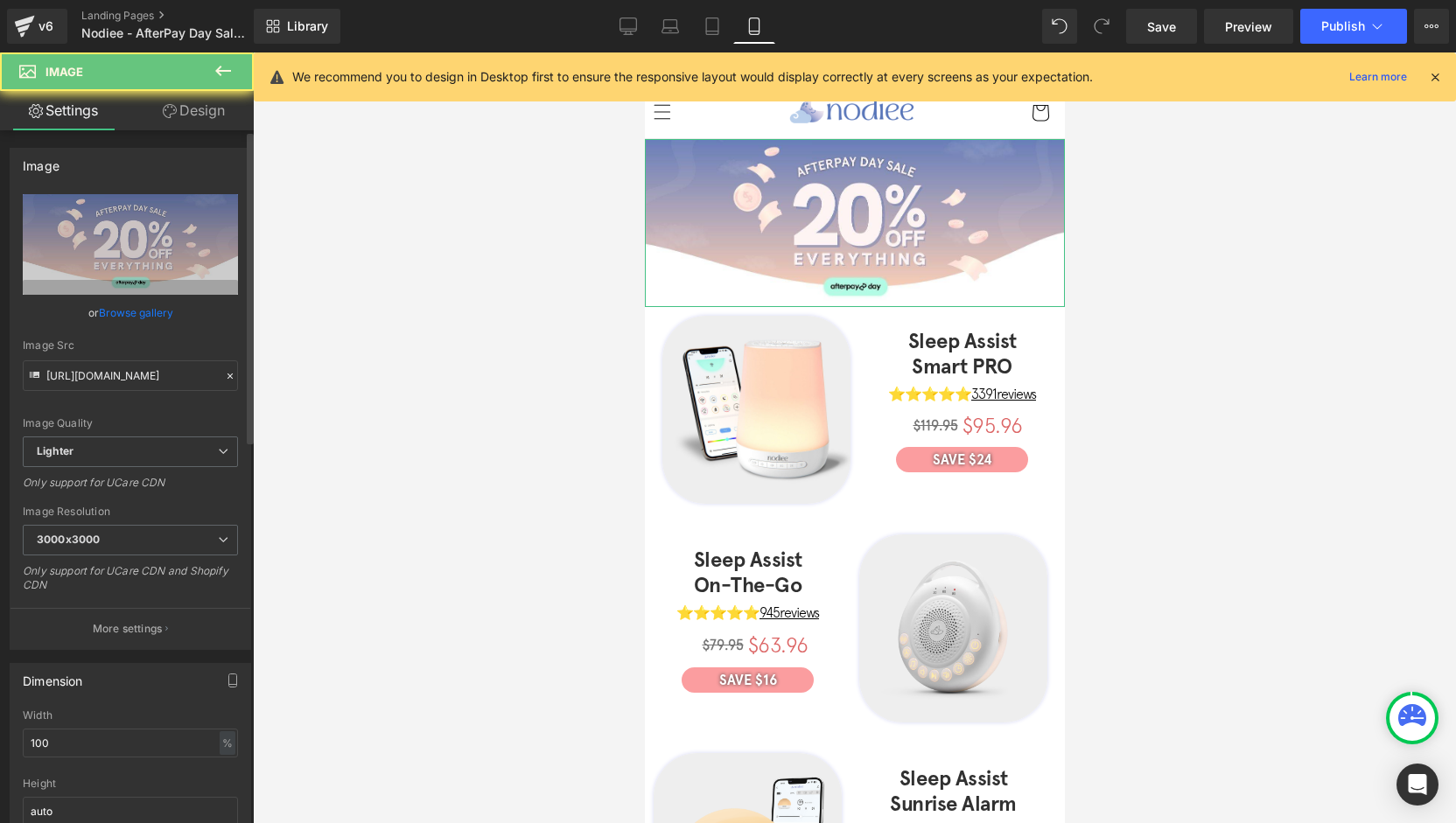
click at [134, 315] on link "Browse gallery" at bounding box center [135, 313] width 74 height 31
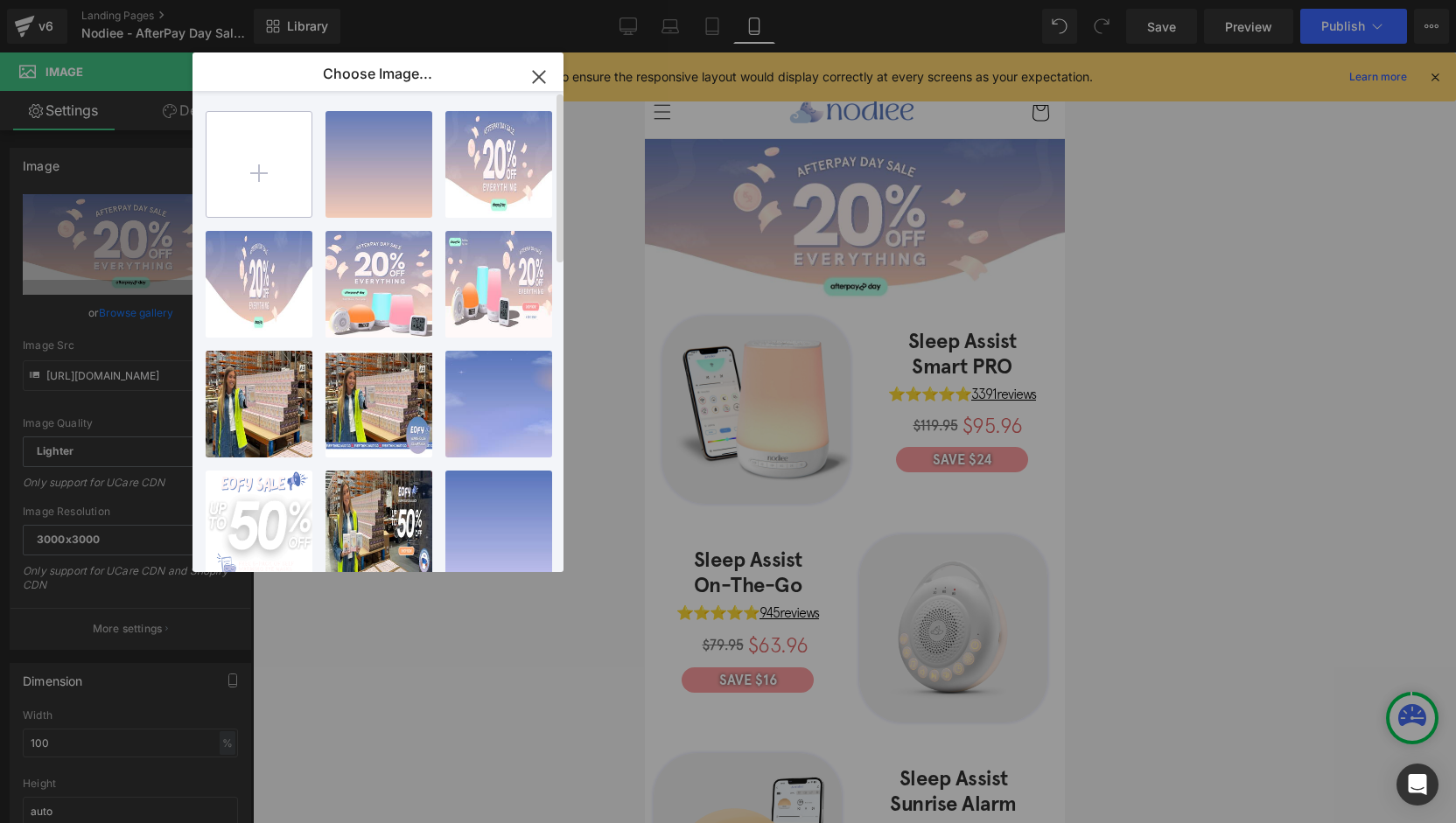
click at [269, 162] on input "file" at bounding box center [258, 164] width 105 height 105
type input "C:\fakepath\Collections Banners - mobile .png"
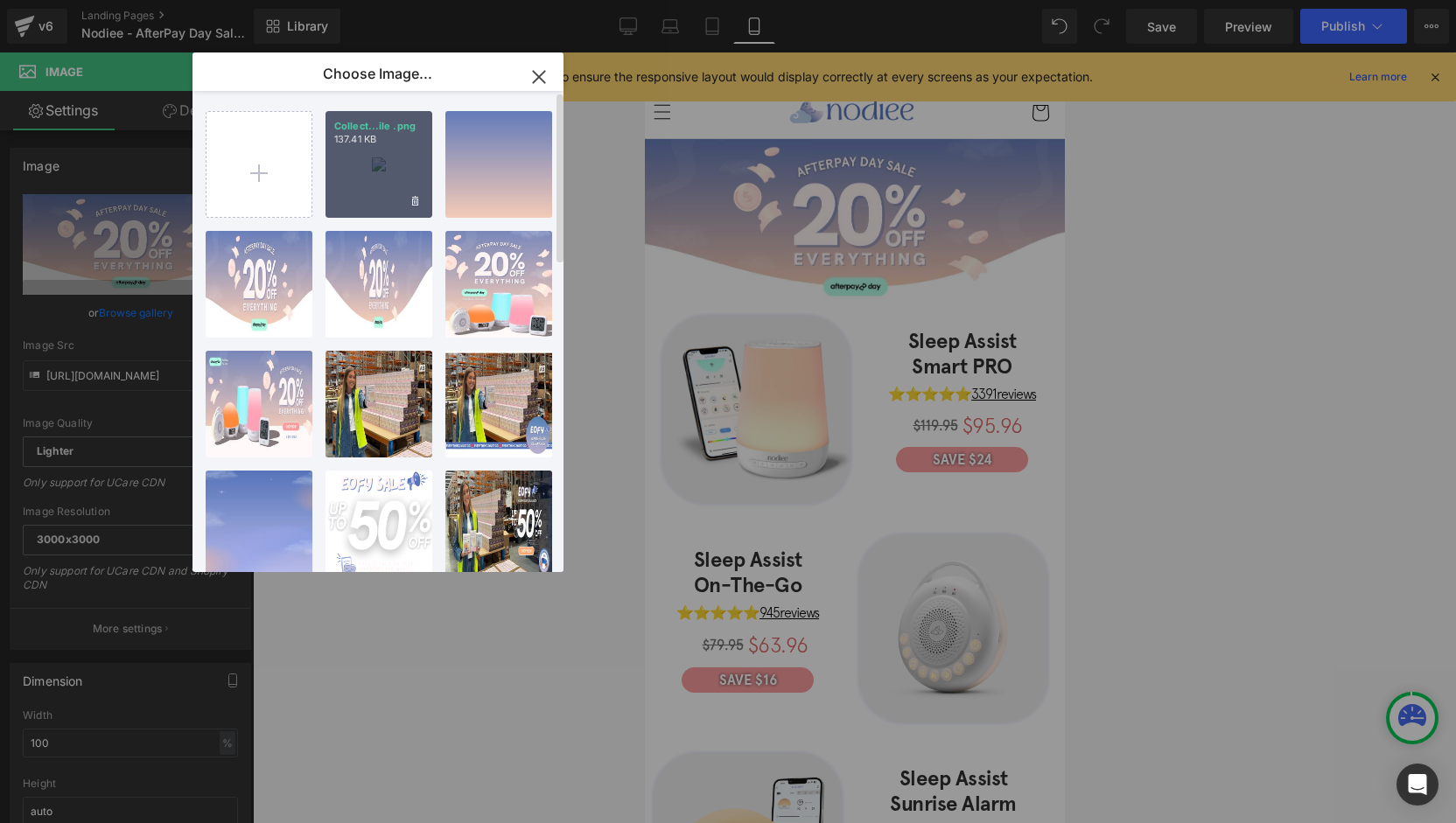
click at [371, 190] on div "Collect...ile .png 137.41 KB" at bounding box center [378, 164] width 106 height 106
type input "https://ucarecdn.com/a2d5f5e3-5bcb-4da5-b6b7-3decc2ad5789/-/format/auto/-/previ…"
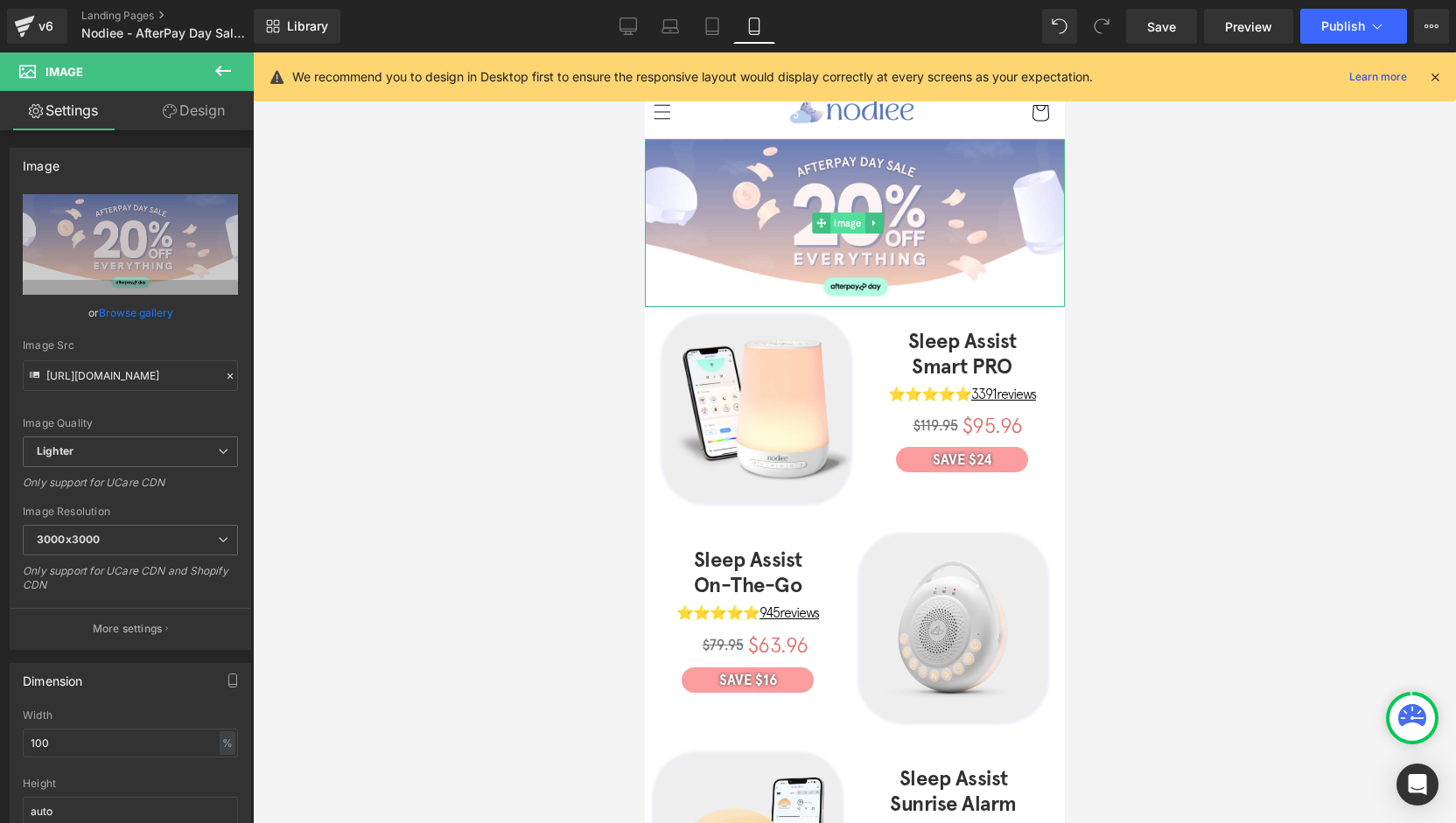
click at [840, 221] on span "Image" at bounding box center [847, 223] width 35 height 21
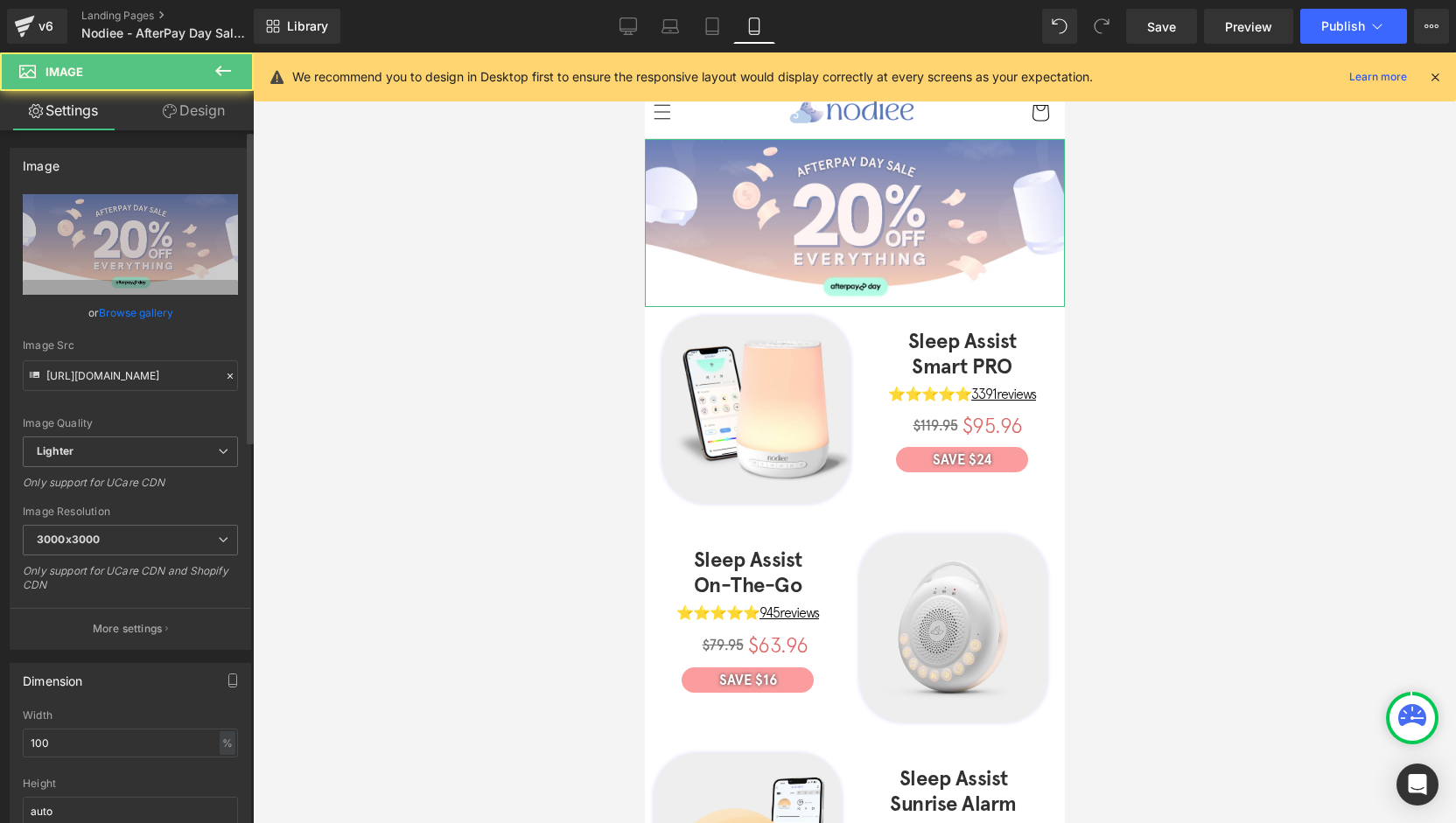
click at [115, 312] on link "Browse gallery" at bounding box center [135, 313] width 74 height 31
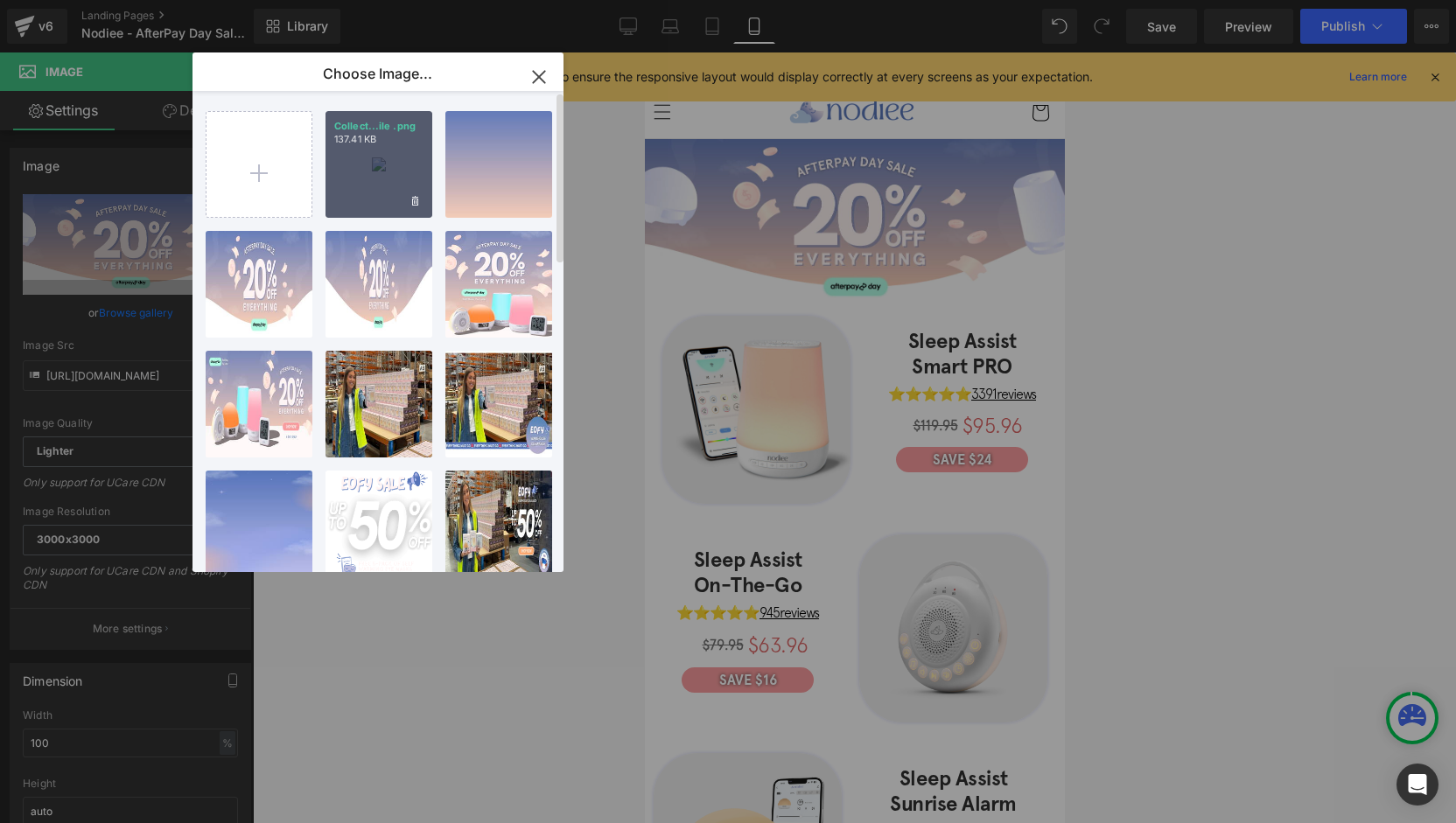
click at [387, 174] on div "Collect...ile .png 137.41 KB" at bounding box center [378, 164] width 106 height 106
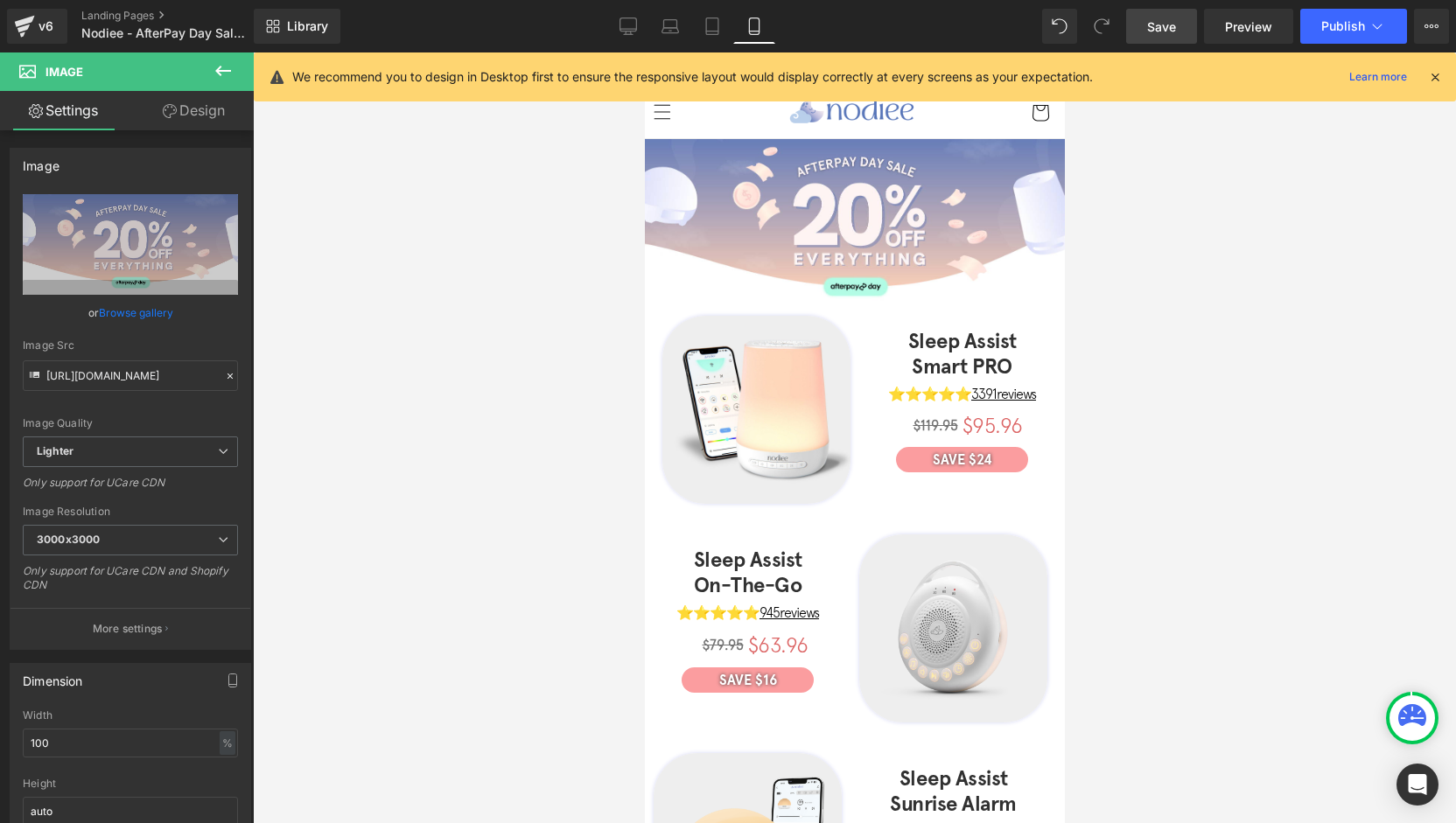
click at [1166, 43] on div "Library Mobile Desktop Laptop Tablet Mobile Save Preview Publish Scheduled View…" at bounding box center [854, 26] width 1203 height 52
click at [1168, 23] on span "Save" at bounding box center [1162, 26] width 29 height 18
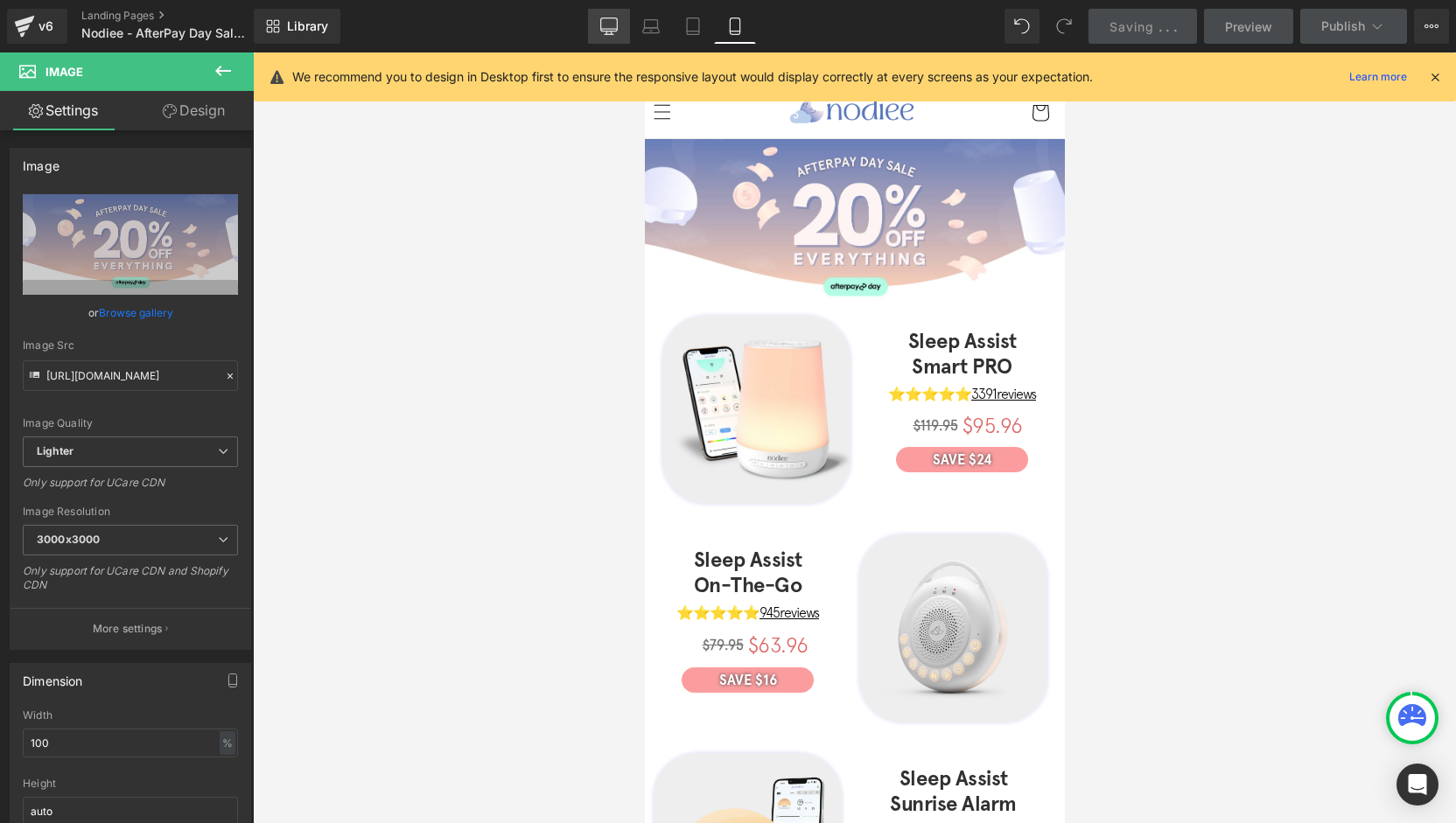
click at [627, 21] on link "Desktop" at bounding box center [609, 26] width 42 height 35
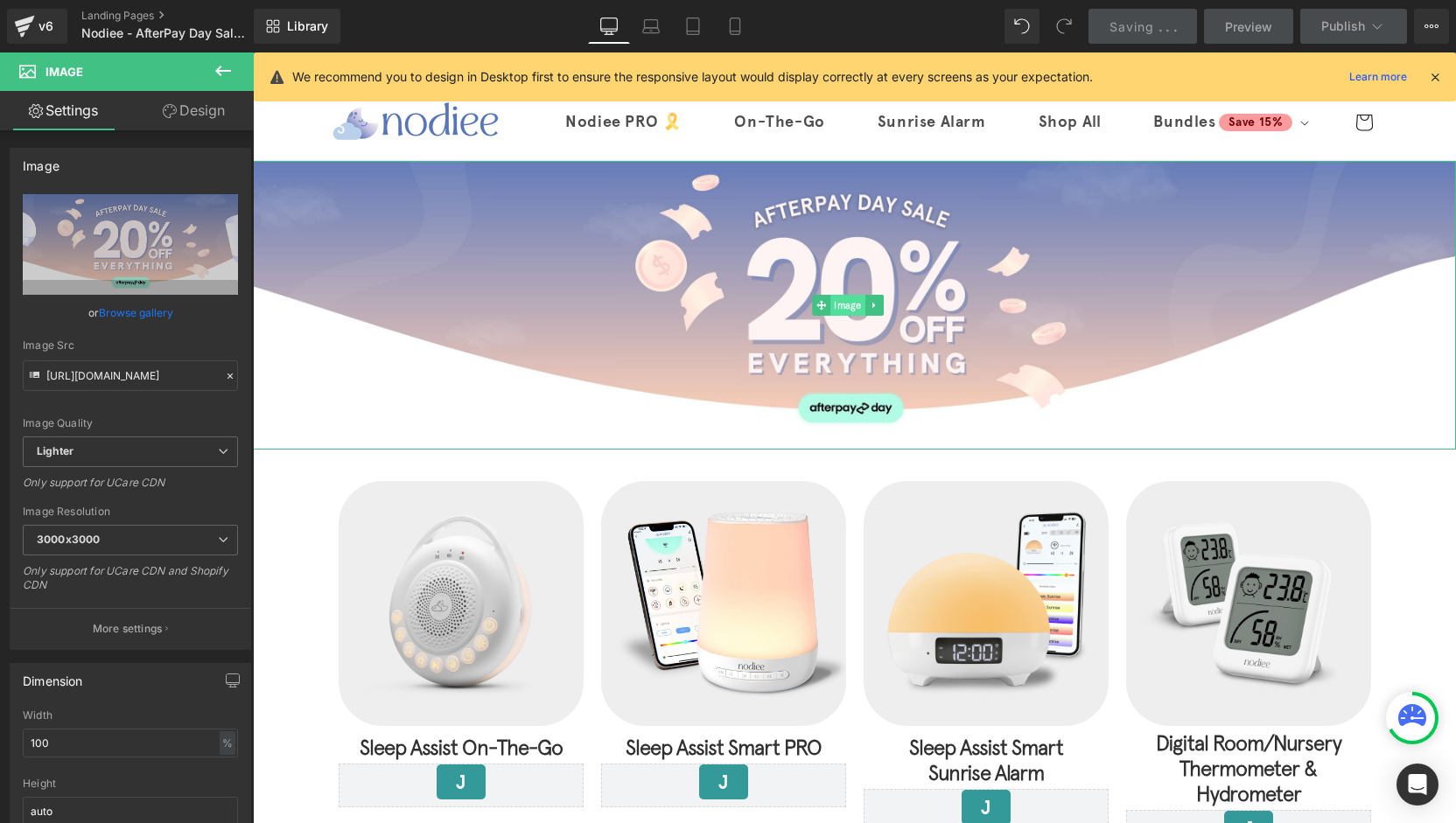
click at [847, 309] on span "Image" at bounding box center [847, 306] width 35 height 21
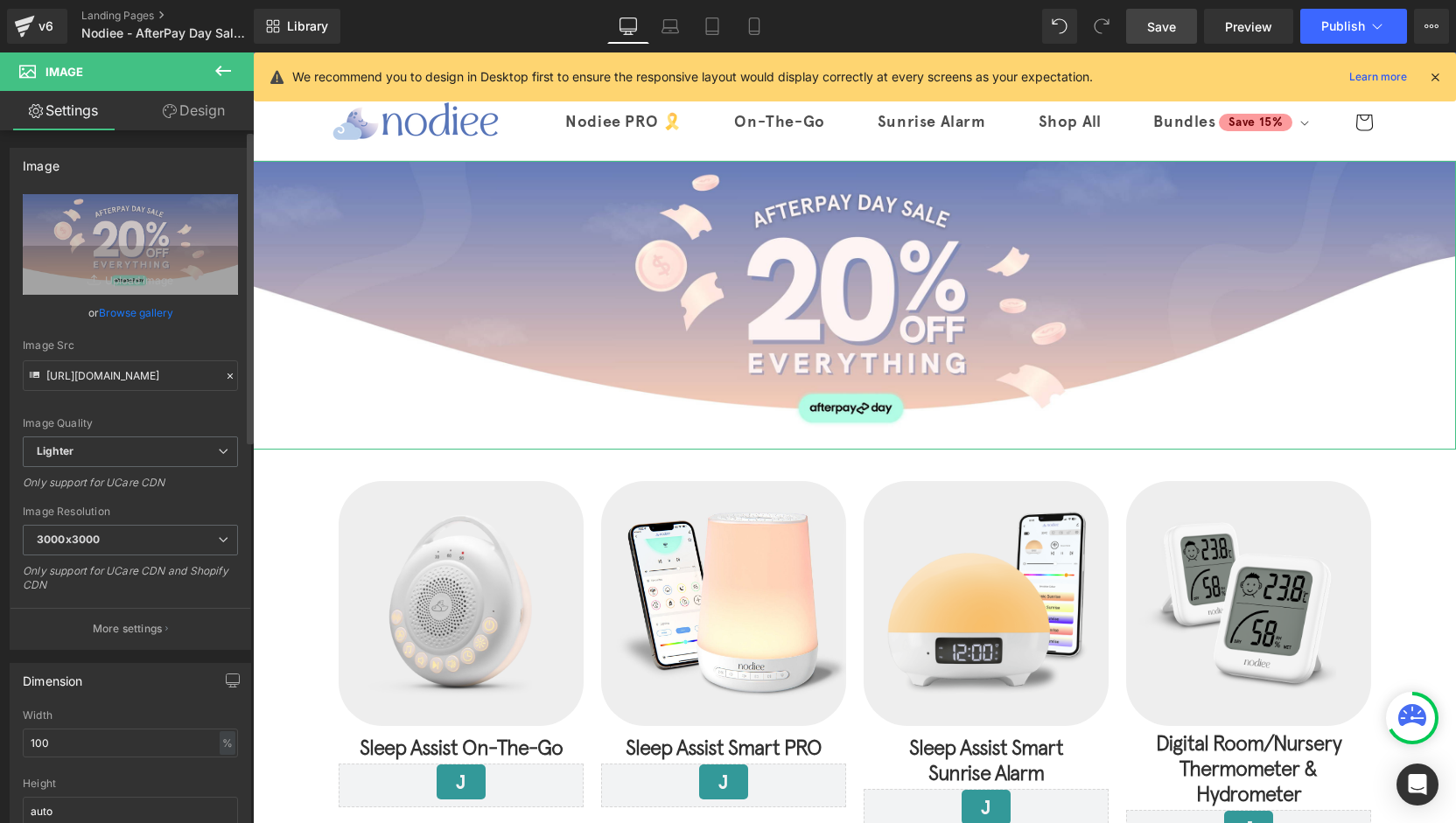
click at [168, 310] on link "Browse gallery" at bounding box center [135, 313] width 74 height 31
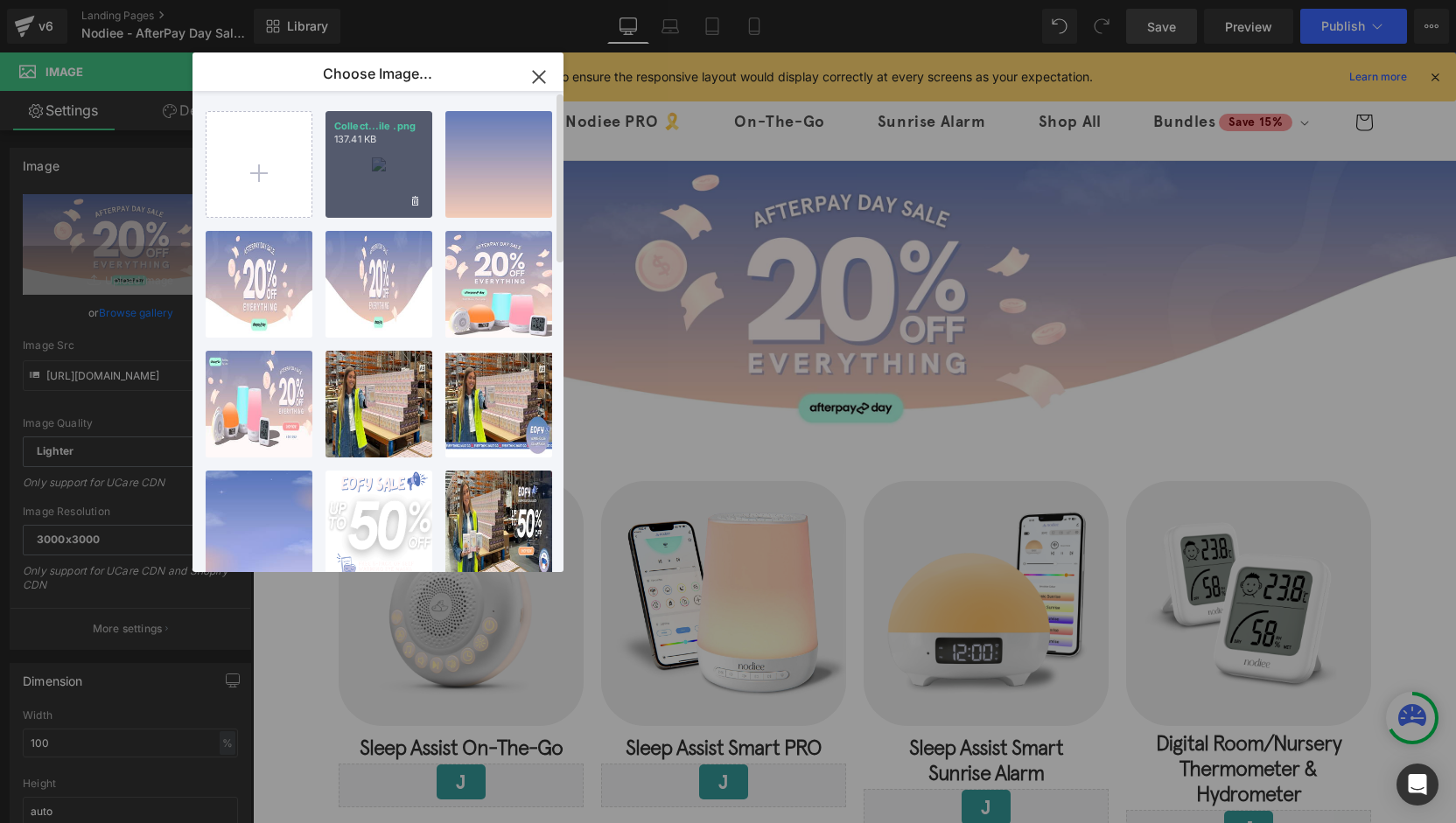
click at [364, 178] on div "Collect...ile .png 137.41 KB" at bounding box center [378, 164] width 106 height 106
type input "https://ucarecdn.com/a2d5f5e3-5bcb-4da5-b6b7-3decc2ad5789/-/format/auto/-/previ…"
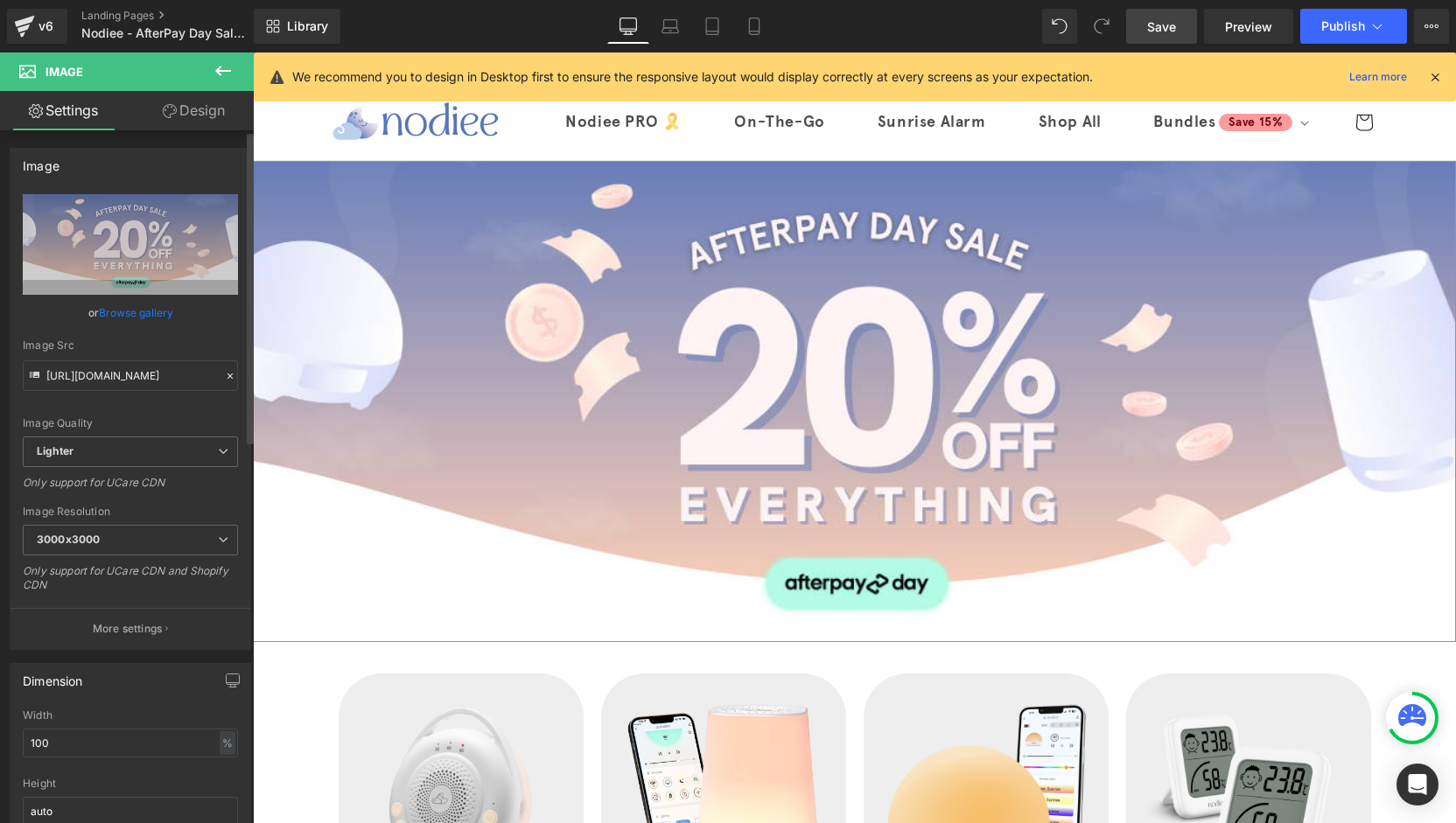
click at [121, 310] on link "Browse gallery" at bounding box center [135, 313] width 74 height 31
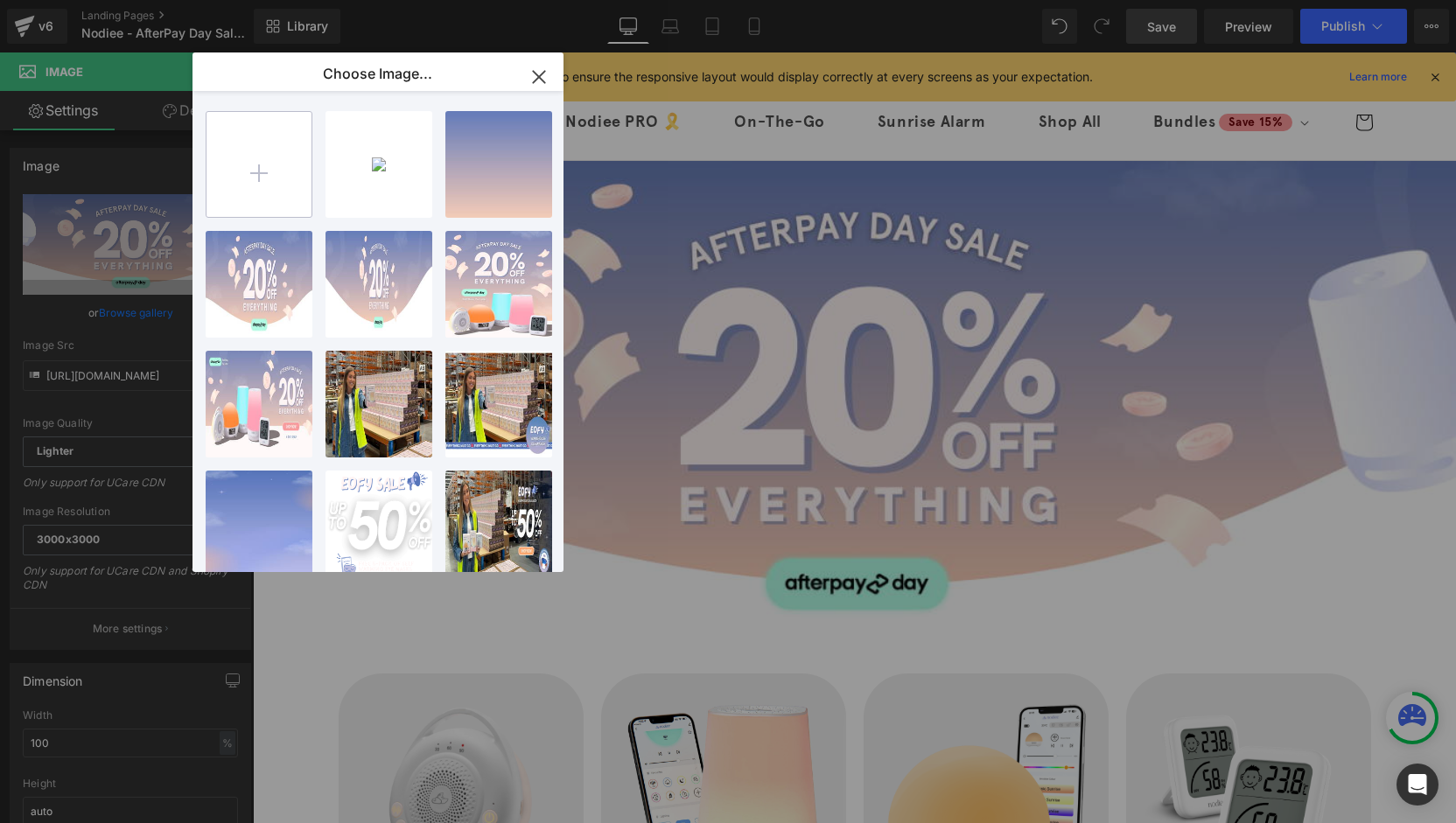
click at [206, 181] on input "file" at bounding box center [258, 164] width 105 height 105
type input "C:\fakepath\Collections Banners - desktop.png"
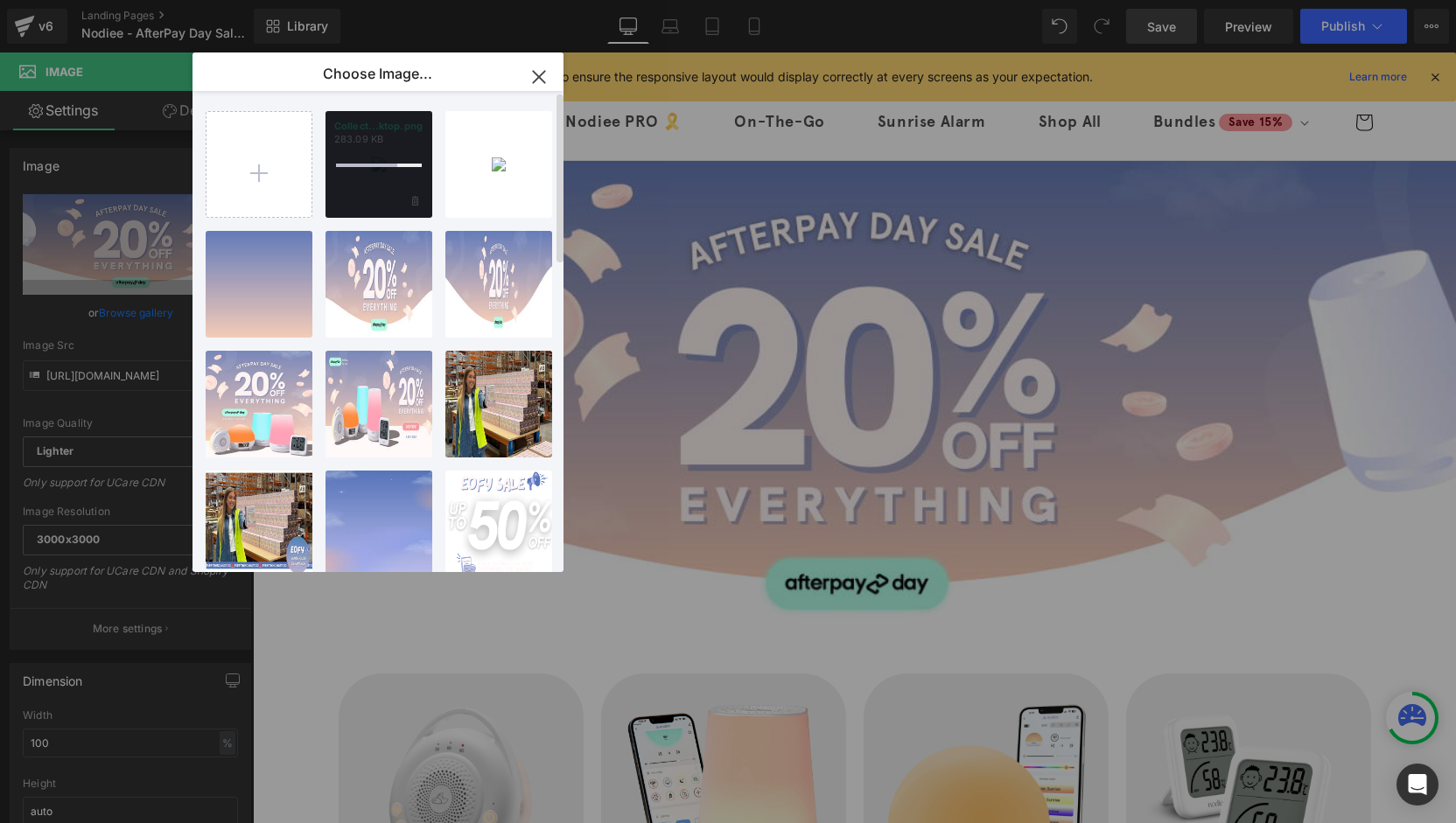
click at [370, 176] on div at bounding box center [378, 164] width 106 height 106
click at [370, 176] on div "Collect...ktop.png 283.09 KB" at bounding box center [378, 164] width 106 height 106
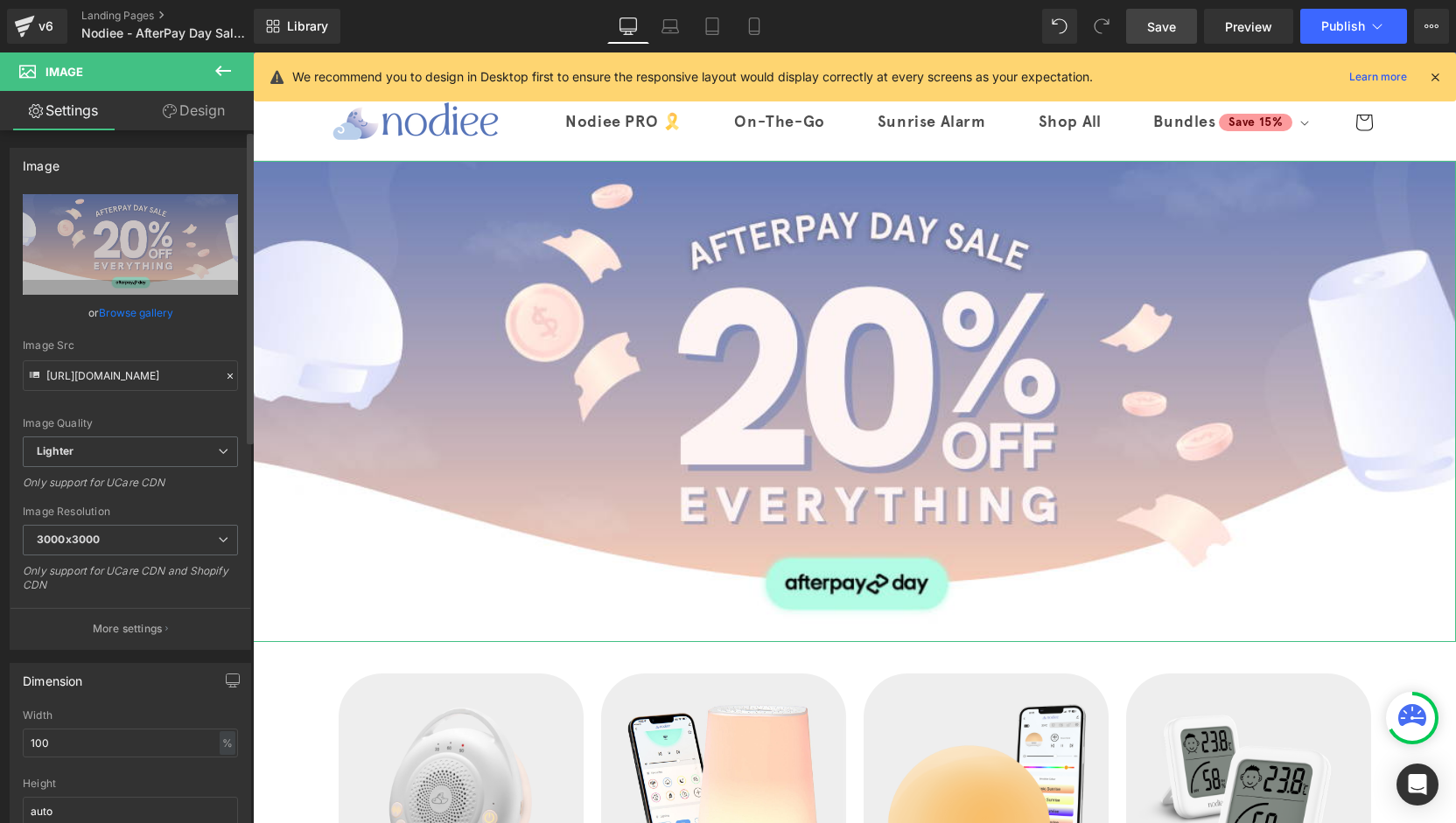
click at [122, 310] on link "Browse gallery" at bounding box center [135, 313] width 74 height 31
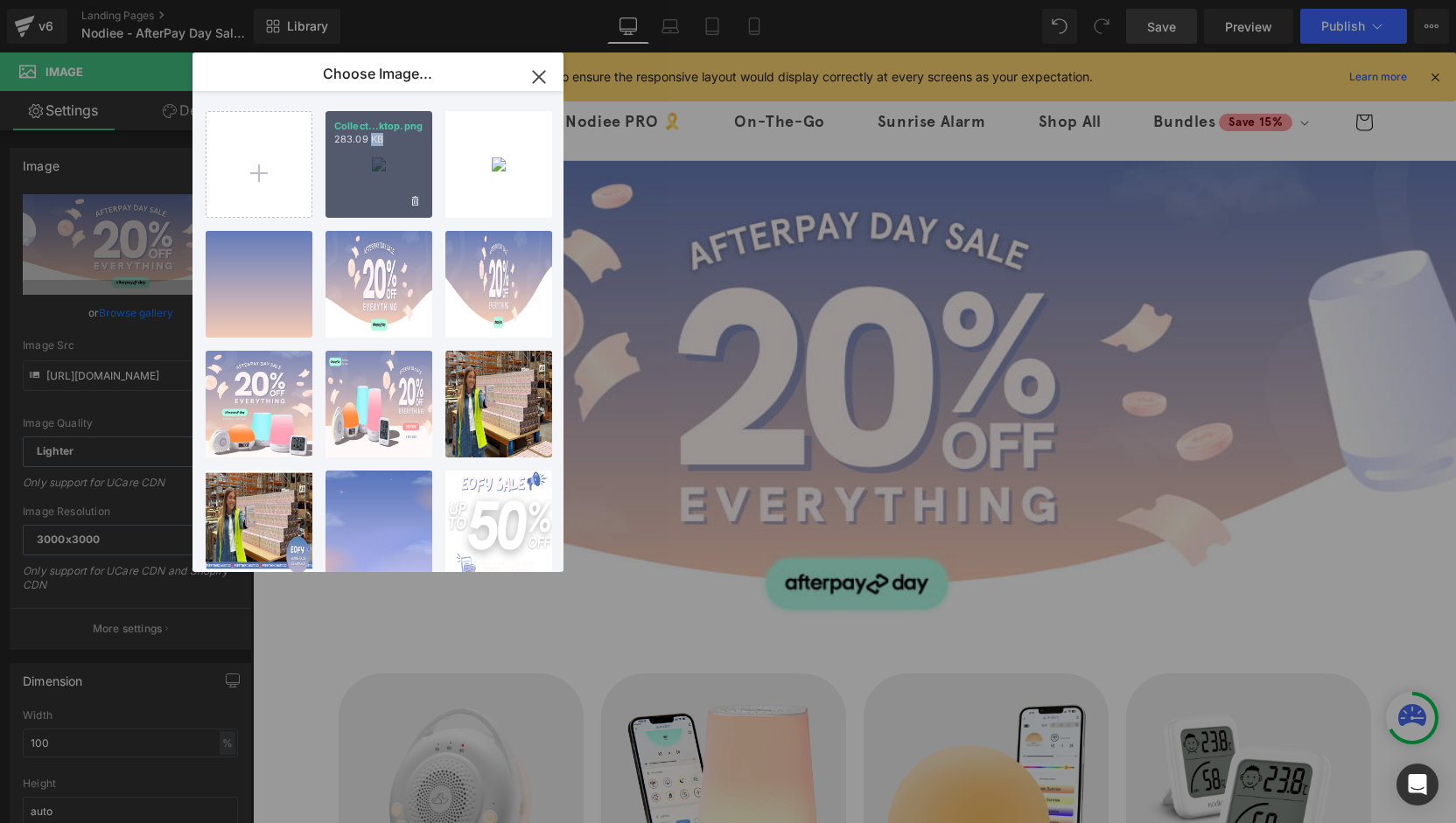
click at [380, 188] on div "Collect...ktop.png 283.09 KB" at bounding box center [378, 164] width 106 height 106
type input "https://ucarecdn.com/bab3e46a-188e-4225-8716-6f5f84adaf50/-/format/auto/-/previ…"
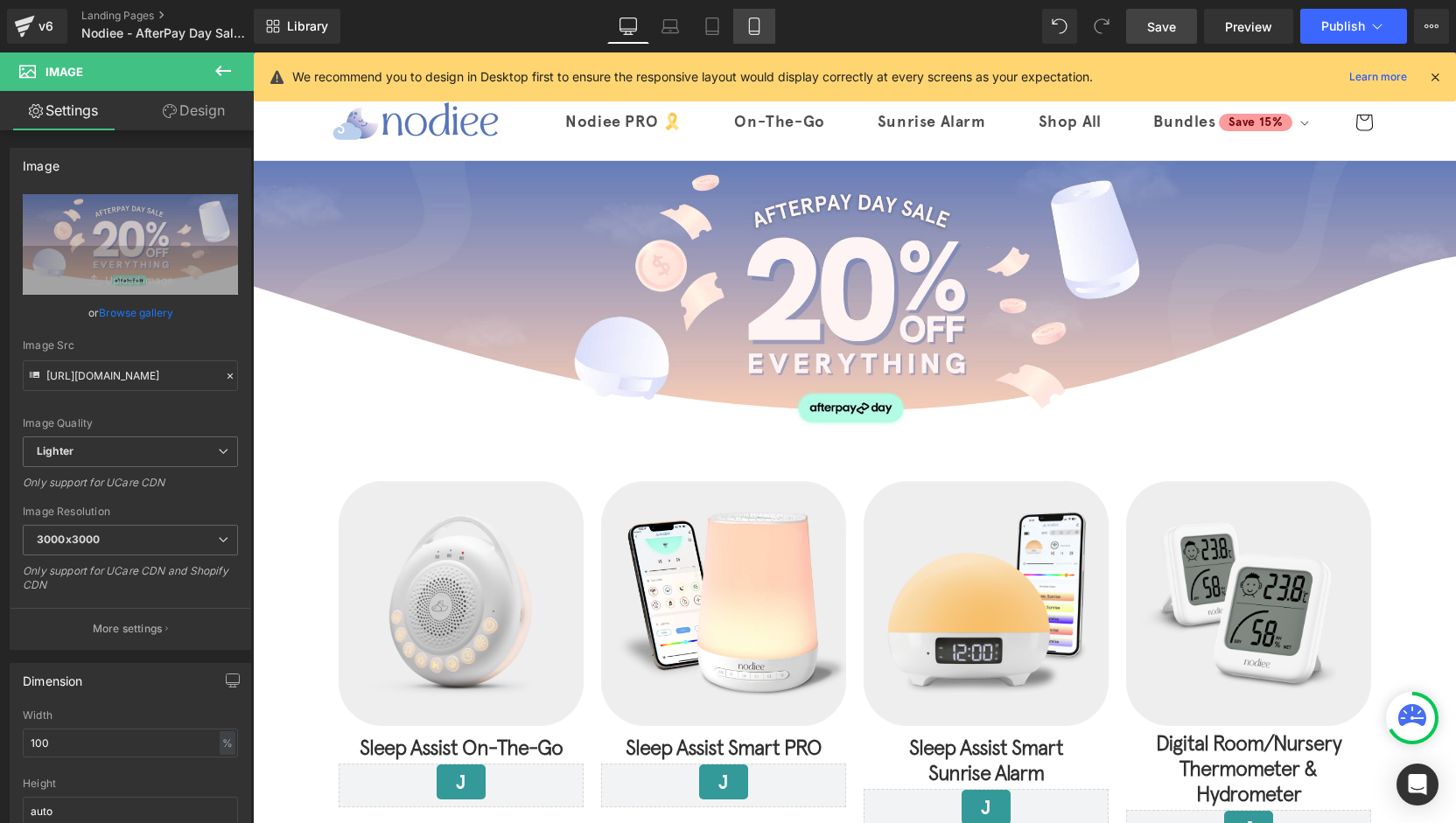
click at [736, 23] on link "Mobile" at bounding box center [754, 26] width 42 height 35
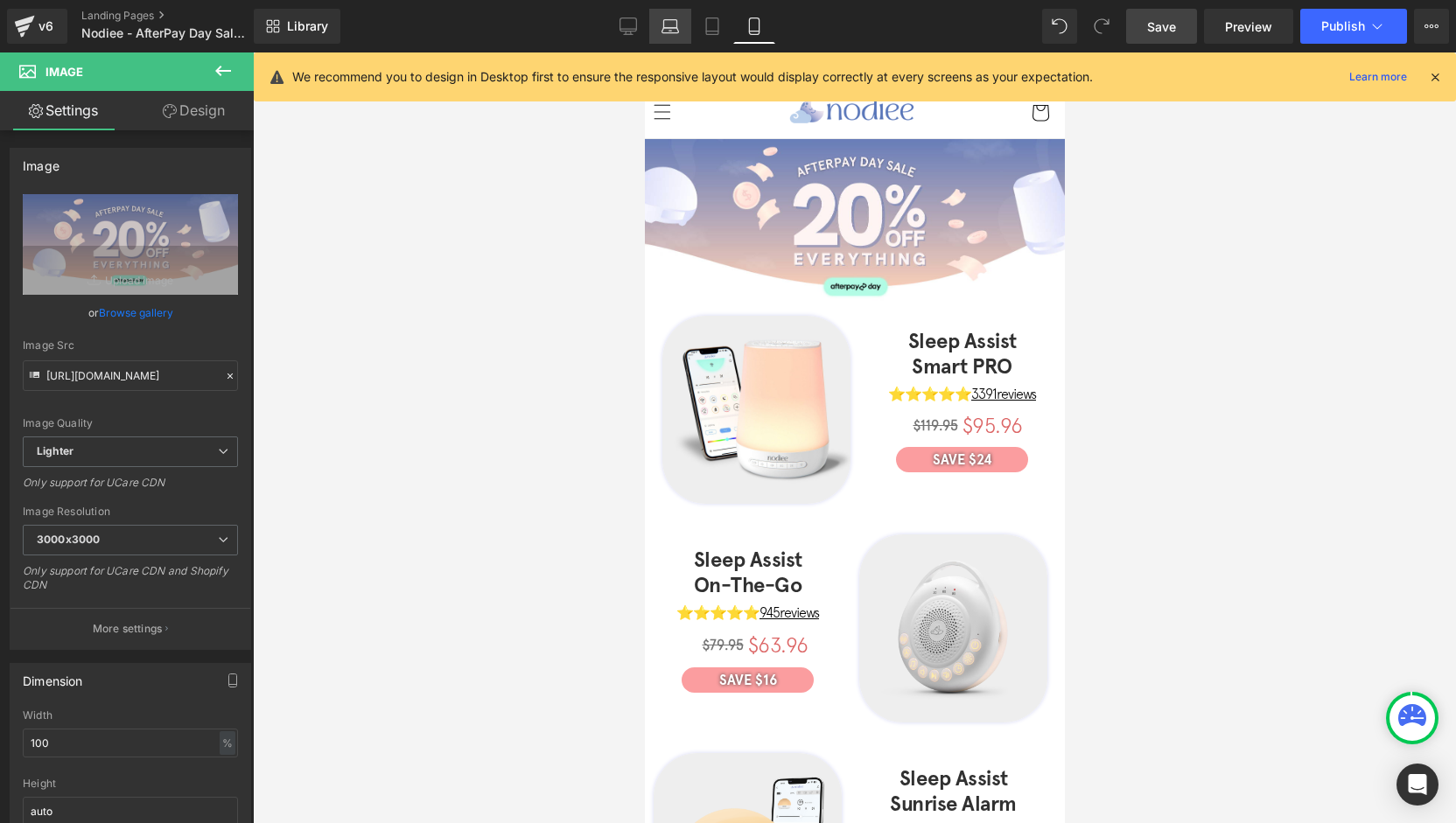
click at [630, 25] on icon at bounding box center [628, 26] width 17 height 17
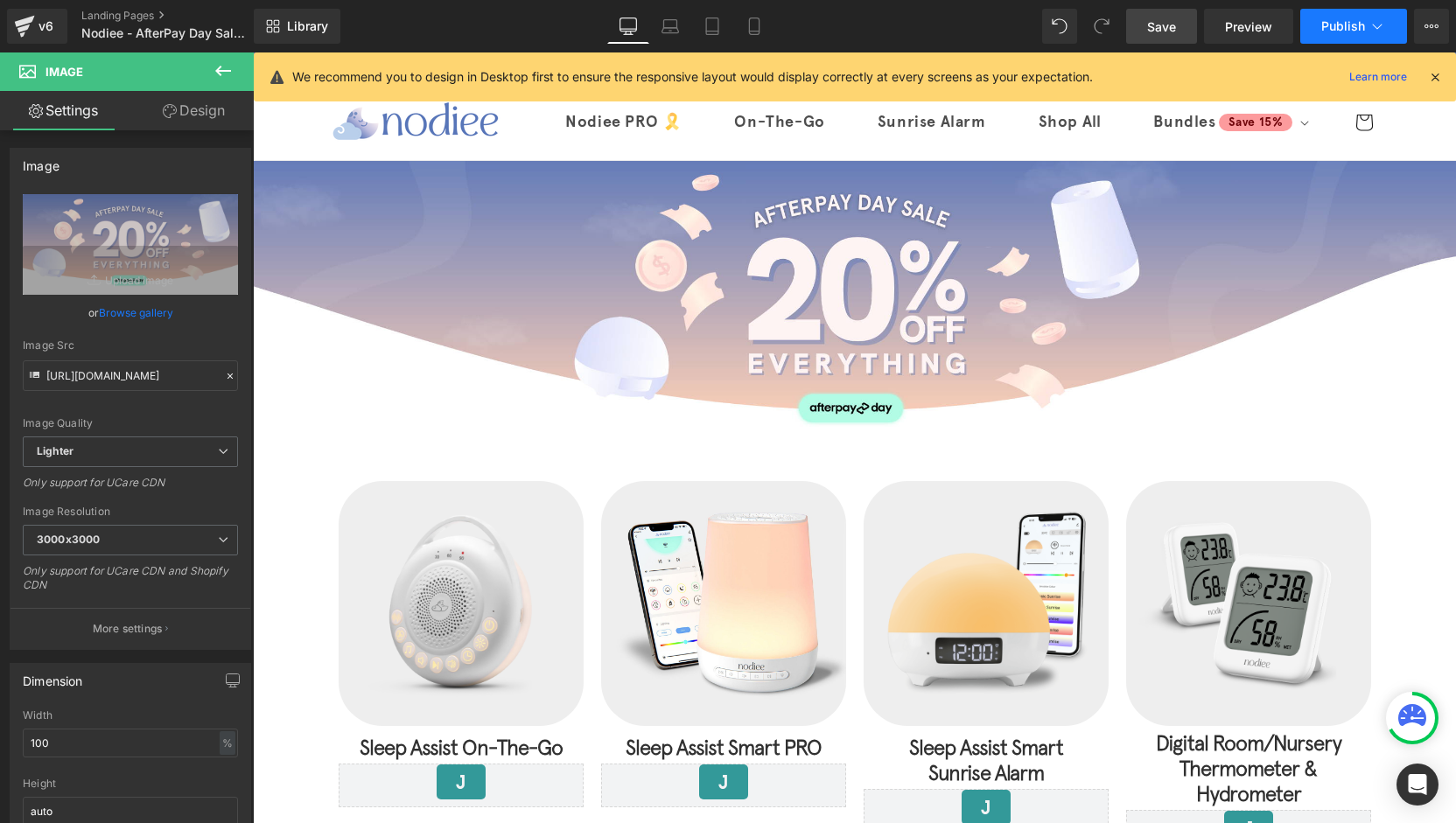
click at [1333, 27] on span "Publish" at bounding box center [1343, 26] width 44 height 14
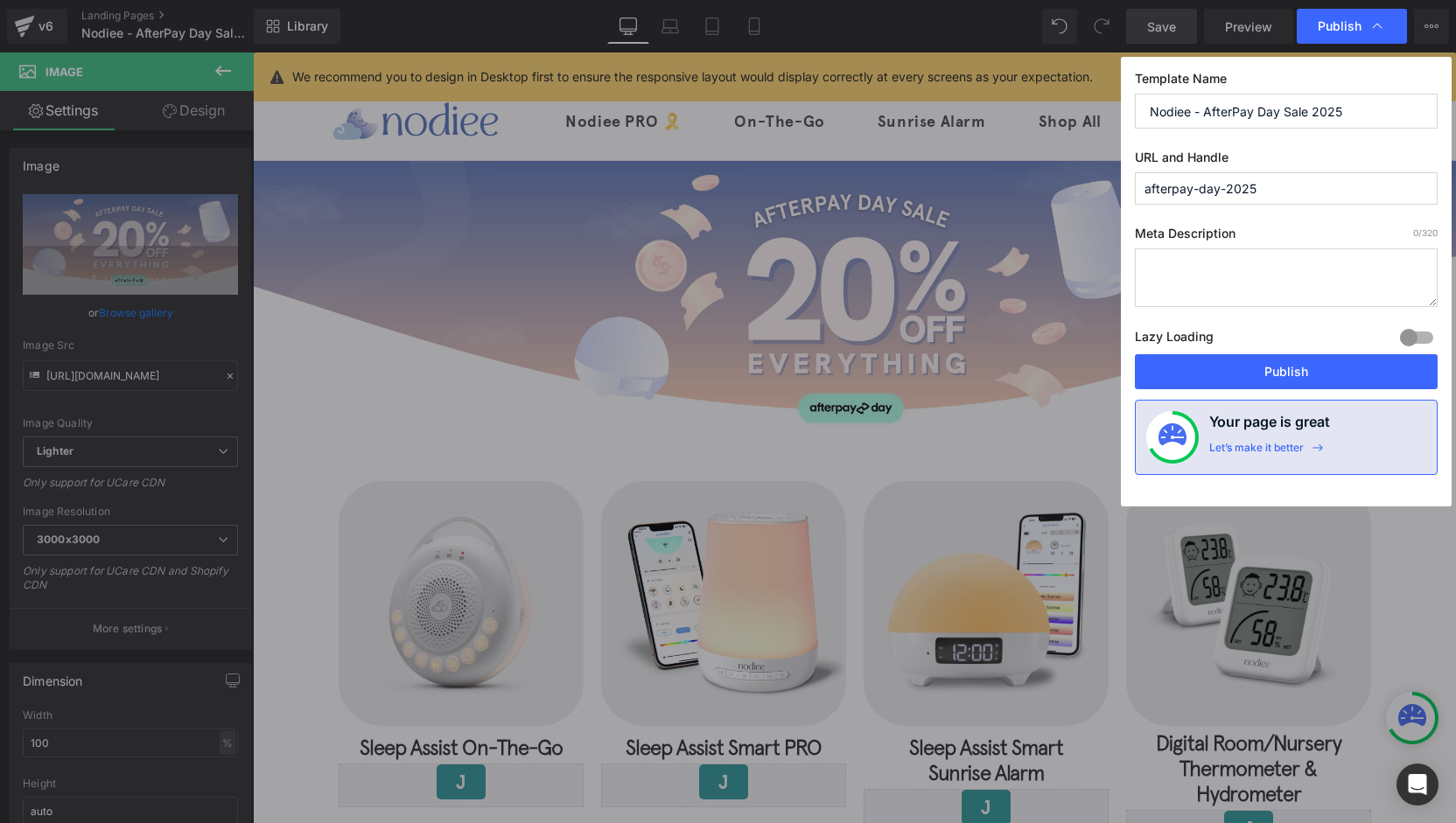
click at [1269, 188] on input "afterpay-day-2025" at bounding box center [1286, 188] width 303 height 32
drag, startPoint x: 1316, startPoint y: 373, endPoint x: 576, endPoint y: 88, distance: 793.0
click at [1316, 373] on button "Publish" at bounding box center [1286, 371] width 303 height 35
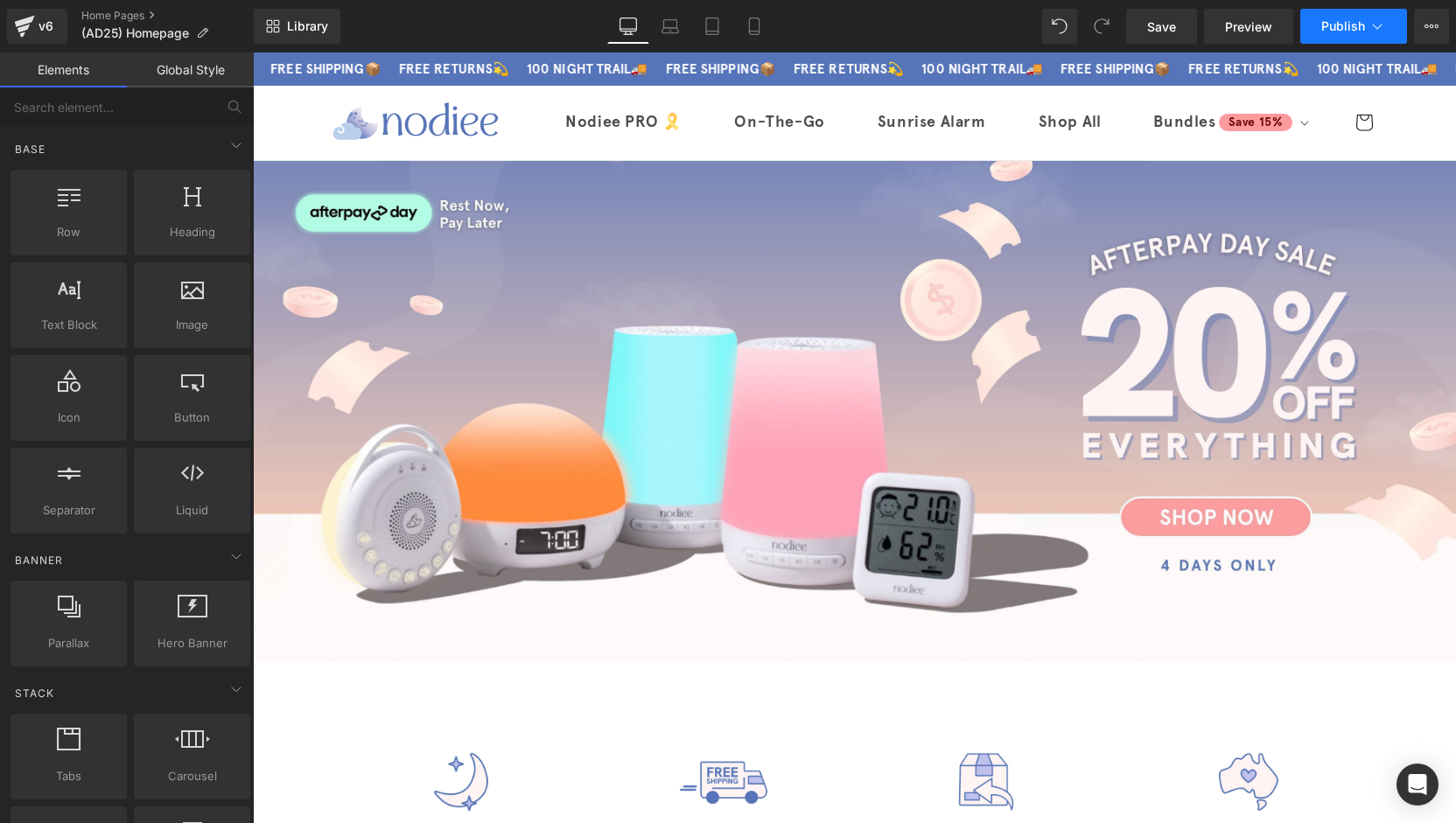
click at [1322, 31] on button "Publish" at bounding box center [1353, 26] width 106 height 35
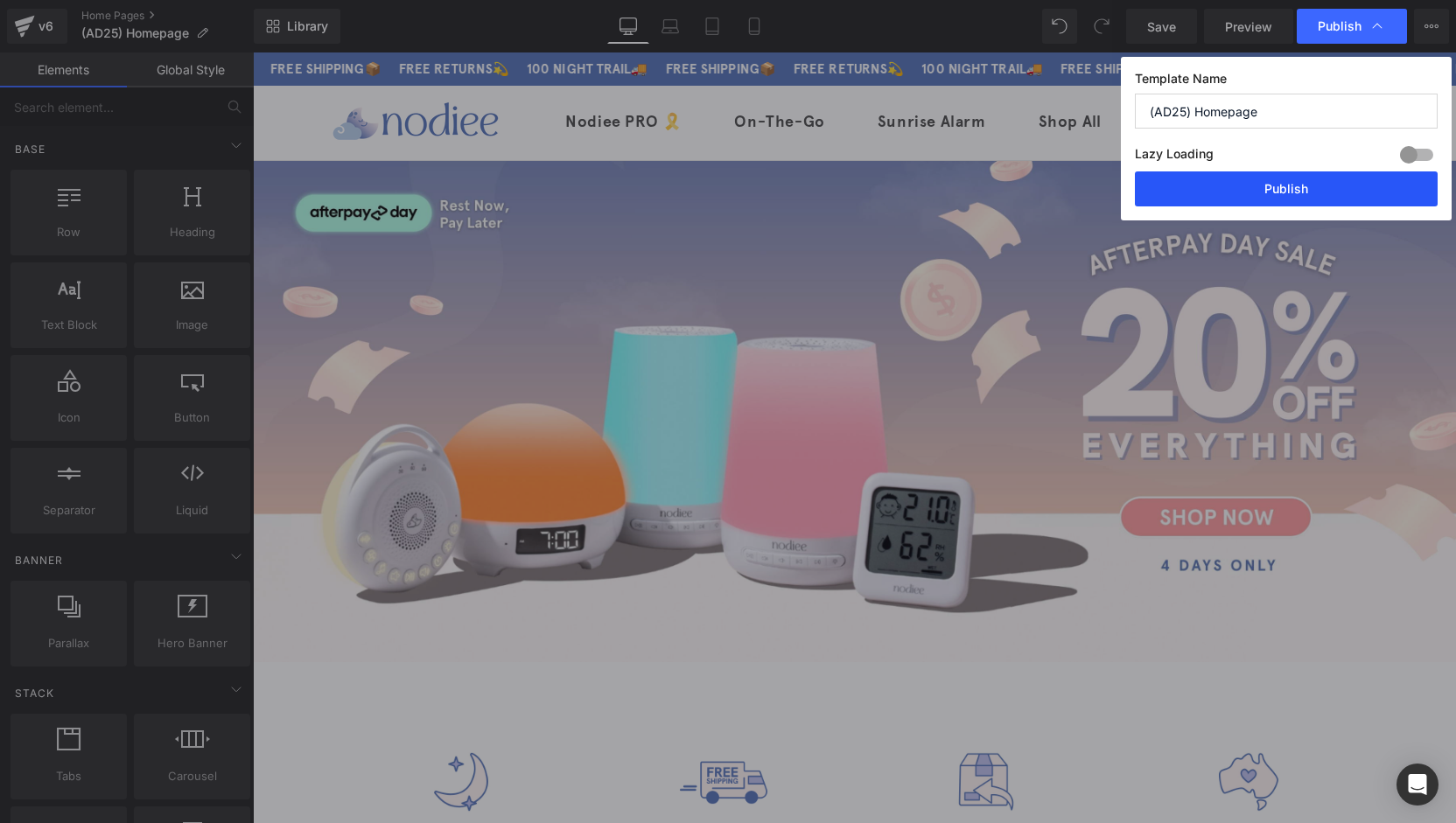
click at [1298, 185] on button "Publish" at bounding box center [1286, 189] width 303 height 35
